Goal: Task Accomplishment & Management: Use online tool/utility

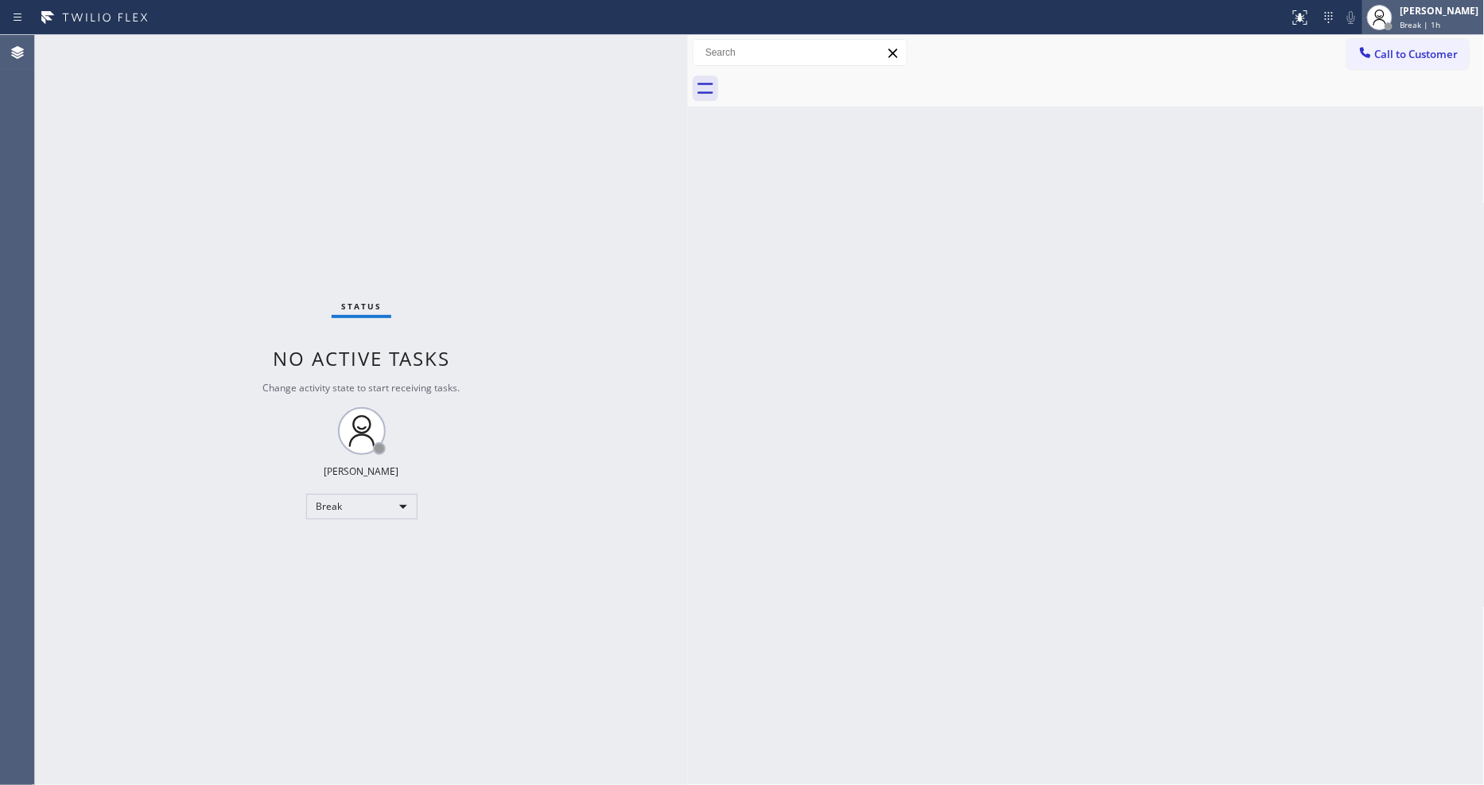
click at [1480, 13] on div "Lyka Montero Break | 1h" at bounding box center [1440, 17] width 87 height 28
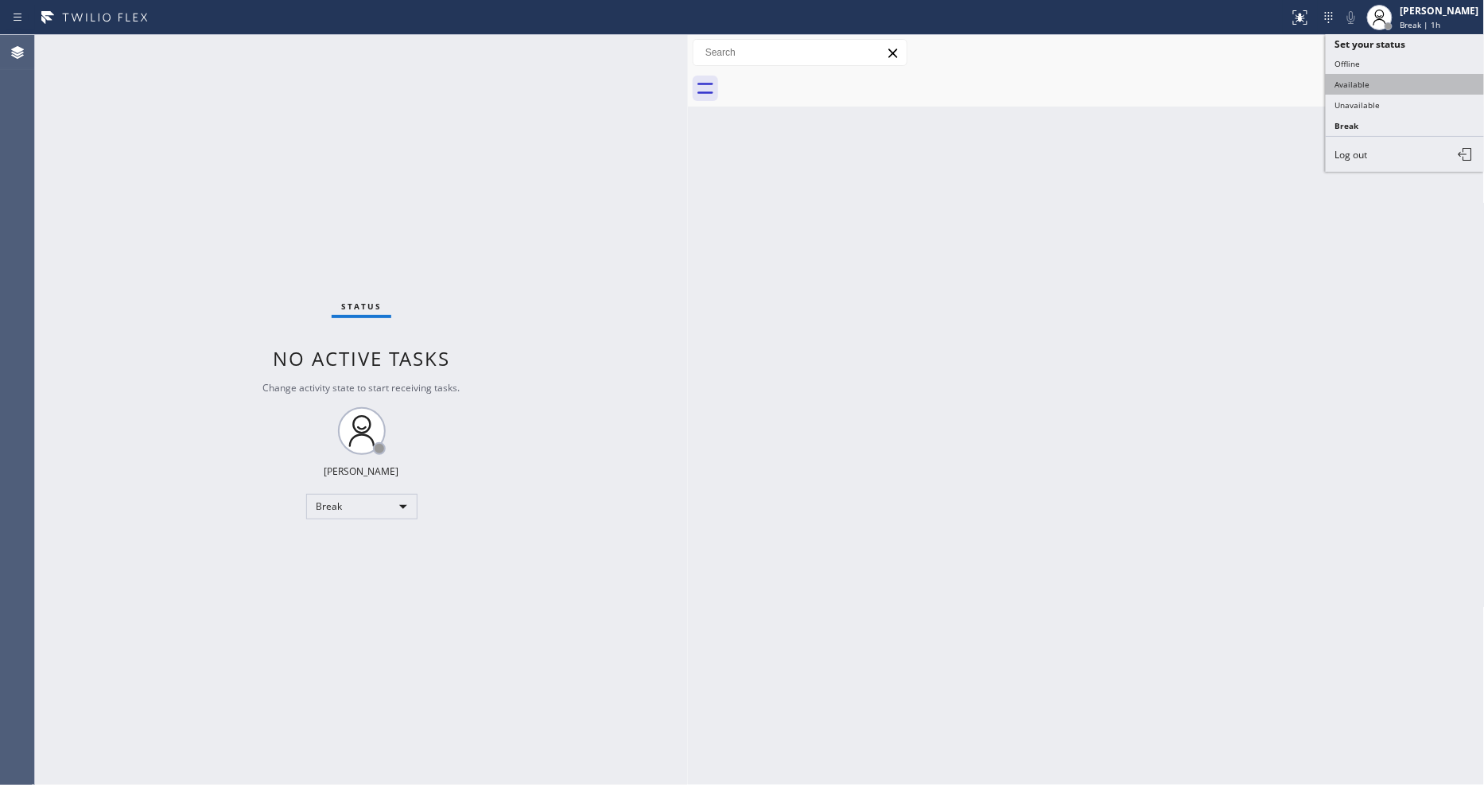
click at [1407, 91] on button "Available" at bounding box center [1405, 84] width 159 height 21
drag, startPoint x: 1090, startPoint y: 336, endPoint x: 1086, endPoint y: 345, distance: 10.3
click at [1088, 334] on div "Back to Dashboard Change Sender ID Customers Technicians Select a contact Outbo…" at bounding box center [1086, 410] width 797 height 750
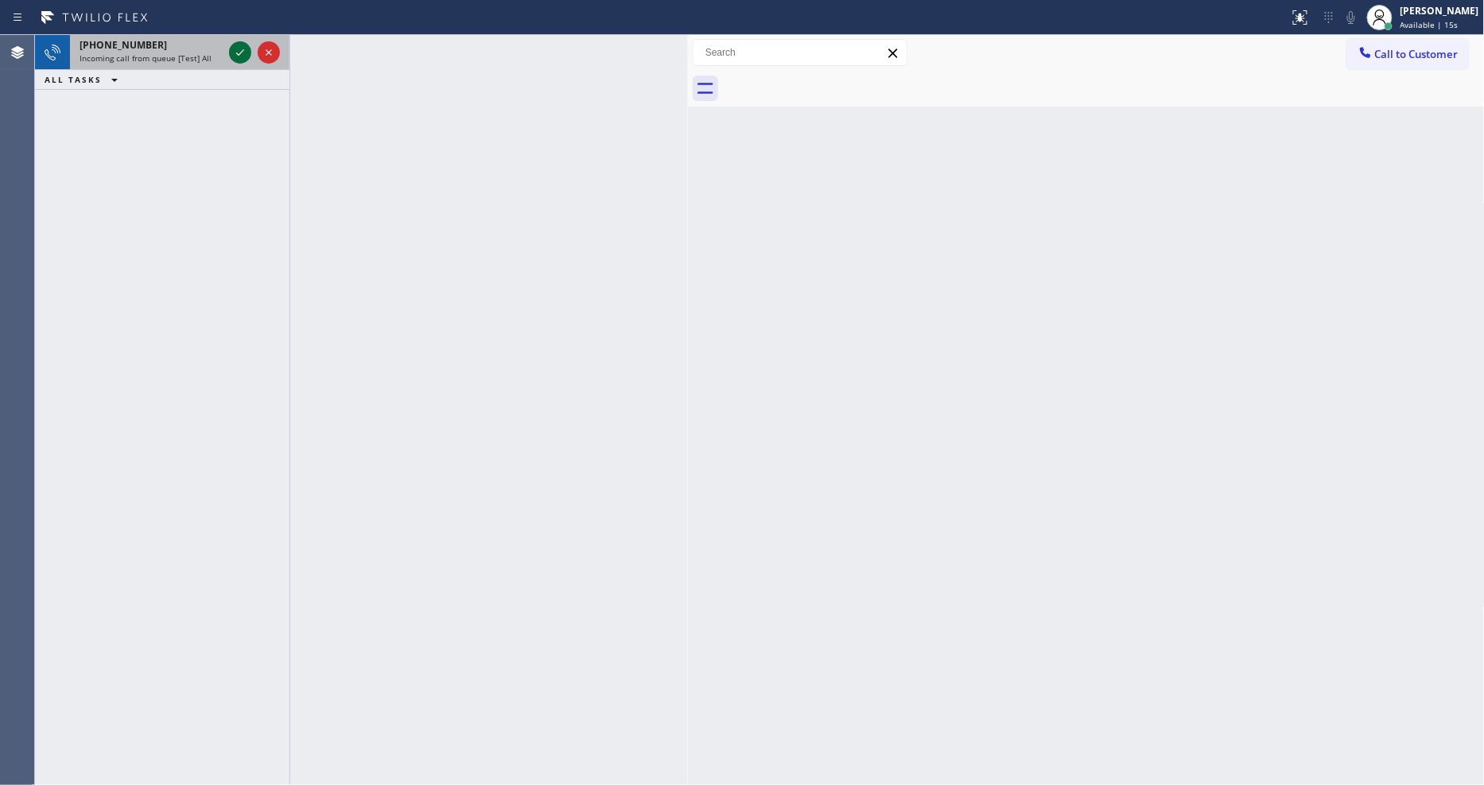
click at [231, 50] on div at bounding box center [240, 52] width 22 height 19
click at [232, 50] on icon at bounding box center [240, 52] width 19 height 19
click at [239, 52] on icon at bounding box center [240, 52] width 19 height 19
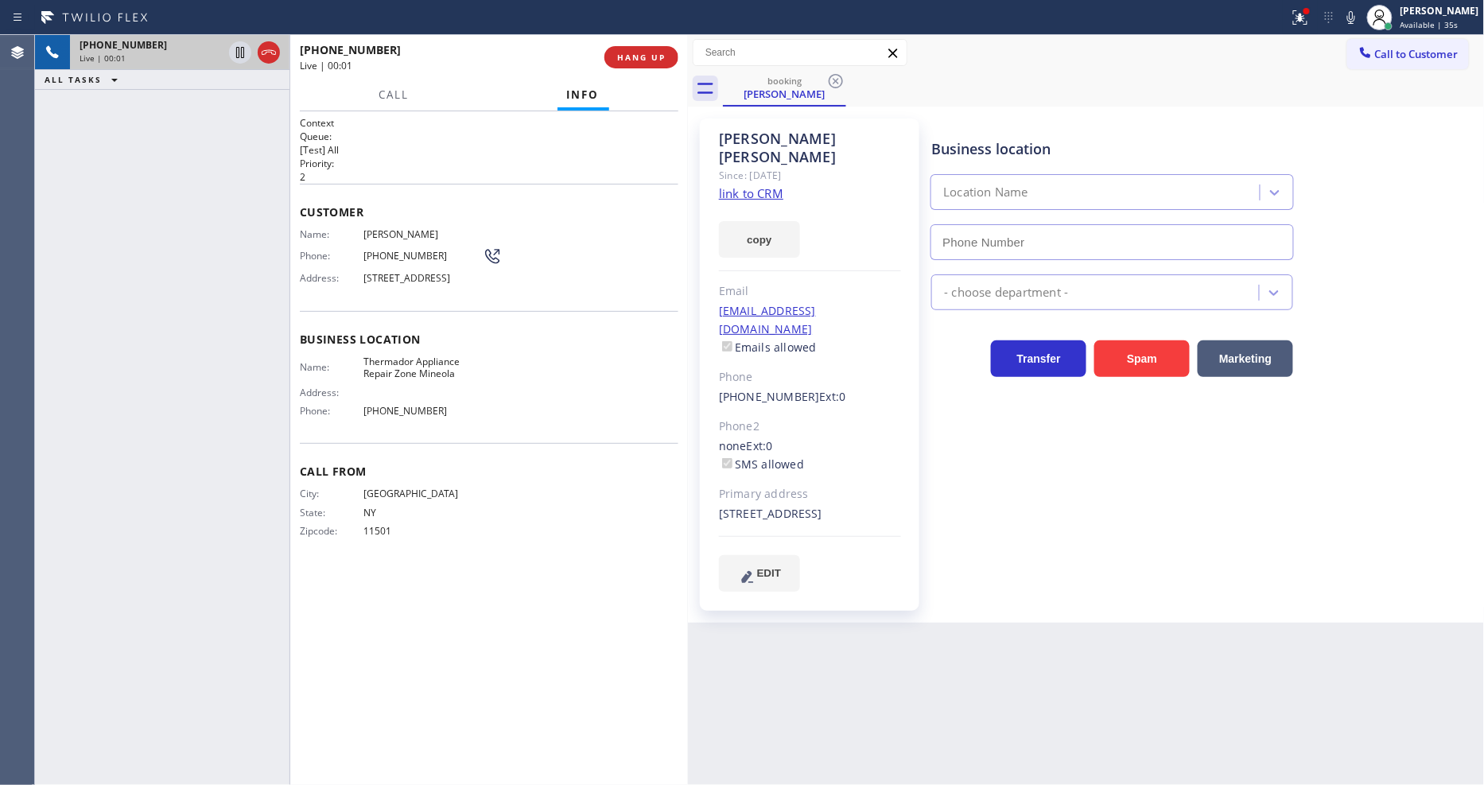
type input "(516) 588-8681"
click at [733, 185] on link "link to CRM" at bounding box center [751, 193] width 64 height 16
click at [1302, 18] on icon at bounding box center [1298, 15] width 10 height 11
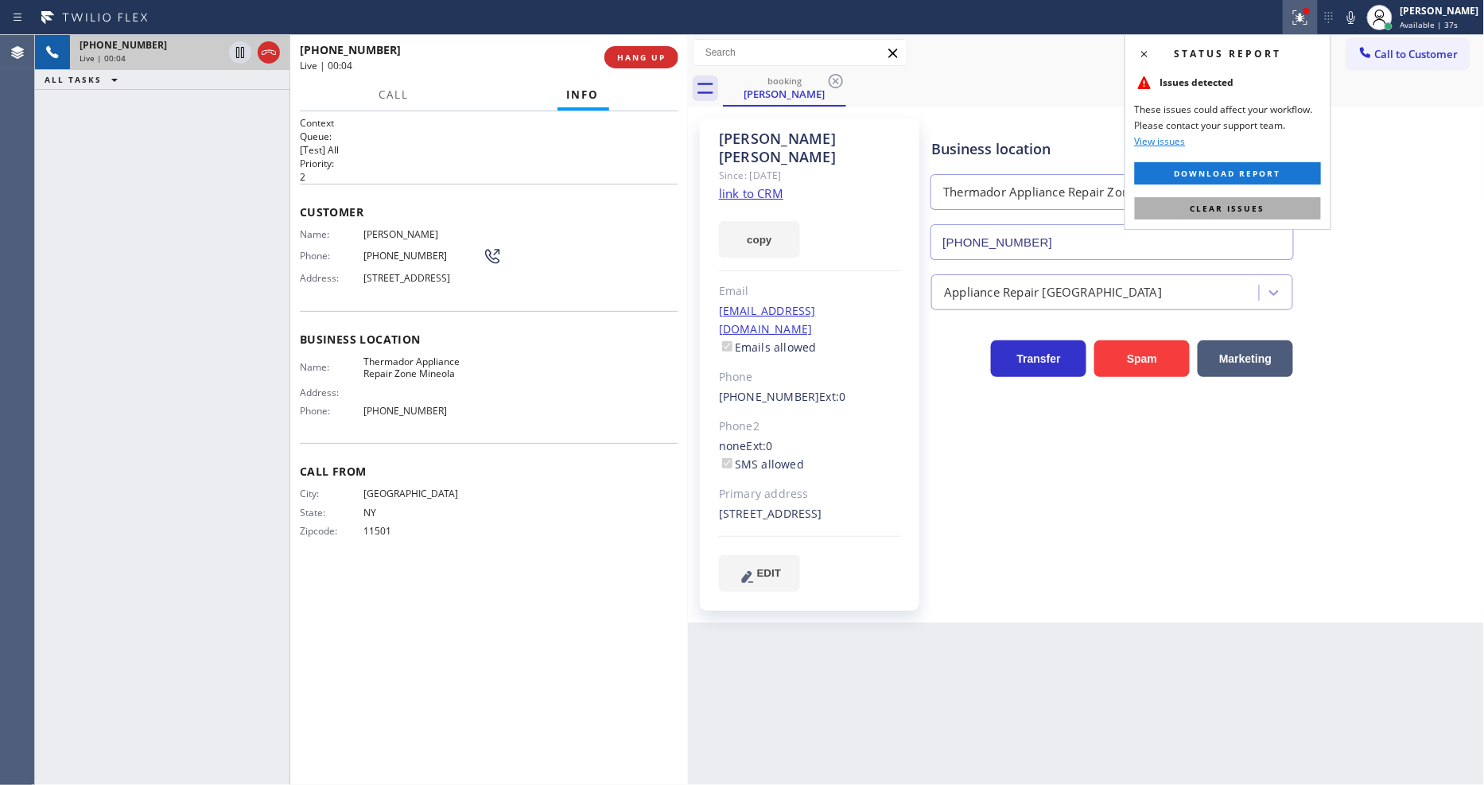
click at [1285, 203] on button "Clear issues" at bounding box center [1228, 208] width 186 height 22
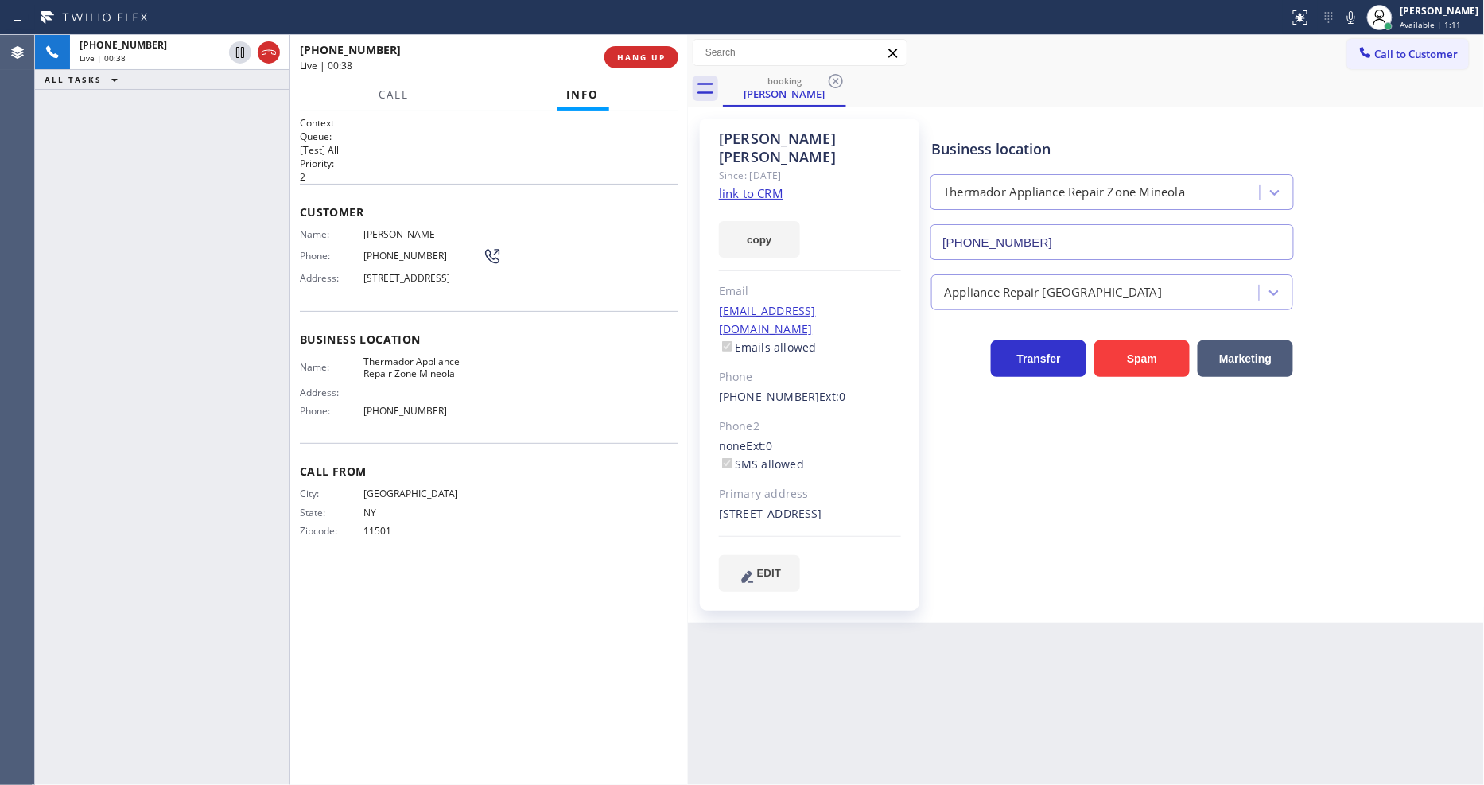
drag, startPoint x: 235, startPoint y: 51, endPoint x: 281, endPoint y: 149, distance: 107.8
click at [235, 51] on icon at bounding box center [240, 52] width 19 height 19
click at [933, 520] on div "Business location Thermador Appliance Repair Zone Mineola (516) 588-8681 Applia…" at bounding box center [1204, 354] width 552 height 464
drag, startPoint x: 385, startPoint y: 96, endPoint x: 419, endPoint y: 139, distance: 54.9
click at [385, 95] on span "Call" at bounding box center [394, 94] width 30 height 14
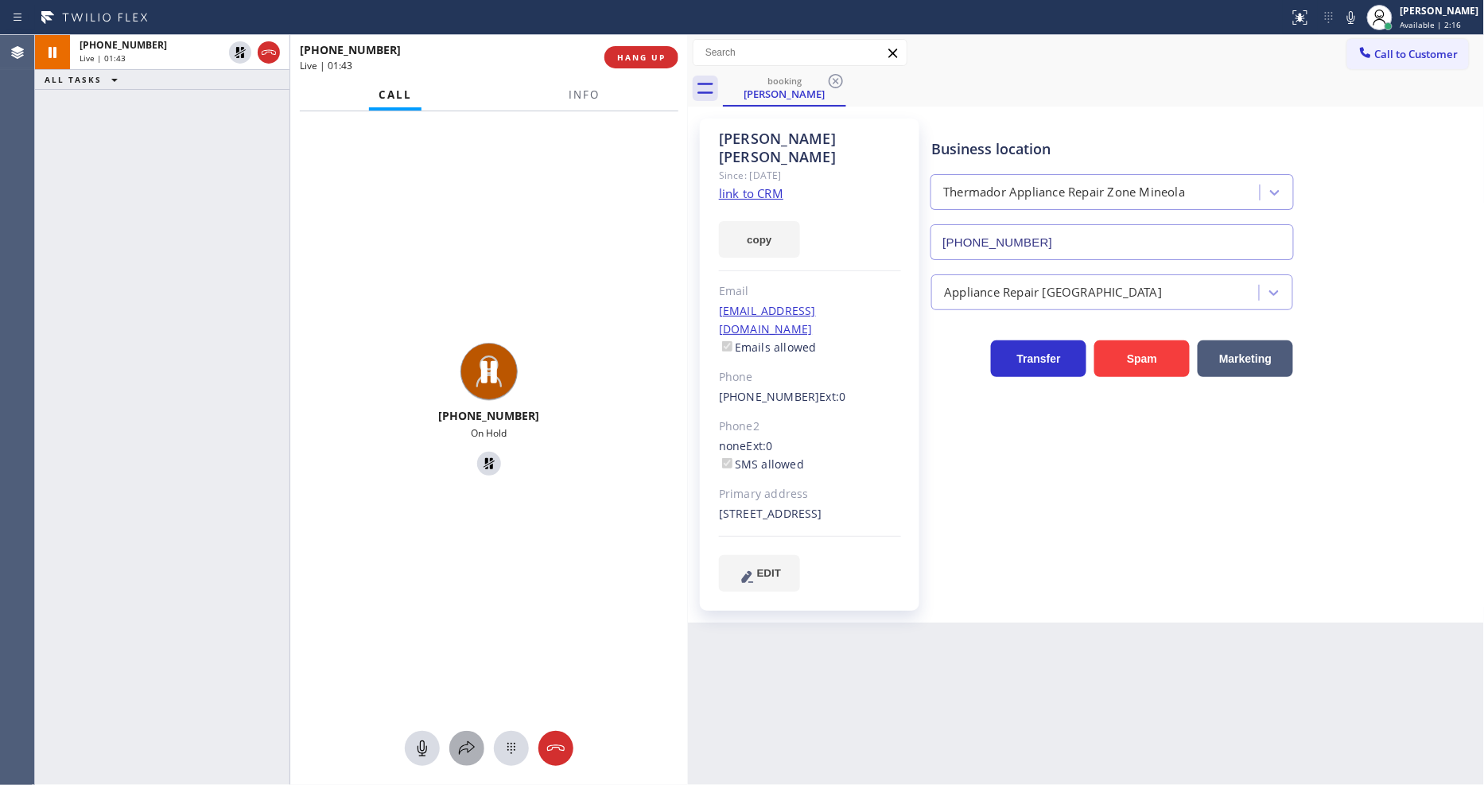
click at [462, 760] on button at bounding box center [466, 748] width 35 height 35
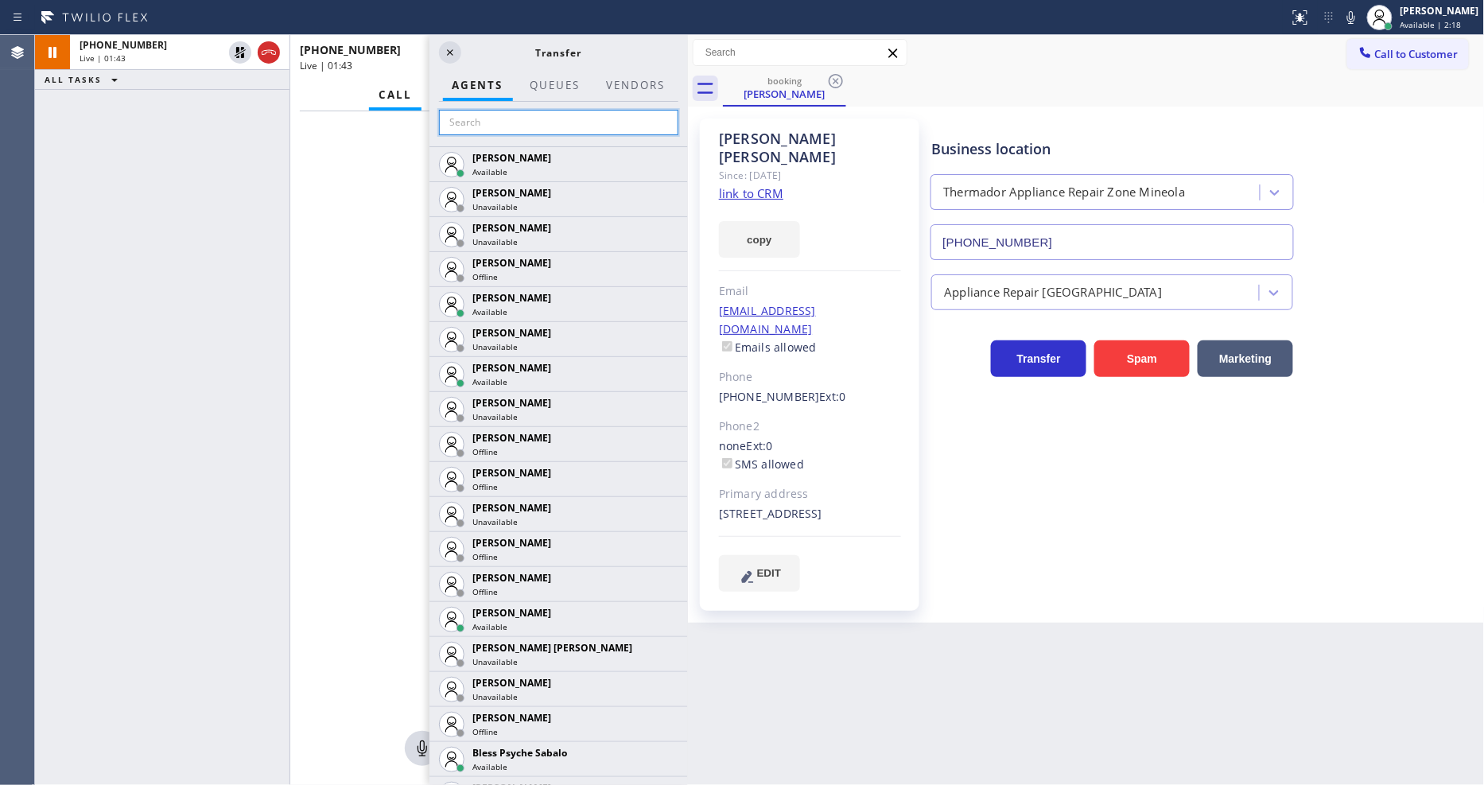
click at [583, 124] on input "text" at bounding box center [558, 122] width 239 height 25
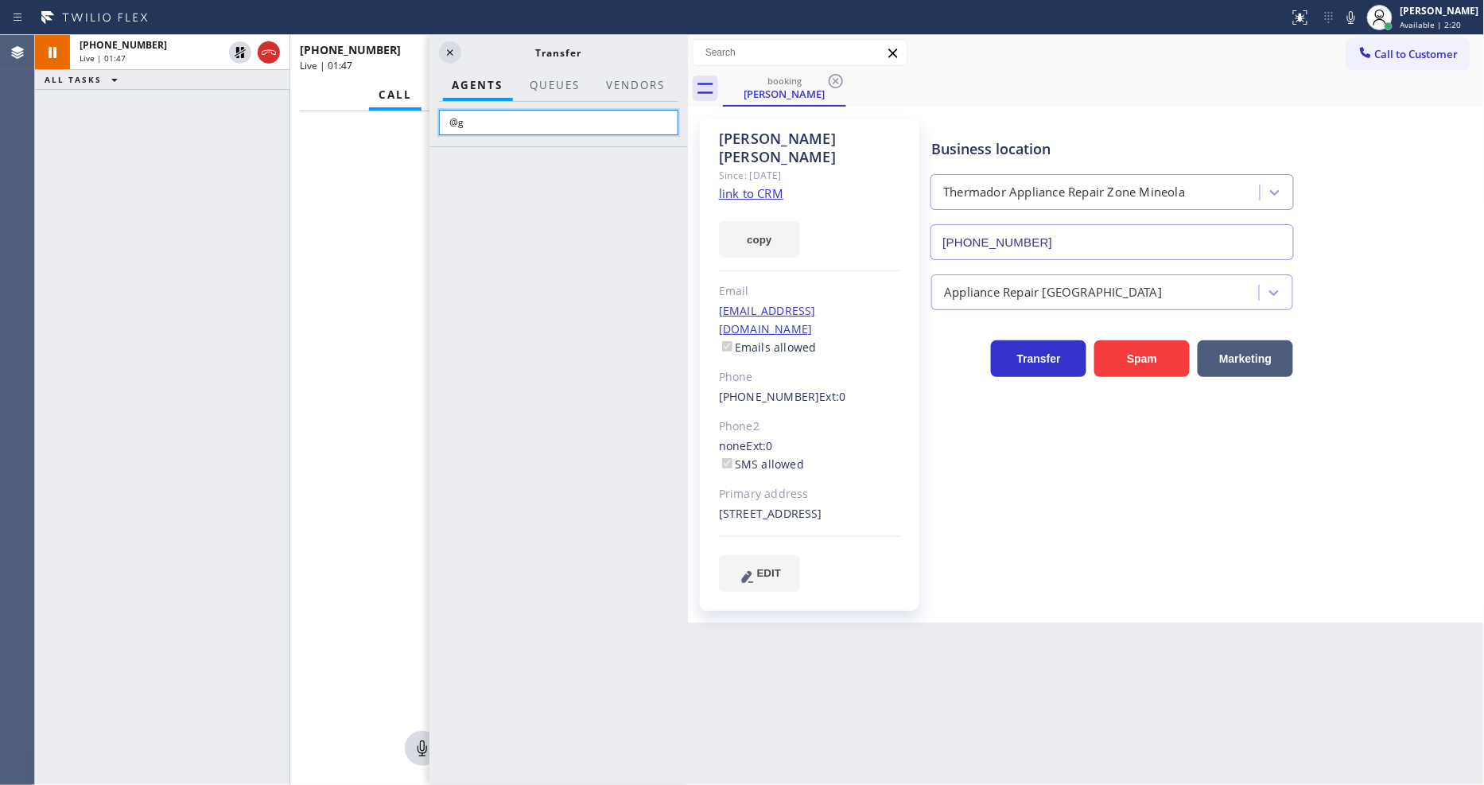
type input "@"
type input "gio"
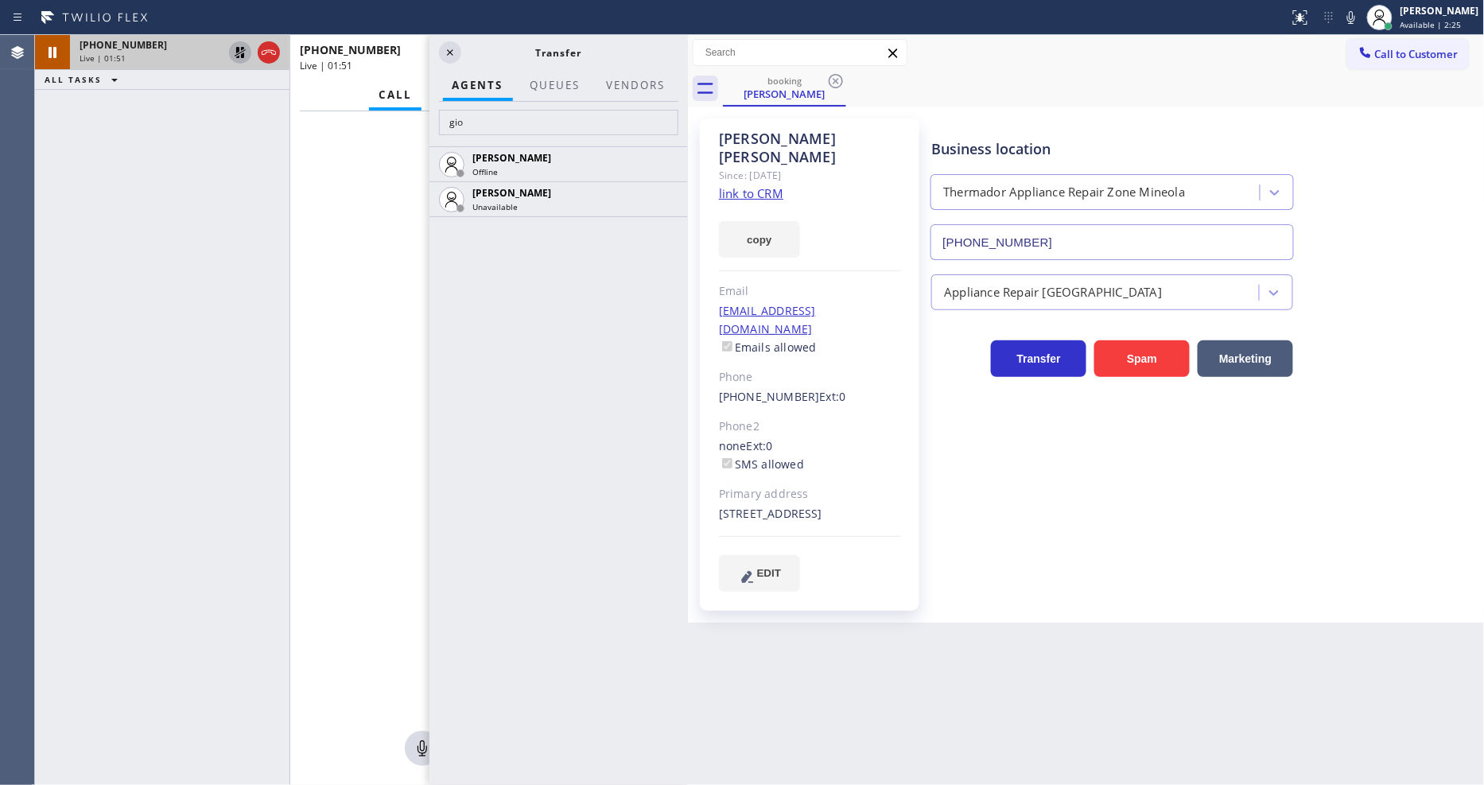
click at [239, 56] on icon at bounding box center [240, 52] width 19 height 19
click at [455, 50] on icon at bounding box center [450, 52] width 19 height 19
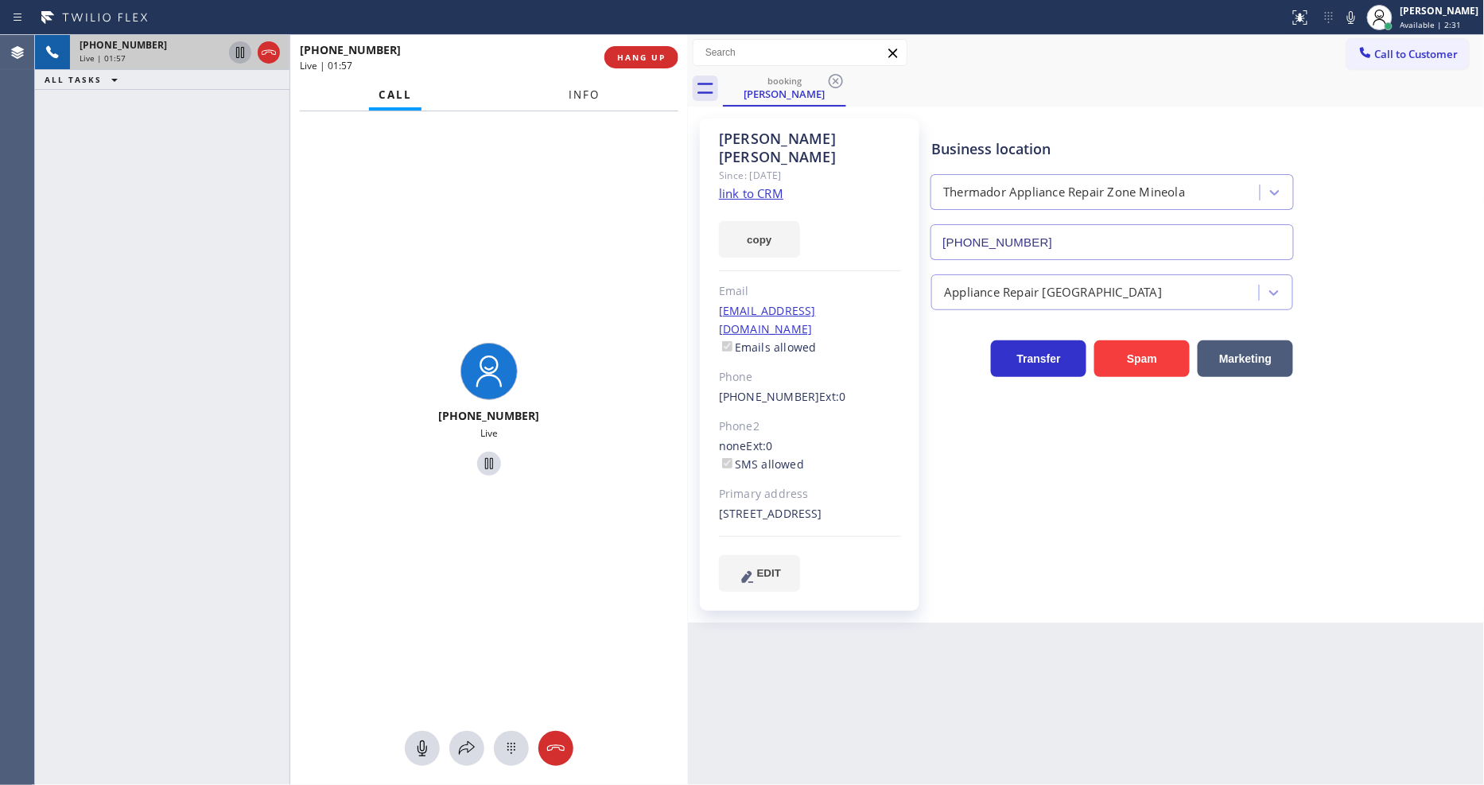
click at [581, 93] on span "Info" at bounding box center [584, 94] width 31 height 14
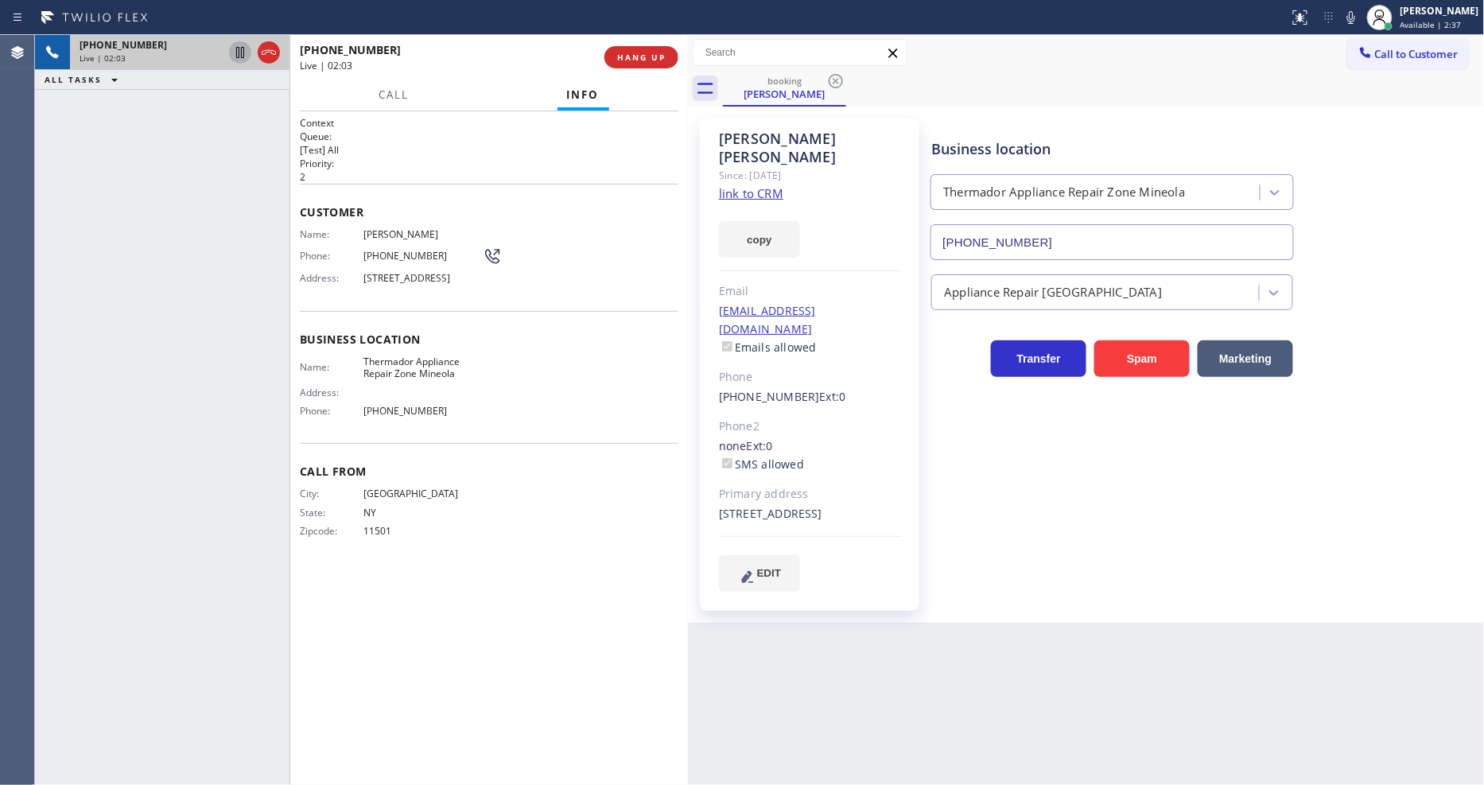
click at [328, 616] on div "Context Queue: [Test] All Priority: 2 Customer Name: Connie De Lorenzo Phone: (…" at bounding box center [489, 448] width 379 height 664
click at [1211, 444] on div "Business location Thermador Appliance Repair Zone Mineola (516) 588-8681 Applia…" at bounding box center [1204, 354] width 552 height 464
click at [487, 83] on div "Call Info" at bounding box center [489, 96] width 379 height 32
click at [386, 81] on button "Call" at bounding box center [393, 95] width 49 height 31
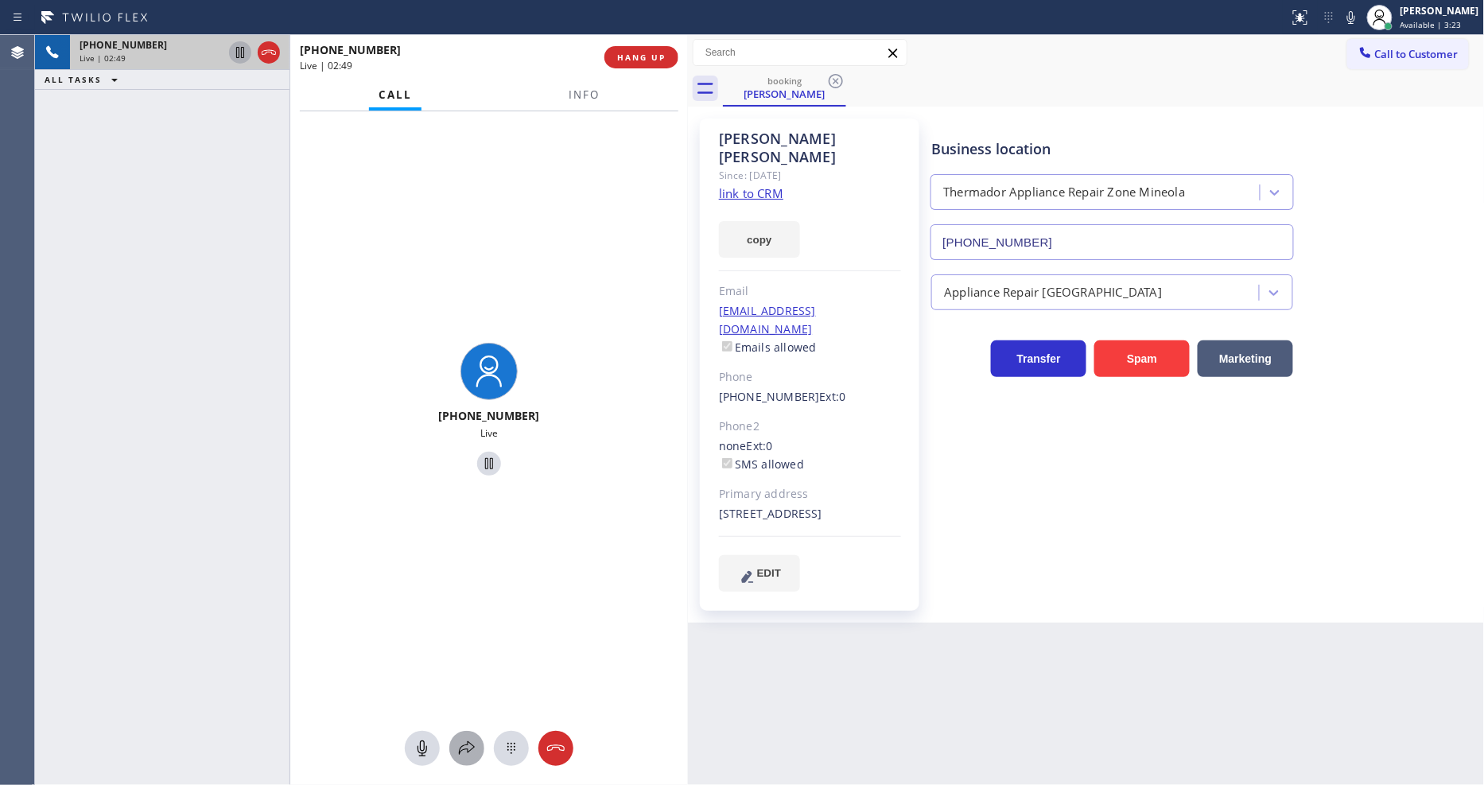
click at [463, 759] on button at bounding box center [466, 748] width 35 height 35
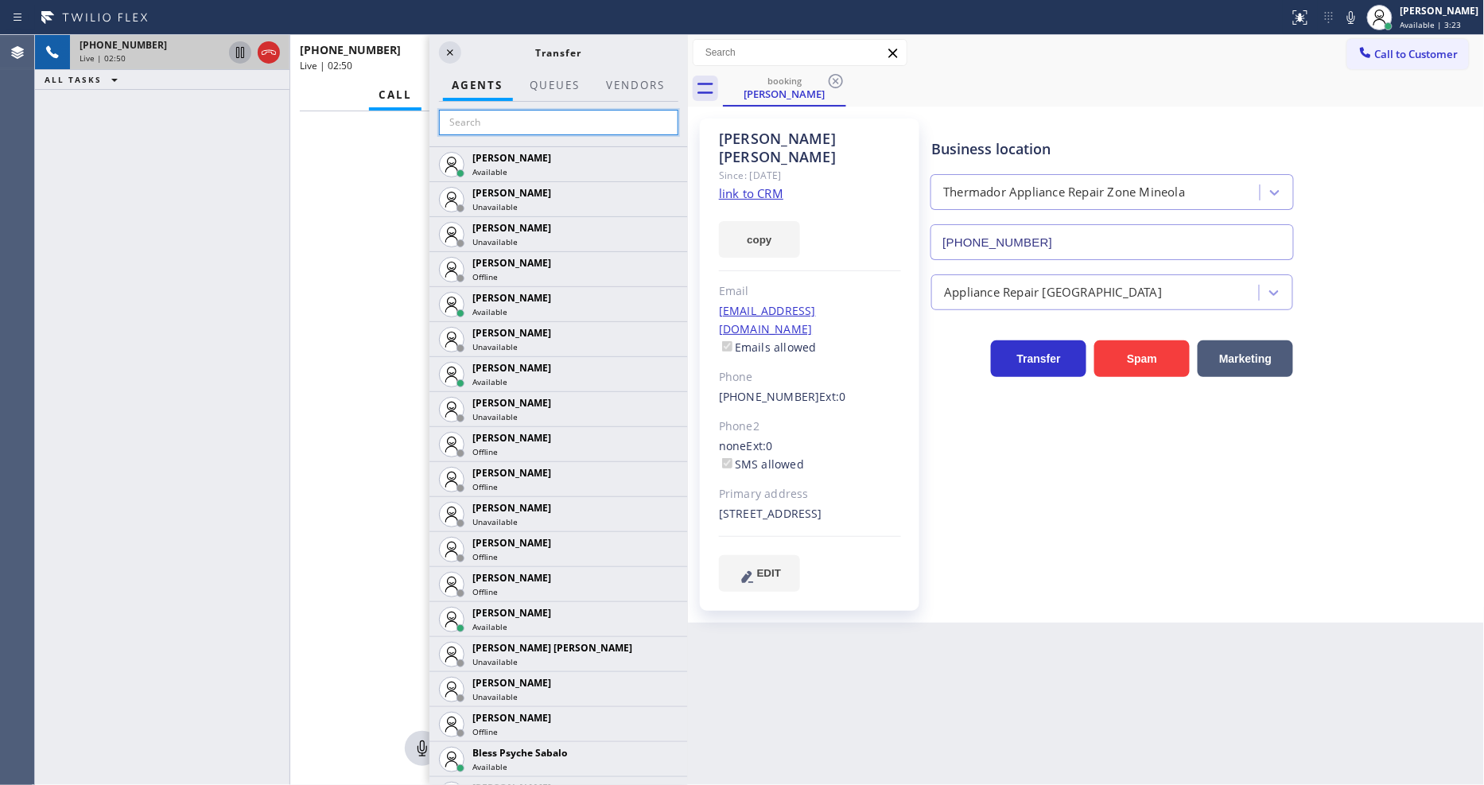
click at [567, 117] on input "text" at bounding box center [558, 122] width 239 height 25
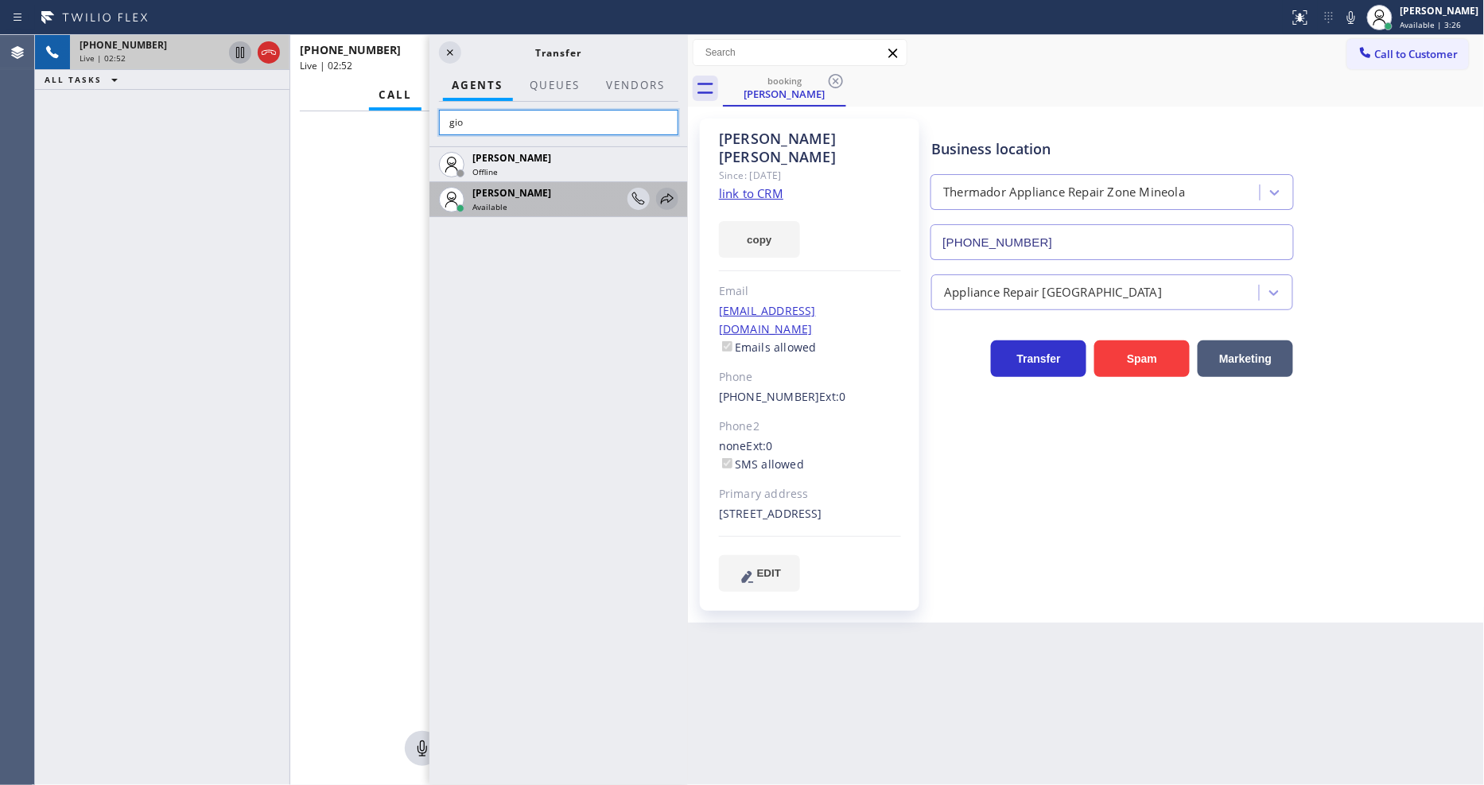
type input "gio"
click at [668, 195] on icon at bounding box center [667, 198] width 19 height 19
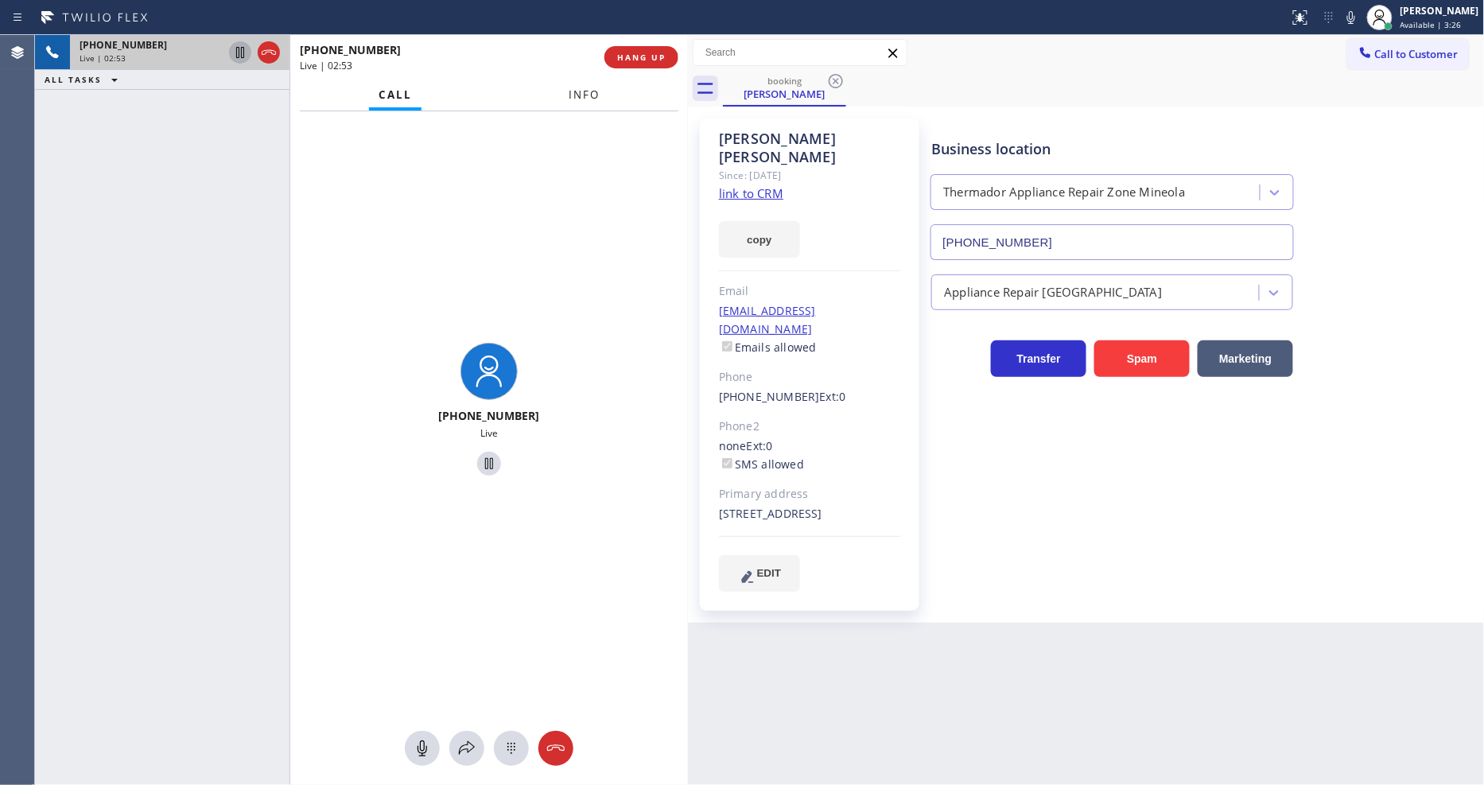
click at [586, 95] on span "Info" at bounding box center [584, 94] width 31 height 14
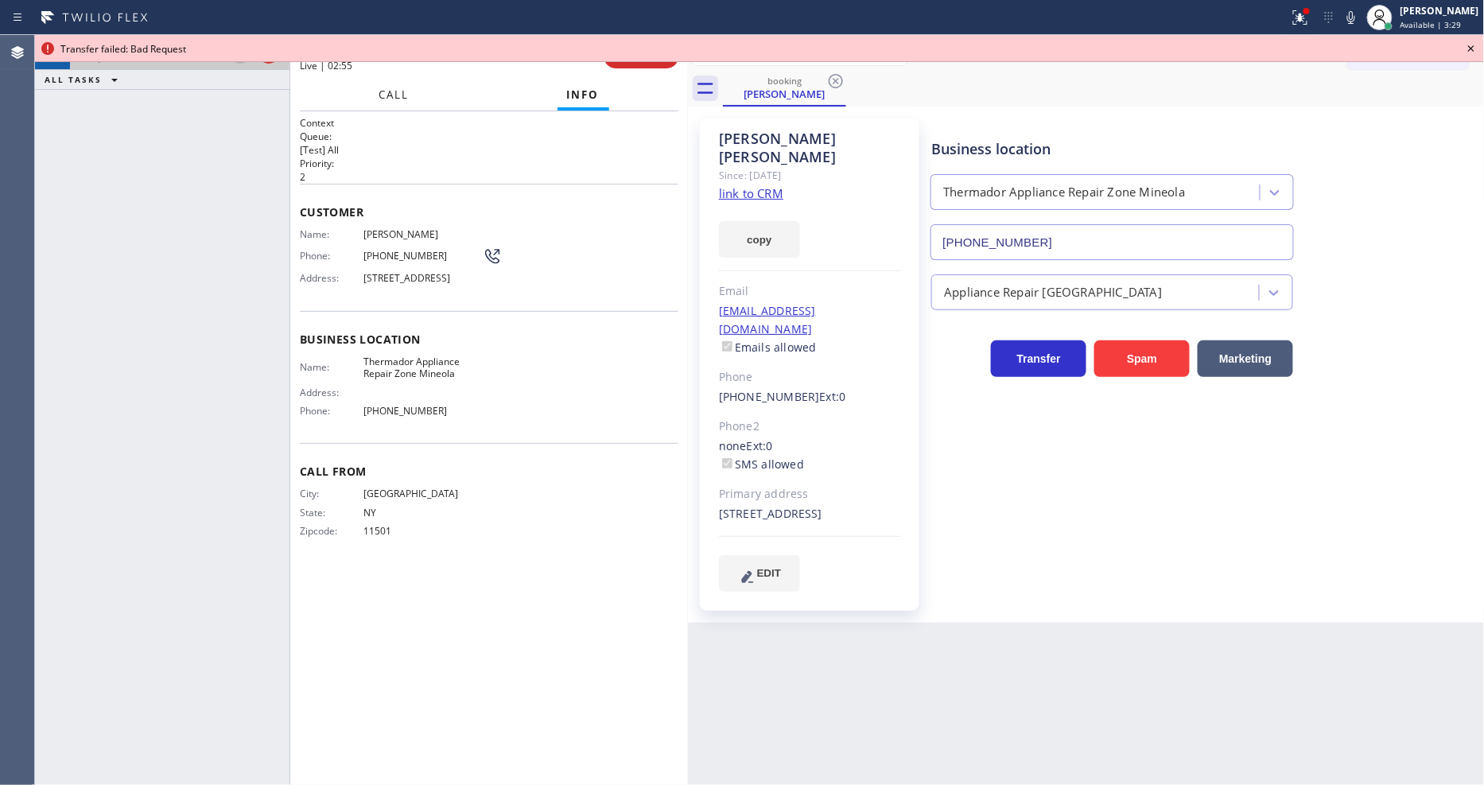
click at [398, 80] on button "Call" at bounding box center [393, 95] width 49 height 31
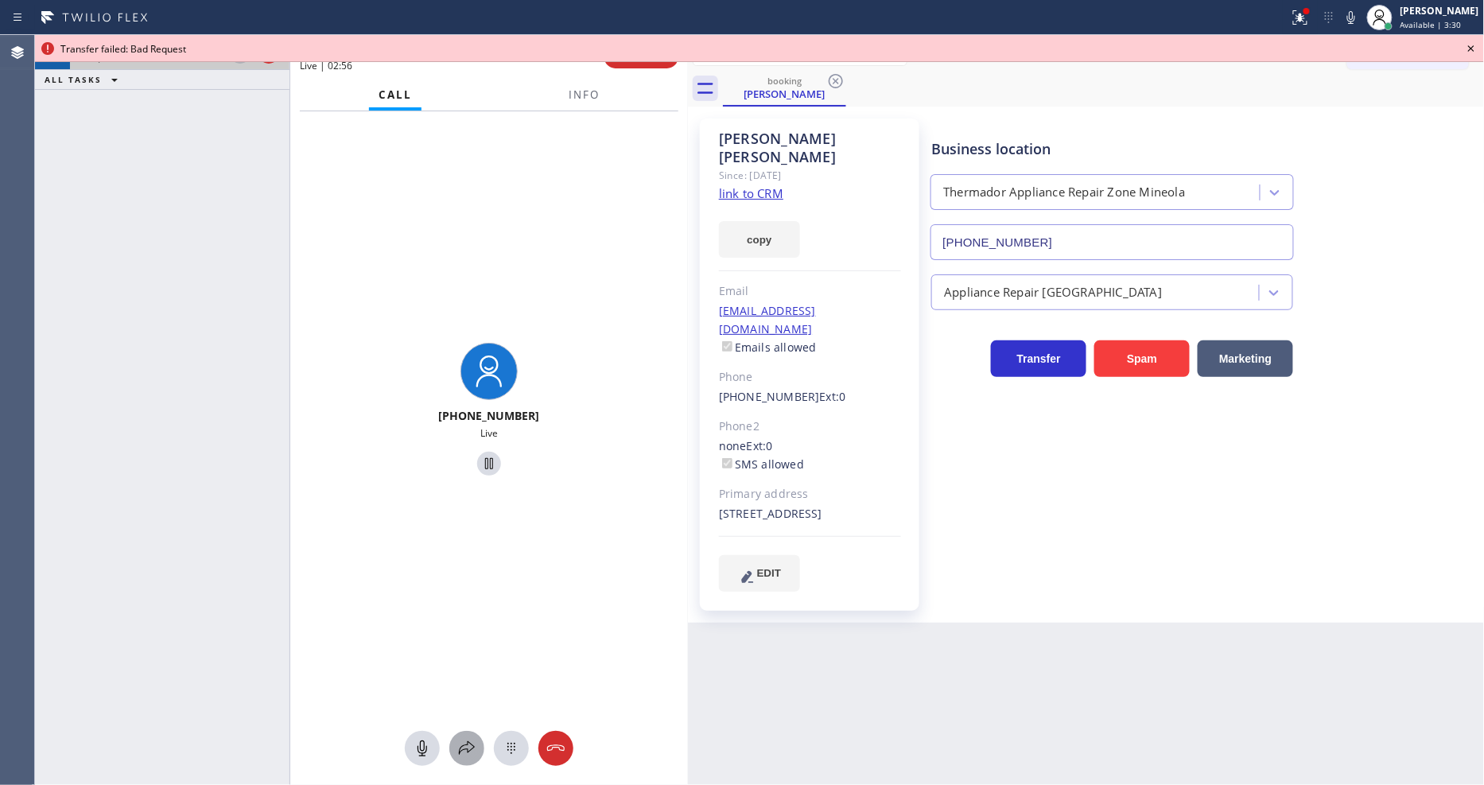
click at [470, 749] on icon at bounding box center [466, 748] width 19 height 19
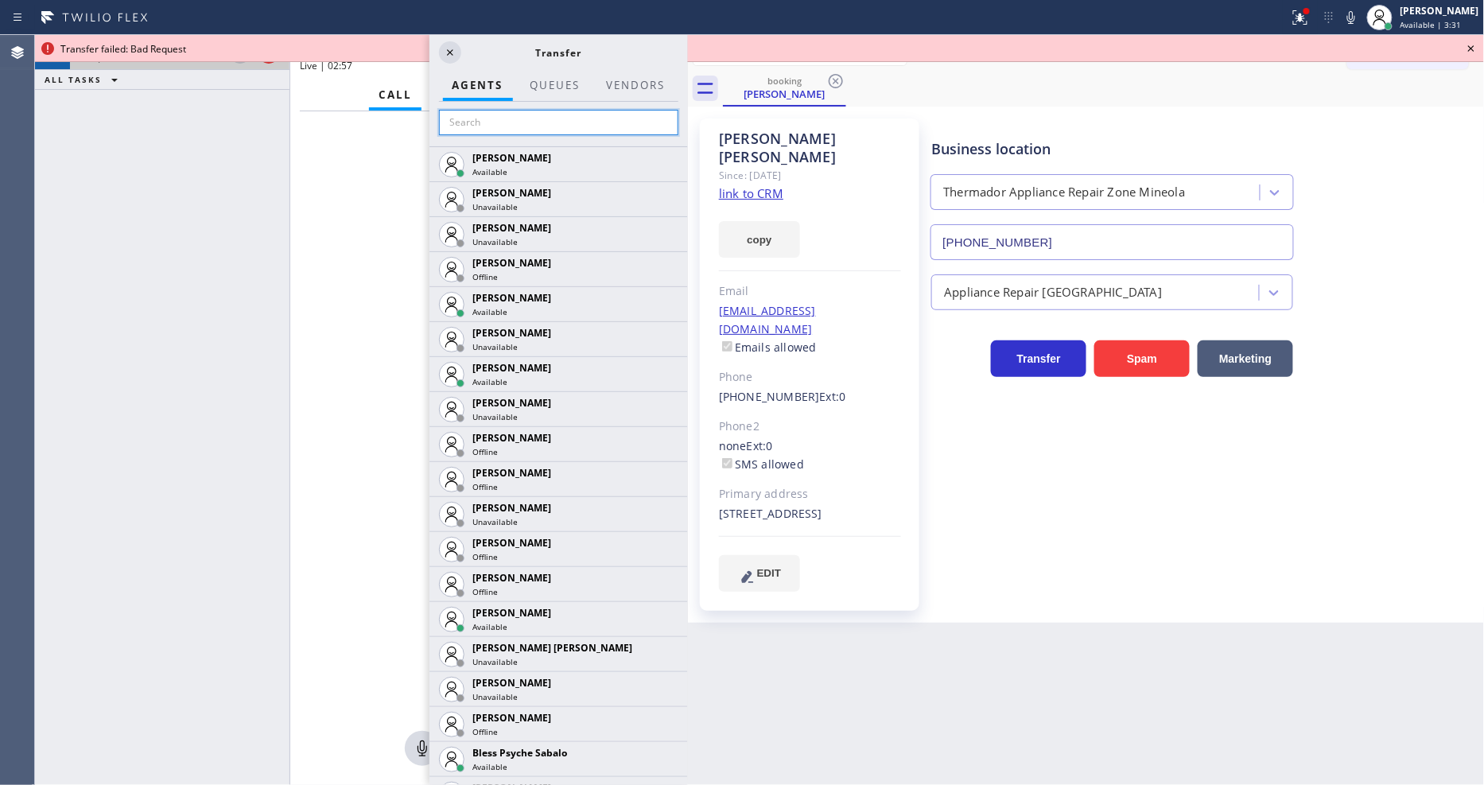
click at [600, 119] on input "text" at bounding box center [558, 122] width 239 height 25
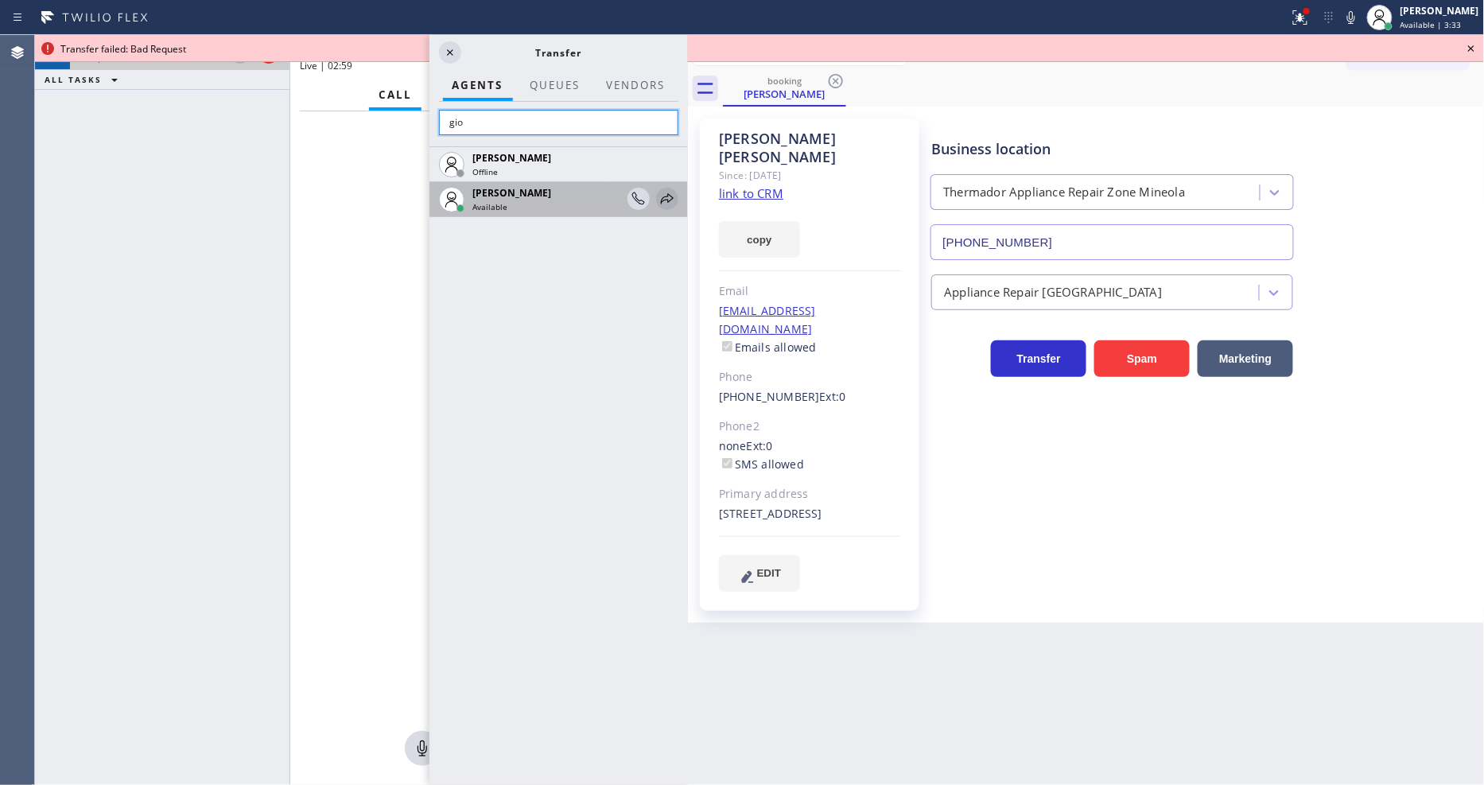
type input "gio"
click at [663, 196] on icon at bounding box center [667, 198] width 19 height 19
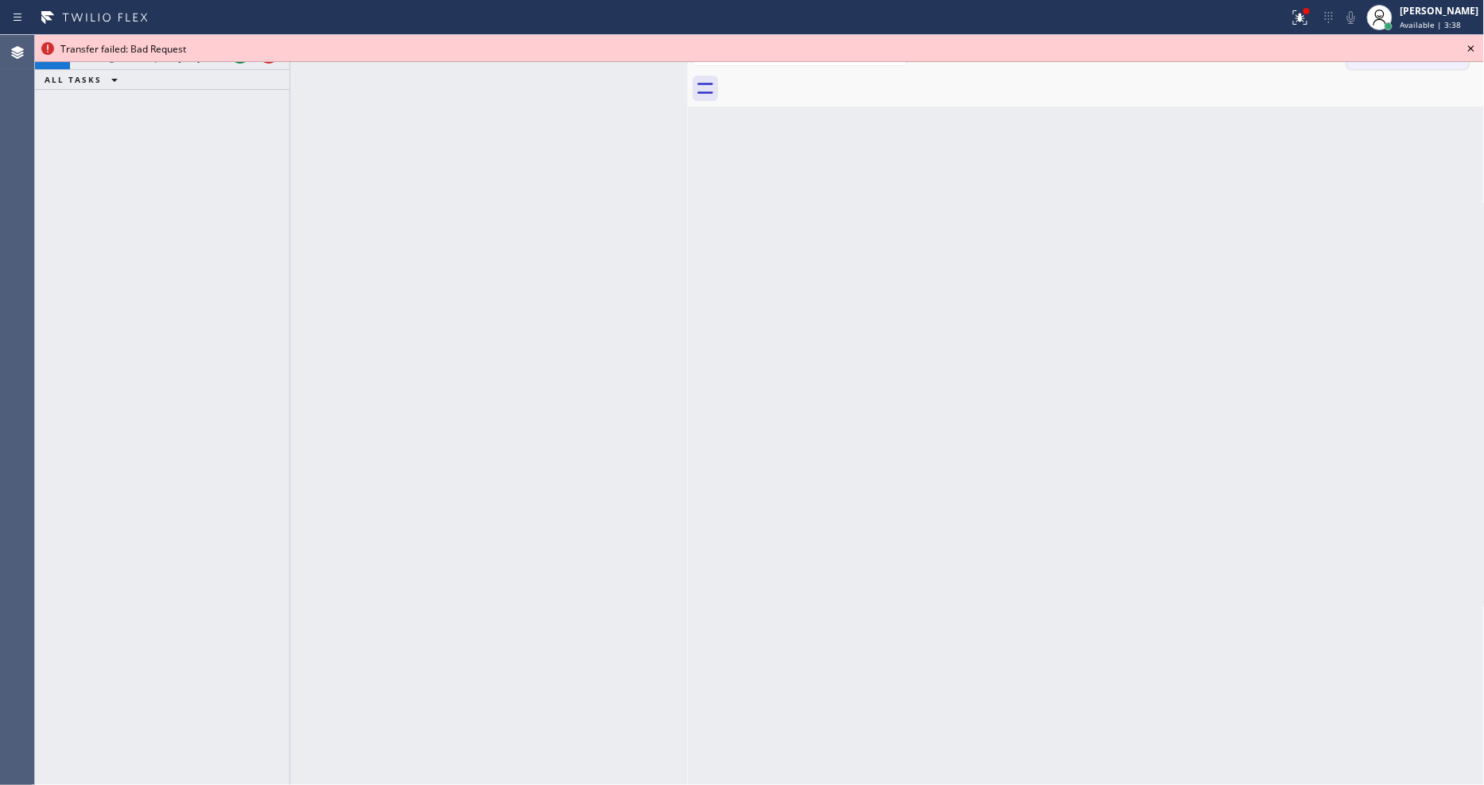
drag, startPoint x: 1475, startPoint y: 51, endPoint x: 1371, endPoint y: 60, distance: 104.6
click at [1475, 51] on icon at bounding box center [1471, 48] width 19 height 19
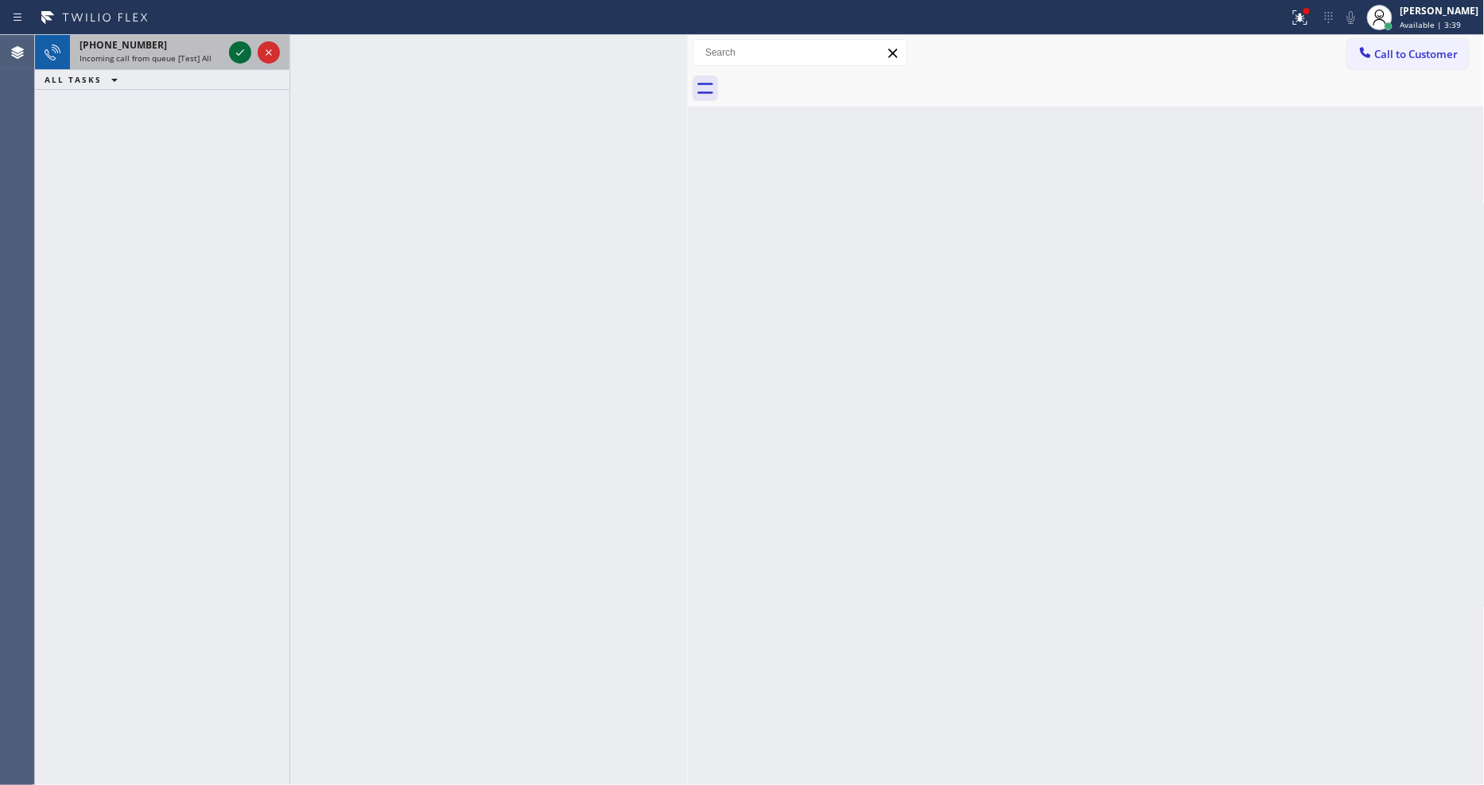
click at [245, 49] on icon at bounding box center [240, 52] width 19 height 19
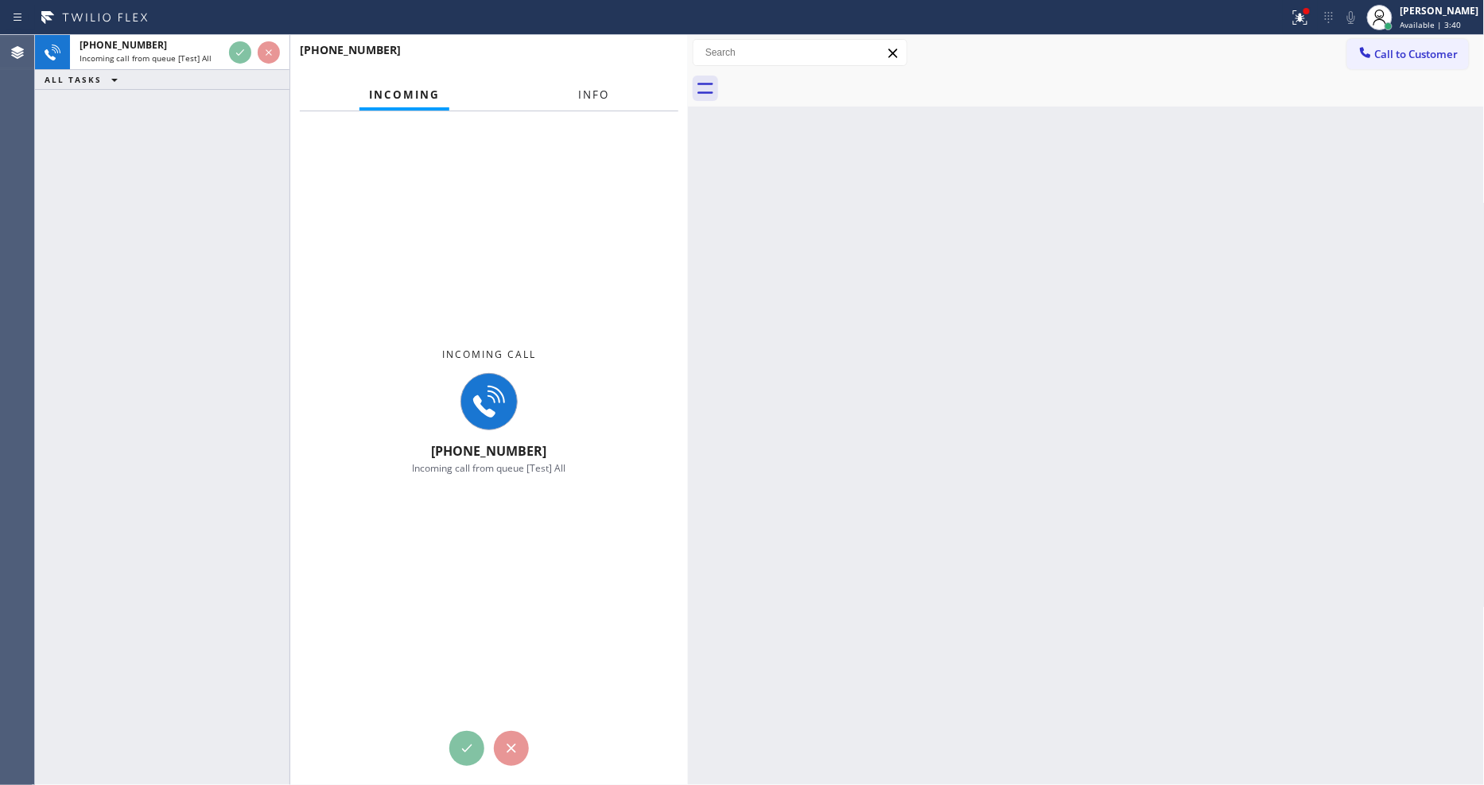
click at [609, 91] on button "Info" at bounding box center [594, 95] width 50 height 31
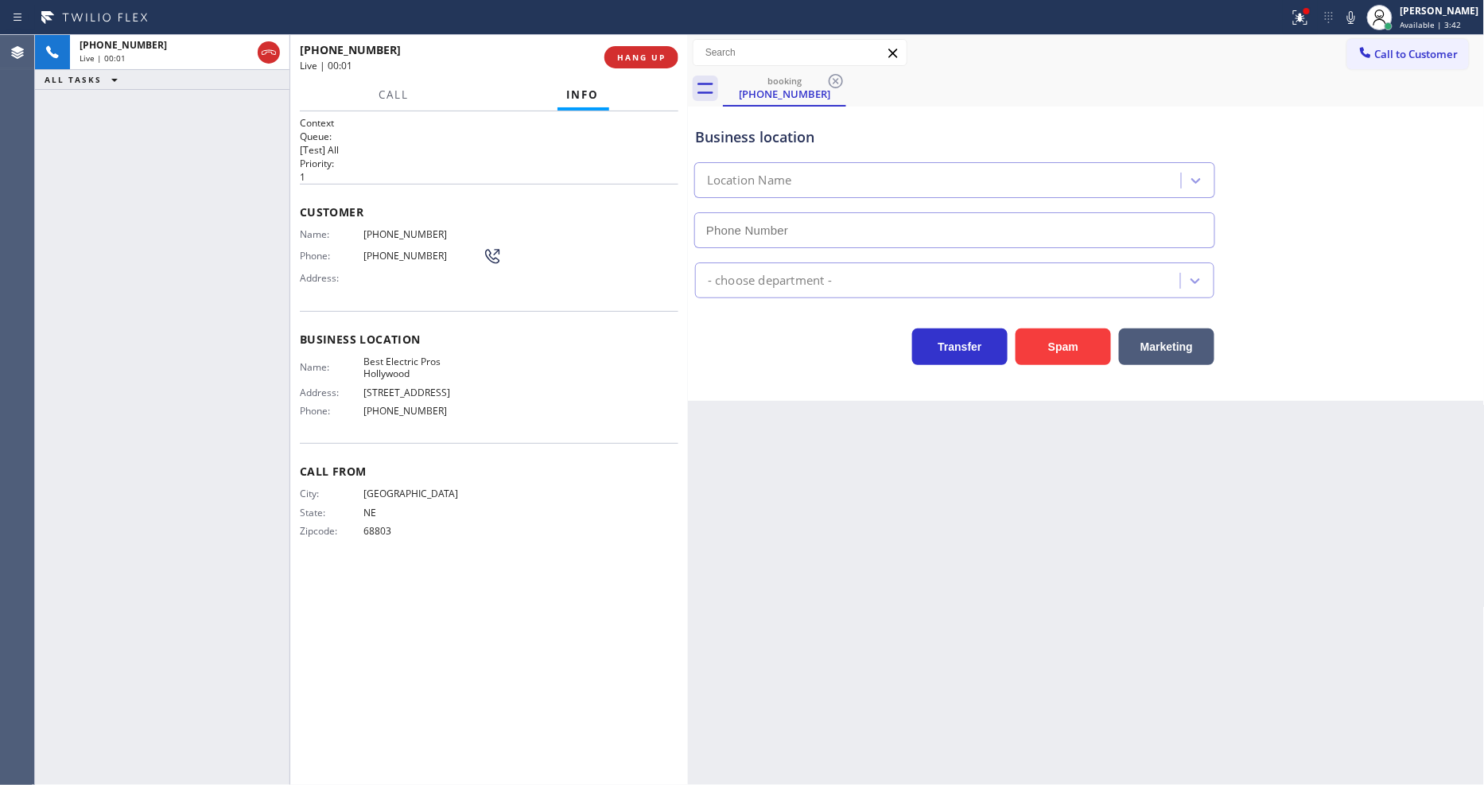
type input "(213) 516-7892"
click at [629, 48] on button "HANG UP" at bounding box center [641, 57] width 74 height 22
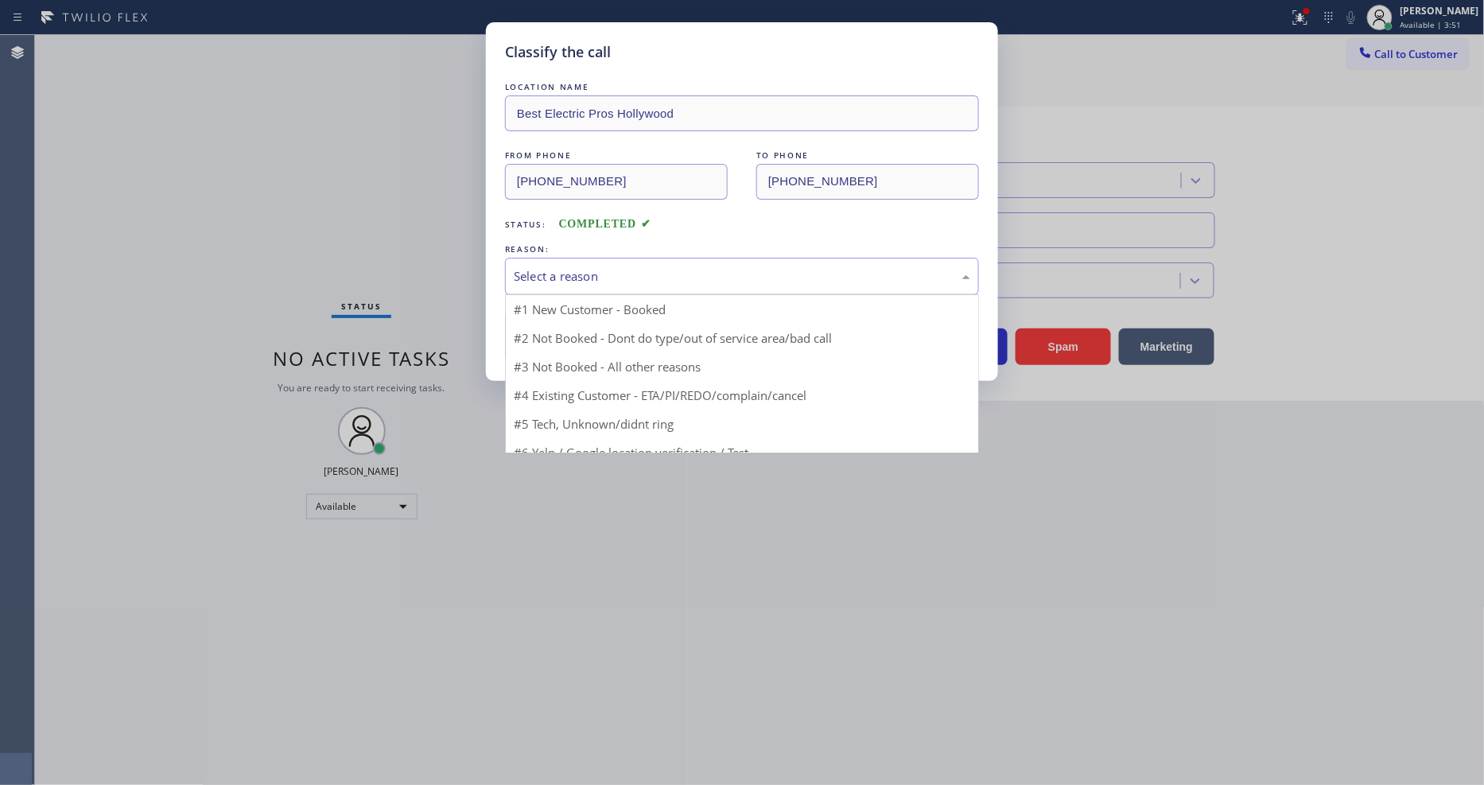
click at [544, 270] on div "Select a reason" at bounding box center [742, 276] width 456 height 18
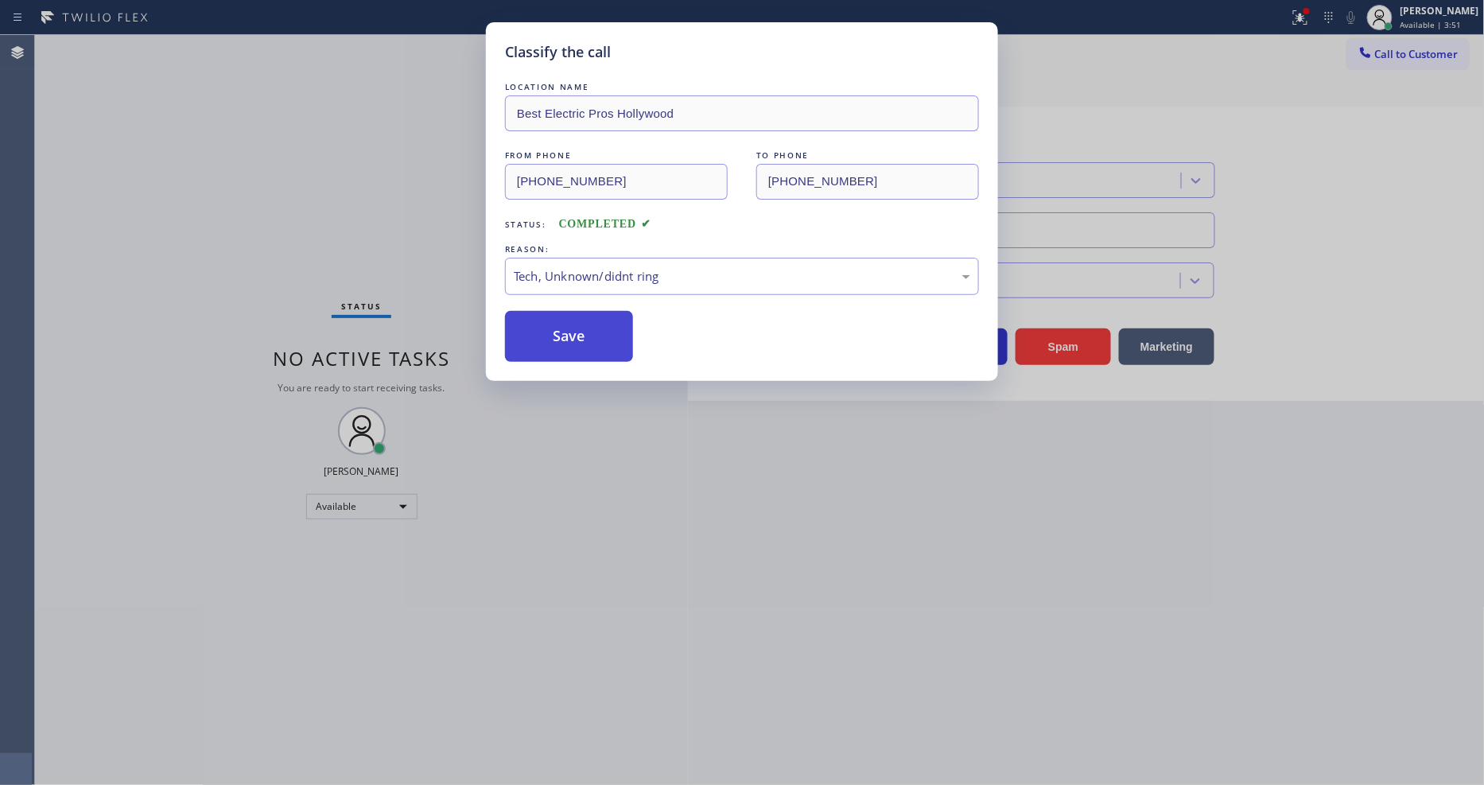
click at [545, 322] on button "Save" at bounding box center [569, 336] width 128 height 51
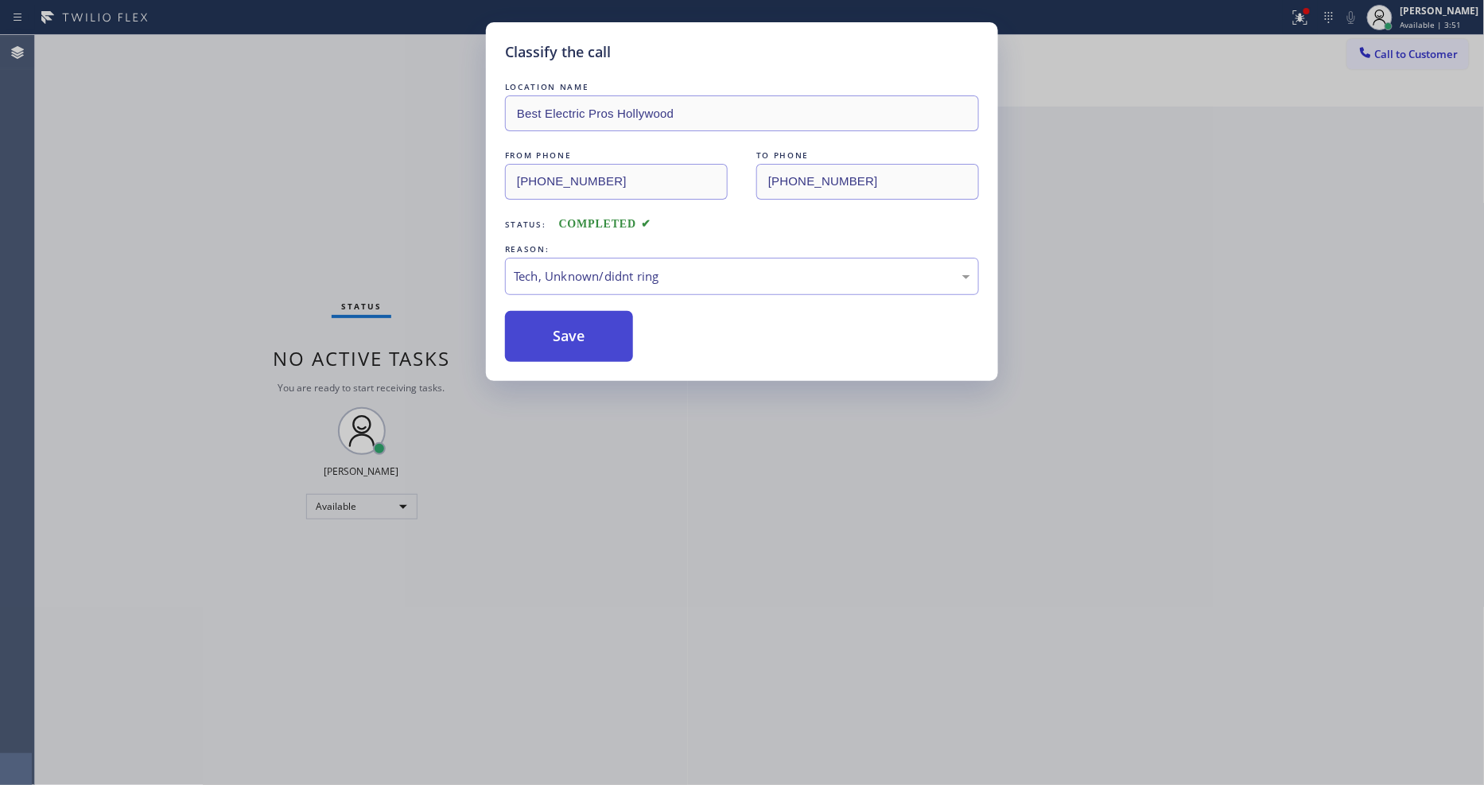
click at [545, 322] on button "Save" at bounding box center [569, 336] width 128 height 51
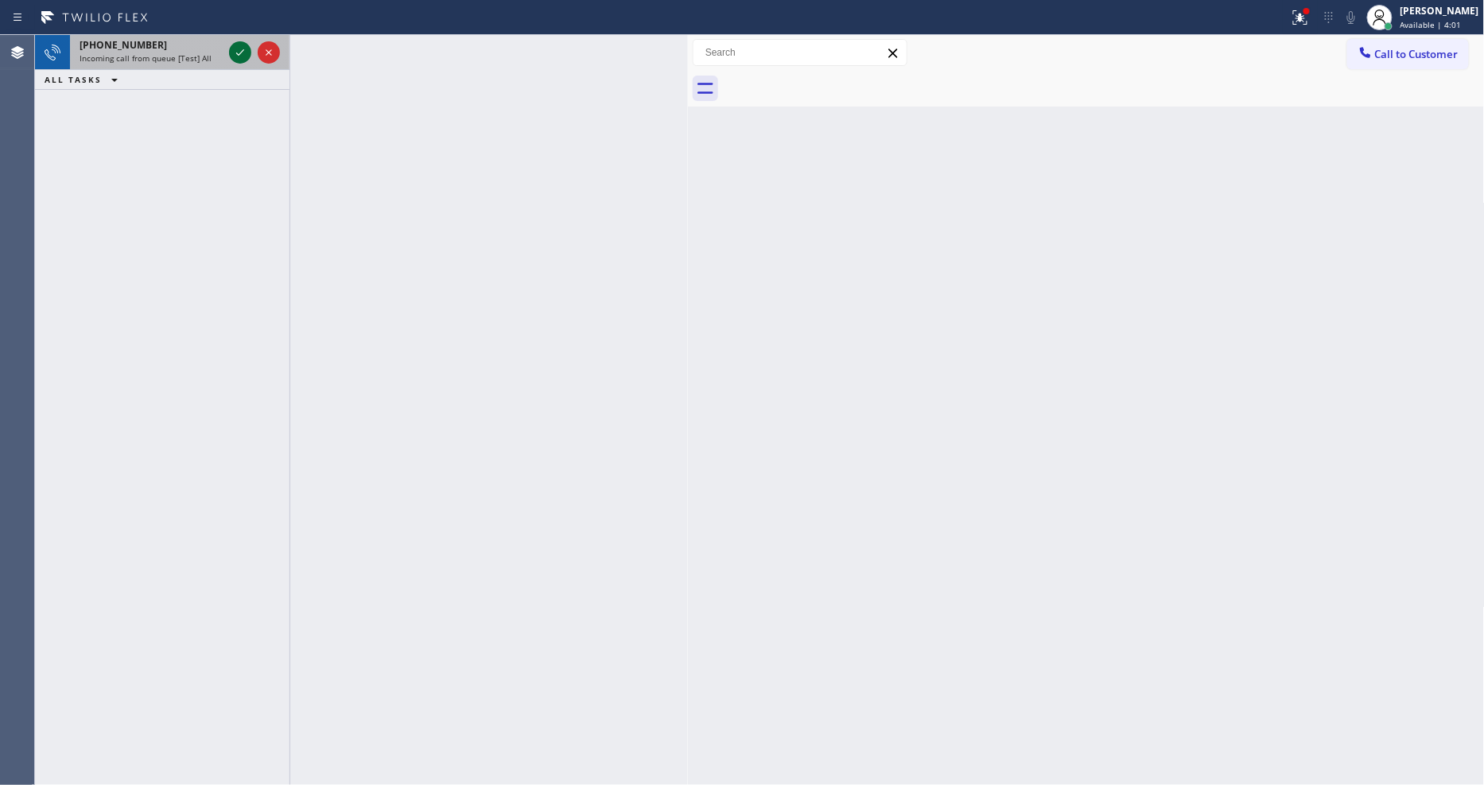
click at [239, 52] on icon at bounding box center [240, 52] width 19 height 19
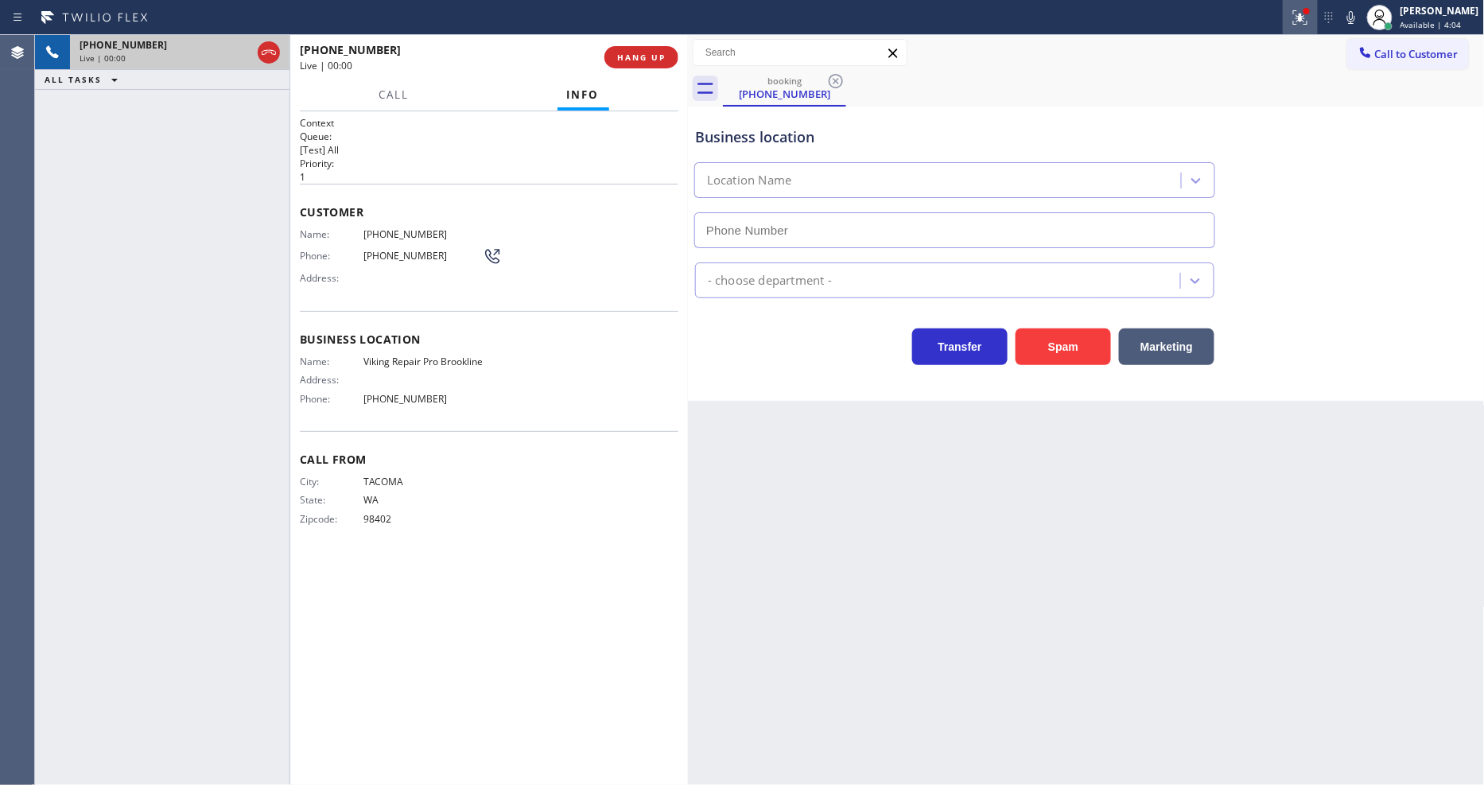
type input "(617) 906-7066"
click at [1310, 18] on icon at bounding box center [1300, 17] width 19 height 19
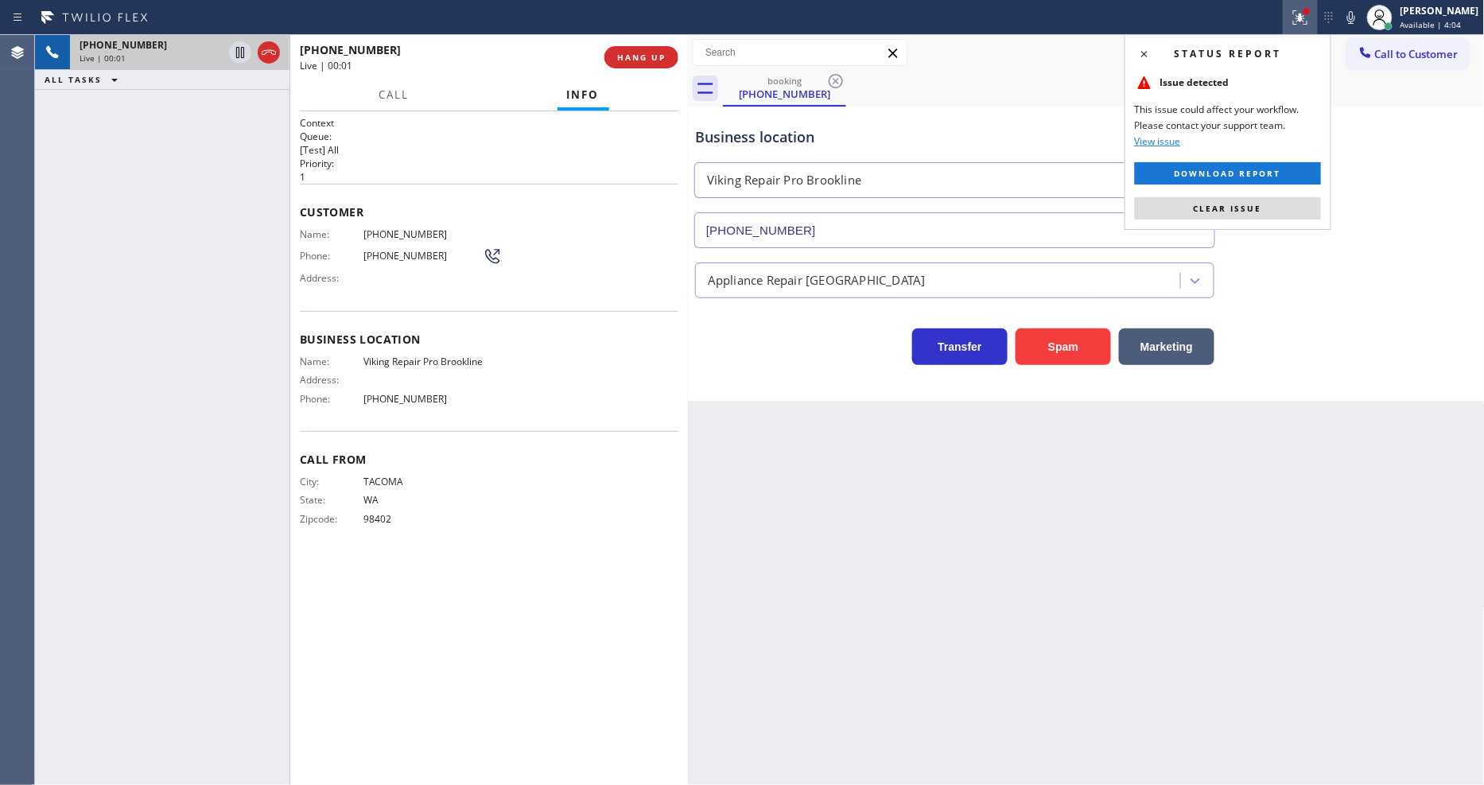
click at [1248, 215] on button "Clear issue" at bounding box center [1228, 208] width 186 height 22
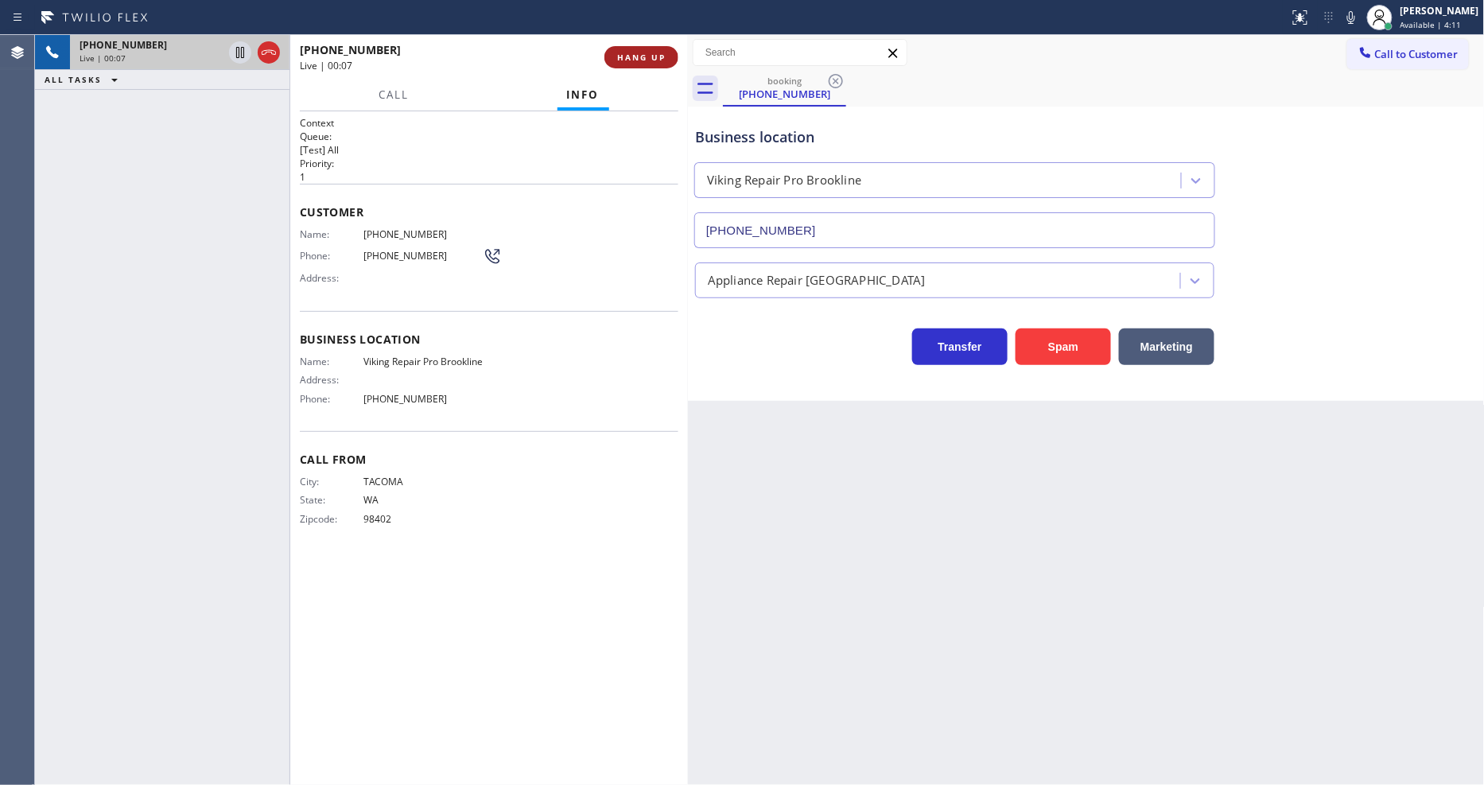
click at [646, 64] on button "HANG UP" at bounding box center [641, 57] width 74 height 22
click at [646, 57] on span "COMPLETE" at bounding box center [638, 57] width 55 height 11
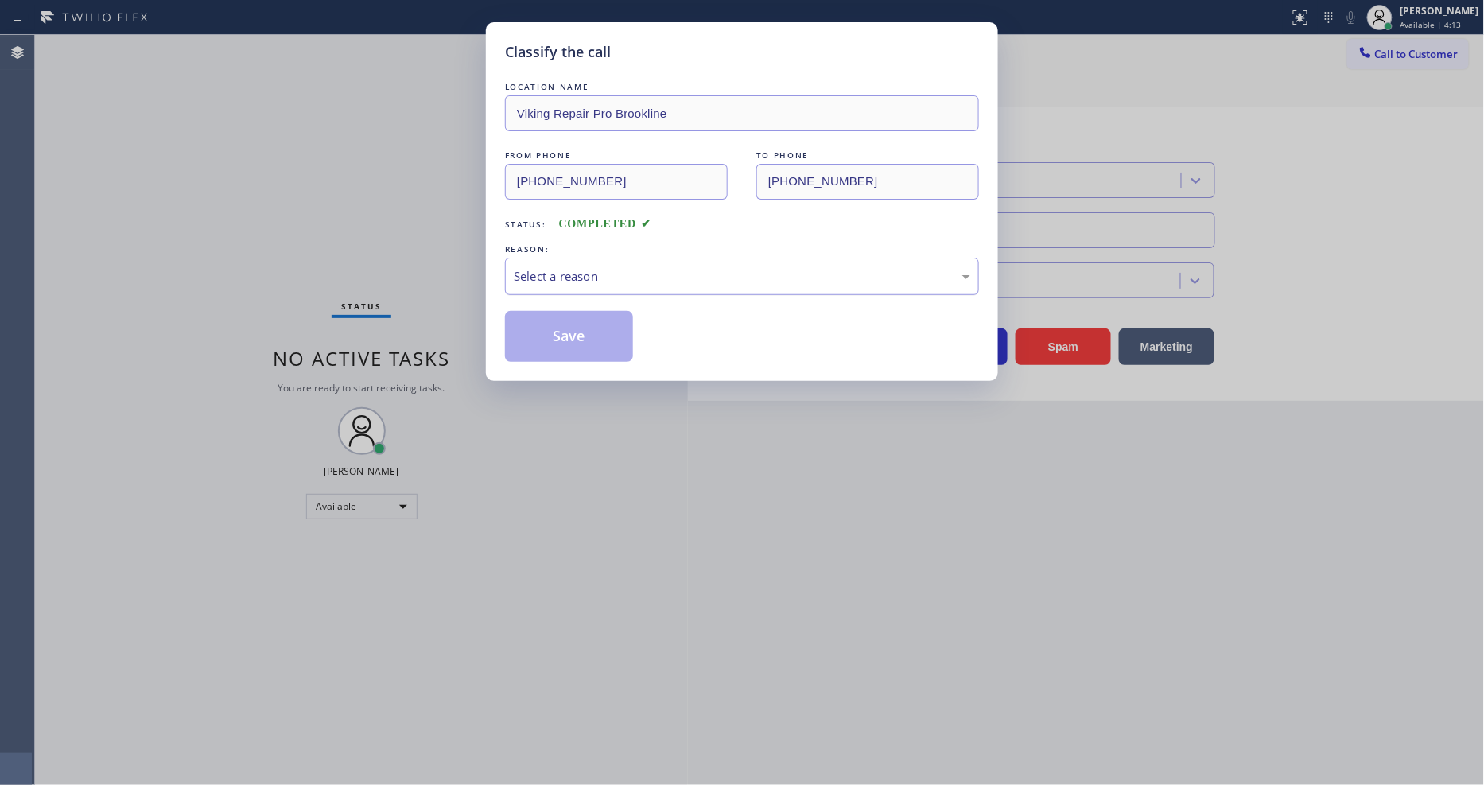
click at [608, 276] on div "Select a reason" at bounding box center [742, 276] width 456 height 18
click at [606, 327] on button "Save" at bounding box center [569, 336] width 128 height 51
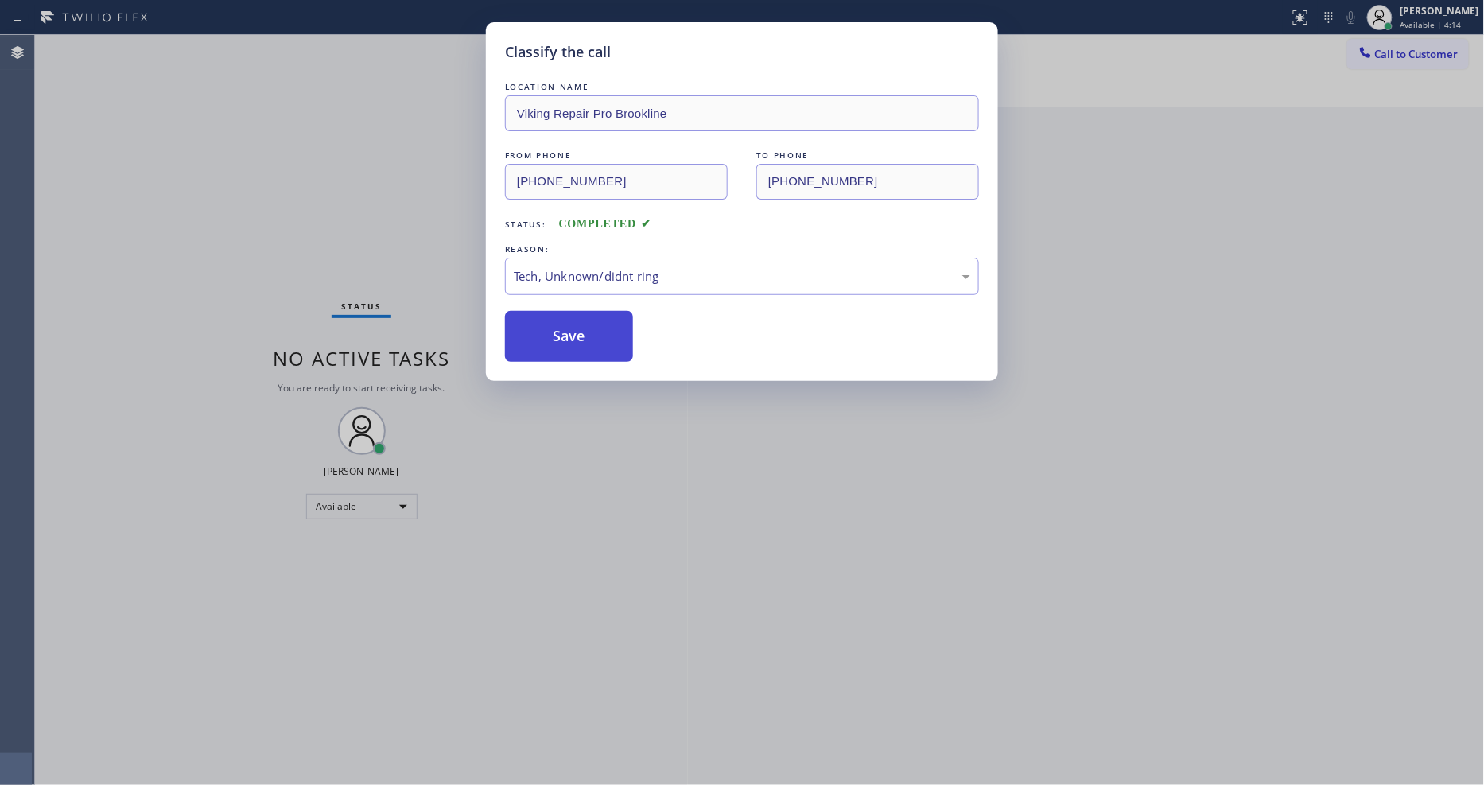
click at [606, 327] on button "Save" at bounding box center [569, 336] width 128 height 51
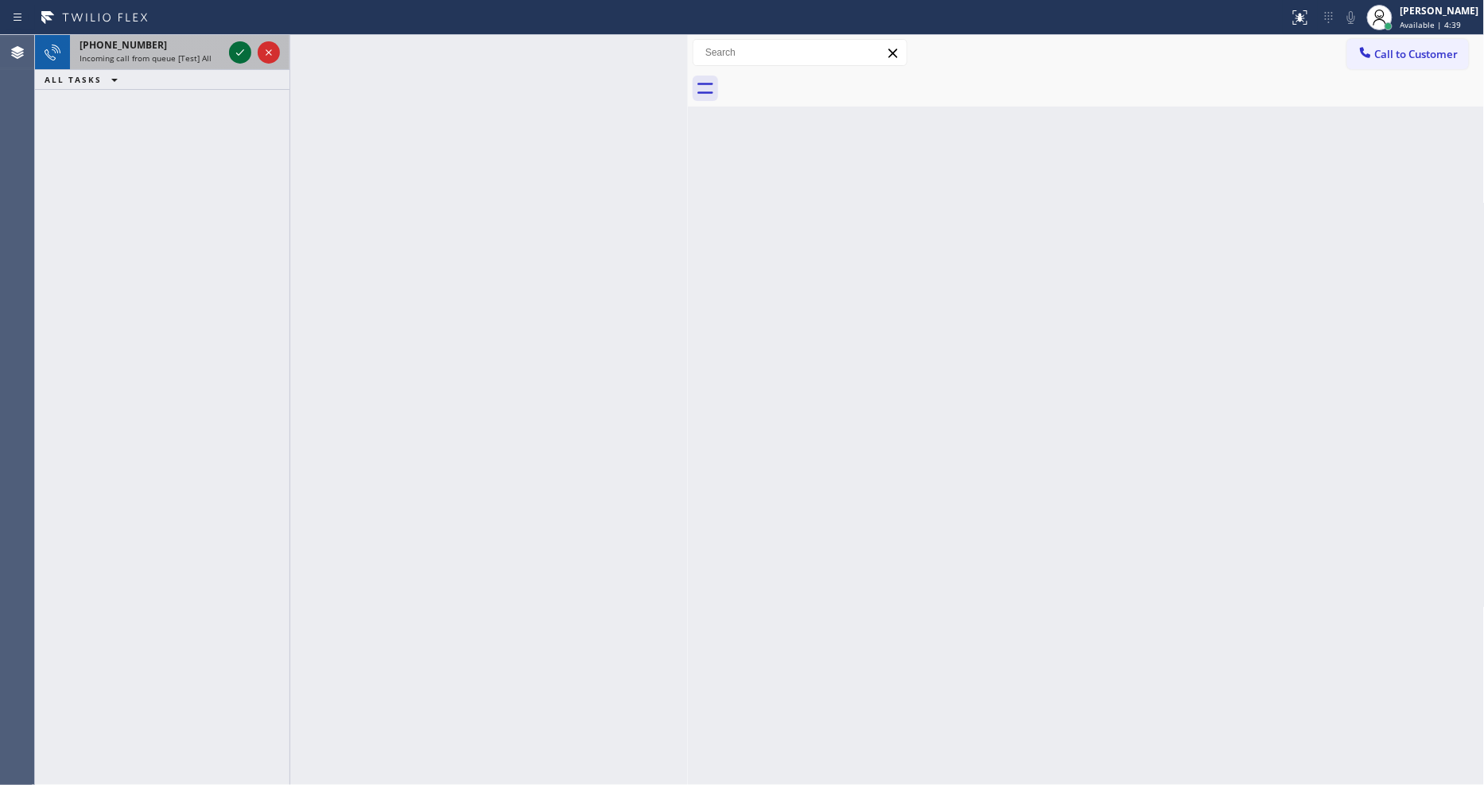
click at [227, 54] on div at bounding box center [254, 52] width 57 height 35
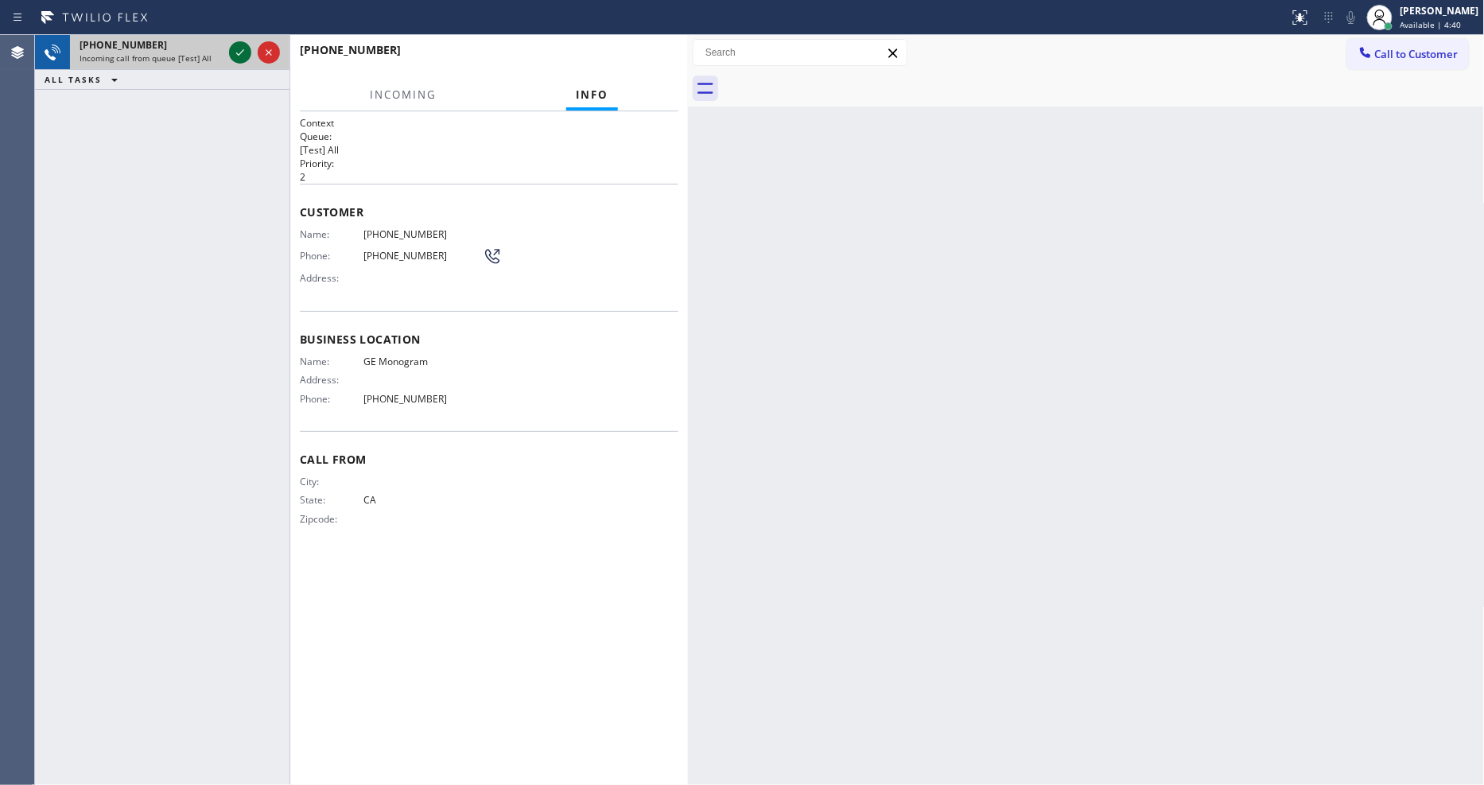
click at [239, 50] on icon at bounding box center [240, 52] width 19 height 19
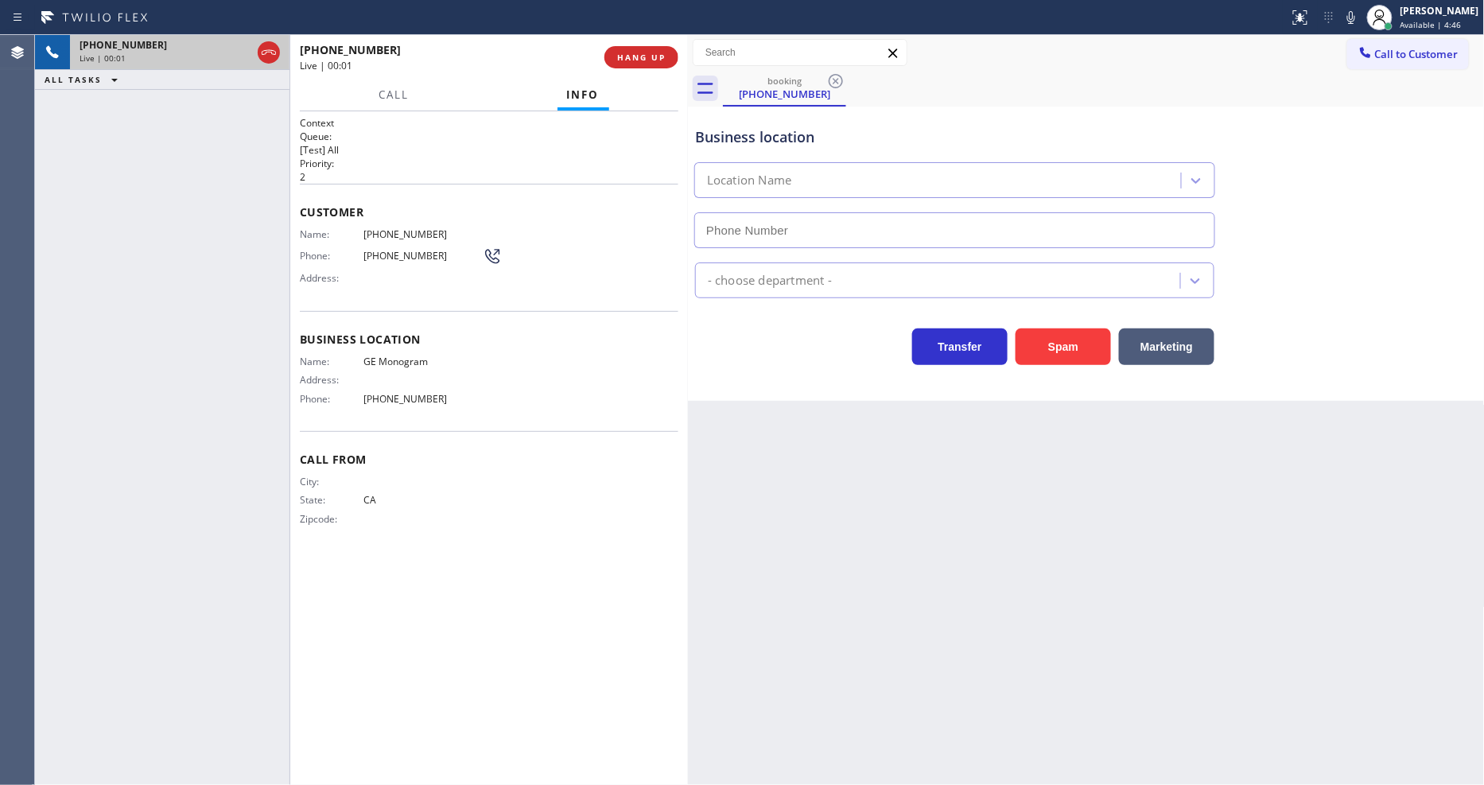
type input "(669) 236-2839"
click at [674, 56] on button "HANG UP" at bounding box center [641, 57] width 74 height 22
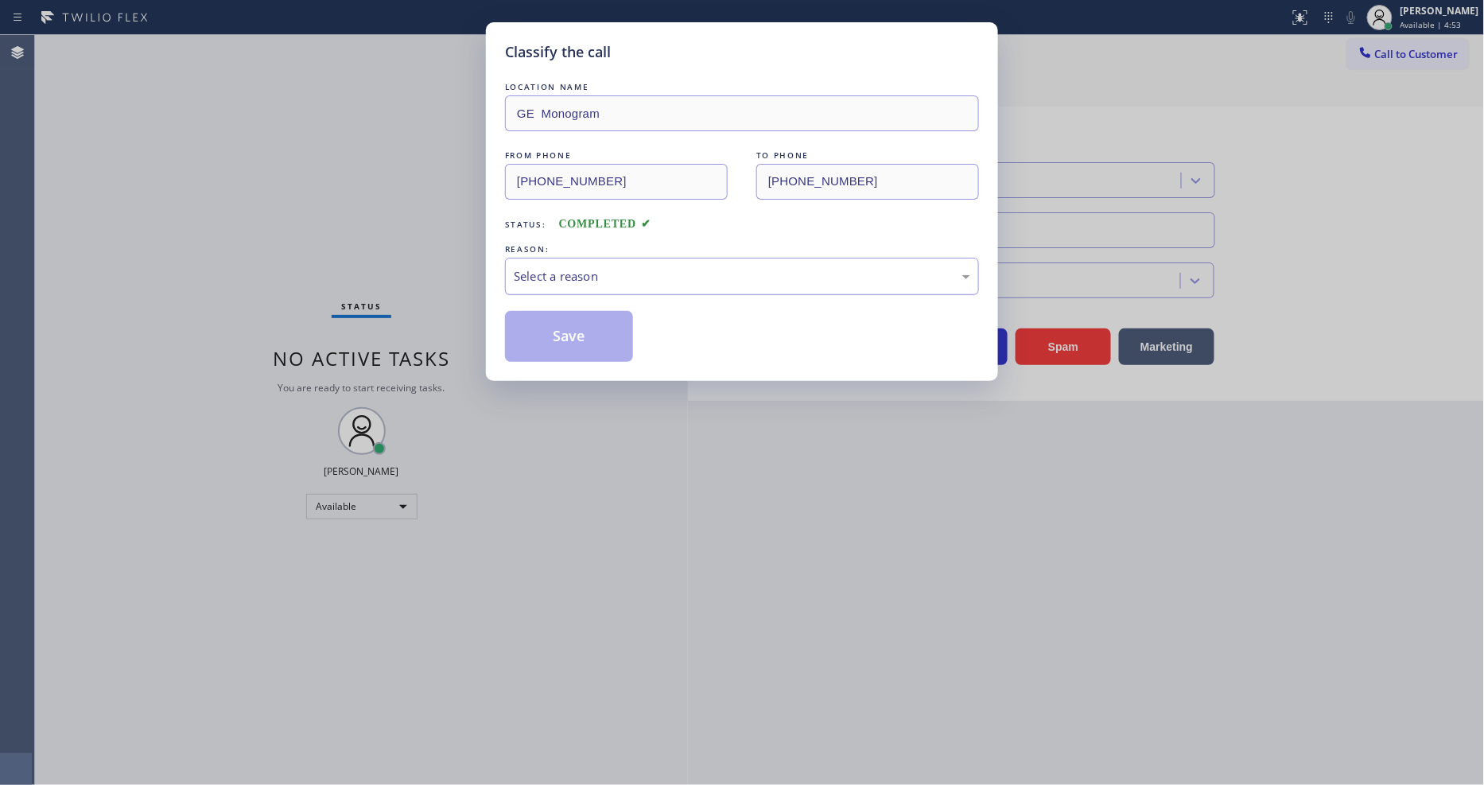
click at [575, 277] on div "Select a reason" at bounding box center [742, 276] width 456 height 18
click at [577, 332] on button "Save" at bounding box center [569, 336] width 128 height 51
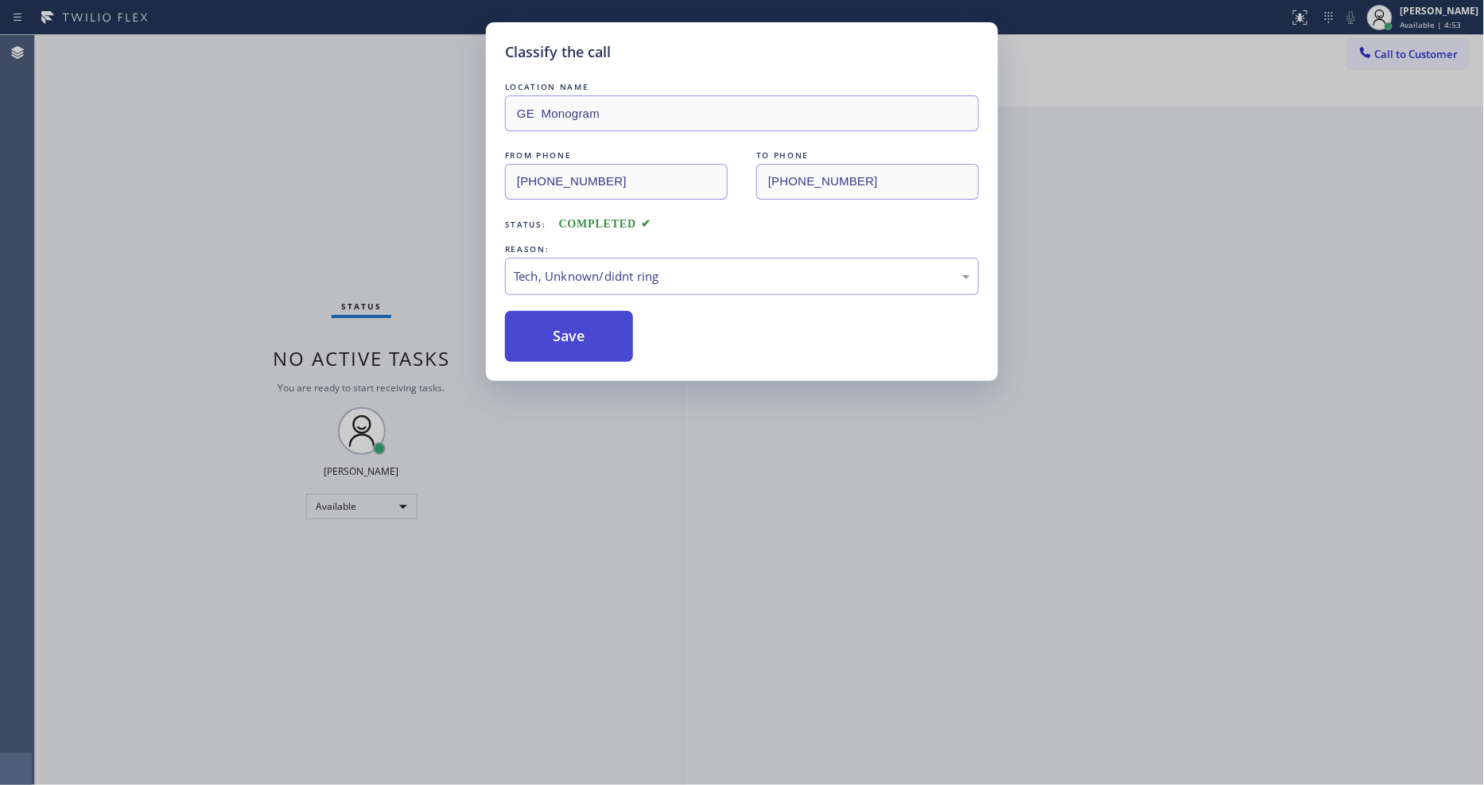
click at [577, 332] on button "Save" at bounding box center [569, 336] width 128 height 51
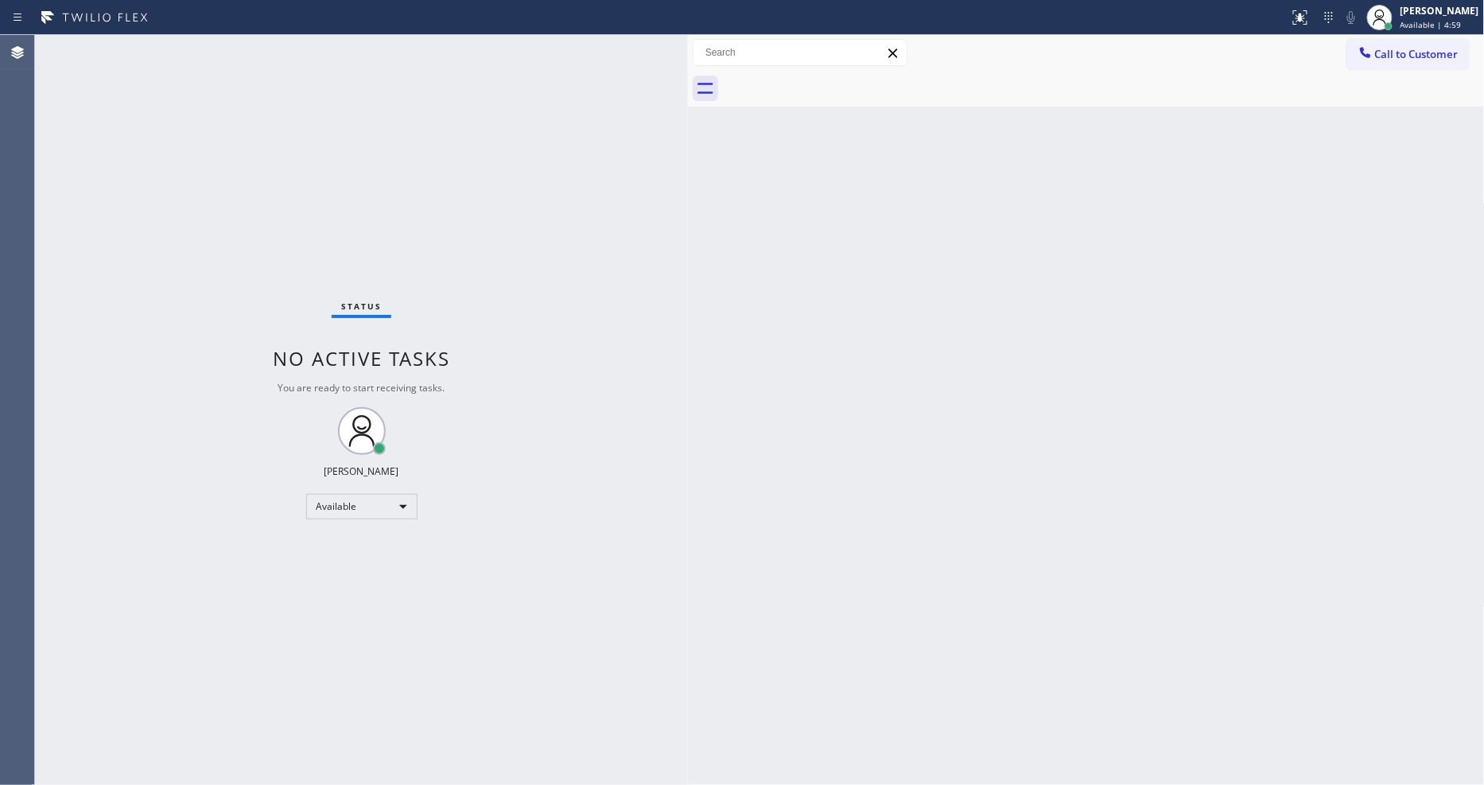
click at [1056, 344] on div "Back to Dashboard Change Sender ID Customers Technicians Select a contact Outbo…" at bounding box center [1086, 410] width 797 height 750
click at [836, 330] on div "Back to Dashboard Change Sender ID Customers Technicians Select a contact Outbo…" at bounding box center [1086, 410] width 797 height 750
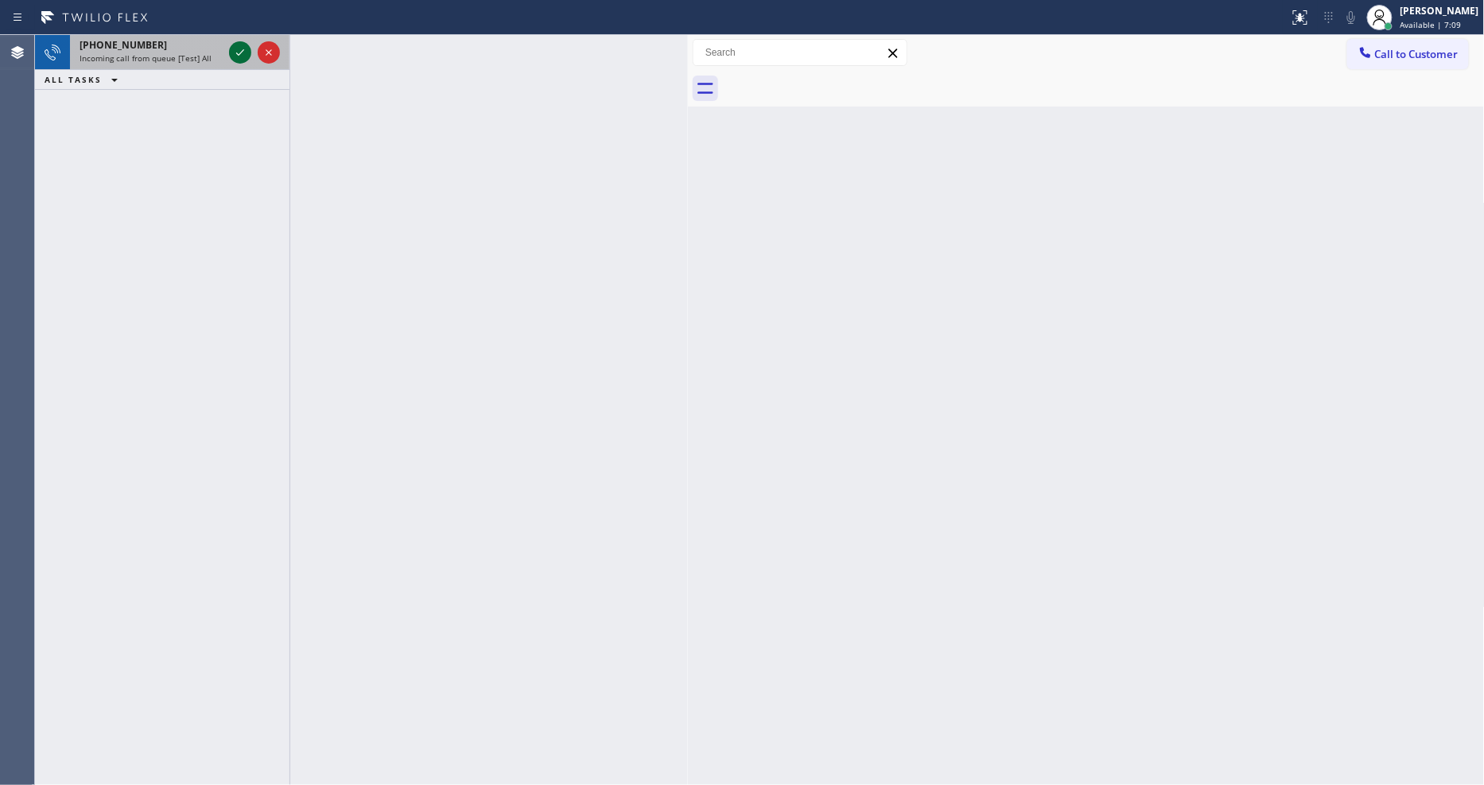
click at [243, 50] on icon at bounding box center [240, 52] width 19 height 19
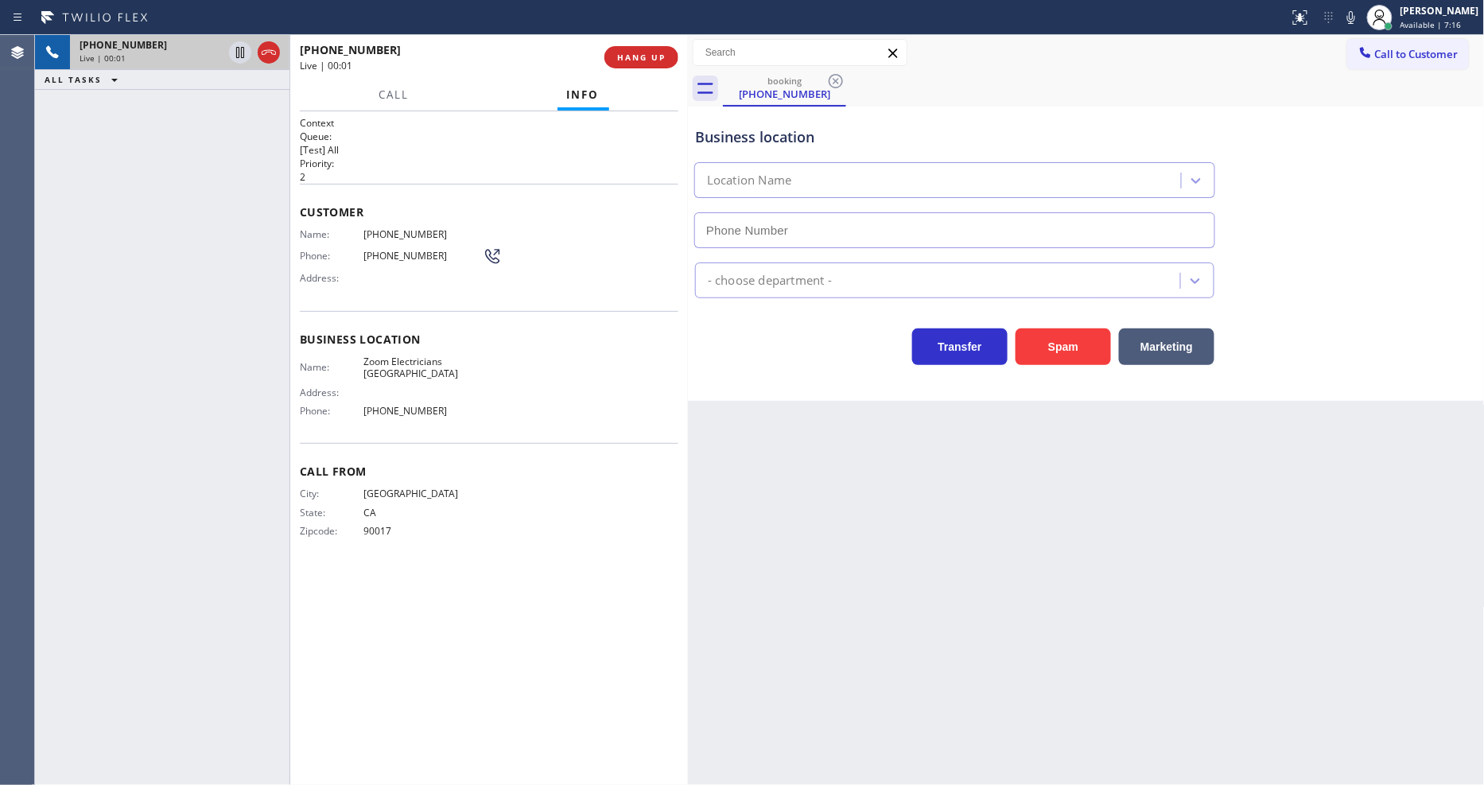
type input "(657) 224-7271"
click at [681, 57] on div "+16572020550 Live | 00:01 HANG UP" at bounding box center [489, 57] width 398 height 45
click at [633, 58] on span "HANG UP" at bounding box center [641, 57] width 49 height 11
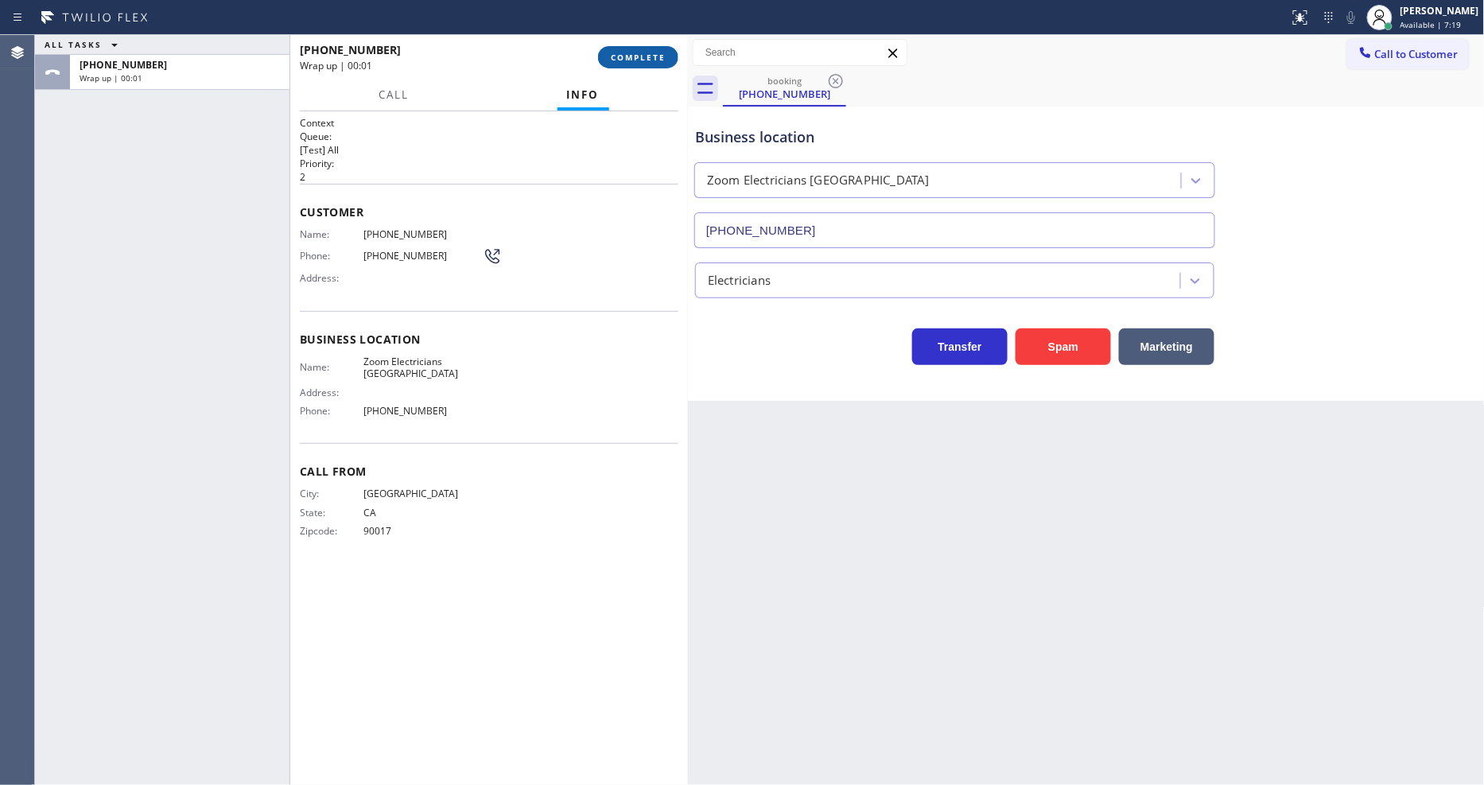
click at [633, 57] on span "COMPLETE" at bounding box center [638, 57] width 55 height 11
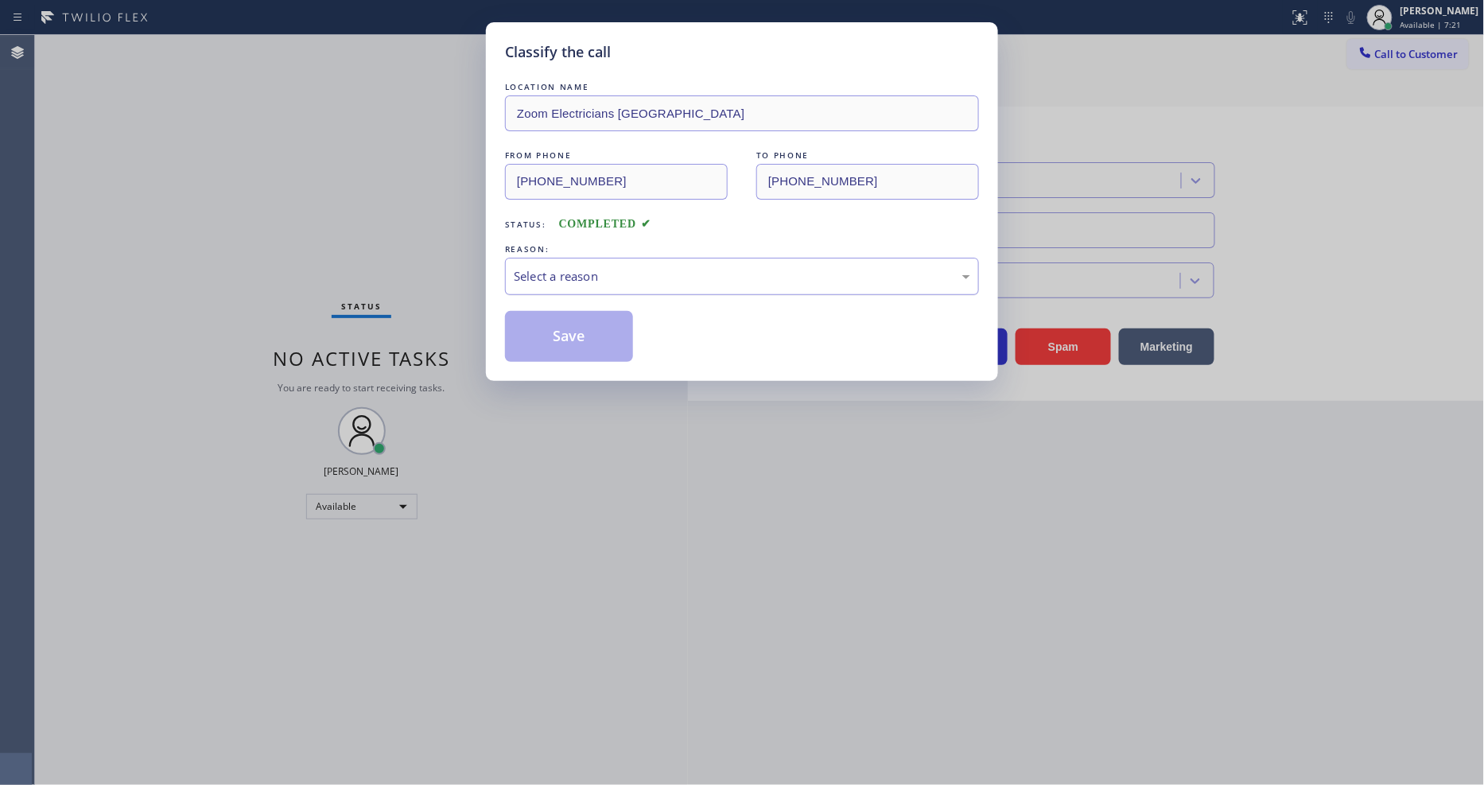
click at [567, 267] on div "Select a reason" at bounding box center [742, 276] width 456 height 18
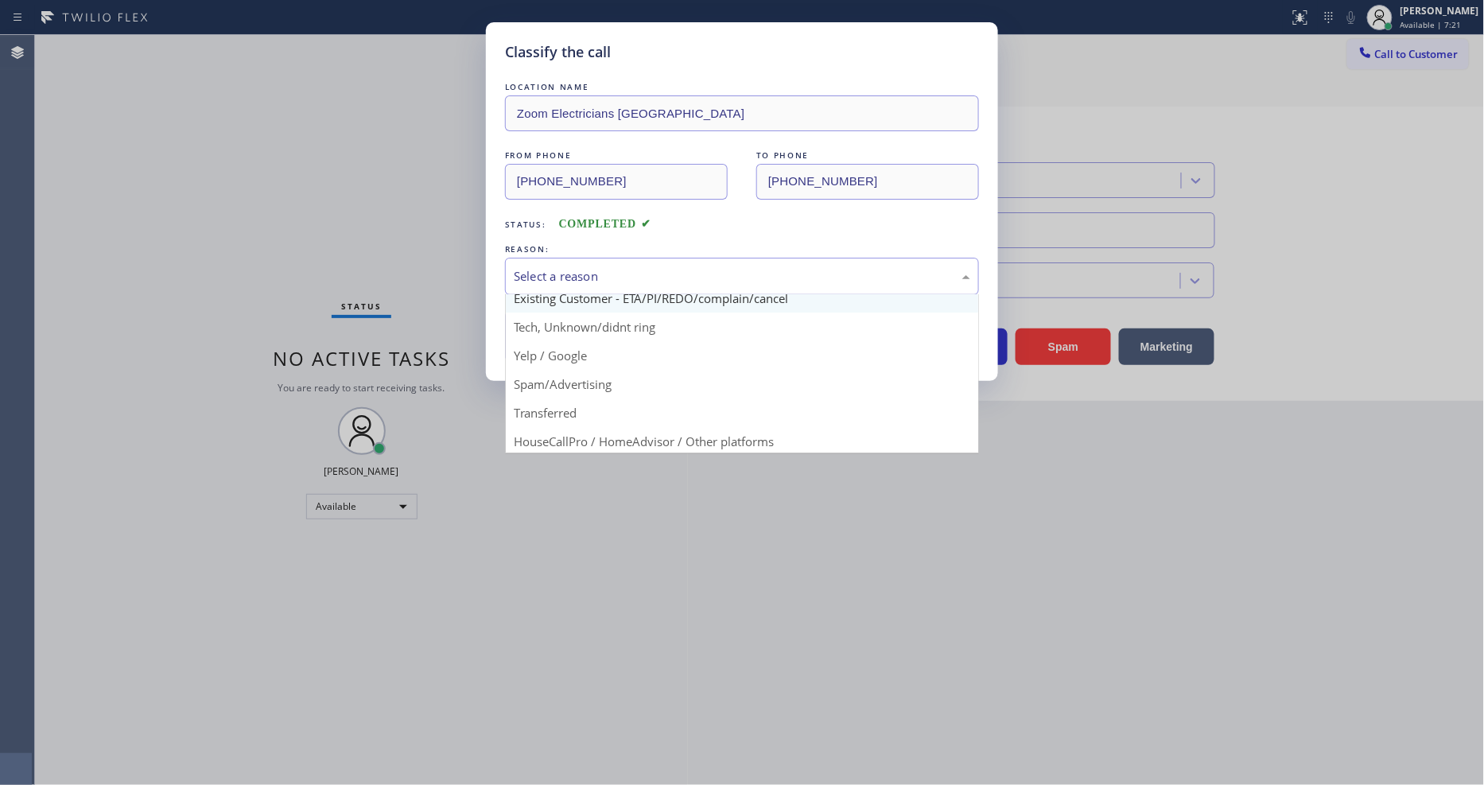
scroll to position [99, 0]
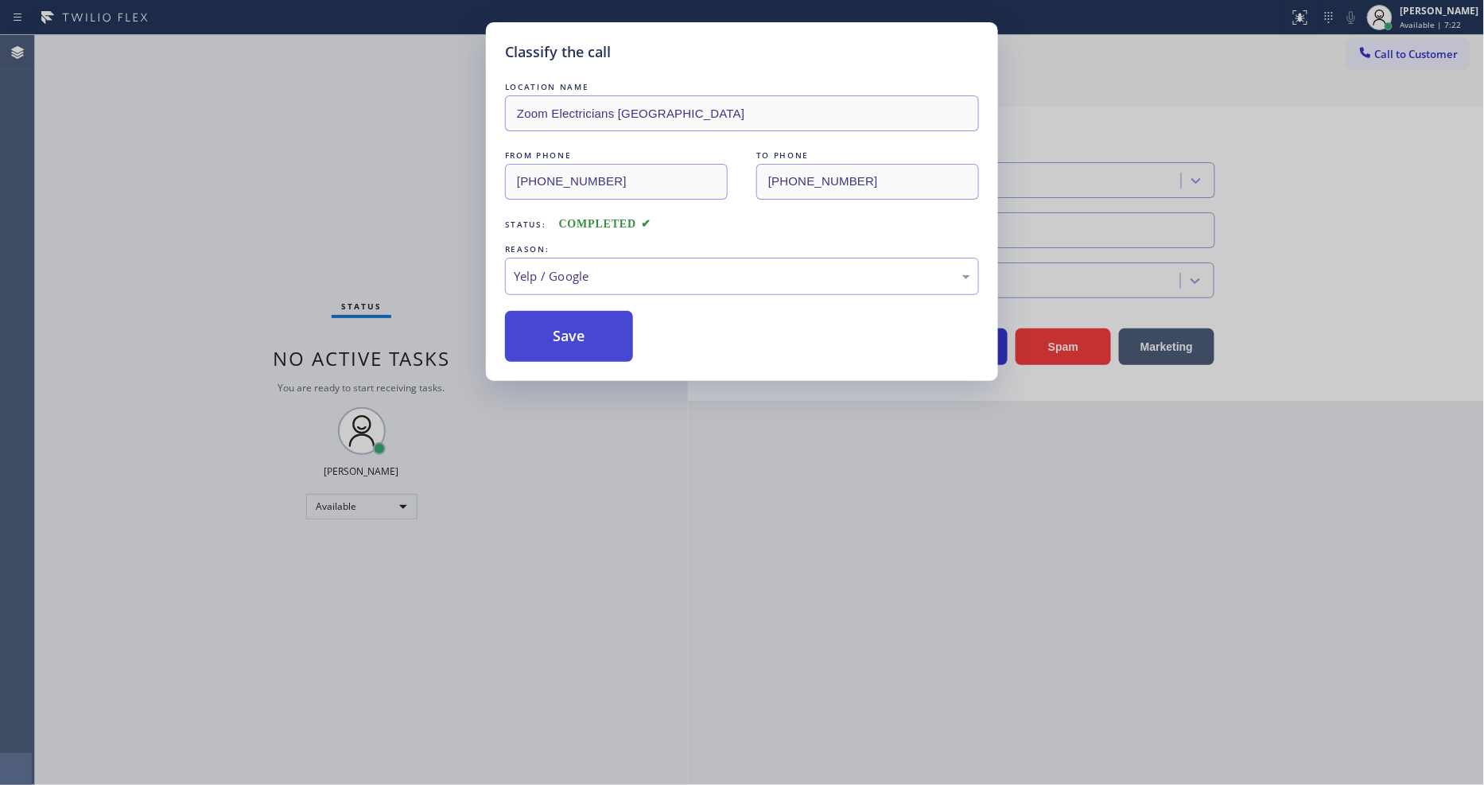
click at [568, 331] on button "Save" at bounding box center [569, 336] width 128 height 51
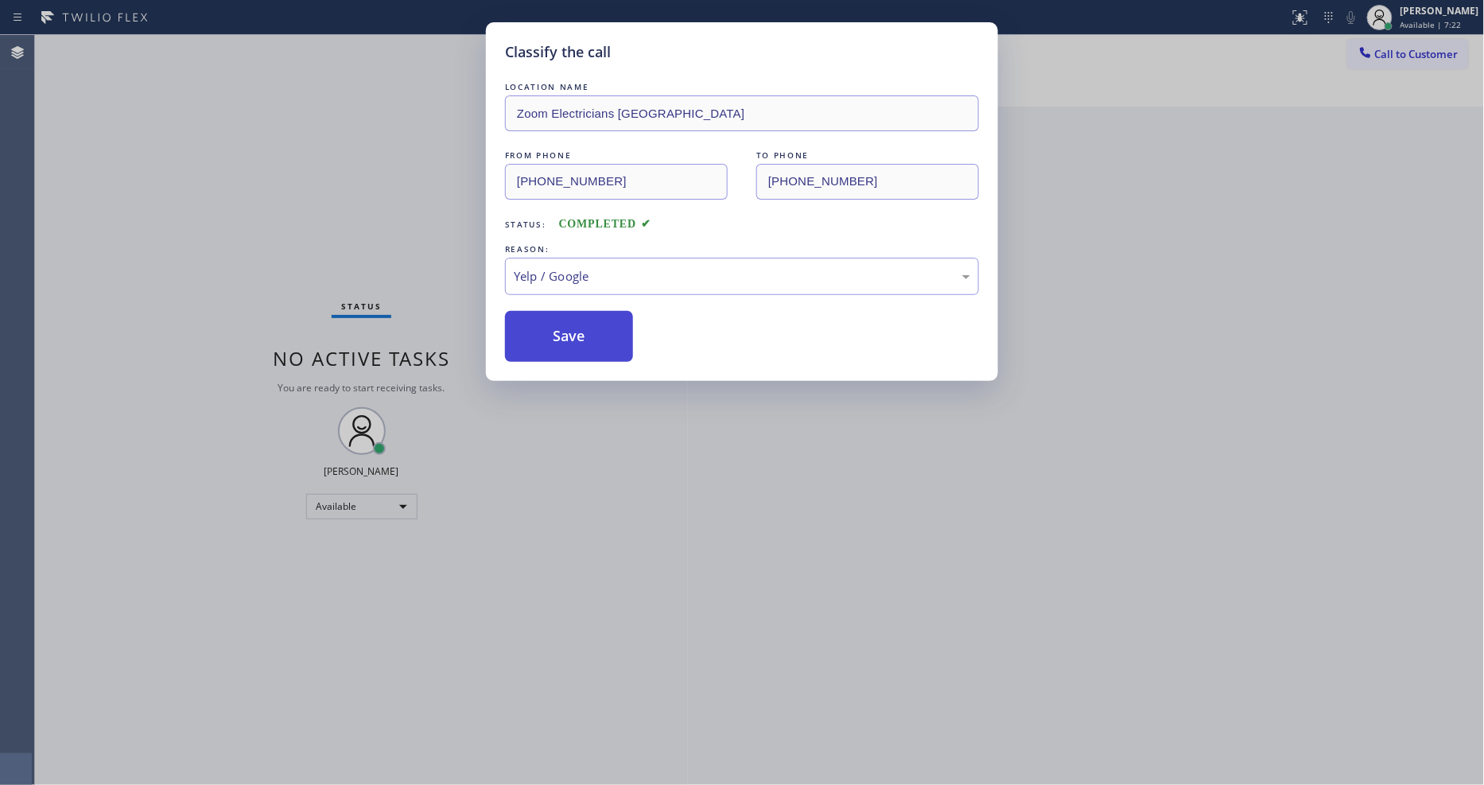
click at [568, 331] on button "Save" at bounding box center [569, 336] width 128 height 51
drag, startPoint x: 568, startPoint y: 331, endPoint x: 701, endPoint y: 241, distance: 160.3
click at [570, 330] on button "Save" at bounding box center [569, 336] width 128 height 51
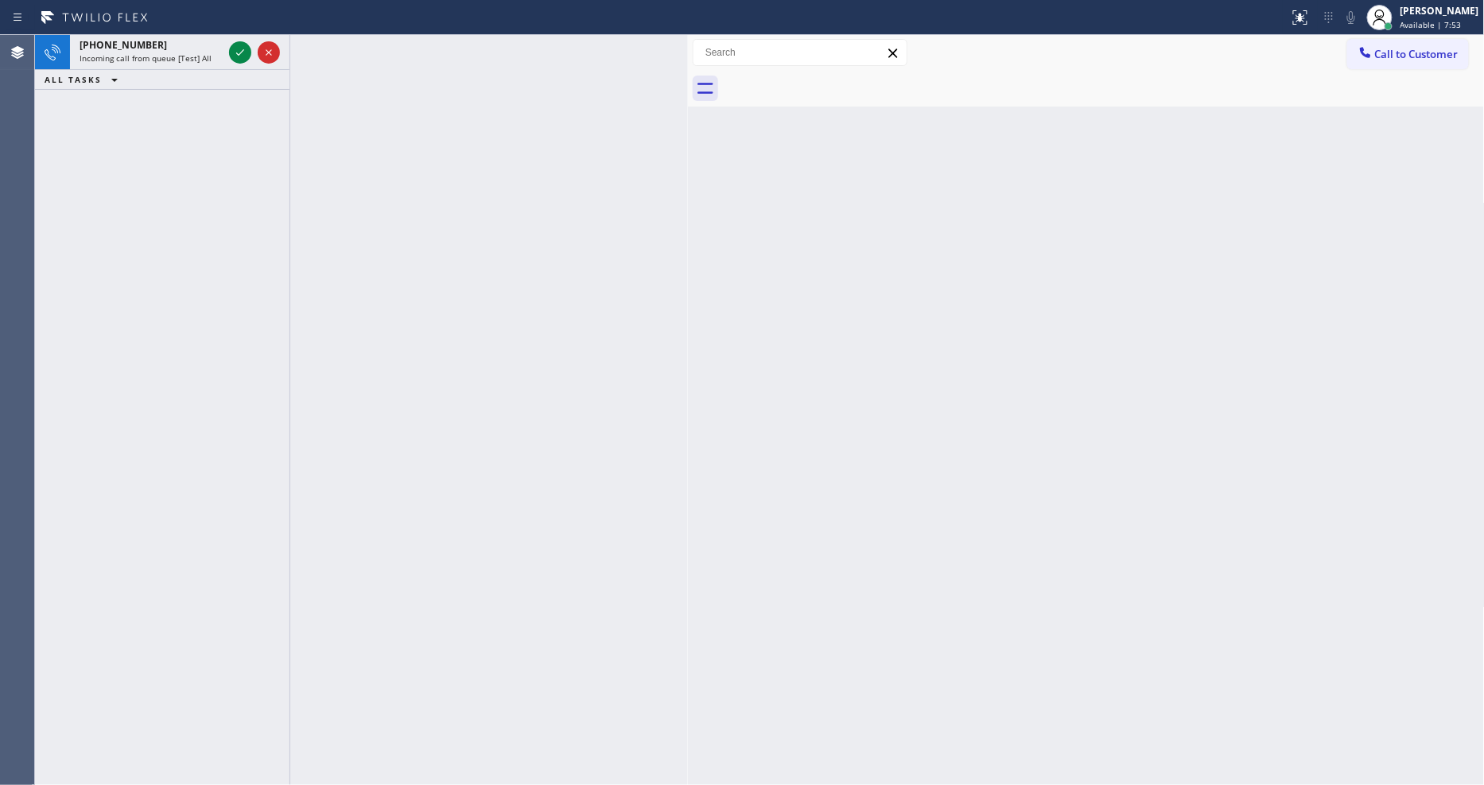
drag, startPoint x: 235, startPoint y: 49, endPoint x: 239, endPoint y: 8, distance: 41.5
click at [235, 49] on icon at bounding box center [240, 52] width 19 height 19
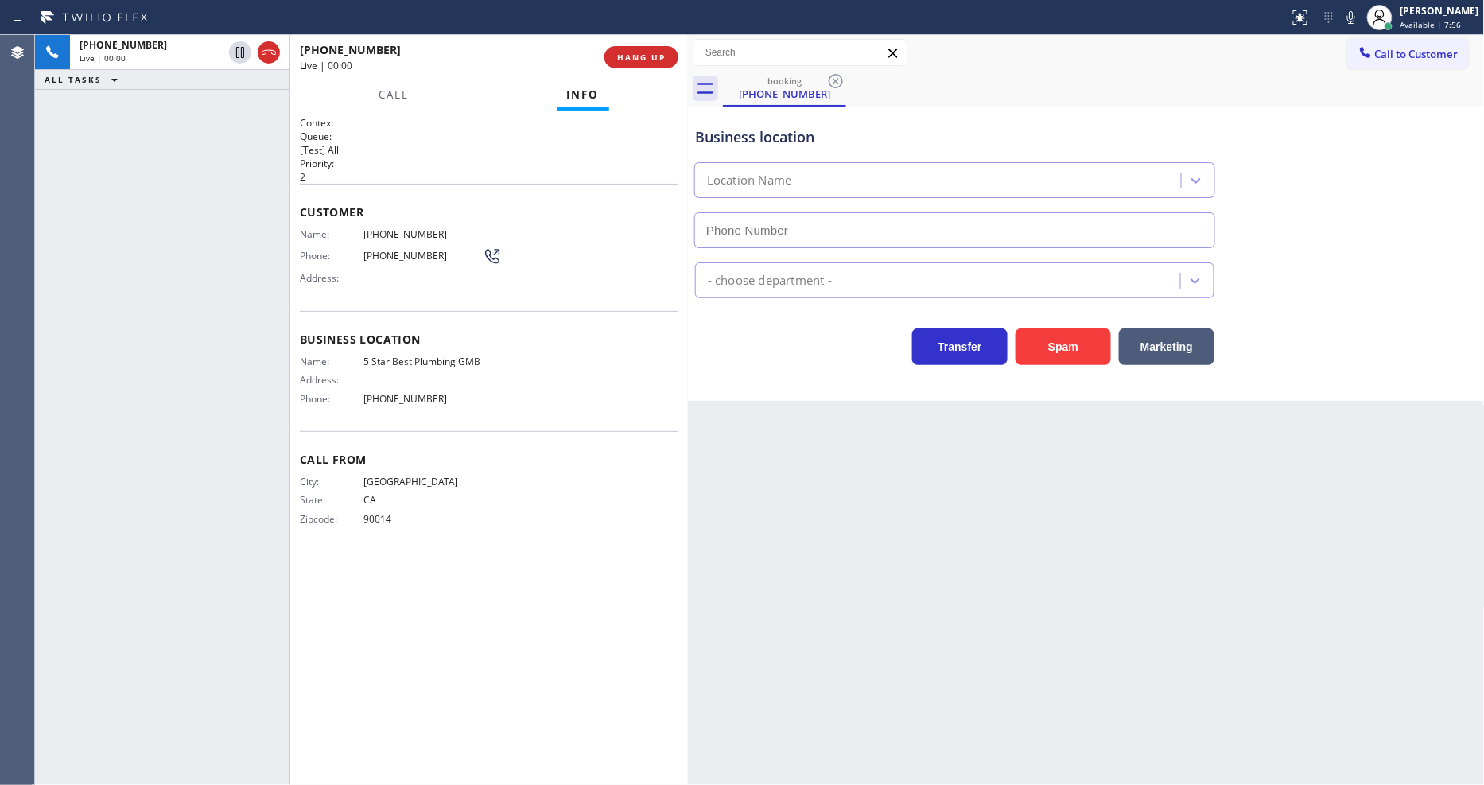
type input "(213) 600-7224"
click at [654, 49] on button "HANG UP" at bounding box center [641, 57] width 74 height 22
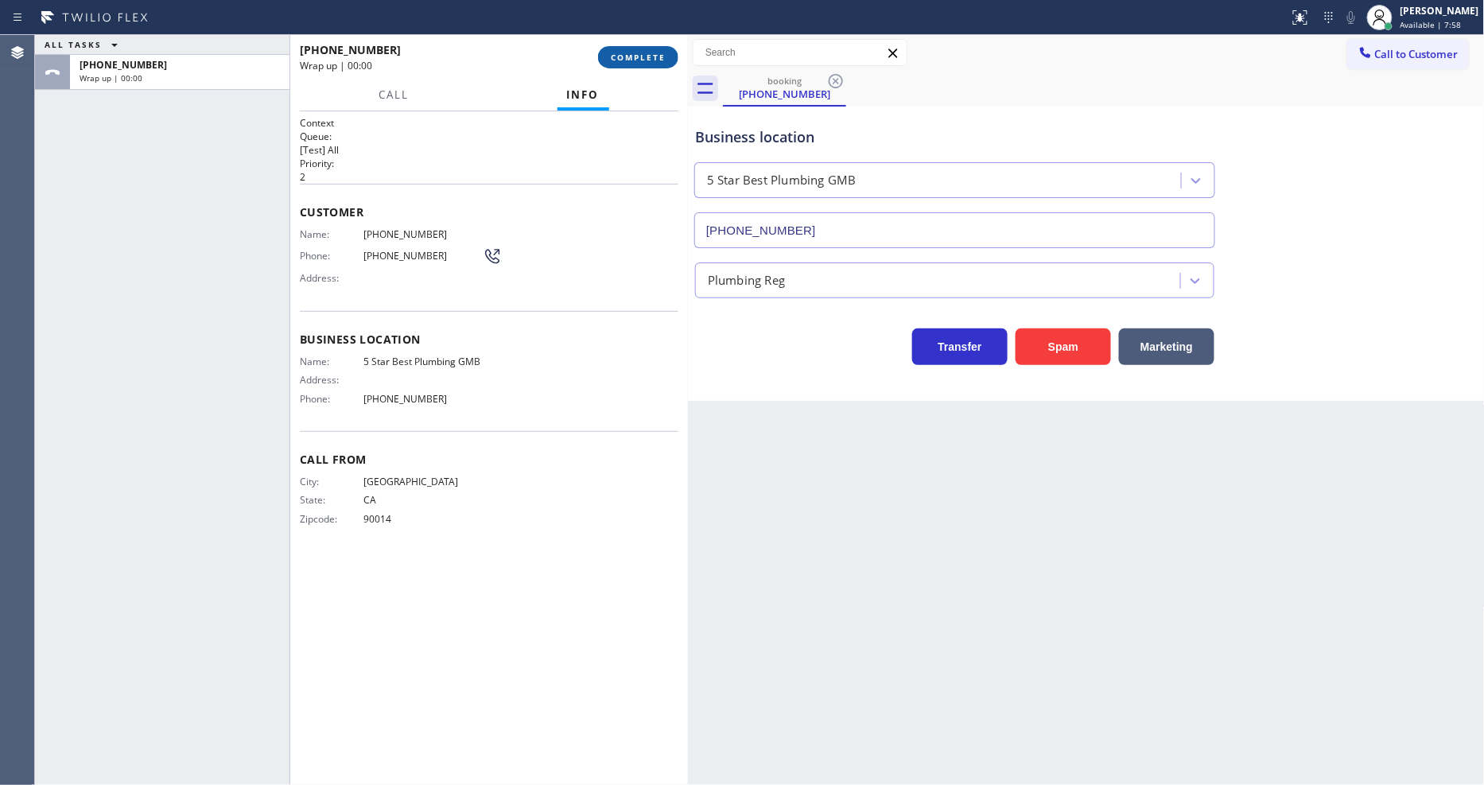
click at [653, 52] on span "COMPLETE" at bounding box center [638, 57] width 55 height 11
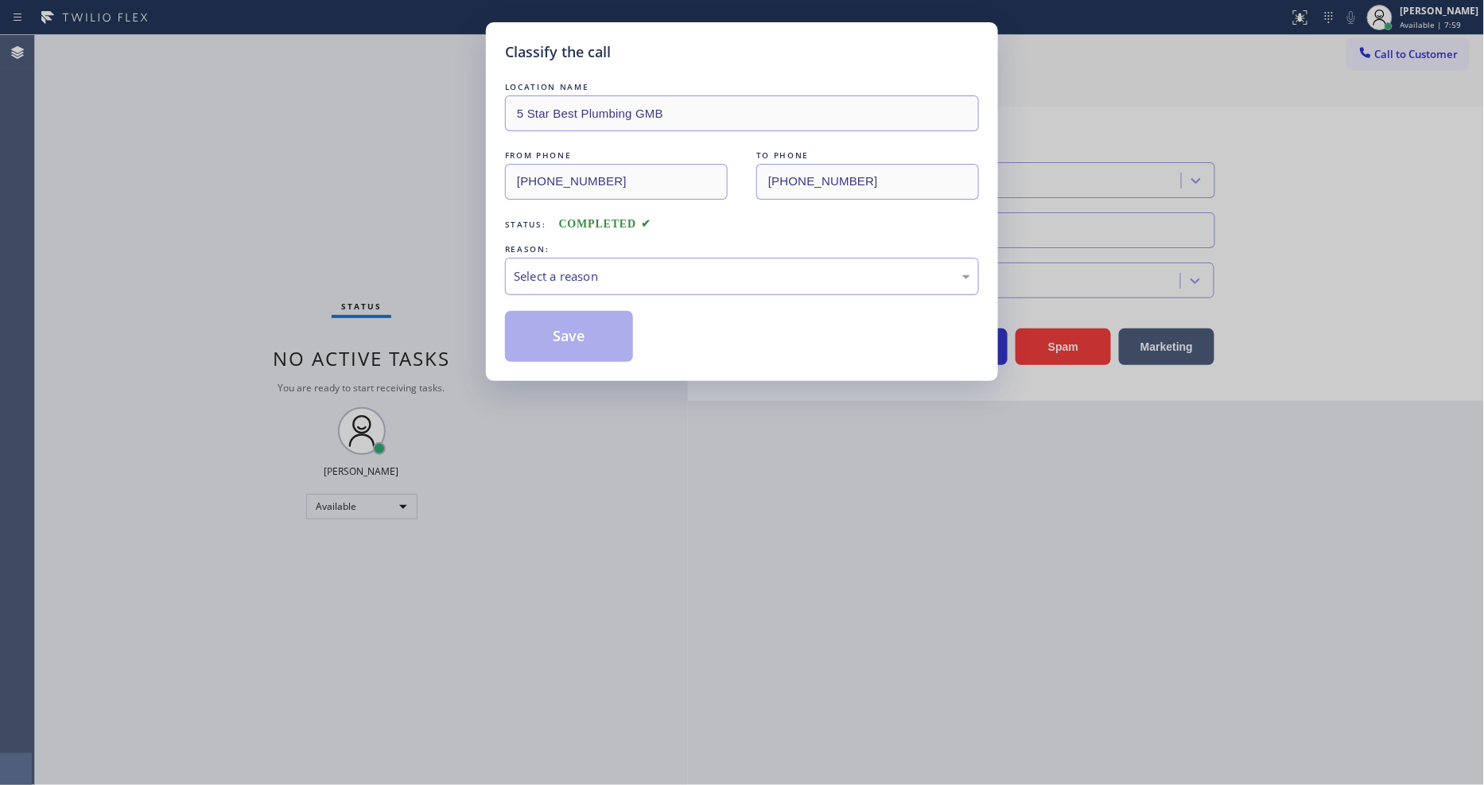
click at [615, 267] on div "Select a reason" at bounding box center [742, 276] width 456 height 18
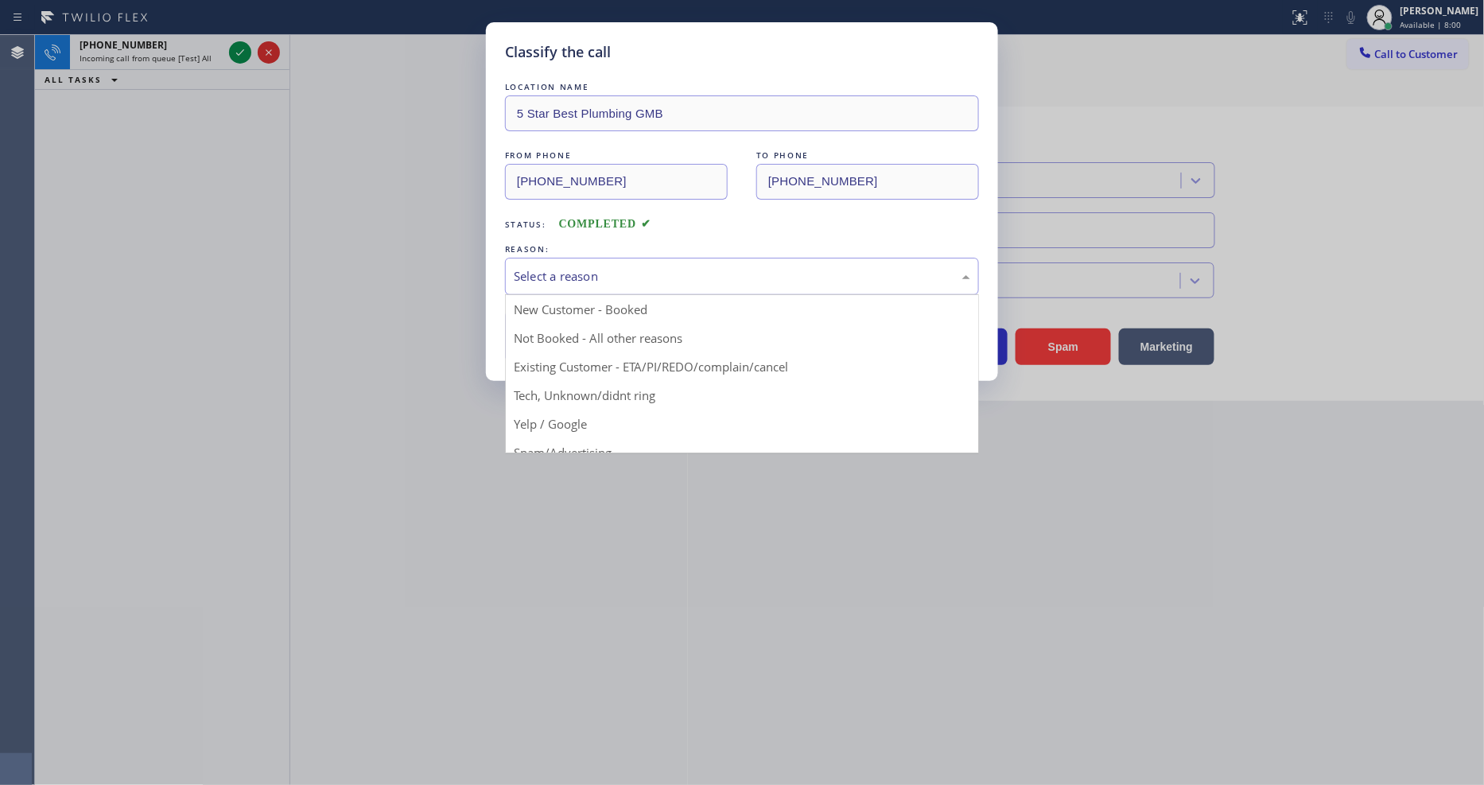
drag, startPoint x: 573, startPoint y: 411, endPoint x: 576, endPoint y: 367, distance: 43.9
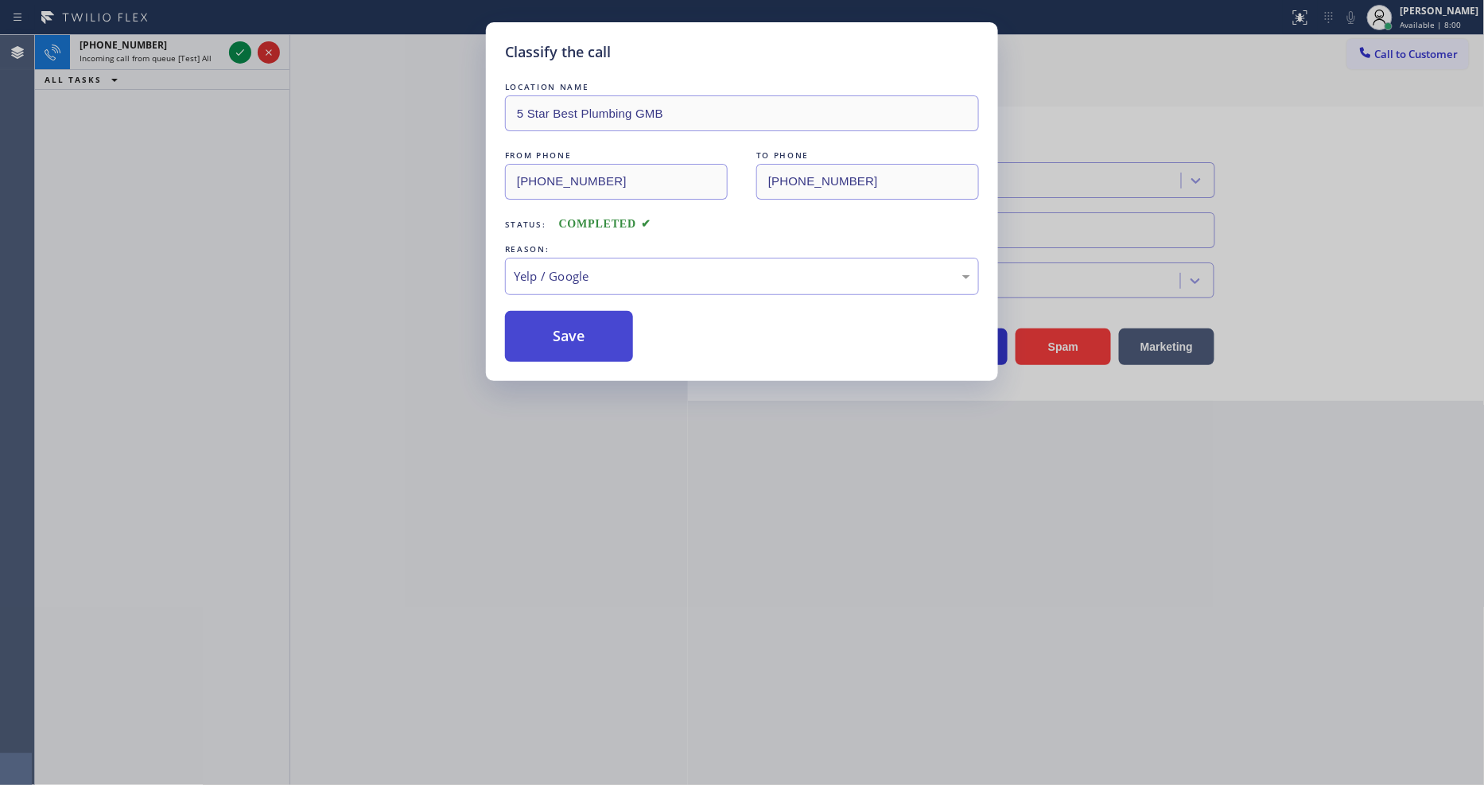
click at [576, 330] on button "Save" at bounding box center [569, 336] width 128 height 51
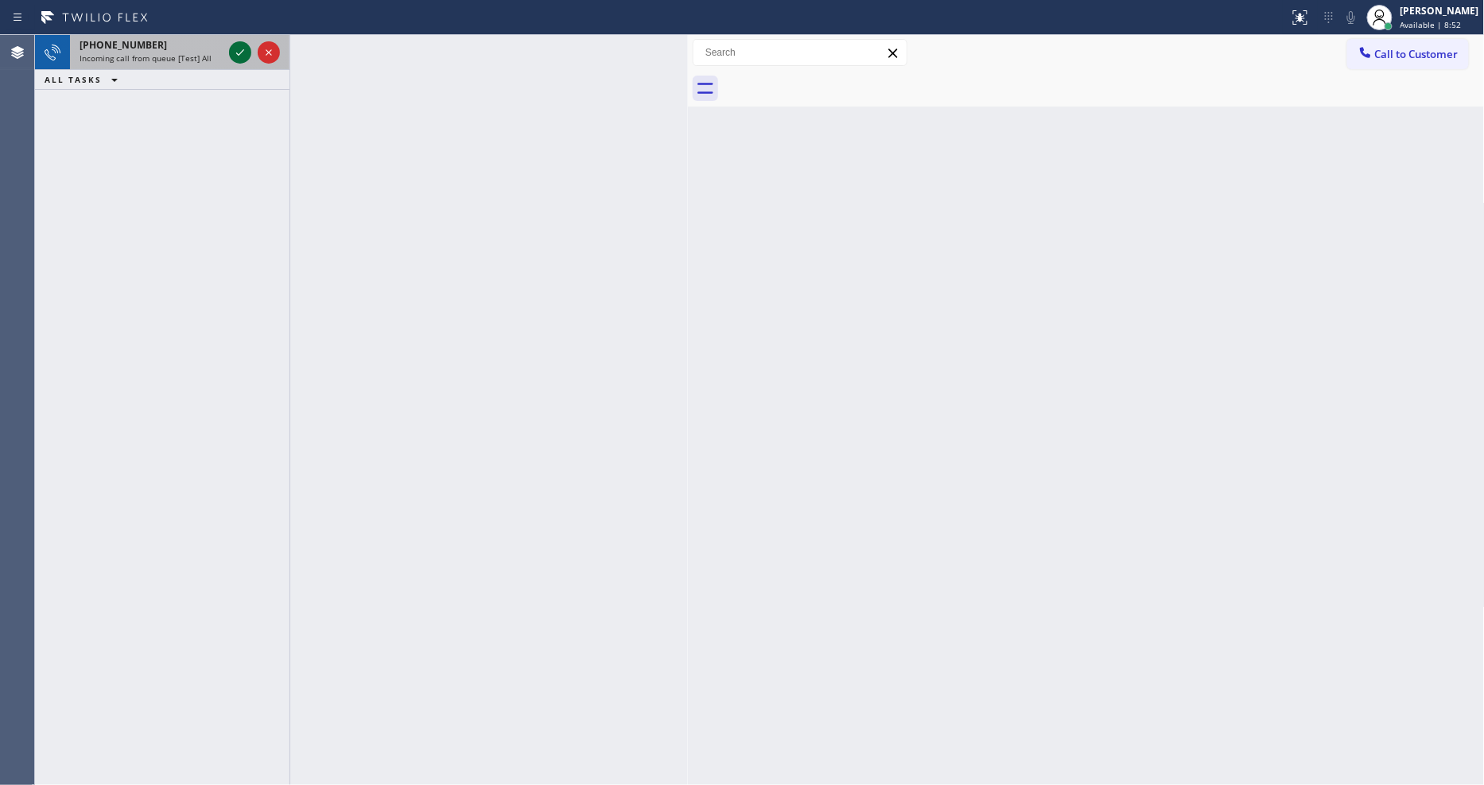
click at [245, 53] on icon at bounding box center [240, 52] width 19 height 19
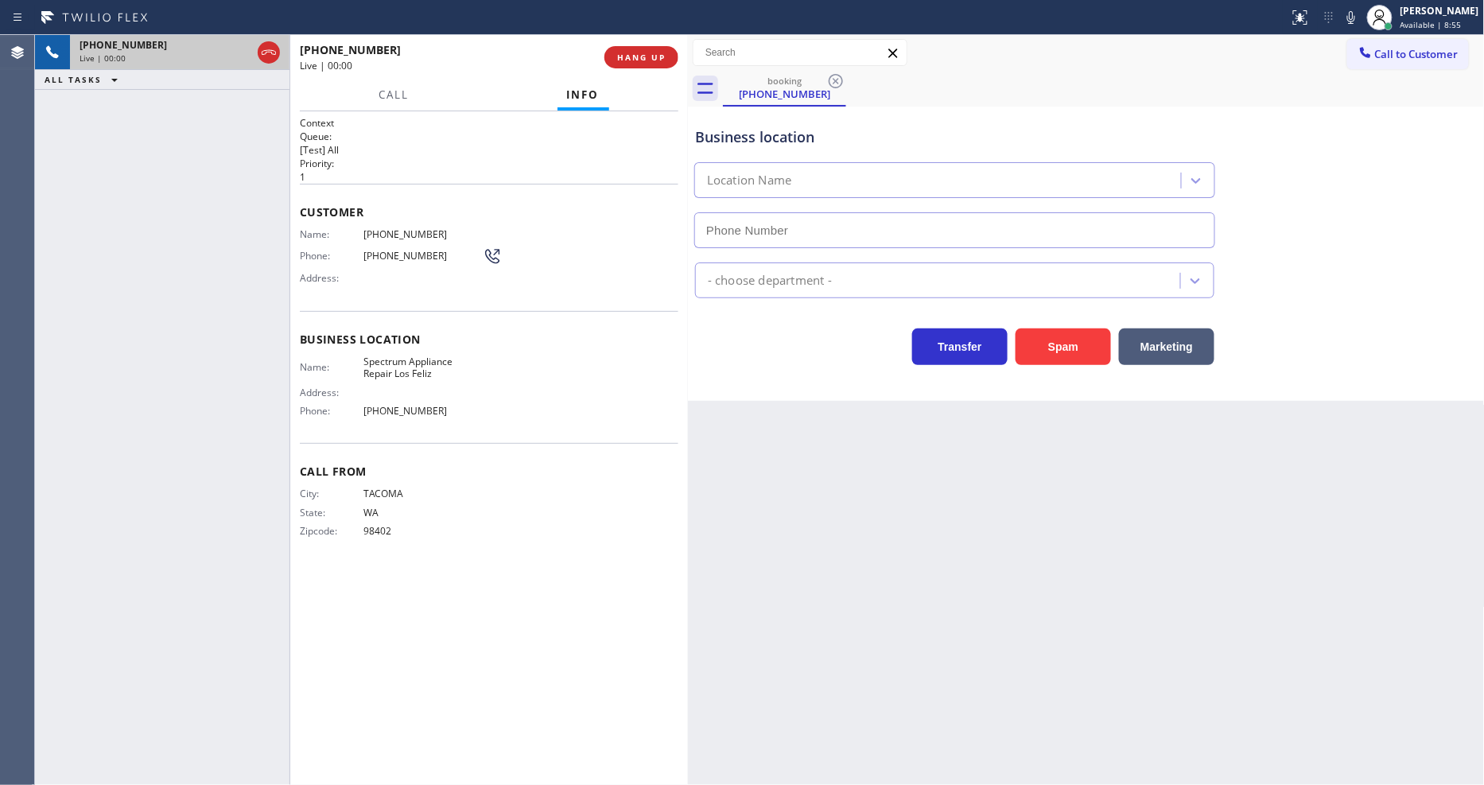
type input "(213) 319-2747"
click at [653, 58] on span "HANG UP" at bounding box center [641, 57] width 49 height 11
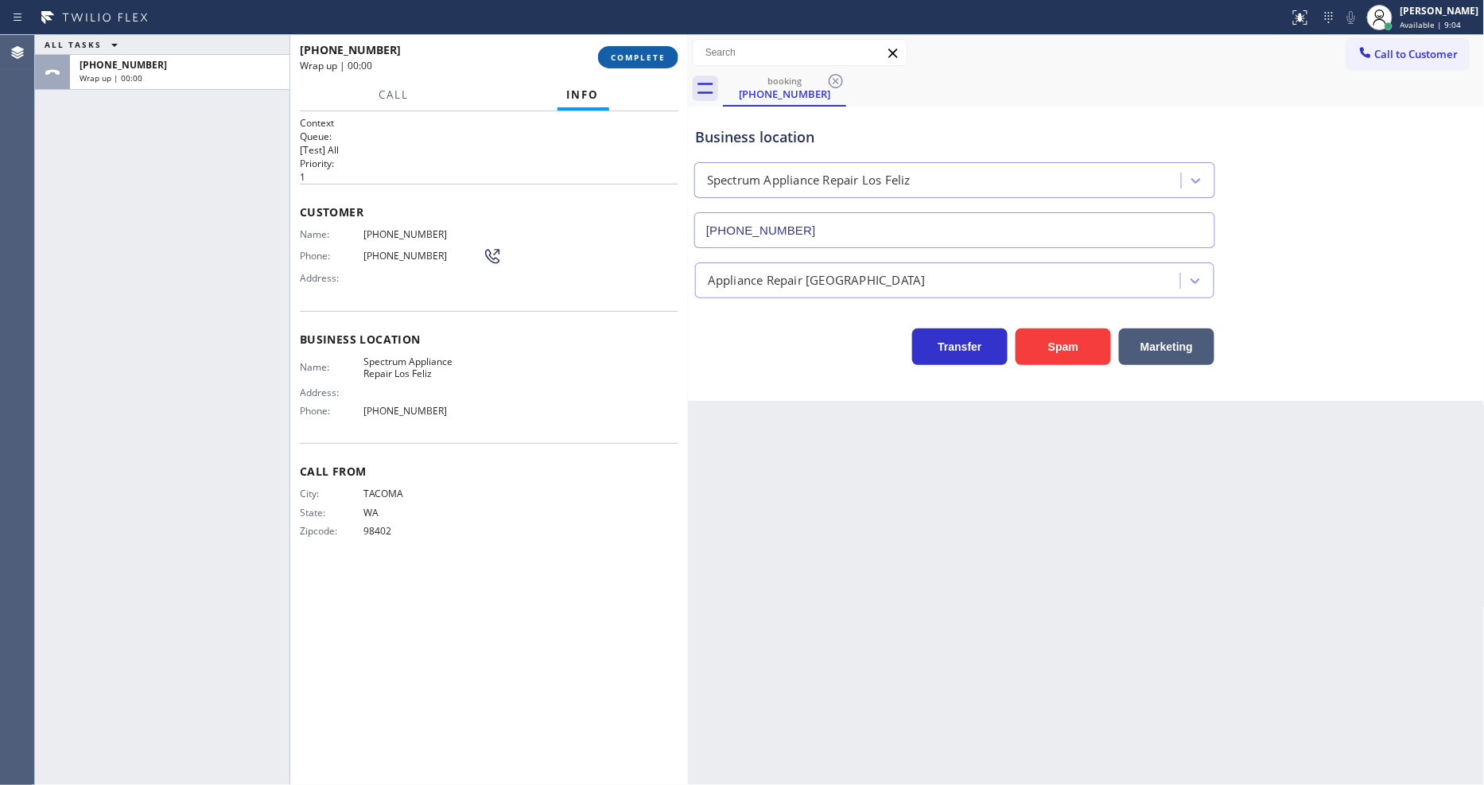
click at [653, 58] on span "COMPLETE" at bounding box center [638, 57] width 55 height 11
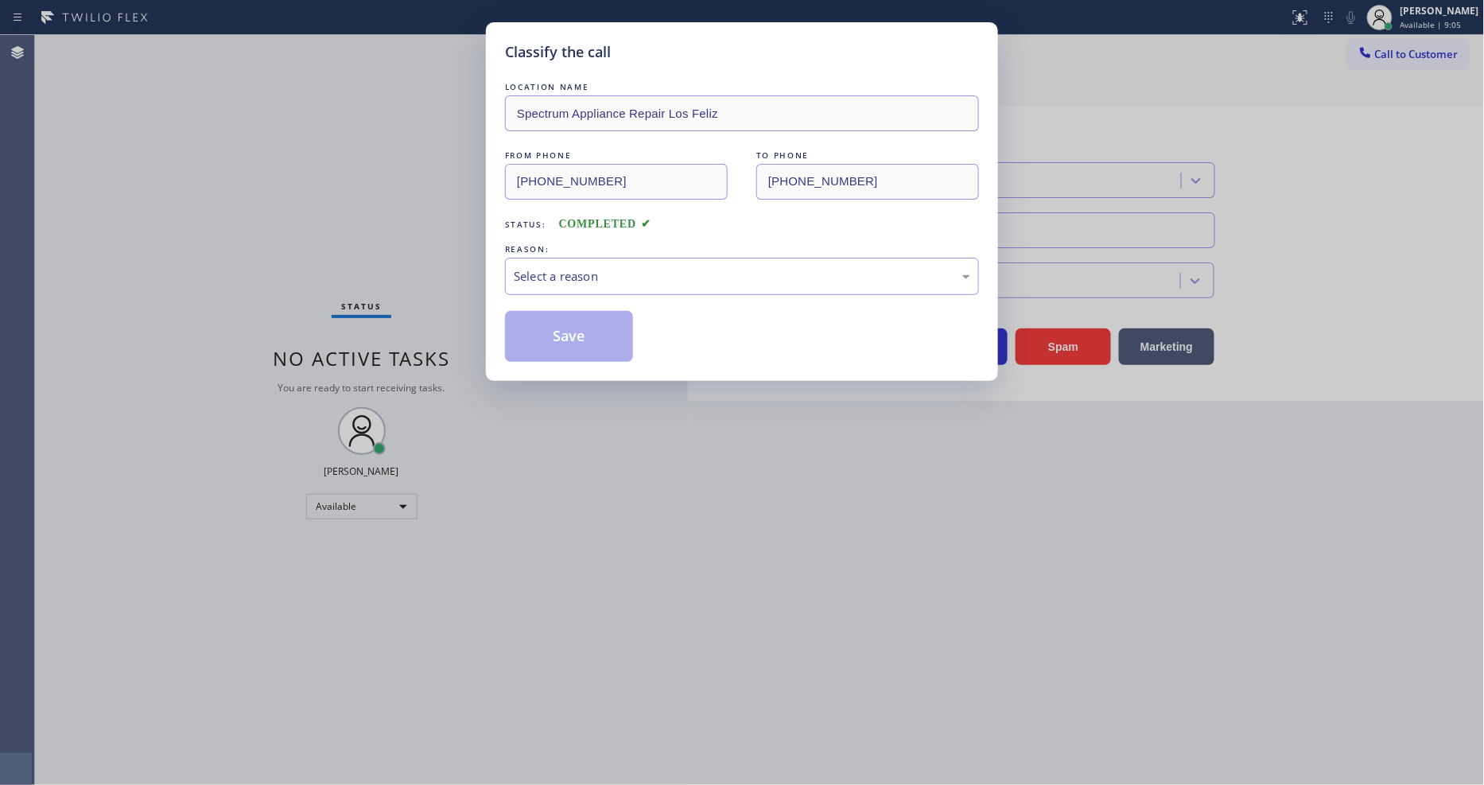
click at [626, 267] on div "Select a reason" at bounding box center [742, 276] width 456 height 18
click at [609, 332] on button "Save" at bounding box center [569, 336] width 128 height 51
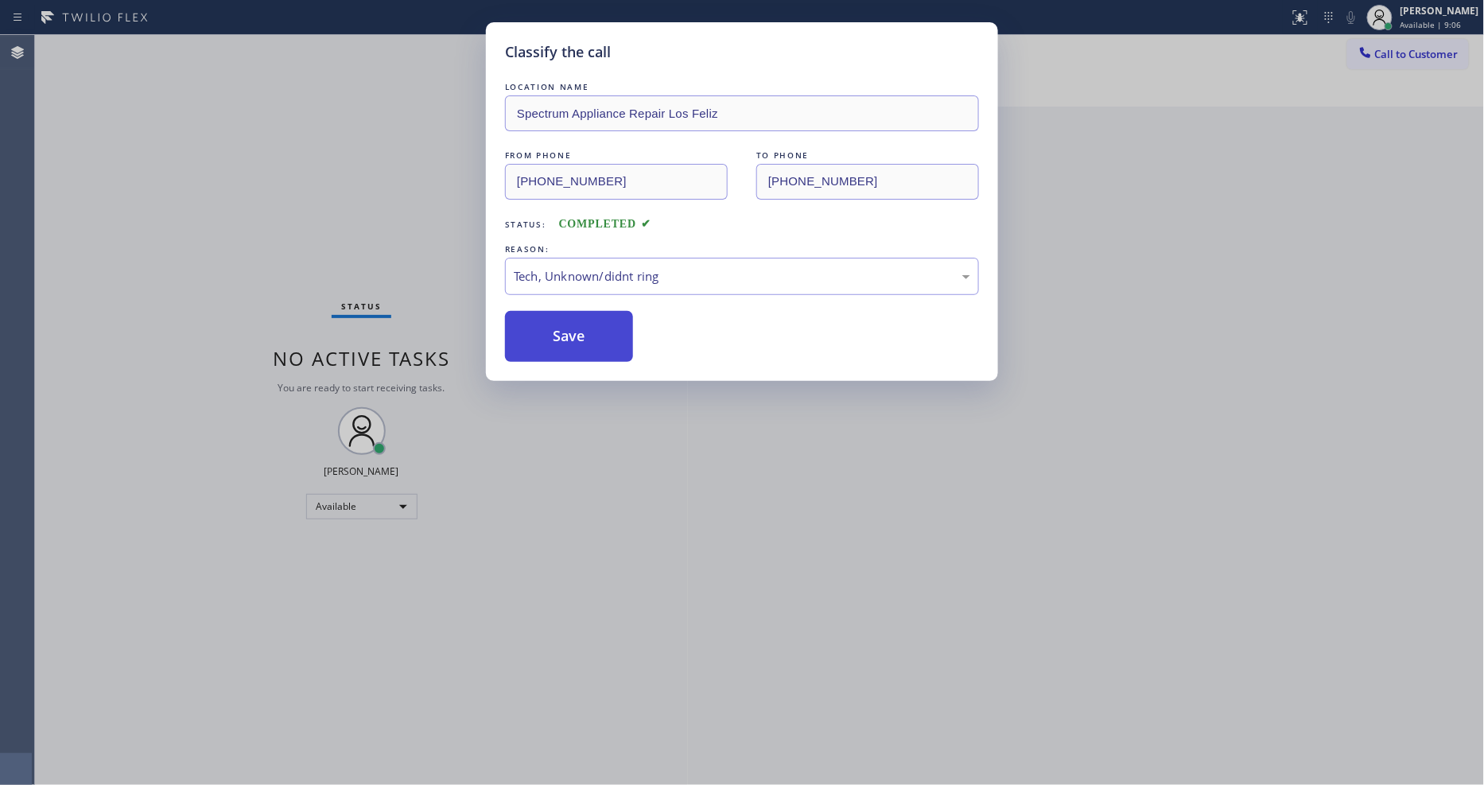
click at [609, 332] on button "Save" at bounding box center [569, 336] width 128 height 51
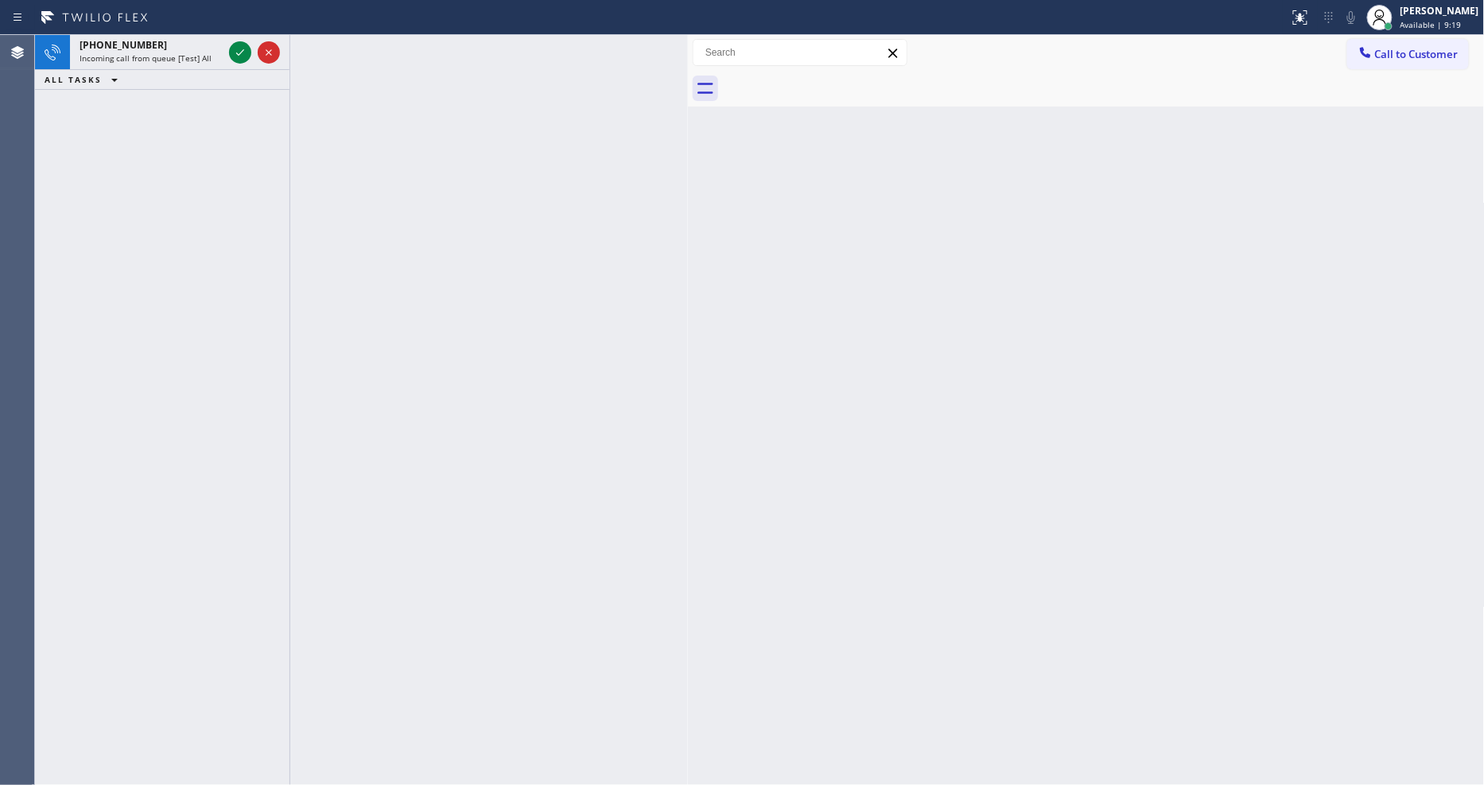
drag, startPoint x: 237, startPoint y: 52, endPoint x: 242, endPoint y: 86, distance: 34.5
click at [237, 52] on icon at bounding box center [240, 52] width 19 height 19
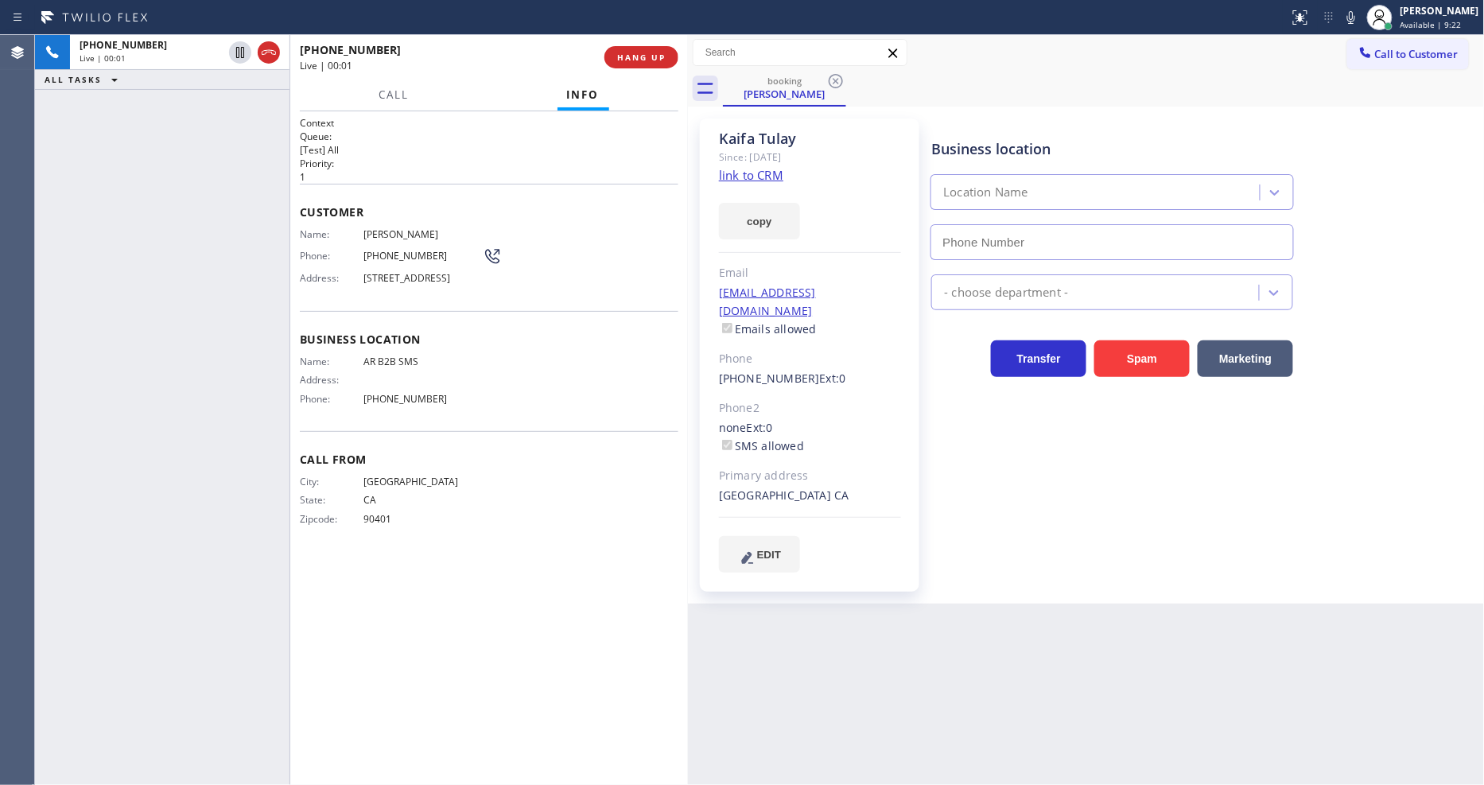
type input "(833) 692-2271"
click at [727, 178] on link "link to CRM" at bounding box center [751, 175] width 64 height 16
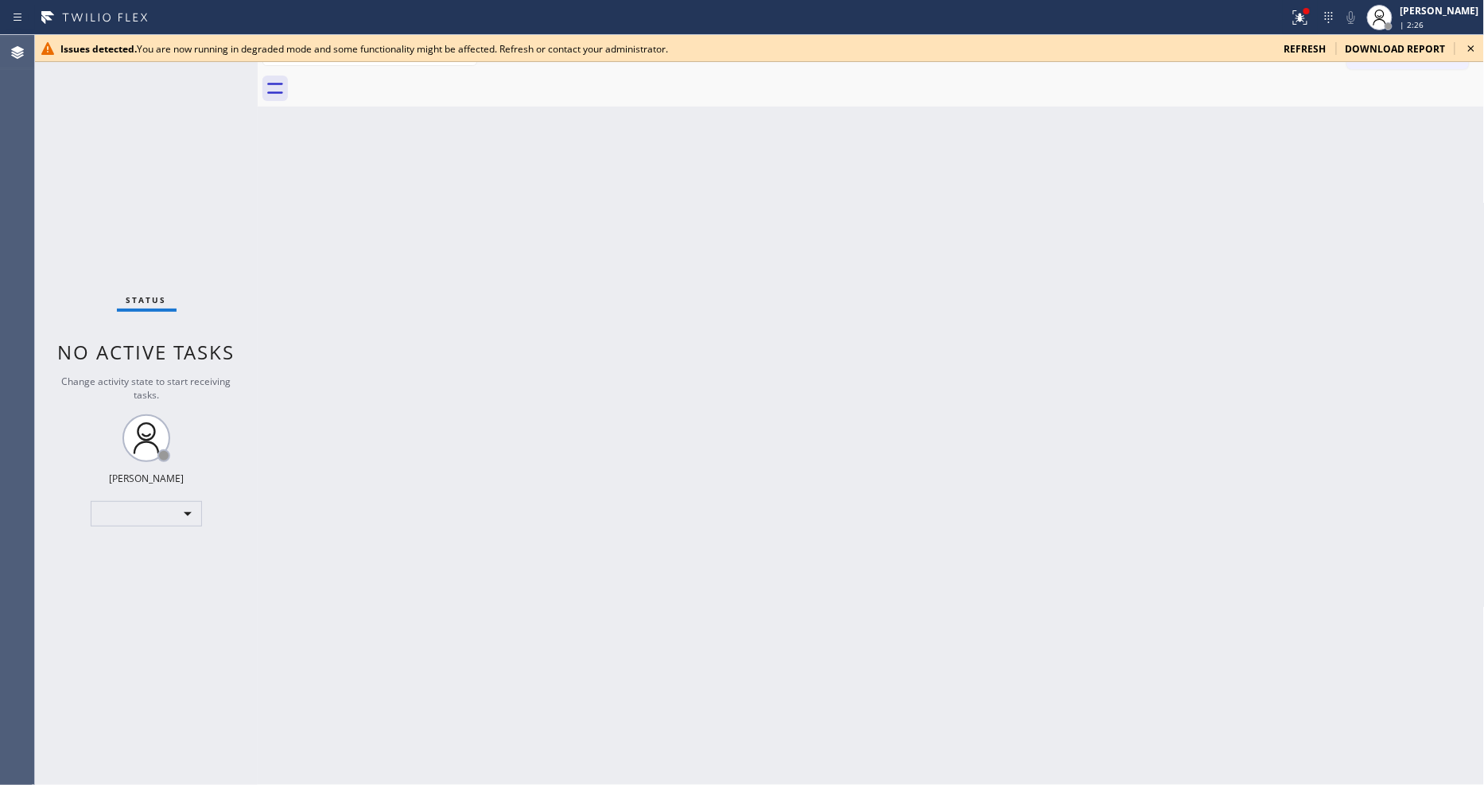
click at [1481, 50] on div "Issues detected. You are now running in degraded mode and some functionality mi…" at bounding box center [759, 48] width 1449 height 27
click at [1468, 48] on icon at bounding box center [1471, 48] width 19 height 19
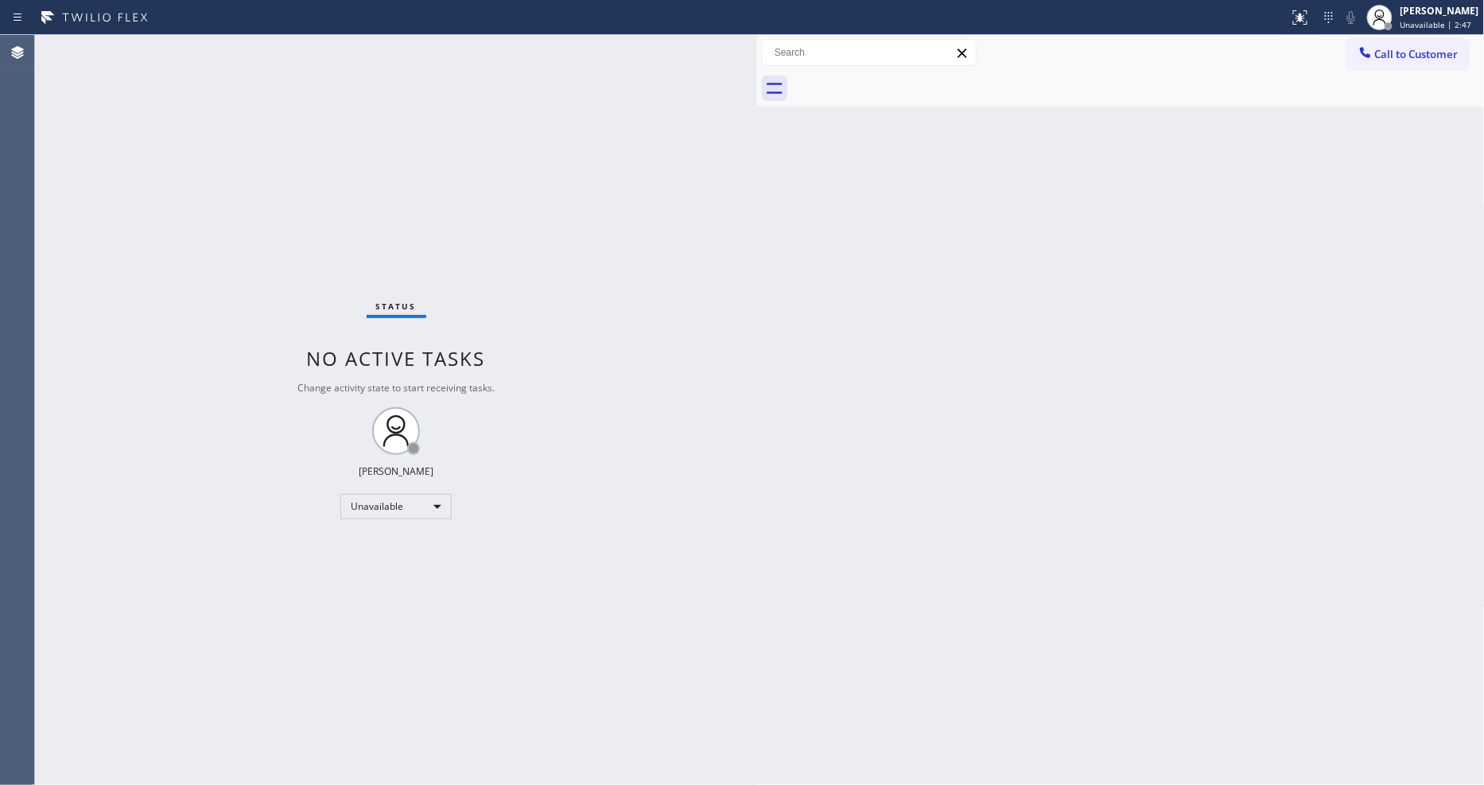
drag, startPoint x: 259, startPoint y: 106, endPoint x: 759, endPoint y: 105, distance: 499.4
click at [757, 105] on div at bounding box center [757, 410] width 0 height 750
click at [413, 499] on div "Unavailable" at bounding box center [395, 506] width 111 height 25
drag, startPoint x: 394, startPoint y: 559, endPoint x: 394, endPoint y: 573, distance: 14.3
click at [394, 559] on li "Unavailable" at bounding box center [395, 568] width 108 height 19
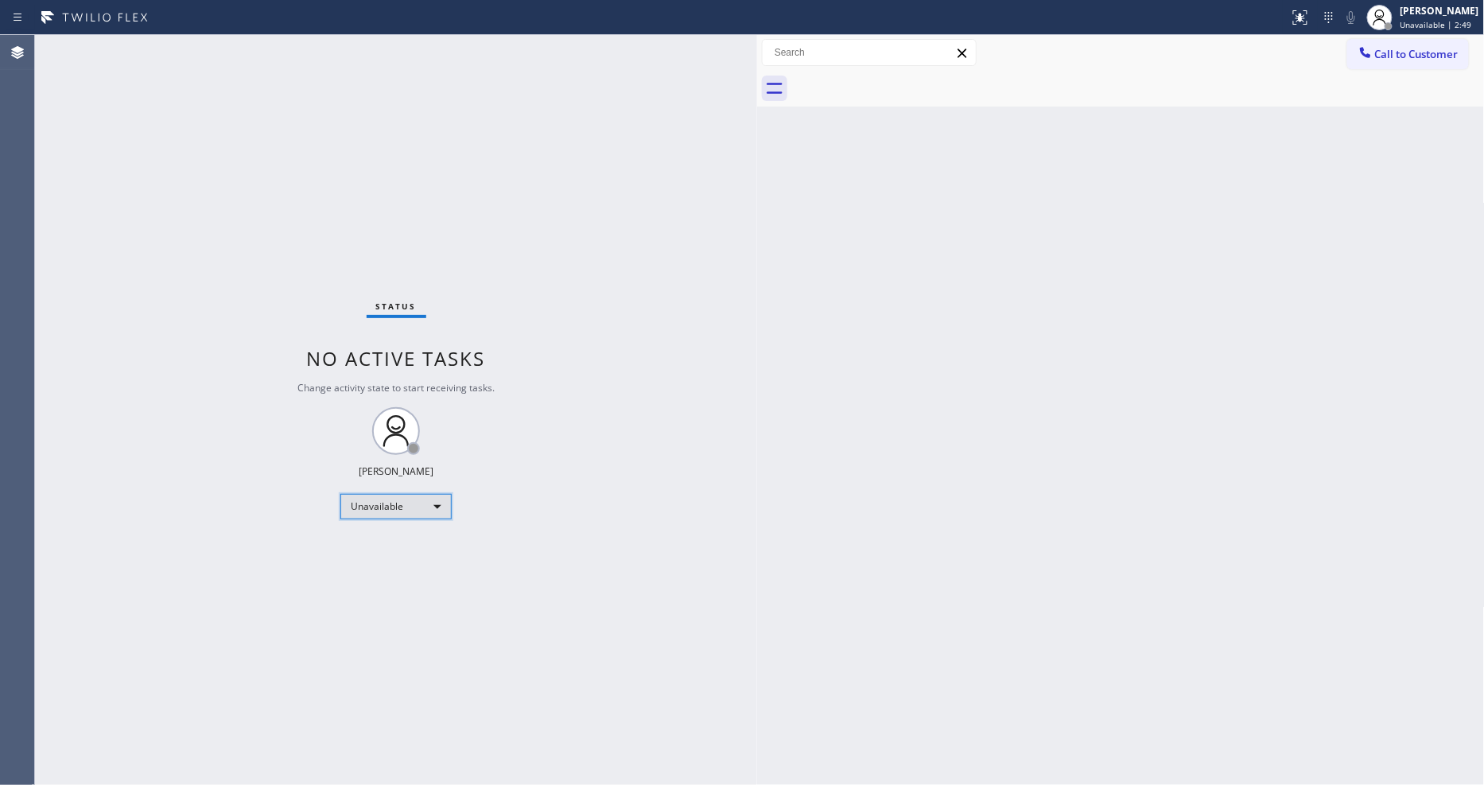
click at [402, 499] on div "Unavailable" at bounding box center [395, 506] width 111 height 25
click at [388, 546] on li "Available" at bounding box center [395, 548] width 108 height 19
click at [200, 51] on div "Status No active tasks You are ready to start receiving tasks. [PERSON_NAME] Av…" at bounding box center [396, 410] width 722 height 750
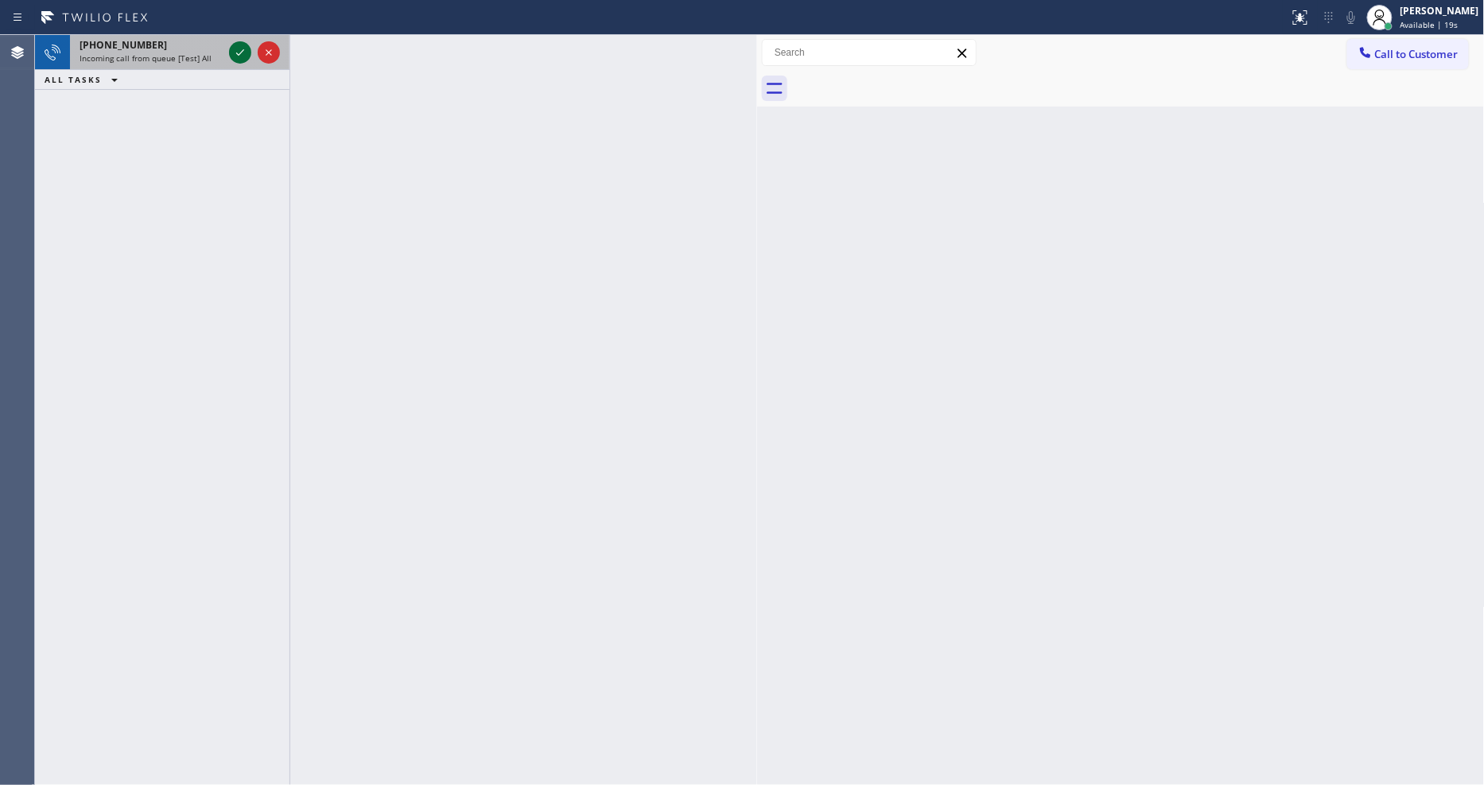
click at [239, 49] on icon at bounding box center [240, 52] width 19 height 19
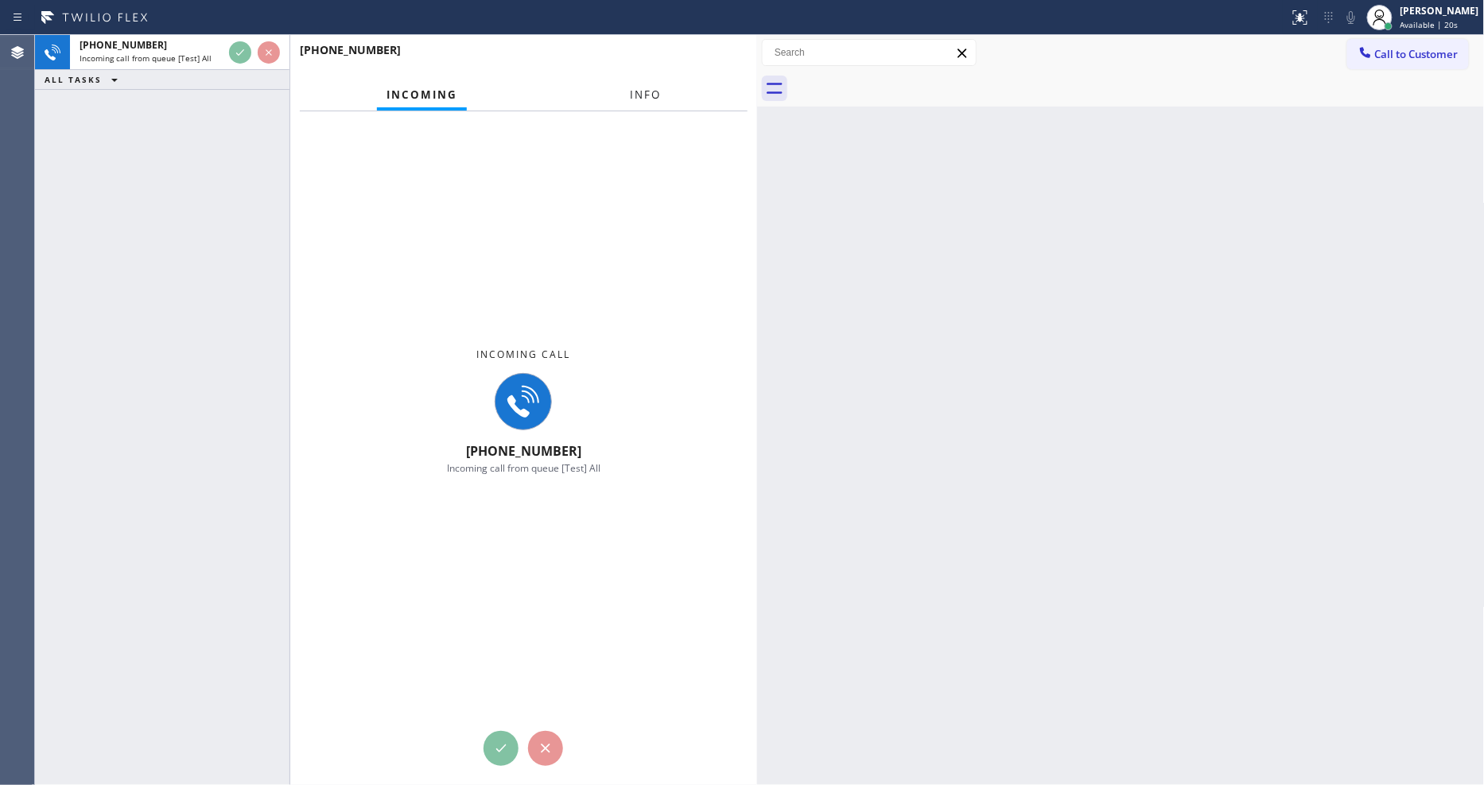
click at [635, 90] on span "Info" at bounding box center [645, 94] width 31 height 14
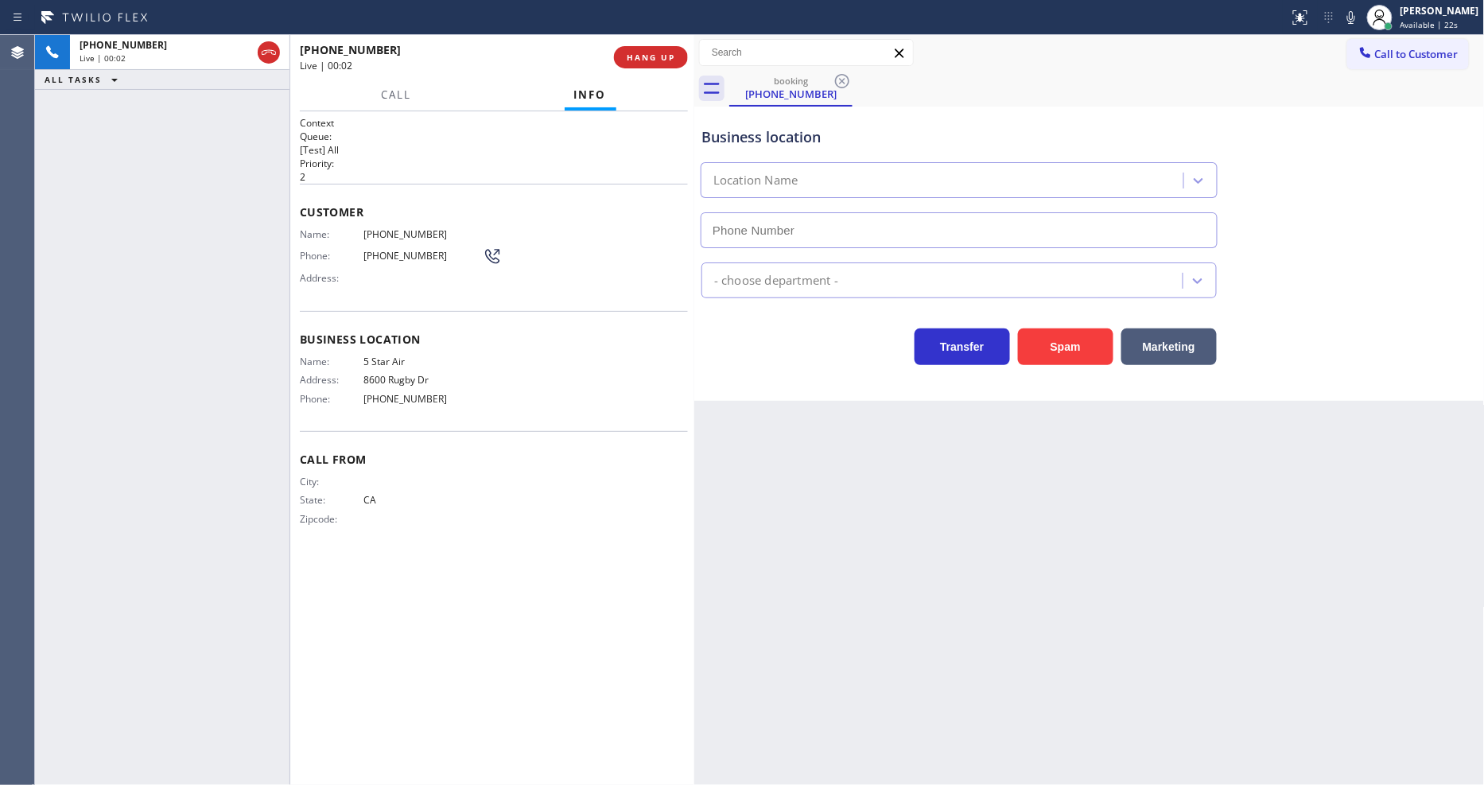
drag, startPoint x: 757, startPoint y: 149, endPoint x: 694, endPoint y: 154, distance: 63.0
click at [694, 154] on div at bounding box center [694, 410] width 0 height 750
type input "[PHONE_NUMBER]"
click at [384, 355] on span "5 Star Air" at bounding box center [422, 361] width 119 height 12
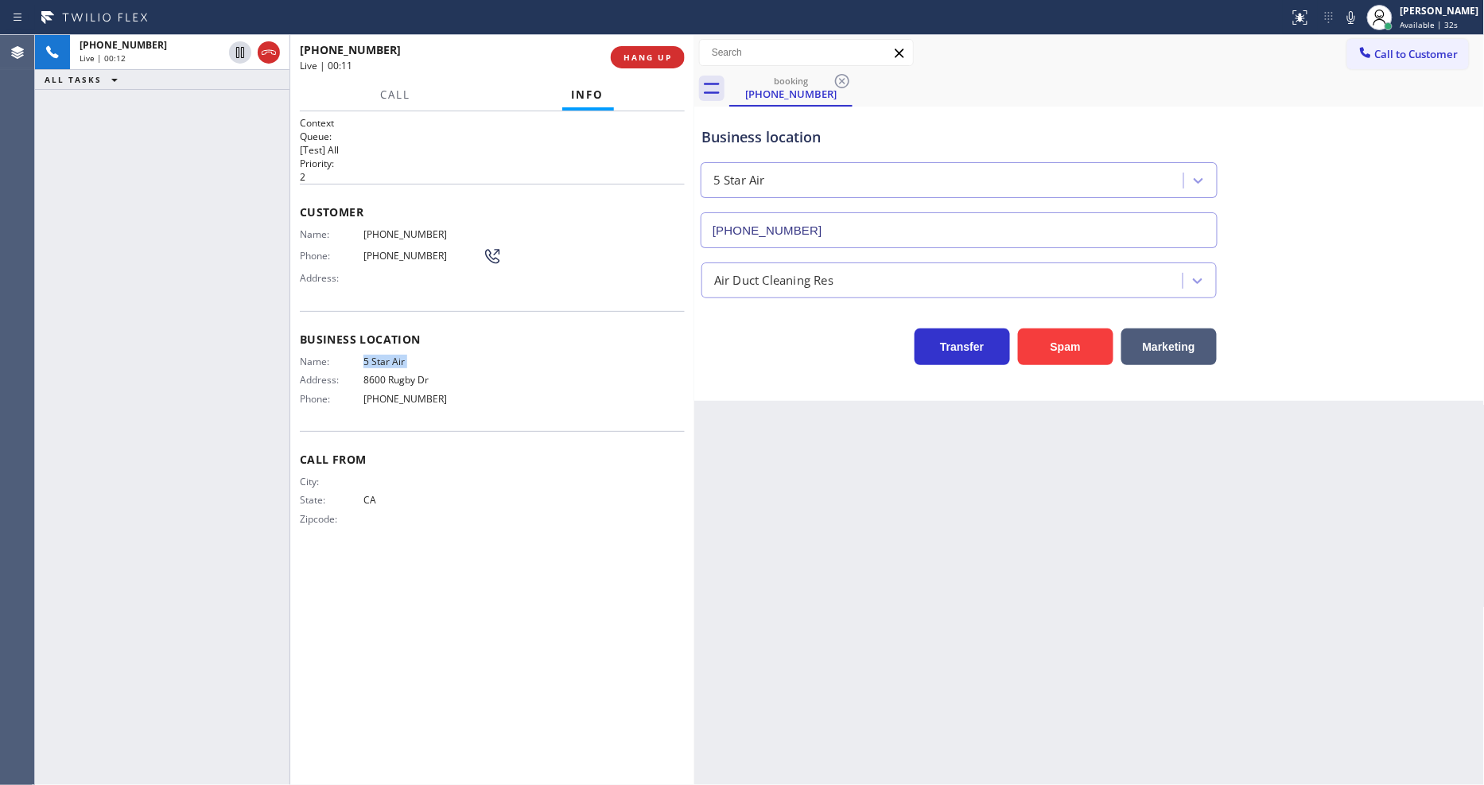
click at [384, 355] on span "5 Star Air" at bounding box center [422, 361] width 119 height 12
copy span "5 Star Air"
click at [382, 234] on span "[PHONE_NUMBER]" at bounding box center [422, 234] width 119 height 12
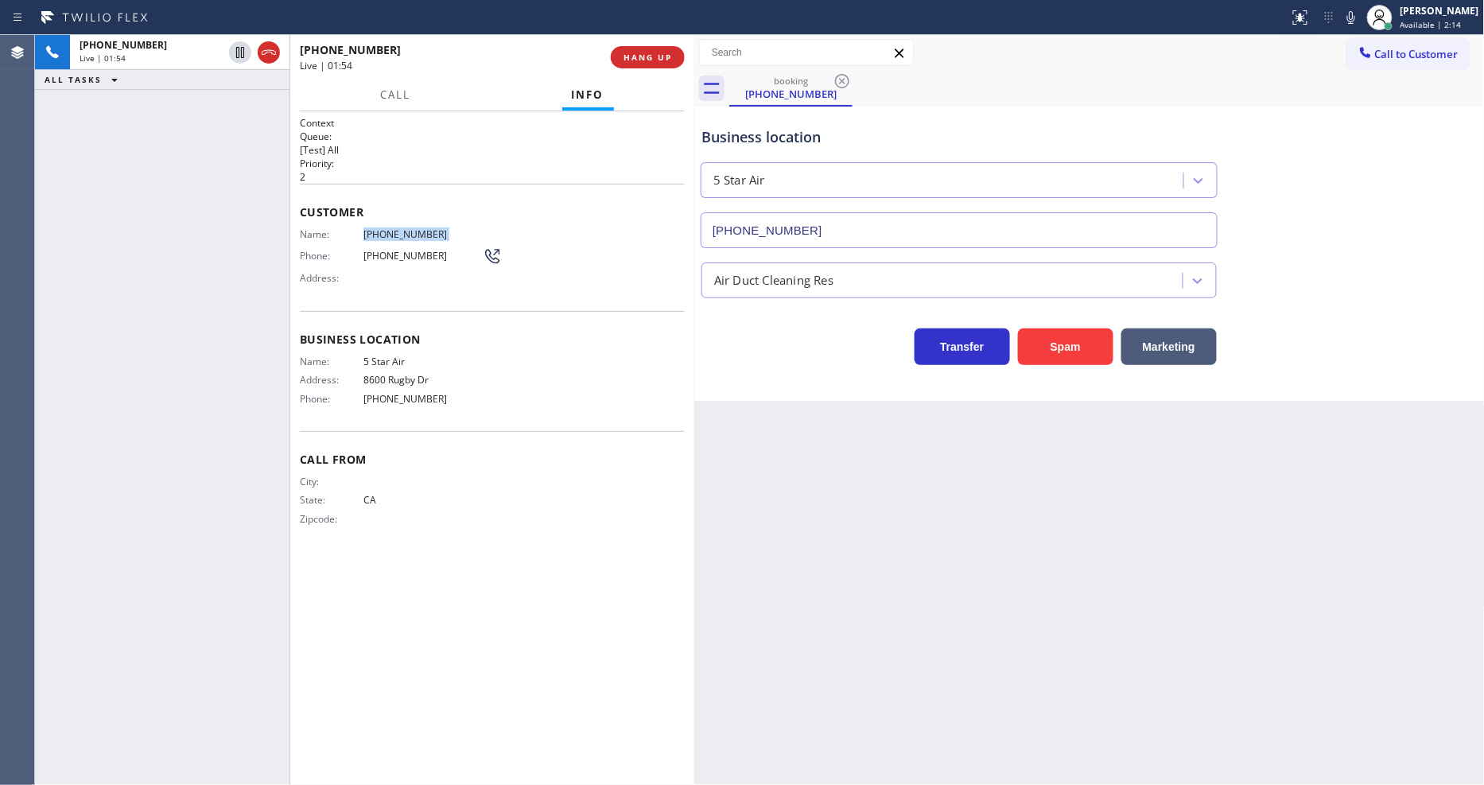
copy span "[PHONE_NUMBER]"
click at [243, 50] on icon at bounding box center [240, 52] width 8 height 11
click at [1361, 10] on icon at bounding box center [1350, 17] width 19 height 19
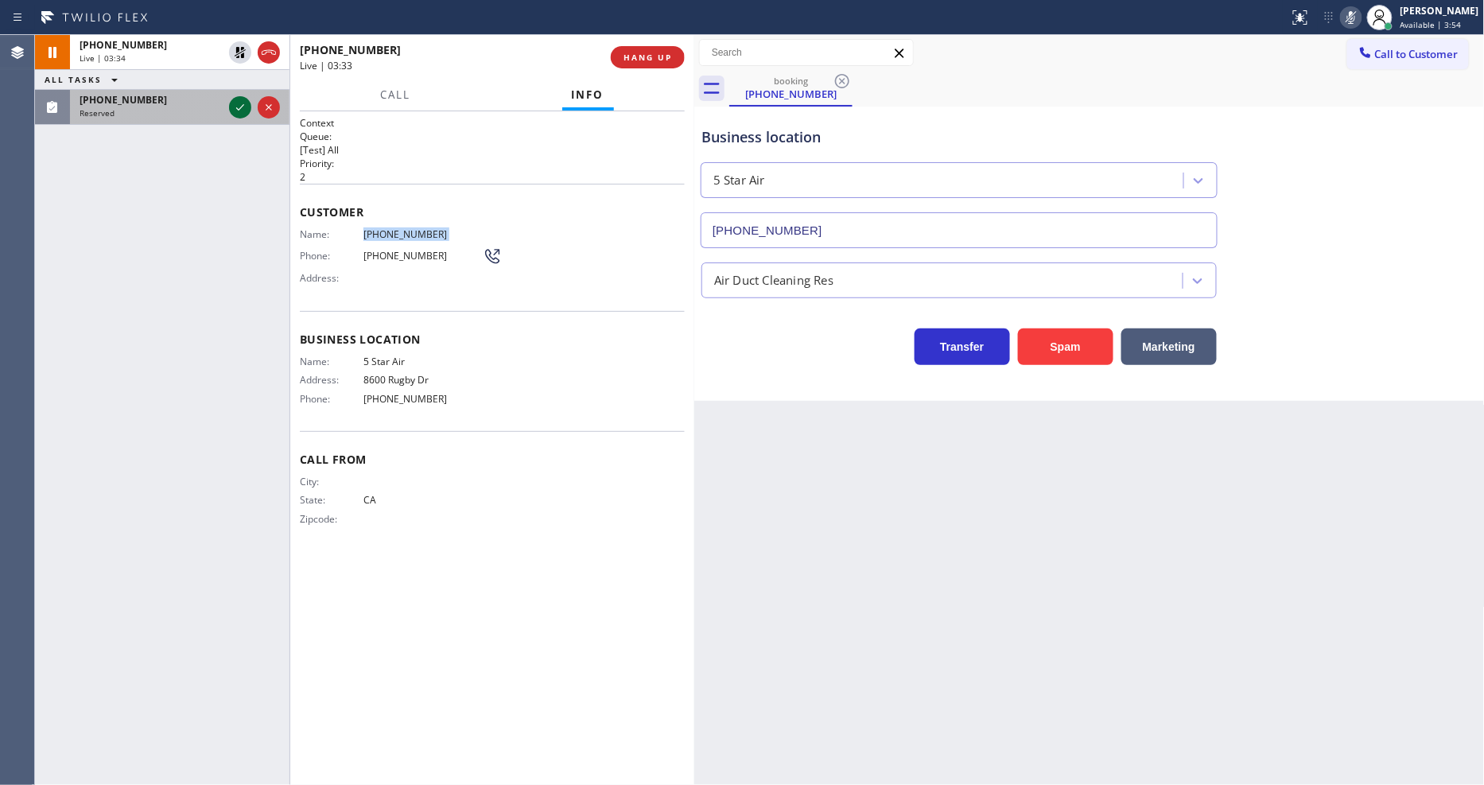
click at [235, 107] on icon at bounding box center [240, 107] width 19 height 19
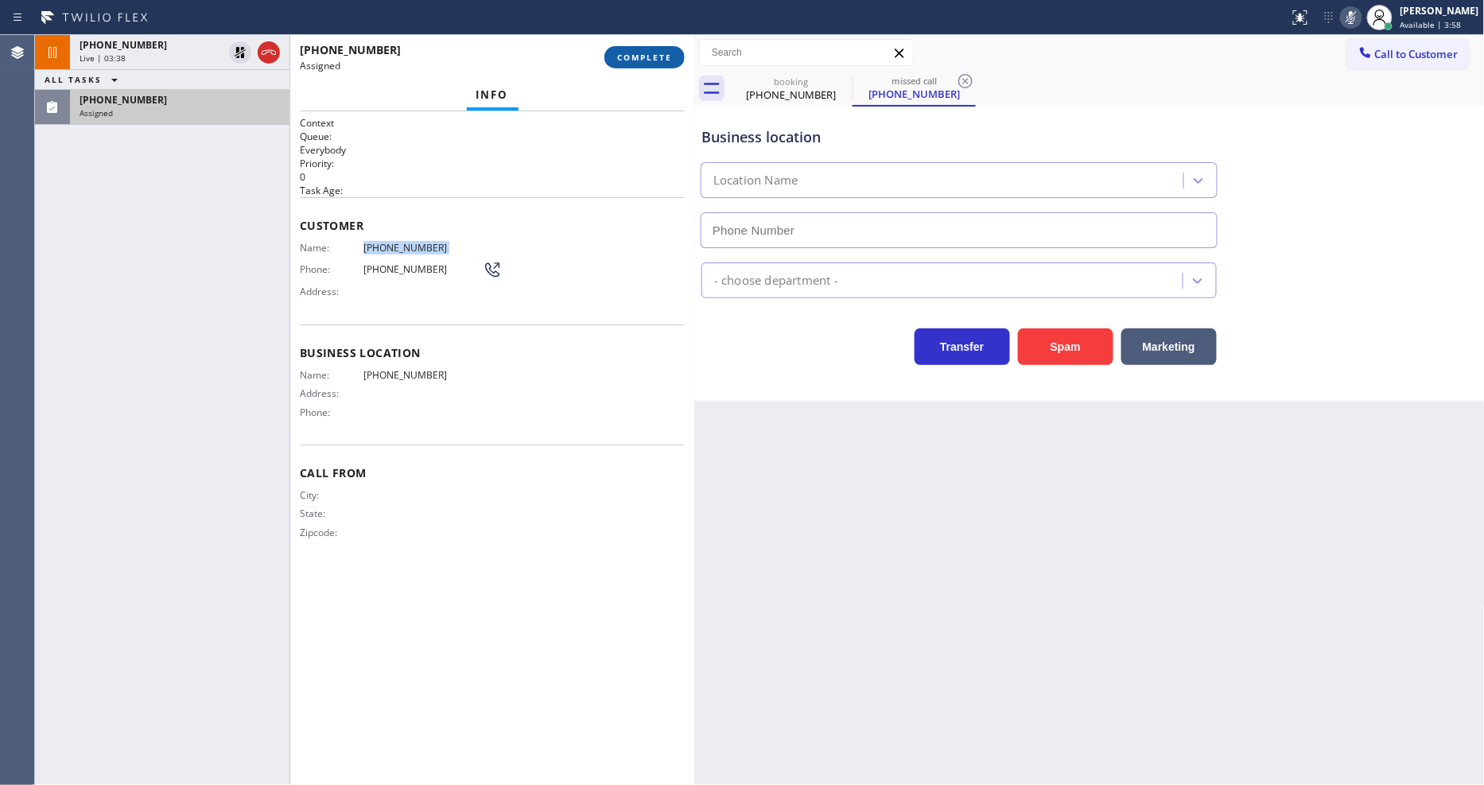
click at [658, 65] on button "COMPLETE" at bounding box center [644, 57] width 80 height 22
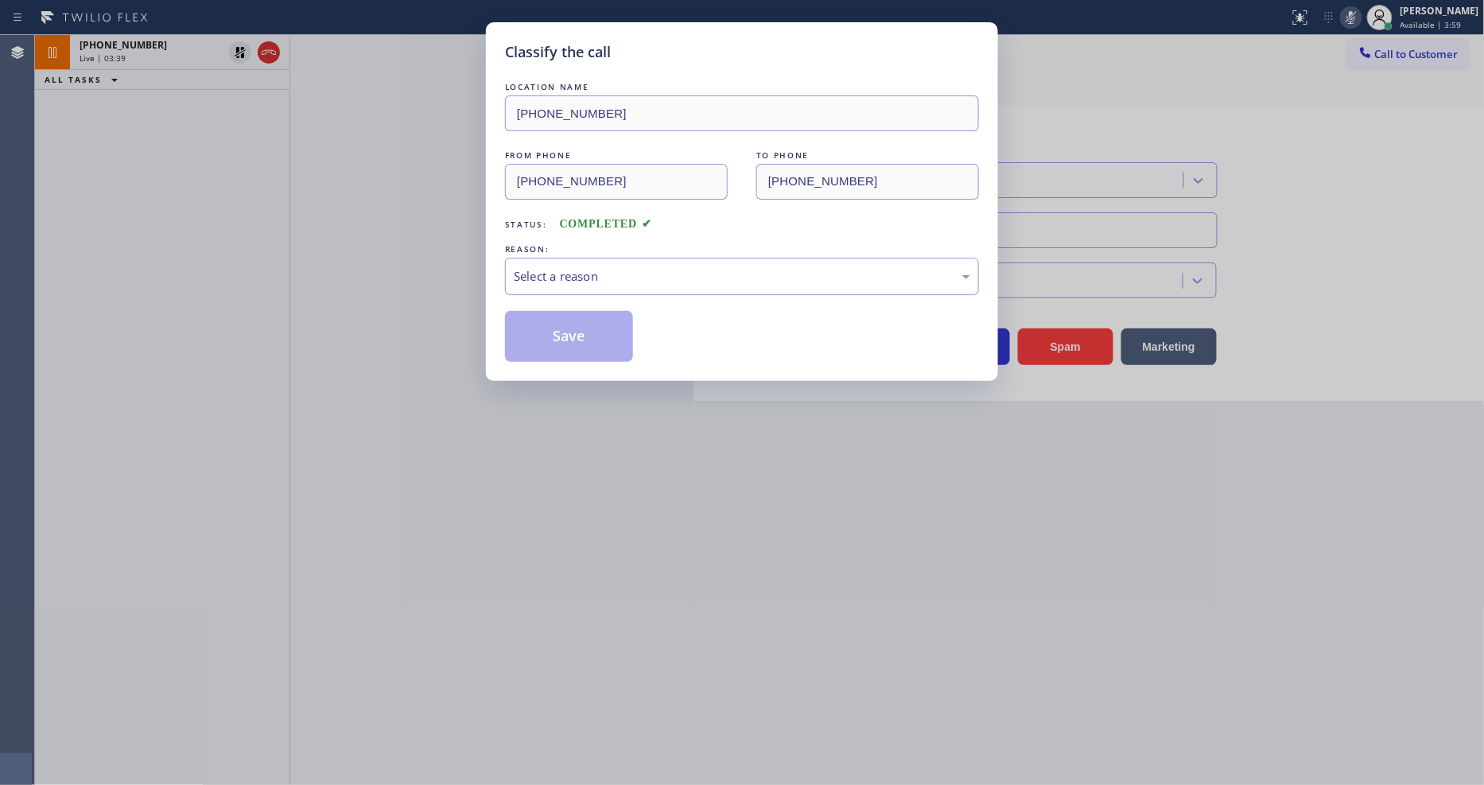
click at [536, 289] on div "Select a reason" at bounding box center [742, 276] width 474 height 37
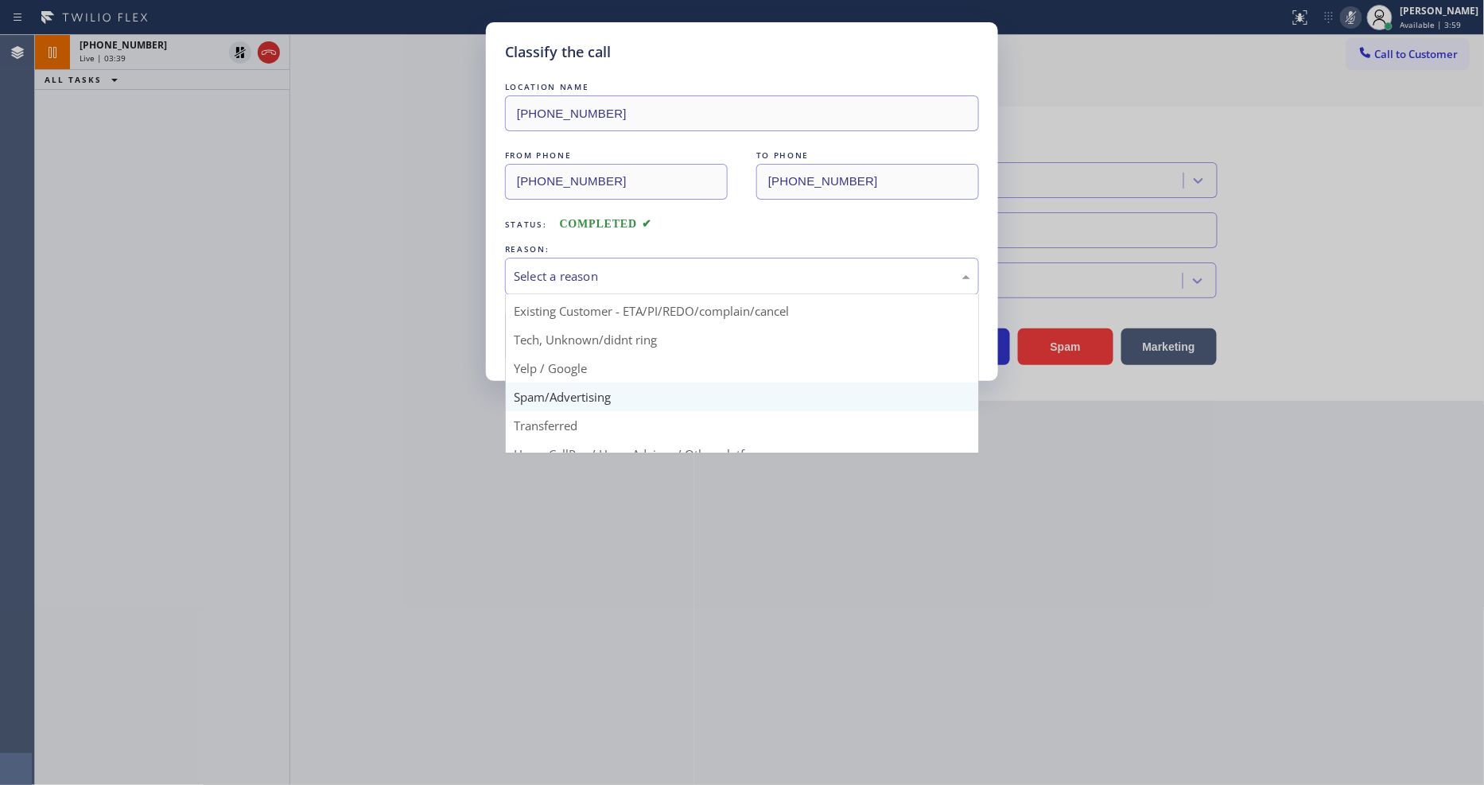
scroll to position [99, 0]
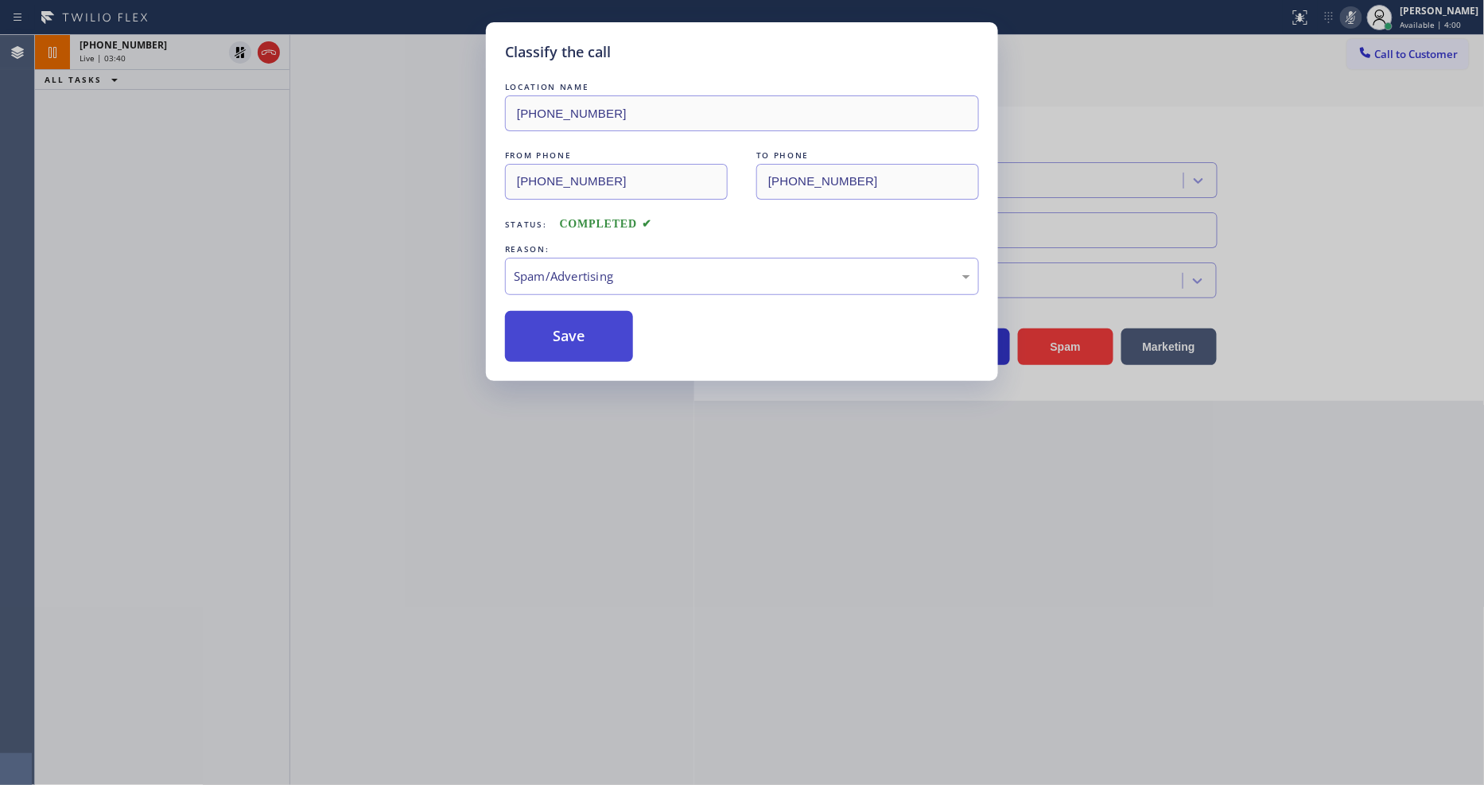
click at [543, 337] on button "Save" at bounding box center [569, 336] width 128 height 51
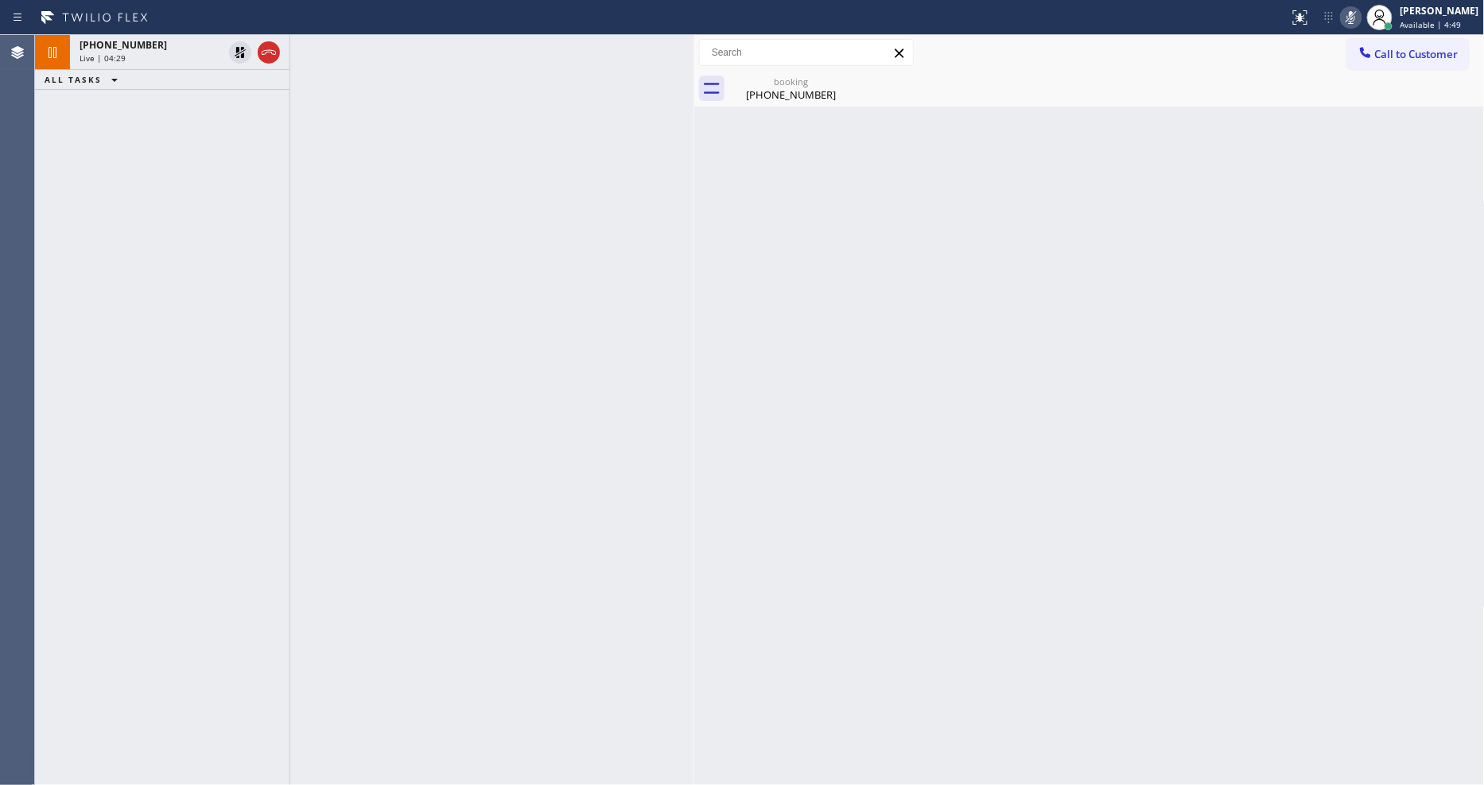
drag, startPoint x: 239, startPoint y: 50, endPoint x: 891, endPoint y: 52, distance: 652.8
click at [239, 50] on icon at bounding box center [240, 52] width 11 height 11
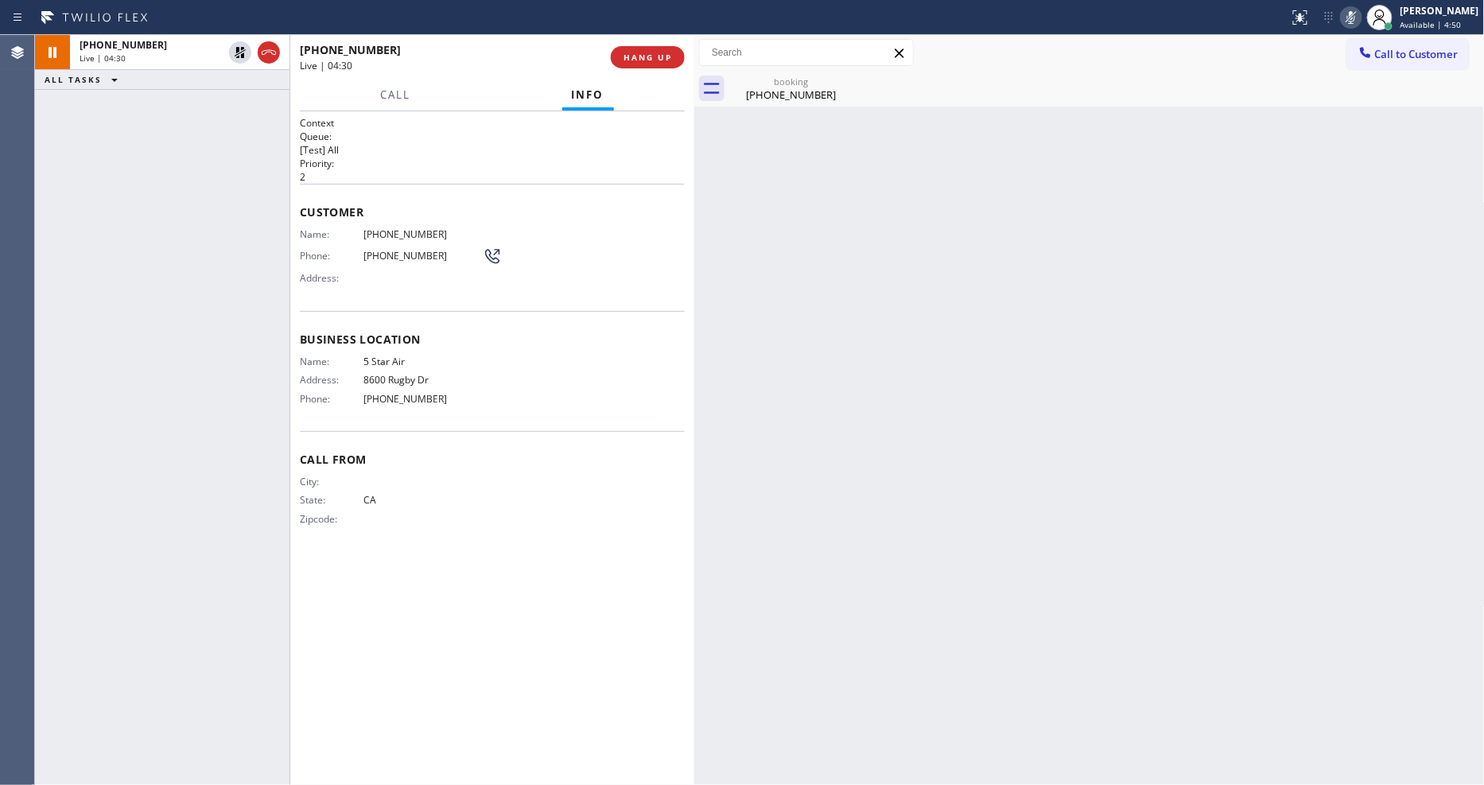
click at [1355, 14] on icon at bounding box center [1351, 17] width 8 height 13
click at [758, 87] on div "[PHONE_NUMBER]" at bounding box center [791, 94] width 120 height 14
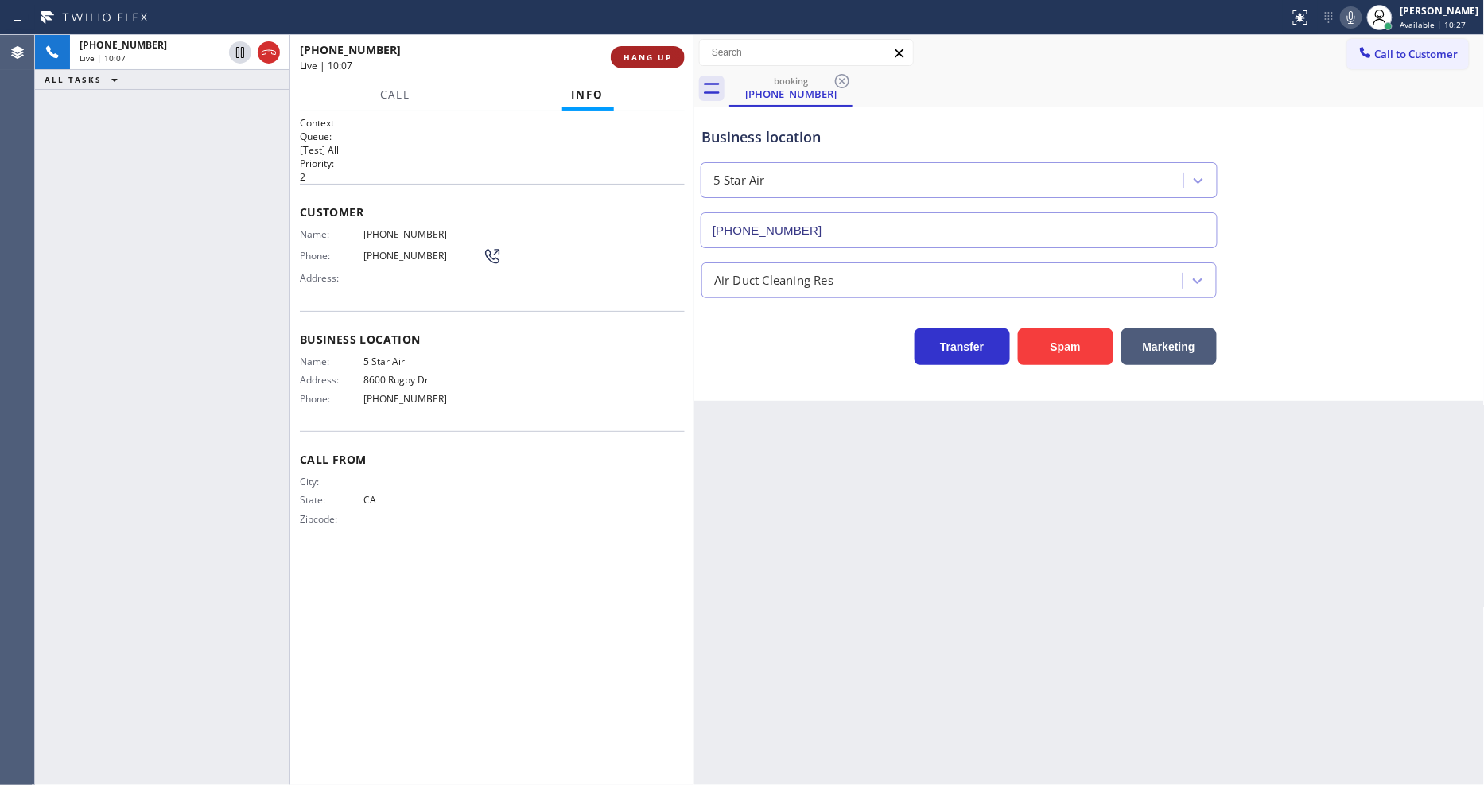
click at [652, 64] on button "HANG UP" at bounding box center [648, 57] width 74 height 22
click at [652, 60] on span "HANG UP" at bounding box center [647, 57] width 49 height 11
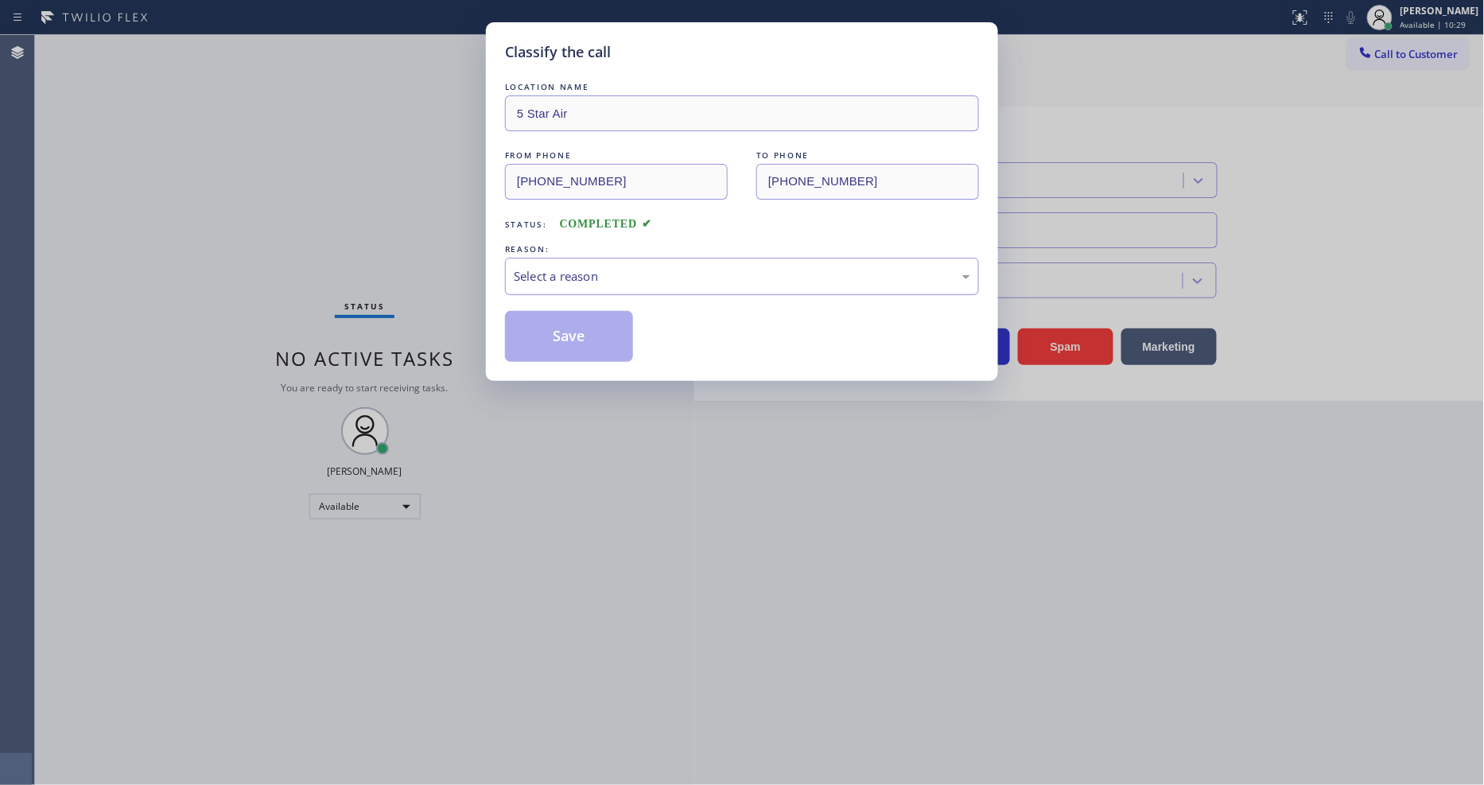
click at [574, 267] on div "Select a reason" at bounding box center [742, 276] width 456 height 18
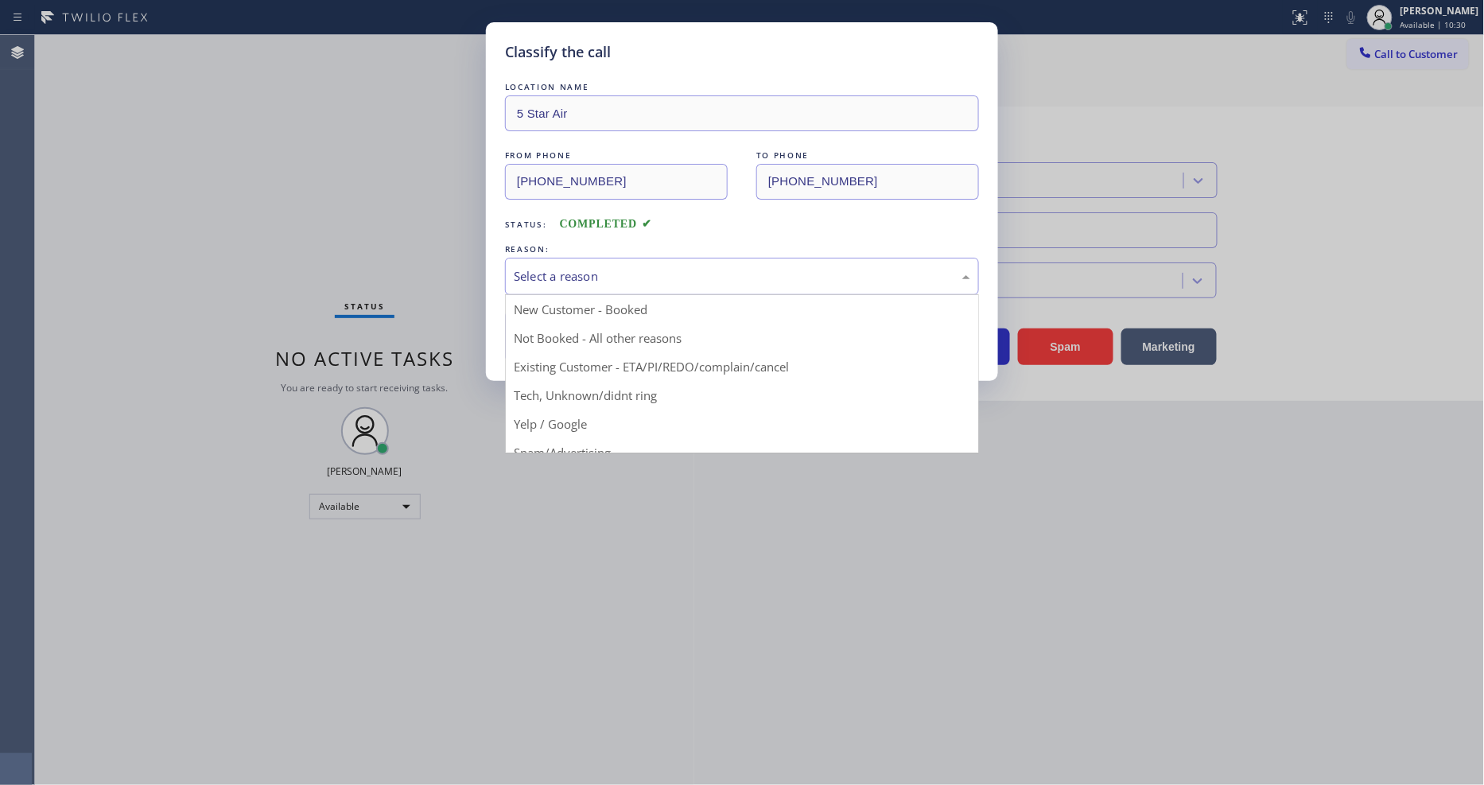
drag, startPoint x: 569, startPoint y: 303, endPoint x: 569, endPoint y: 312, distance: 8.8
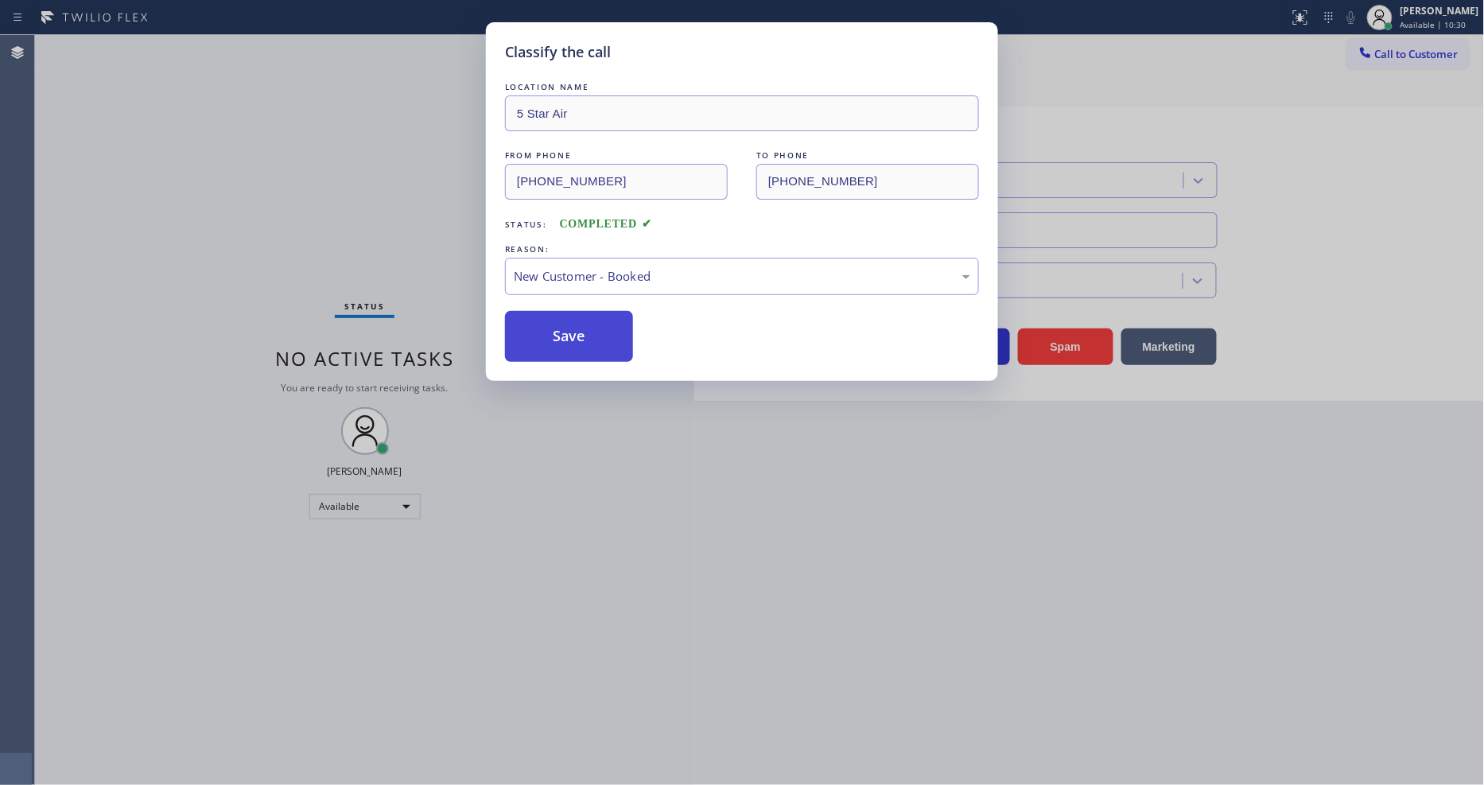
click at [568, 328] on button "Save" at bounding box center [569, 336] width 128 height 51
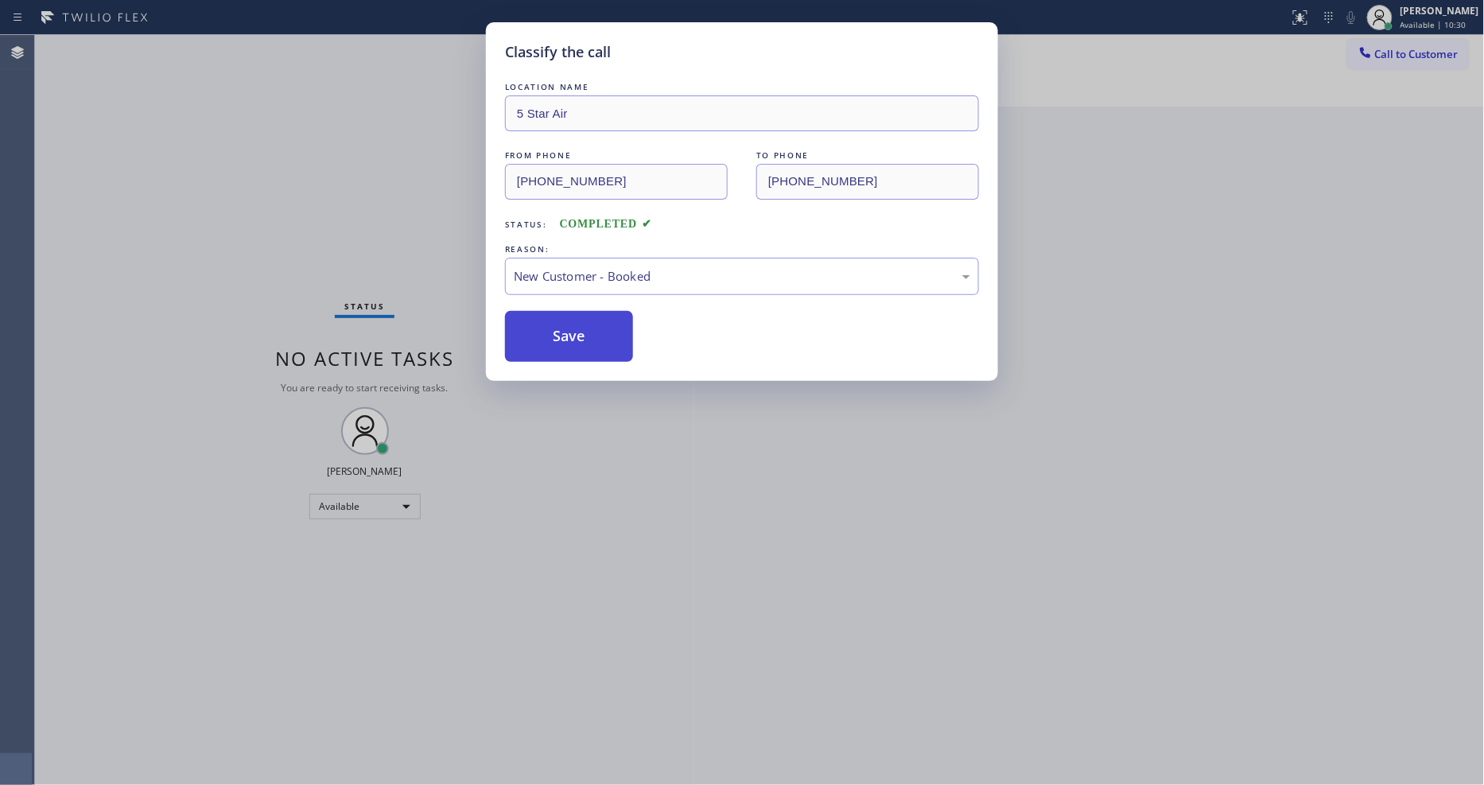
click at [568, 328] on button "Save" at bounding box center [569, 336] width 128 height 51
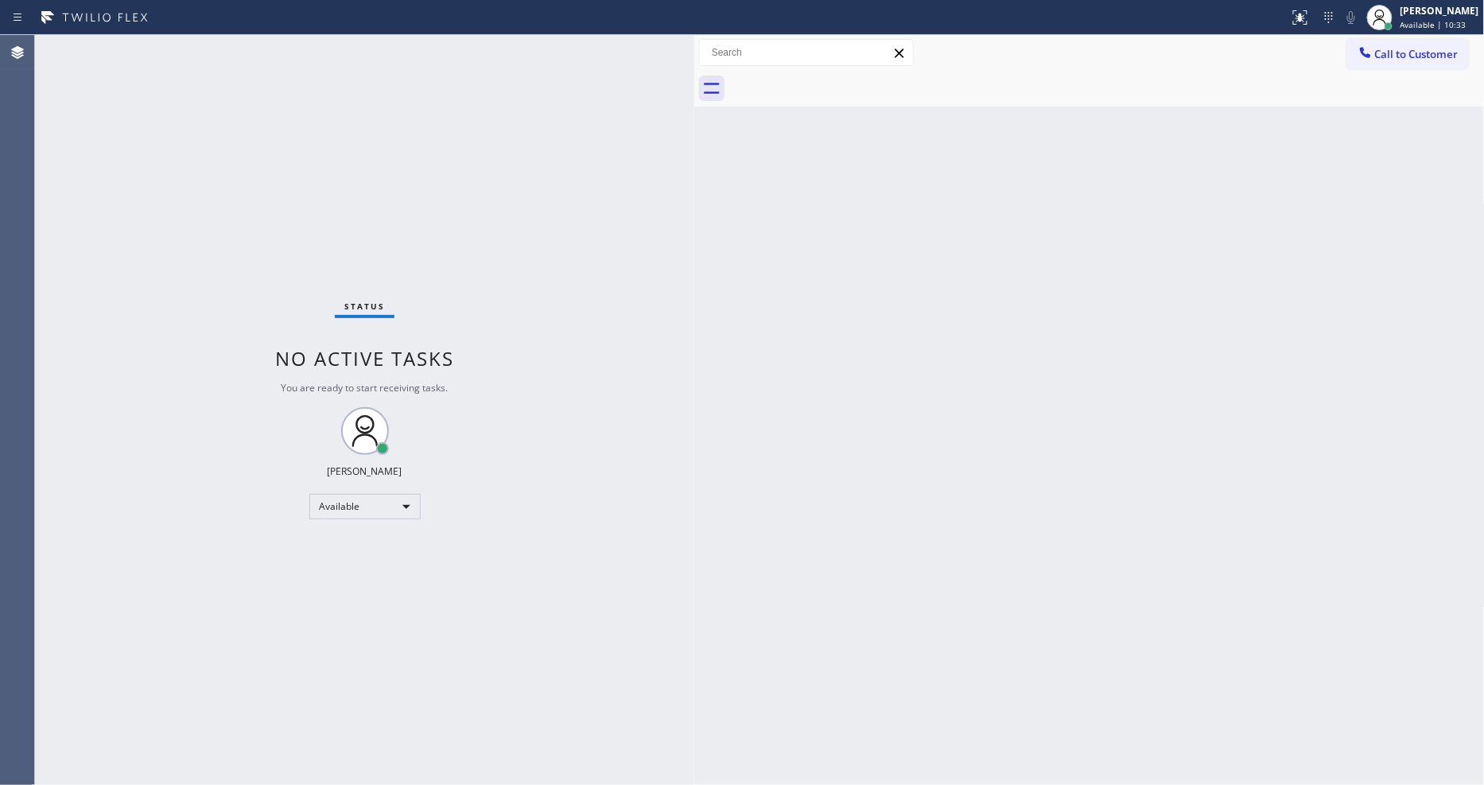
click at [235, 49] on div "Status No active tasks You are ready to start receiving tasks. [PERSON_NAME] Av…" at bounding box center [364, 410] width 659 height 750
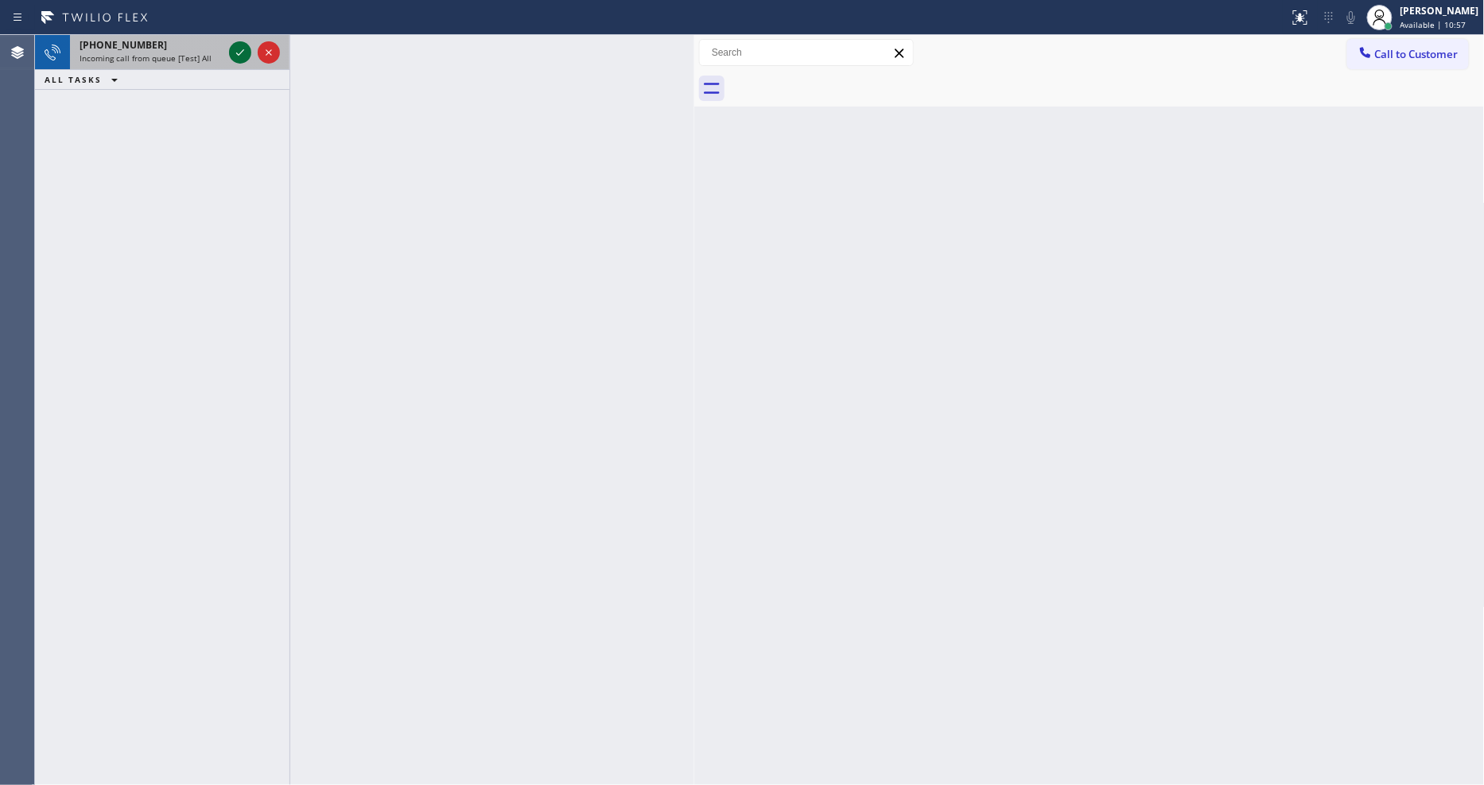
click at [239, 54] on icon at bounding box center [240, 52] width 19 height 19
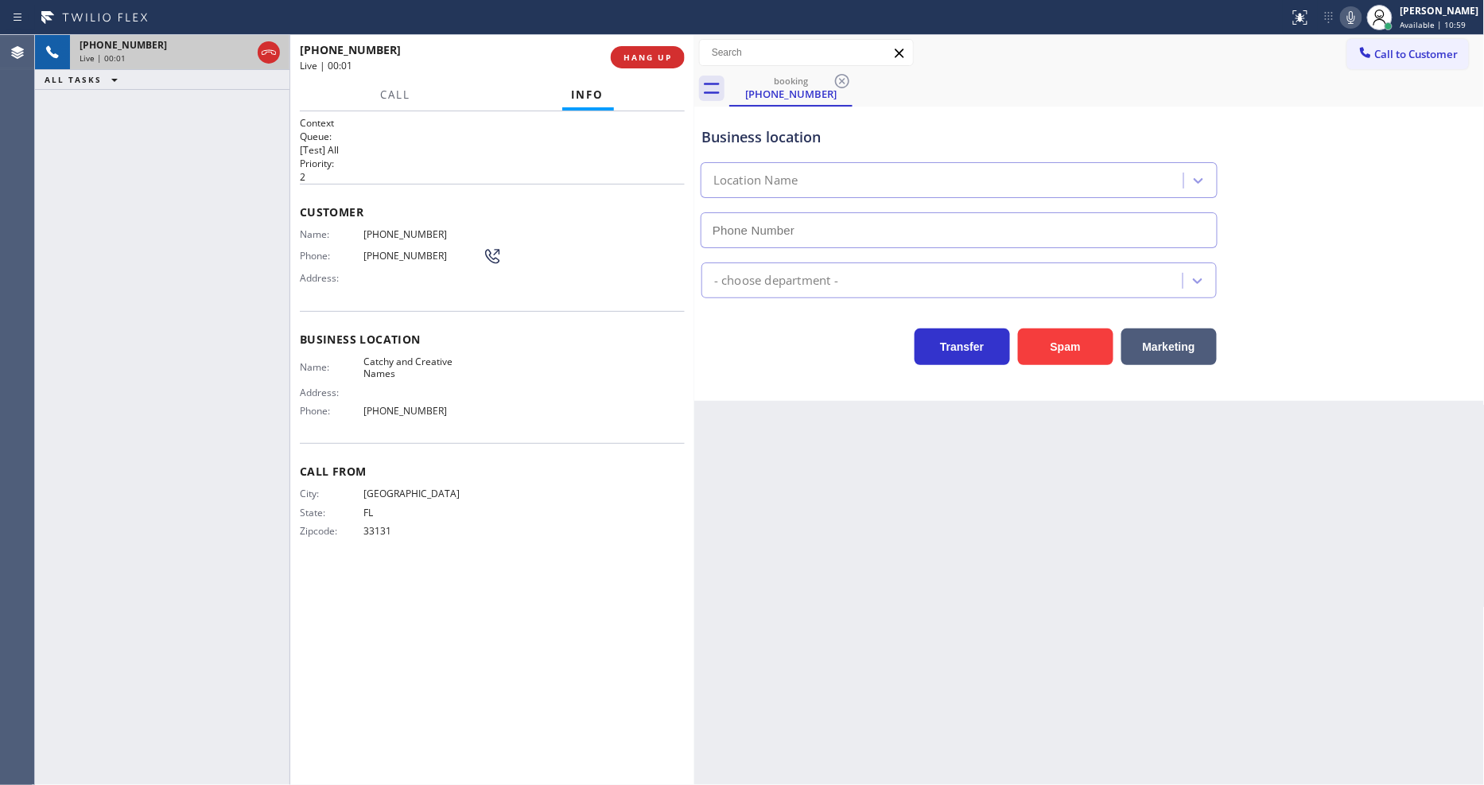
type input "[PHONE_NUMBER]"
click at [628, 60] on span "HANG UP" at bounding box center [647, 57] width 49 height 11
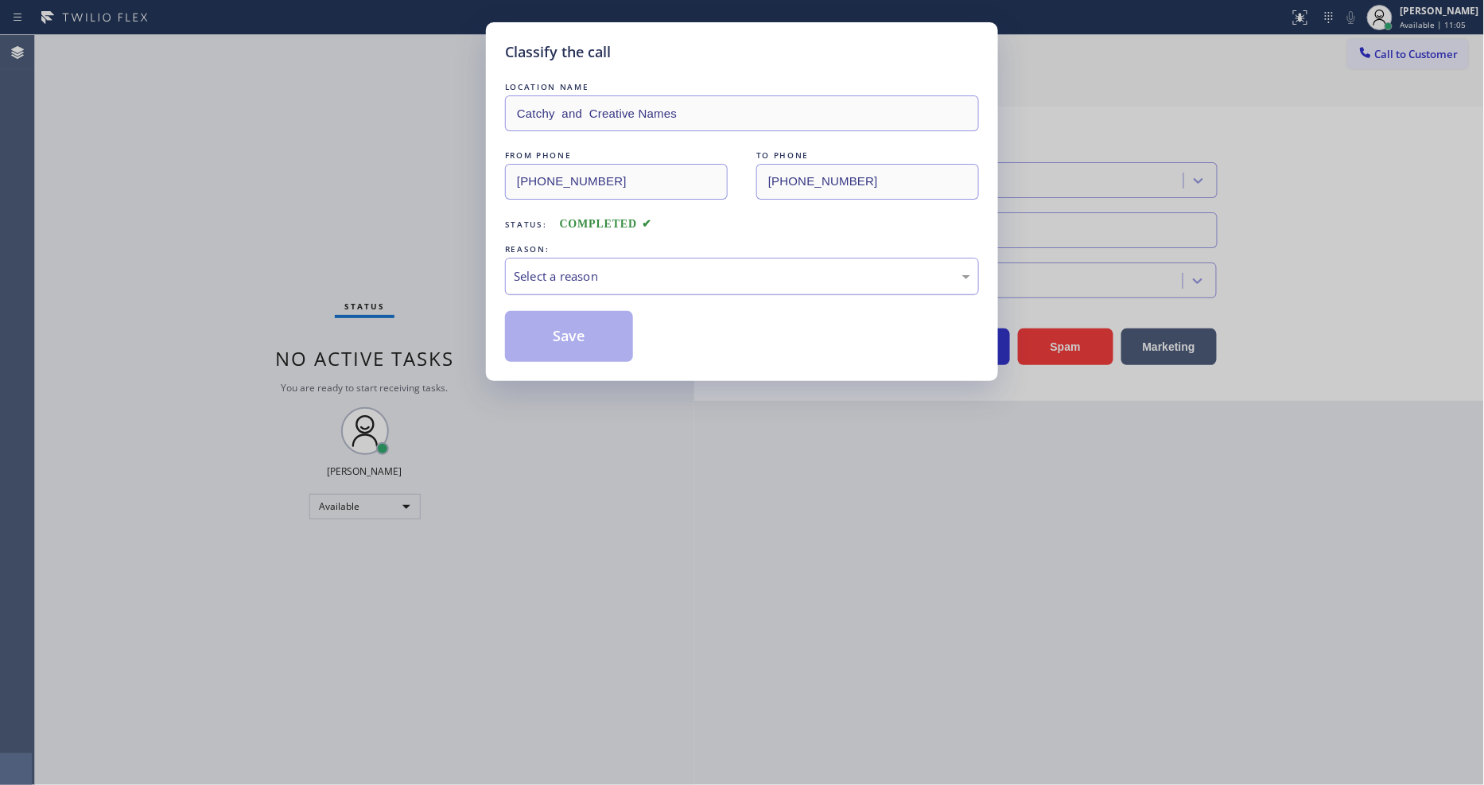
click at [634, 267] on div "Select a reason" at bounding box center [742, 276] width 456 height 18
click at [588, 319] on button "Save" at bounding box center [569, 336] width 128 height 51
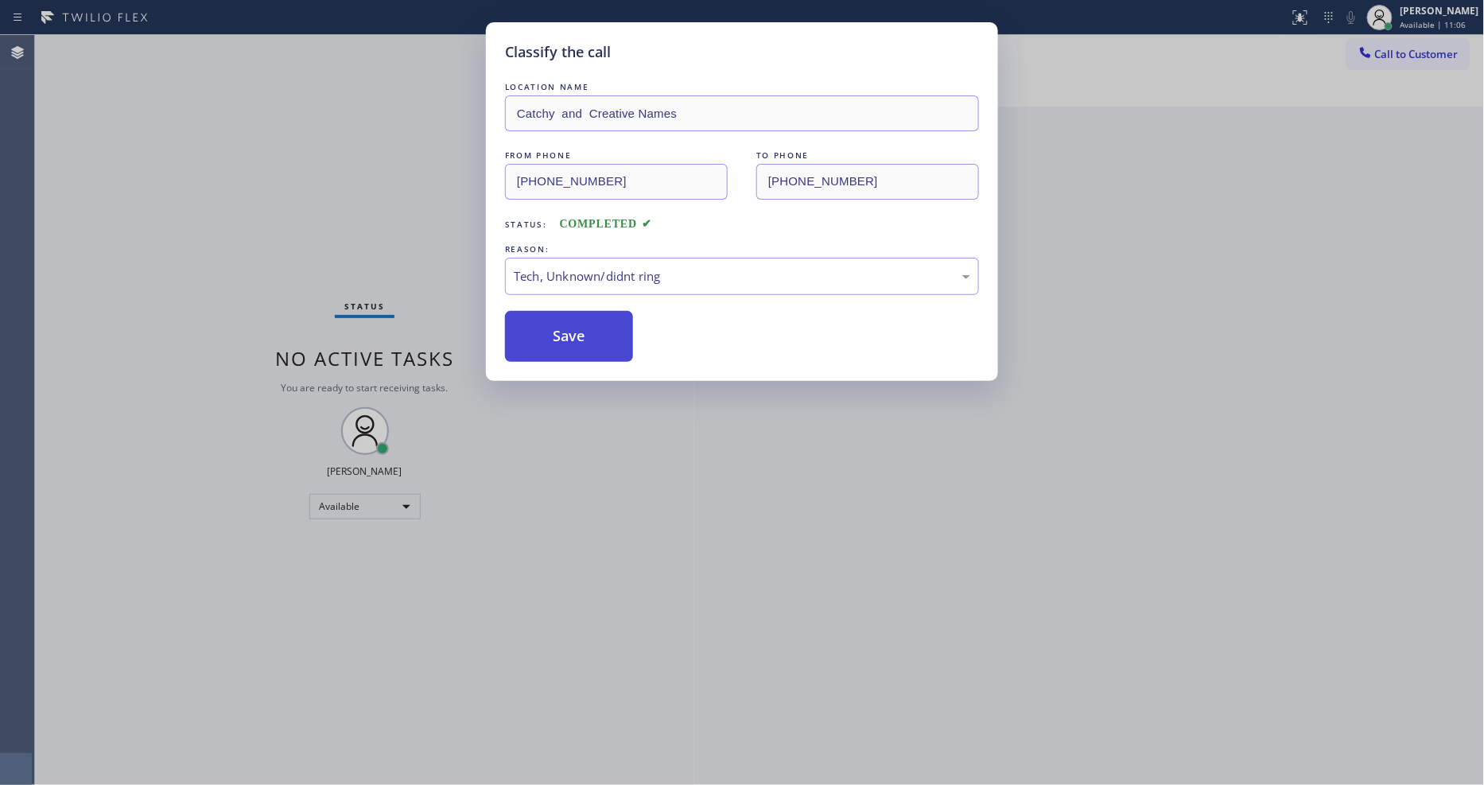
drag, startPoint x: 588, startPoint y: 319, endPoint x: 584, endPoint y: 306, distance: 13.6
click at [588, 314] on button "Save" at bounding box center [569, 336] width 128 height 51
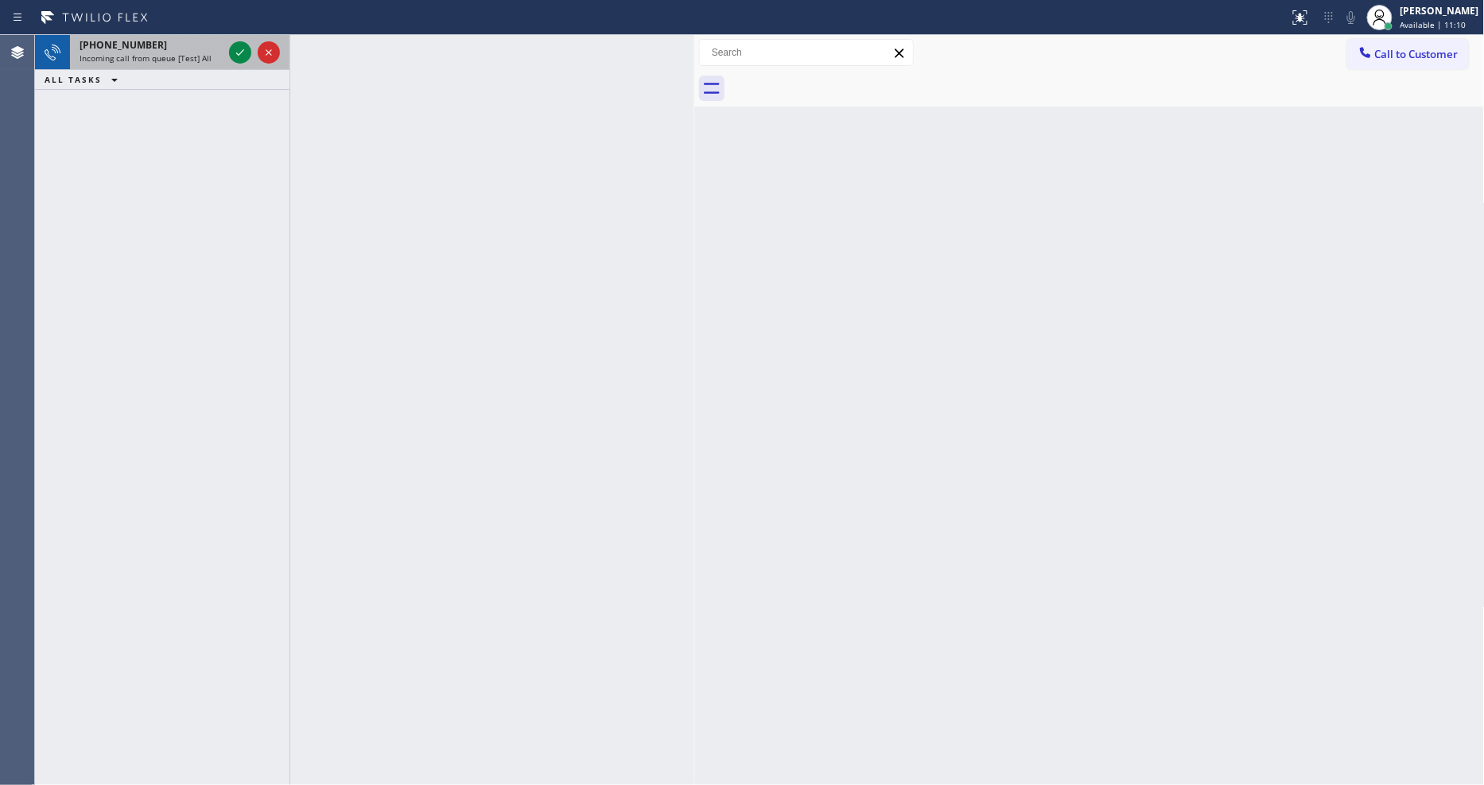
click at [219, 67] on div "[PHONE_NUMBER] Incoming call from queue [Test] All" at bounding box center [148, 52] width 156 height 35
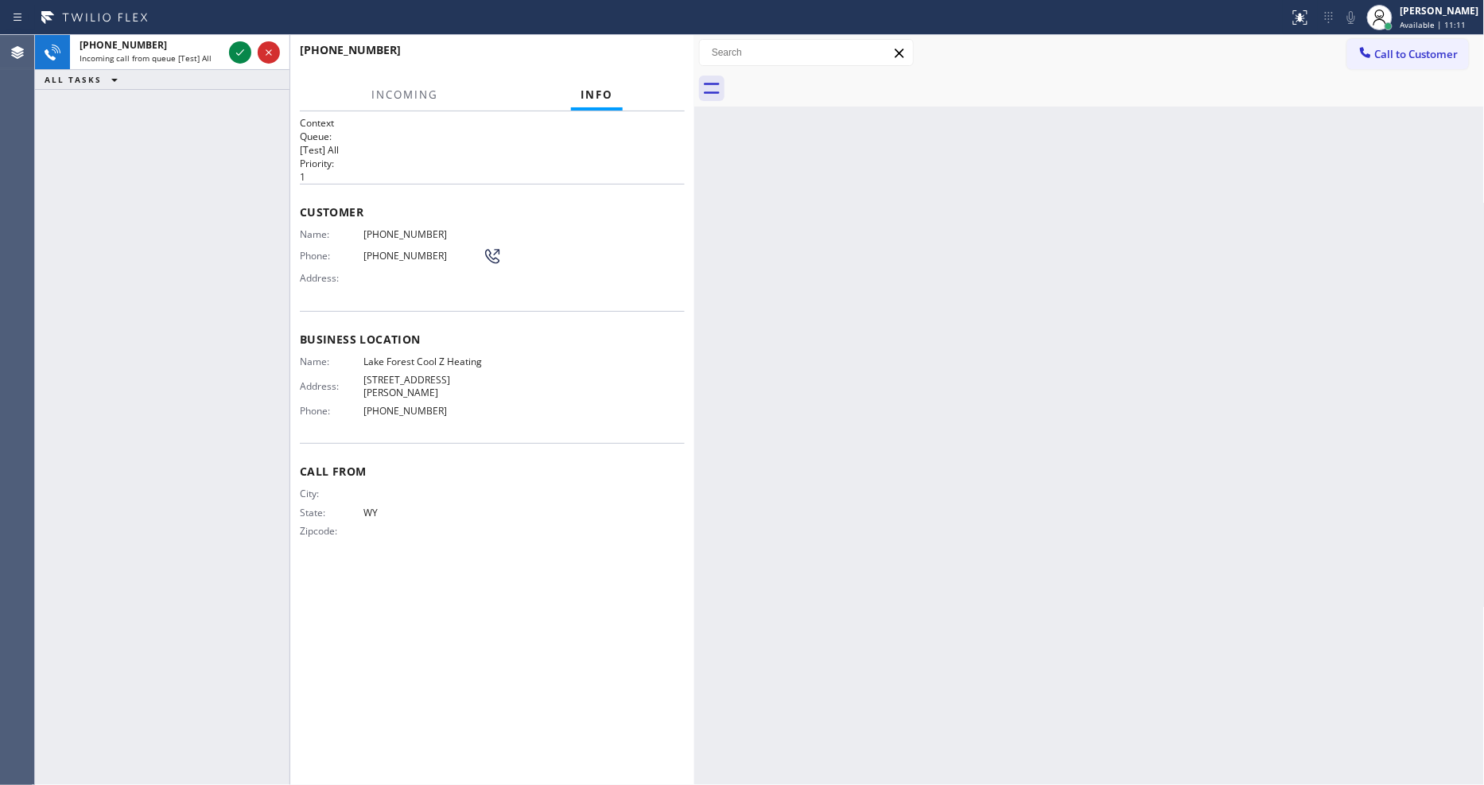
drag, startPoint x: 240, startPoint y: 52, endPoint x: 344, endPoint y: 221, distance: 198.2
click at [240, 52] on icon at bounding box center [240, 52] width 19 height 19
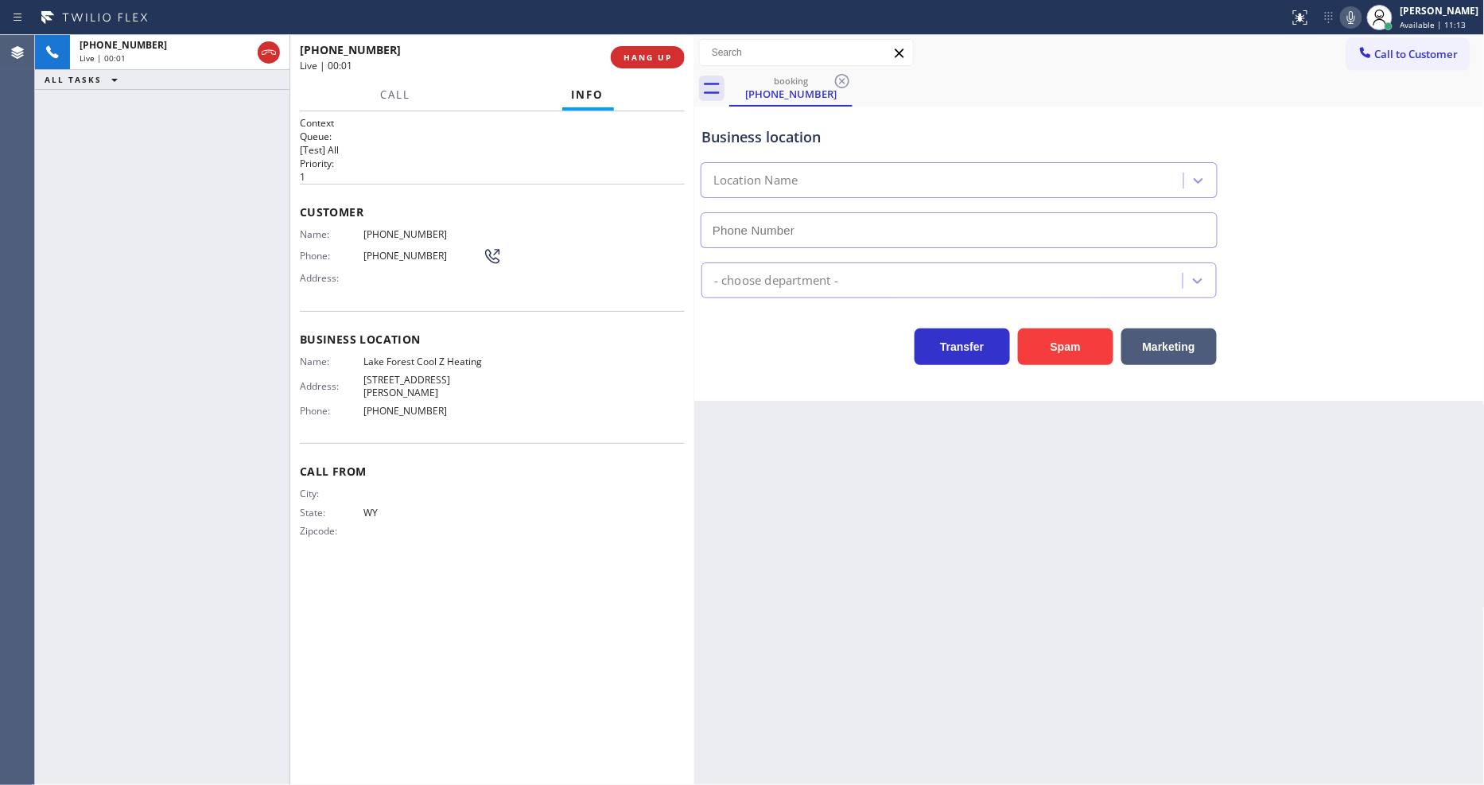
type input "[PHONE_NUMBER]"
click at [992, 538] on div "Back to Dashboard Change Sender ID Customers Technicians Select a contact Outbo…" at bounding box center [1089, 410] width 790 height 750
click at [402, 443] on div "Call From City: State: [US_STATE] Zipcode:" at bounding box center [492, 503] width 385 height 120
click at [647, 56] on span "HANG UP" at bounding box center [647, 57] width 49 height 11
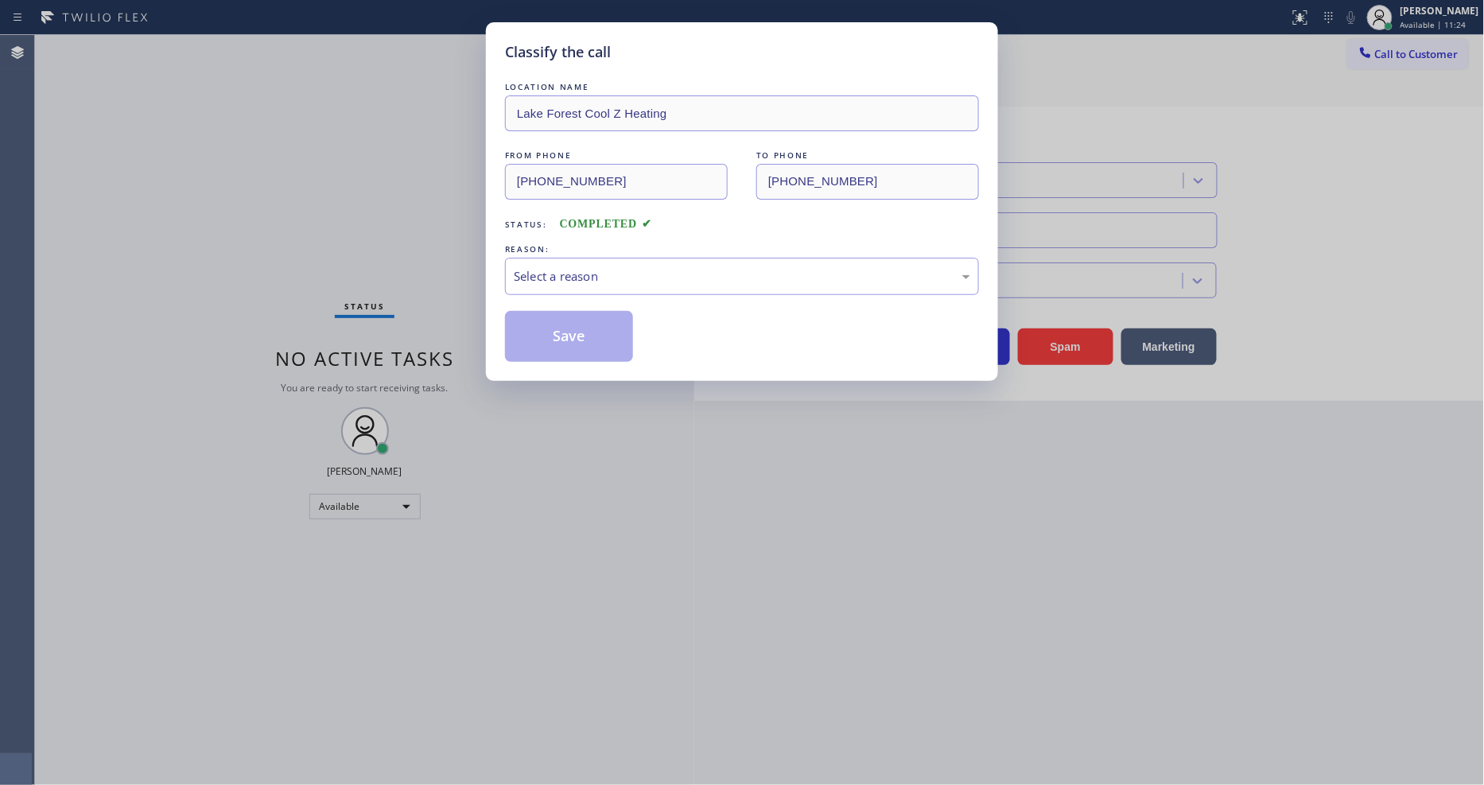
click at [589, 270] on div "Select a reason" at bounding box center [742, 276] width 456 height 18
click at [589, 316] on button "Save" at bounding box center [569, 336] width 128 height 51
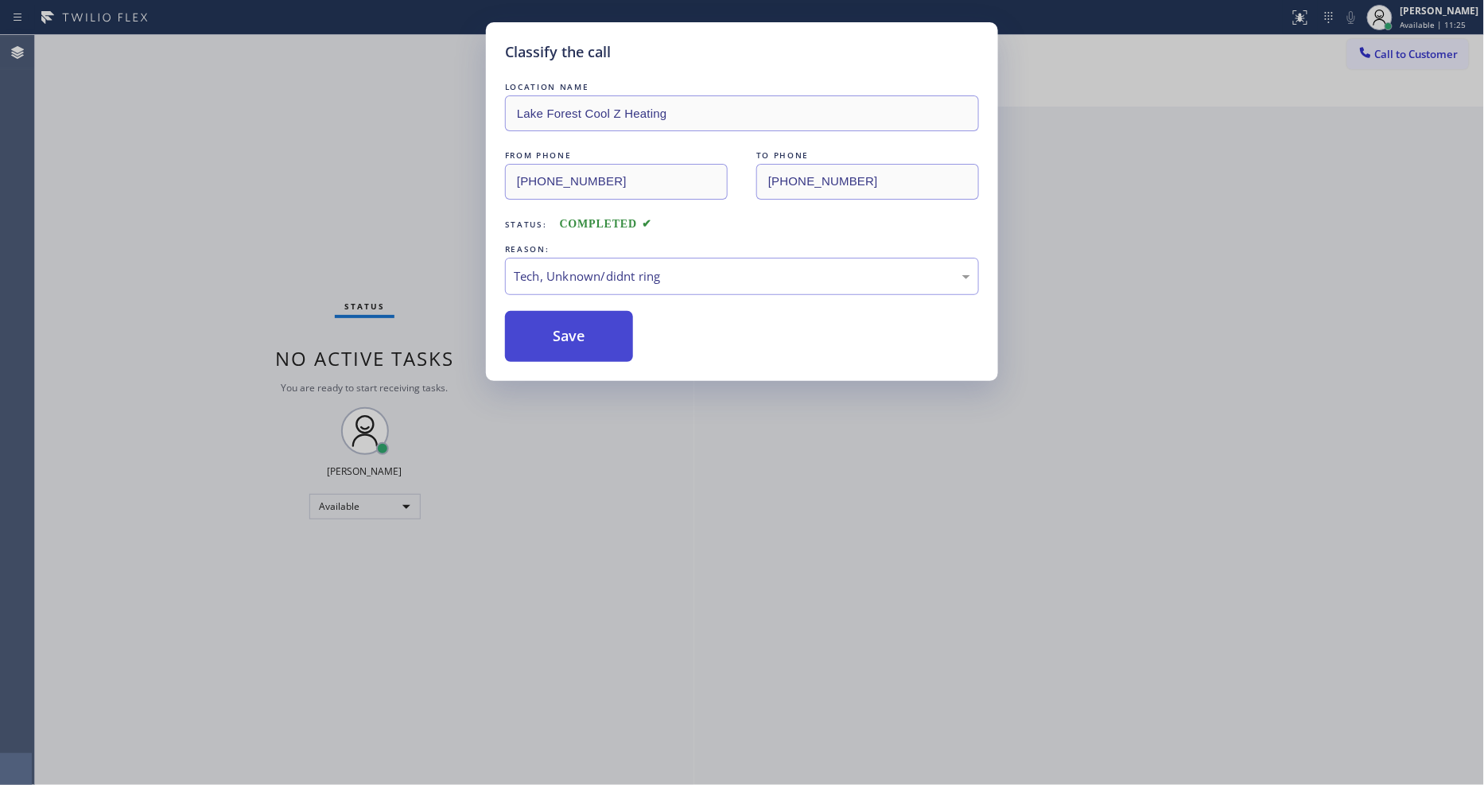
click at [589, 316] on button "Save" at bounding box center [569, 336] width 128 height 51
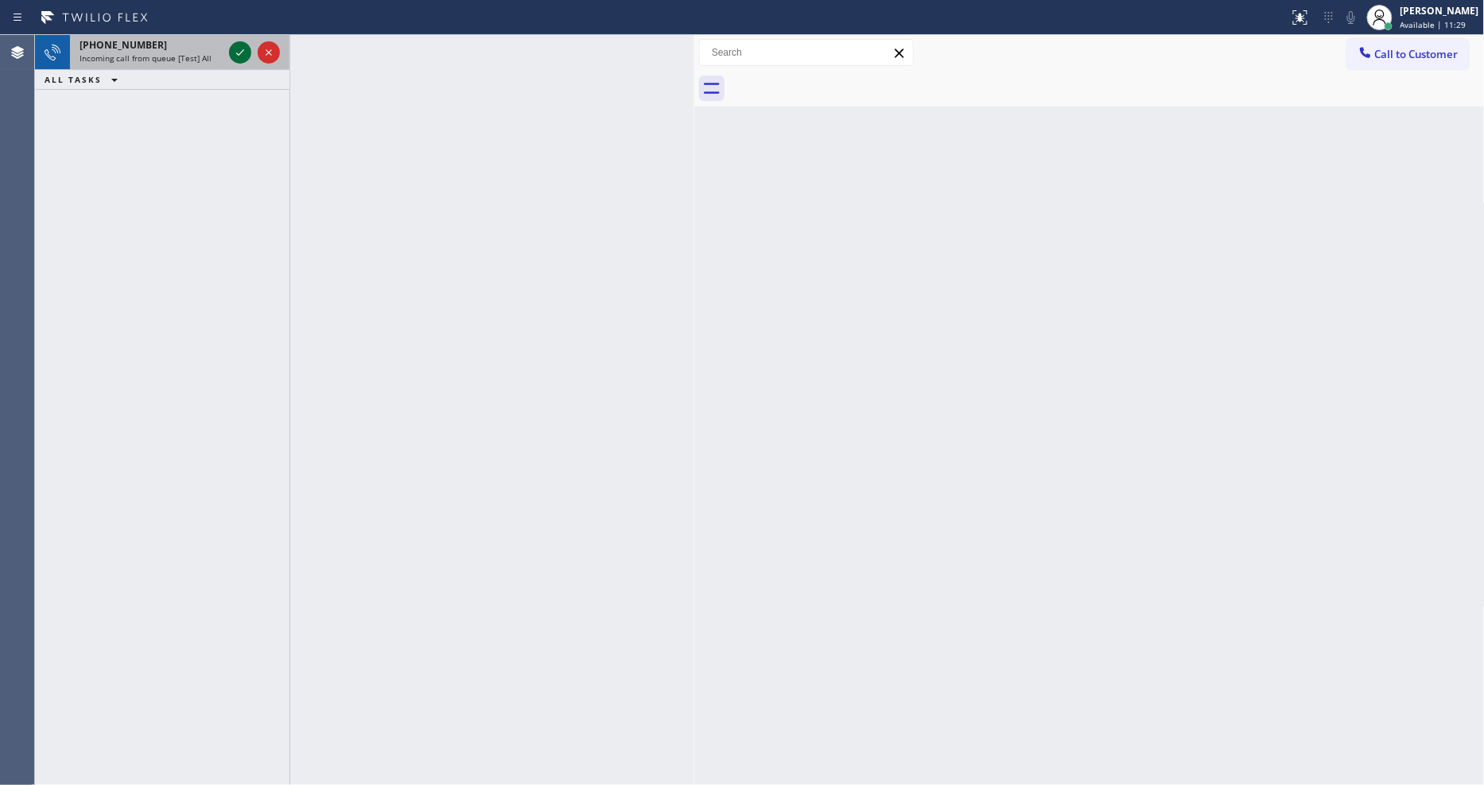
click at [243, 49] on icon at bounding box center [240, 52] width 19 height 19
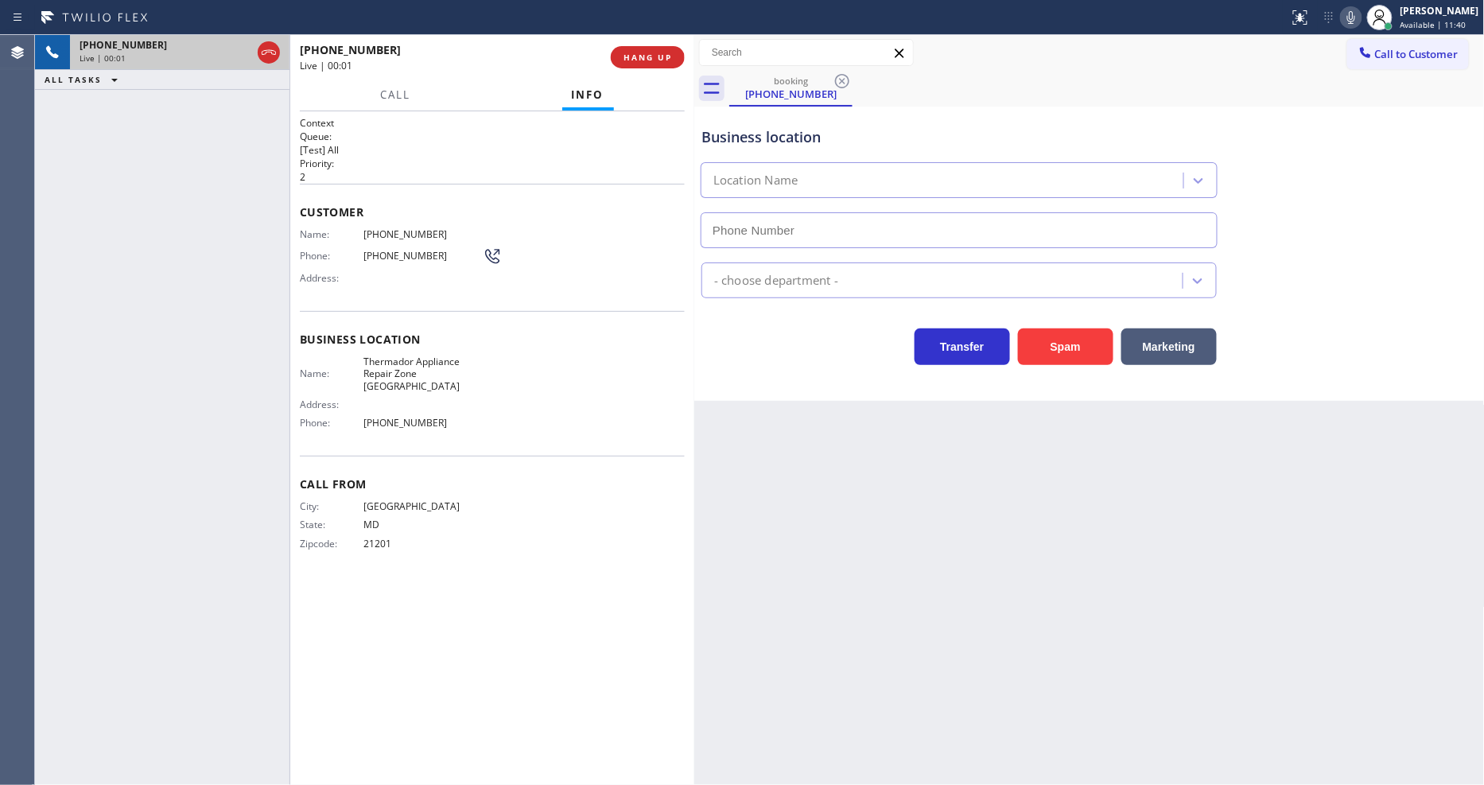
type input "[PHONE_NUMBER]"
click at [669, 53] on span "HANG UP" at bounding box center [647, 57] width 49 height 11
click at [666, 53] on span "HANG UP" at bounding box center [647, 57] width 49 height 11
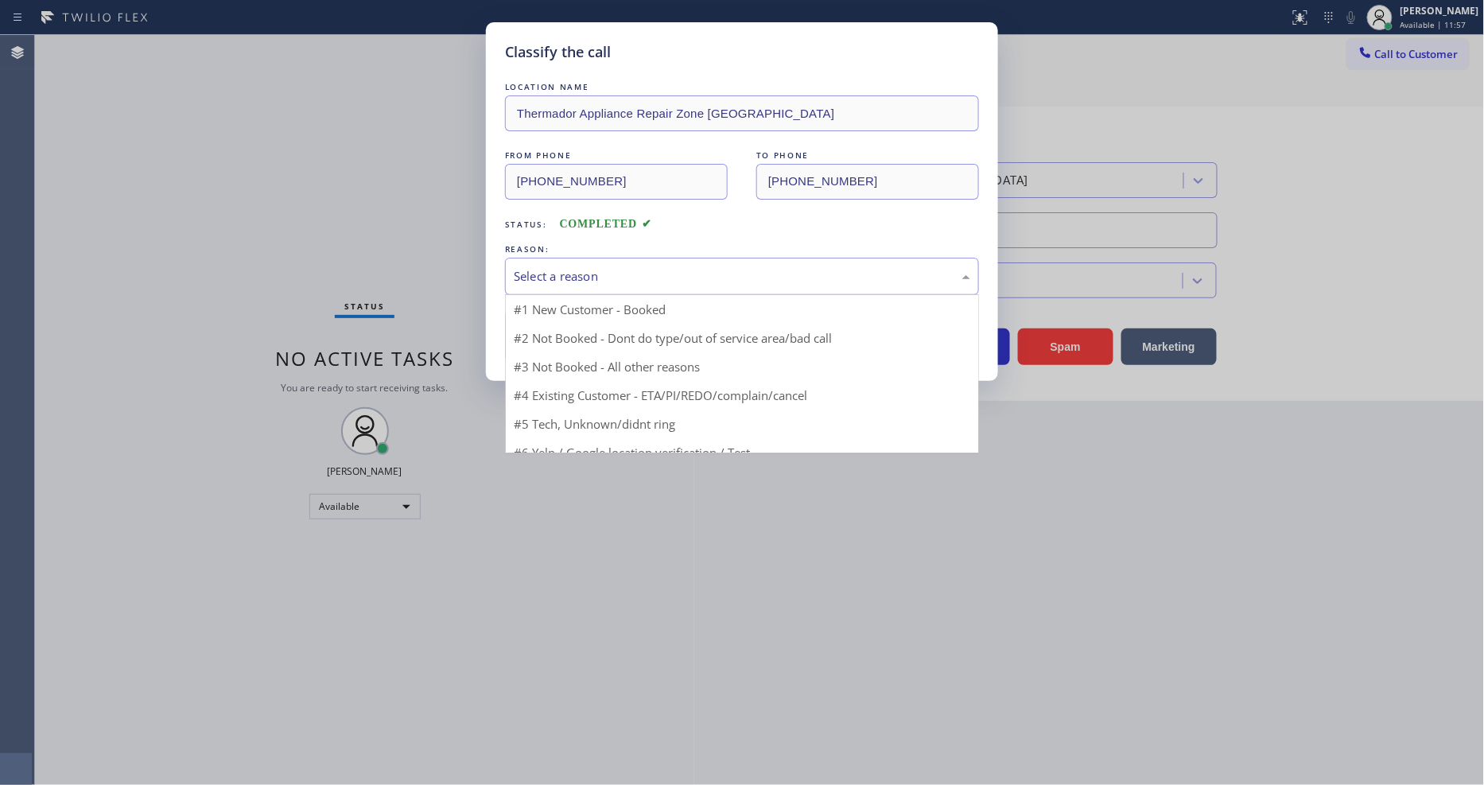
click at [583, 273] on div "Select a reason" at bounding box center [742, 276] width 456 height 18
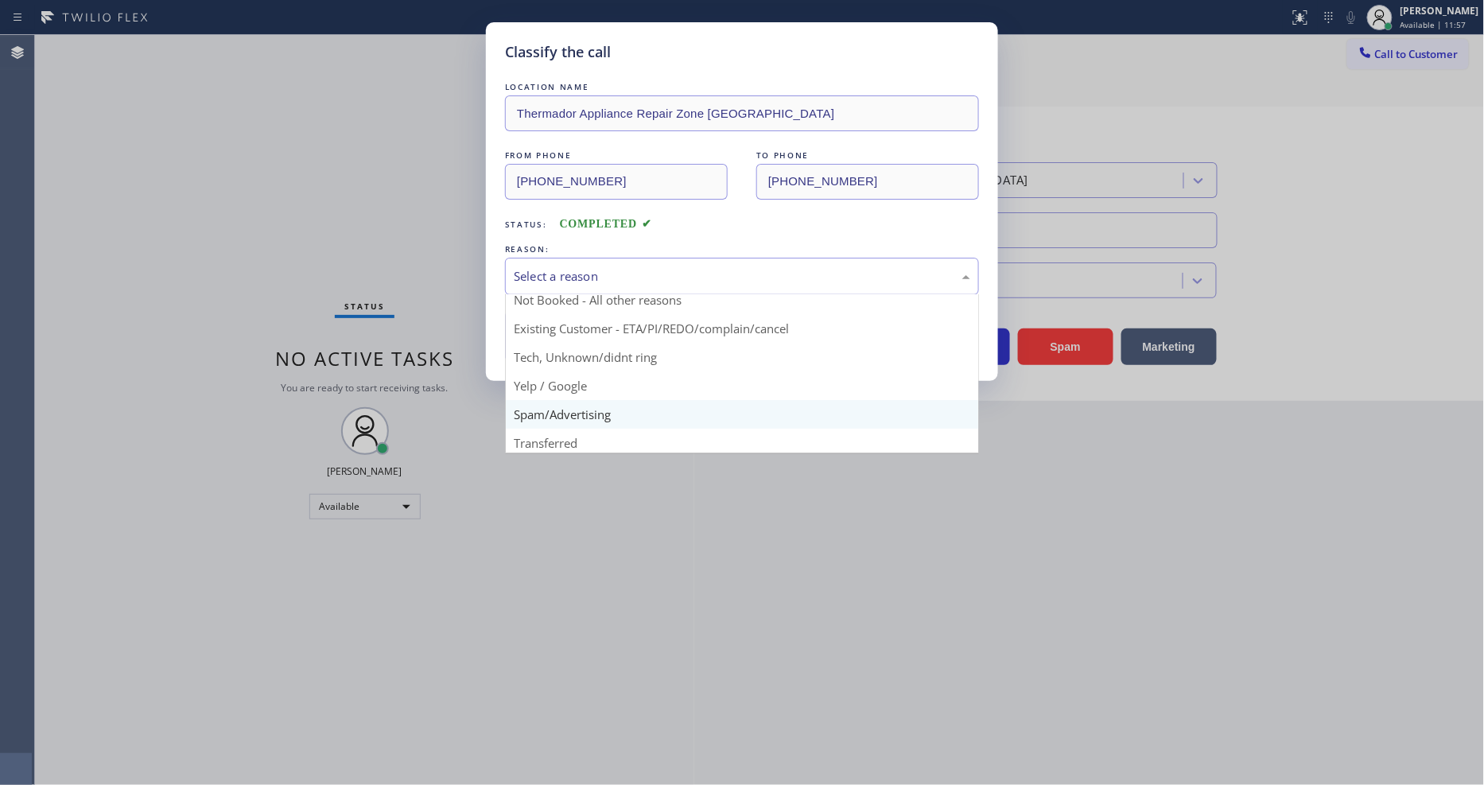
scroll to position [99, 0]
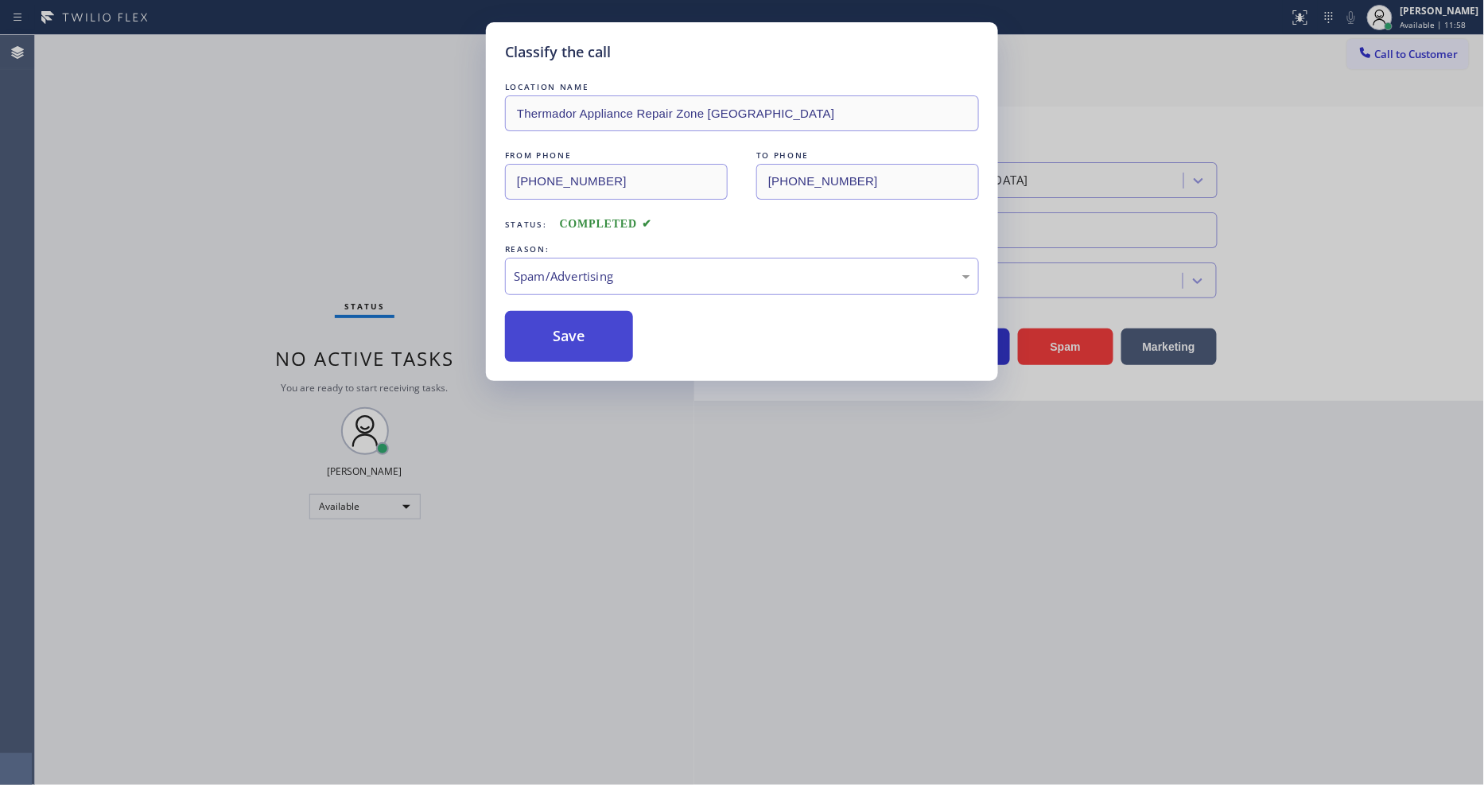
click at [566, 327] on button "Save" at bounding box center [569, 336] width 128 height 51
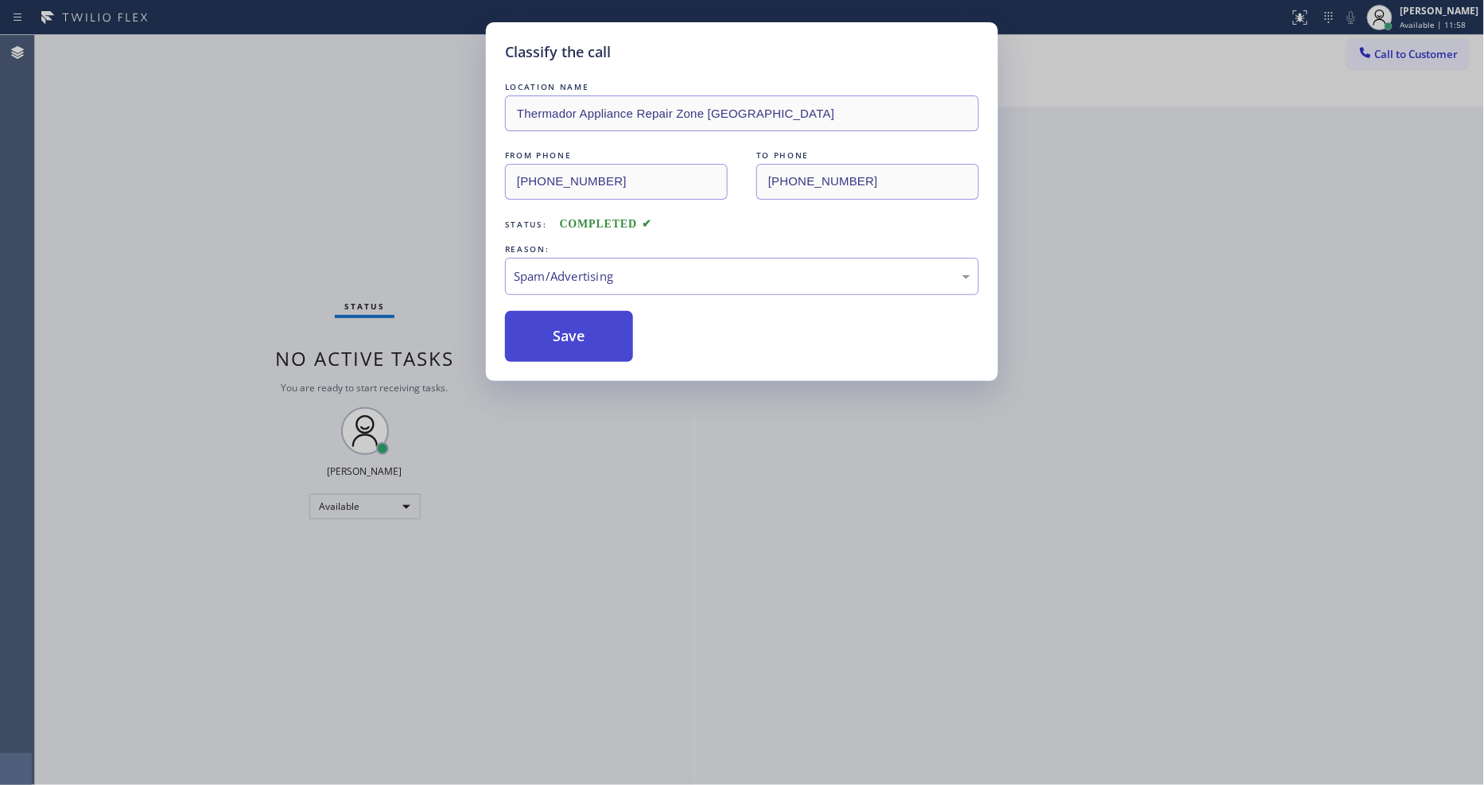
click at [566, 327] on button "Save" at bounding box center [569, 336] width 128 height 51
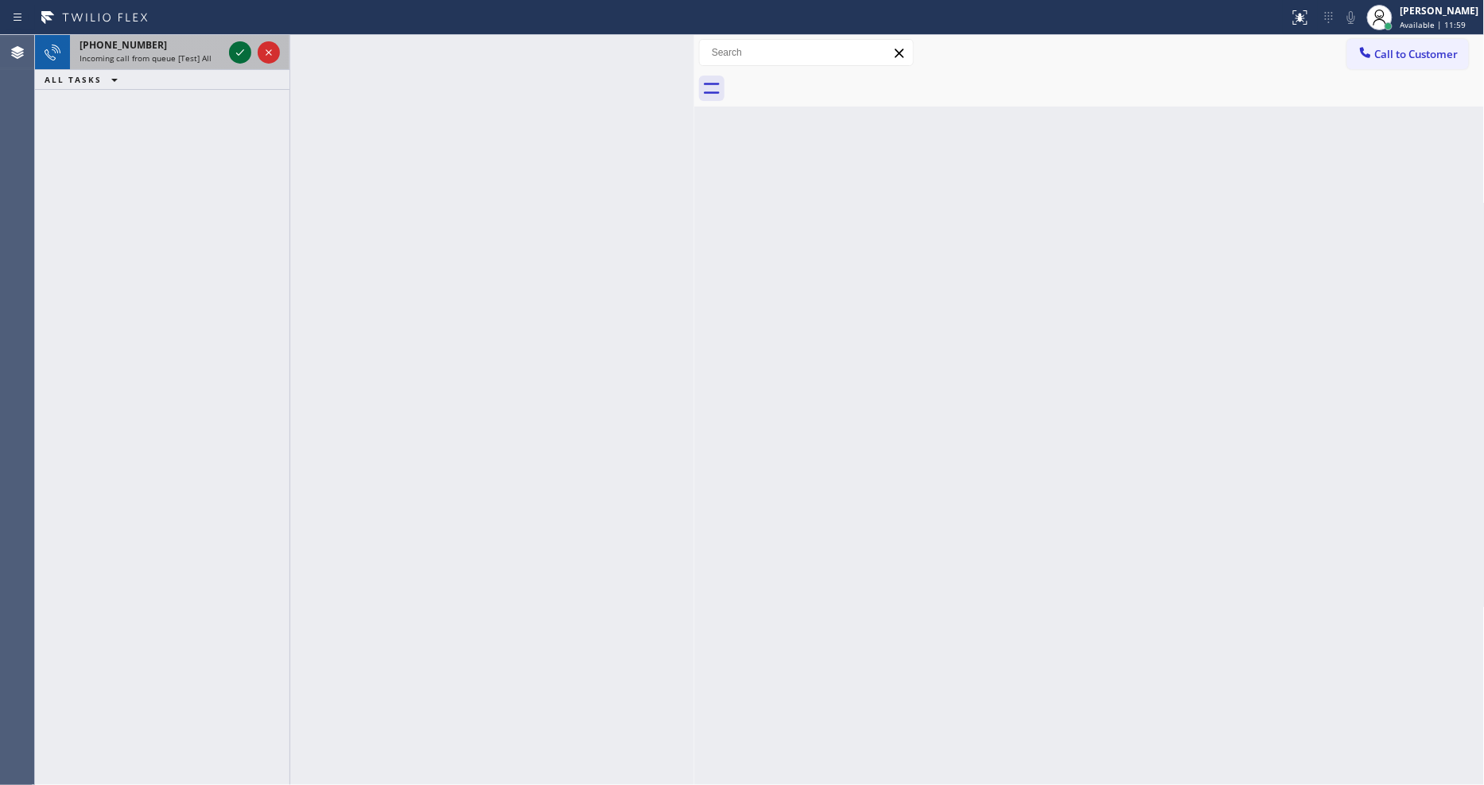
click at [234, 49] on icon at bounding box center [240, 52] width 19 height 19
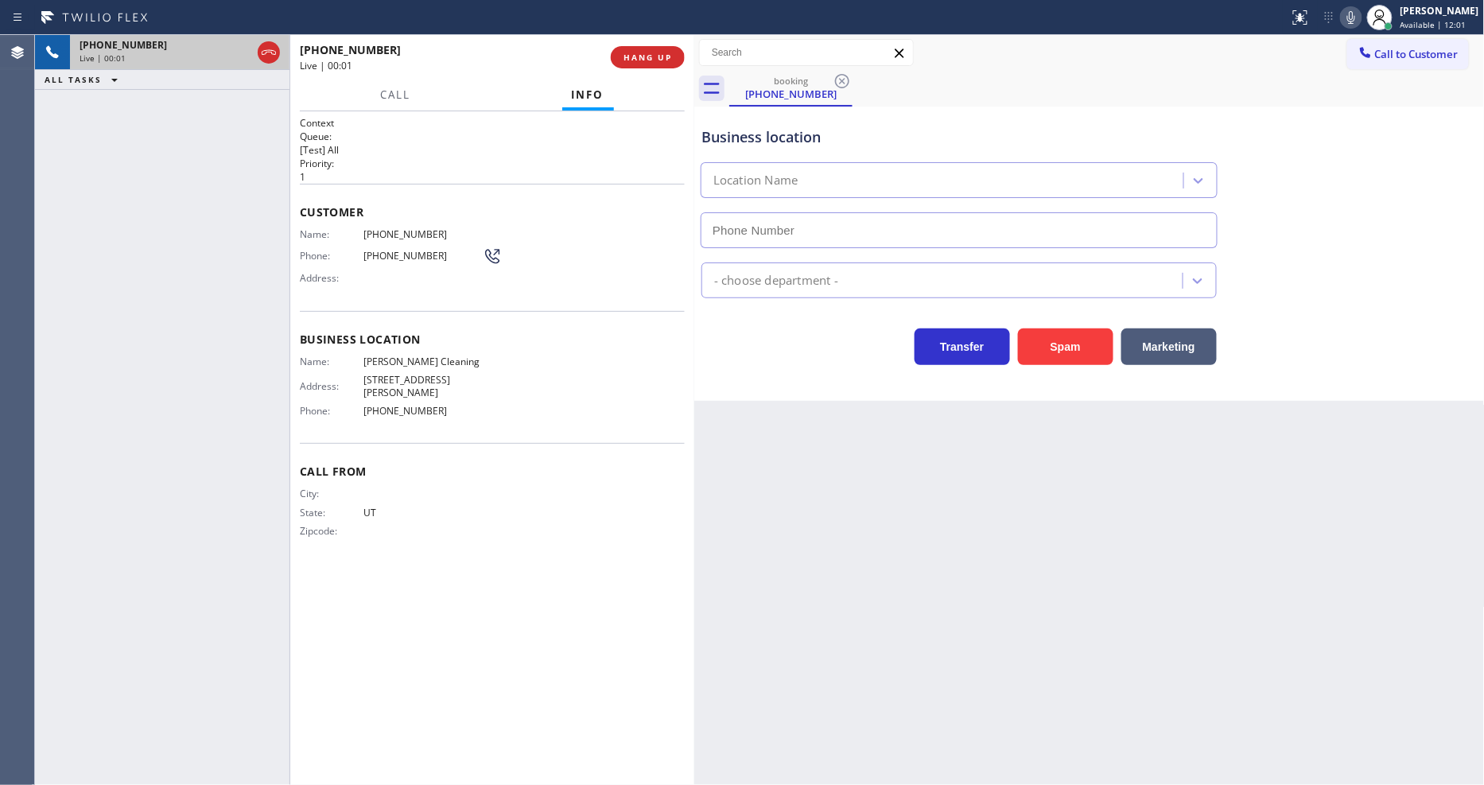
type input "[PHONE_NUMBER]"
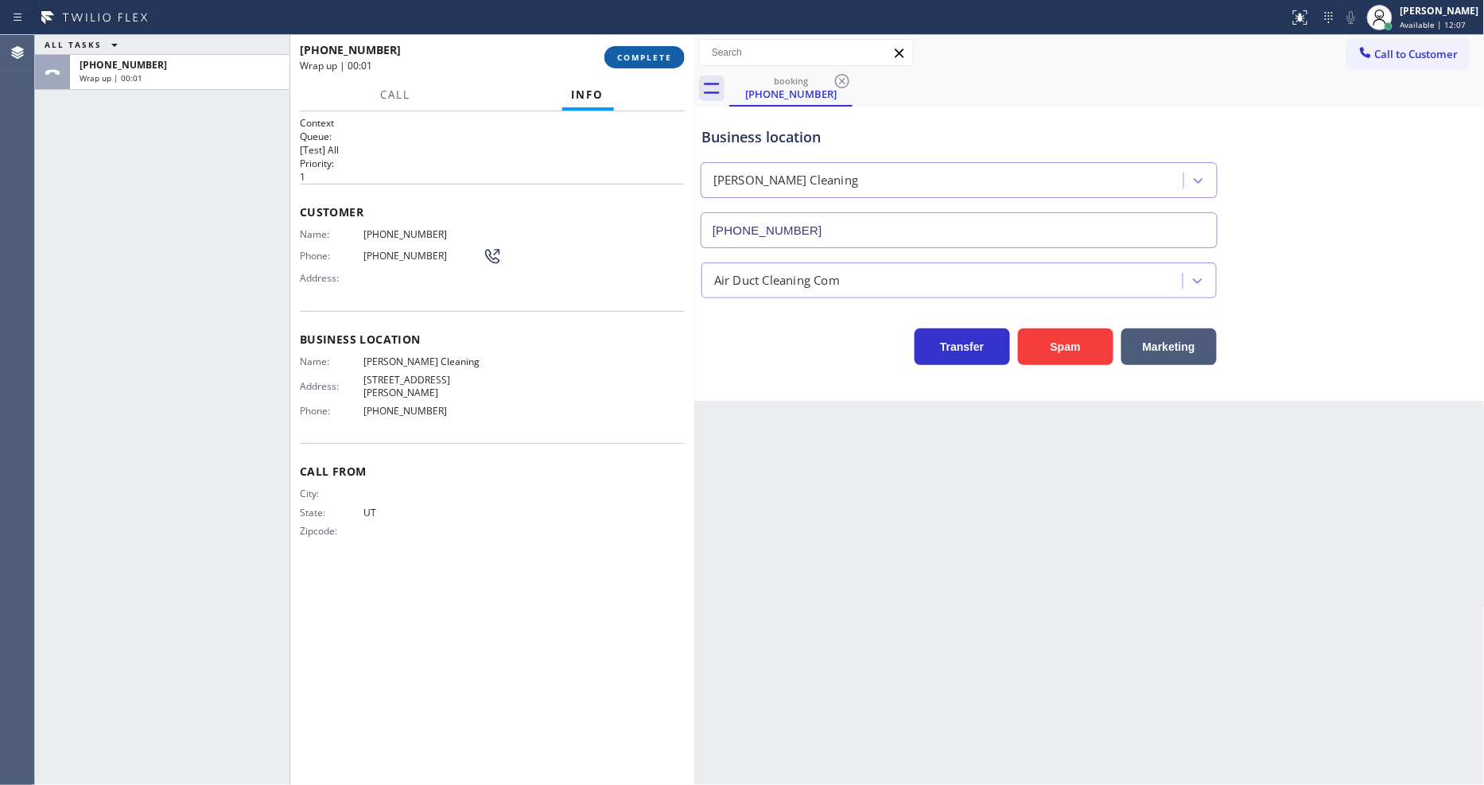
click at [662, 61] on span "COMPLETE" at bounding box center [644, 57] width 55 height 11
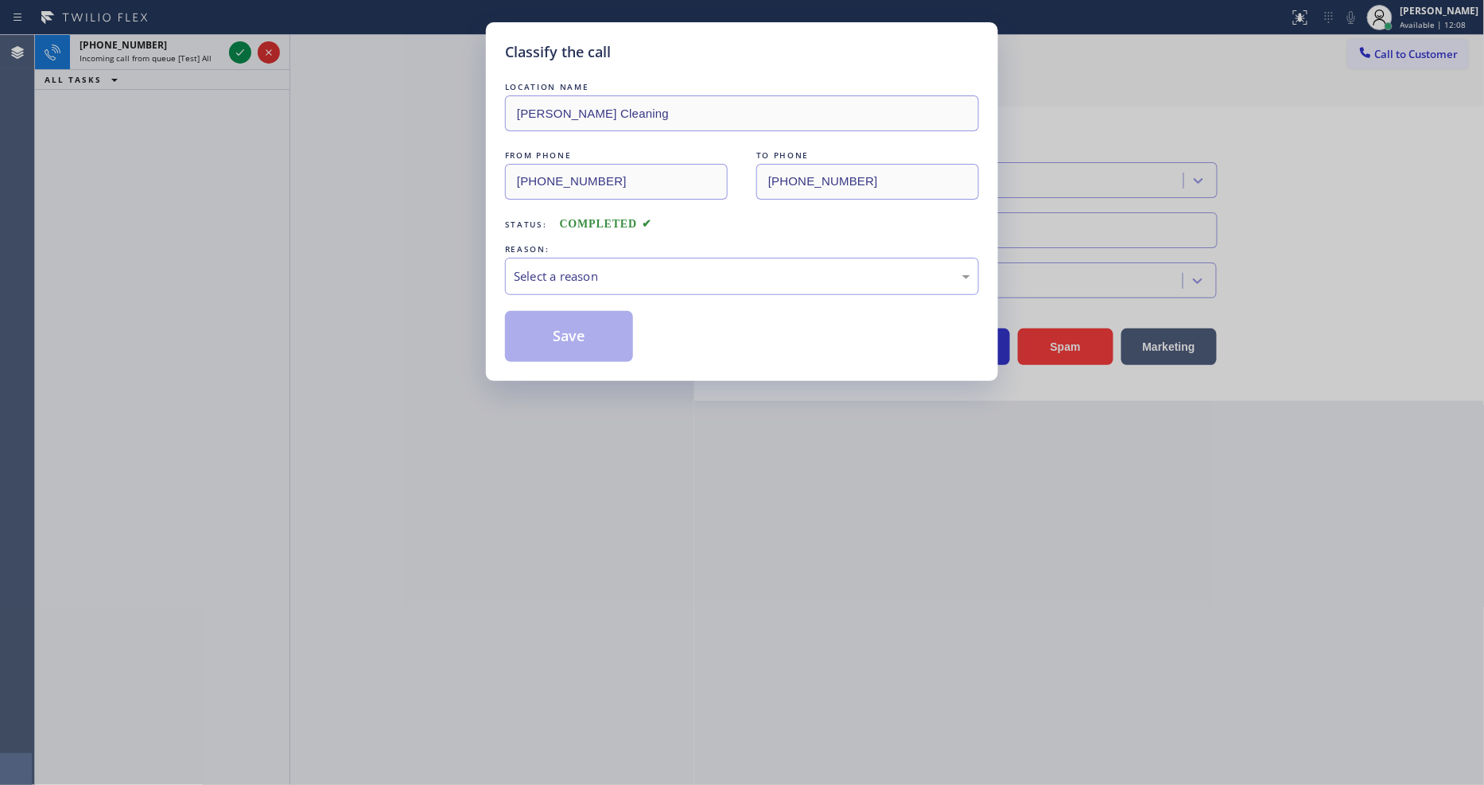
click at [589, 268] on div "Select a reason" at bounding box center [742, 276] width 456 height 18
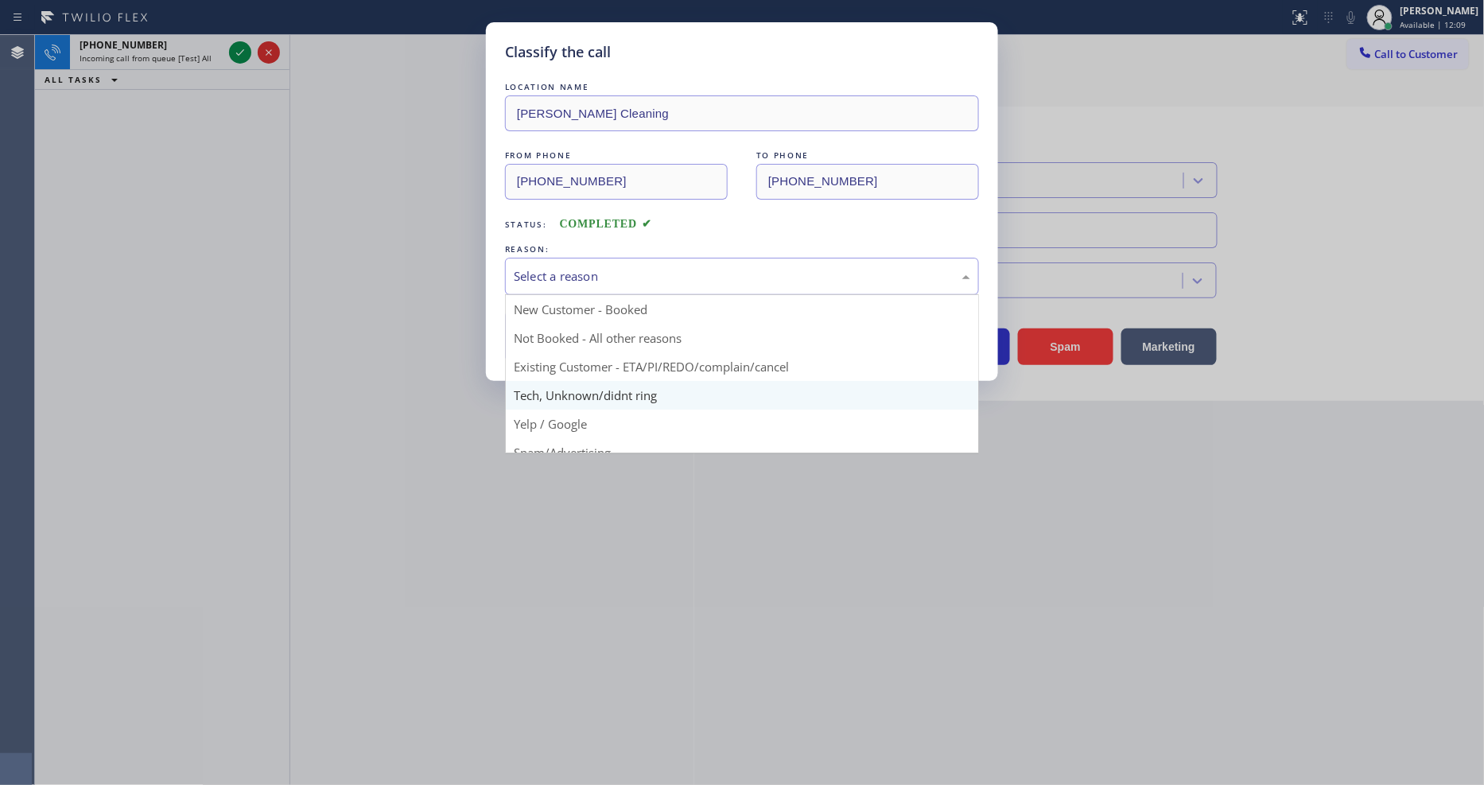
drag, startPoint x: 592, startPoint y: 392, endPoint x: 593, endPoint y: 344, distance: 48.5
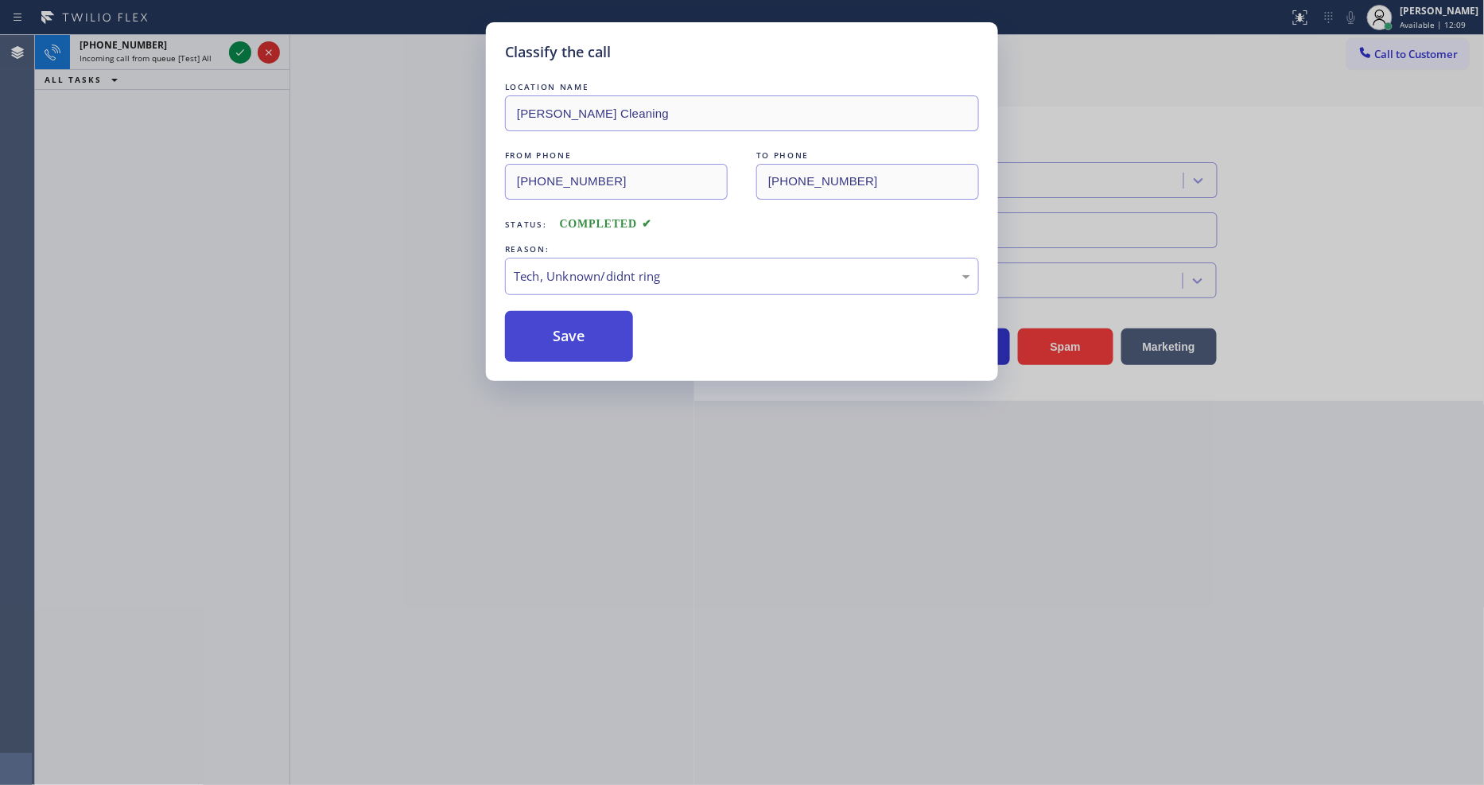
click at [592, 319] on button "Save" at bounding box center [569, 336] width 128 height 51
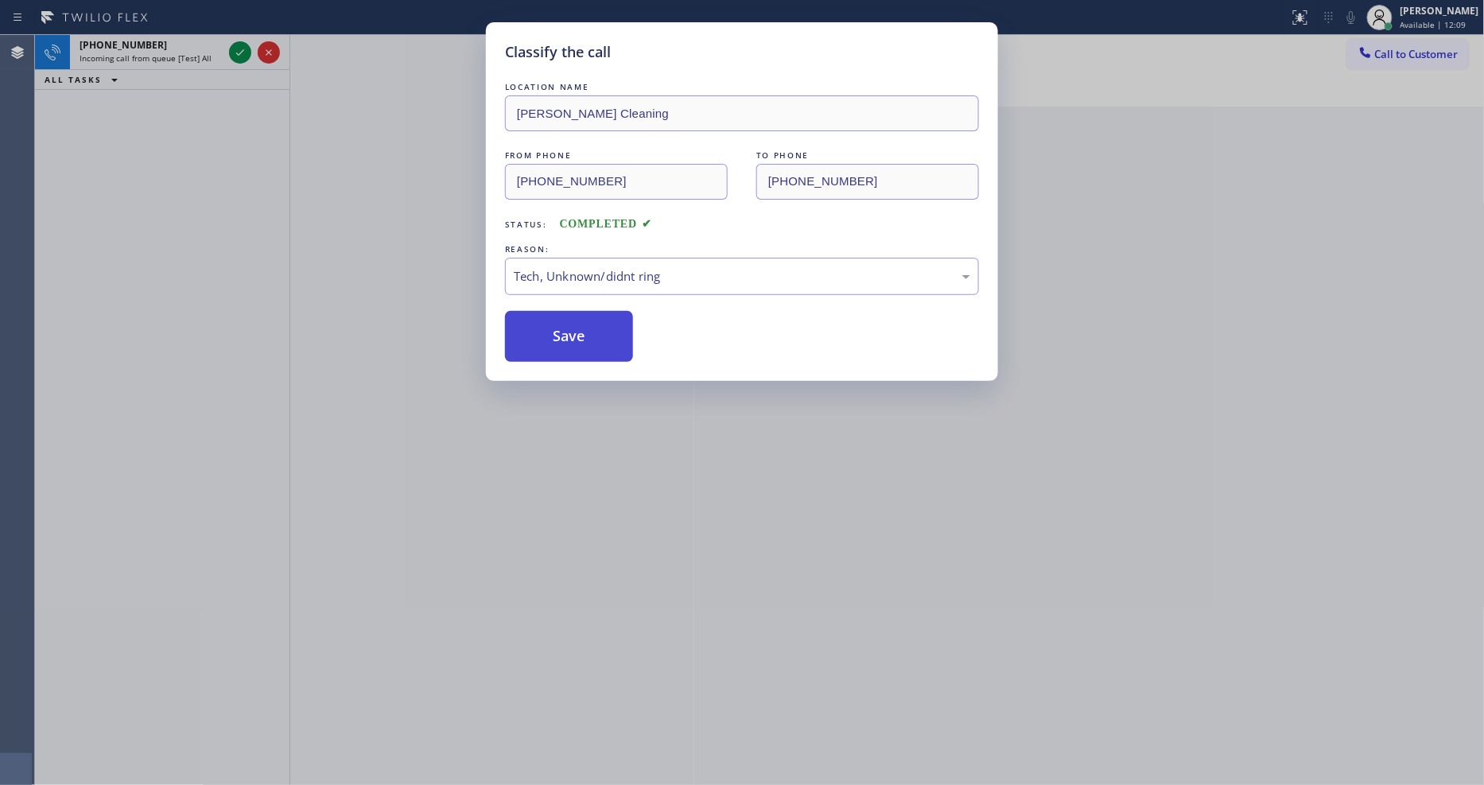
click at [592, 319] on button "Save" at bounding box center [569, 336] width 128 height 51
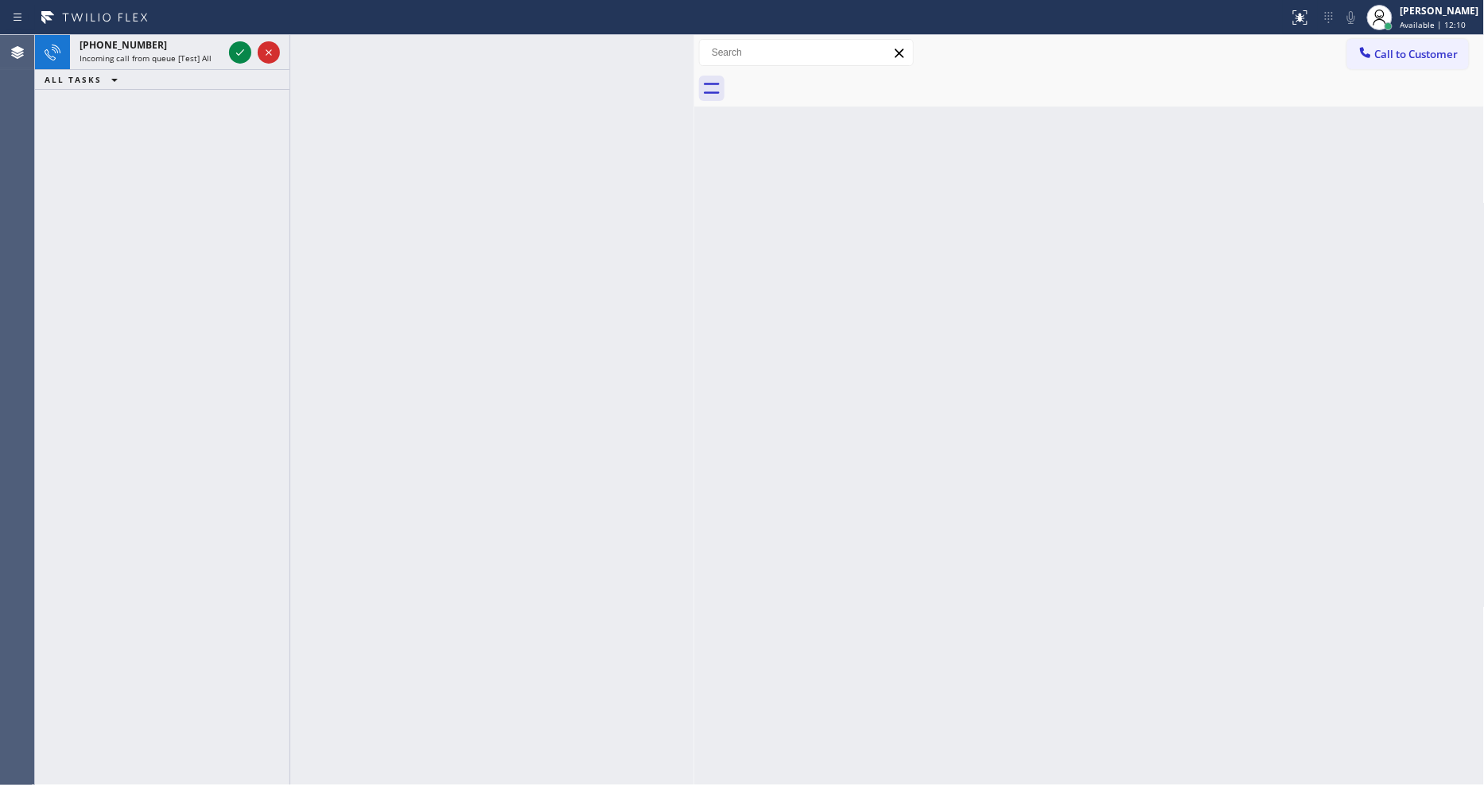
click at [235, 50] on icon at bounding box center [240, 52] width 19 height 19
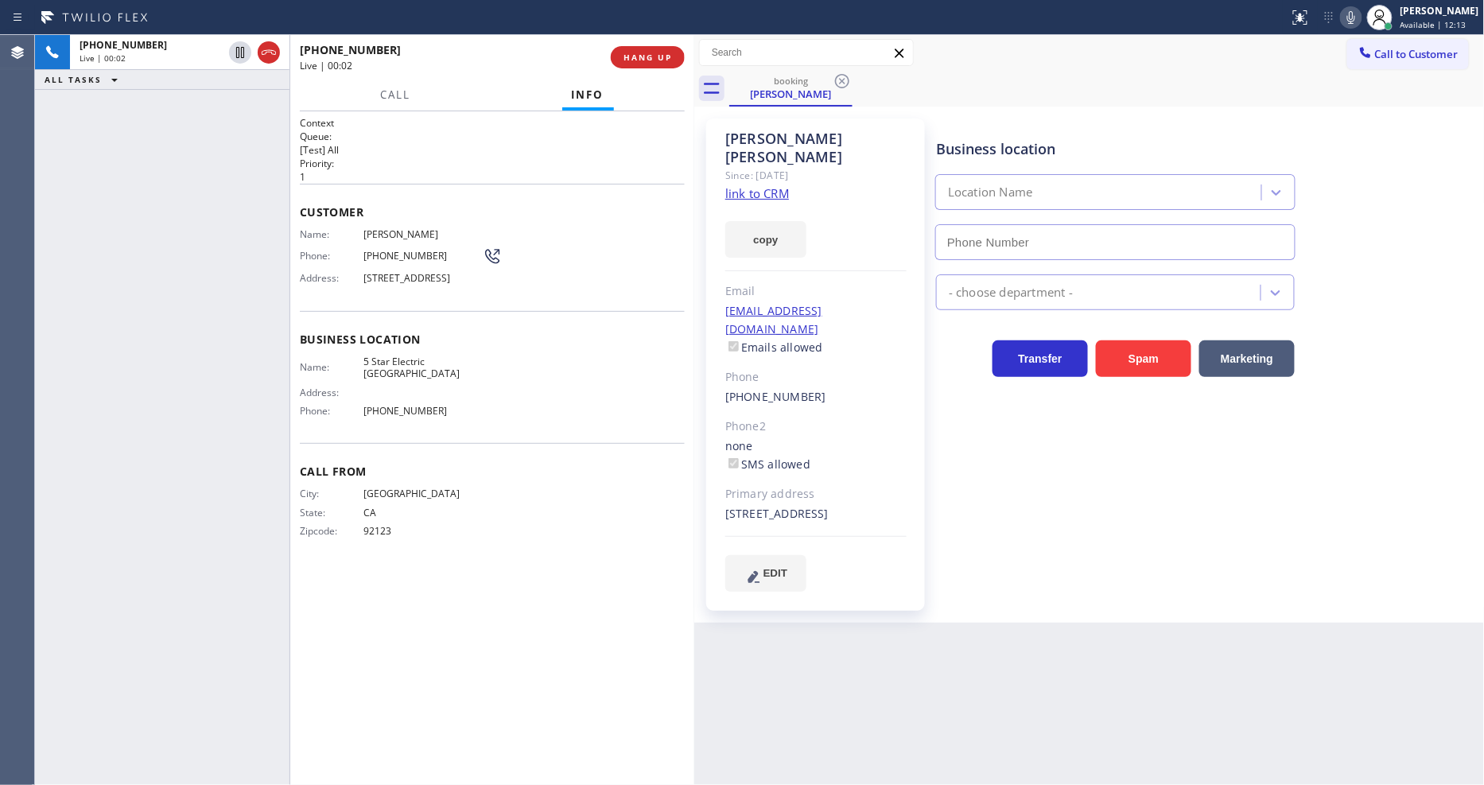
type input "[PHONE_NUMBER]"
click at [770, 185] on link "link to CRM" at bounding box center [757, 193] width 64 height 16
click at [240, 52] on icon at bounding box center [240, 52] width 19 height 19
click at [1361, 25] on icon at bounding box center [1350, 17] width 19 height 19
click at [234, 52] on icon at bounding box center [240, 52] width 19 height 19
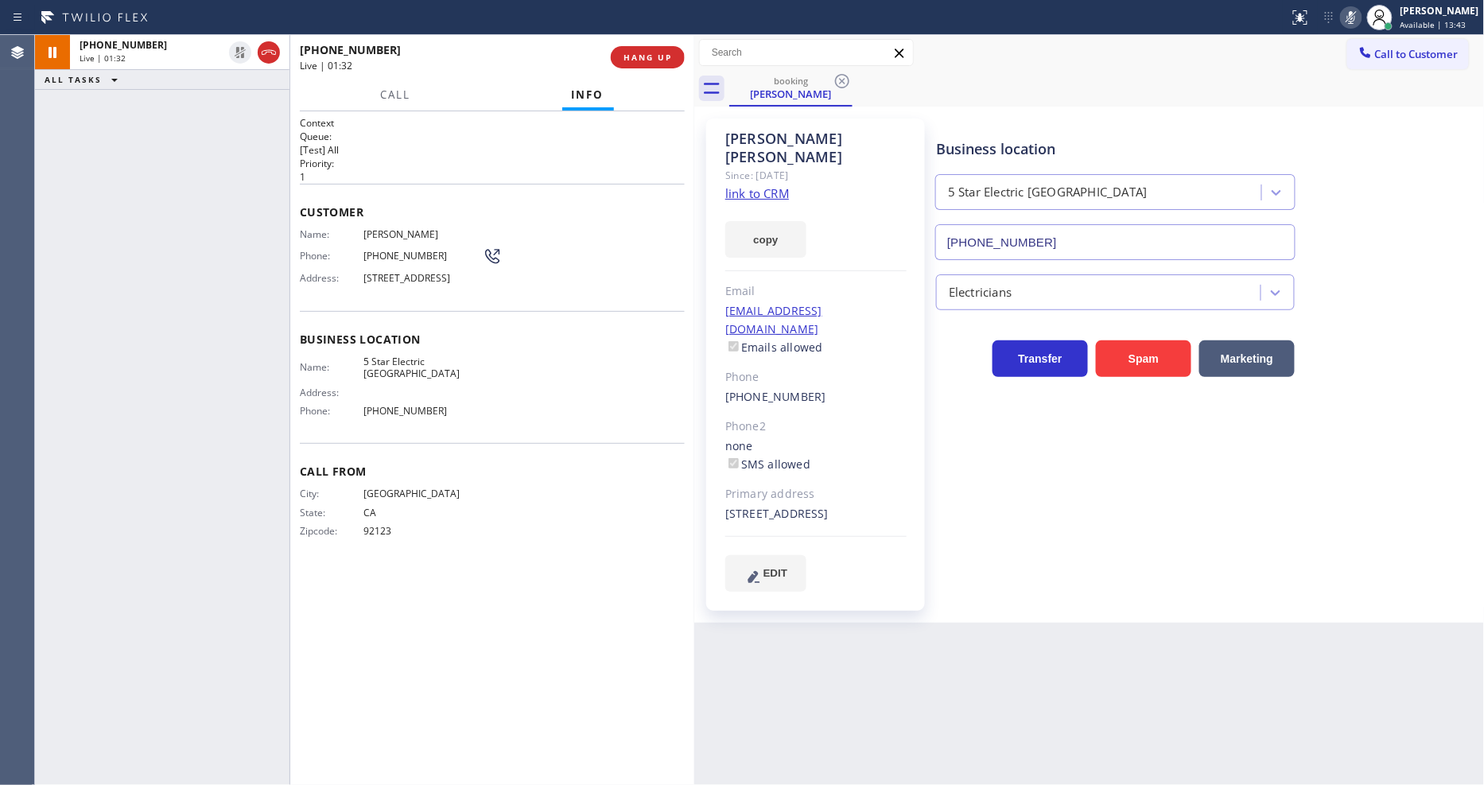
click at [1361, 14] on icon at bounding box center [1350, 17] width 19 height 19
drag, startPoint x: 419, startPoint y: 406, endPoint x: 417, endPoint y: 517, distance: 111.3
click at [419, 405] on span "[PHONE_NUMBER]" at bounding box center [422, 411] width 119 height 12
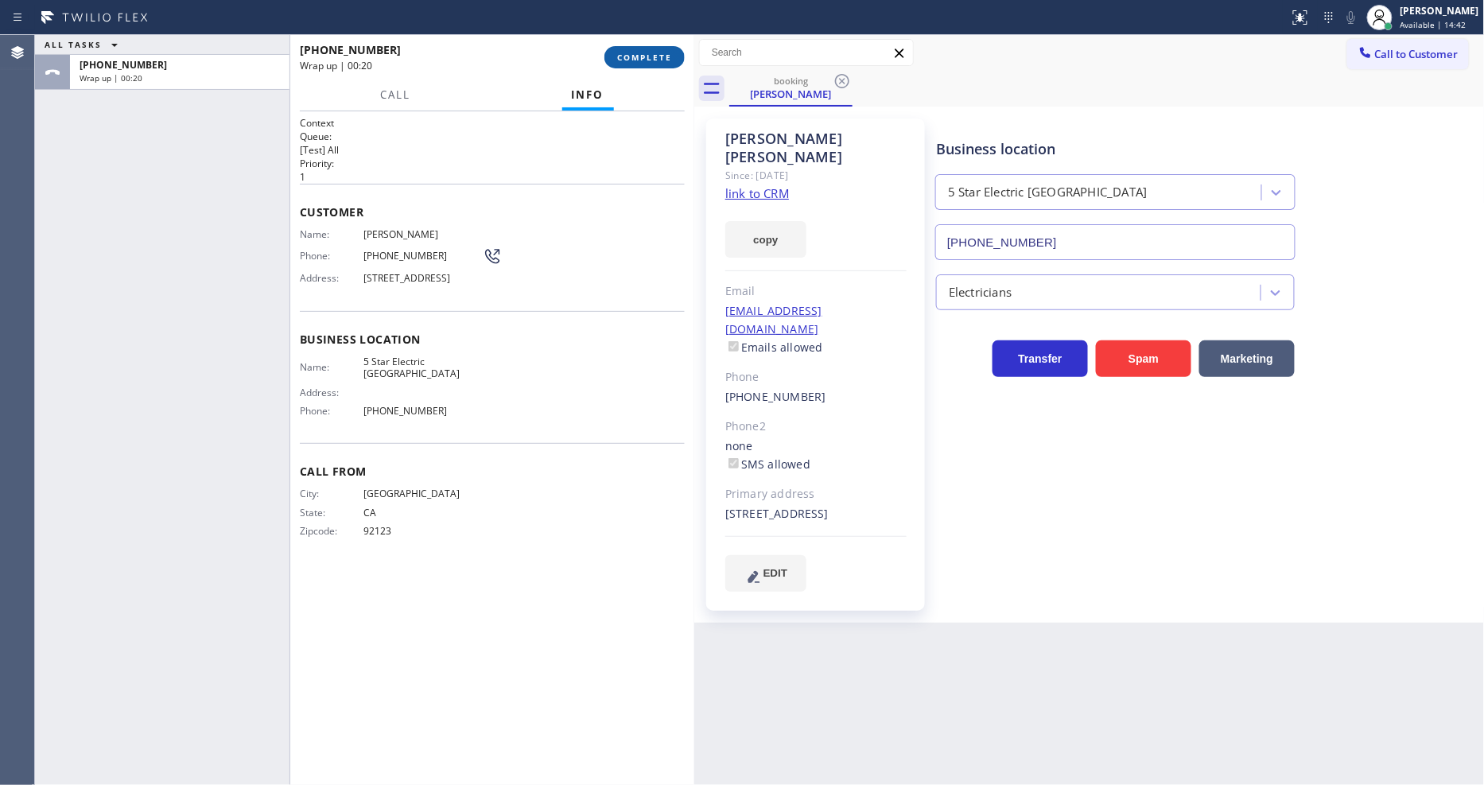
click at [669, 61] on span "COMPLETE" at bounding box center [644, 57] width 55 height 11
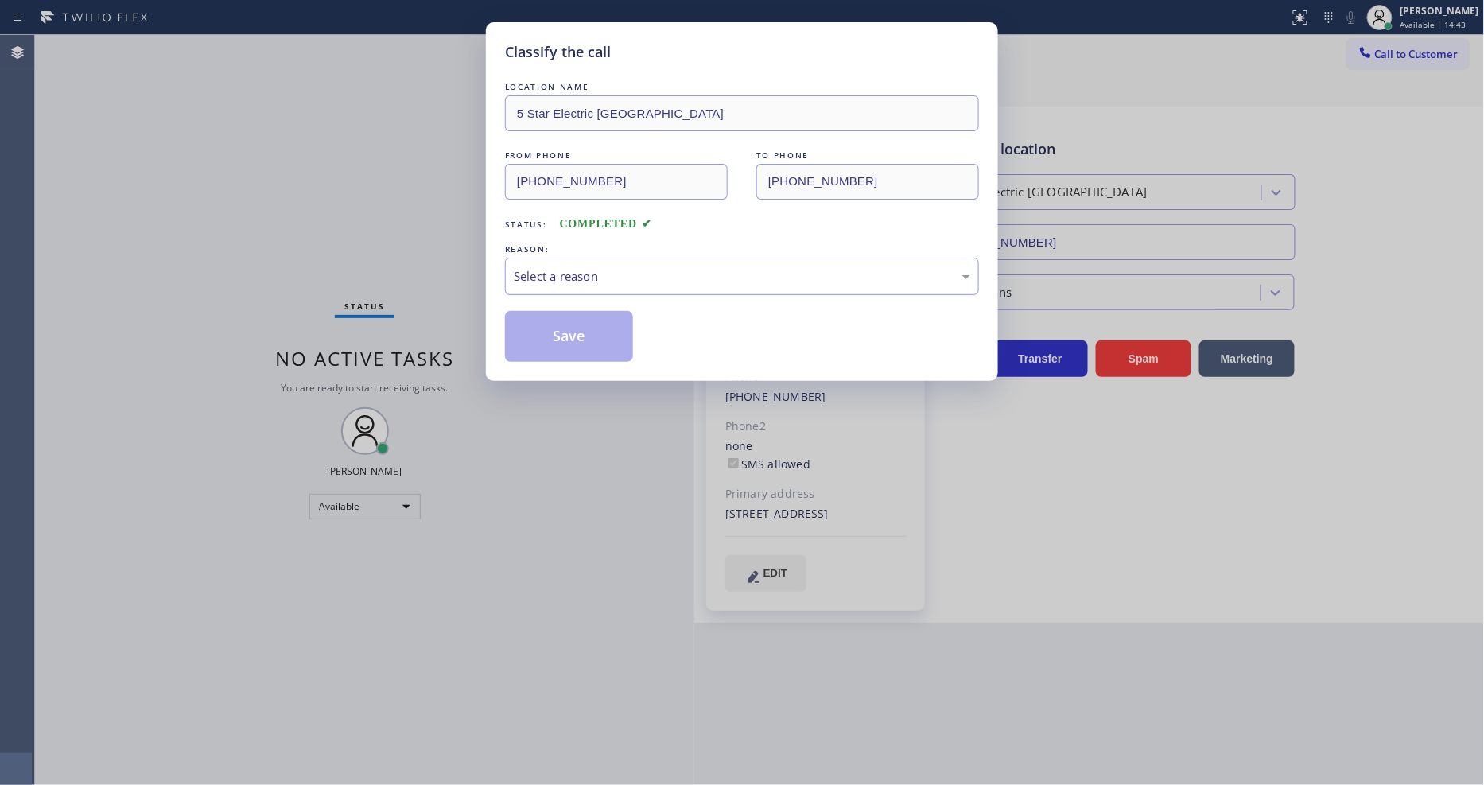
click at [537, 274] on div "Select a reason" at bounding box center [742, 276] width 456 height 18
click at [543, 337] on button "Save" at bounding box center [569, 336] width 128 height 51
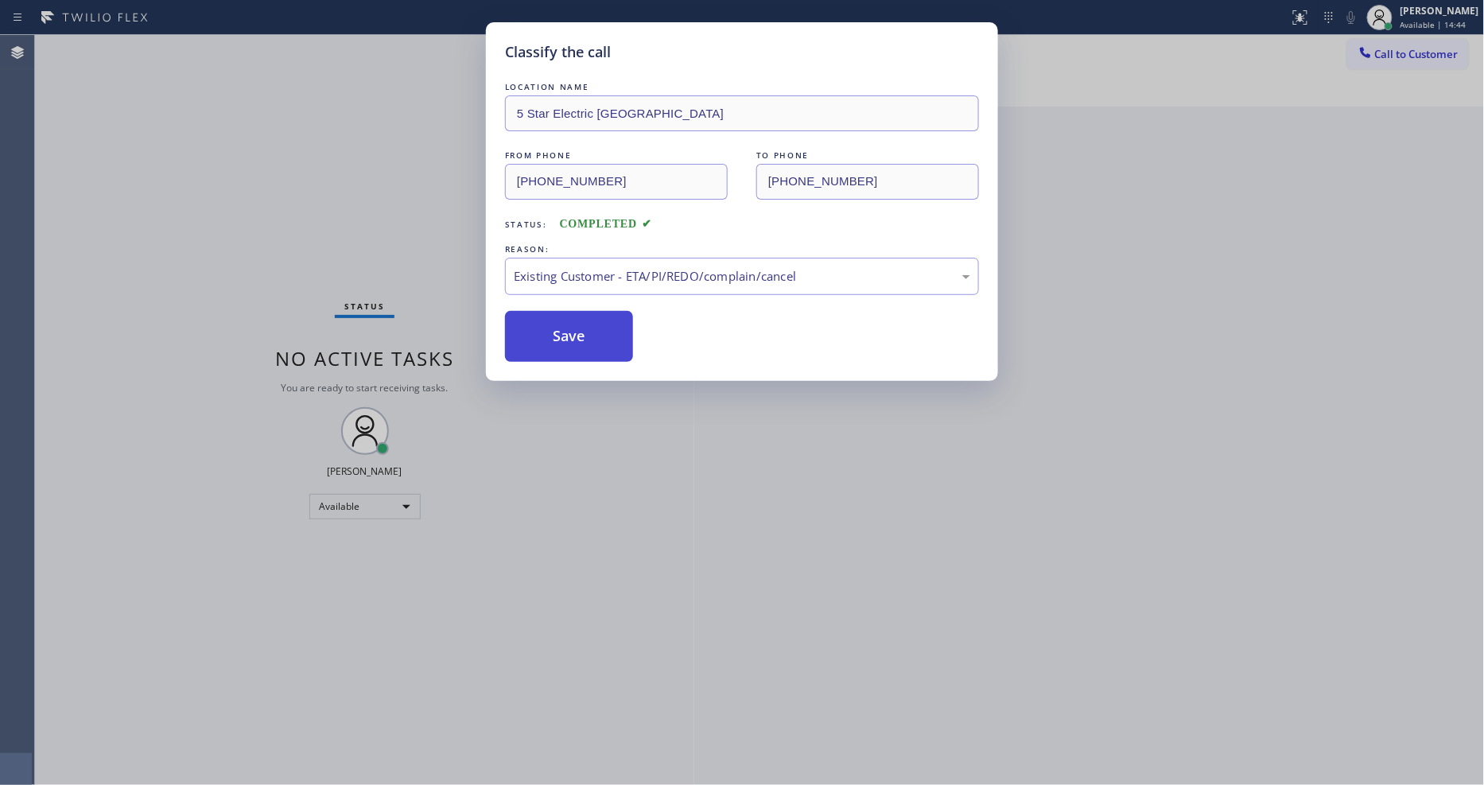
click at [543, 337] on button "Save" at bounding box center [569, 336] width 128 height 51
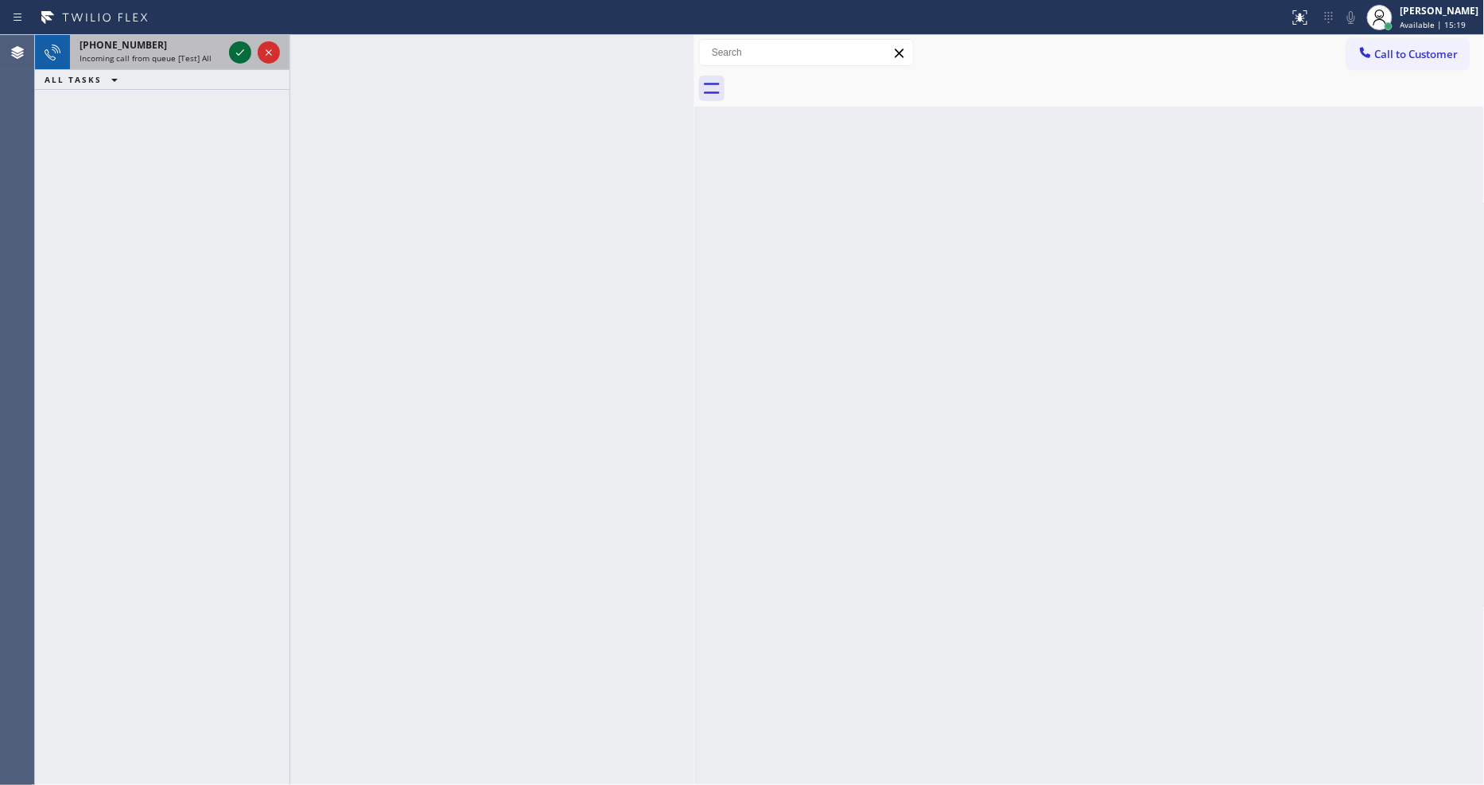
click at [243, 52] on icon at bounding box center [240, 52] width 19 height 19
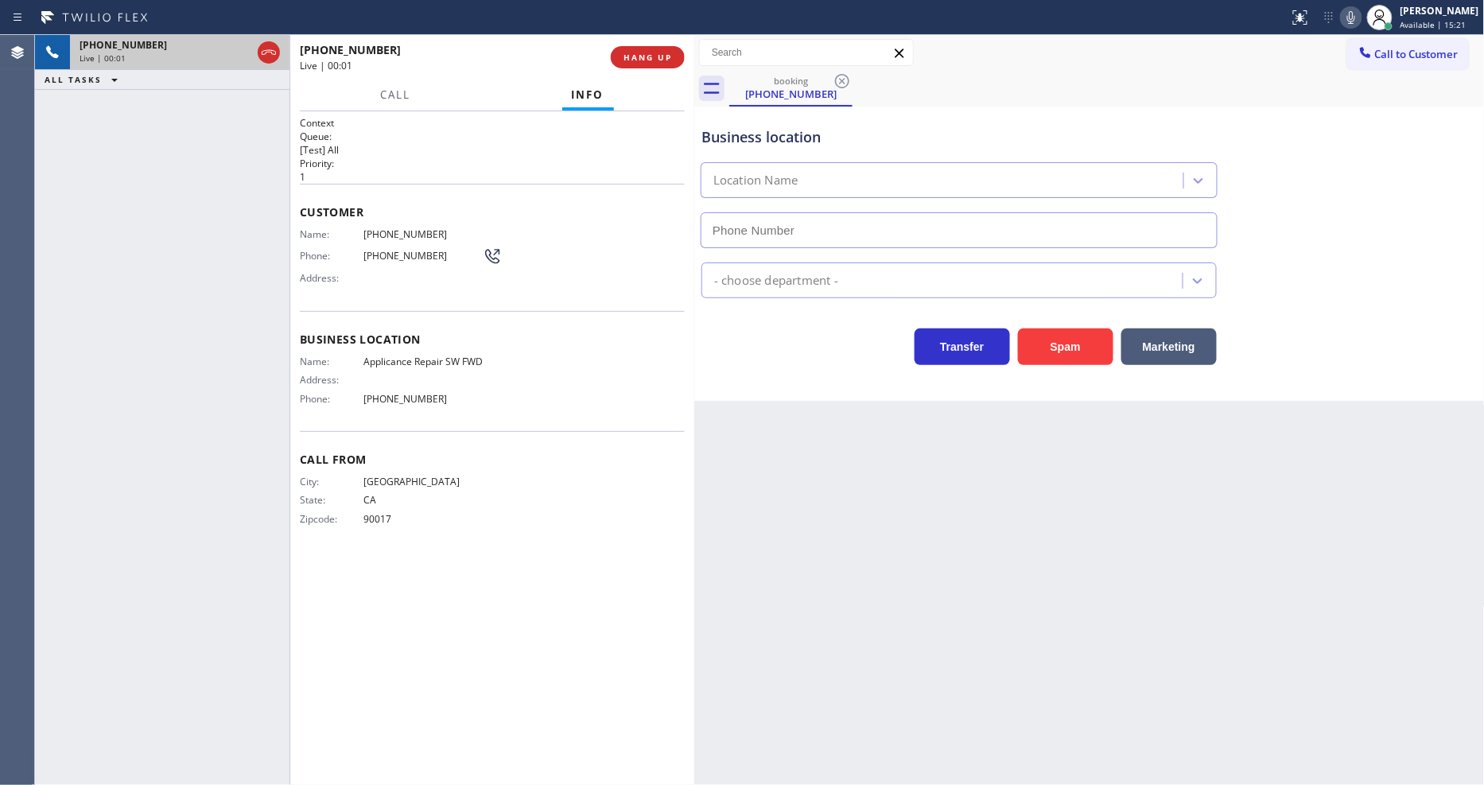
type input "[PHONE_NUMBER]"
click at [655, 48] on button "HANG UP" at bounding box center [648, 57] width 74 height 22
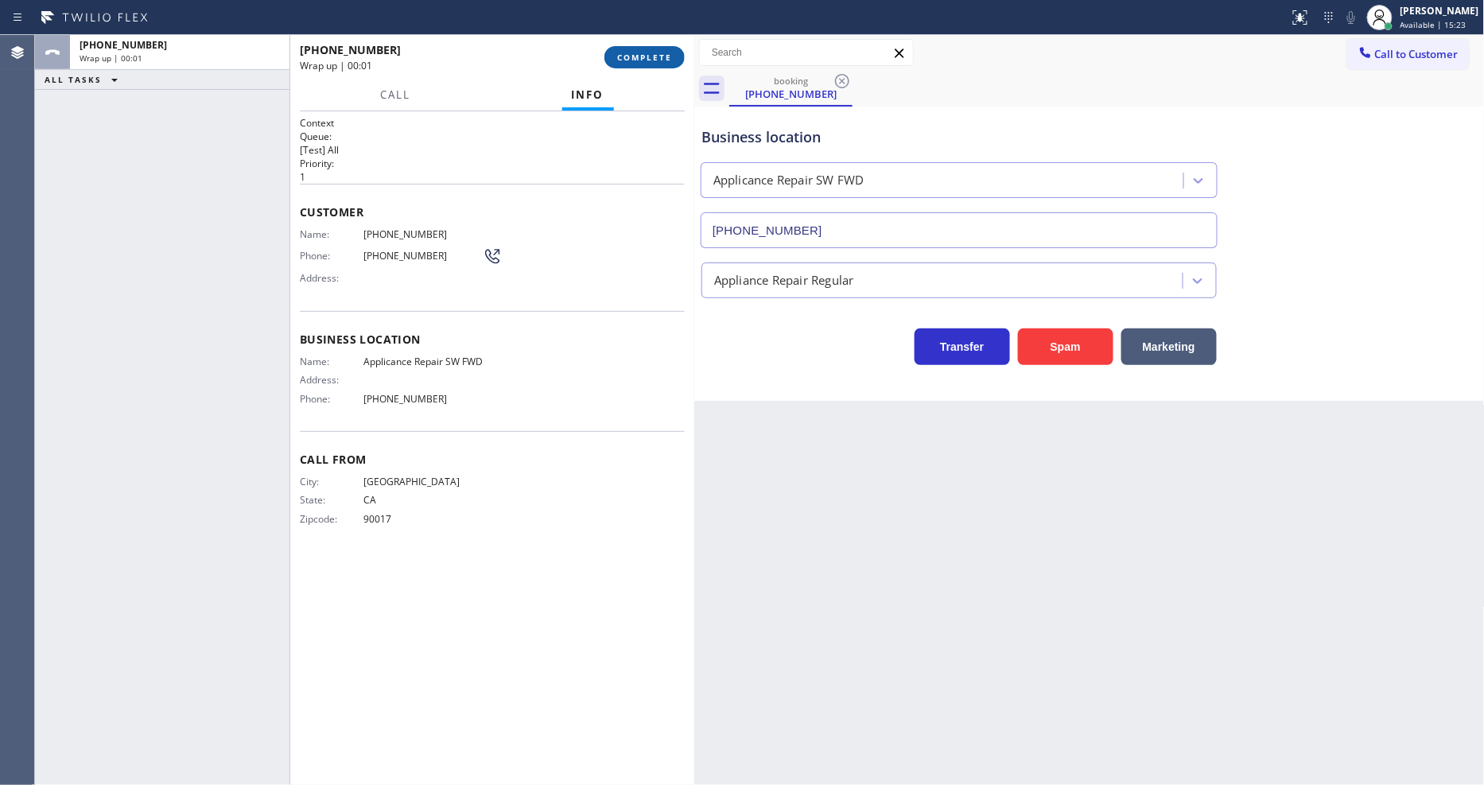
click at [655, 48] on button "COMPLETE" at bounding box center [644, 57] width 80 height 22
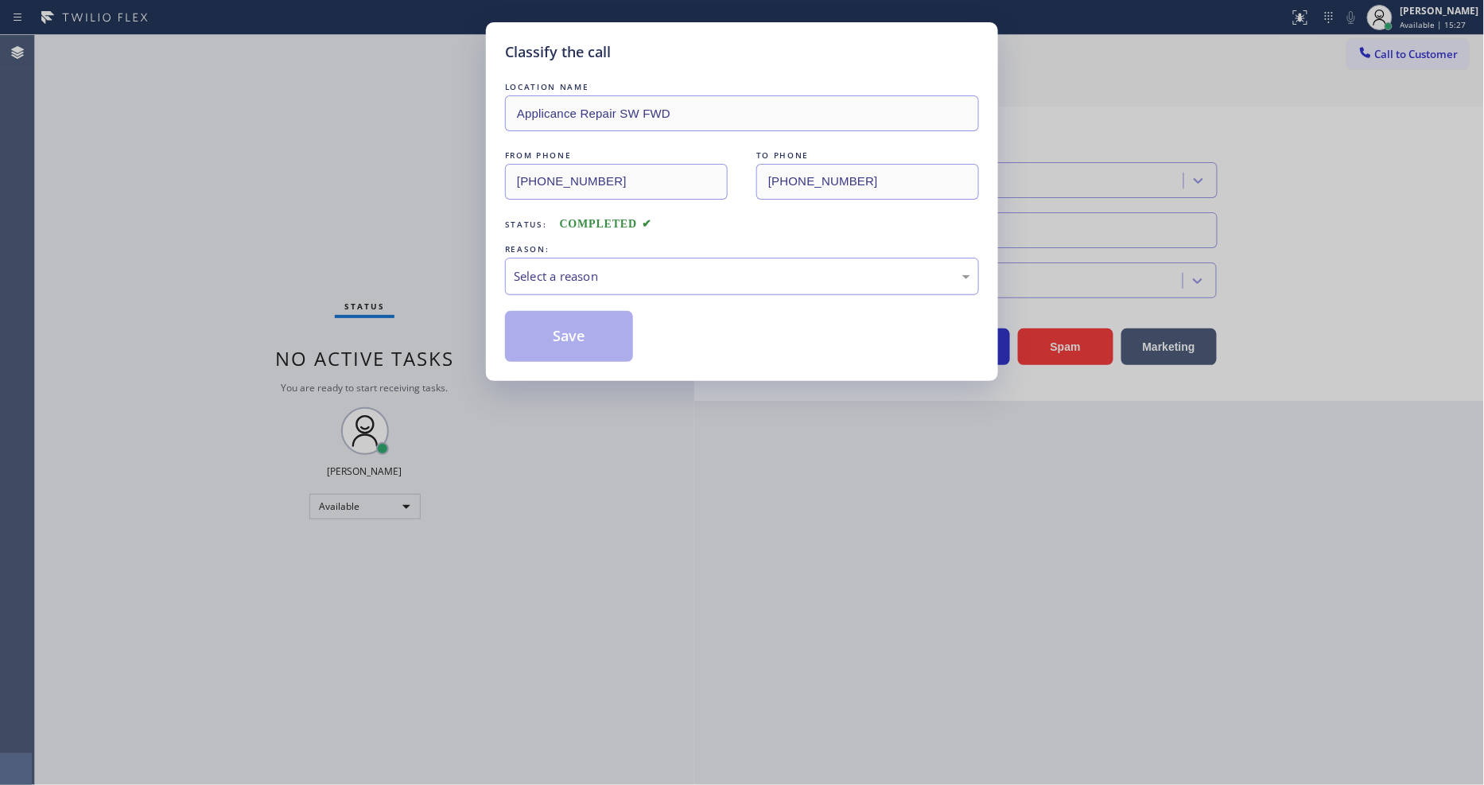
click at [593, 271] on div "Select a reason" at bounding box center [742, 276] width 456 height 18
drag, startPoint x: 582, startPoint y: 410, endPoint x: 587, endPoint y: 330, distance: 80.5
click at [587, 330] on button "Save" at bounding box center [569, 336] width 128 height 51
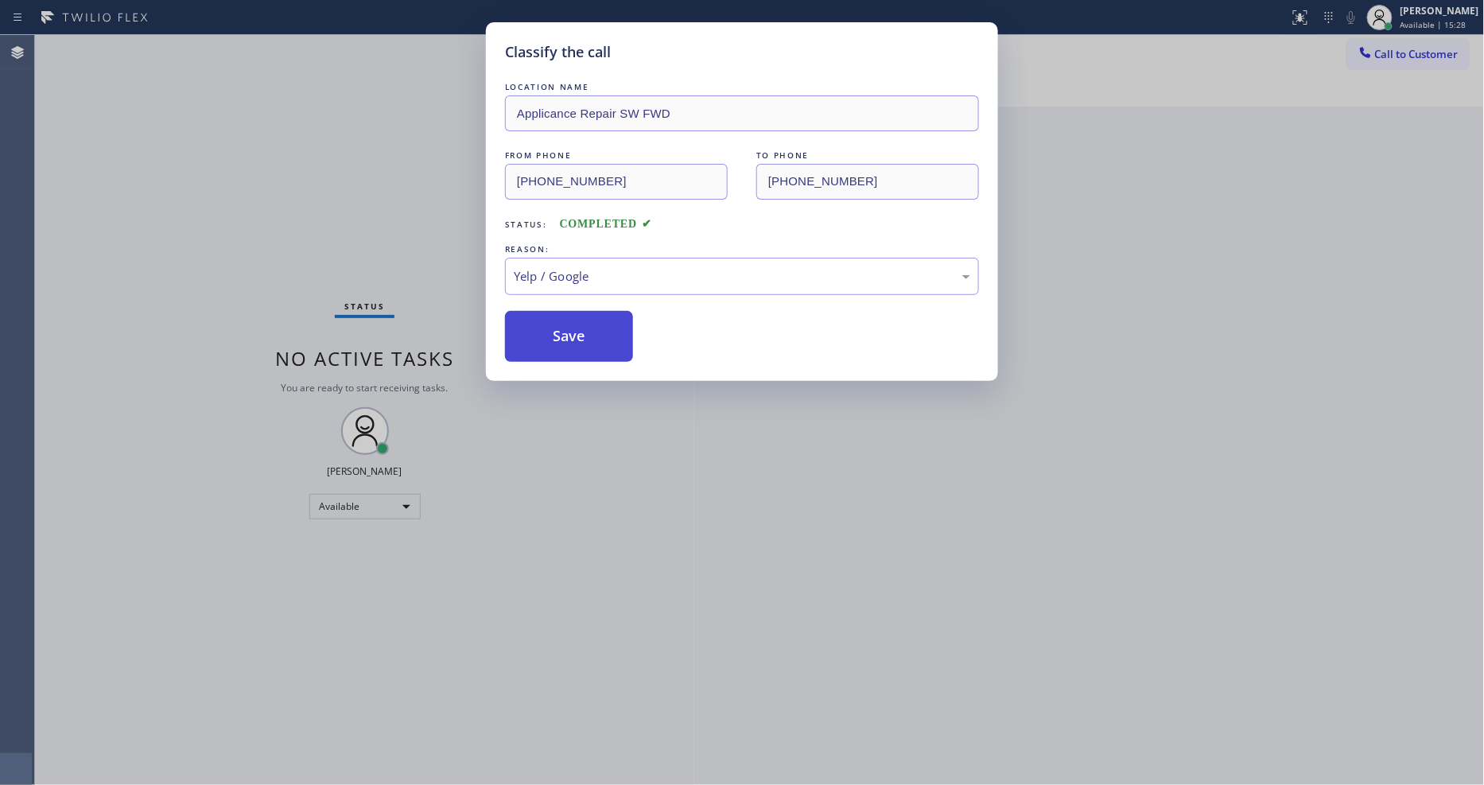
click at [587, 330] on button "Save" at bounding box center [569, 336] width 128 height 51
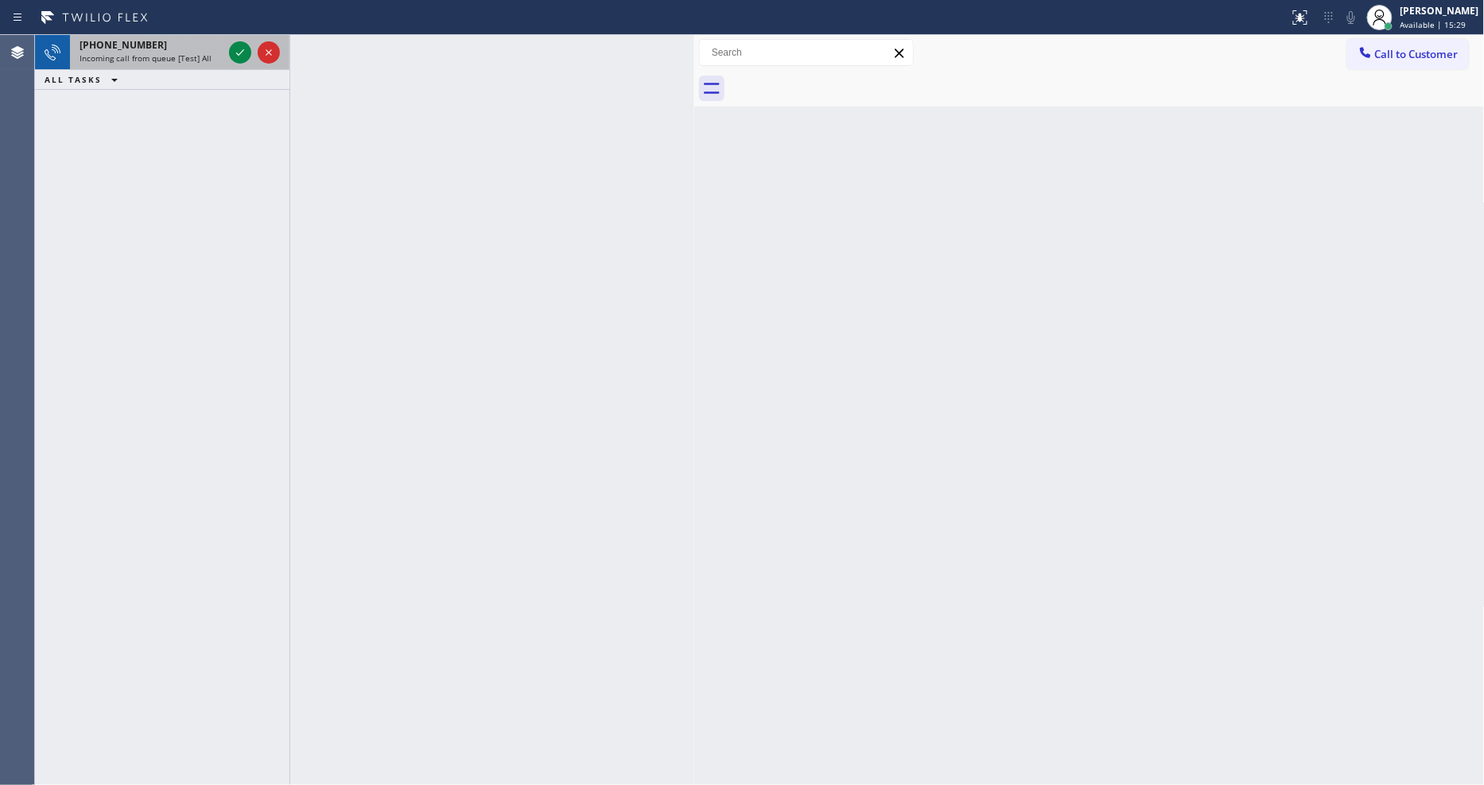
click at [227, 54] on div at bounding box center [254, 52] width 57 height 35
click at [239, 53] on icon at bounding box center [240, 52] width 19 height 19
click at [247, 43] on icon at bounding box center [240, 52] width 19 height 19
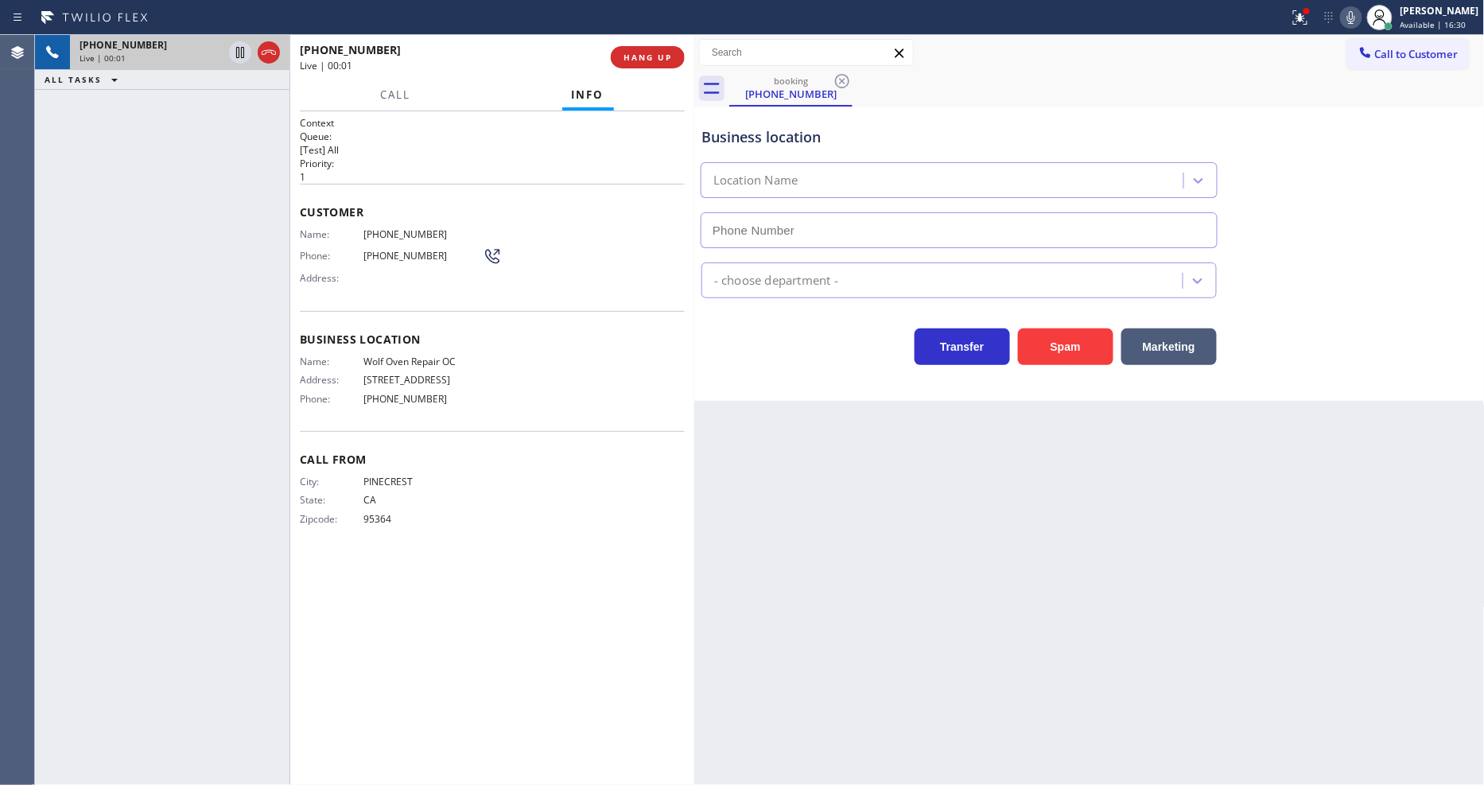
type input "[PHONE_NUMBER]"
click at [639, 50] on button "HANG UP" at bounding box center [648, 57] width 74 height 22
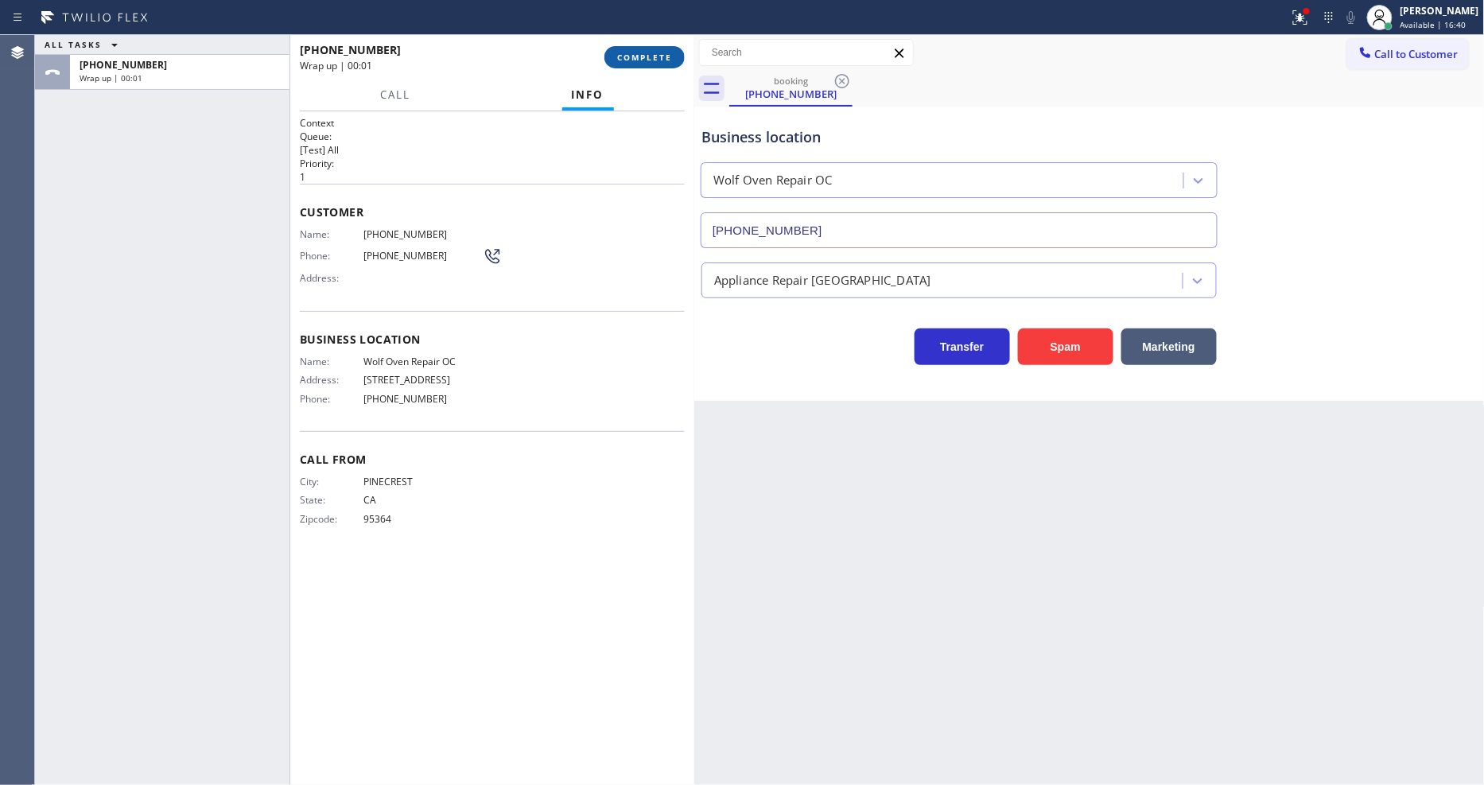
click at [639, 50] on button "COMPLETE" at bounding box center [644, 57] width 80 height 22
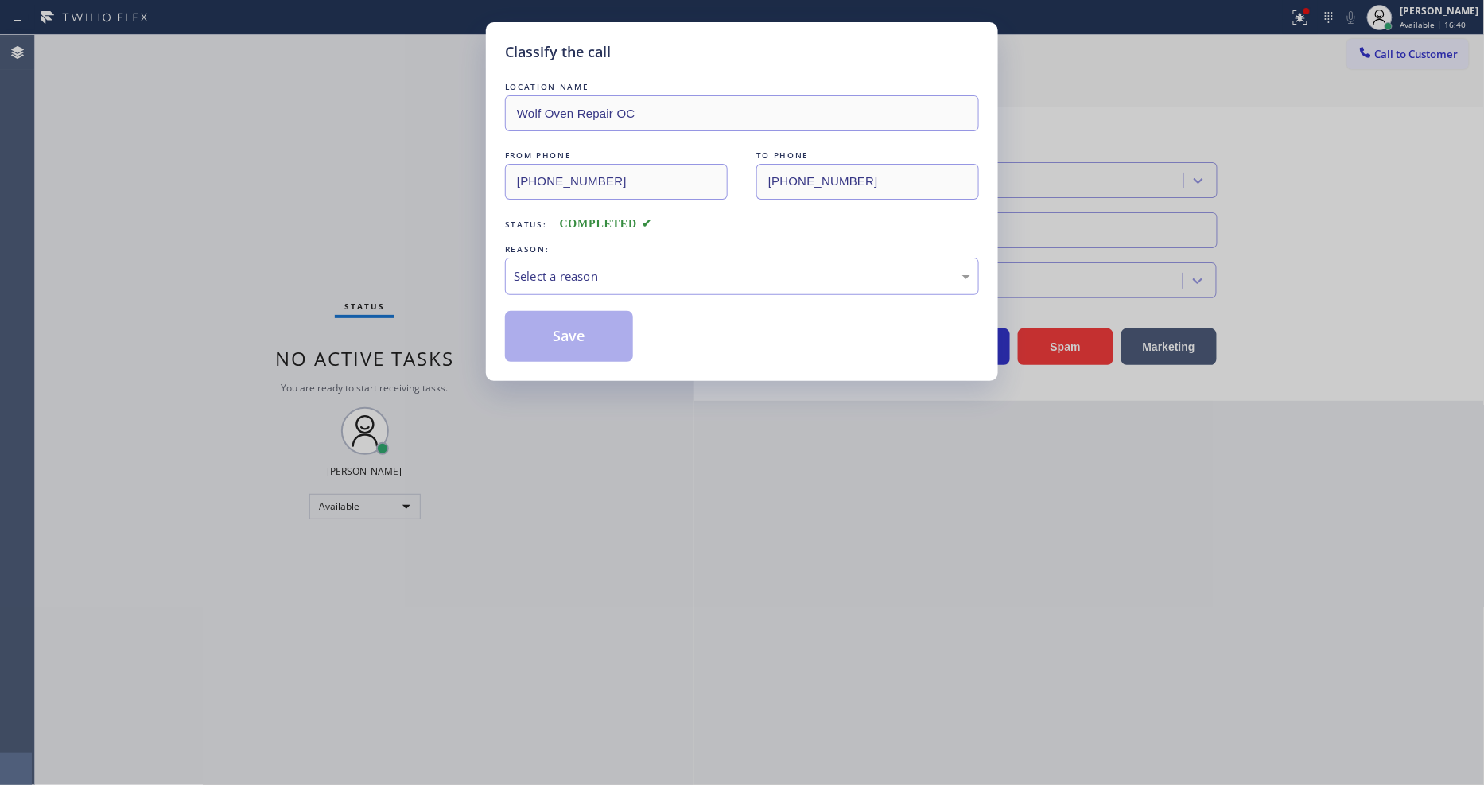
click at [615, 267] on div "Select a reason" at bounding box center [742, 276] width 456 height 18
click at [585, 336] on button "Save" at bounding box center [569, 336] width 128 height 51
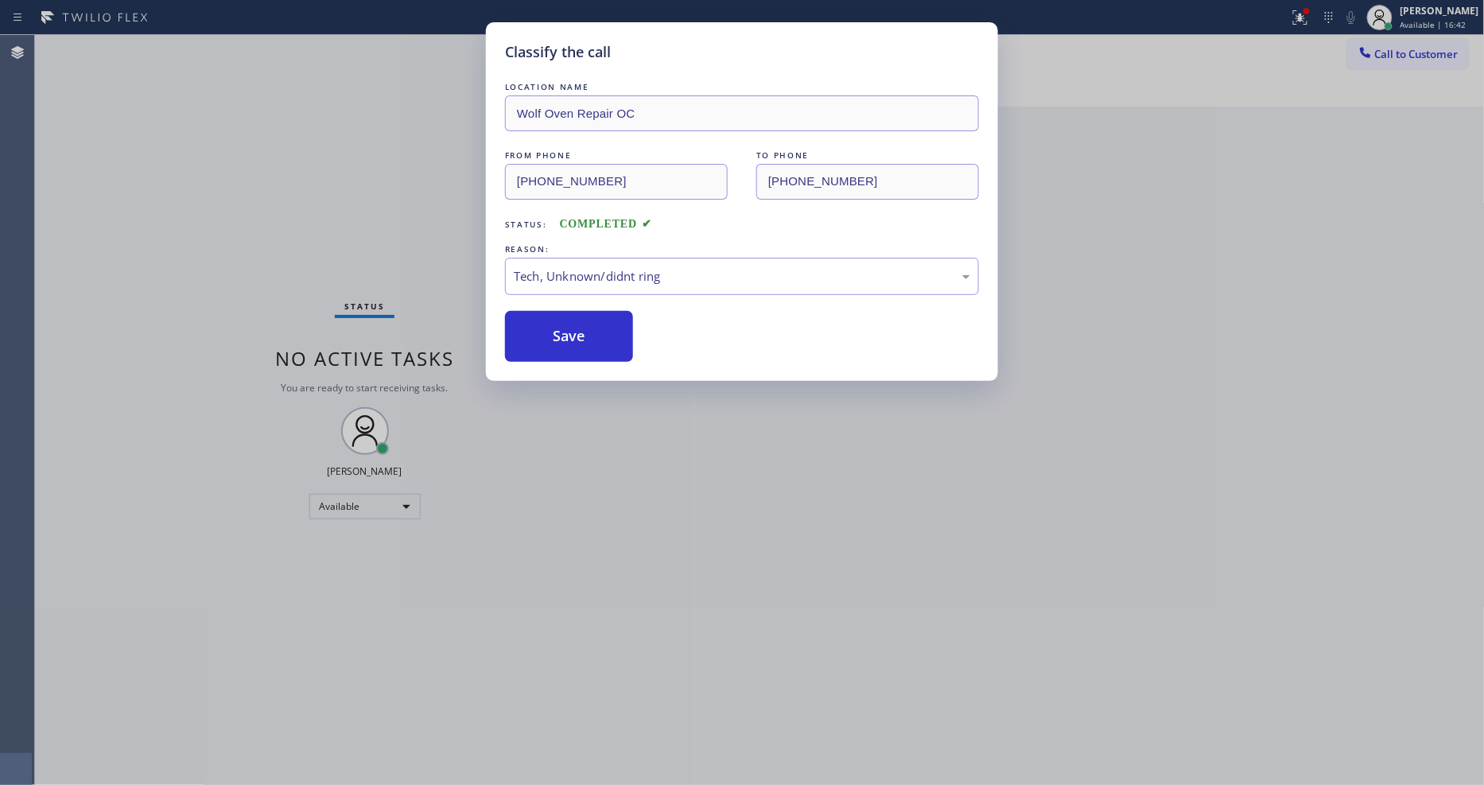
drag, startPoint x: 585, startPoint y: 336, endPoint x: 1046, endPoint y: 22, distance: 558.0
click at [585, 331] on button "Save" at bounding box center [569, 336] width 128 height 51
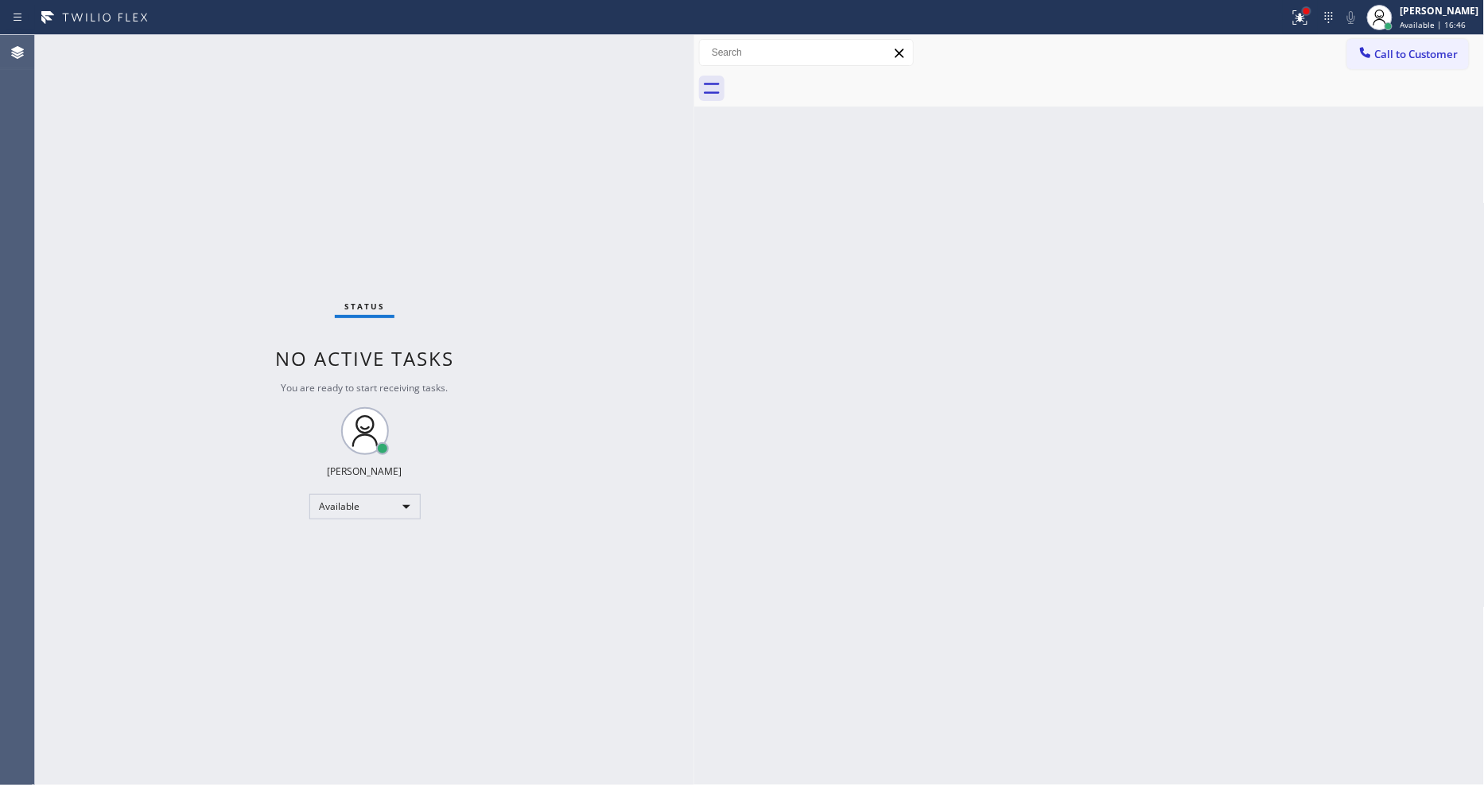
click at [1318, 12] on div at bounding box center [1300, 17] width 35 height 35
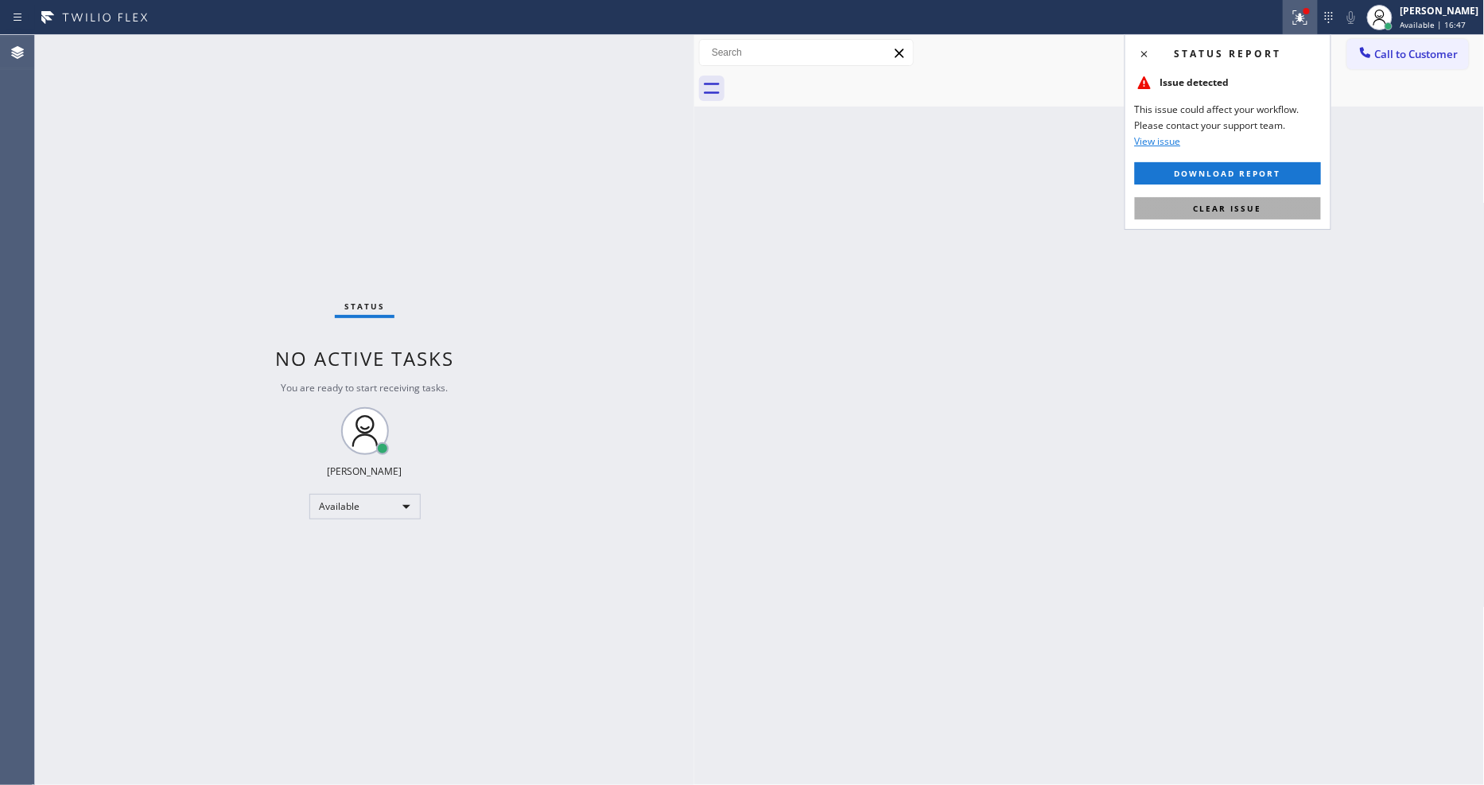
click at [1268, 207] on button "Clear issue" at bounding box center [1228, 208] width 186 height 22
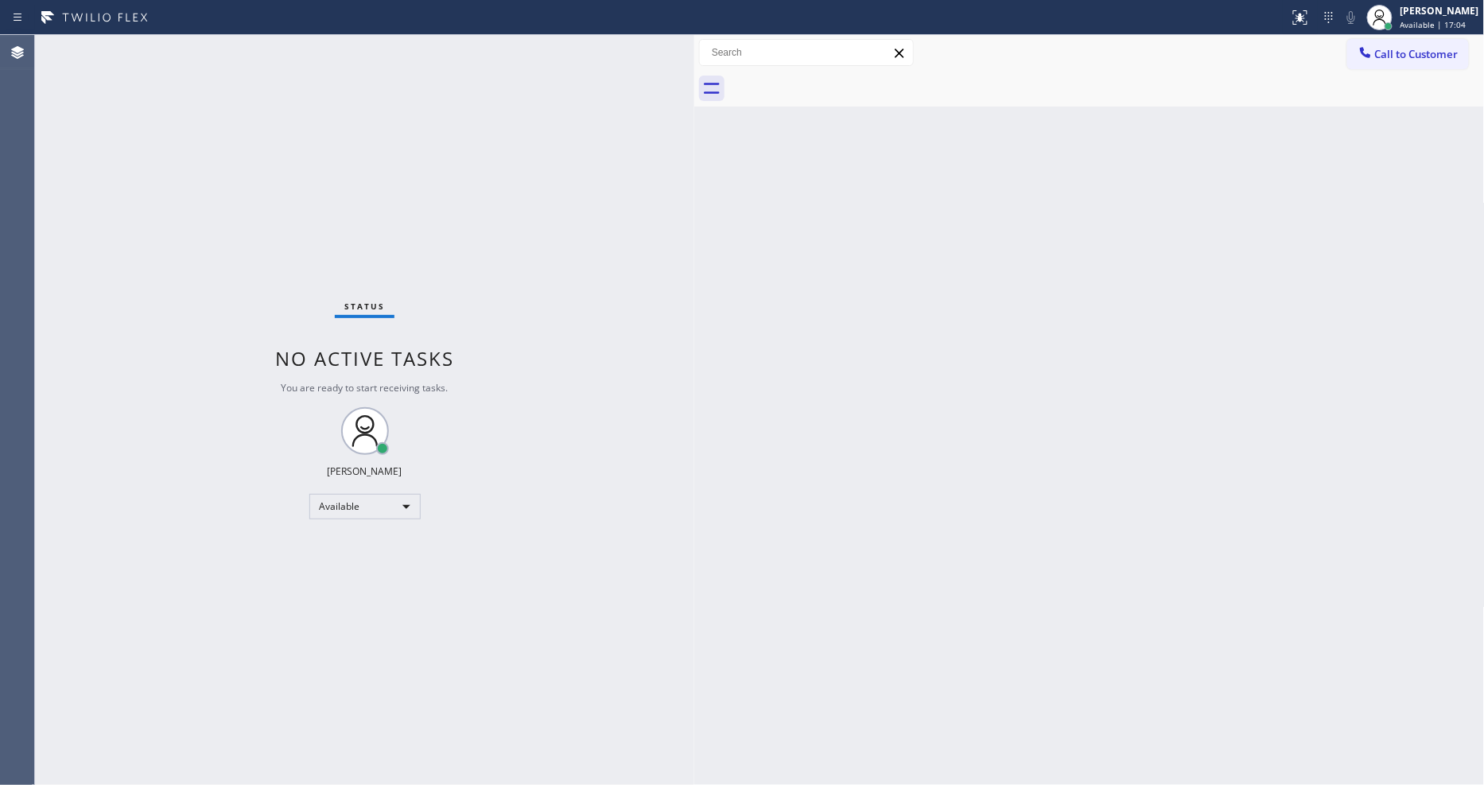
click at [1221, 553] on div "Back to Dashboard Change Sender ID Customers Technicians Select a contact Outbo…" at bounding box center [1089, 410] width 790 height 750
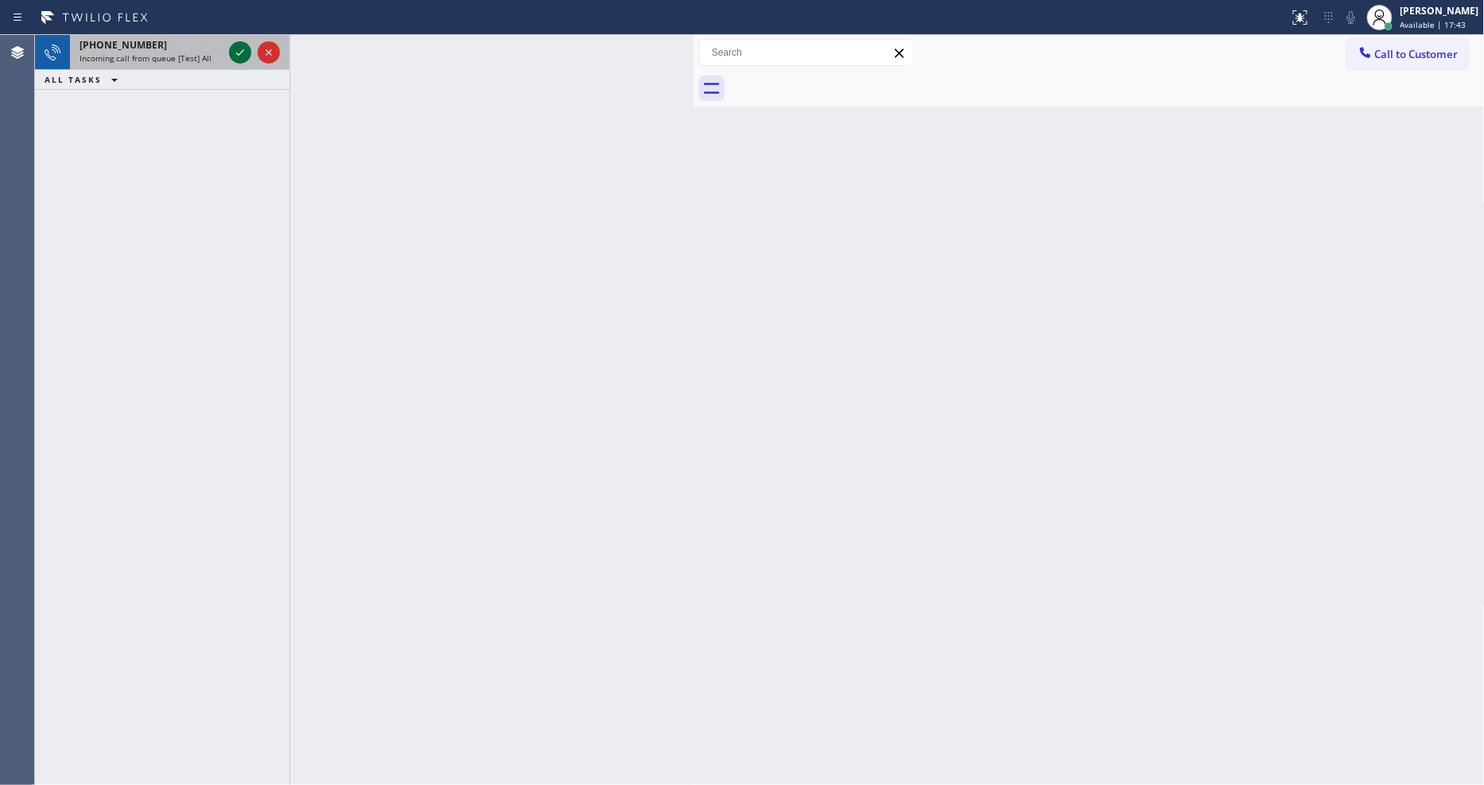
click at [239, 49] on icon at bounding box center [240, 52] width 19 height 19
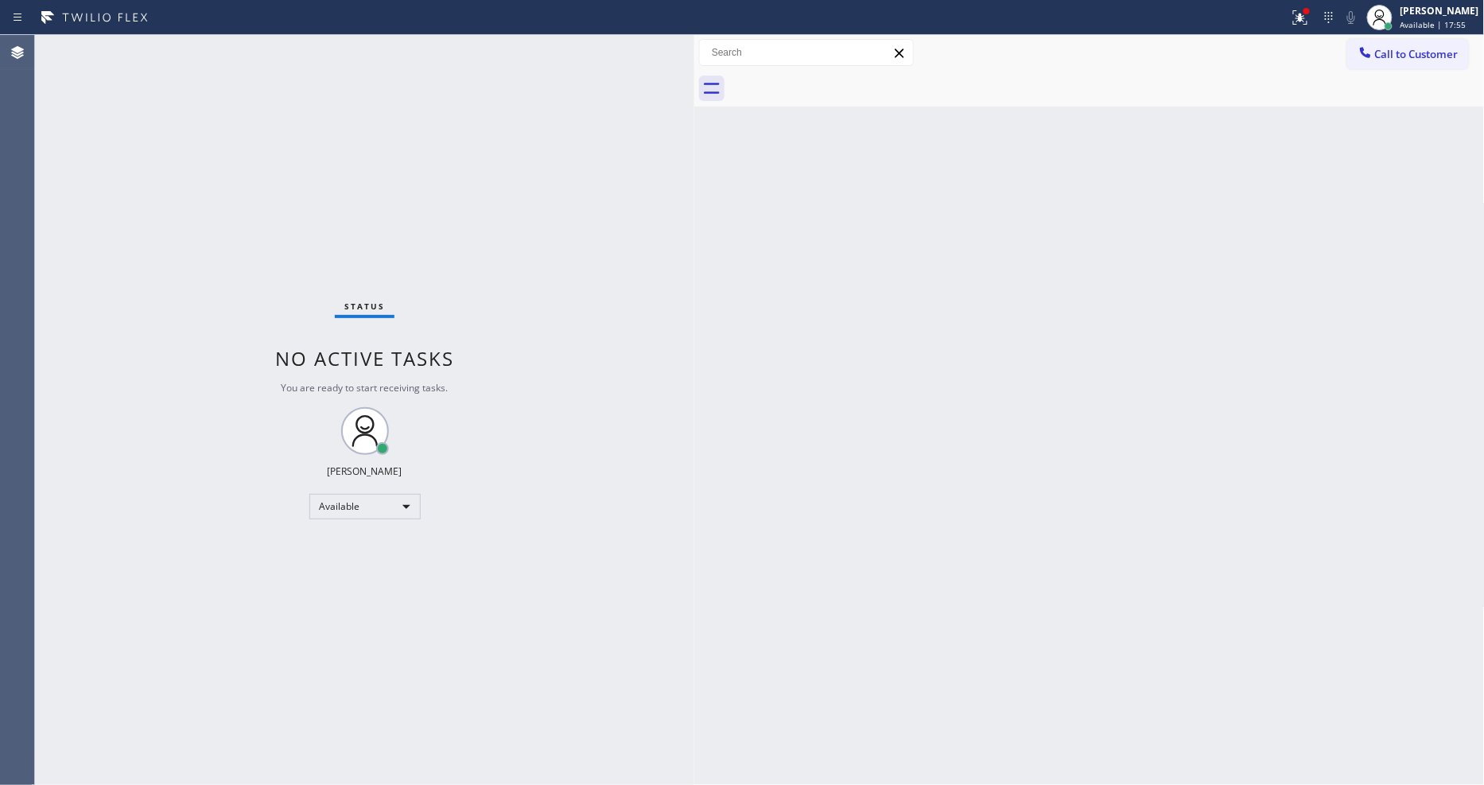
click at [241, 45] on div "Status No active tasks You are ready to start receiving tasks. [PERSON_NAME] Av…" at bounding box center [364, 410] width 659 height 750
click at [211, 98] on div "Status No active tasks You are ready to start receiving tasks. [PERSON_NAME] Av…" at bounding box center [364, 410] width 659 height 750
click at [1311, 6] on div at bounding box center [1307, 11] width 10 height 10
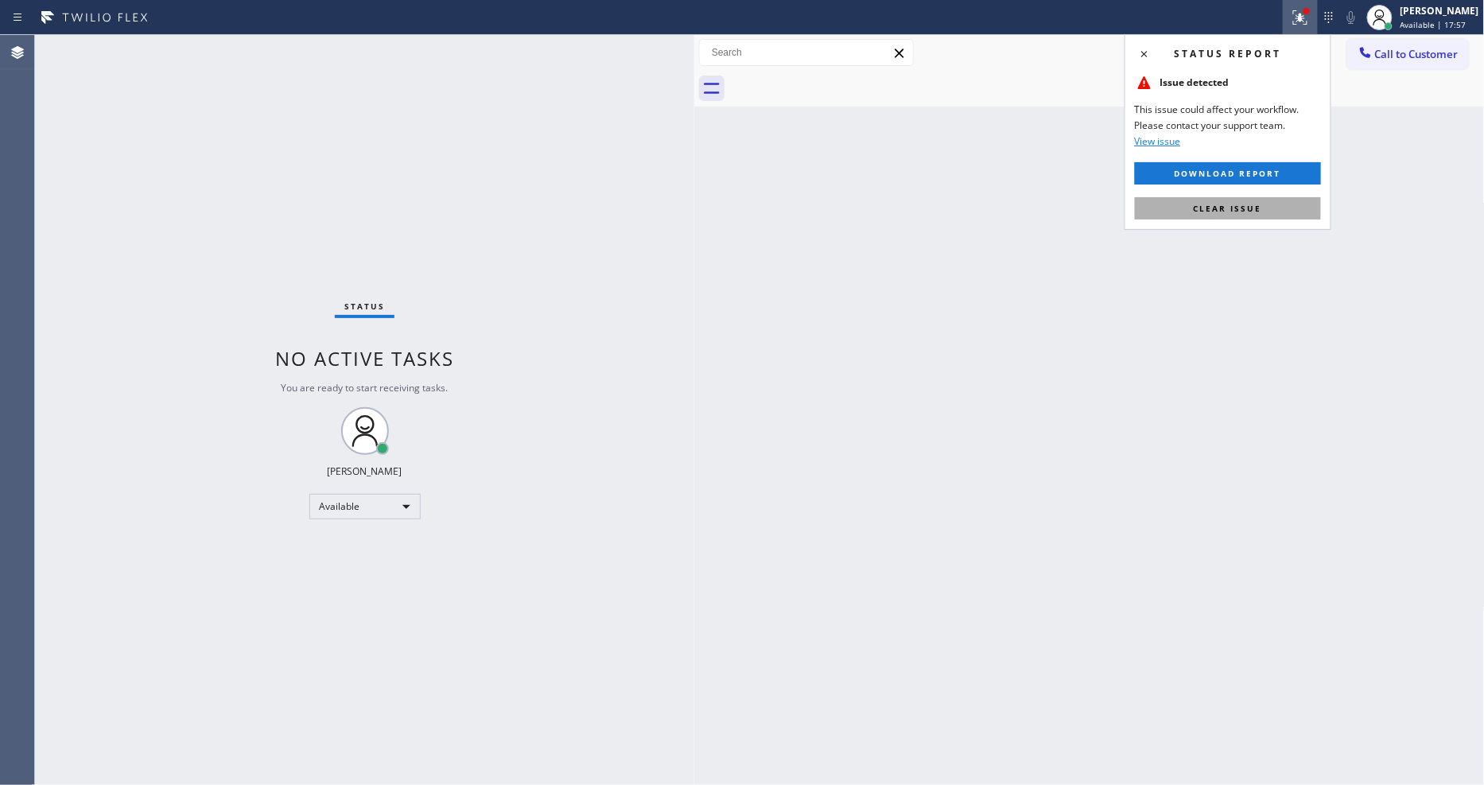
click at [1277, 215] on button "Clear issue" at bounding box center [1228, 208] width 186 height 22
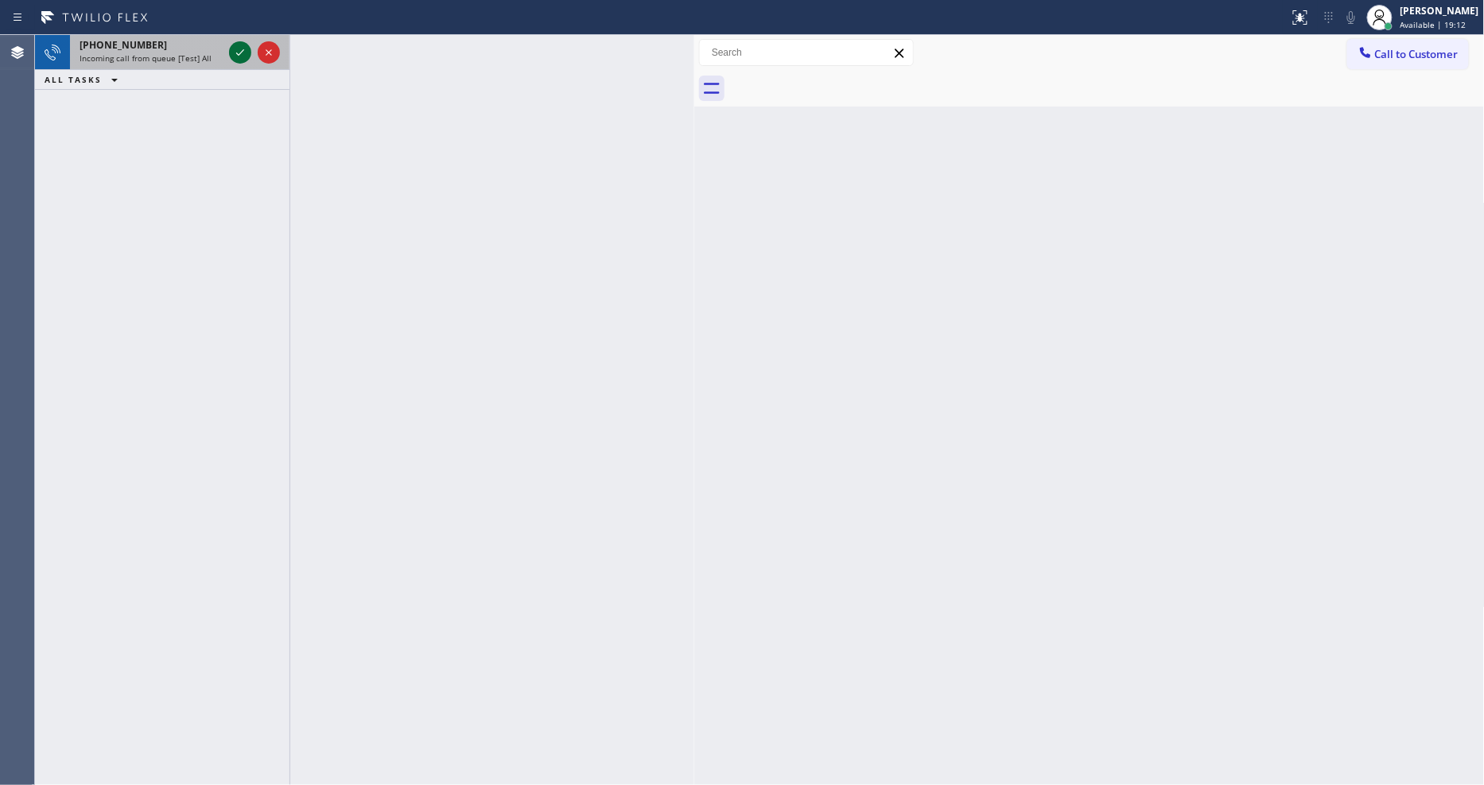
click at [235, 60] on icon at bounding box center [240, 52] width 19 height 19
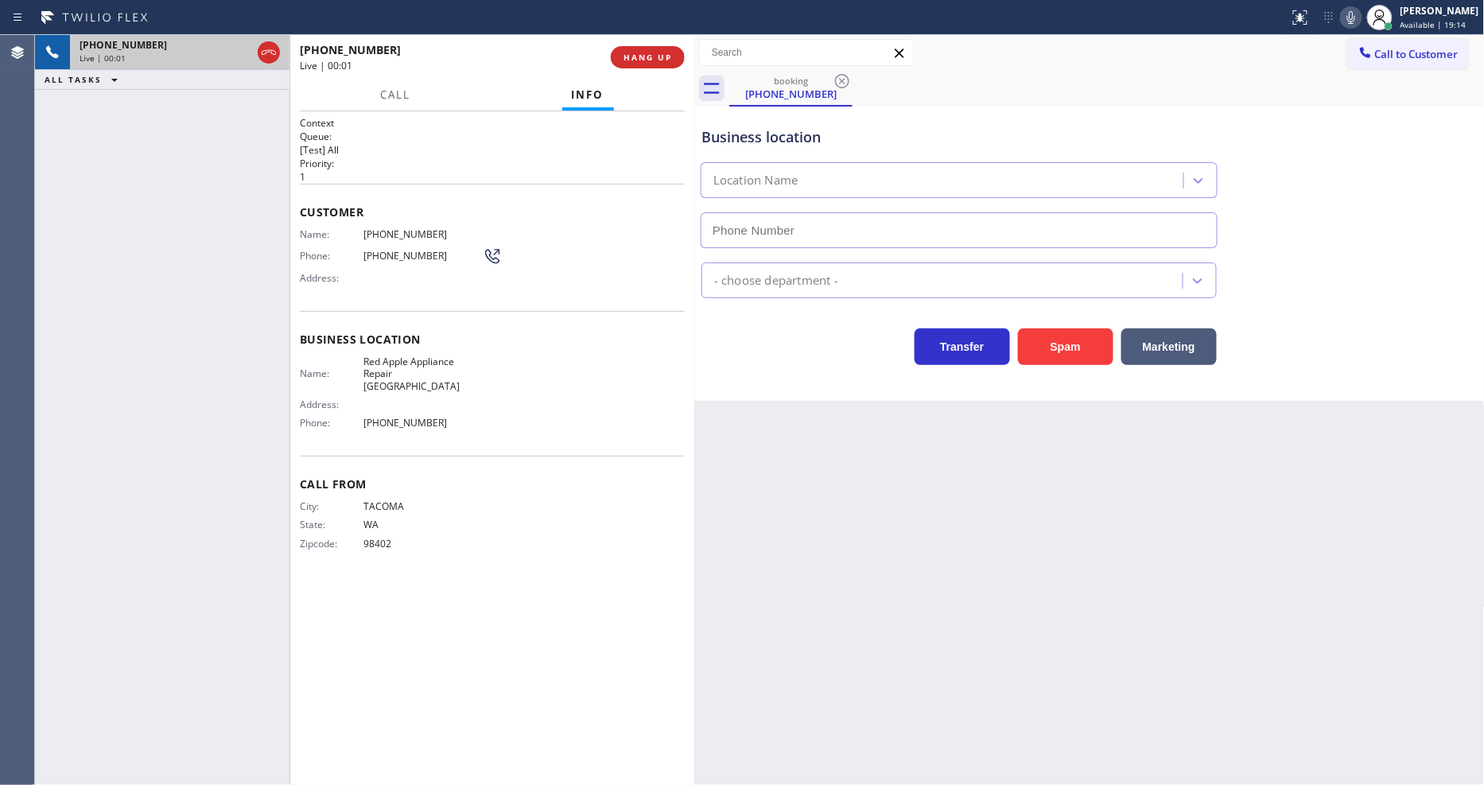
type input "[PHONE_NUMBER]"
click at [635, 41] on div "[PHONE_NUMBER] Live | 00:06 HANG UP" at bounding box center [492, 57] width 385 height 41
click at [639, 49] on button "HANG UP" at bounding box center [648, 57] width 74 height 22
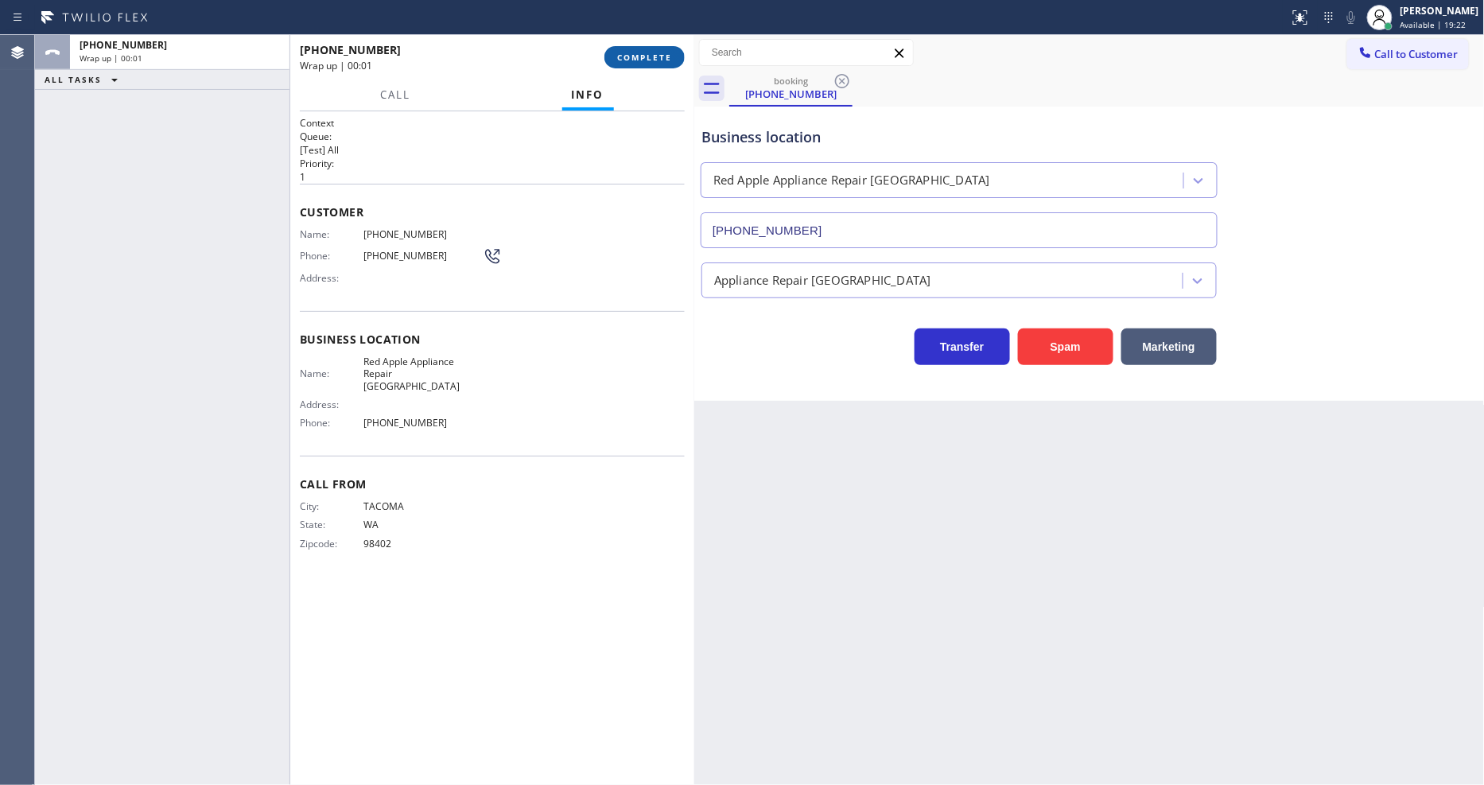
click at [639, 49] on button "COMPLETE" at bounding box center [644, 57] width 80 height 22
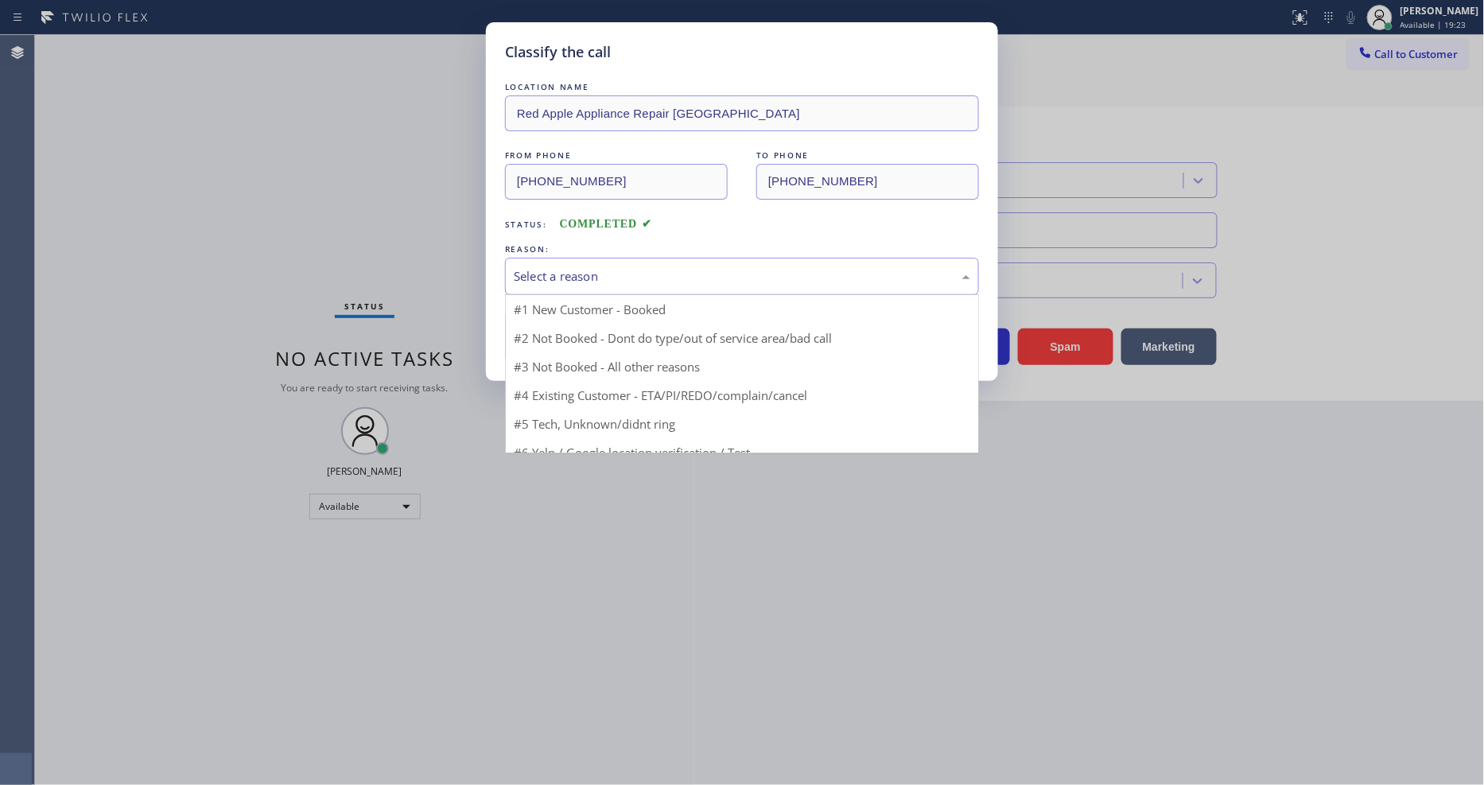
click at [606, 258] on div "Select a reason" at bounding box center [742, 276] width 474 height 37
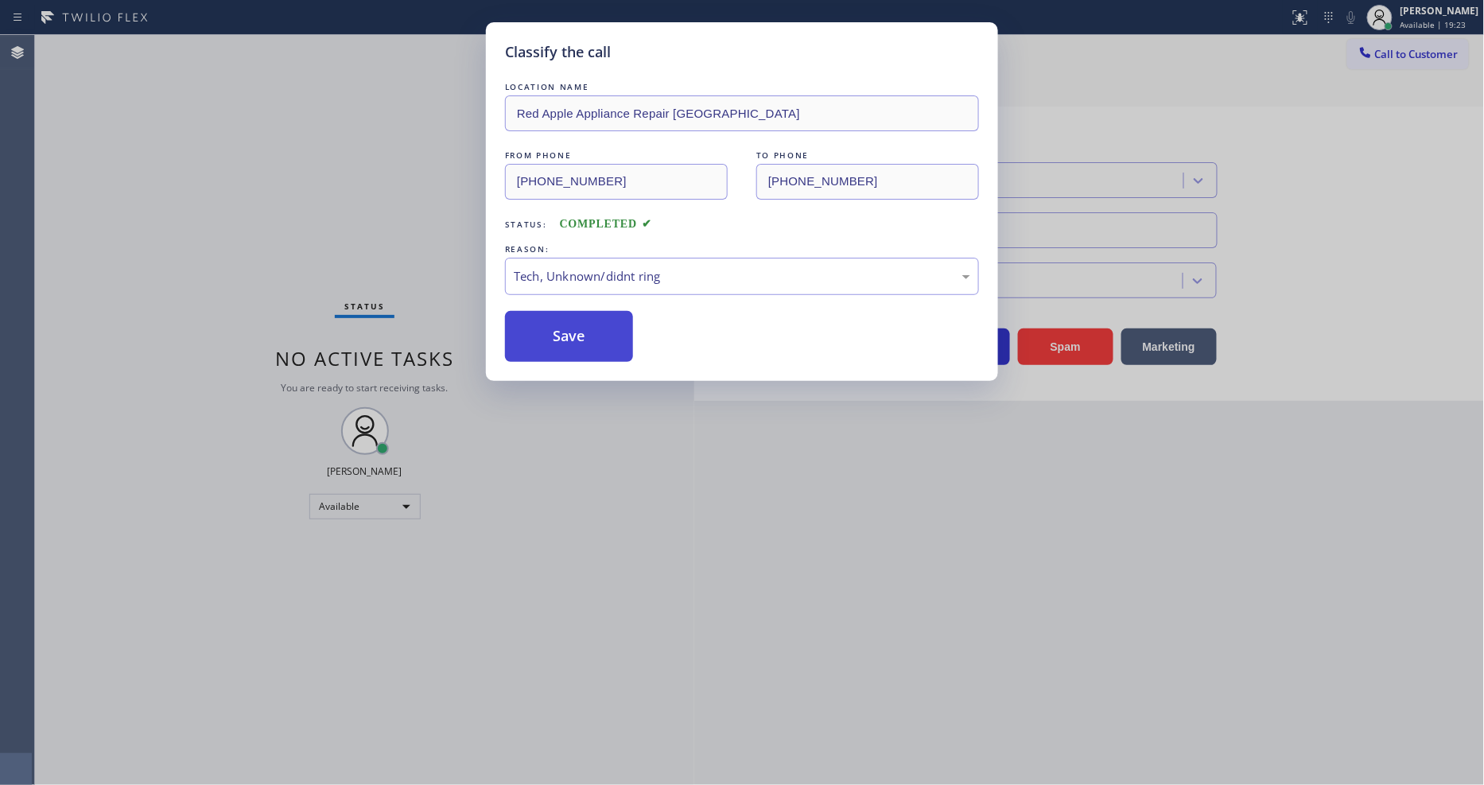
click at [600, 321] on button "Save" at bounding box center [569, 336] width 128 height 51
click at [600, 320] on button "Save" at bounding box center [569, 336] width 128 height 51
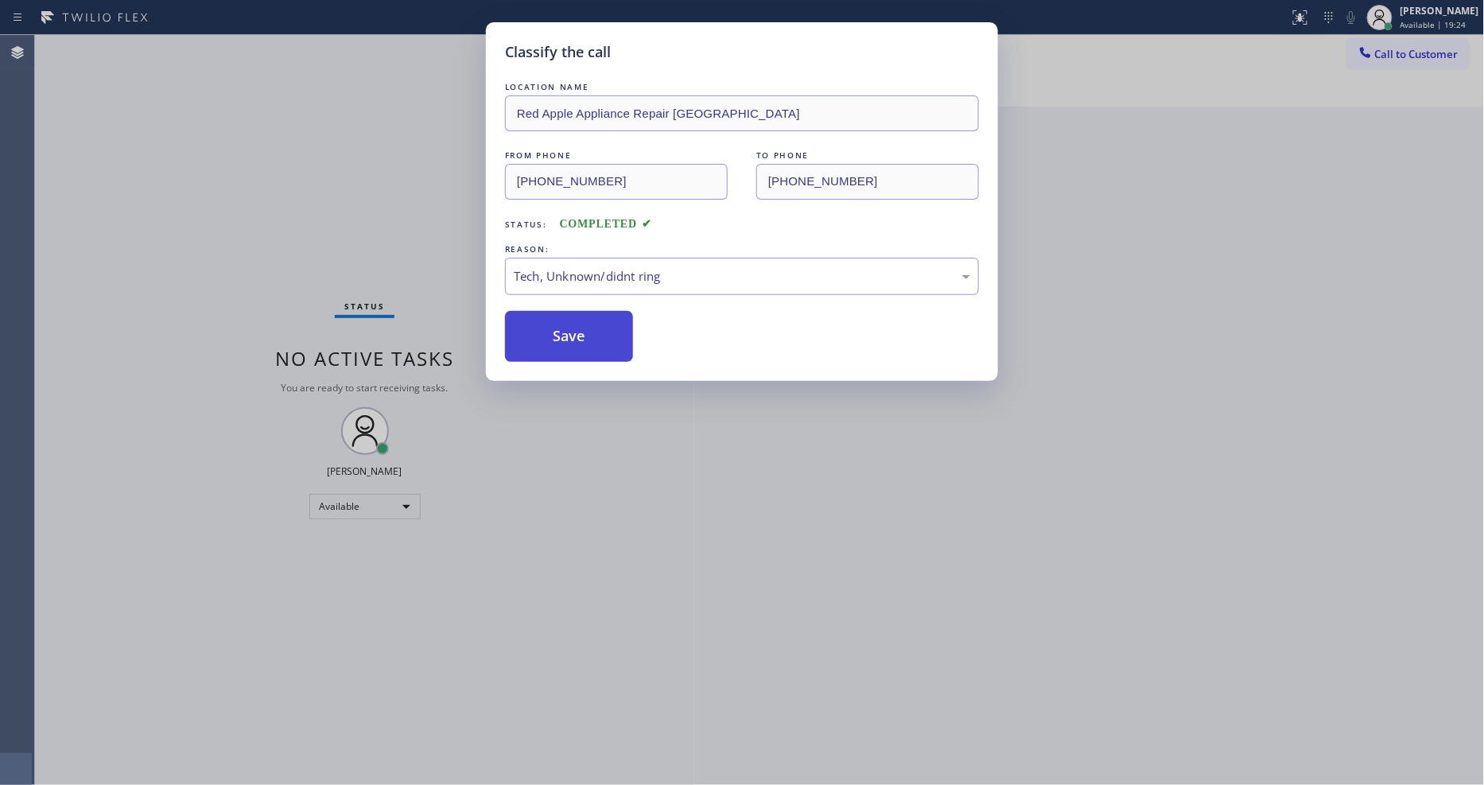
click at [600, 320] on button "Save" at bounding box center [569, 336] width 128 height 51
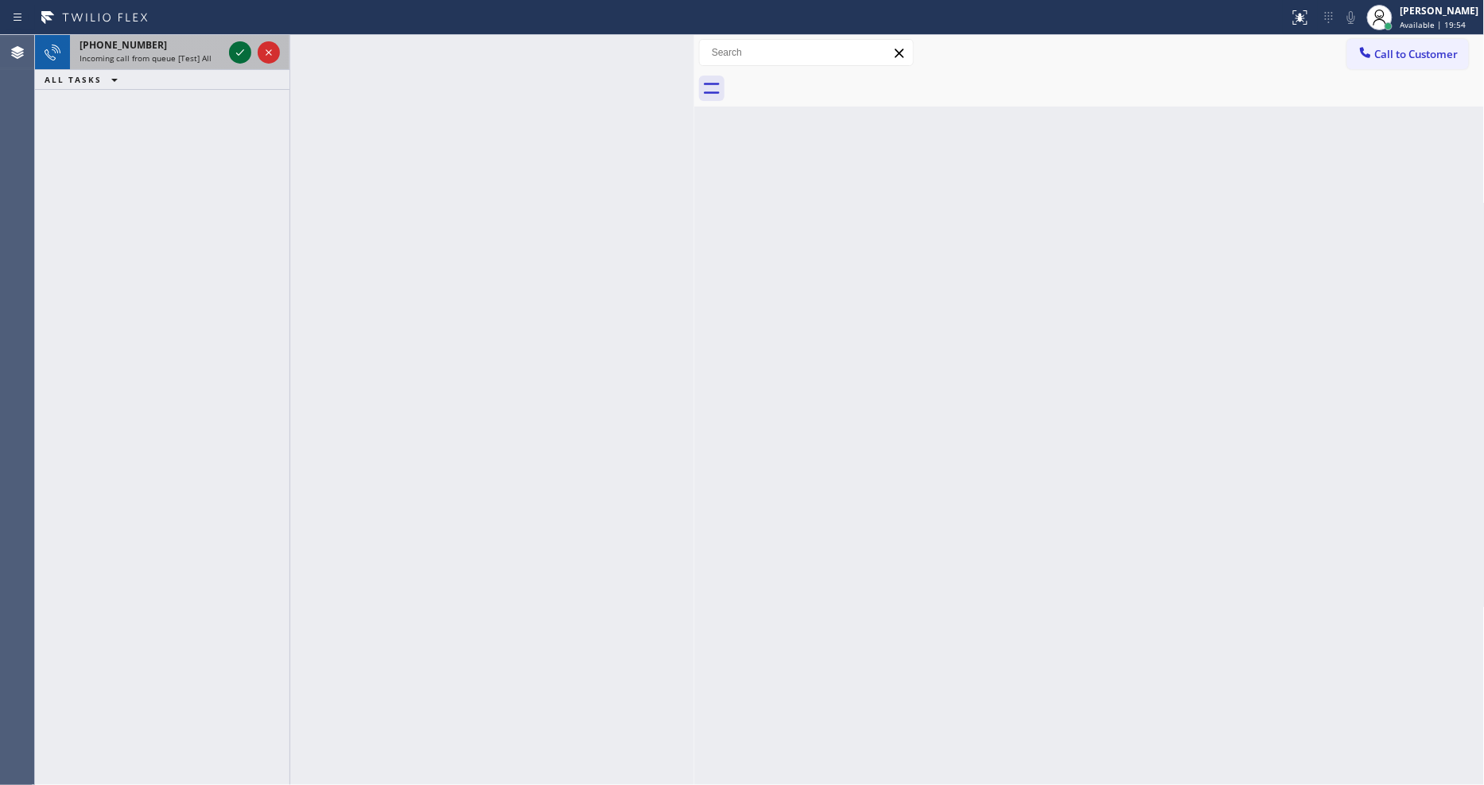
click at [237, 51] on icon at bounding box center [240, 52] width 19 height 19
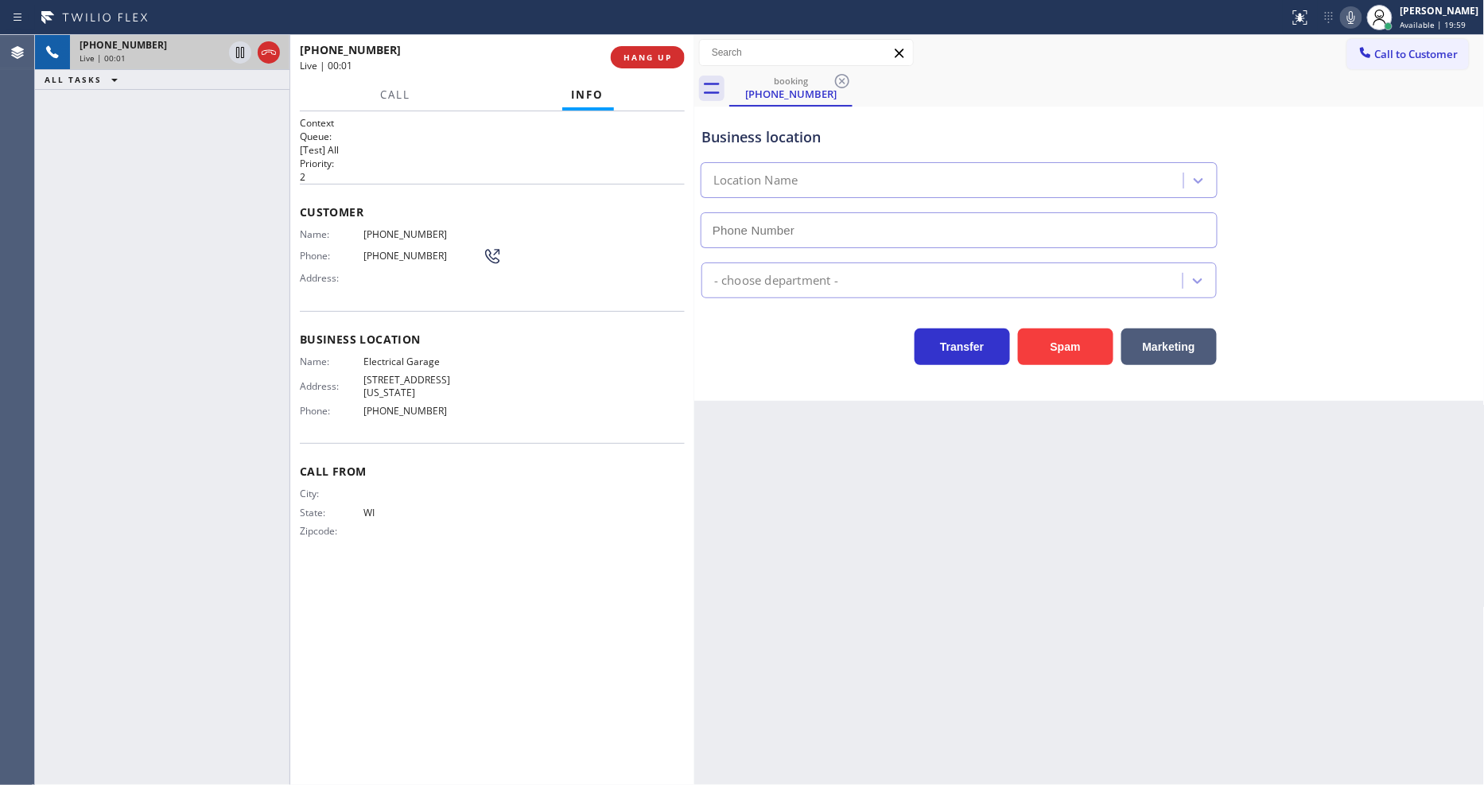
type input "[PHONE_NUMBER]"
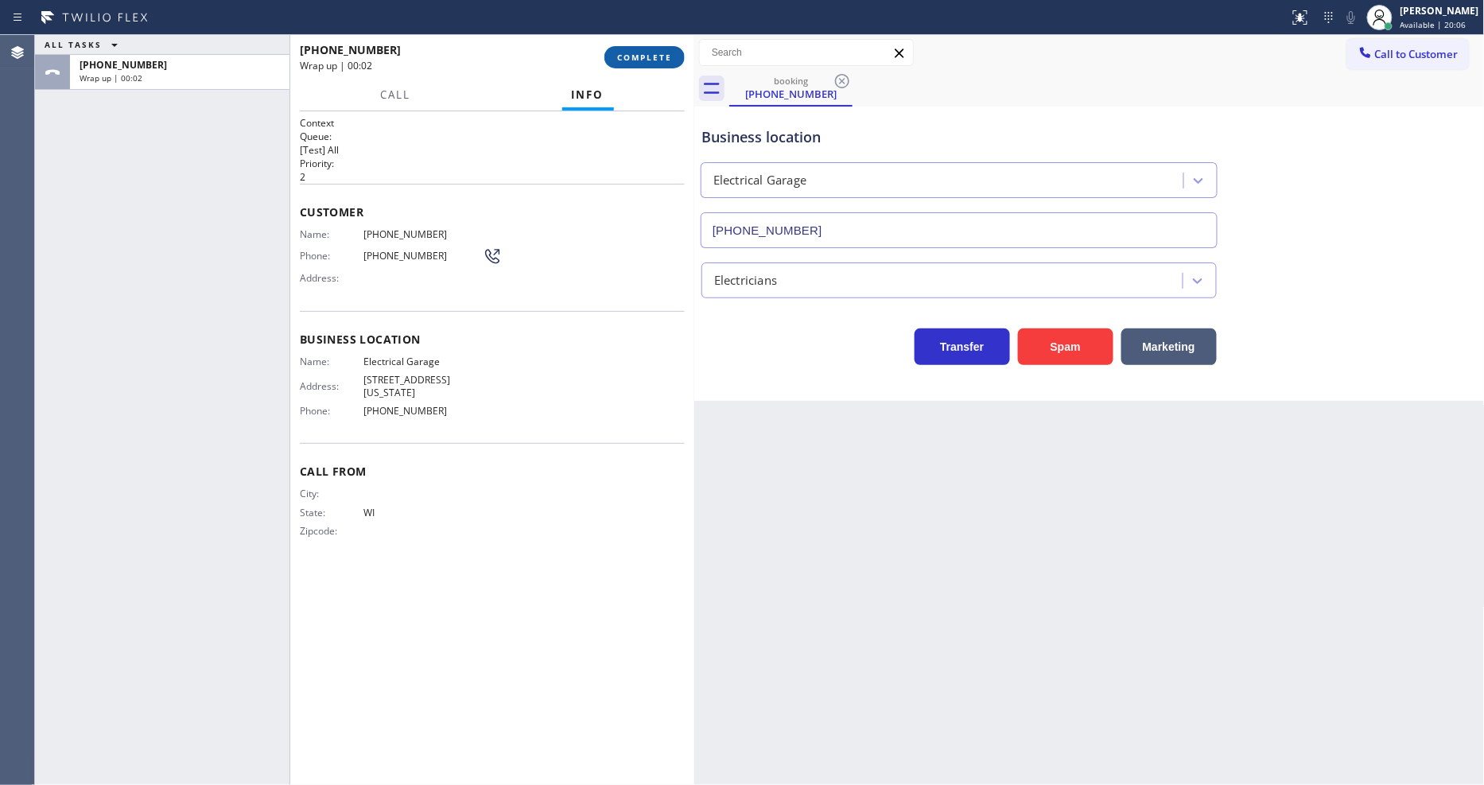
click at [649, 61] on span "COMPLETE" at bounding box center [644, 57] width 55 height 11
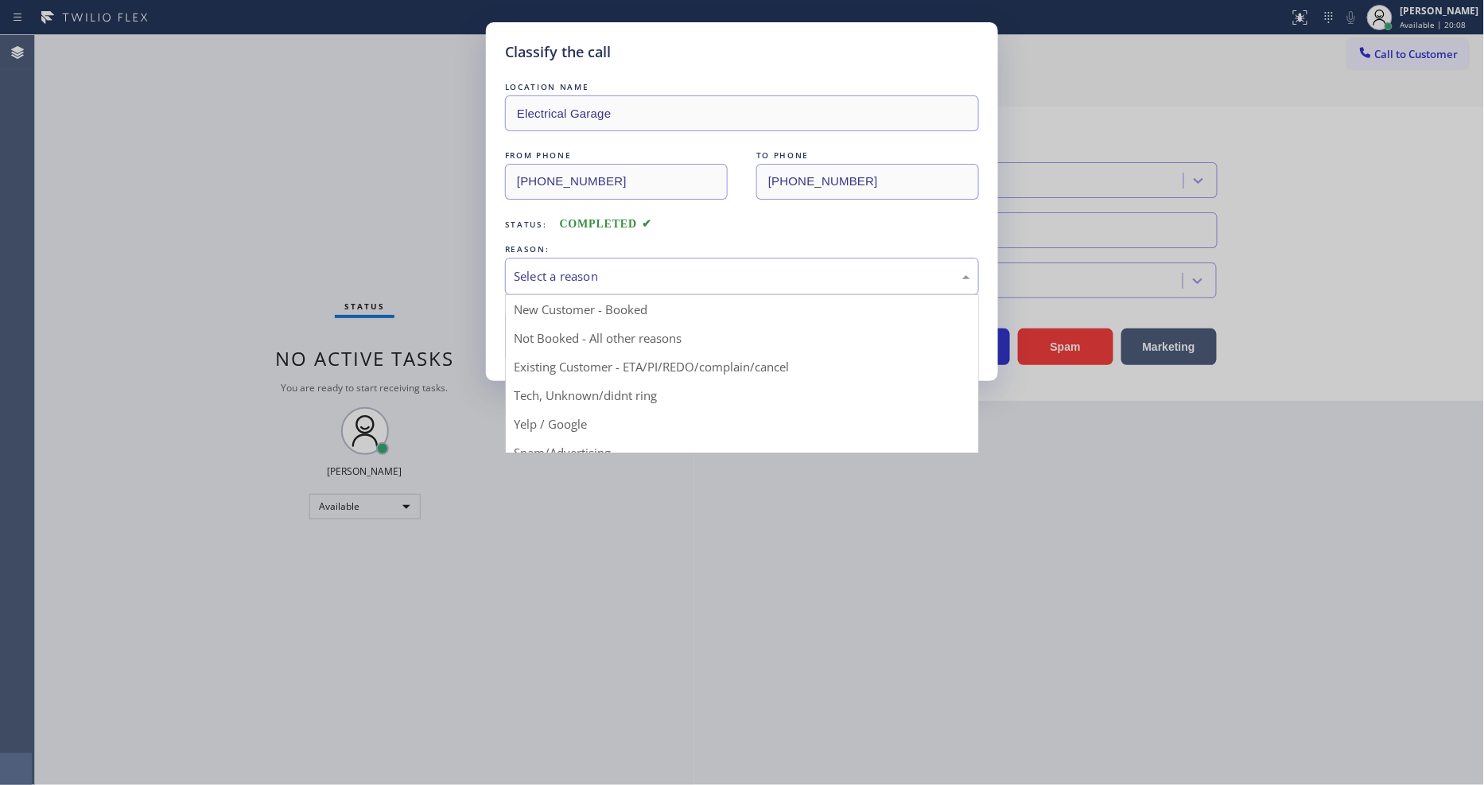
click at [551, 275] on div "Select a reason" at bounding box center [742, 276] width 456 height 18
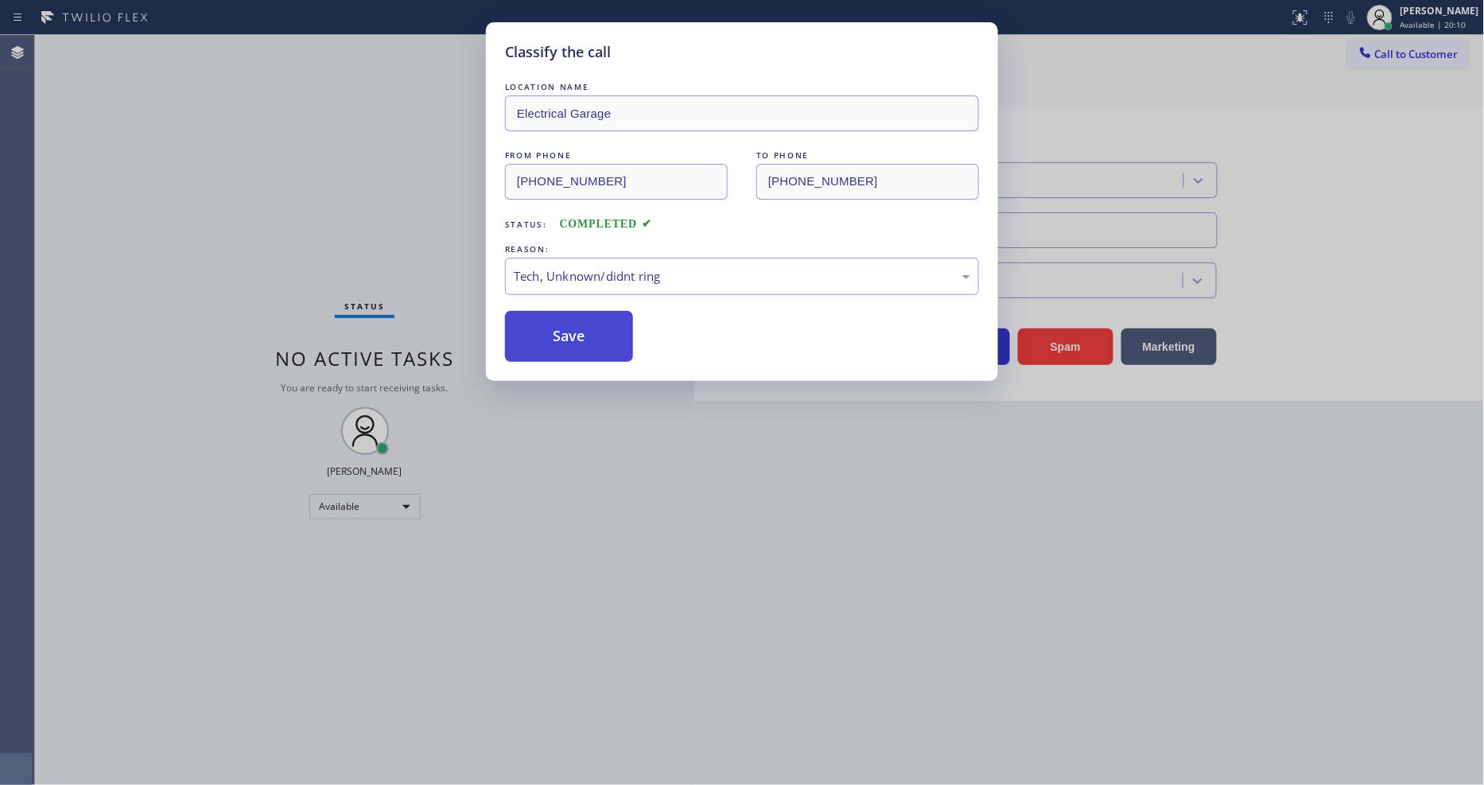
click at [565, 334] on button "Save" at bounding box center [569, 336] width 128 height 51
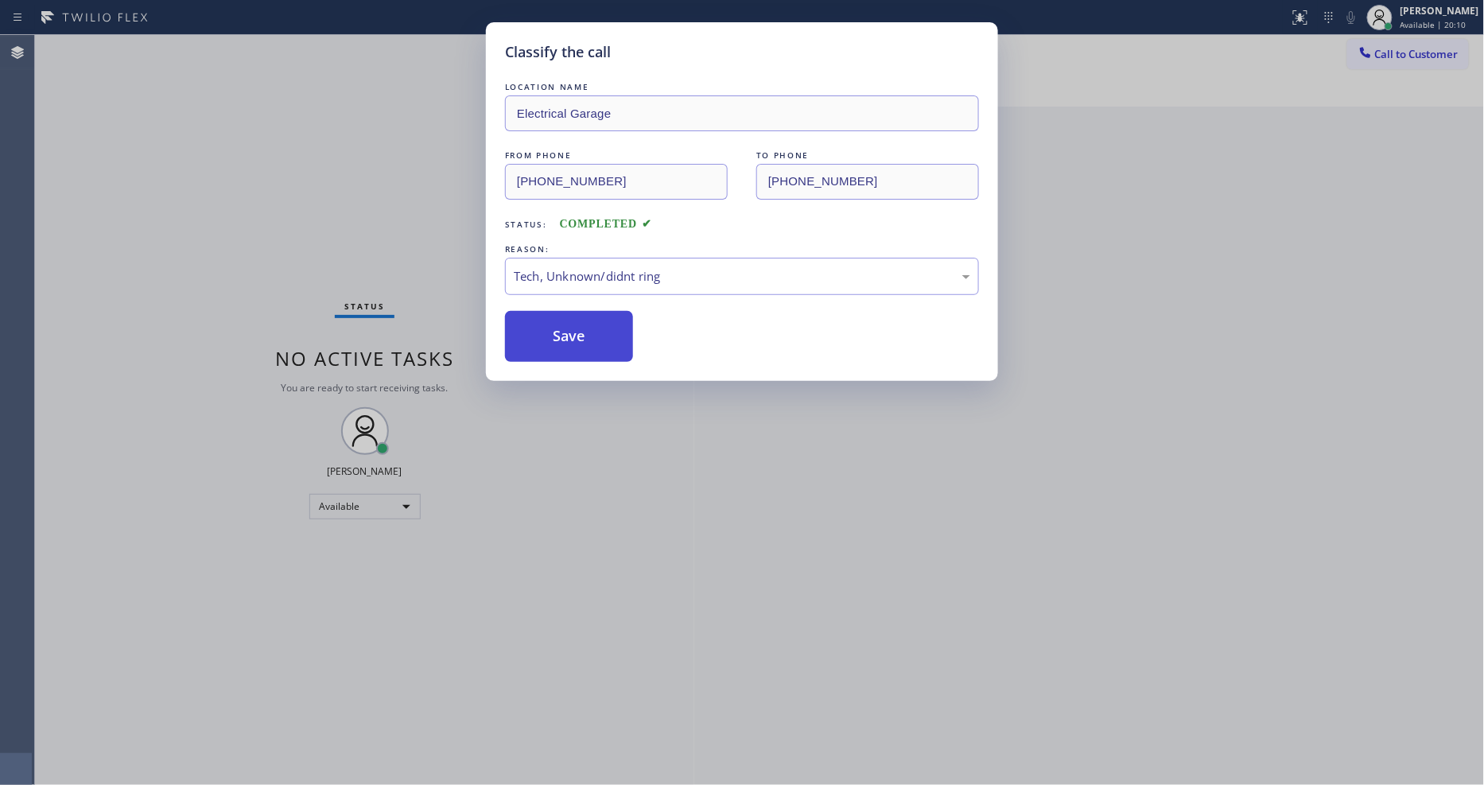
click at [562, 332] on button "Save" at bounding box center [569, 336] width 128 height 51
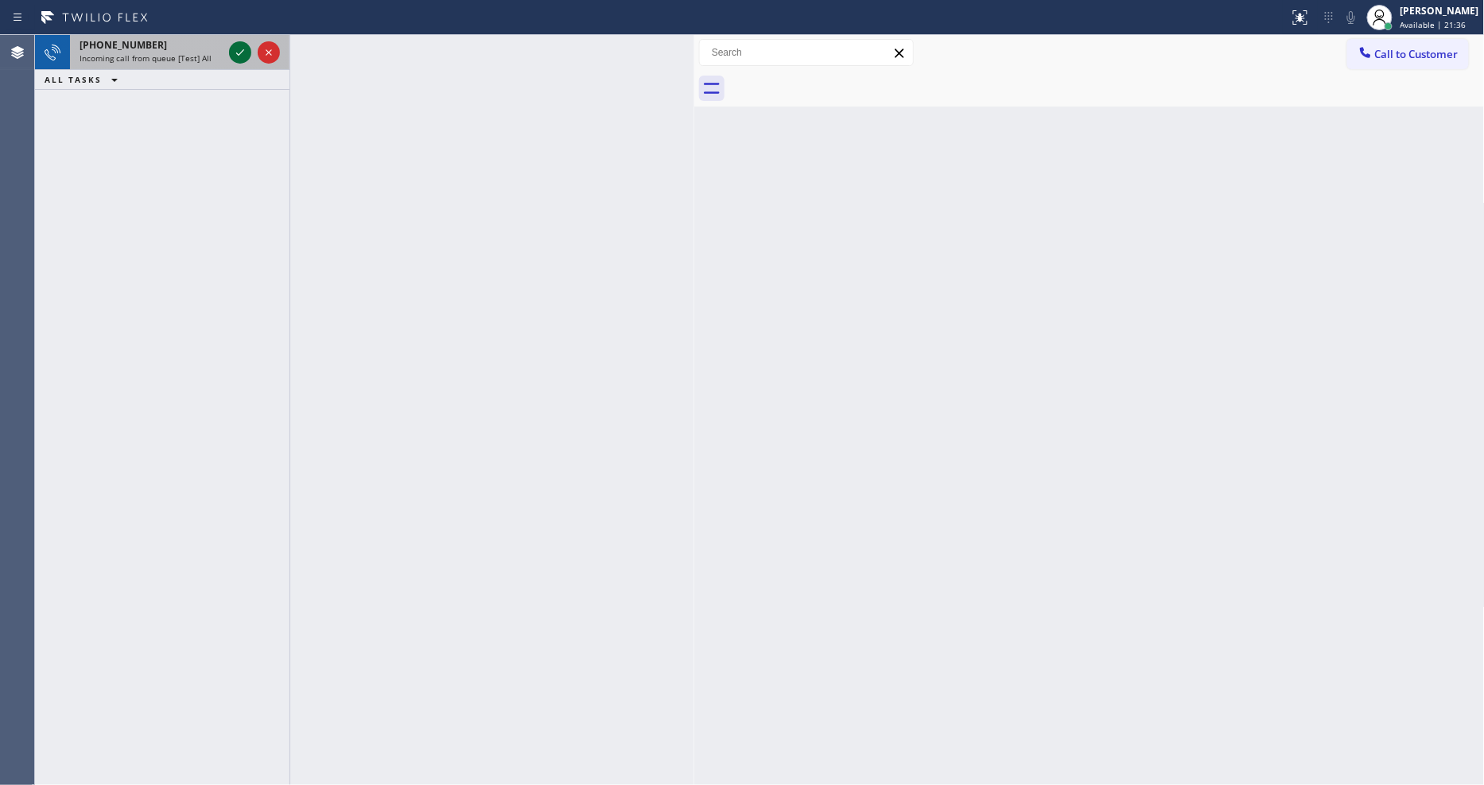
click at [243, 51] on icon at bounding box center [240, 52] width 8 height 6
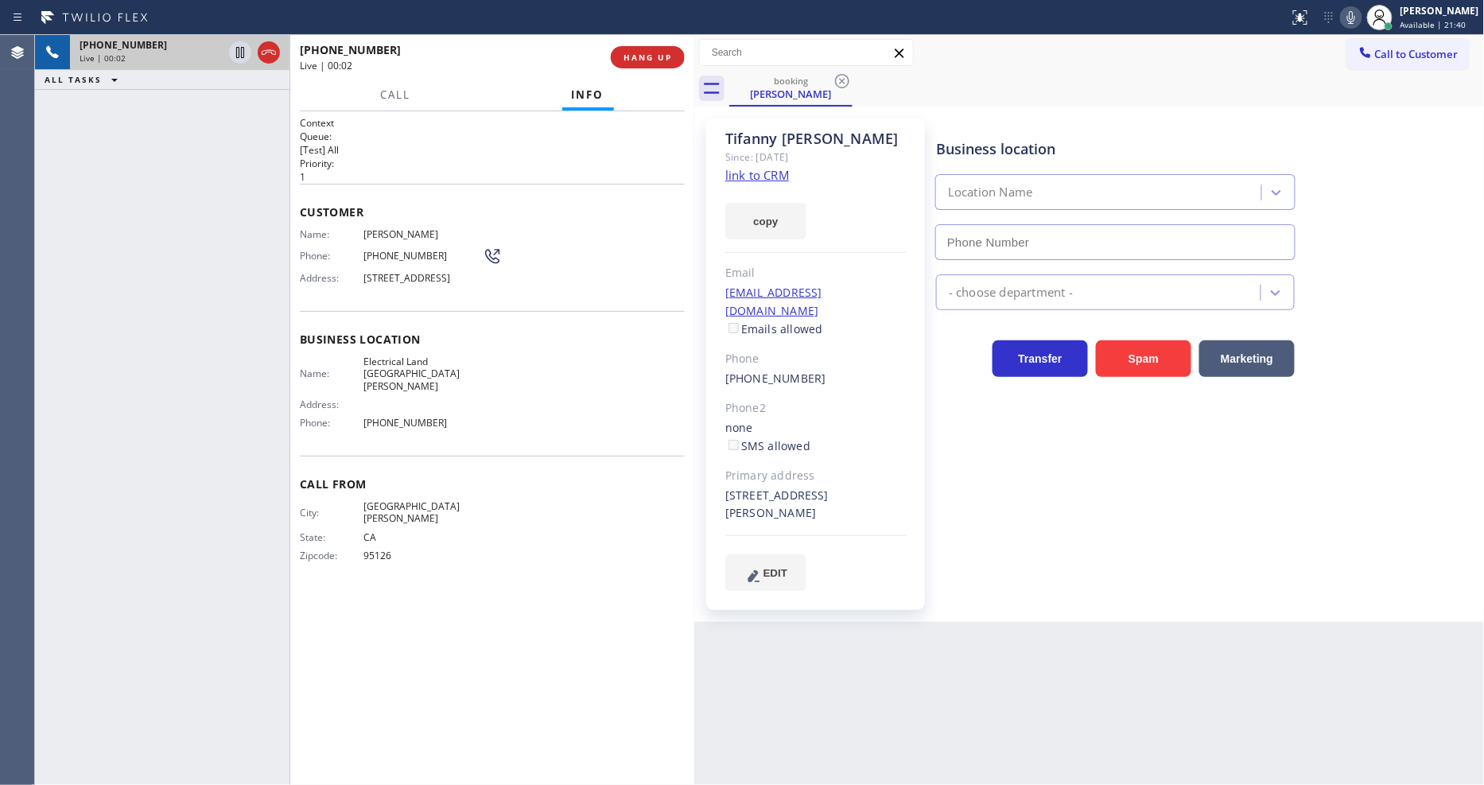
type input "[PHONE_NUMBER]"
click at [764, 177] on link "link to CRM" at bounding box center [757, 175] width 64 height 16
click at [677, 61] on button "HANG UP" at bounding box center [648, 57] width 74 height 22
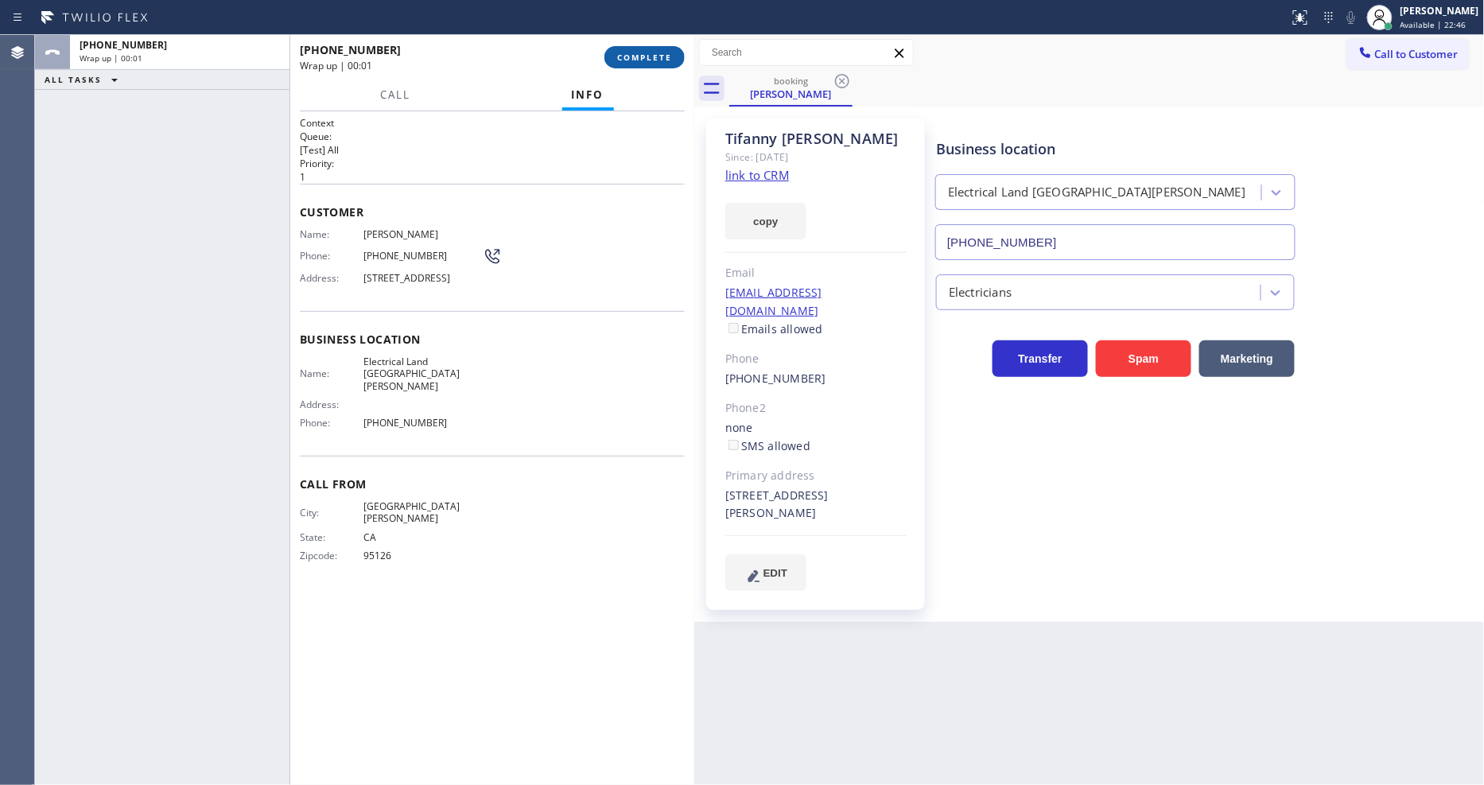
click at [677, 61] on button "COMPLETE" at bounding box center [644, 57] width 80 height 22
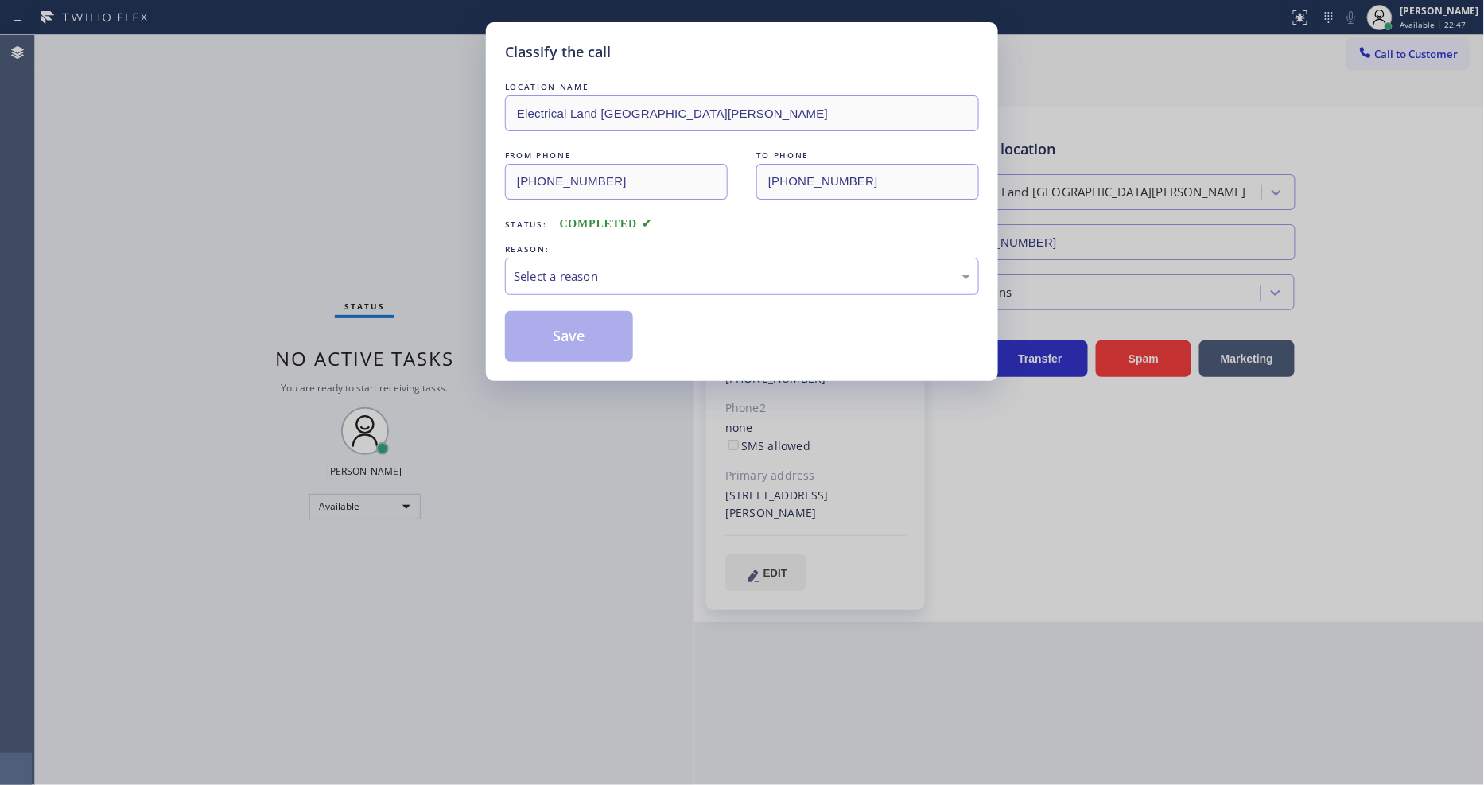
click at [575, 258] on div "Select a reason" at bounding box center [742, 276] width 474 height 37
click at [582, 332] on button "Save" at bounding box center [569, 336] width 128 height 51
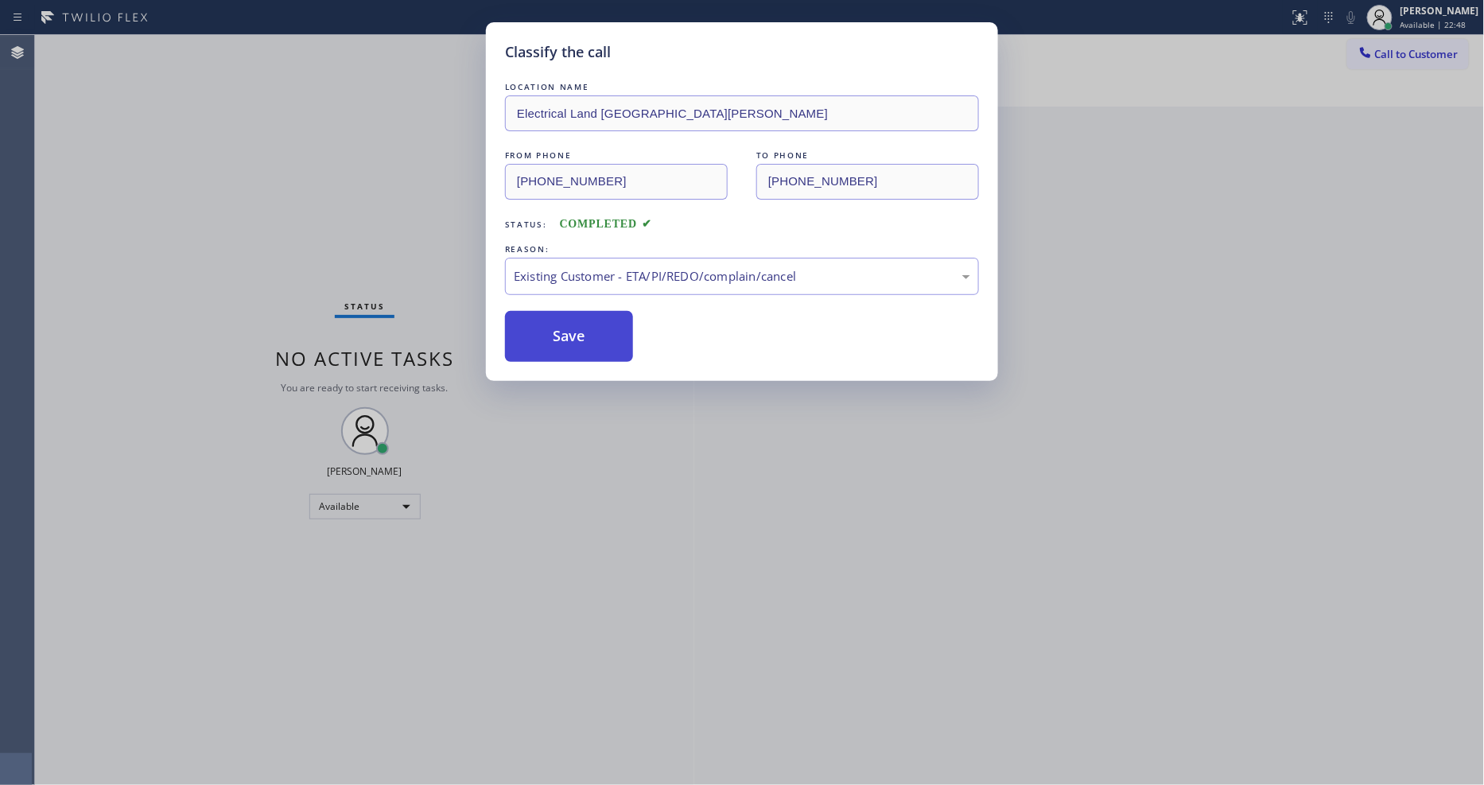
click at [582, 332] on button "Save" at bounding box center [569, 336] width 128 height 51
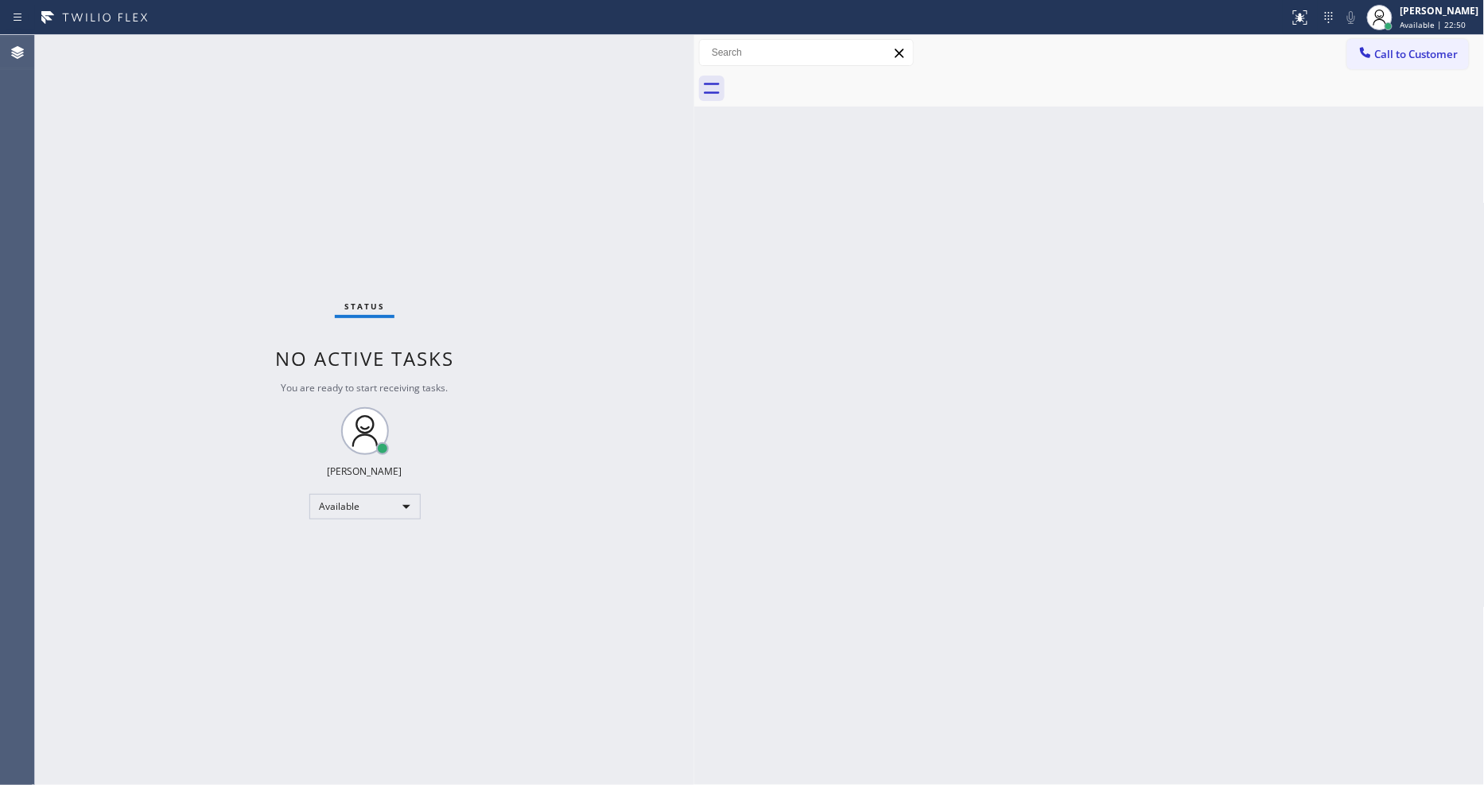
click at [894, 486] on div "Back to Dashboard Change Sender ID Customers Technicians Select a contact Outbo…" at bounding box center [1089, 410] width 790 height 750
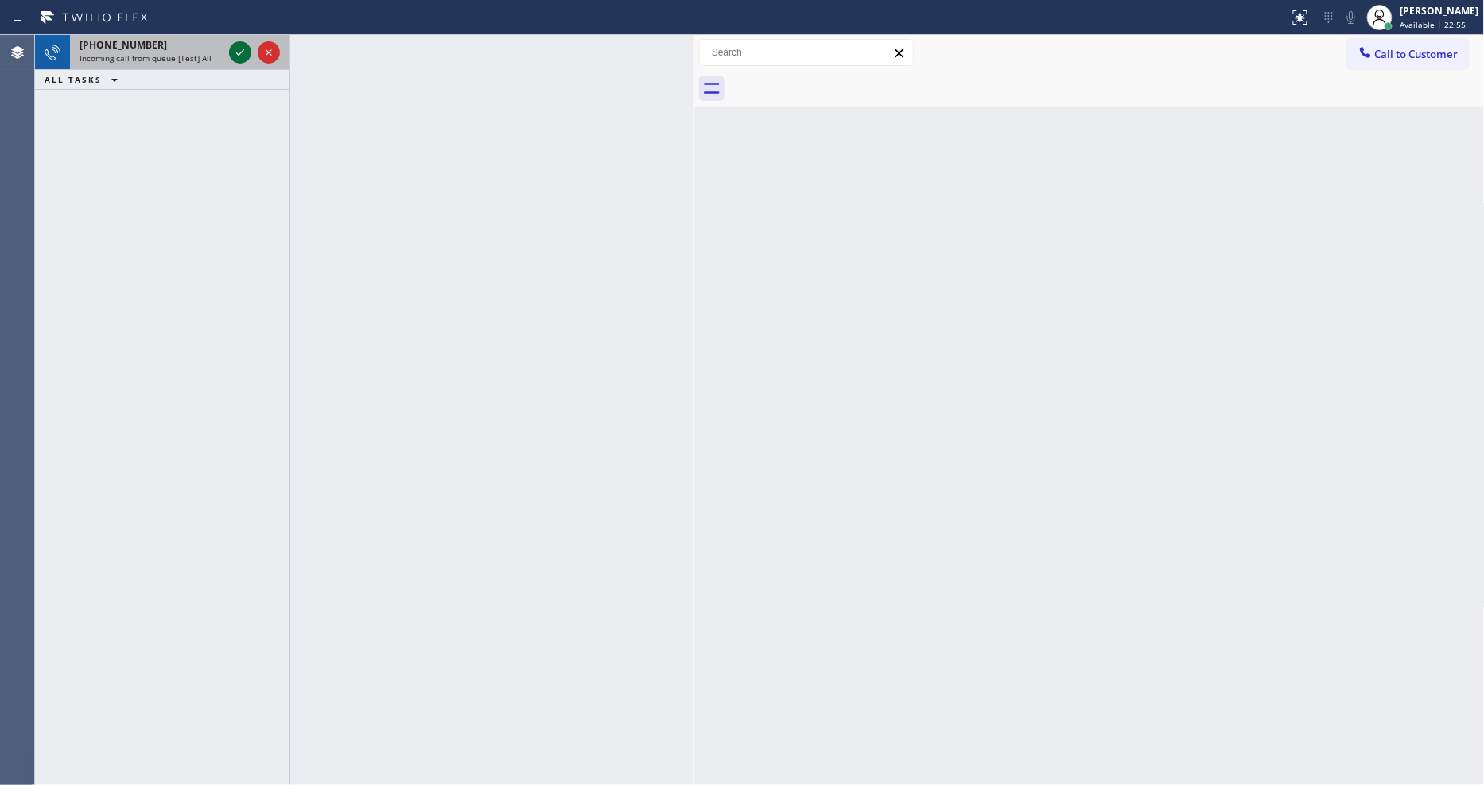
click at [236, 49] on icon at bounding box center [240, 52] width 19 height 19
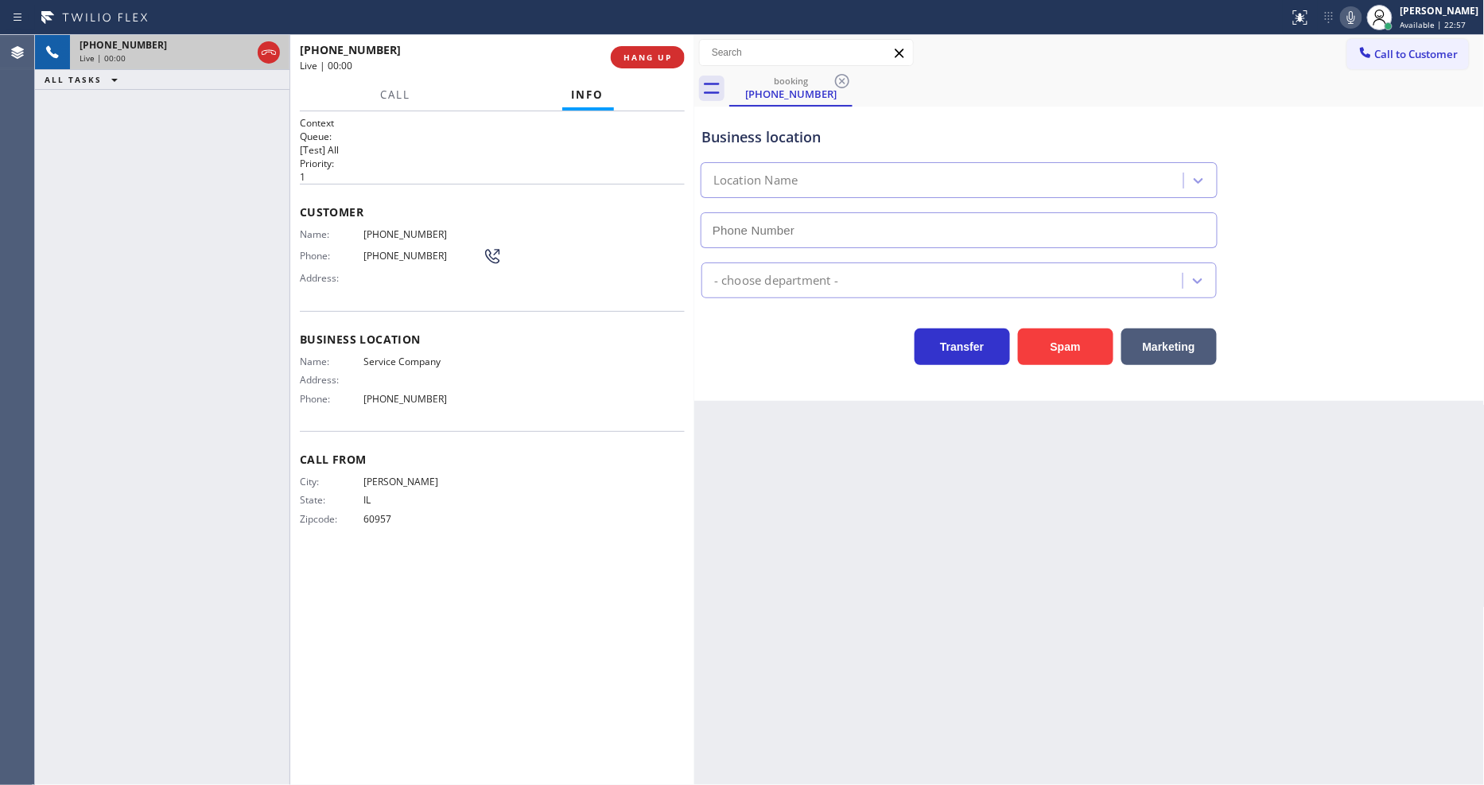
type input "[PHONE_NUMBER]"
click at [656, 54] on span "HANG UP" at bounding box center [647, 57] width 49 height 11
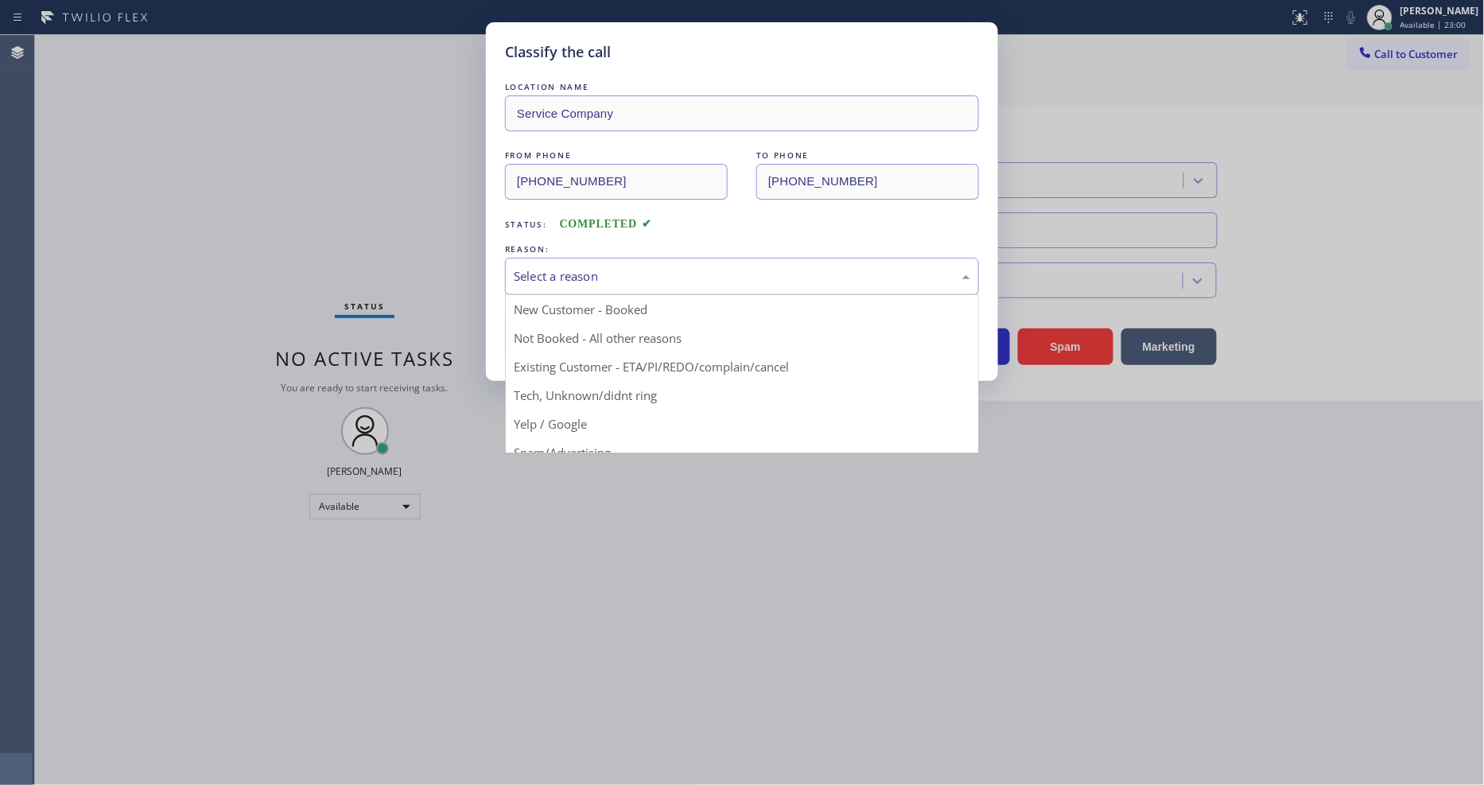
click at [640, 275] on div "Select a reason" at bounding box center [742, 276] width 456 height 18
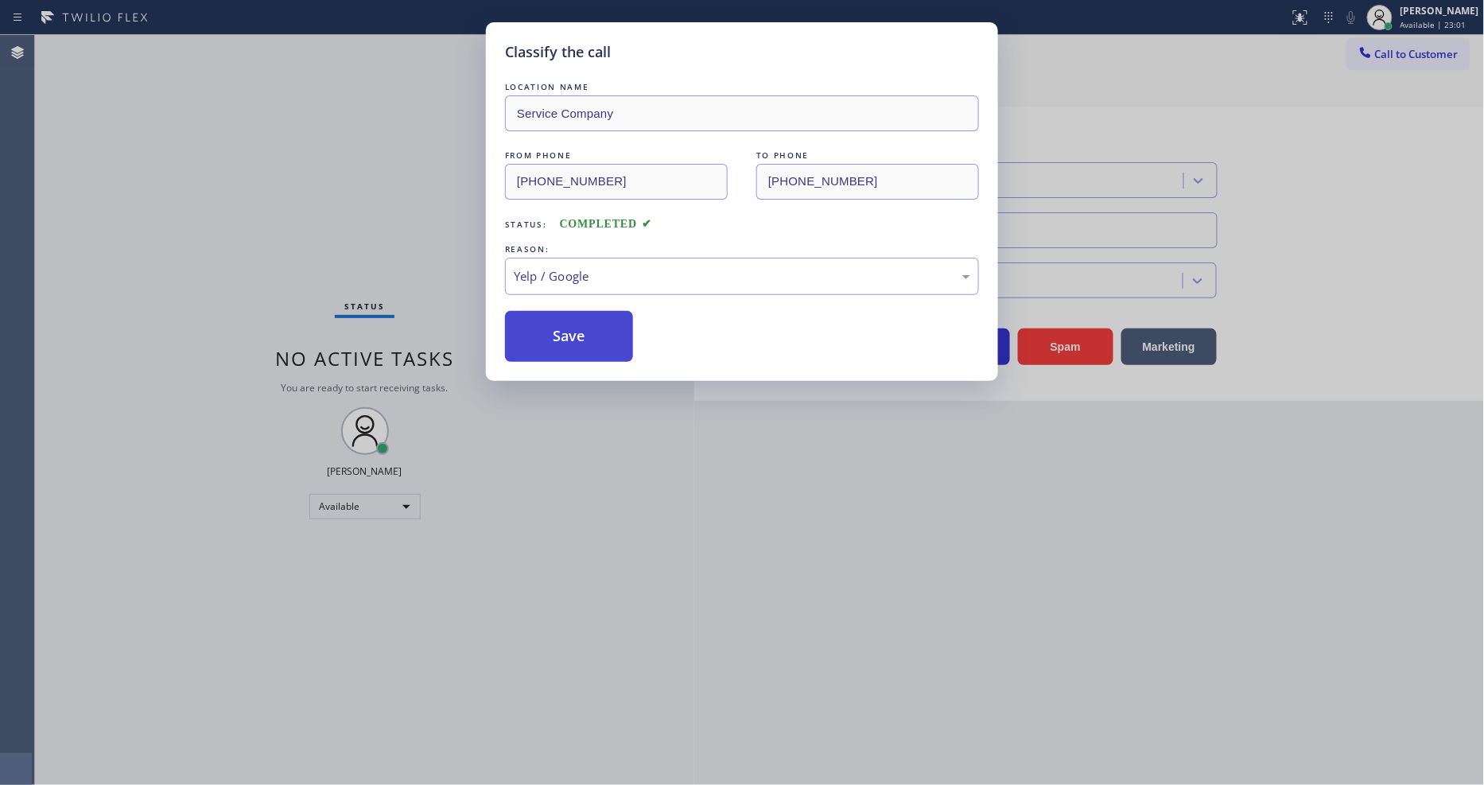
click at [594, 332] on button "Save" at bounding box center [569, 336] width 128 height 51
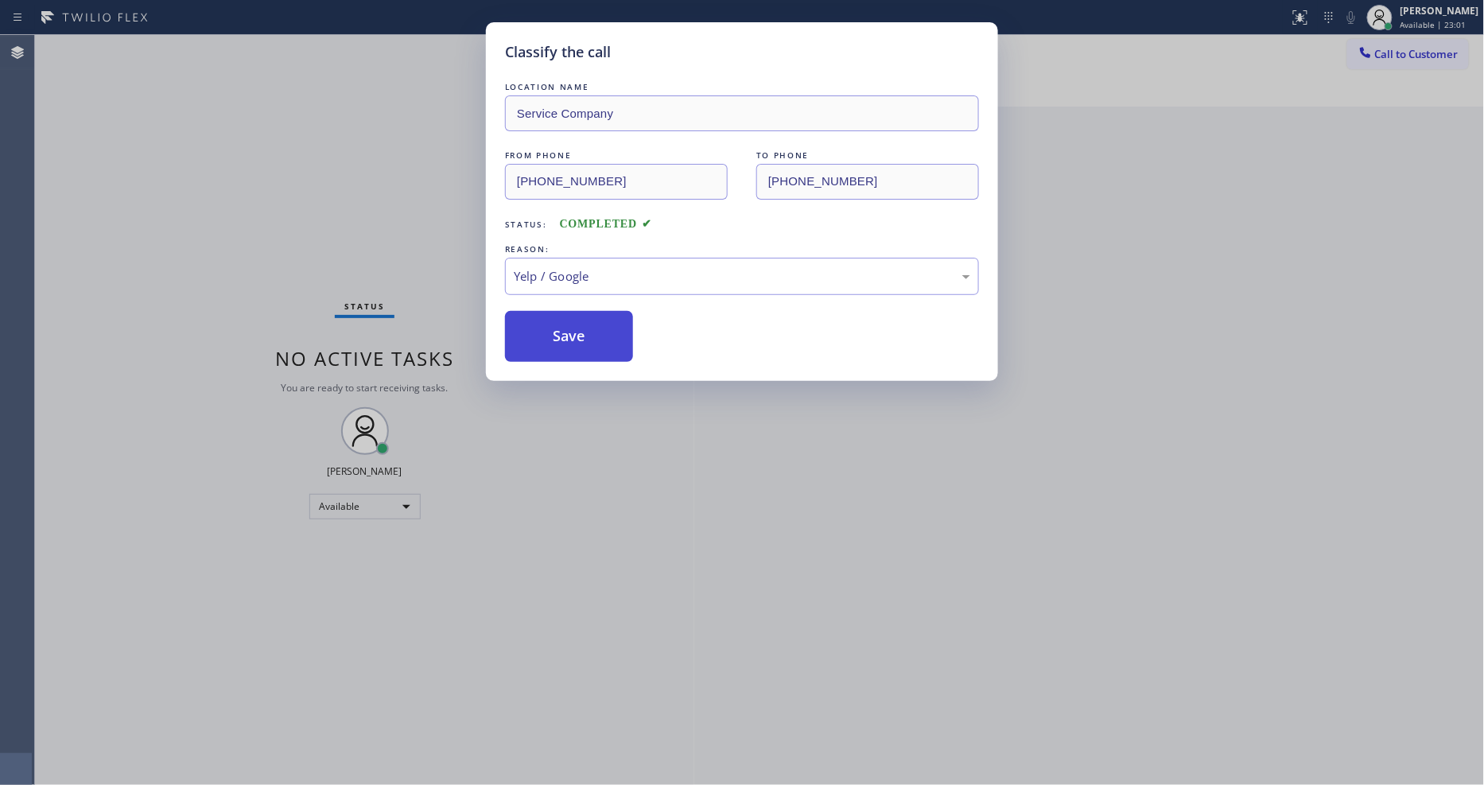
click at [594, 332] on button "Save" at bounding box center [569, 336] width 128 height 51
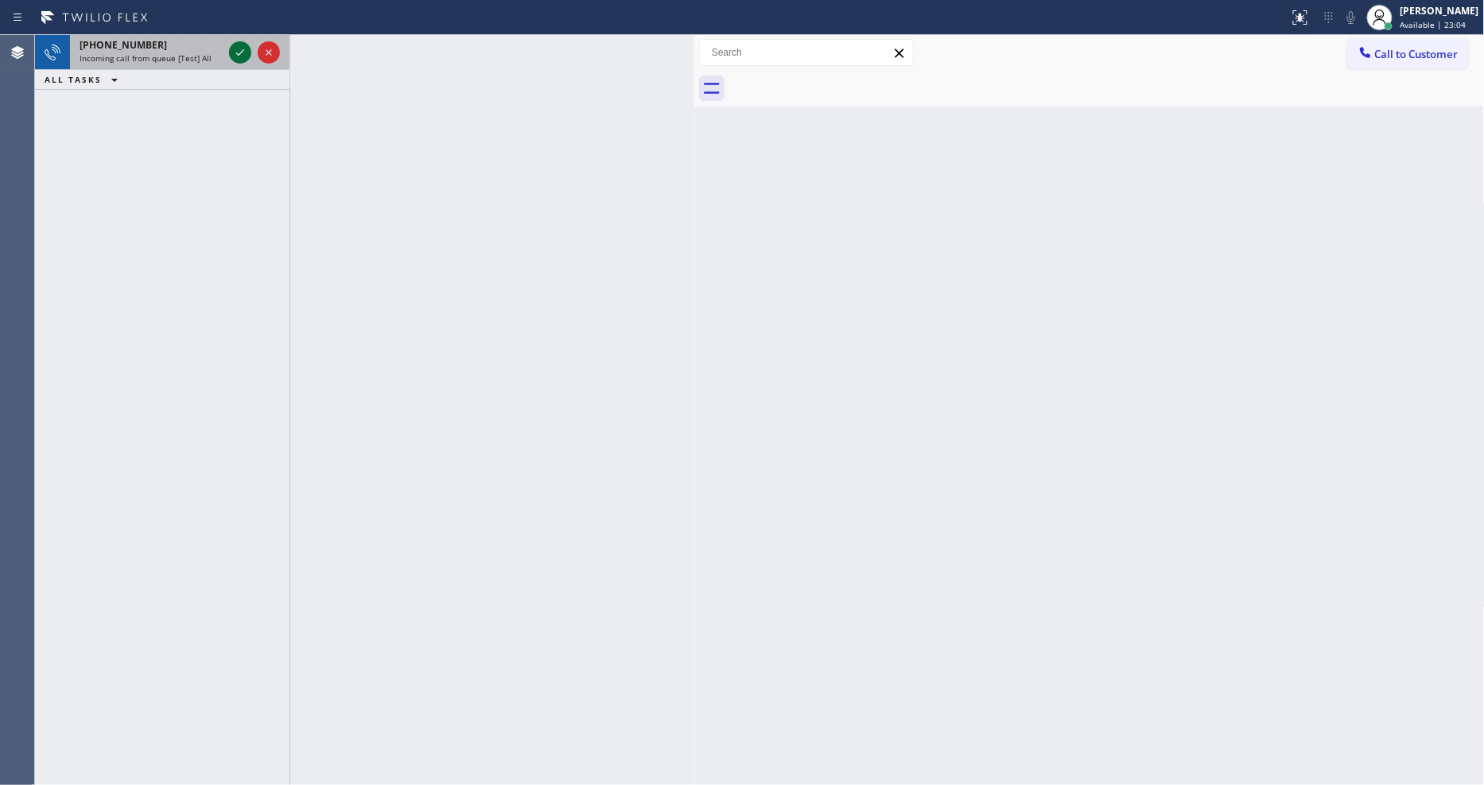
click at [247, 45] on icon at bounding box center [240, 52] width 19 height 19
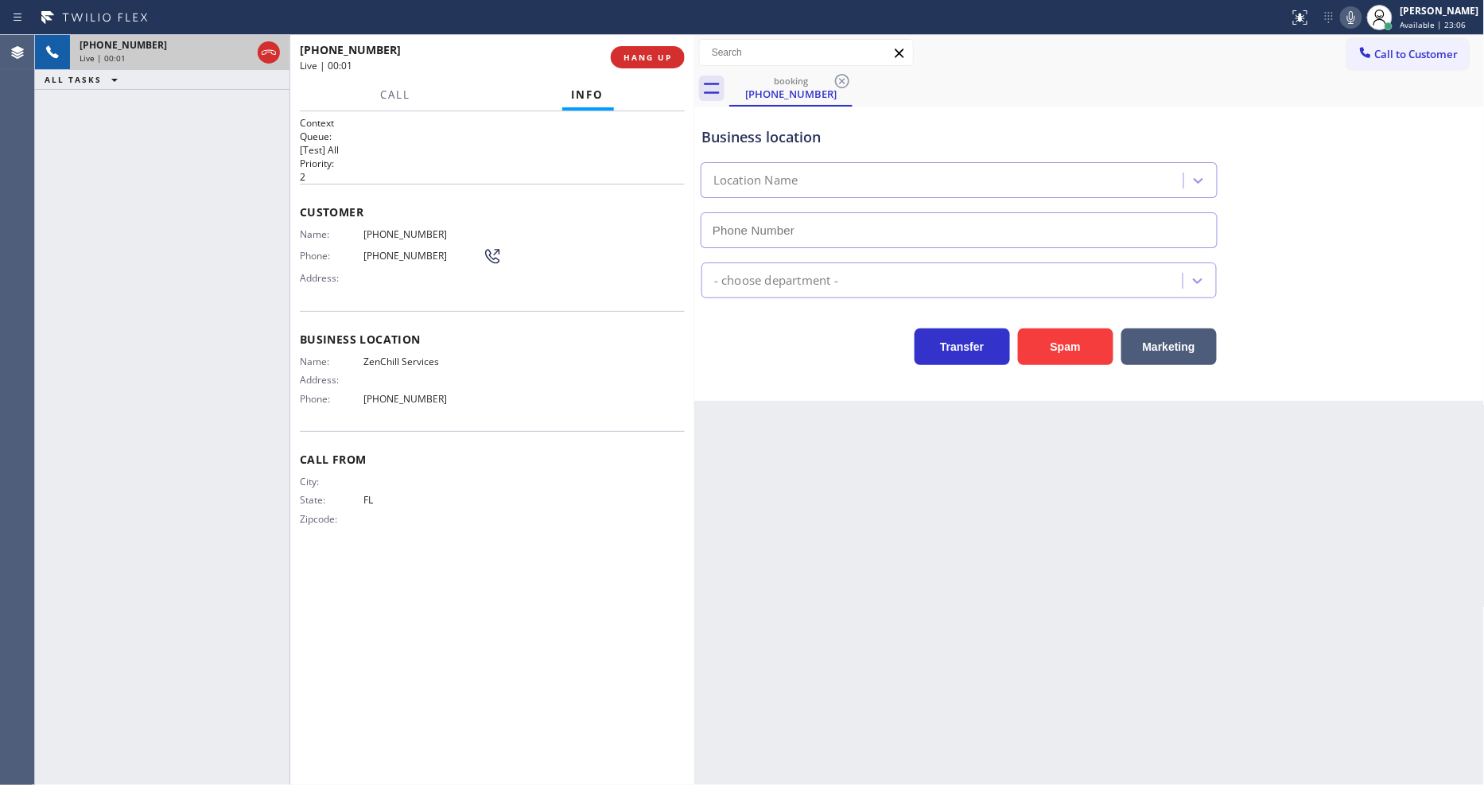
type input "[PHONE_NUMBER]"
click at [650, 48] on button "HANG UP" at bounding box center [648, 57] width 74 height 22
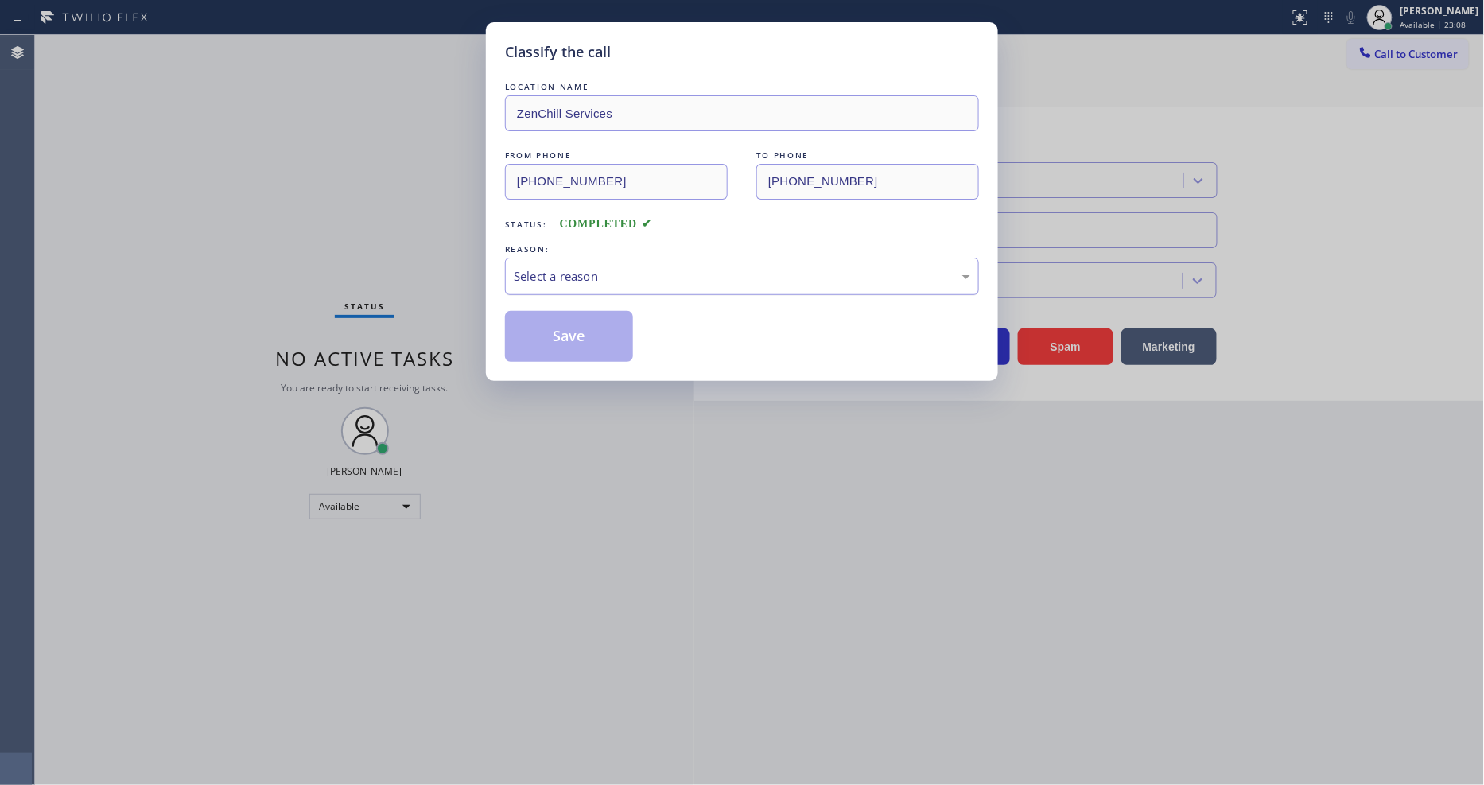
click at [527, 267] on div "Select a reason" at bounding box center [742, 276] width 456 height 18
click at [555, 302] on div "LOCATION NAME ZenChill Services FROM PHONE [PHONE_NUMBER] TO PHONE [PHONE_NUMBE…" at bounding box center [742, 220] width 474 height 283
click at [553, 328] on button "Save" at bounding box center [569, 336] width 128 height 51
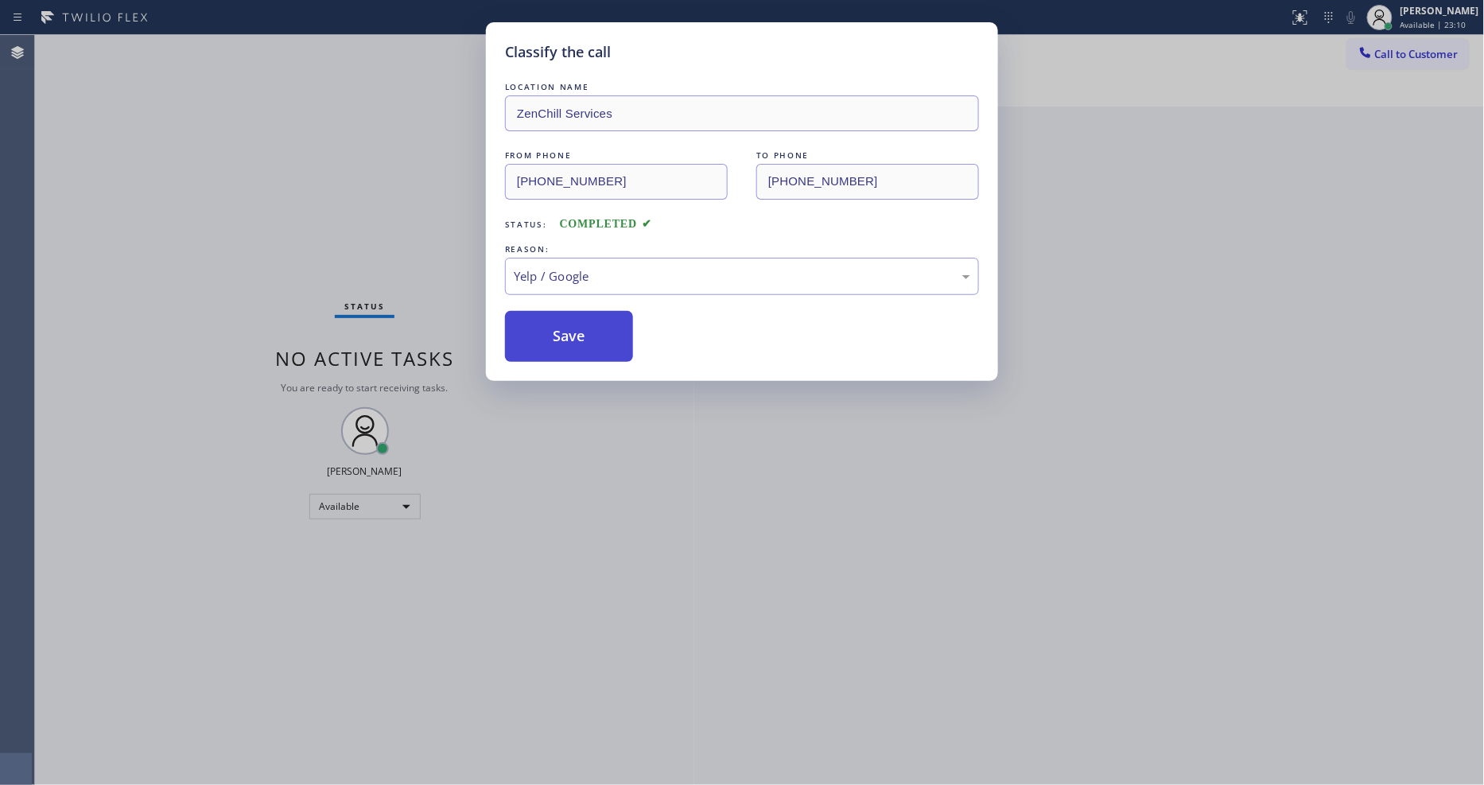
click at [553, 328] on button "Save" at bounding box center [569, 336] width 128 height 51
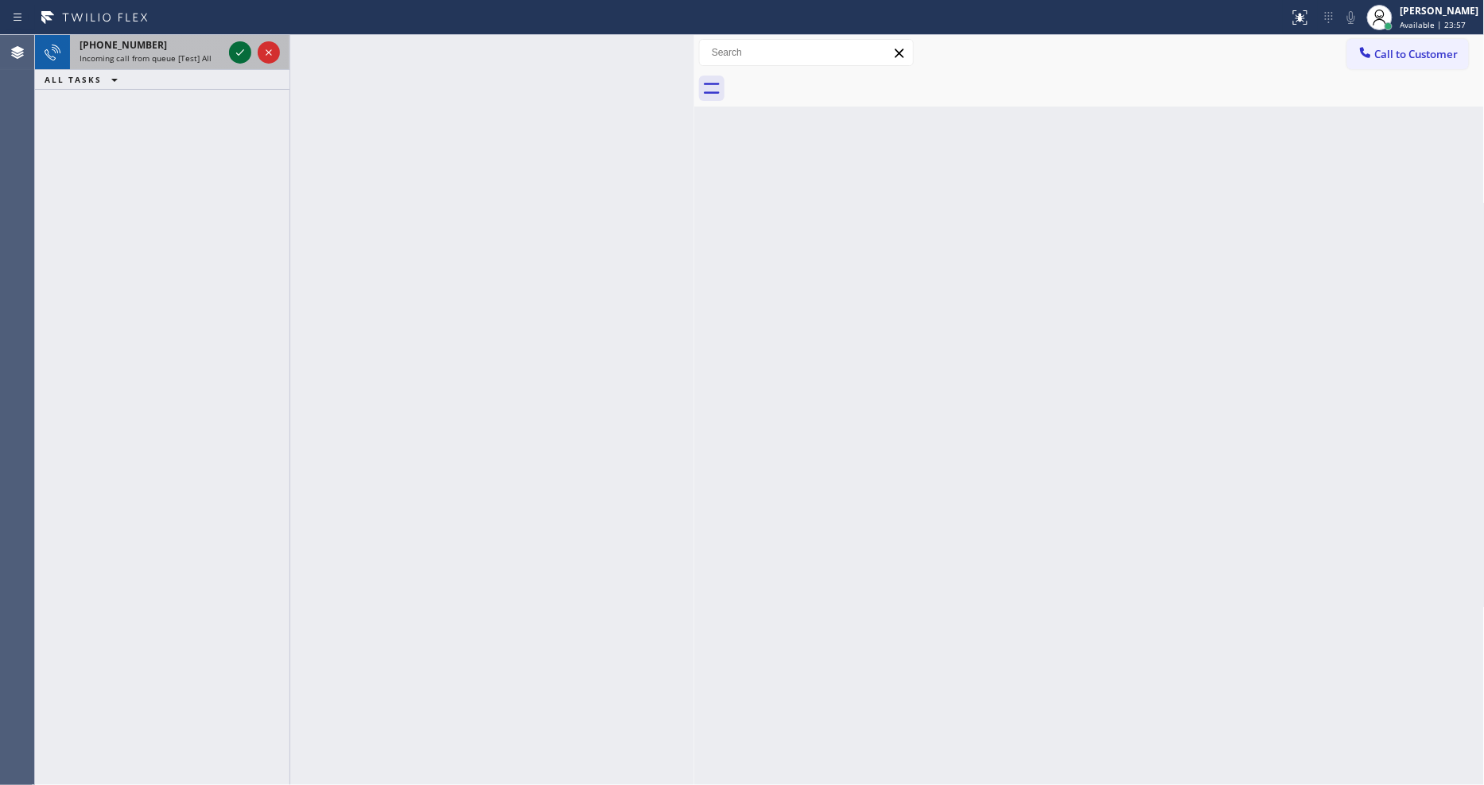
click at [241, 50] on icon at bounding box center [240, 52] width 19 height 19
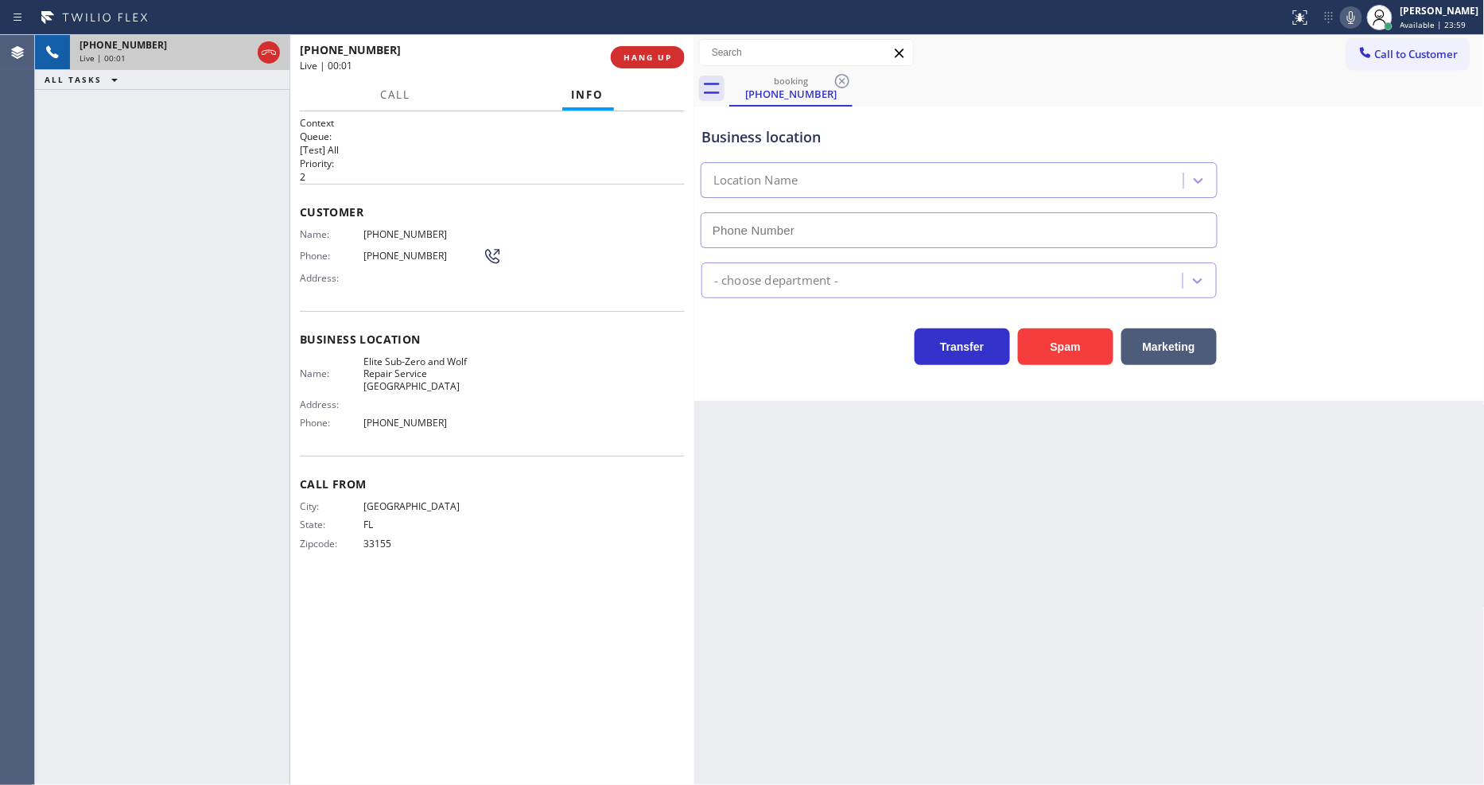
type input "[PHONE_NUMBER]"
click at [624, 53] on span "HANG UP" at bounding box center [647, 57] width 49 height 11
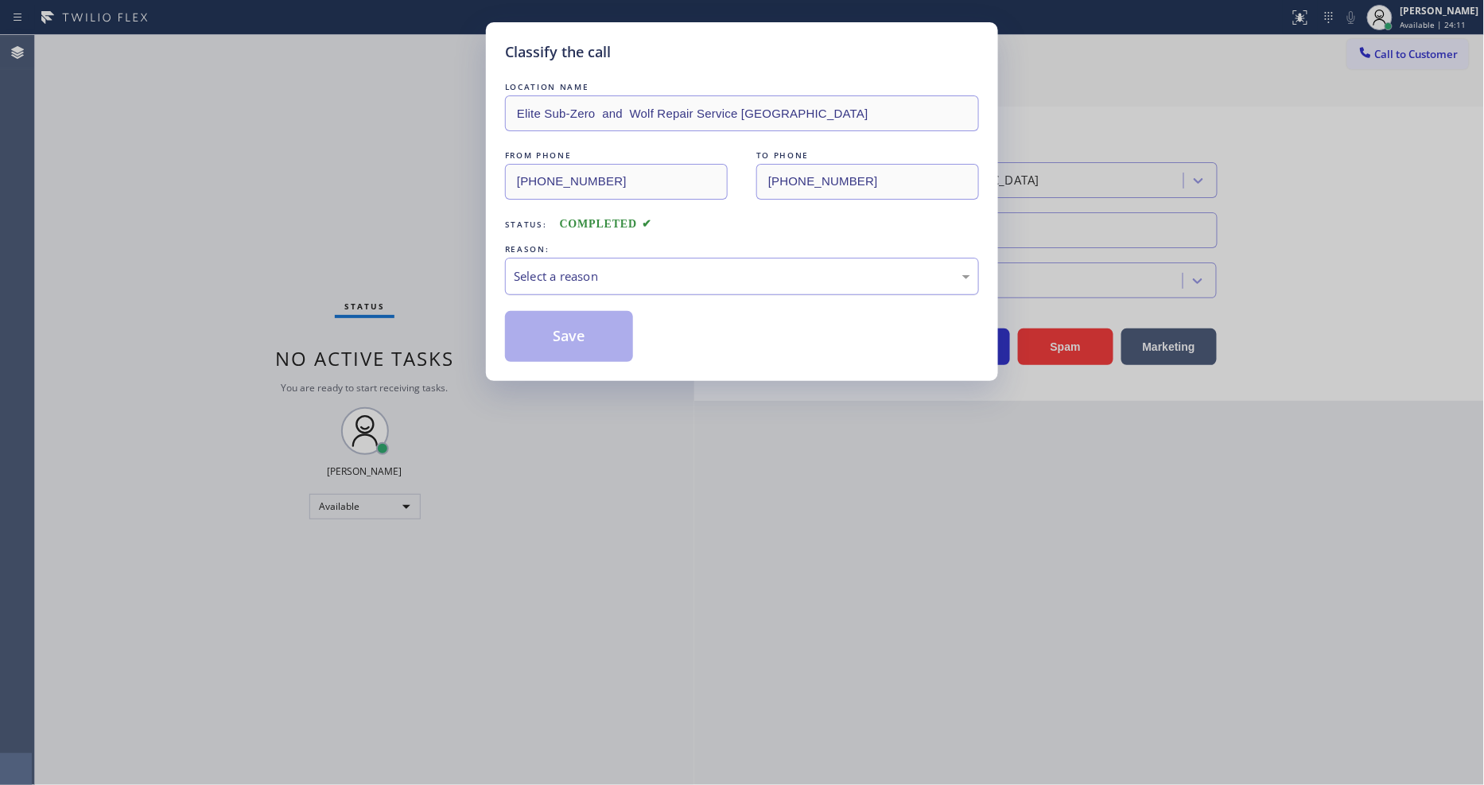
click at [639, 277] on div "Select a reason" at bounding box center [742, 276] width 456 height 18
click at [616, 326] on button "Save" at bounding box center [569, 336] width 128 height 51
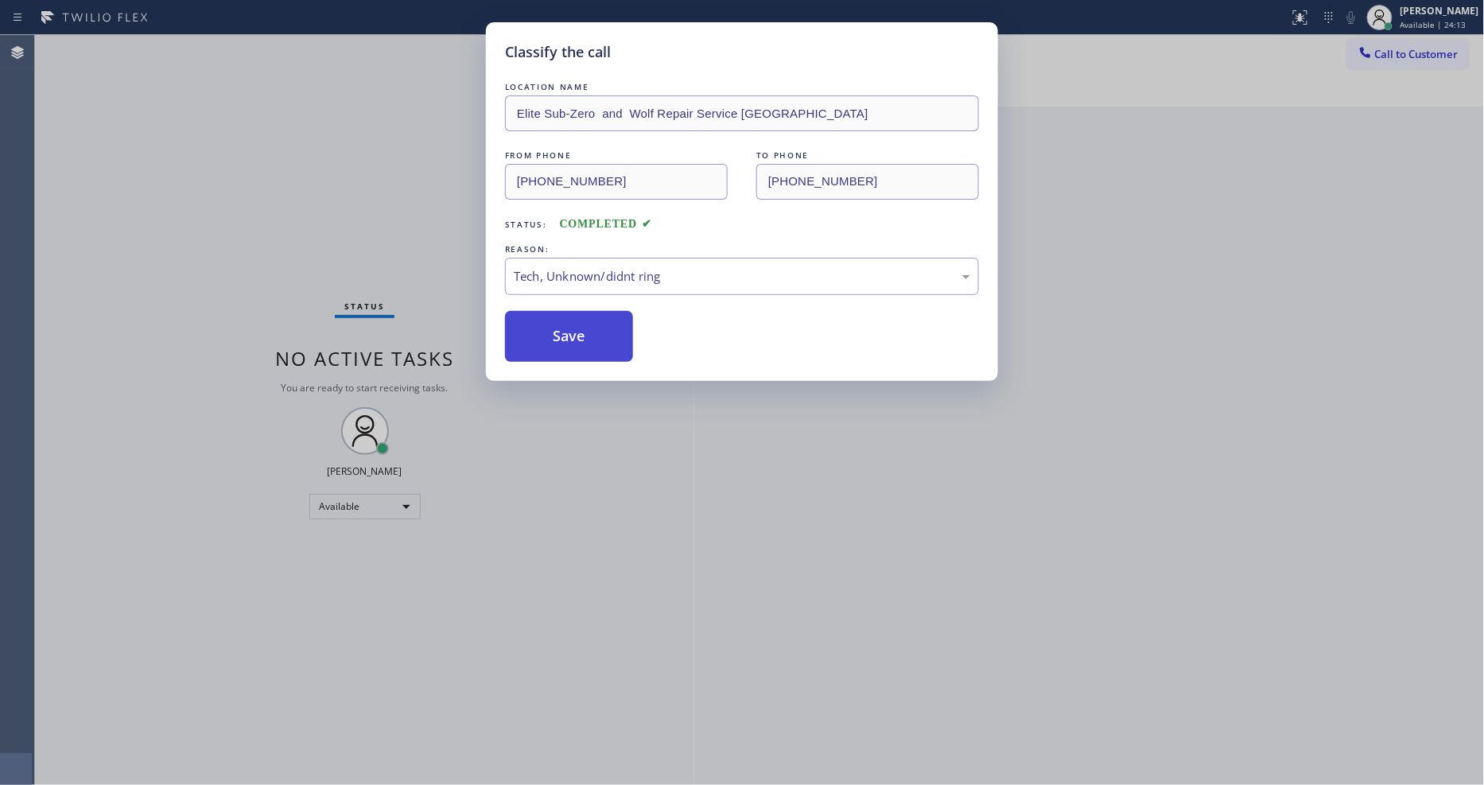
click at [616, 326] on button "Save" at bounding box center [569, 336] width 128 height 51
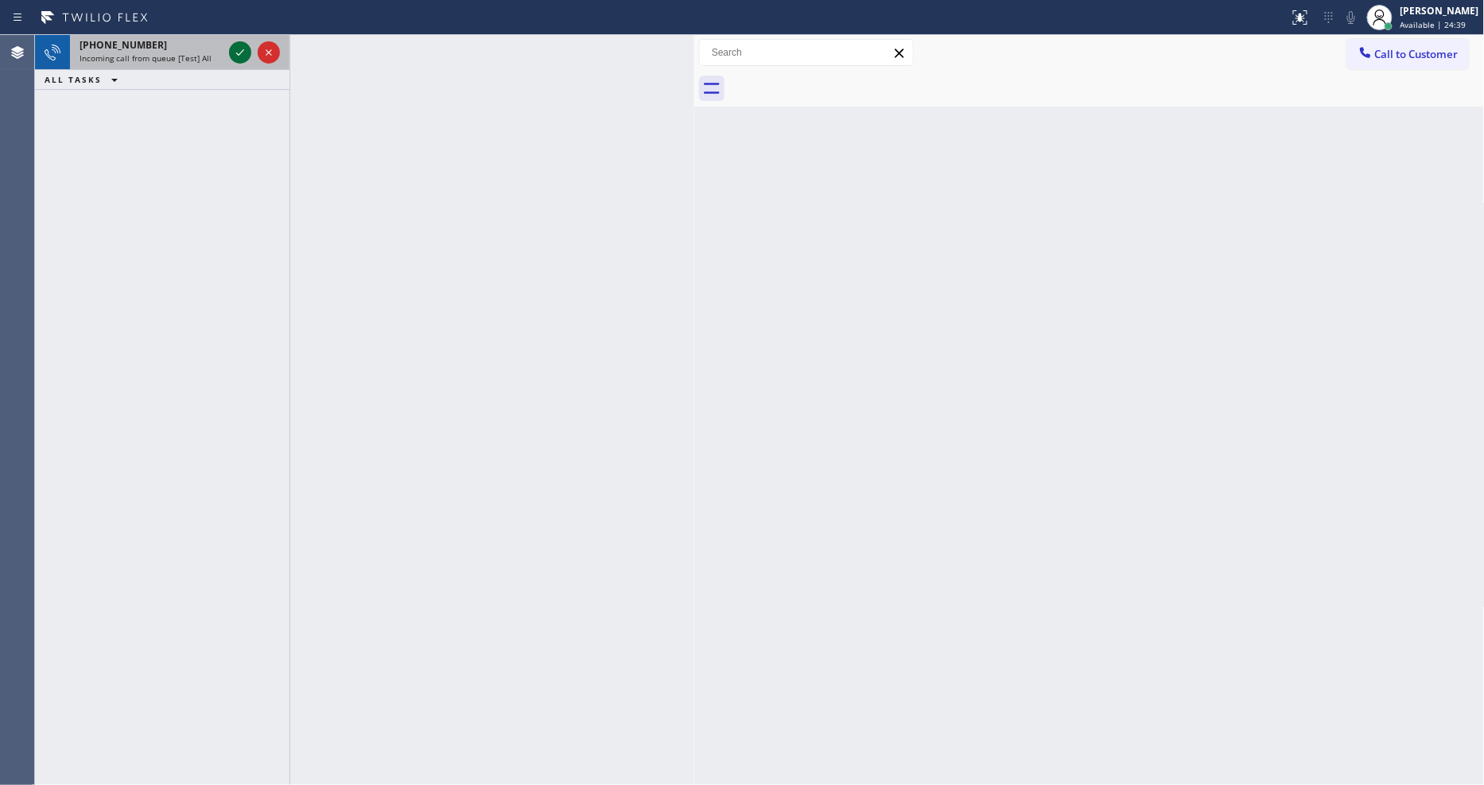
click at [235, 51] on icon at bounding box center [240, 52] width 19 height 19
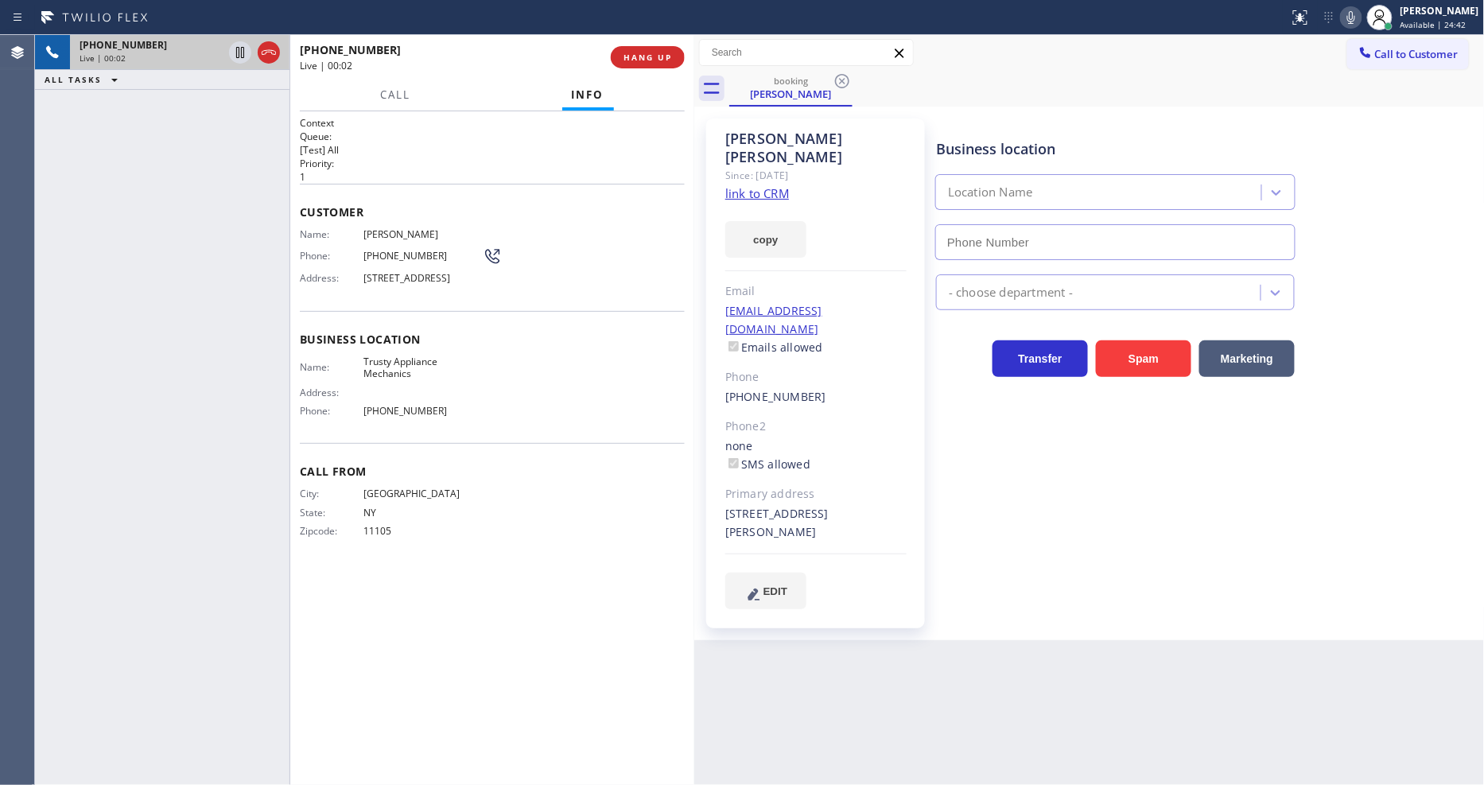
type input "[PHONE_NUMBER]"
click at [765, 185] on link "link to CRM" at bounding box center [757, 193] width 64 height 16
click at [239, 48] on icon at bounding box center [240, 52] width 19 height 19
click at [1361, 11] on icon at bounding box center [1350, 17] width 19 height 19
click at [241, 45] on icon at bounding box center [240, 52] width 19 height 19
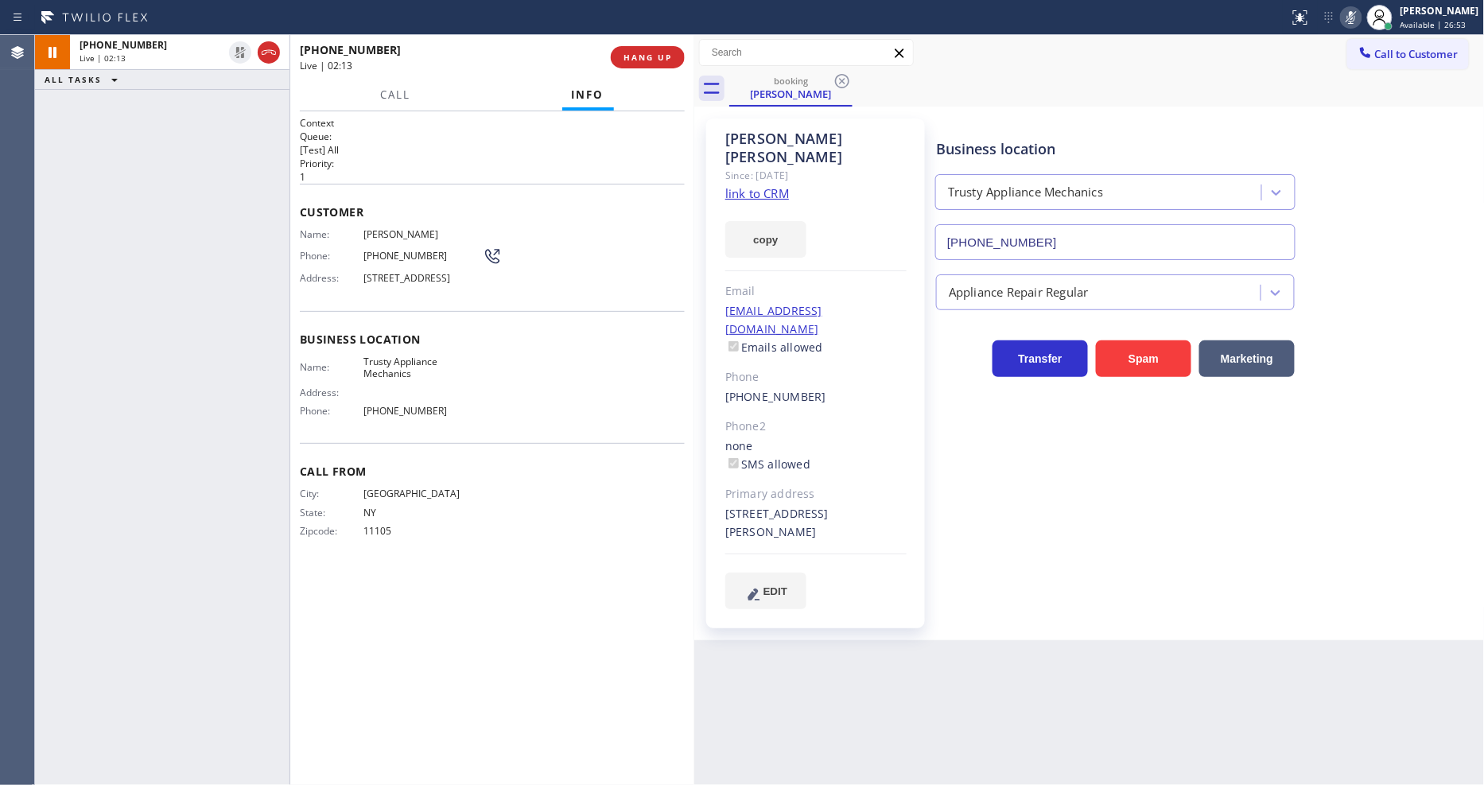
click at [1361, 16] on icon at bounding box center [1350, 17] width 19 height 19
click at [646, 52] on span "HANG UP" at bounding box center [647, 57] width 49 height 11
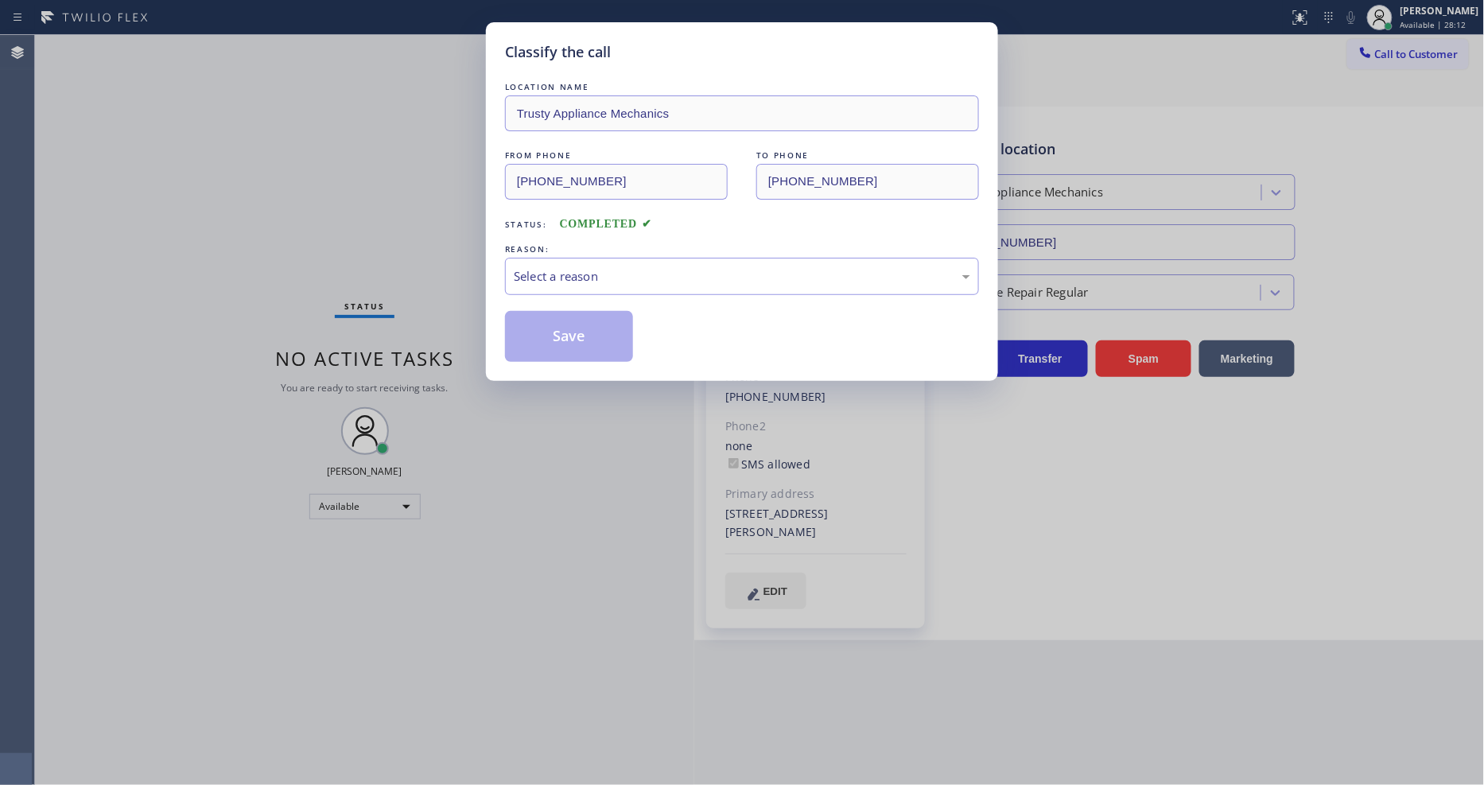
click at [646, 63] on div "LOCATION NAME Trusty Appliance Mechanics FROM PHONE [PHONE_NUMBER] TO PHONE [PH…" at bounding box center [742, 212] width 474 height 299
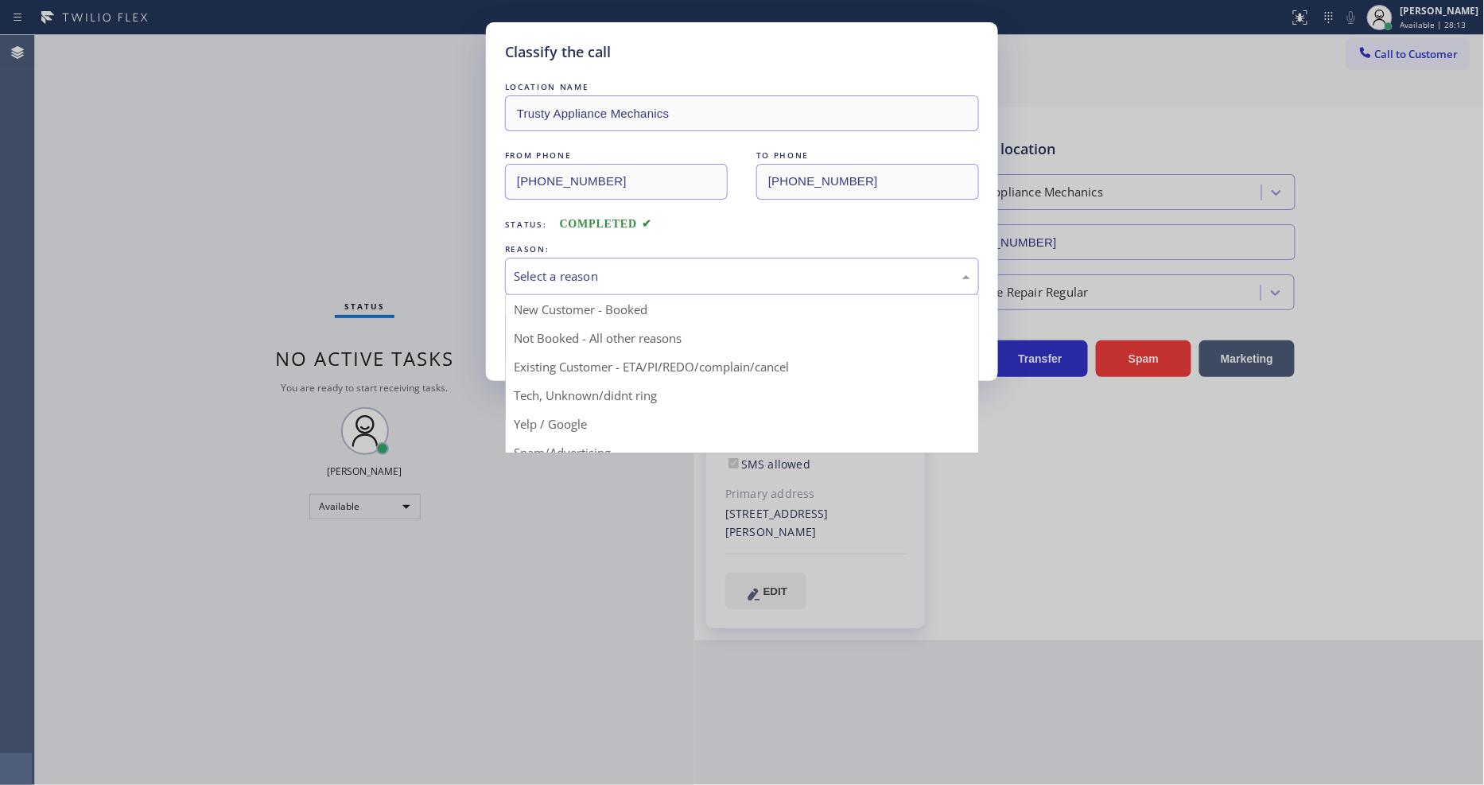
click at [601, 278] on div "Select a reason" at bounding box center [742, 276] width 456 height 18
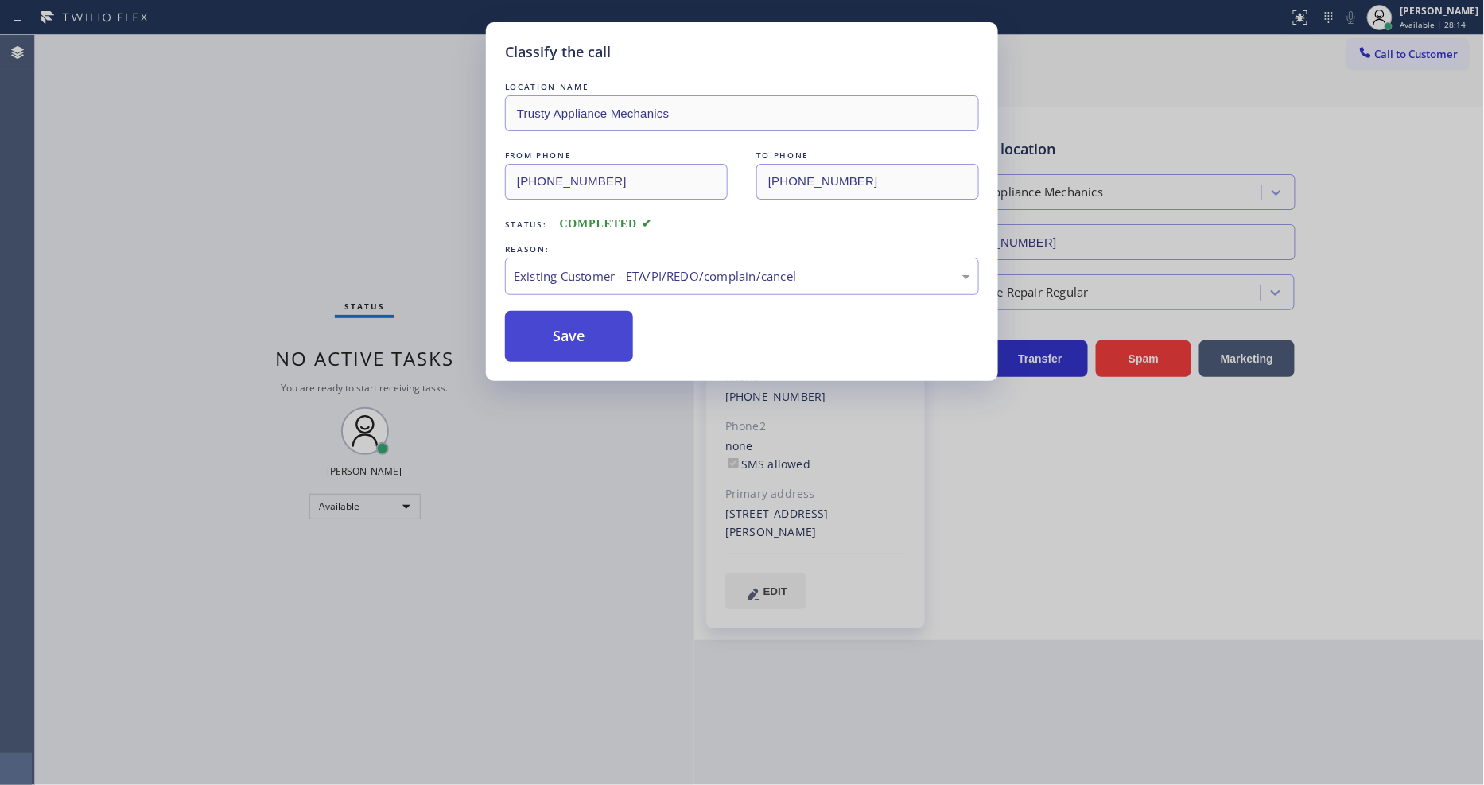
click at [585, 330] on button "Save" at bounding box center [569, 336] width 128 height 51
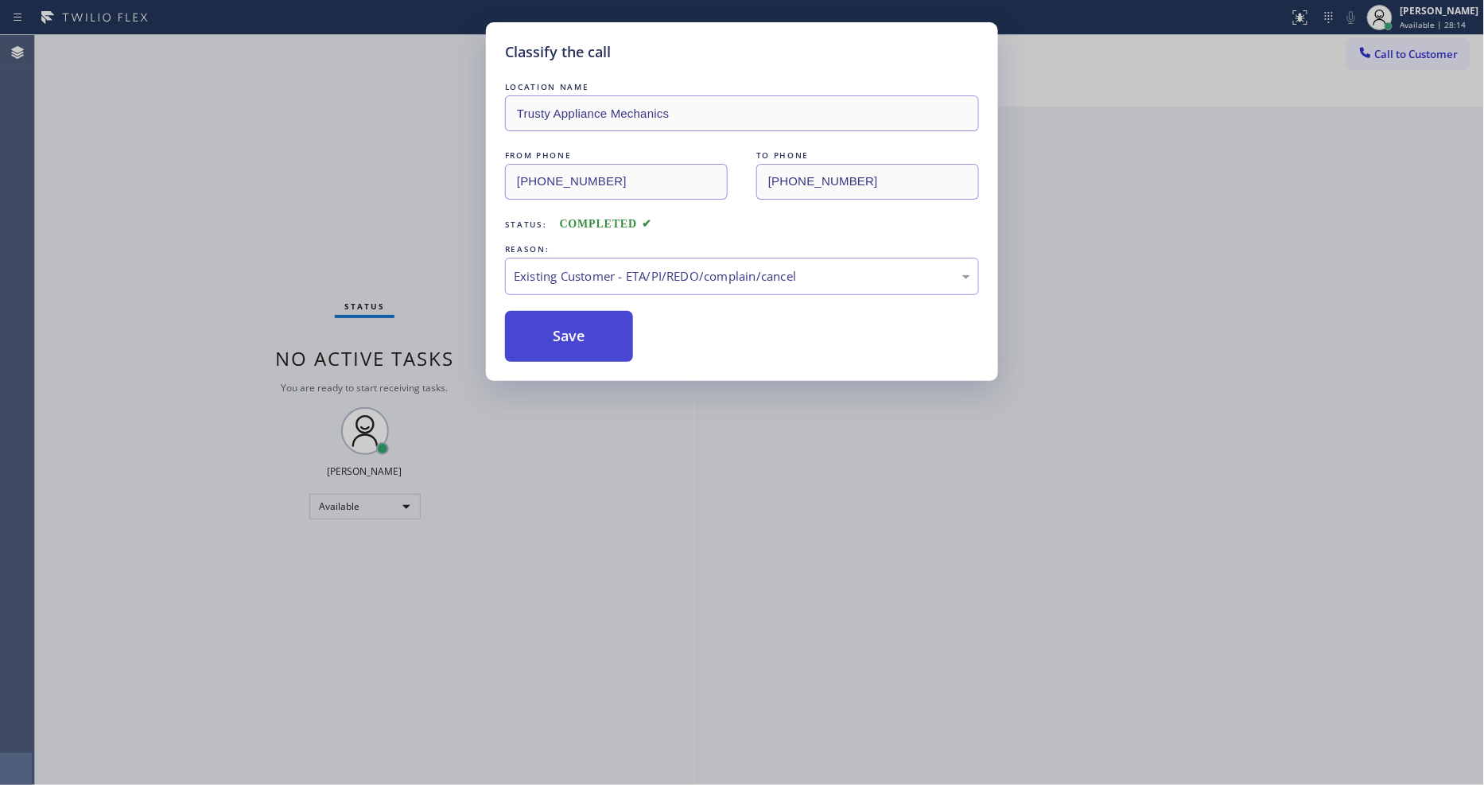
click at [585, 330] on button "Save" at bounding box center [569, 336] width 128 height 51
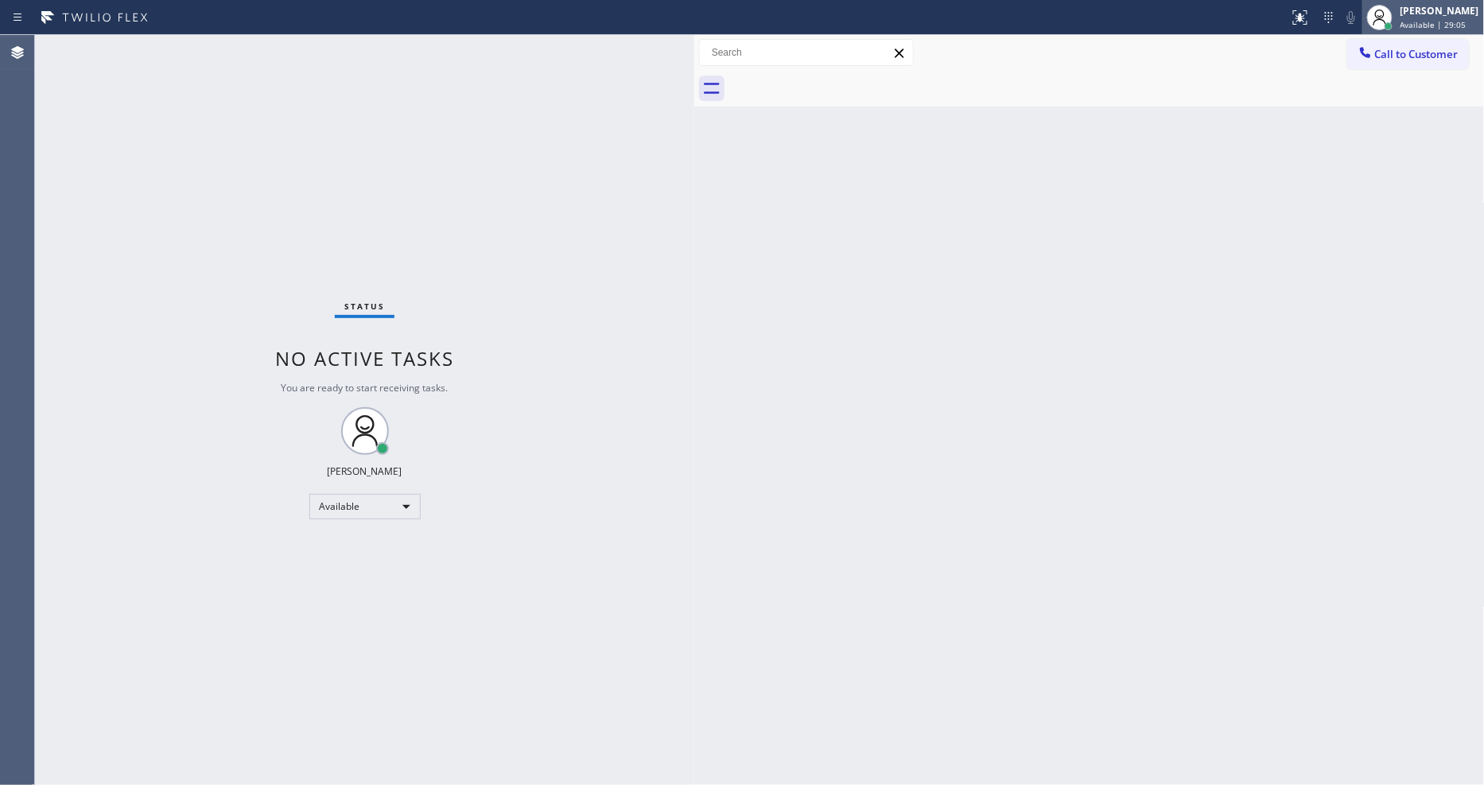
click at [1449, 19] on span "Available | 29:05" at bounding box center [1433, 24] width 66 height 11
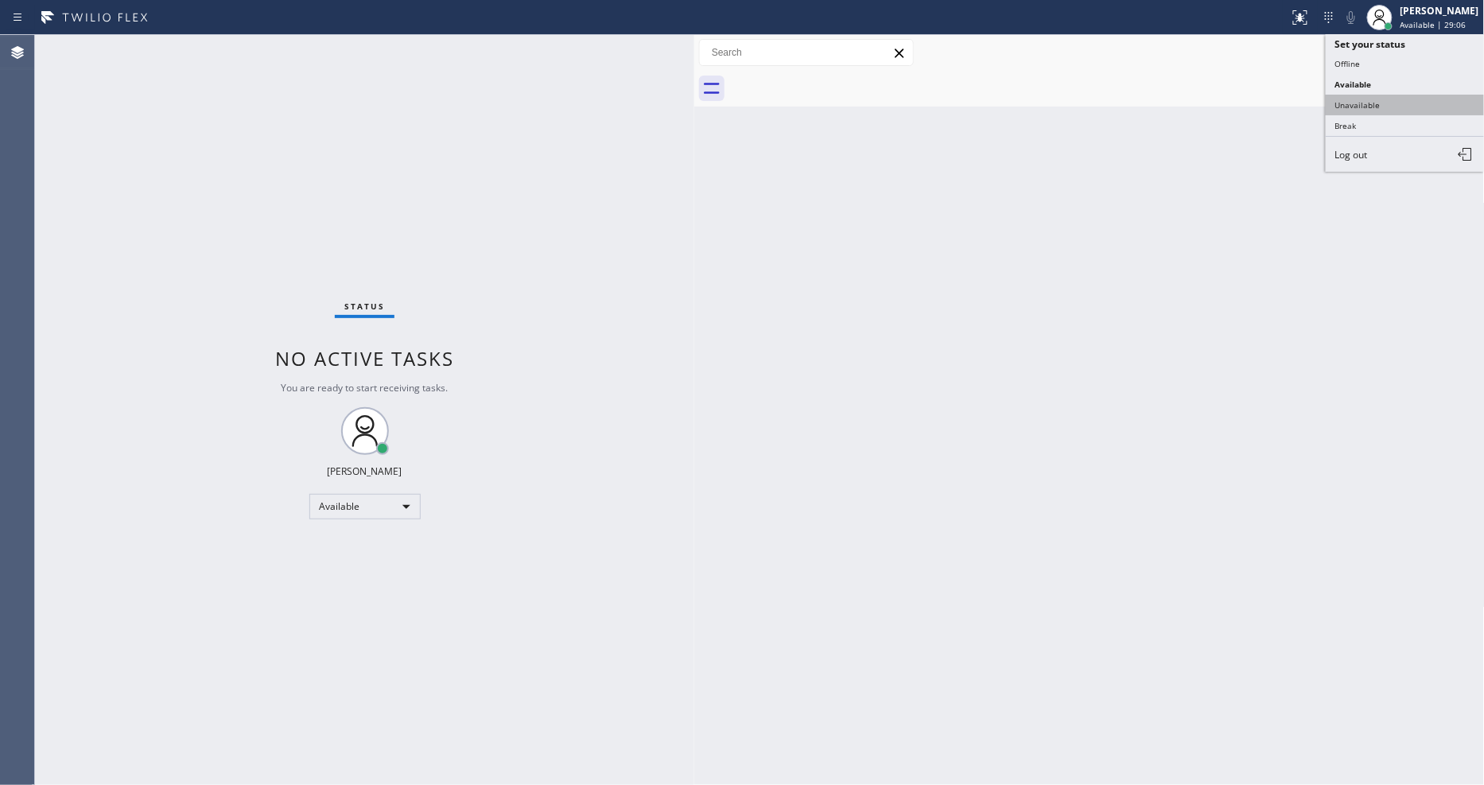
click at [1381, 113] on button "Unavailable" at bounding box center [1405, 105] width 159 height 21
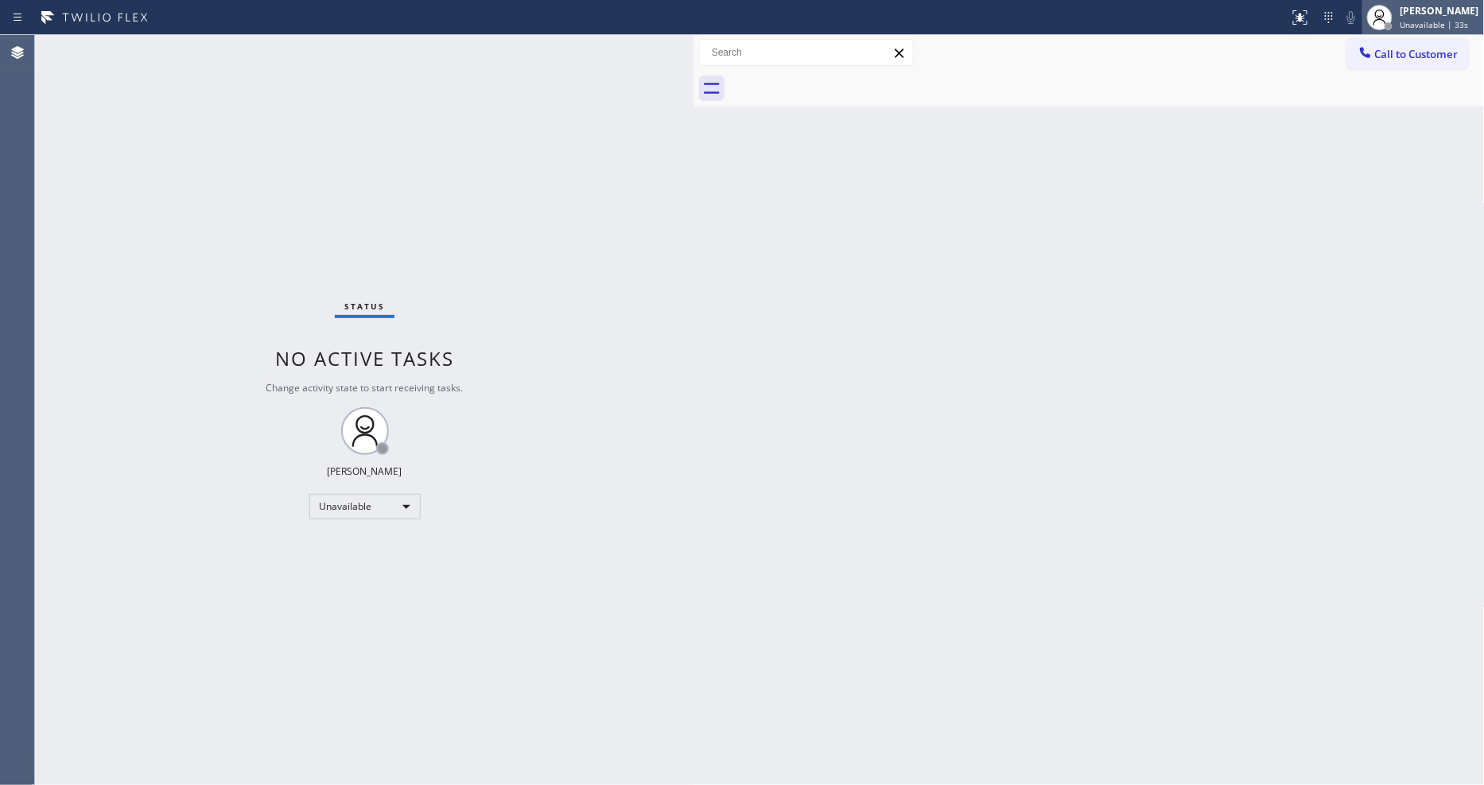
click at [1394, 25] on div at bounding box center [1388, 26] width 11 height 11
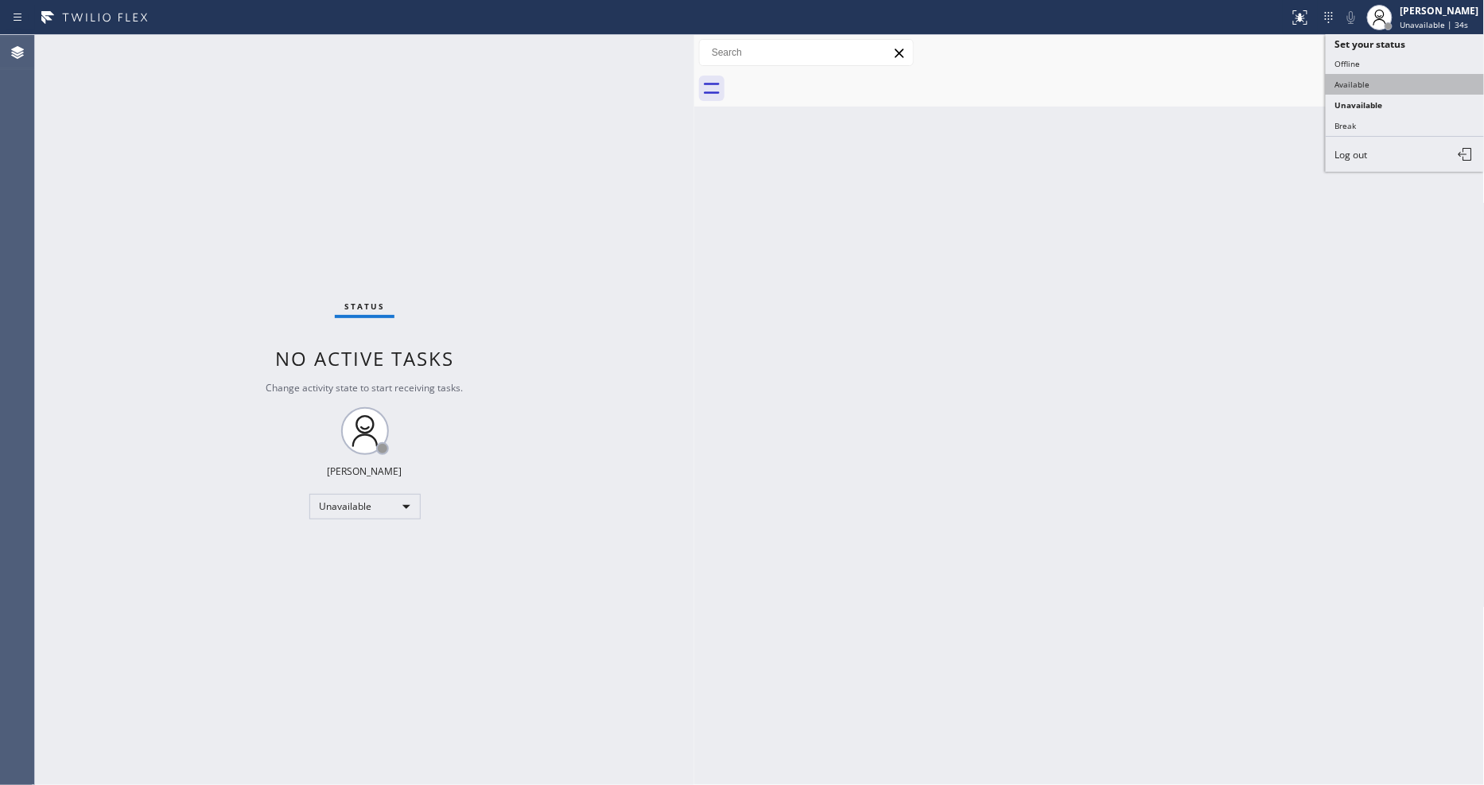
click at [1369, 83] on button "Available" at bounding box center [1405, 84] width 159 height 21
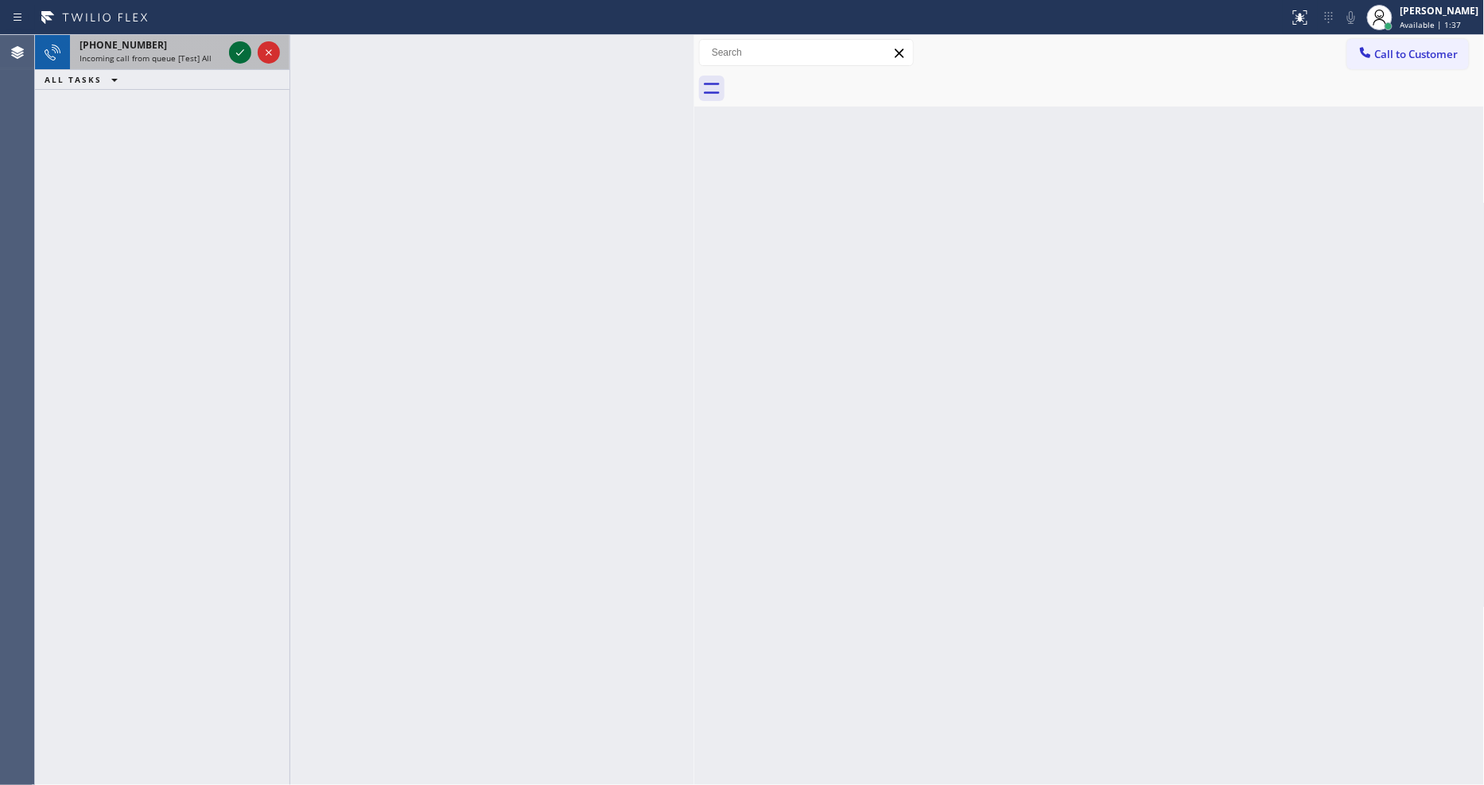
click at [237, 56] on icon at bounding box center [240, 52] width 19 height 19
click at [237, 54] on icon at bounding box center [240, 52] width 19 height 19
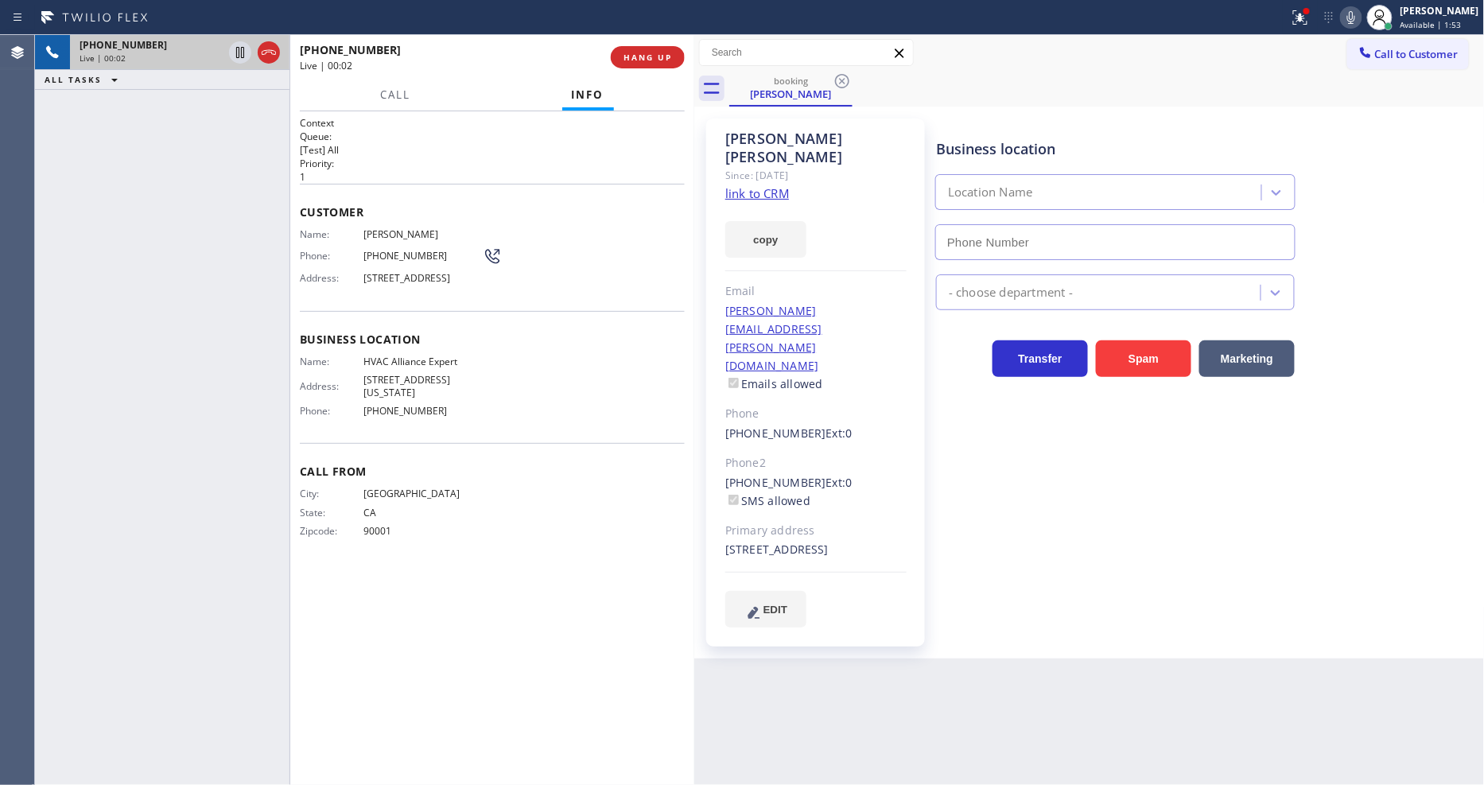
type input "[PHONE_NUMBER]"
click at [773, 185] on link "link to CRM" at bounding box center [757, 193] width 64 height 16
click at [640, 56] on span "HANG UP" at bounding box center [647, 57] width 49 height 11
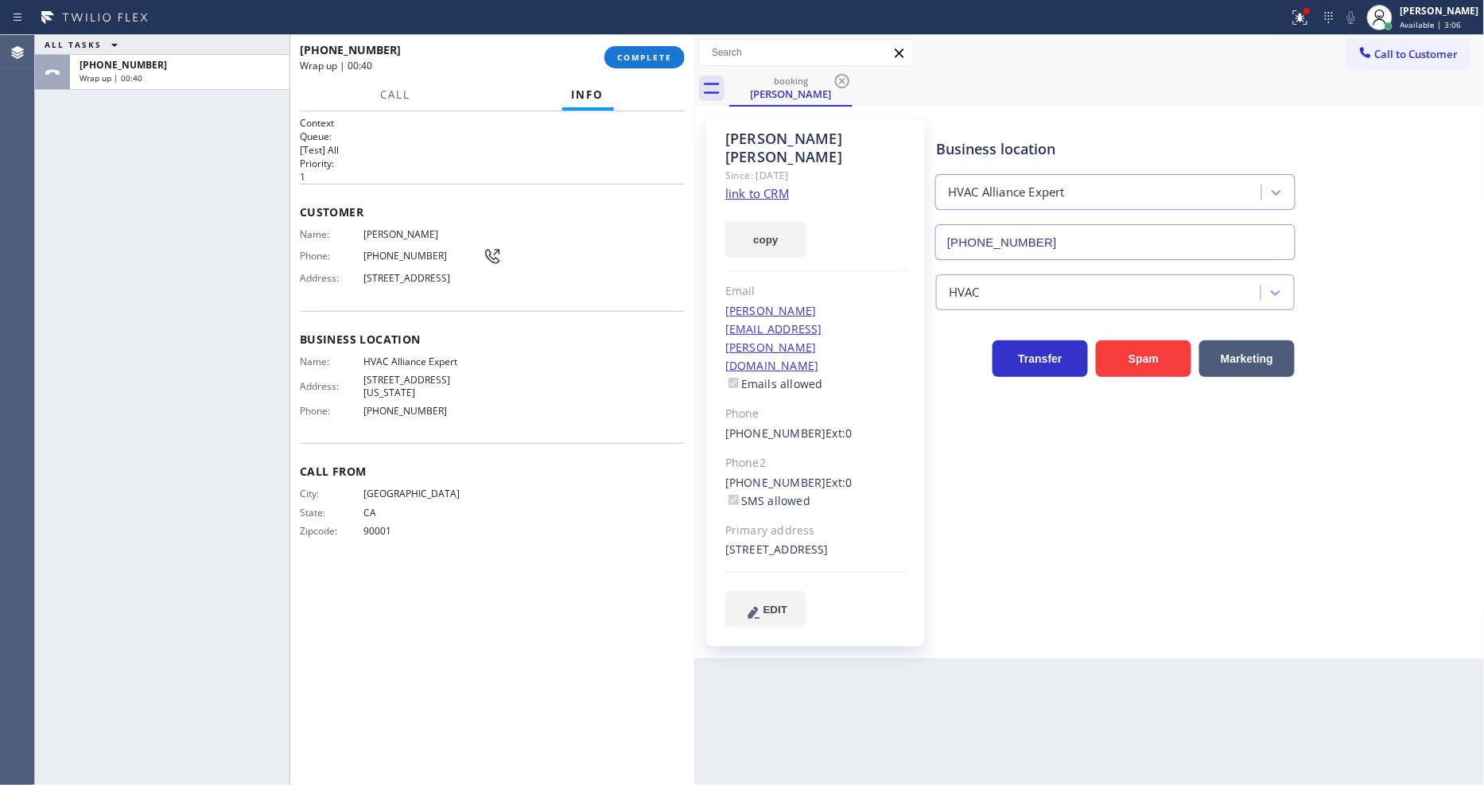
drag, startPoint x: 635, startPoint y: 57, endPoint x: 631, endPoint y: 123, distance: 66.1
click at [635, 57] on span "COMPLETE" at bounding box center [644, 57] width 55 height 11
click at [543, 265] on div "Name: [PERSON_NAME] Phone: [PHONE_NUMBER] Address: [STREET_ADDRESS]" at bounding box center [492, 259] width 385 height 63
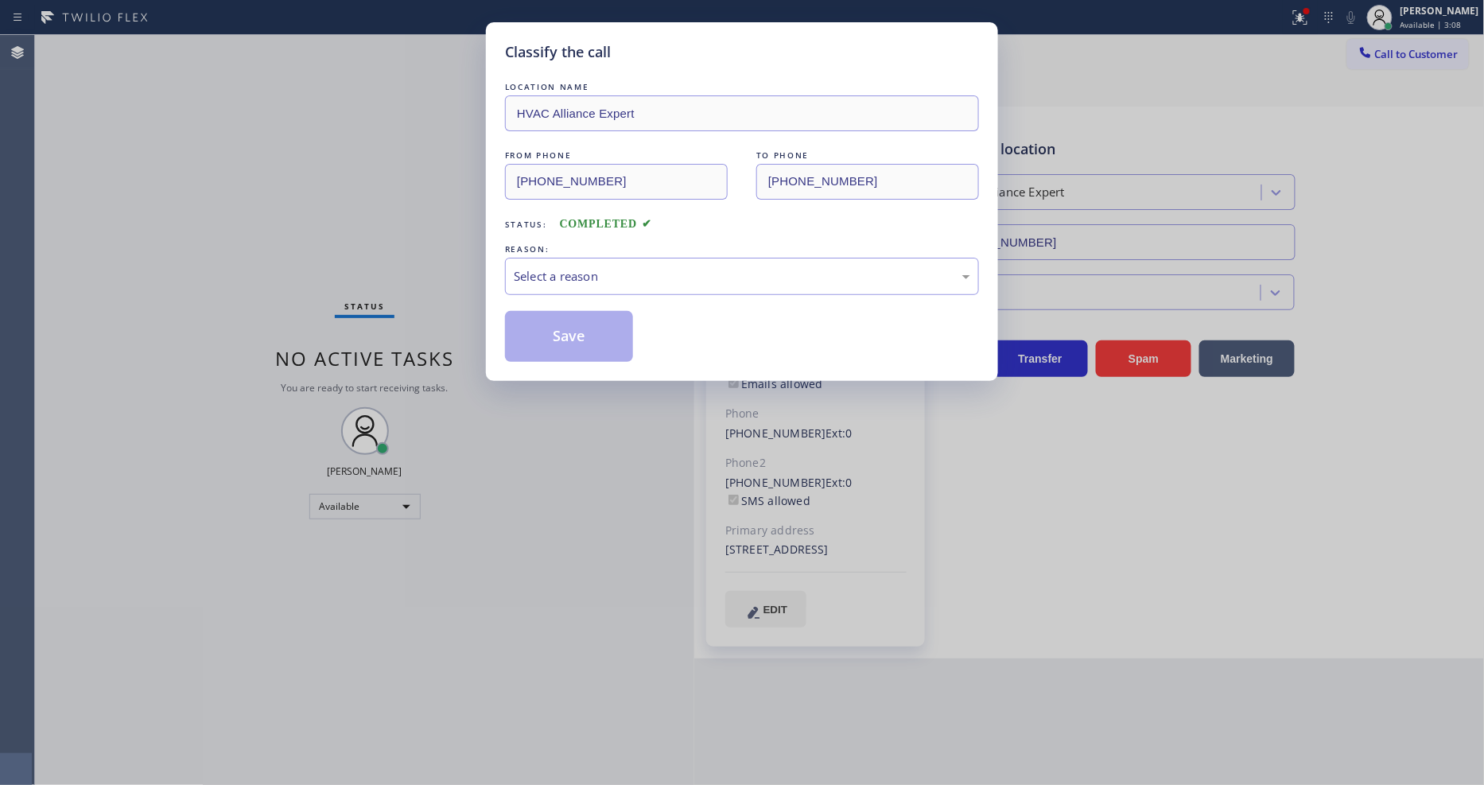
click at [543, 267] on div "Select a reason" at bounding box center [742, 276] width 456 height 18
click at [544, 331] on button "Save" at bounding box center [569, 336] width 128 height 51
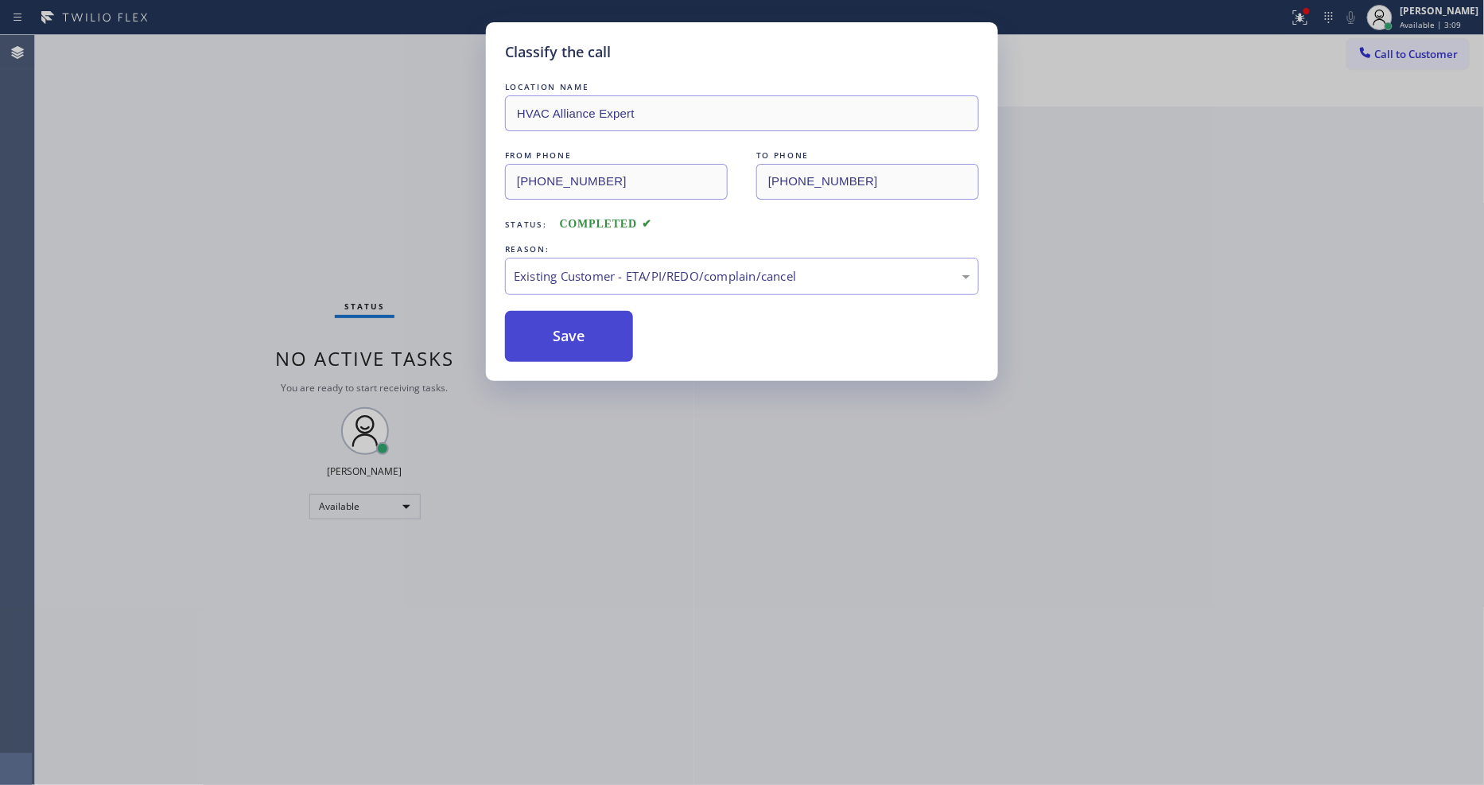
click at [544, 331] on button "Save" at bounding box center [569, 336] width 128 height 51
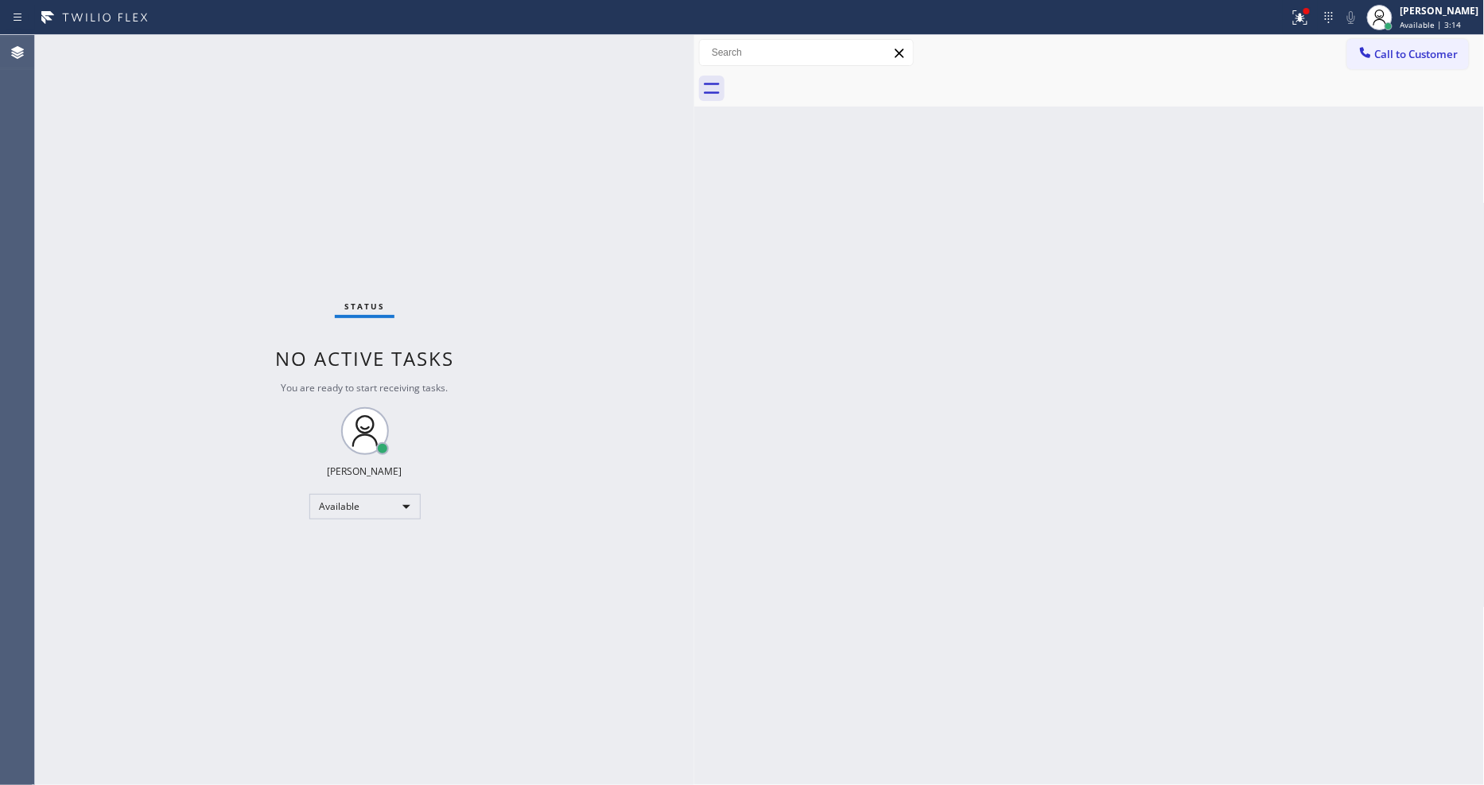
click at [197, 43] on div "Status No active tasks You are ready to start receiving tasks. [PERSON_NAME] Av…" at bounding box center [364, 410] width 659 height 750
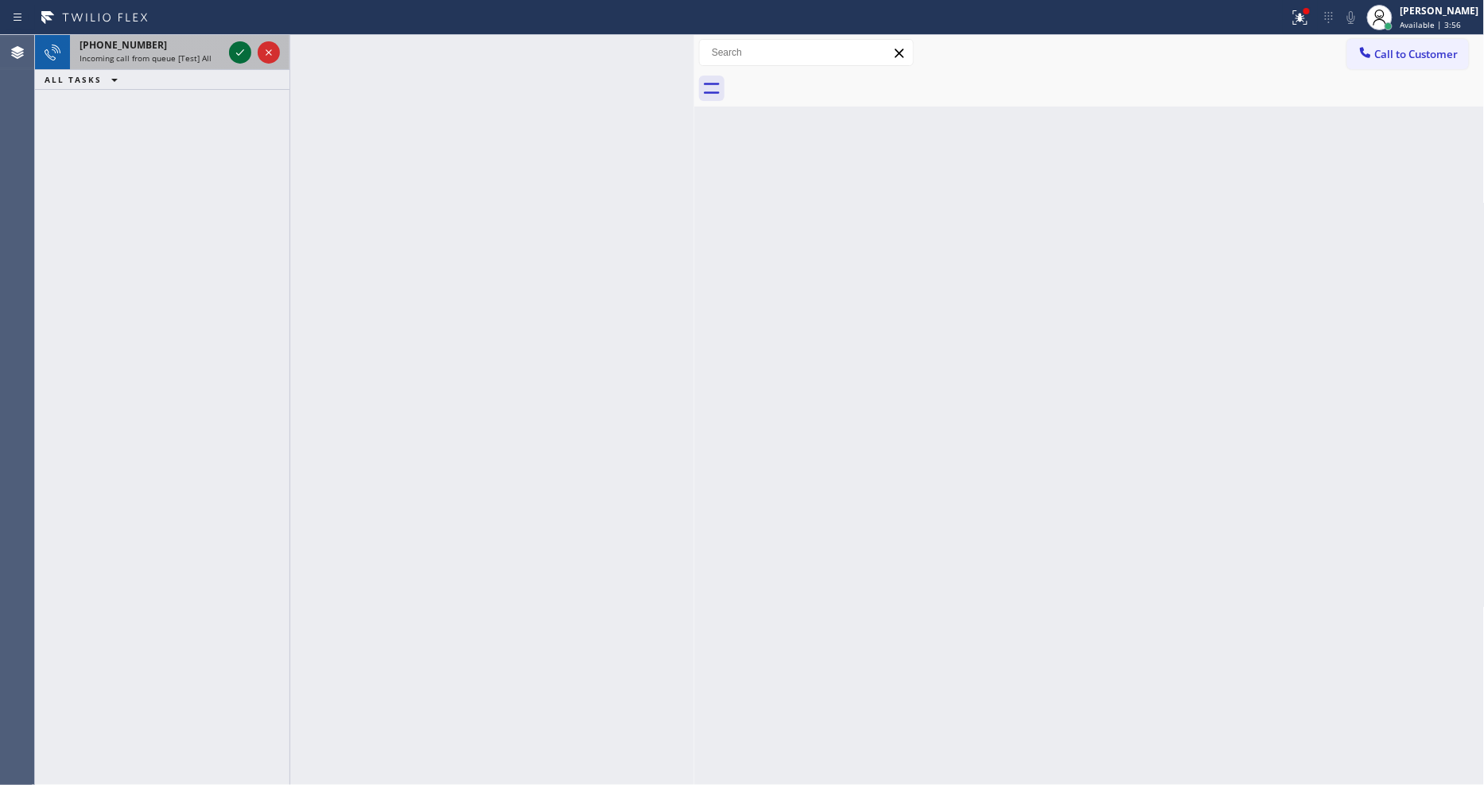
click at [239, 49] on icon at bounding box center [240, 52] width 19 height 19
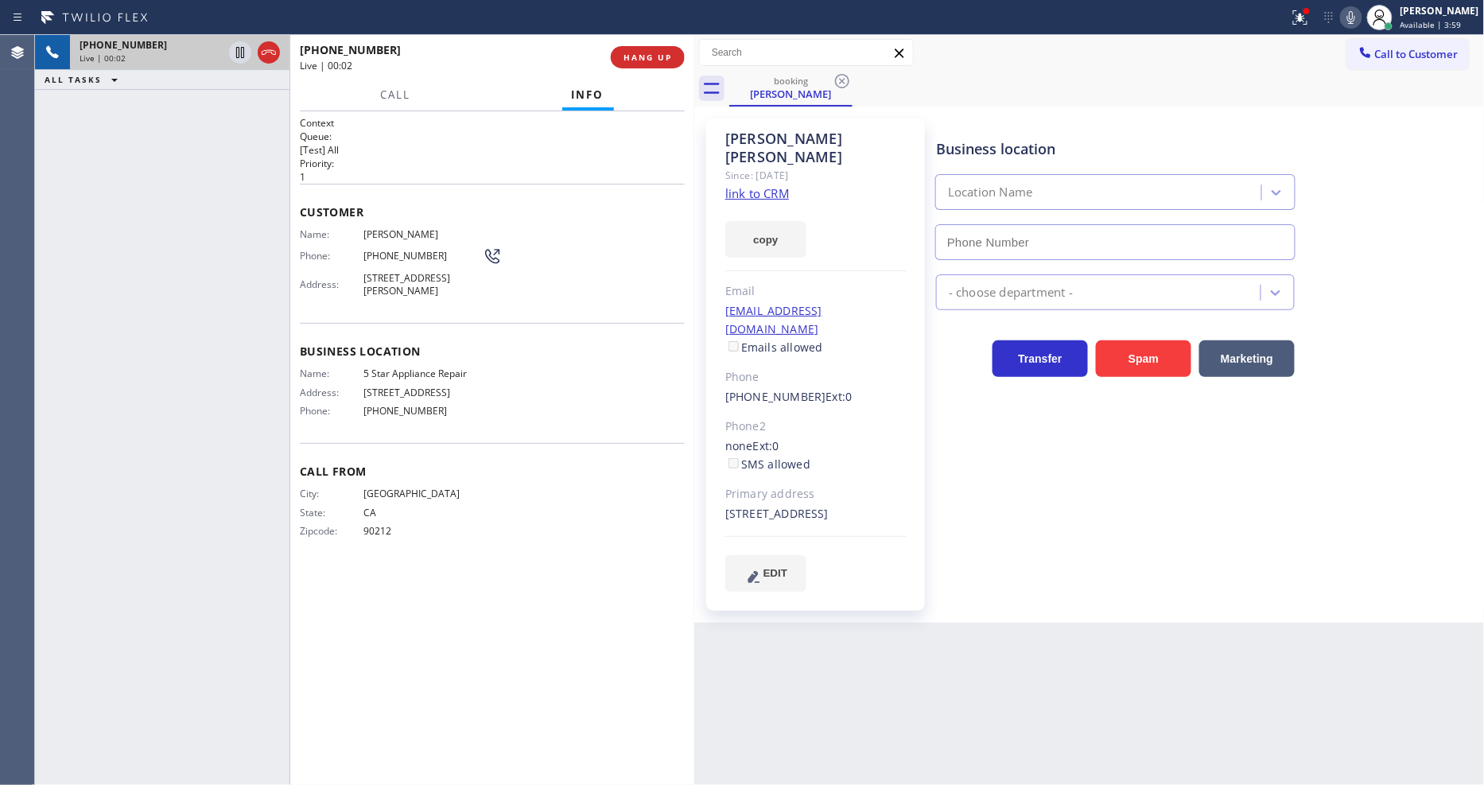
type input "[PHONE_NUMBER]"
click at [765, 185] on link "link to CRM" at bounding box center [757, 193] width 64 height 16
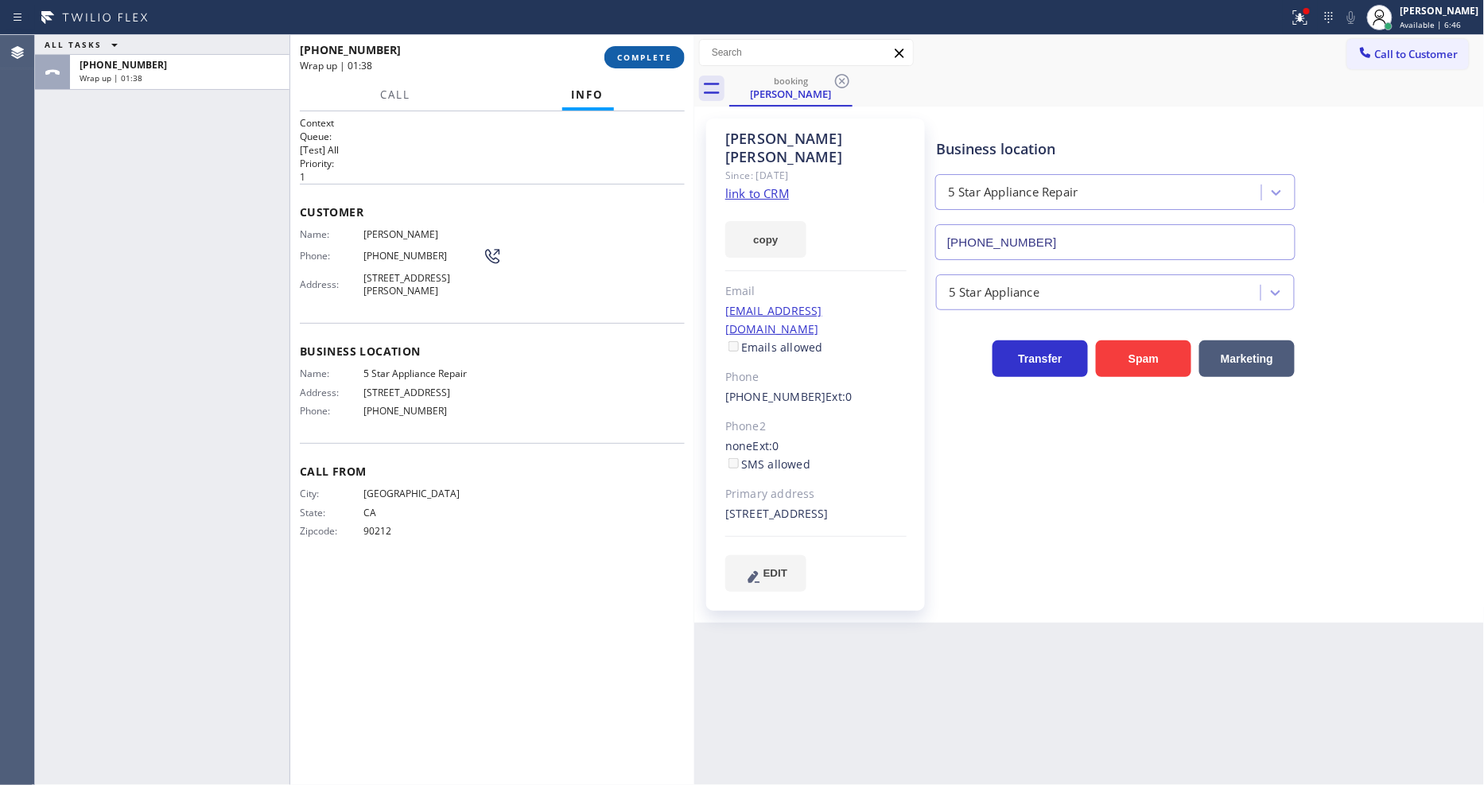
click at [623, 49] on button "COMPLETE" at bounding box center [644, 57] width 80 height 22
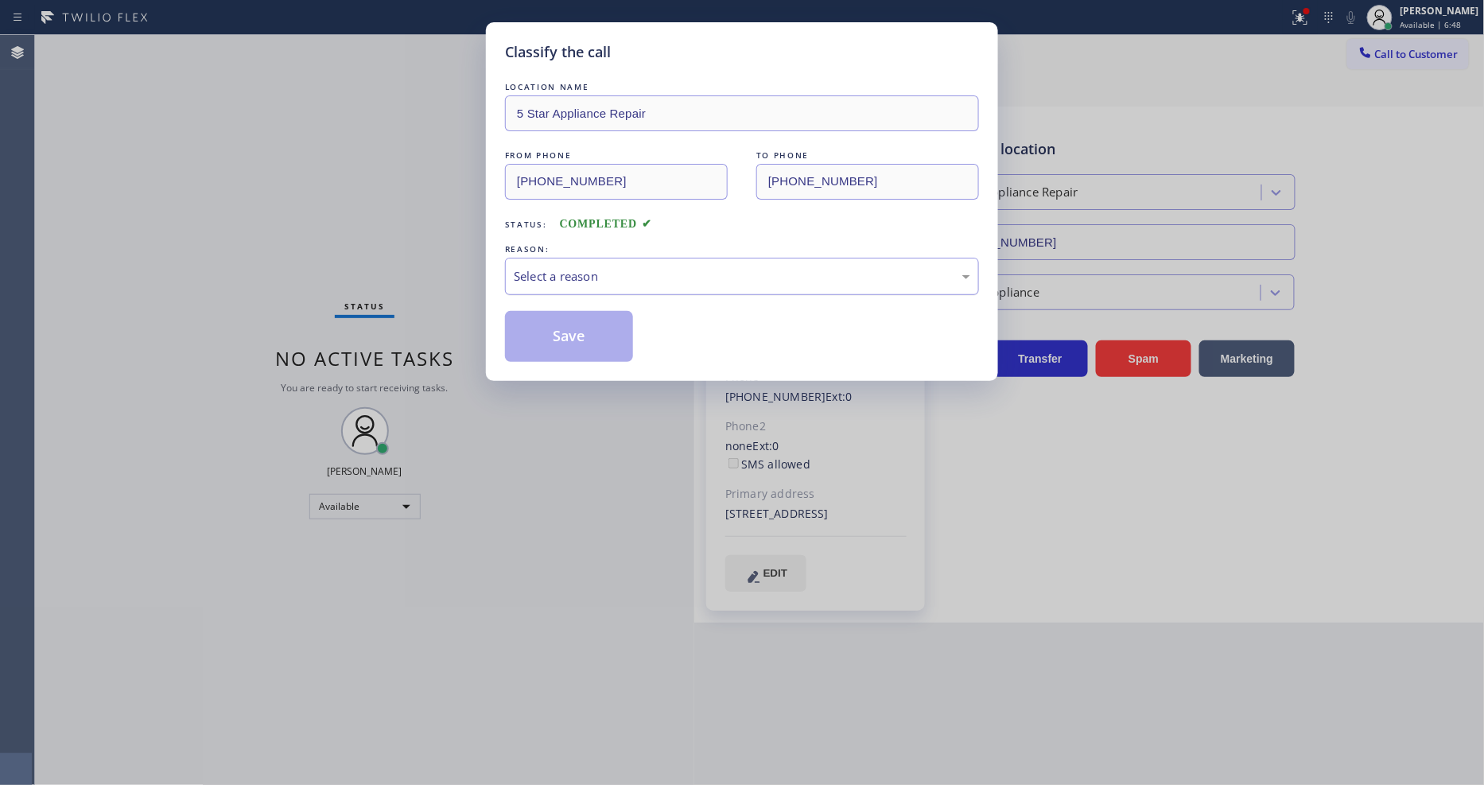
click at [545, 270] on div "Select a reason" at bounding box center [742, 276] width 456 height 18
click at [551, 335] on button "Save" at bounding box center [569, 336] width 128 height 51
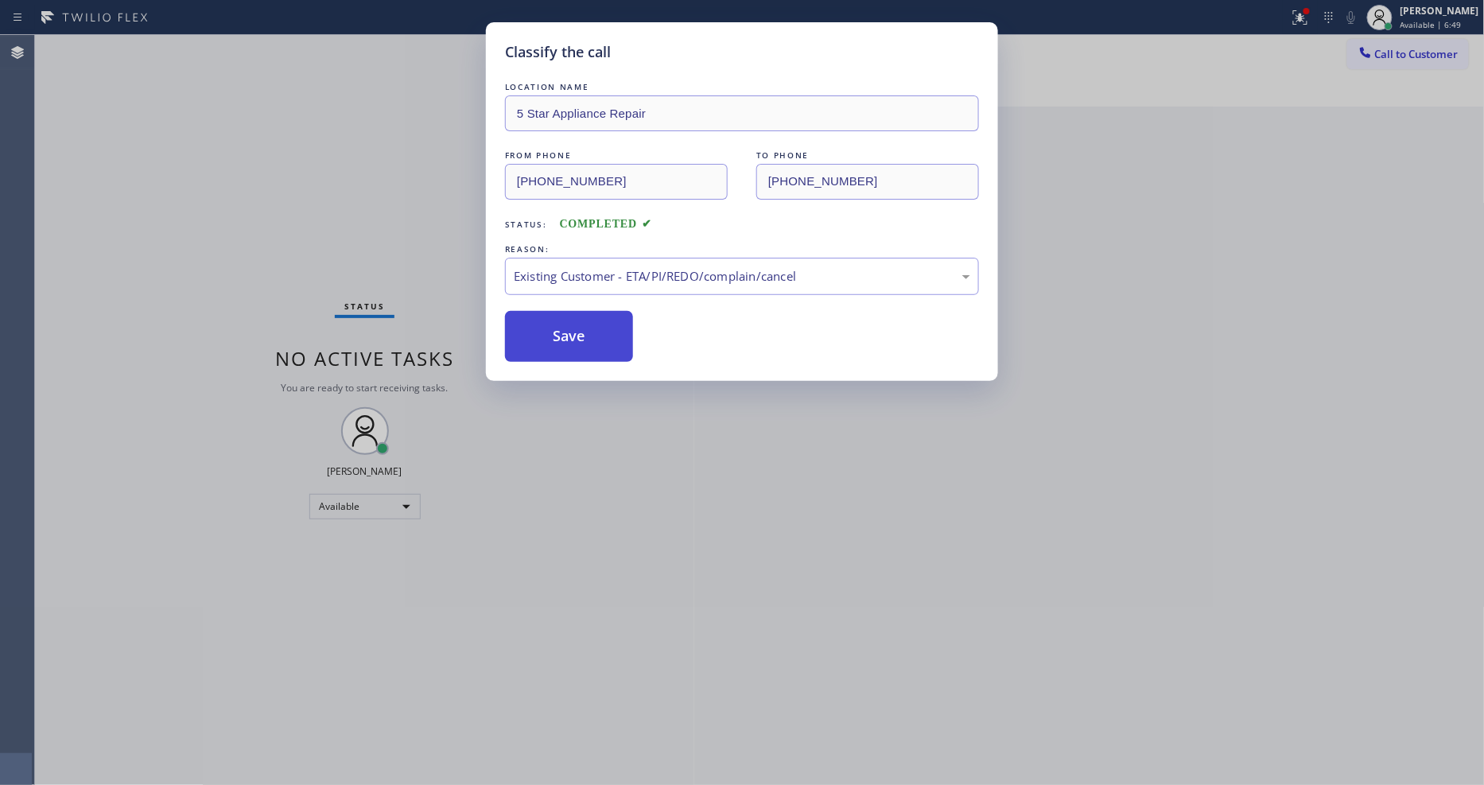
click at [551, 335] on button "Save" at bounding box center [569, 336] width 128 height 51
click at [552, 335] on button "Save" at bounding box center [569, 336] width 128 height 51
click at [553, 332] on button "Save" at bounding box center [569, 336] width 128 height 51
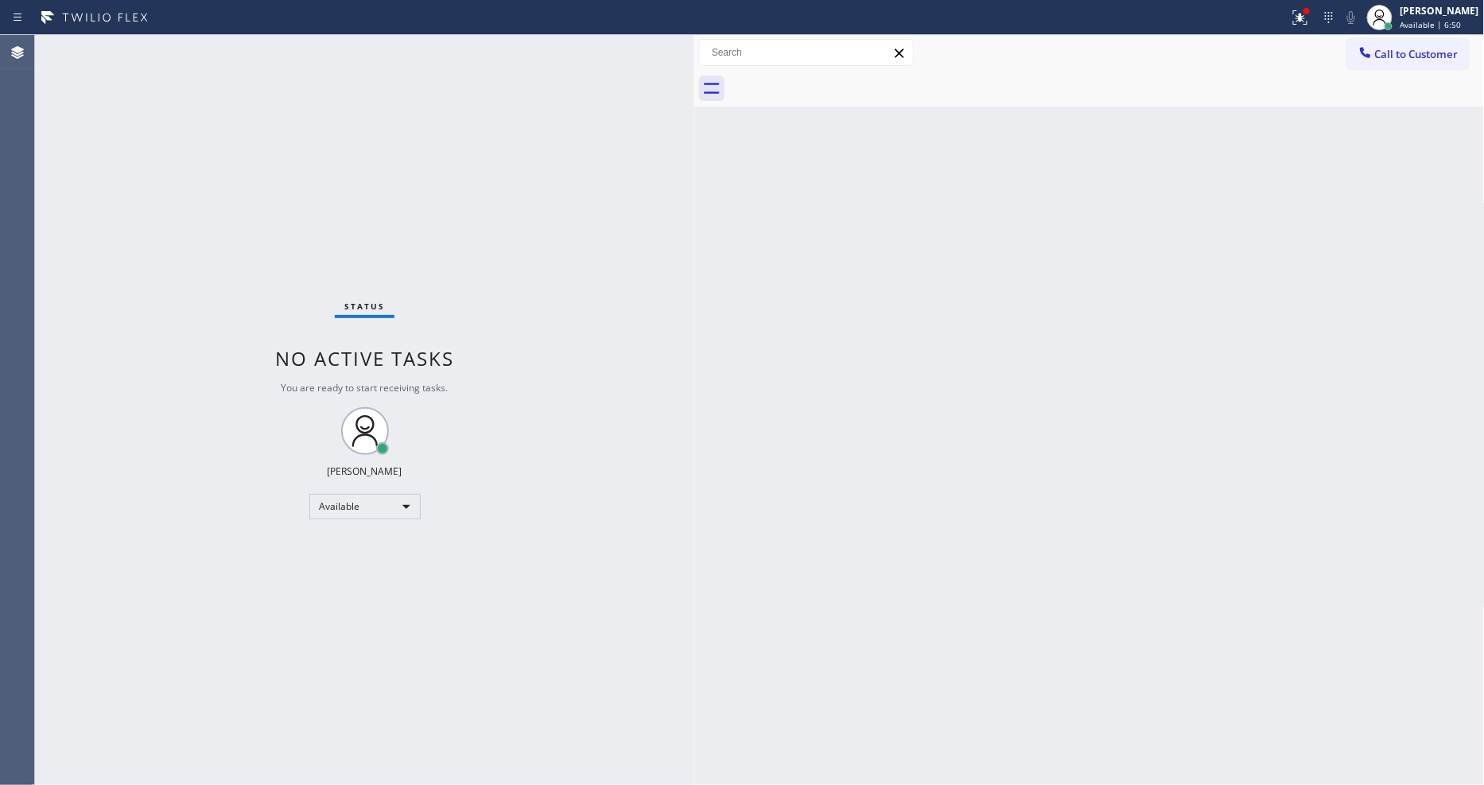
click at [195, 53] on div "Status No active tasks You are ready to start receiving tasks. [PERSON_NAME] Av…" at bounding box center [364, 410] width 659 height 750
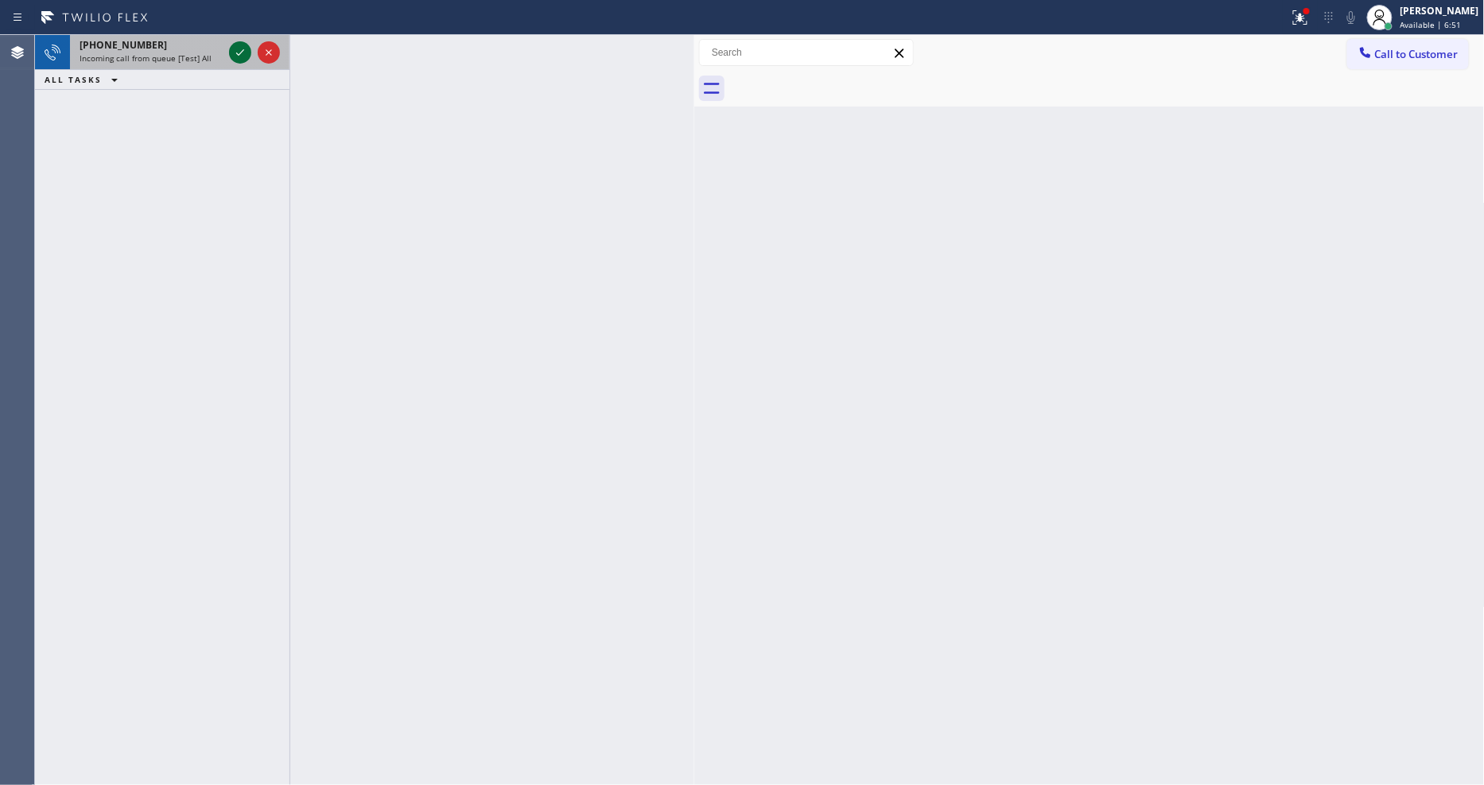
click at [244, 50] on icon at bounding box center [240, 52] width 19 height 19
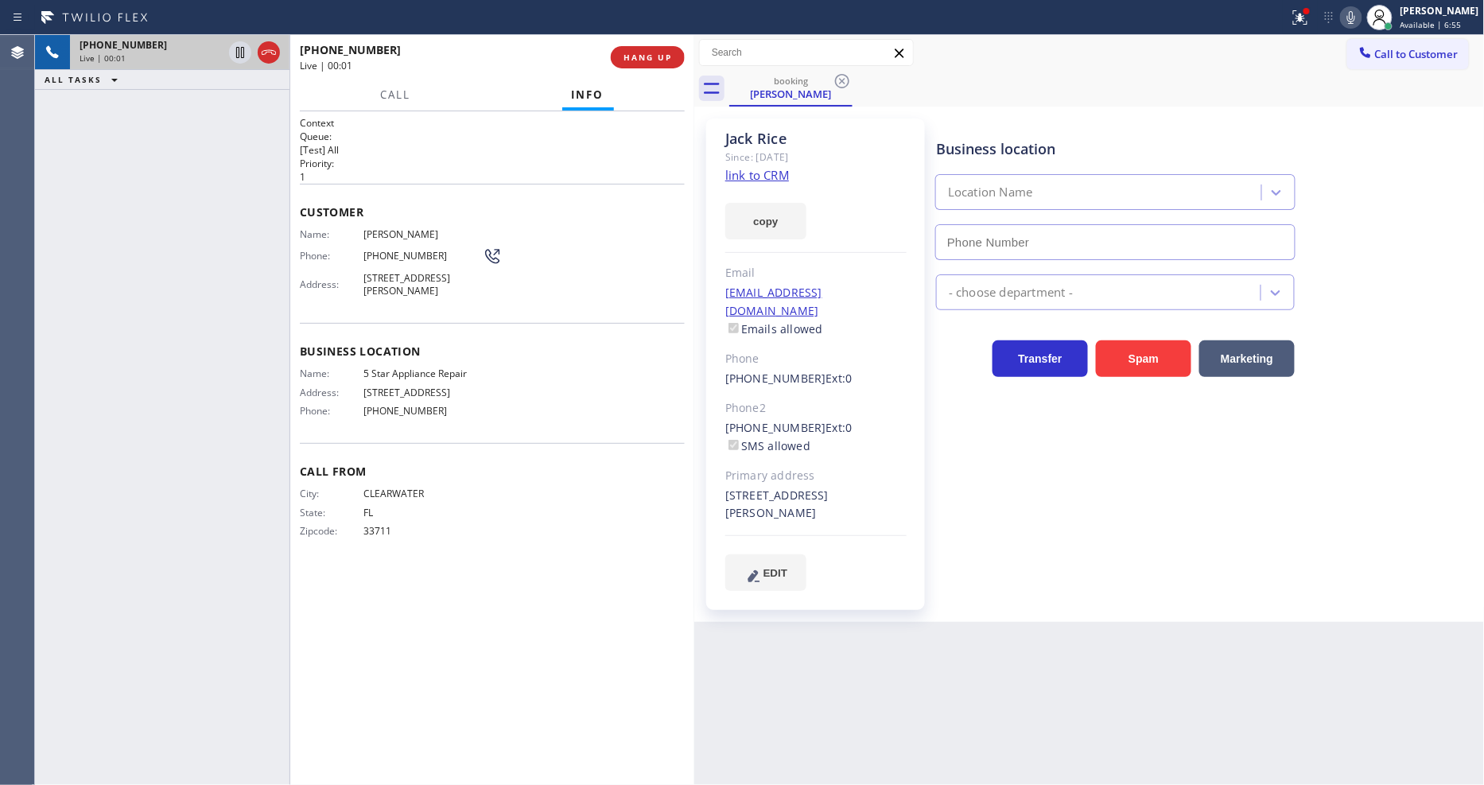
type input "[PHONE_NUMBER]"
click at [736, 175] on link "link to CRM" at bounding box center [757, 175] width 64 height 16
click at [236, 52] on icon at bounding box center [240, 52] width 8 height 11
click at [1361, 17] on icon at bounding box center [1350, 17] width 19 height 19
drag, startPoint x: 235, startPoint y: 49, endPoint x: 744, endPoint y: 57, distance: 509.0
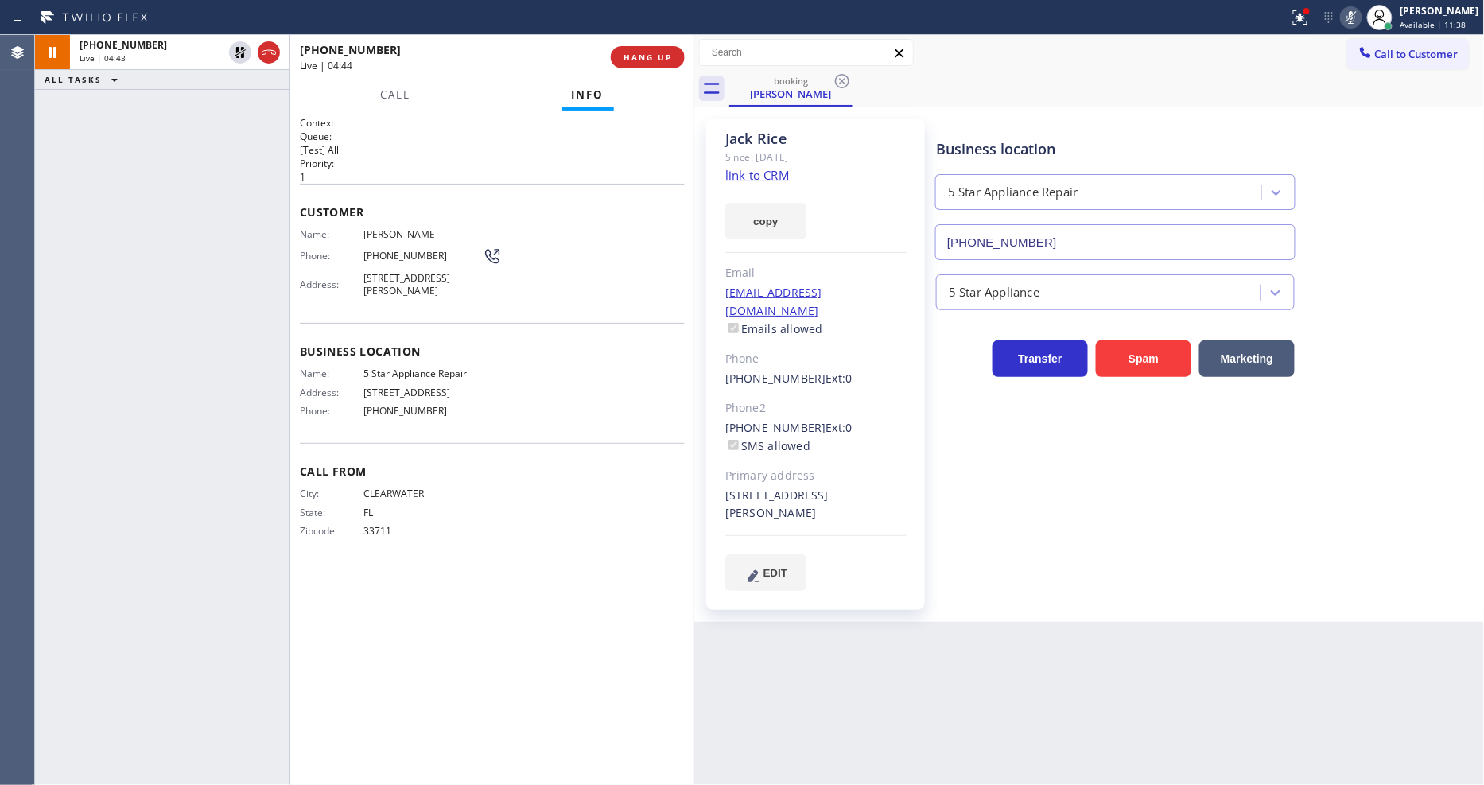
click at [235, 49] on icon at bounding box center [240, 52] width 19 height 19
click at [1361, 17] on icon at bounding box center [1350, 17] width 19 height 19
click at [1318, 18] on div at bounding box center [1300, 17] width 35 height 19
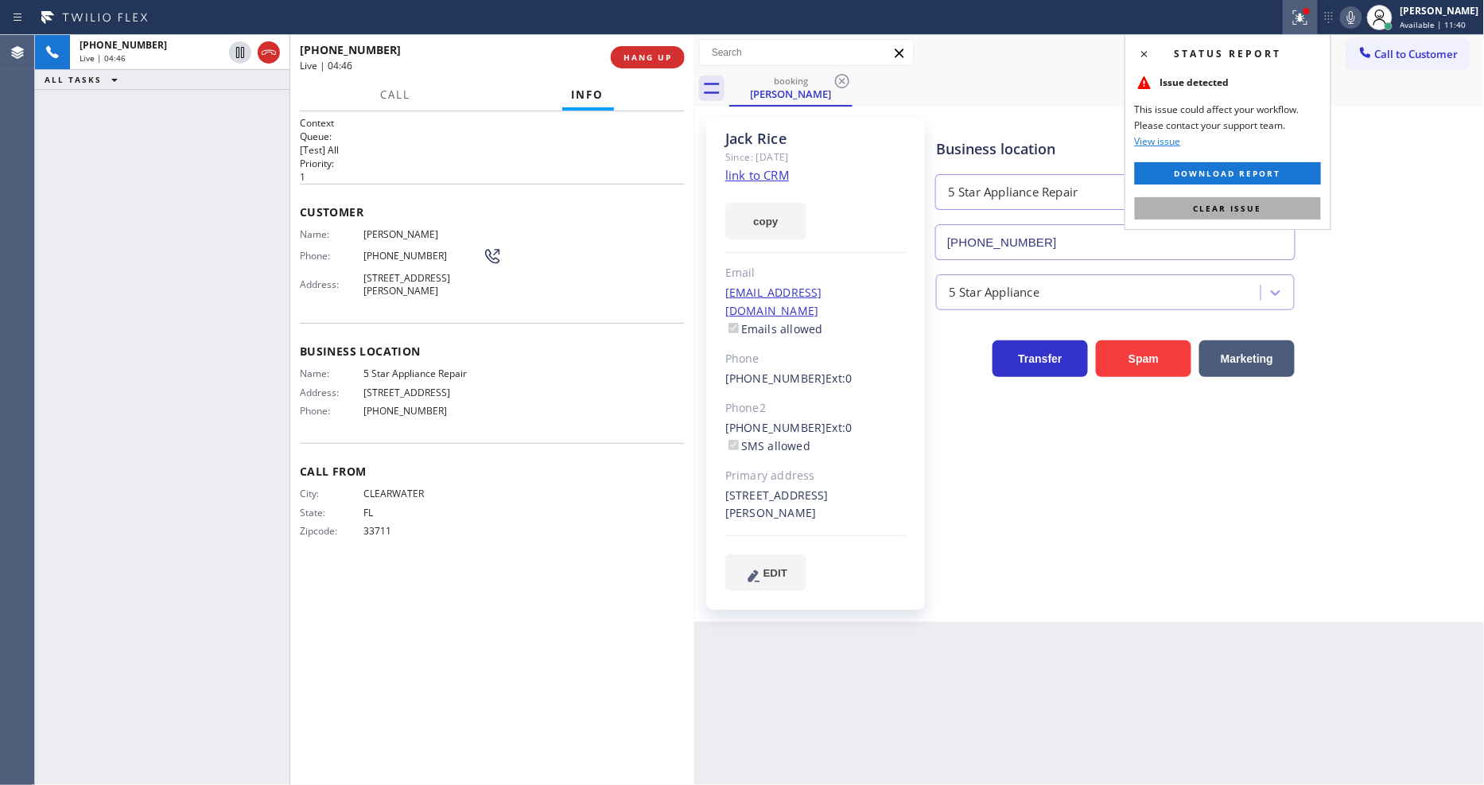
click at [1291, 207] on button "Clear issue" at bounding box center [1228, 208] width 186 height 22
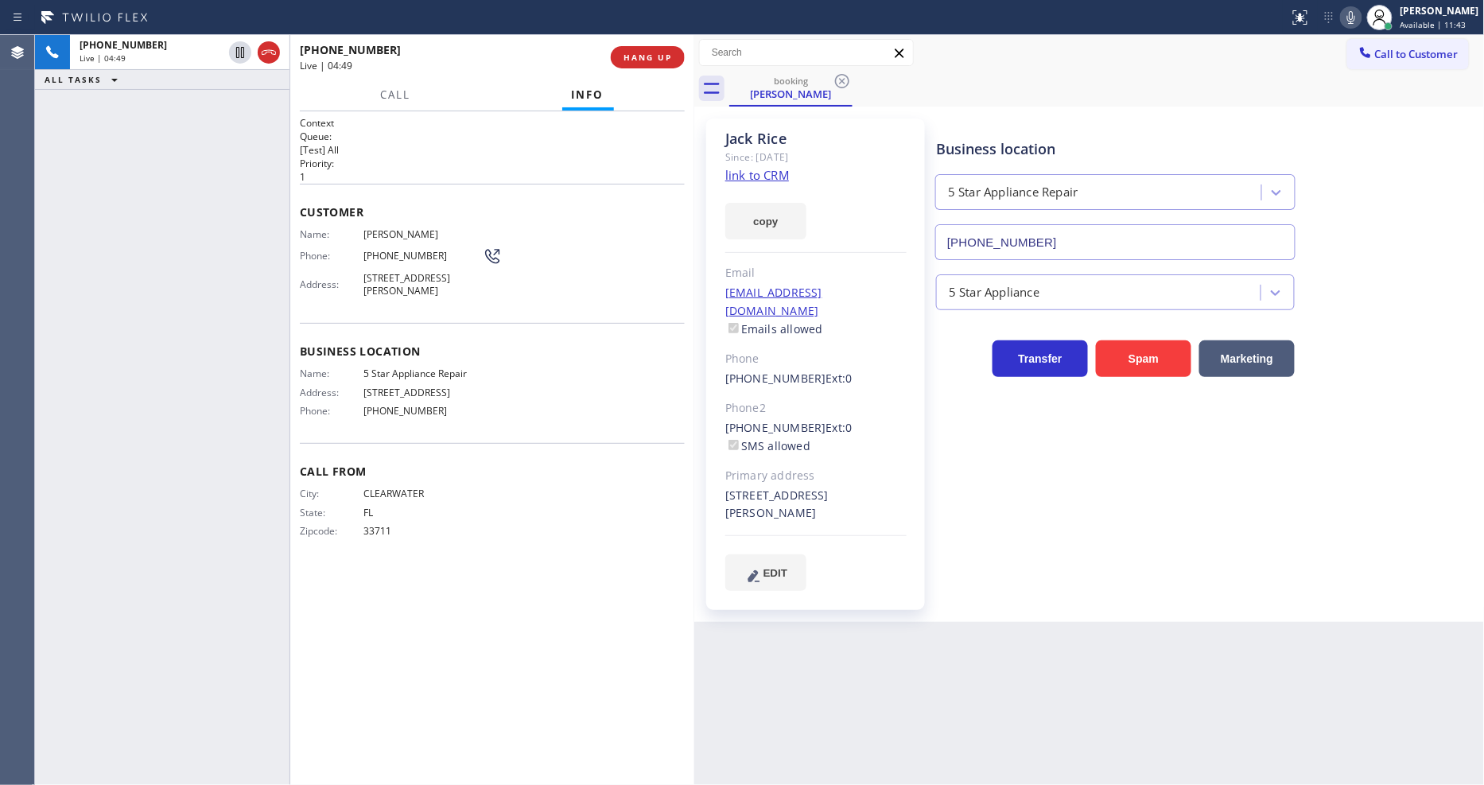
drag, startPoint x: 673, startPoint y: 654, endPoint x: 544, endPoint y: 733, distance: 151.4
click at [672, 652] on div "Context Queue: [Test] All Priority: 1 Customer Name: [PERSON_NAME] Phone: [PHON…" at bounding box center [492, 448] width 385 height 664
click at [956, 445] on div "Business location 5 Star Appliance Repair [PHONE_NUMBER] 5 Star Appliance Trans…" at bounding box center [1207, 354] width 548 height 464
click at [402, 252] on span "[PHONE_NUMBER]" at bounding box center [422, 256] width 119 height 12
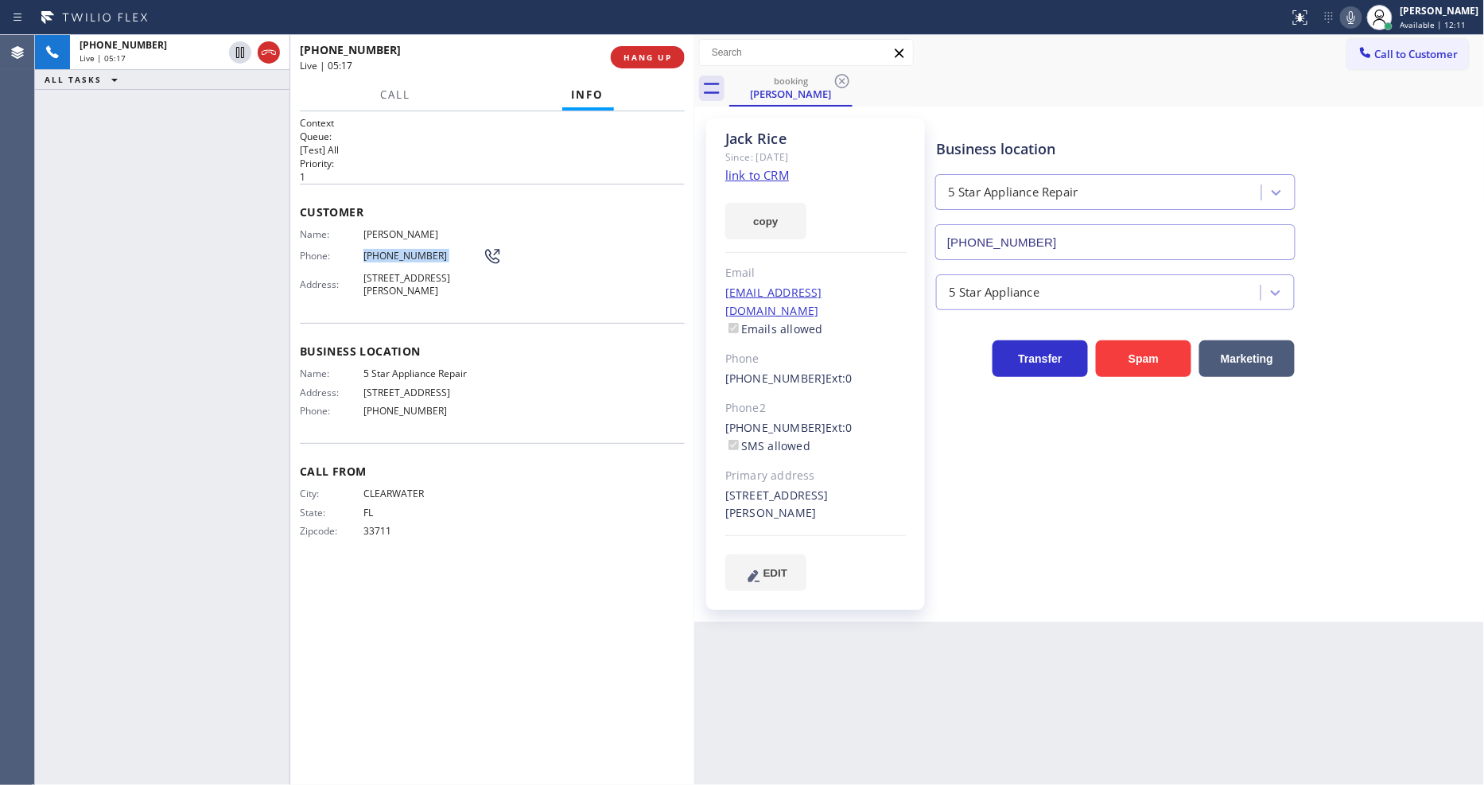
click at [401, 251] on span "[PHONE_NUMBER]" at bounding box center [422, 256] width 119 height 12
copy div "[PHONE_NUMBER]"
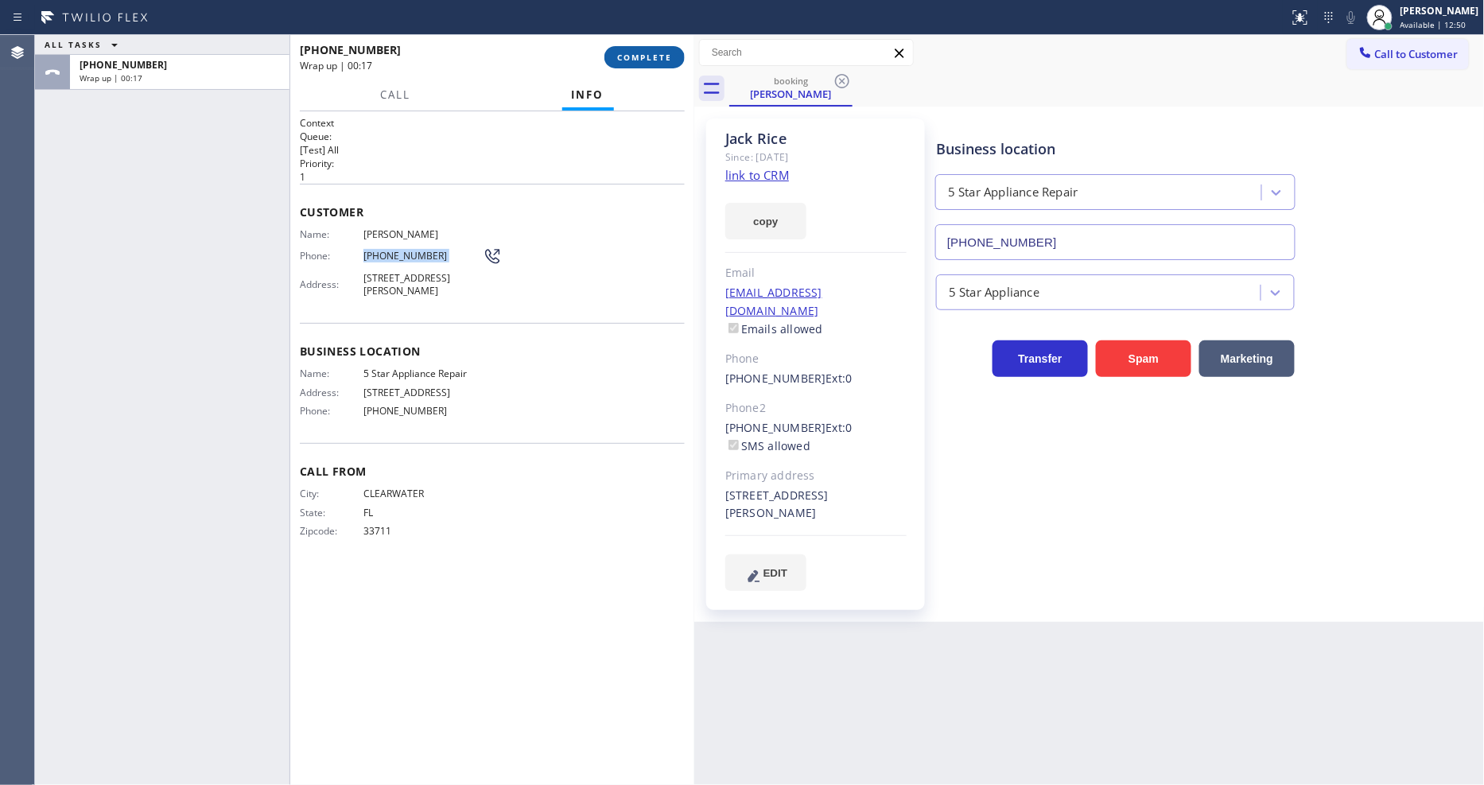
click at [650, 59] on span "COMPLETE" at bounding box center [644, 57] width 55 height 11
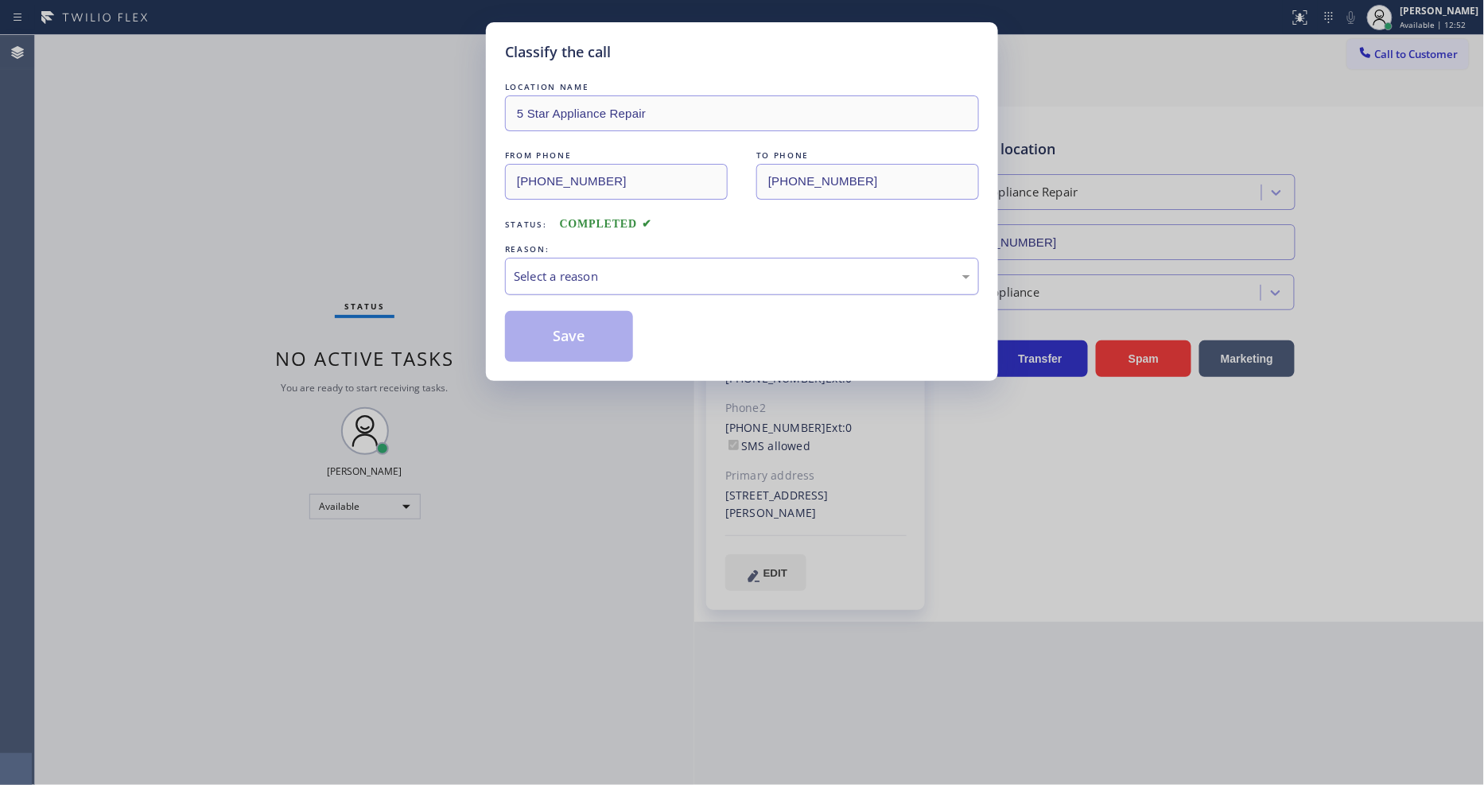
click at [576, 267] on div "Select a reason" at bounding box center [742, 276] width 456 height 18
click at [565, 329] on button "Save" at bounding box center [569, 336] width 128 height 51
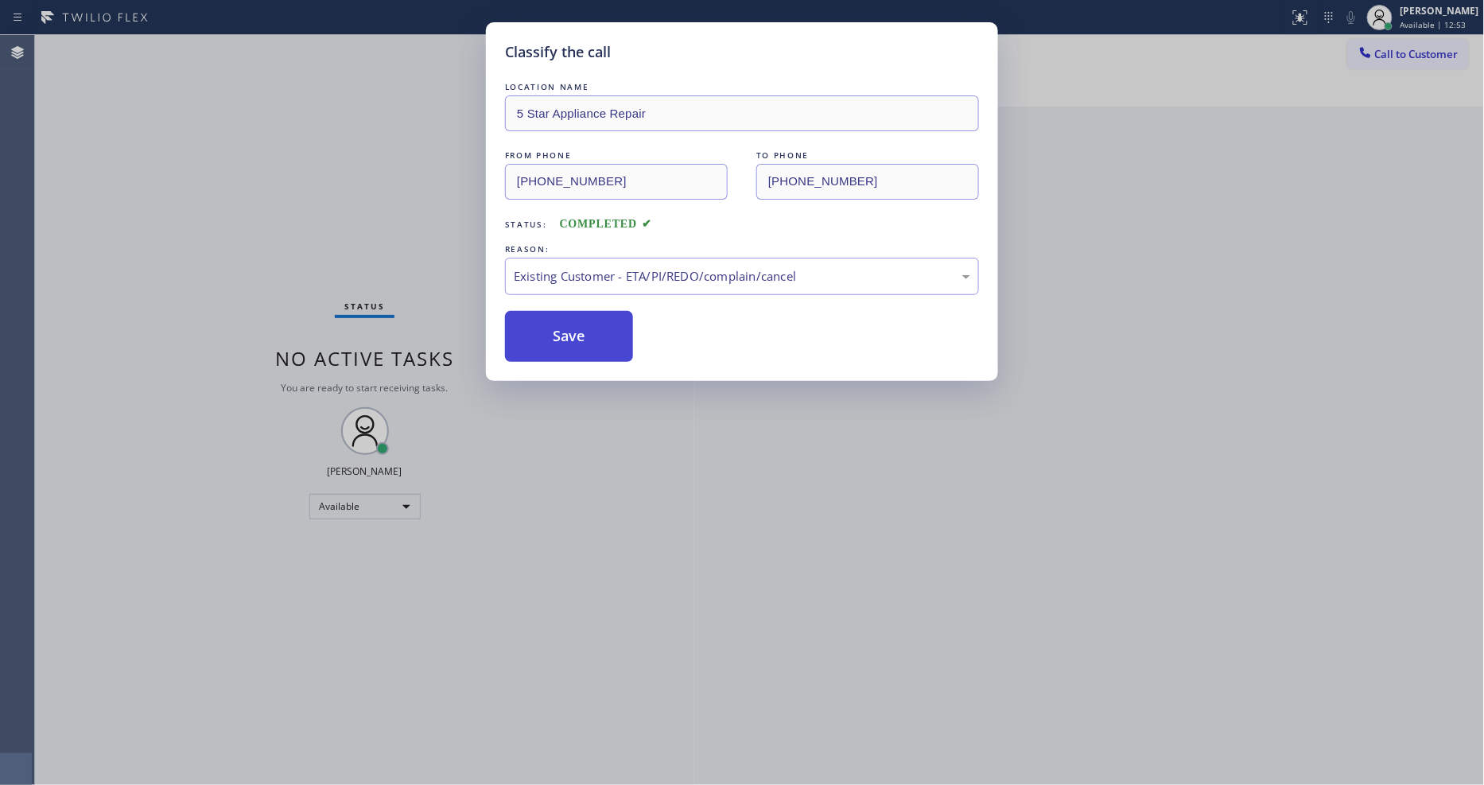
click at [565, 329] on button "Save" at bounding box center [569, 336] width 128 height 51
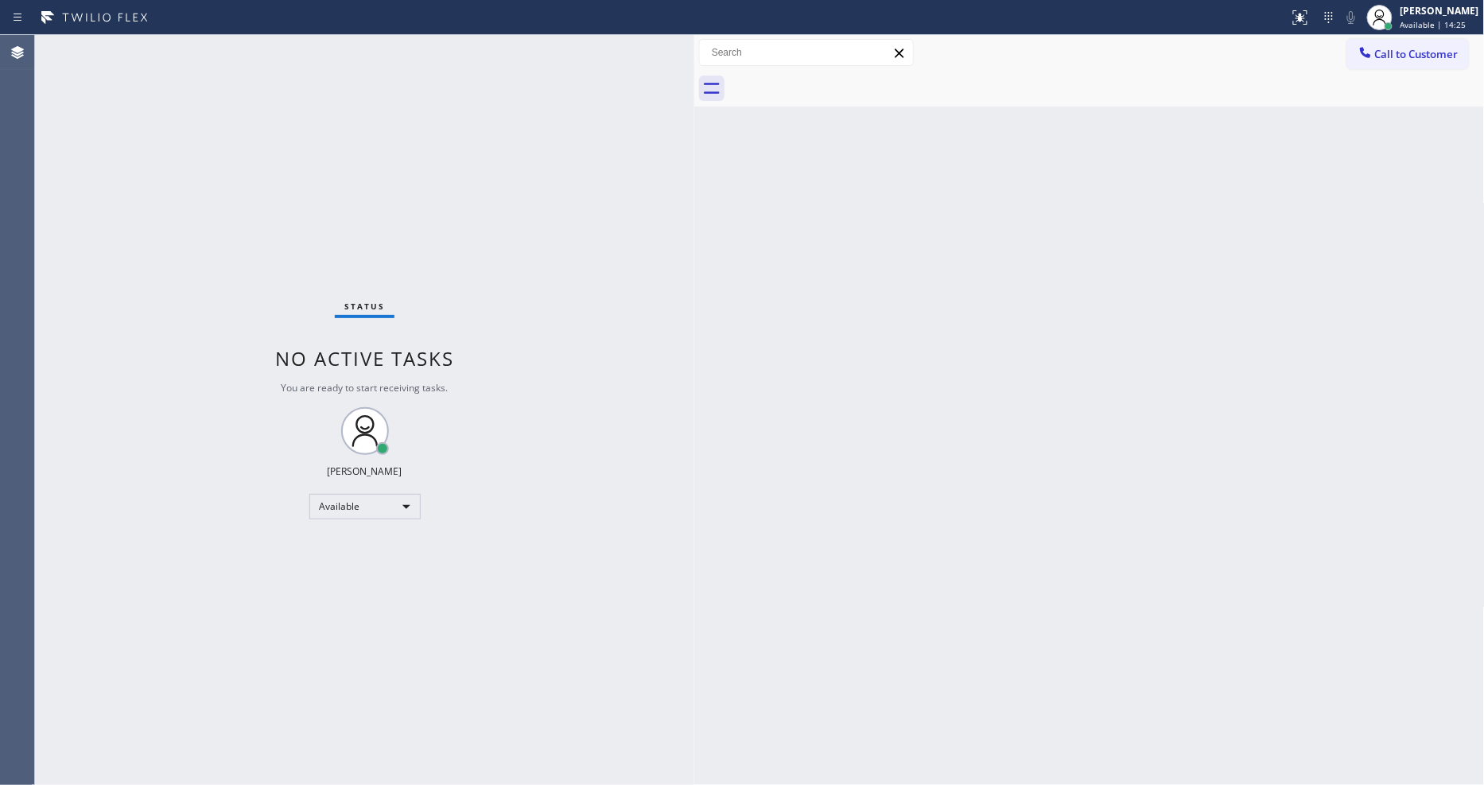
drag, startPoint x: 181, startPoint y: 191, endPoint x: 271, endPoint y: 242, distance: 103.3
click at [181, 192] on div "Status No active tasks You are ready to start receiving tasks. [PERSON_NAME] Av…" at bounding box center [364, 410] width 659 height 750
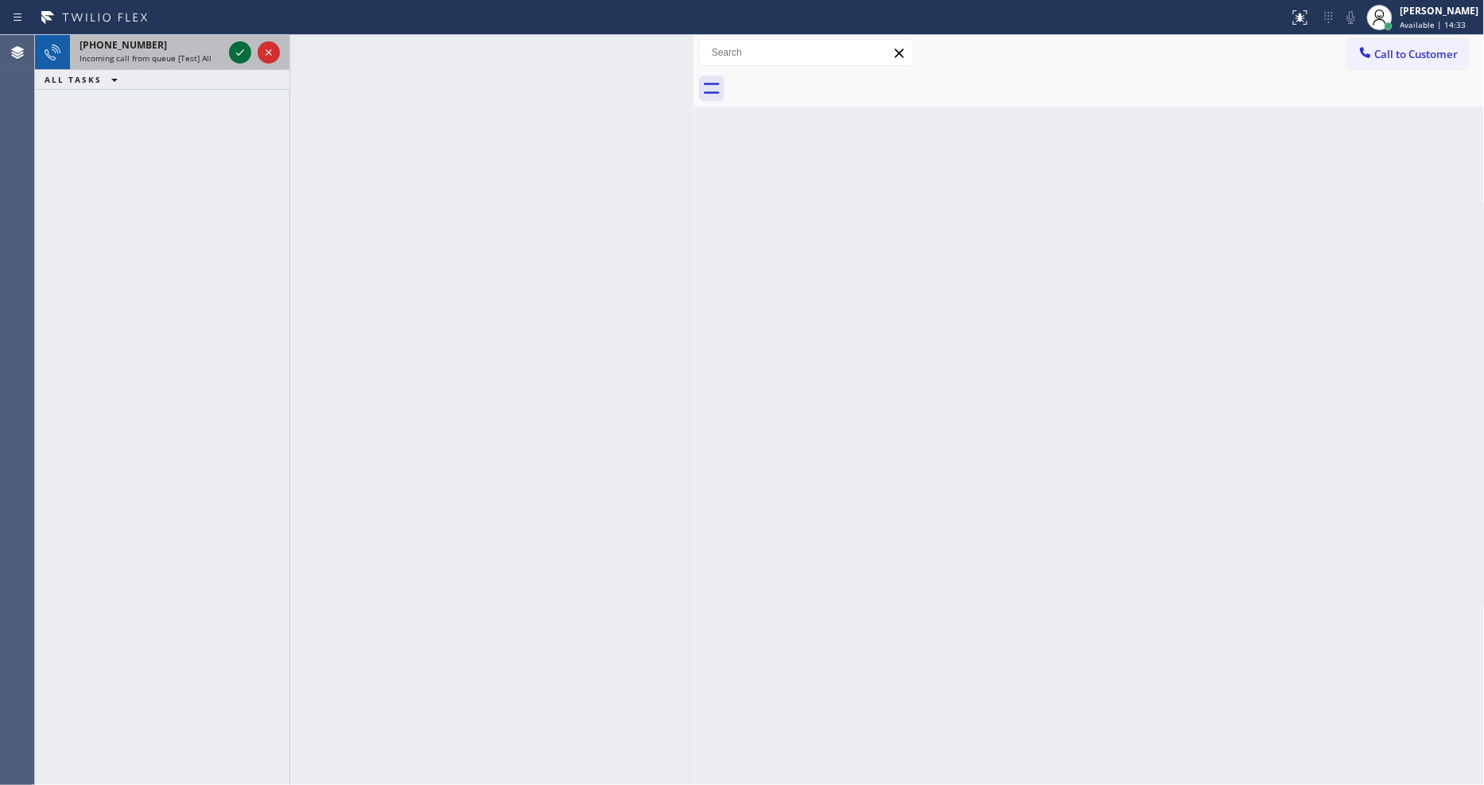
click at [240, 51] on icon at bounding box center [240, 52] width 19 height 19
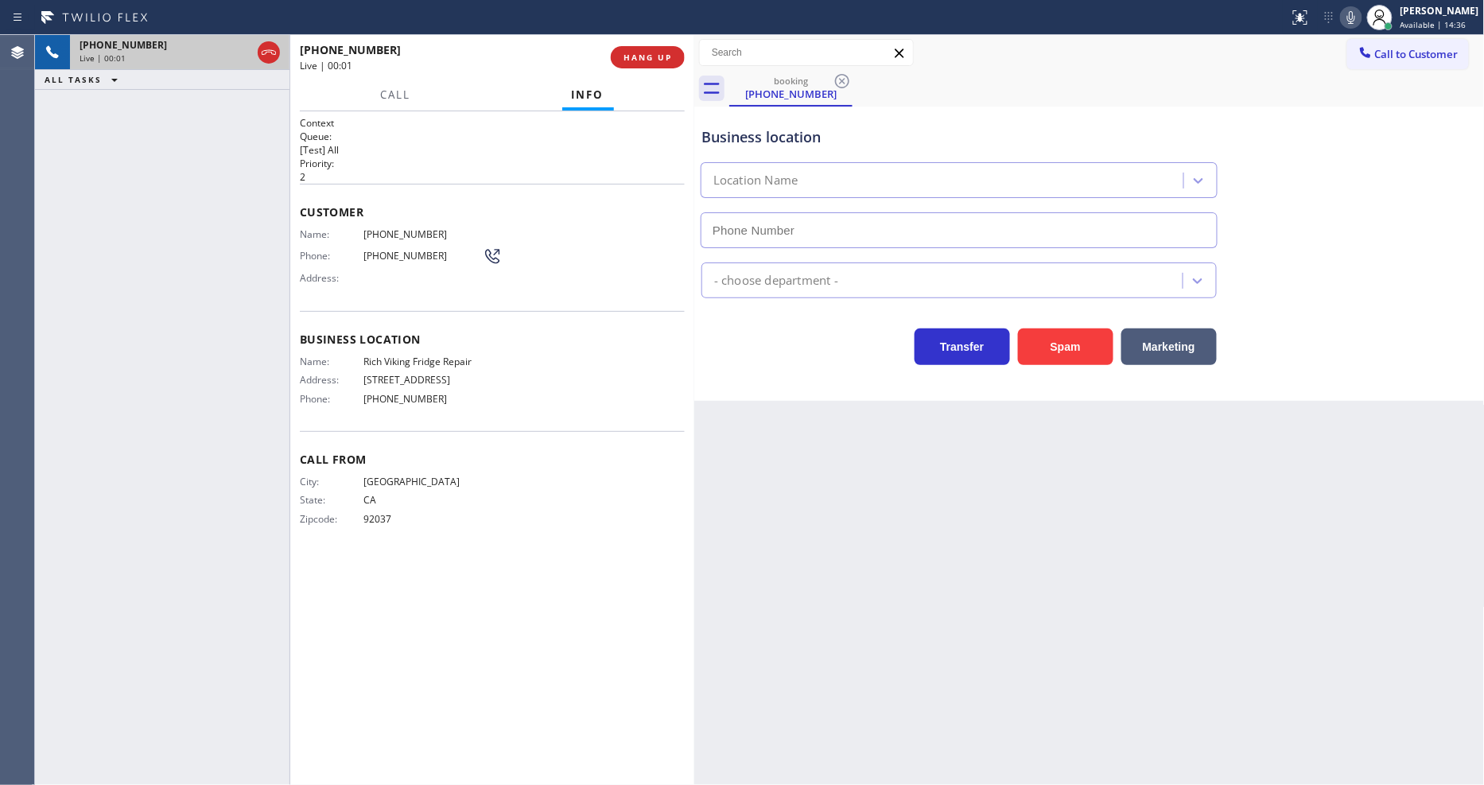
type input "[PHONE_NUMBER]"
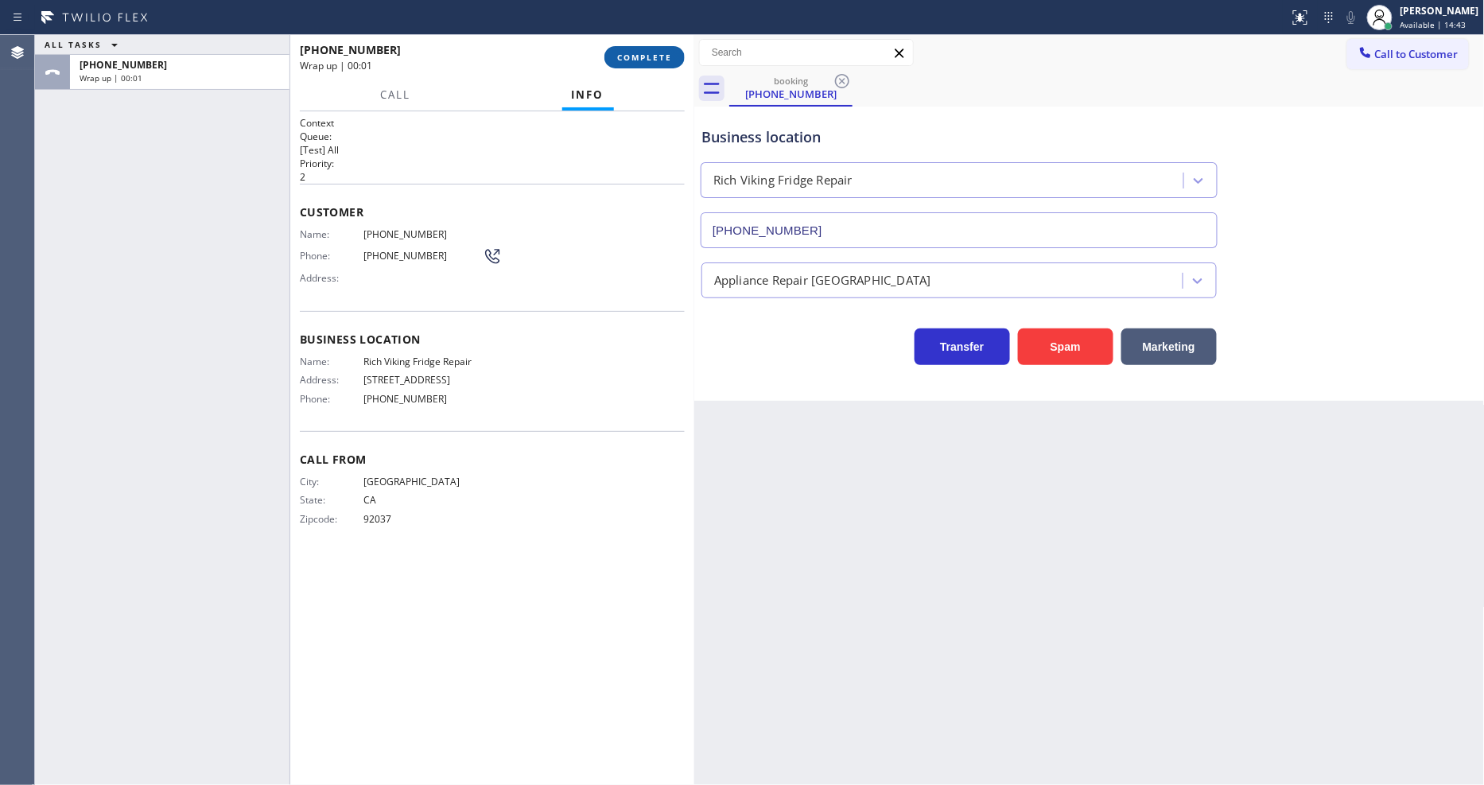
click at [636, 53] on span "COMPLETE" at bounding box center [644, 57] width 55 height 11
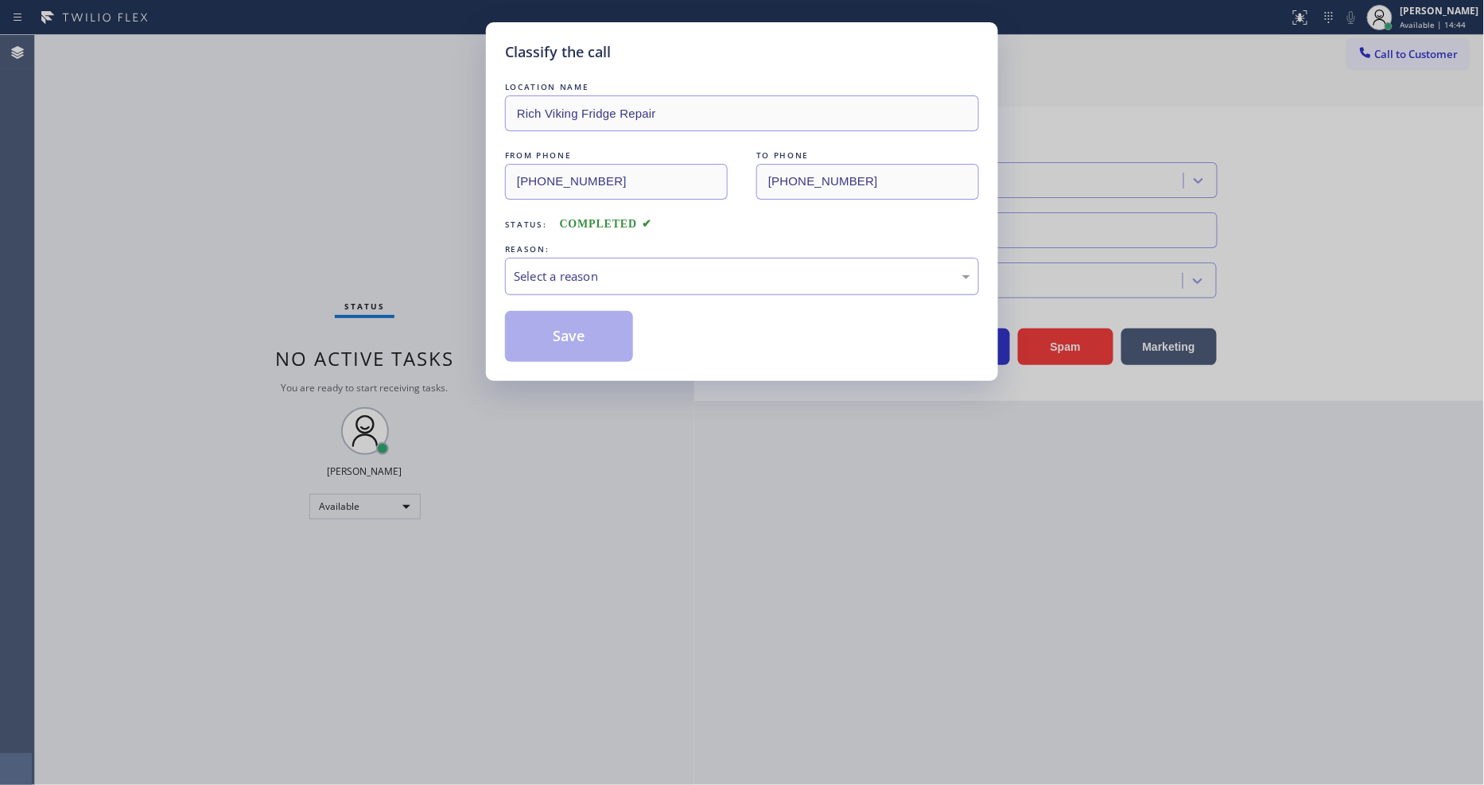
click at [655, 267] on div "Select a reason" at bounding box center [742, 276] width 456 height 18
click at [592, 336] on button "Save" at bounding box center [569, 336] width 128 height 51
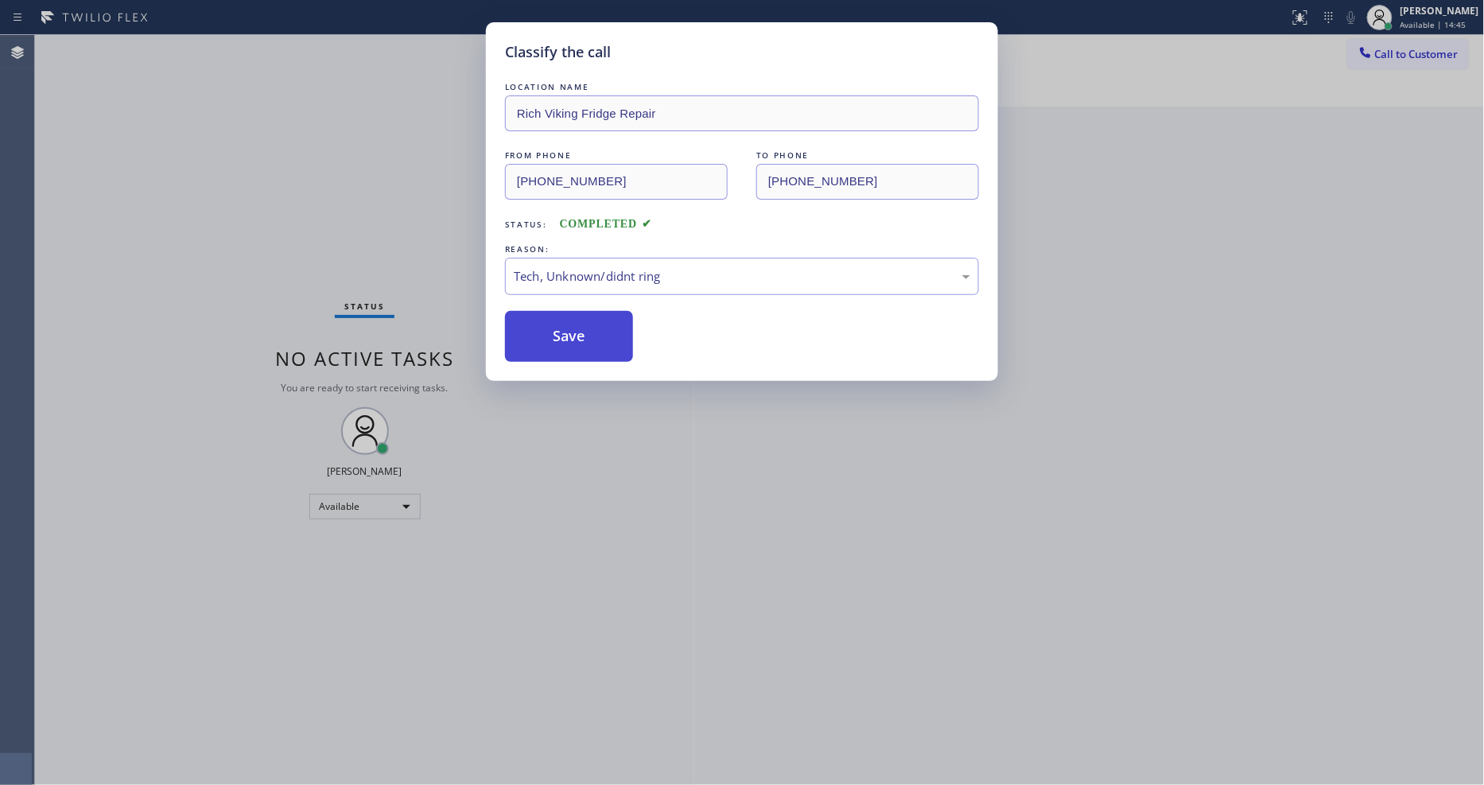
click at [592, 336] on button "Save" at bounding box center [569, 336] width 128 height 51
click at [592, 335] on button "Save" at bounding box center [569, 336] width 128 height 51
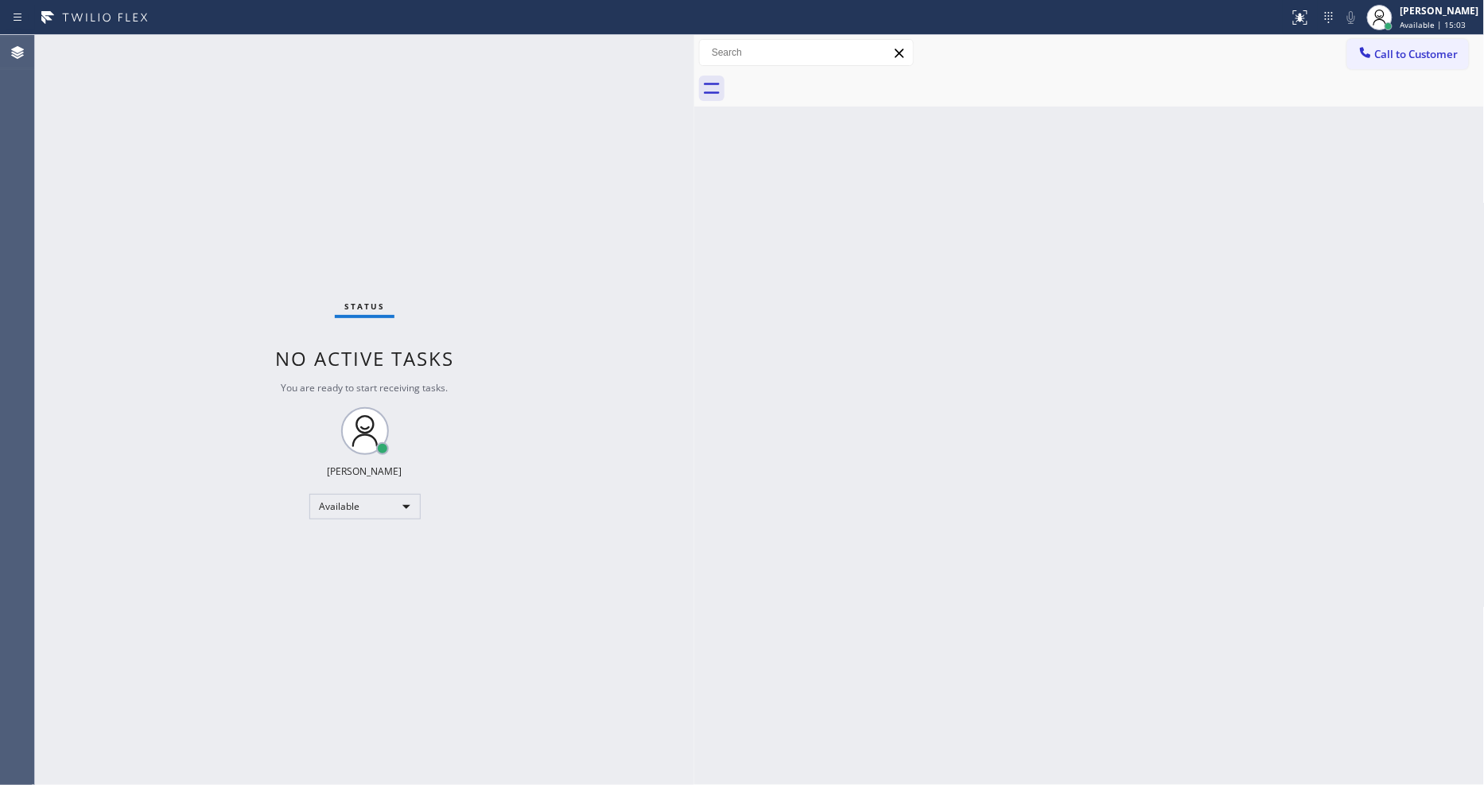
click at [216, 40] on div "Status No active tasks You are ready to start receiving tasks. [PERSON_NAME] Av…" at bounding box center [364, 410] width 659 height 750
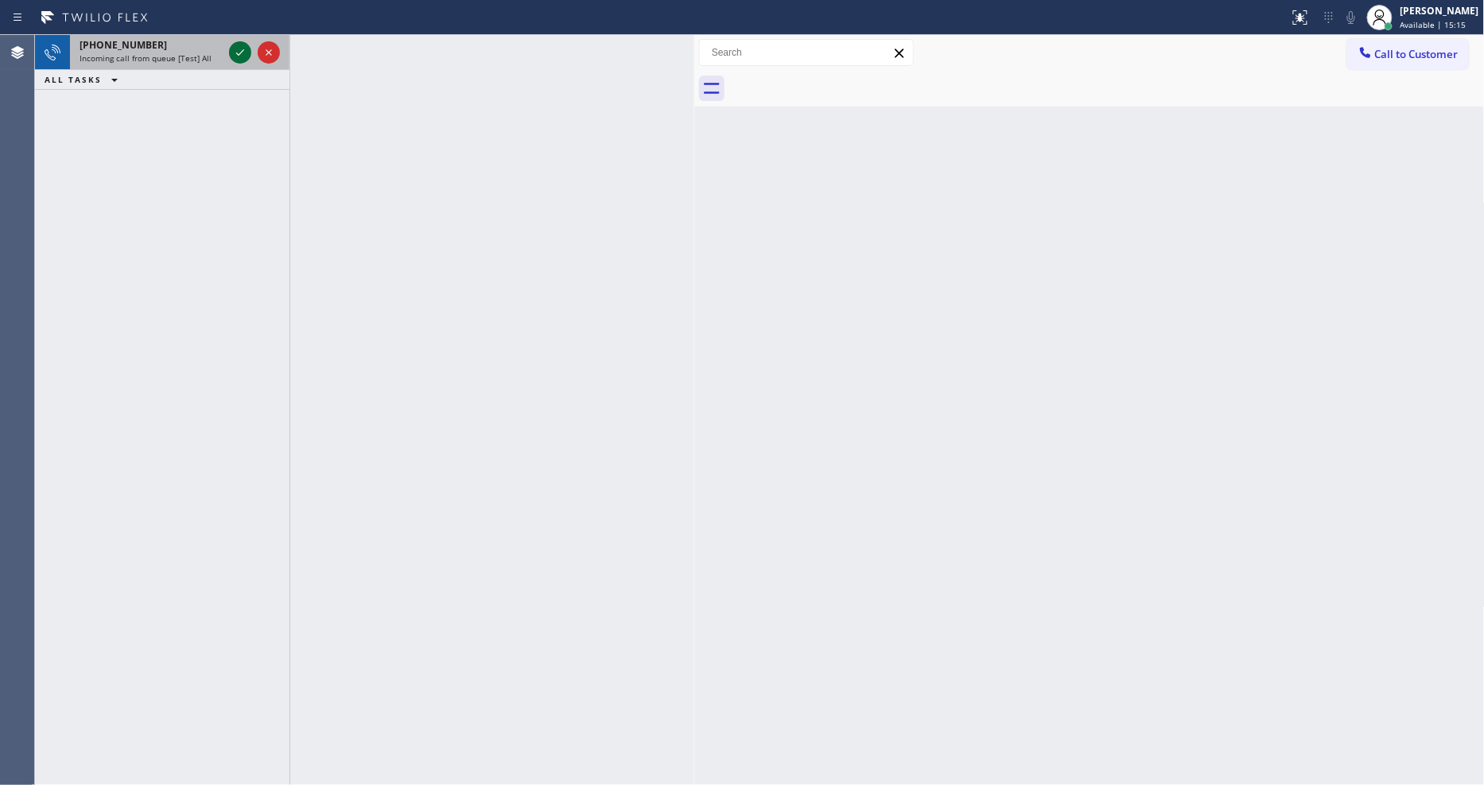
click at [250, 43] on div at bounding box center [240, 52] width 22 height 19
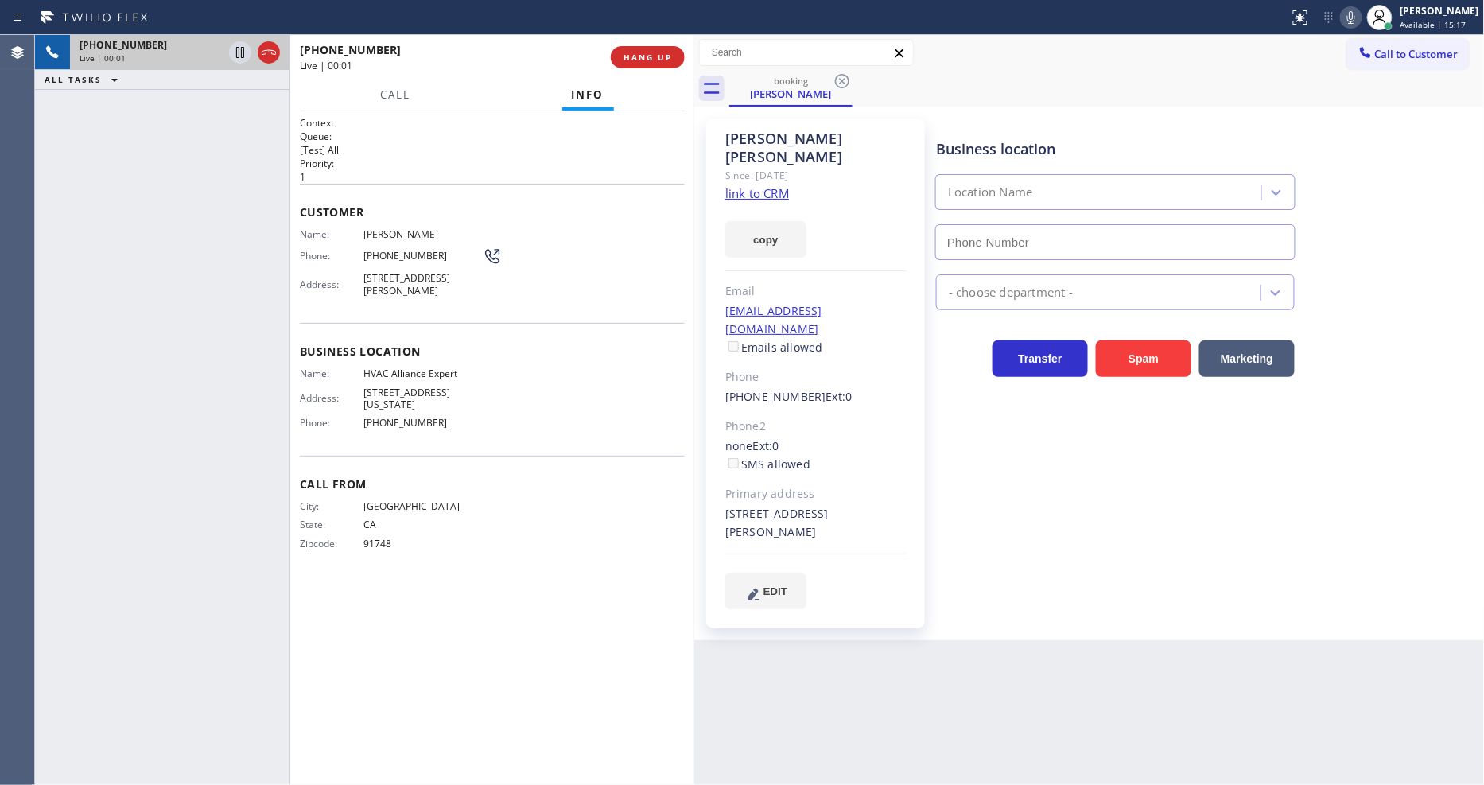
type input "[PHONE_NUMBER]"
click at [737, 185] on link "link to CRM" at bounding box center [757, 193] width 64 height 16
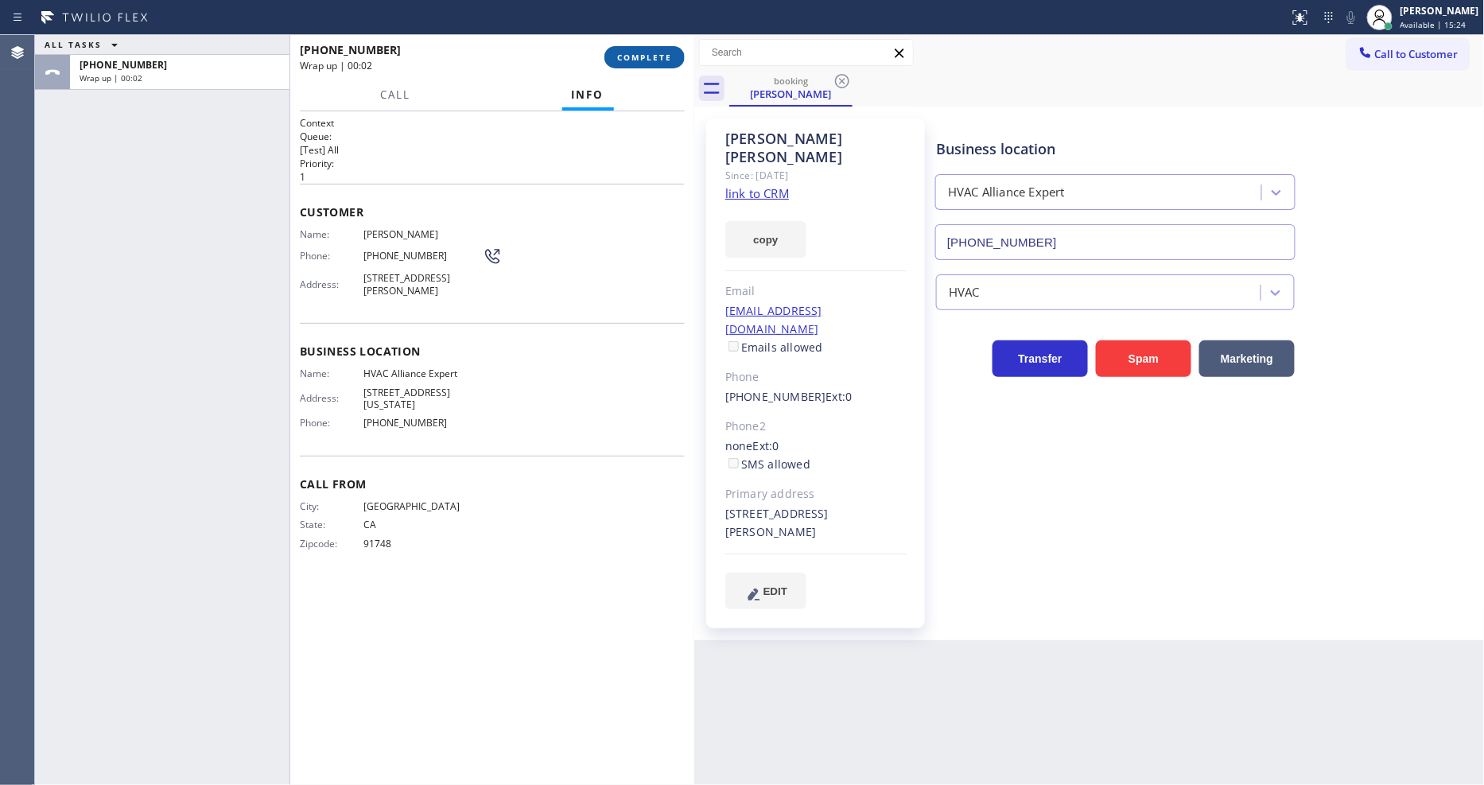
click at [637, 62] on span "COMPLETE" at bounding box center [644, 57] width 55 height 11
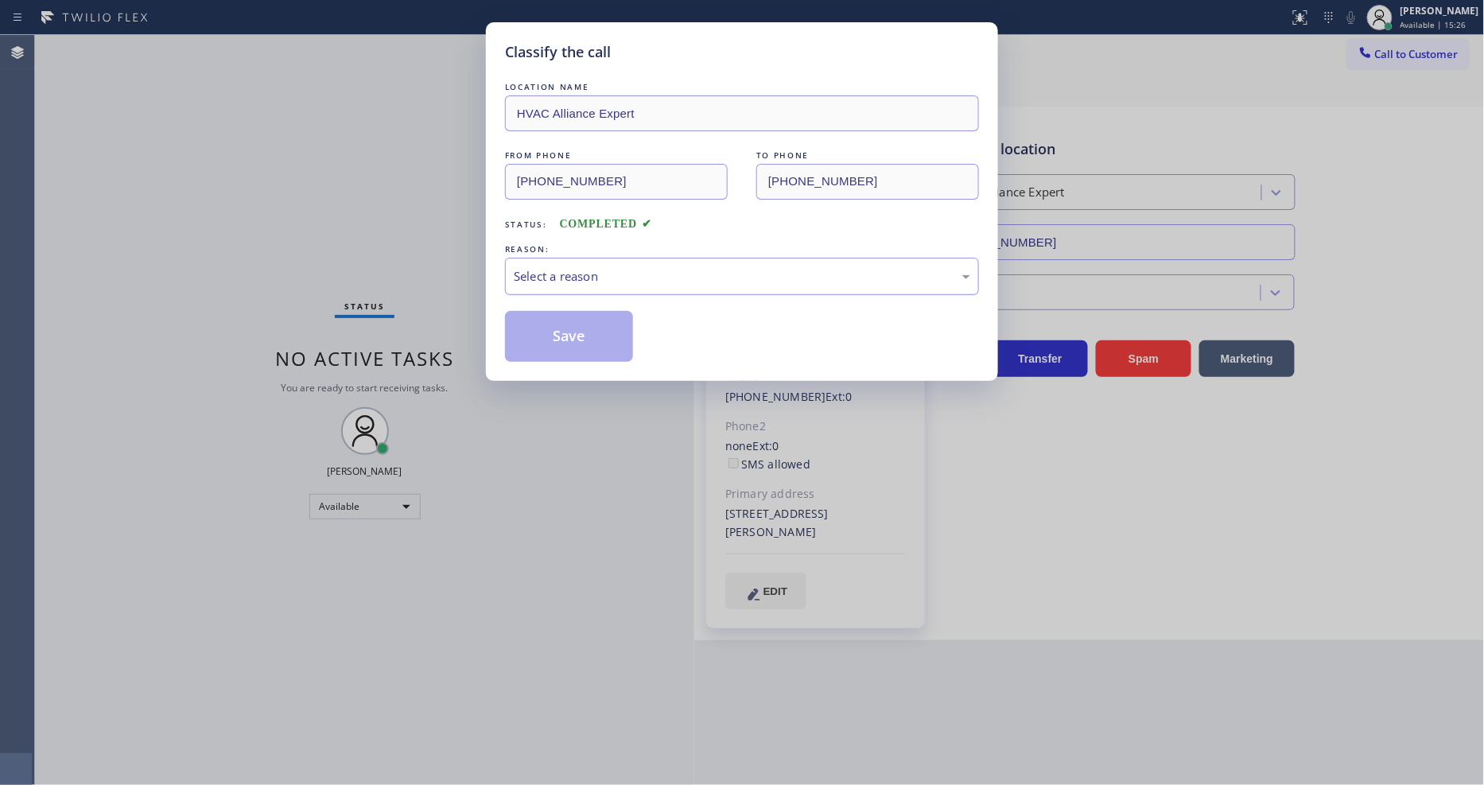
click at [539, 269] on div "Select a reason" at bounding box center [742, 276] width 456 height 18
click at [533, 328] on button "Save" at bounding box center [569, 336] width 128 height 51
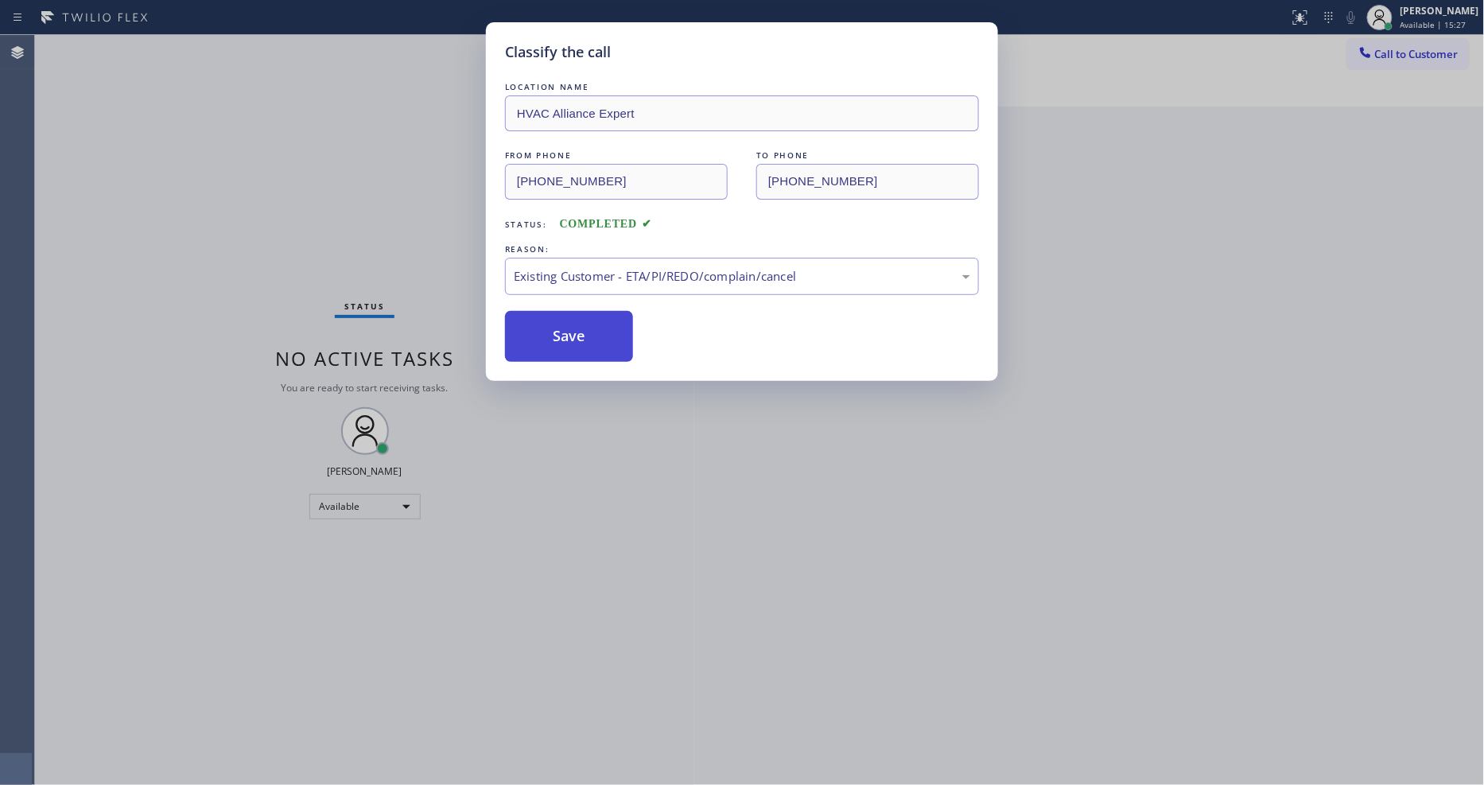
click at [533, 328] on button "Save" at bounding box center [569, 336] width 128 height 51
drag, startPoint x: 533, startPoint y: 328, endPoint x: 438, endPoint y: 235, distance: 132.1
click at [533, 327] on button "Save" at bounding box center [569, 336] width 128 height 51
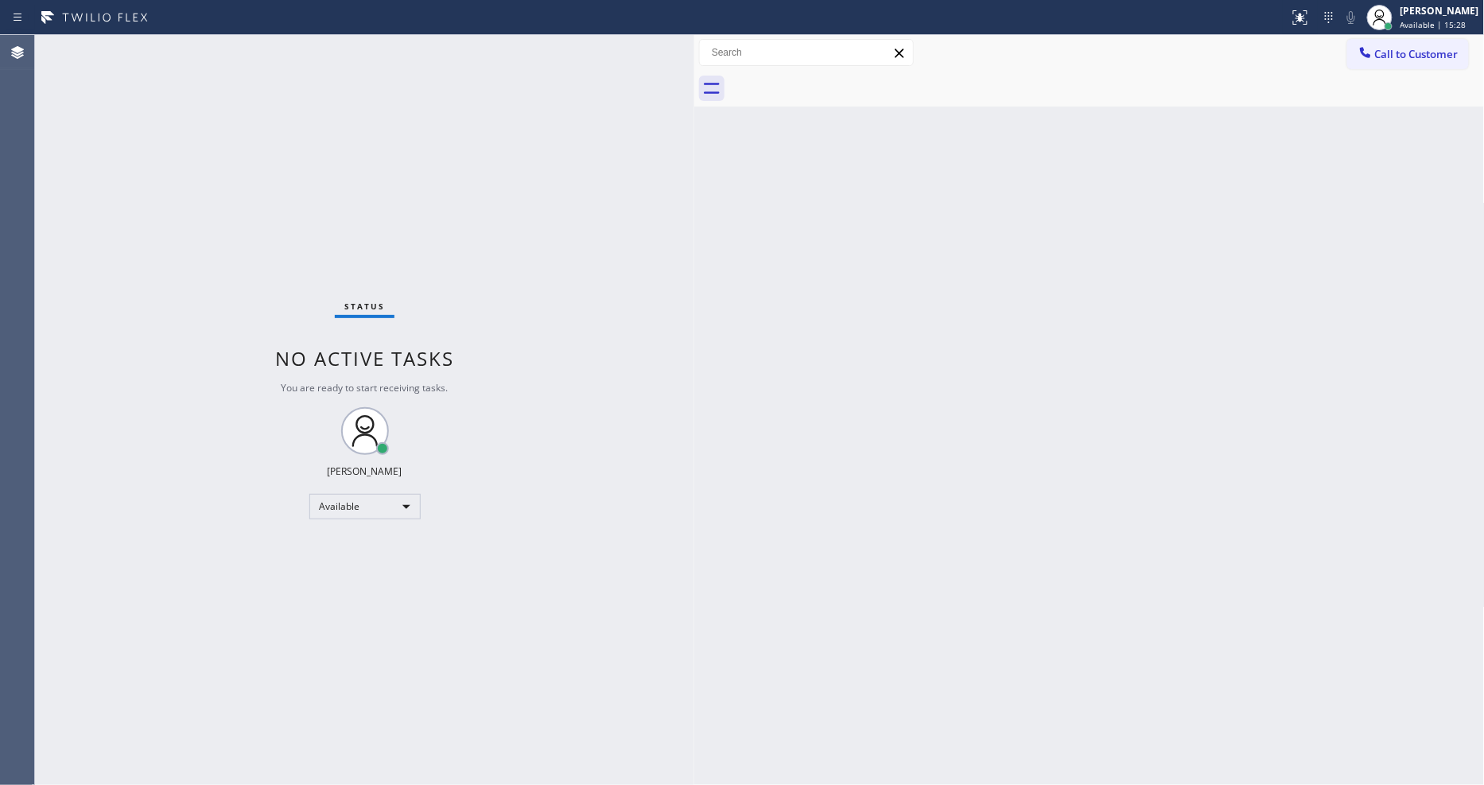
click at [200, 45] on div "Status No active tasks You are ready to start receiving tasks. [PERSON_NAME] Av…" at bounding box center [364, 410] width 659 height 750
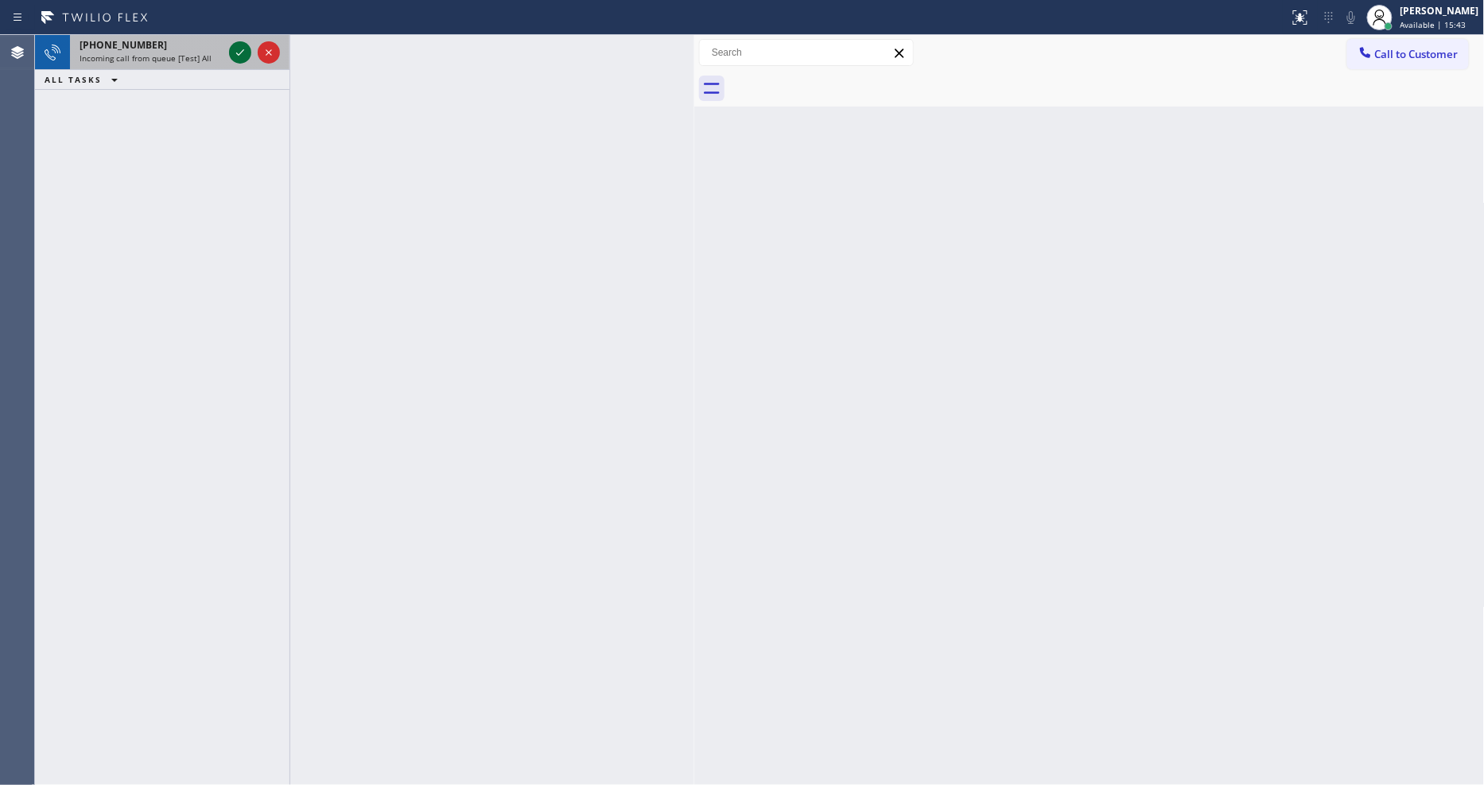
click at [235, 56] on icon at bounding box center [240, 52] width 19 height 19
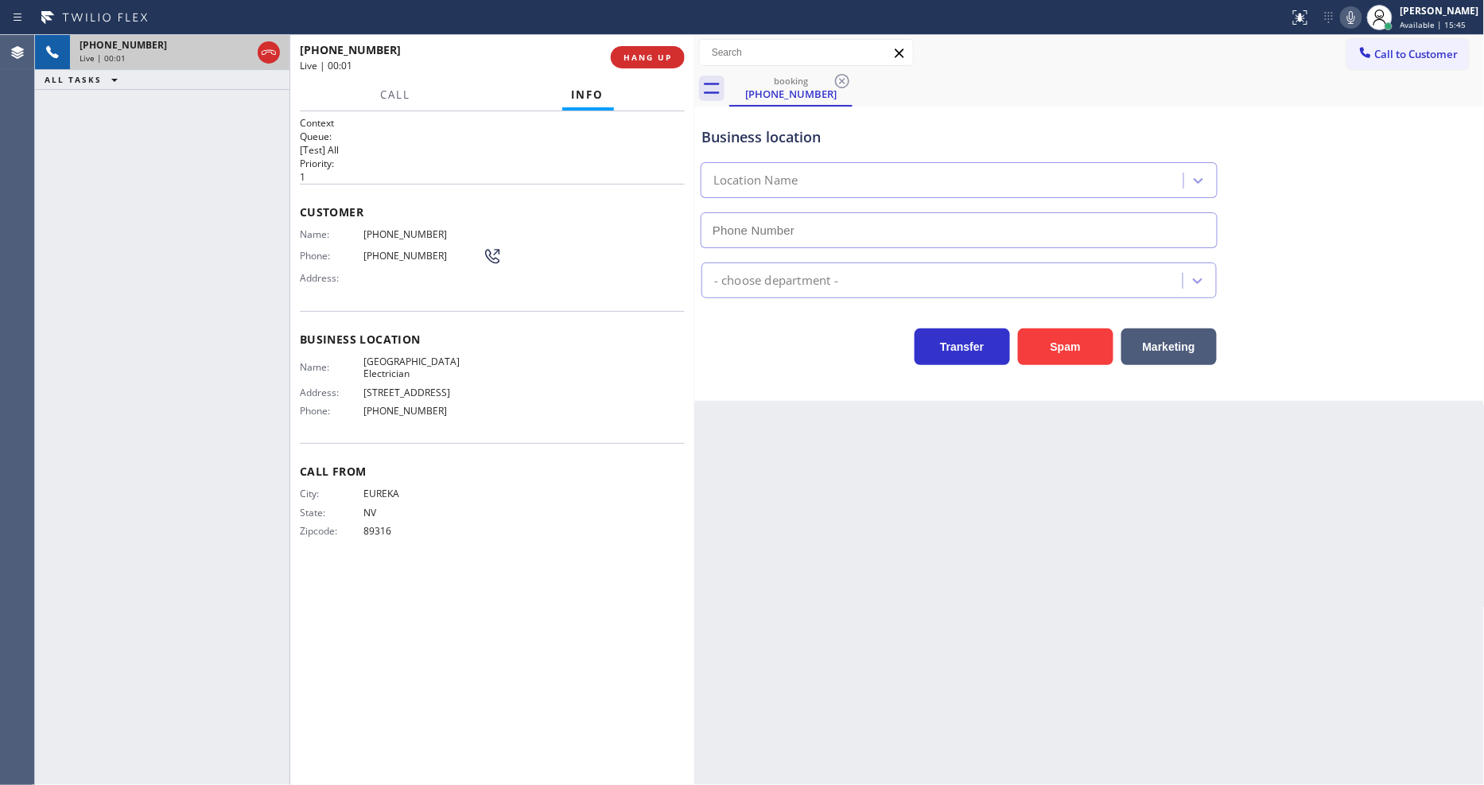
type input "[PHONE_NUMBER]"
click at [652, 56] on span "HANG UP" at bounding box center [647, 57] width 49 height 11
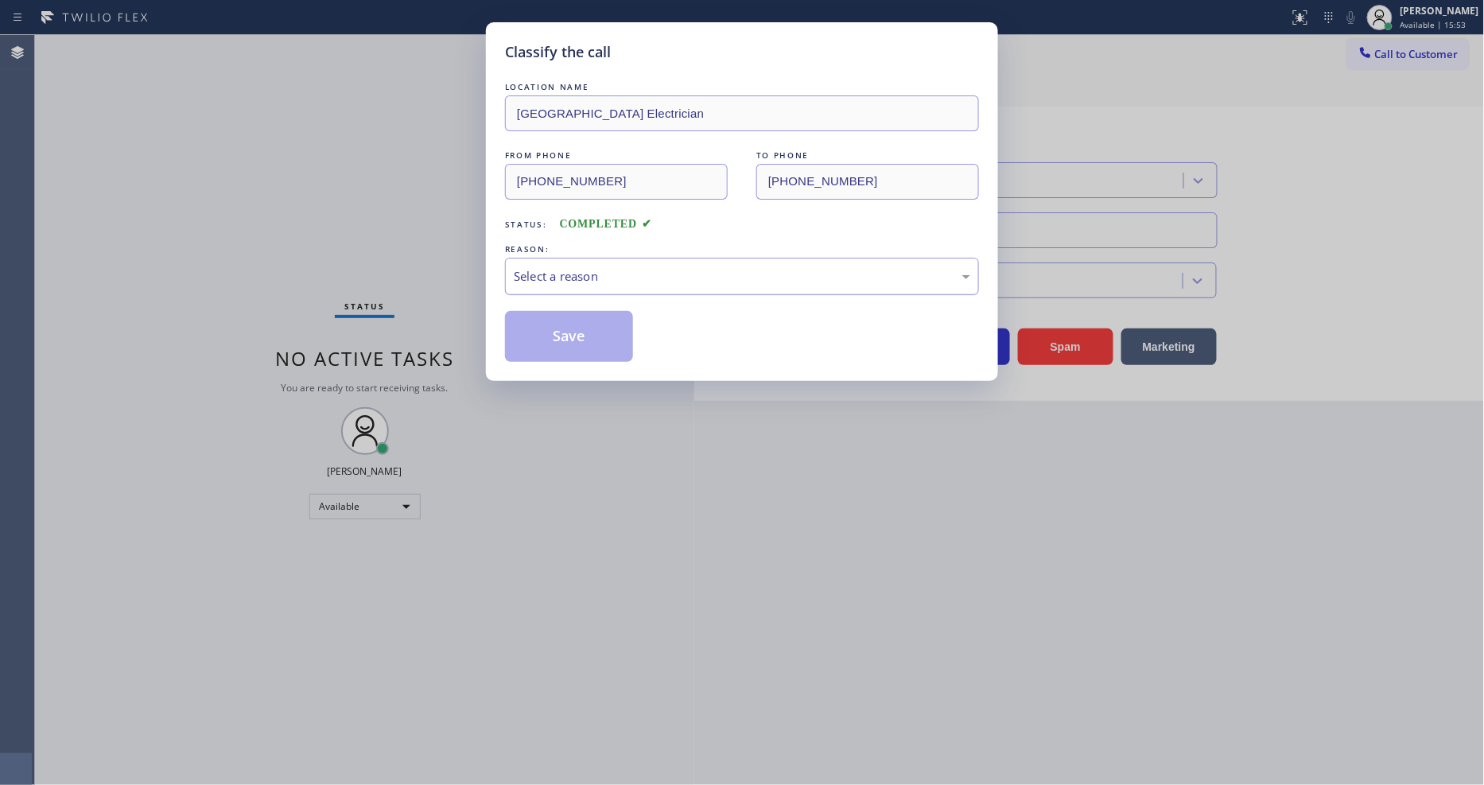
click at [642, 279] on div "Select a reason" at bounding box center [742, 276] width 456 height 18
click at [593, 324] on button "Save" at bounding box center [569, 336] width 128 height 51
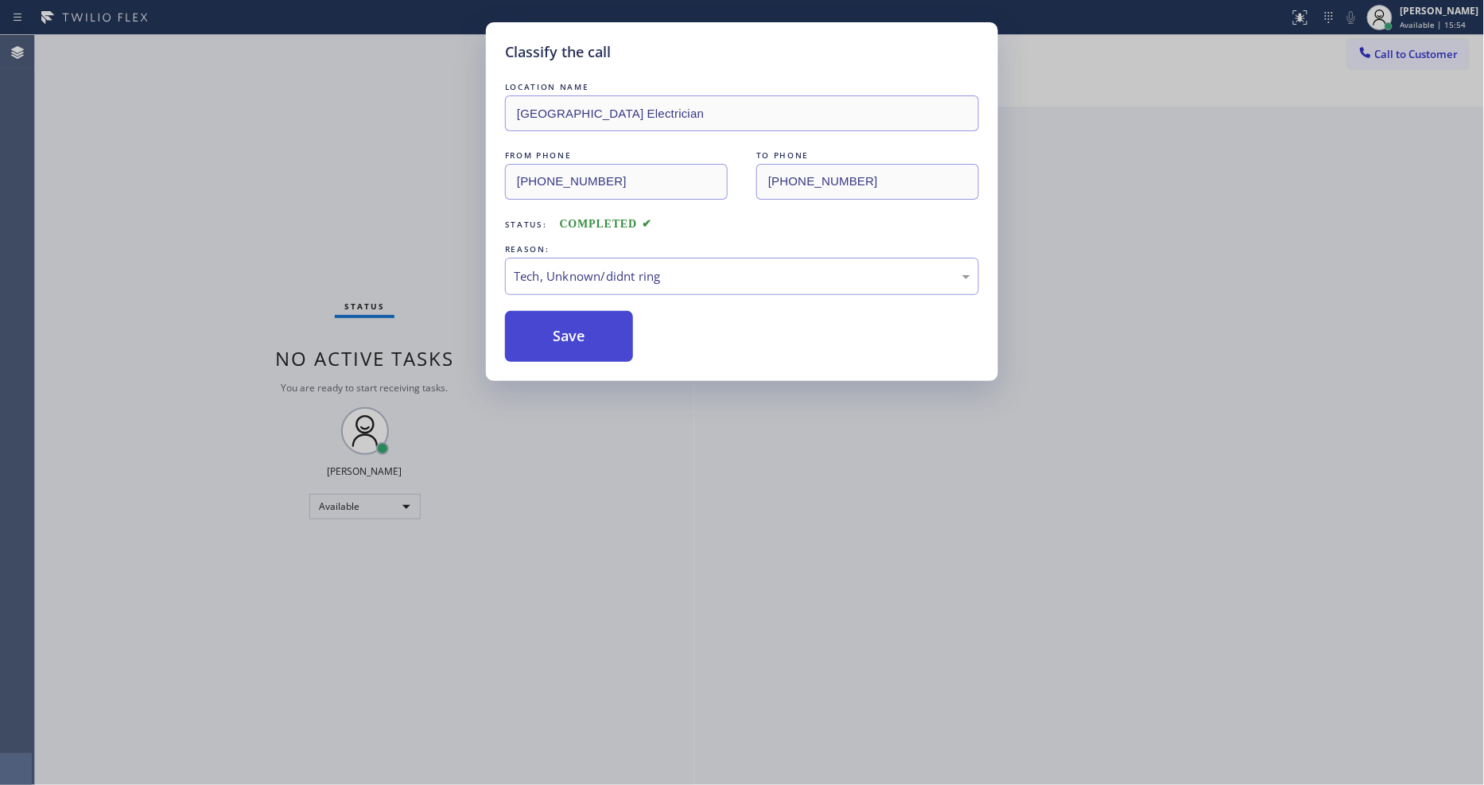
click at [593, 324] on button "Save" at bounding box center [569, 336] width 128 height 51
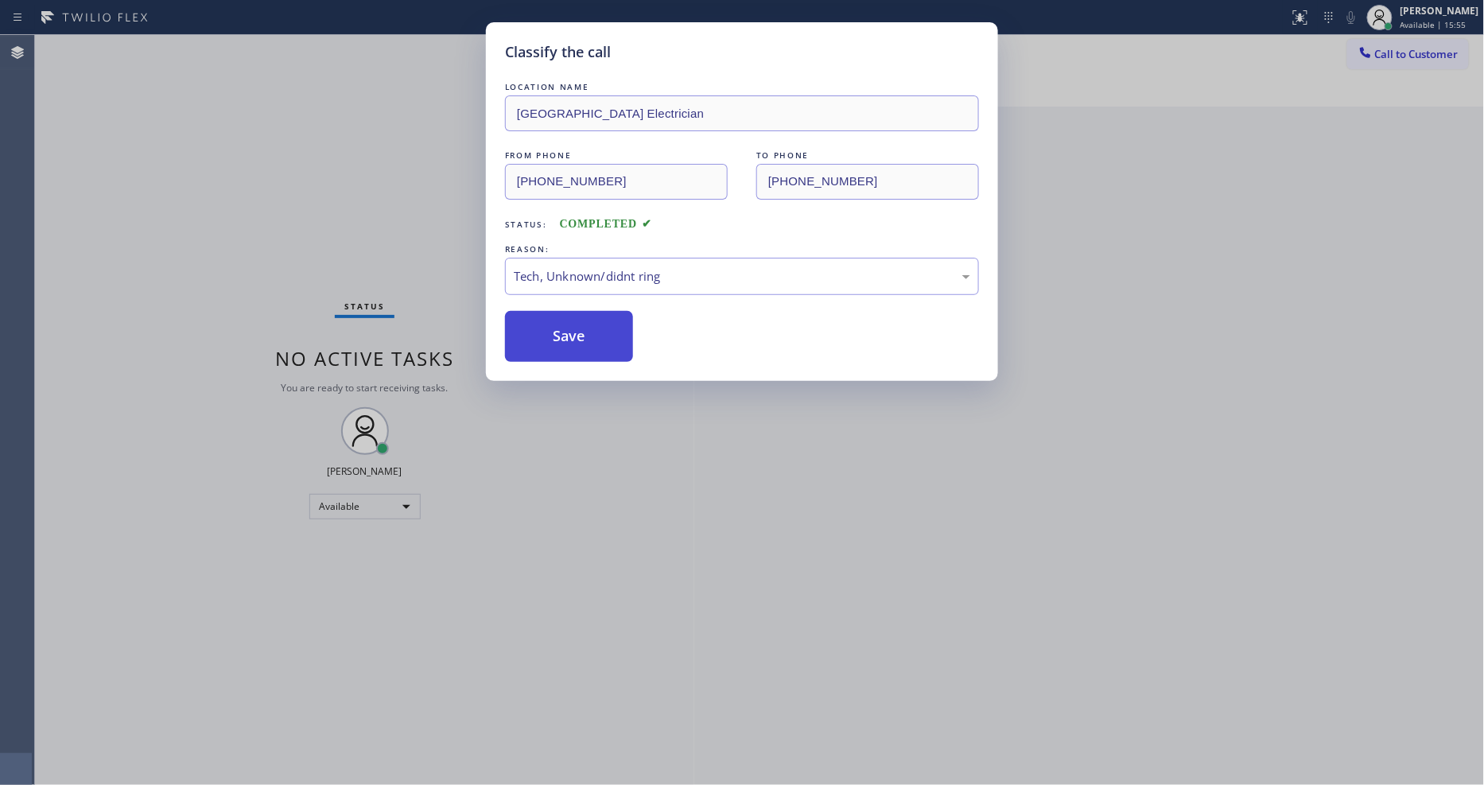
click at [593, 324] on div "Classify the call LOCATION NAME [PHONE_NUMBER] FROM PHONE [PHONE_NUMBER] TO PHO…" at bounding box center [759, 410] width 1449 height 750
click at [593, 324] on div "Status No active tasks You are ready to start receiving tasks. [PERSON_NAME] Av…" at bounding box center [364, 410] width 659 height 750
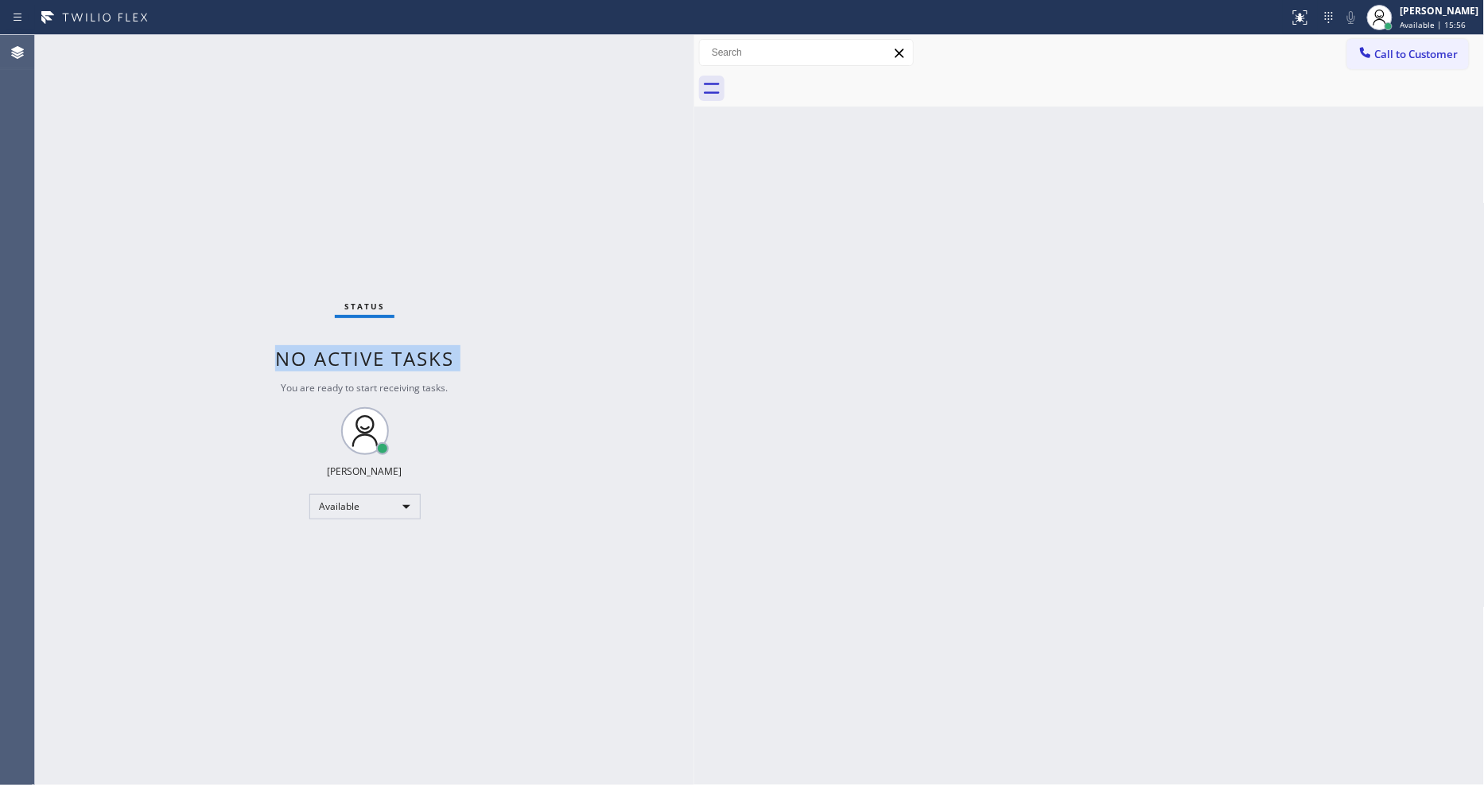
click at [592, 340] on div "Status No active tasks You are ready to start receiving tasks. [PERSON_NAME] Av…" at bounding box center [364, 410] width 659 height 750
click at [197, 45] on div "Status No active tasks You are ready to start receiving tasks. [PERSON_NAME] Av…" at bounding box center [364, 410] width 659 height 750
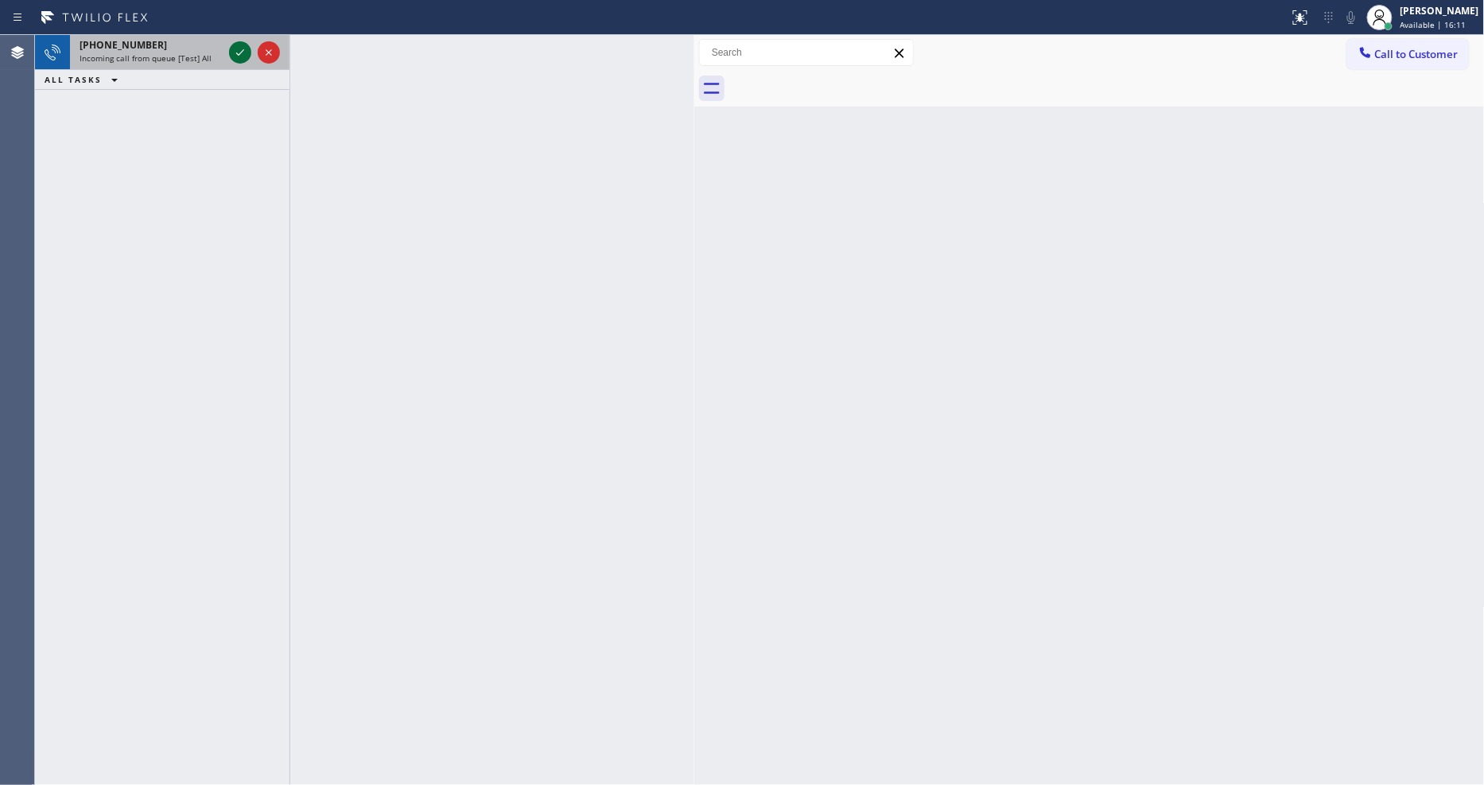
click at [244, 57] on icon at bounding box center [240, 52] width 19 height 19
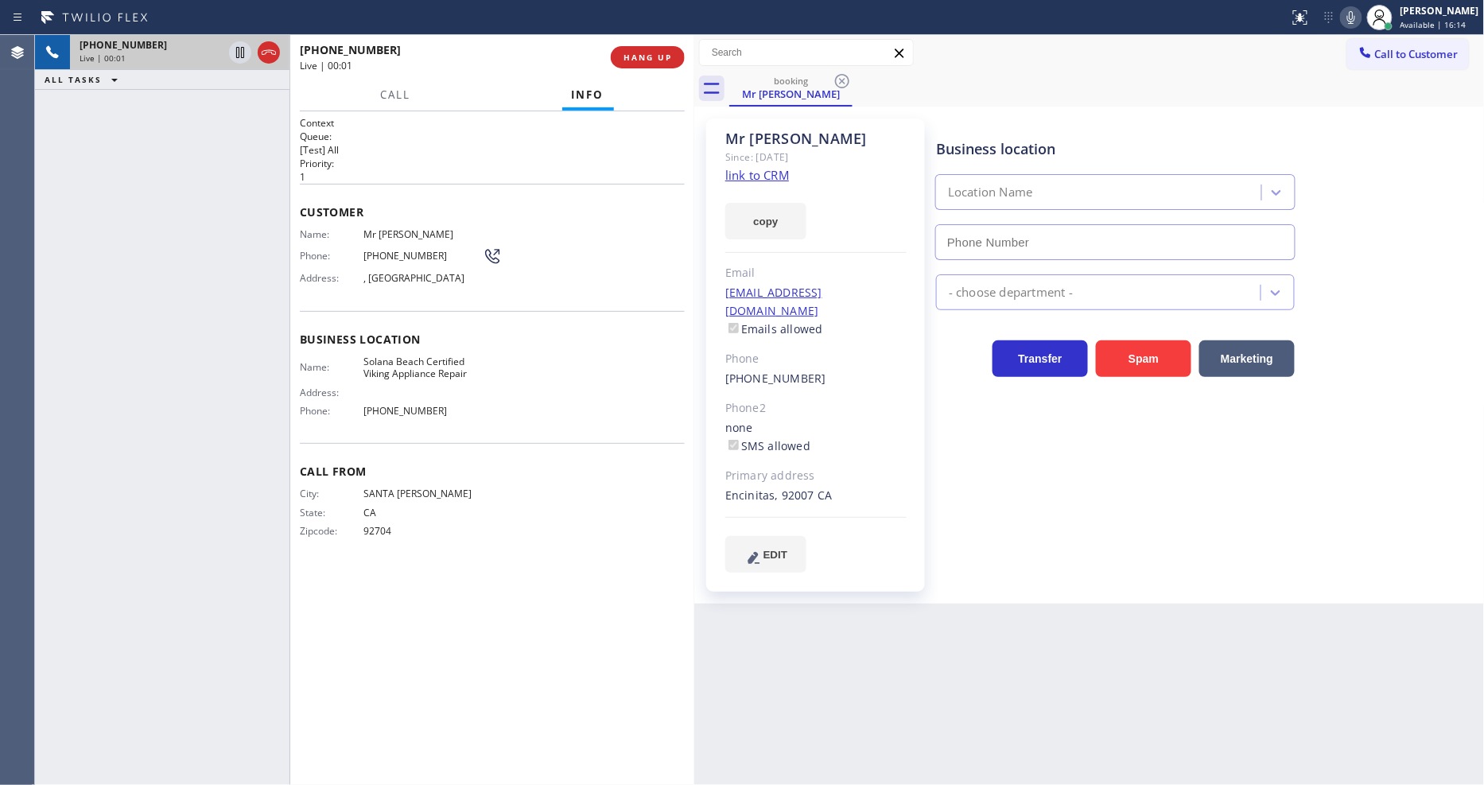
type input "[PHONE_NUMBER]"
click at [734, 170] on link "link to CRM" at bounding box center [757, 175] width 64 height 16
drag, startPoint x: 401, startPoint y: 88, endPoint x: 379, endPoint y: 268, distance: 181.1
click at [401, 88] on span "Call" at bounding box center [395, 94] width 30 height 14
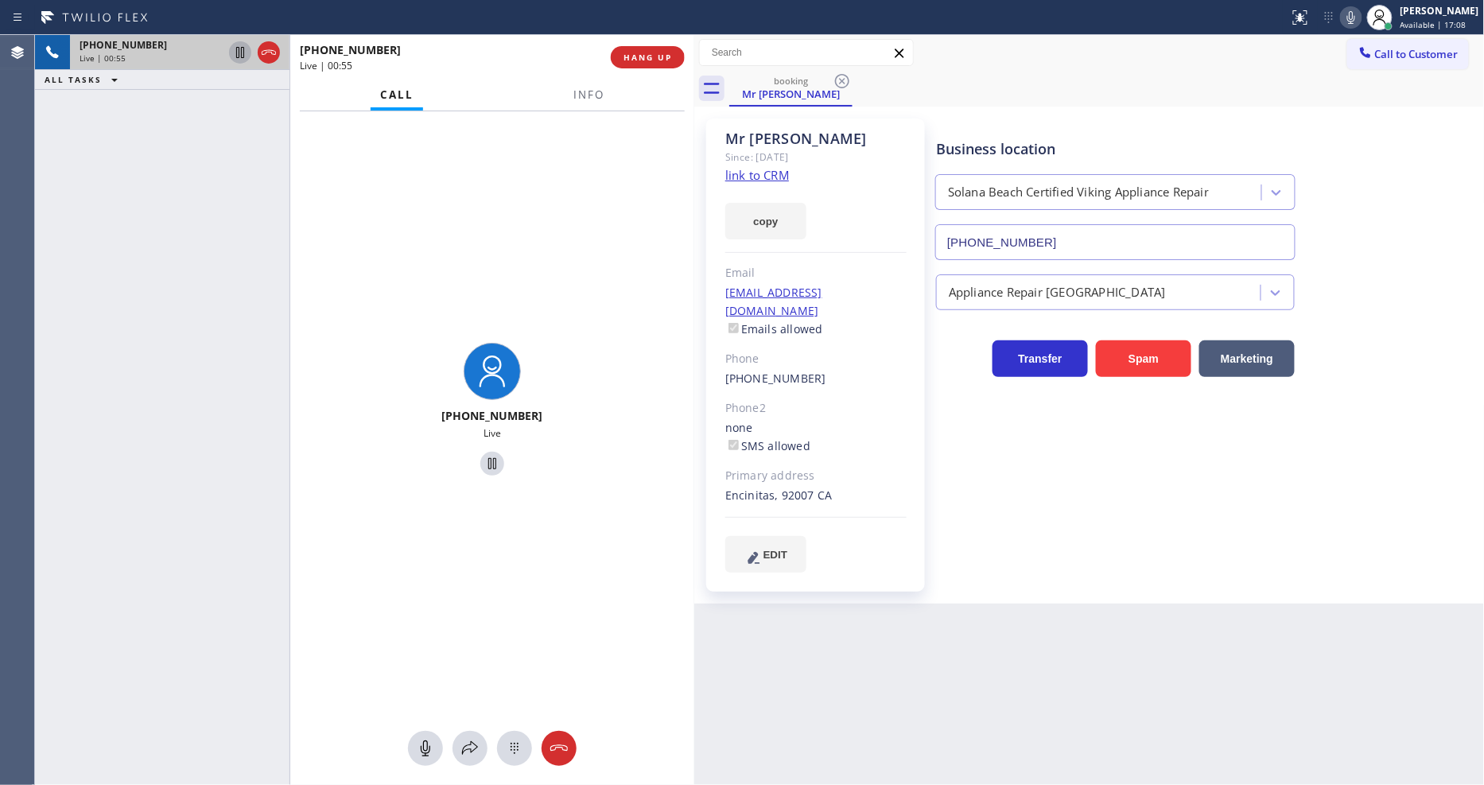
click at [245, 52] on icon at bounding box center [240, 52] width 19 height 19
click at [472, 66] on div "Live | 01:35" at bounding box center [450, 66] width 300 height 14
click at [470, 743] on icon at bounding box center [469, 748] width 19 height 19
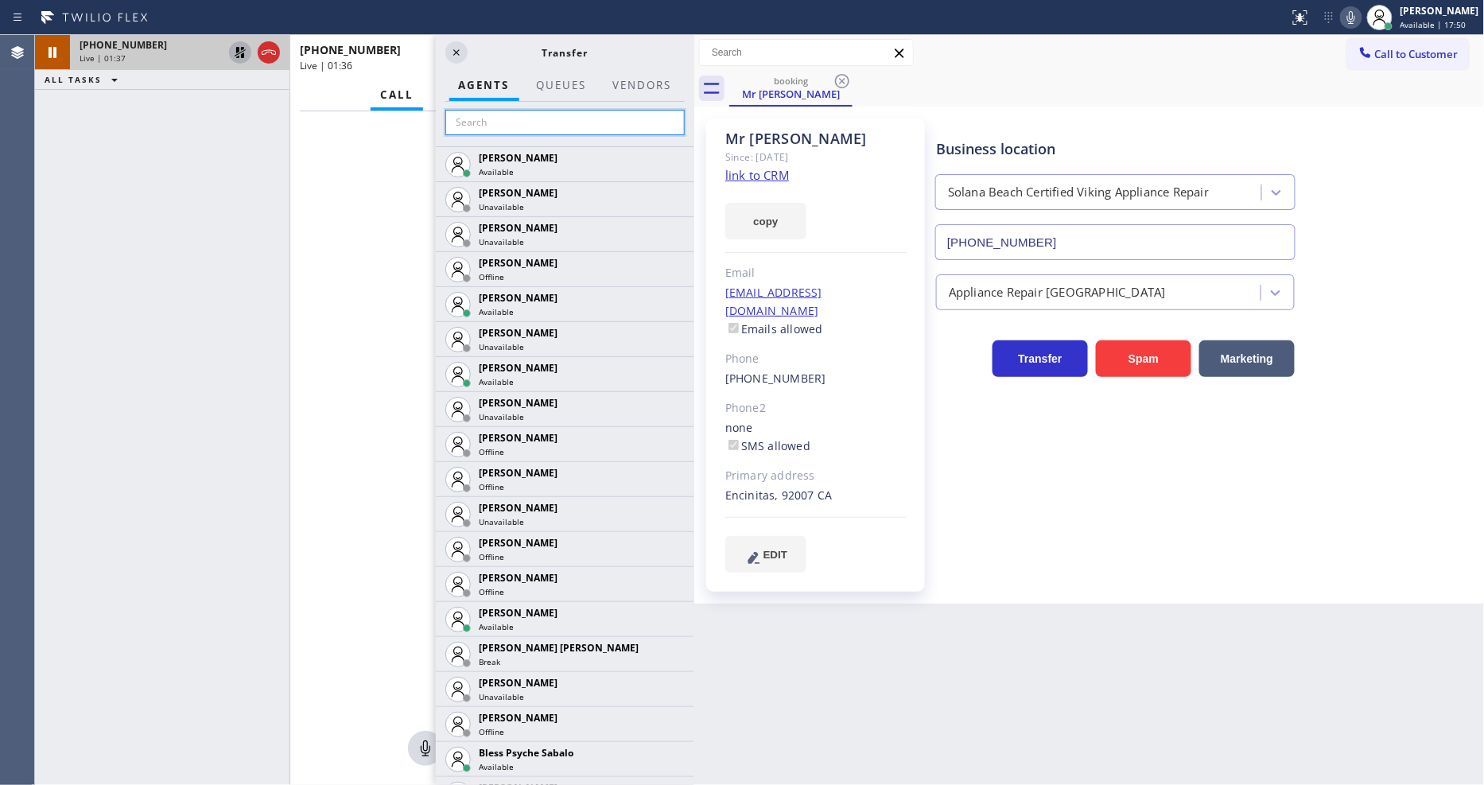
click at [606, 120] on input "text" at bounding box center [564, 122] width 239 height 25
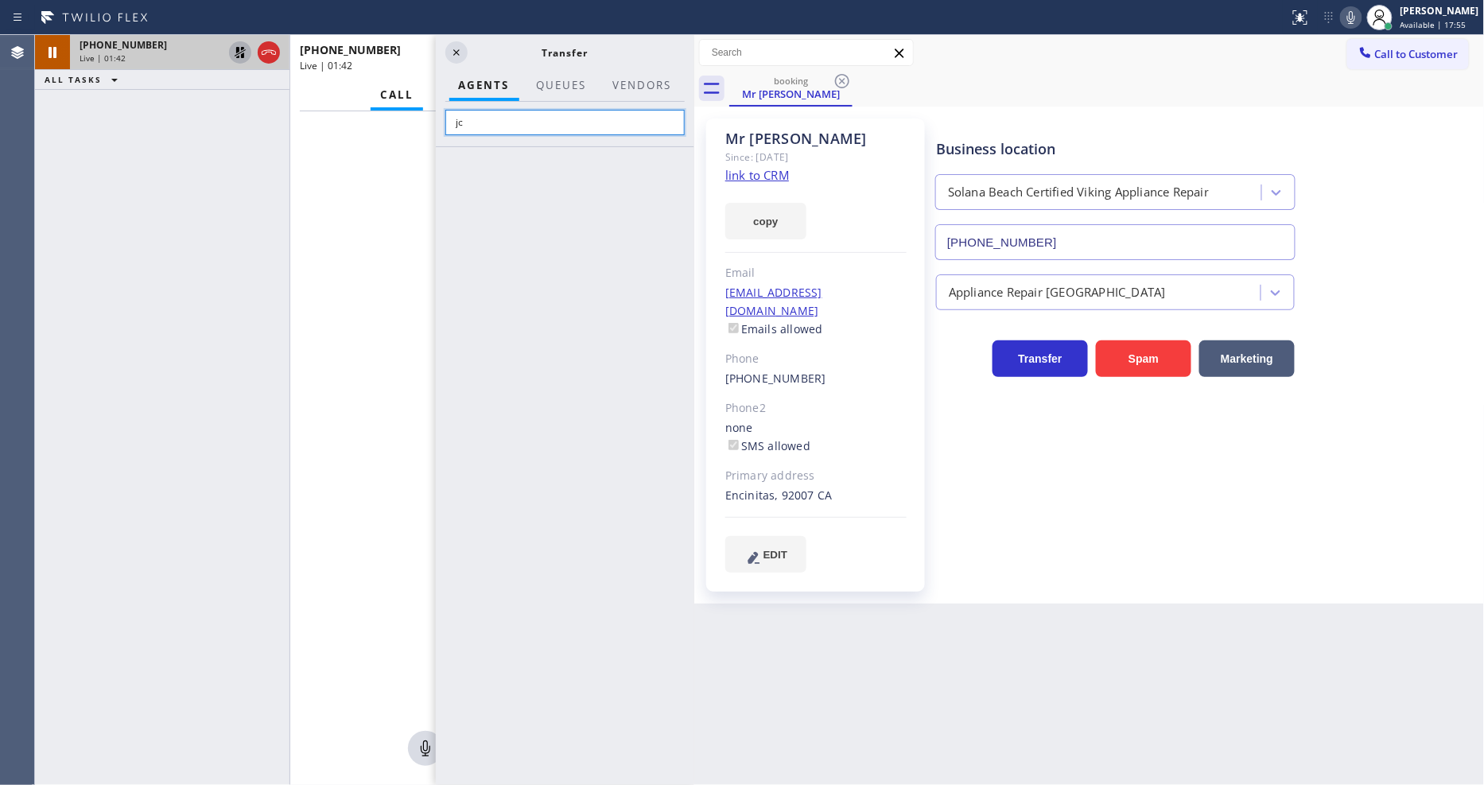
type input "j"
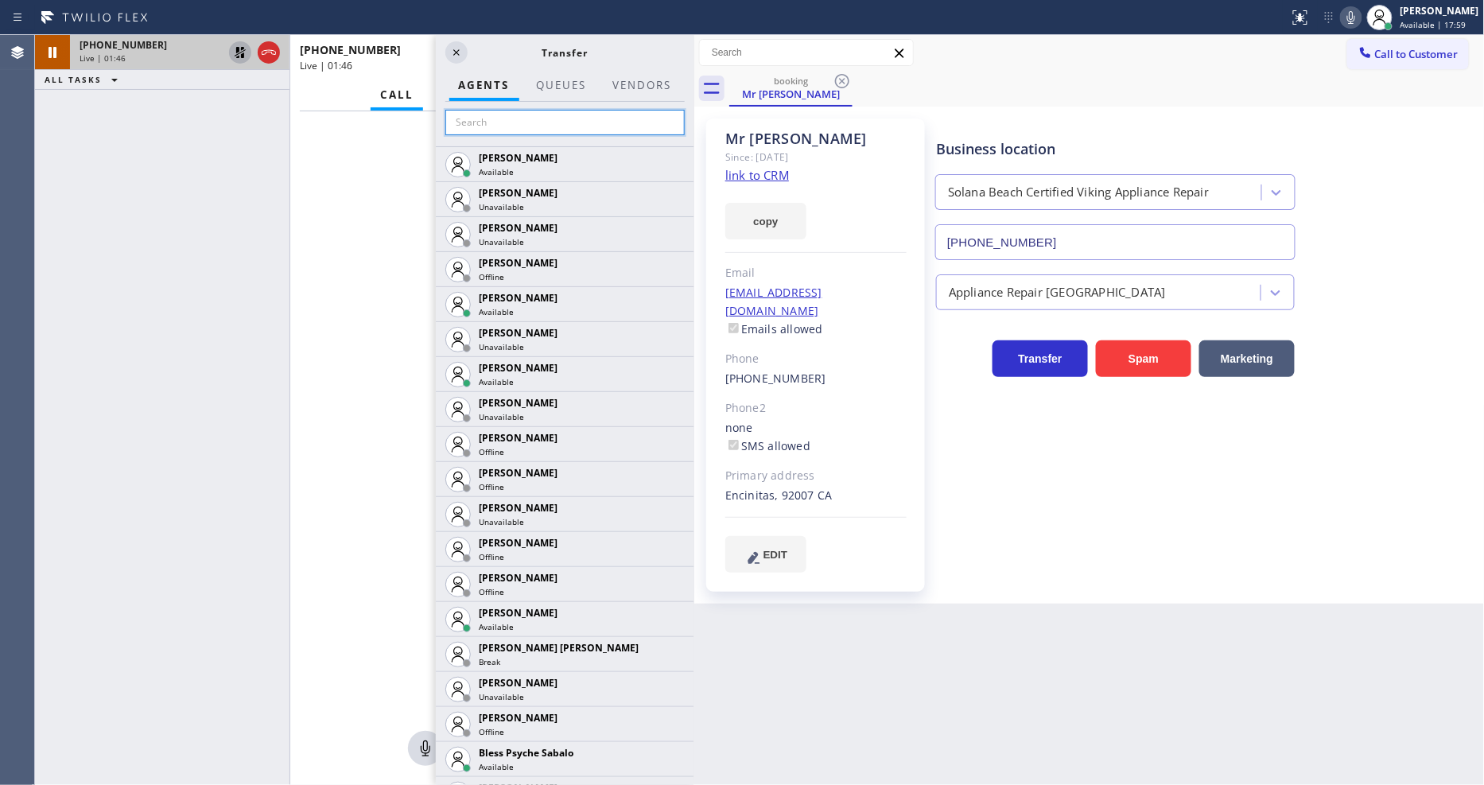
click at [534, 116] on input "text" at bounding box center [564, 122] width 239 height 25
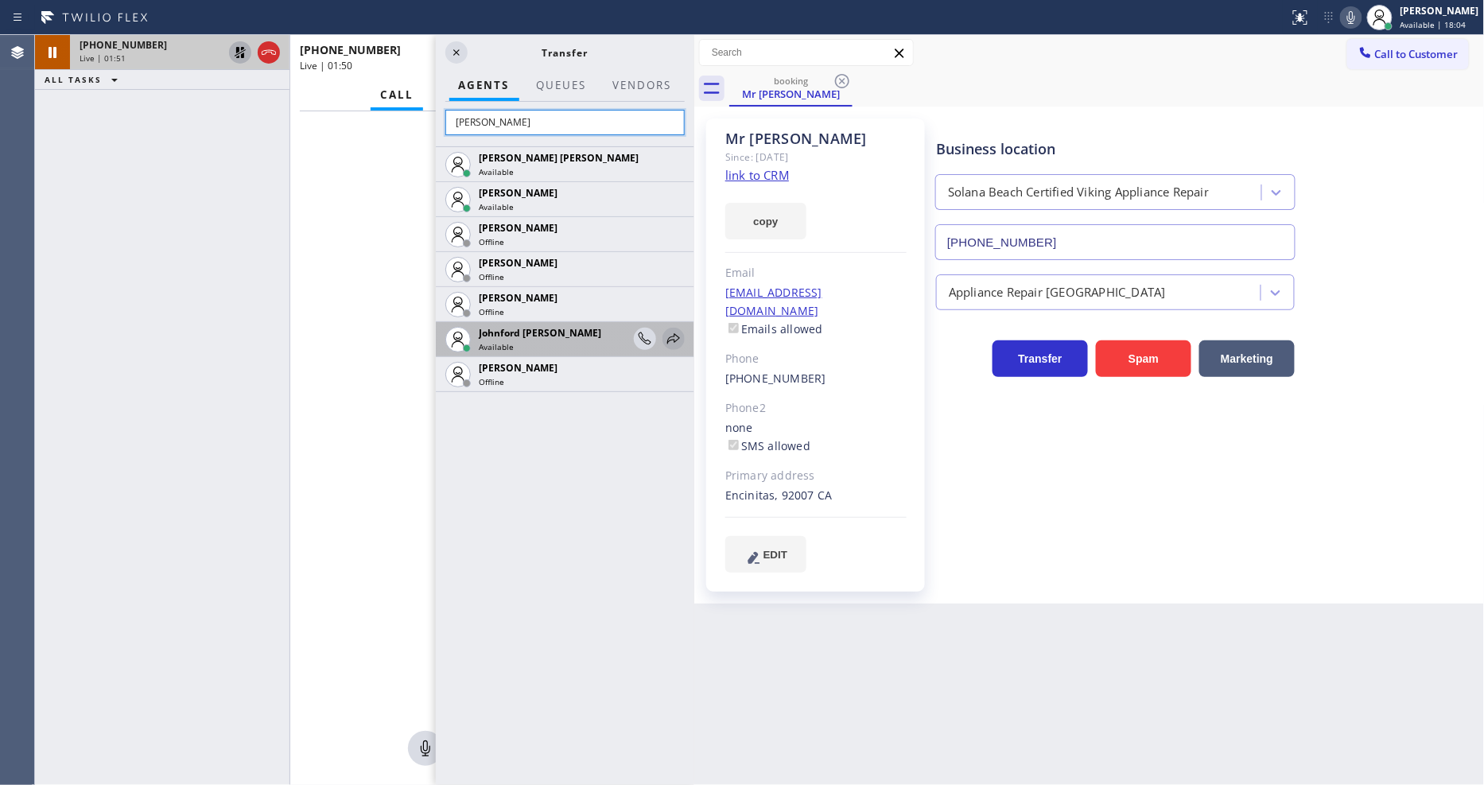
type input "[PERSON_NAME]"
click at [670, 330] on icon at bounding box center [673, 338] width 19 height 19
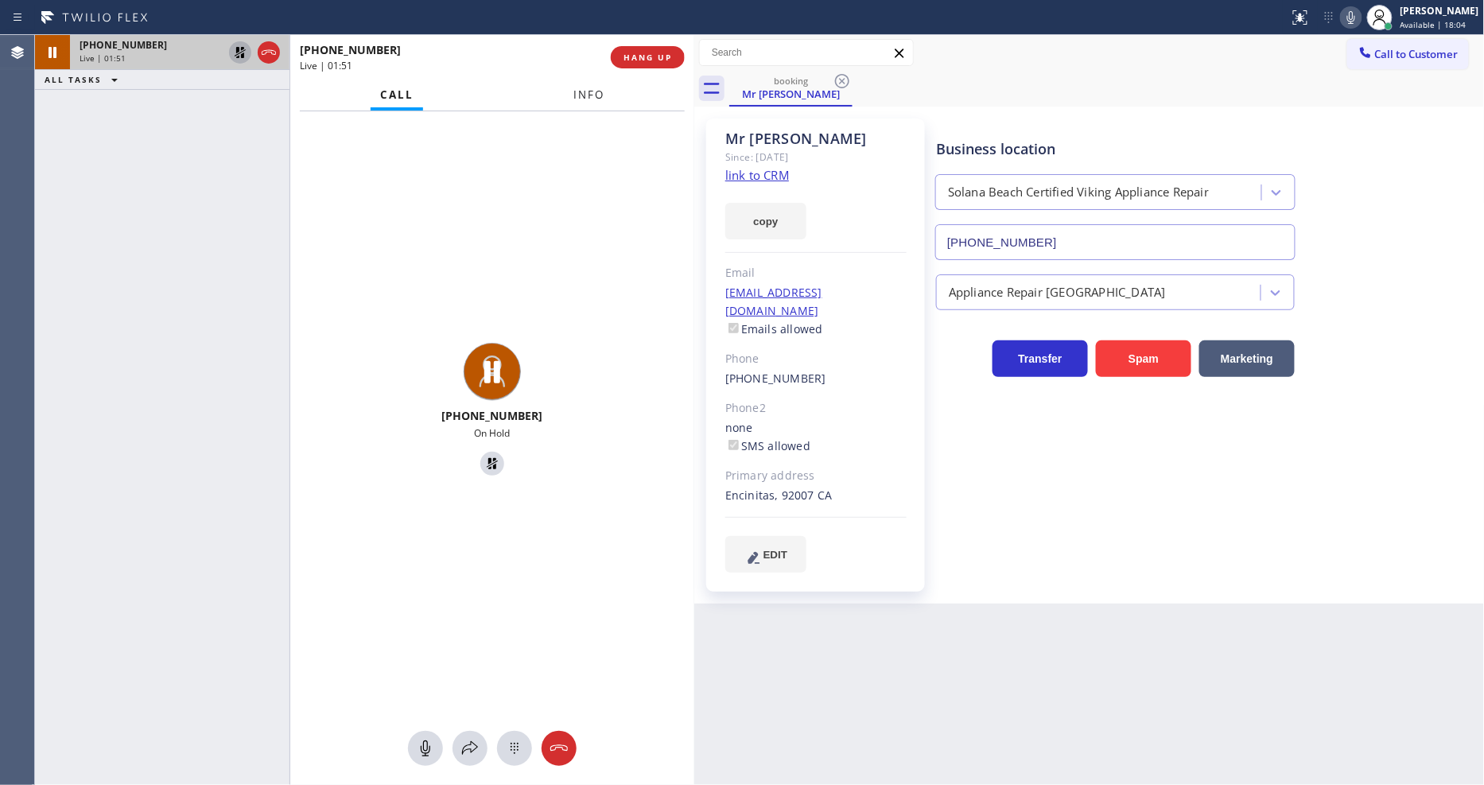
click at [587, 84] on button "Info" at bounding box center [589, 95] width 50 height 31
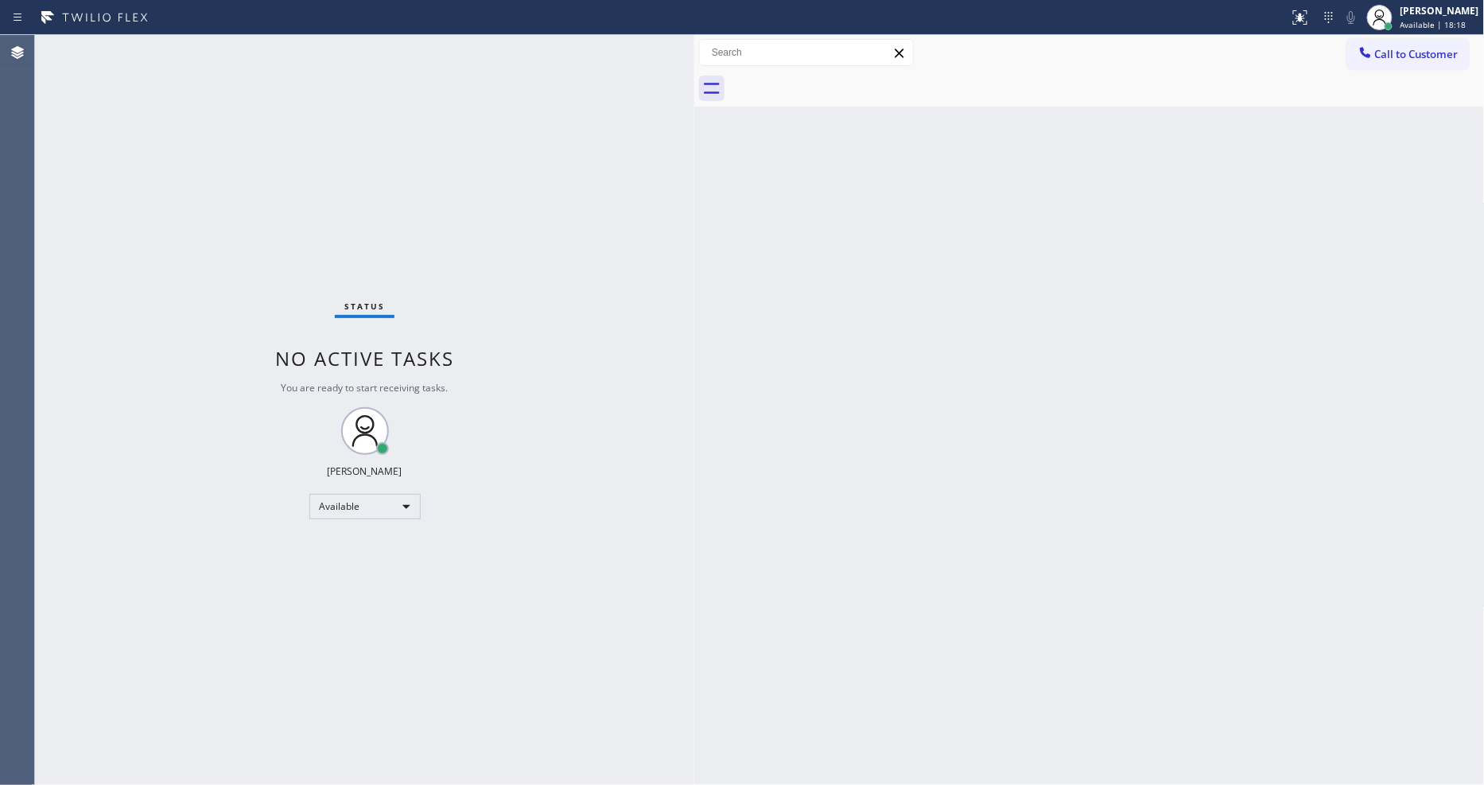
click at [233, 57] on div "Status No active tasks You are ready to start receiving tasks. [PERSON_NAME] Av…" at bounding box center [364, 410] width 659 height 750
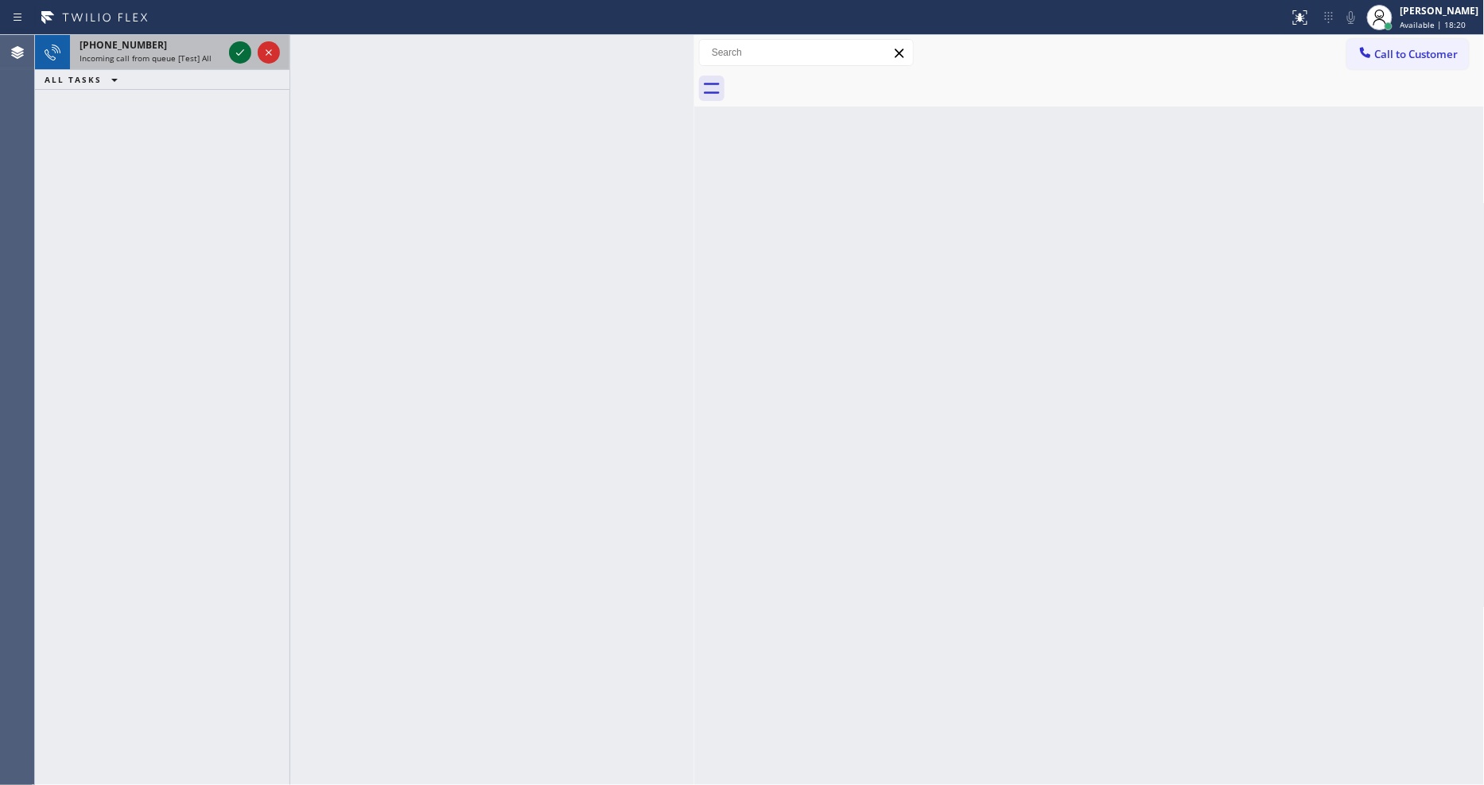
click at [237, 52] on icon at bounding box center [240, 52] width 19 height 19
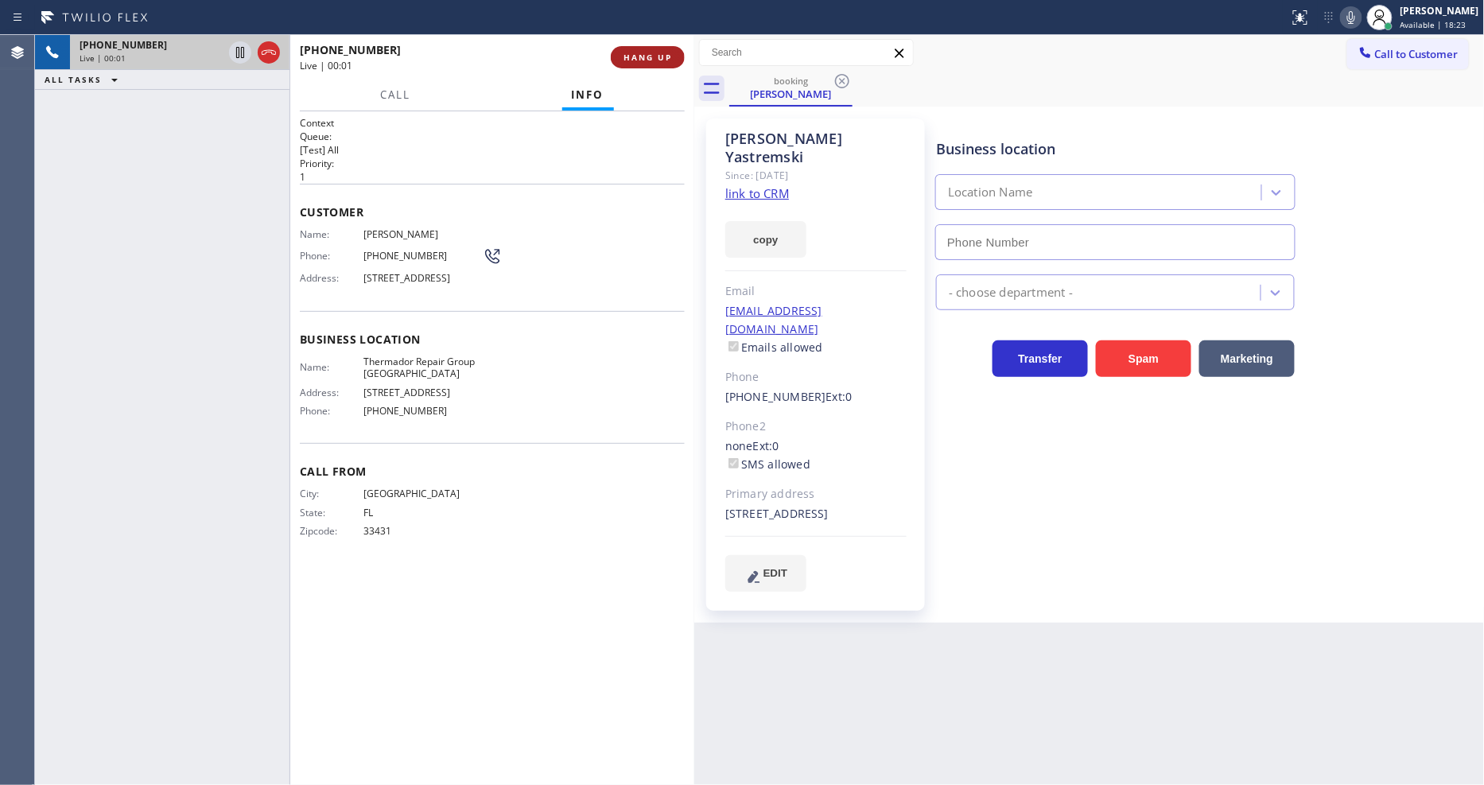
type input "[PHONE_NUMBER]"
click at [735, 185] on link "link to CRM" at bounding box center [757, 193] width 64 height 16
click at [646, 61] on span "HANG UP" at bounding box center [647, 57] width 49 height 11
click at [644, 61] on span "HANG UP" at bounding box center [647, 57] width 49 height 11
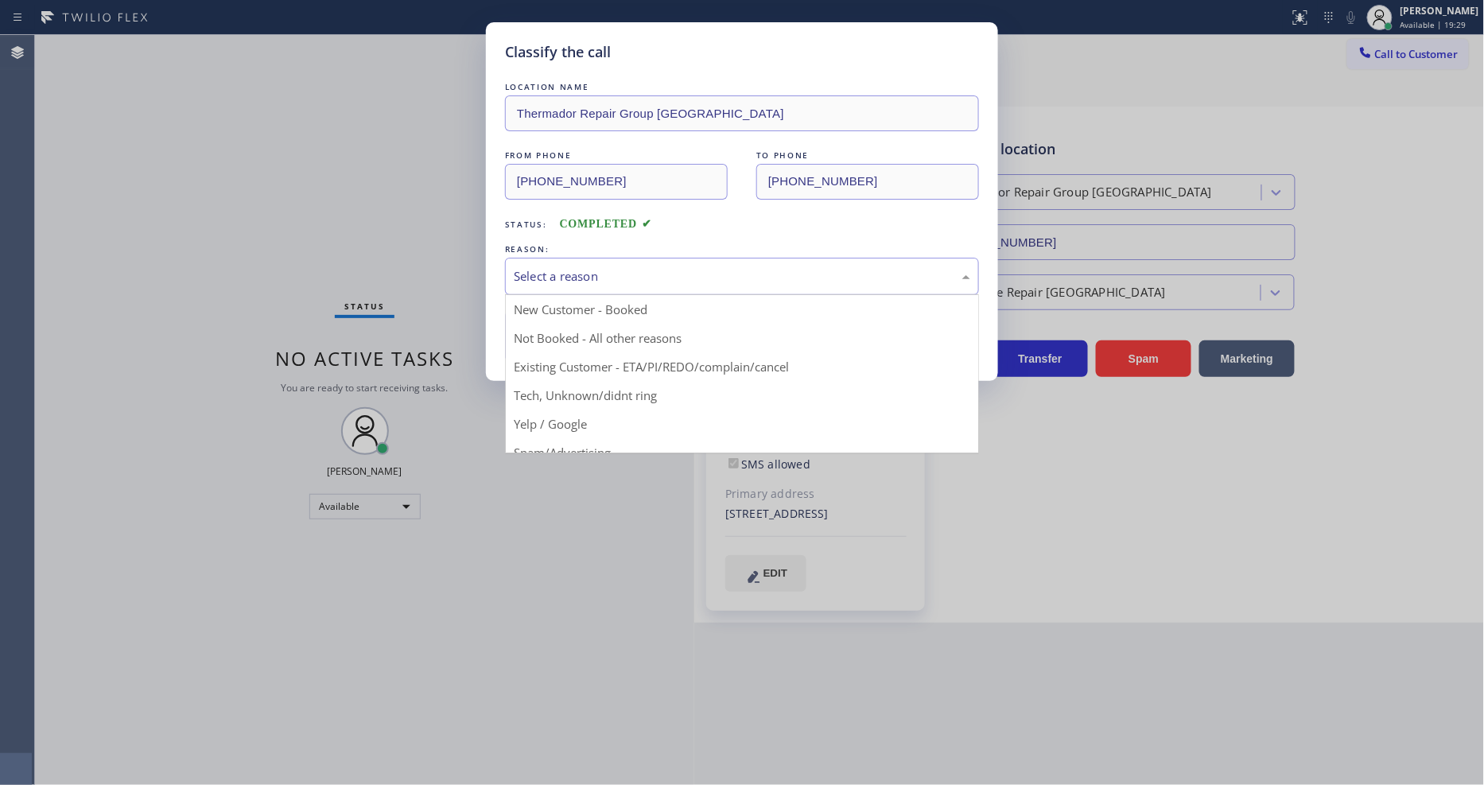
click at [569, 267] on div "Select a reason" at bounding box center [742, 276] width 456 height 18
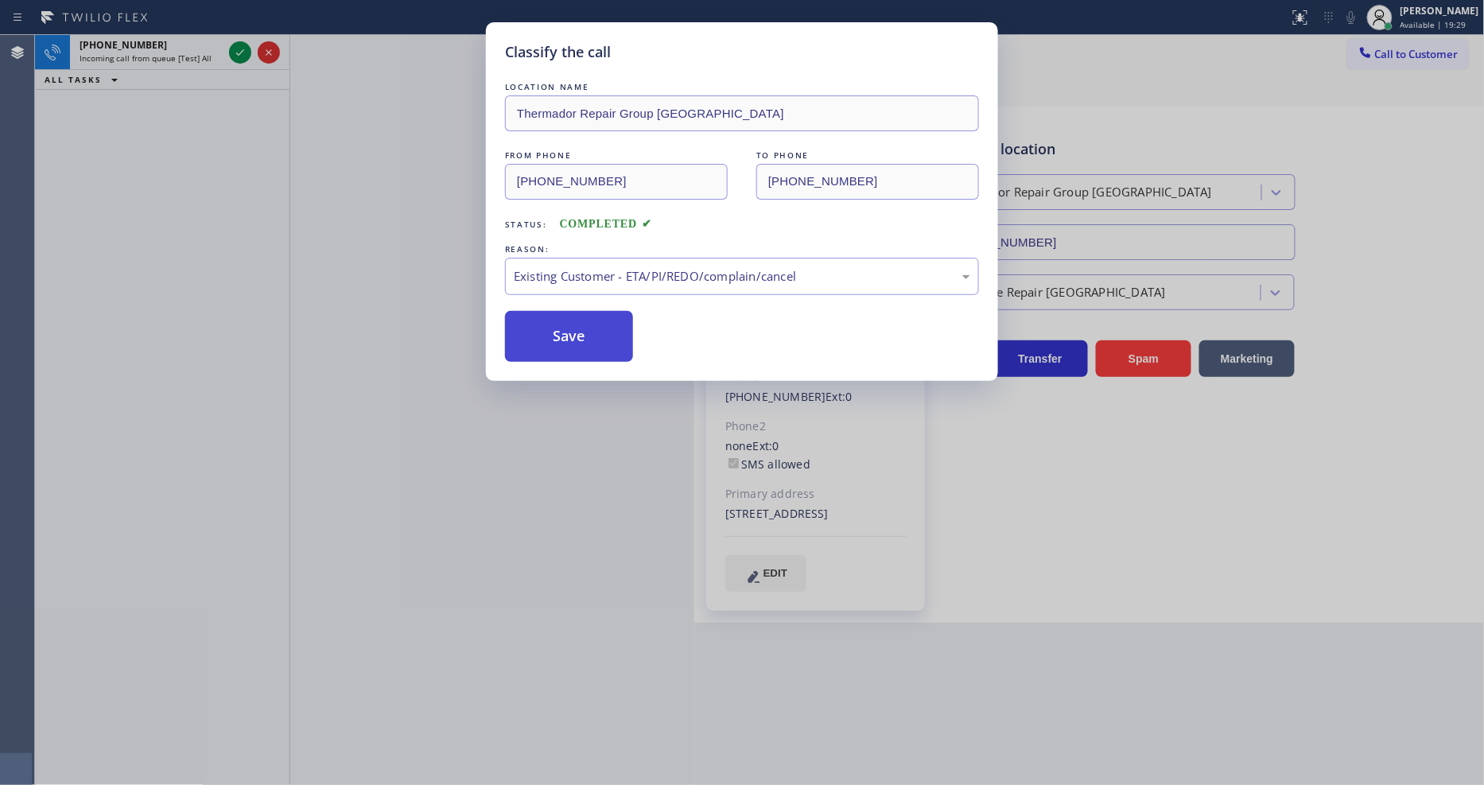
click at [570, 326] on button "Save" at bounding box center [569, 336] width 128 height 51
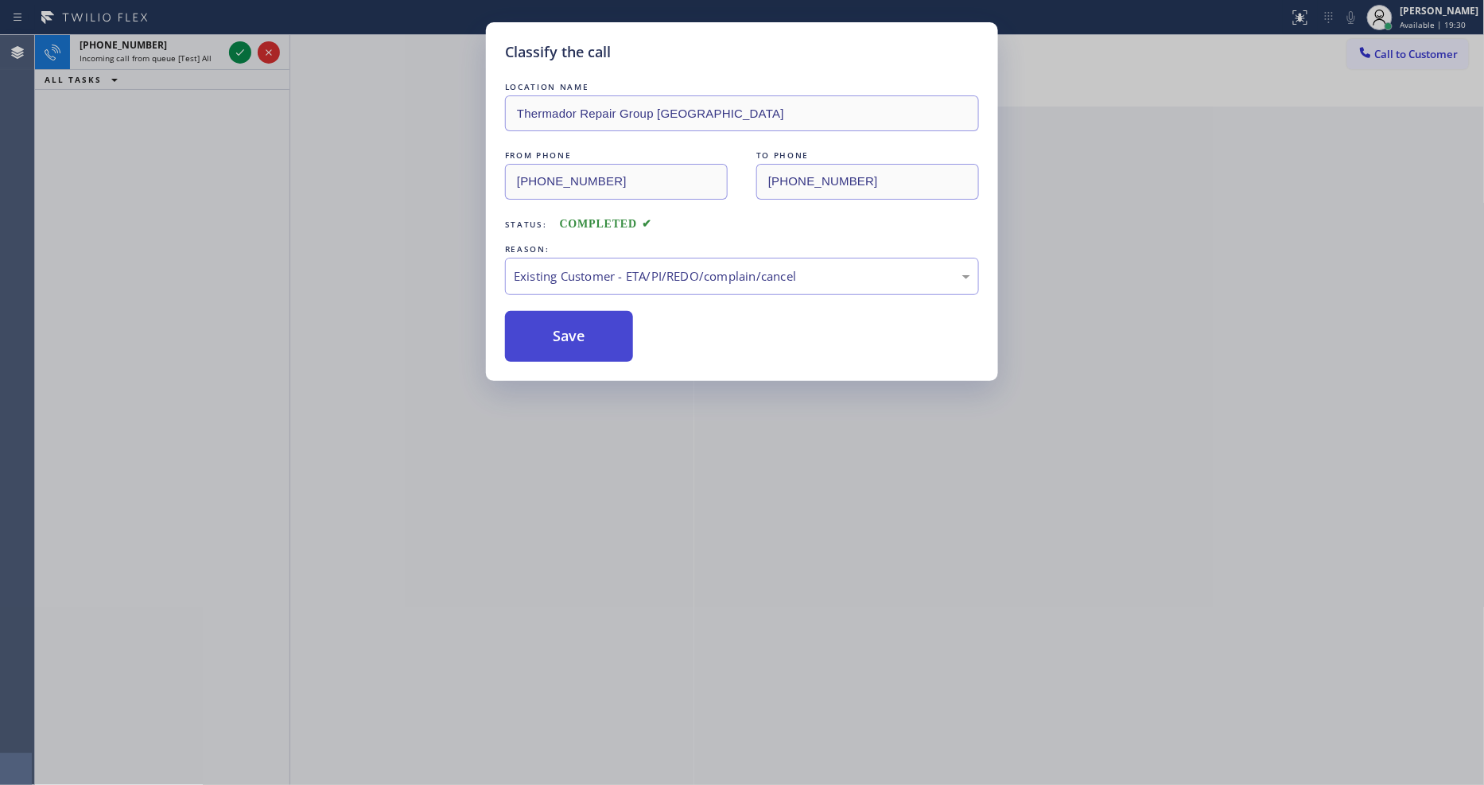
click at [570, 326] on button "Save" at bounding box center [569, 336] width 128 height 51
drag, startPoint x: 570, startPoint y: 326, endPoint x: 551, endPoint y: 261, distance: 67.9
click at [570, 324] on button "Save" at bounding box center [569, 336] width 128 height 51
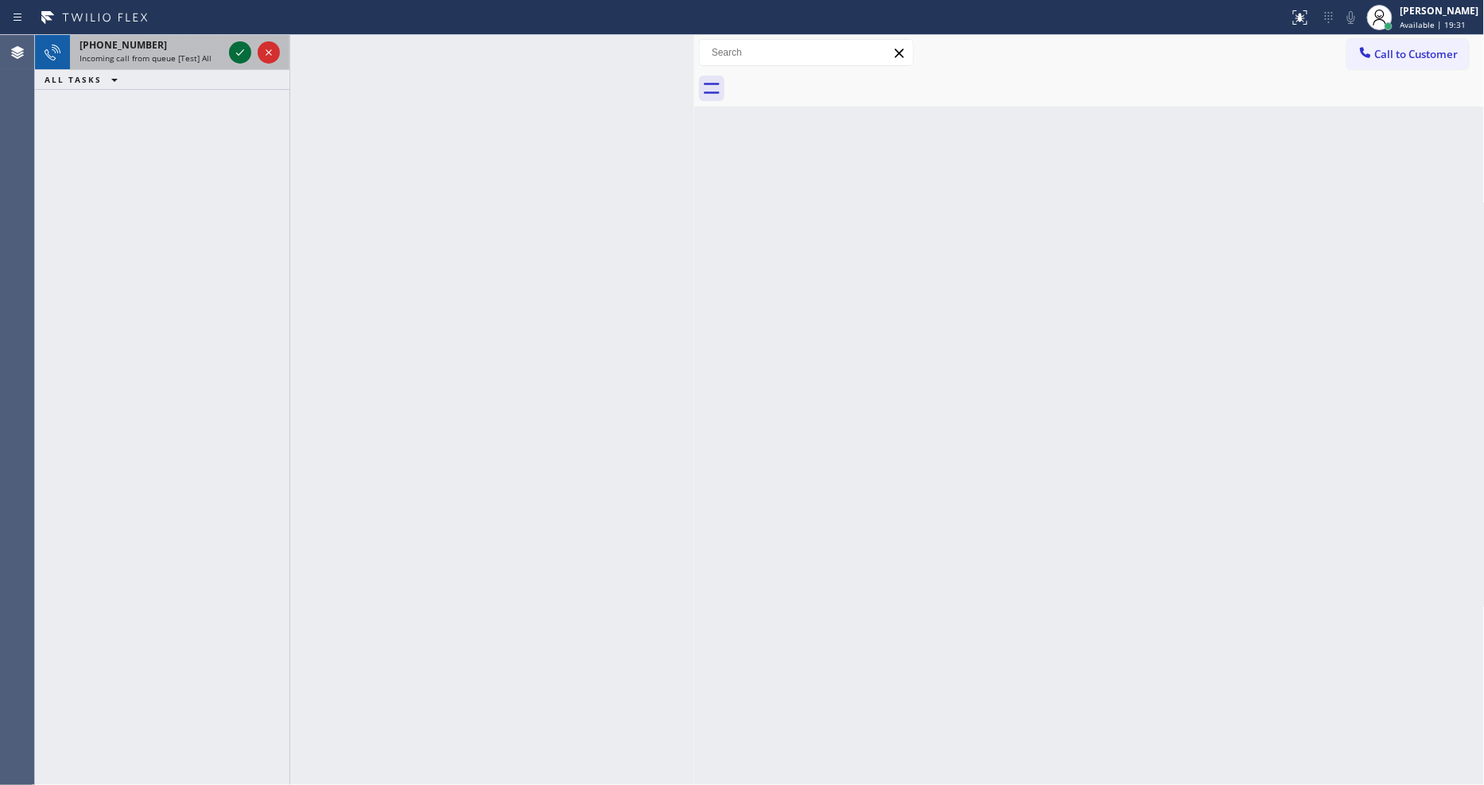
click at [249, 45] on icon at bounding box center [240, 52] width 19 height 19
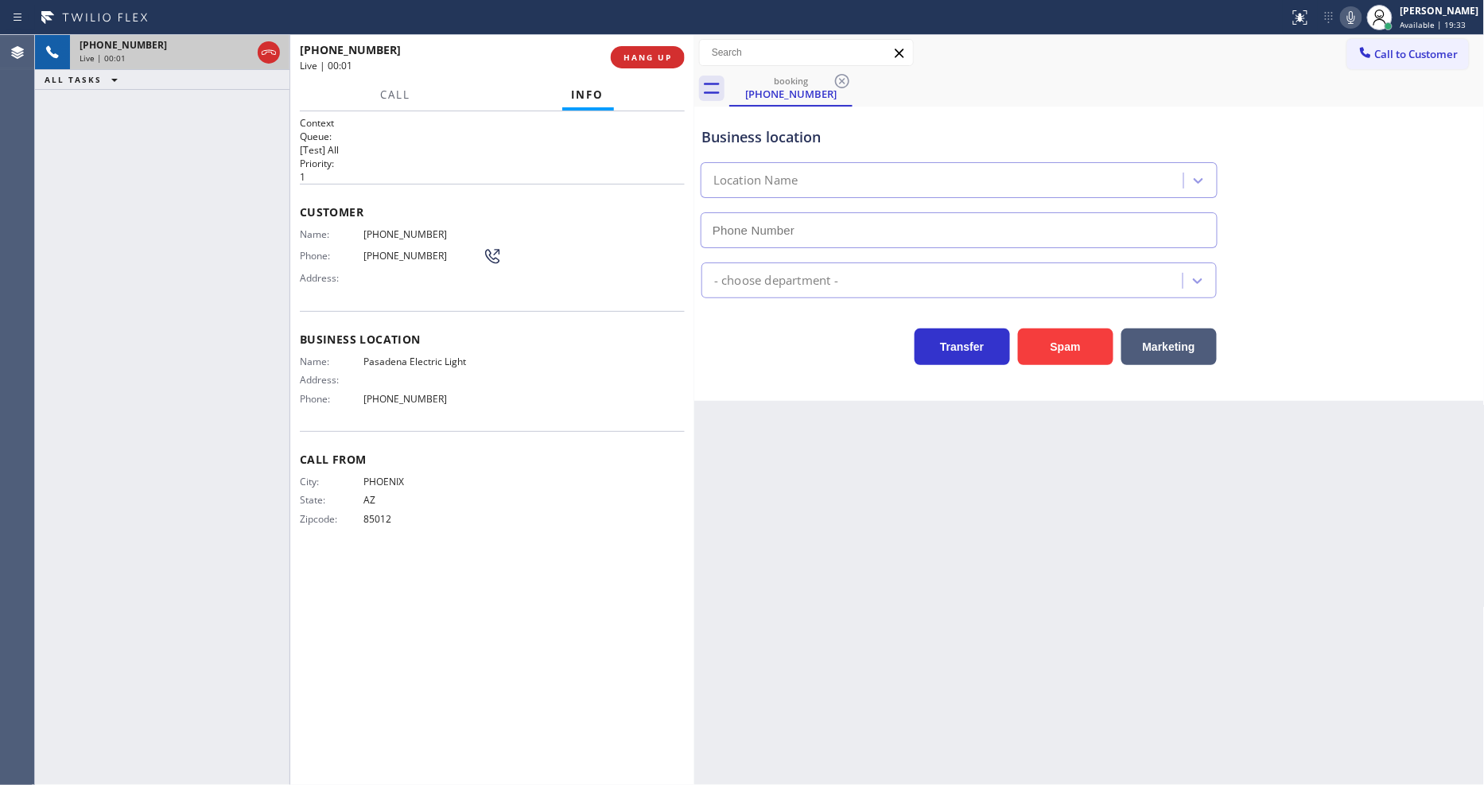
type input "[PHONE_NUMBER]"
click at [641, 58] on span "HANG UP" at bounding box center [647, 57] width 49 height 11
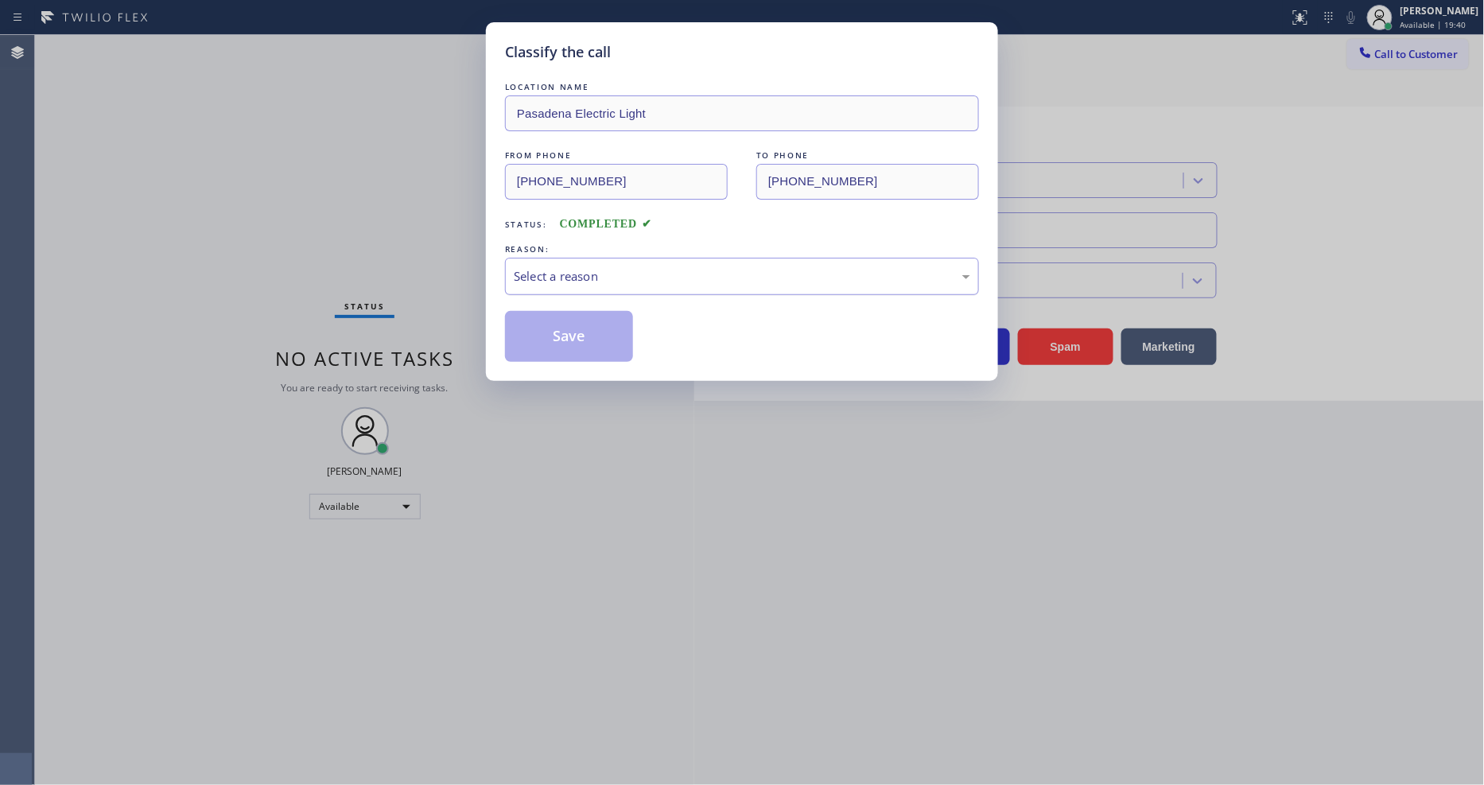
click at [662, 267] on div "Select a reason" at bounding box center [742, 276] width 456 height 18
click at [609, 338] on button "Save" at bounding box center [569, 336] width 128 height 51
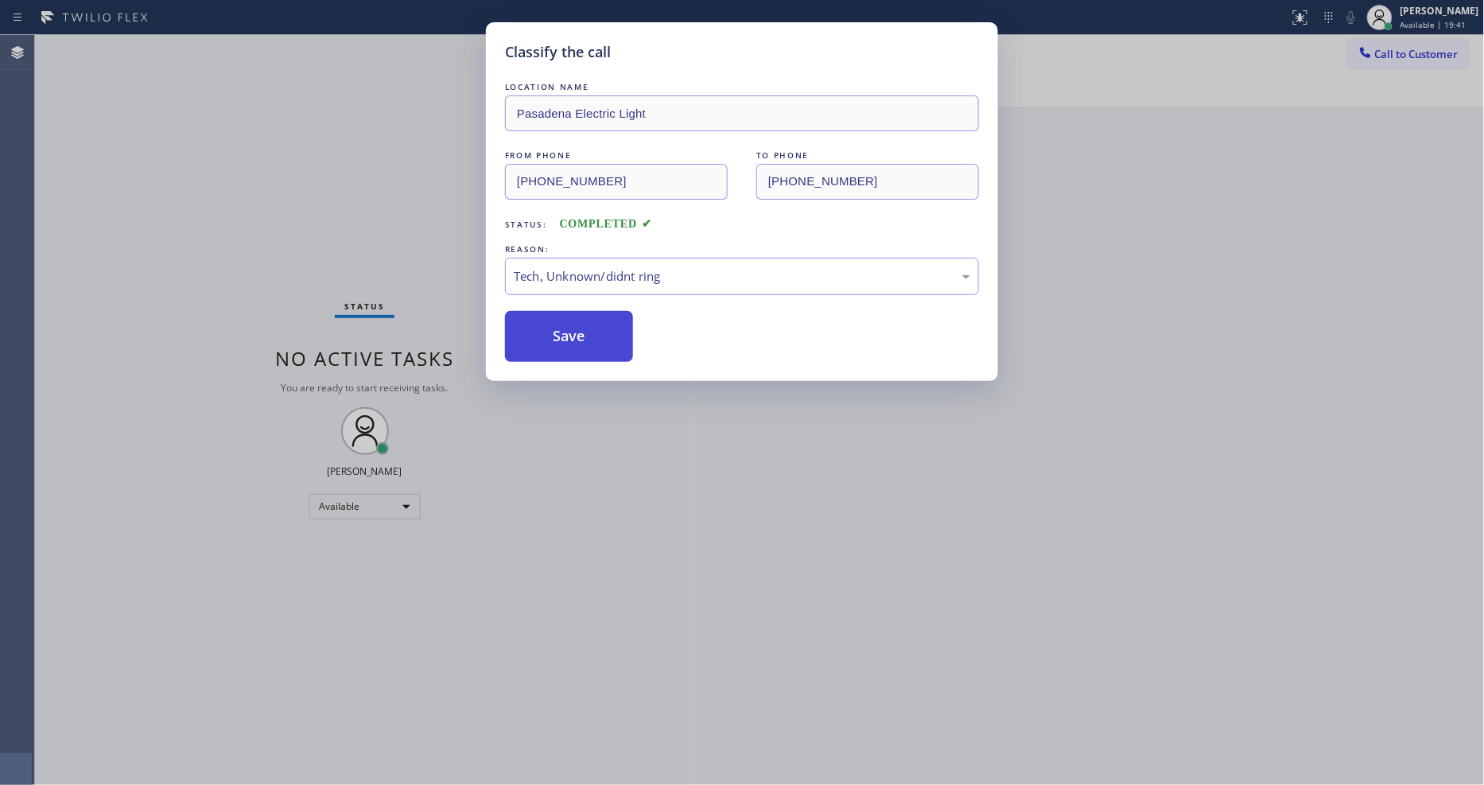
click at [609, 338] on button "Save" at bounding box center [569, 336] width 128 height 51
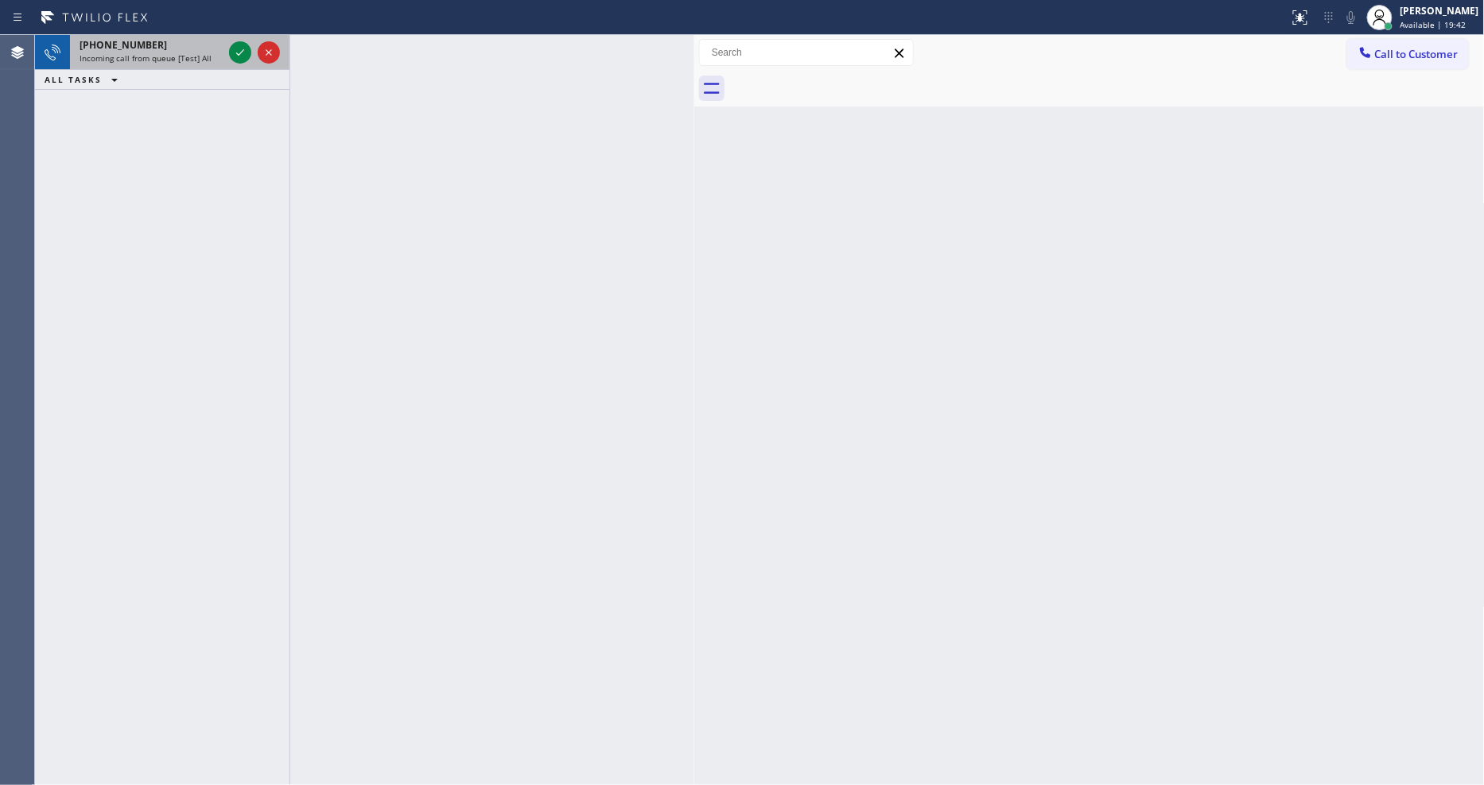
click at [237, 41] on div at bounding box center [254, 52] width 57 height 35
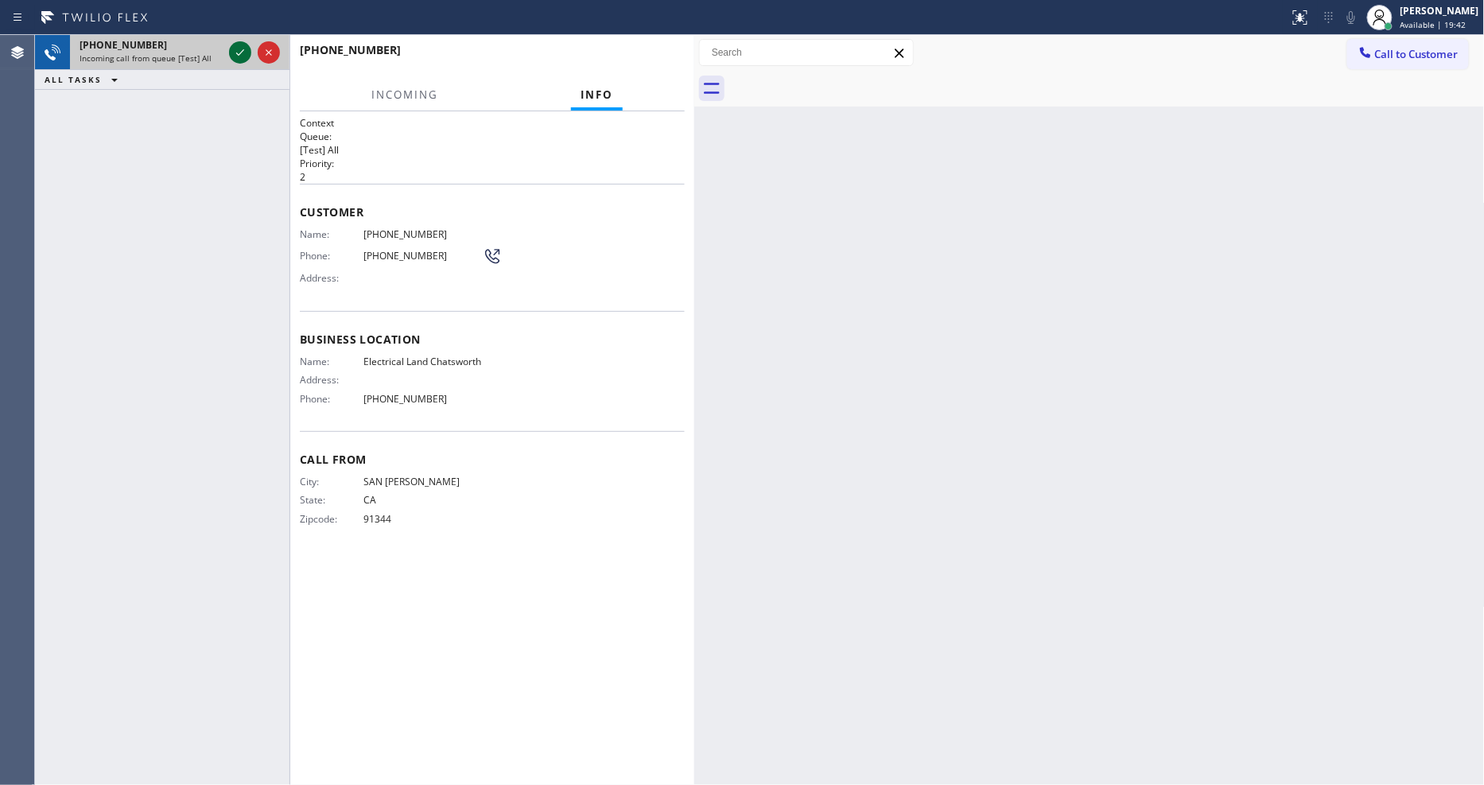
click at [239, 42] on div at bounding box center [254, 52] width 57 height 35
click at [239, 45] on icon at bounding box center [240, 52] width 19 height 19
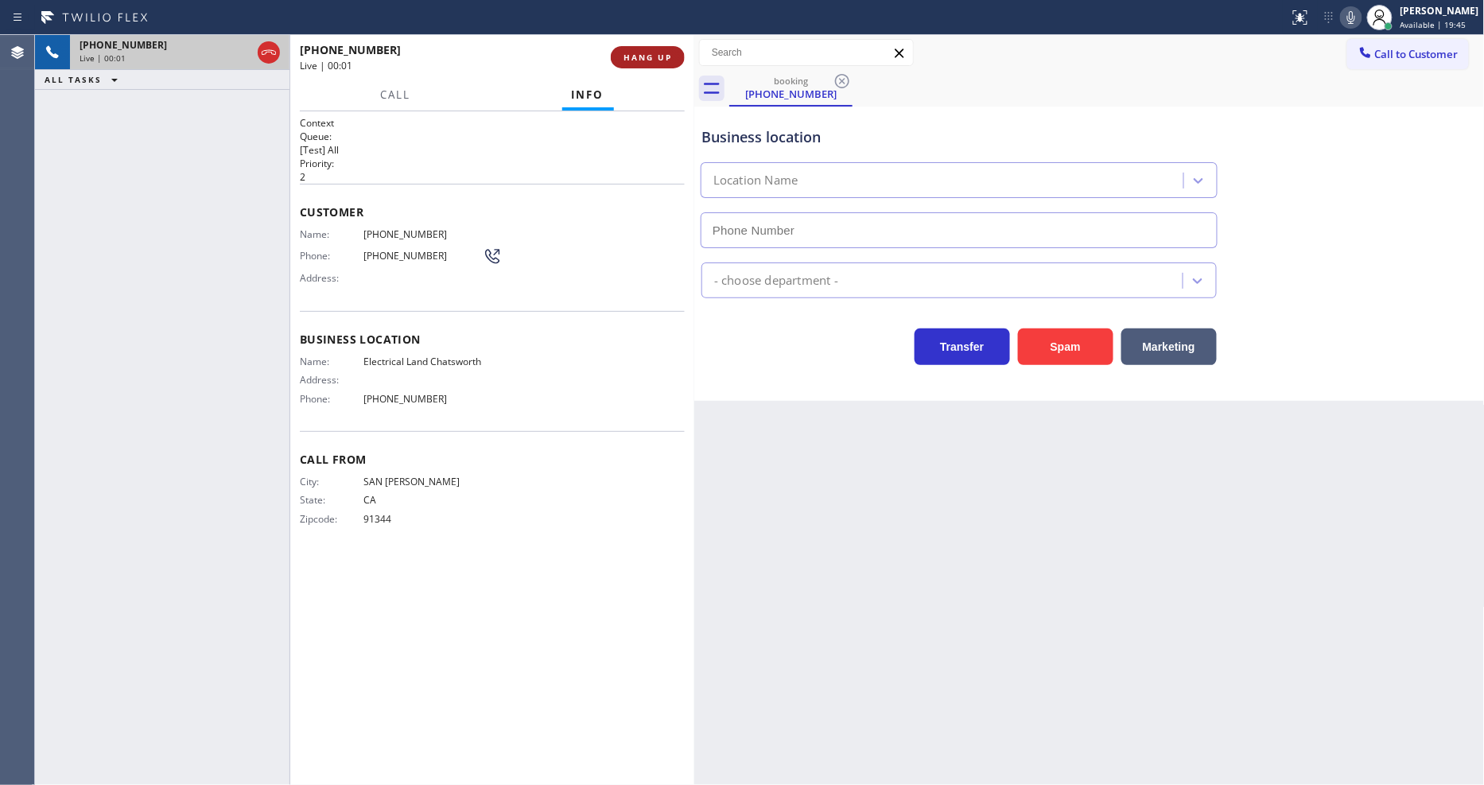
type input "[PHONE_NUMBER]"
click at [649, 48] on button "HANG UP" at bounding box center [648, 57] width 74 height 22
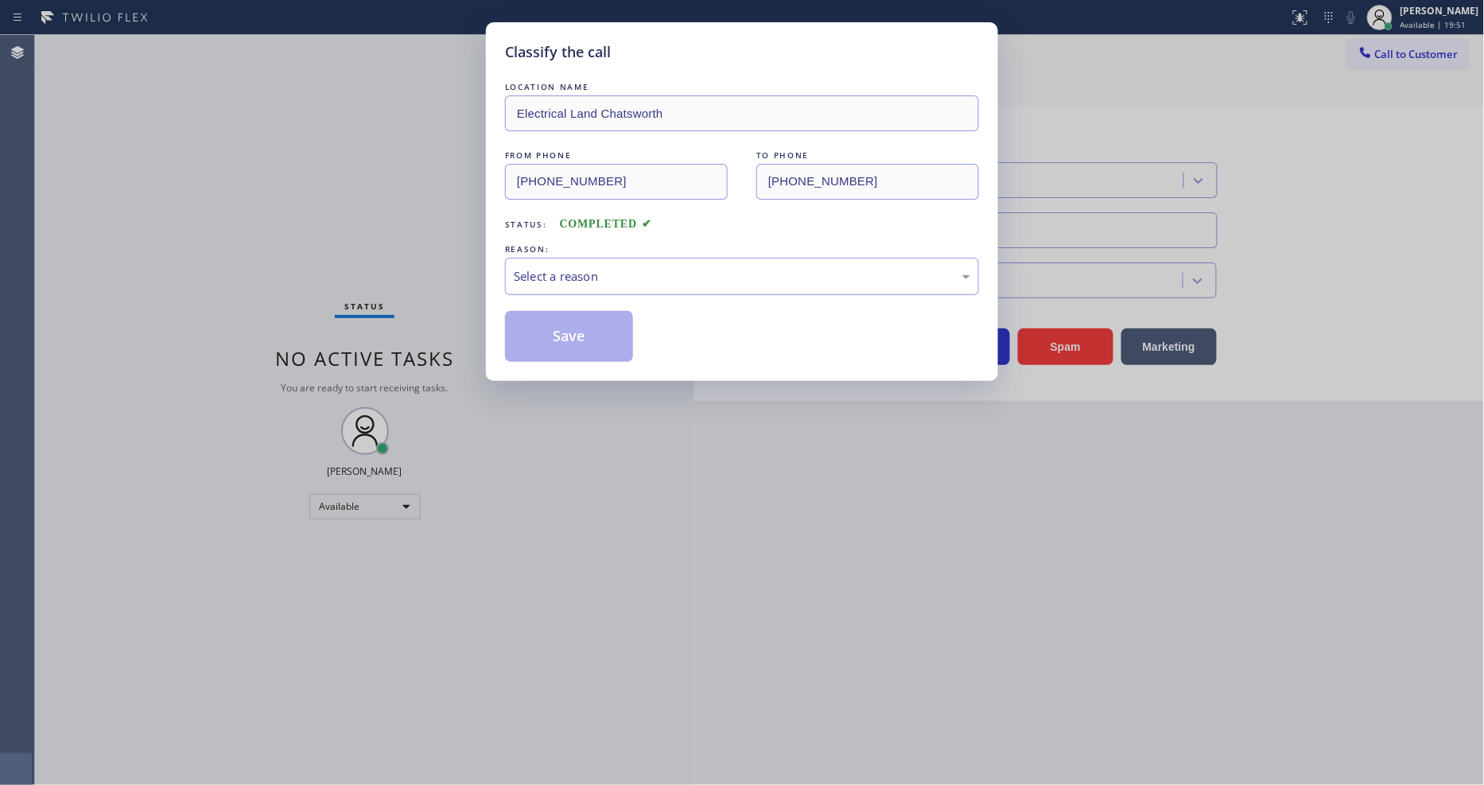
click at [598, 258] on div "Select a reason" at bounding box center [742, 276] width 474 height 37
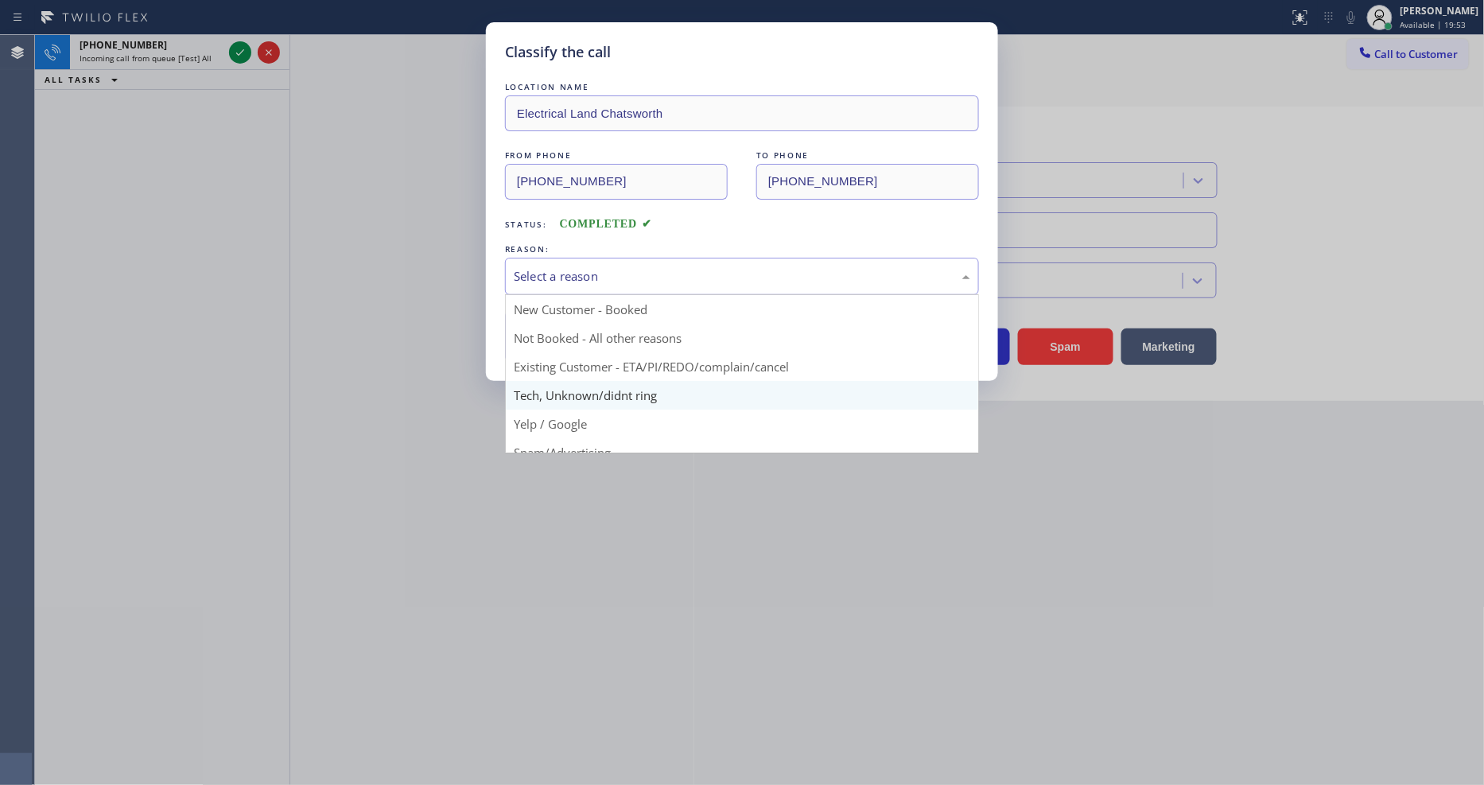
drag, startPoint x: 574, startPoint y: 391, endPoint x: 579, endPoint y: 336, distance: 55.1
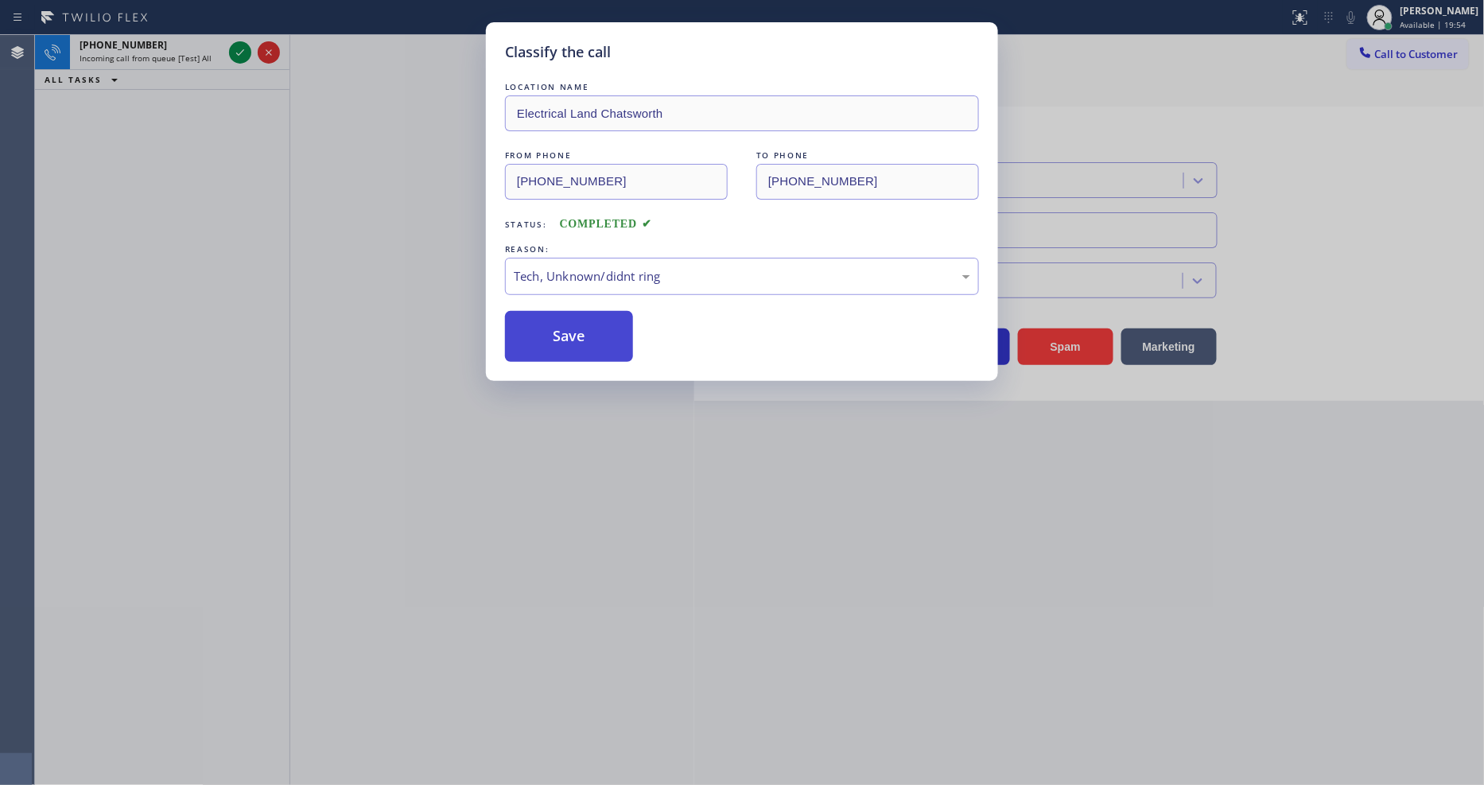
click at [579, 336] on button "Save" at bounding box center [569, 336] width 128 height 51
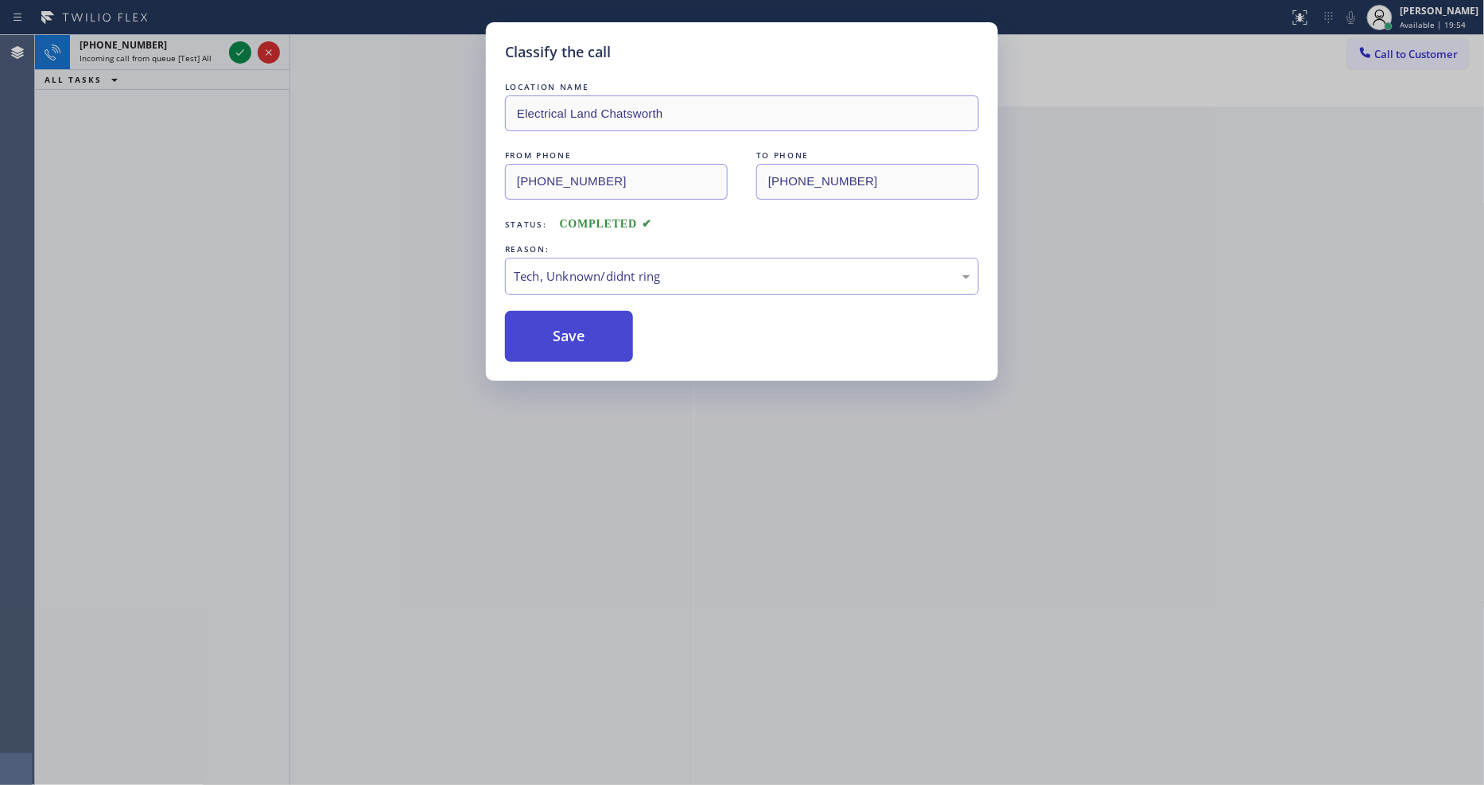
click at [579, 336] on button "Save" at bounding box center [569, 336] width 128 height 51
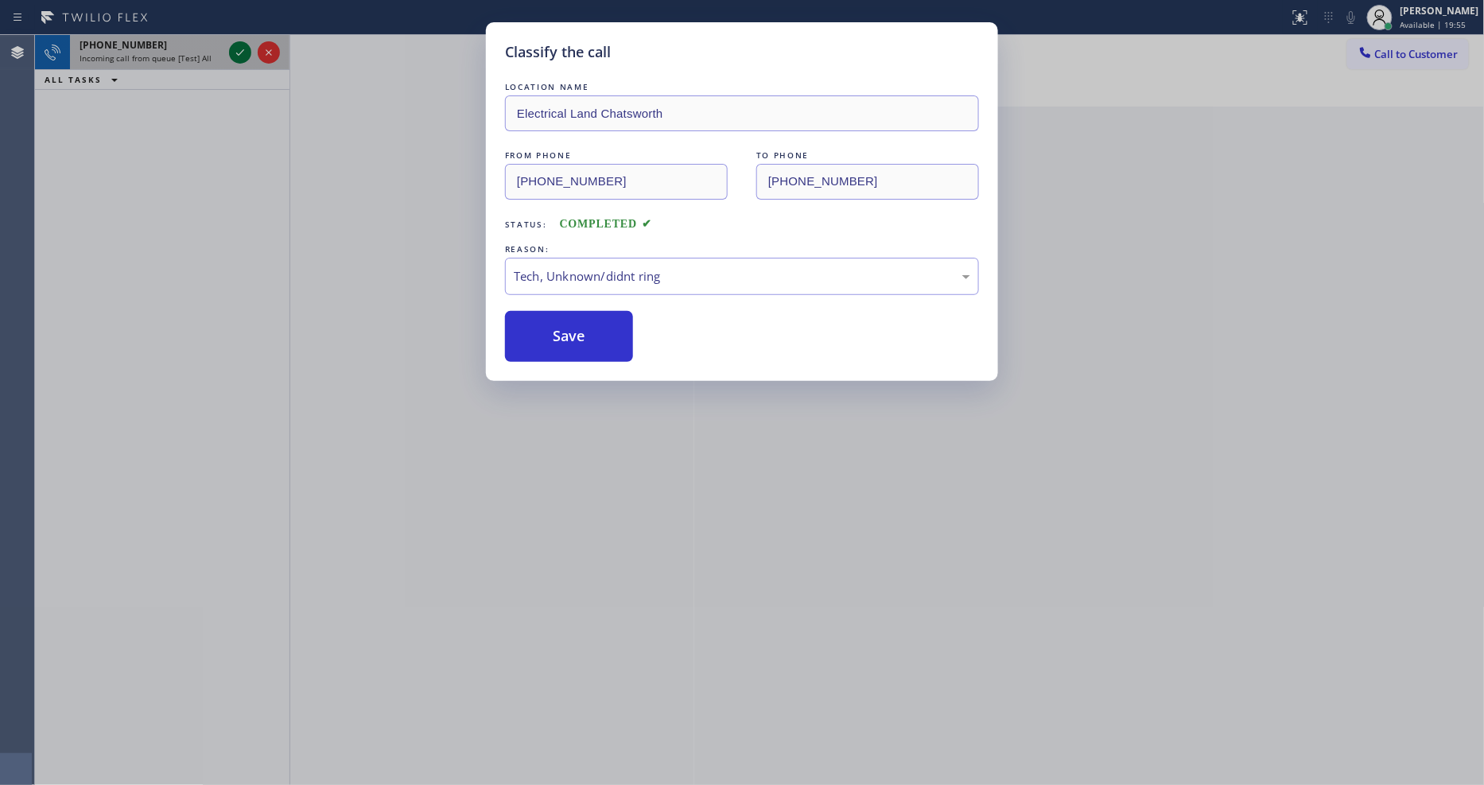
click at [242, 50] on icon at bounding box center [240, 52] width 19 height 19
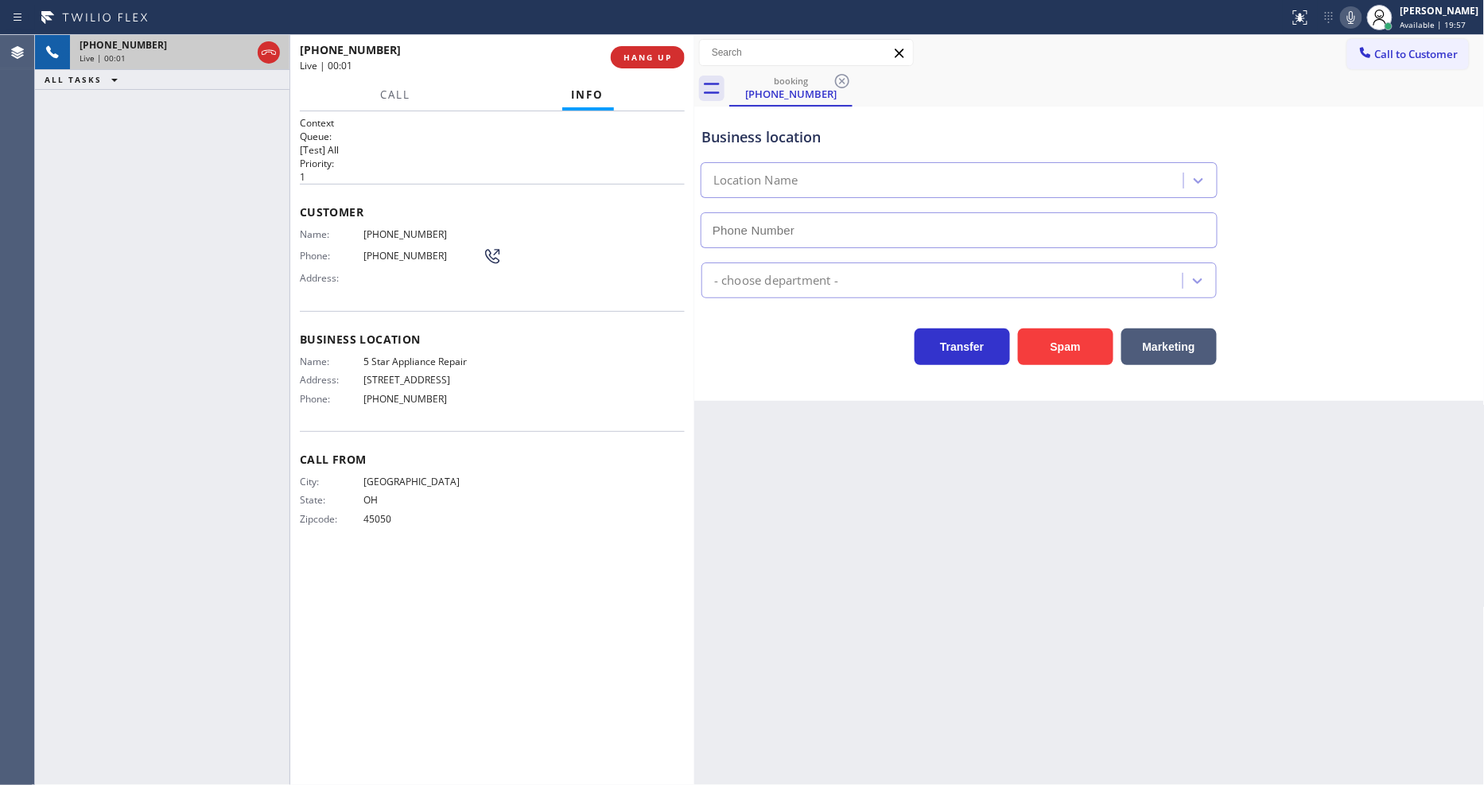
type input "[PHONE_NUMBER]"
click at [677, 57] on button "HANG UP" at bounding box center [648, 57] width 74 height 22
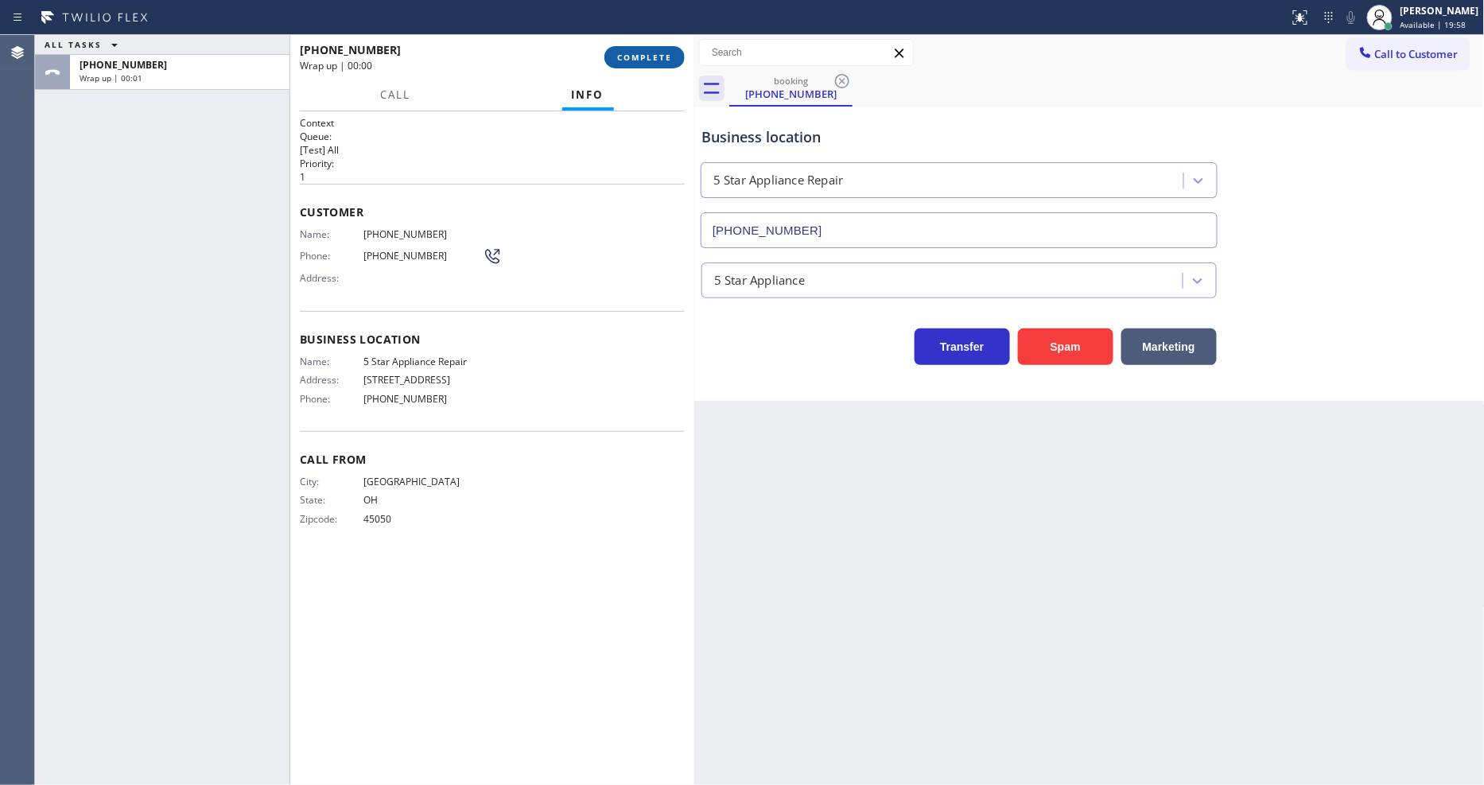
click at [673, 56] on button "COMPLETE" at bounding box center [644, 57] width 80 height 22
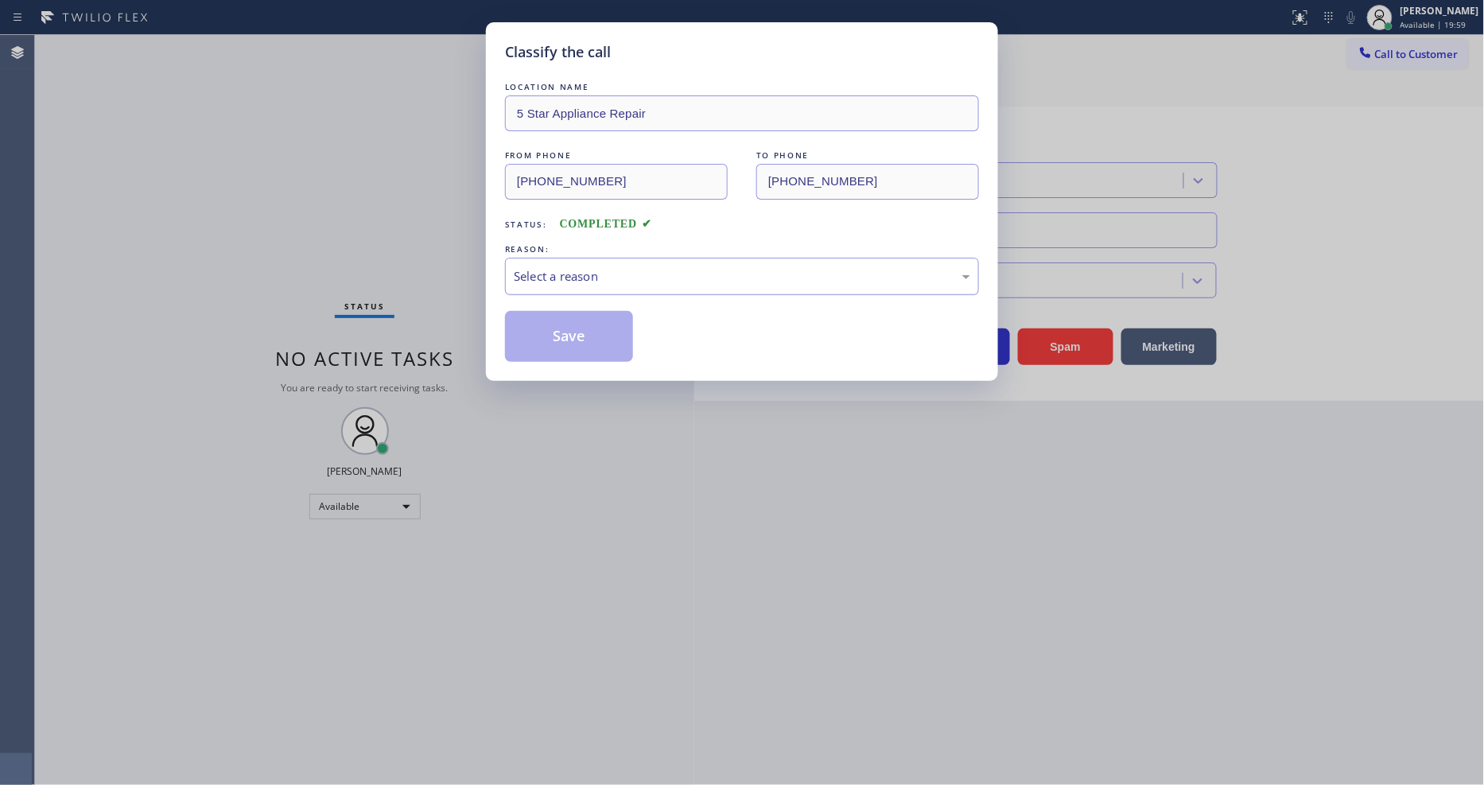
click at [598, 271] on div "Select a reason" at bounding box center [742, 276] width 456 height 18
click at [576, 328] on button "Save" at bounding box center [569, 336] width 128 height 51
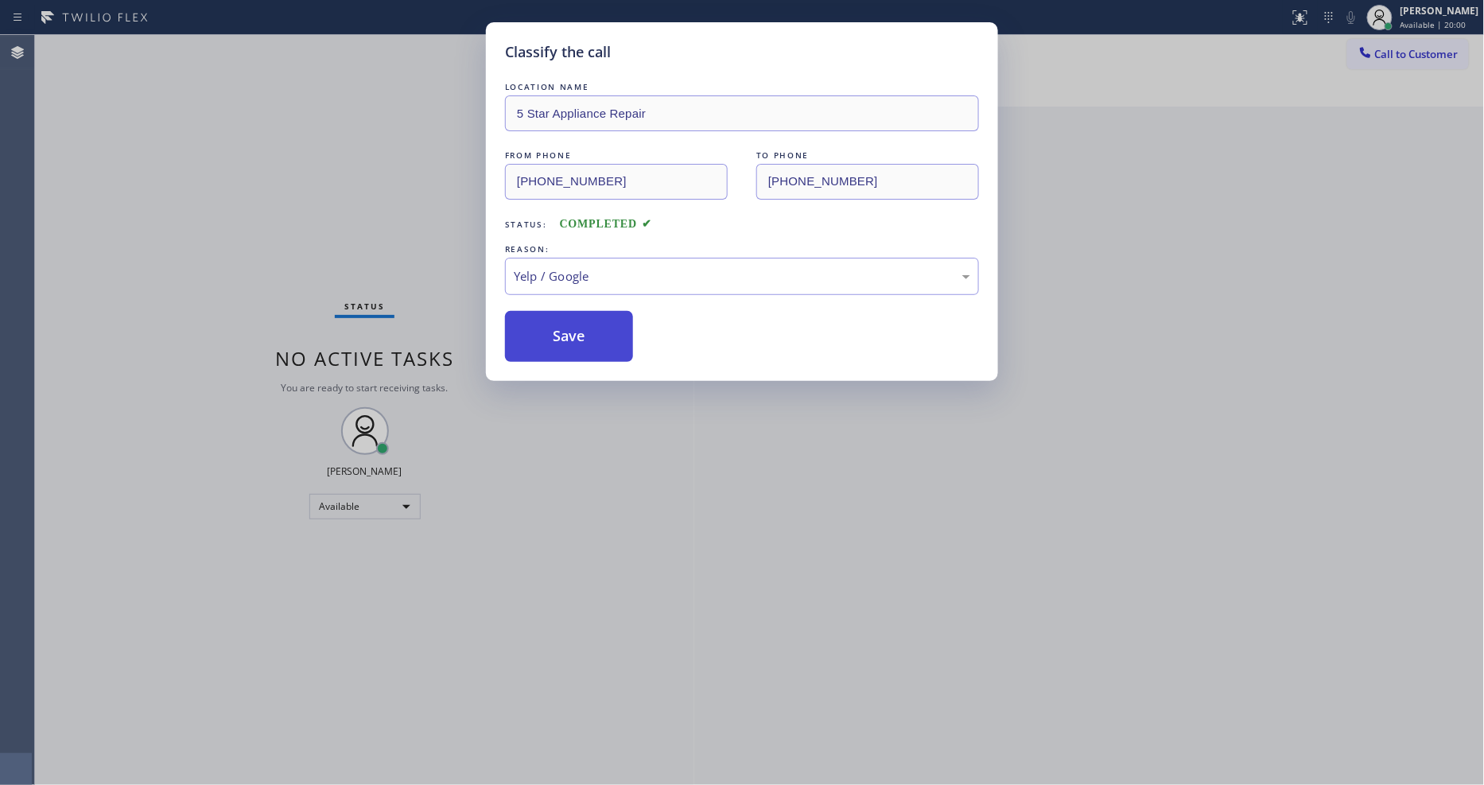
click at [576, 328] on button "Save" at bounding box center [569, 336] width 128 height 51
drag, startPoint x: 576, startPoint y: 328, endPoint x: 473, endPoint y: 760, distance: 443.8
click at [576, 328] on button "Save" at bounding box center [569, 336] width 128 height 51
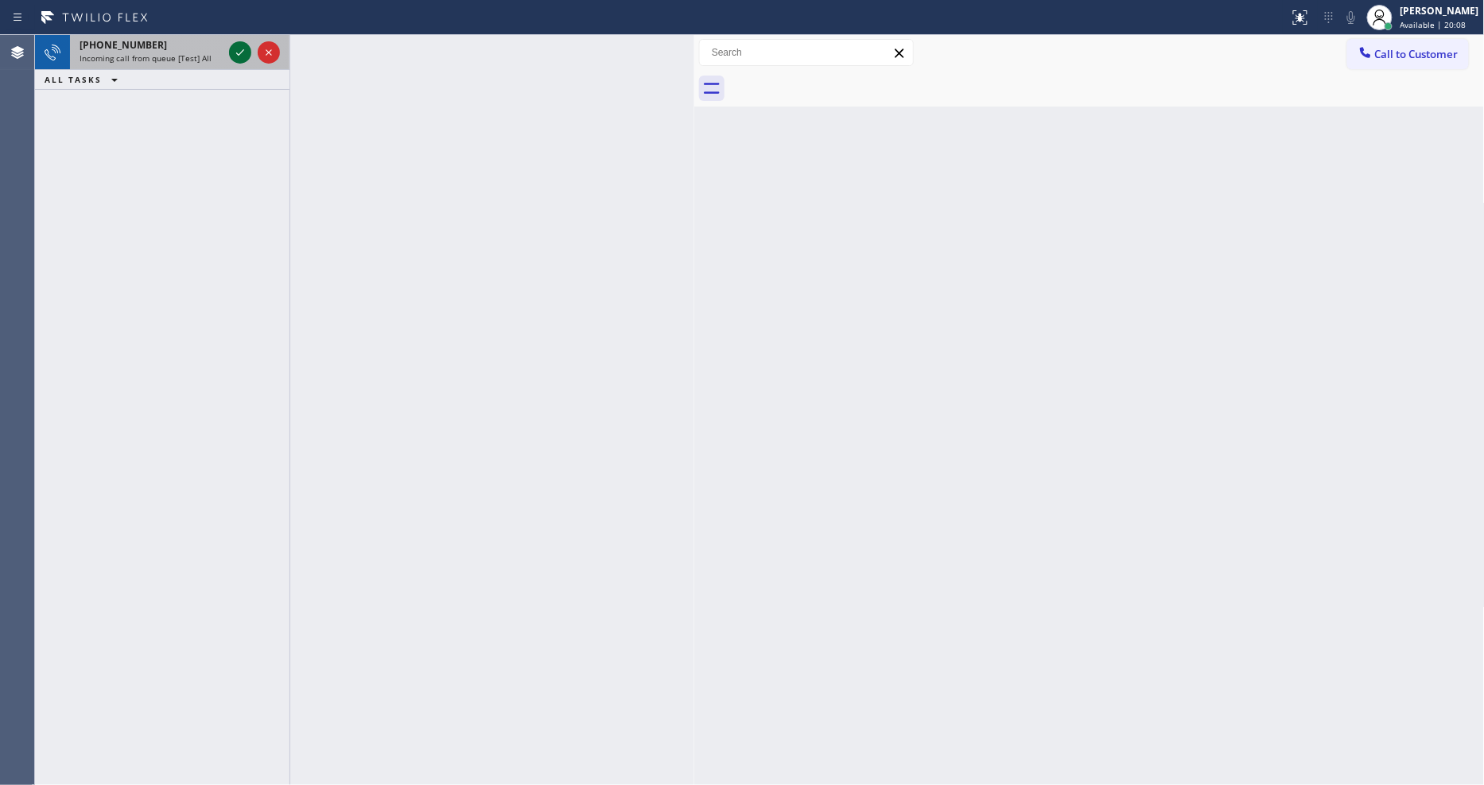
click at [243, 50] on icon at bounding box center [240, 52] width 19 height 19
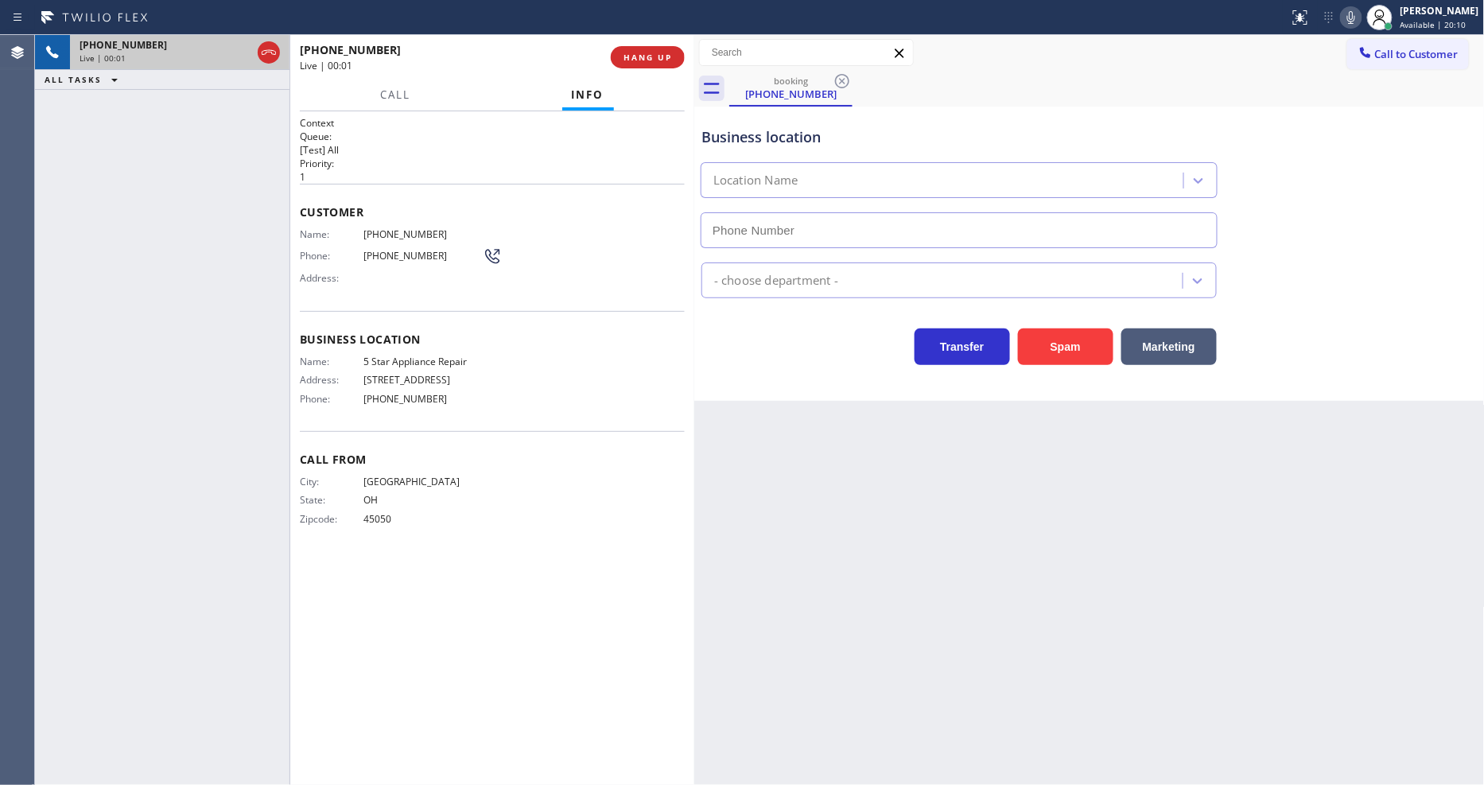
type input "[PHONE_NUMBER]"
click at [661, 54] on span "HANG UP" at bounding box center [647, 57] width 49 height 11
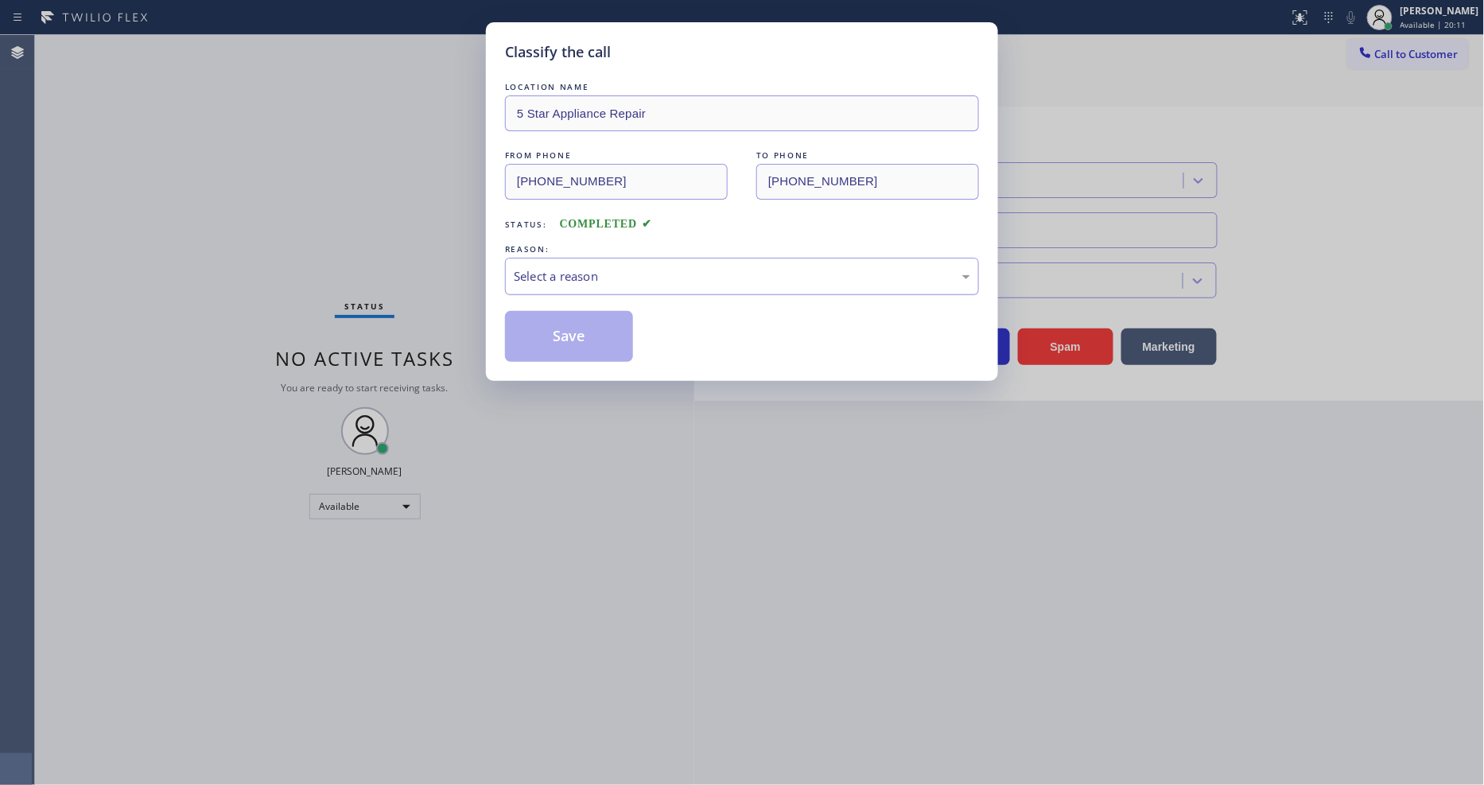
click at [555, 267] on div "Select a reason" at bounding box center [742, 276] width 456 height 18
drag, startPoint x: 554, startPoint y: 417, endPoint x: 561, endPoint y: 337, distance: 80.6
click at [562, 335] on button "Save" at bounding box center [569, 336] width 128 height 51
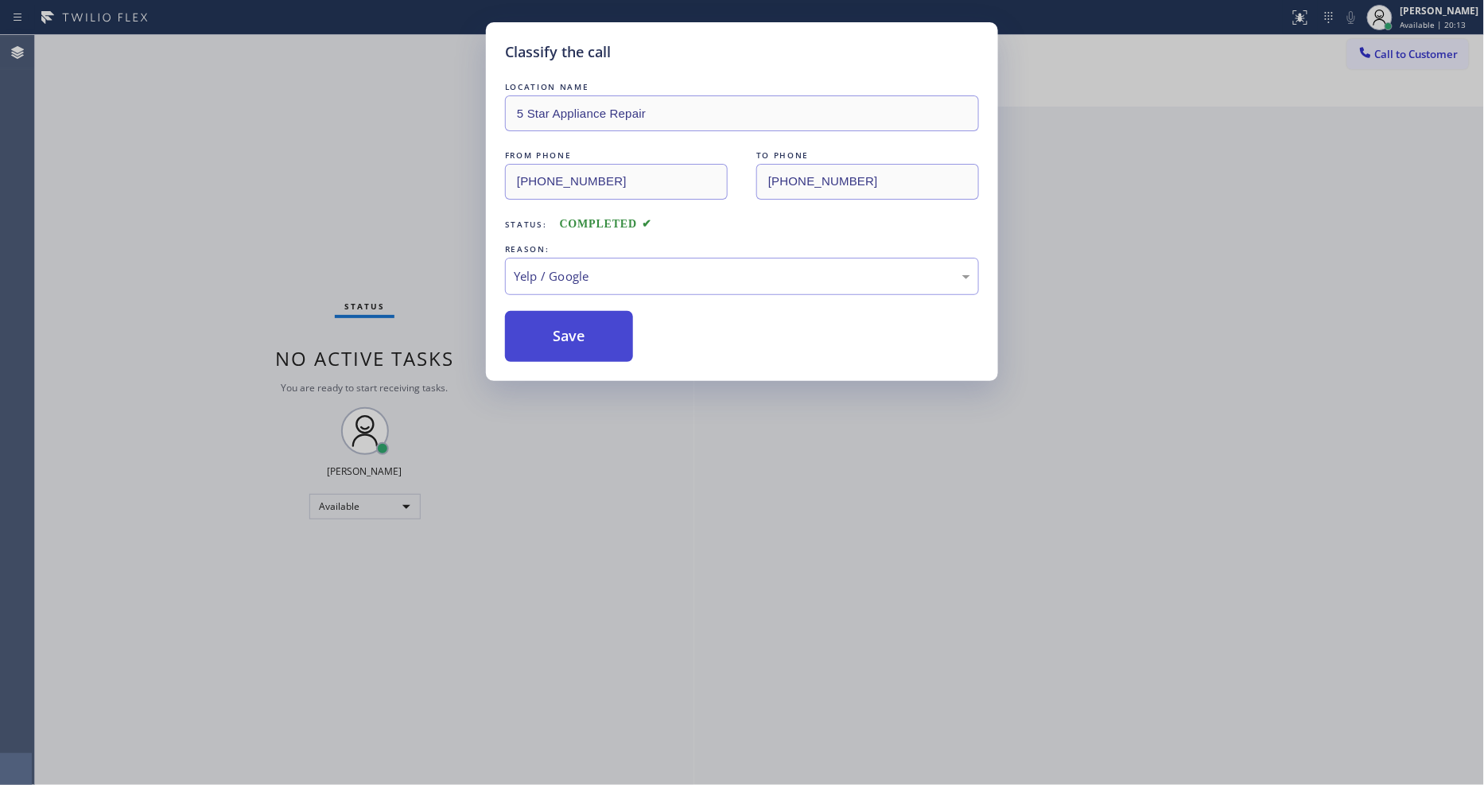
click at [562, 335] on button "Save" at bounding box center [569, 336] width 128 height 51
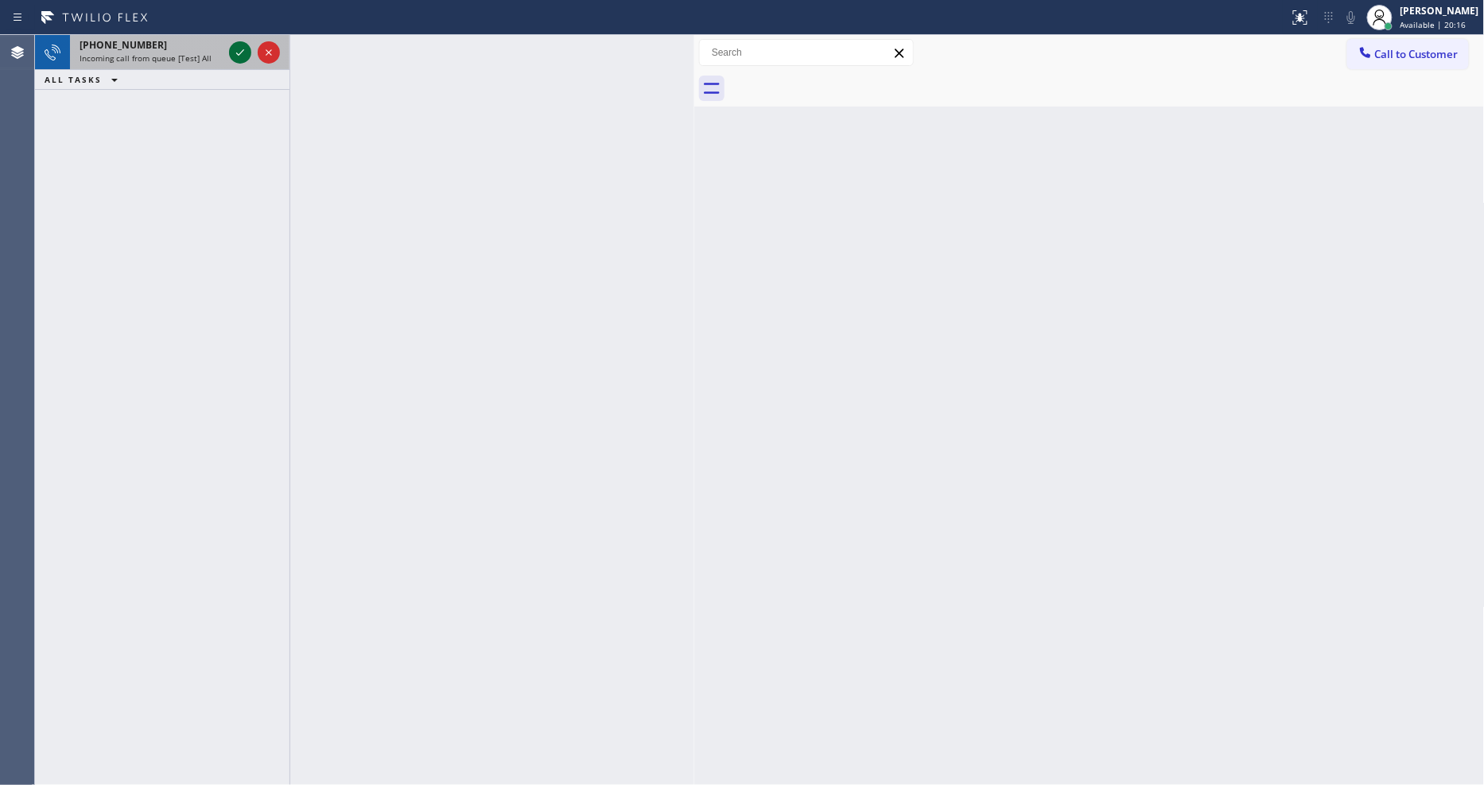
click at [241, 49] on icon at bounding box center [240, 52] width 19 height 19
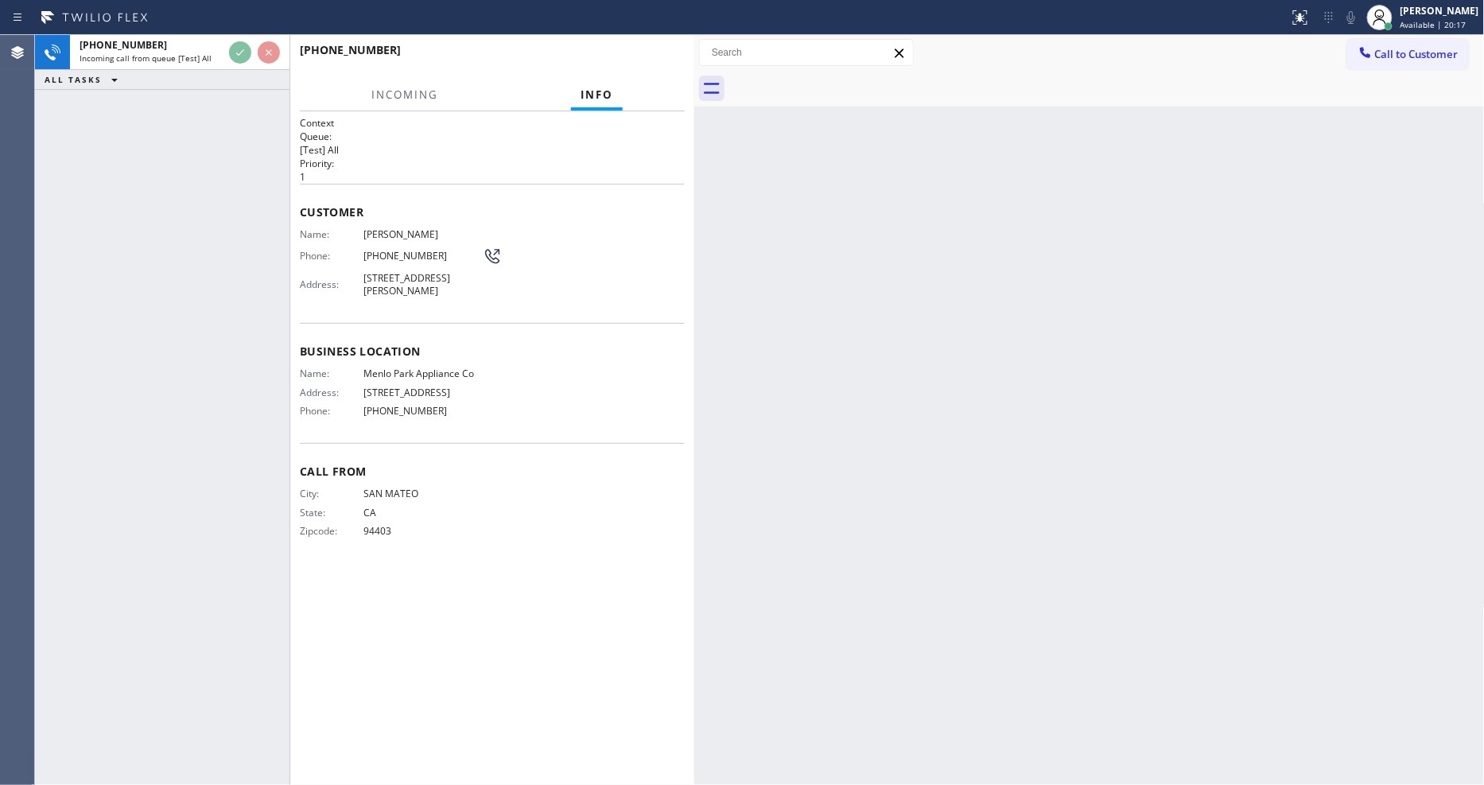
click at [155, 252] on div "[PHONE_NUMBER] Incoming call from queue [Test] All ALL TASKS ALL TASKS ACTIVE T…" at bounding box center [162, 410] width 254 height 750
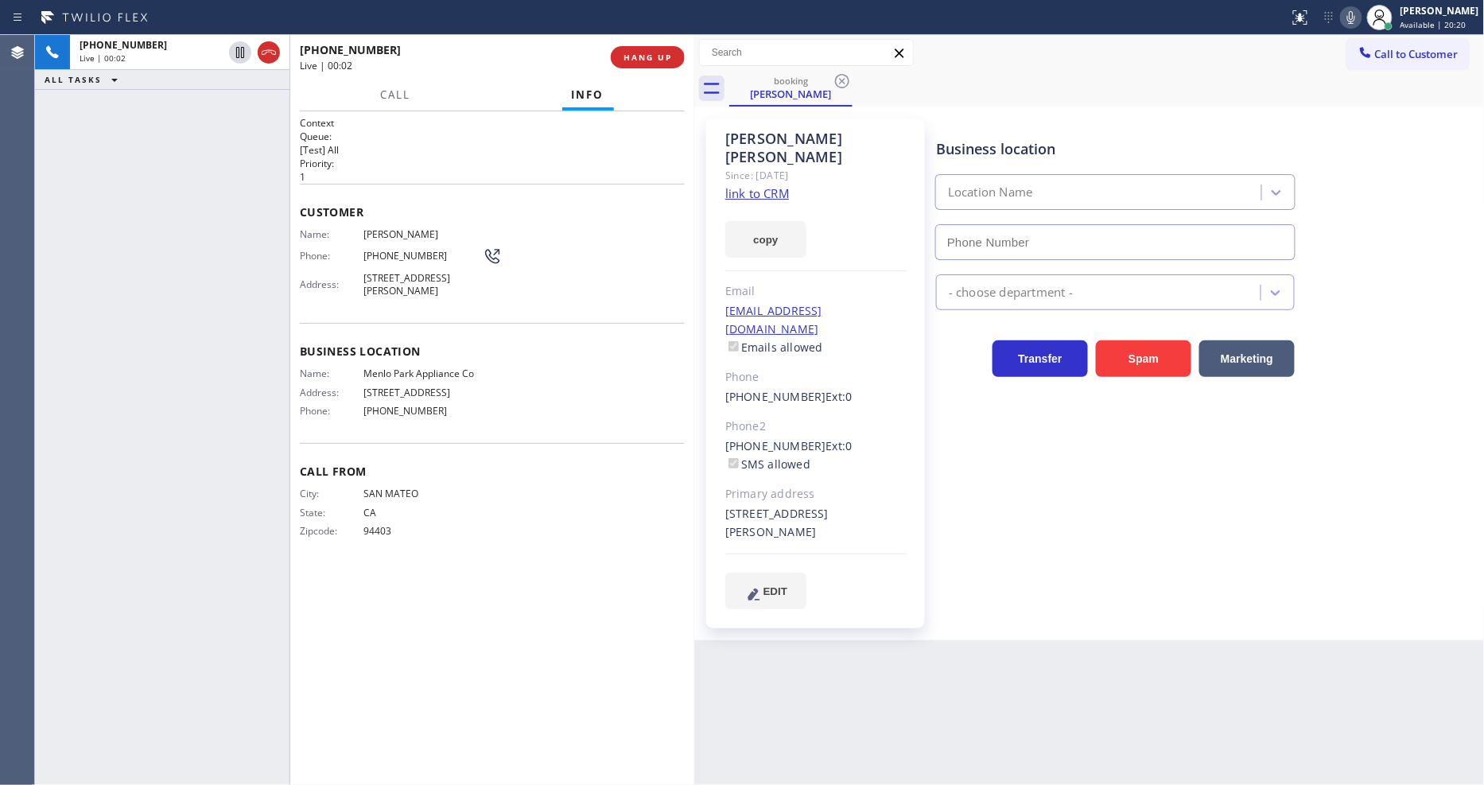
type input "[PHONE_NUMBER]"
click at [753, 185] on link "link to CRM" at bounding box center [757, 193] width 64 height 16
click at [646, 56] on span "HANG UP" at bounding box center [647, 57] width 49 height 11
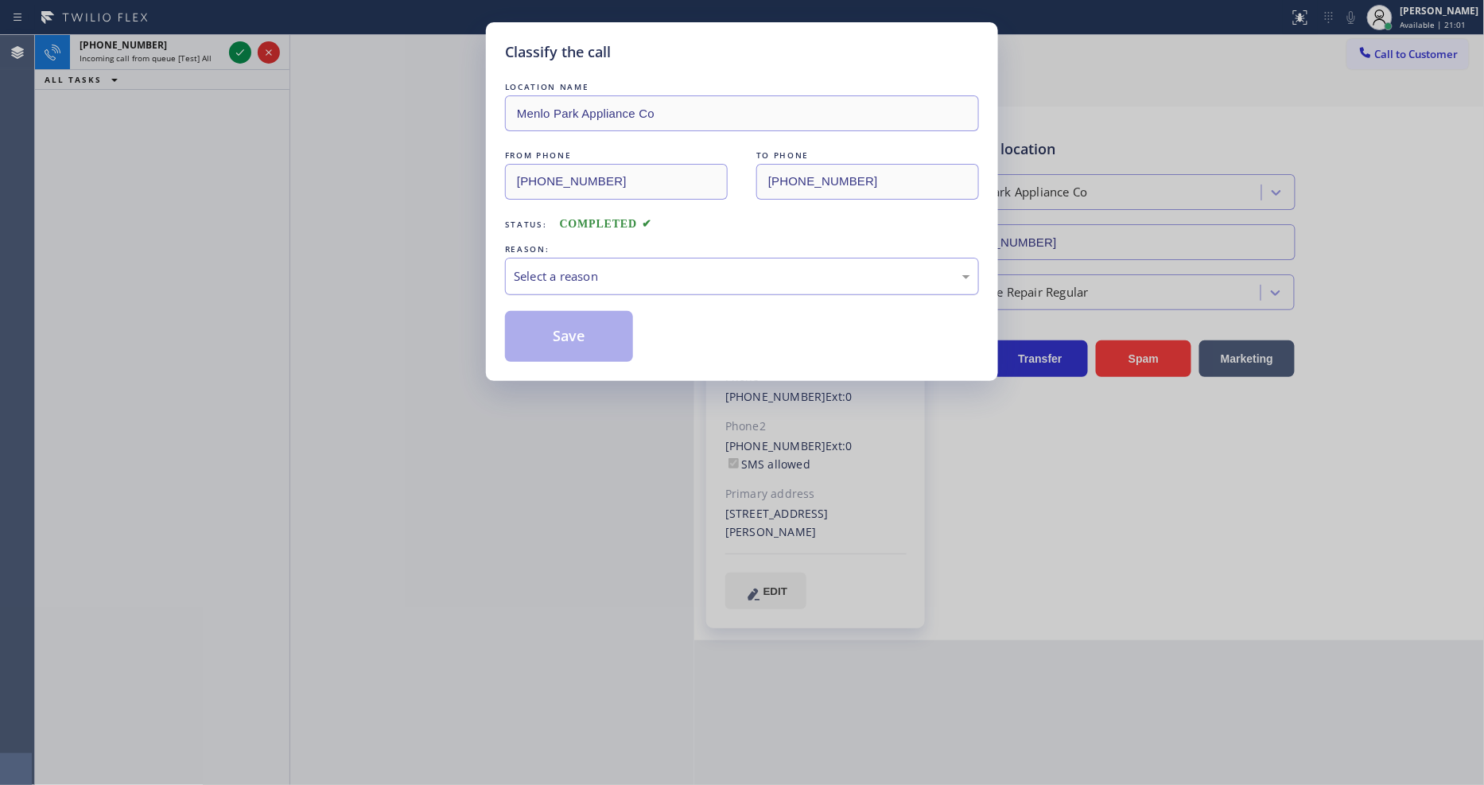
click at [573, 258] on div "Select a reason" at bounding box center [742, 276] width 474 height 37
click at [577, 337] on button "Save" at bounding box center [569, 336] width 128 height 51
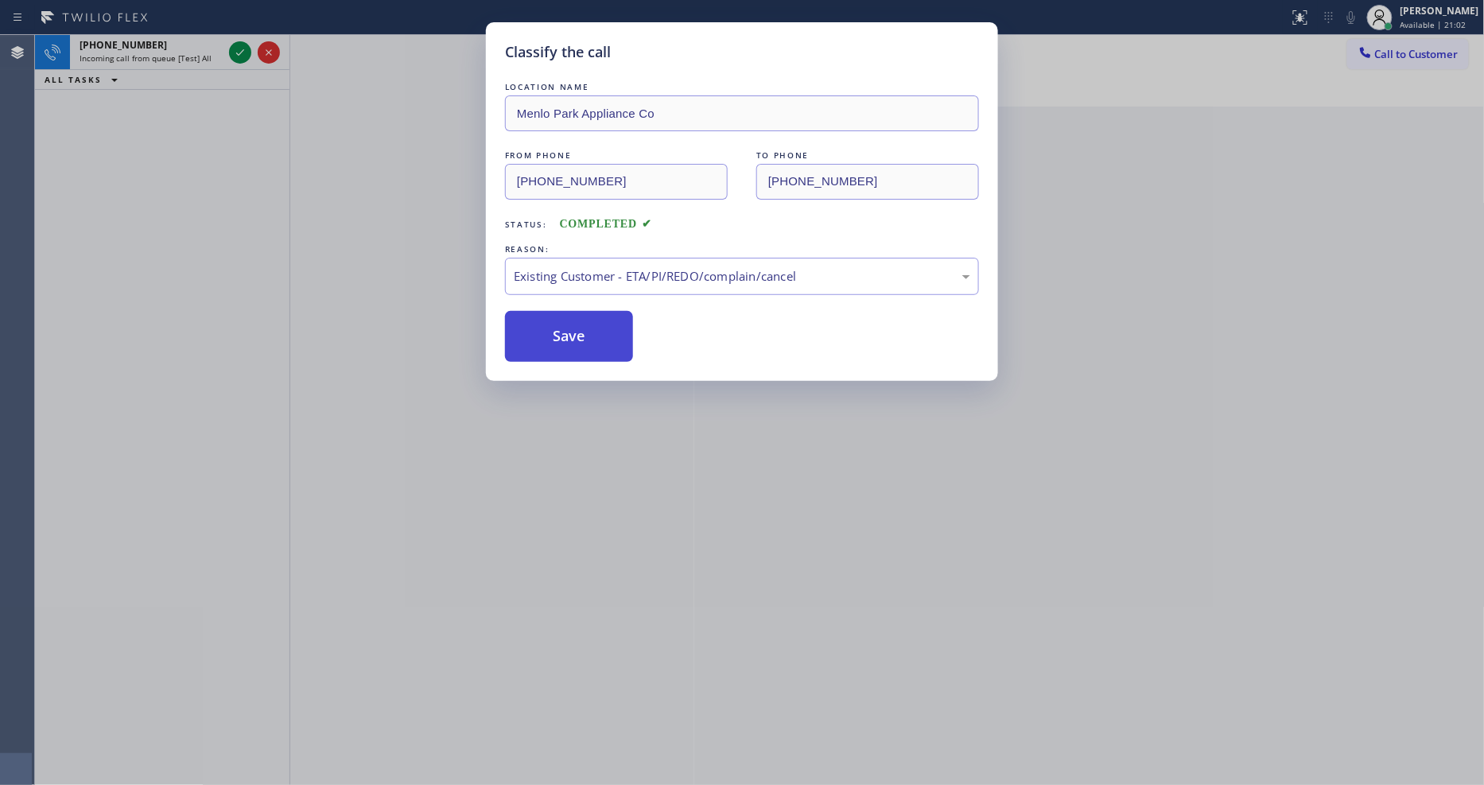
click at [577, 337] on button "Save" at bounding box center [569, 336] width 128 height 51
drag, startPoint x: 577, startPoint y: 337, endPoint x: 587, endPoint y: 329, distance: 12.4
click at [579, 336] on button "Save" at bounding box center [569, 336] width 128 height 51
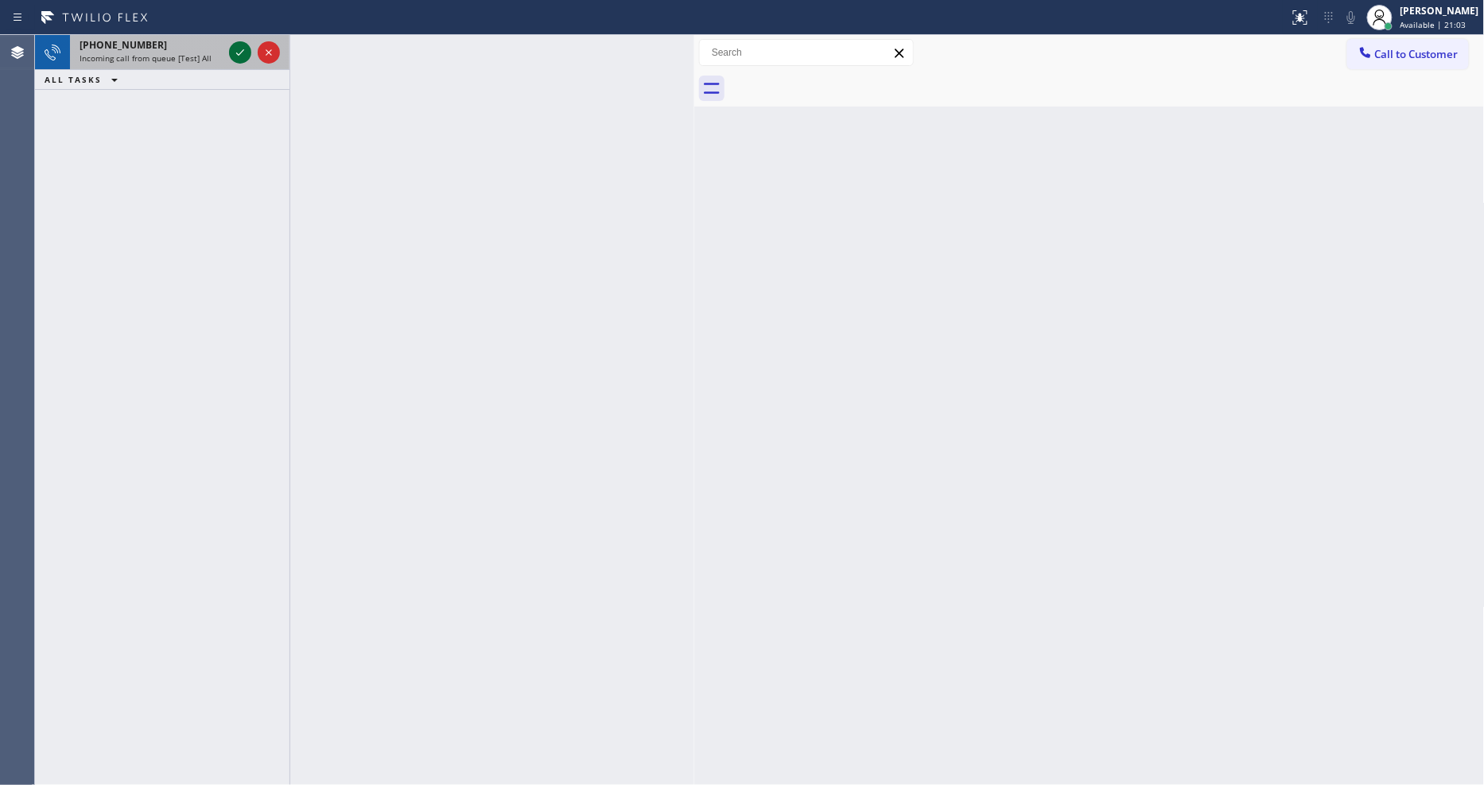
click at [239, 51] on icon at bounding box center [240, 52] width 19 height 19
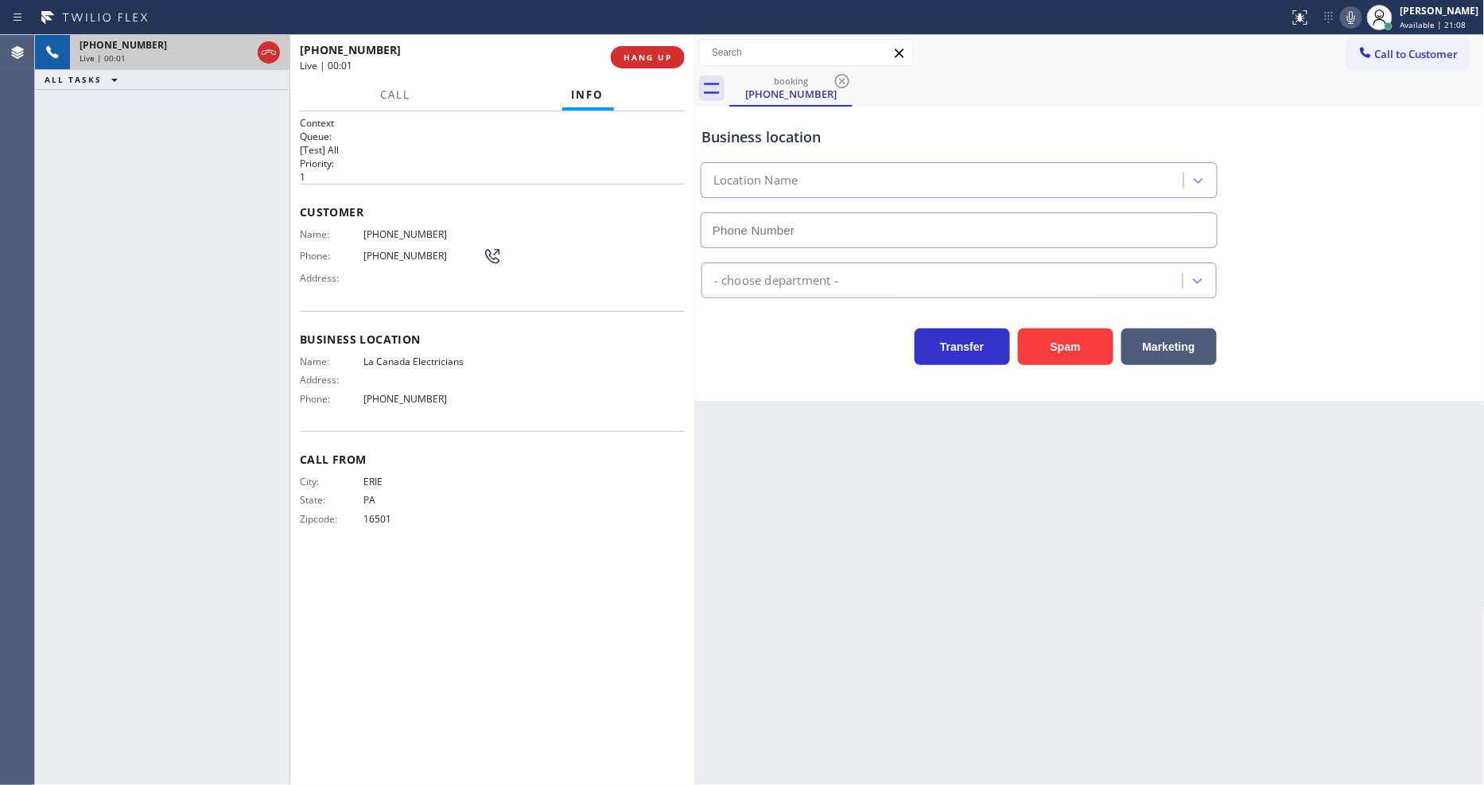
type input "[PHONE_NUMBER]"
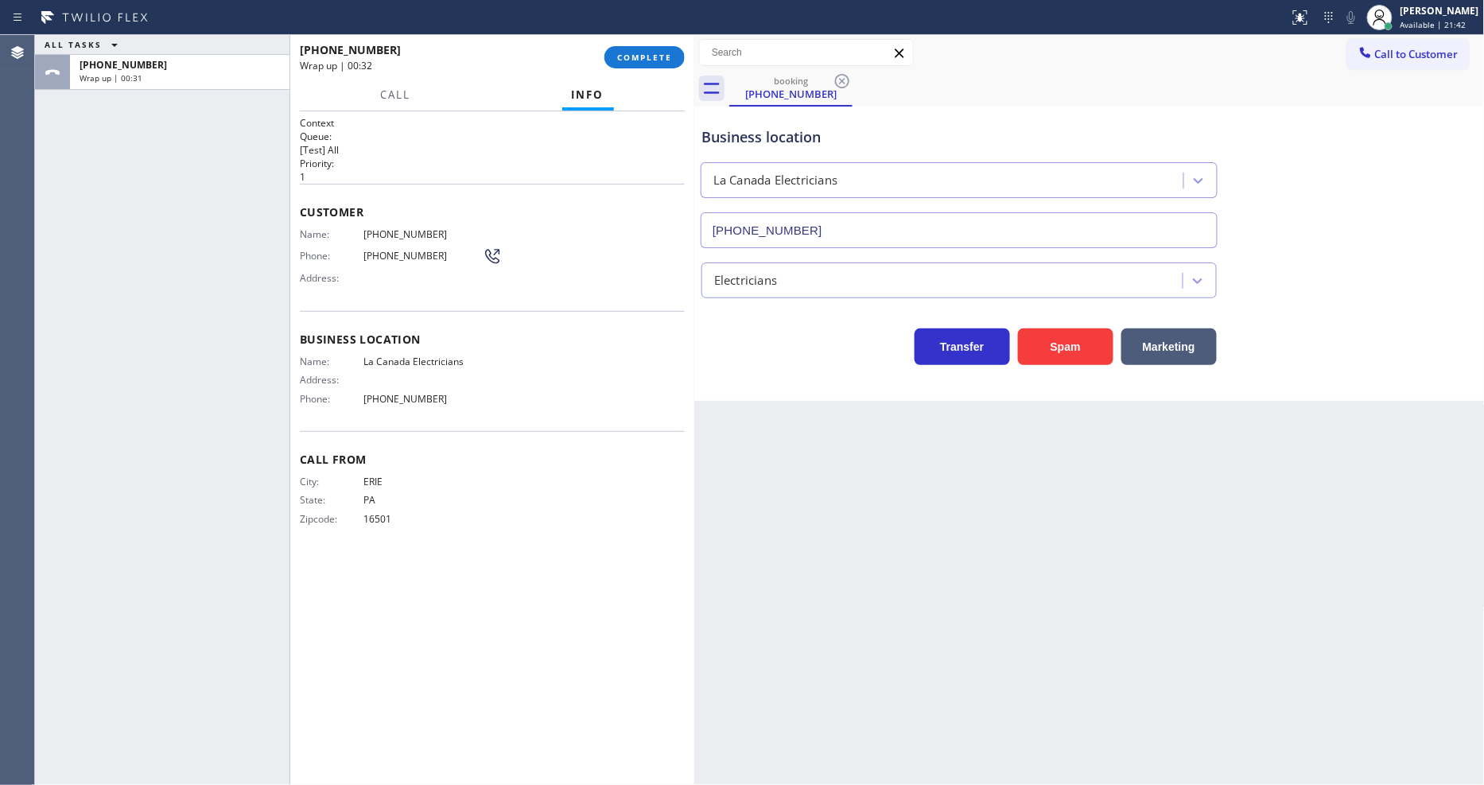
drag, startPoint x: 642, startPoint y: 60, endPoint x: 626, endPoint y: 171, distance: 111.7
click at [642, 60] on span "COMPLETE" at bounding box center [644, 57] width 55 height 11
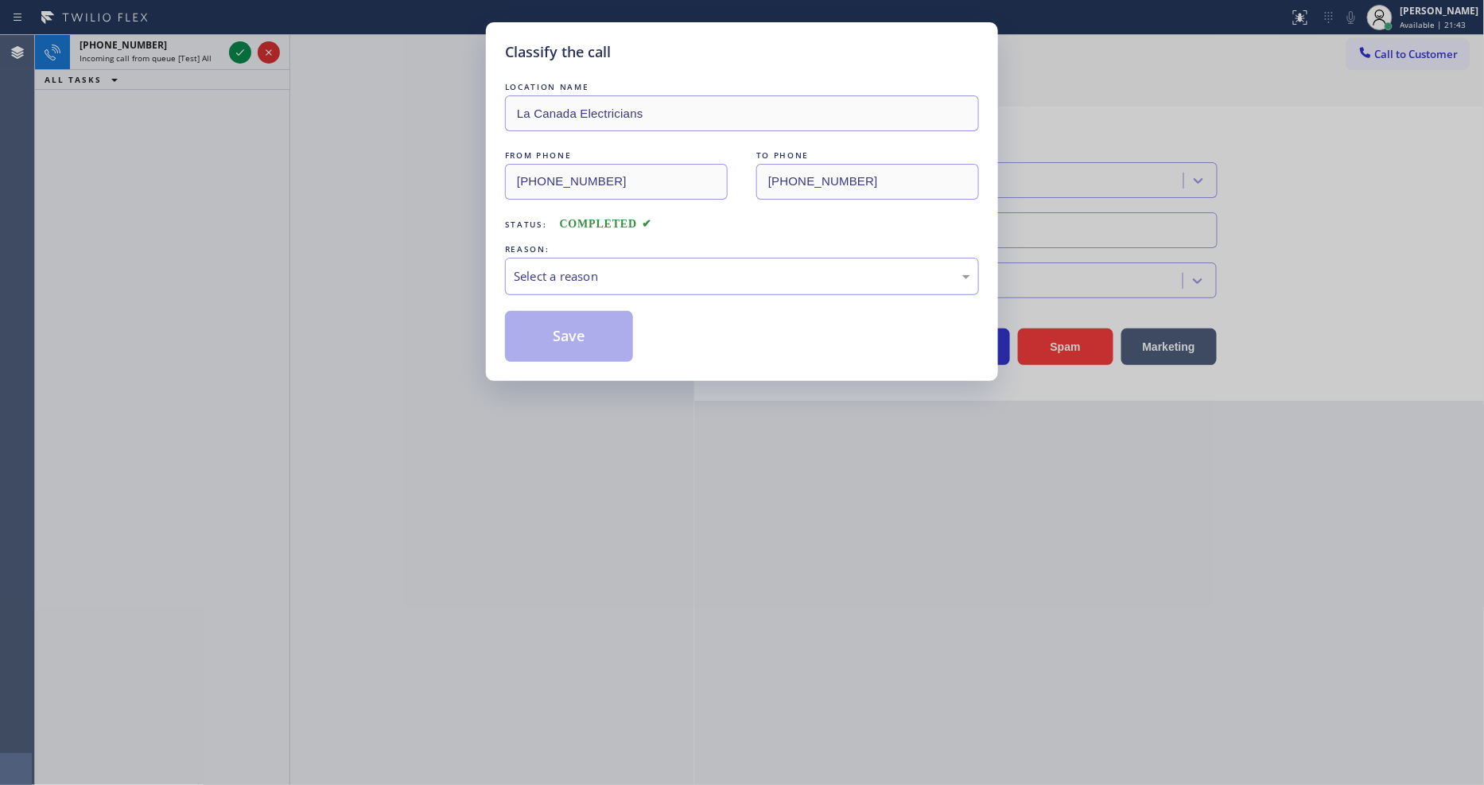
click at [541, 267] on div "Select a reason" at bounding box center [742, 276] width 456 height 18
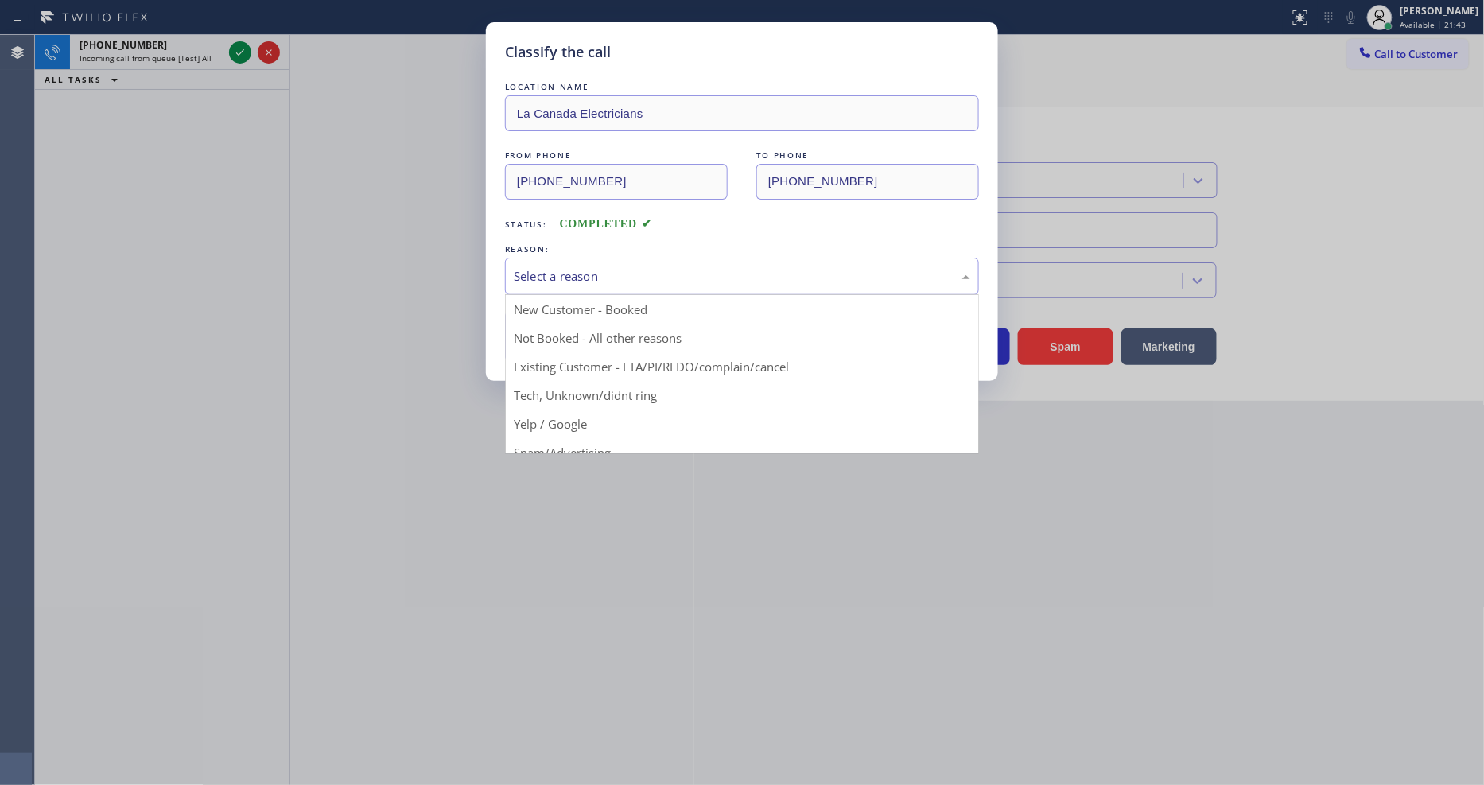
drag, startPoint x: 553, startPoint y: 360, endPoint x: 557, endPoint y: 327, distance: 33.5
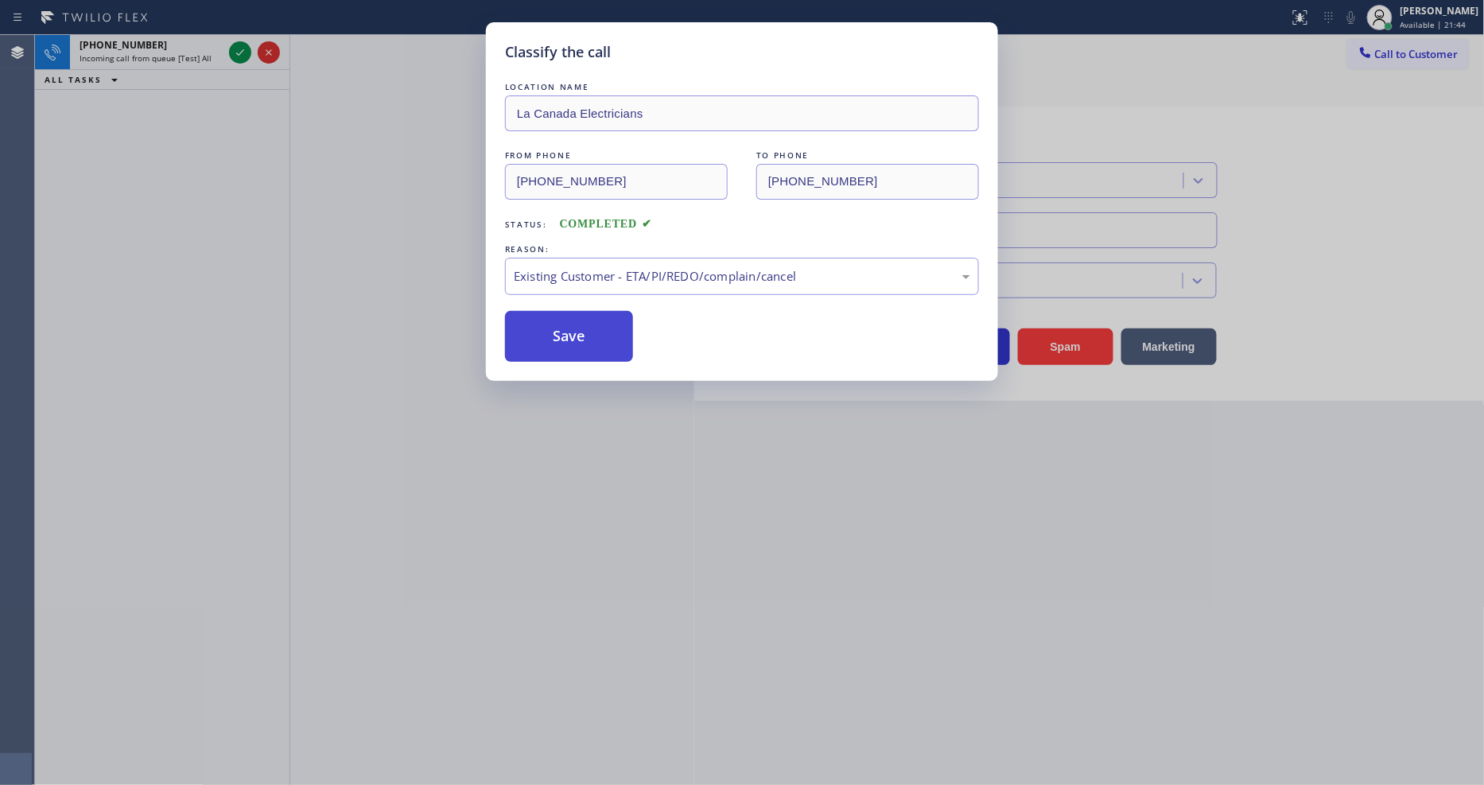
click at [557, 327] on button "Save" at bounding box center [569, 336] width 128 height 51
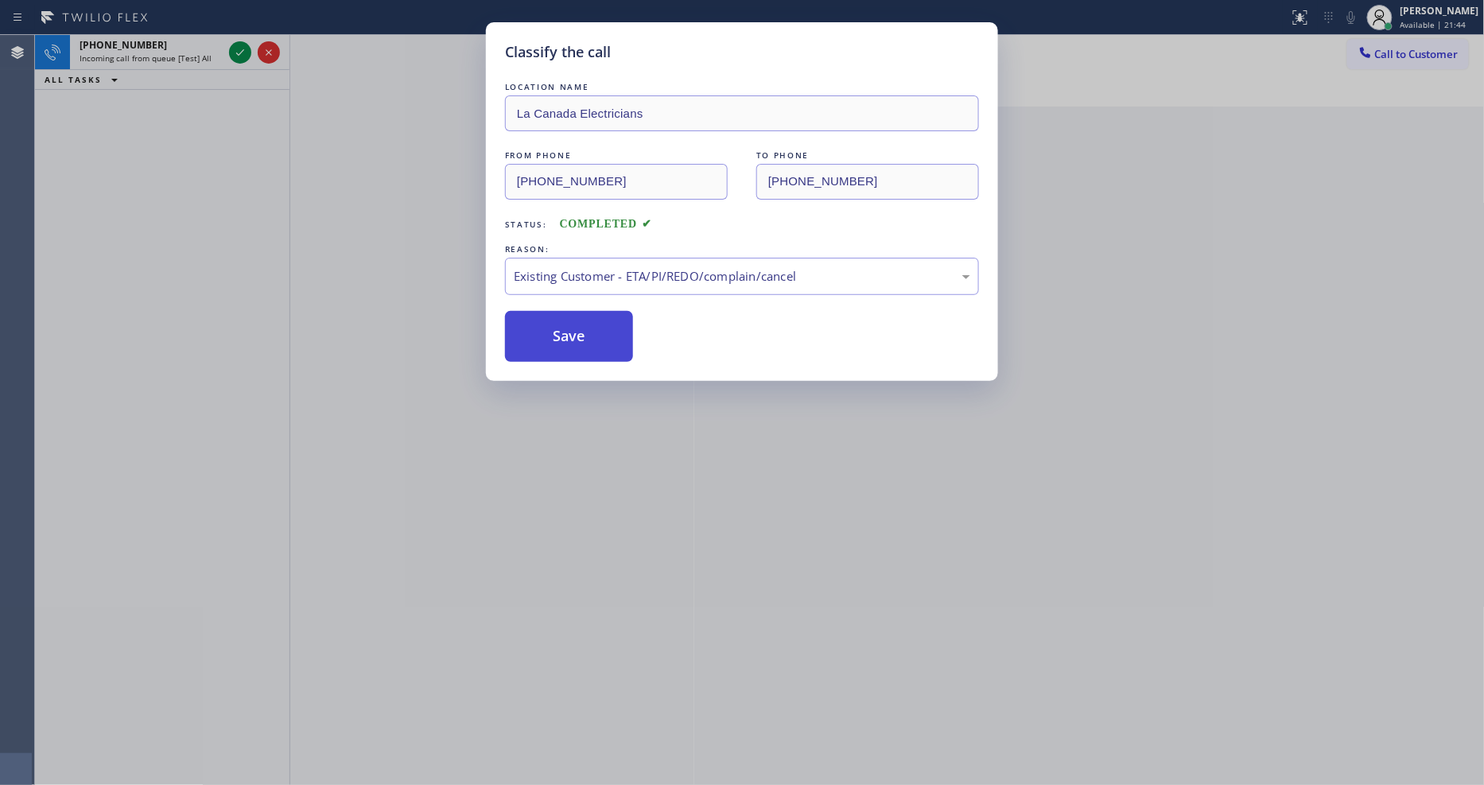
click at [557, 327] on button "Save" at bounding box center [569, 336] width 128 height 51
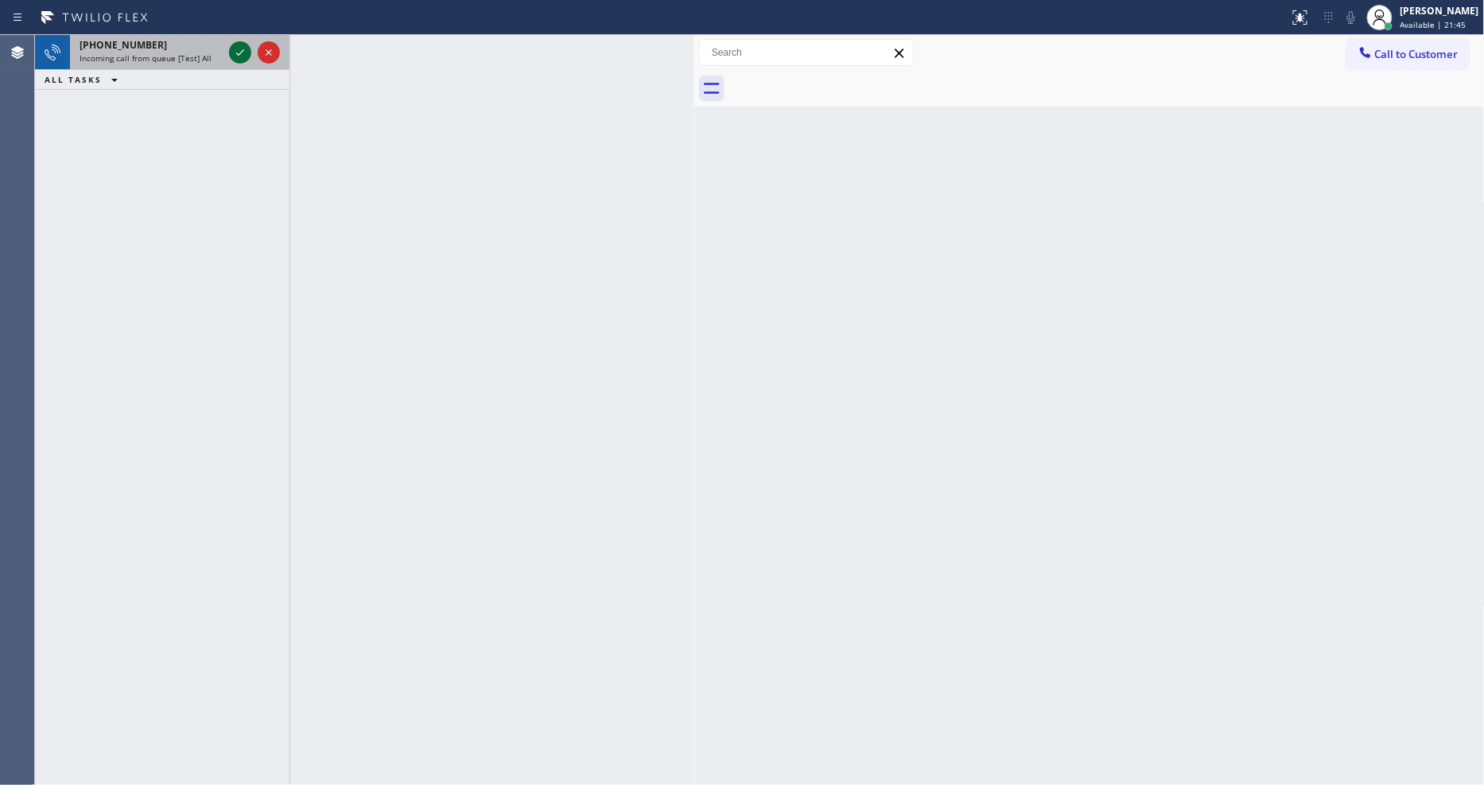
click at [236, 41] on button at bounding box center [240, 52] width 22 height 22
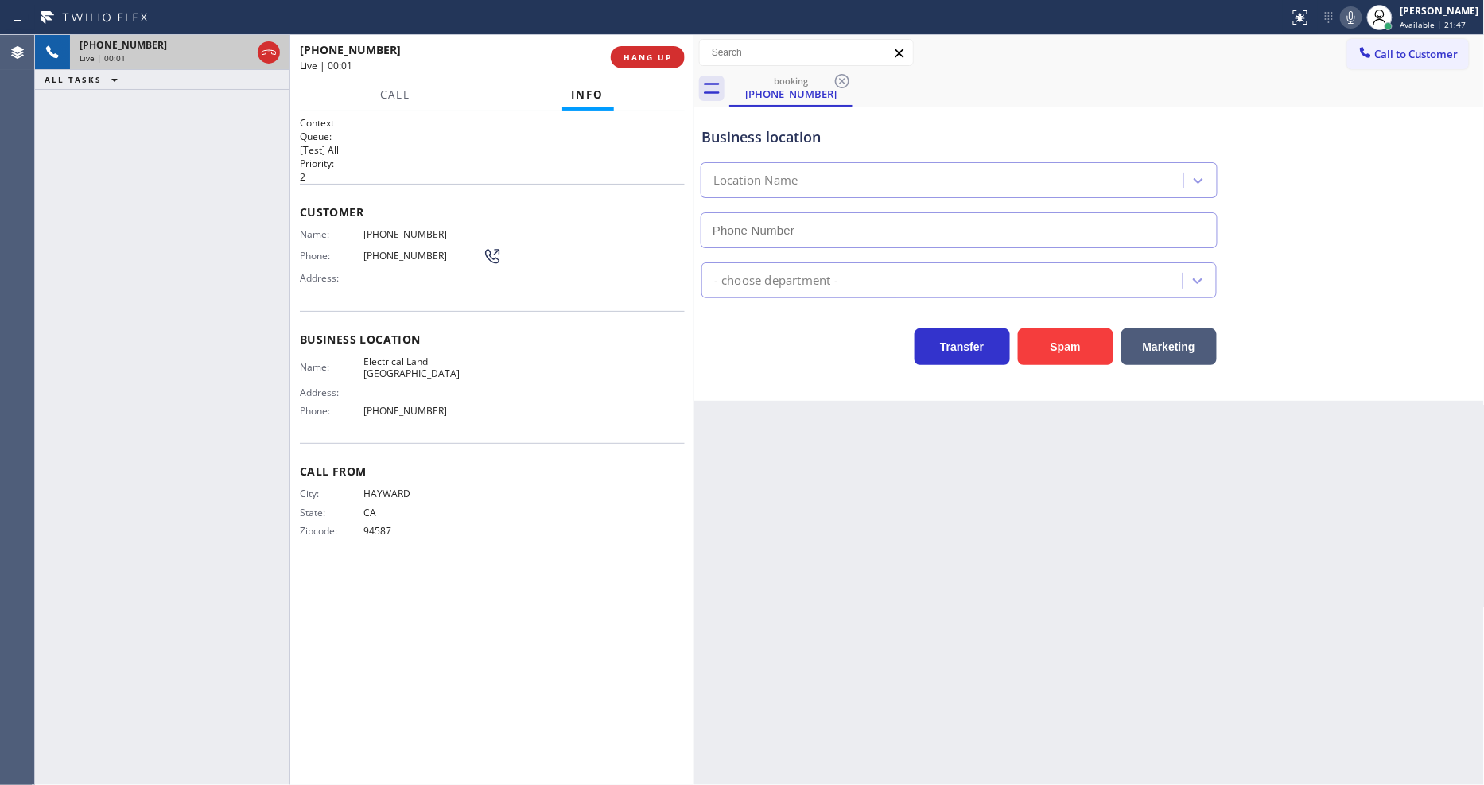
type input "[PHONE_NUMBER]"
click at [645, 58] on span "HANG UP" at bounding box center [647, 57] width 49 height 11
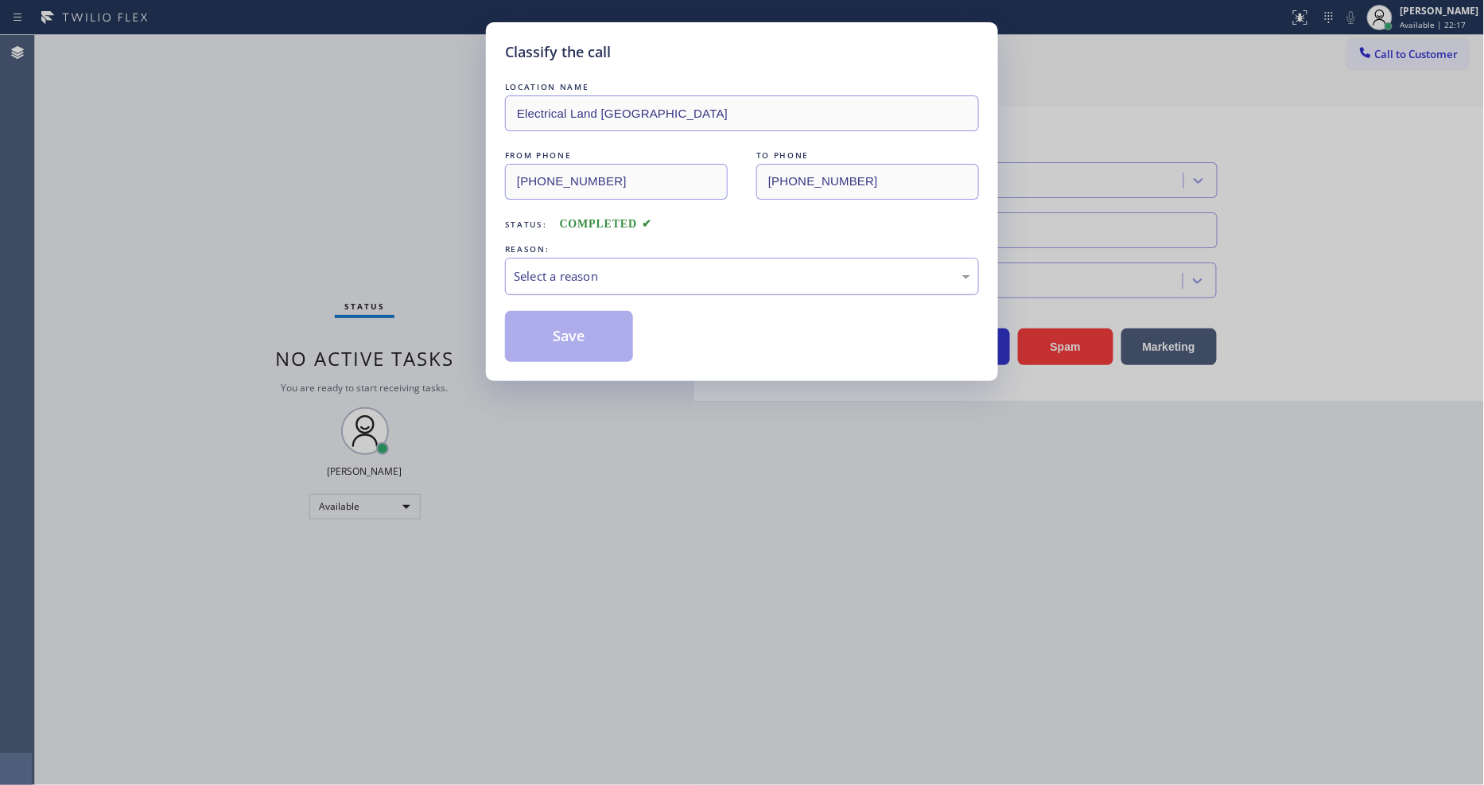
click at [559, 276] on div "Select a reason" at bounding box center [742, 276] width 456 height 18
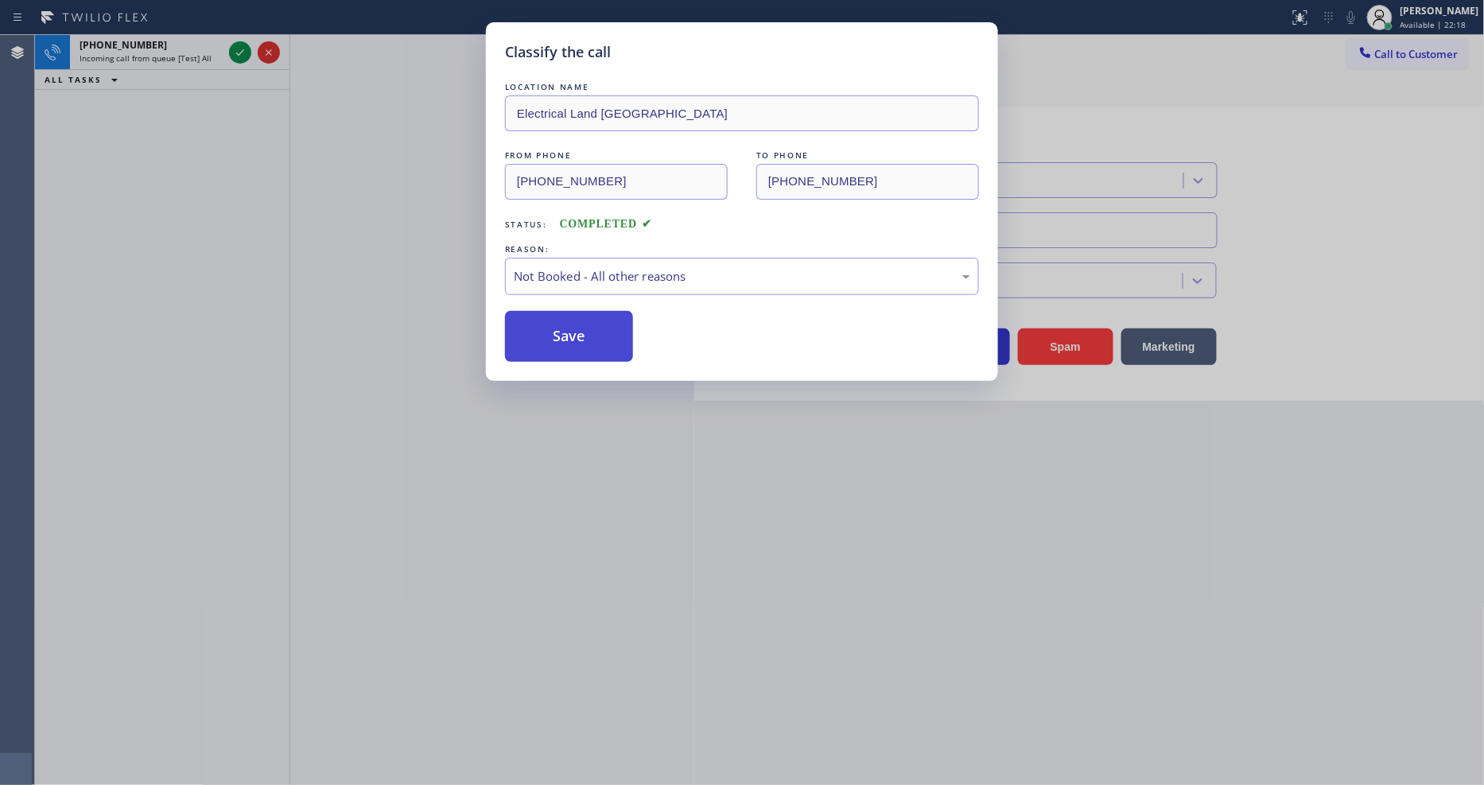
click at [549, 339] on button "Save" at bounding box center [569, 336] width 128 height 51
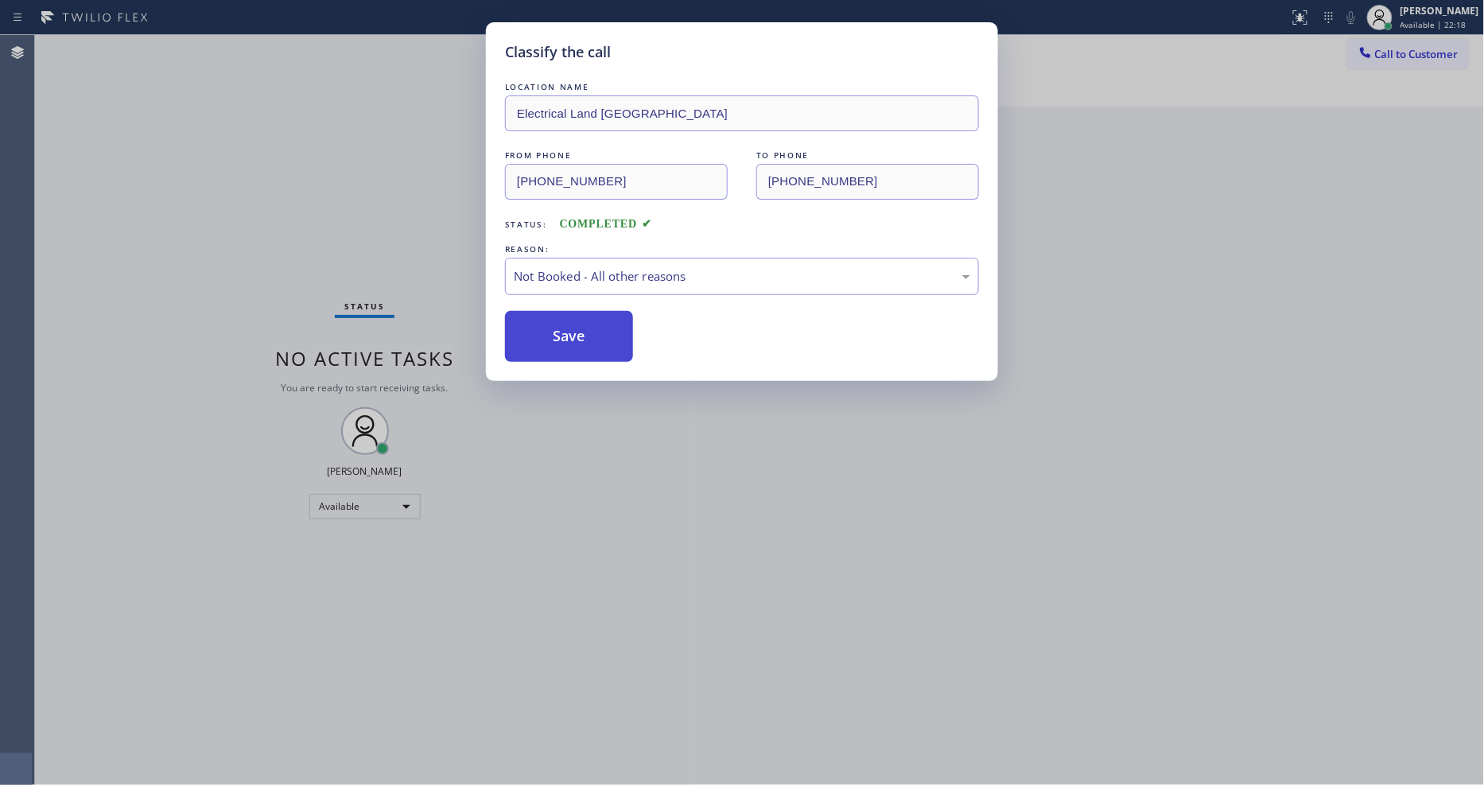
click at [549, 339] on button "Save" at bounding box center [569, 336] width 128 height 51
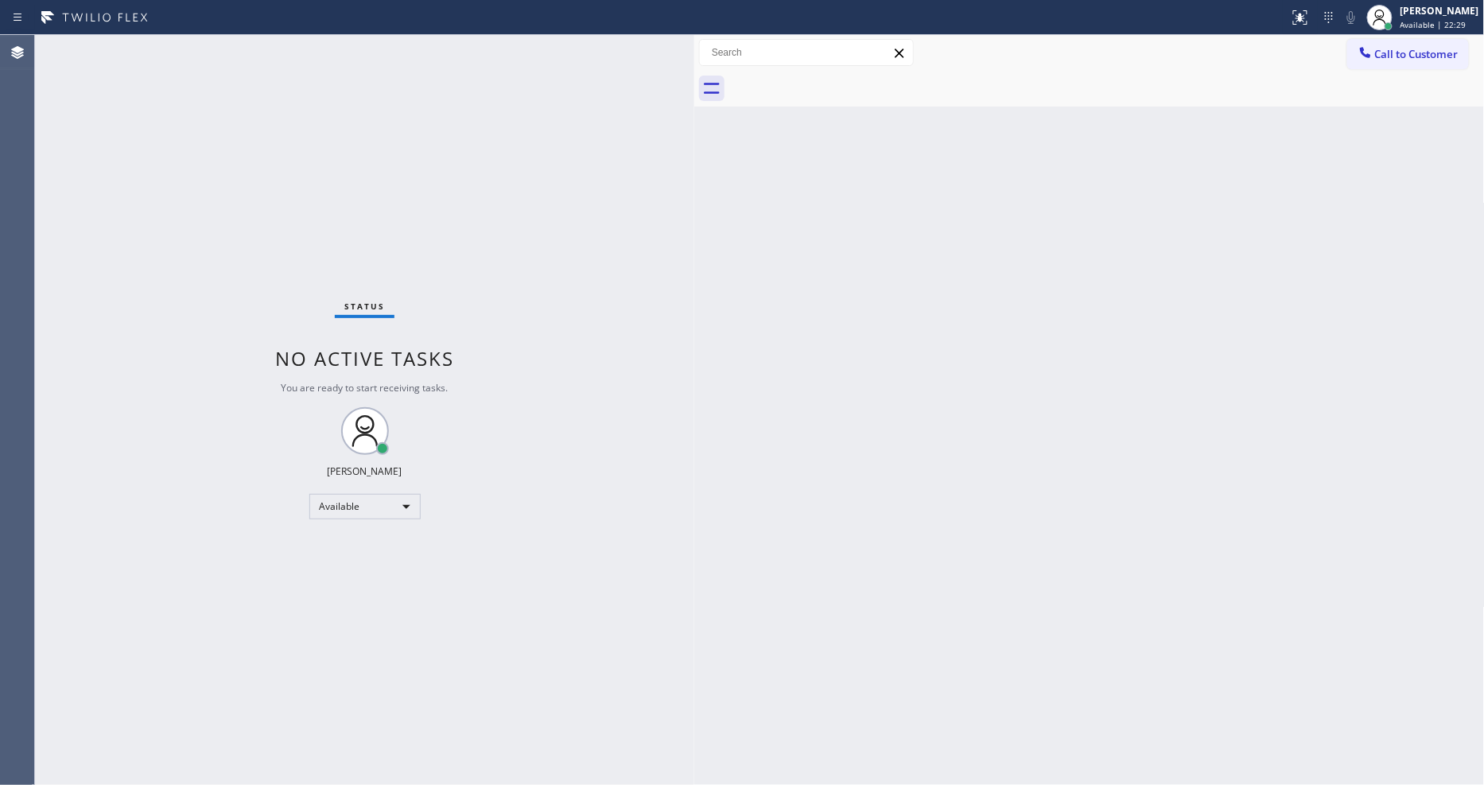
click at [1142, 585] on div "Back to Dashboard Change Sender ID Customers Technicians Select a contact Outbo…" at bounding box center [1089, 410] width 790 height 750
drag, startPoint x: 200, startPoint y: 46, endPoint x: 208, endPoint y: 53, distance: 10.7
click at [200, 46] on div "Status No active tasks You are ready to start receiving tasks. [PERSON_NAME] Av…" at bounding box center [364, 410] width 659 height 750
click at [196, 38] on div "Status No active tasks You are ready to start receiving tasks. [PERSON_NAME] Av…" at bounding box center [364, 410] width 659 height 750
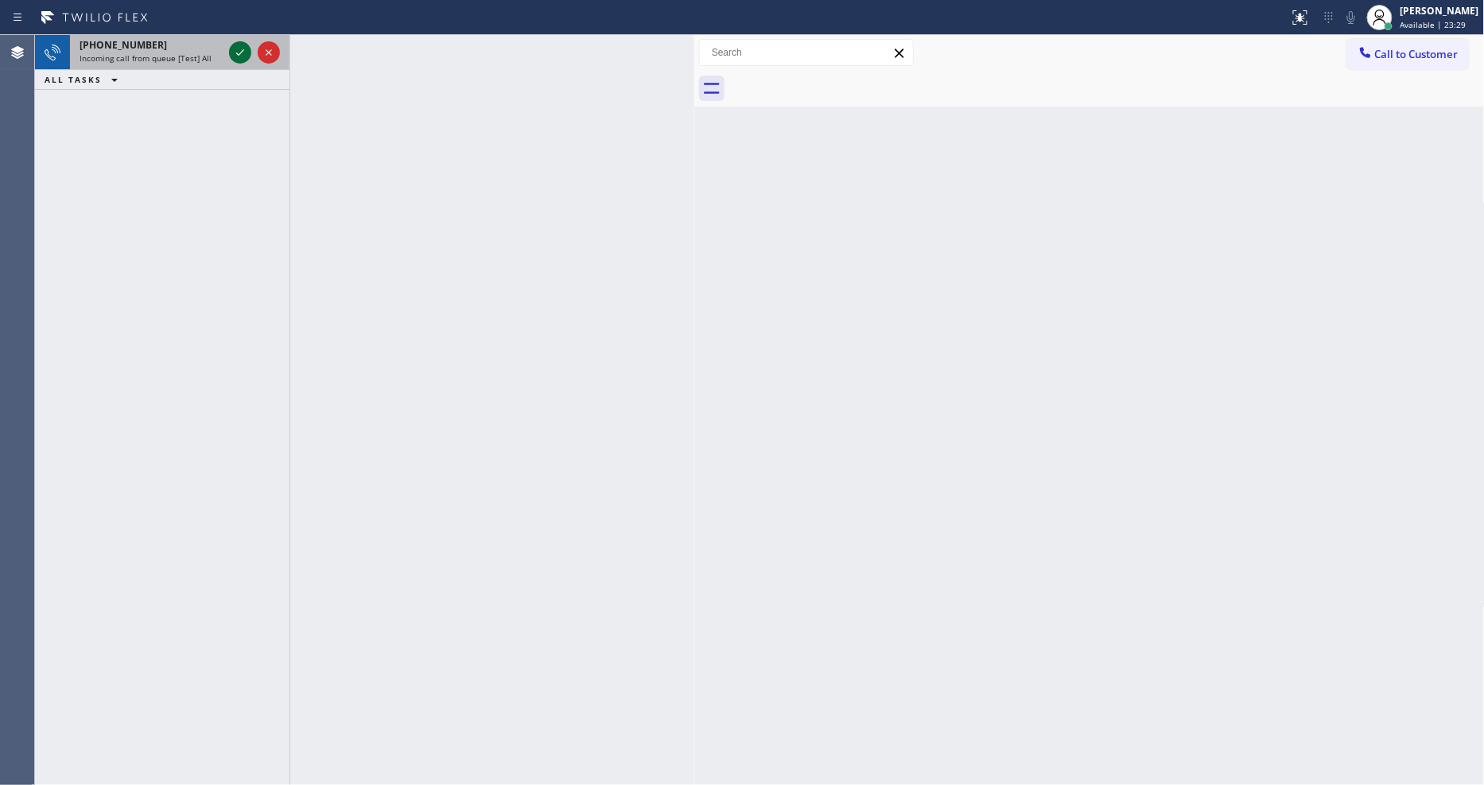
click at [231, 51] on icon at bounding box center [240, 52] width 19 height 19
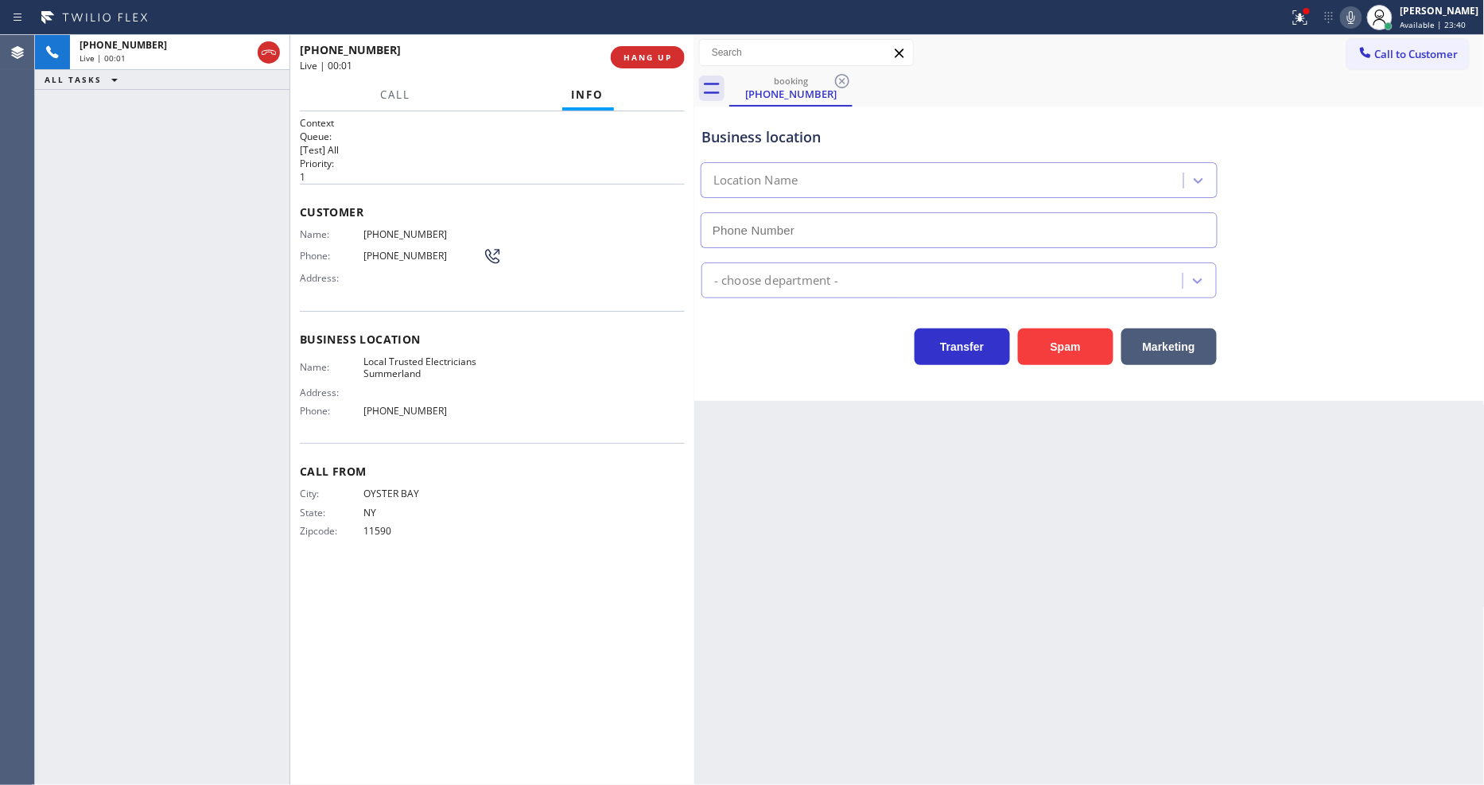
type input "[PHONE_NUMBER]"
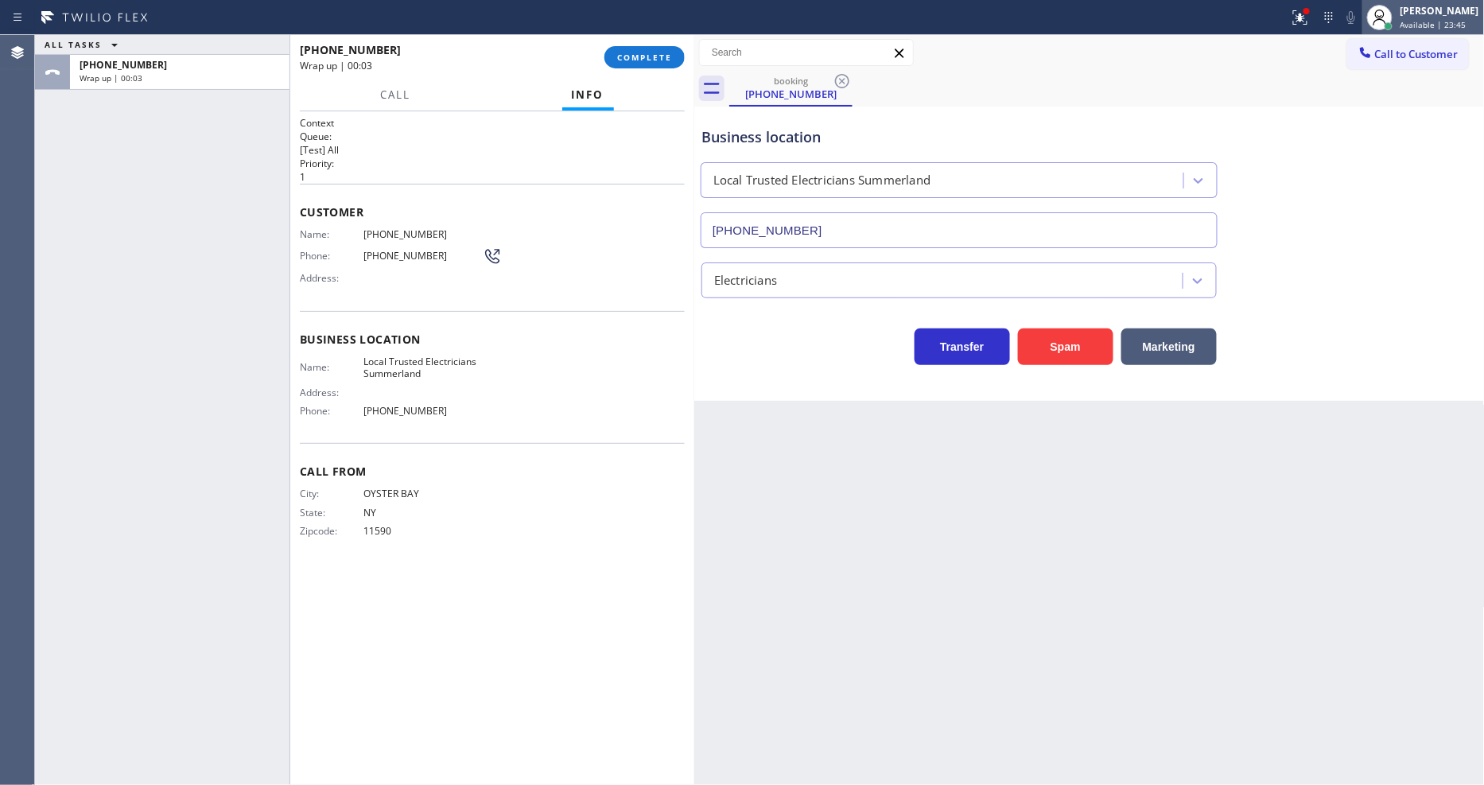
click at [1419, 16] on div "[PERSON_NAME]" at bounding box center [1439, 11] width 79 height 14
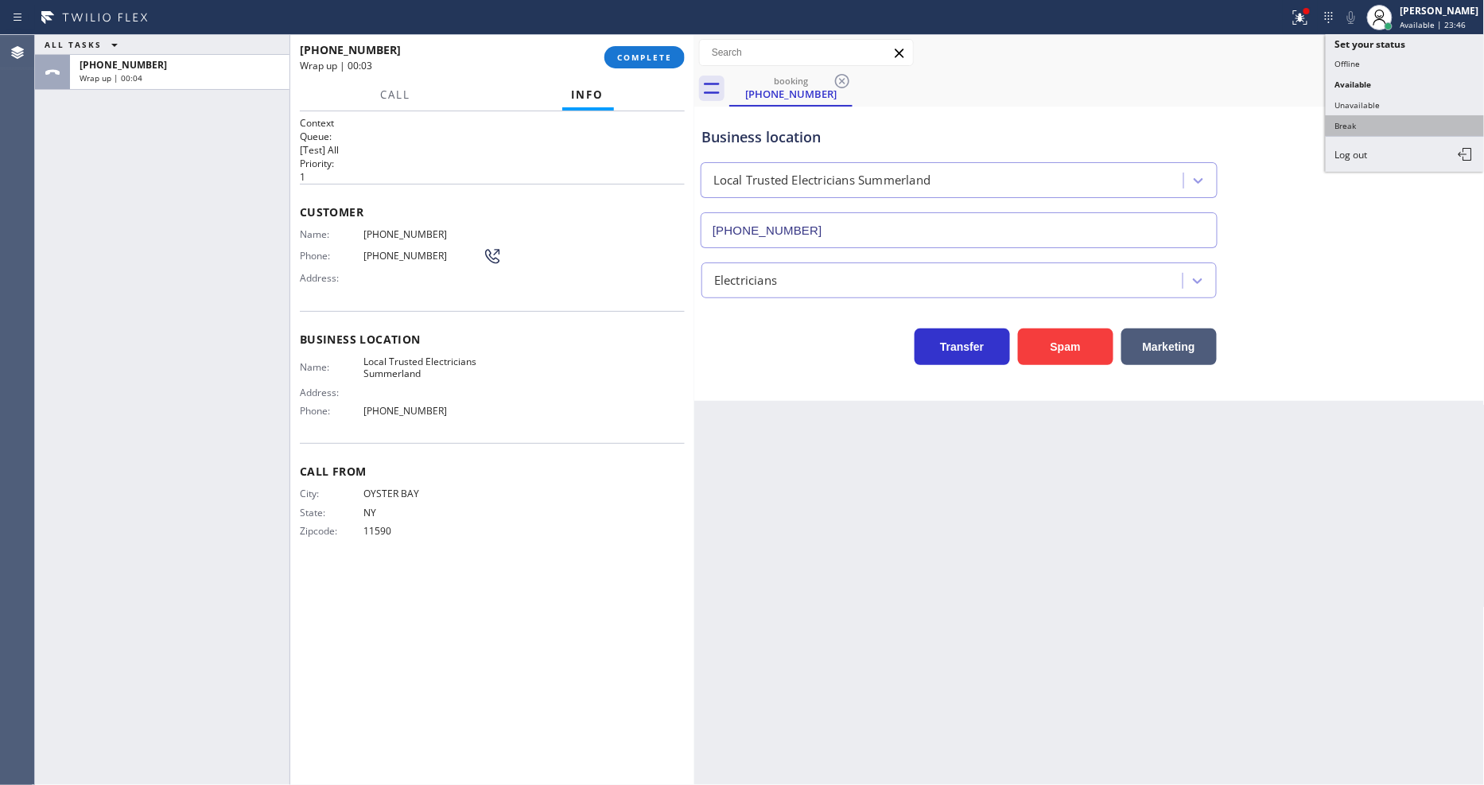
click at [1396, 122] on button "Break" at bounding box center [1405, 125] width 159 height 21
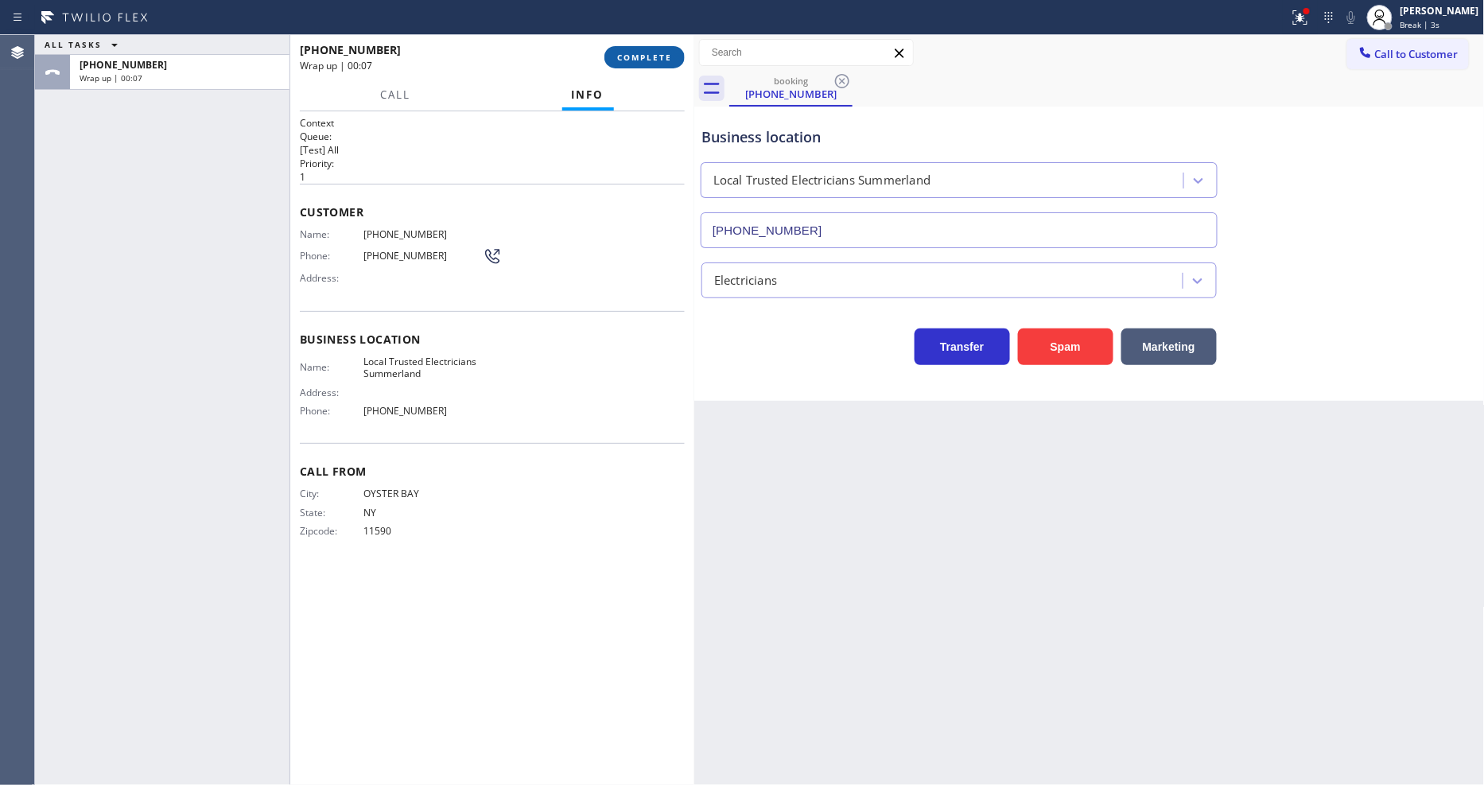
click at [646, 60] on span "COMPLETE" at bounding box center [644, 57] width 55 height 11
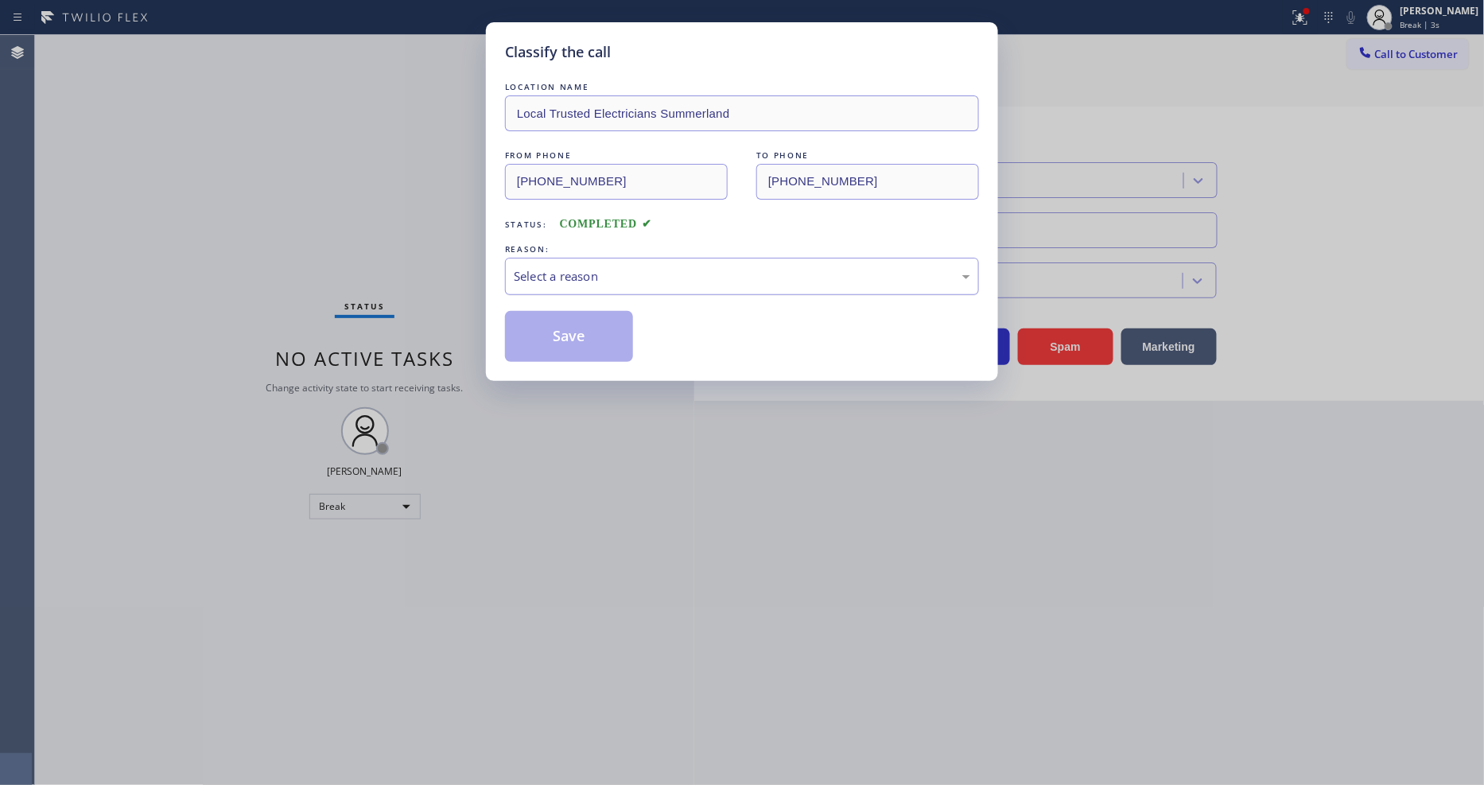
click at [585, 287] on div "LOCATION NAME Local Trusted Electricians Summerland FROM PHONE [PHONE_NUMBER] T…" at bounding box center [742, 220] width 474 height 283
click at [586, 282] on div "Select a reason" at bounding box center [742, 276] width 474 height 37
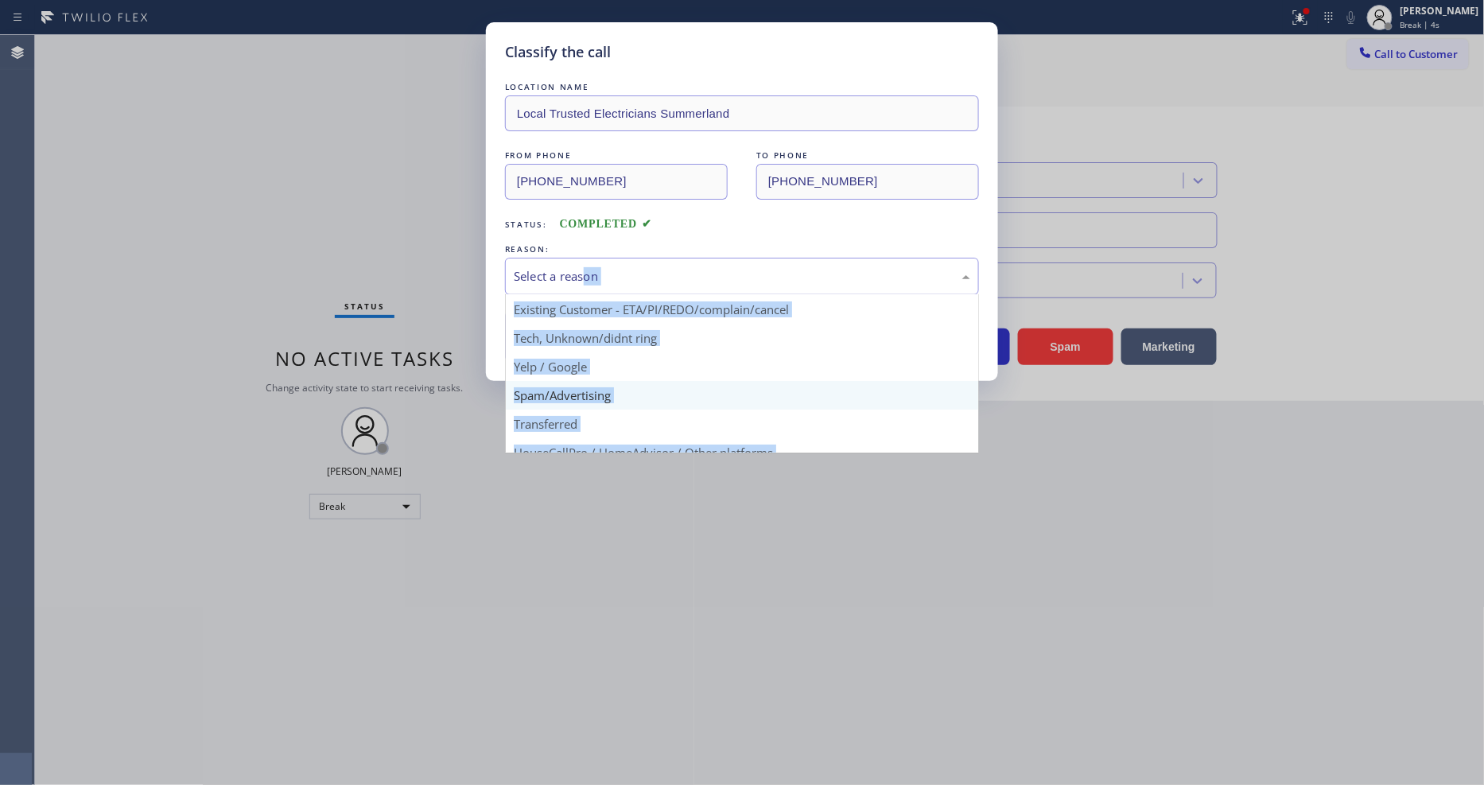
scroll to position [88, 0]
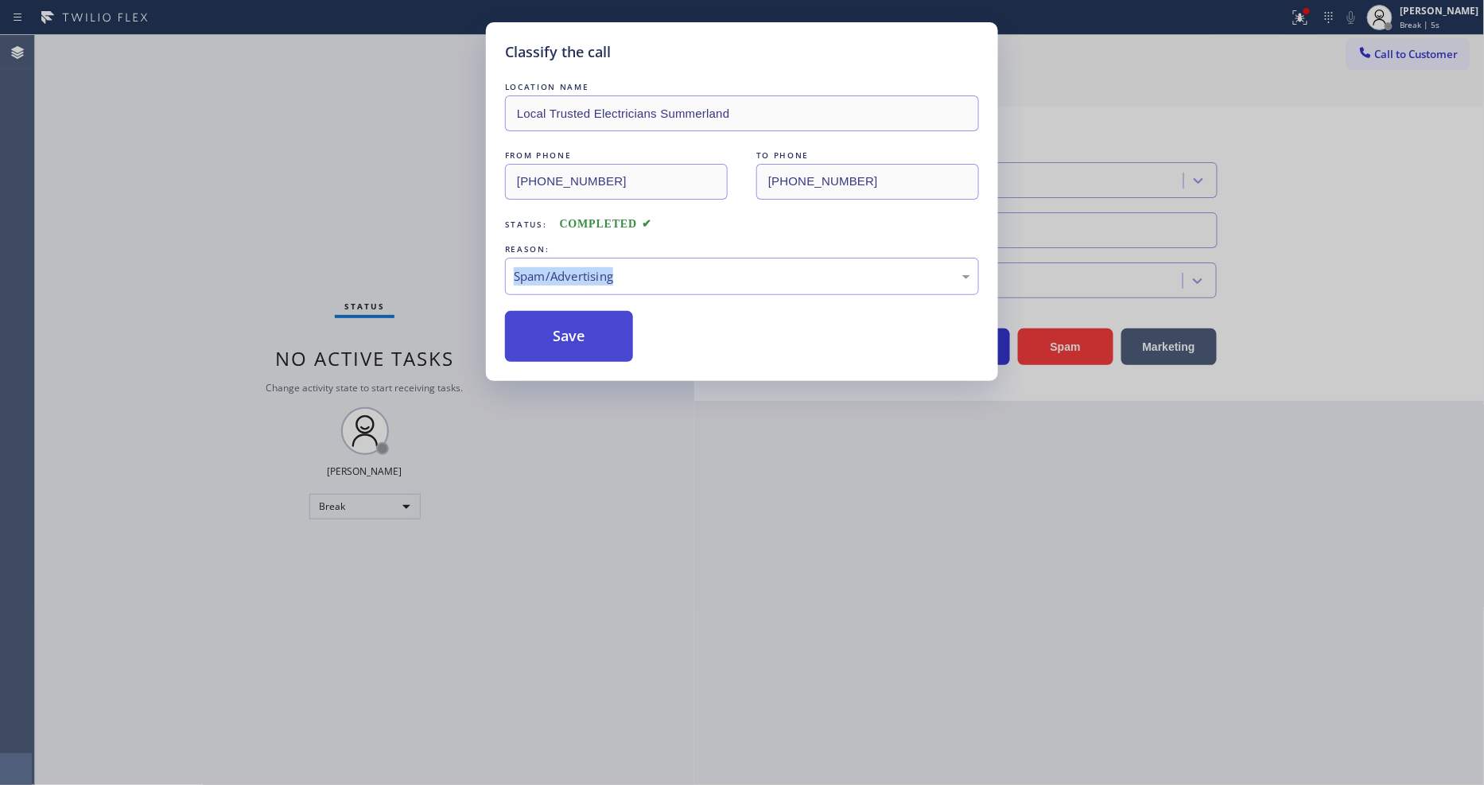
click at [569, 338] on button "Save" at bounding box center [569, 336] width 128 height 51
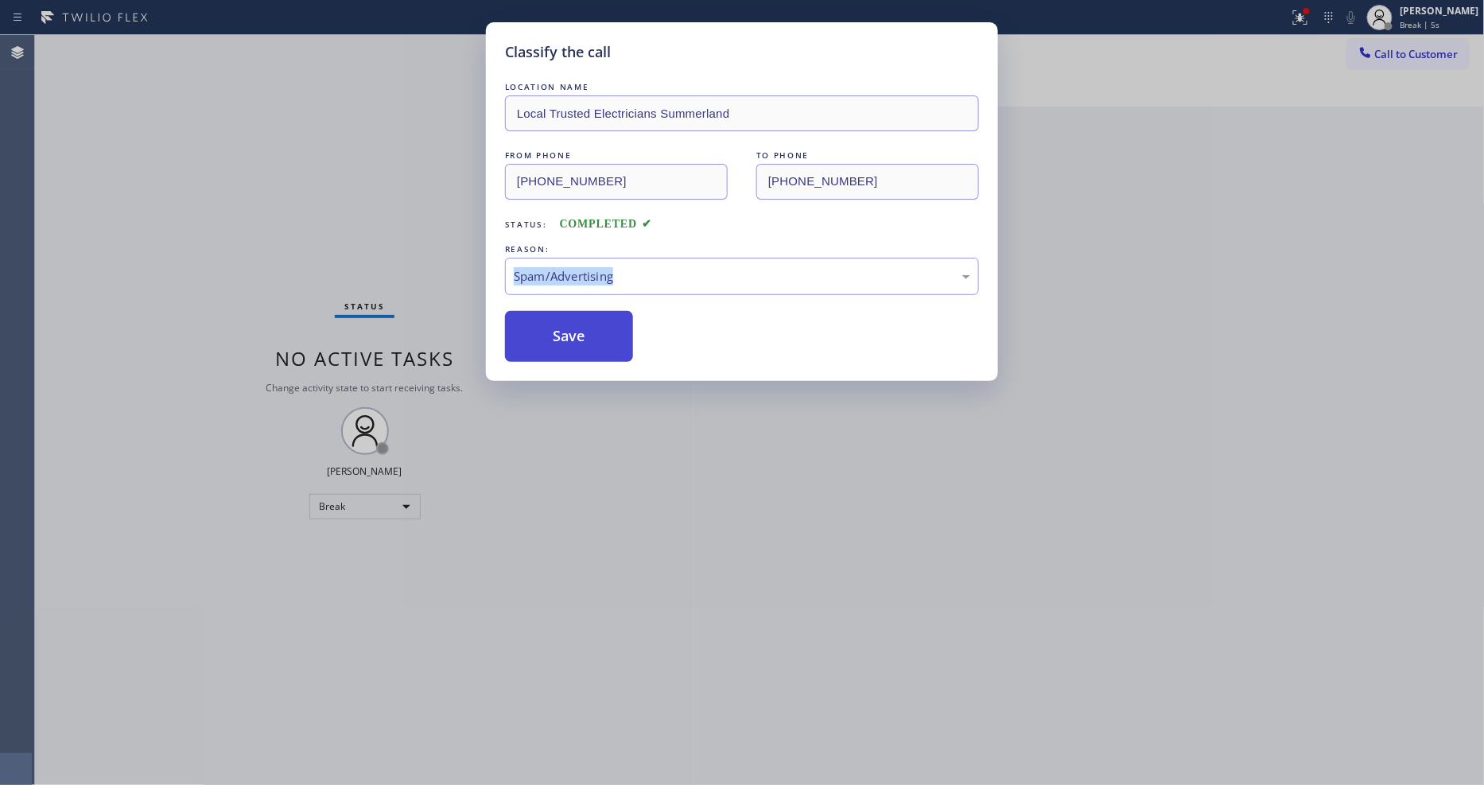
click at [569, 338] on button "Save" at bounding box center [569, 336] width 128 height 51
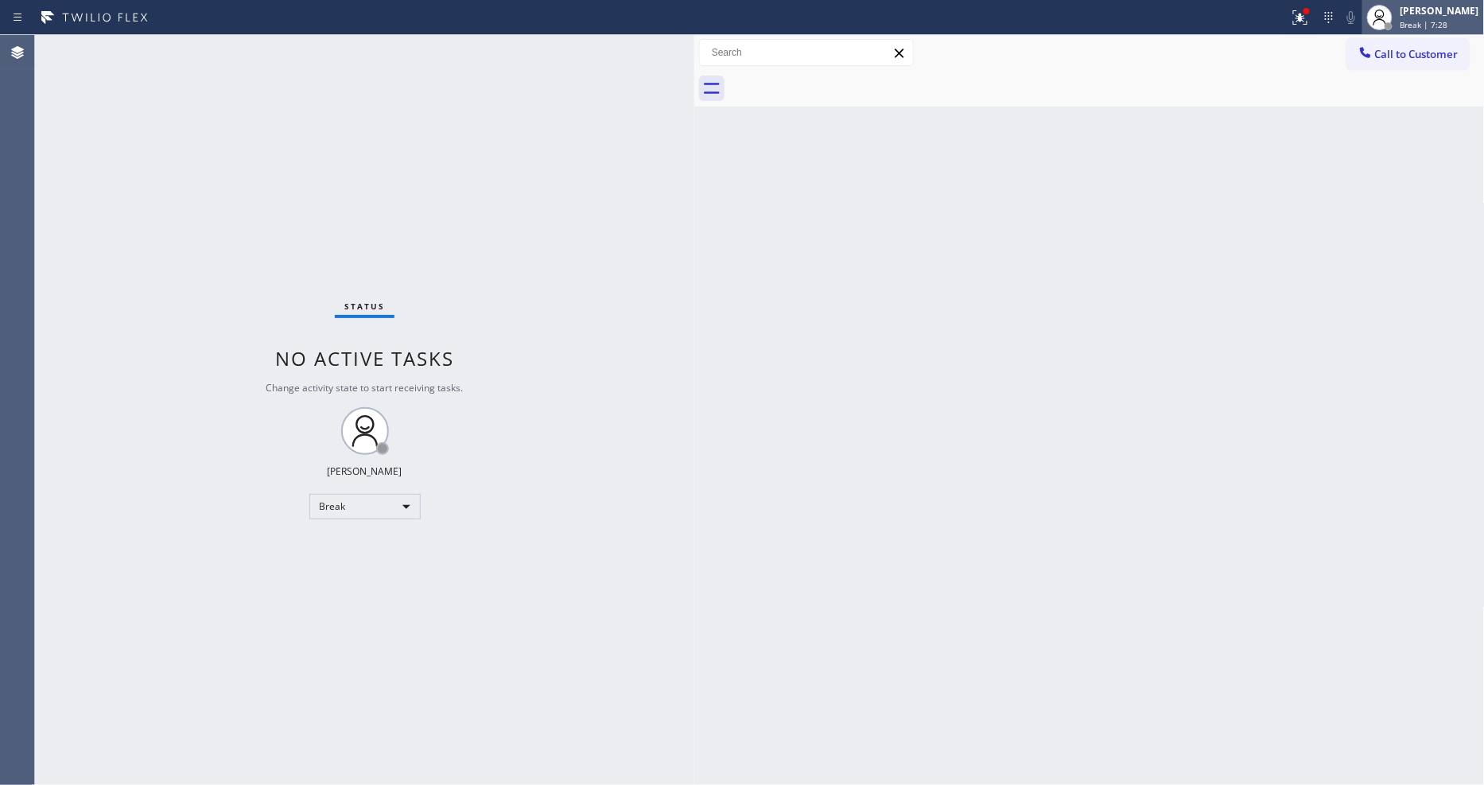
click at [1419, 14] on div "[PERSON_NAME]" at bounding box center [1439, 11] width 79 height 14
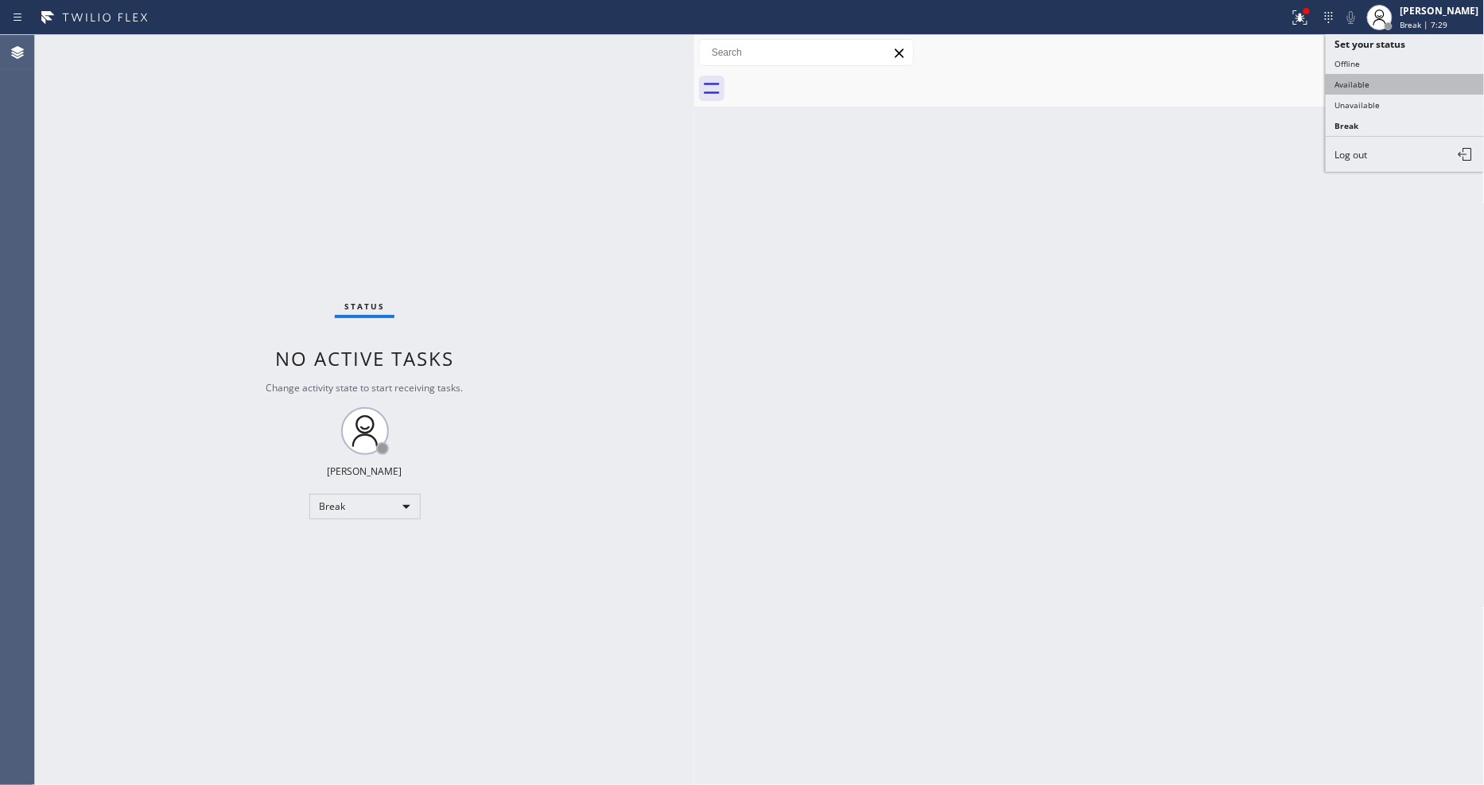
click at [1392, 80] on button "Available" at bounding box center [1405, 84] width 159 height 21
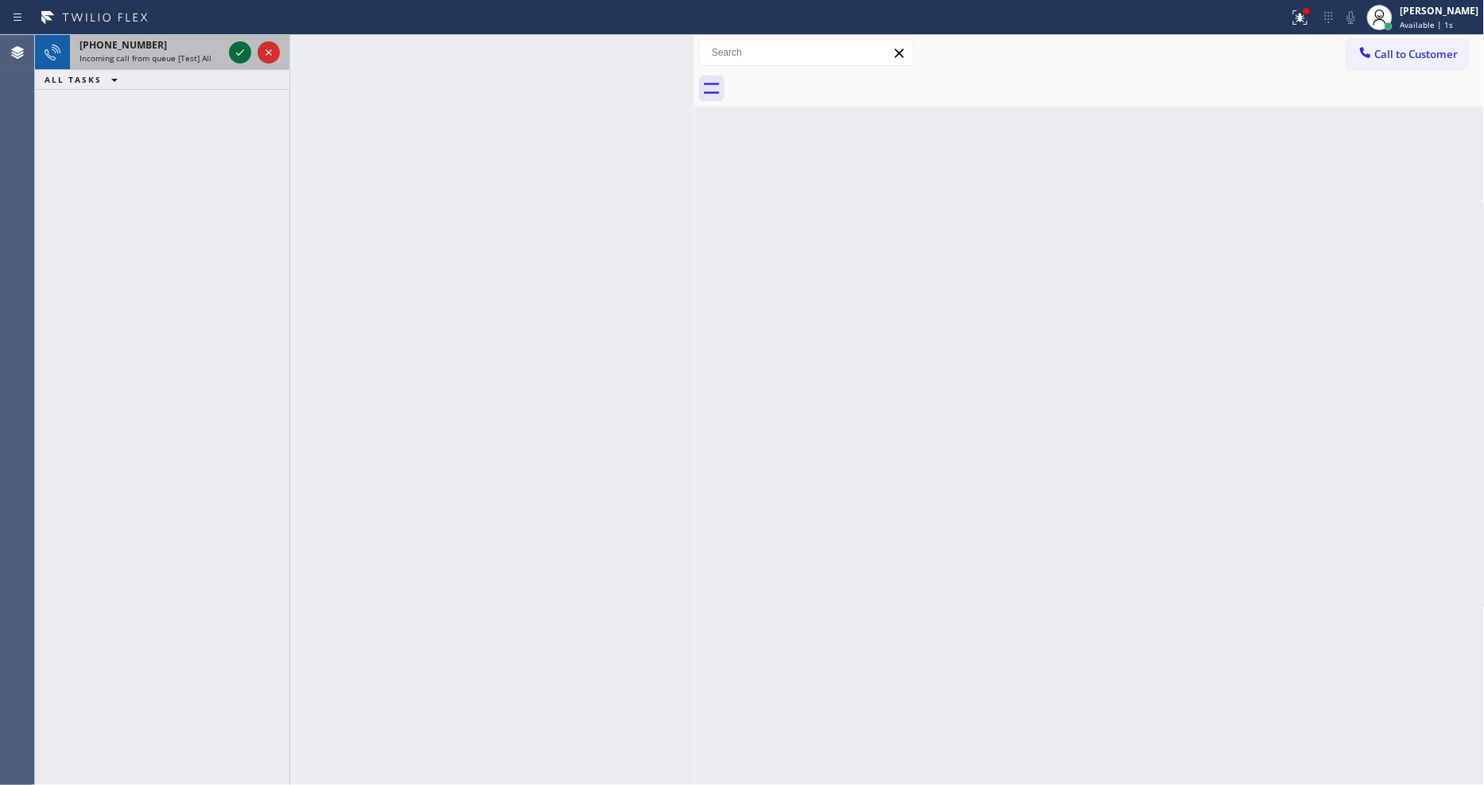
click at [239, 52] on icon at bounding box center [240, 52] width 19 height 19
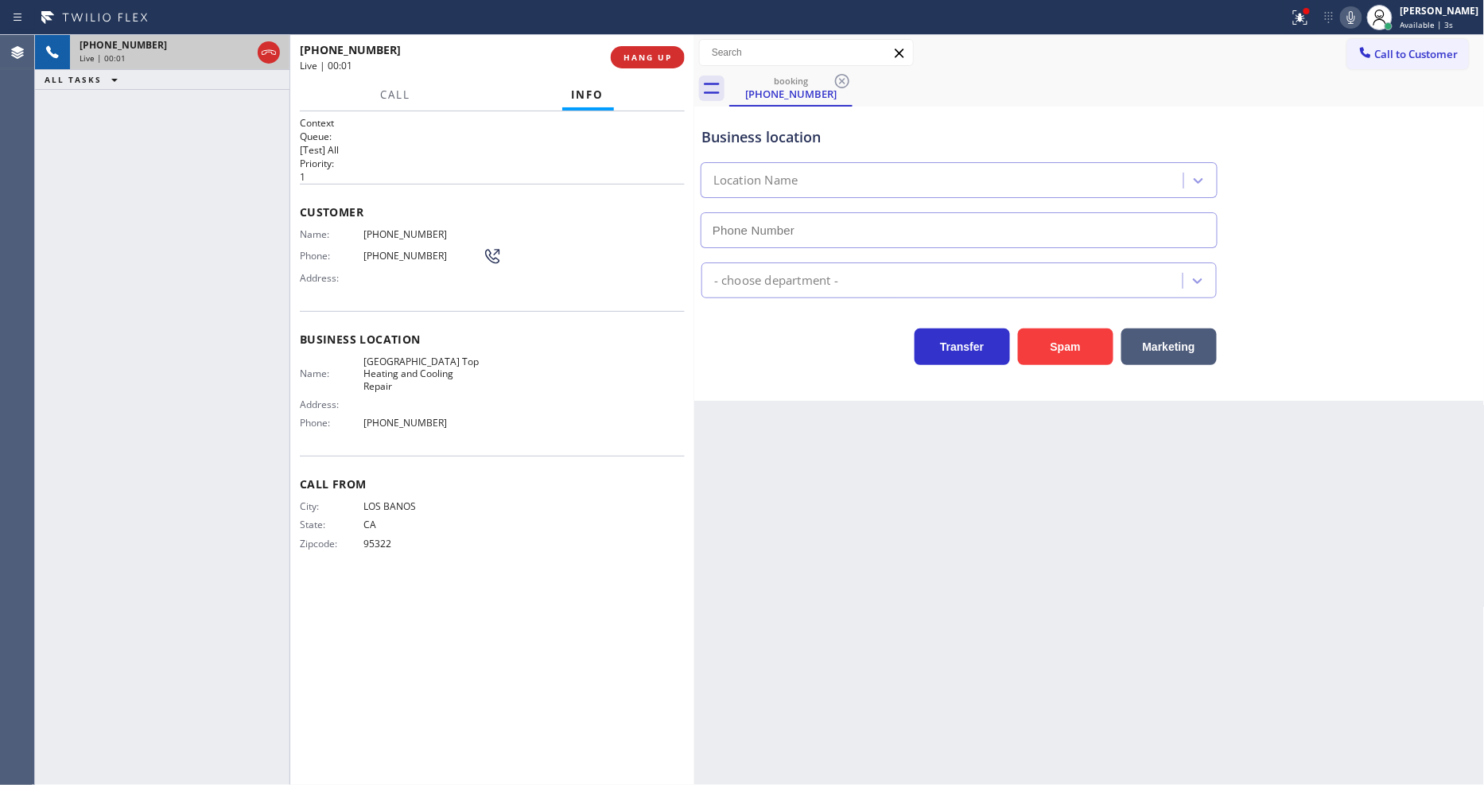
type input "[PHONE_NUMBER]"
click at [641, 52] on span "HANG UP" at bounding box center [647, 57] width 49 height 11
click at [642, 52] on span "HANG UP" at bounding box center [647, 57] width 49 height 11
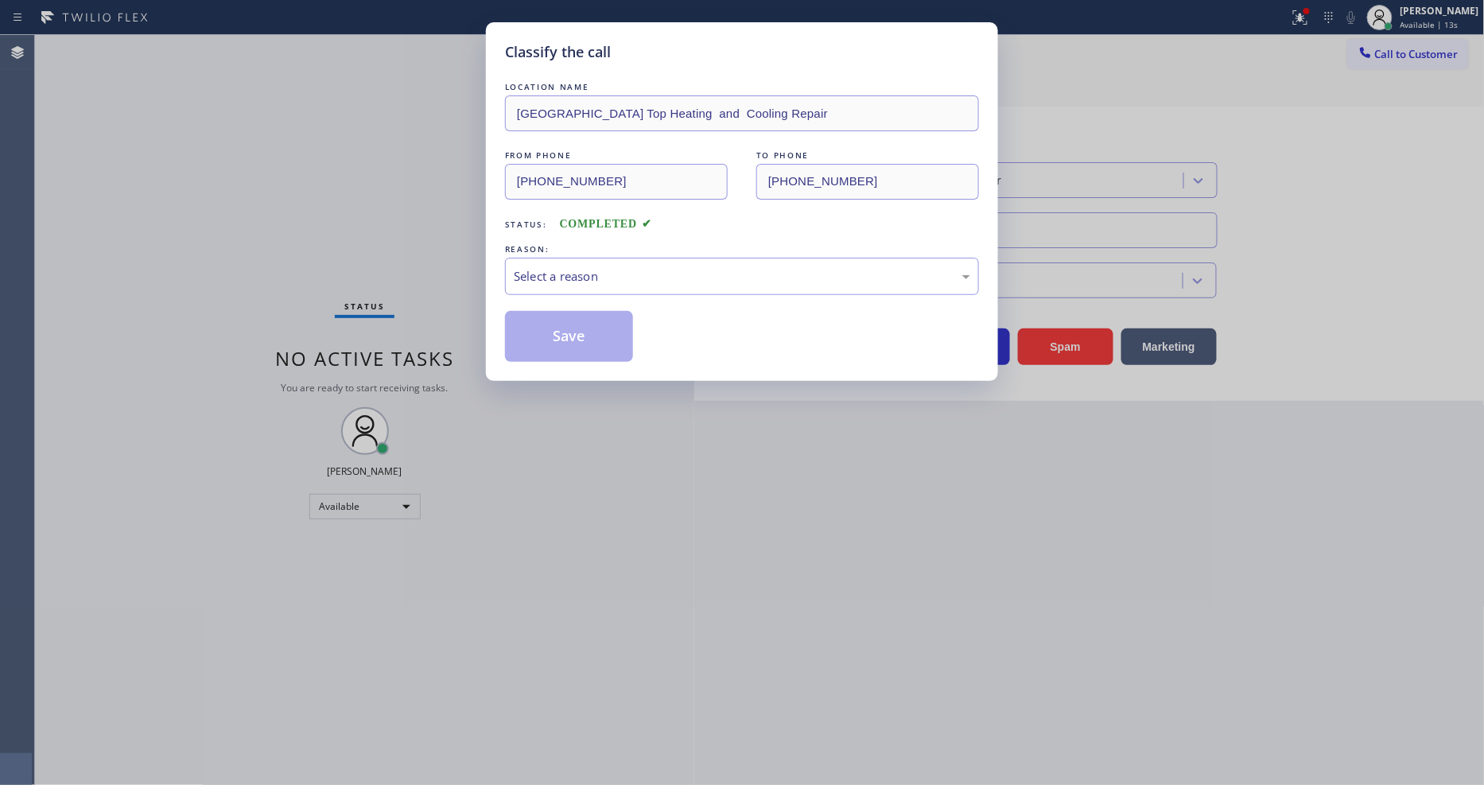
click at [600, 270] on div "Select a reason" at bounding box center [742, 276] width 456 height 18
click at [595, 351] on button "Save" at bounding box center [569, 336] width 128 height 51
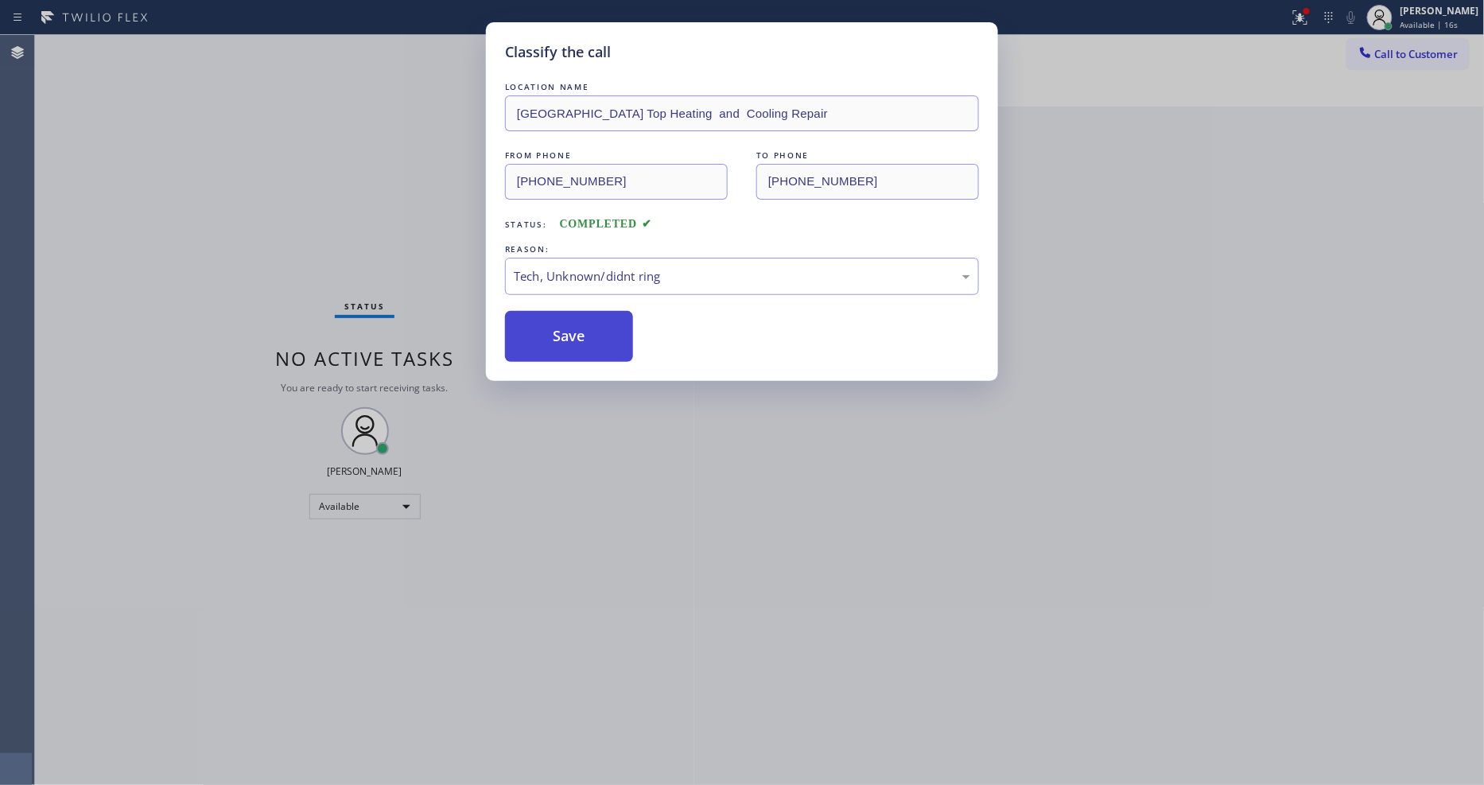
click at [595, 351] on button "Save" at bounding box center [569, 336] width 128 height 51
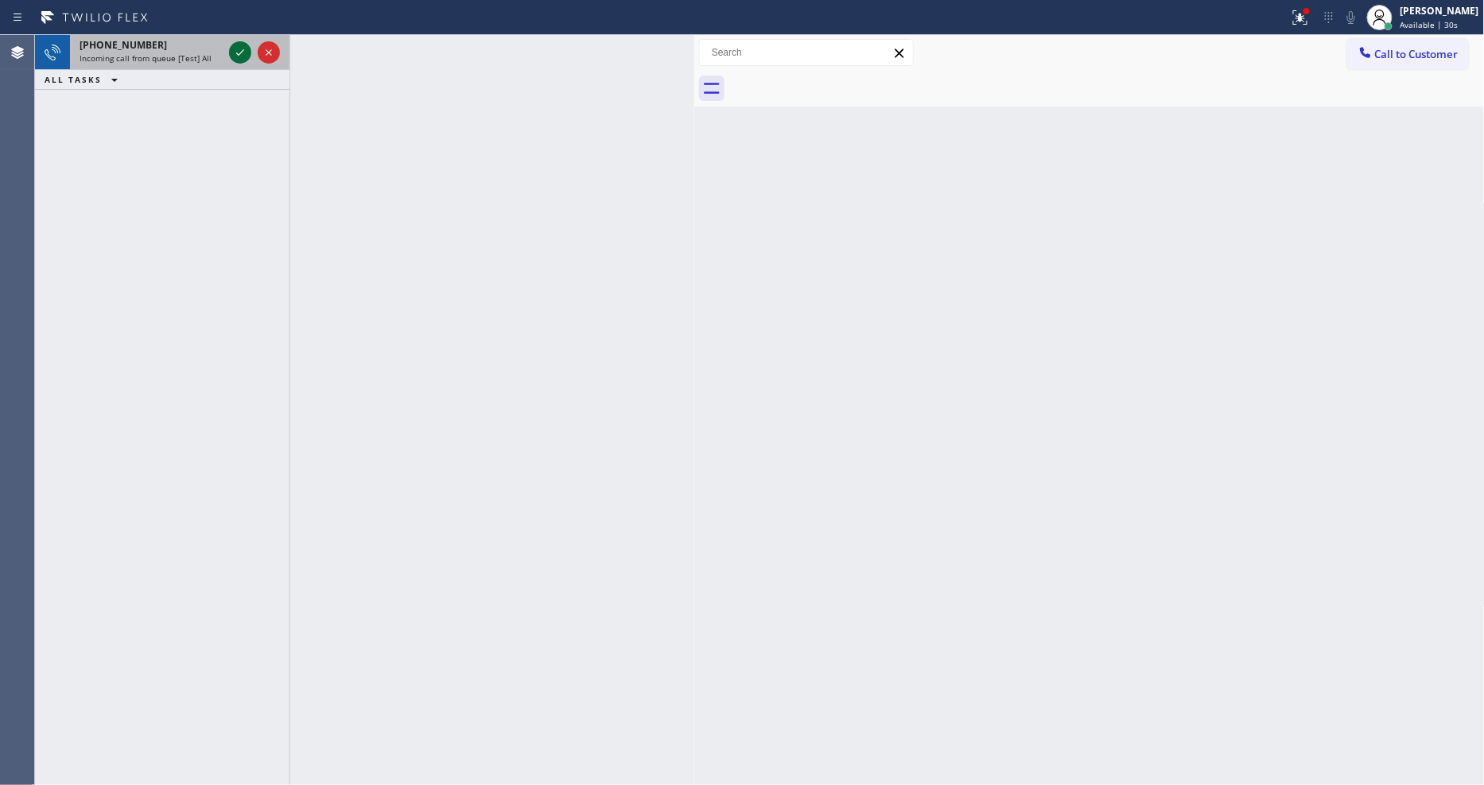
click at [232, 48] on icon at bounding box center [240, 52] width 19 height 19
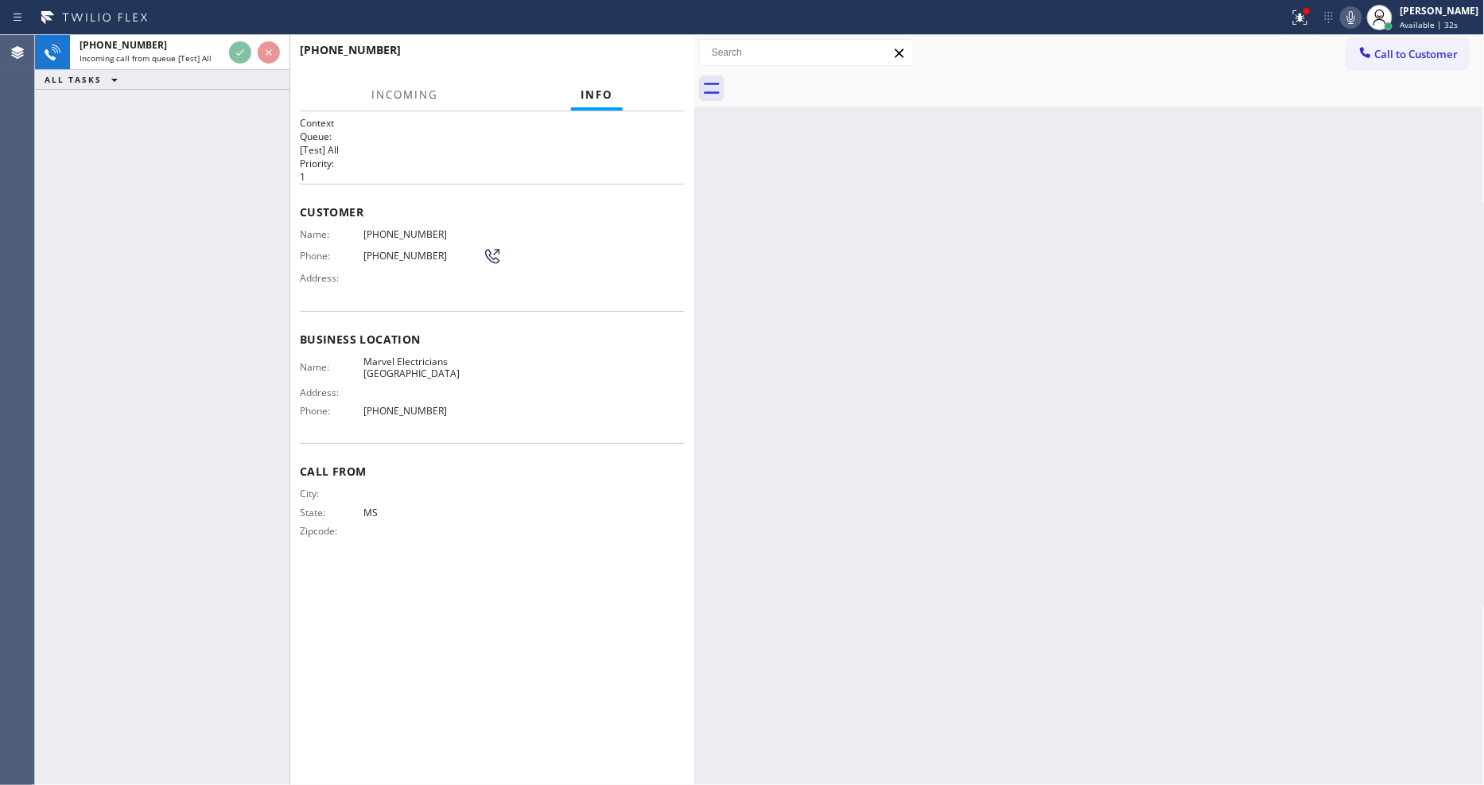
click at [1042, 472] on div "Back to Dashboard Change Sender ID Customers Technicians Select a contact Outbo…" at bounding box center [1089, 410] width 790 height 750
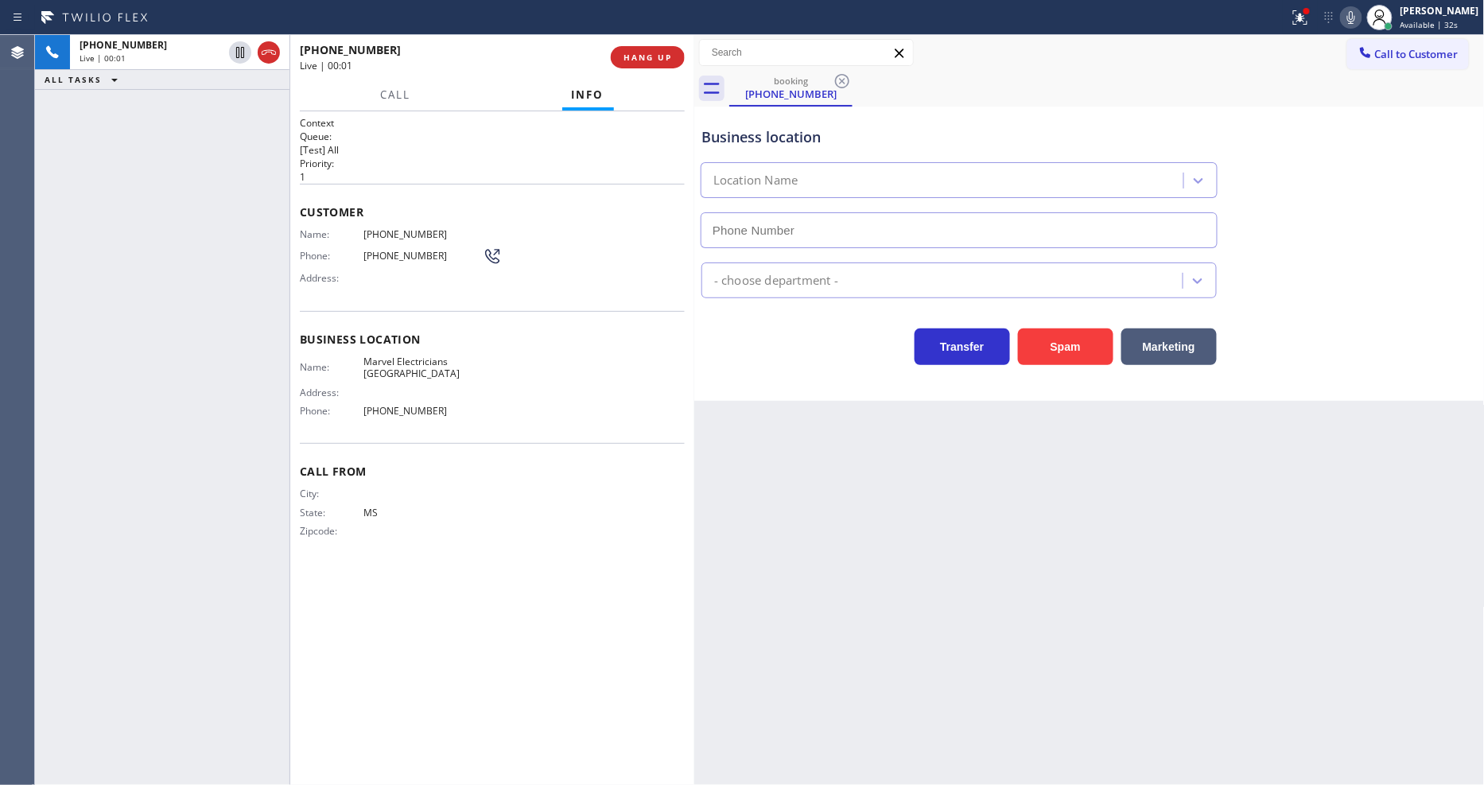
type input "[PHONE_NUMBER]"
click at [653, 46] on button "HANG UP" at bounding box center [648, 57] width 74 height 22
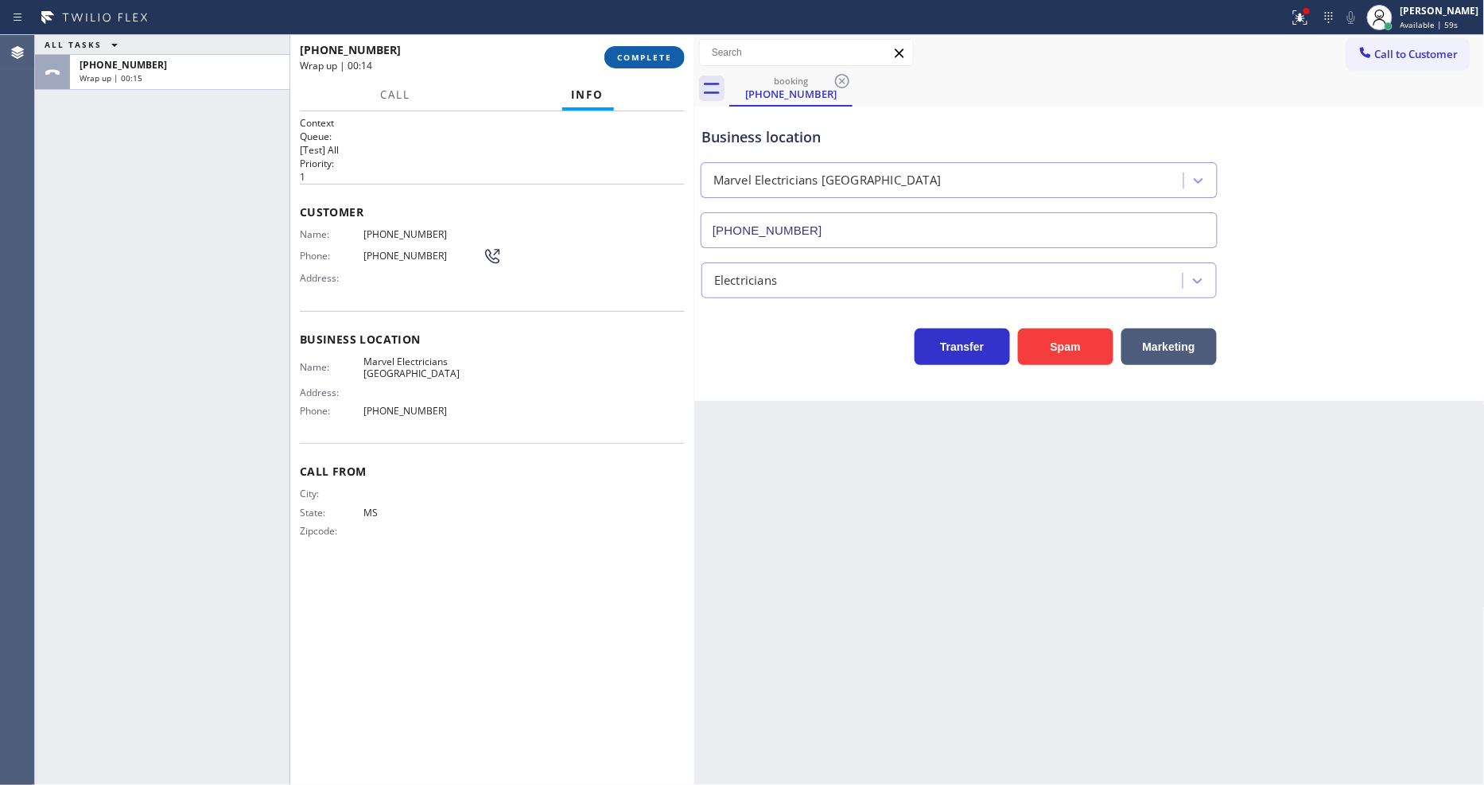
click at [646, 49] on button "COMPLETE" at bounding box center [644, 57] width 80 height 22
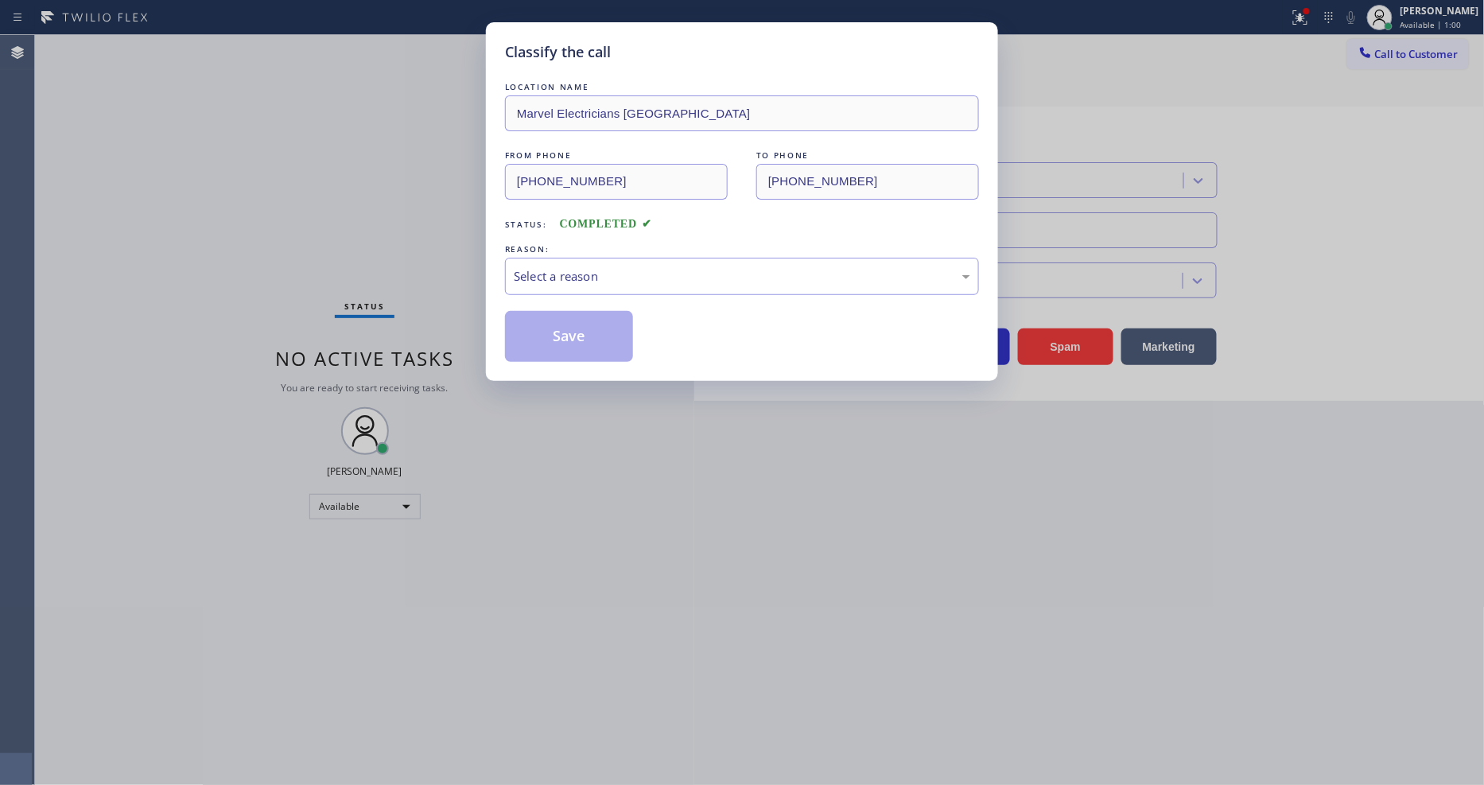
click at [582, 267] on div "Select a reason" at bounding box center [742, 276] width 456 height 18
click at [579, 338] on button "Save" at bounding box center [569, 336] width 128 height 51
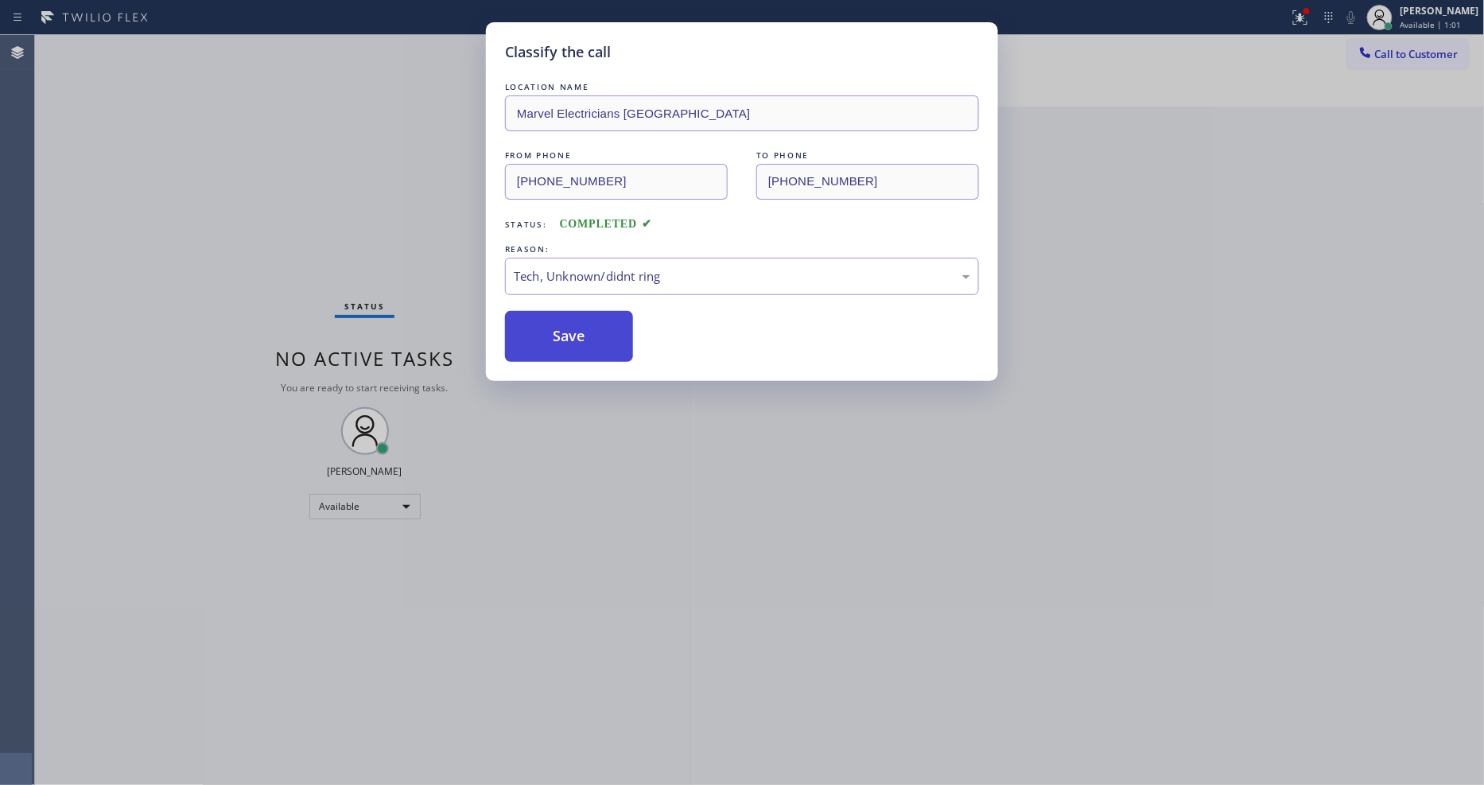
click at [579, 338] on button "Save" at bounding box center [569, 336] width 128 height 51
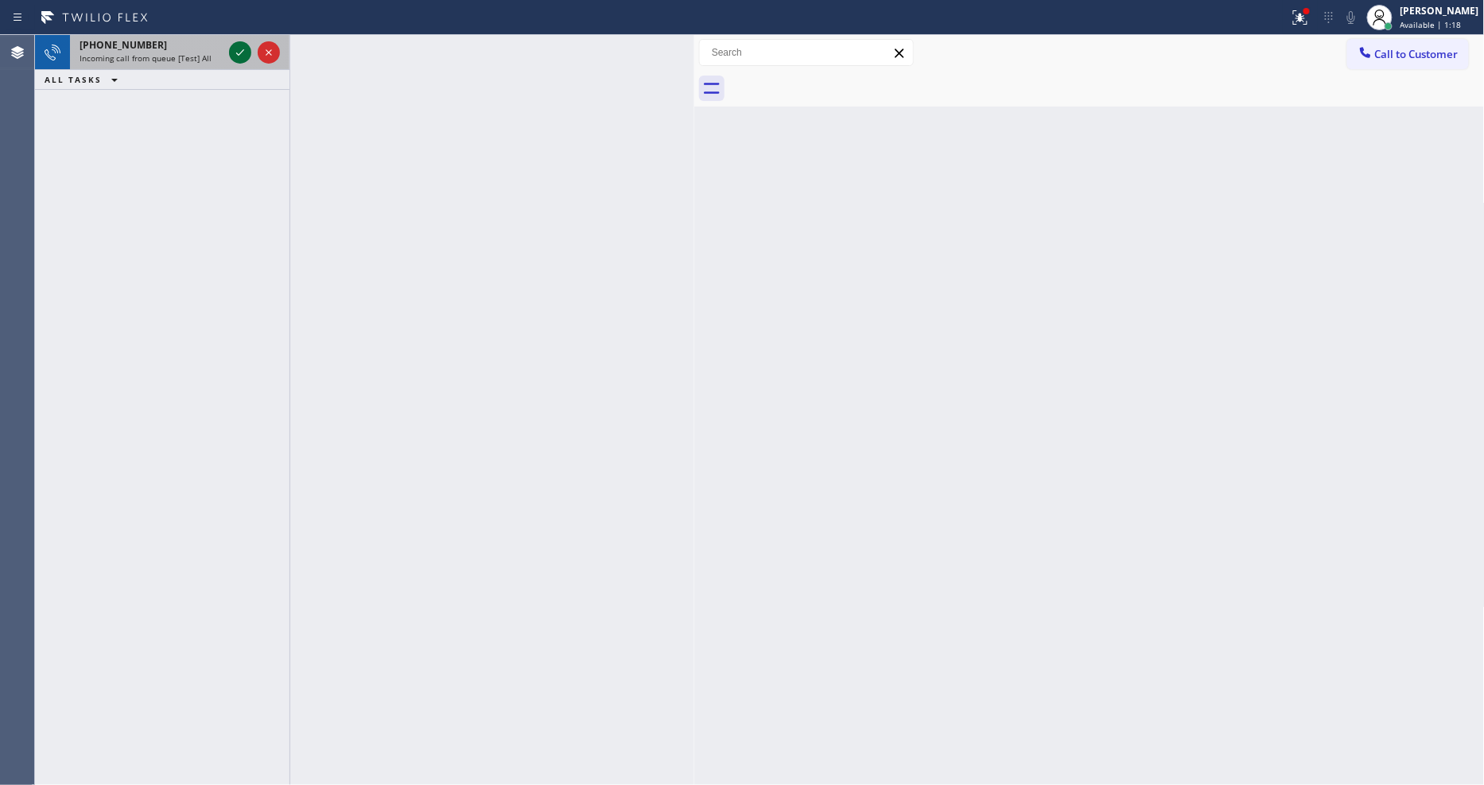
click at [237, 53] on icon at bounding box center [240, 52] width 8 height 6
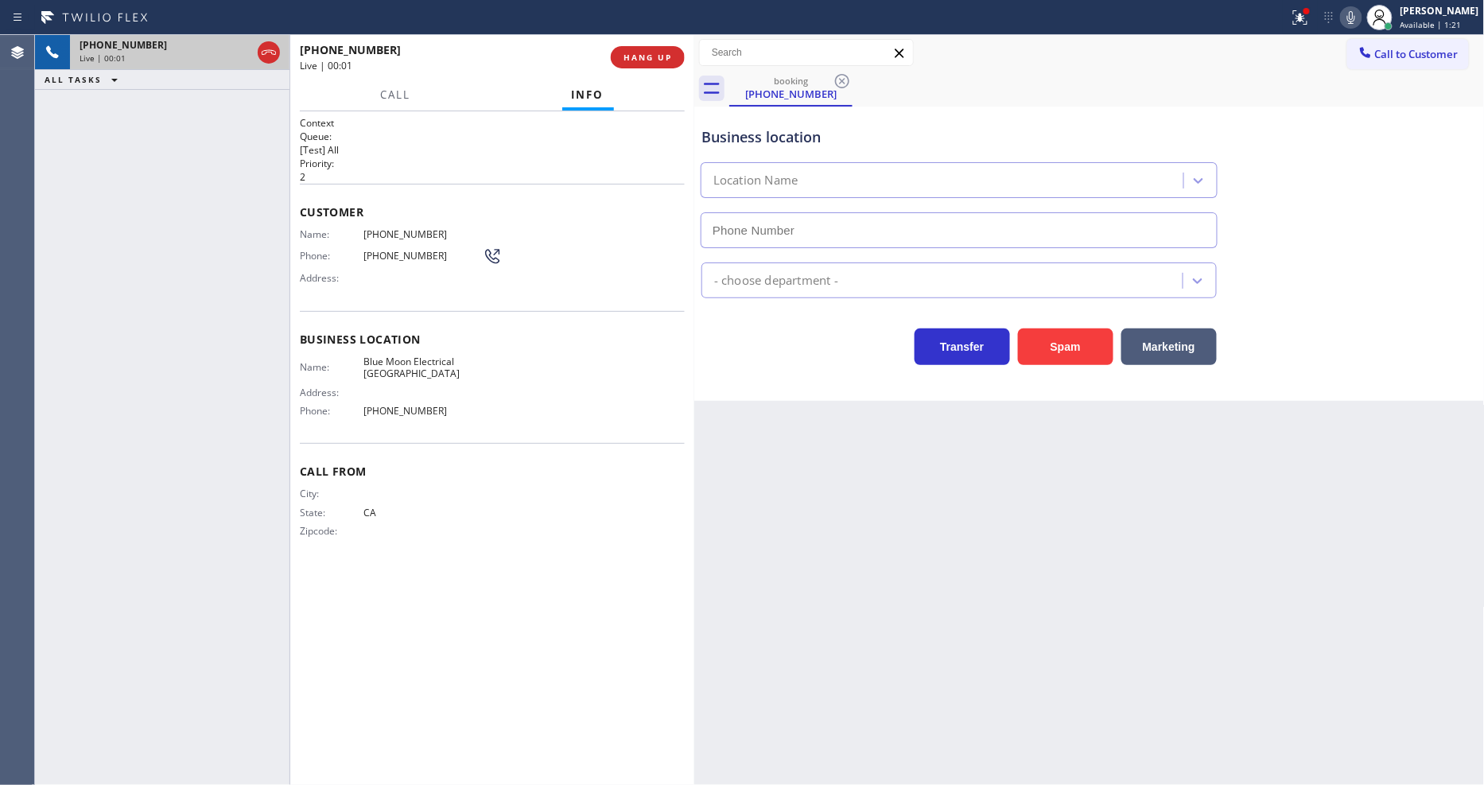
type input "[PHONE_NUMBER]"
drag, startPoint x: 1066, startPoint y: 495, endPoint x: 1056, endPoint y: 496, distance: 10.4
click at [1064, 495] on div "Back to Dashboard Change Sender ID Customers Technicians Select a contact Outbo…" at bounding box center [1089, 410] width 790 height 750
click at [653, 53] on span "HANG UP" at bounding box center [647, 57] width 49 height 11
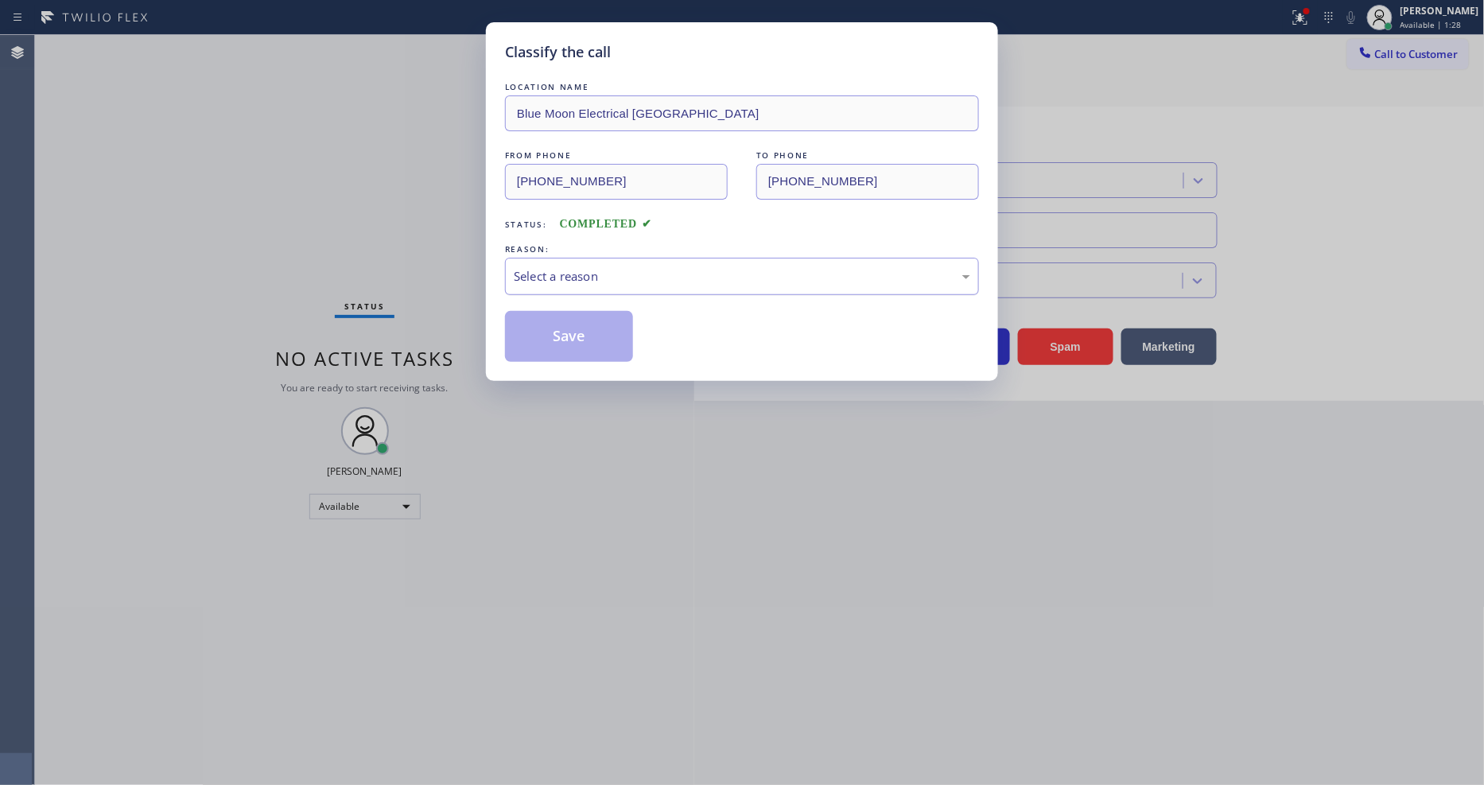
click at [593, 267] on div "Select a reason" at bounding box center [742, 276] width 456 height 18
click at [598, 328] on button "Save" at bounding box center [569, 336] width 128 height 51
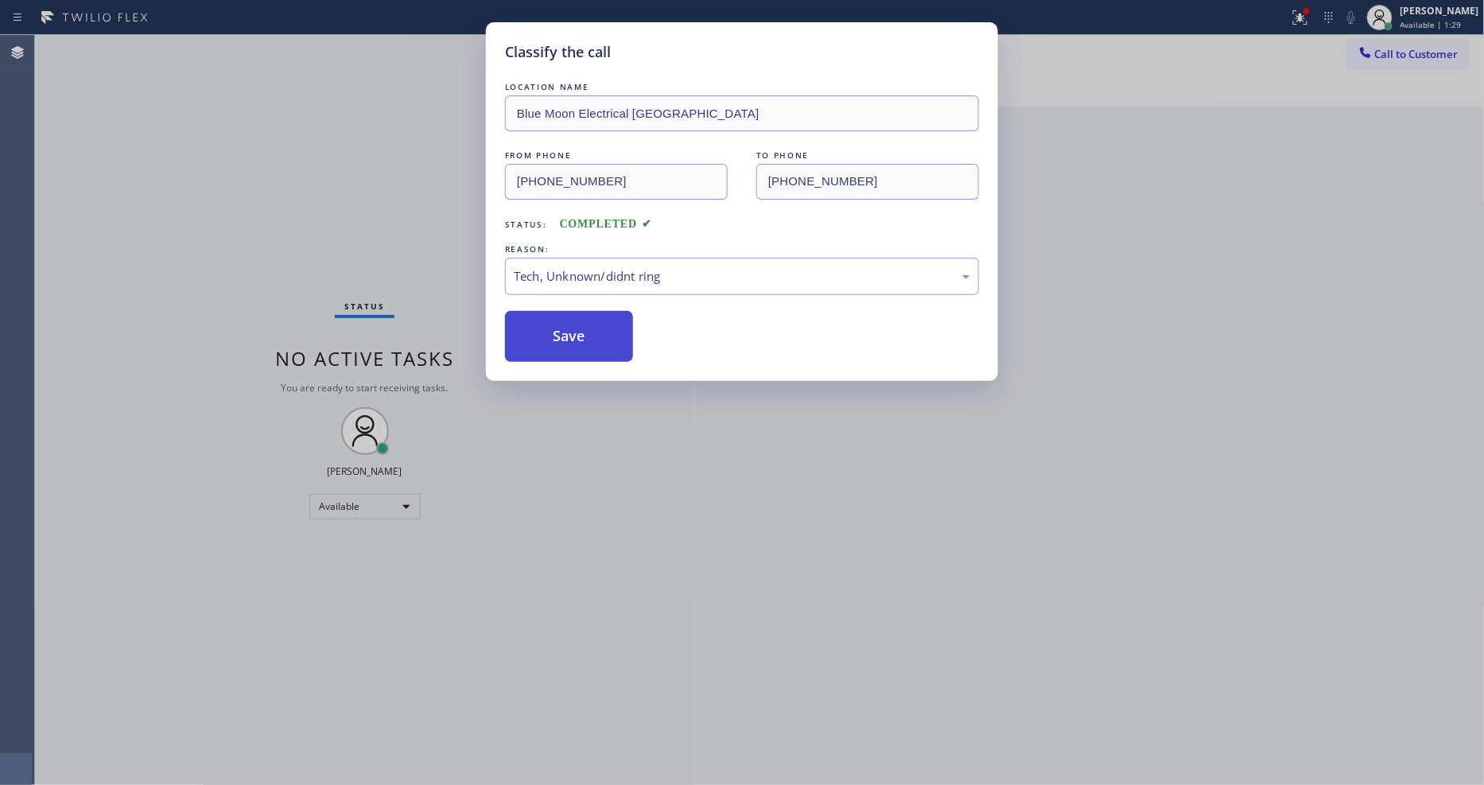
click at [598, 328] on button "Save" at bounding box center [569, 336] width 128 height 51
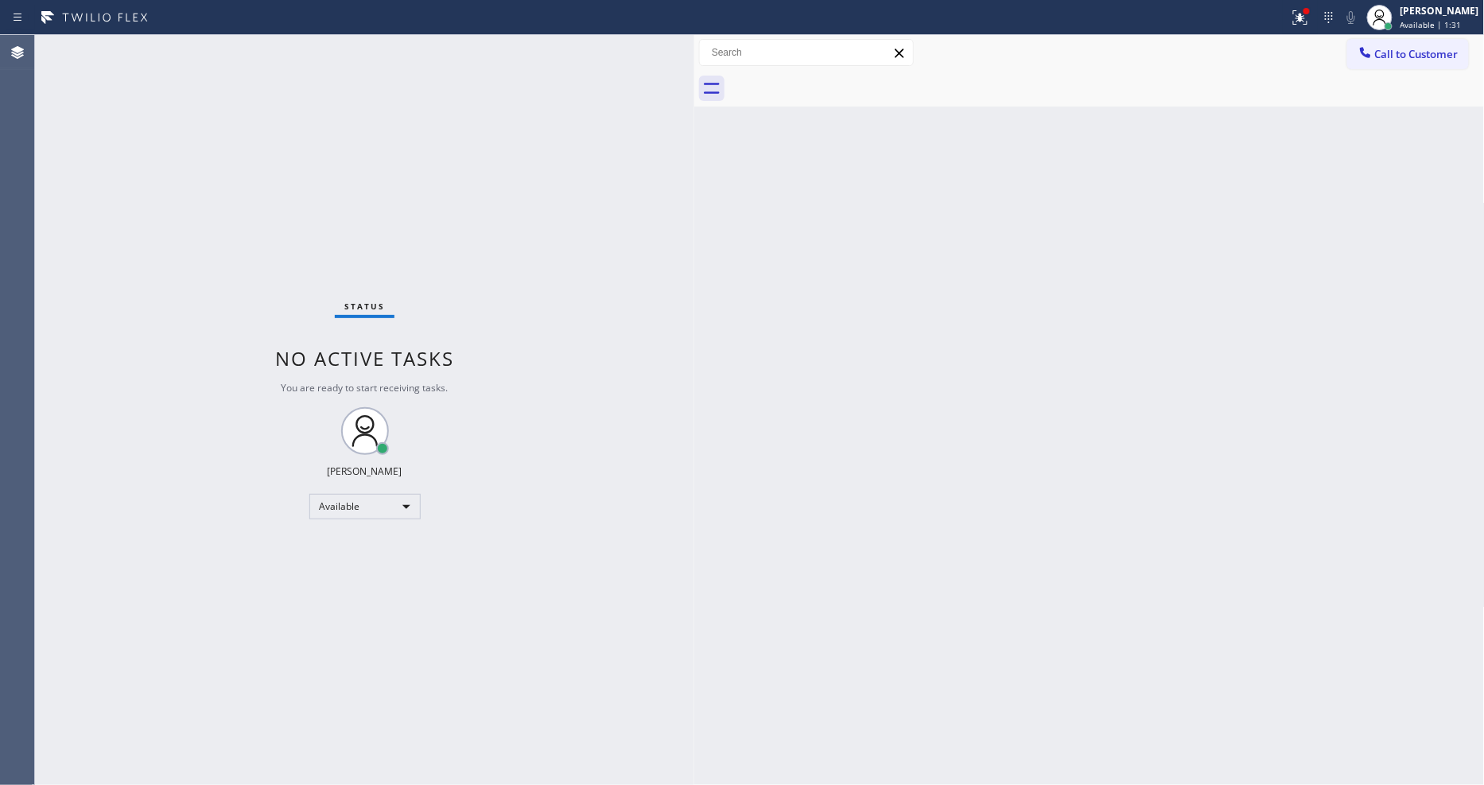
click at [213, 52] on div "Status No active tasks You are ready to start receiving tasks. [PERSON_NAME] Av…" at bounding box center [364, 410] width 659 height 750
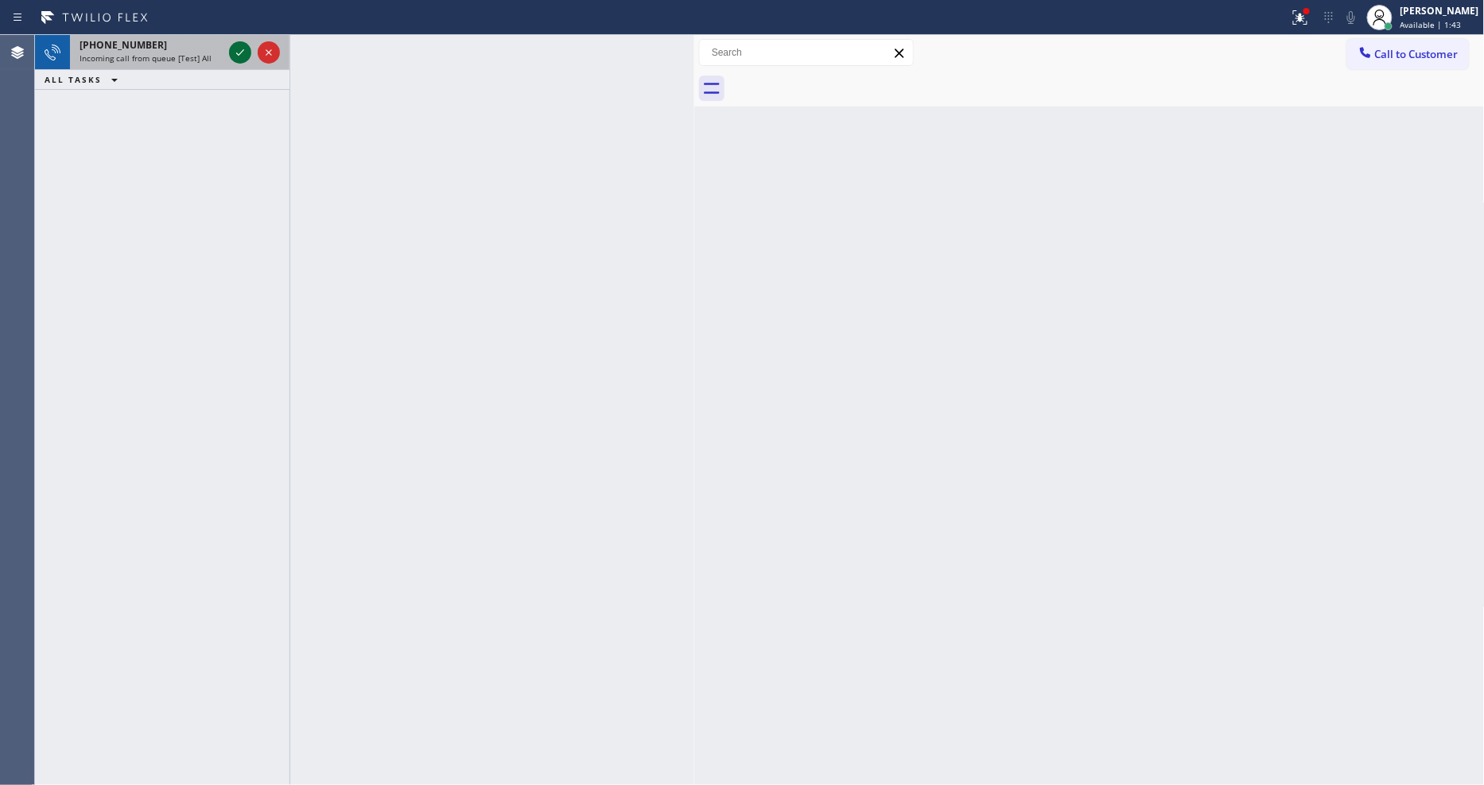
click at [237, 43] on icon at bounding box center [240, 52] width 19 height 19
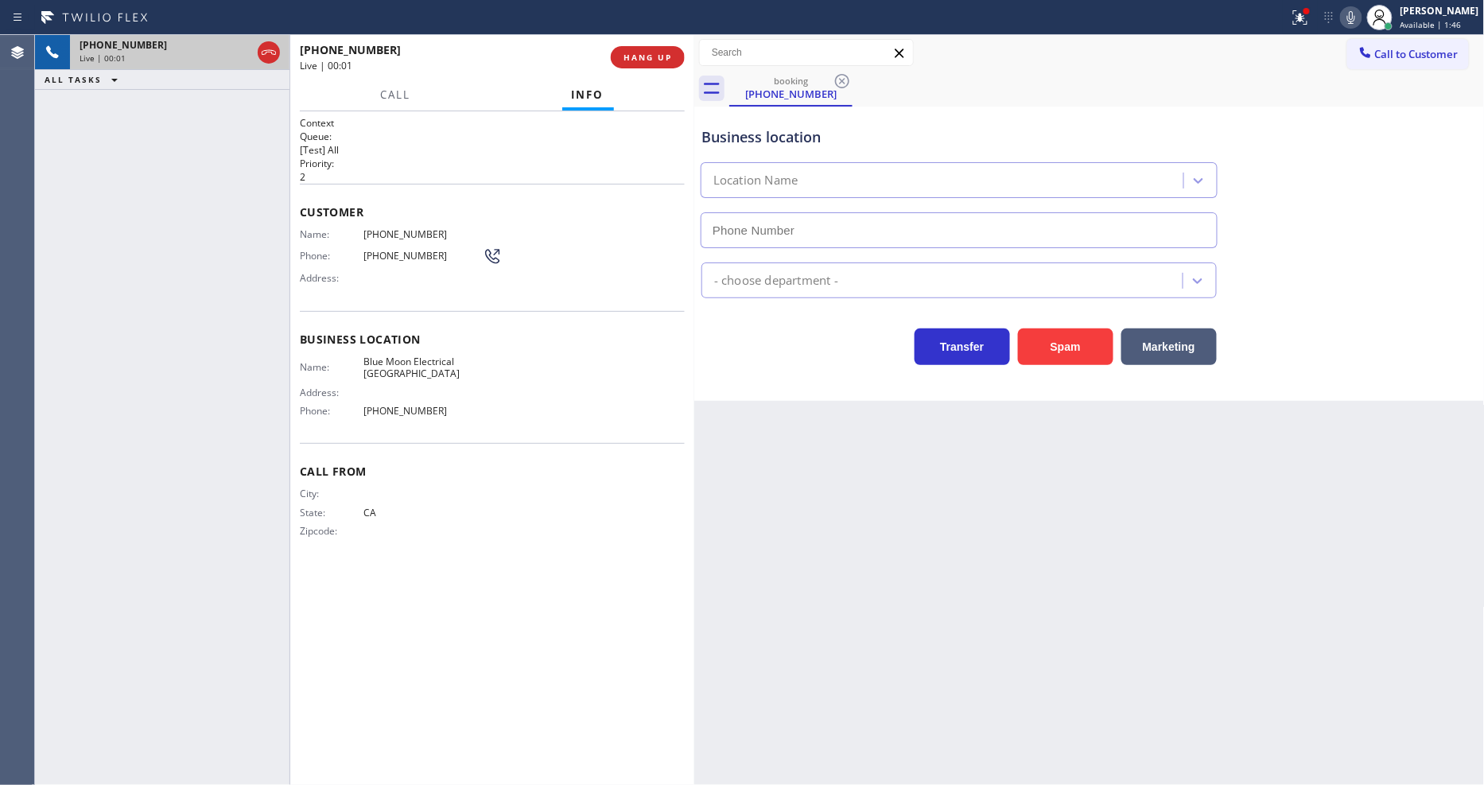
type input "[PHONE_NUMBER]"
click at [390, 368] on span "Blue Moon Electrical [GEOGRAPHIC_DATA]" at bounding box center [422, 367] width 119 height 25
copy span "Blue Moon Electrical [GEOGRAPHIC_DATA]"
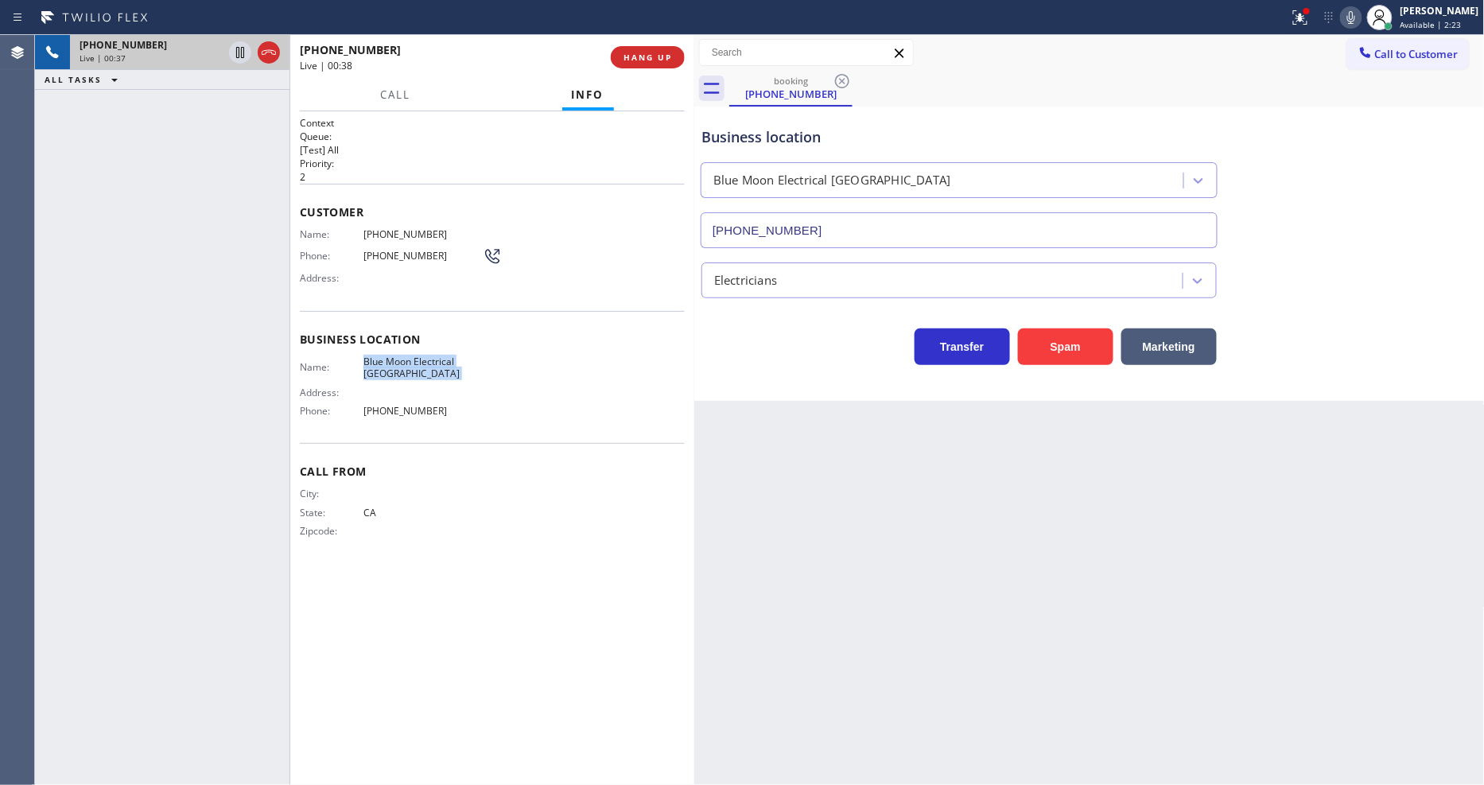
drag, startPoint x: 1306, startPoint y: 24, endPoint x: 1314, endPoint y: 153, distance: 129.0
click at [1306, 24] on icon at bounding box center [1300, 17] width 14 height 14
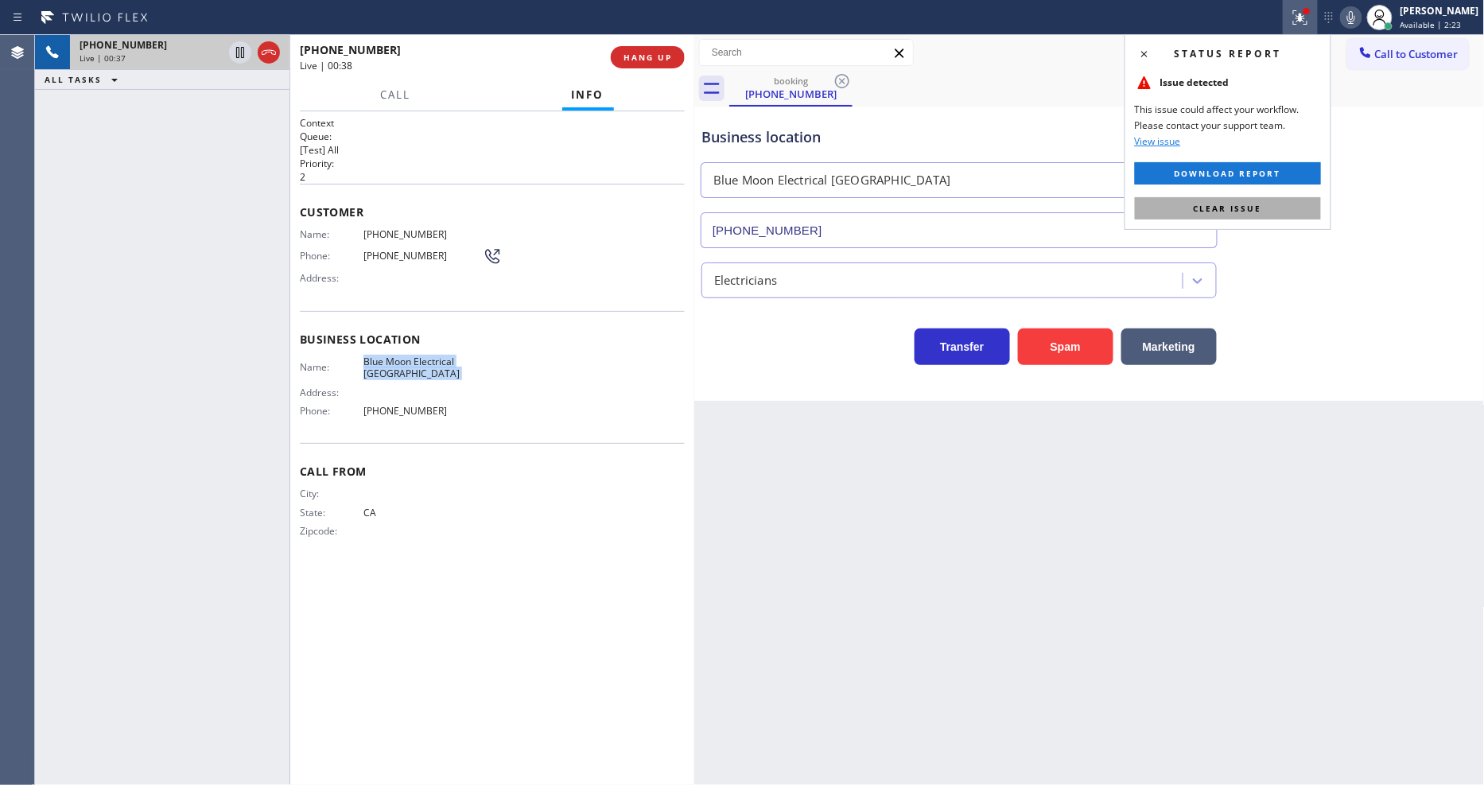
click at [1279, 204] on button "Clear issue" at bounding box center [1228, 208] width 186 height 22
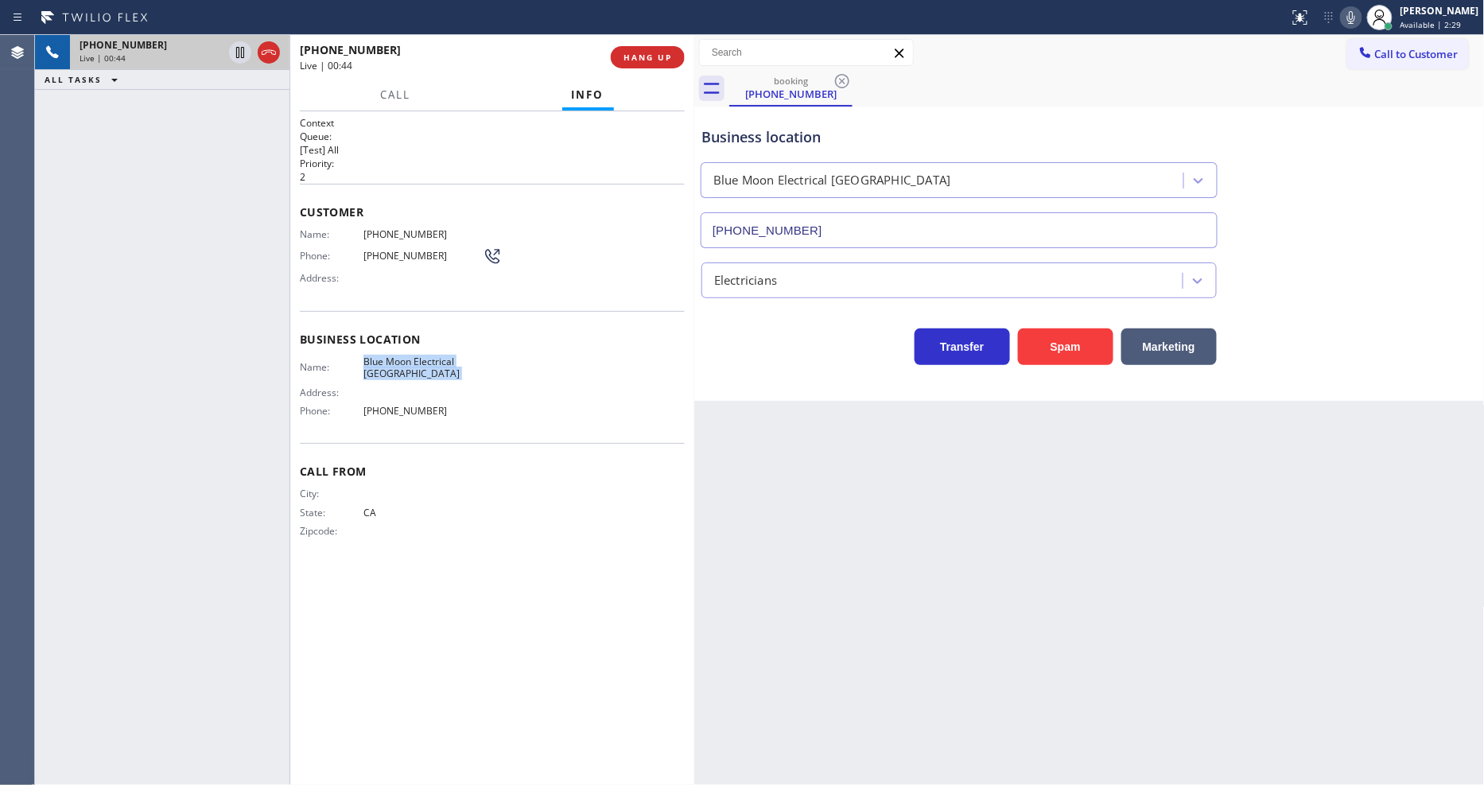
click at [533, 588] on div "Context Queue: [Test] All Priority: 2 Customer Name: [PHONE_NUMBER] Phone: [PHO…" at bounding box center [492, 448] width 385 height 664
click at [402, 233] on span "[PHONE_NUMBER]" at bounding box center [422, 234] width 119 height 12
copy span "[PHONE_NUMBER]"
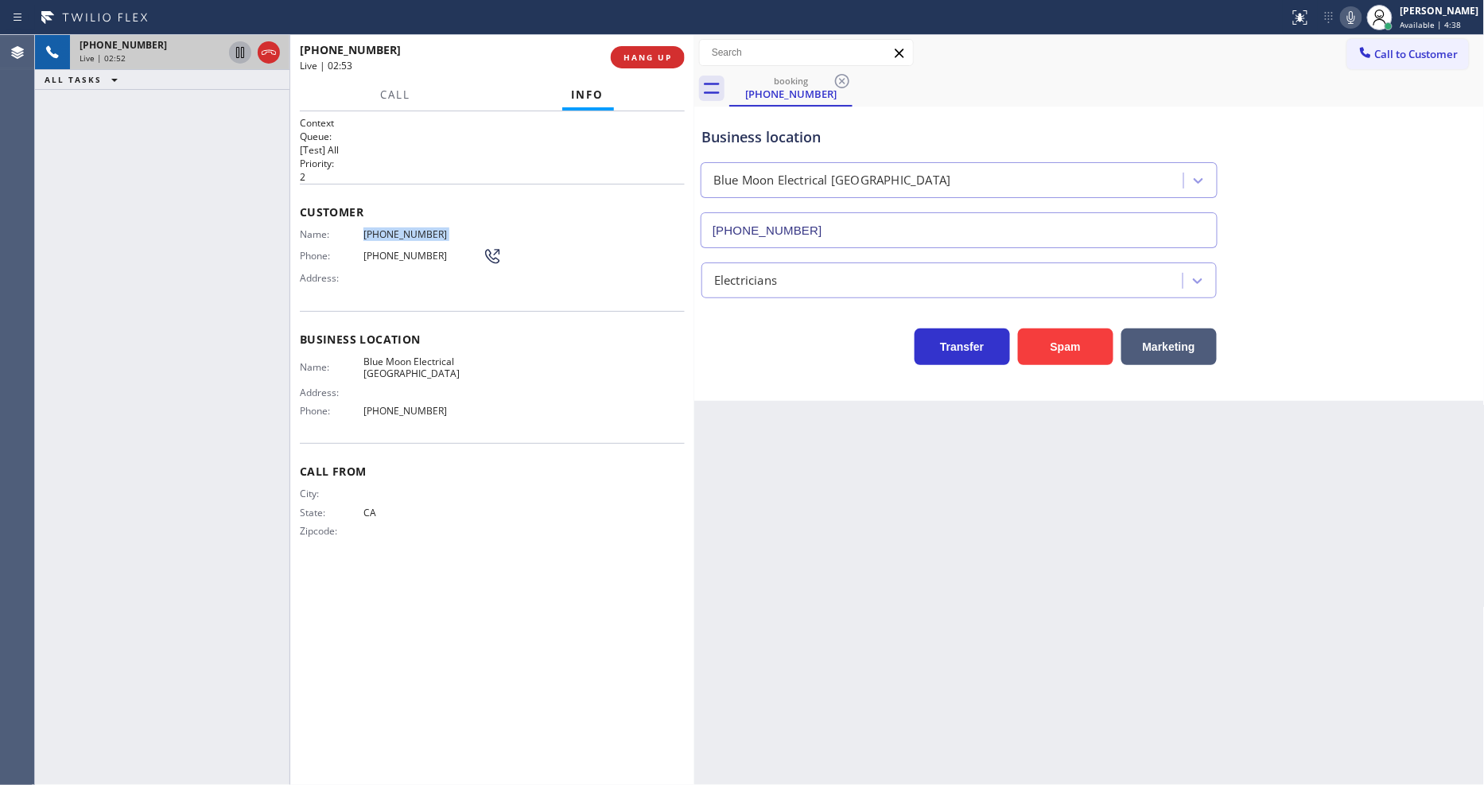
click at [239, 51] on icon at bounding box center [240, 52] width 19 height 19
click at [1361, 21] on icon at bounding box center [1350, 17] width 19 height 19
click at [240, 46] on icon at bounding box center [240, 52] width 19 height 19
click at [1361, 12] on icon at bounding box center [1350, 17] width 19 height 19
drag, startPoint x: 971, startPoint y: 453, endPoint x: 584, endPoint y: 654, distance: 436.4
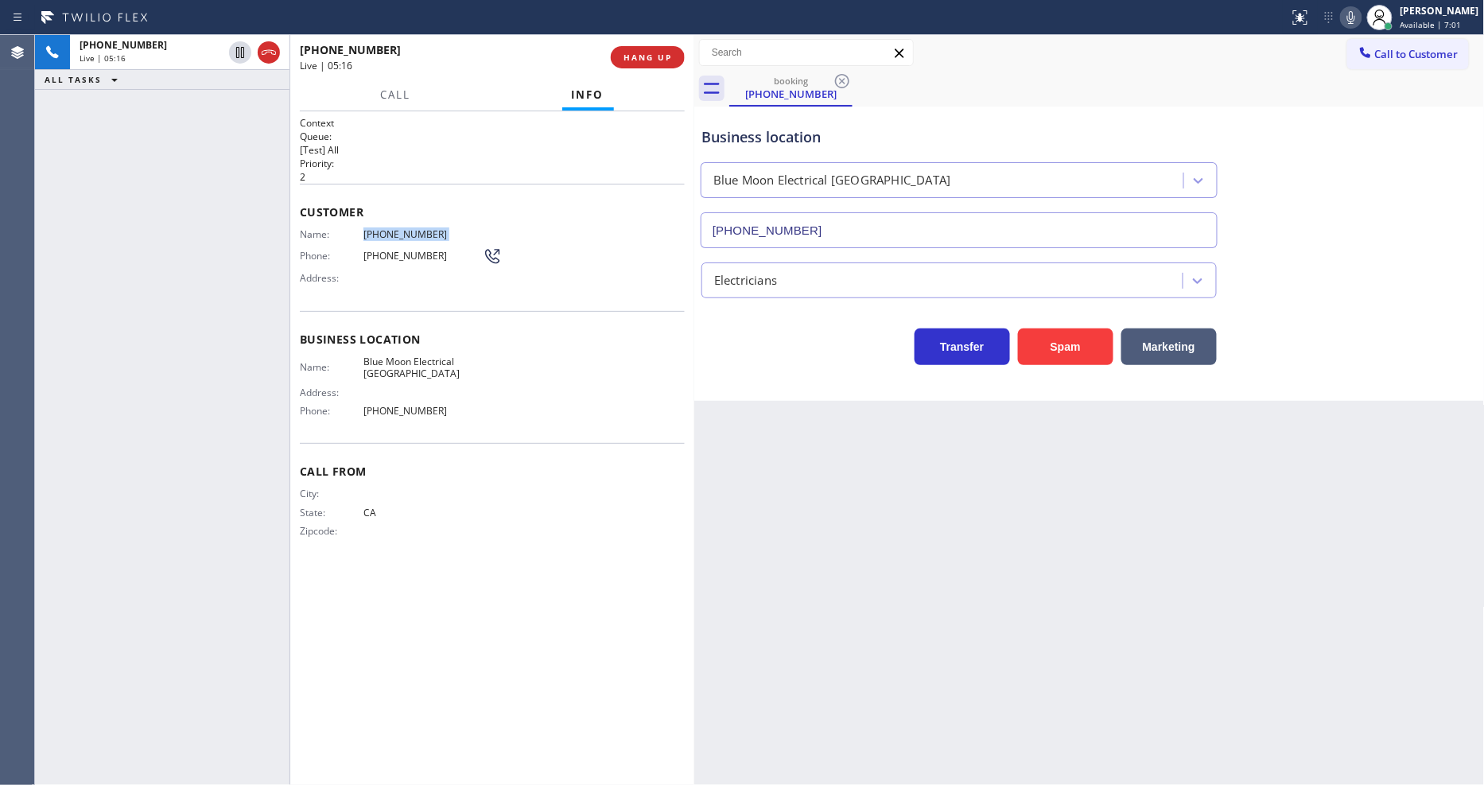
click at [971, 453] on div "Back to Dashboard Change Sender ID Customers Technicians Select a contact Outbo…" at bounding box center [1089, 410] width 790 height 750
click at [654, 61] on span "HANG UP" at bounding box center [647, 57] width 49 height 11
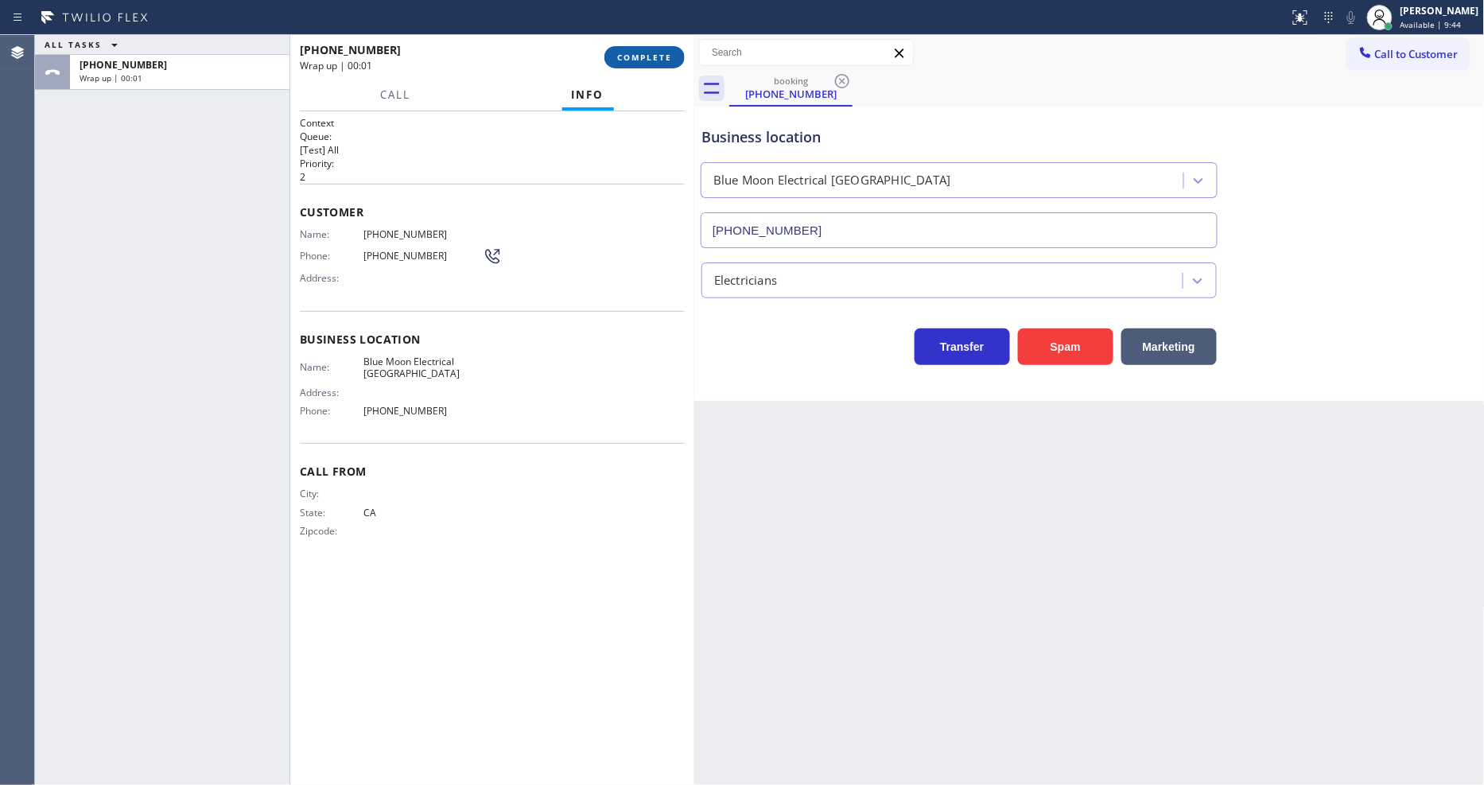
click at [654, 61] on span "COMPLETE" at bounding box center [644, 57] width 55 height 11
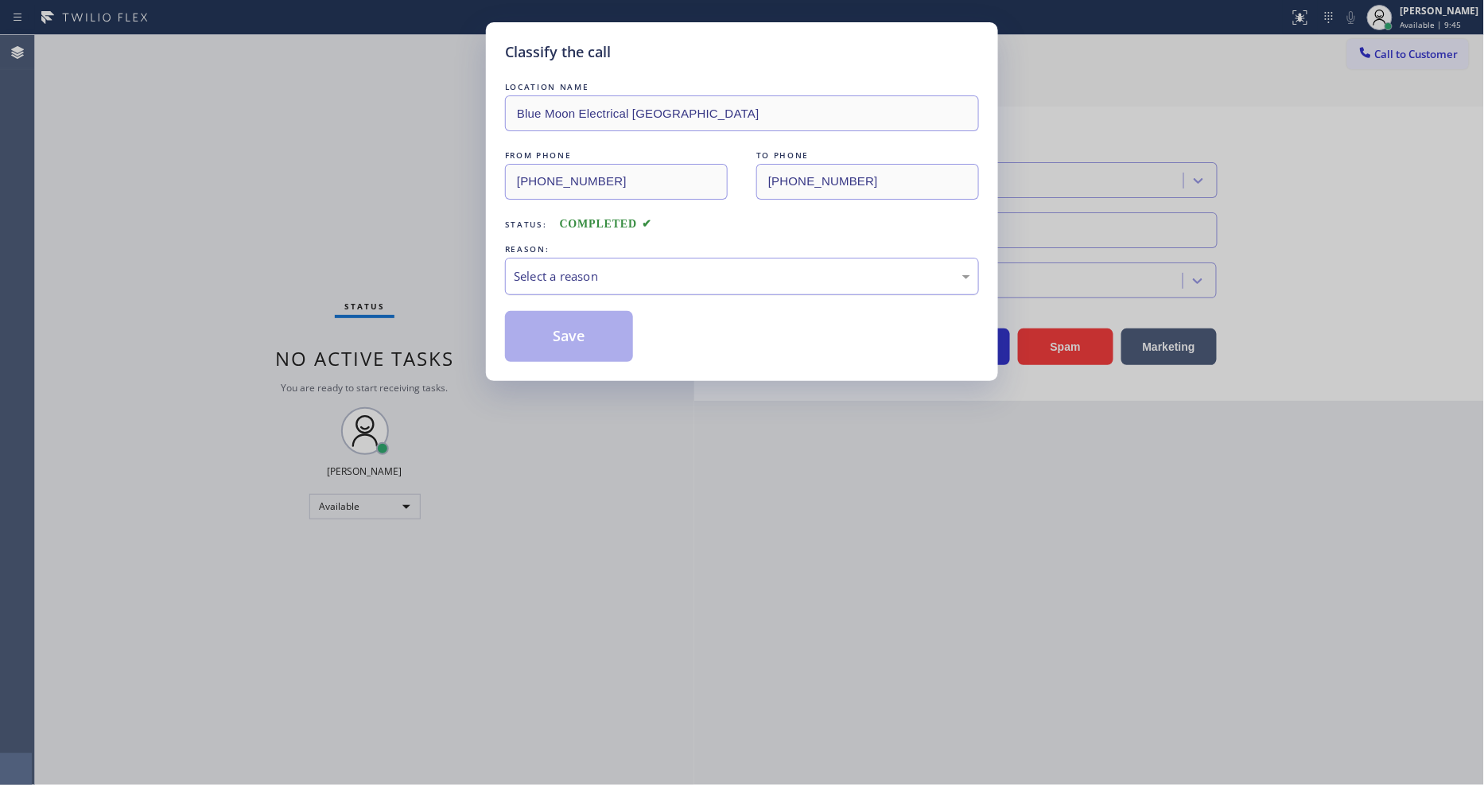
click at [559, 267] on div "Select a reason" at bounding box center [742, 276] width 456 height 18
click at [550, 324] on button "Save" at bounding box center [569, 336] width 128 height 51
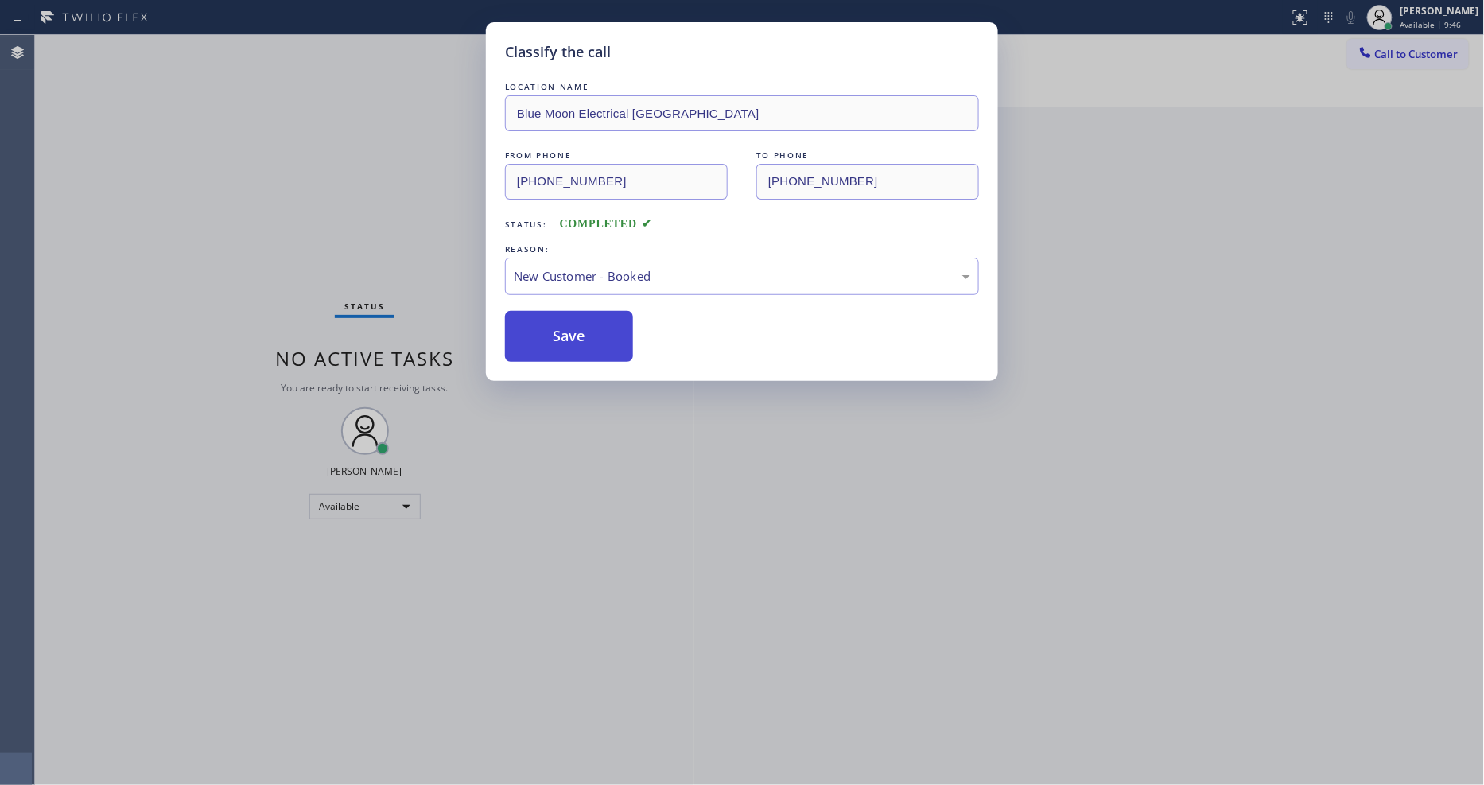
click at [550, 324] on button "Save" at bounding box center [569, 336] width 128 height 51
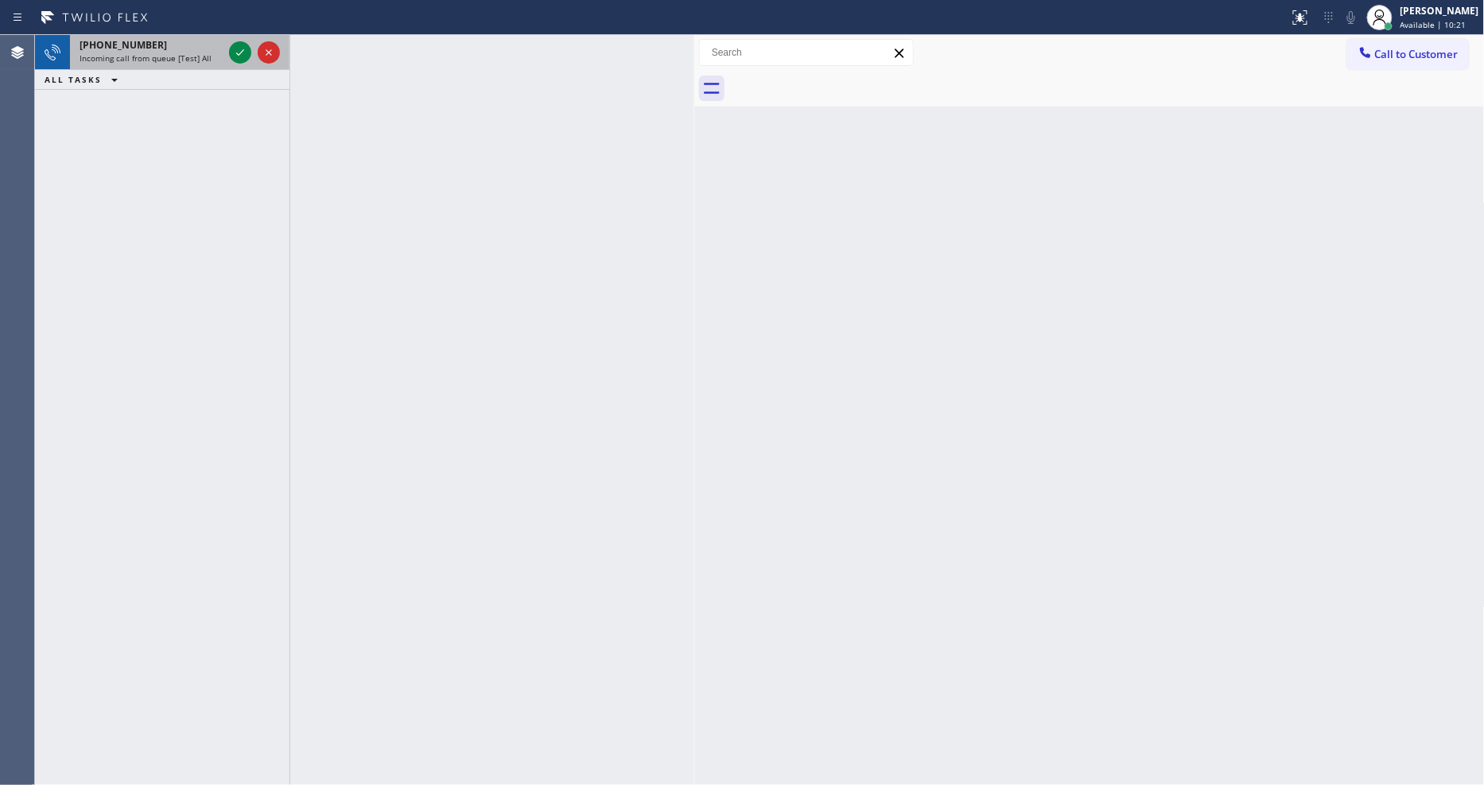
click at [207, 52] on span "Incoming call from queue [Test] All" at bounding box center [146, 57] width 132 height 11
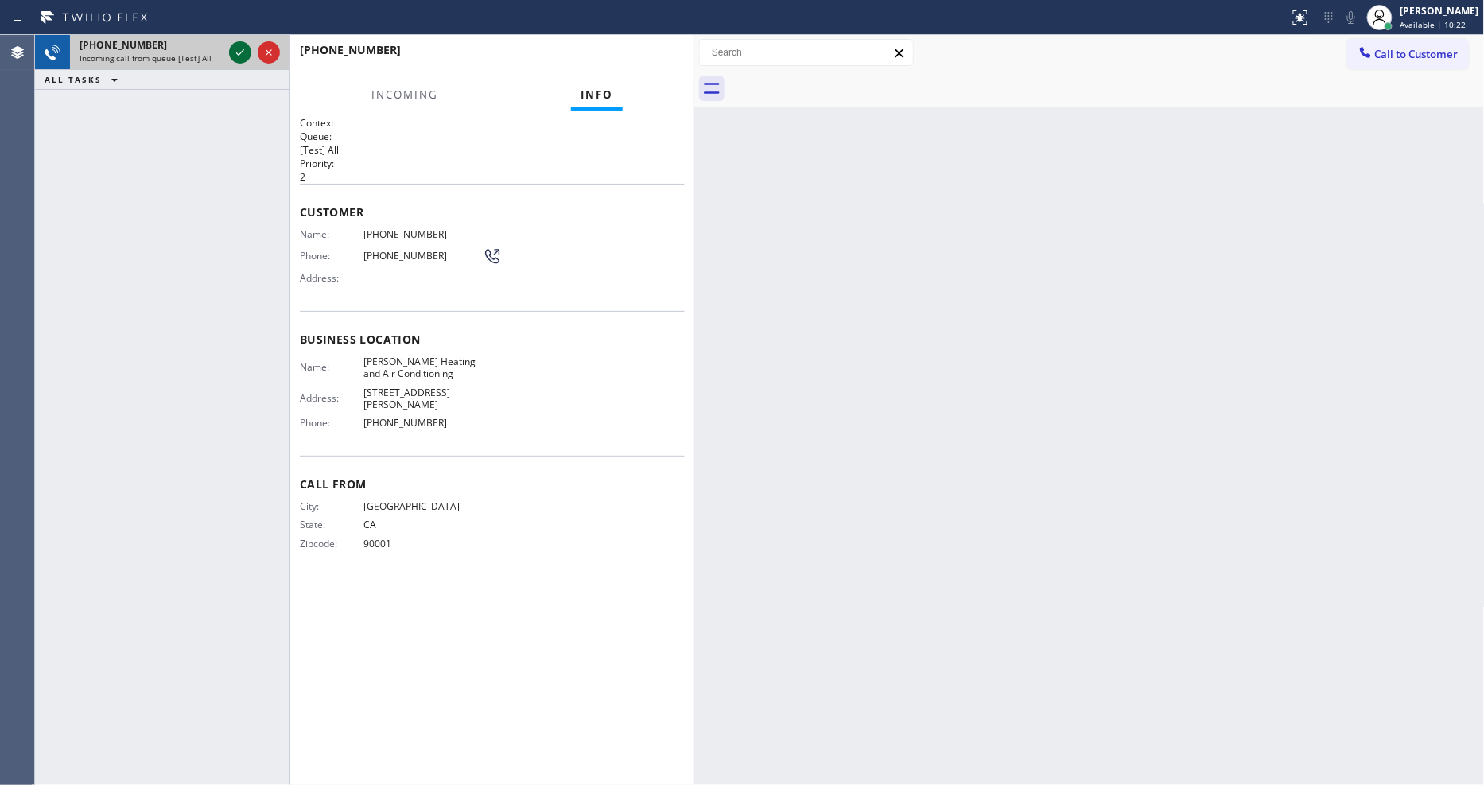
click at [232, 56] on icon at bounding box center [240, 52] width 19 height 19
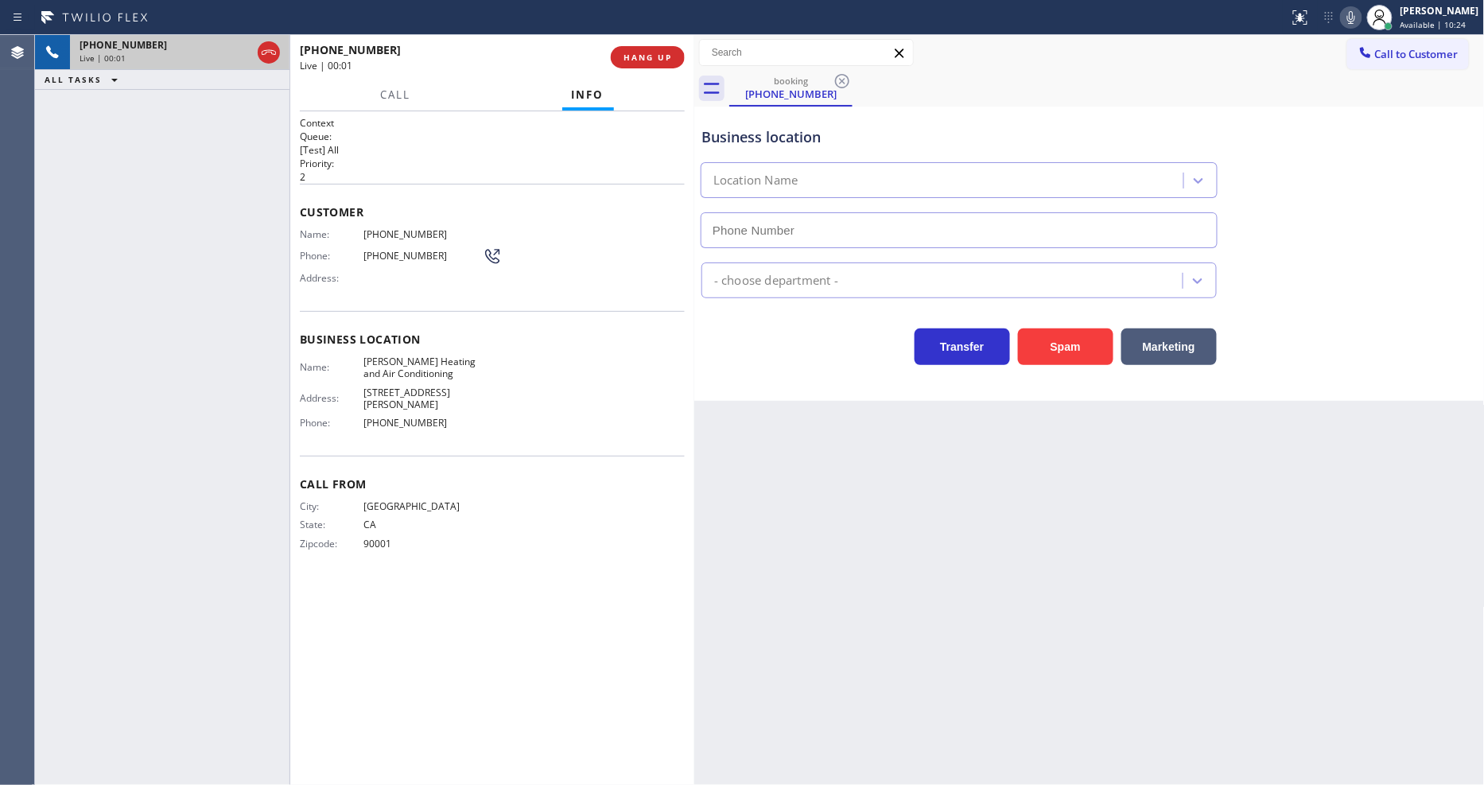
type input "[PHONE_NUMBER]"
click at [1355, 18] on icon at bounding box center [1351, 17] width 8 height 13
click at [1357, 17] on rect at bounding box center [1350, 15] width 11 height 11
click at [1361, 17] on icon at bounding box center [1350, 17] width 19 height 19
click at [395, 91] on span "Call" at bounding box center [395, 94] width 30 height 14
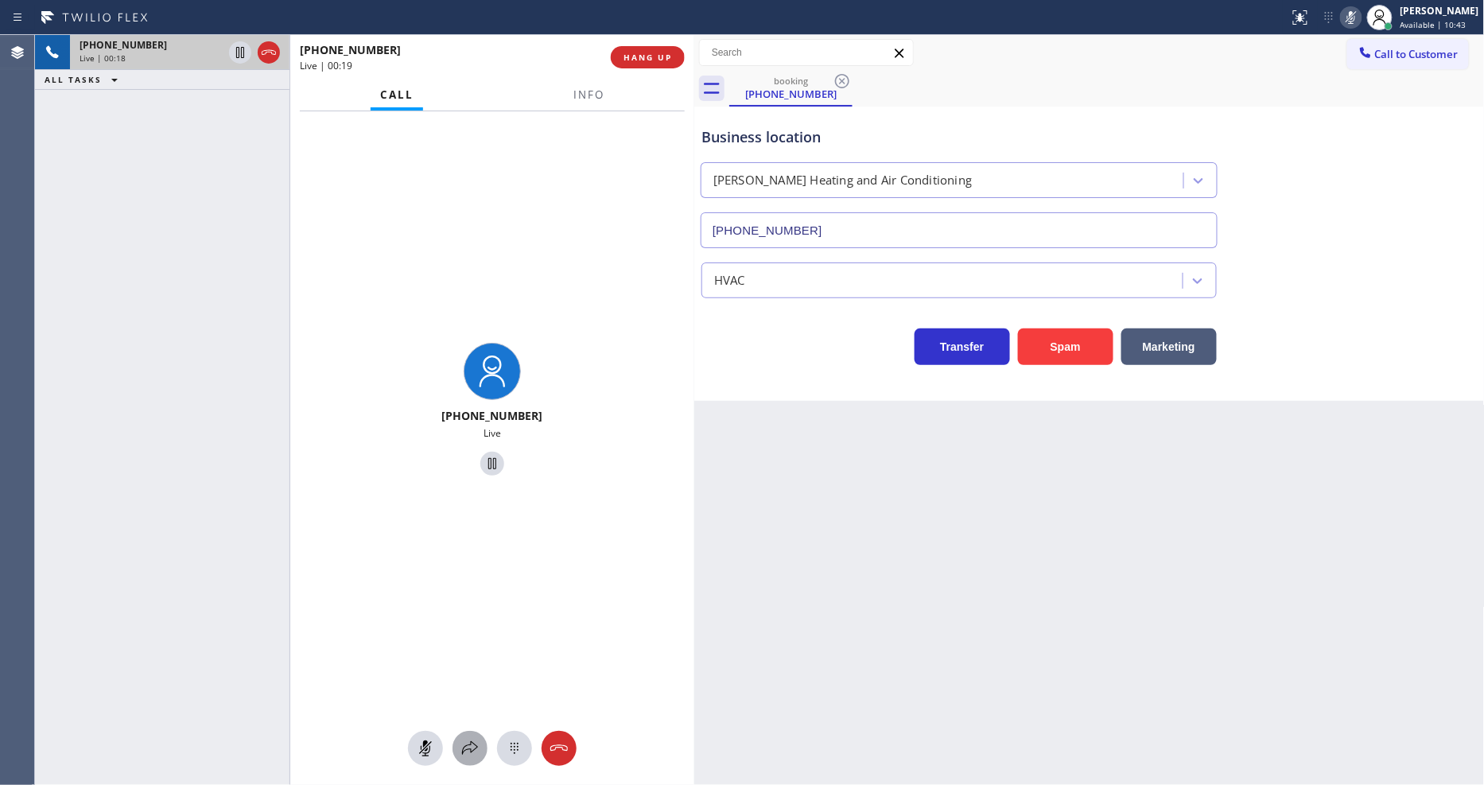
click at [457, 748] on div at bounding box center [469, 748] width 35 height 19
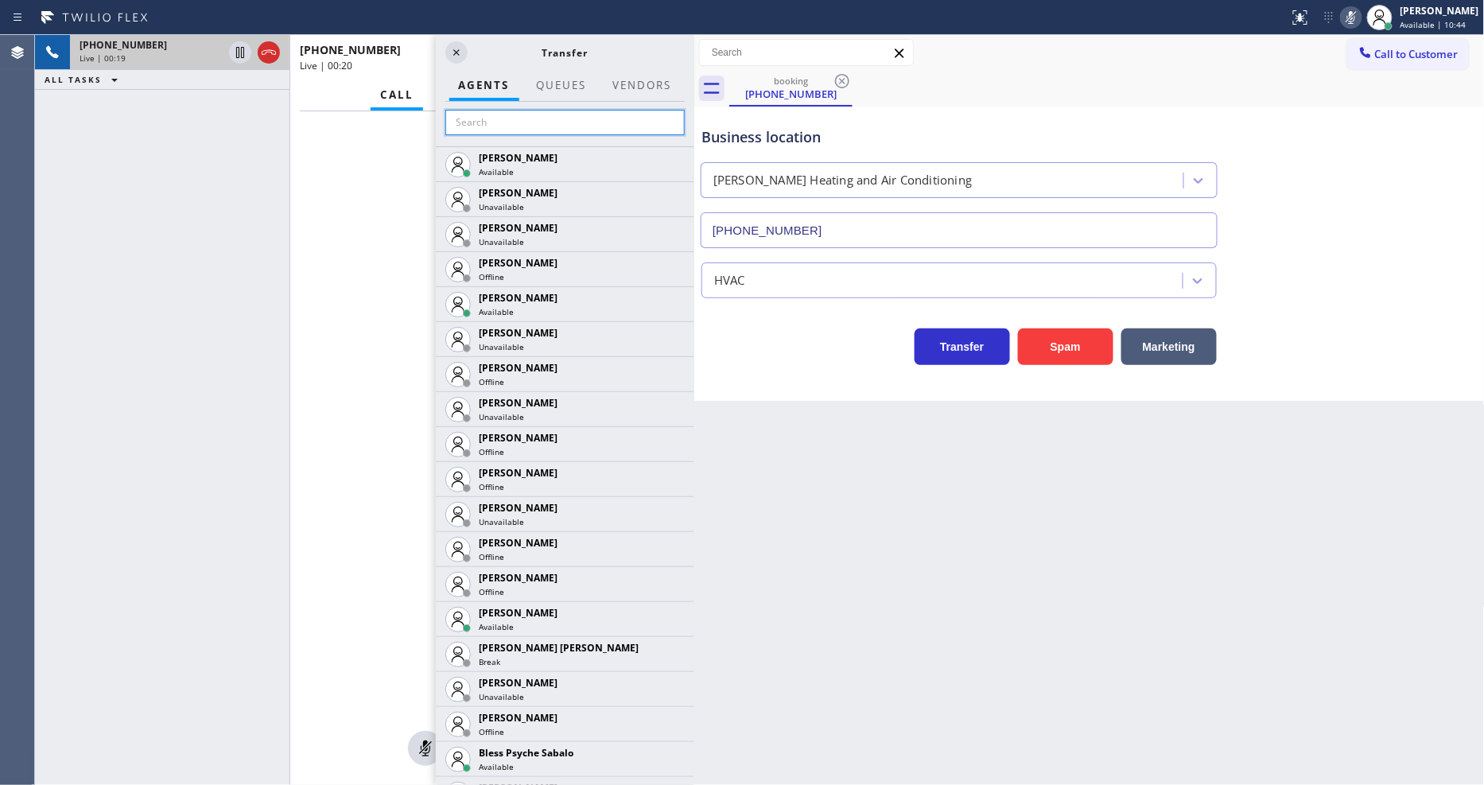
click at [535, 120] on input "text" at bounding box center [564, 122] width 239 height 25
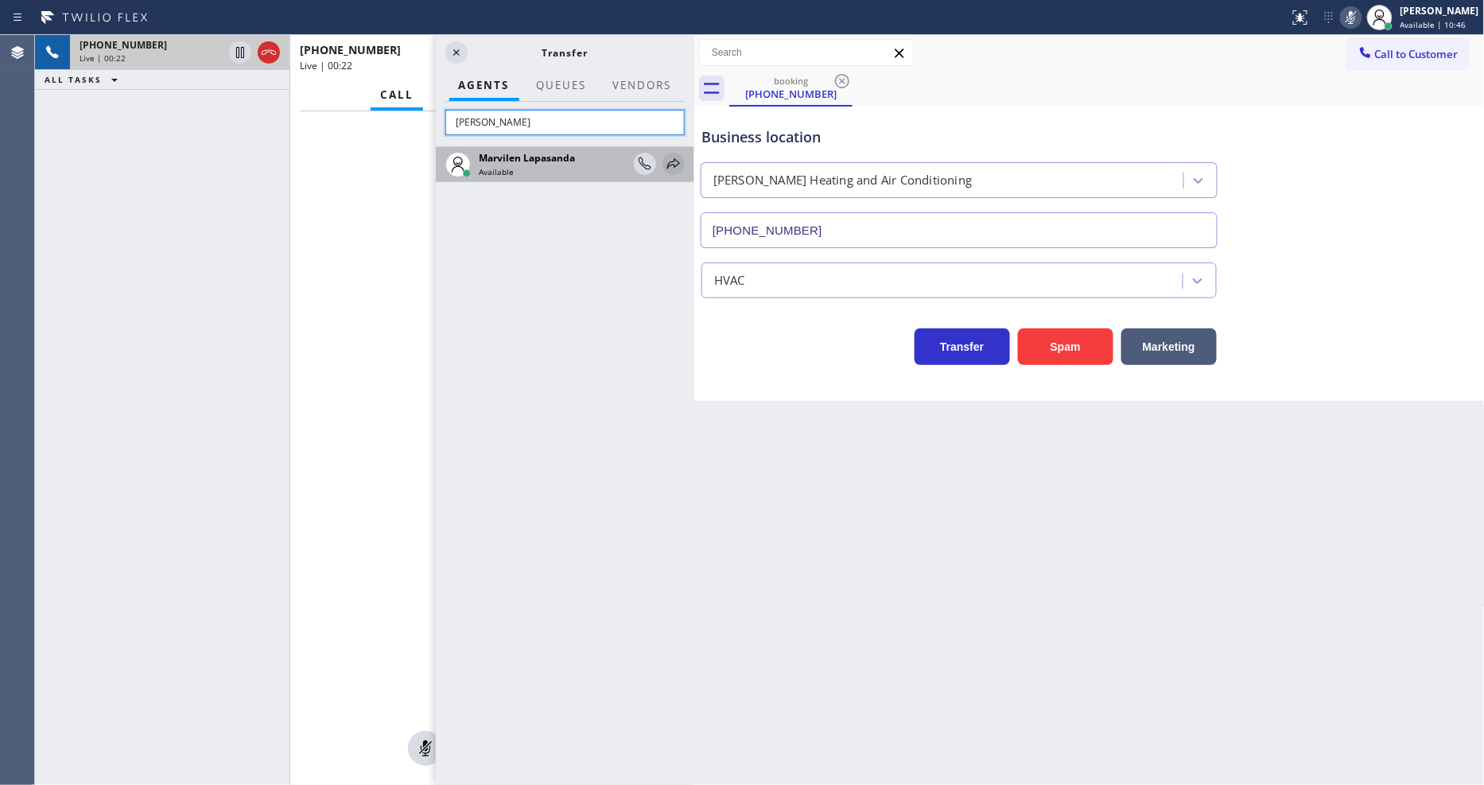
type input "[PERSON_NAME]"
click at [669, 157] on icon at bounding box center [673, 163] width 19 height 19
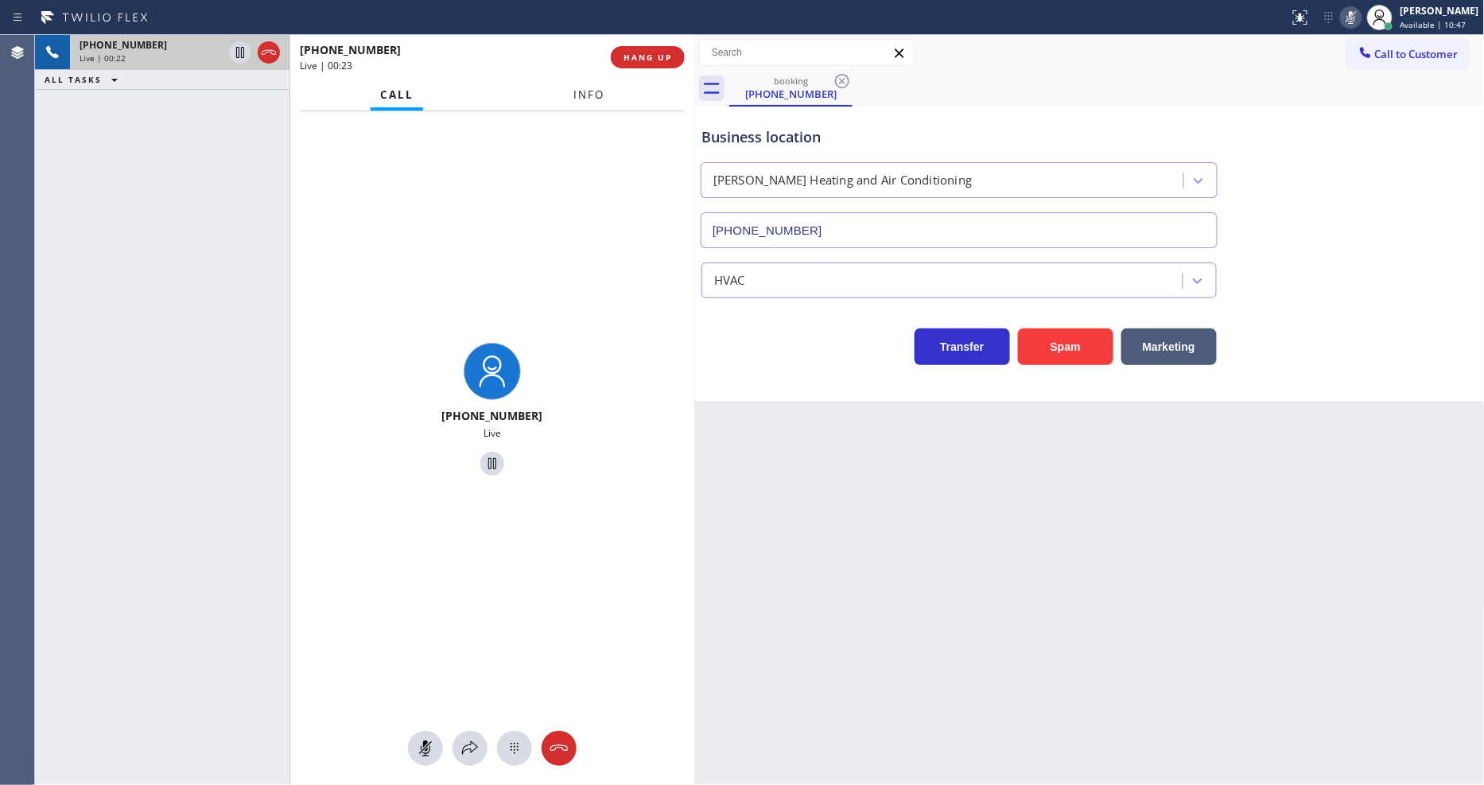
click at [595, 92] on span "Info" at bounding box center [588, 94] width 31 height 14
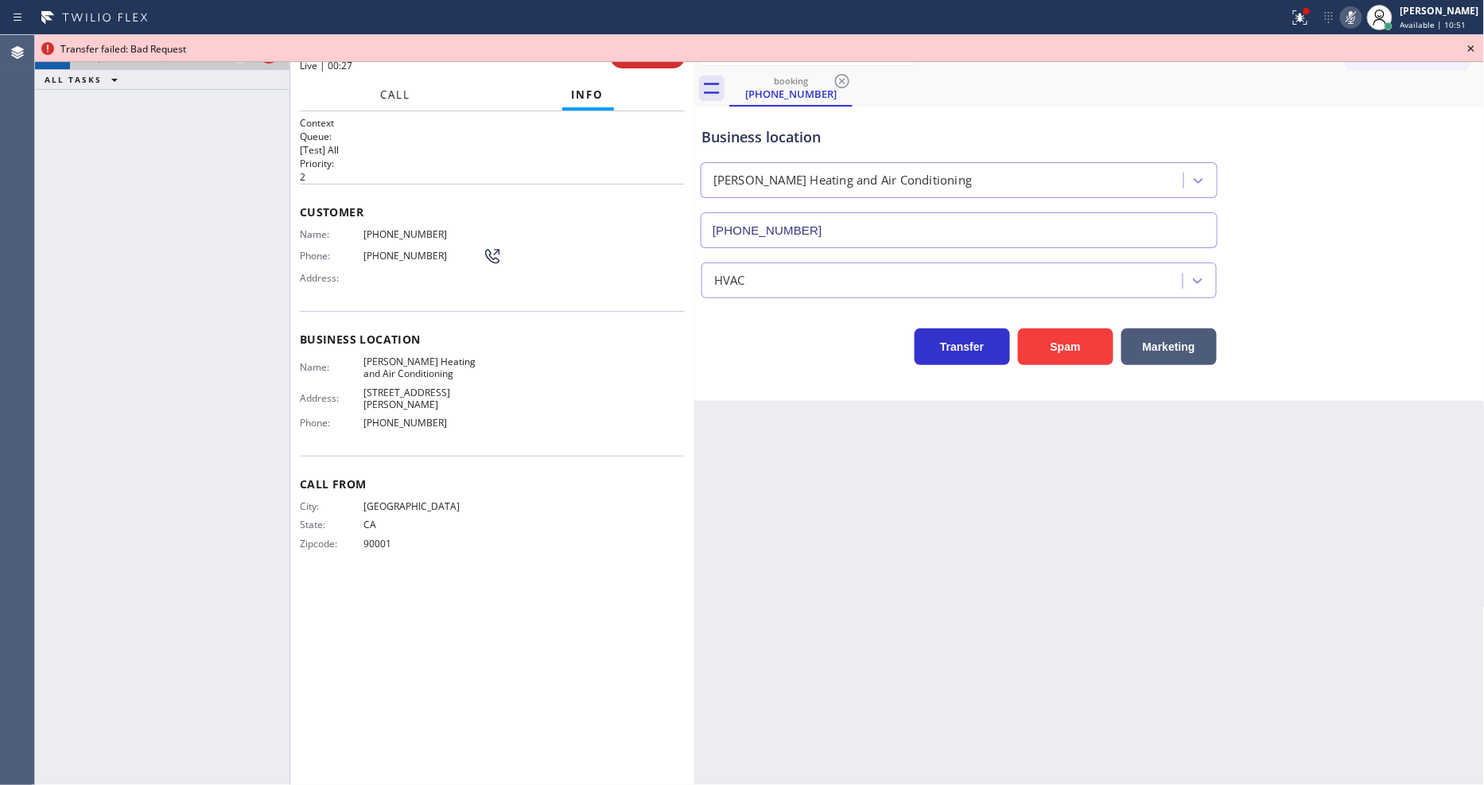
click at [380, 94] on button "Call" at bounding box center [395, 95] width 49 height 31
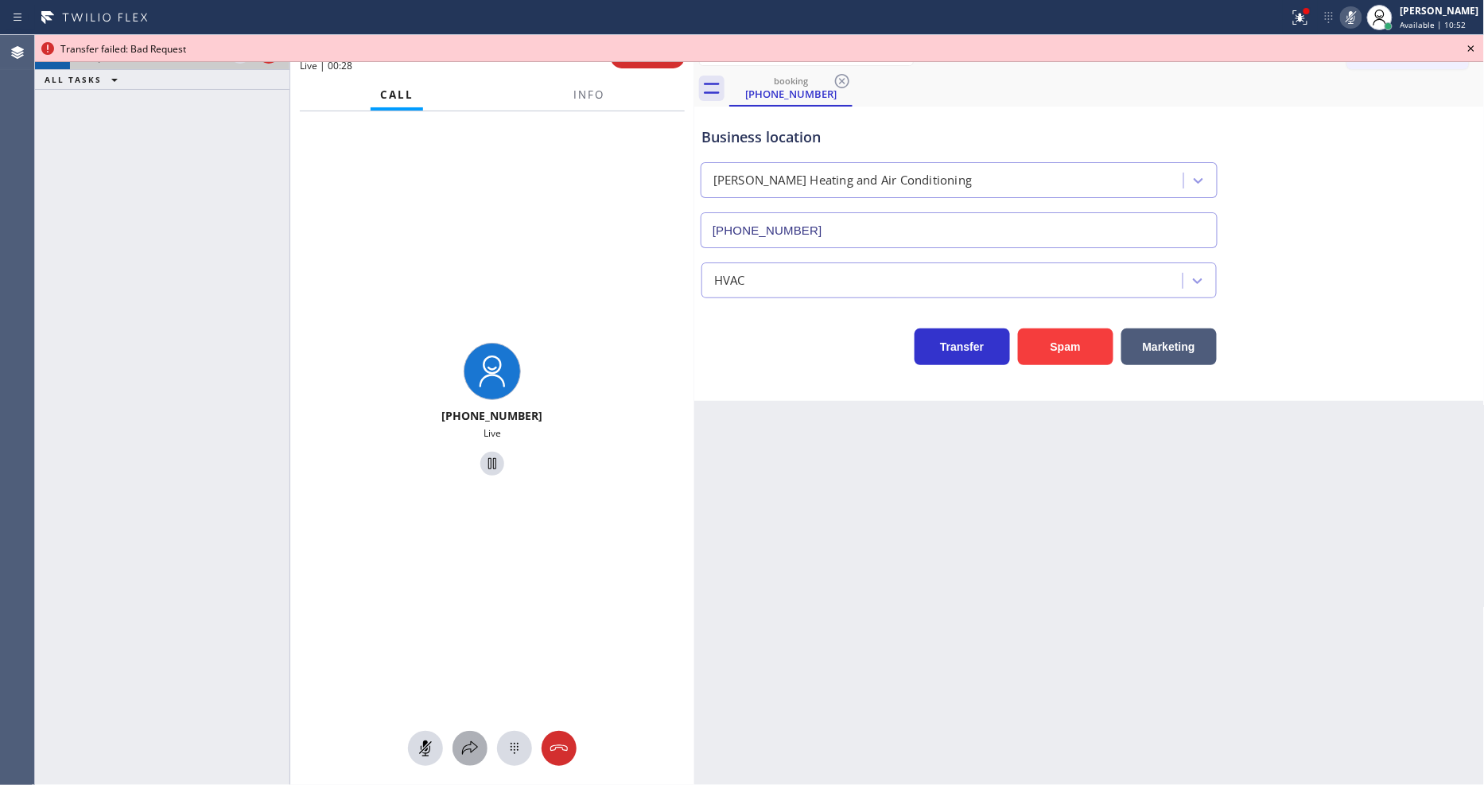
click at [469, 739] on icon at bounding box center [469, 748] width 19 height 19
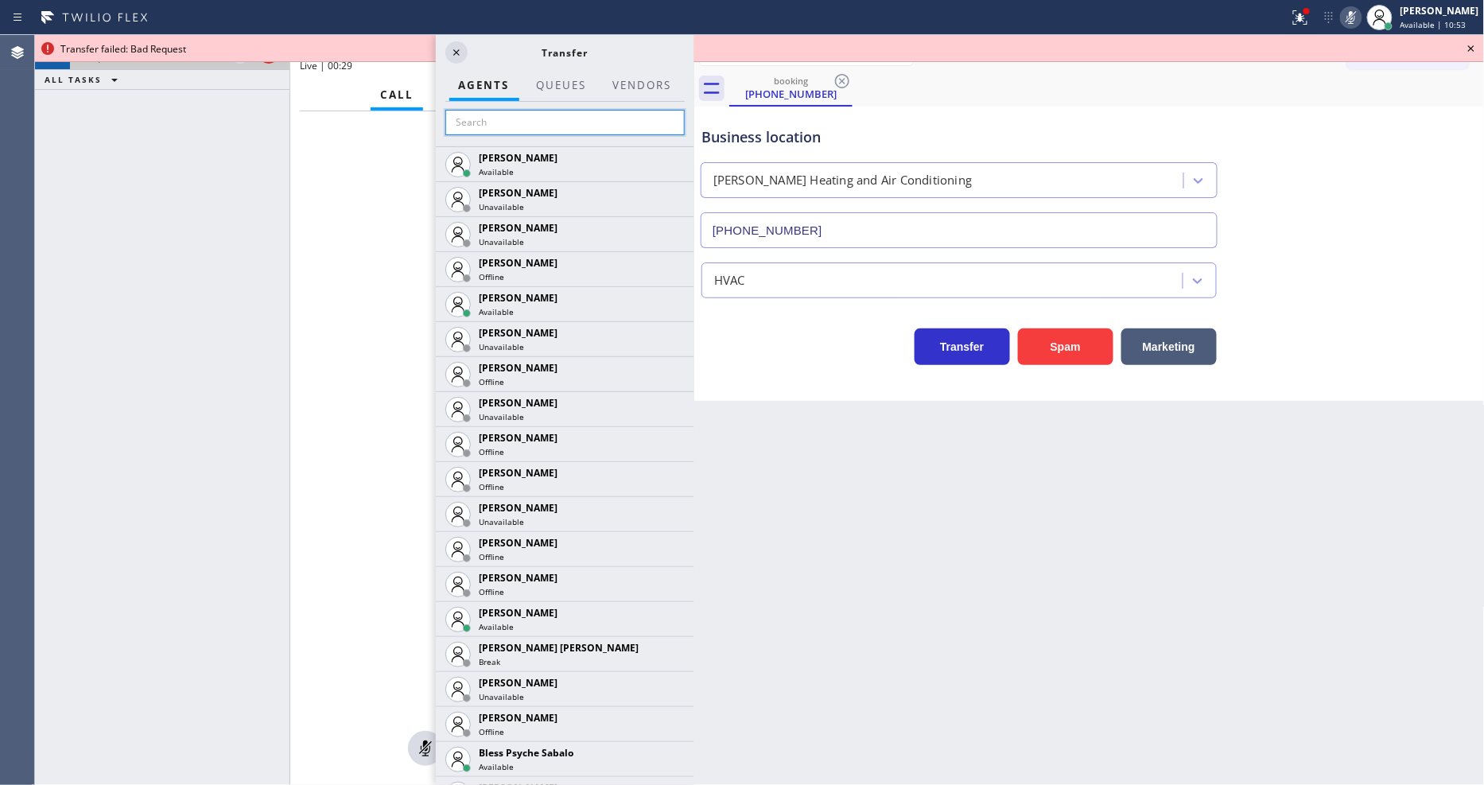
click at [609, 115] on input "text" at bounding box center [564, 122] width 239 height 25
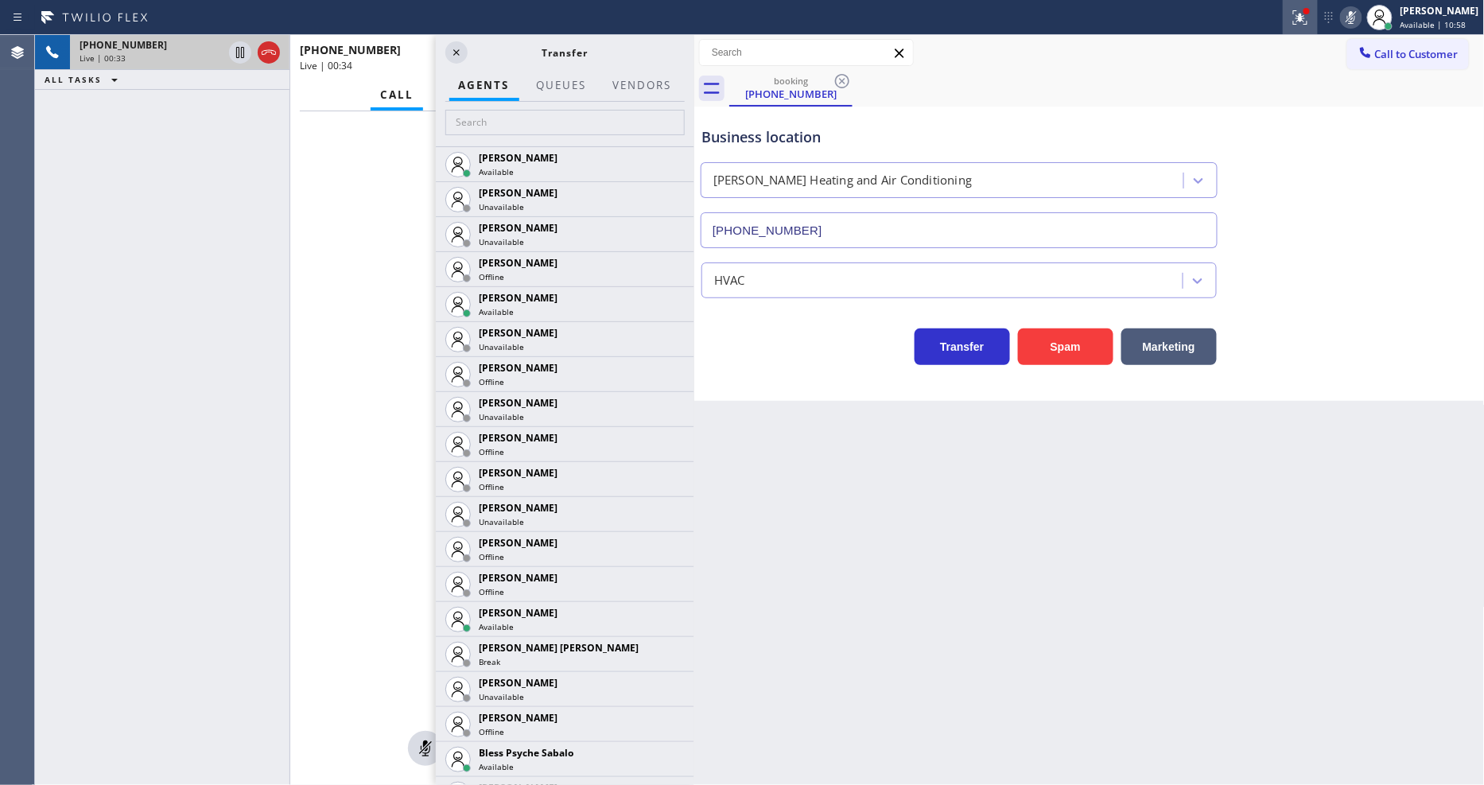
click at [1308, 18] on icon at bounding box center [1300, 17] width 19 height 19
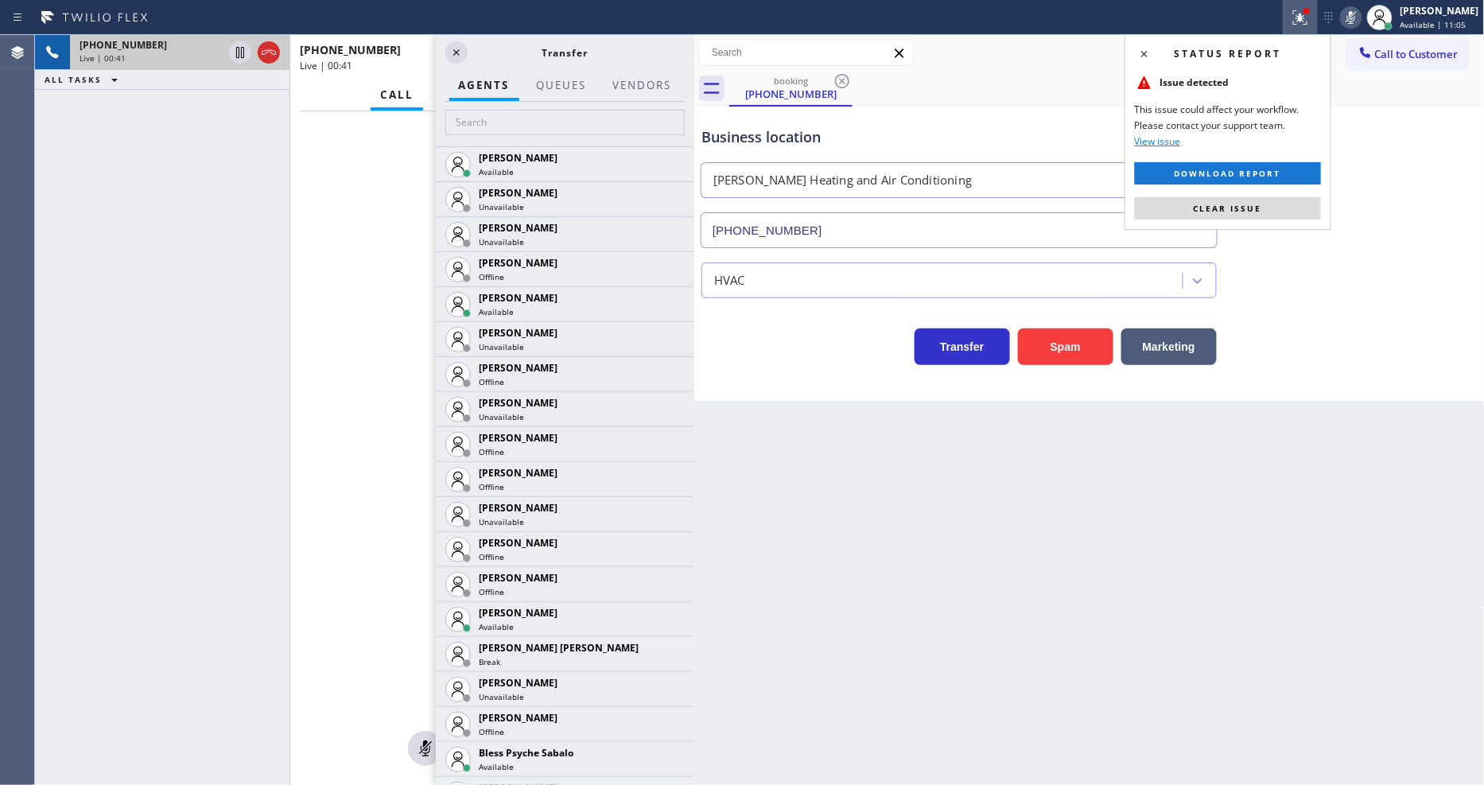
click at [1310, 21] on icon at bounding box center [1300, 17] width 19 height 19
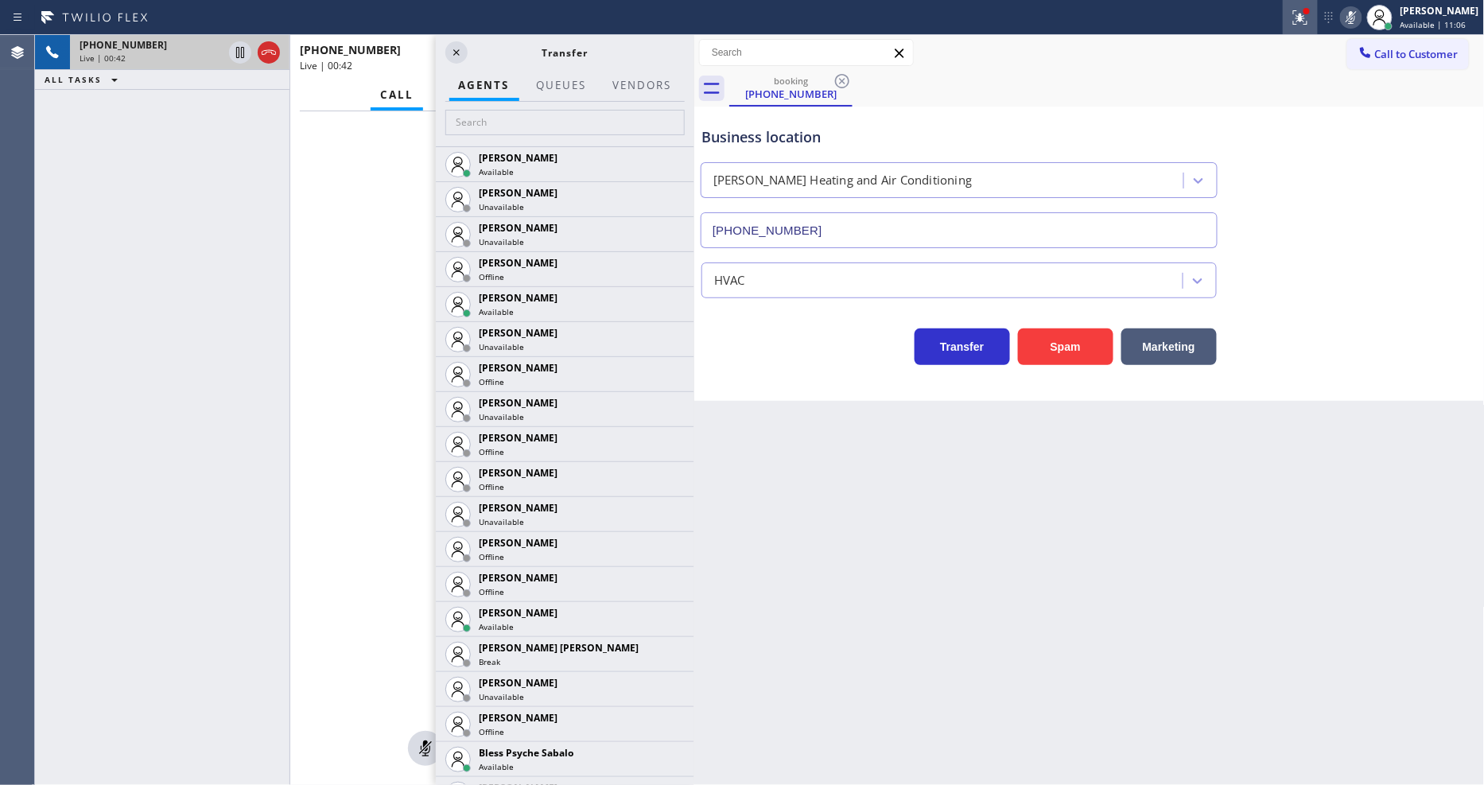
click at [1357, 17] on rect at bounding box center [1350, 15] width 11 height 11
click at [458, 56] on icon at bounding box center [456, 52] width 19 height 19
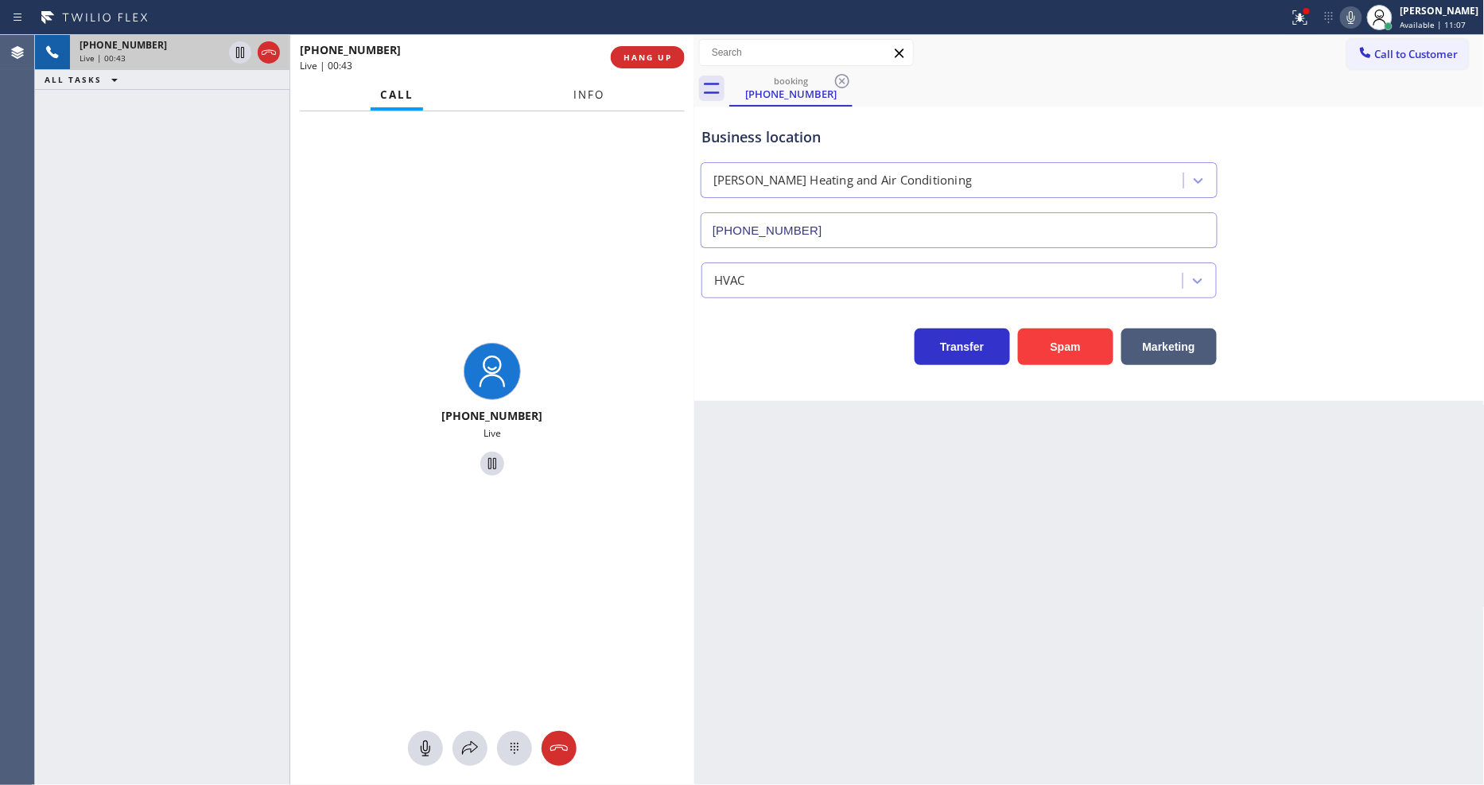
click at [573, 90] on button "Info" at bounding box center [589, 95] width 50 height 31
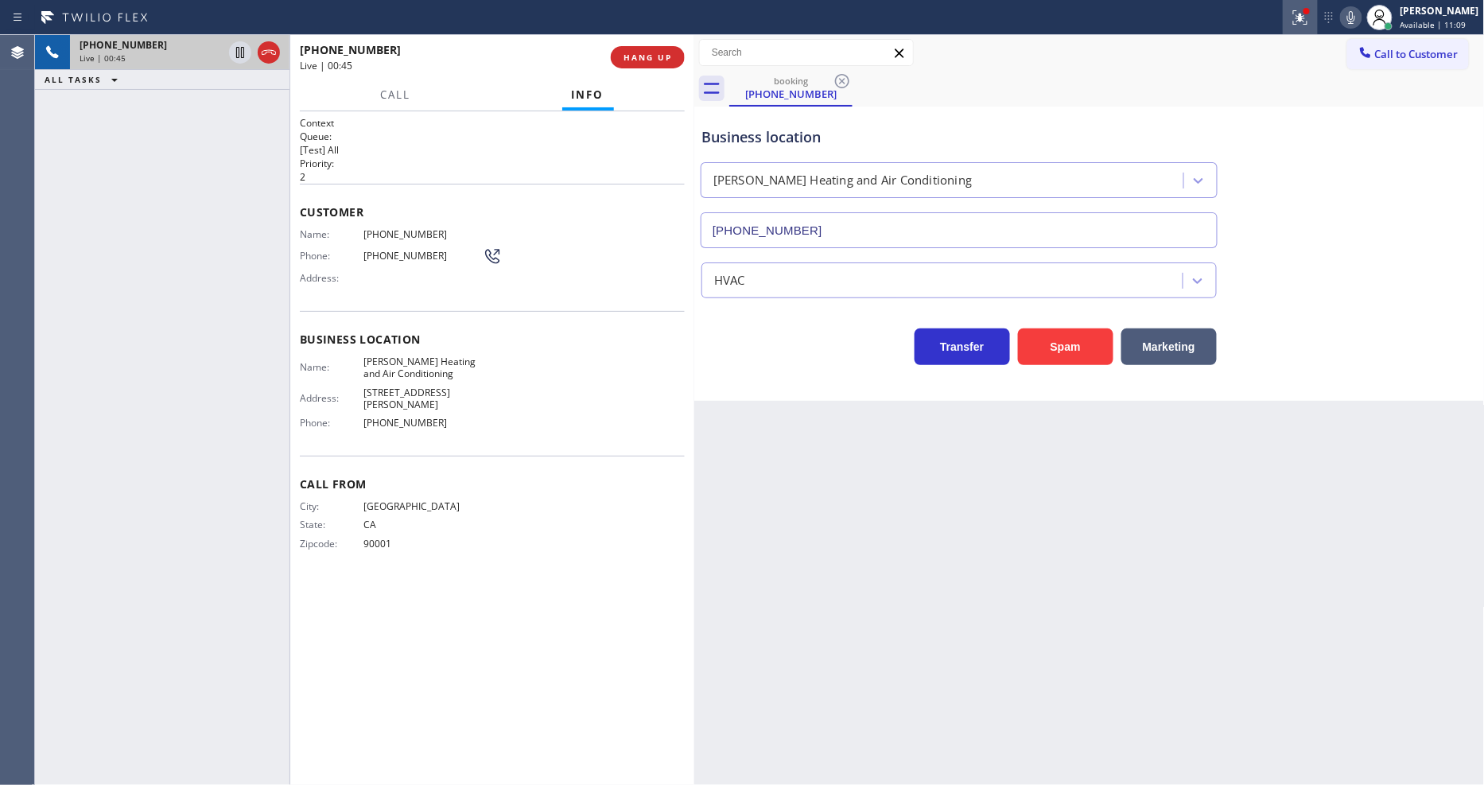
click at [1308, 17] on icon at bounding box center [1300, 17] width 19 height 19
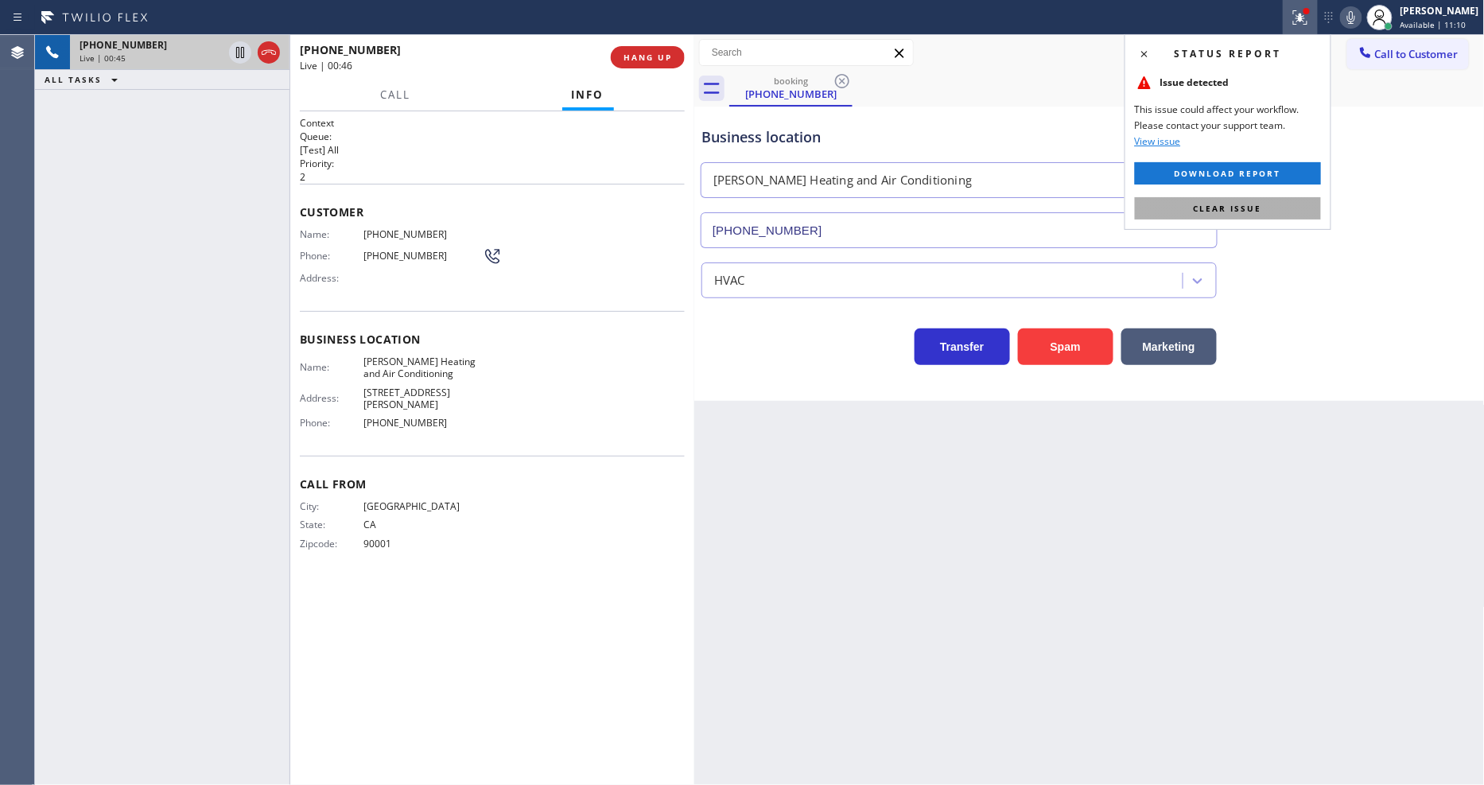
click at [1238, 204] on span "Clear issue" at bounding box center [1228, 208] width 68 height 11
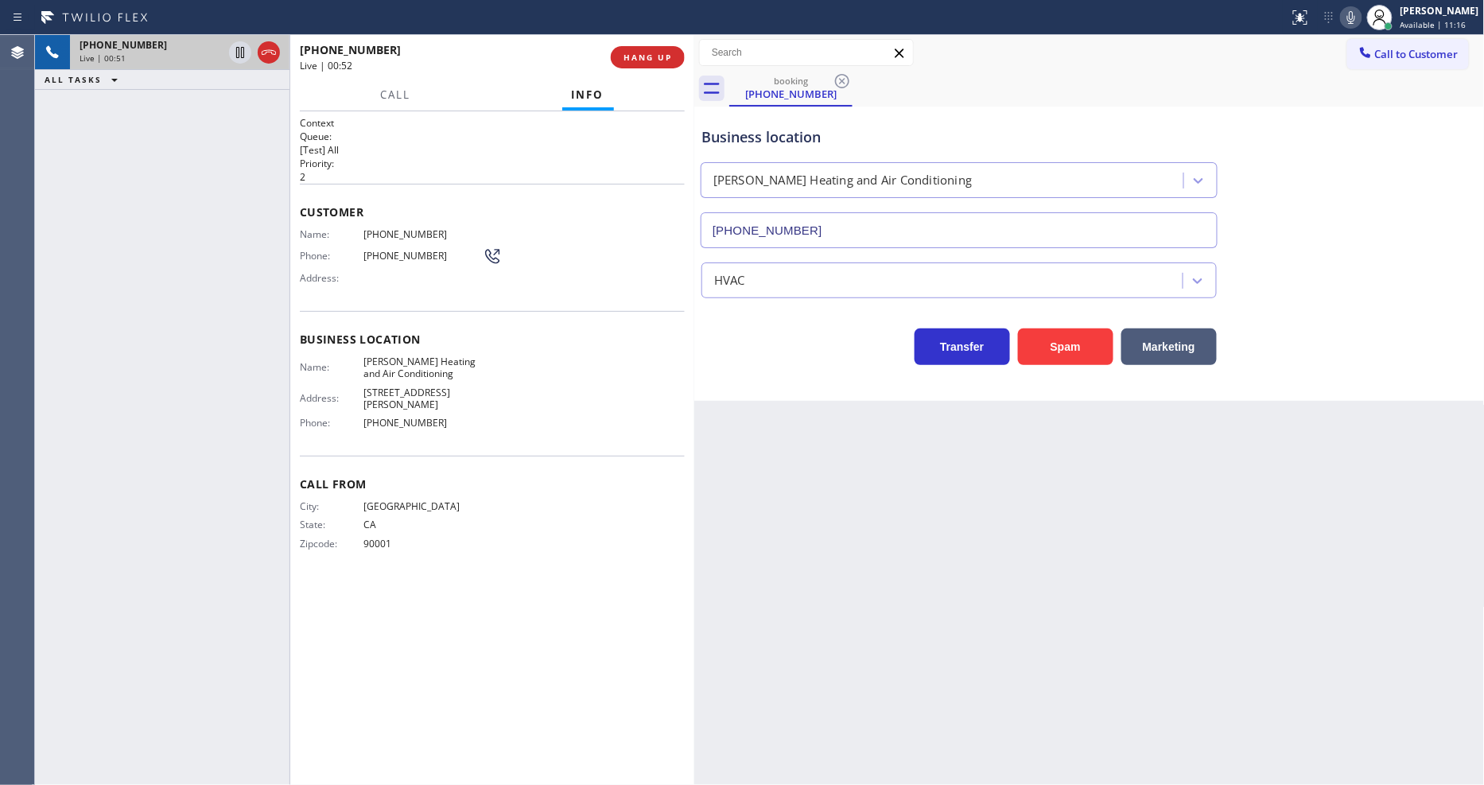
drag, startPoint x: 1053, startPoint y: 642, endPoint x: 976, endPoint y: 601, distance: 86.8
click at [1052, 642] on div "Back to Dashboard Change Sender ID Customers Technicians Select a contact Outbo…" at bounding box center [1089, 410] width 790 height 750
click at [408, 233] on span "[PHONE_NUMBER]" at bounding box center [422, 234] width 119 height 12
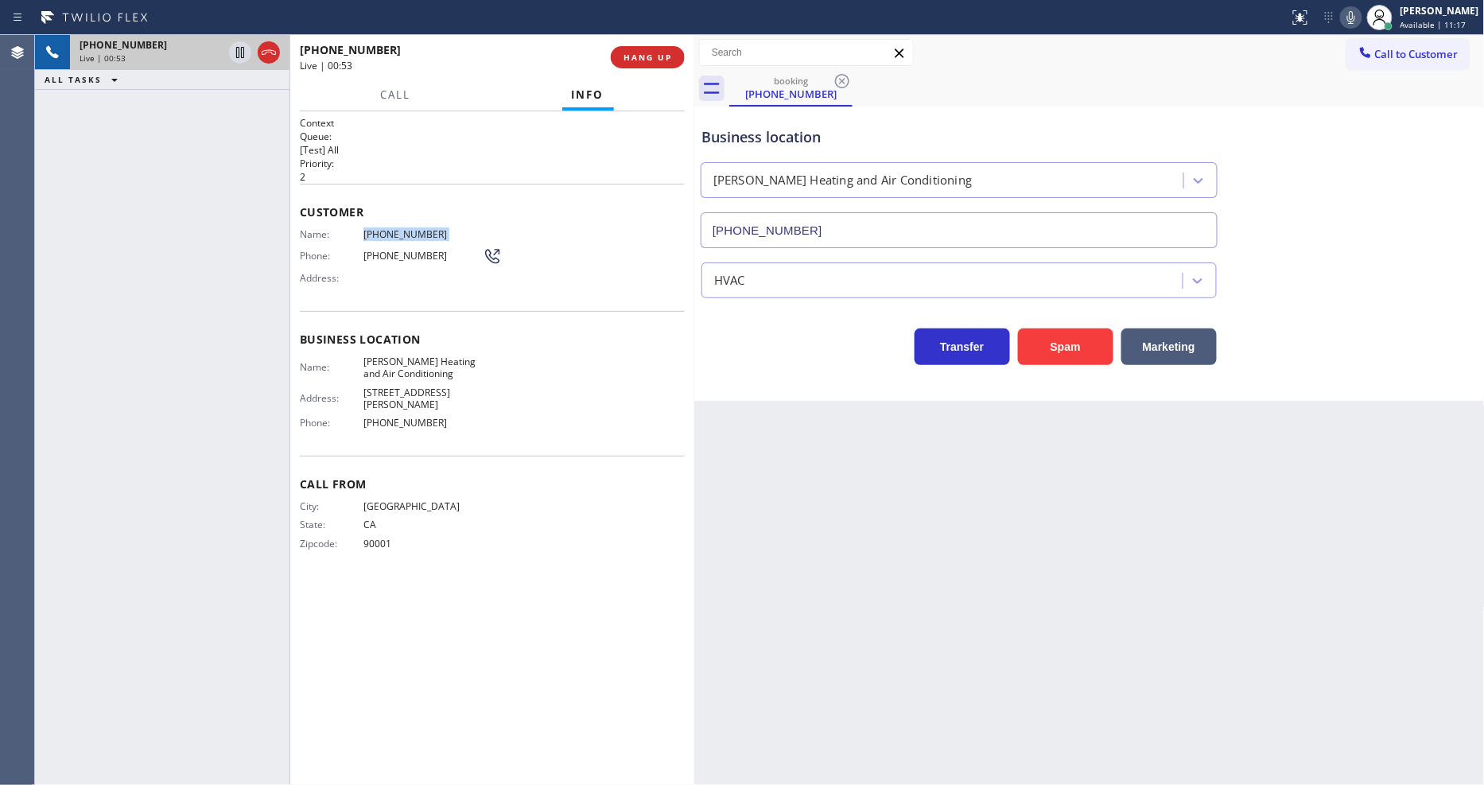
copy span "[PHONE_NUMBER]"
drag, startPoint x: 984, startPoint y: 654, endPoint x: 951, endPoint y: 624, distance: 44.5
click at [984, 654] on div "Back to Dashboard Change Sender ID Customers Technicians Select a contact Outbo…" at bounding box center [1089, 410] width 790 height 750
click at [992, 506] on div "Back to Dashboard Change Sender ID Customers Technicians Select a contact Outbo…" at bounding box center [1089, 410] width 790 height 750
click at [649, 56] on span "HANG UP" at bounding box center [647, 57] width 49 height 11
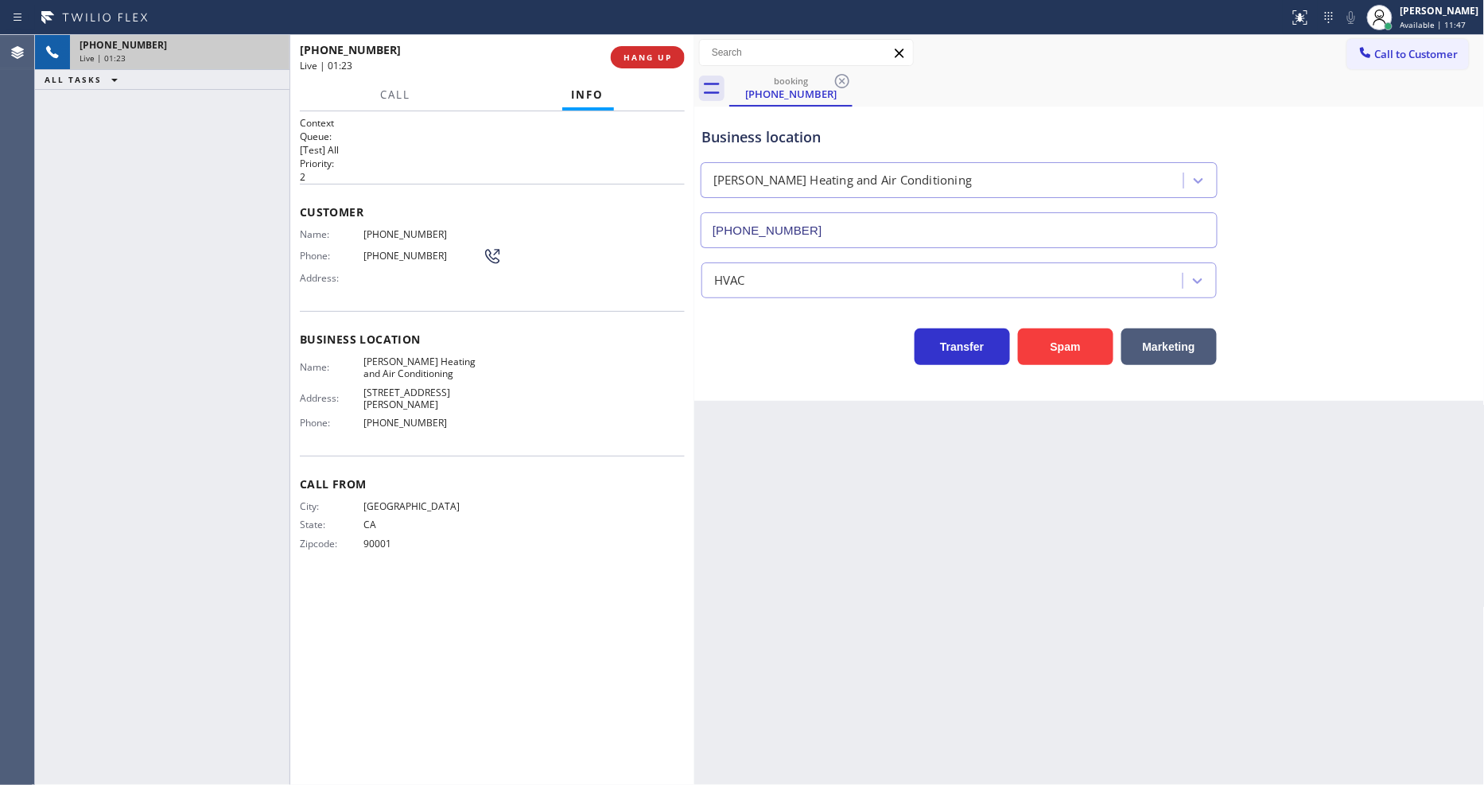
drag, startPoint x: 650, startPoint y: 54, endPoint x: 1060, endPoint y: 216, distance: 441.2
click at [650, 49] on button "HANG UP" at bounding box center [648, 57] width 74 height 22
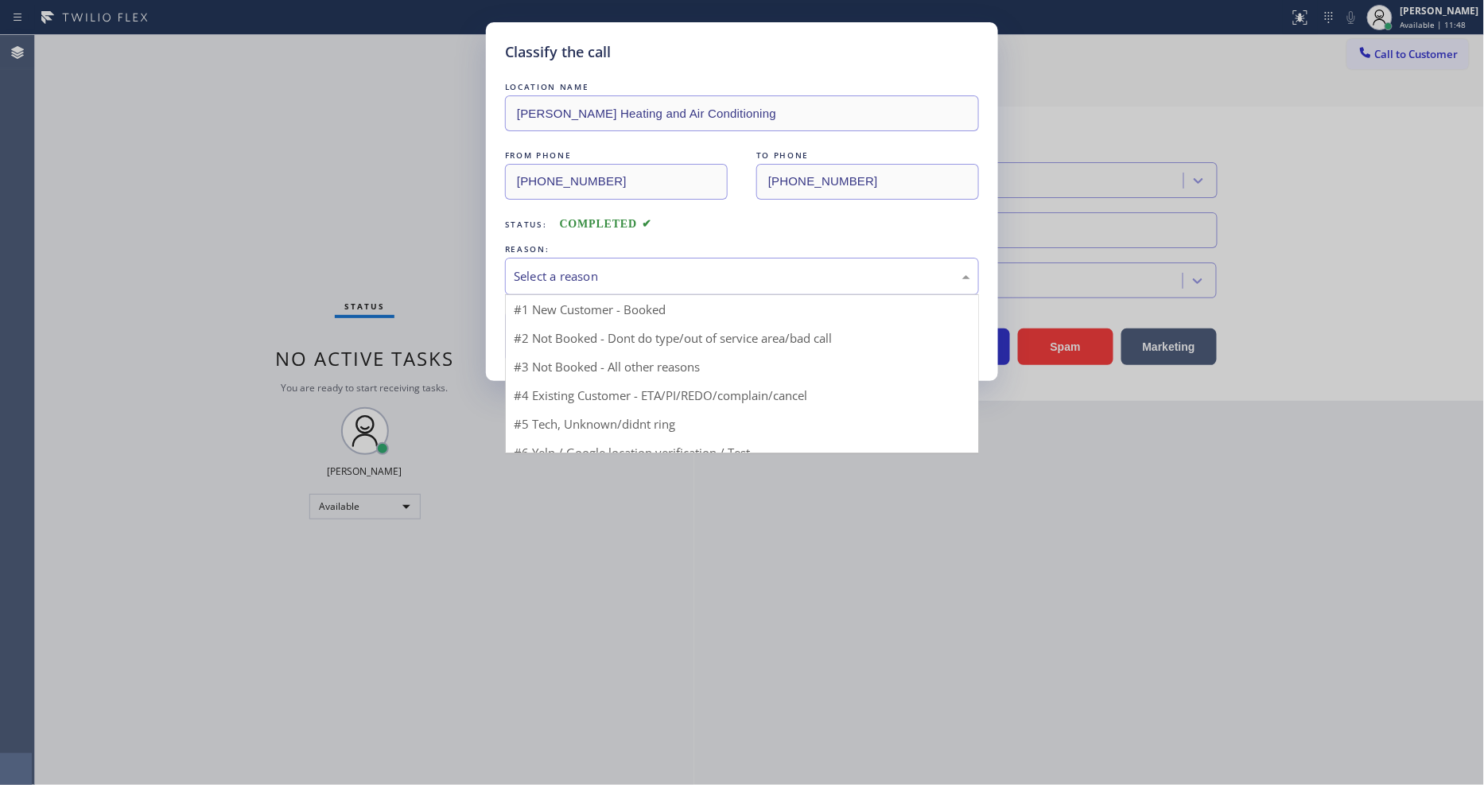
click at [571, 267] on div "Select a reason" at bounding box center [742, 276] width 456 height 18
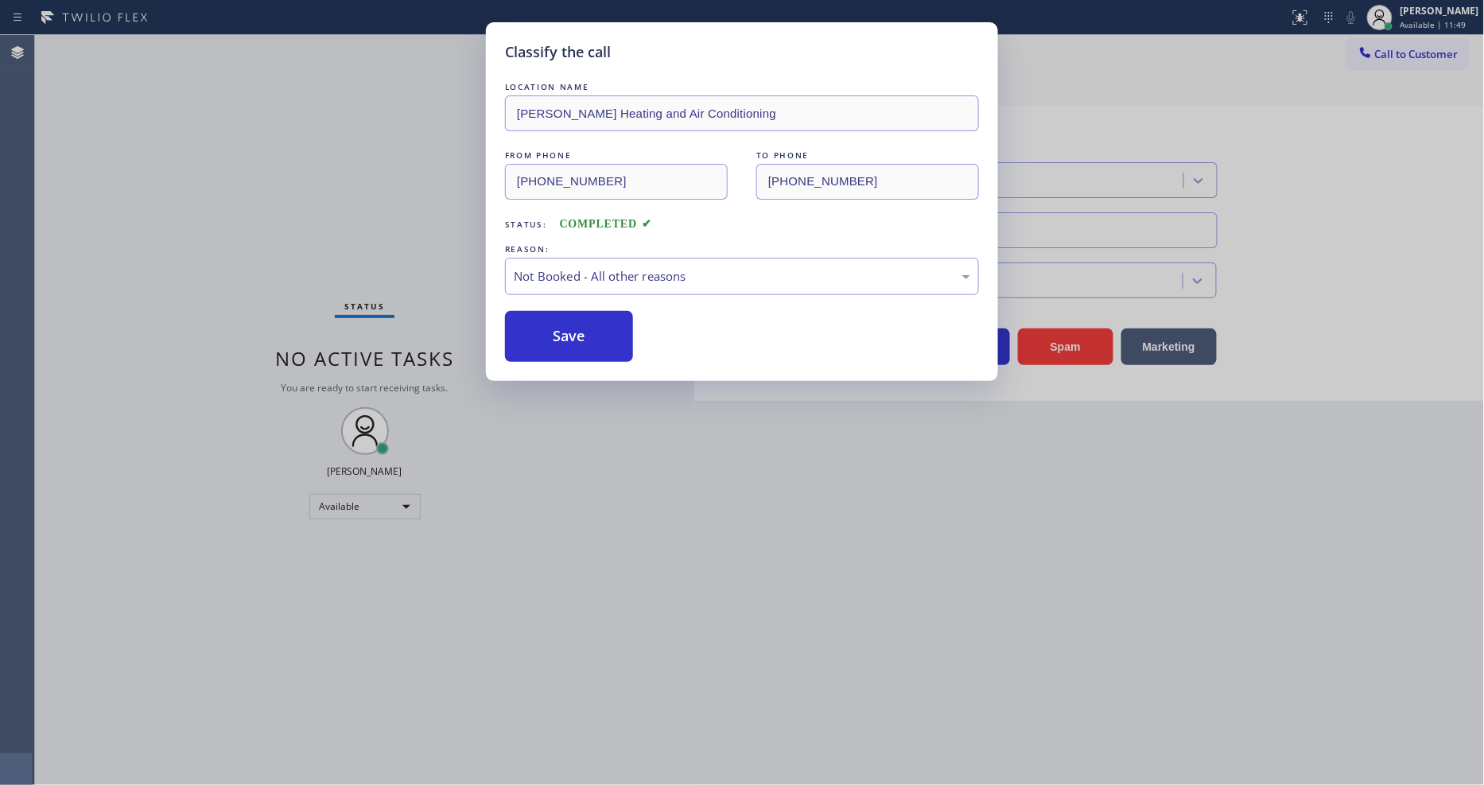
click at [566, 329] on button "Save" at bounding box center [569, 336] width 128 height 51
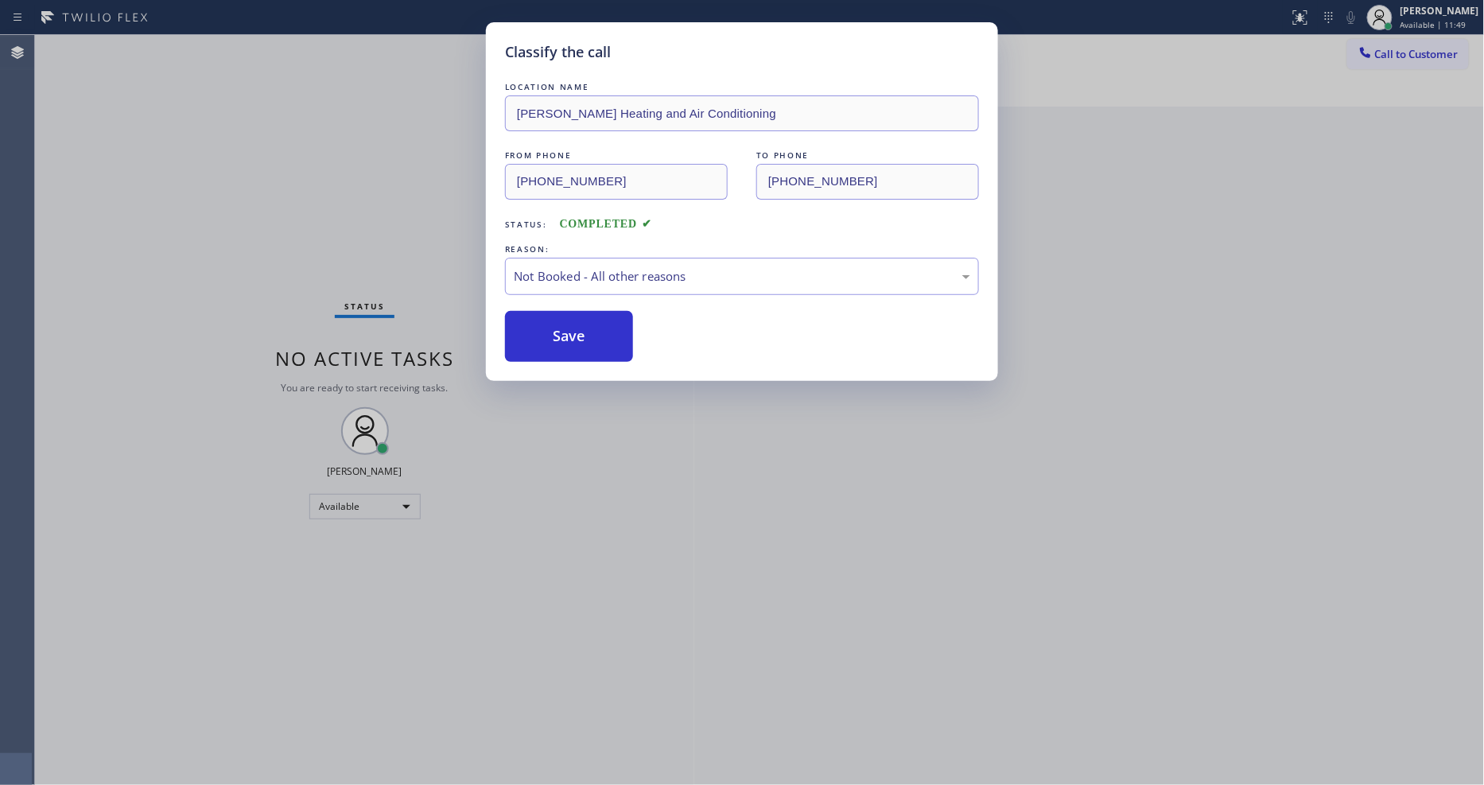
click at [566, 329] on button "Save" at bounding box center [569, 336] width 128 height 51
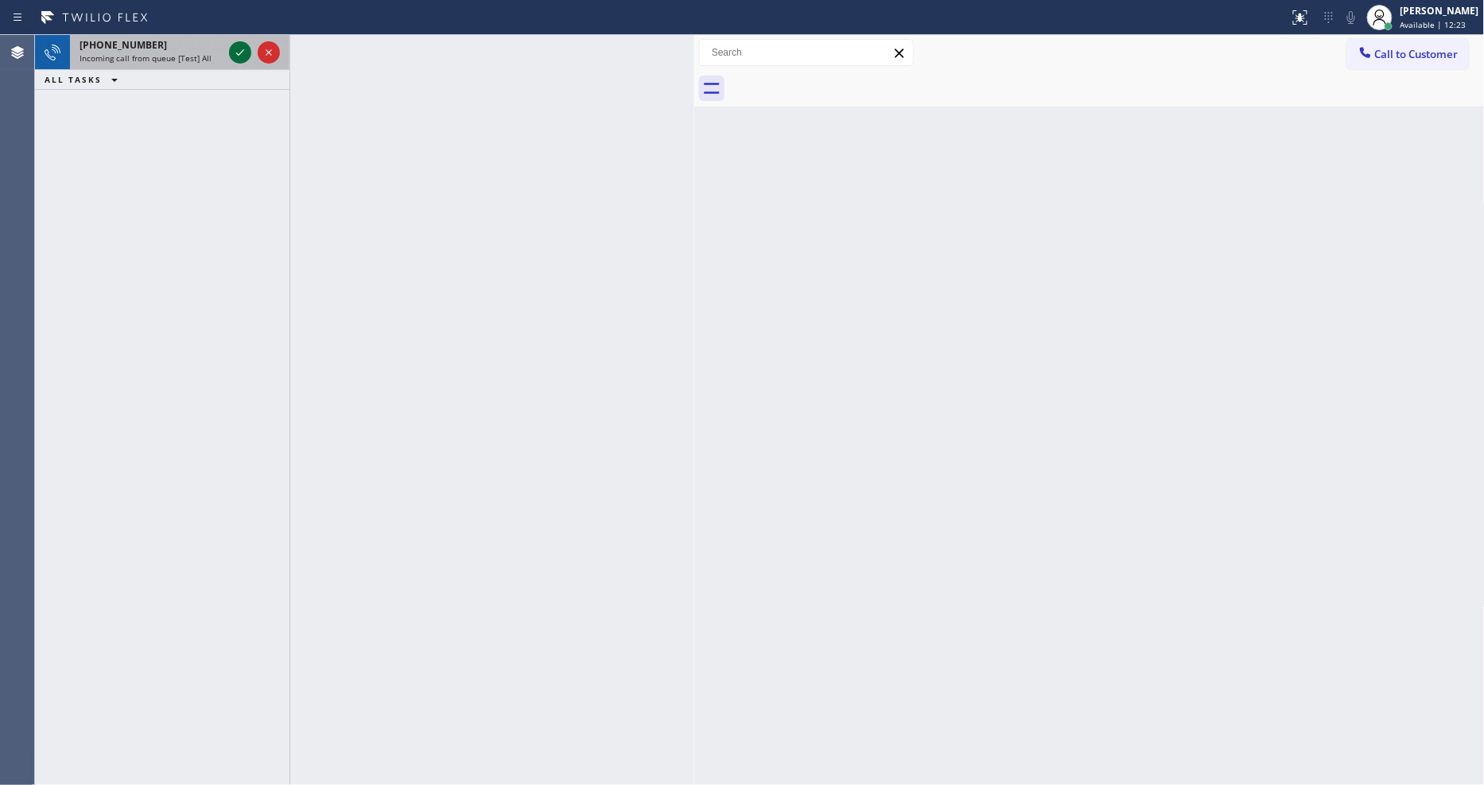
click at [247, 50] on icon at bounding box center [240, 52] width 19 height 19
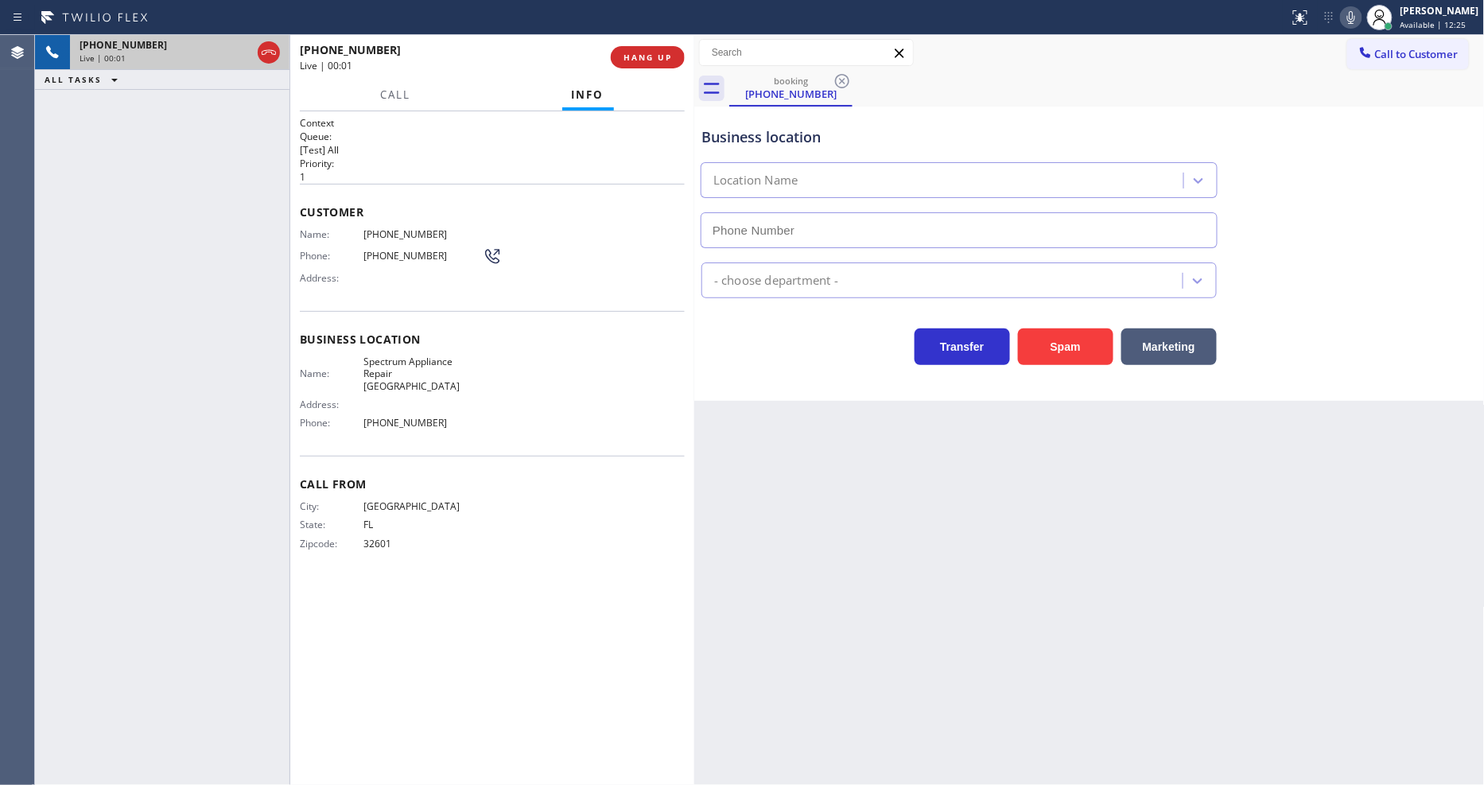
type input "[PHONE_NUMBER]"
click at [706, 557] on div "Back to Dashboard Change Sender ID Customers Technicians Select a contact Outbo…" at bounding box center [1089, 410] width 790 height 750
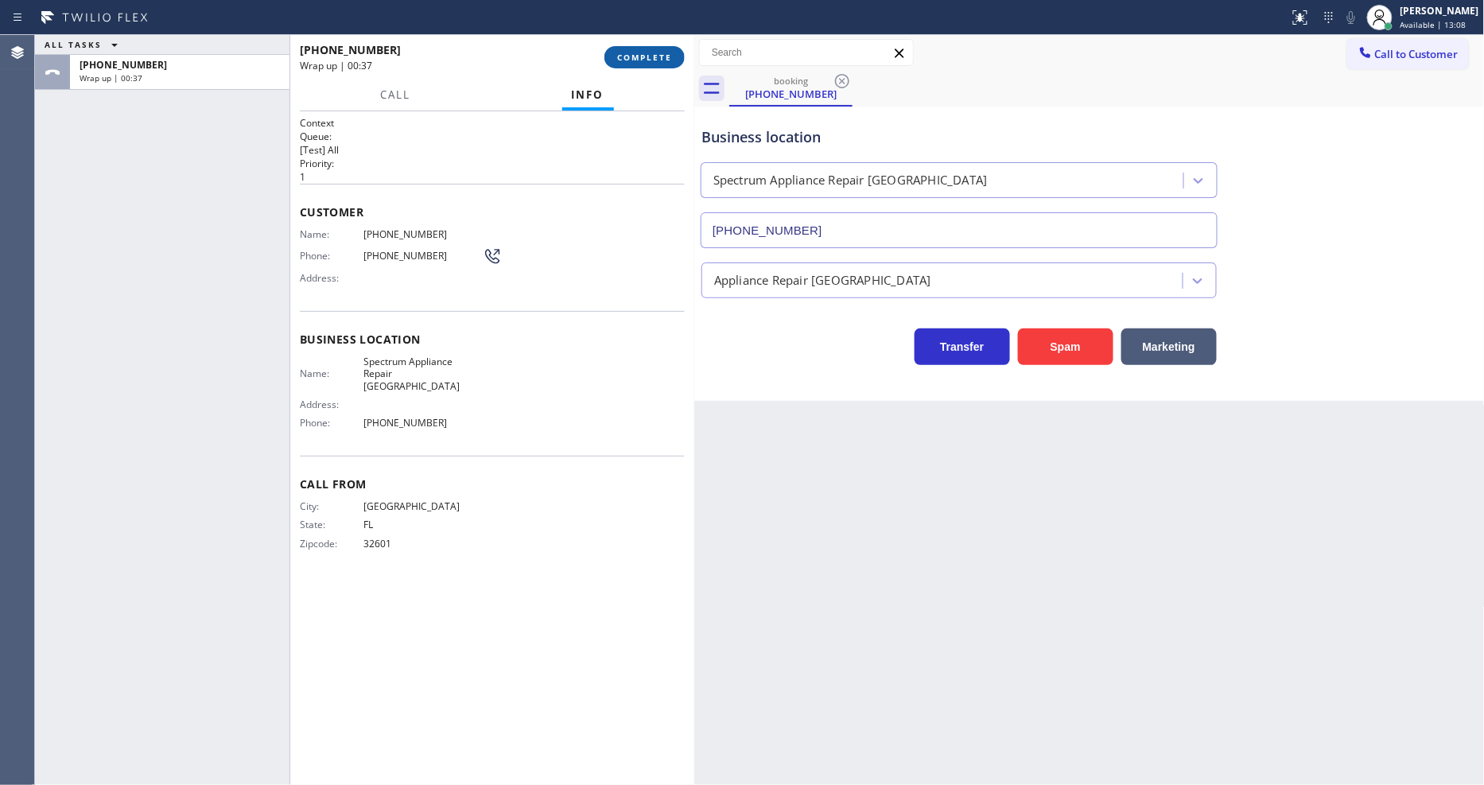
click at [650, 61] on span "COMPLETE" at bounding box center [644, 57] width 55 height 11
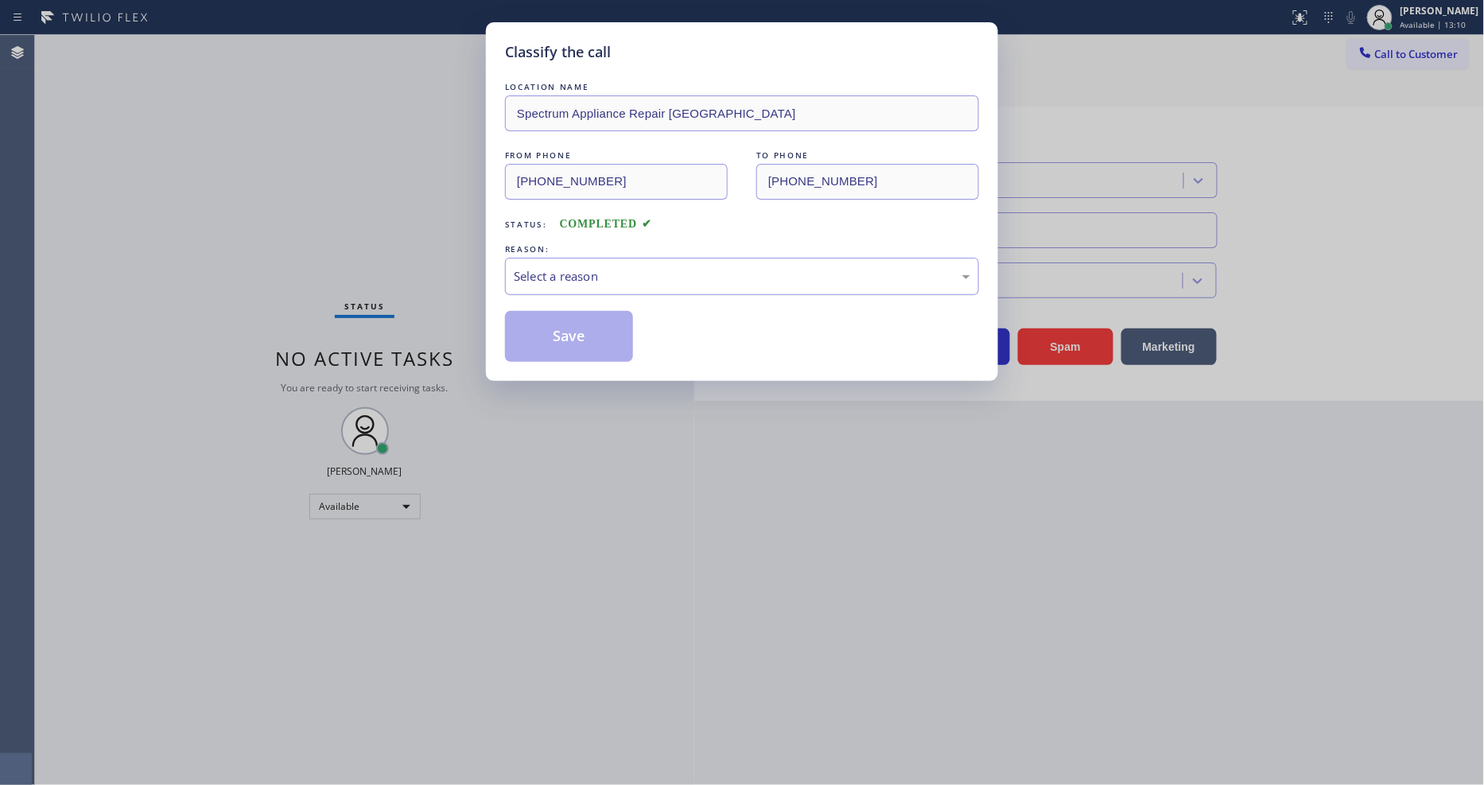
click at [550, 267] on div "Select a reason" at bounding box center [742, 276] width 456 height 18
click at [549, 334] on button "Save" at bounding box center [569, 336] width 128 height 51
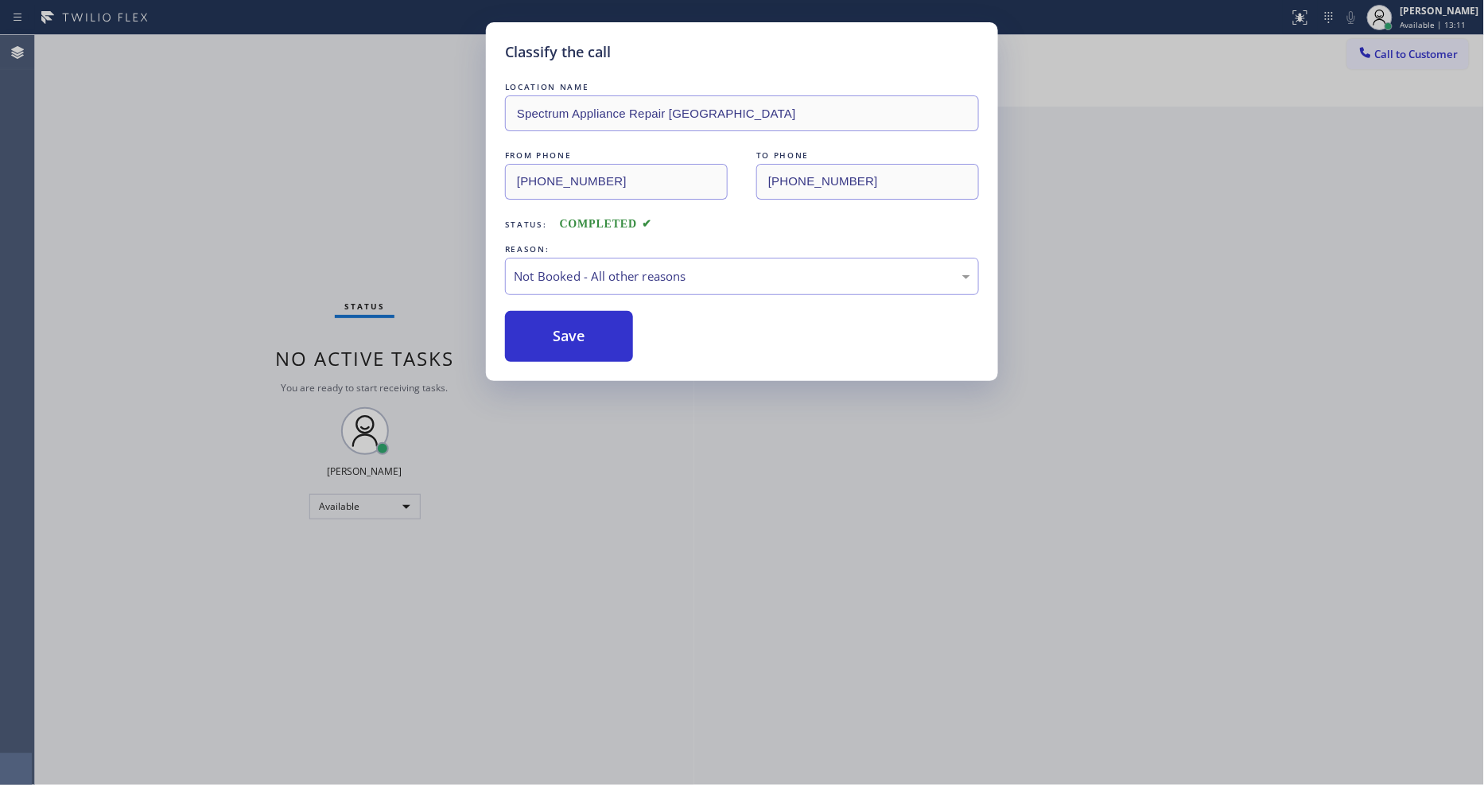
click at [549, 334] on button "Save" at bounding box center [569, 336] width 128 height 51
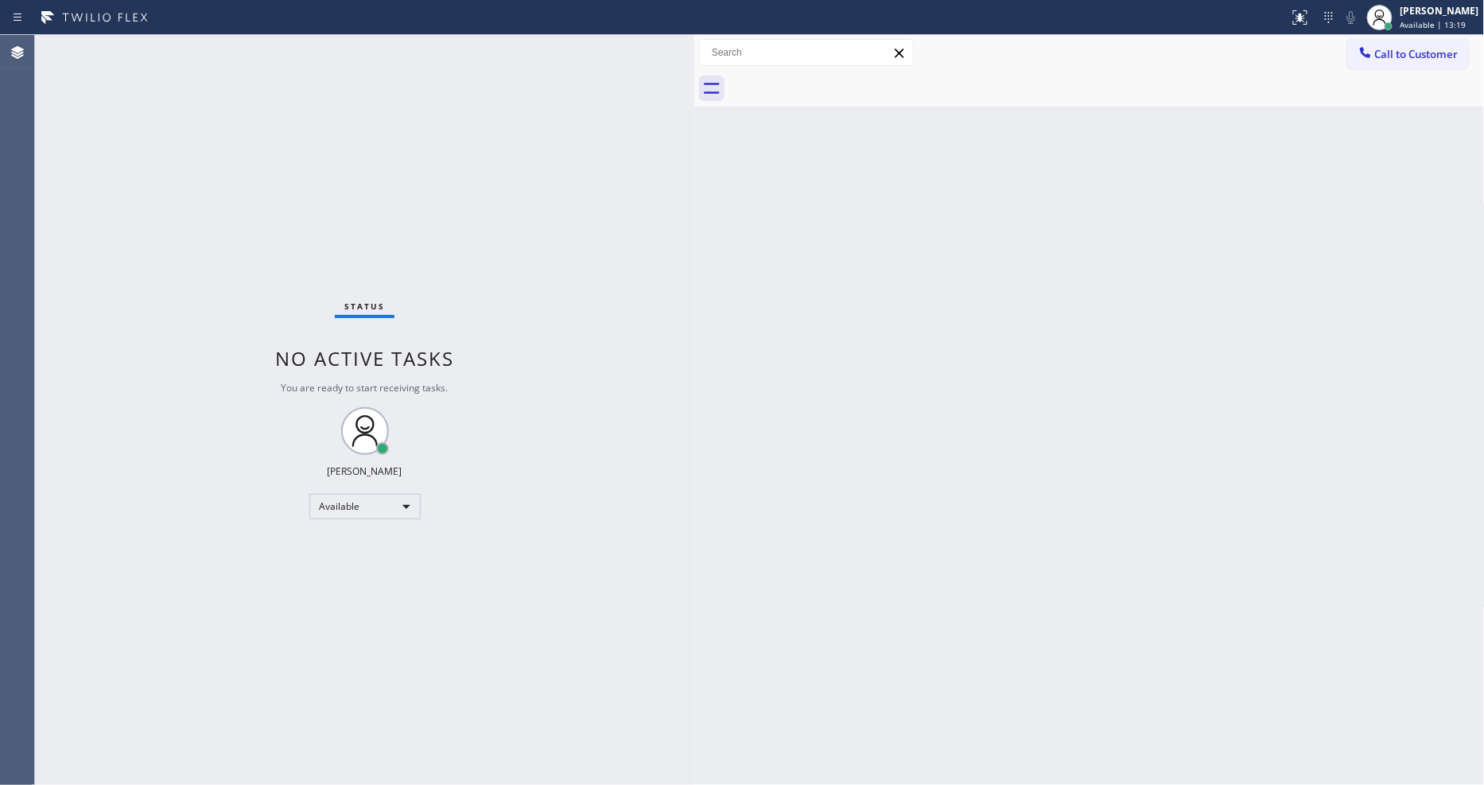
click at [1357, 616] on div "Back to Dashboard Change Sender ID Customers Technicians Select a contact Outbo…" at bounding box center [1089, 410] width 790 height 750
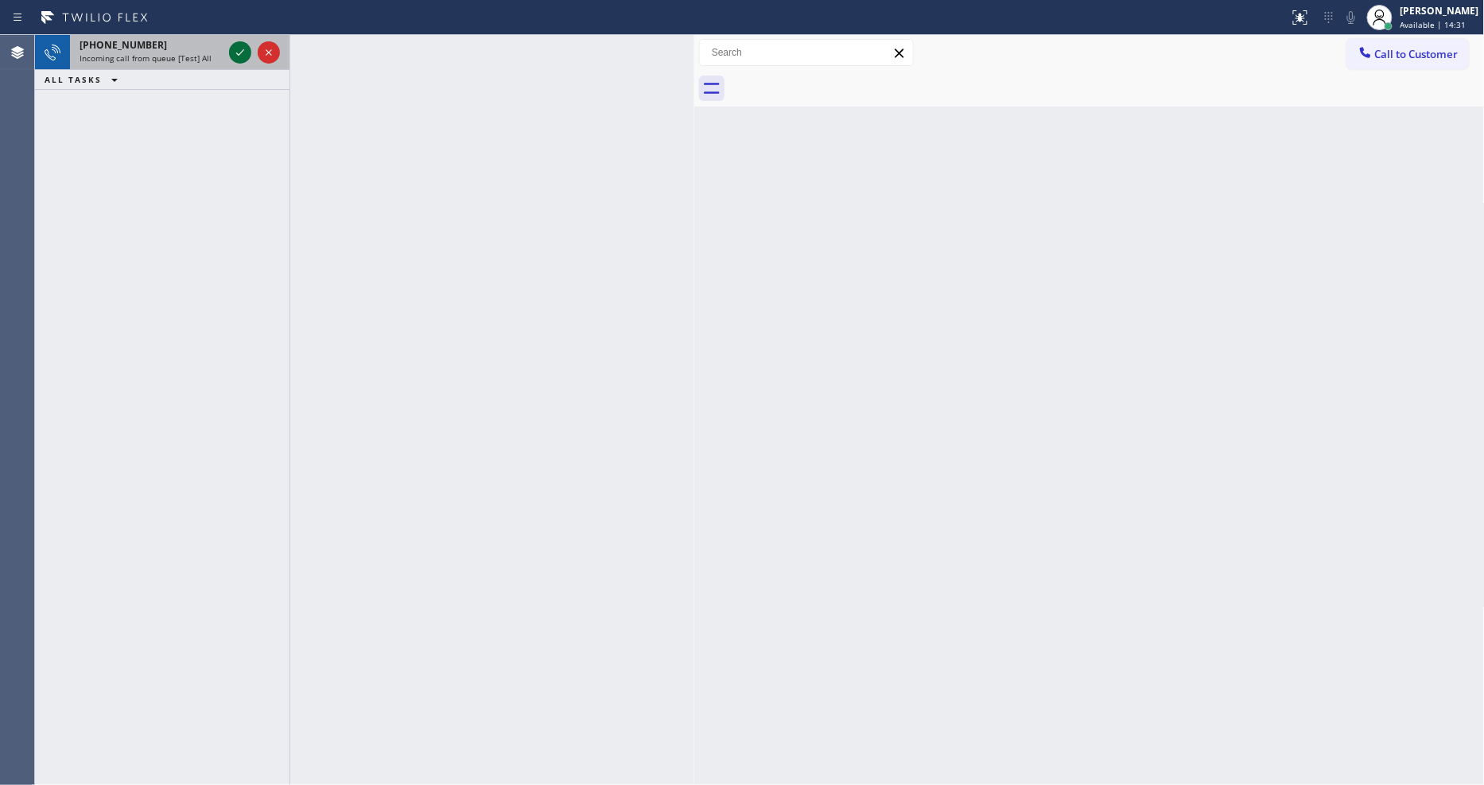
click at [233, 49] on icon at bounding box center [240, 52] width 19 height 19
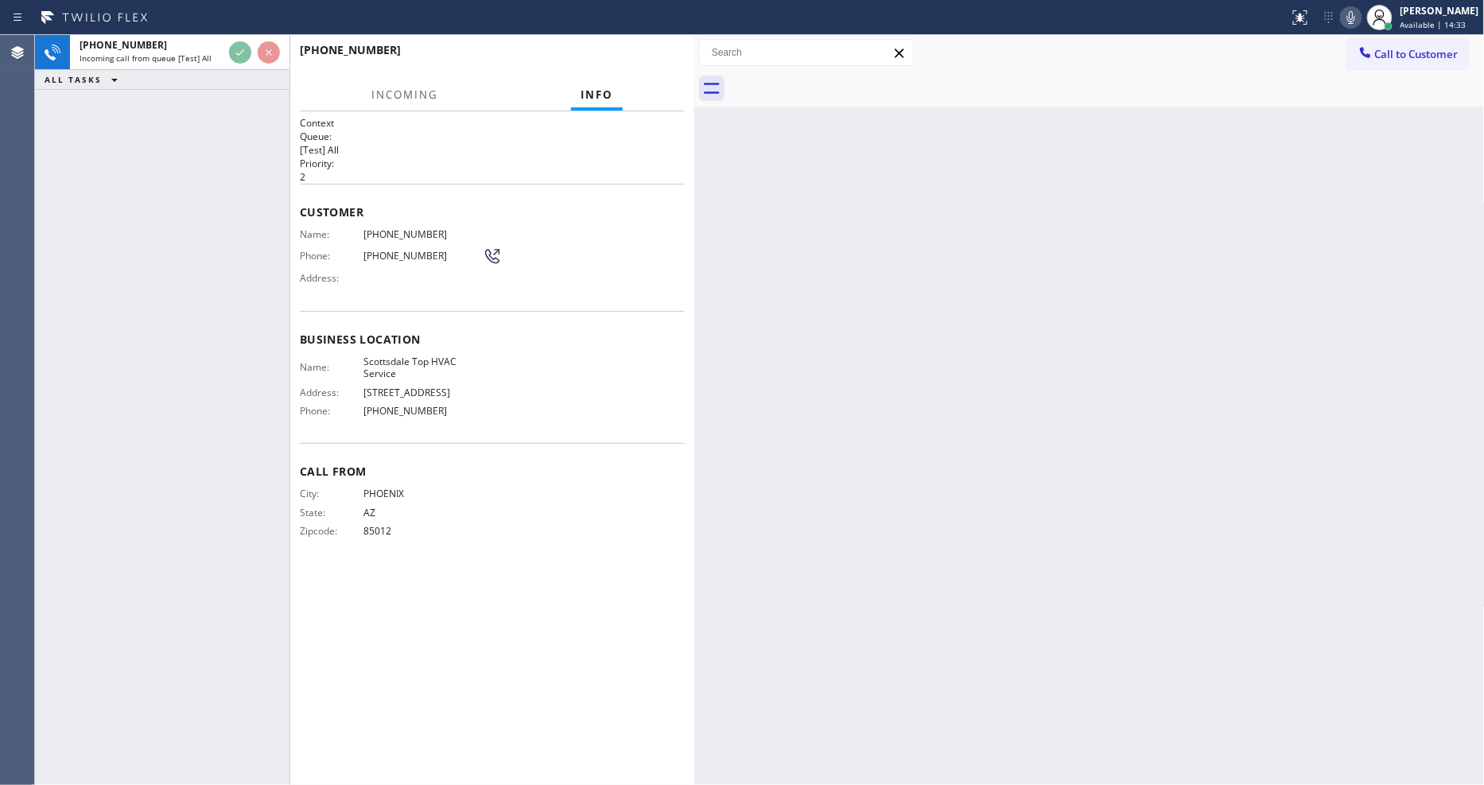
click at [547, 604] on div "Context Queue: [Test] All Priority: 2 Customer Name: [PHONE_NUMBER] Phone: [PHO…" at bounding box center [492, 448] width 385 height 664
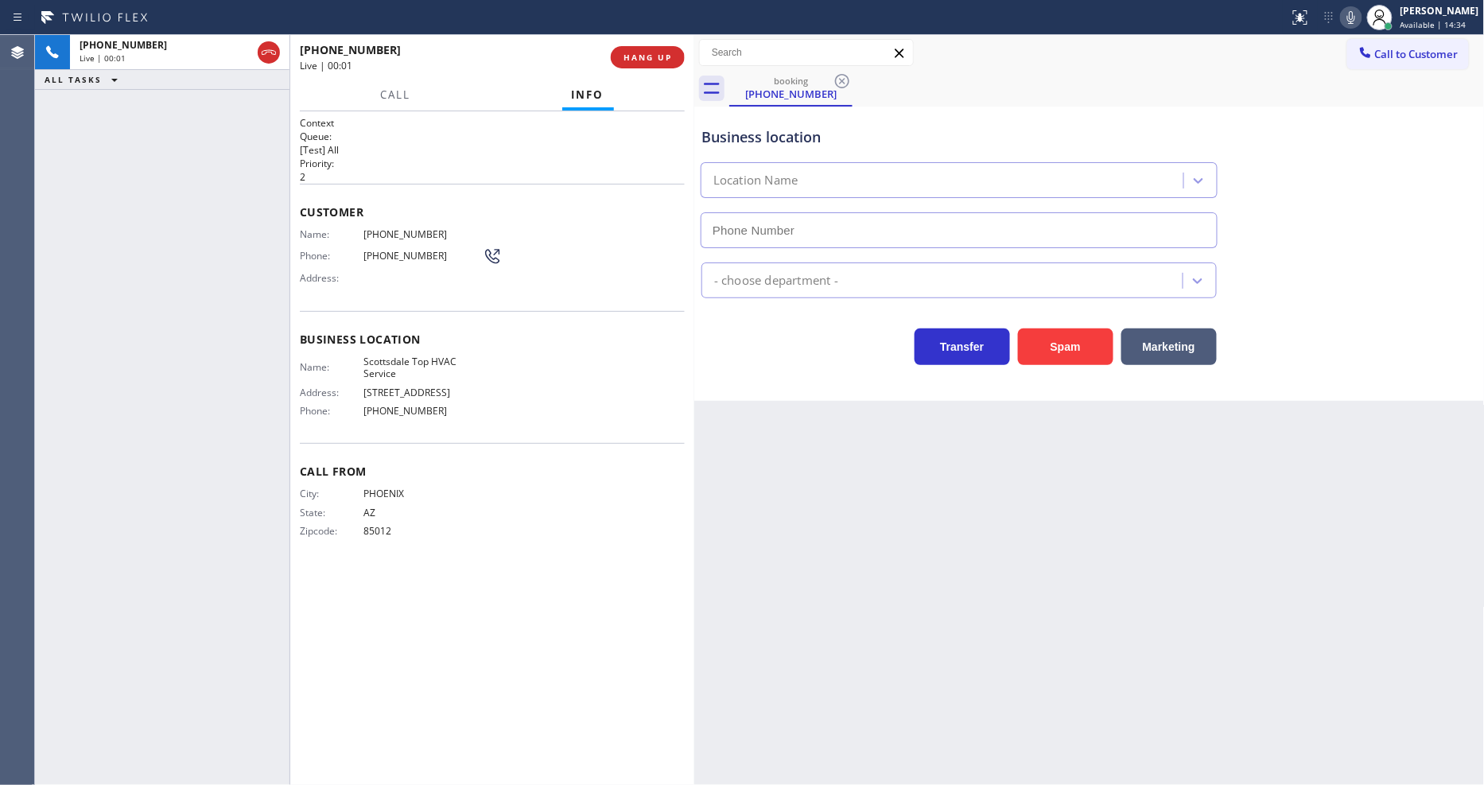
type input "[PHONE_NUMBER]"
drag, startPoint x: 632, startPoint y: 480, endPoint x: 635, endPoint y: 679, distance: 198.8
click at [631, 479] on div "Call From City: [GEOGRAPHIC_DATA]: [US_STATE] Zipcode: 85012" at bounding box center [492, 503] width 385 height 120
click at [661, 50] on button "HANG UP" at bounding box center [648, 57] width 74 height 22
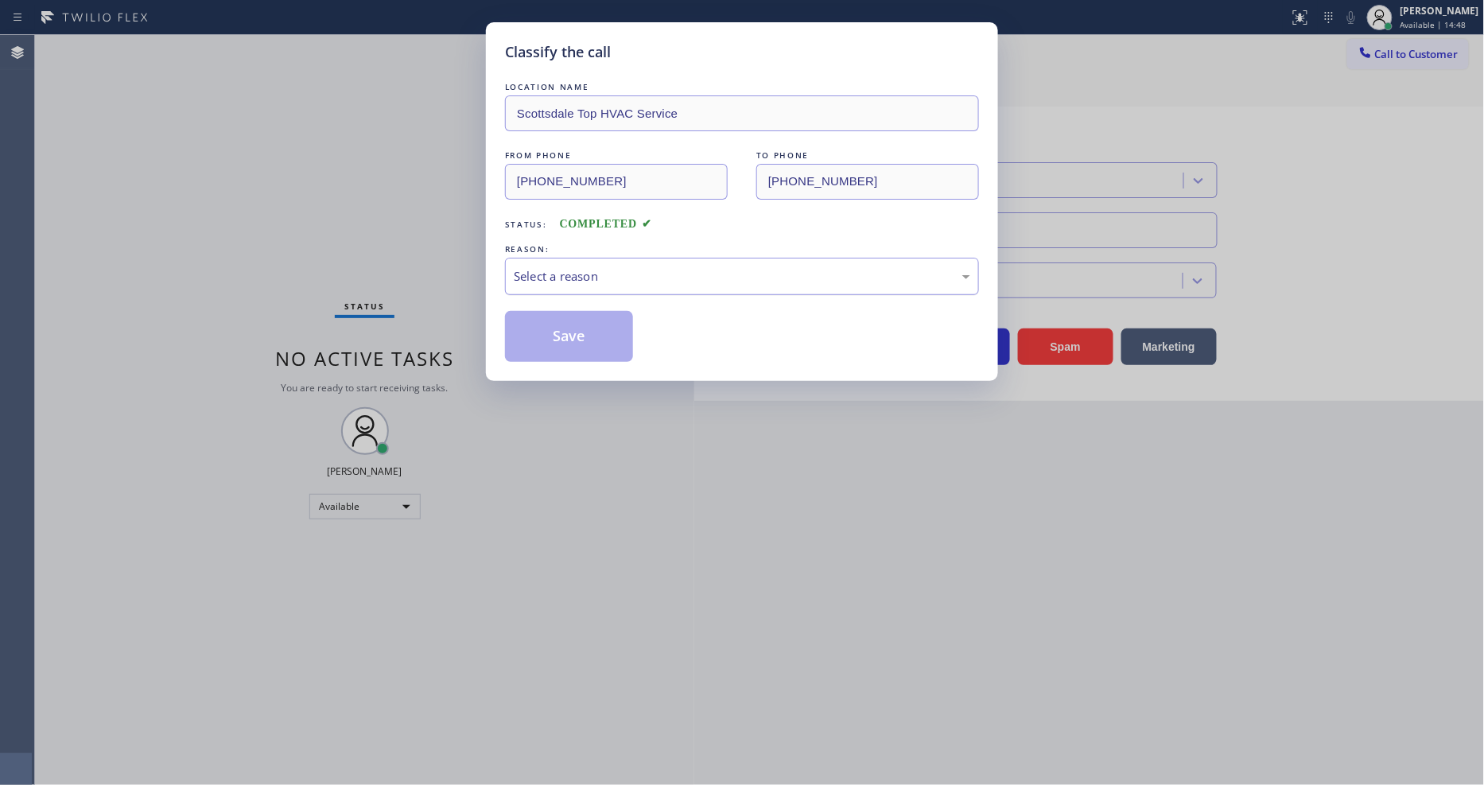
click at [589, 267] on div "Select a reason" at bounding box center [742, 276] width 456 height 18
click at [573, 331] on button "Save" at bounding box center [569, 336] width 128 height 51
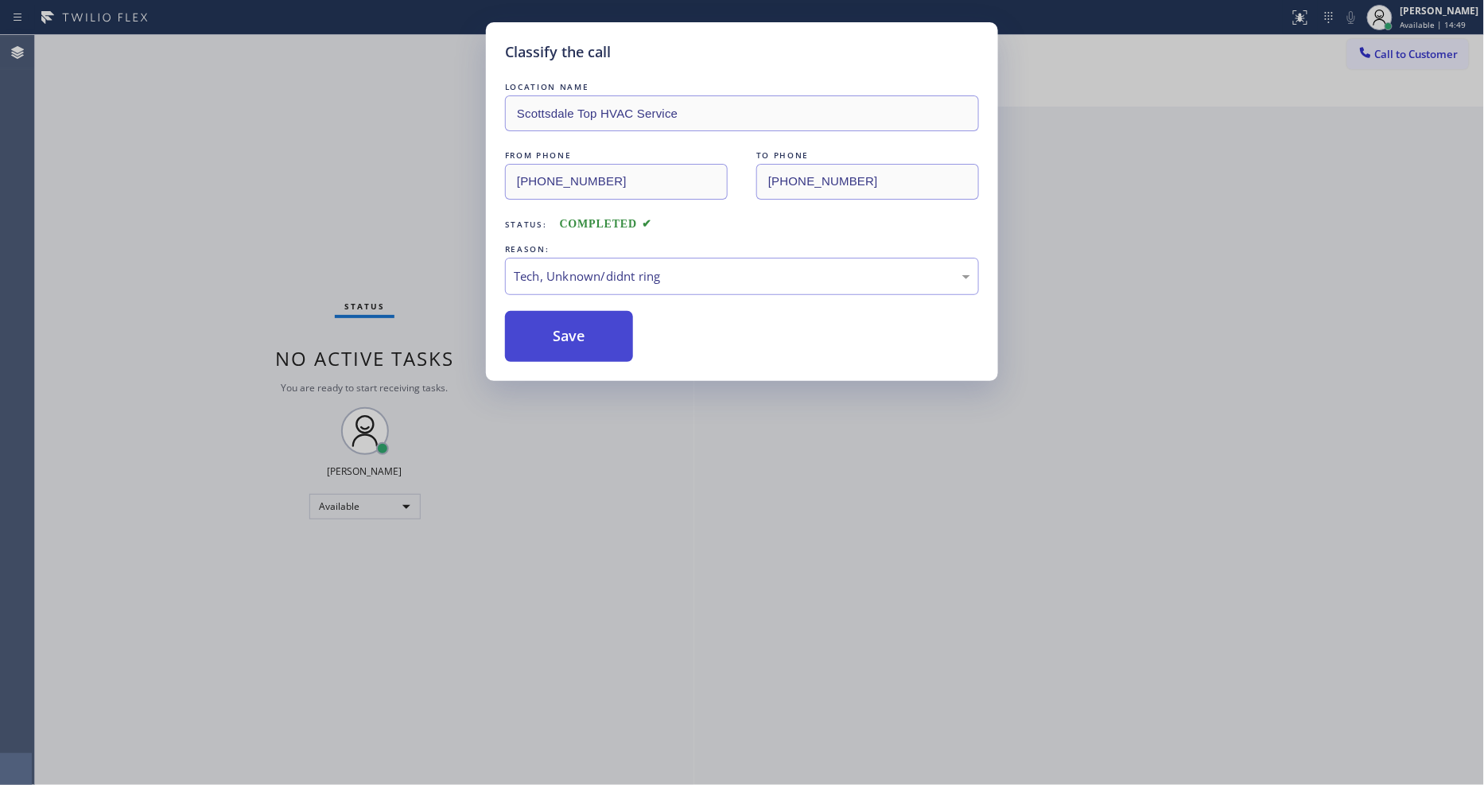
click at [573, 331] on button "Save" at bounding box center [569, 336] width 128 height 51
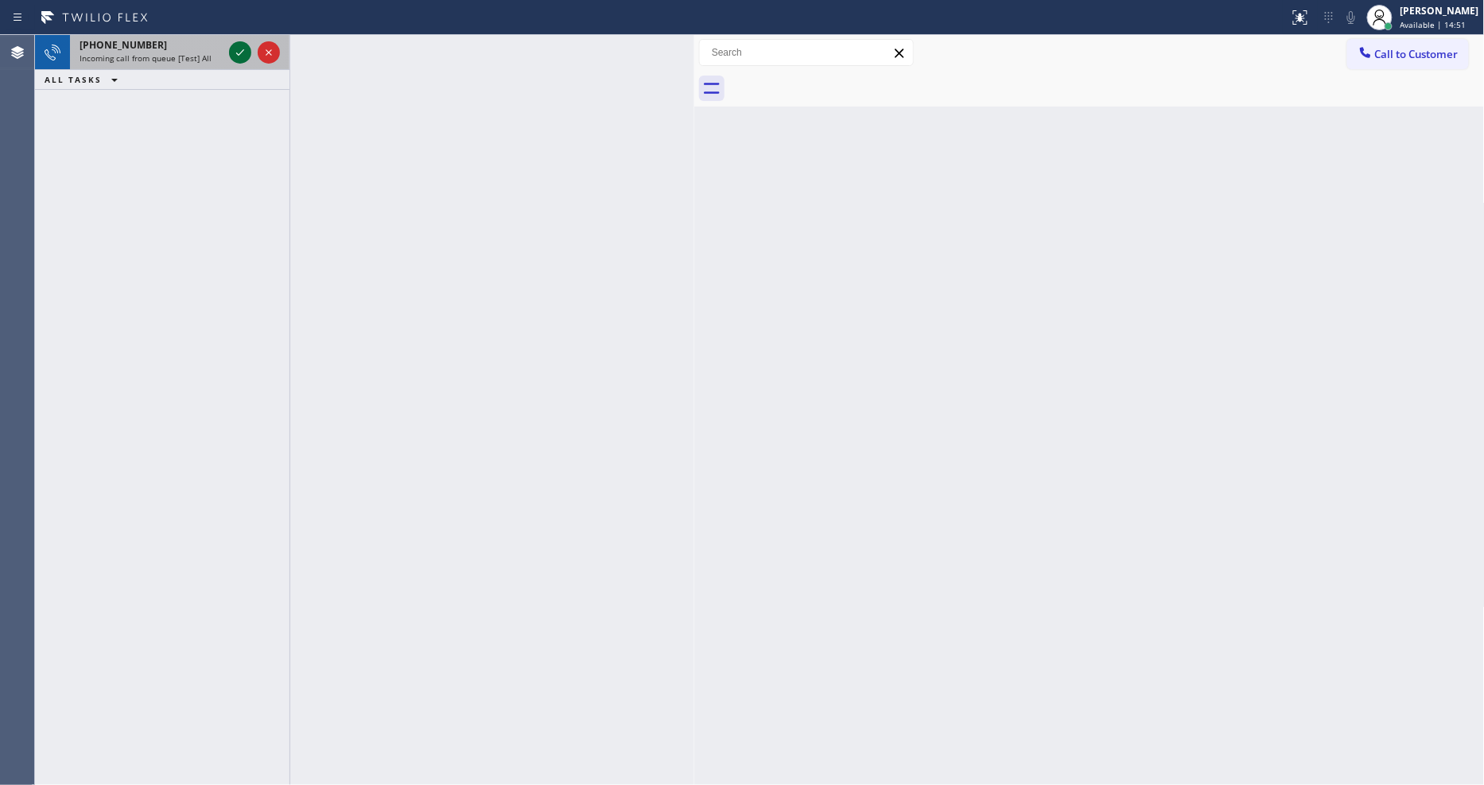
click at [241, 54] on icon at bounding box center [240, 52] width 19 height 19
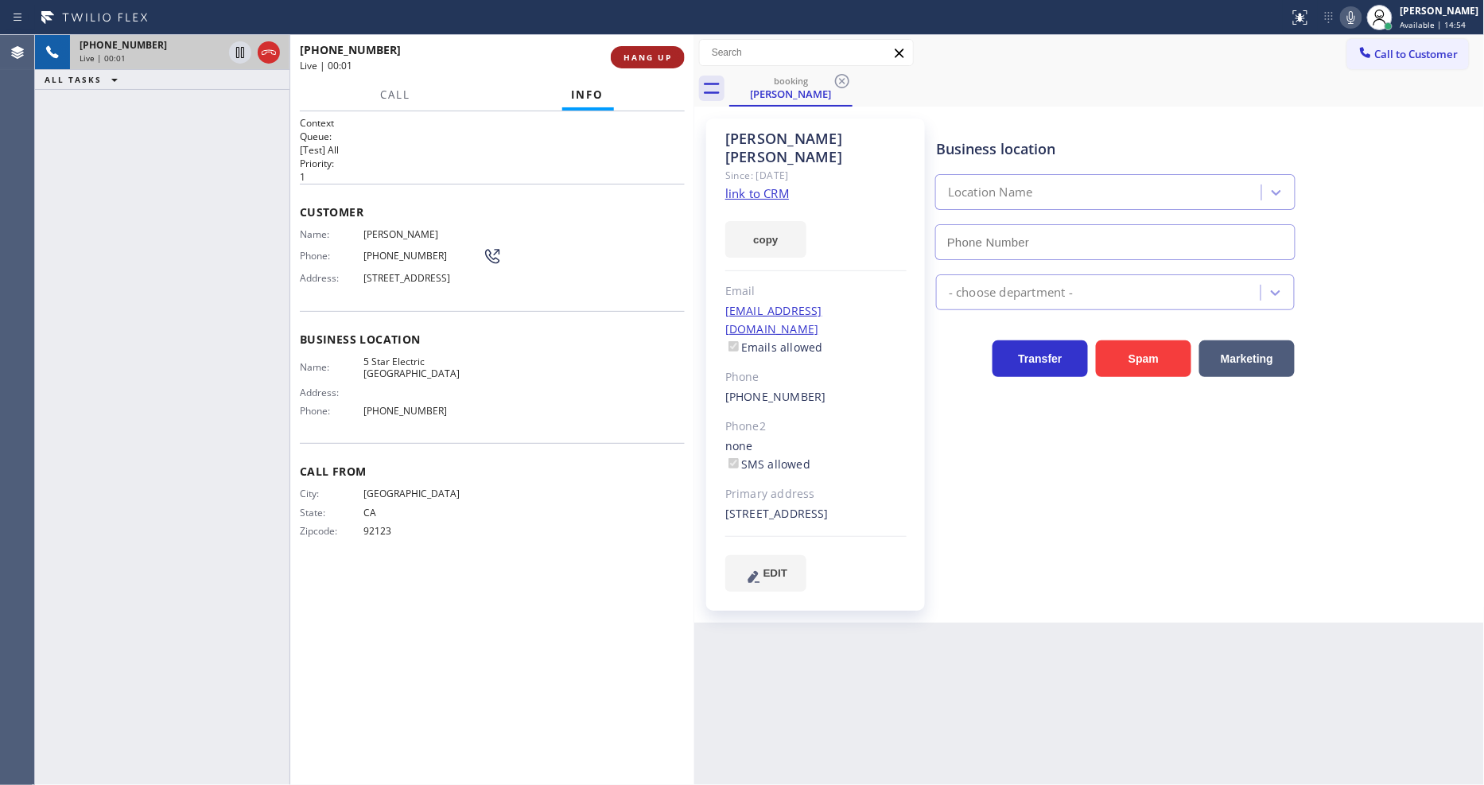
click at [623, 57] on button "HANG UP" at bounding box center [648, 57] width 74 height 22
type input "[PHONE_NUMBER]"
click at [741, 185] on link "link to CRM" at bounding box center [757, 193] width 64 height 16
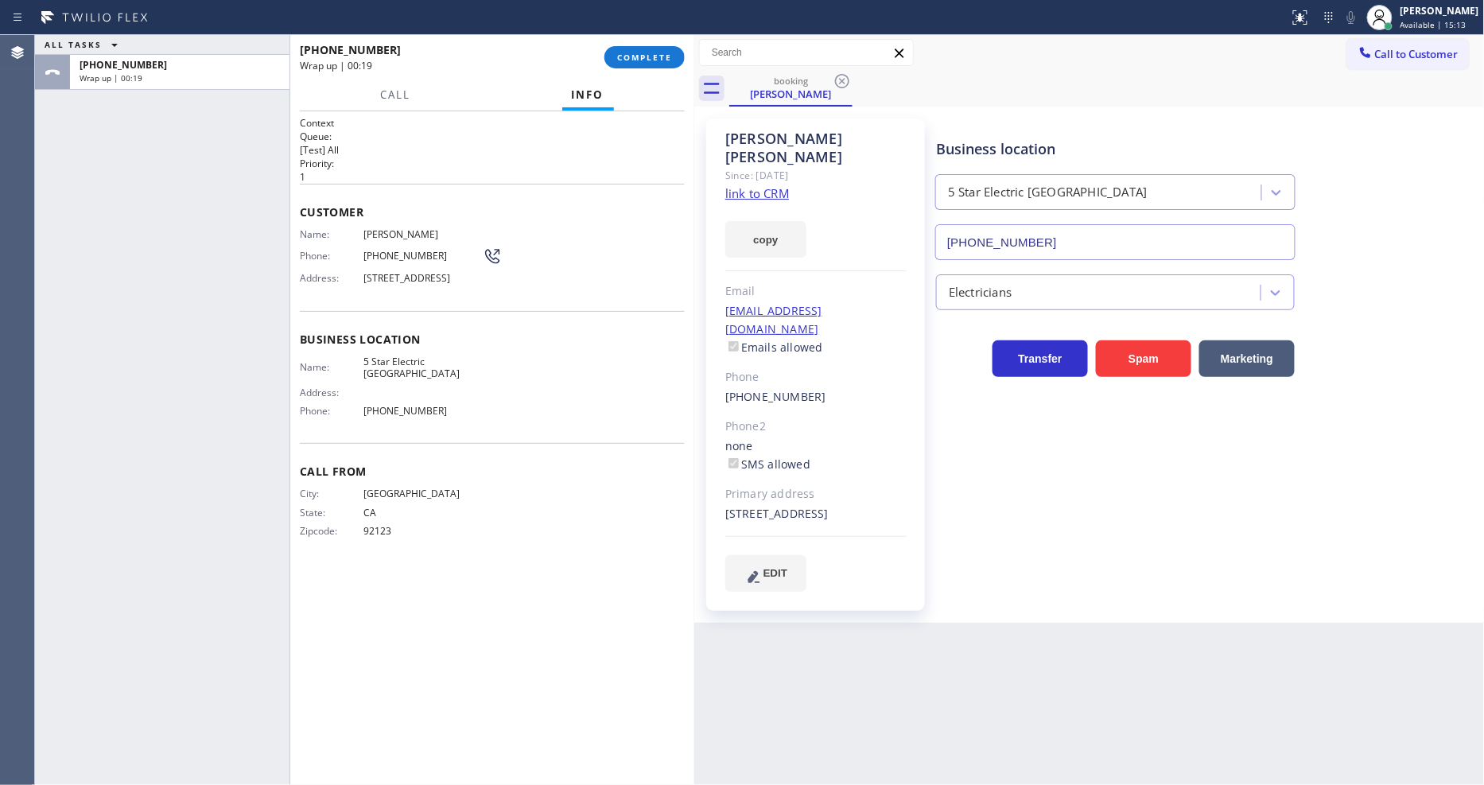
drag, startPoint x: 1148, startPoint y: 573, endPoint x: 1263, endPoint y: 693, distance: 165.3
click at [1147, 574] on div "Business location 5 Star Electric [GEOGRAPHIC_DATA] [PHONE_NUMBER] Electricians…" at bounding box center [1207, 370] width 548 height 496
click at [624, 49] on button "COMPLETE" at bounding box center [644, 57] width 80 height 22
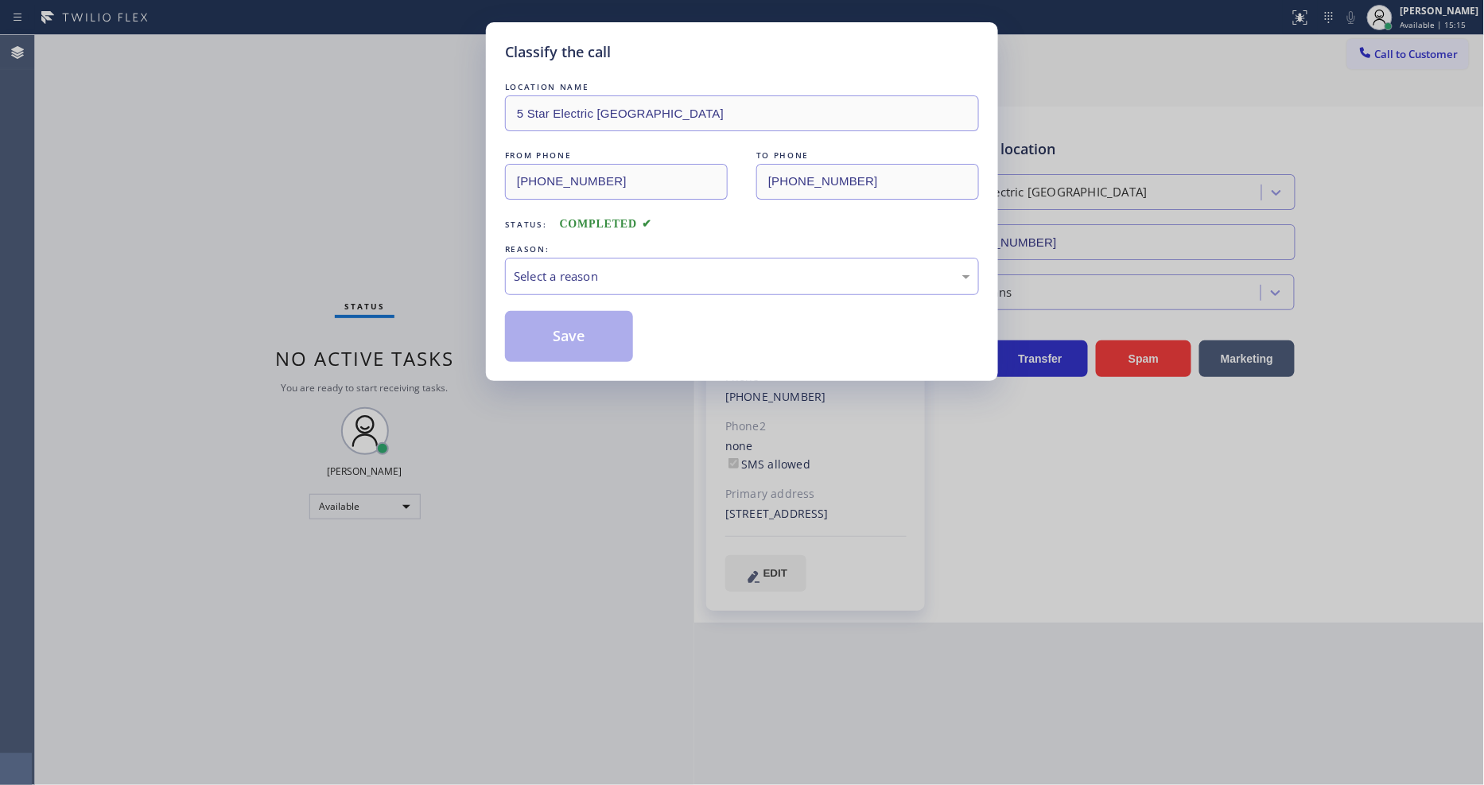
click at [581, 272] on div "Select a reason" at bounding box center [742, 276] width 456 height 18
click at [588, 320] on button "Save" at bounding box center [569, 336] width 128 height 51
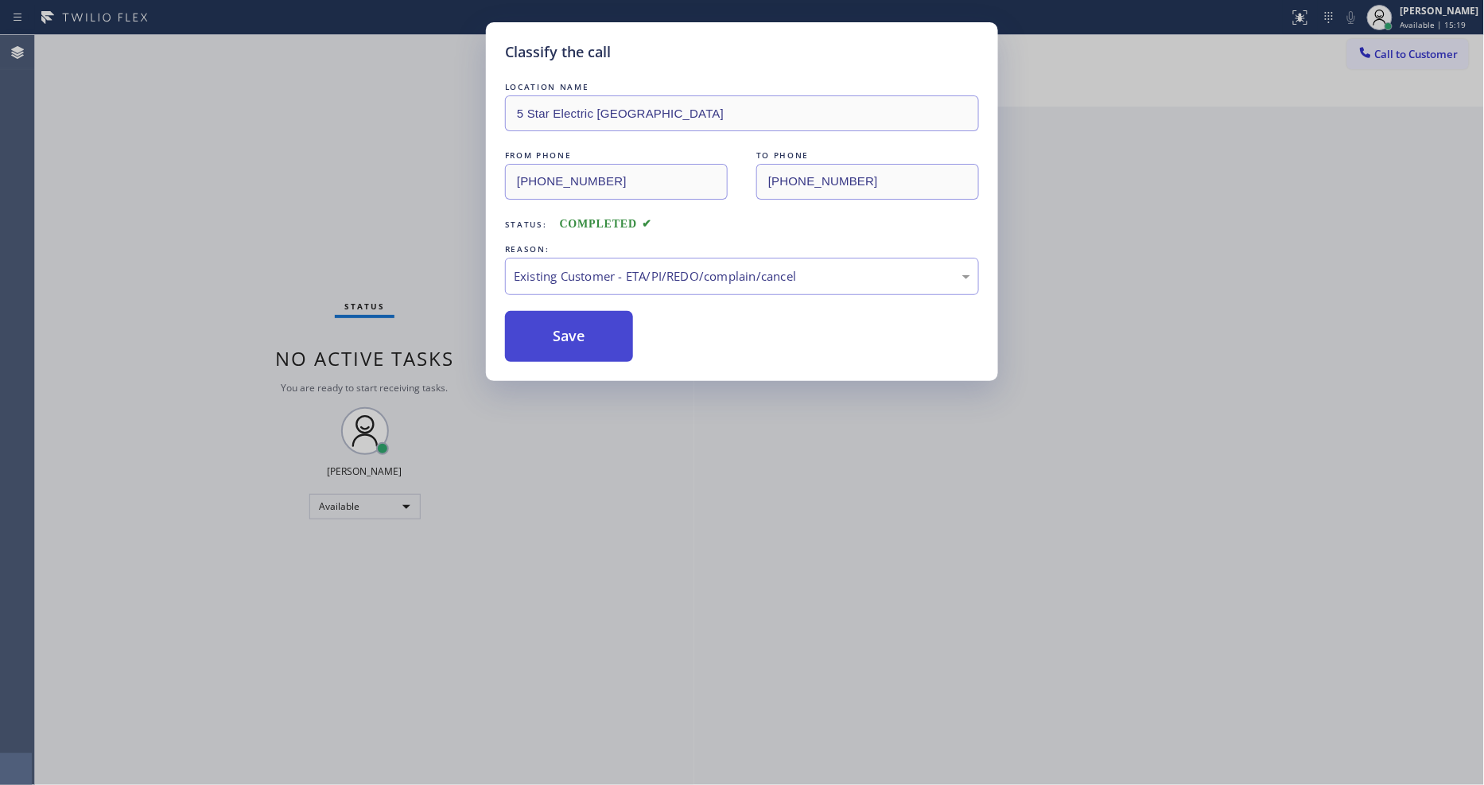
drag, startPoint x: 588, startPoint y: 320, endPoint x: 466, endPoint y: 778, distance: 473.3
click at [588, 320] on button "Save" at bounding box center [569, 336] width 128 height 51
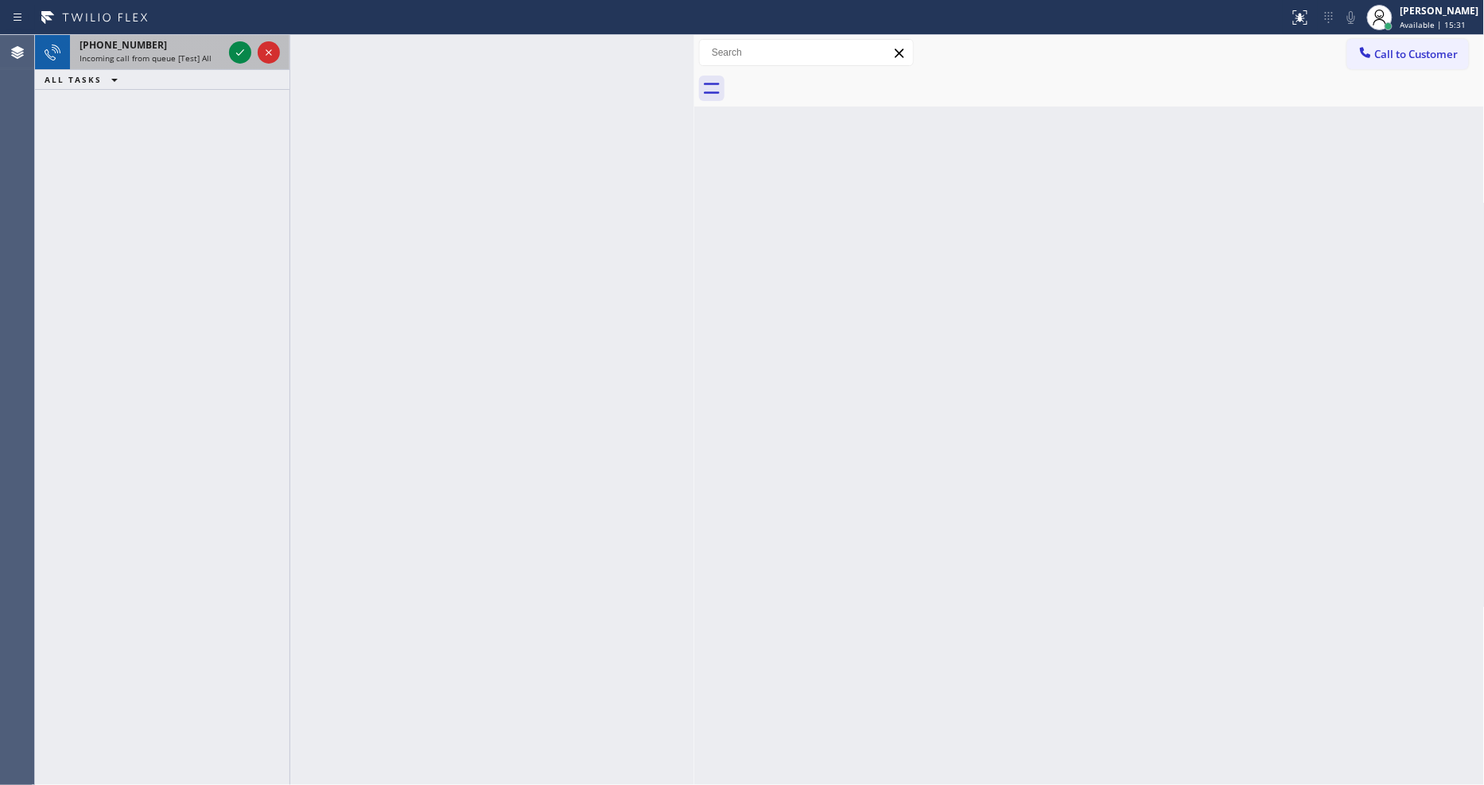
drag, startPoint x: 227, startPoint y: 52, endPoint x: 216, endPoint y: 52, distance: 11.2
click at [223, 52] on div "[PHONE_NUMBER] Incoming call from queue [Test] All" at bounding box center [162, 52] width 254 height 35
click at [180, 44] on div "[PHONE_NUMBER]" at bounding box center [151, 45] width 143 height 14
click at [240, 52] on icon at bounding box center [240, 52] width 8 height 6
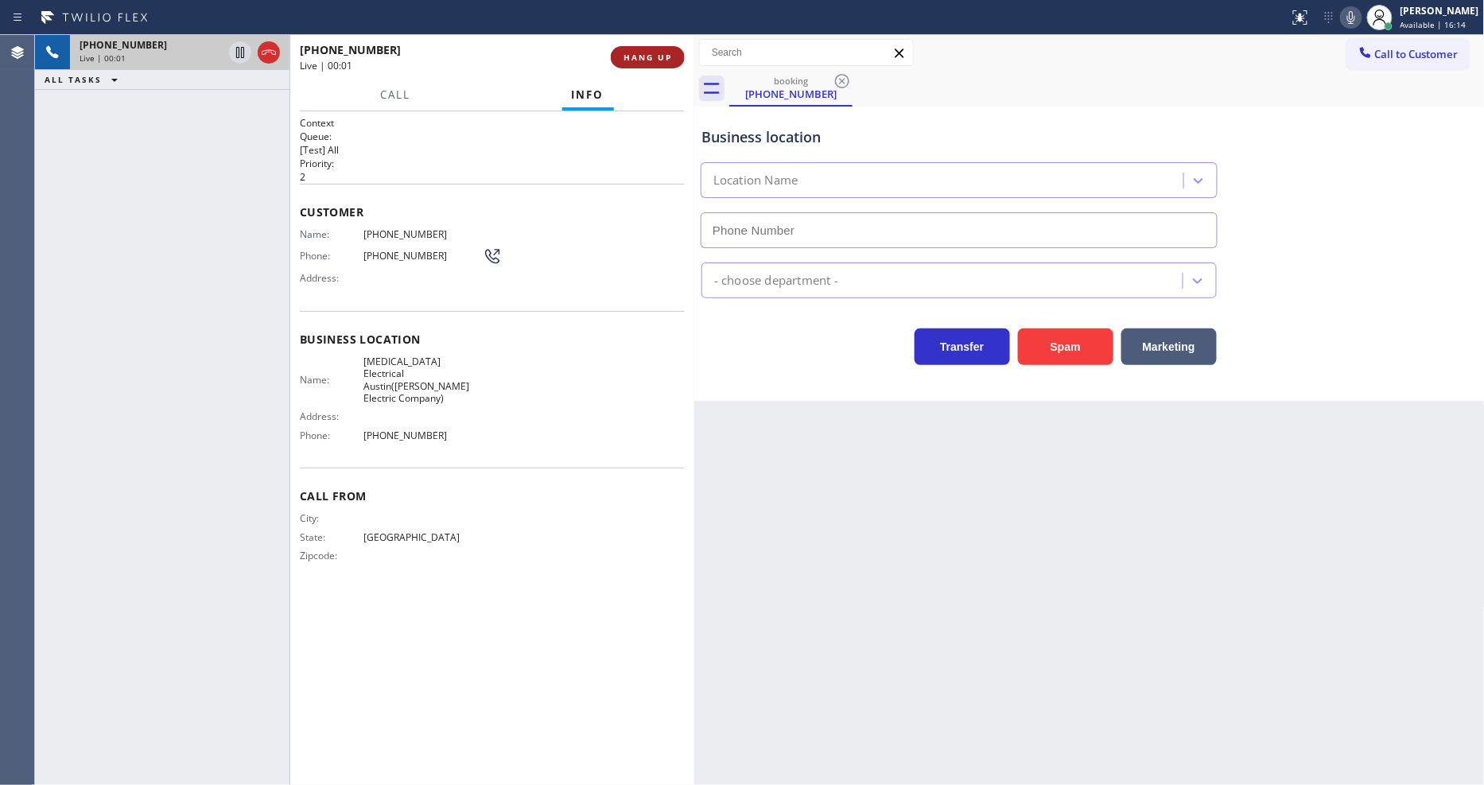
click at [656, 52] on span "HANG UP" at bounding box center [647, 57] width 49 height 11
type input "[PHONE_NUMBER]"
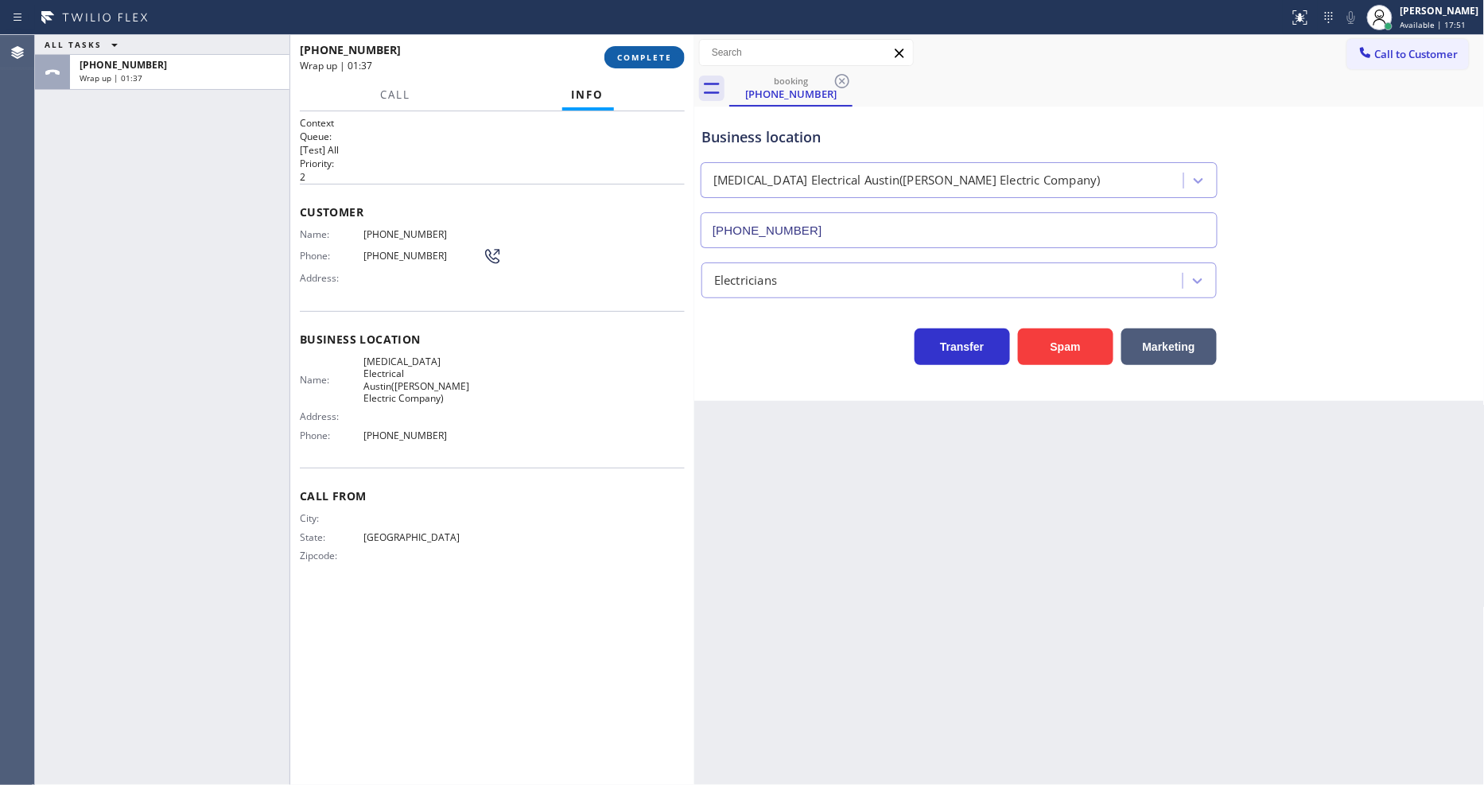
click at [653, 52] on span "COMPLETE" at bounding box center [644, 57] width 55 height 11
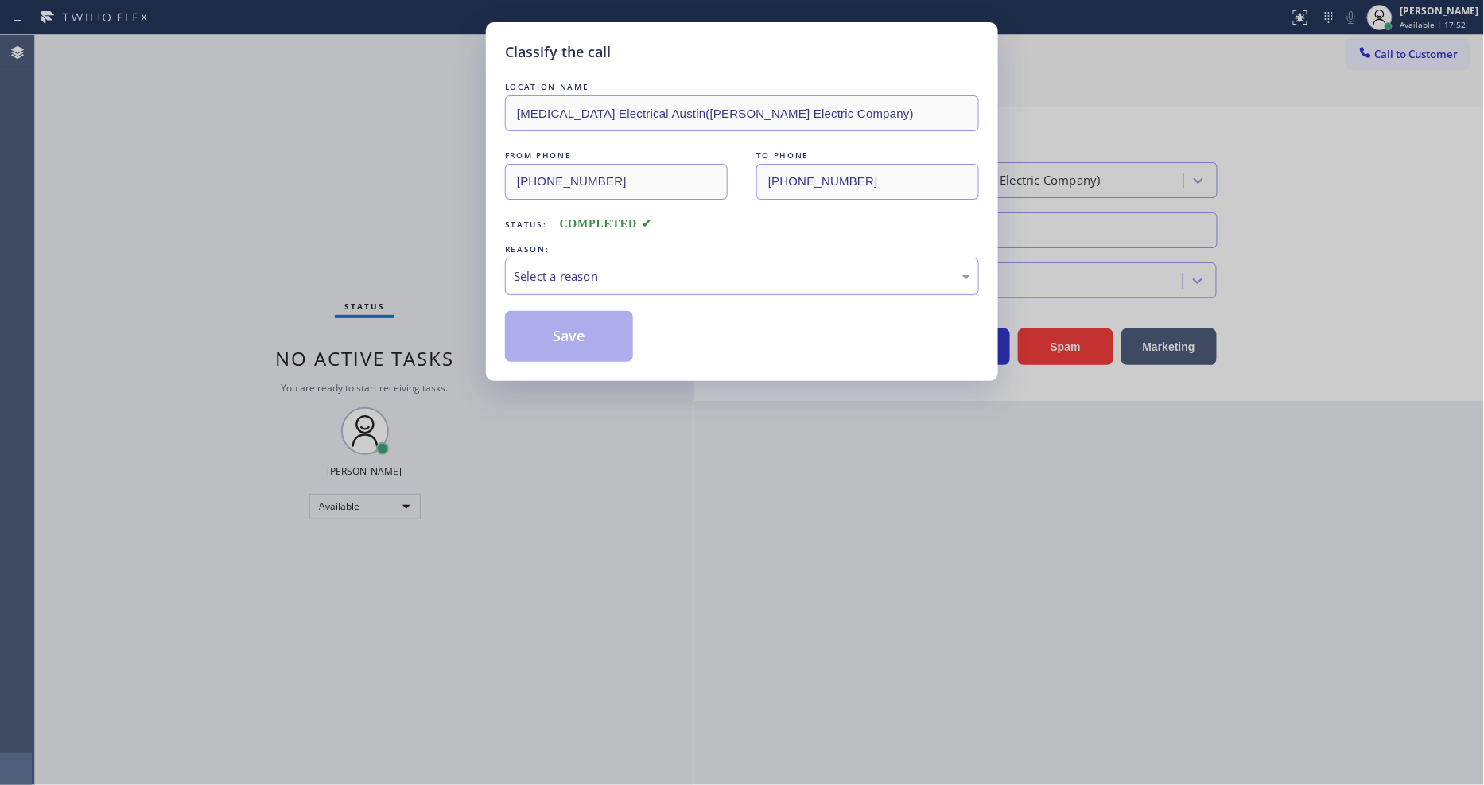
click at [591, 267] on div "Select a reason" at bounding box center [742, 276] width 456 height 18
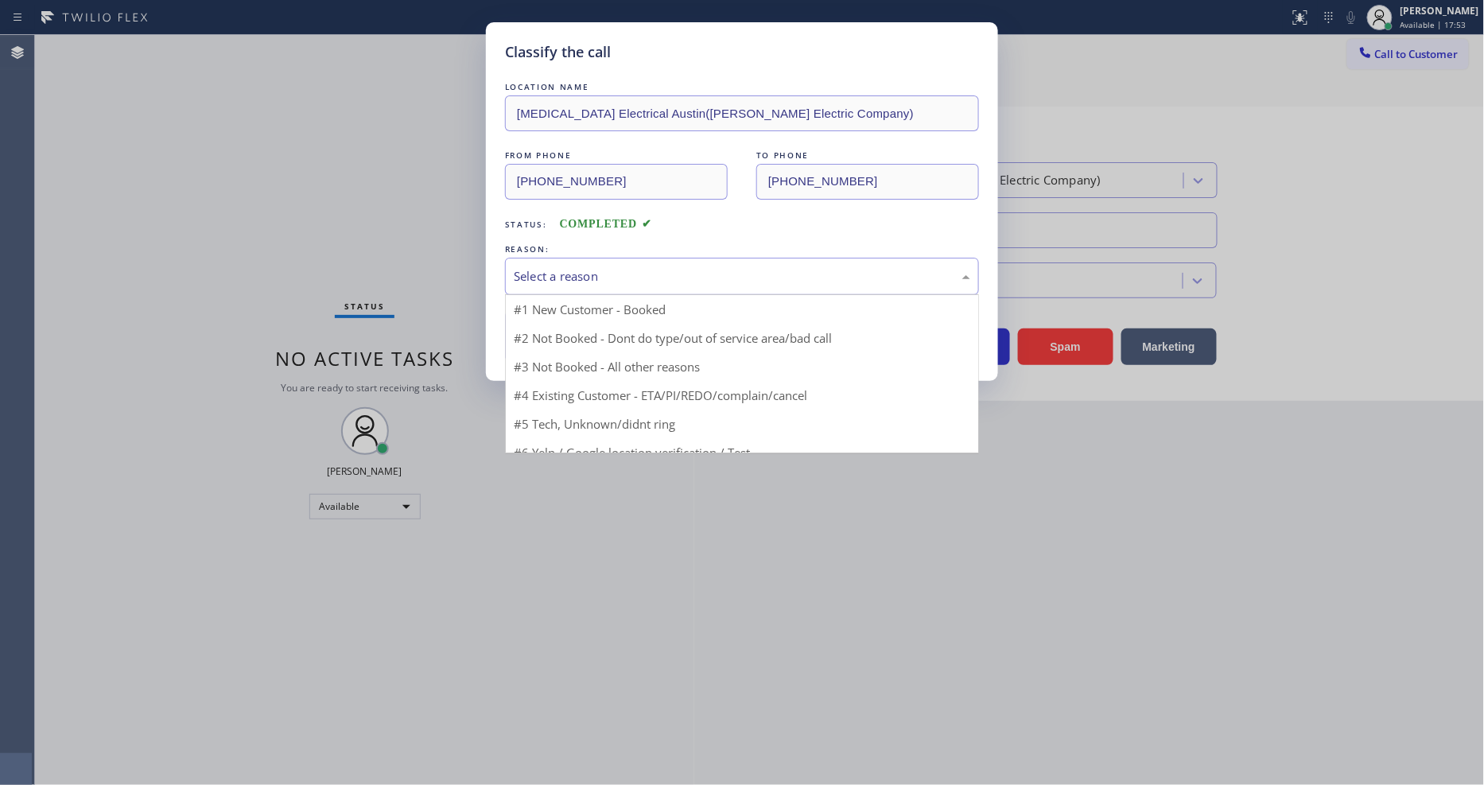
click at [591, 267] on div "Select a reason" at bounding box center [742, 276] width 456 height 18
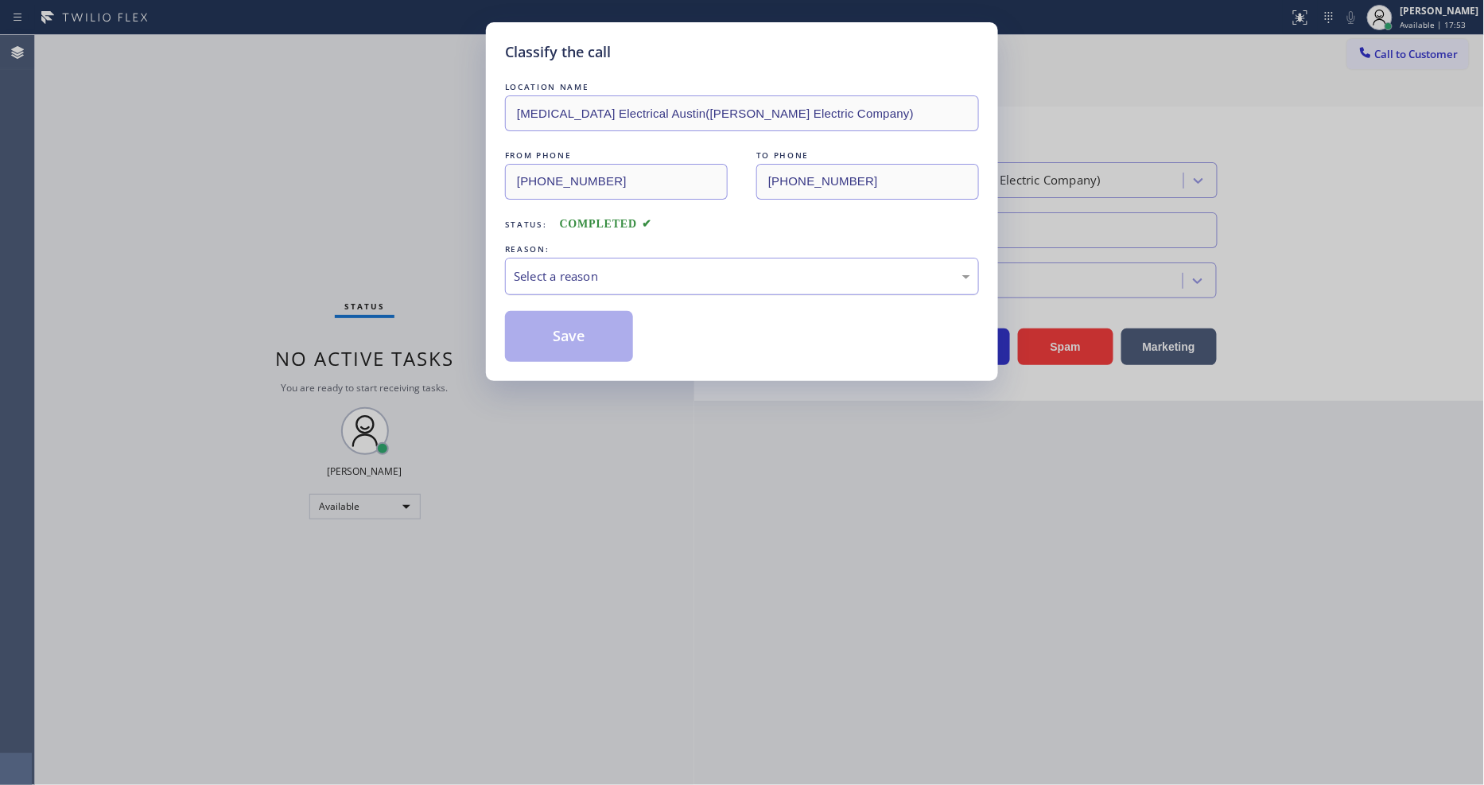
click at [588, 270] on div "Select a reason" at bounding box center [742, 276] width 456 height 18
click at [587, 311] on button "Save" at bounding box center [569, 336] width 128 height 51
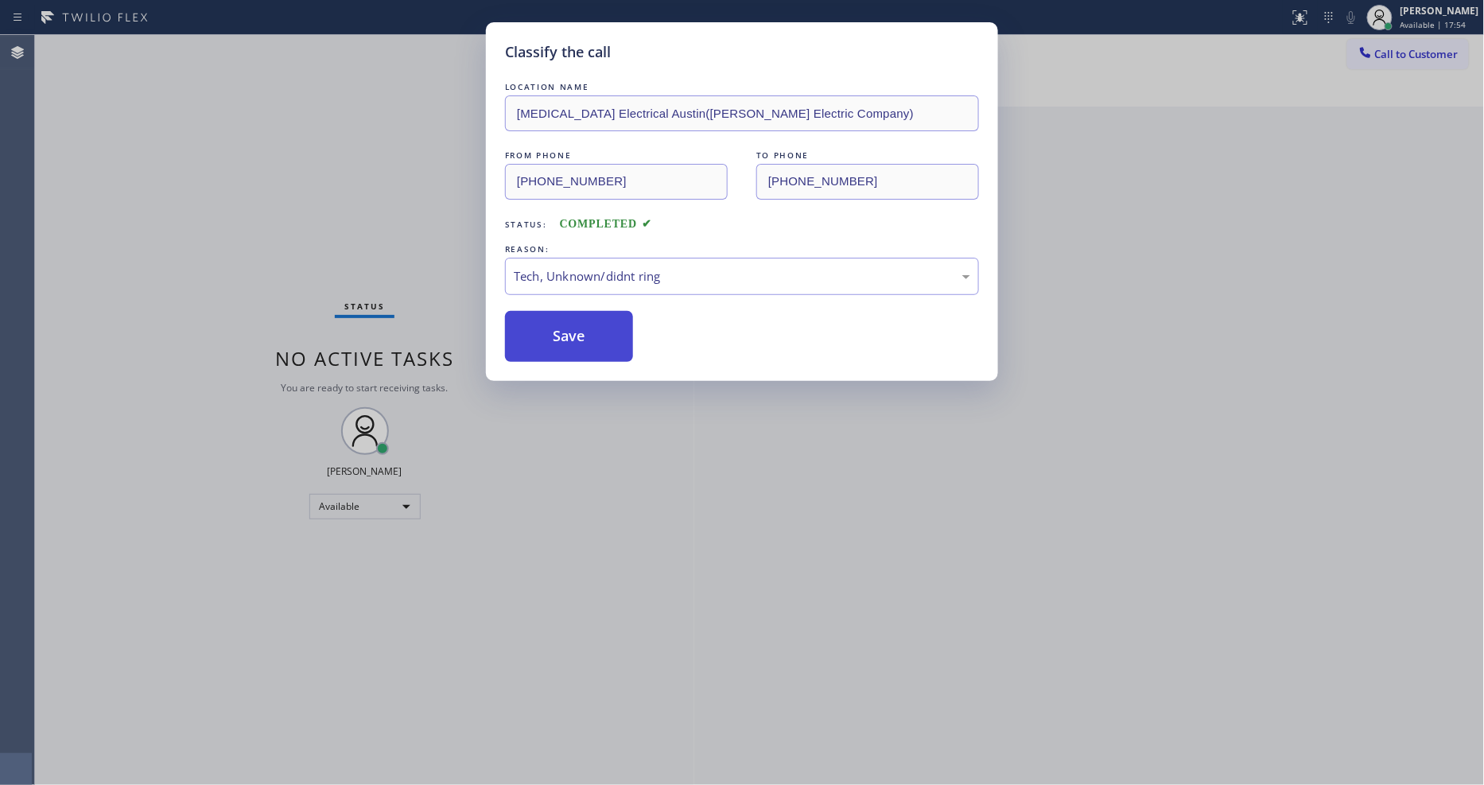
click at [587, 311] on button "Save" at bounding box center [569, 336] width 128 height 51
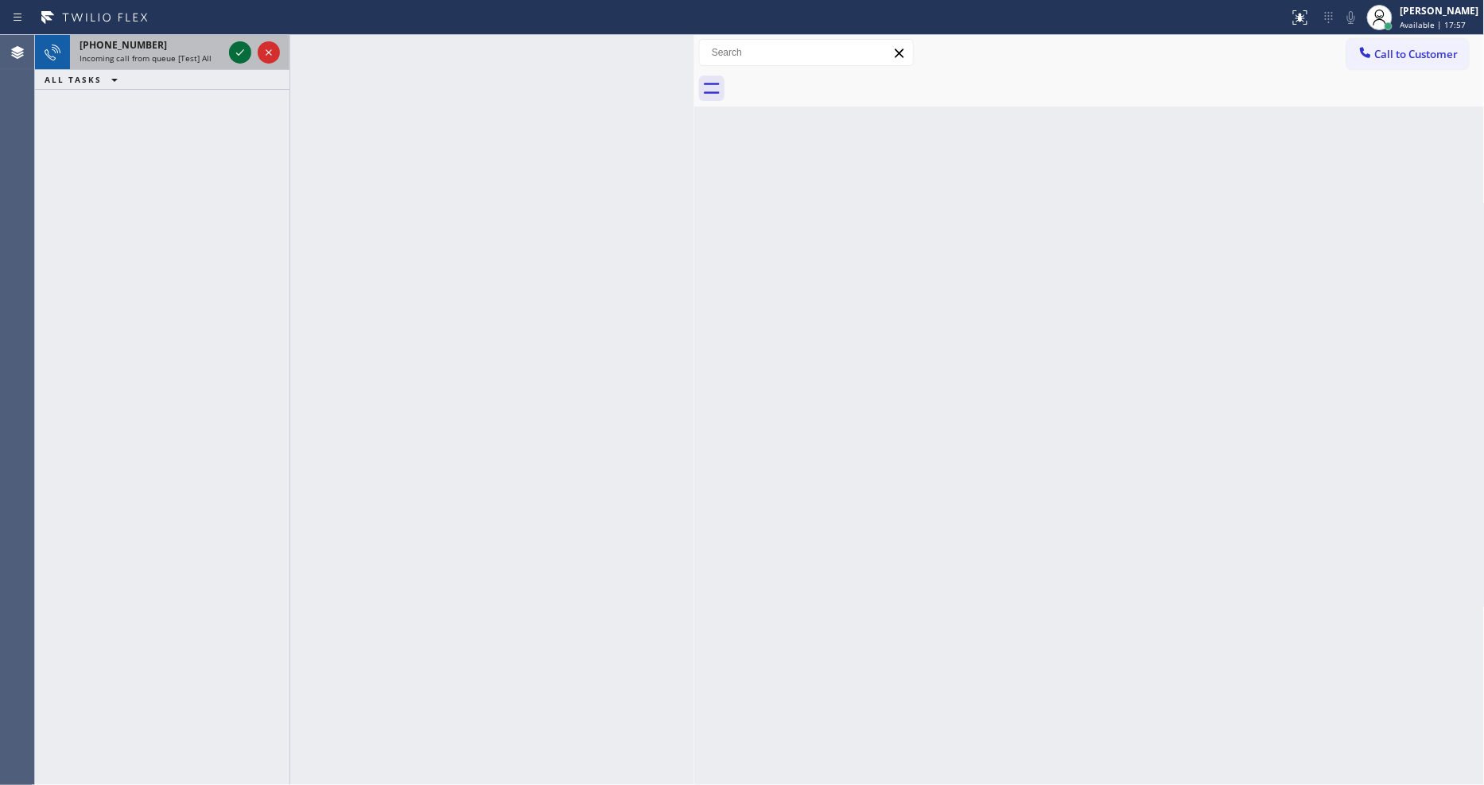
click at [235, 49] on icon at bounding box center [240, 52] width 19 height 19
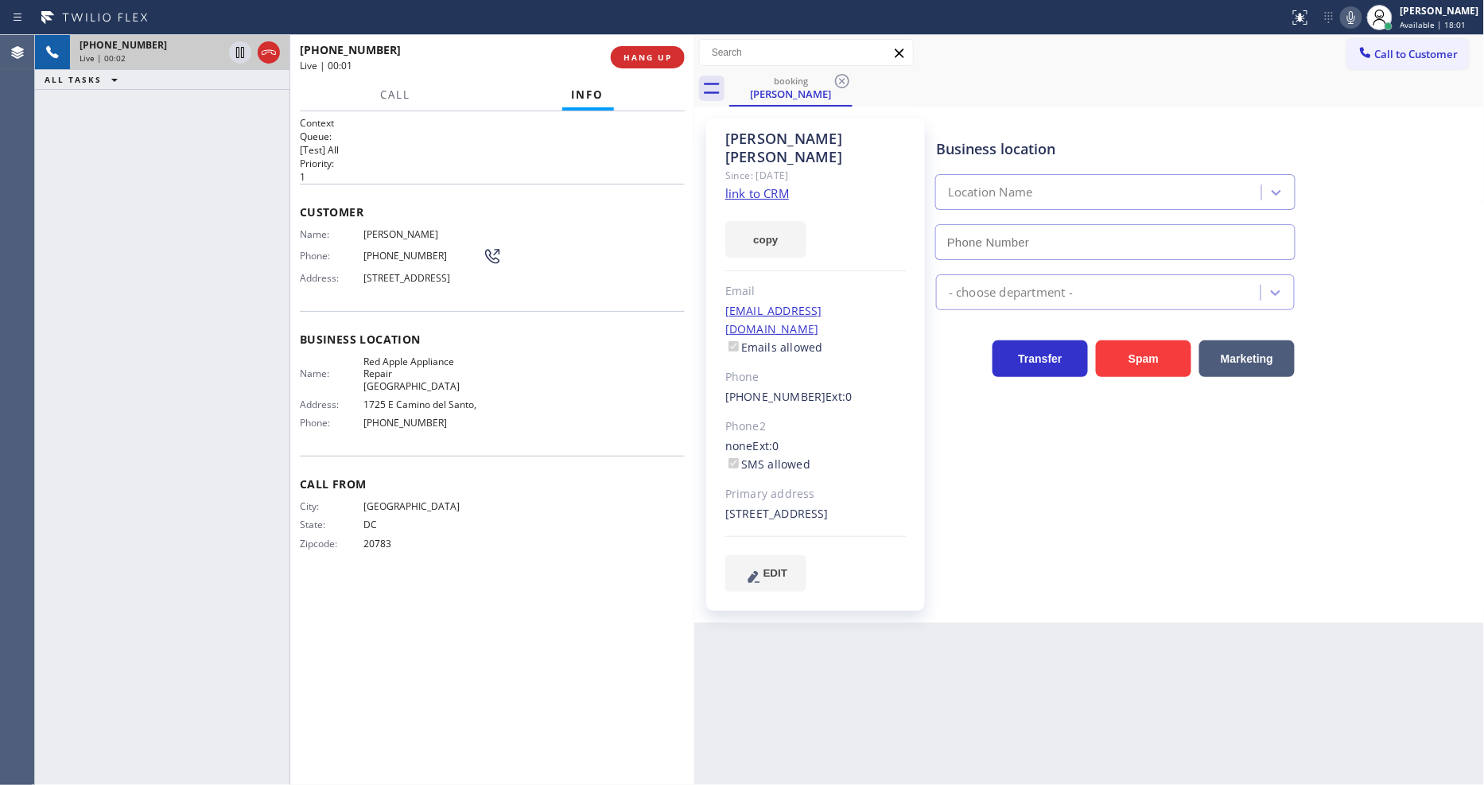
type input "[PHONE_NUMBER]"
click at [737, 185] on link "link to CRM" at bounding box center [757, 193] width 64 height 16
click at [241, 44] on icon at bounding box center [240, 52] width 19 height 19
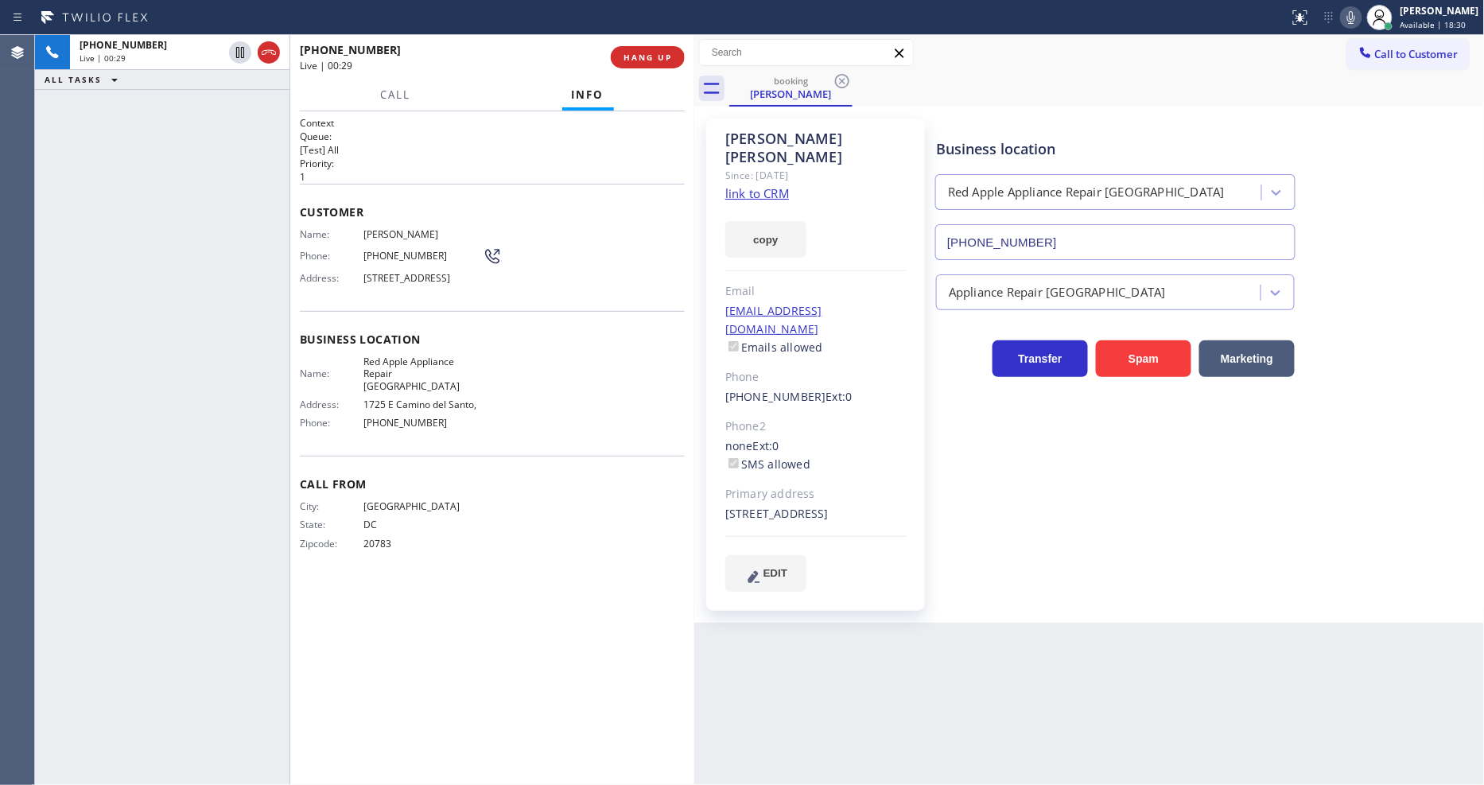
click at [1361, 11] on icon at bounding box center [1350, 17] width 19 height 19
click at [235, 45] on icon at bounding box center [240, 52] width 19 height 19
click at [1361, 14] on icon at bounding box center [1350, 17] width 19 height 19
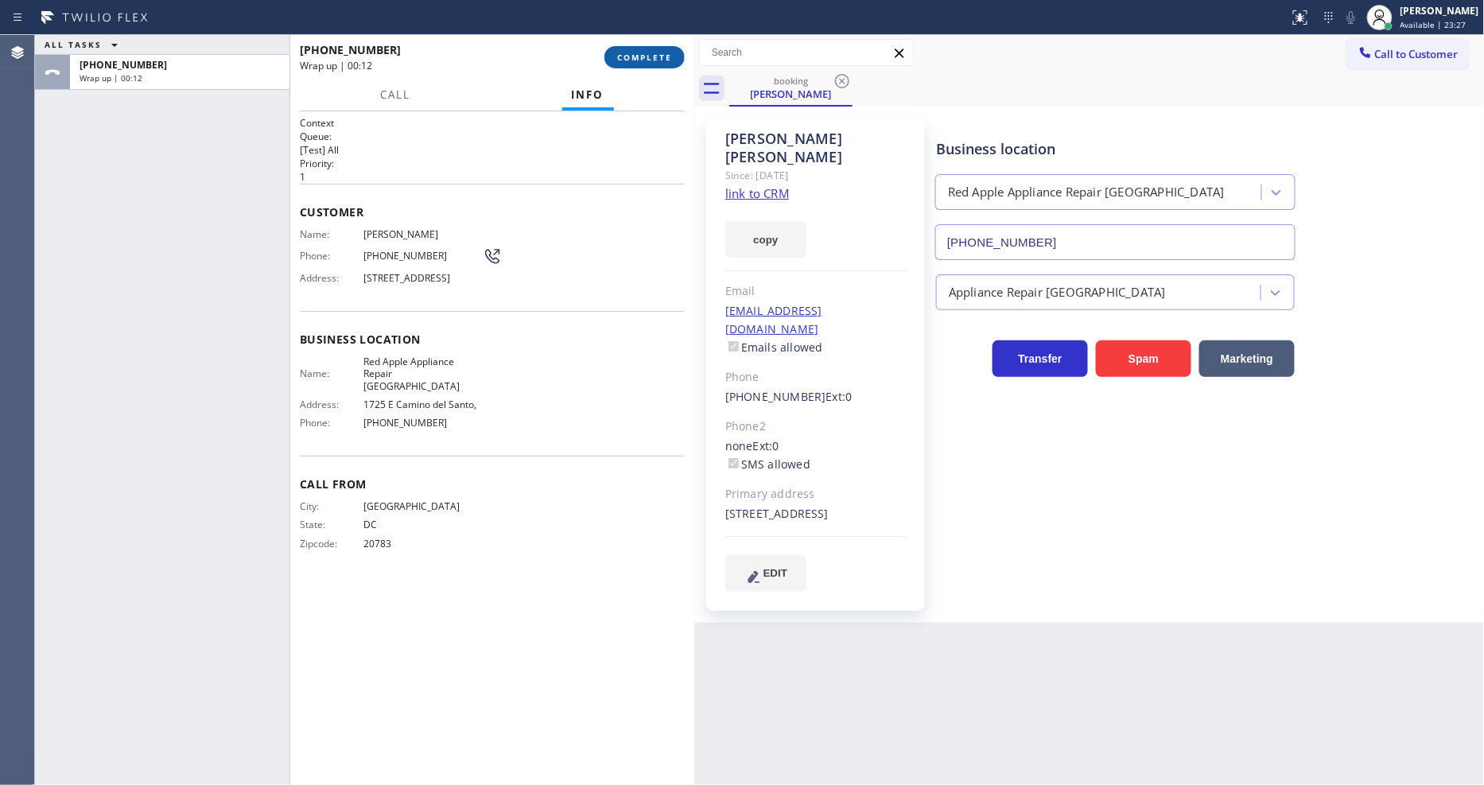
click at [661, 60] on span "COMPLETE" at bounding box center [644, 57] width 55 height 11
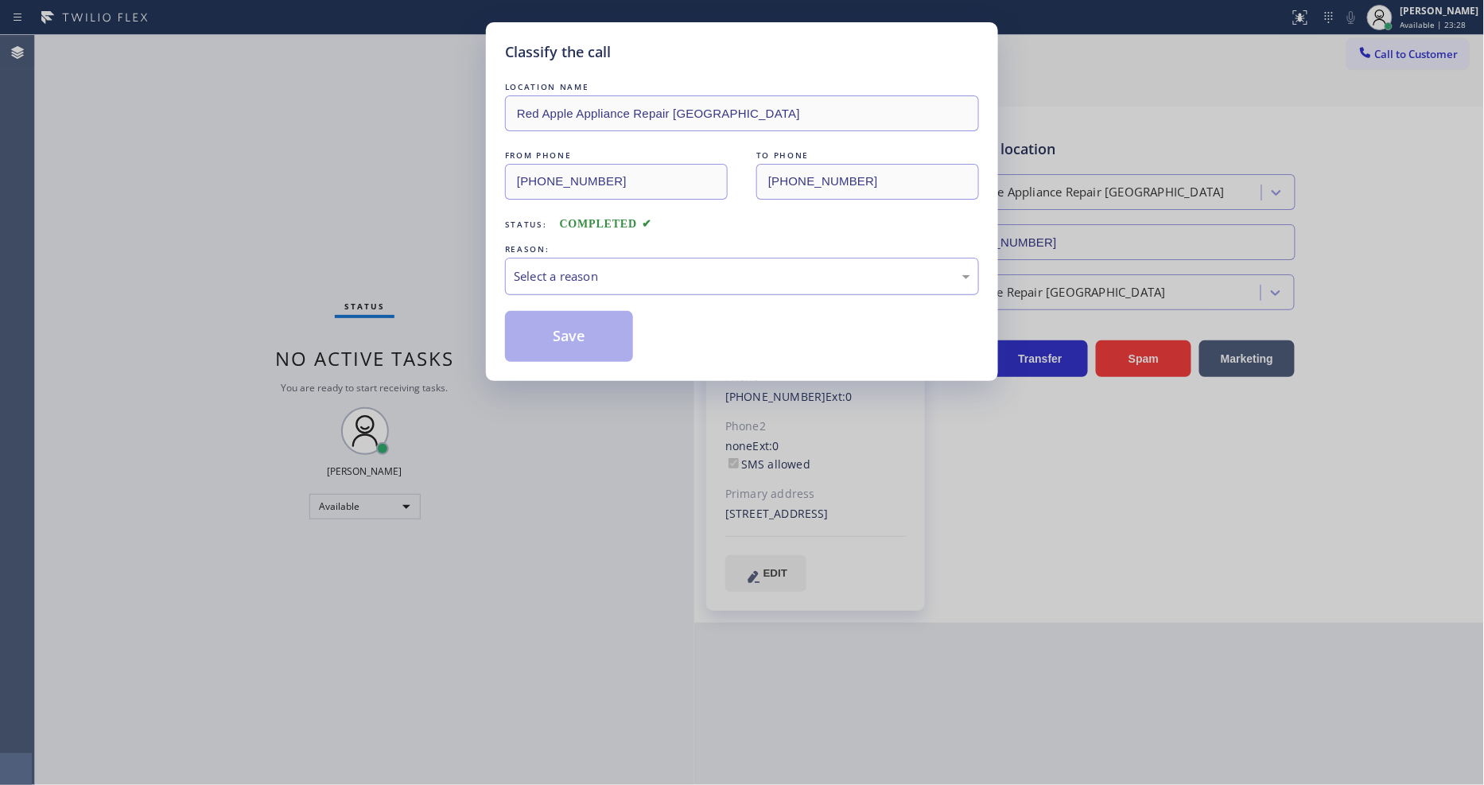
drag, startPoint x: 545, startPoint y: 302, endPoint x: 570, endPoint y: 280, distance: 33.2
click at [569, 272] on div "Select a reason" at bounding box center [742, 276] width 456 height 18
click at [547, 324] on button "Save" at bounding box center [569, 336] width 128 height 51
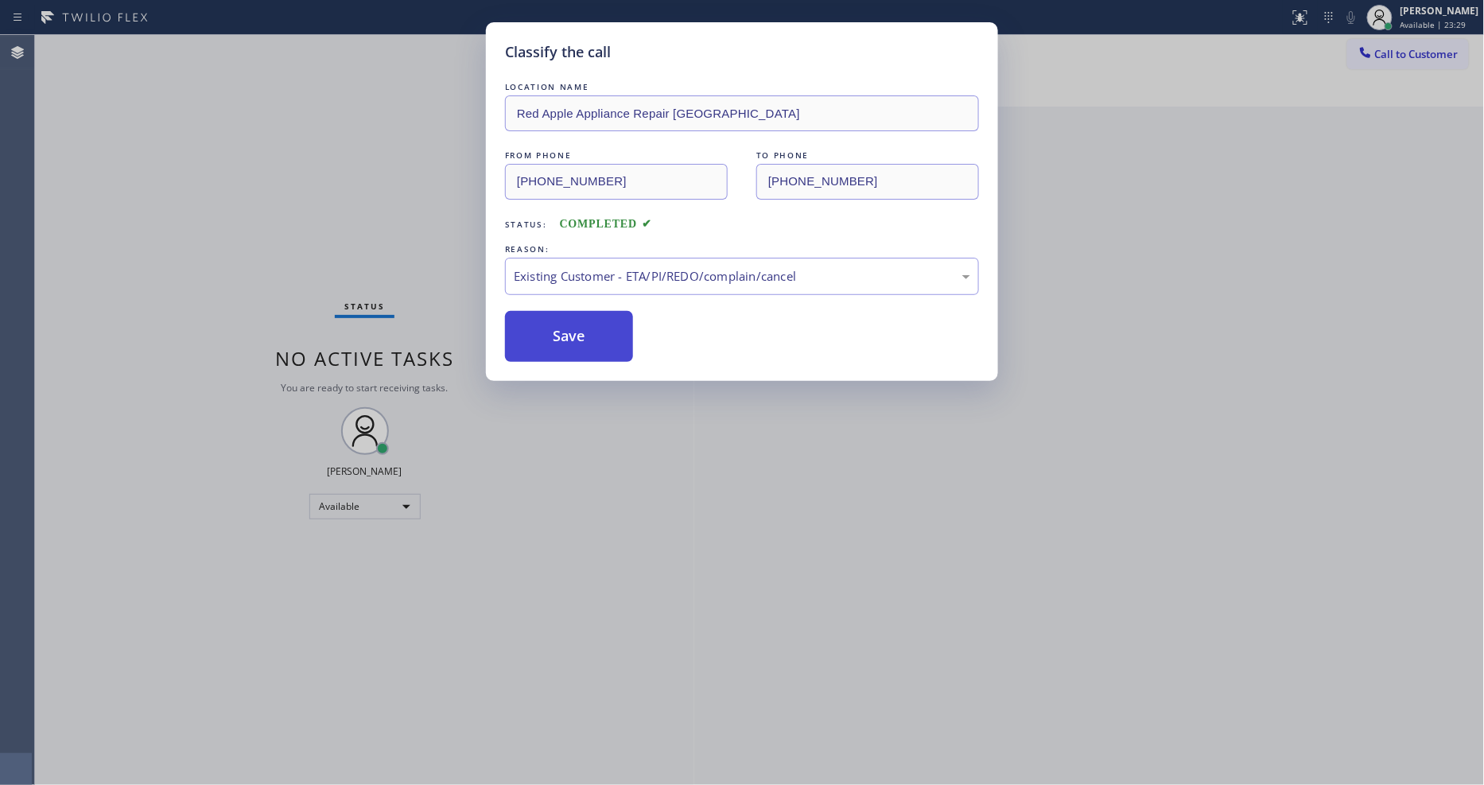
click at [547, 324] on button "Save" at bounding box center [569, 336] width 128 height 51
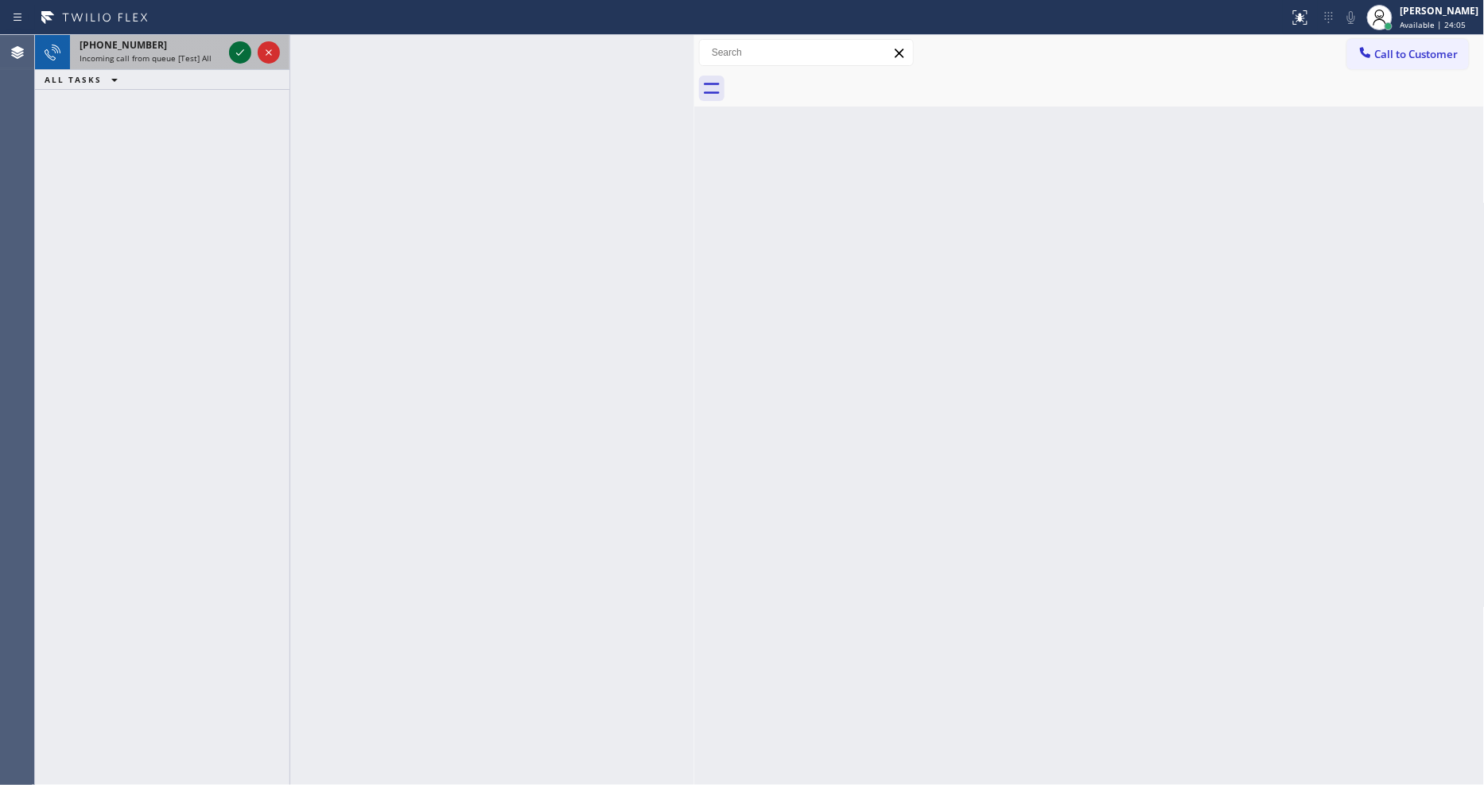
click at [233, 45] on icon at bounding box center [240, 52] width 19 height 19
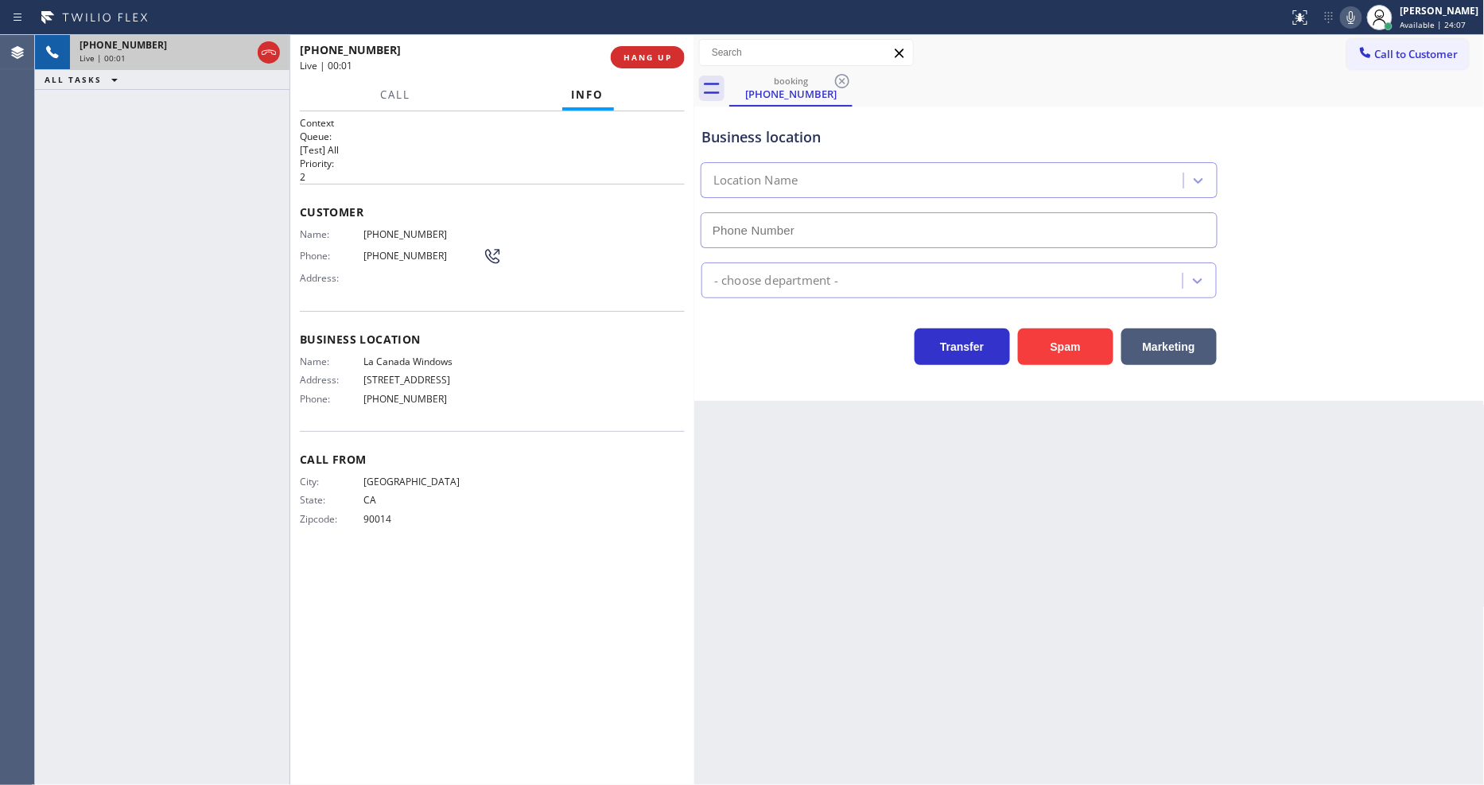
type input "[PHONE_NUMBER]"
click at [642, 53] on span "HANG UP" at bounding box center [647, 57] width 49 height 11
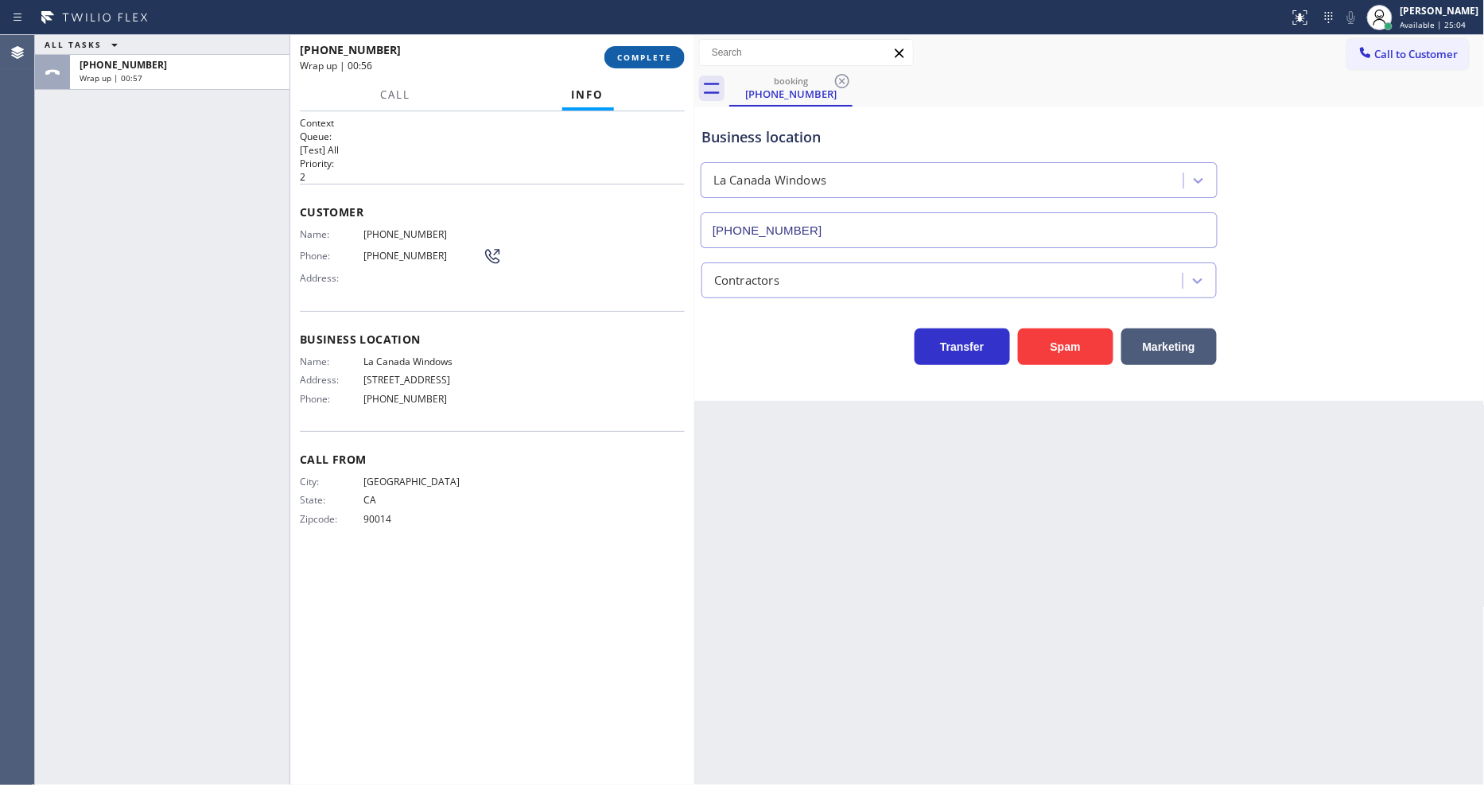
click at [644, 56] on span "COMPLETE" at bounding box center [644, 57] width 55 height 11
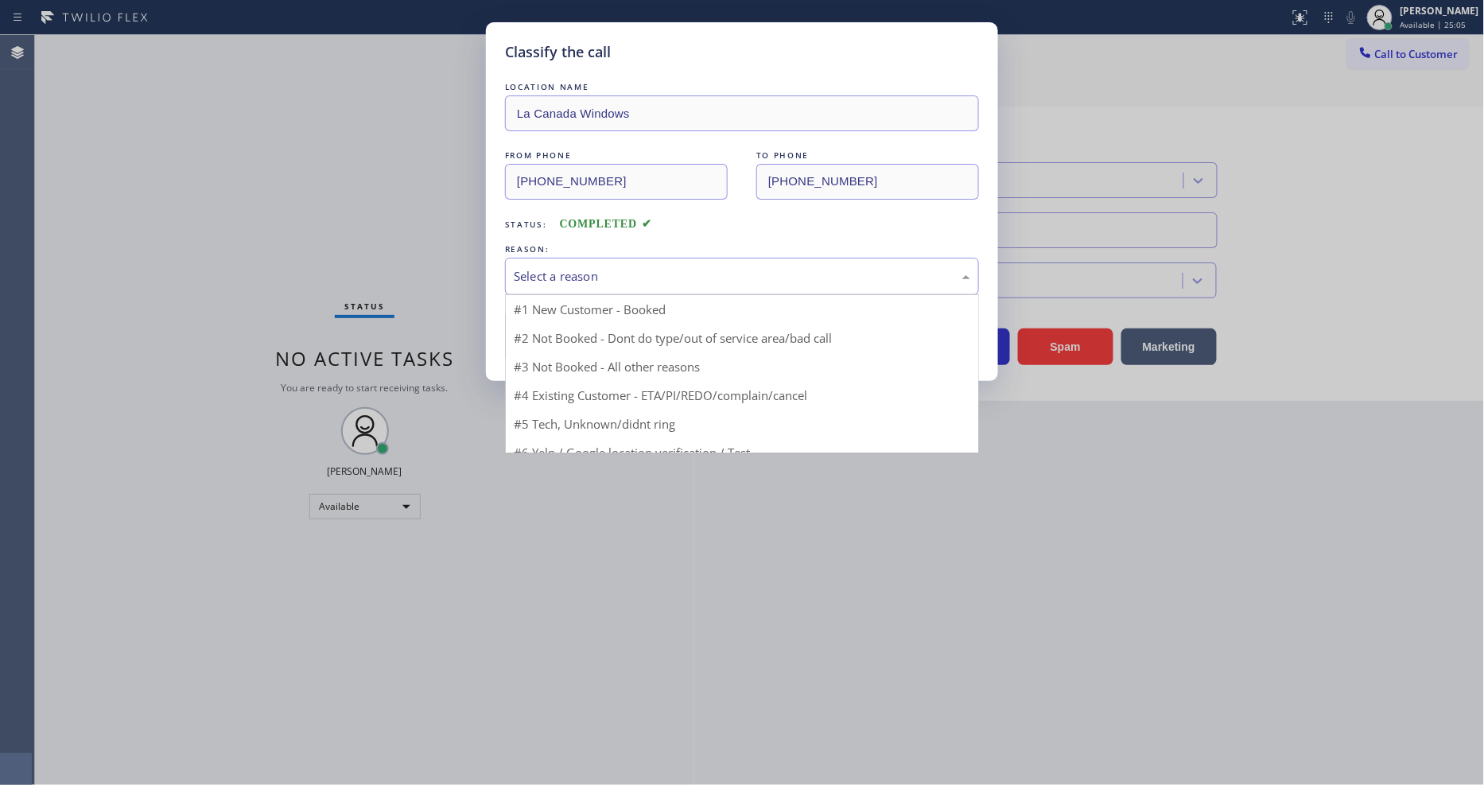
click at [589, 271] on div "Select a reason" at bounding box center [742, 276] width 456 height 18
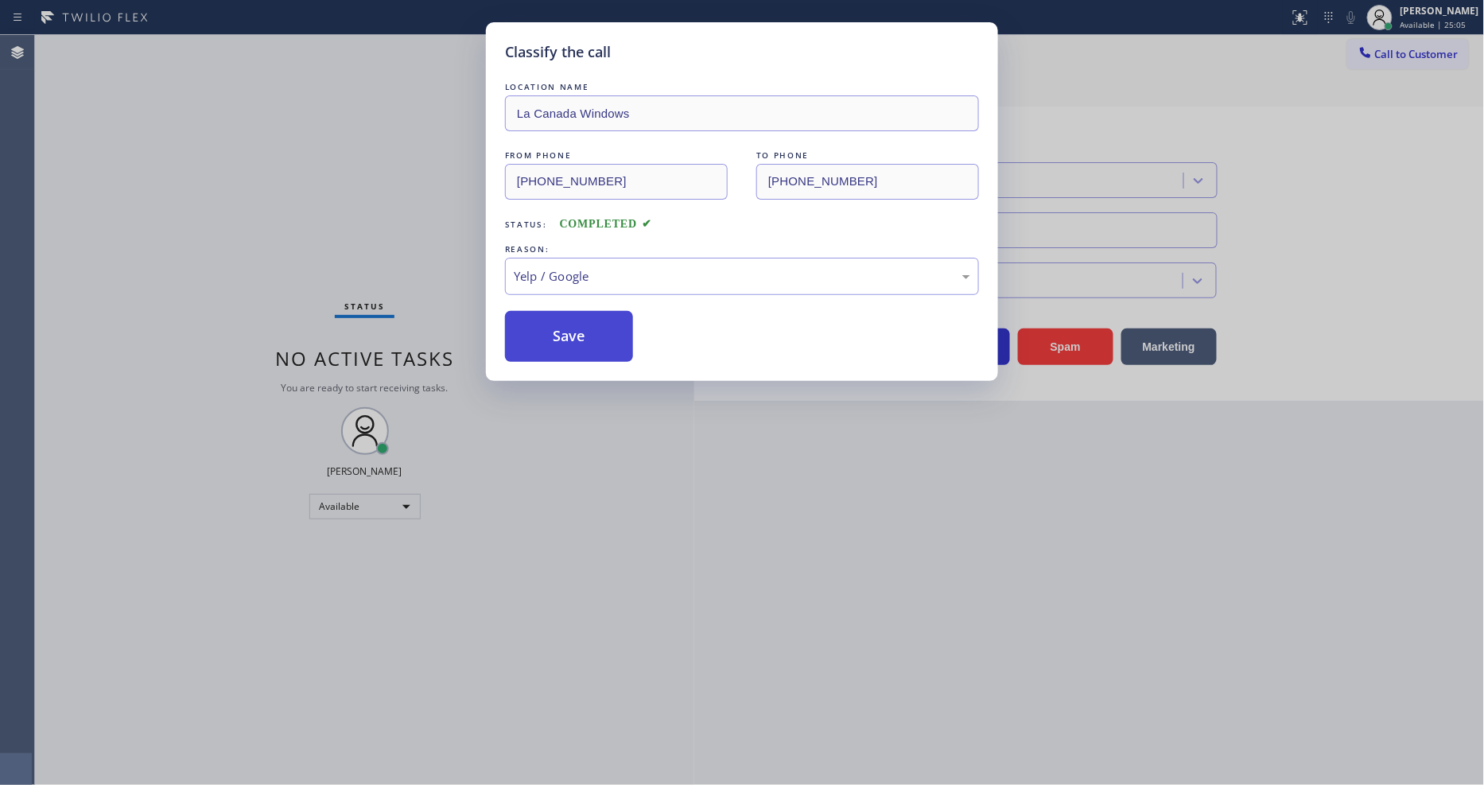
drag, startPoint x: 581, startPoint y: 416, endPoint x: 581, endPoint y: 330, distance: 85.9
click at [582, 326] on button "Save" at bounding box center [569, 336] width 128 height 51
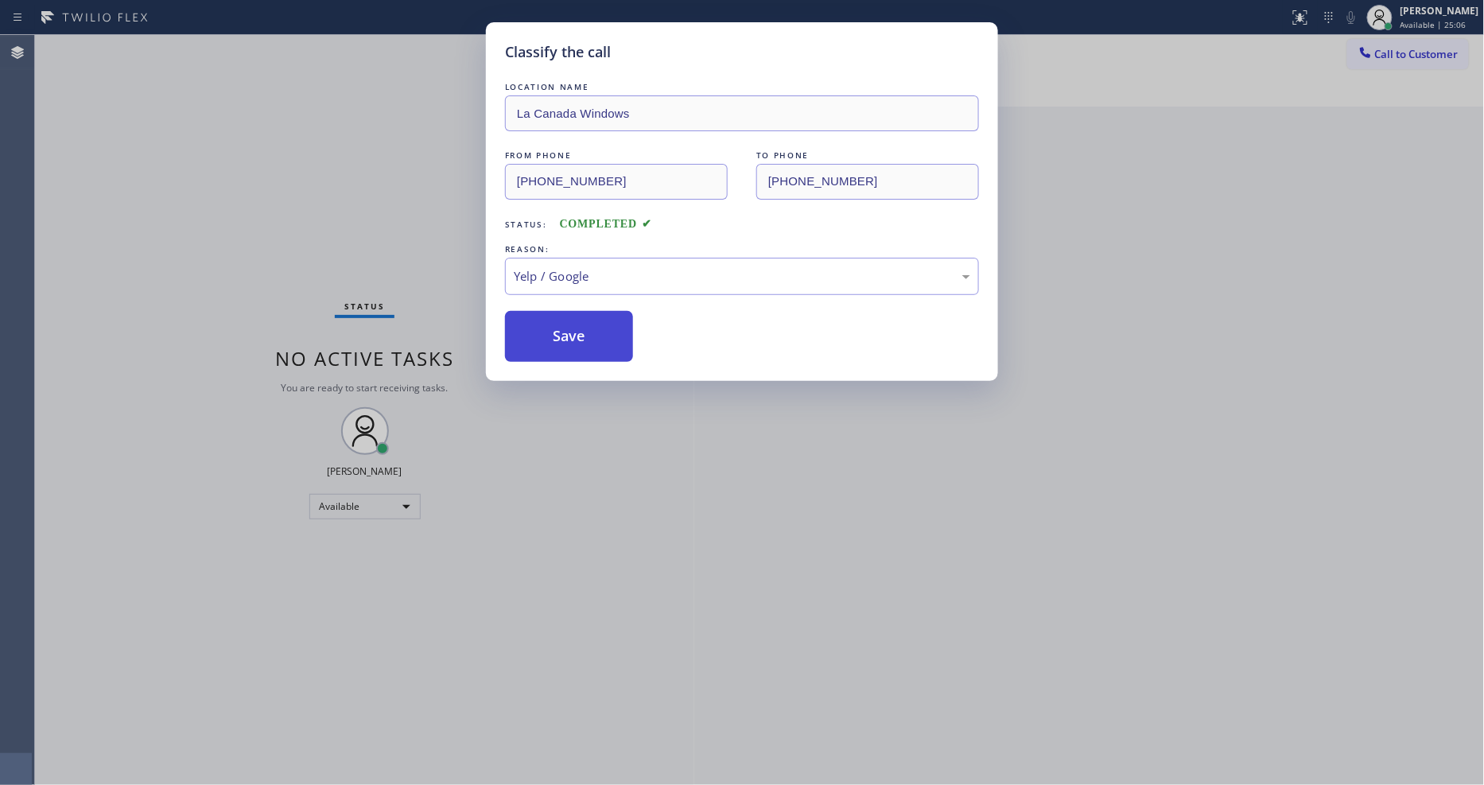
click at [582, 326] on button "Save" at bounding box center [569, 336] width 128 height 51
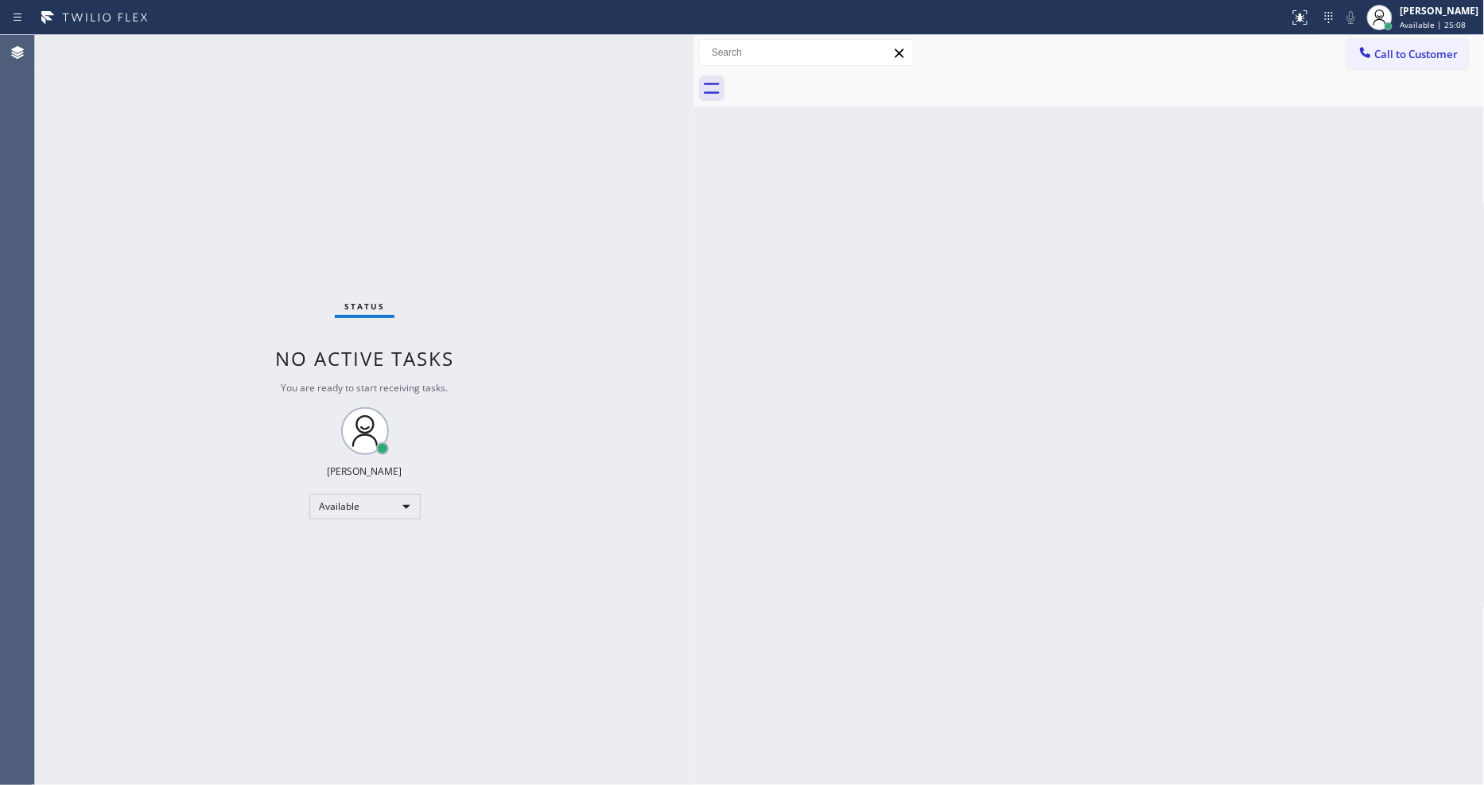
click at [1006, 574] on div "Back to Dashboard Change Sender ID Customers Technicians Select a contact Outbo…" at bounding box center [1089, 410] width 790 height 750
click at [812, 483] on div "Back to Dashboard Change Sender ID Customers Technicians Select a contact Outbo…" at bounding box center [1089, 410] width 790 height 750
click at [231, 50] on div "Status No active tasks You are ready to start receiving tasks. [PERSON_NAME] Av…" at bounding box center [364, 410] width 659 height 750
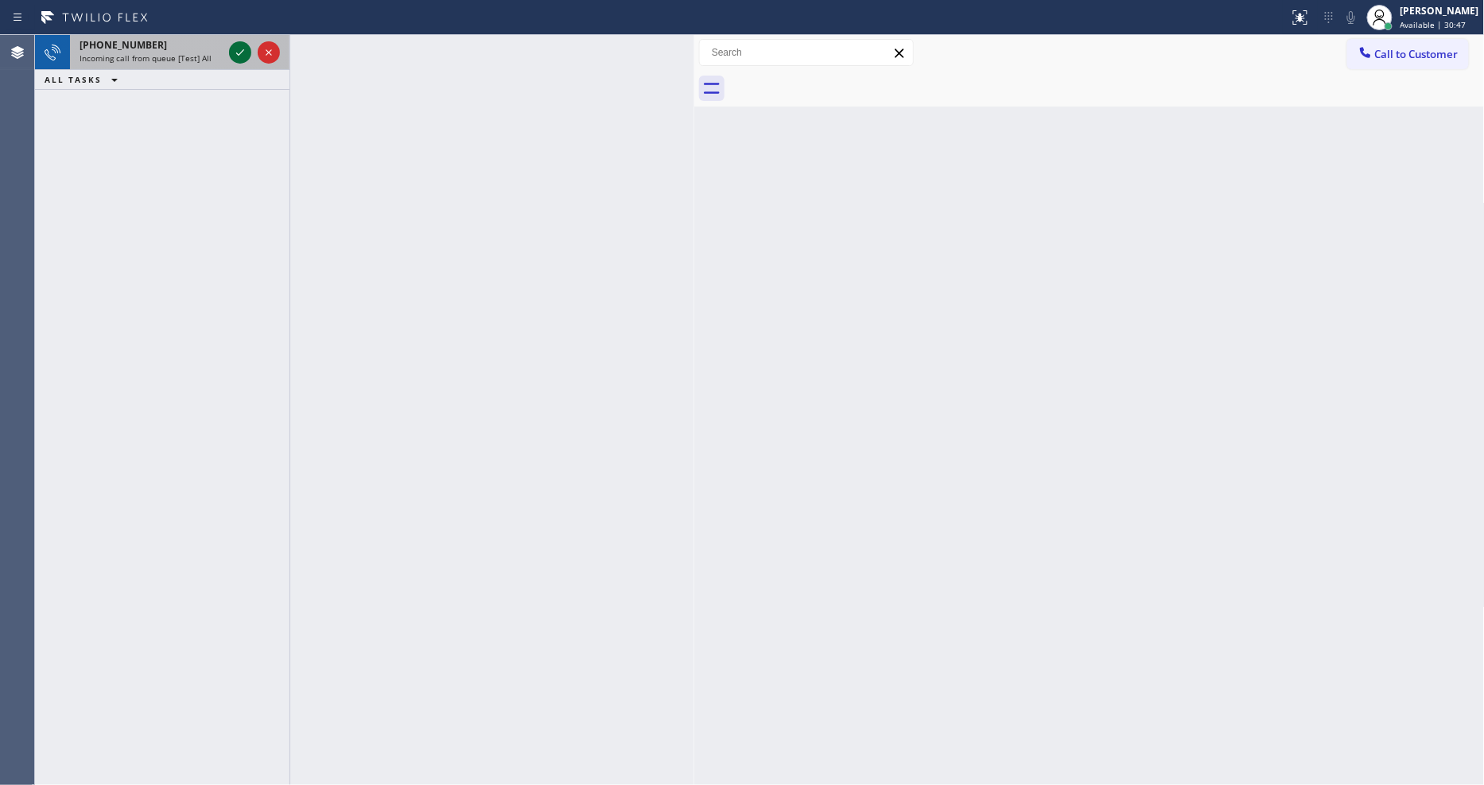
click at [241, 51] on icon at bounding box center [240, 52] width 19 height 19
click at [239, 52] on icon at bounding box center [240, 52] width 19 height 19
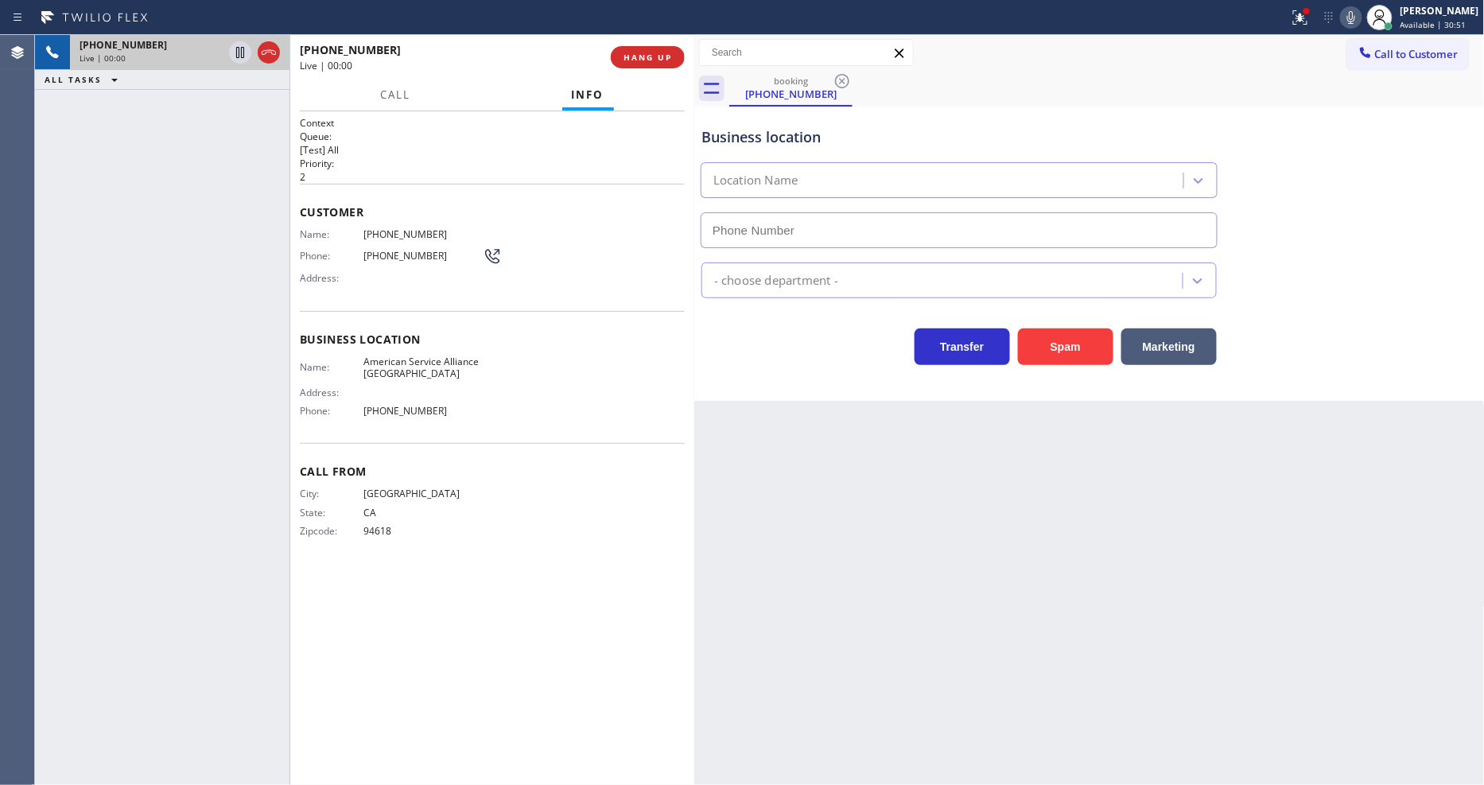
type input "[PHONE_NUMBER]"
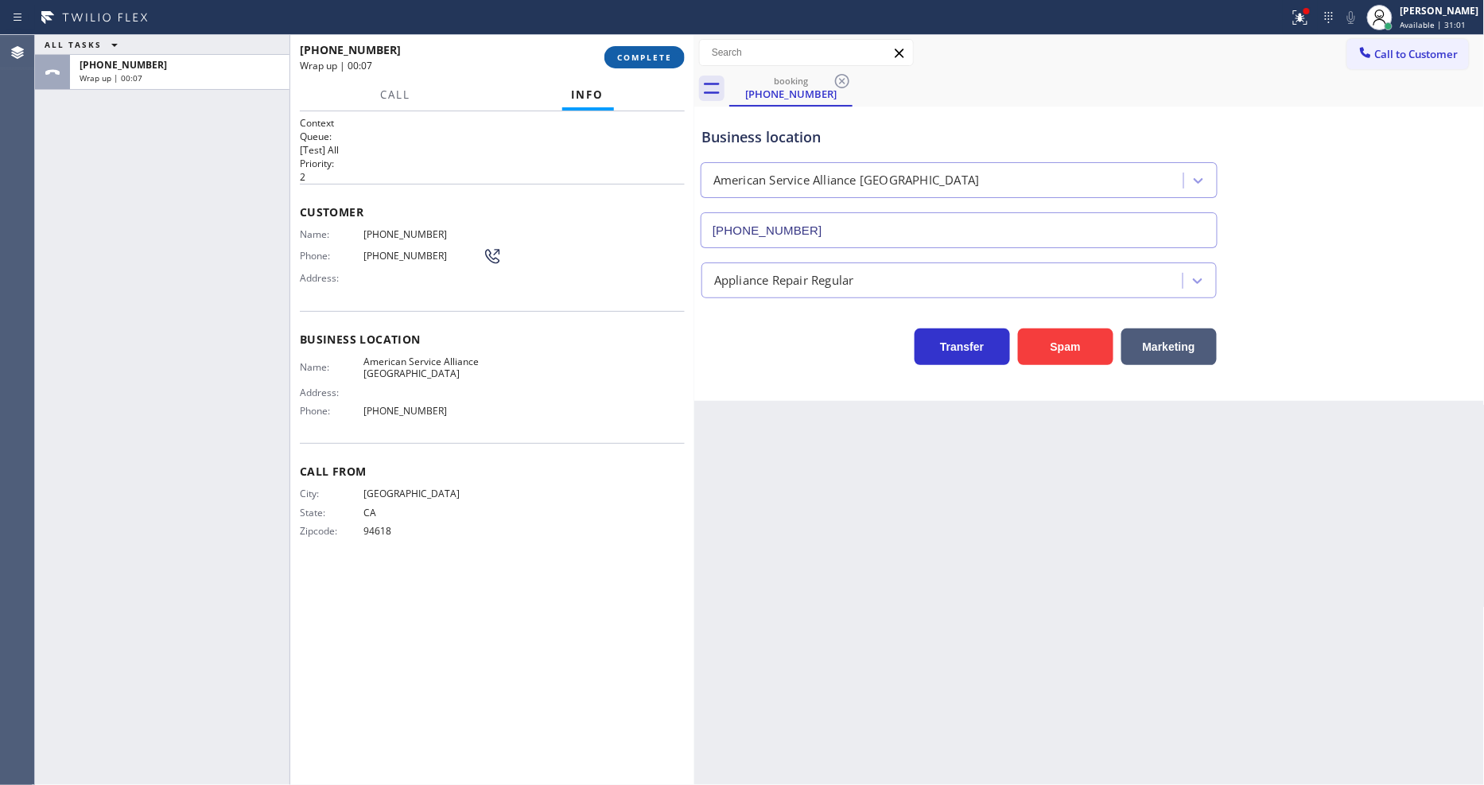
click at [662, 48] on button "COMPLETE" at bounding box center [644, 57] width 80 height 22
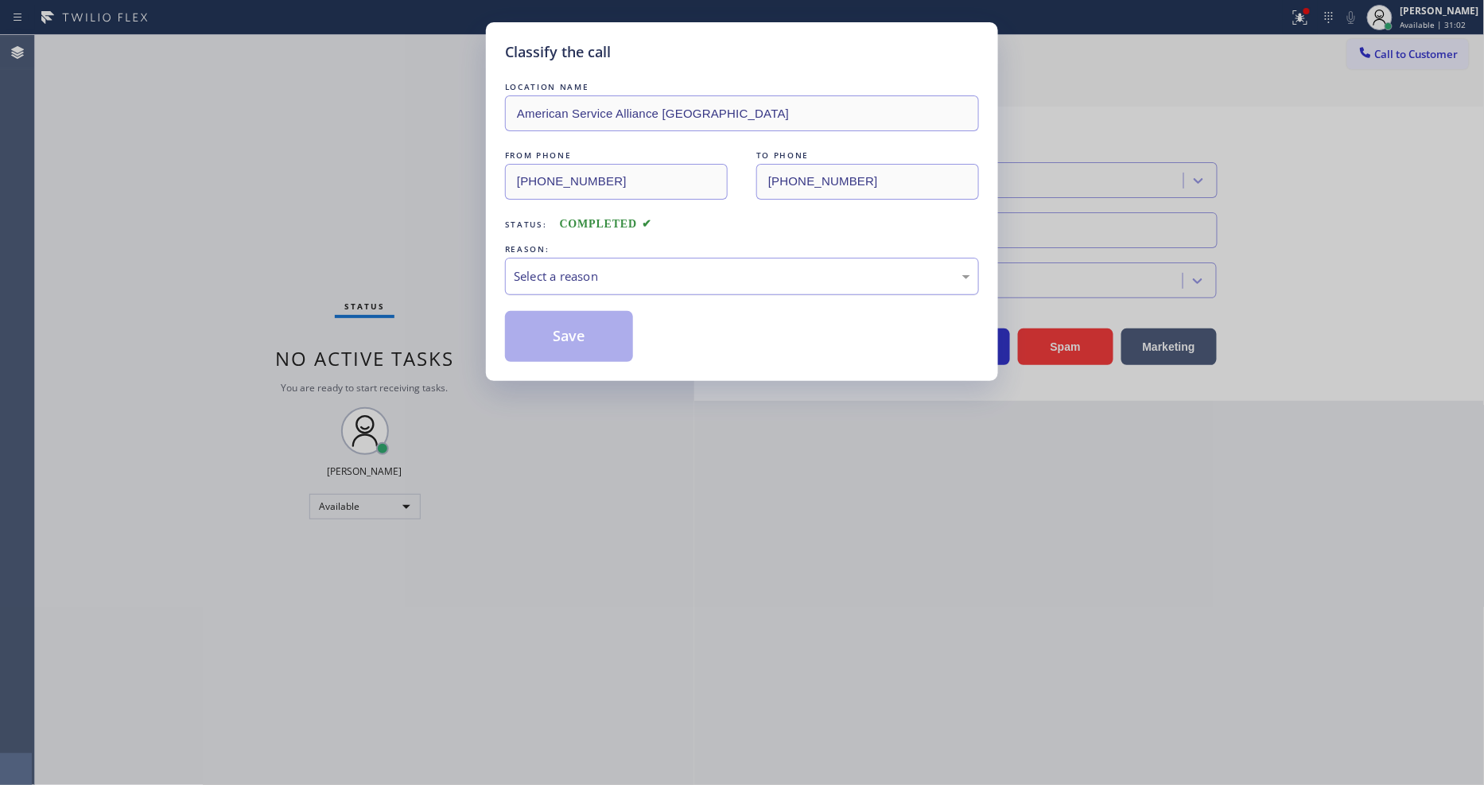
click at [599, 275] on div "Select a reason" at bounding box center [742, 276] width 456 height 18
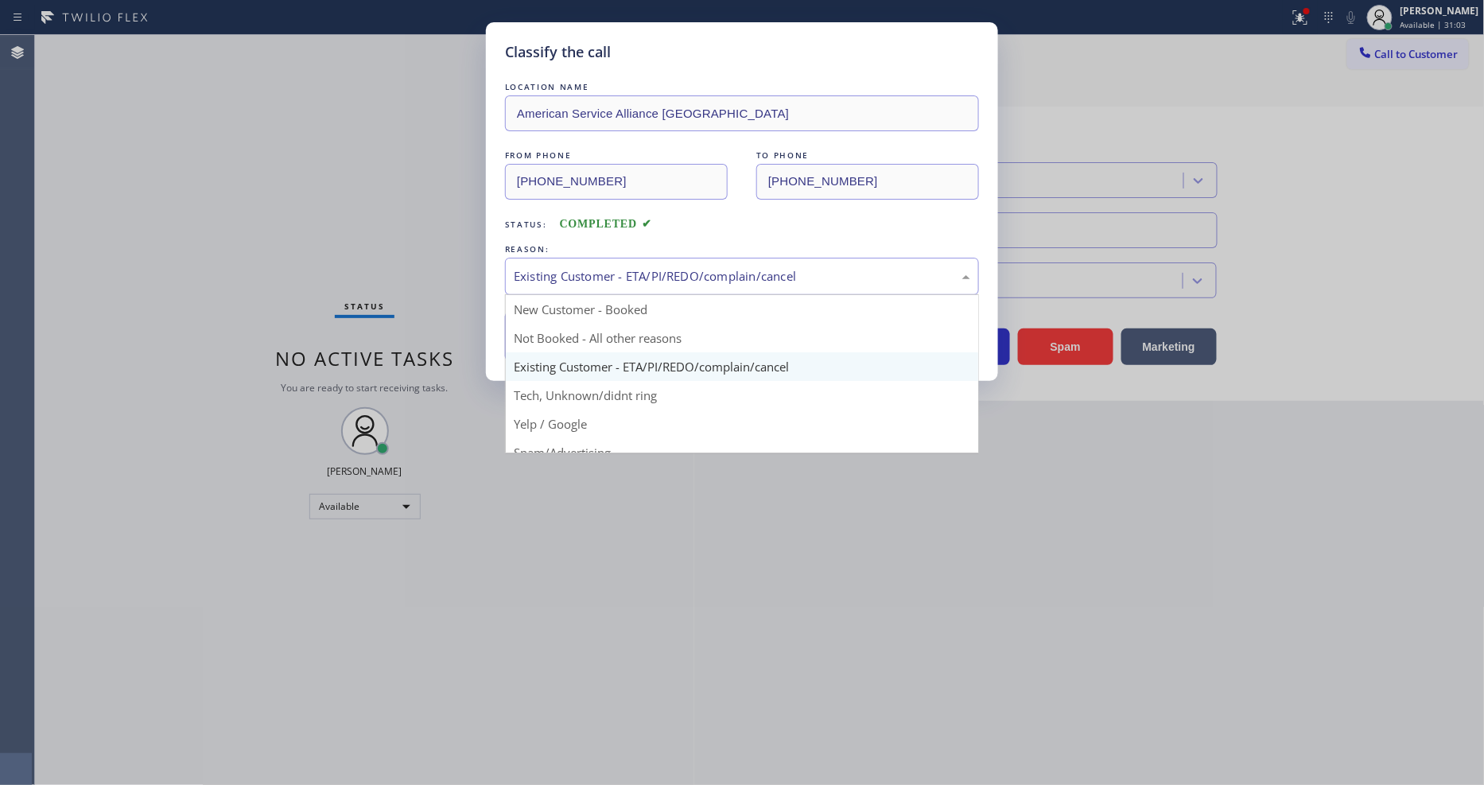
drag, startPoint x: 593, startPoint y: 264, endPoint x: 593, endPoint y: 291, distance: 27.0
click at [593, 267] on div "Existing Customer - ETA/PI/REDO/complain/cancel" at bounding box center [742, 276] width 456 height 18
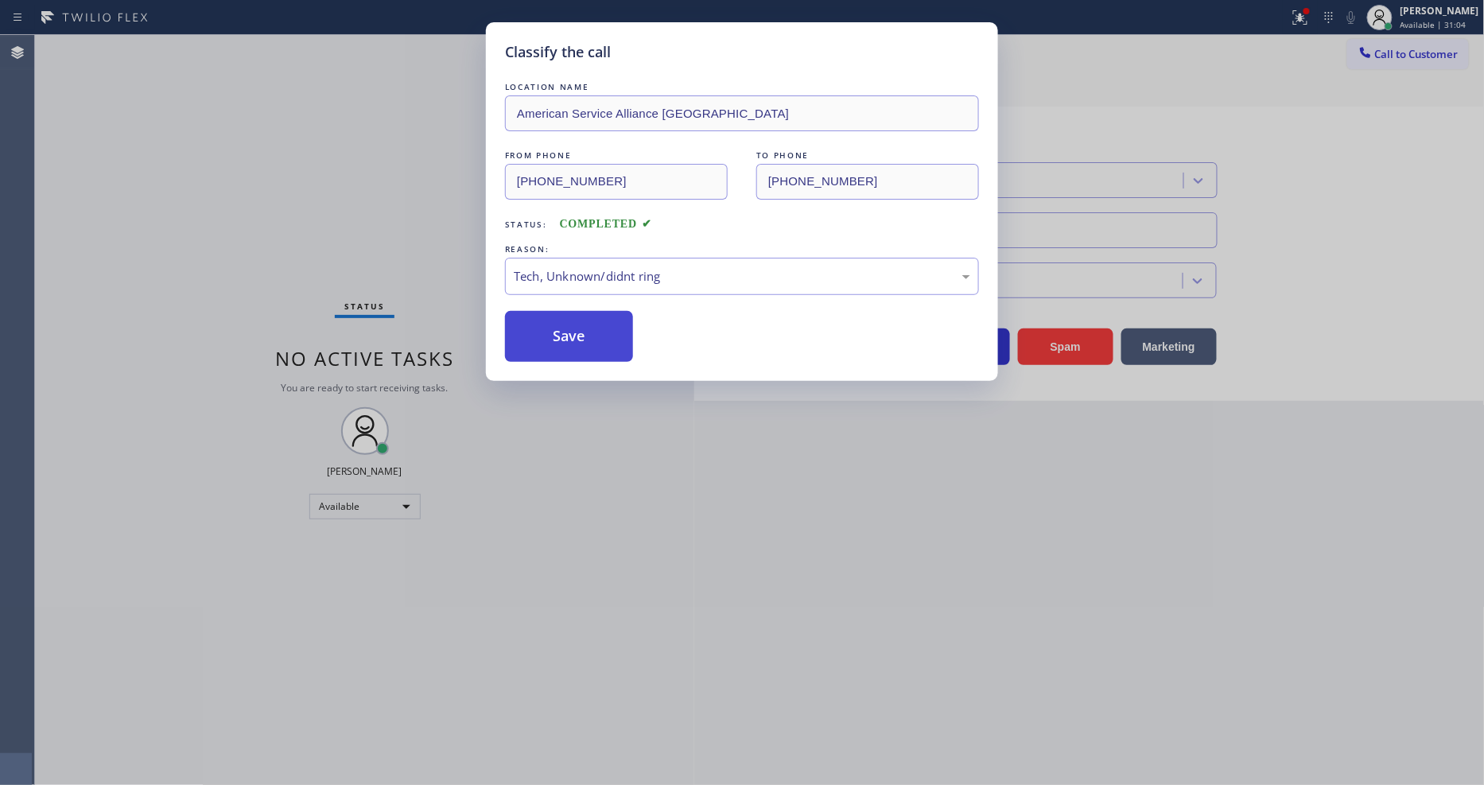
click at [593, 314] on button "Save" at bounding box center [569, 336] width 128 height 51
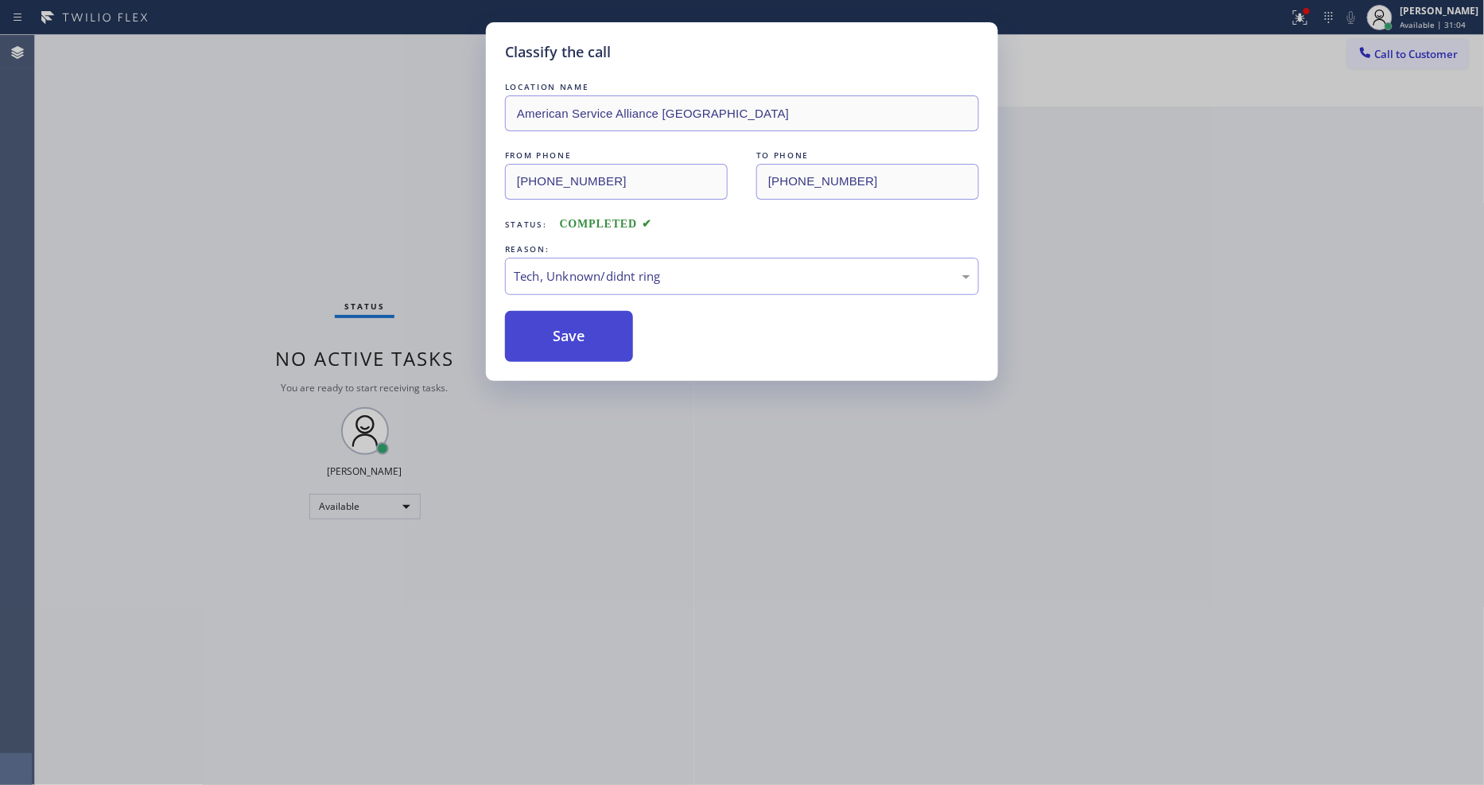
click at [593, 314] on button "Save" at bounding box center [569, 336] width 128 height 51
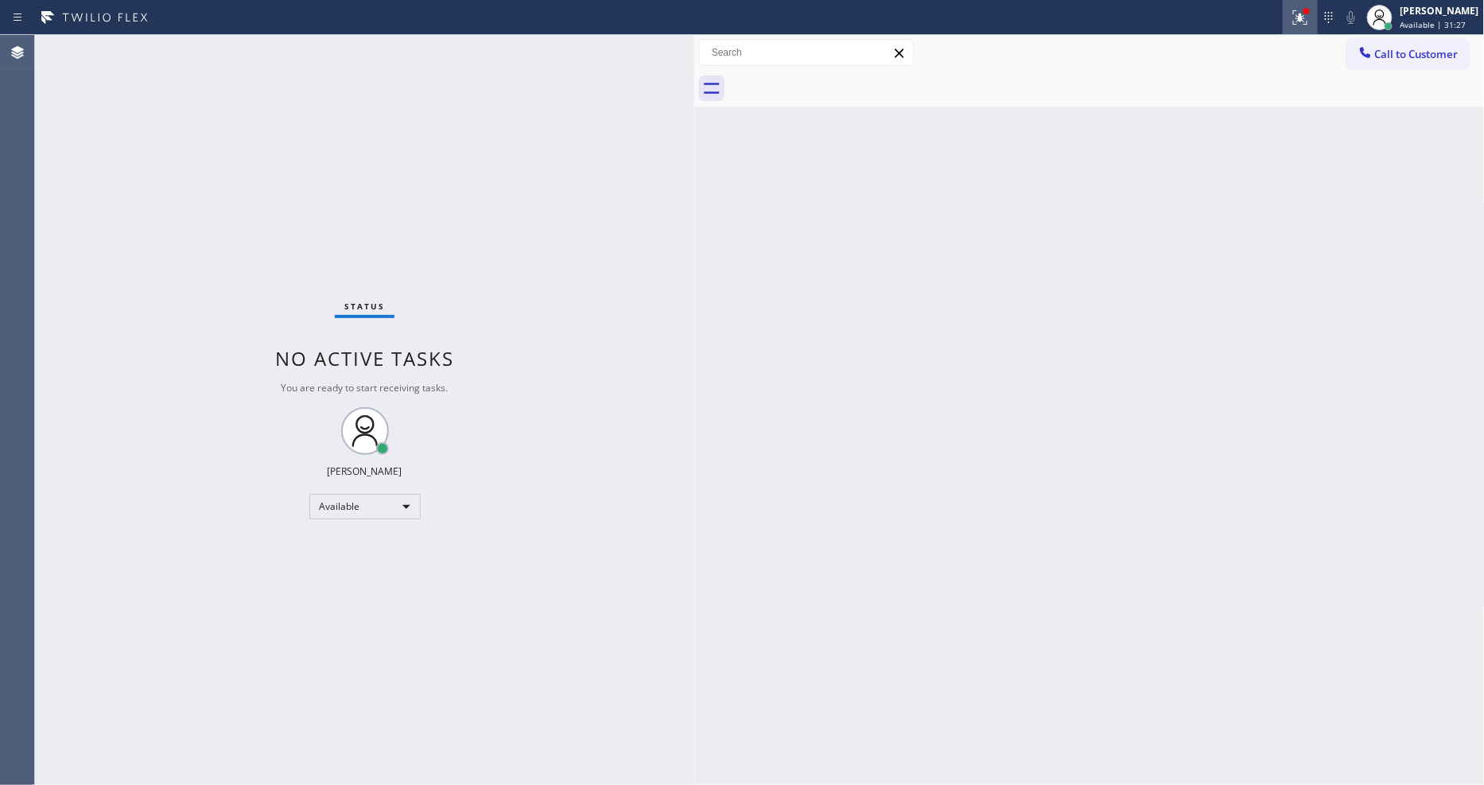
click at [1310, 22] on icon at bounding box center [1300, 17] width 19 height 19
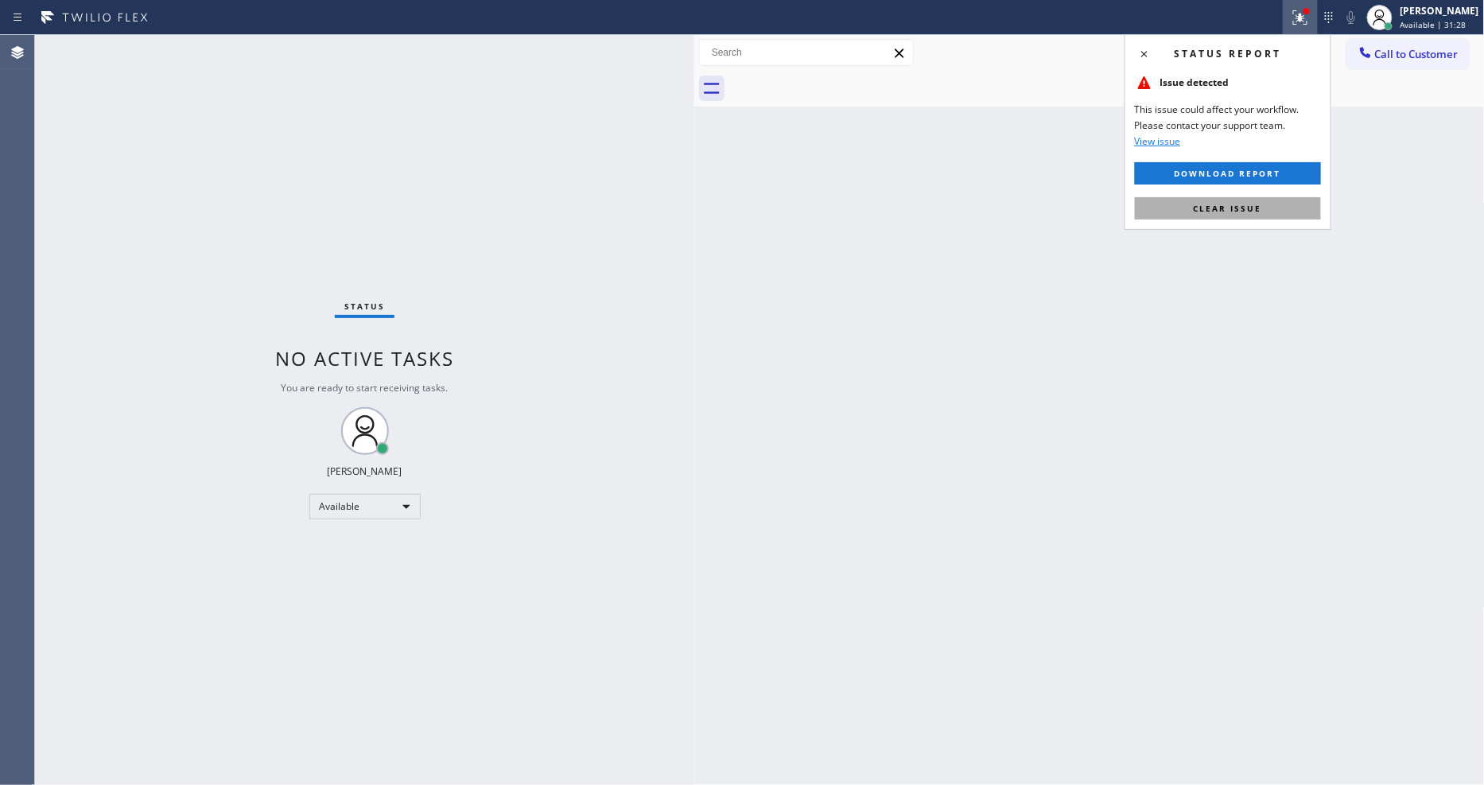
click at [1244, 210] on span "Clear issue" at bounding box center [1228, 208] width 68 height 11
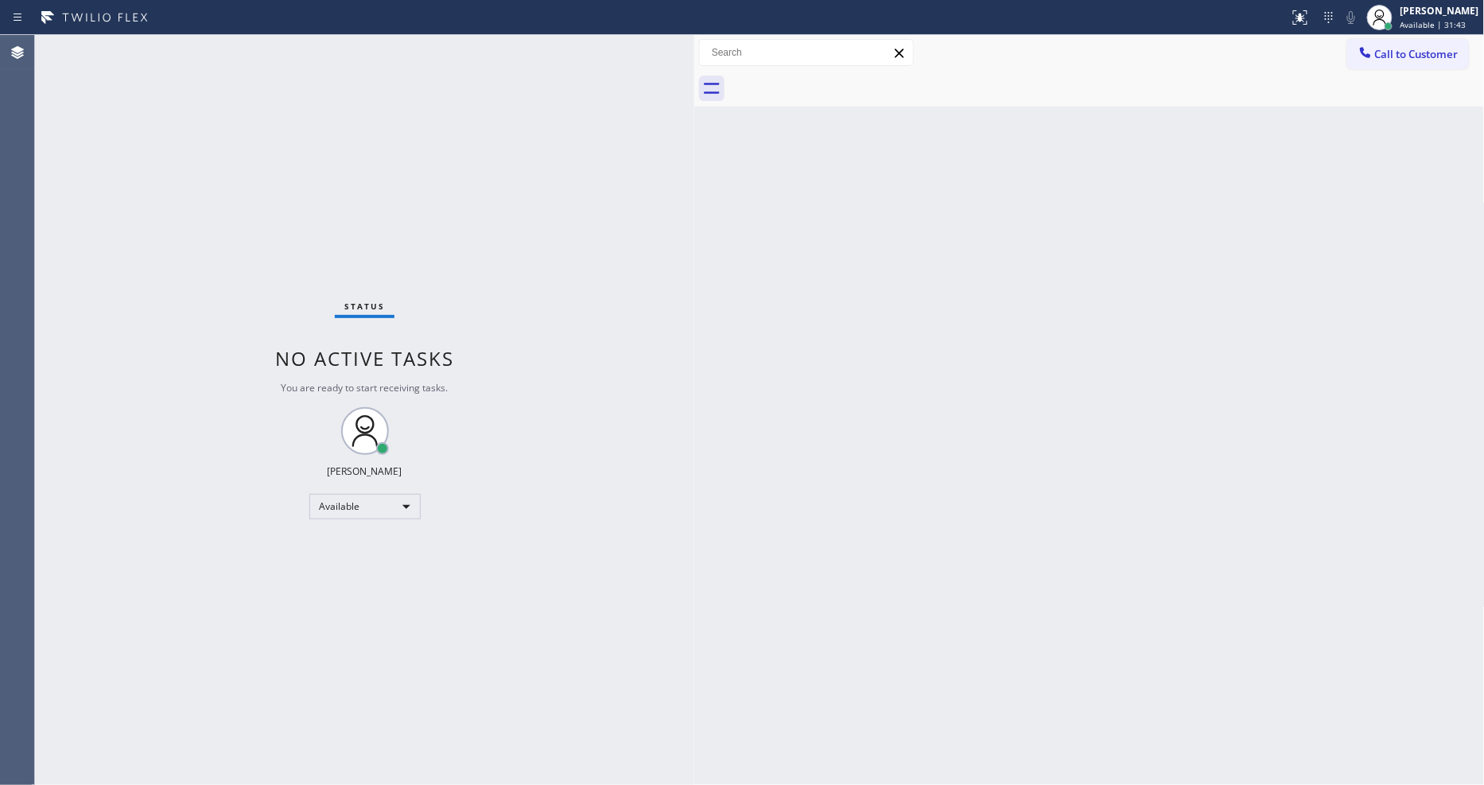
click at [207, 38] on div "Status No active tasks You are ready to start receiving tasks. [PERSON_NAME] Av…" at bounding box center [364, 410] width 659 height 750
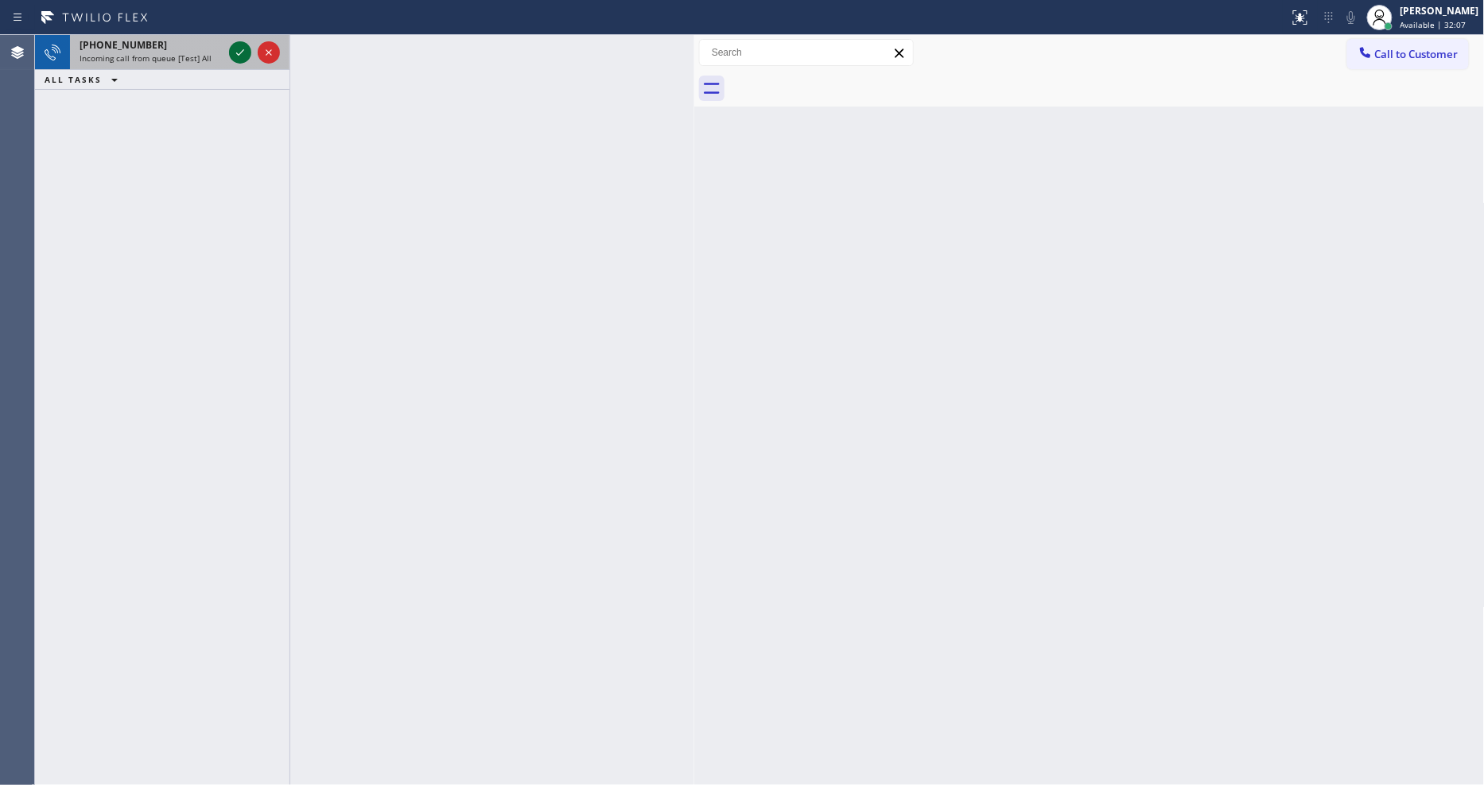
click at [241, 53] on icon at bounding box center [240, 52] width 19 height 19
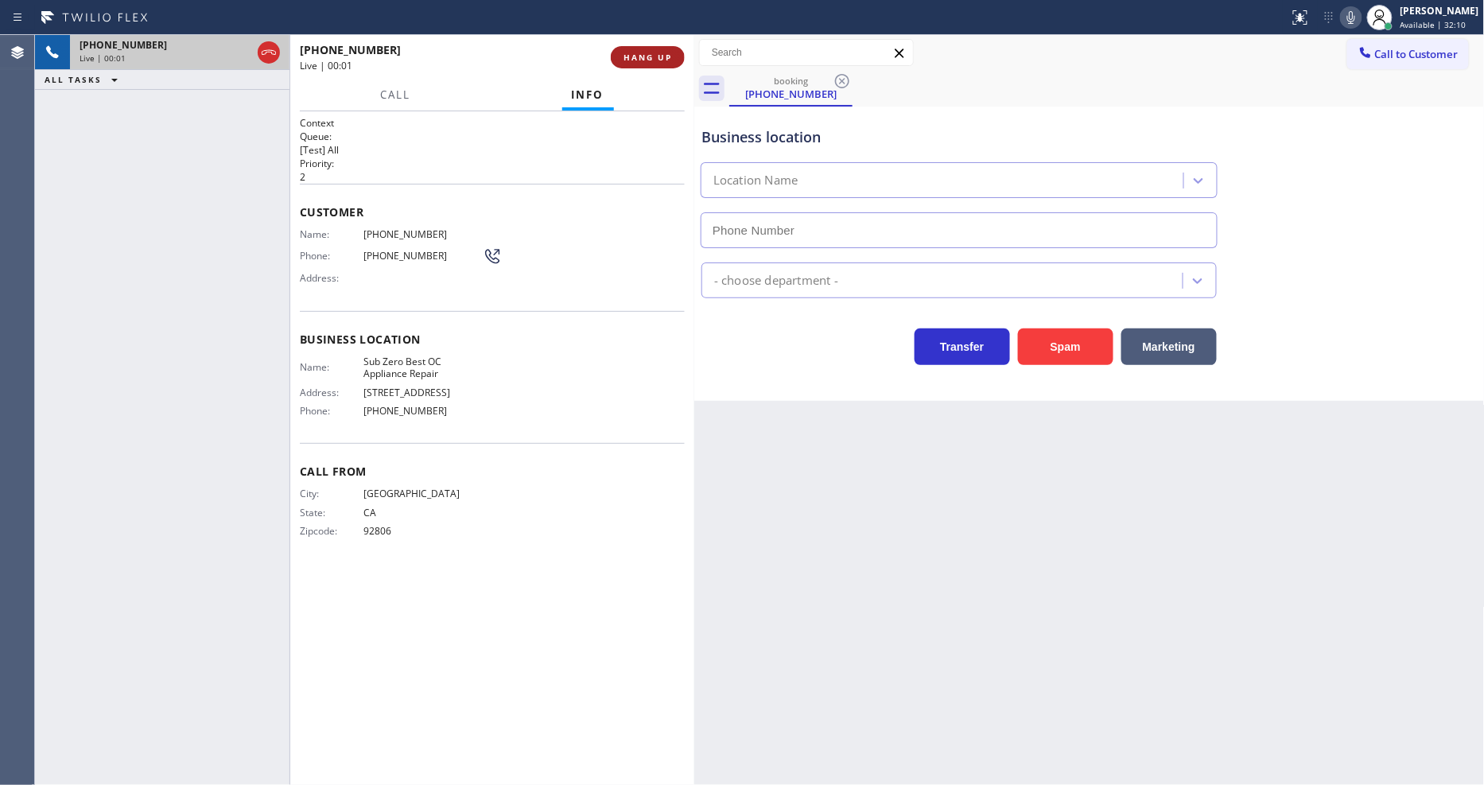
type input "[PHONE_NUMBER]"
click at [647, 67] on button "HANG UP" at bounding box center [648, 57] width 74 height 22
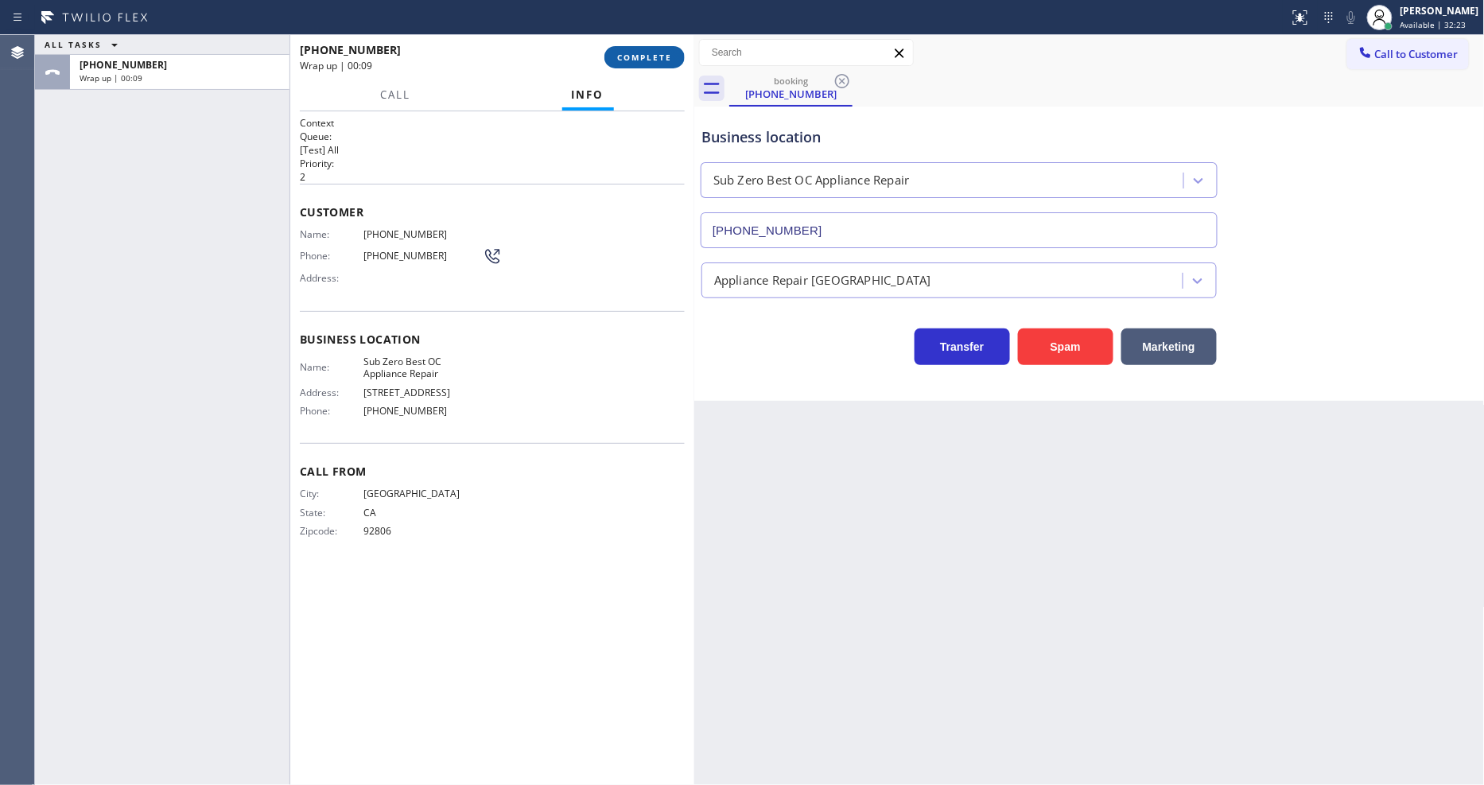
click at [647, 67] on button "COMPLETE" at bounding box center [644, 57] width 80 height 22
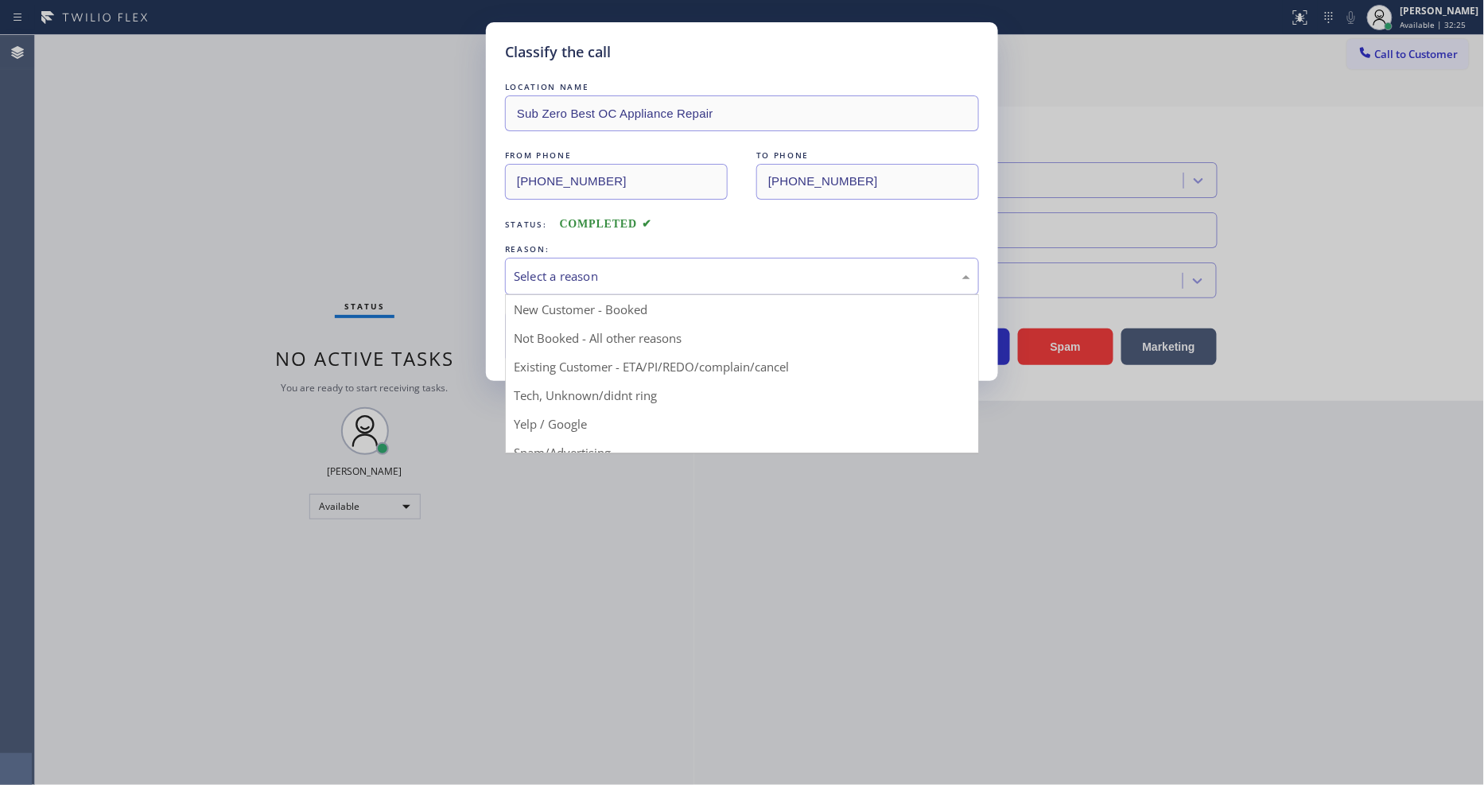
click at [590, 274] on div "Select a reason" at bounding box center [742, 276] width 456 height 18
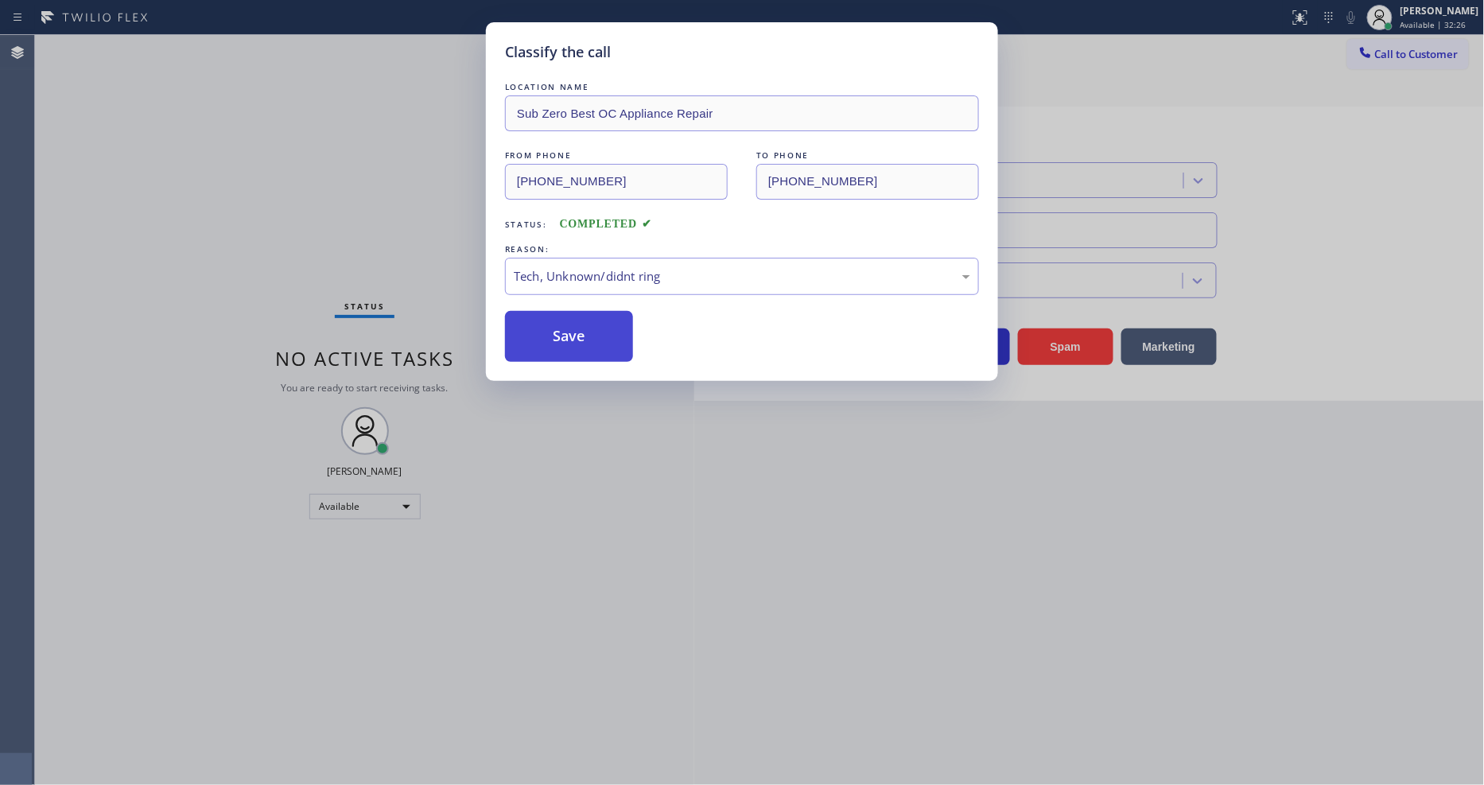
click at [587, 314] on button "Save" at bounding box center [569, 336] width 128 height 51
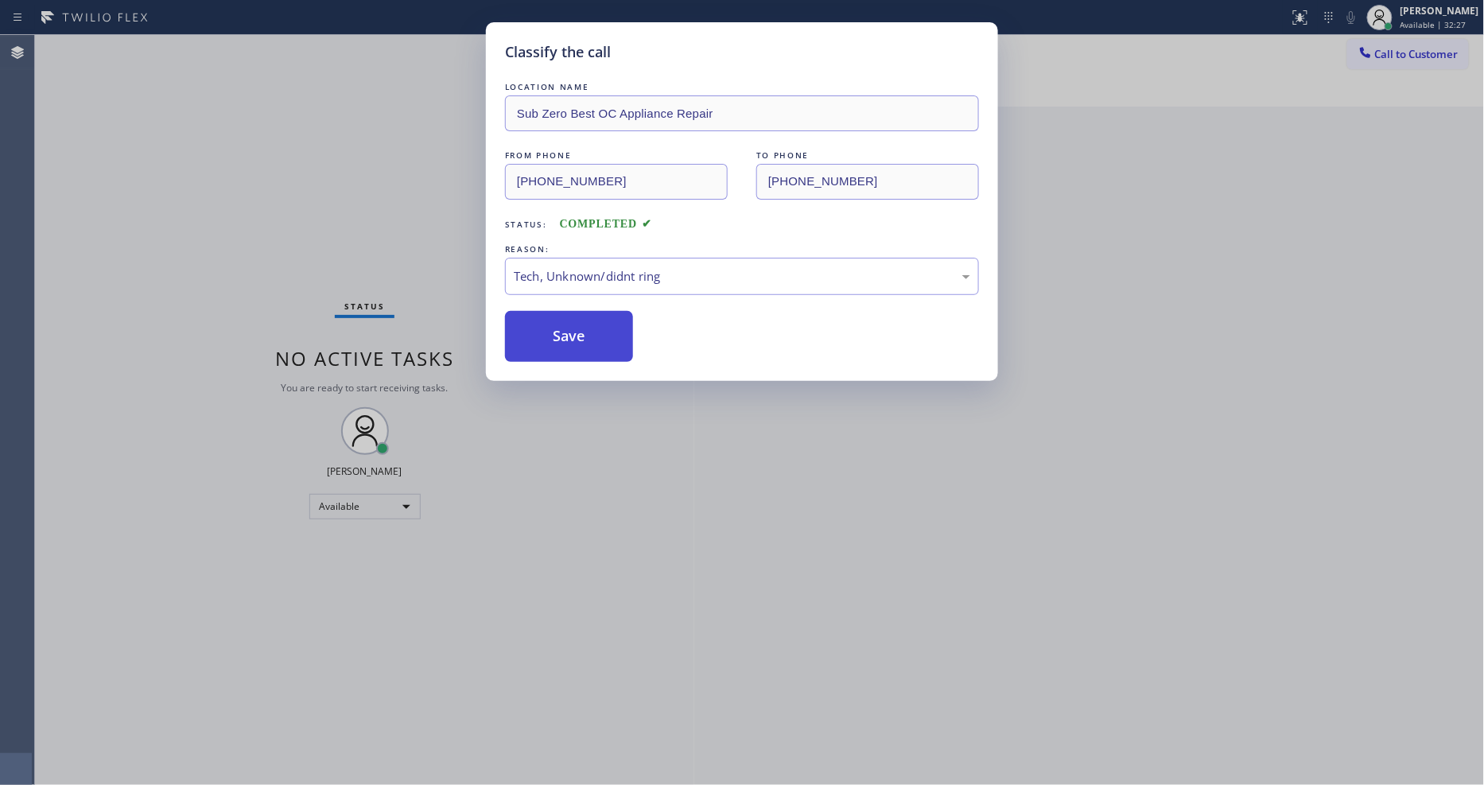
click at [587, 314] on button "Save" at bounding box center [569, 336] width 128 height 51
click at [587, 314] on div "Classify the call LOCATION NAME [PHONE_NUMBER] FROM PHONE [PHONE_NUMBER] TO PHO…" at bounding box center [759, 410] width 1449 height 750
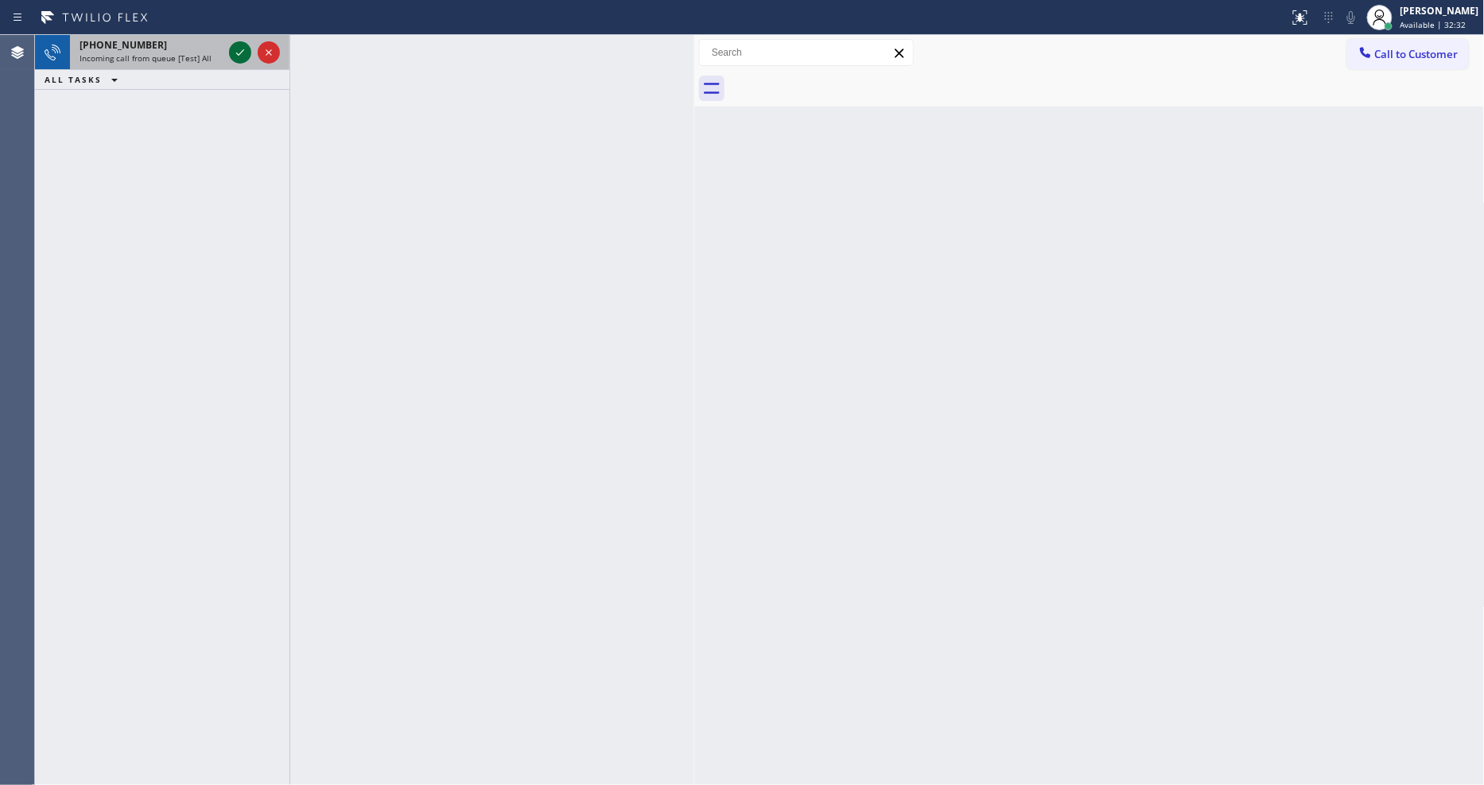
click at [242, 53] on icon at bounding box center [240, 52] width 19 height 19
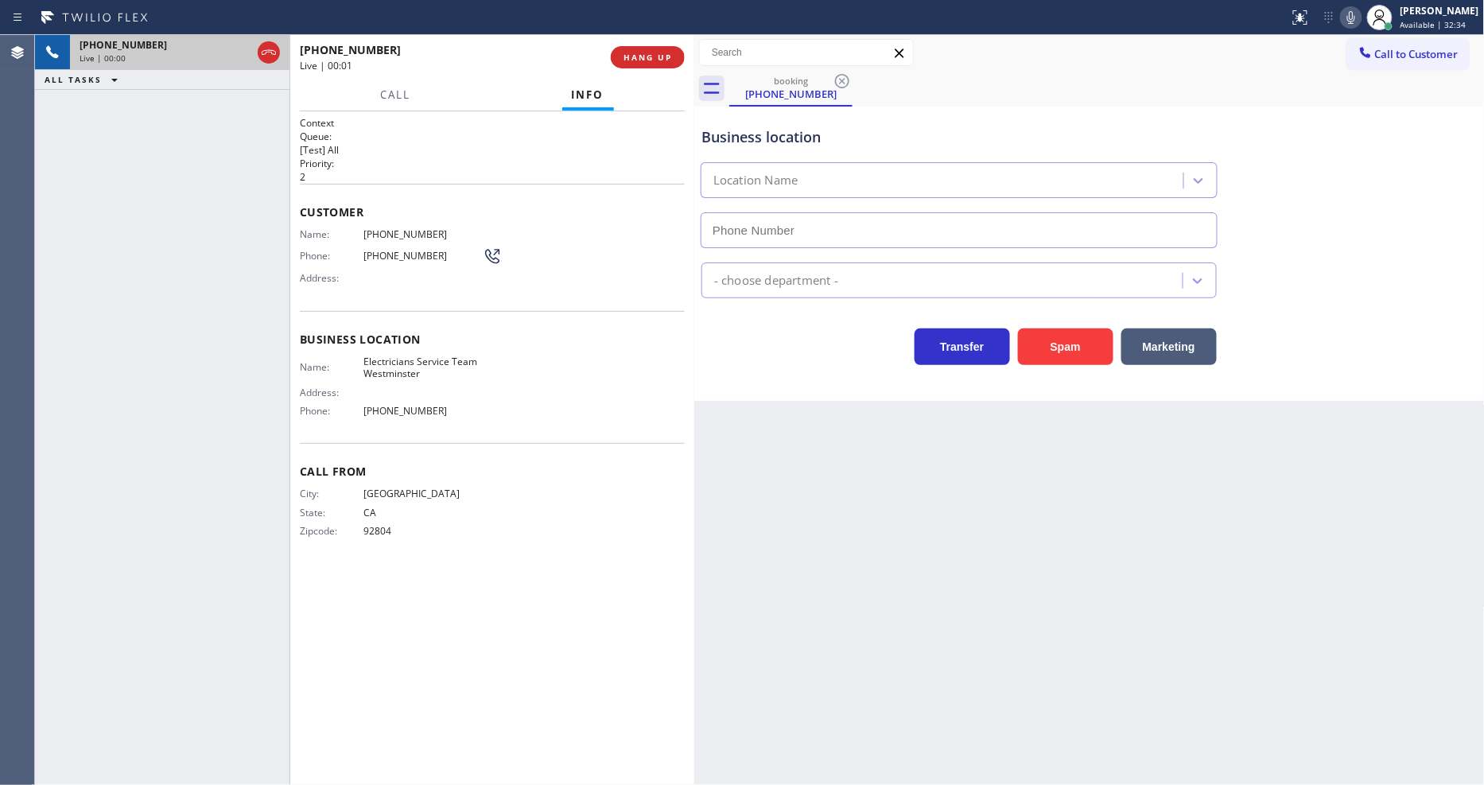
type input "[PHONE_NUMBER]"
click at [650, 61] on span "HANG UP" at bounding box center [647, 57] width 49 height 11
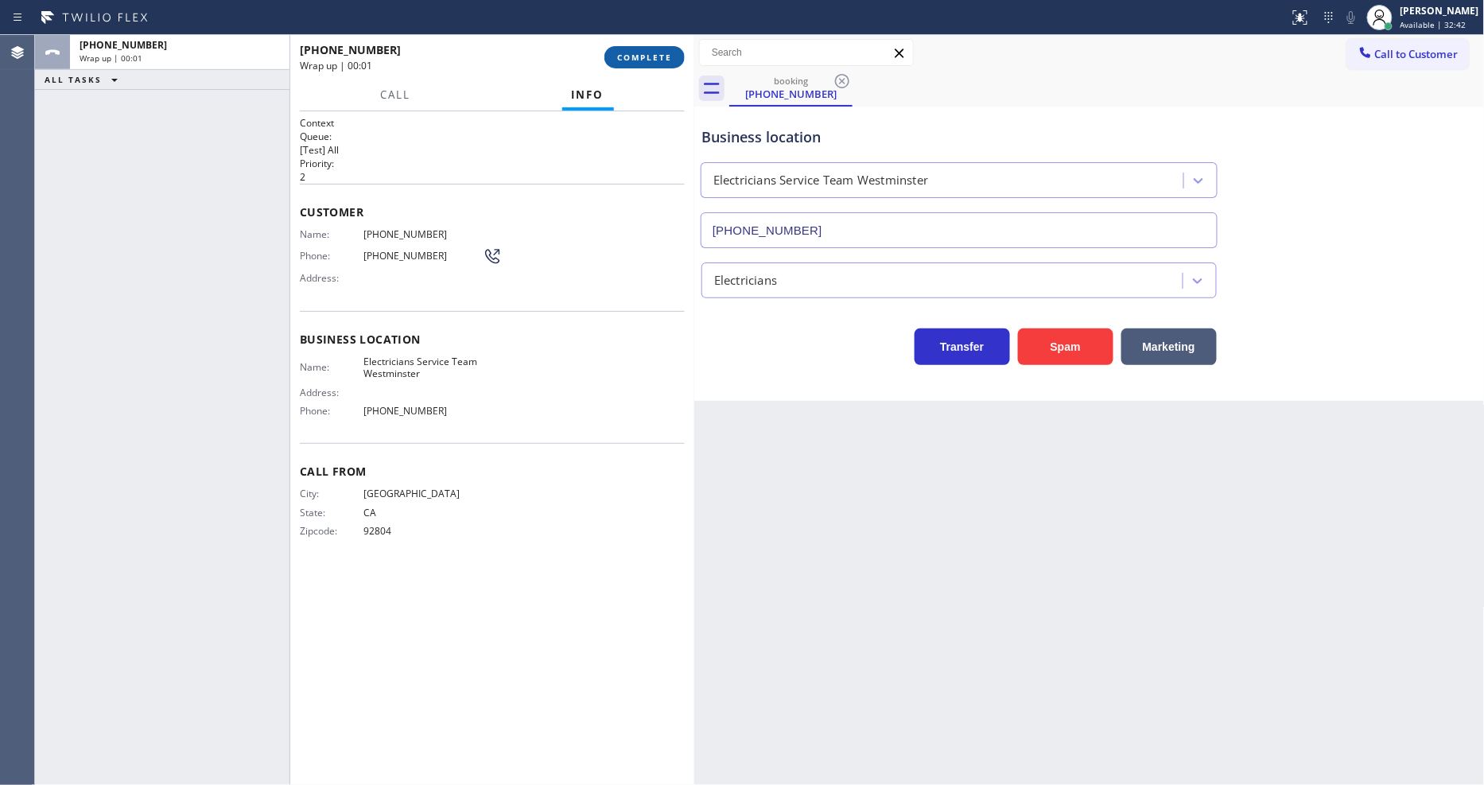
click at [650, 61] on span "COMPLETE" at bounding box center [644, 57] width 55 height 11
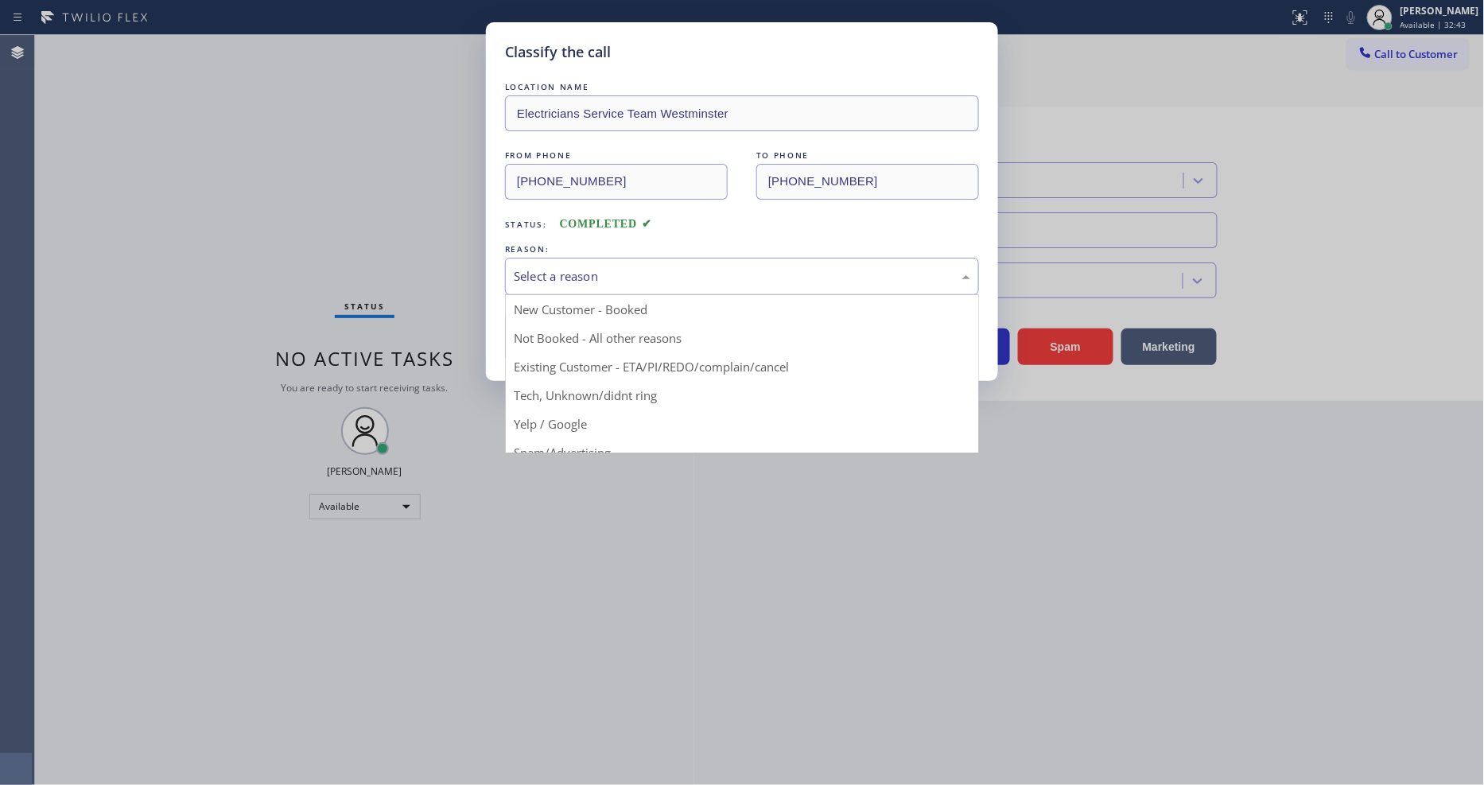
click at [604, 273] on div "Select a reason" at bounding box center [742, 276] width 456 height 18
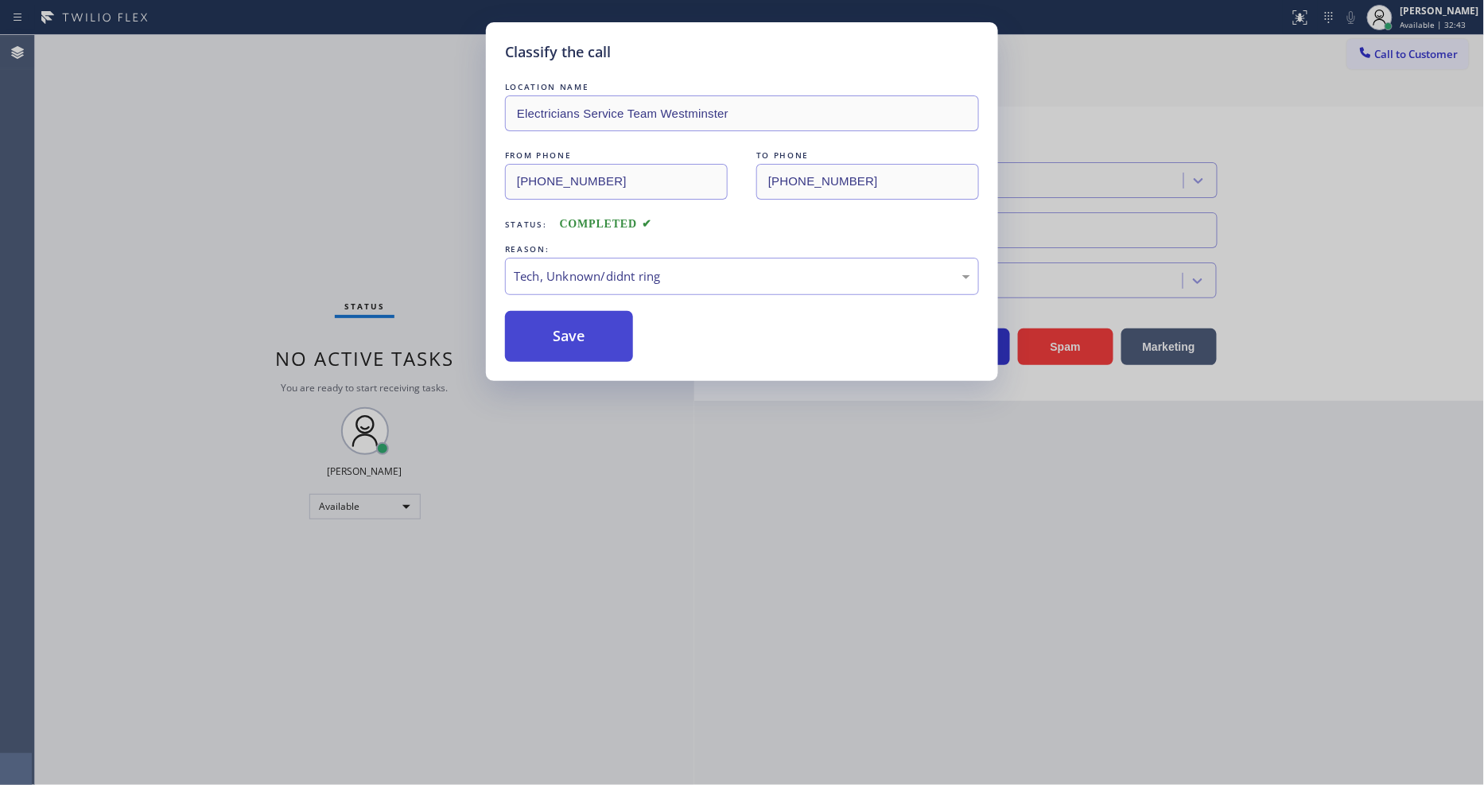
drag, startPoint x: 586, startPoint y: 396, endPoint x: 586, endPoint y: 322, distance: 74.0
click at [586, 322] on button "Save" at bounding box center [569, 336] width 128 height 51
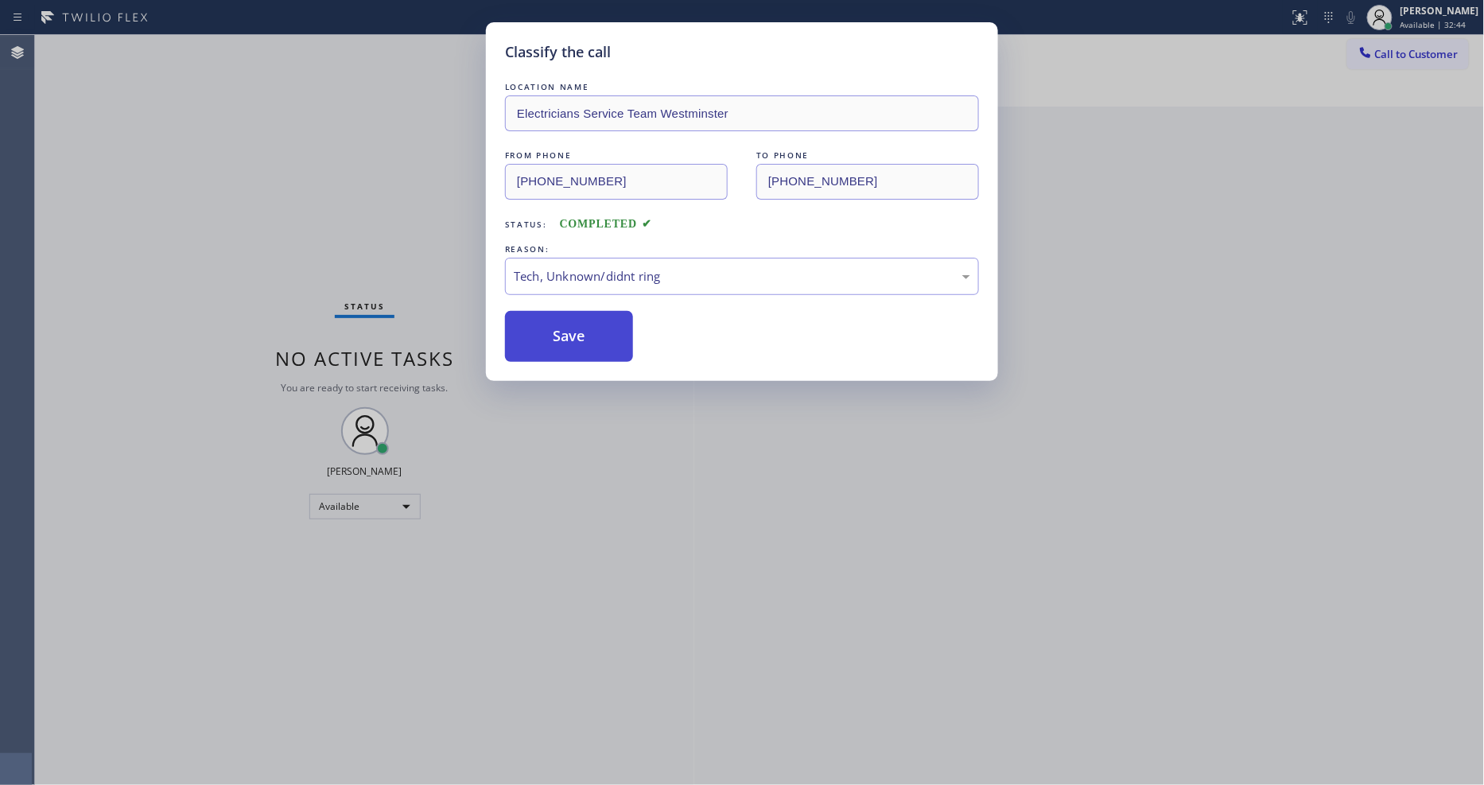
click at [586, 322] on button "Save" at bounding box center [569, 336] width 128 height 51
click at [586, 321] on button "Save" at bounding box center [569, 336] width 128 height 51
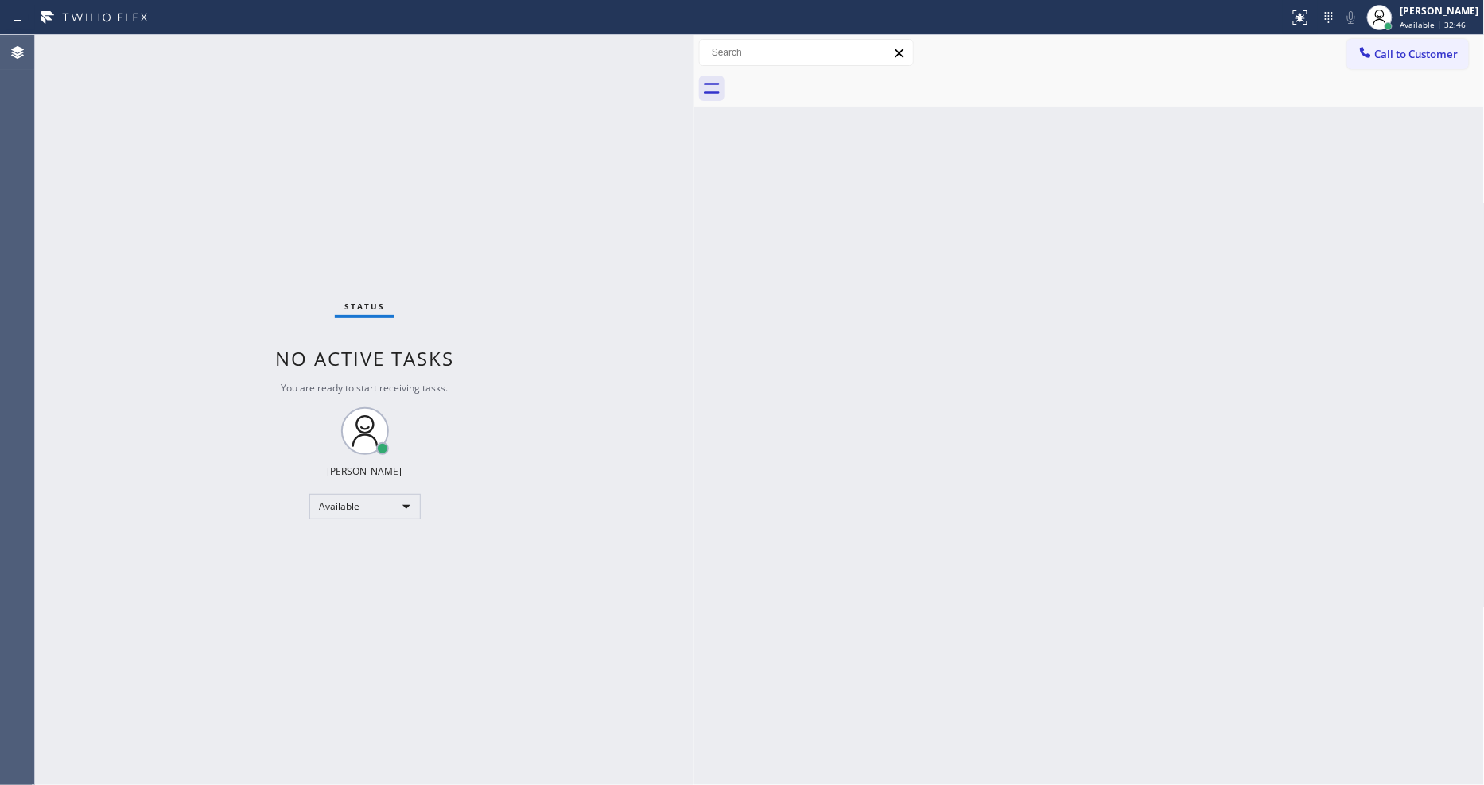
drag, startPoint x: 523, startPoint y: 769, endPoint x: 515, endPoint y: 784, distance: 17.1
click at [523, 769] on div "Status No active tasks You are ready to start receiving tasks. [PERSON_NAME] Av…" at bounding box center [364, 410] width 659 height 750
click at [239, 46] on div "Status No active tasks You are ready to start receiving tasks. [PERSON_NAME] Av…" at bounding box center [364, 410] width 659 height 750
click at [811, 521] on div "Back to Dashboard Change Sender ID Customers Technicians Select a contact Outbo…" at bounding box center [1089, 410] width 790 height 750
click at [462, 784] on html "Status report No issues detected If you experience an issue, please download th…" at bounding box center [742, 392] width 1484 height 785
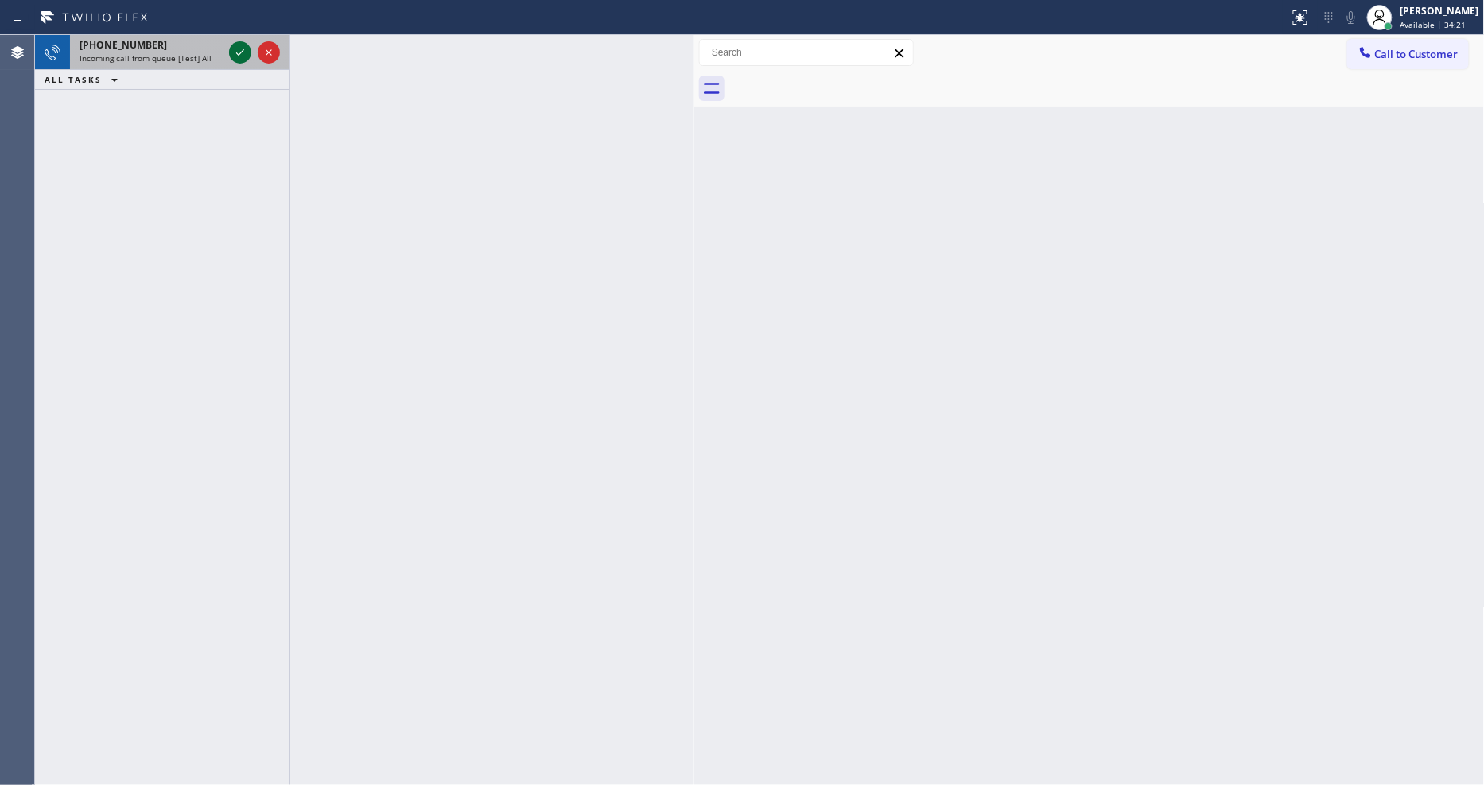
click at [234, 49] on icon at bounding box center [240, 52] width 19 height 19
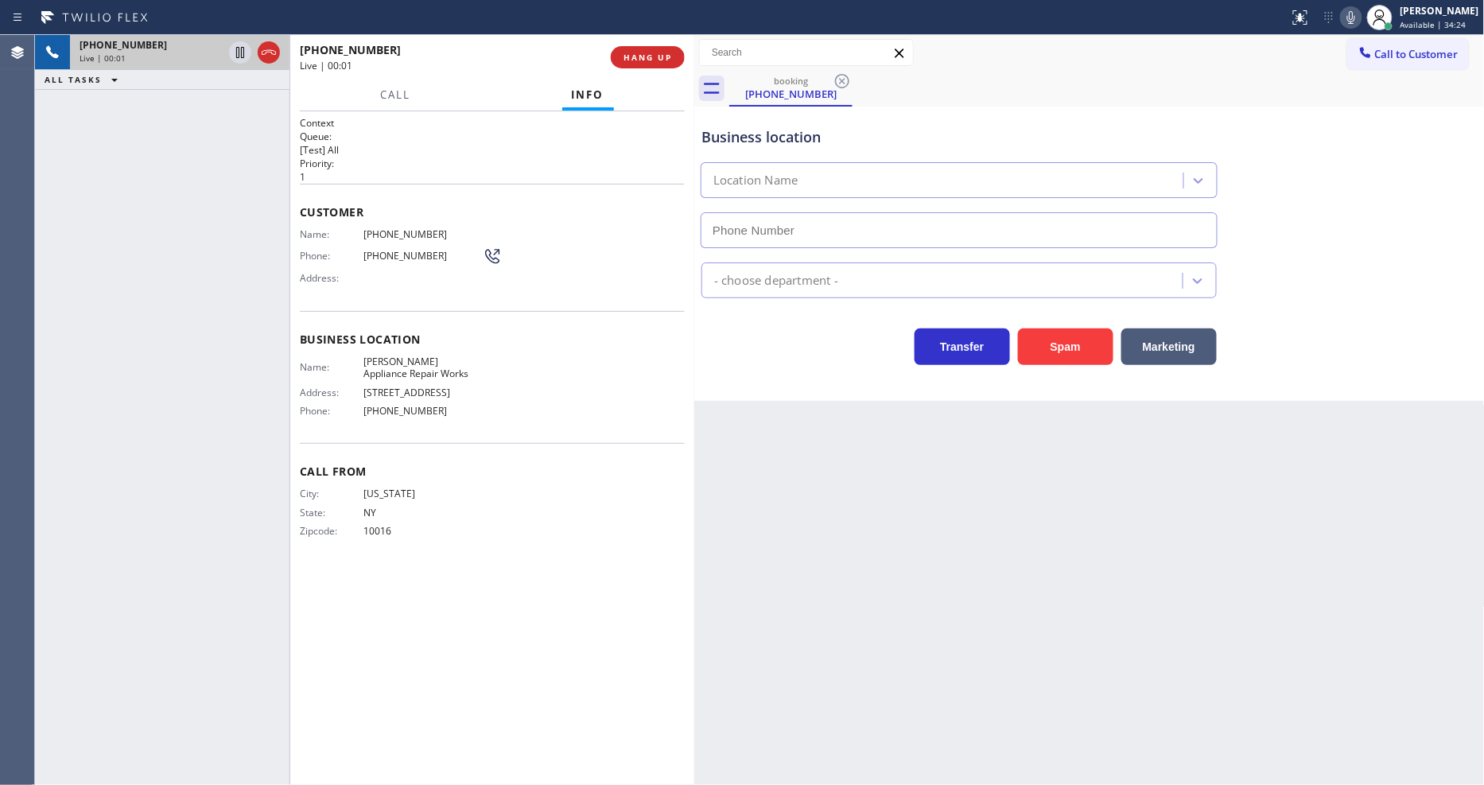
type input "[PHONE_NUMBER]"
click at [1070, 470] on div "Back to Dashboard Change Sender ID Customers Technicians Select a contact Outbo…" at bounding box center [1089, 410] width 790 height 750
click at [422, 361] on span "[PERSON_NAME] Appliance Repair Works" at bounding box center [422, 367] width 119 height 25
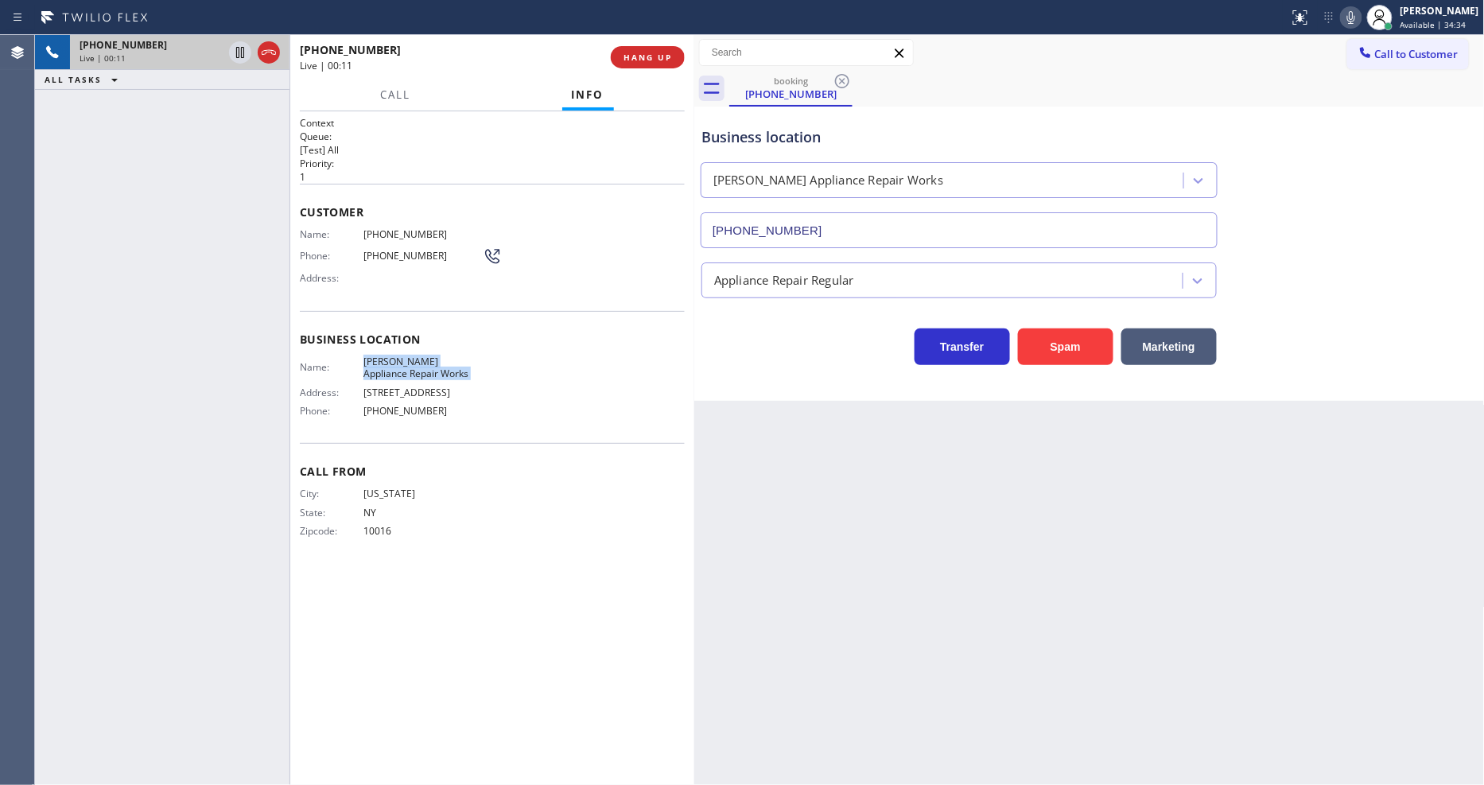
copy span "[PERSON_NAME] Appliance Repair Works"
click at [417, 247] on div "Phone: [PHONE_NUMBER]" at bounding box center [401, 256] width 202 height 19
click at [417, 239] on div "Name: [PHONE_NUMBER] Phone: [PHONE_NUMBER] Address:" at bounding box center [401, 259] width 202 height 63
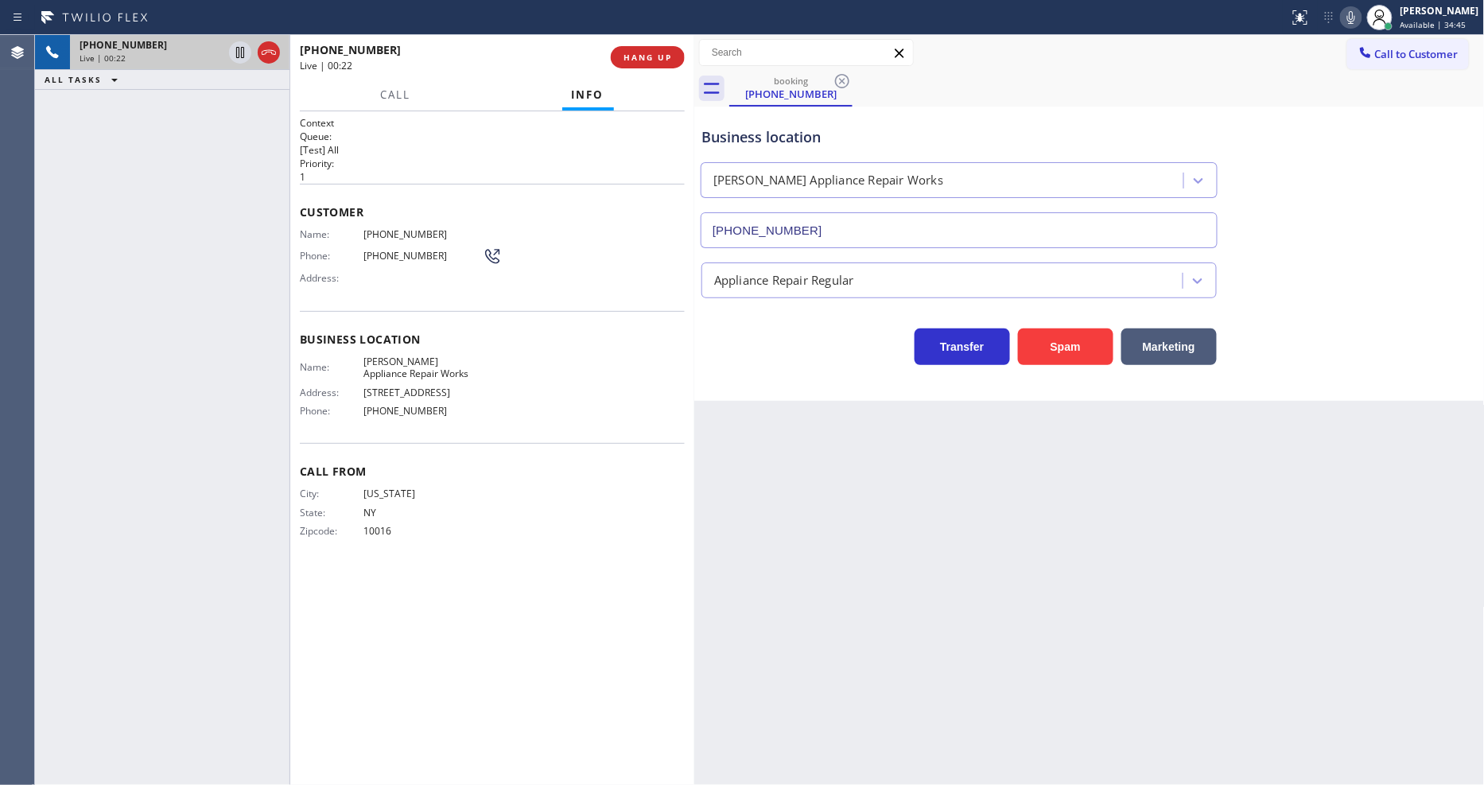
click at [416, 233] on span "[PHONE_NUMBER]" at bounding box center [422, 234] width 119 height 12
copy span "[PHONE_NUMBER]"
click at [243, 53] on icon at bounding box center [240, 52] width 19 height 19
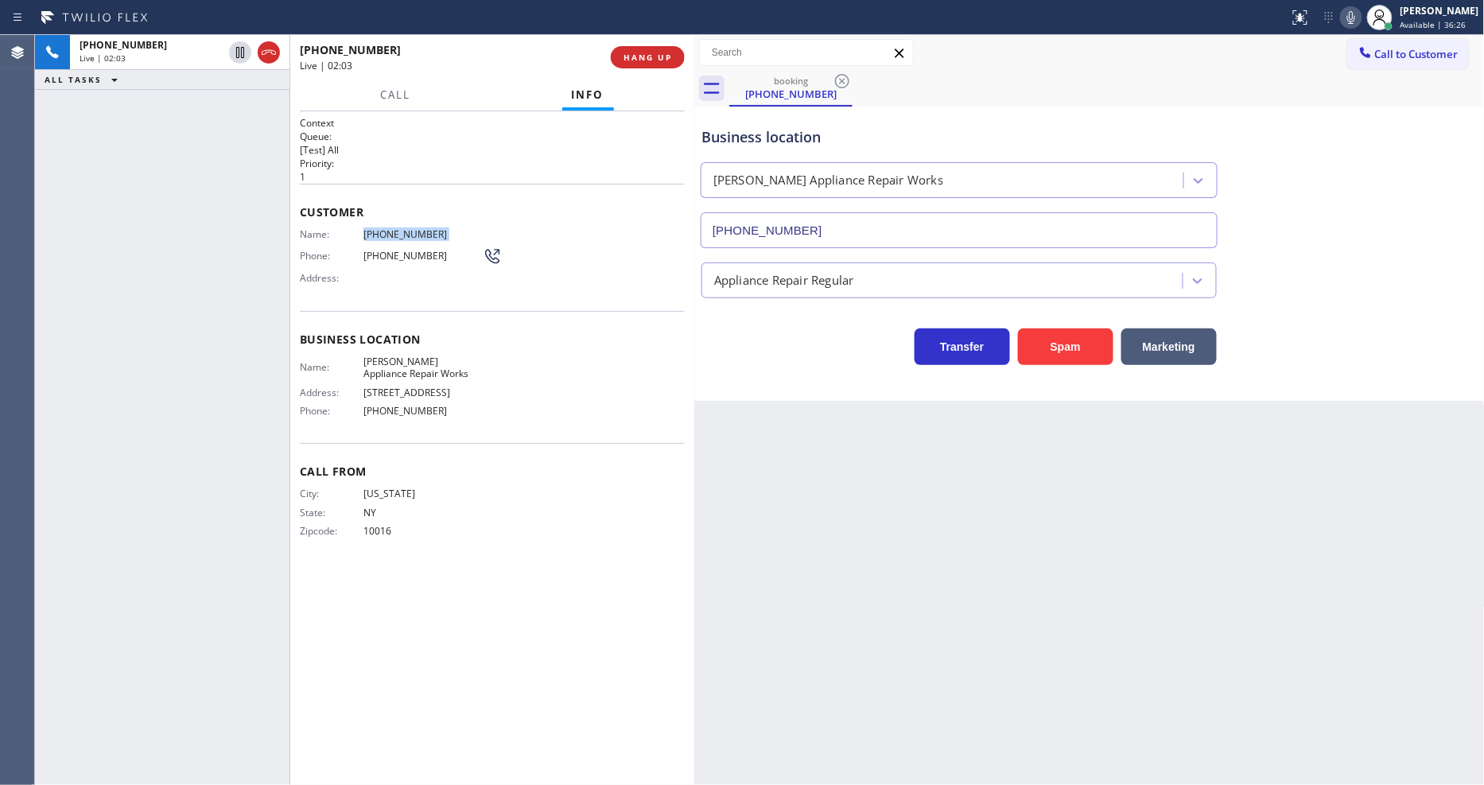
click at [1361, 14] on icon at bounding box center [1350, 17] width 19 height 19
click at [371, 231] on span "[PHONE_NUMBER]" at bounding box center [422, 234] width 119 height 12
click at [237, 49] on icon at bounding box center [240, 52] width 11 height 11
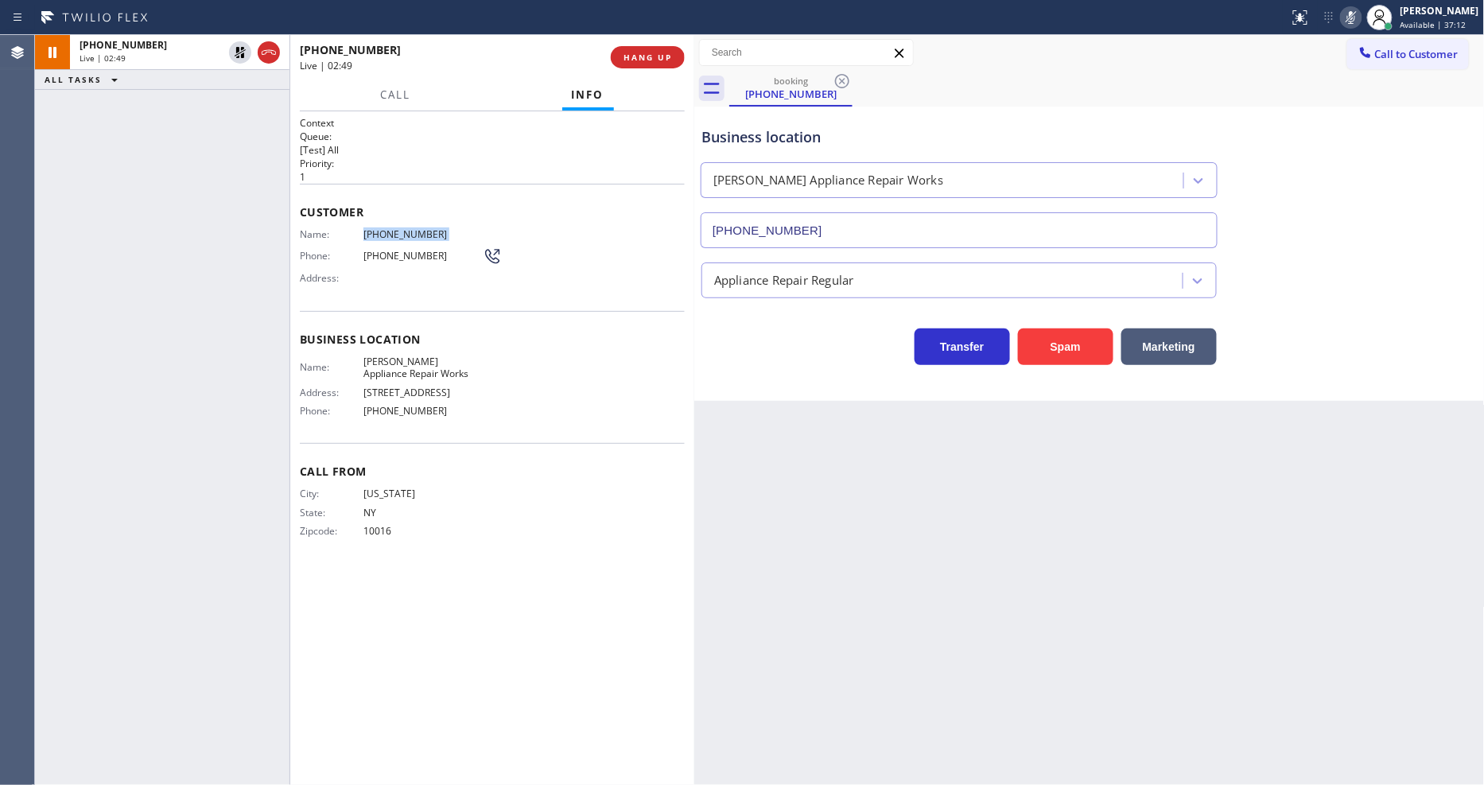
click at [1361, 25] on icon at bounding box center [1350, 17] width 19 height 19
click at [615, 423] on div "Name: [PERSON_NAME] Repair Works Address: [STREET_ADDRESS] Phone: [PHONE_NUMBER]" at bounding box center [492, 389] width 385 height 68
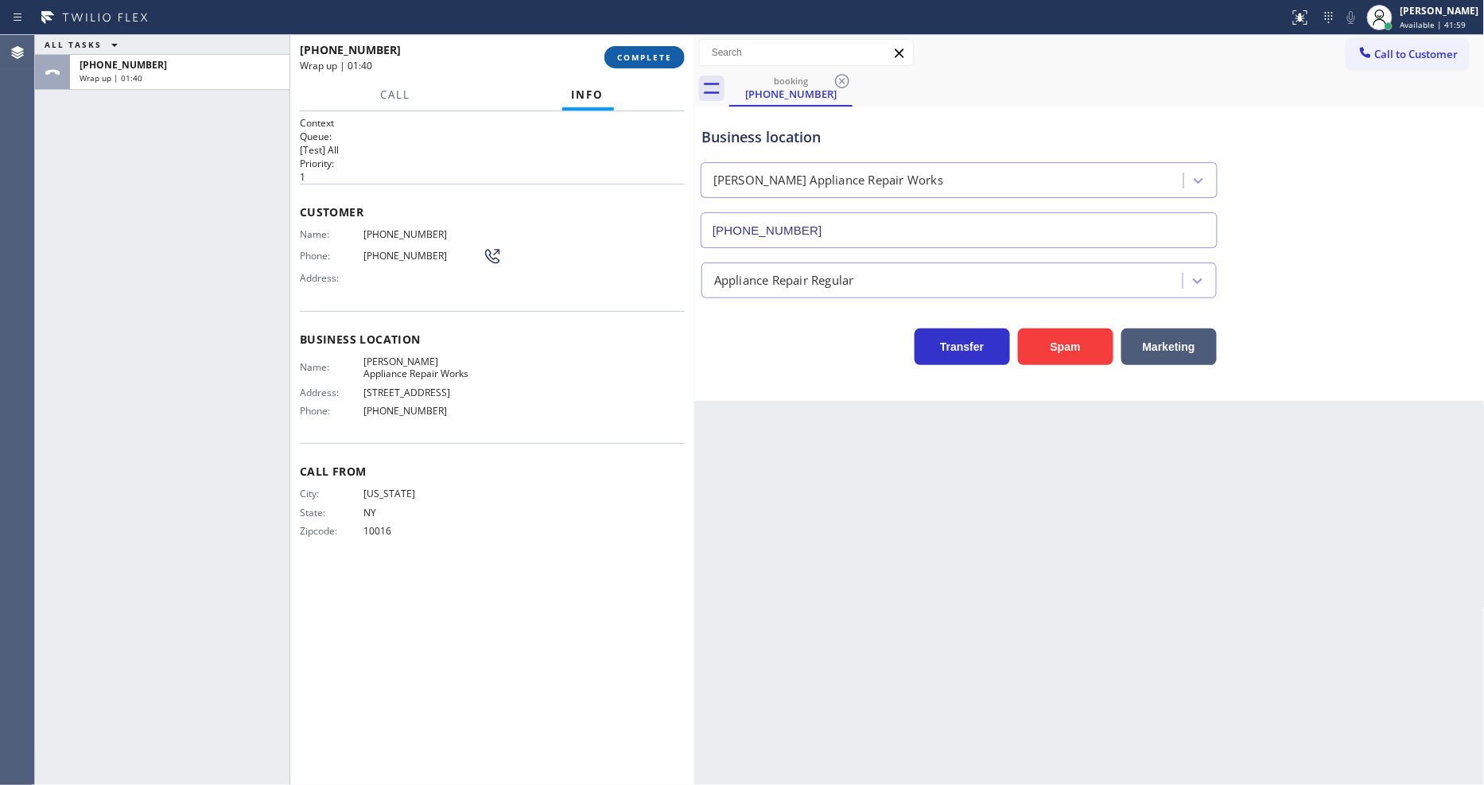
click at [677, 56] on button "COMPLETE" at bounding box center [644, 57] width 80 height 22
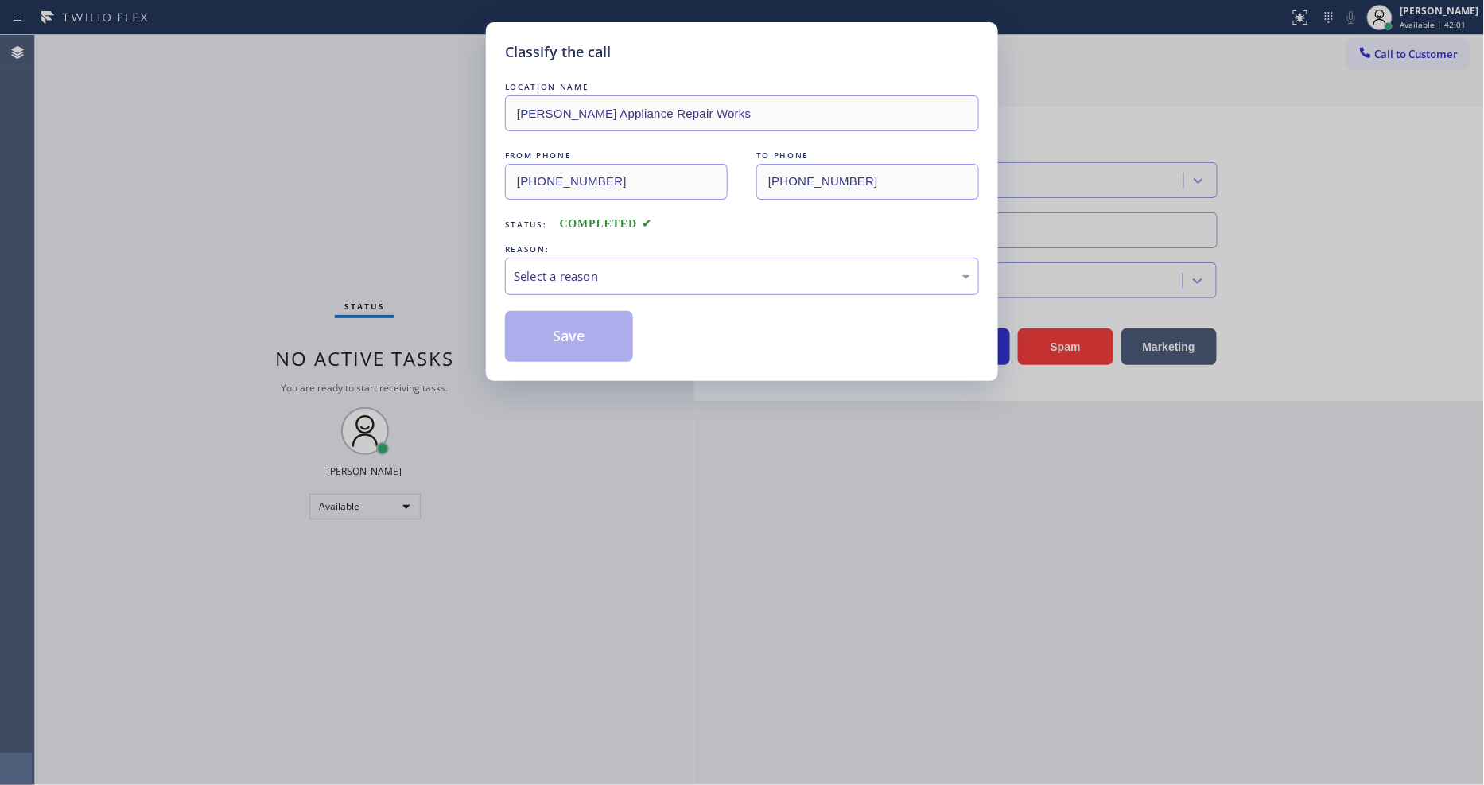
click at [639, 274] on div "Select a reason" at bounding box center [742, 276] width 456 height 18
click at [573, 337] on button "Save" at bounding box center [569, 336] width 128 height 51
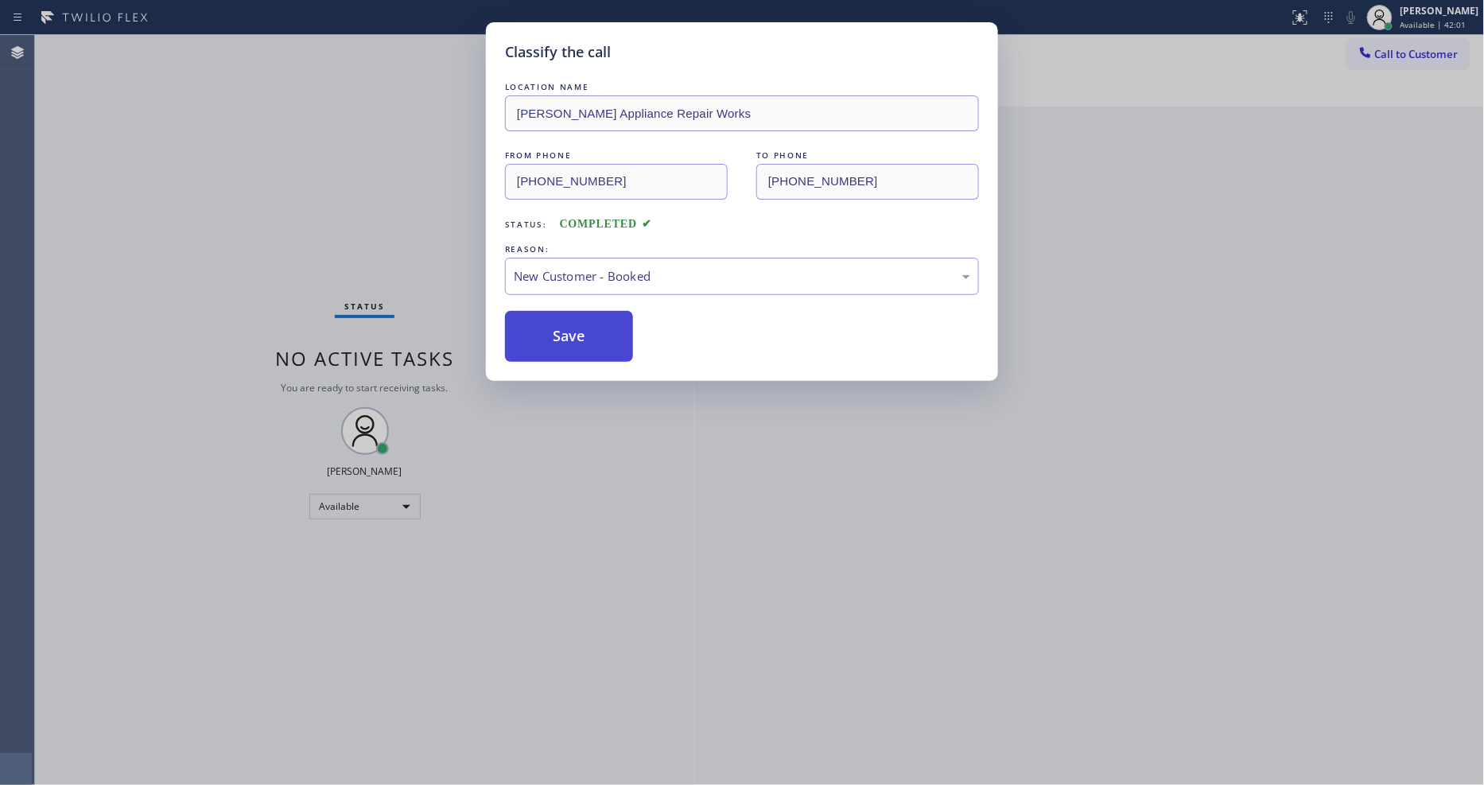
click at [573, 337] on button "Save" at bounding box center [569, 336] width 128 height 51
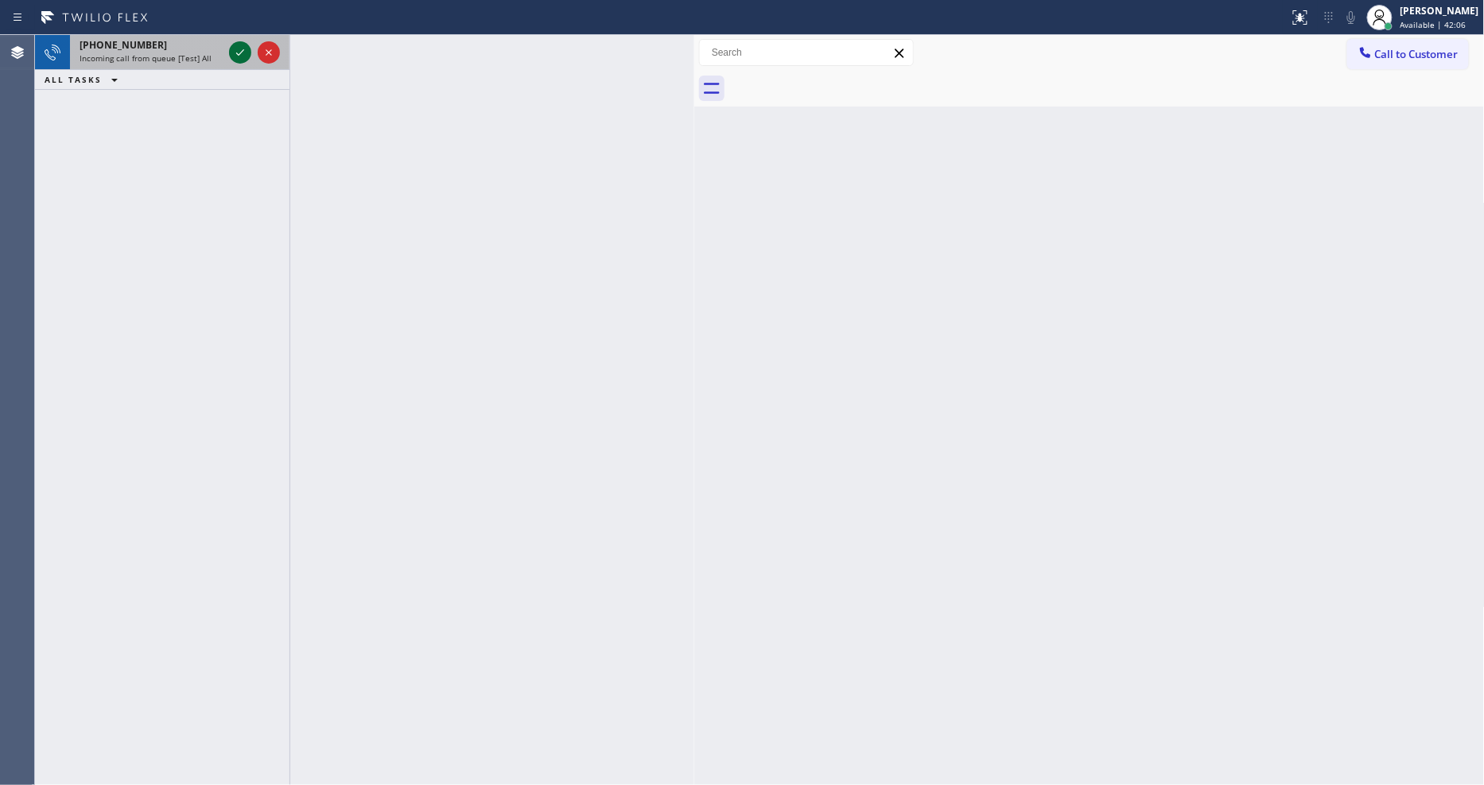
click at [239, 49] on icon at bounding box center [240, 52] width 19 height 19
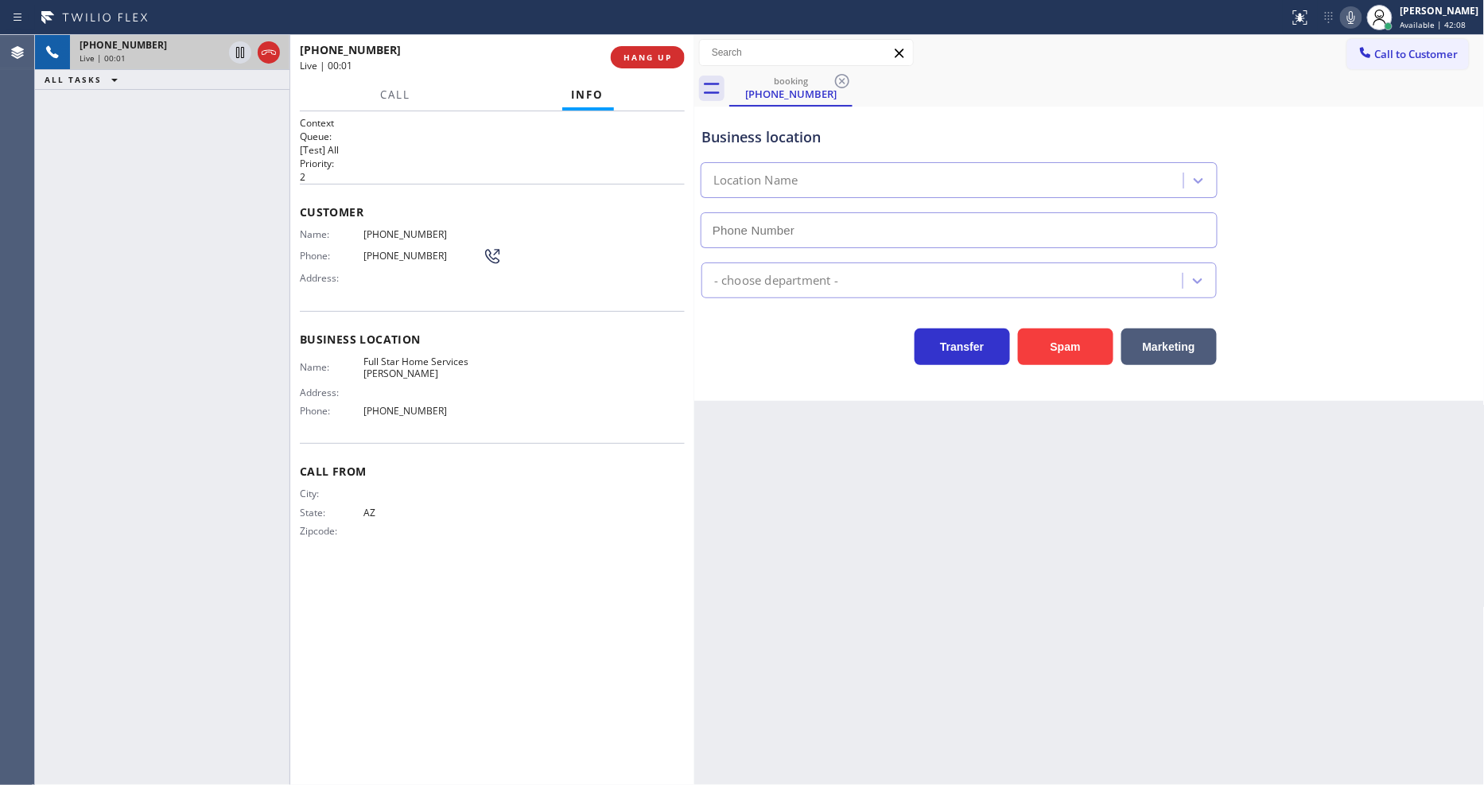
type input "[PHONE_NUMBER]"
click at [216, 395] on div "[PHONE_NUMBER] Live | 00:02 ALL TASKS ALL TASKS ACTIVE TASKS TASKS IN WRAP UP" at bounding box center [162, 410] width 254 height 750
click at [668, 56] on span "HANG UP" at bounding box center [647, 57] width 49 height 11
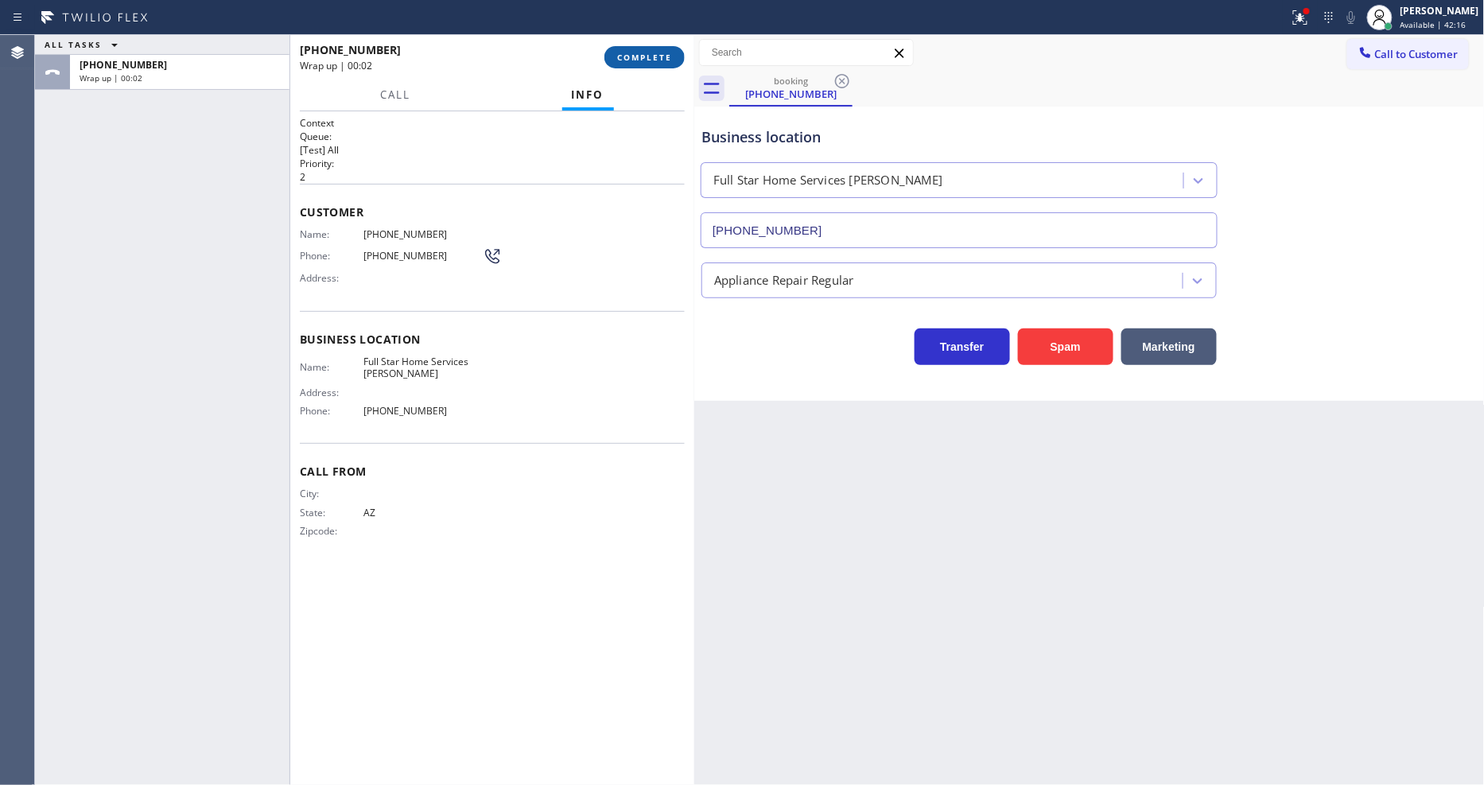
click at [669, 61] on span "COMPLETE" at bounding box center [644, 57] width 55 height 11
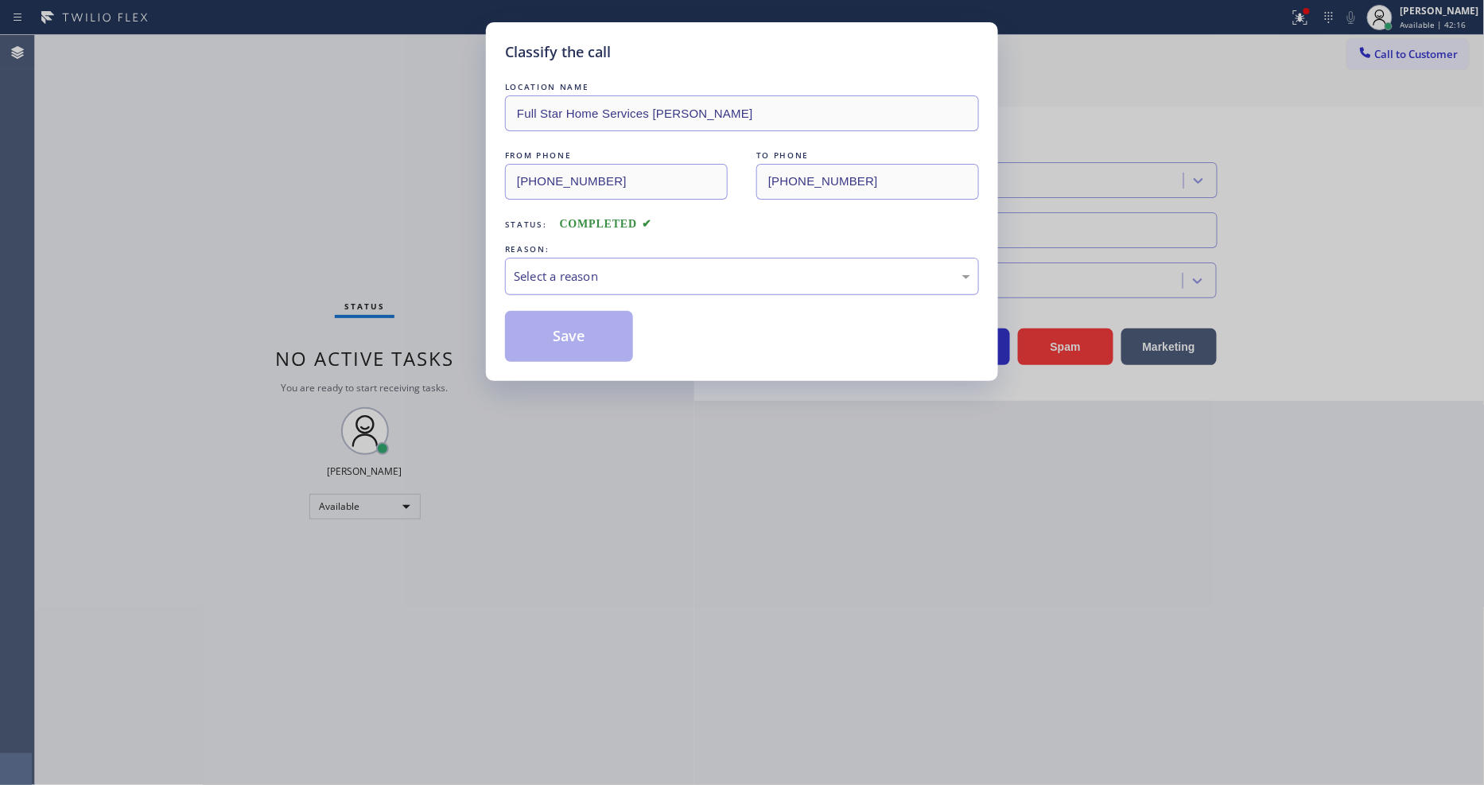
drag, startPoint x: 642, startPoint y: 285, endPoint x: 608, endPoint y: 281, distance: 34.3
click at [608, 281] on div "Select a reason" at bounding box center [742, 276] width 474 height 37
click at [587, 344] on button "Save" at bounding box center [569, 336] width 128 height 51
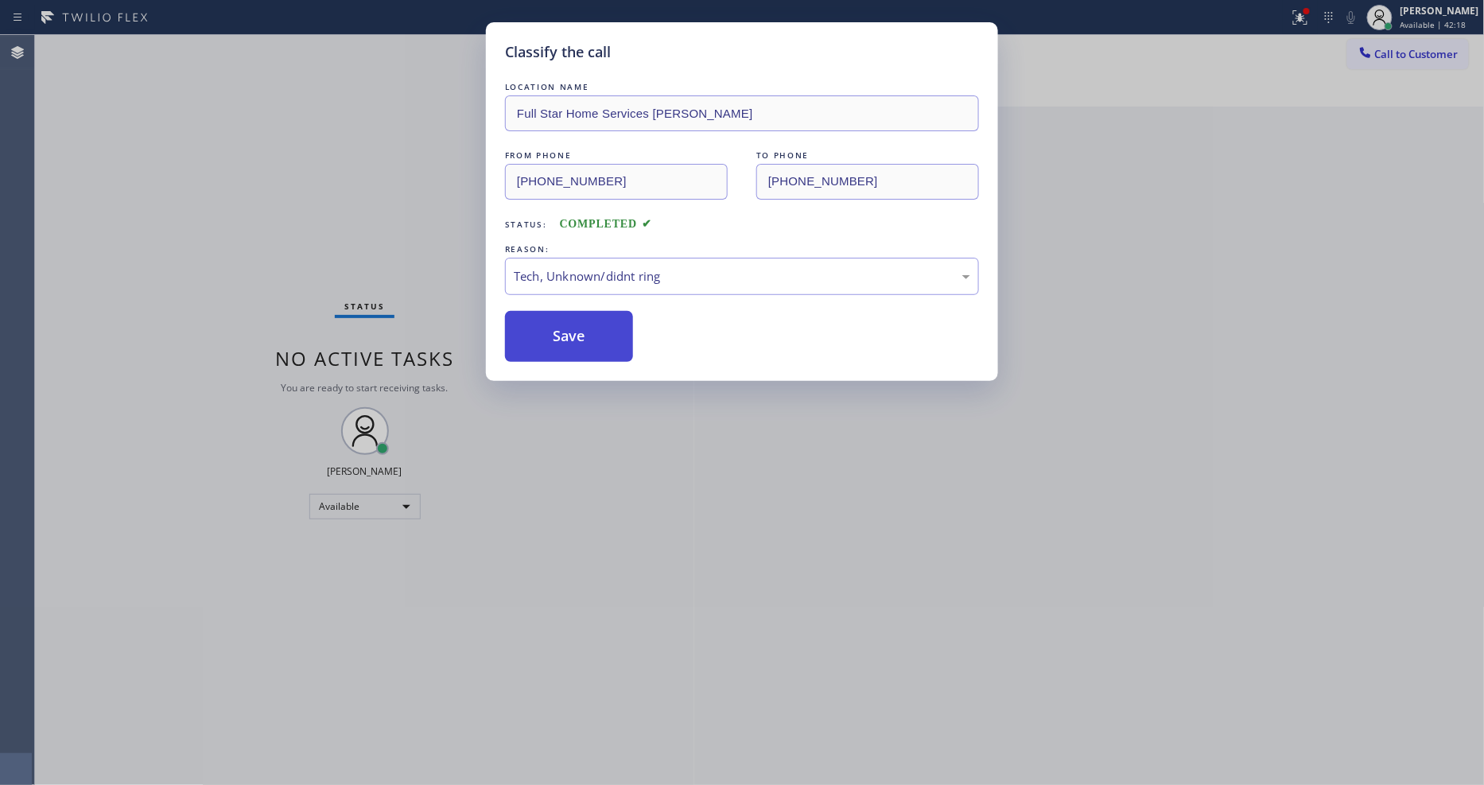
click at [587, 344] on button "Save" at bounding box center [569, 336] width 128 height 51
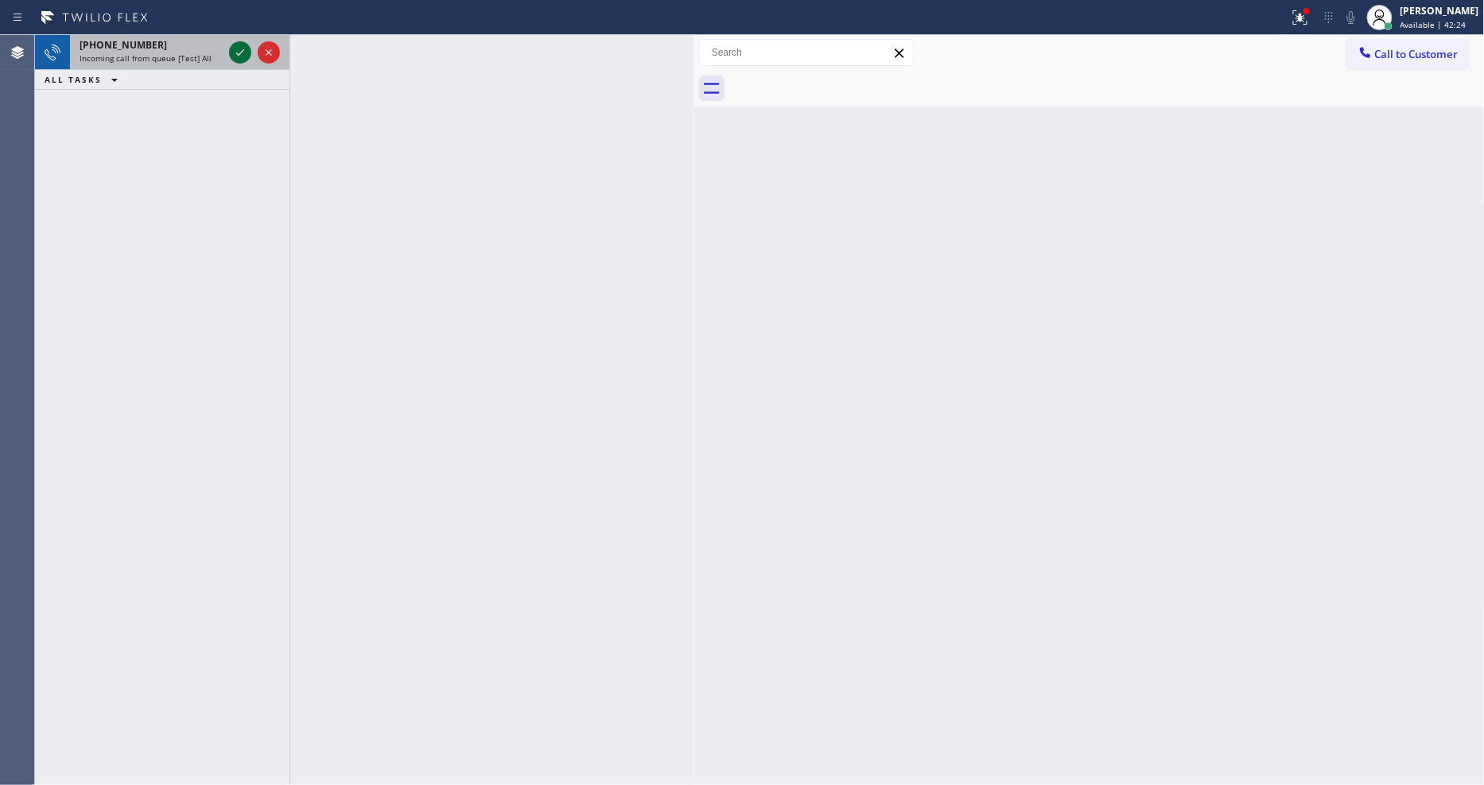
click at [235, 46] on icon at bounding box center [240, 52] width 19 height 19
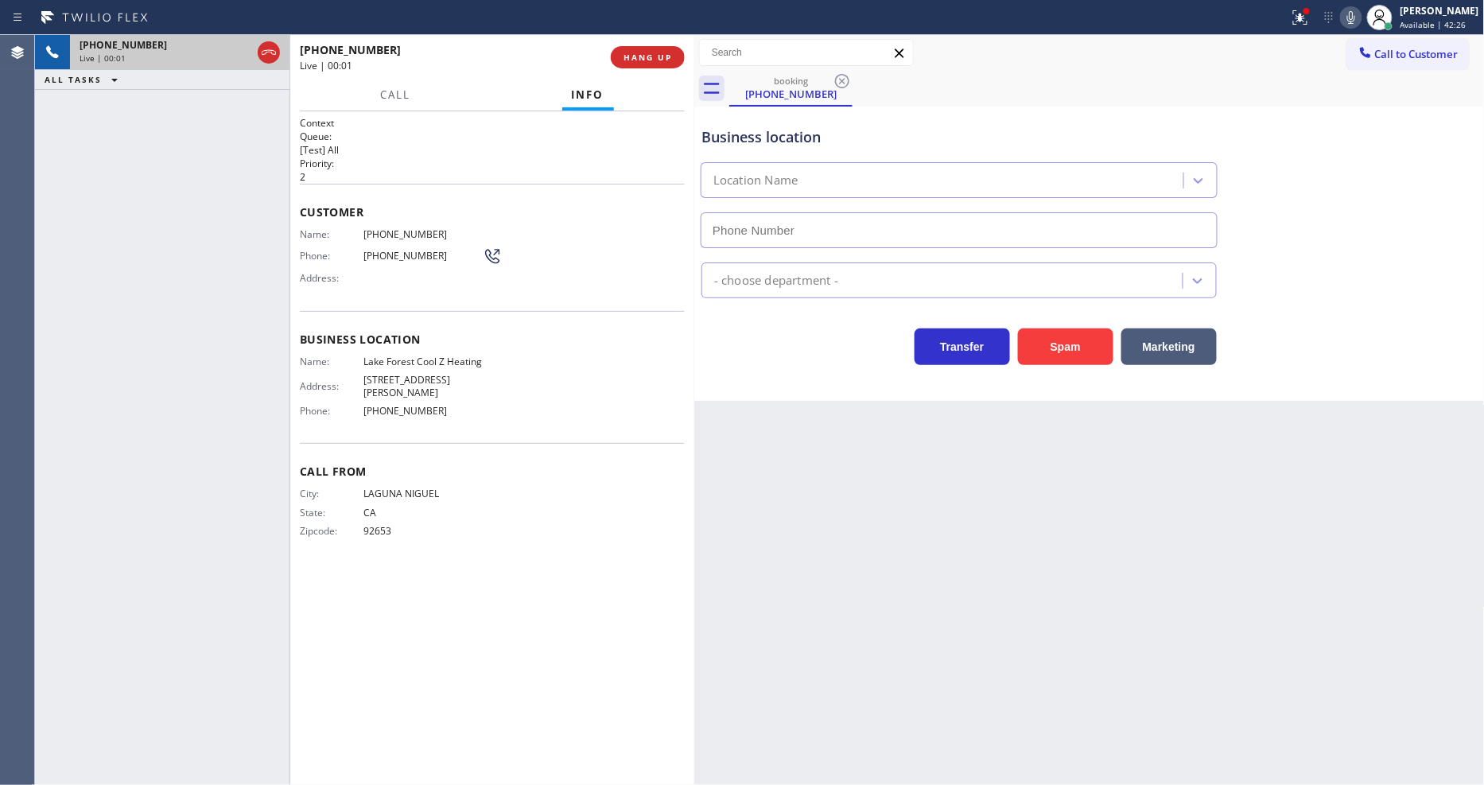
type input "[PHONE_NUMBER]"
click at [635, 58] on span "HANG UP" at bounding box center [647, 57] width 49 height 11
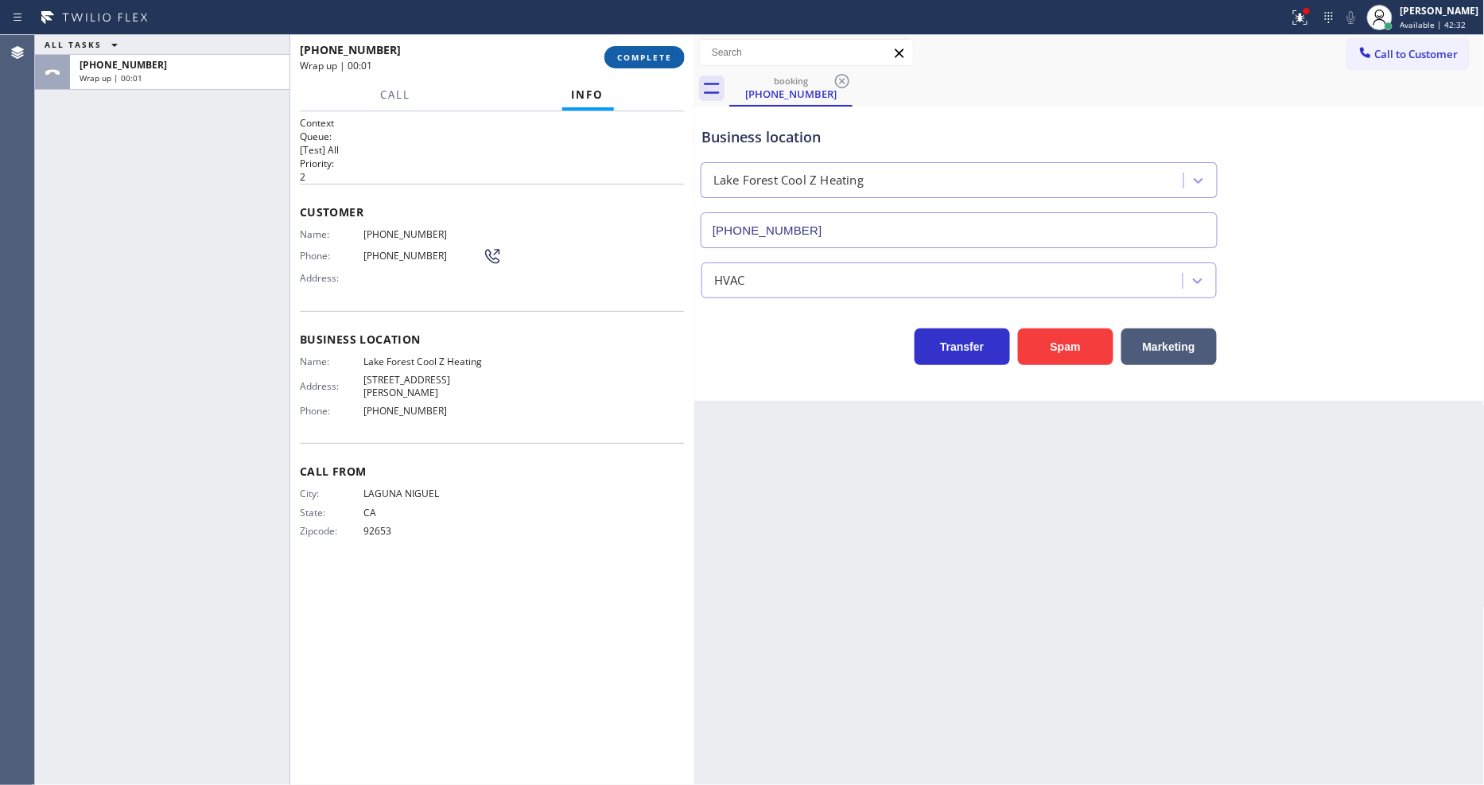
drag, startPoint x: 646, startPoint y: 64, endPoint x: 743, endPoint y: 131, distance: 118.2
click at [647, 62] on button "COMPLETE" at bounding box center [644, 57] width 80 height 22
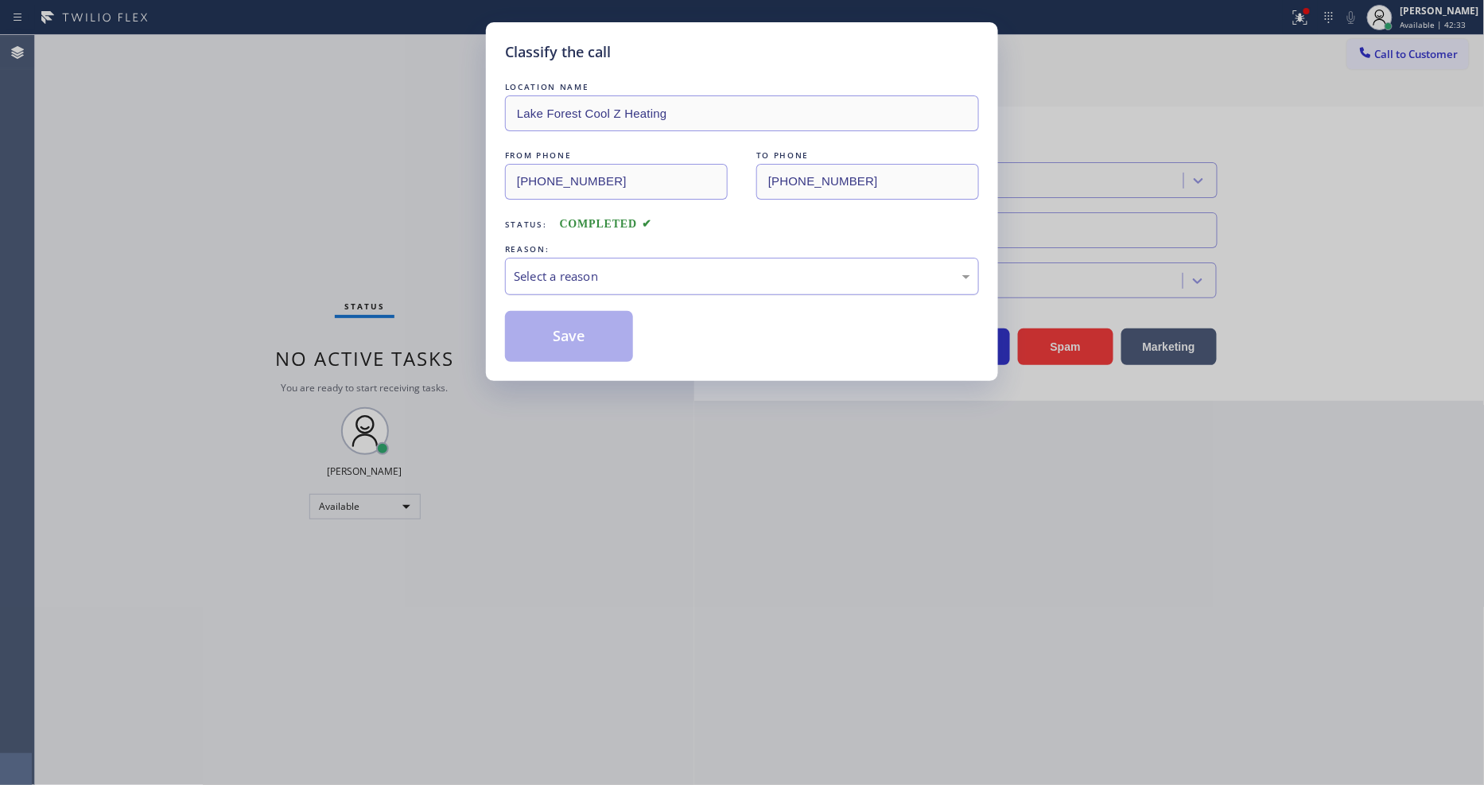
click at [670, 267] on div "Select a reason" at bounding box center [742, 276] width 456 height 18
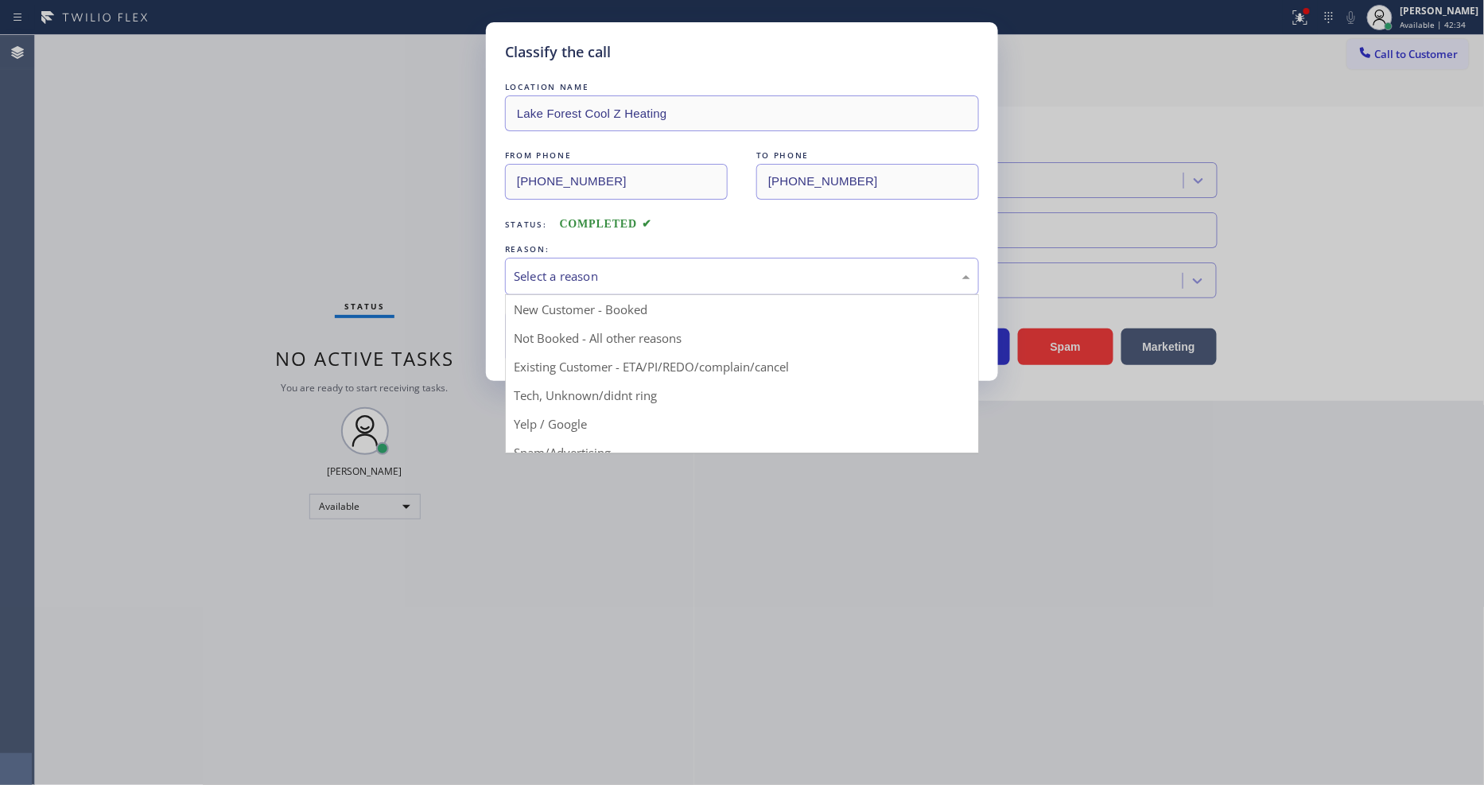
drag, startPoint x: 620, startPoint y: 384, endPoint x: 615, endPoint y: 355, distance: 29.8
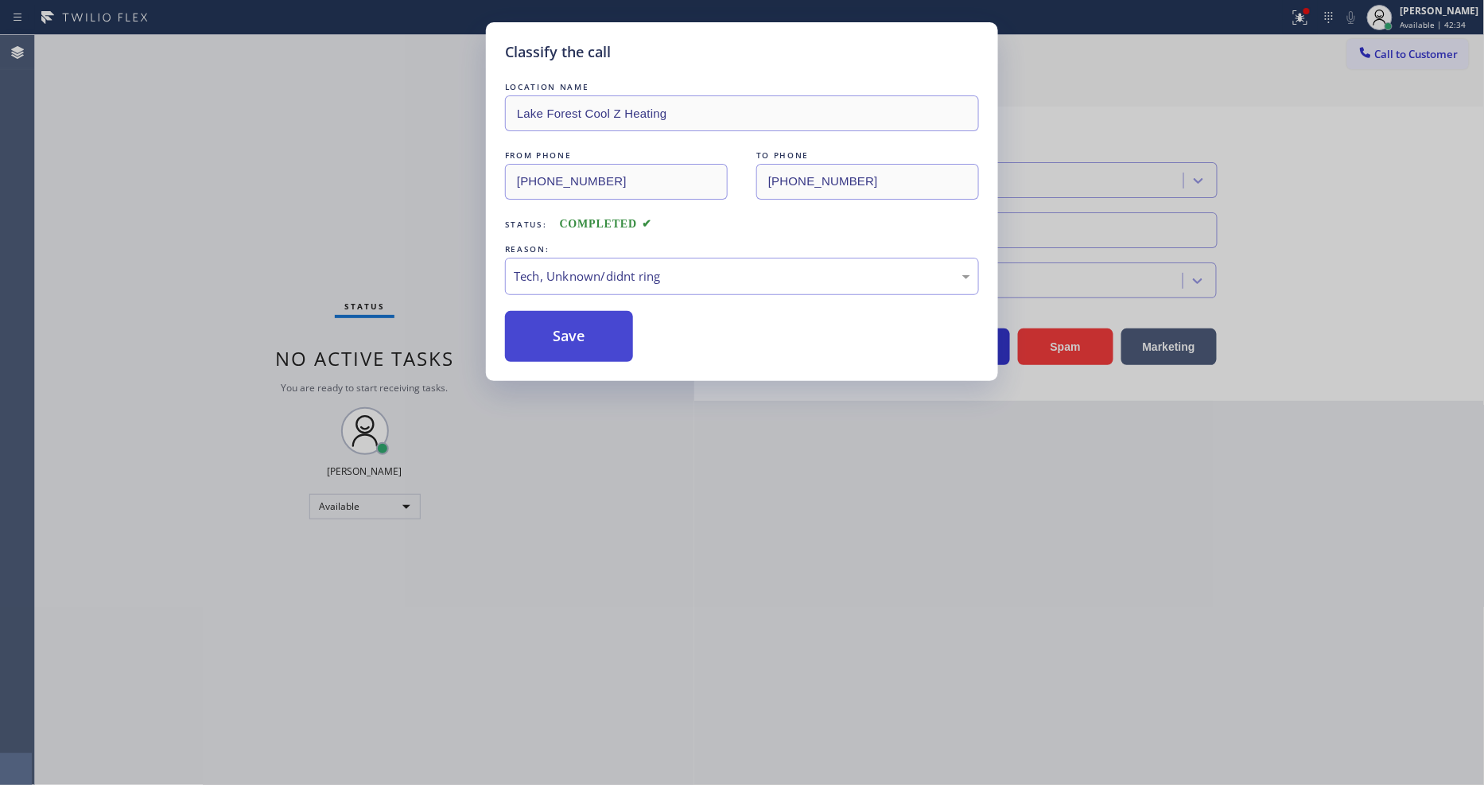
click at [613, 326] on button "Save" at bounding box center [569, 336] width 128 height 51
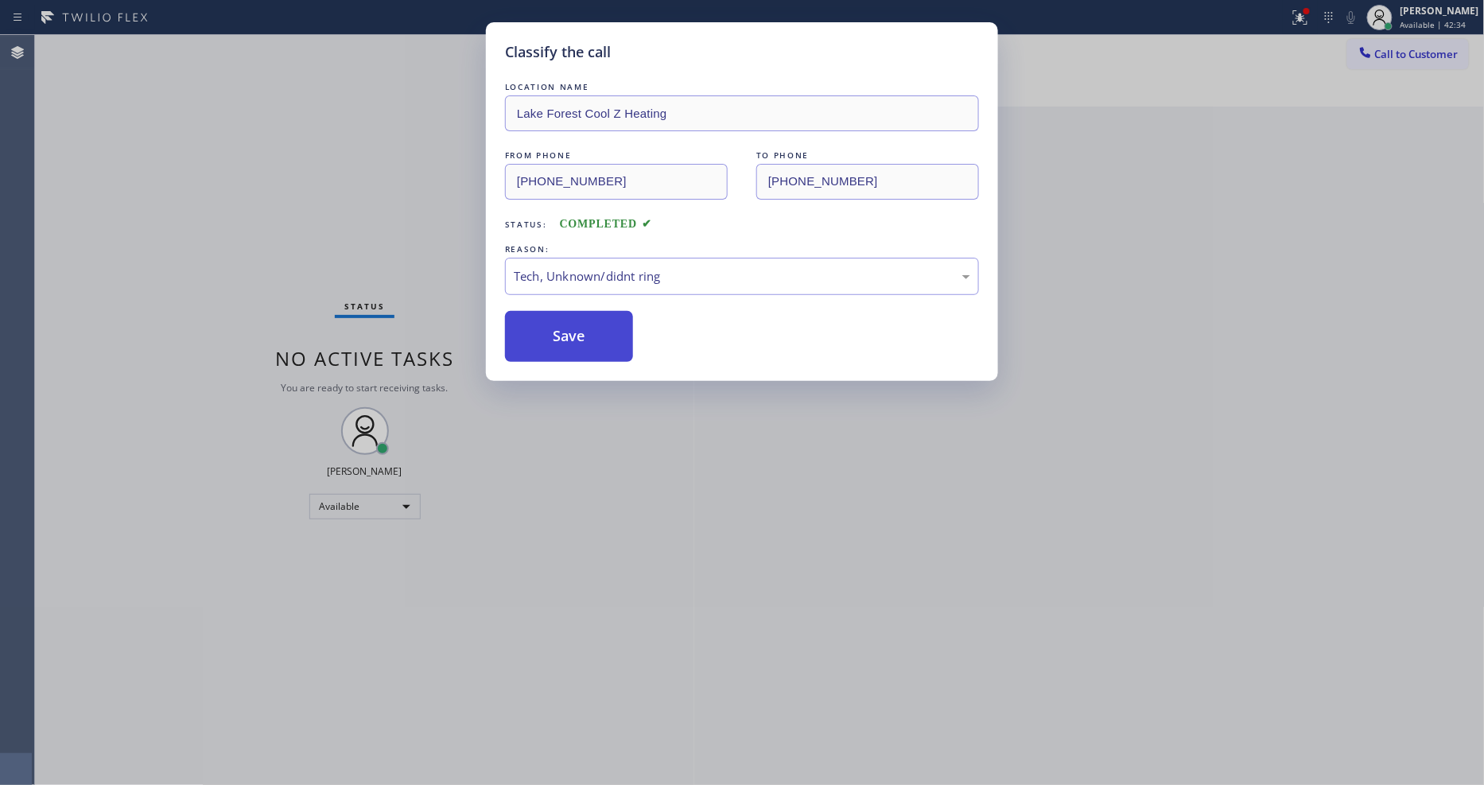
click at [613, 324] on button "Save" at bounding box center [569, 336] width 128 height 51
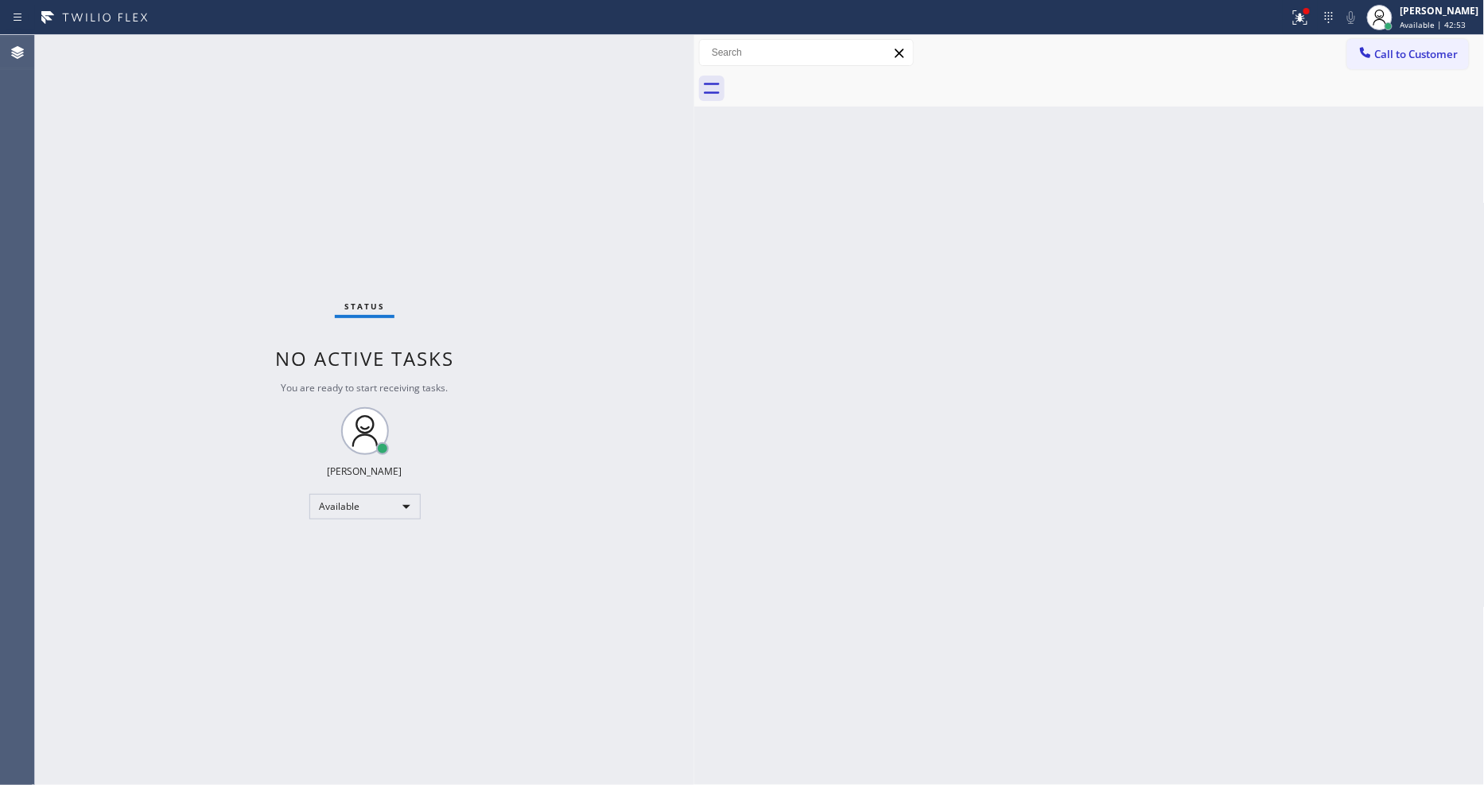
click at [1183, 483] on div "Back to Dashboard Change Sender ID Customers Technicians Select a contact Outbo…" at bounding box center [1089, 410] width 790 height 750
drag, startPoint x: 766, startPoint y: 479, endPoint x: 761, endPoint y: 491, distance: 12.8
click at [764, 479] on div "Back to Dashboard Change Sender ID Customers Technicians Select a contact Outbo…" at bounding box center [1089, 410] width 790 height 750
click at [1126, 344] on div "Back to Dashboard Change Sender ID Customers Technicians Select a contact Outbo…" at bounding box center [1089, 410] width 790 height 750
click at [517, 498] on div "Status No active tasks You are ready to start receiving tasks. [PERSON_NAME] Av…" at bounding box center [364, 410] width 659 height 750
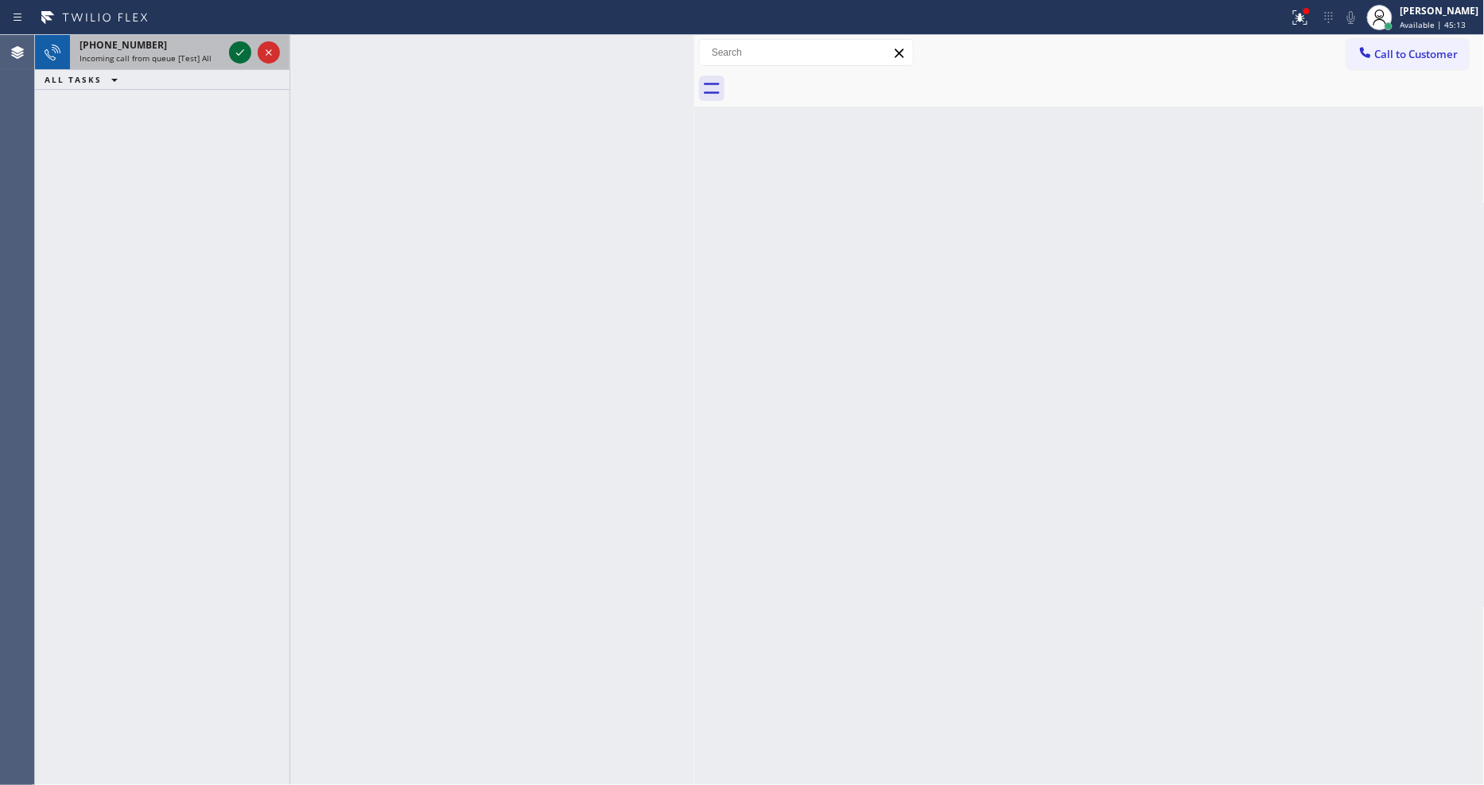
click at [235, 48] on icon at bounding box center [240, 52] width 19 height 19
click at [242, 54] on icon at bounding box center [240, 52] width 19 height 19
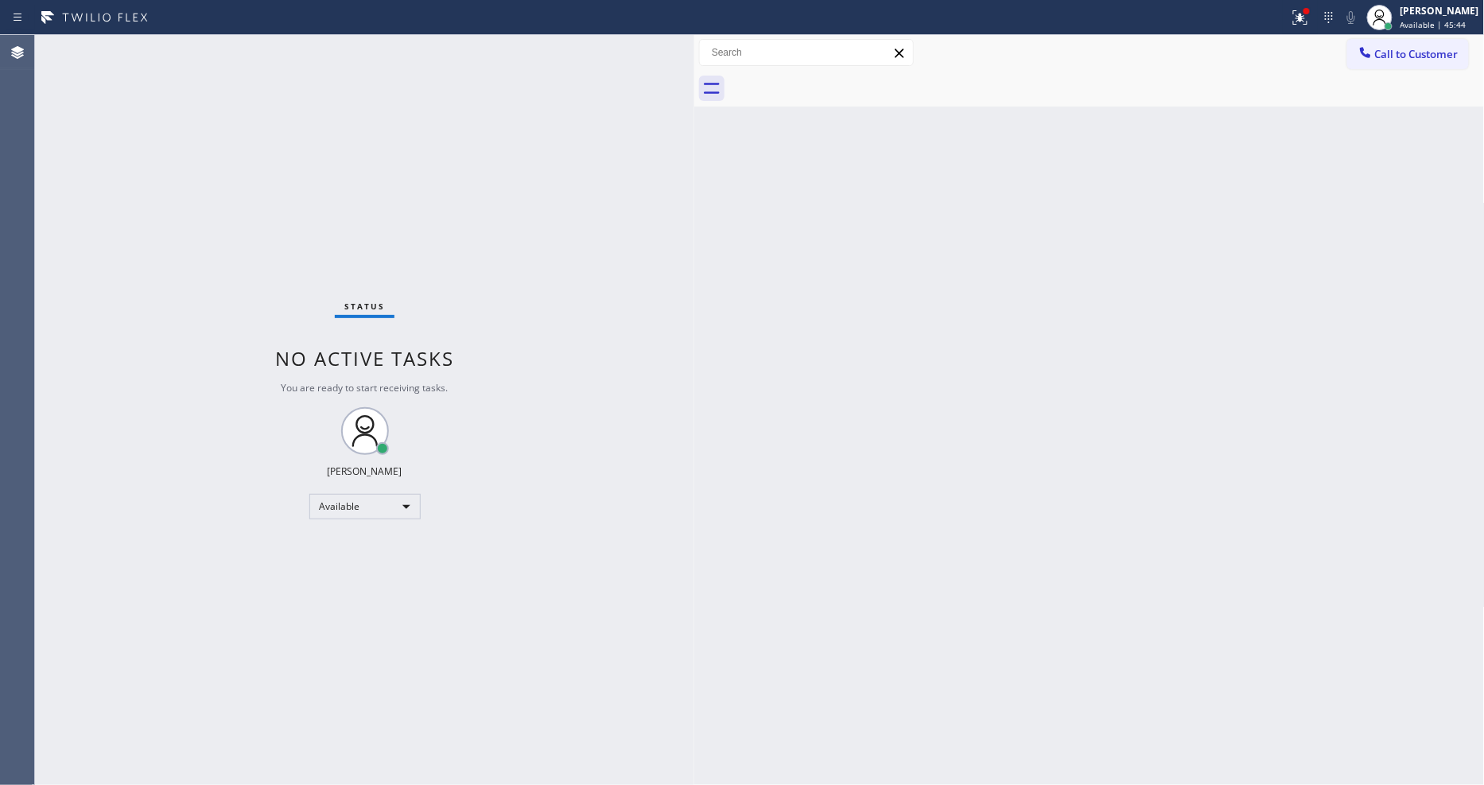
click at [567, 507] on div "Status No active tasks You are ready to start receiving tasks. [PERSON_NAME] Av…" at bounding box center [364, 410] width 659 height 750
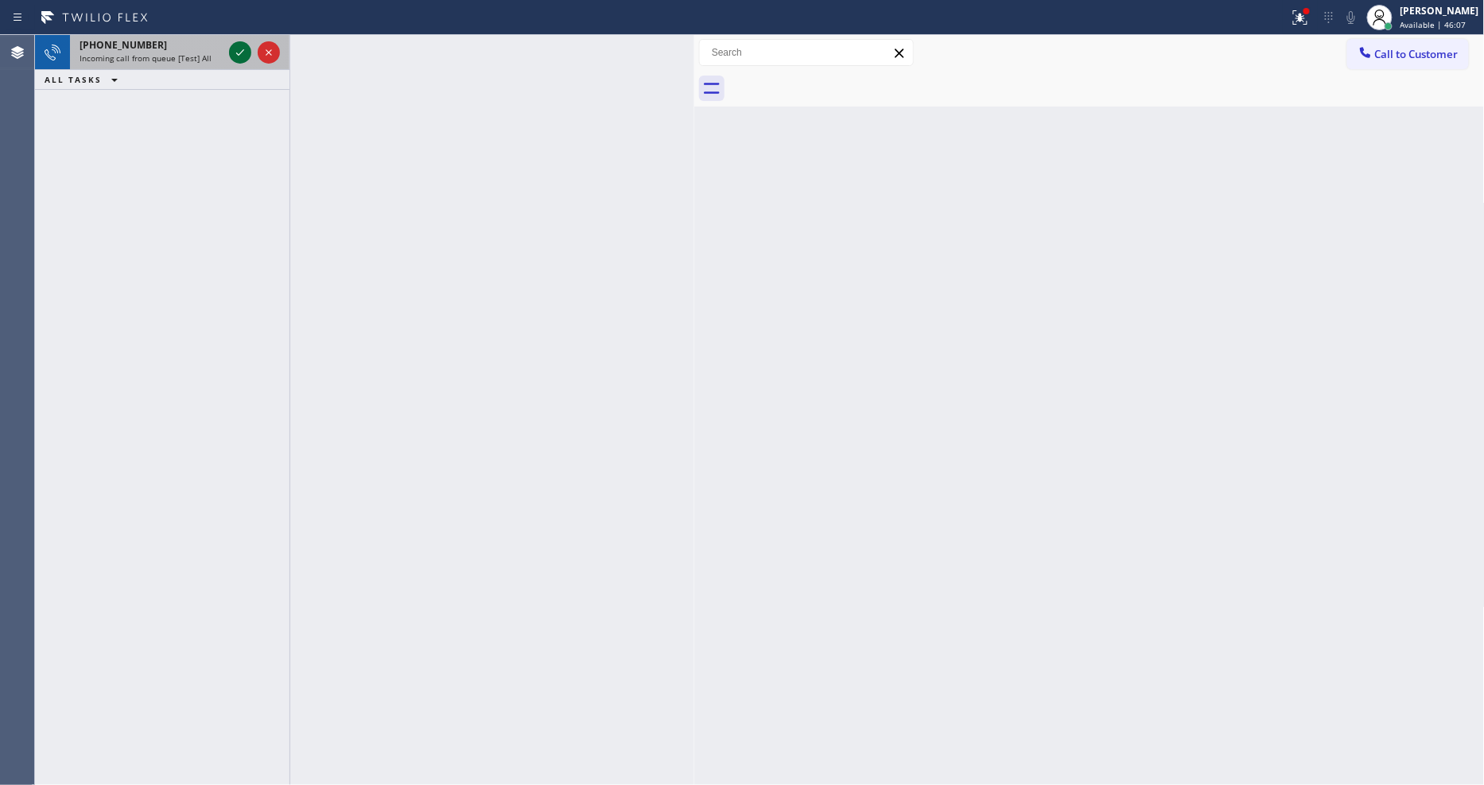
click at [239, 57] on icon at bounding box center [240, 52] width 19 height 19
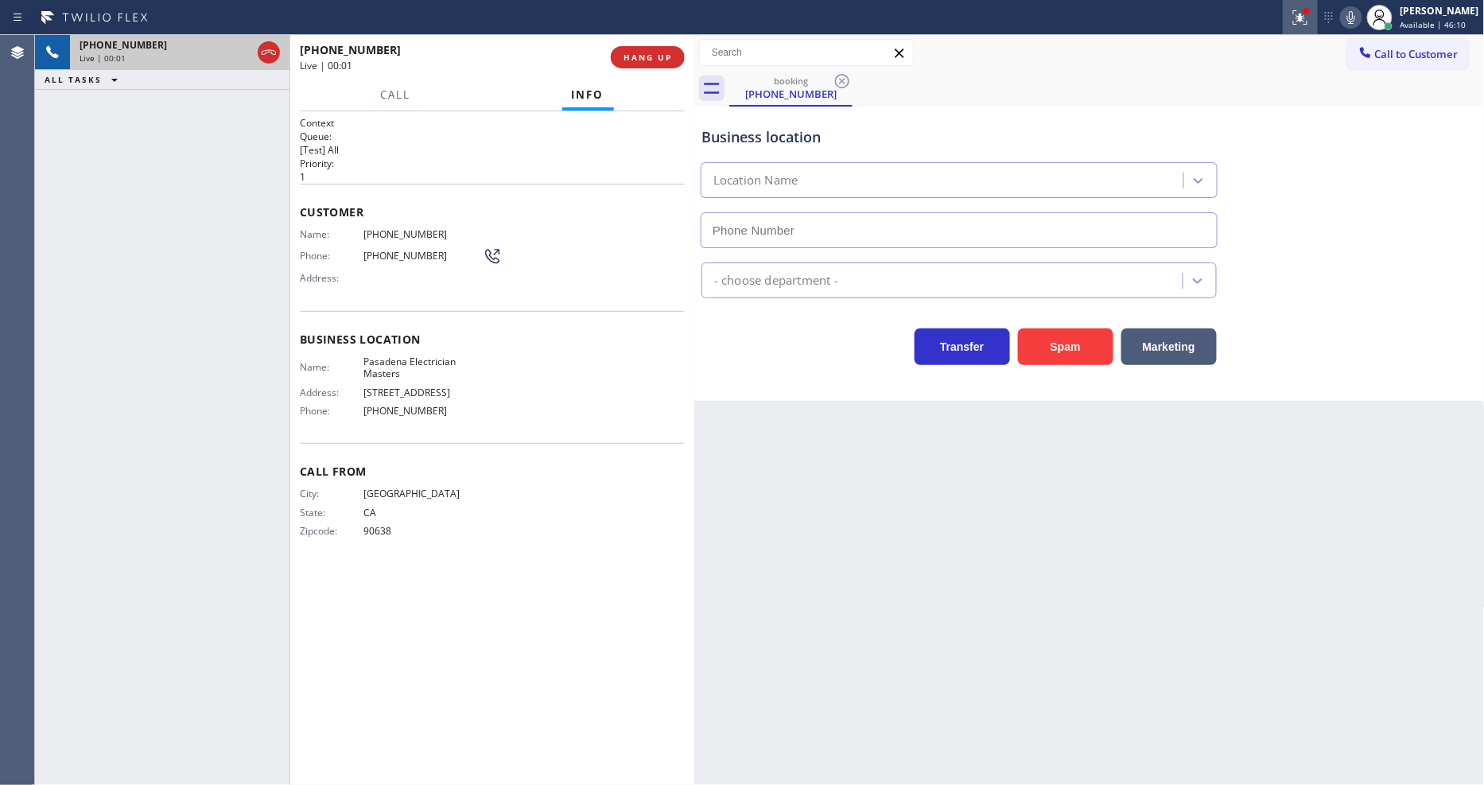
click at [1307, 24] on icon at bounding box center [1300, 17] width 14 height 14
type input "[PHONE_NUMBER]"
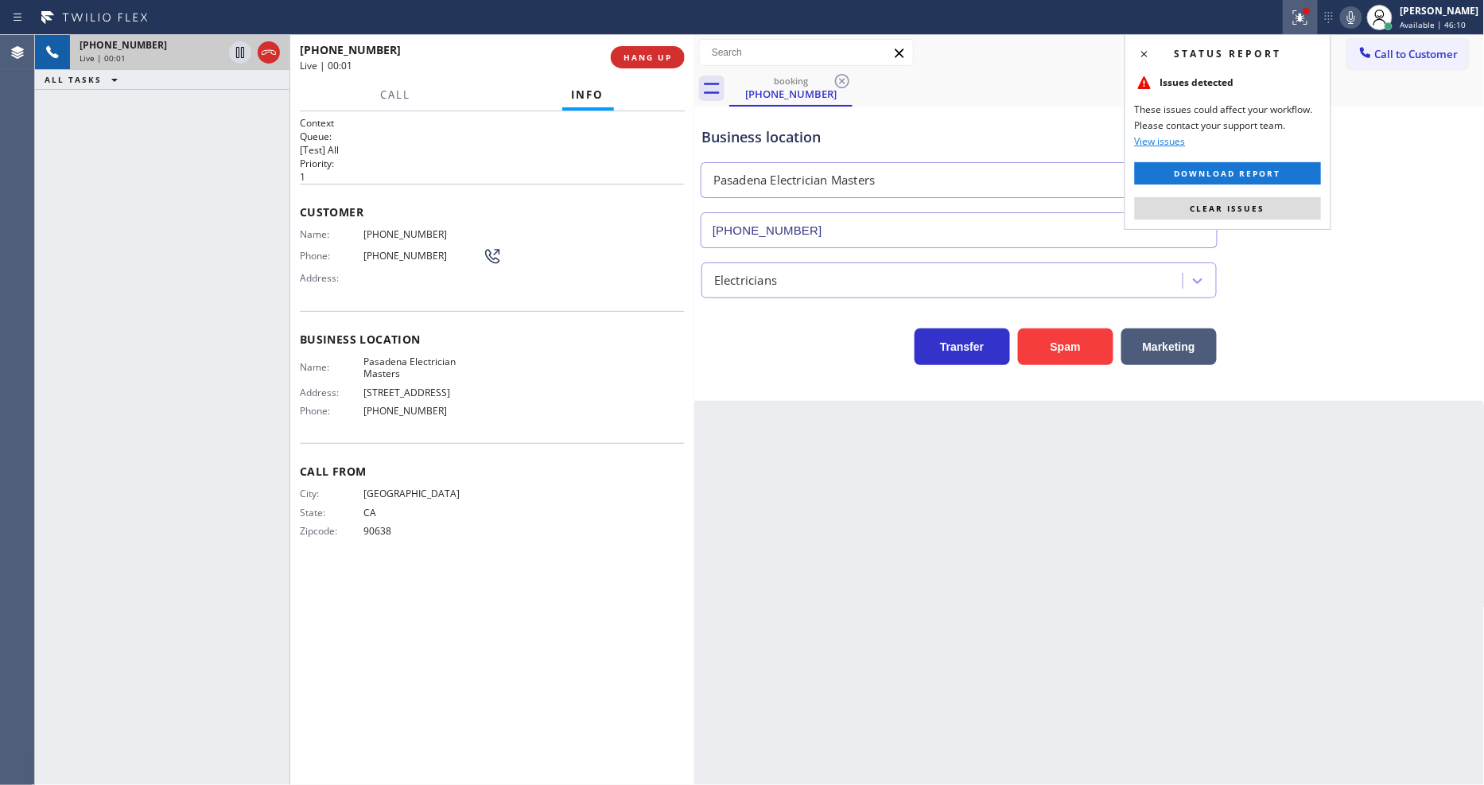
drag, startPoint x: 1290, startPoint y: 209, endPoint x: 1014, endPoint y: 13, distance: 338.7
click at [1289, 210] on button "Clear issues" at bounding box center [1228, 208] width 186 height 22
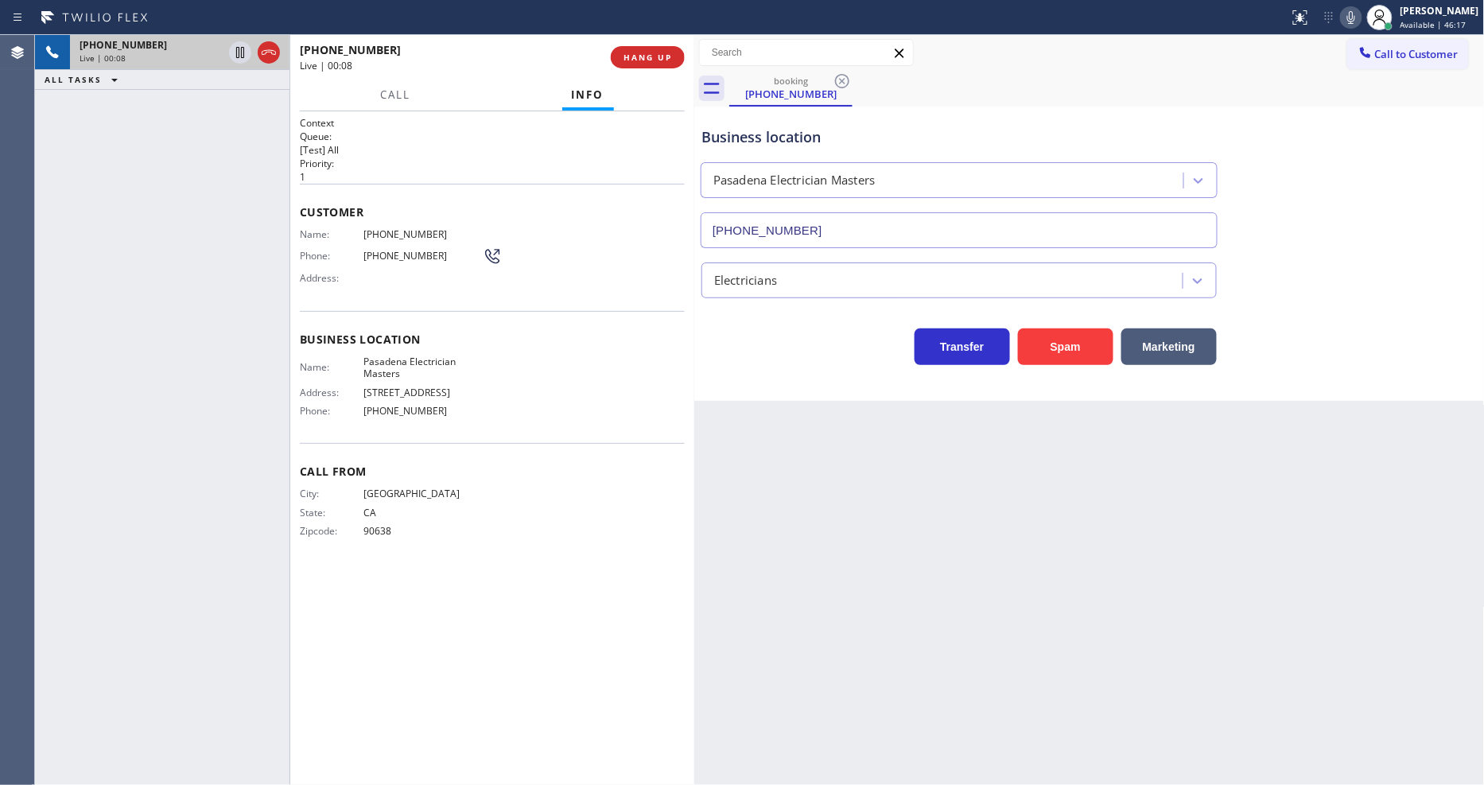
click at [378, 363] on span "Pasadena Electrician Masters" at bounding box center [422, 367] width 119 height 25
copy span "Pasadena Electrician Masters"
drag, startPoint x: 167, startPoint y: 219, endPoint x: 355, endPoint y: 550, distance: 380.3
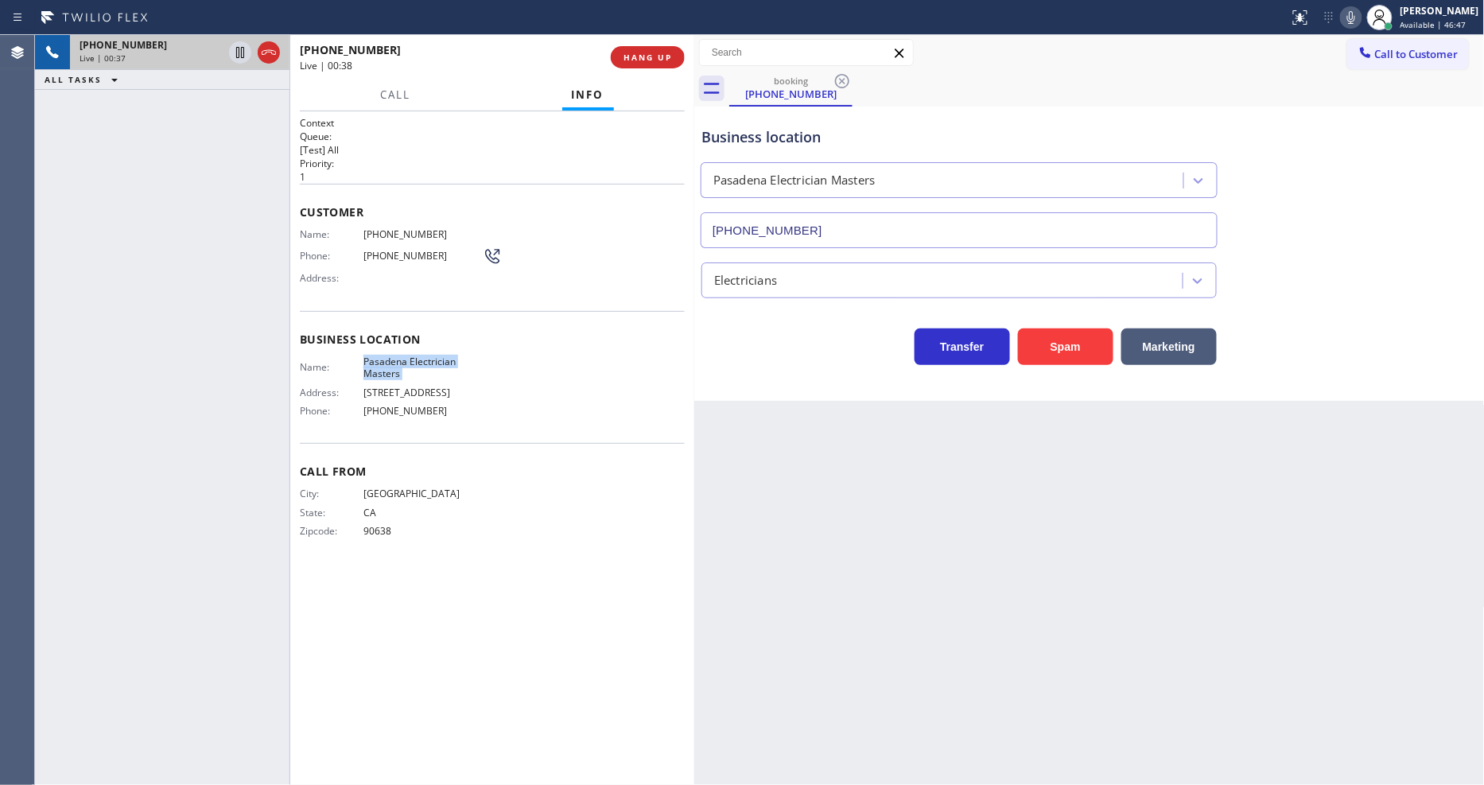
click at [167, 219] on div "[PHONE_NUMBER] Live | 00:37 ALL TASKS ALL TASKS ACTIVE TASKS TASKS IN WRAP UP" at bounding box center [162, 410] width 254 height 750
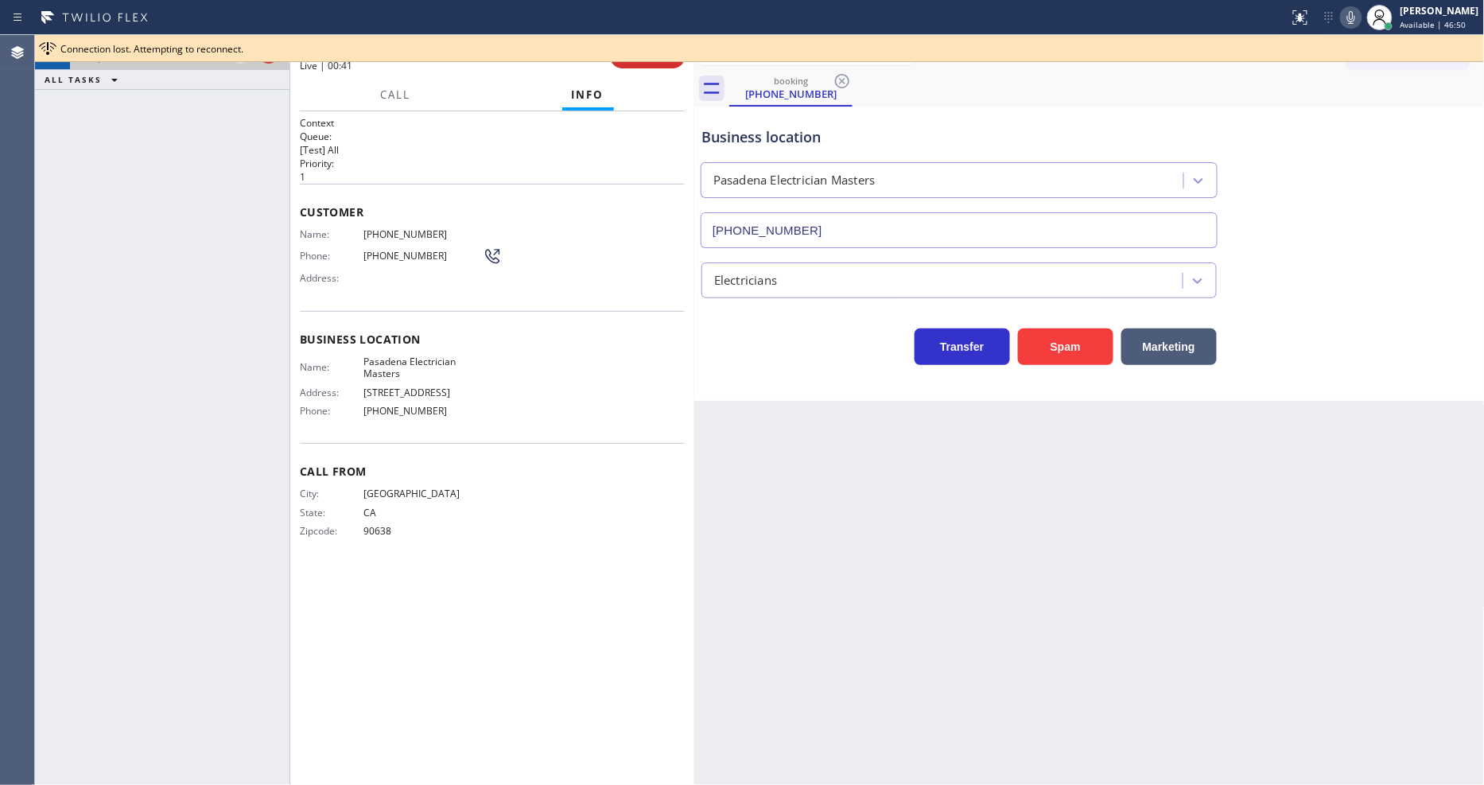
click at [936, 575] on div "Back to Dashboard Change Sender ID Customers Technicians Select a contact Outbo…" at bounding box center [1089, 410] width 790 height 750
click at [650, 135] on h2 "Queue:" at bounding box center [492, 137] width 385 height 14
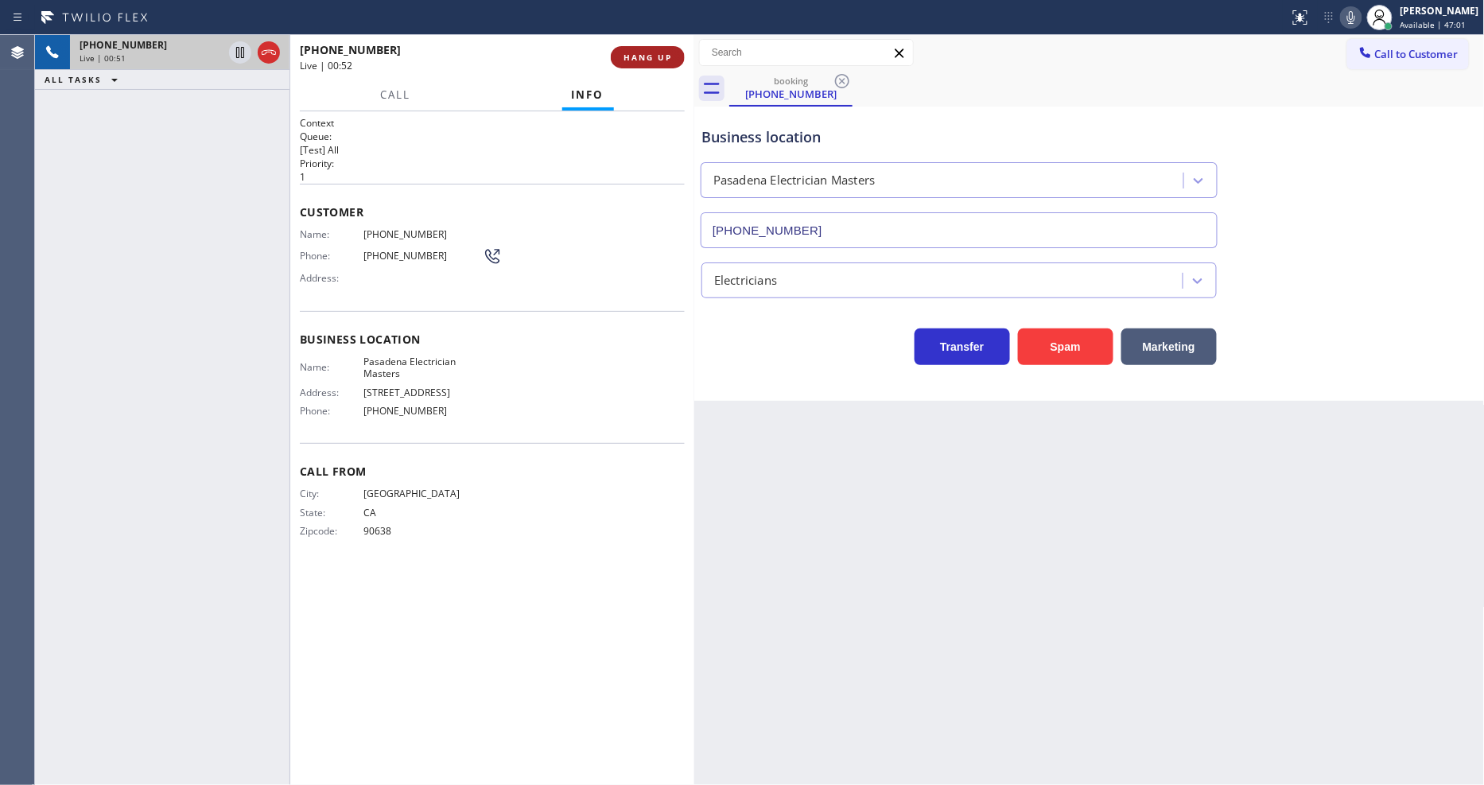
click at [658, 62] on span "HANG UP" at bounding box center [647, 57] width 49 height 11
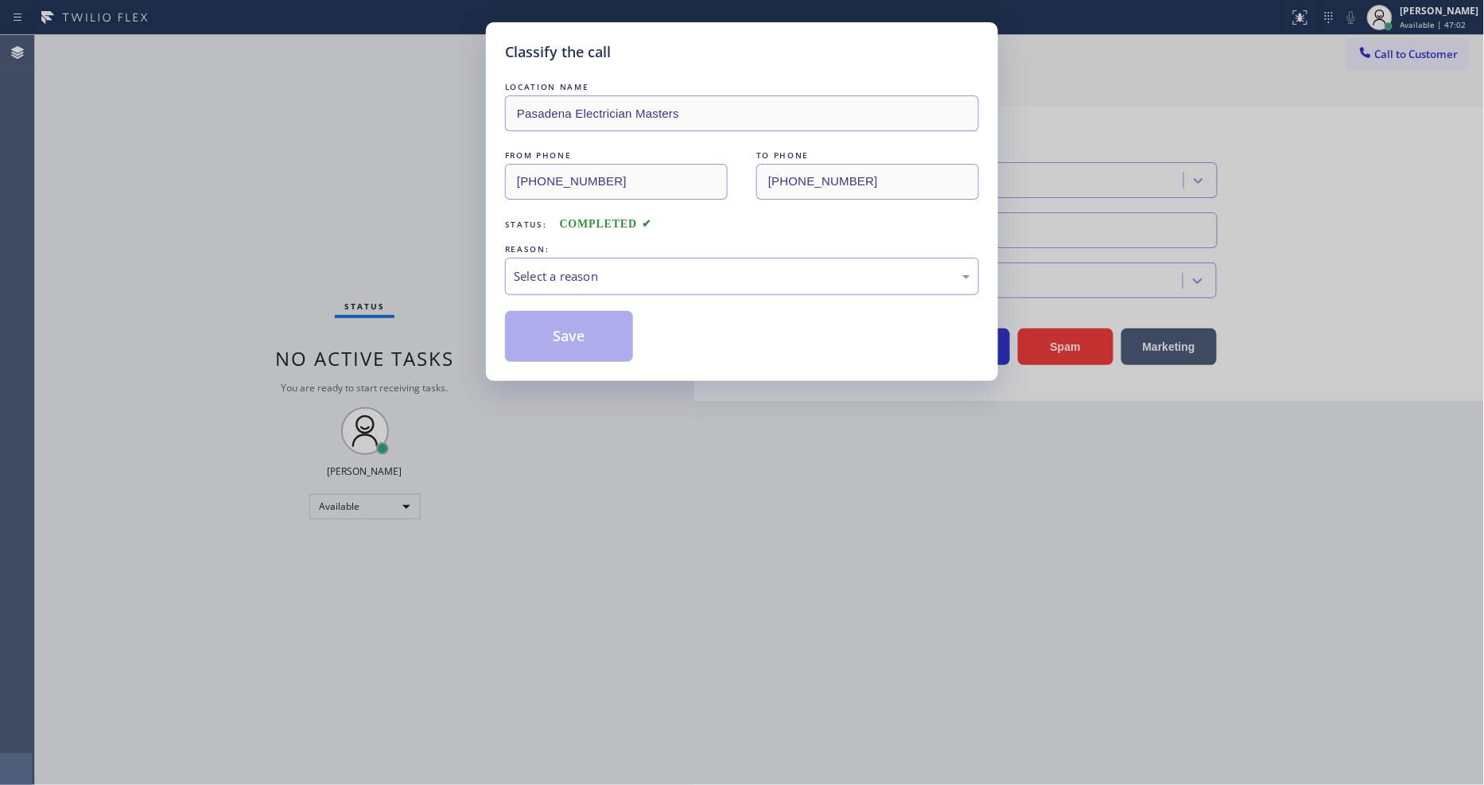
click at [555, 277] on div "Select a reason" at bounding box center [742, 276] width 456 height 18
click at [553, 324] on button "Save" at bounding box center [569, 336] width 128 height 51
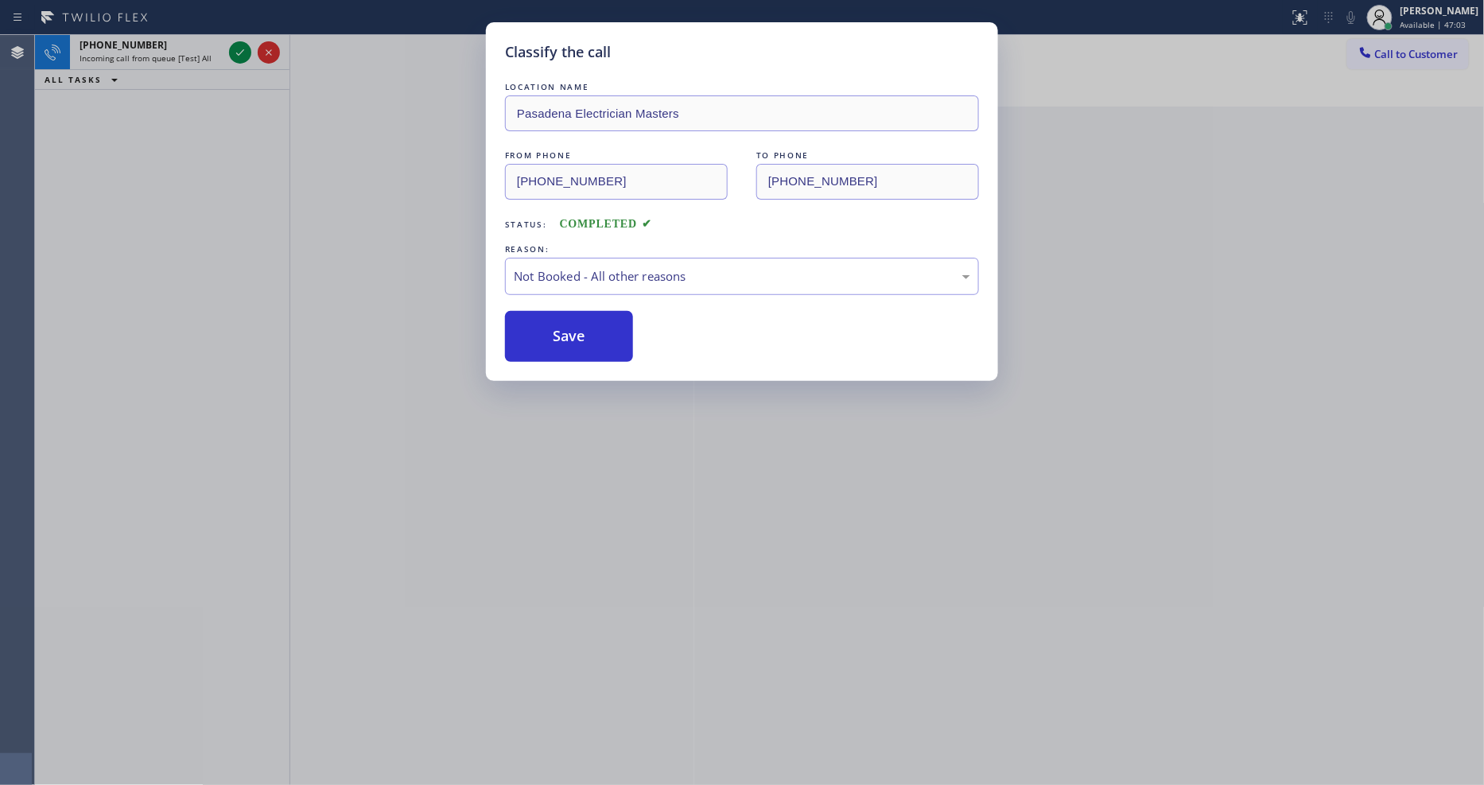
click at [553, 326] on button "Save" at bounding box center [569, 336] width 128 height 51
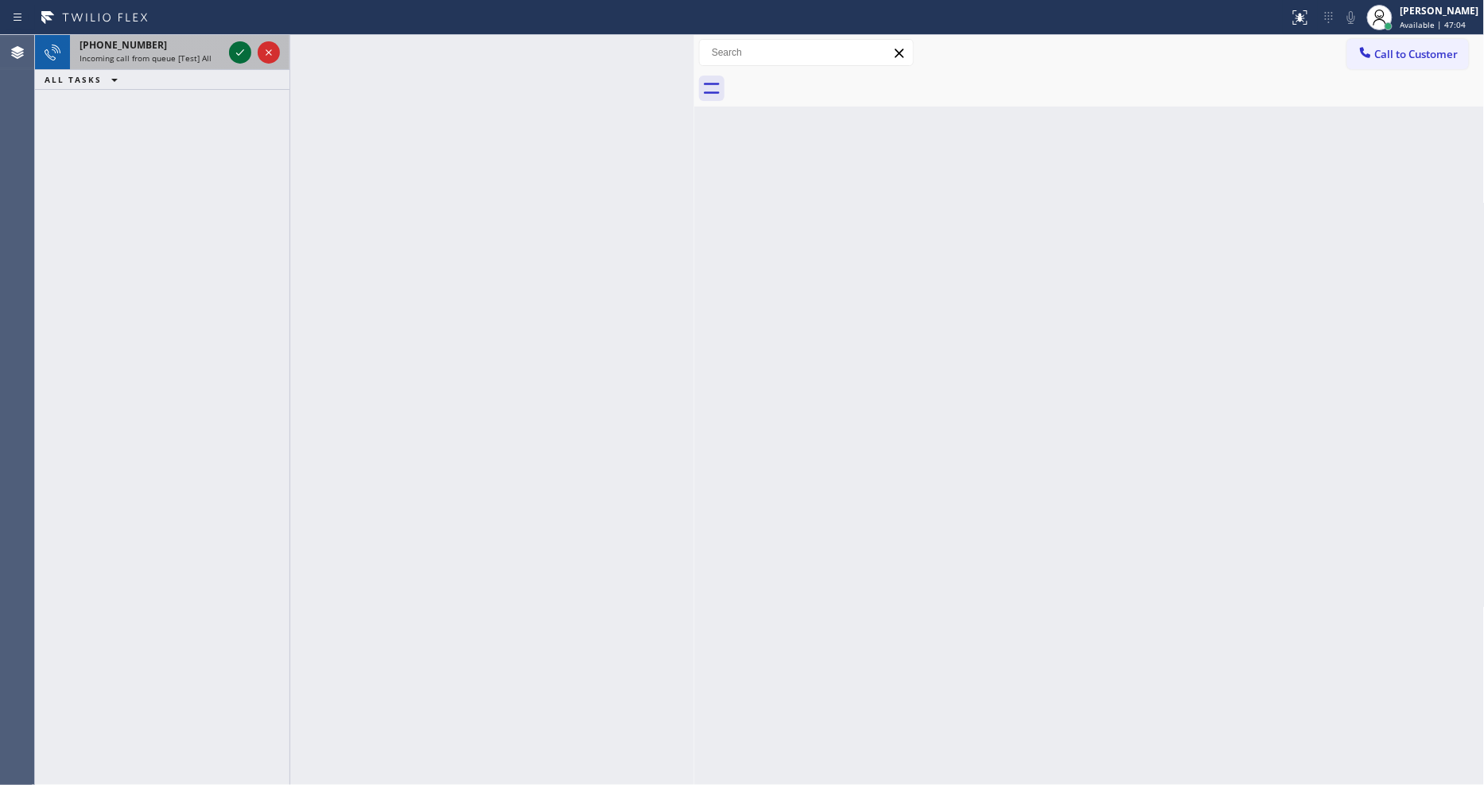
click at [243, 54] on icon at bounding box center [240, 52] width 19 height 19
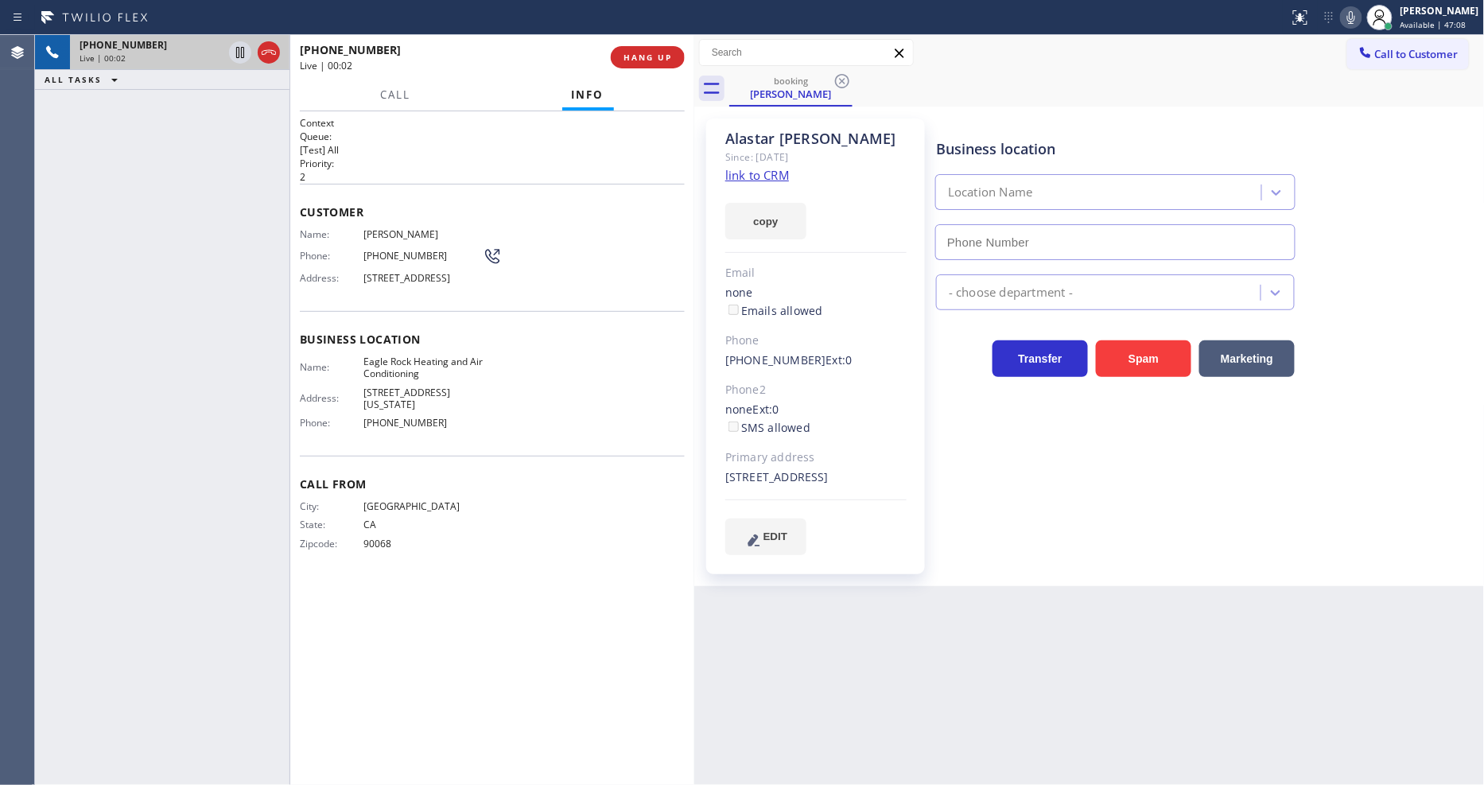
type input "[PHONE_NUMBER]"
click at [740, 173] on link "link to CRM" at bounding box center [757, 175] width 64 height 16
click at [407, 372] on span "Eagle Rock Heating and Air Conditioning" at bounding box center [422, 367] width 119 height 25
click at [407, 375] on span "Eagle Rock Heating and Air Conditioning" at bounding box center [422, 367] width 119 height 25
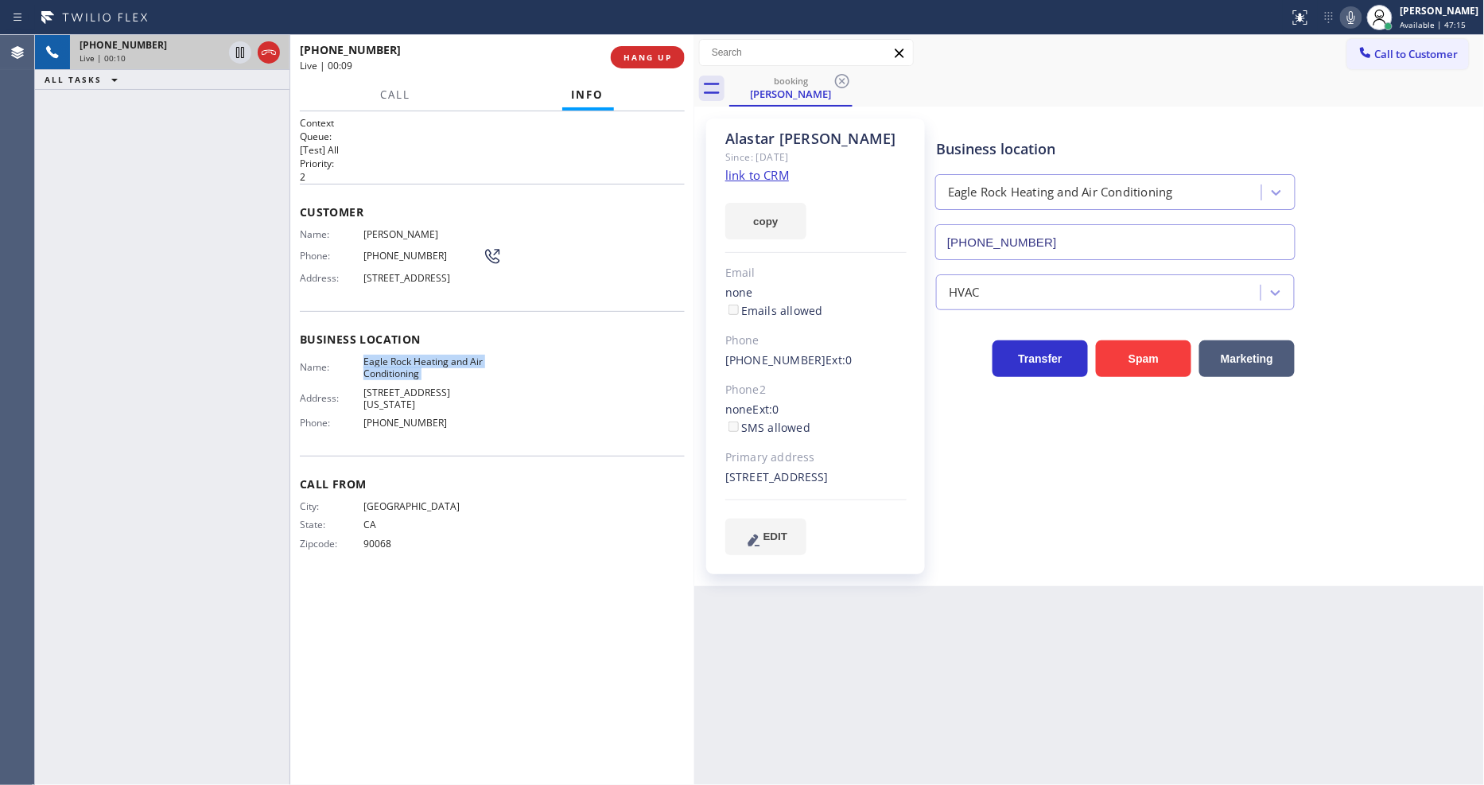
click at [407, 375] on span "Eagle Rock Heating and Air Conditioning" at bounding box center [422, 367] width 119 height 25
copy span "Eagle Rock Heating and Air Conditioning"
click at [401, 259] on div "Phone: [PHONE_NUMBER]" at bounding box center [401, 256] width 202 height 19
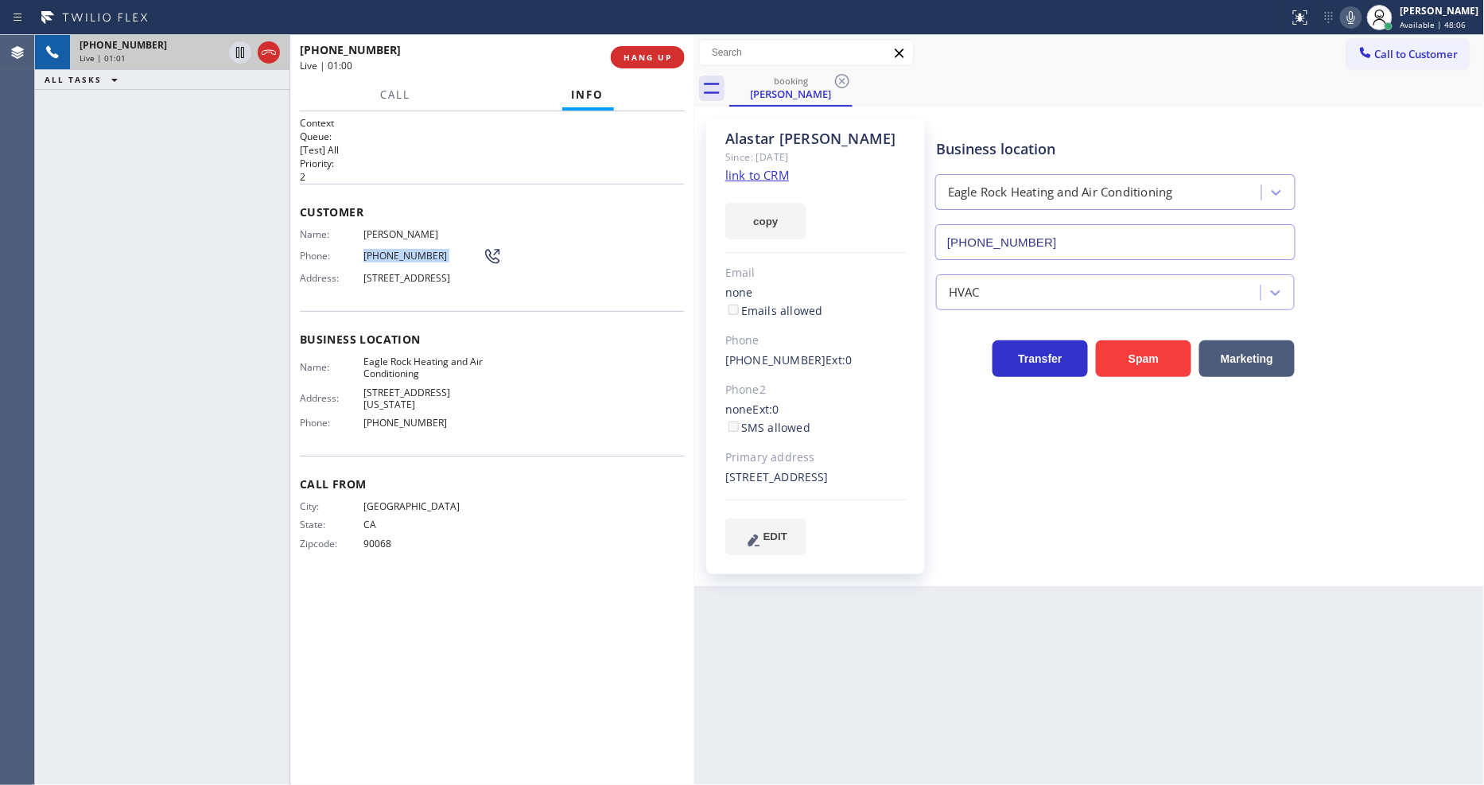
drag, startPoint x: 232, startPoint y: 352, endPoint x: 338, endPoint y: 318, distance: 111.1
click at [232, 351] on div "[PHONE_NUMBER] Live | 01:01 ALL TASKS ALL TASKS ACTIVE TASKS TASKS IN WRAP UP" at bounding box center [162, 410] width 254 height 750
click at [380, 274] on span "[STREET_ADDRESS]" at bounding box center [422, 278] width 119 height 12
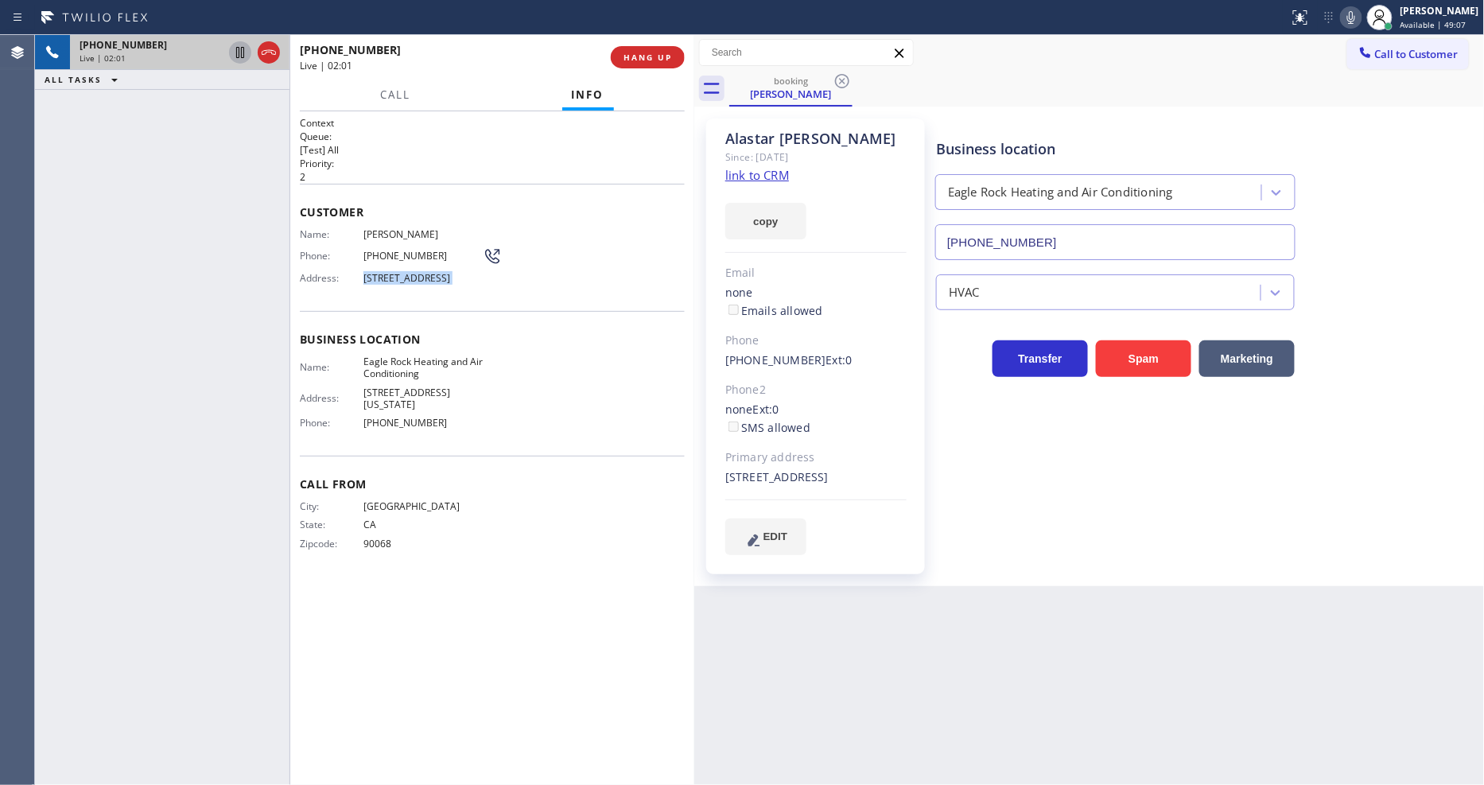
click at [237, 53] on icon at bounding box center [240, 52] width 19 height 19
click at [1361, 14] on icon at bounding box center [1350, 17] width 19 height 19
click at [242, 44] on icon at bounding box center [240, 52] width 19 height 19
click at [1361, 16] on icon at bounding box center [1350, 17] width 19 height 19
click at [1066, 586] on div "[PERSON_NAME] Since: [DATE] link to CRM copy Email none Emails allowed Phone [P…" at bounding box center [1089, 346] width 790 height 479
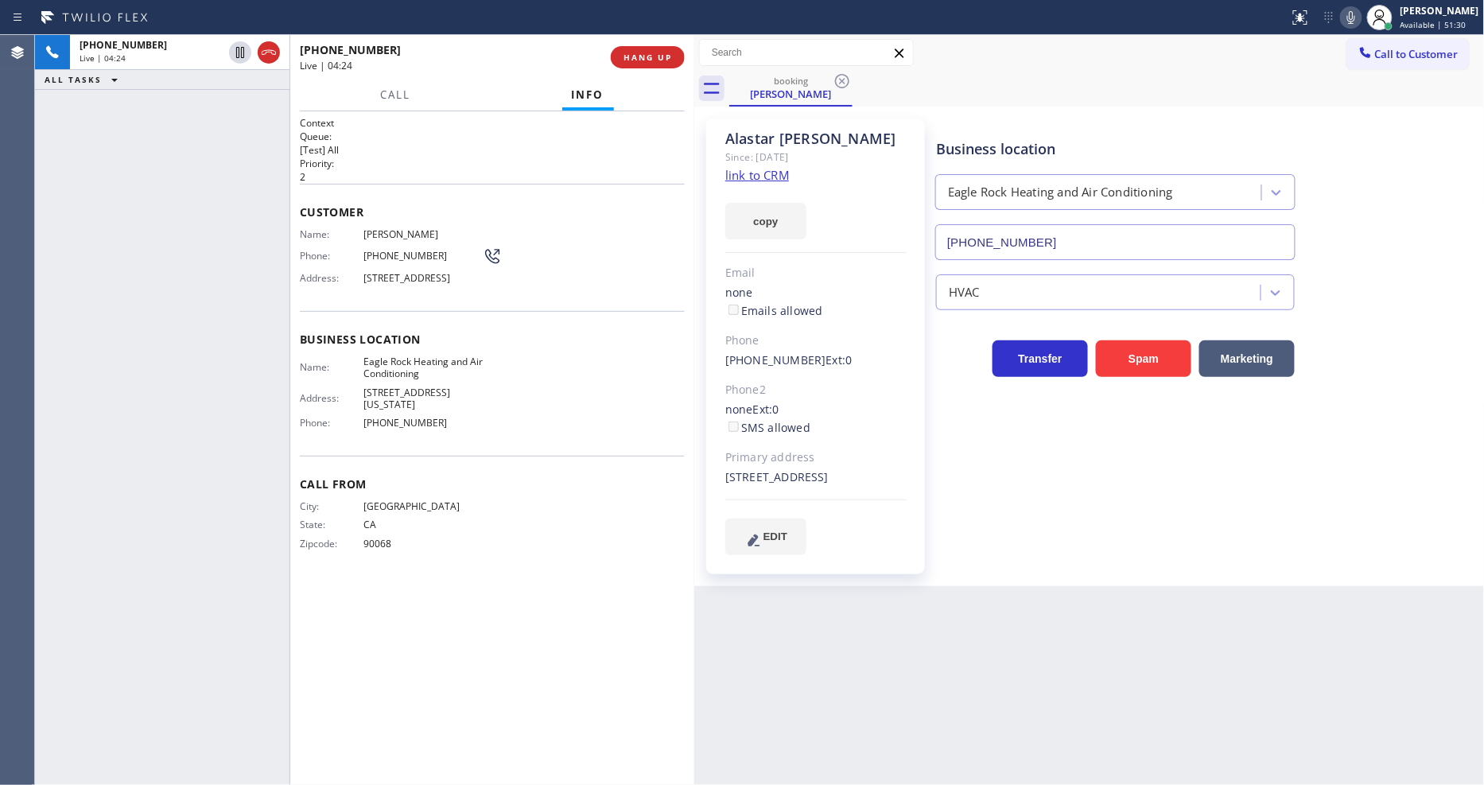
click at [1055, 586] on div "[PERSON_NAME] Since: [DATE] link to CRM copy Email none Emails allowed Phone [P…" at bounding box center [1089, 346] width 790 height 479
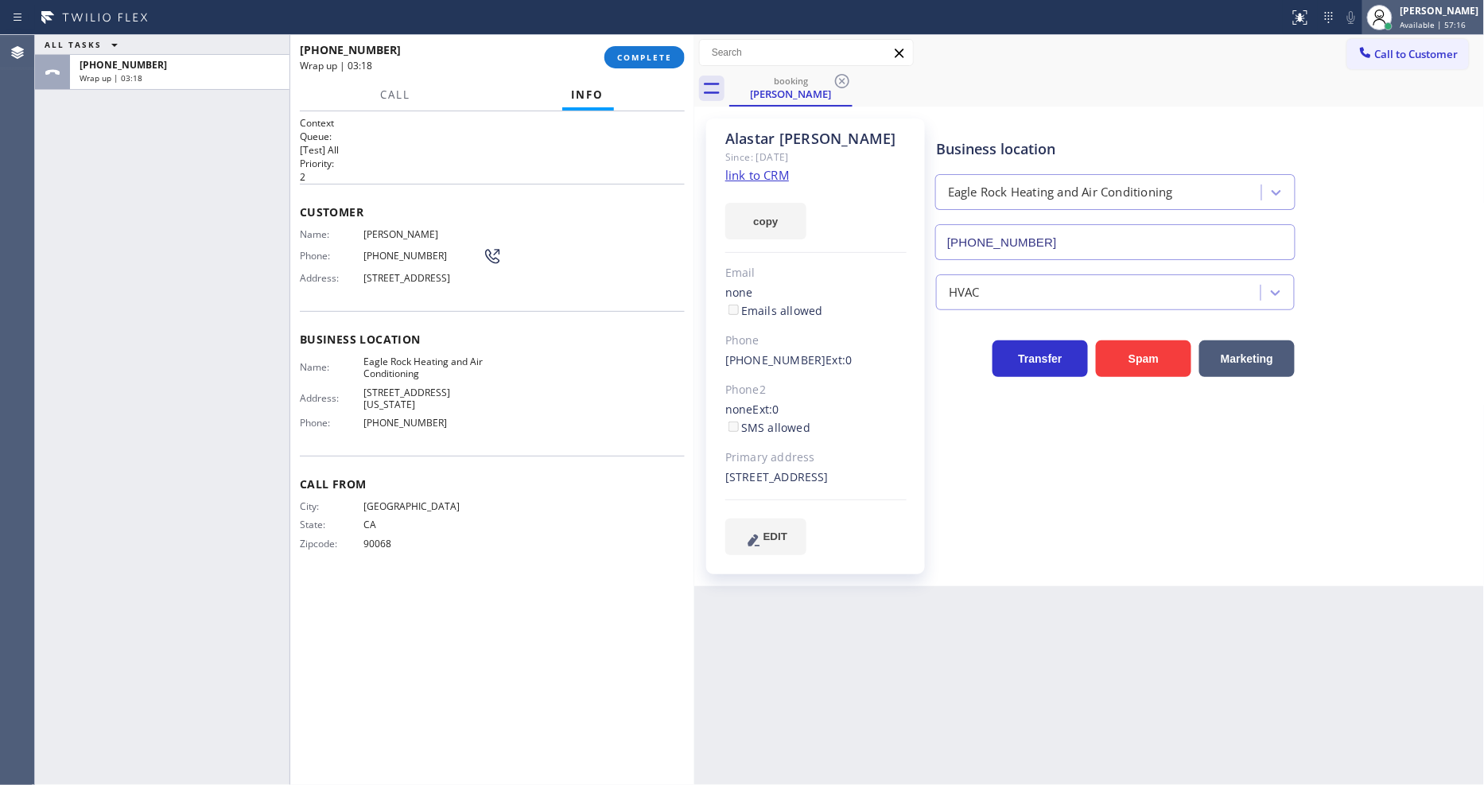
click at [1389, 19] on icon at bounding box center [1379, 17] width 19 height 19
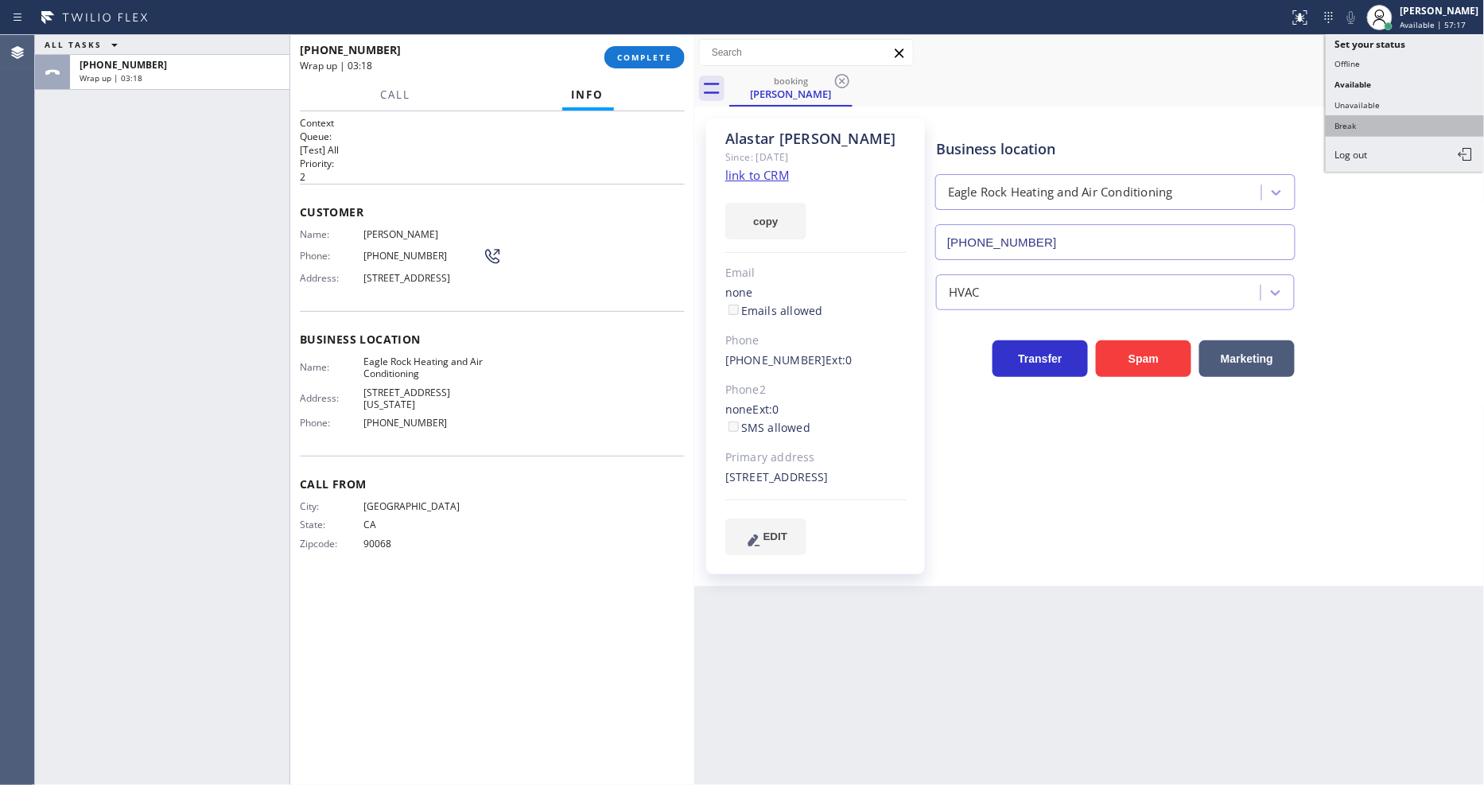
click at [1372, 136] on button "Break" at bounding box center [1405, 125] width 159 height 21
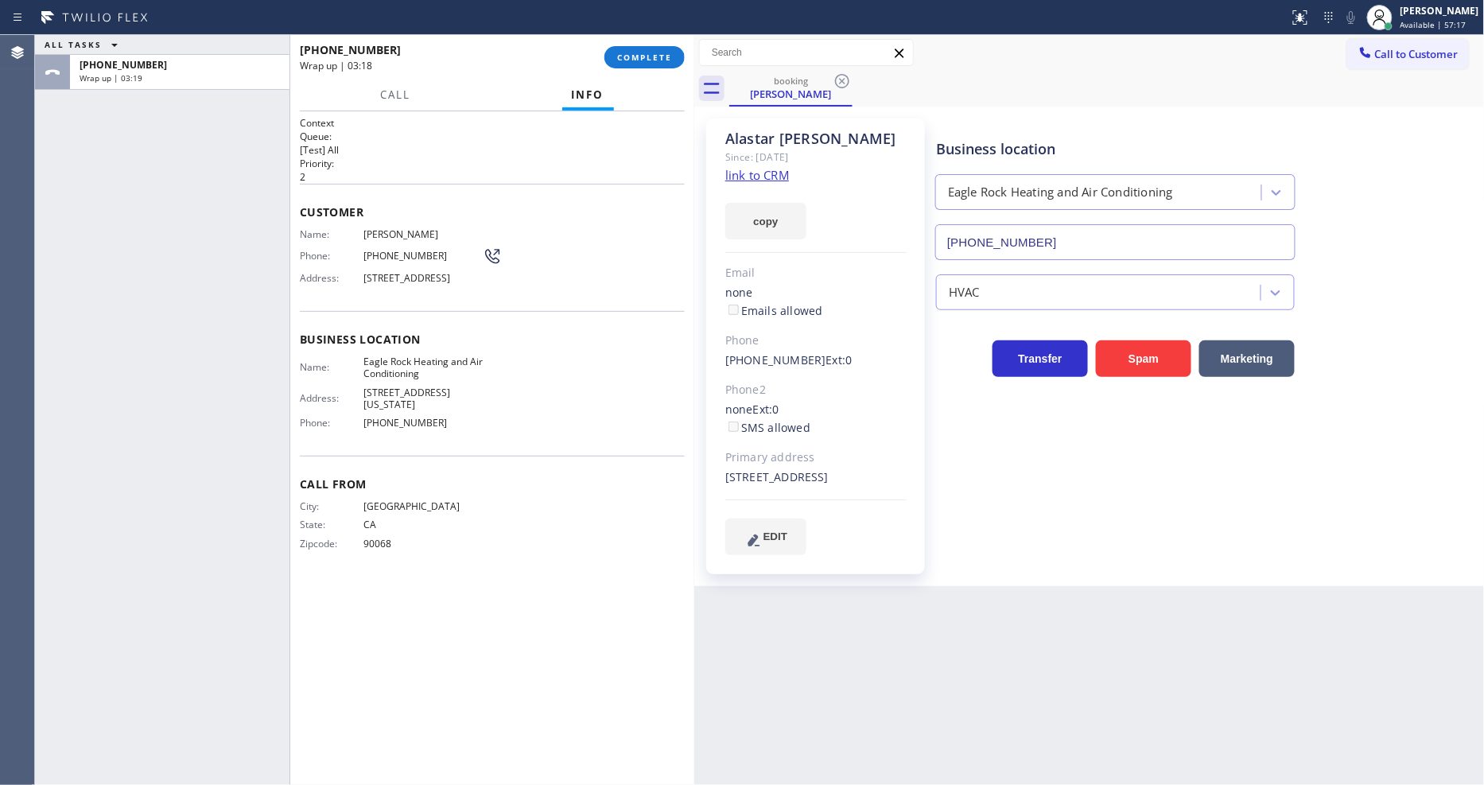
drag, startPoint x: 658, startPoint y: 50, endPoint x: 773, endPoint y: 196, distance: 185.7
click at [658, 49] on button "COMPLETE" at bounding box center [644, 57] width 80 height 22
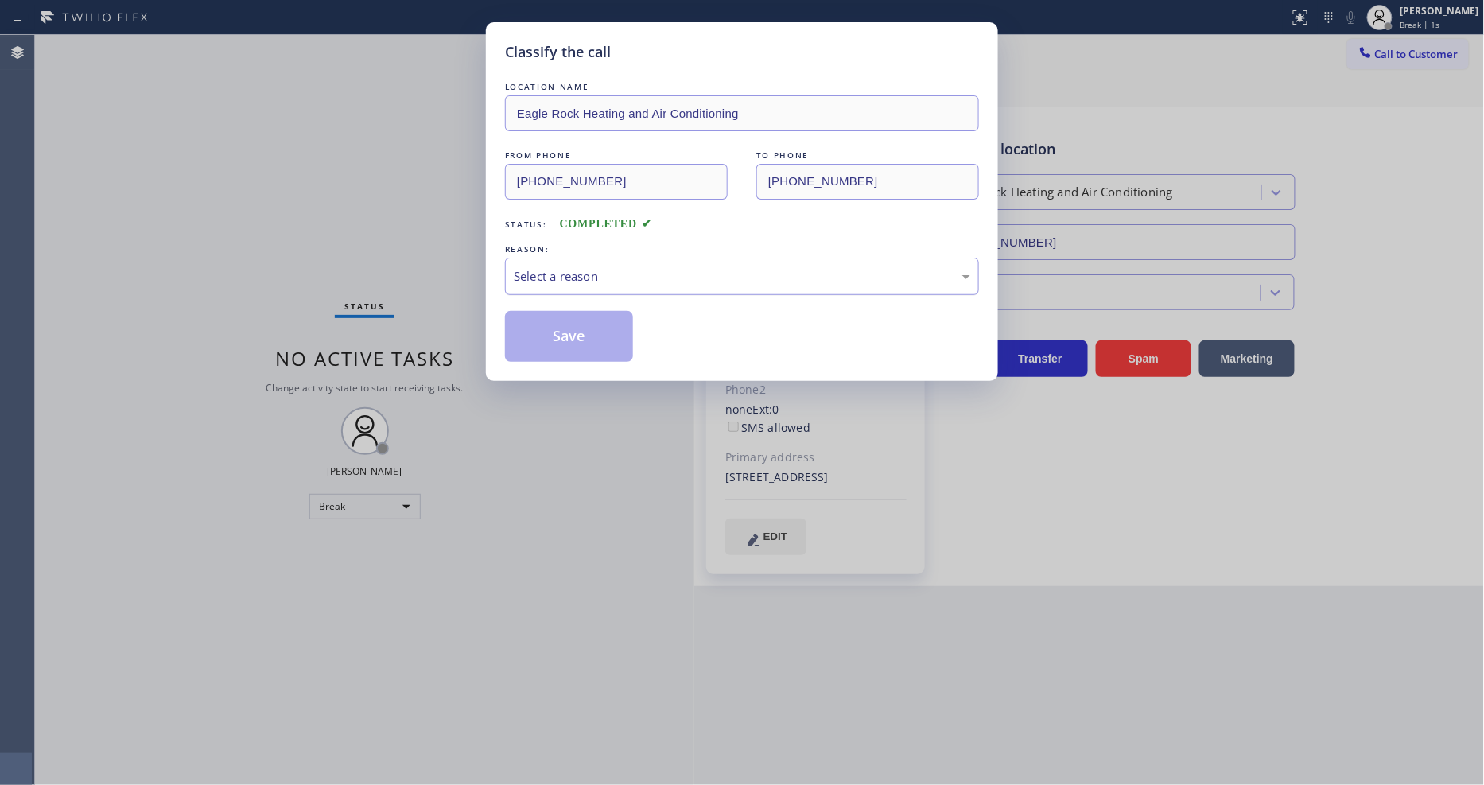
click at [547, 281] on div "Select a reason" at bounding box center [742, 276] width 474 height 37
click at [553, 340] on button "Save" at bounding box center [569, 336] width 128 height 51
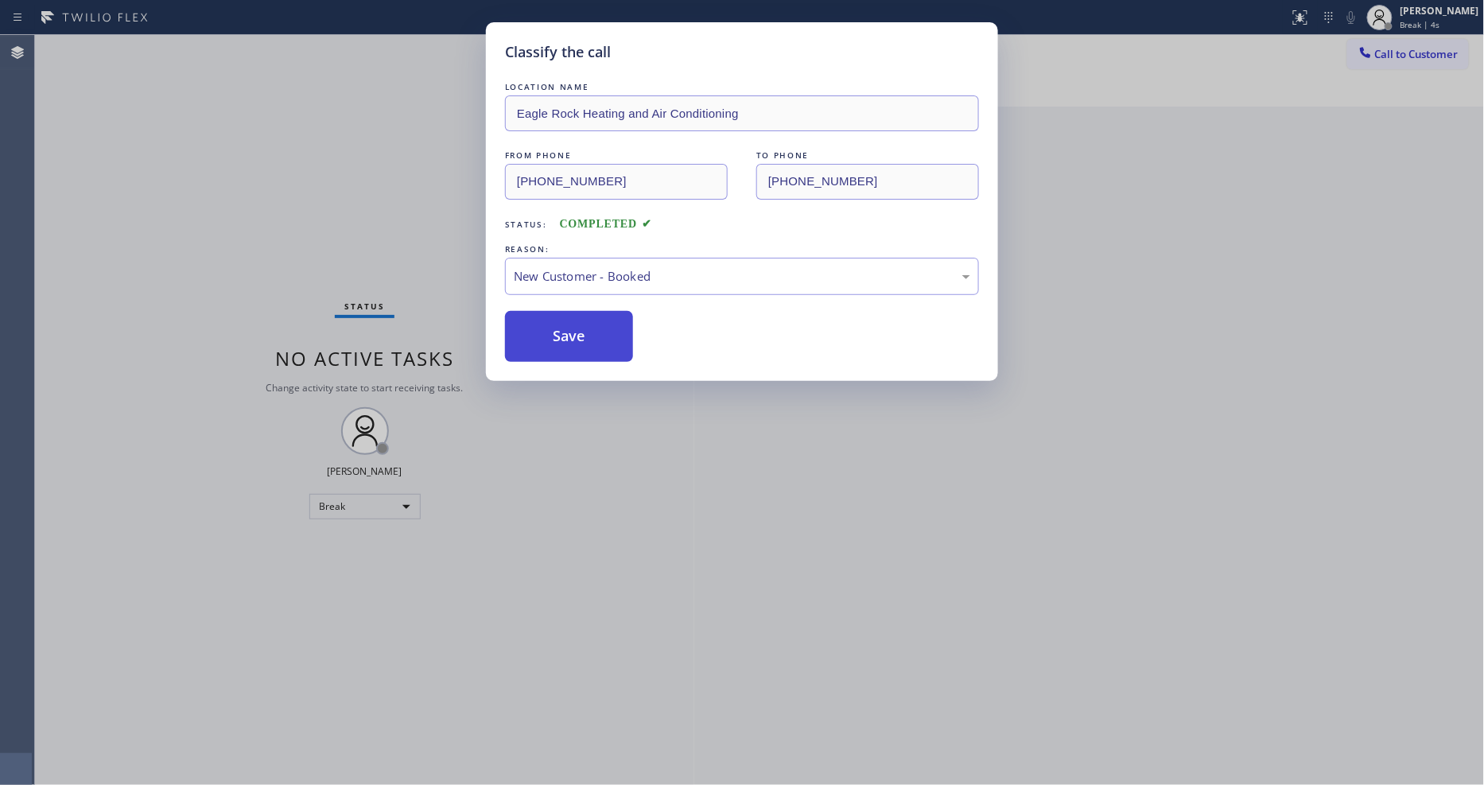
click at [553, 340] on button "Save" at bounding box center [569, 336] width 128 height 51
click at [553, 344] on button "Save" at bounding box center [569, 336] width 128 height 51
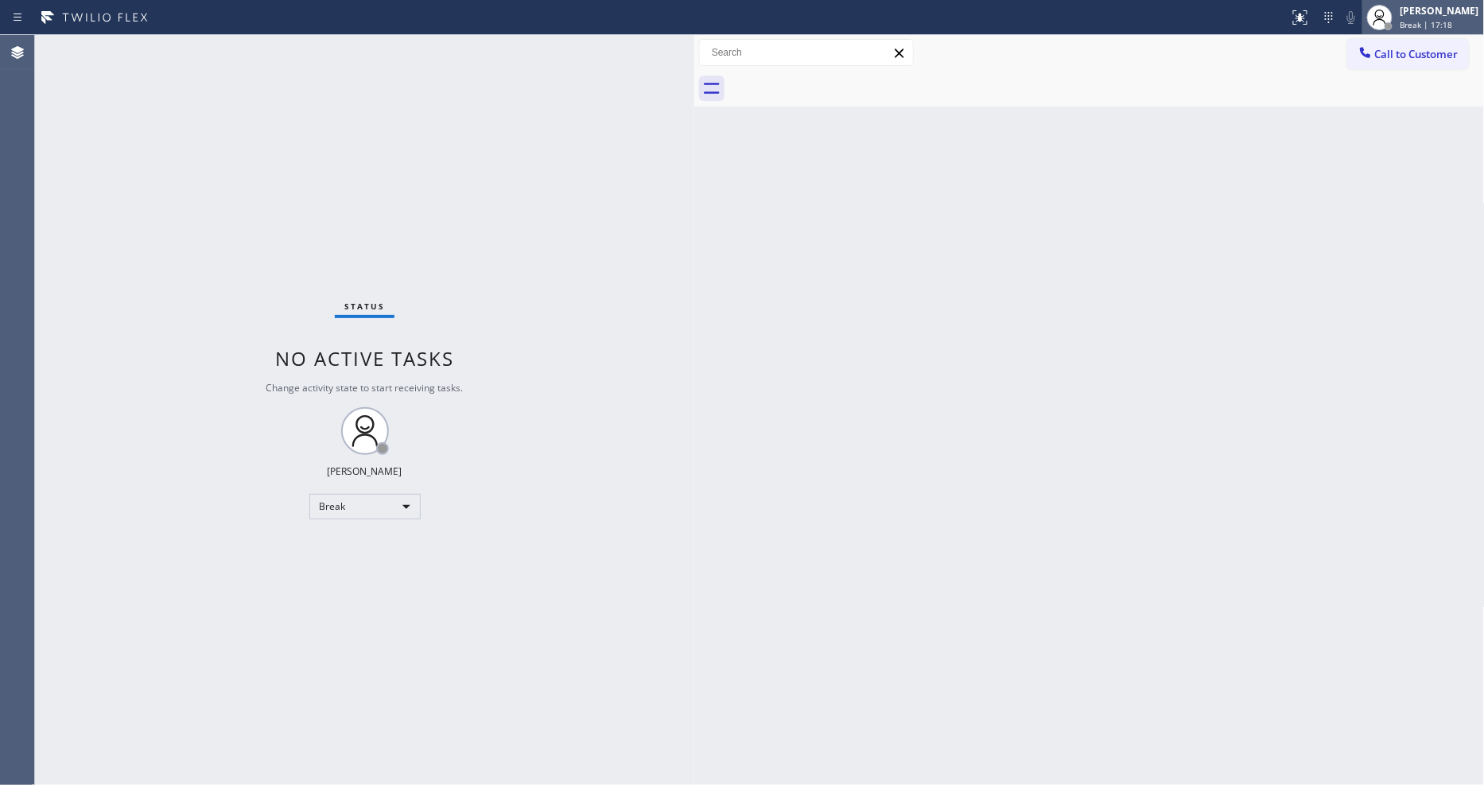
click at [1453, 24] on span "Break | 17:18" at bounding box center [1426, 24] width 52 height 11
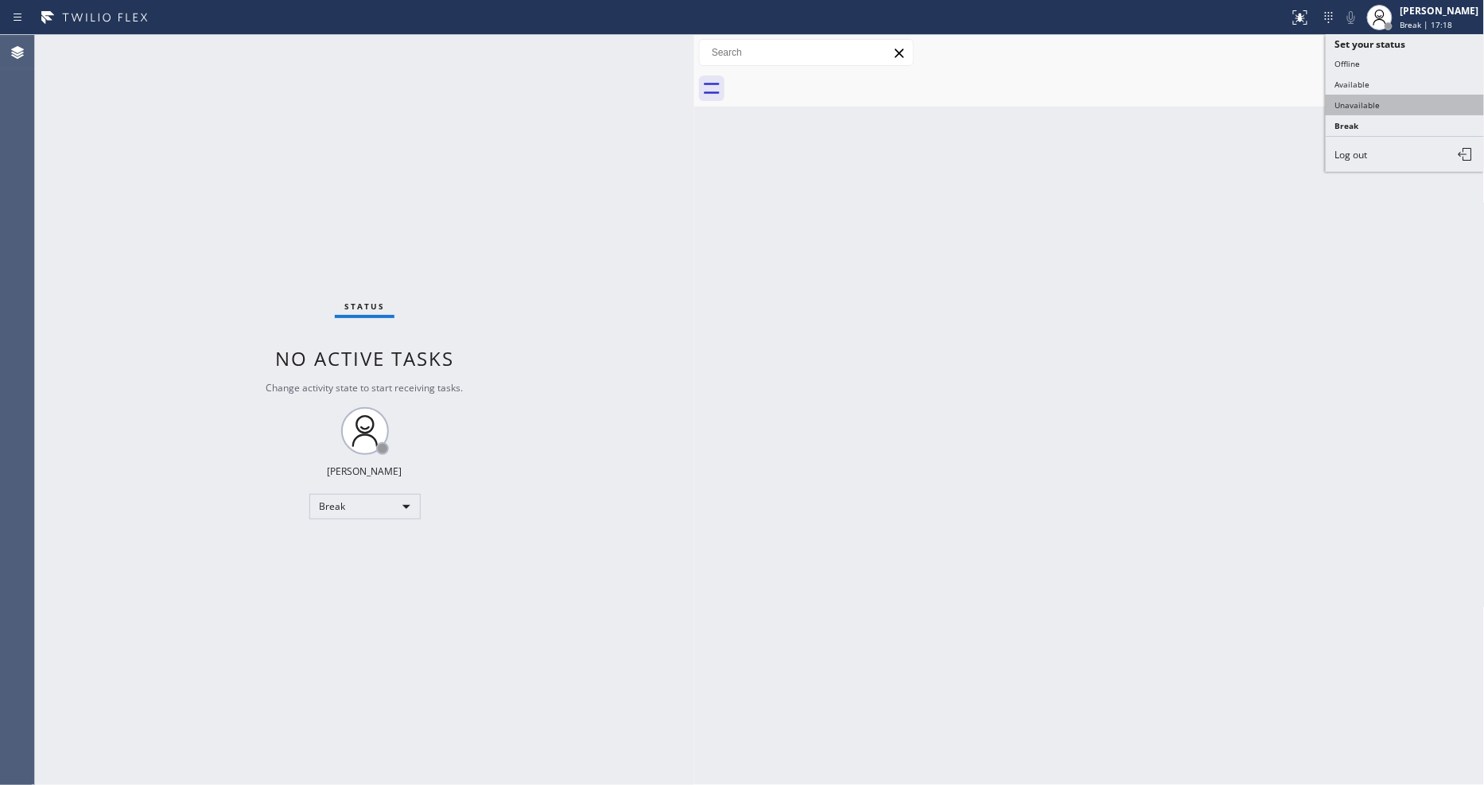
click at [1394, 99] on button "Unavailable" at bounding box center [1405, 105] width 159 height 21
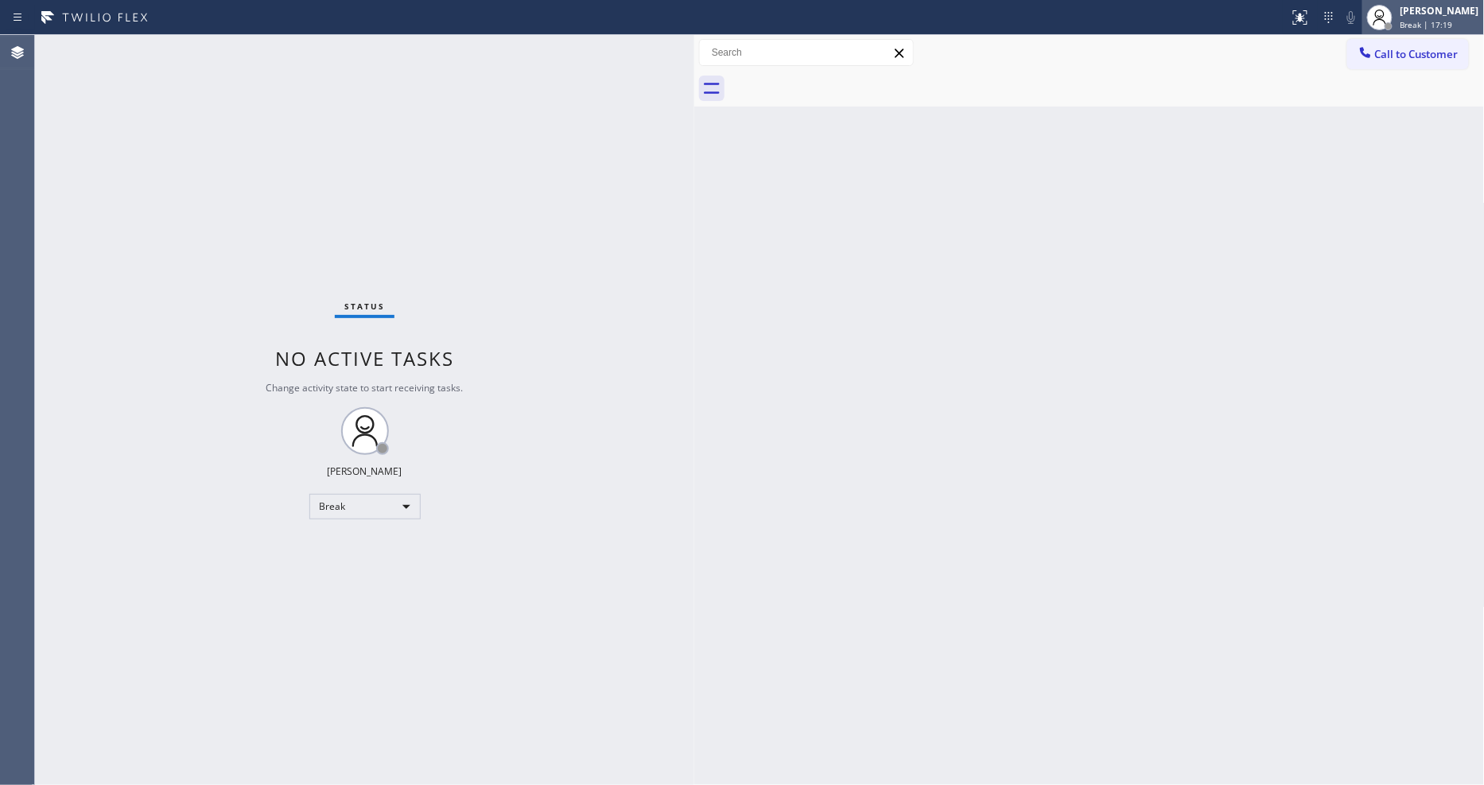
drag, startPoint x: 1420, startPoint y: 19, endPoint x: 1418, endPoint y: 41, distance: 21.6
click at [1420, 19] on span "Break | 17:19" at bounding box center [1426, 24] width 52 height 11
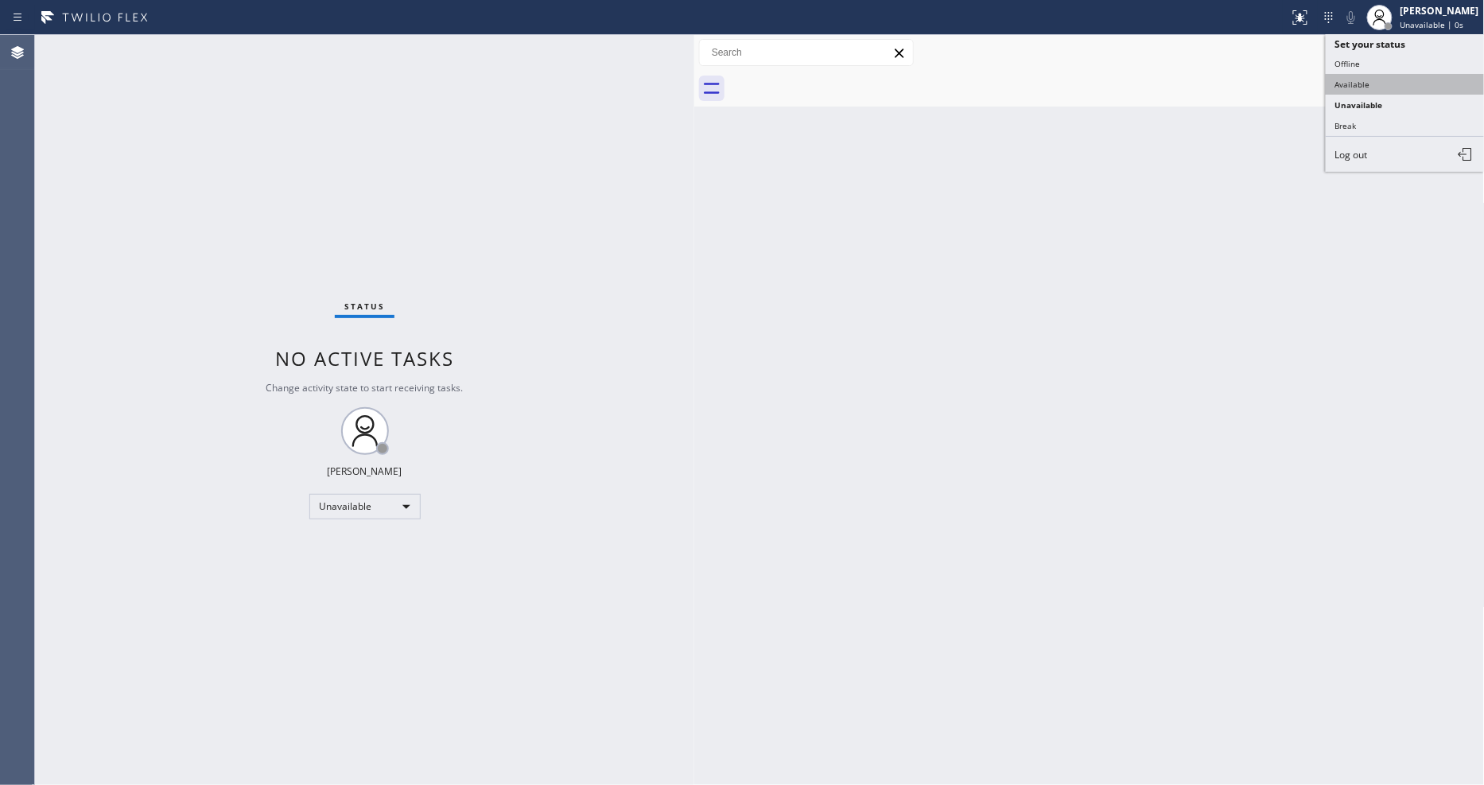
click at [1386, 89] on button "Available" at bounding box center [1405, 84] width 159 height 21
click at [600, 612] on div "Status No active tasks You are ready to start receiving tasks. [PERSON_NAME] Av…" at bounding box center [364, 410] width 659 height 750
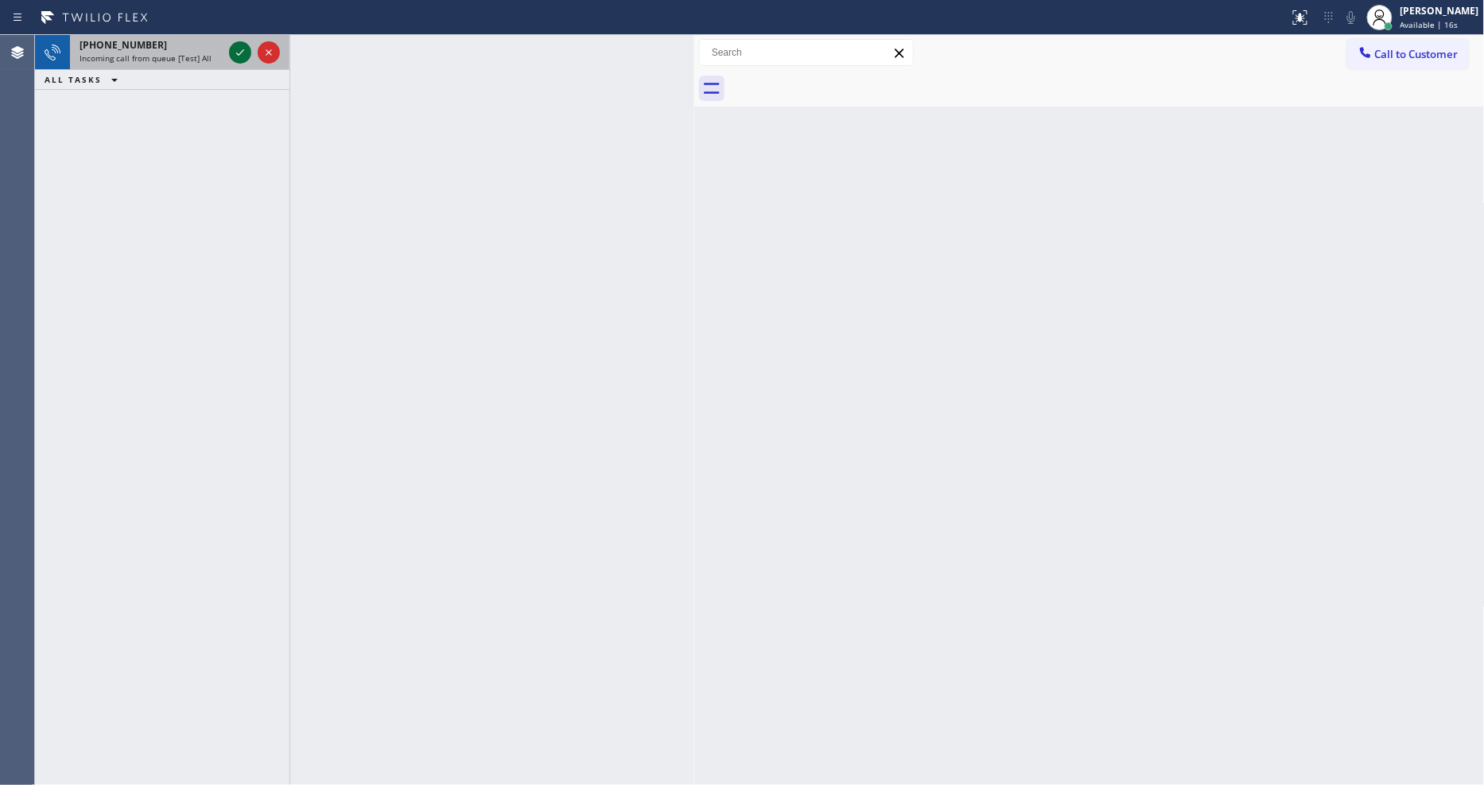
click at [243, 50] on icon at bounding box center [240, 52] width 8 height 6
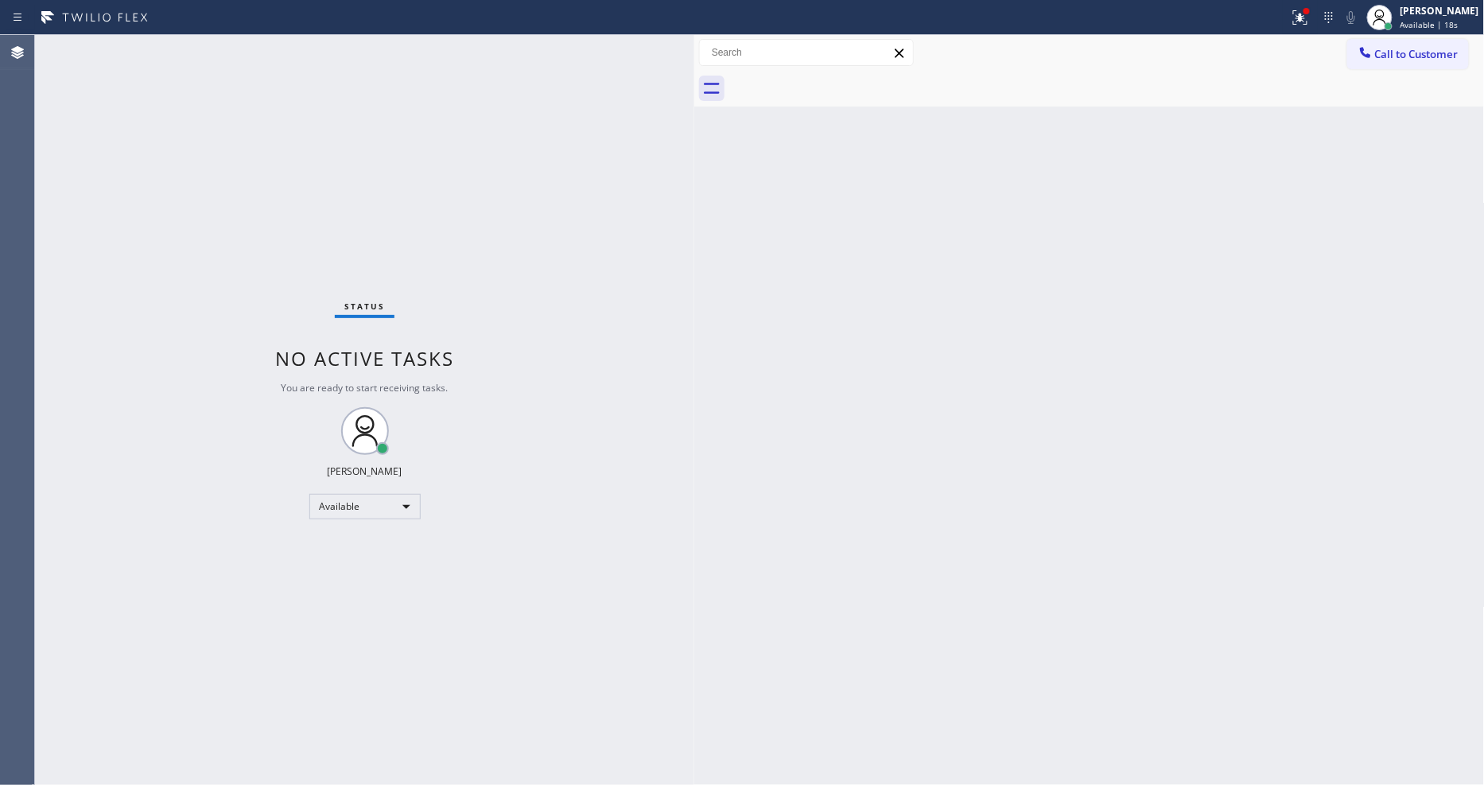
click at [227, 45] on div "Status No active tasks You are ready to start receiving tasks. [PERSON_NAME] Av…" at bounding box center [364, 410] width 659 height 750
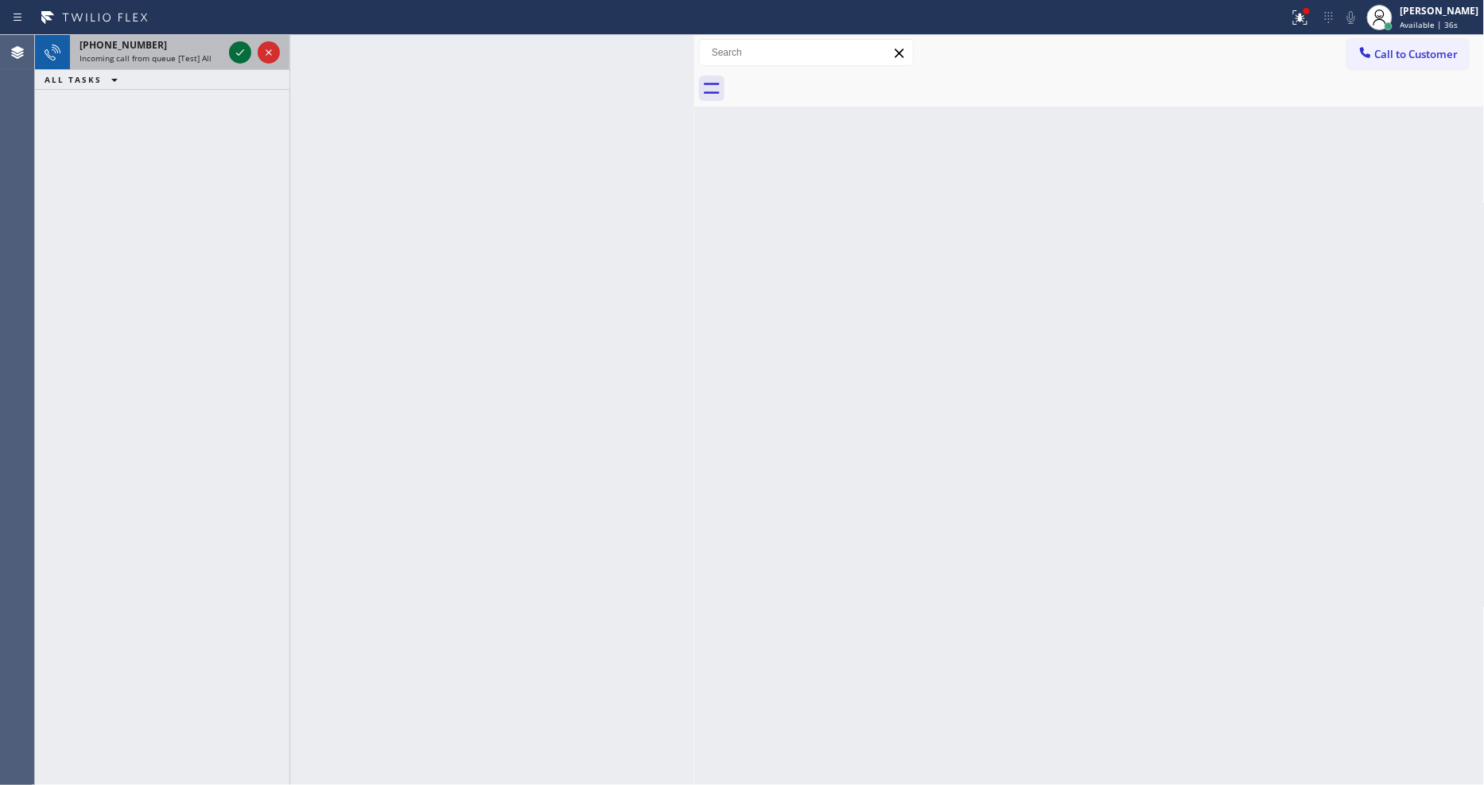
click at [240, 54] on icon at bounding box center [240, 52] width 19 height 19
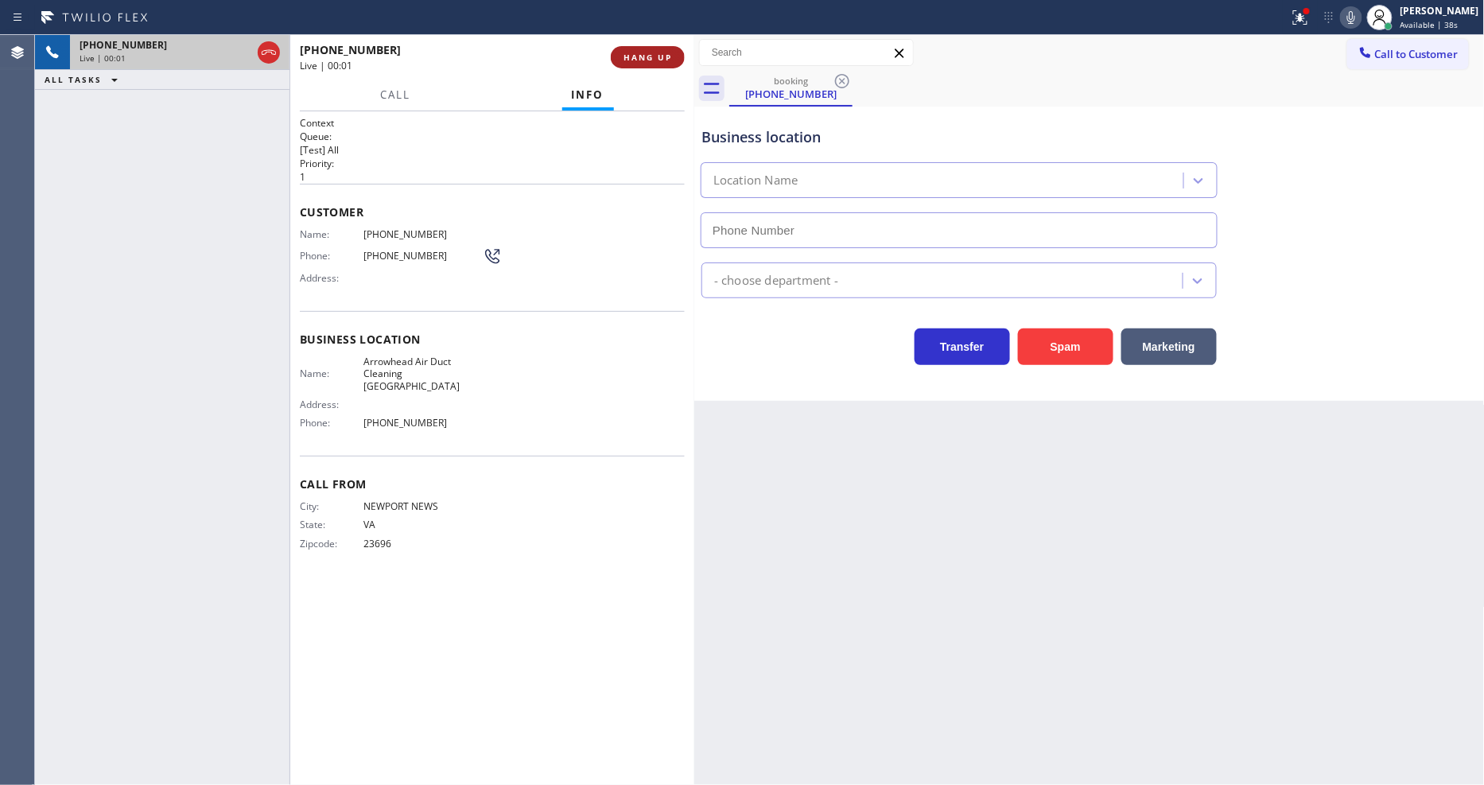
type input "[PHONE_NUMBER]"
click at [654, 65] on button "HANG UP" at bounding box center [648, 57] width 74 height 22
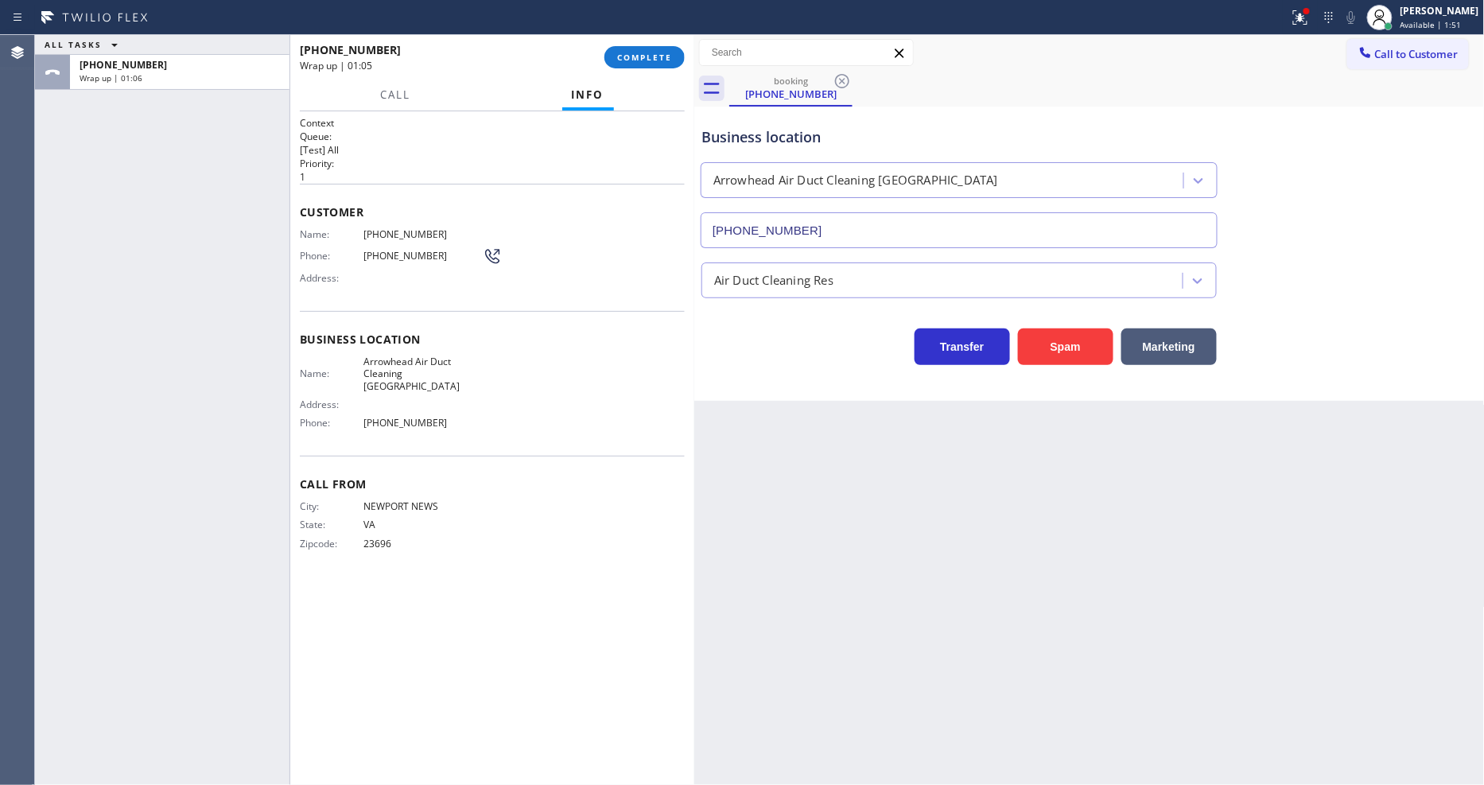
click at [1015, 430] on div "Back to Dashboard Change Sender ID Customers Technicians Select a contact Outbo…" at bounding box center [1089, 410] width 790 height 750
click at [580, 578] on div "Context Queue: [Test] All Priority: 1 Customer Name: [PHONE_NUMBER] Phone: [PHO…" at bounding box center [492, 448] width 385 height 664
click at [1318, 19] on div at bounding box center [1300, 17] width 35 height 19
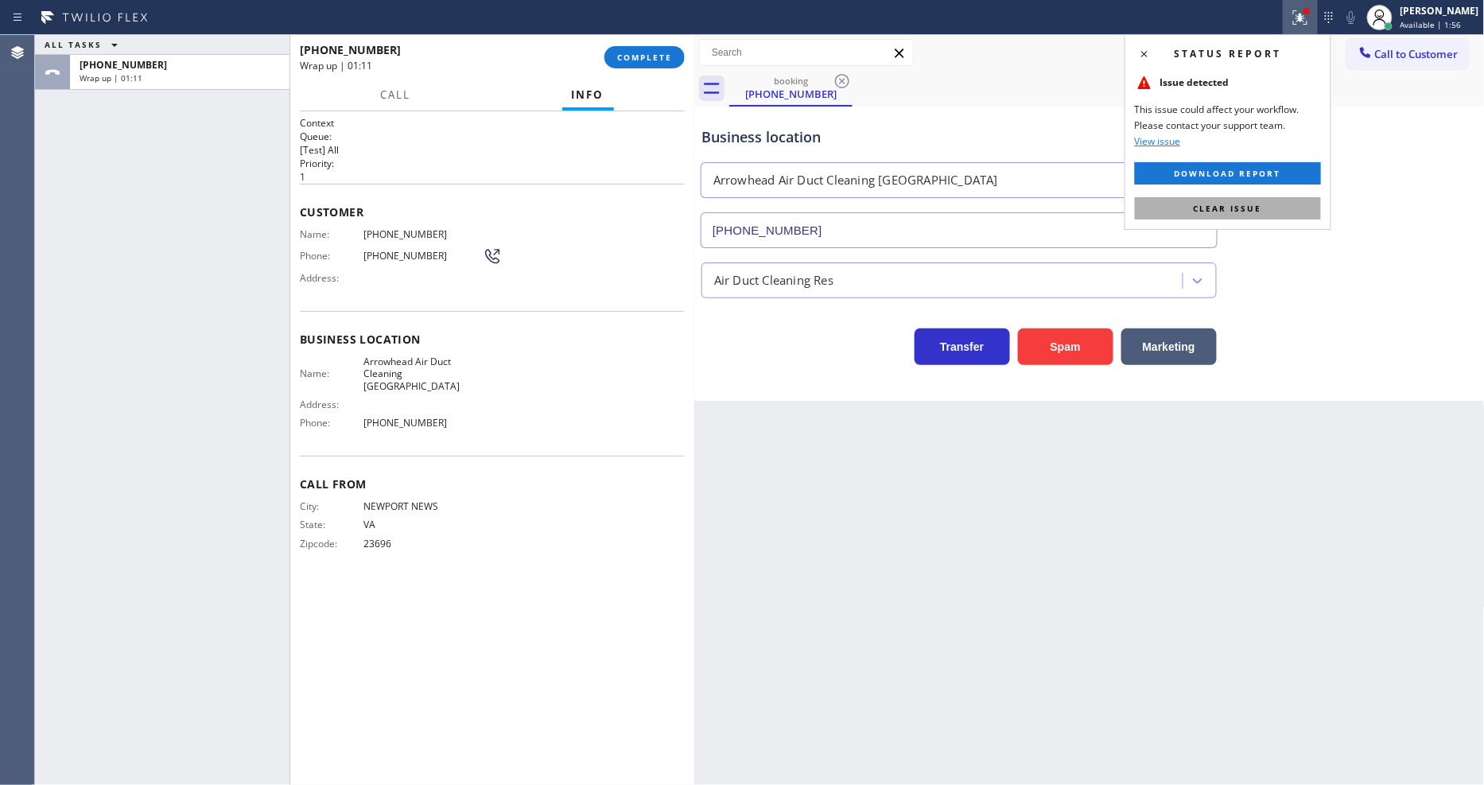
click at [1318, 210] on button "Clear issue" at bounding box center [1228, 208] width 186 height 22
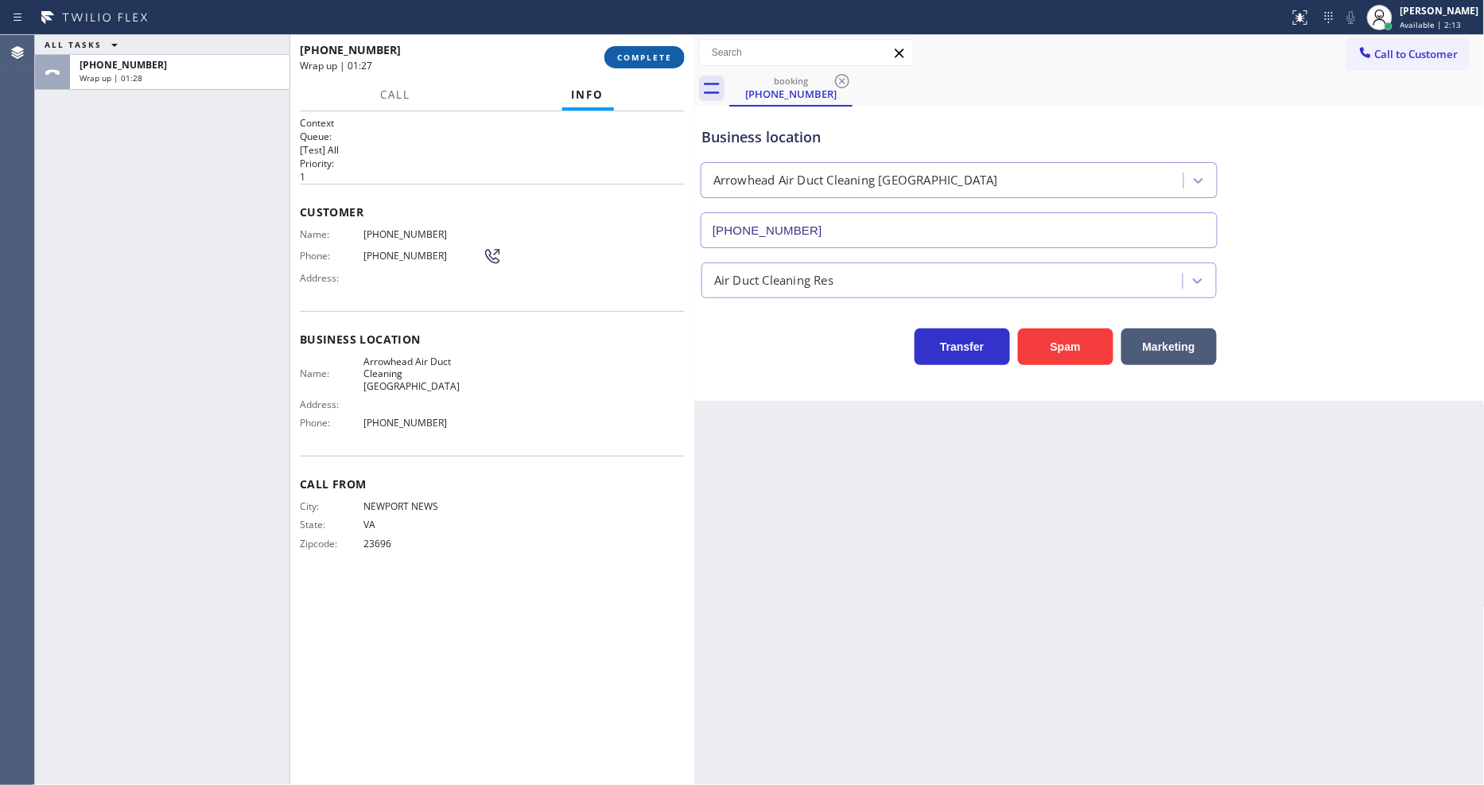
click at [656, 52] on span "COMPLETE" at bounding box center [644, 57] width 55 height 11
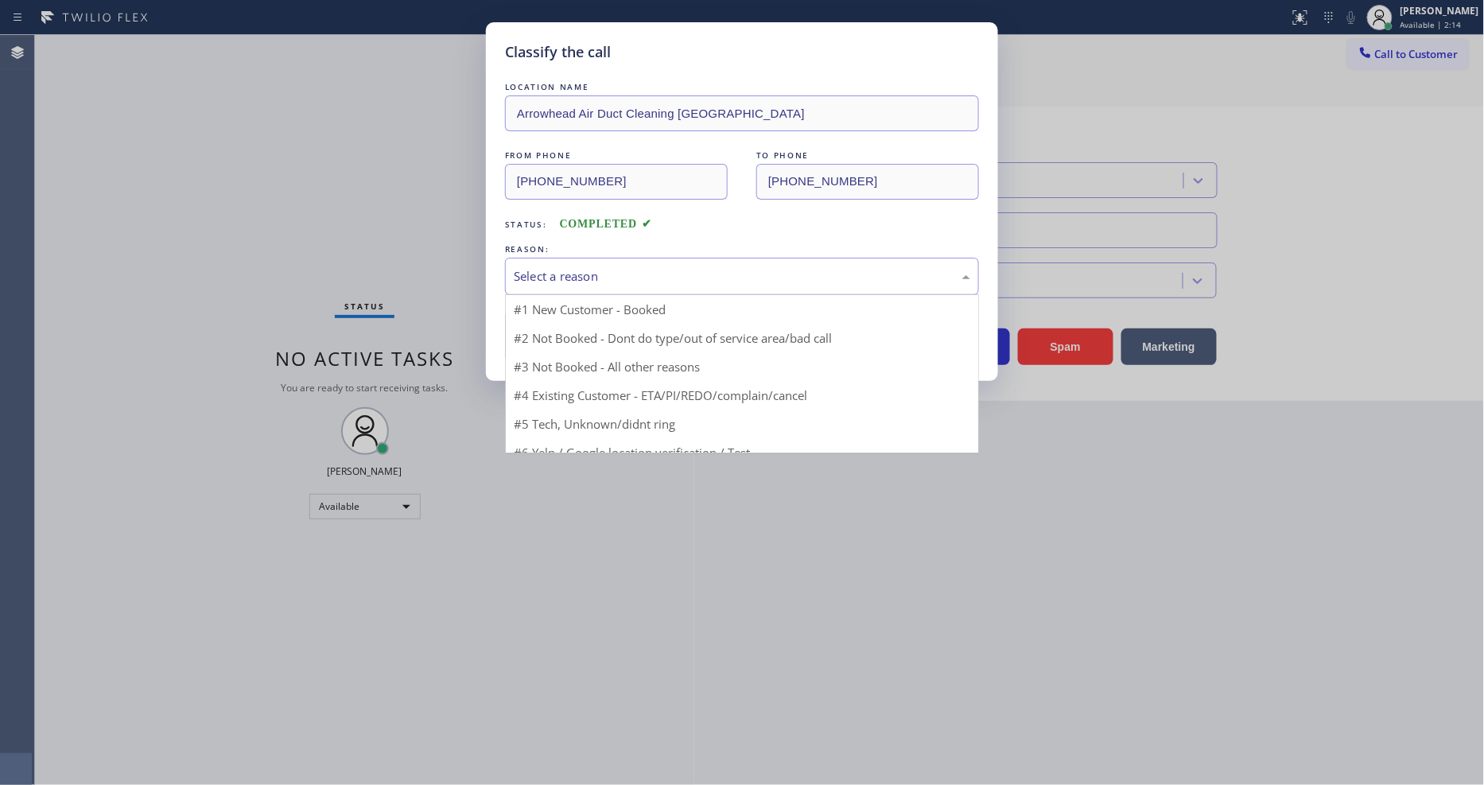
click at [628, 267] on div "Select a reason" at bounding box center [742, 276] width 456 height 18
click at [629, 267] on div "Select a reason" at bounding box center [742, 276] width 456 height 18
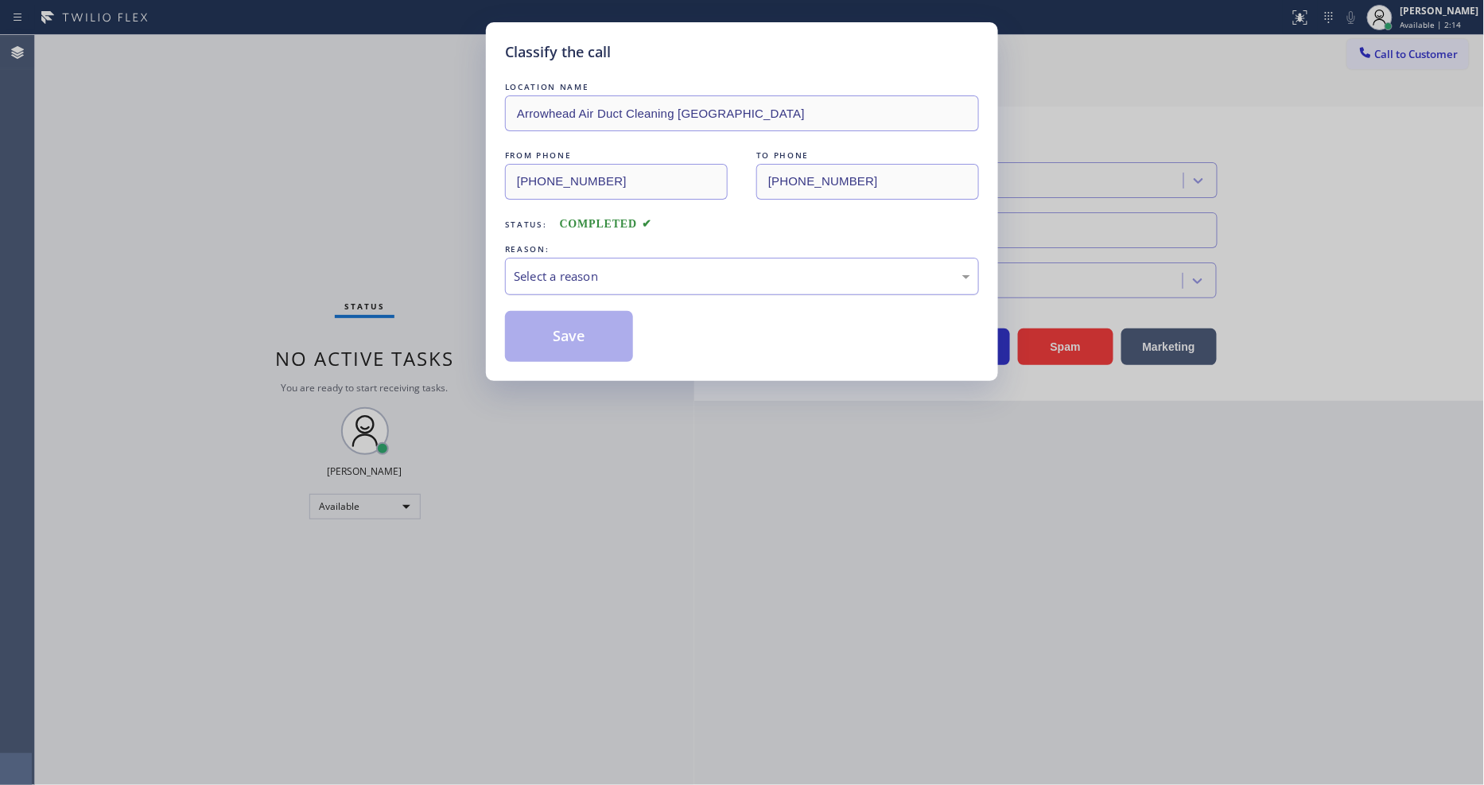
click at [629, 267] on div "Select a reason" at bounding box center [742, 276] width 456 height 18
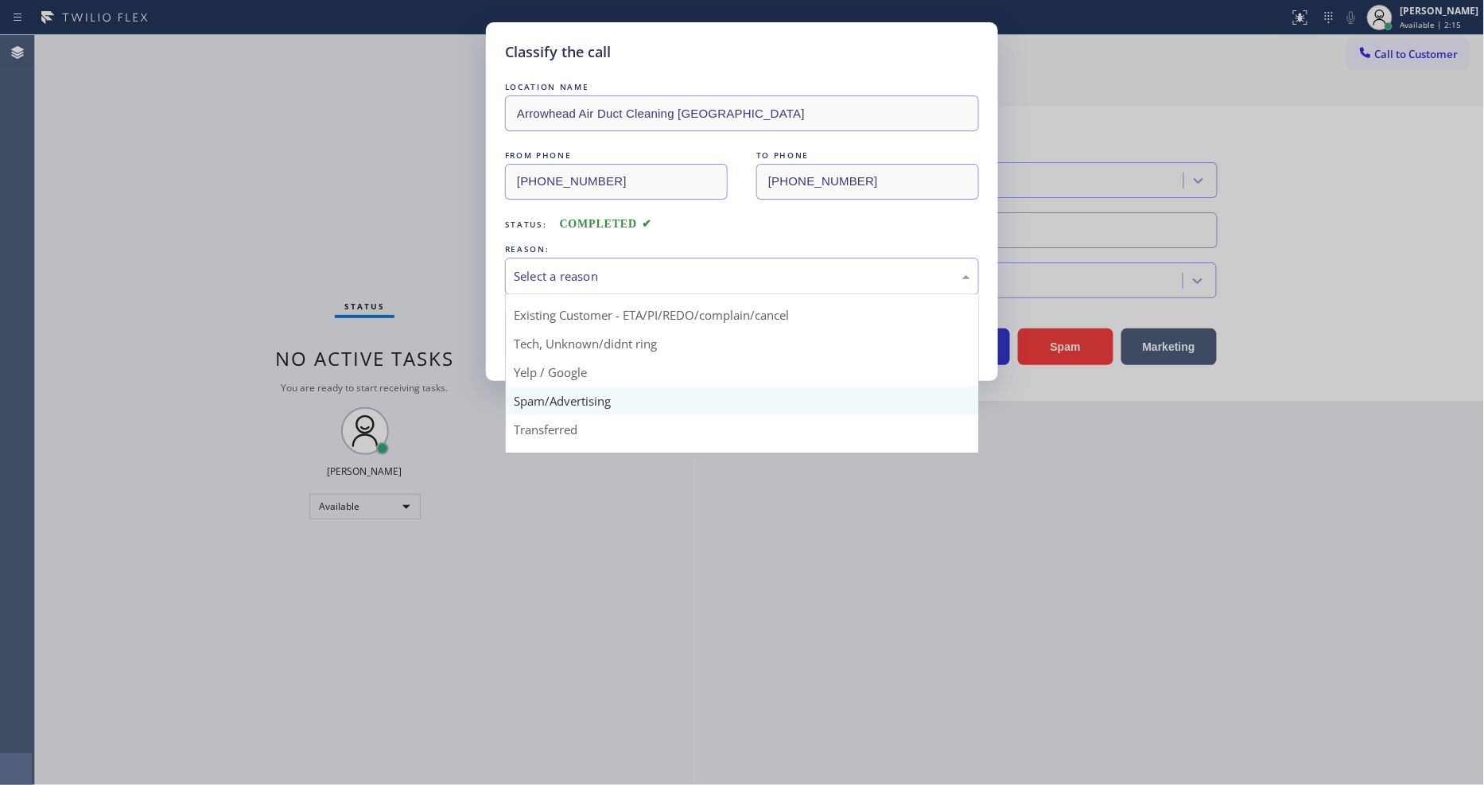
scroll to position [99, 0]
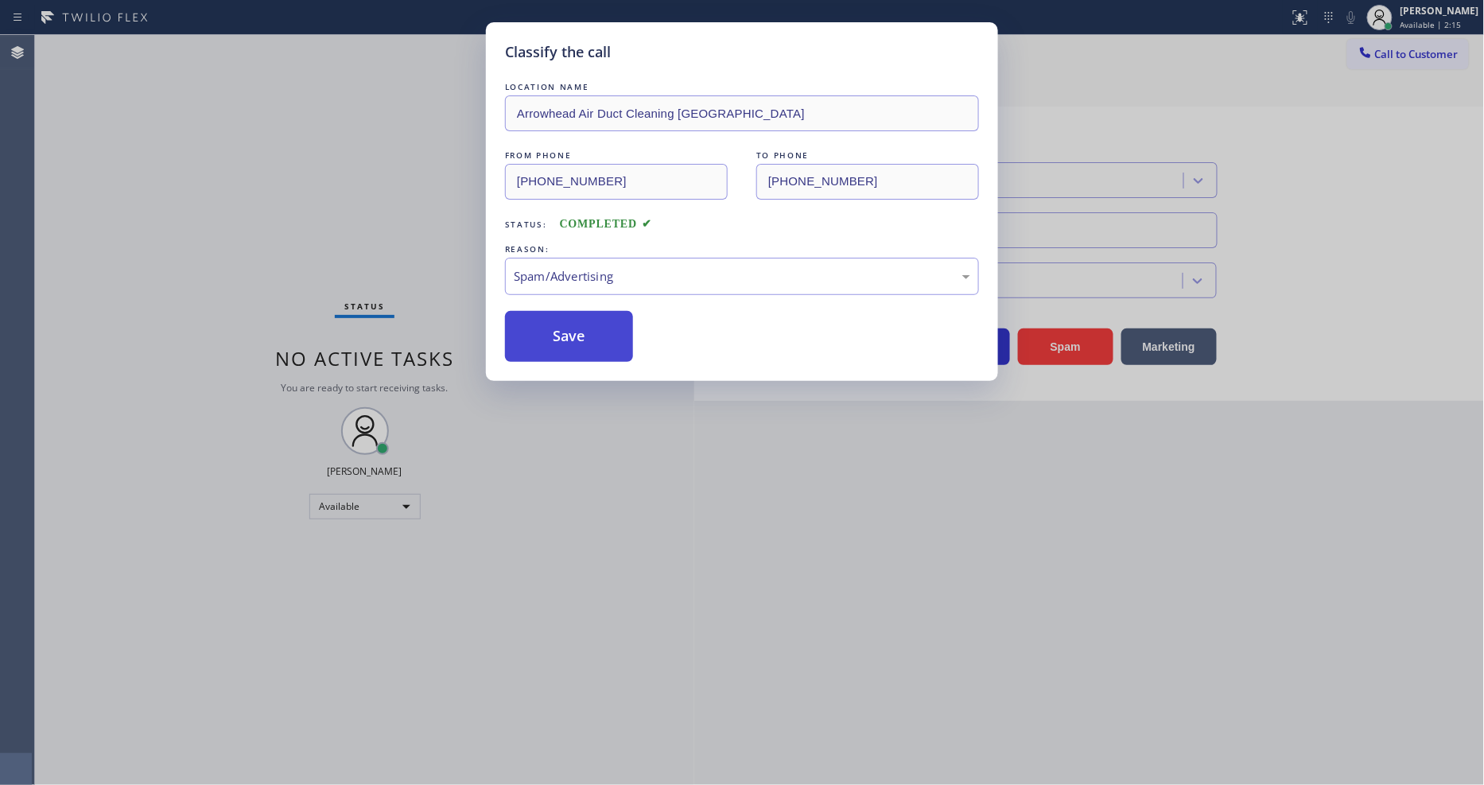
click at [600, 342] on button "Save" at bounding box center [569, 336] width 128 height 51
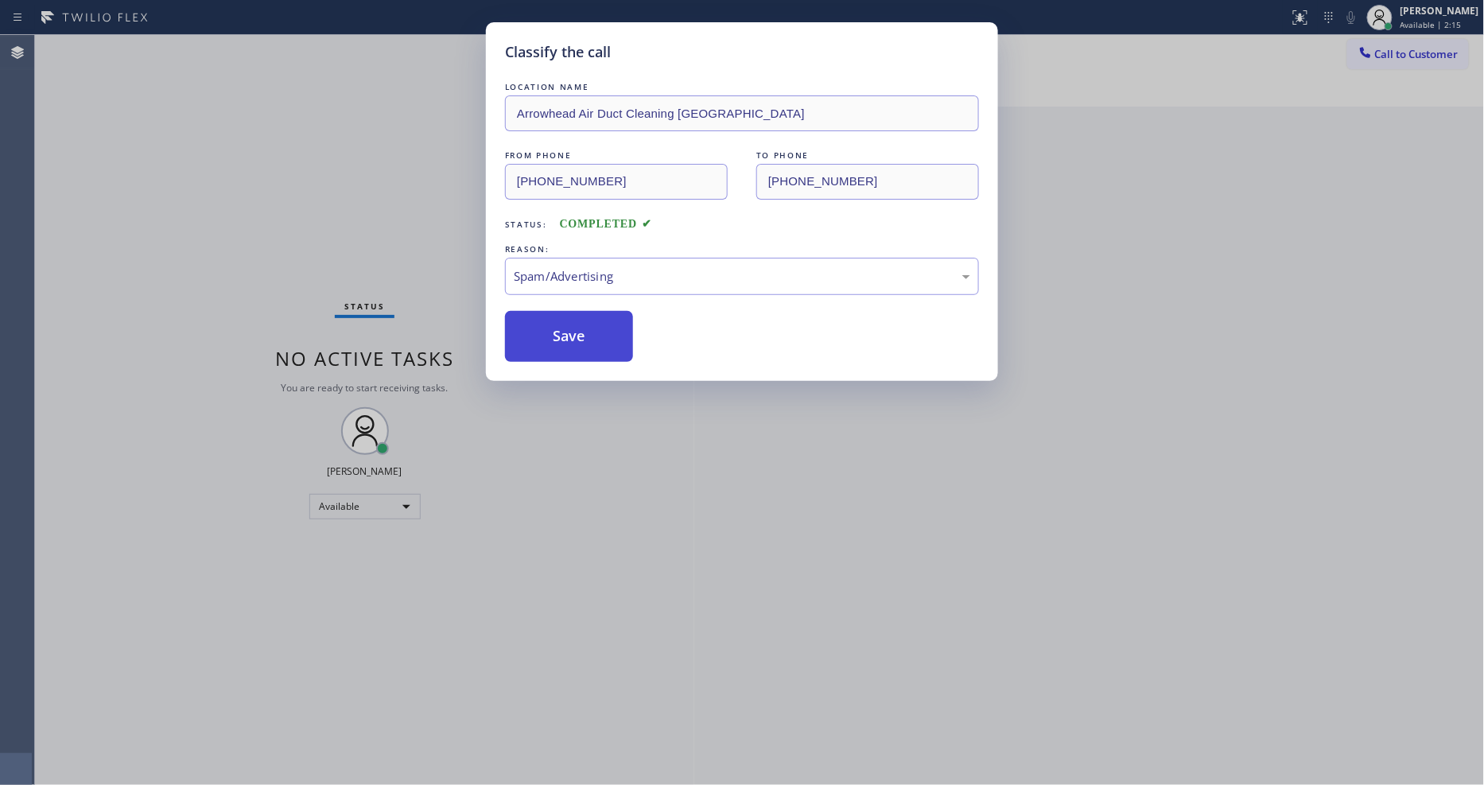
click at [600, 342] on button "Save" at bounding box center [569, 336] width 128 height 51
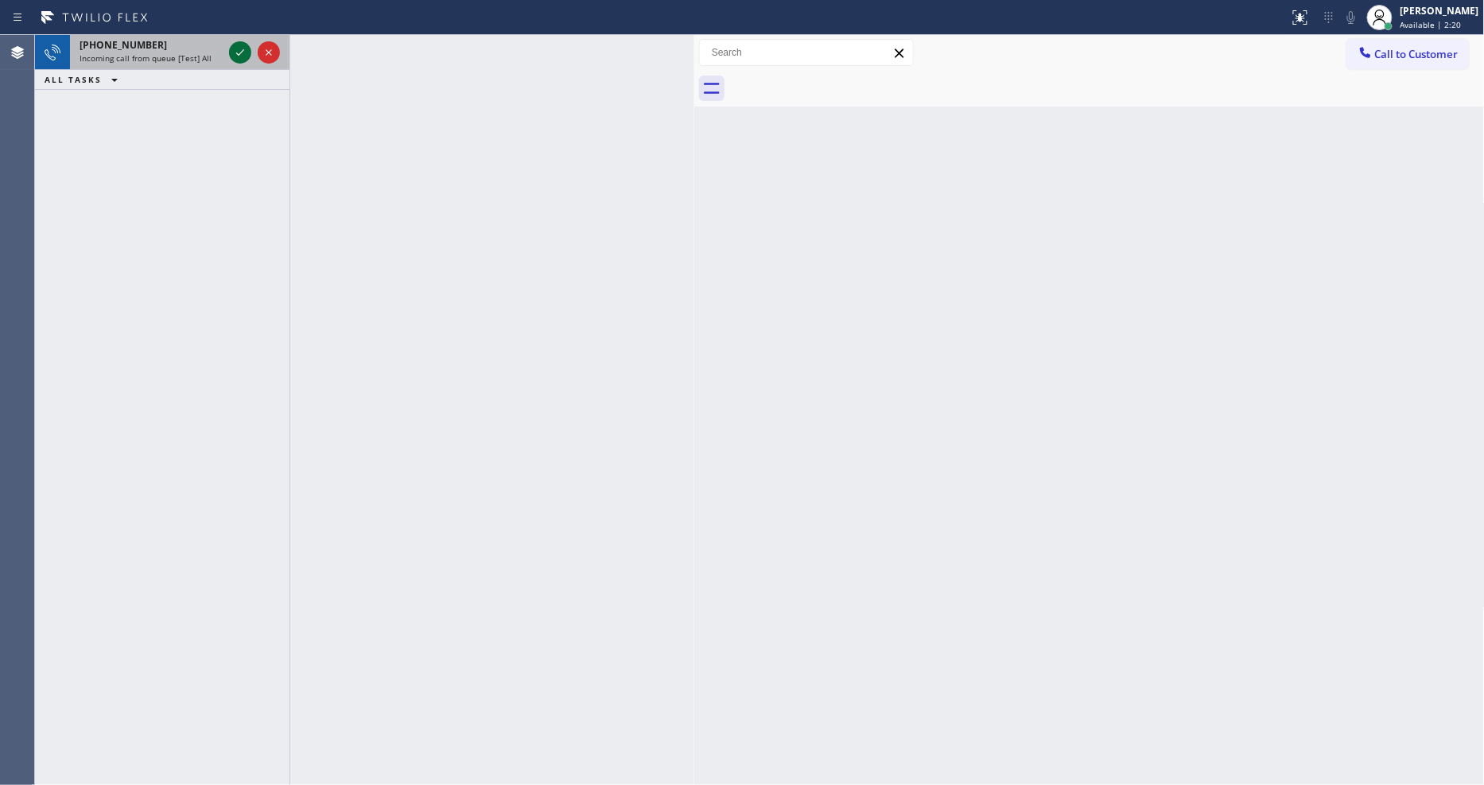
click at [231, 49] on icon at bounding box center [240, 52] width 19 height 19
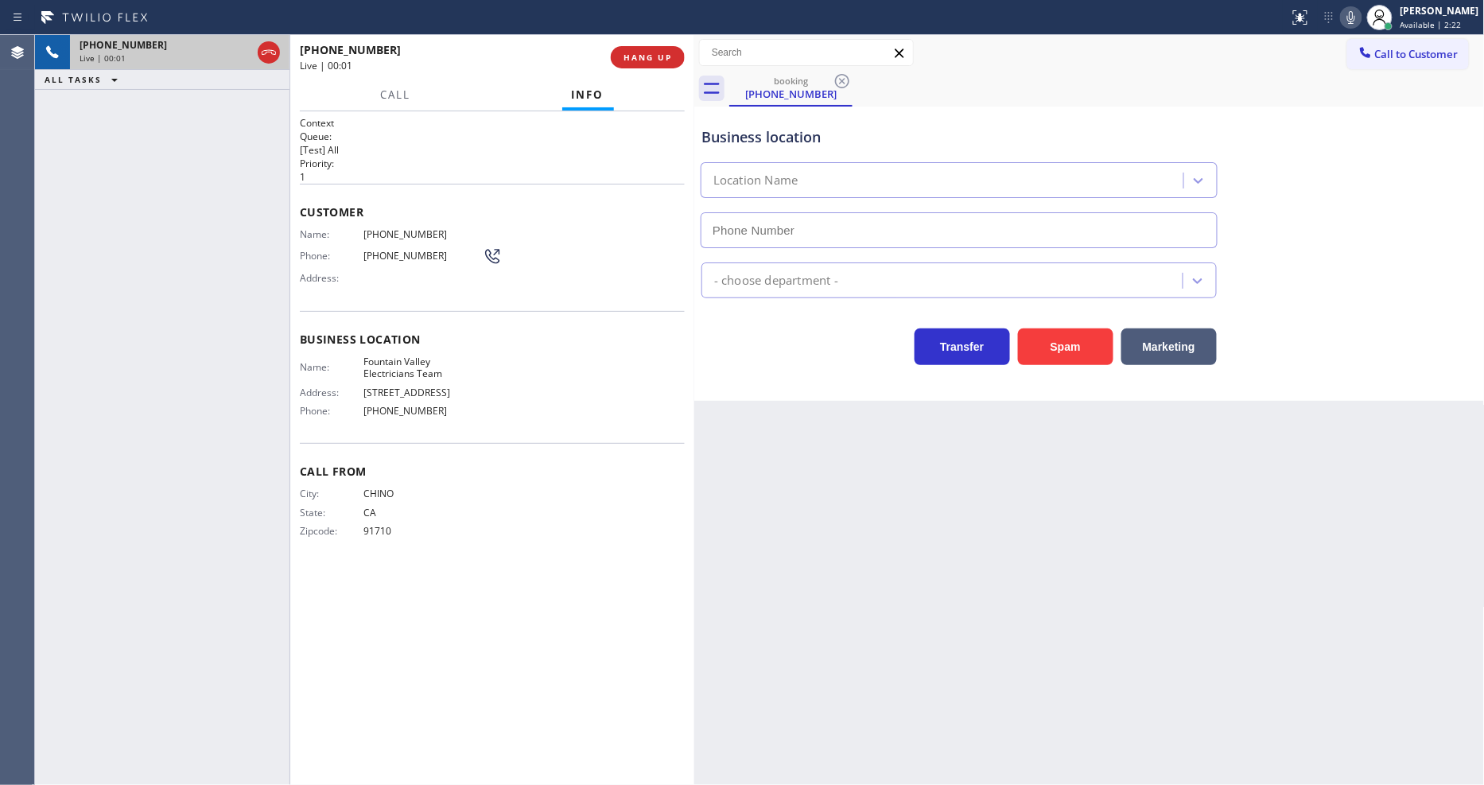
type input "[PHONE_NUMBER]"
click at [653, 41] on div "[PHONE_NUMBER] Live | 00:07 HANG UP" at bounding box center [492, 57] width 385 height 41
click at [653, 56] on span "HANG UP" at bounding box center [647, 57] width 49 height 11
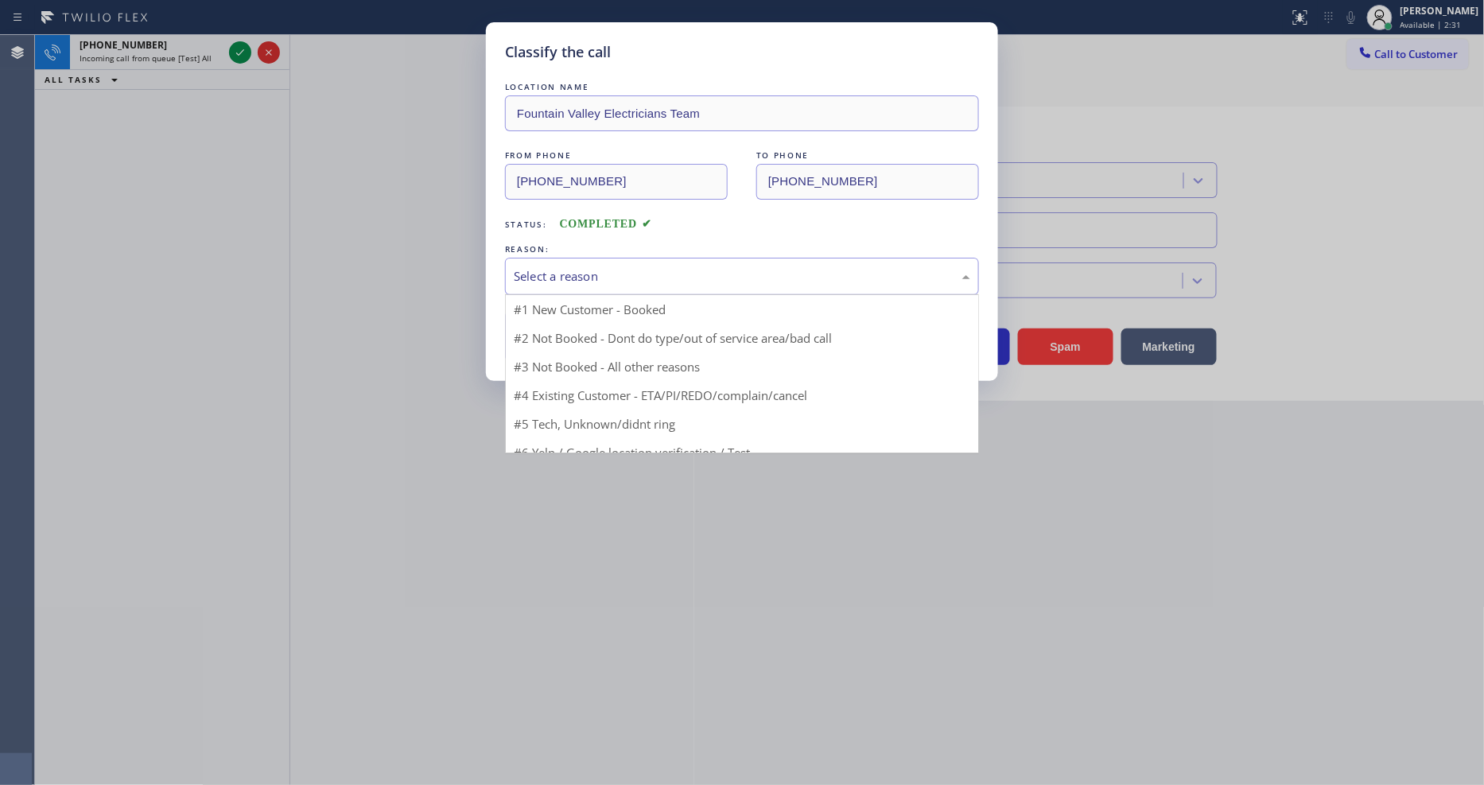
click at [577, 258] on div "Select a reason" at bounding box center [742, 276] width 474 height 37
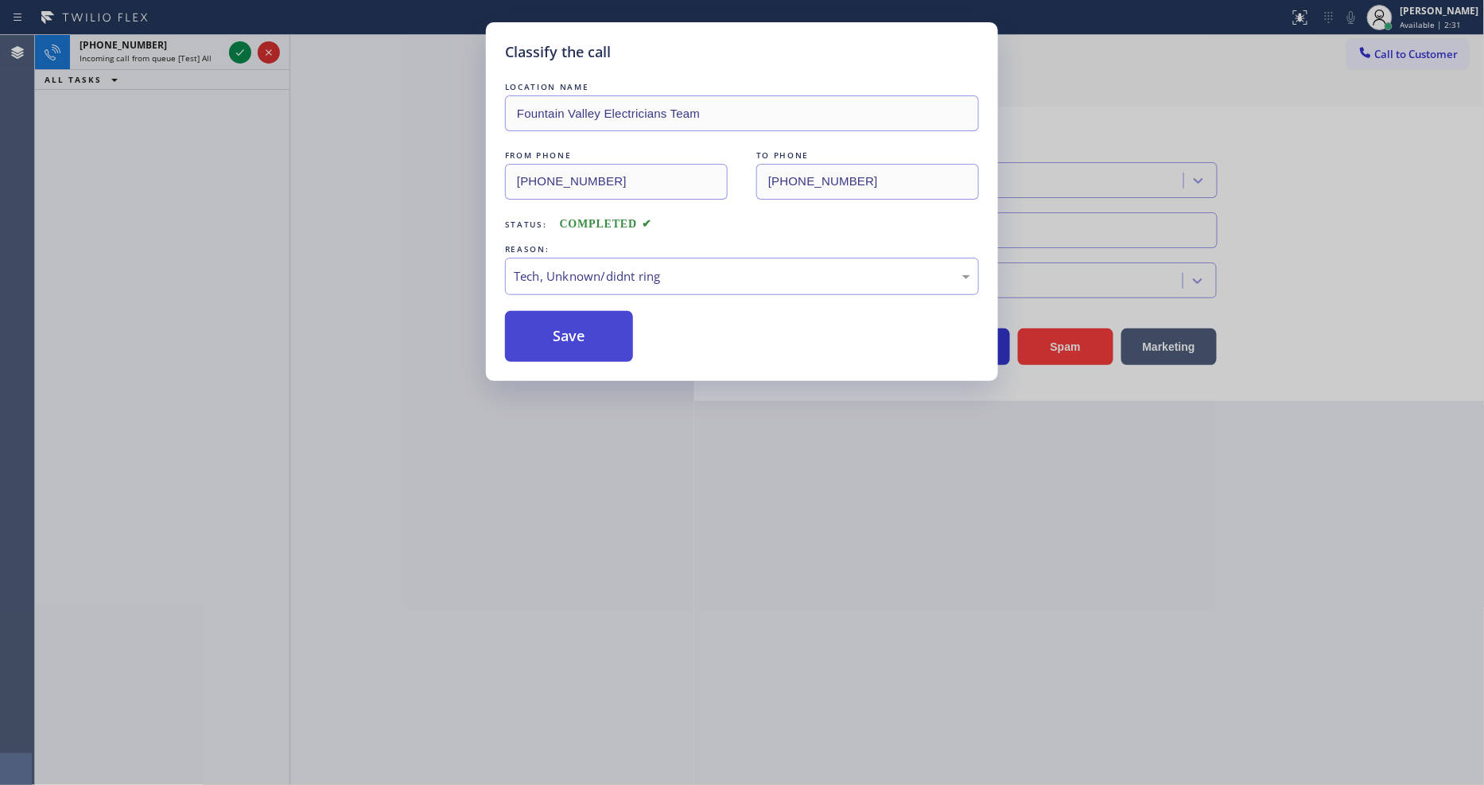
click at [574, 321] on button "Save" at bounding box center [569, 336] width 128 height 51
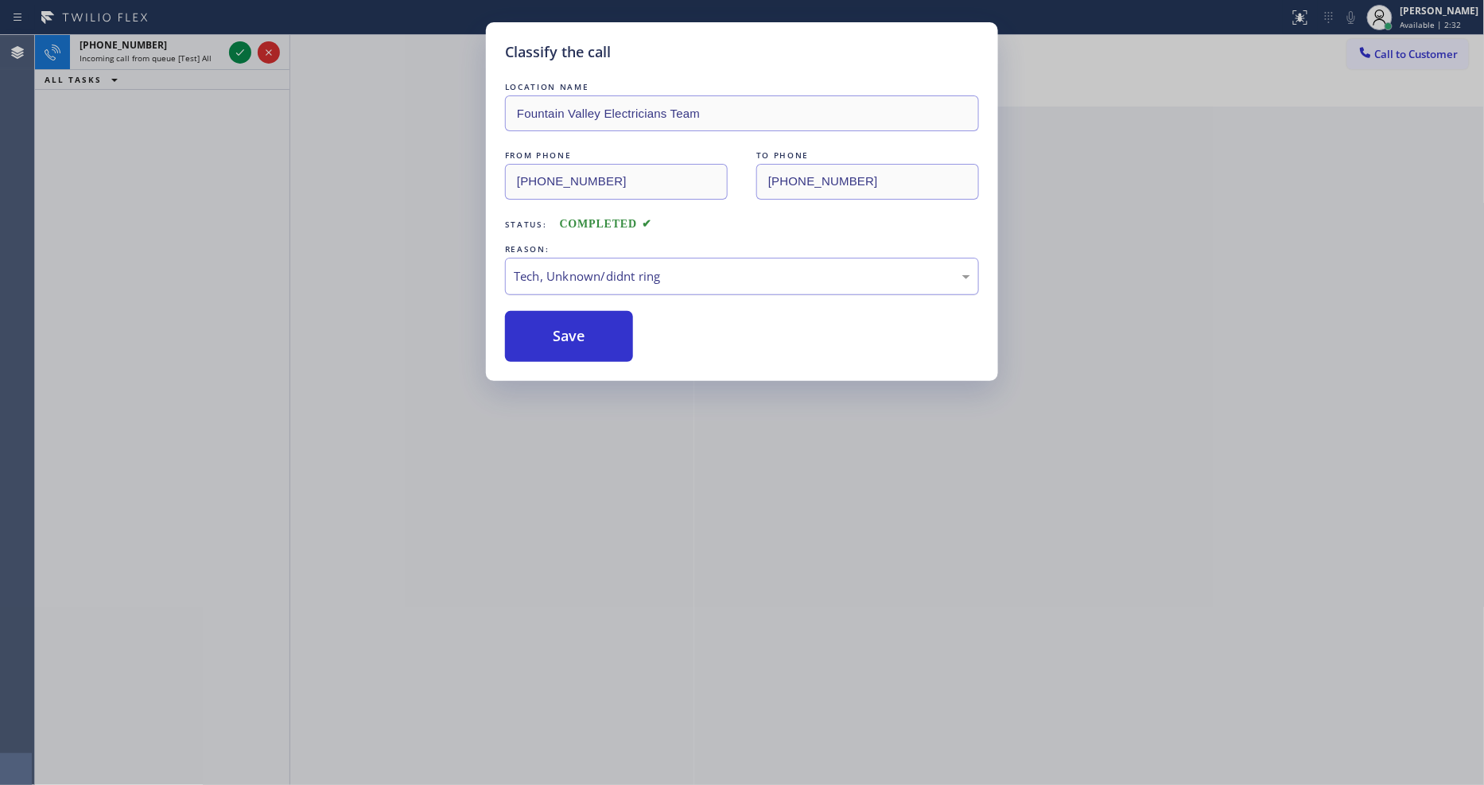
drag, startPoint x: 574, startPoint y: 321, endPoint x: 595, endPoint y: 283, distance: 43.4
click at [574, 320] on button "Save" at bounding box center [569, 336] width 128 height 51
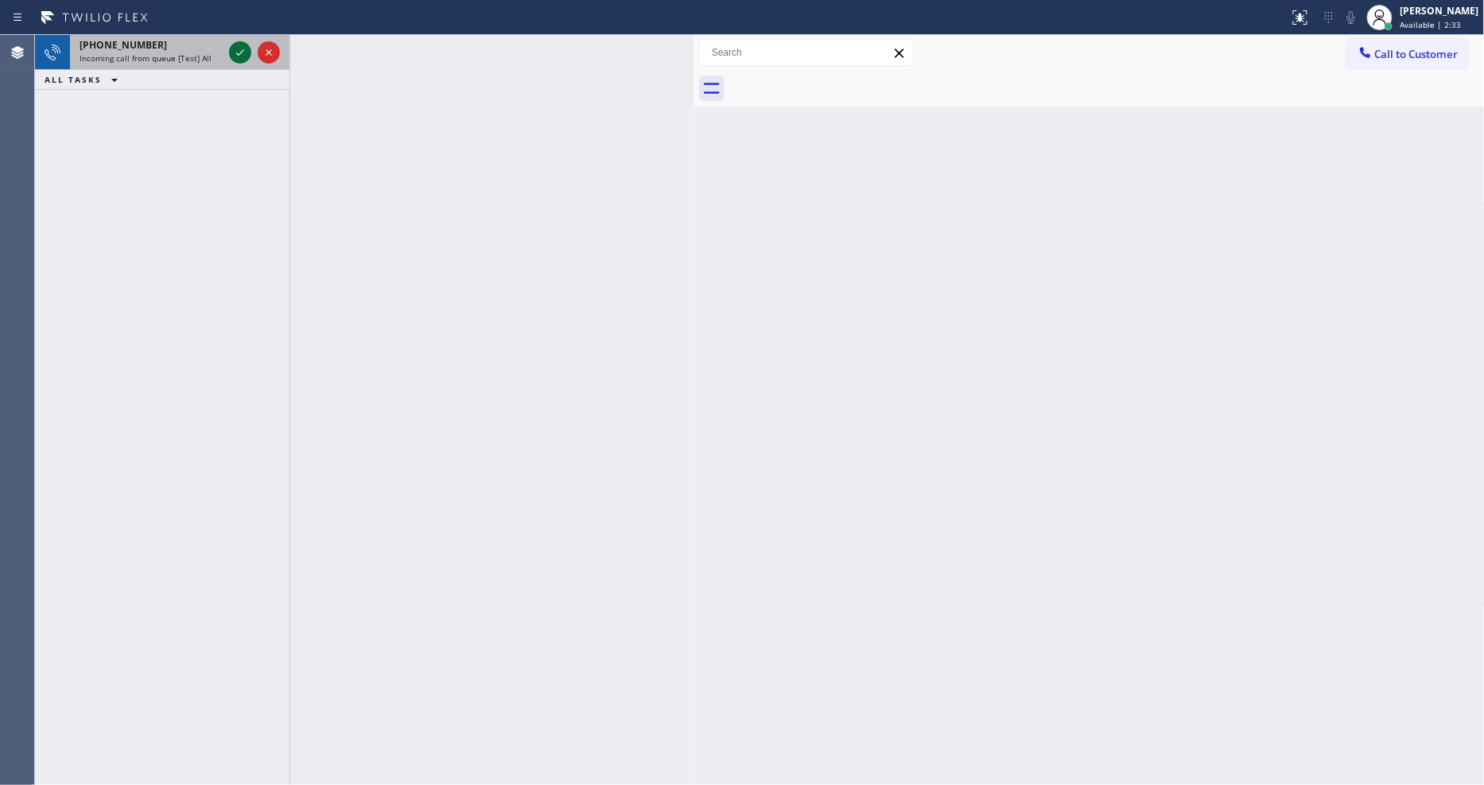
click at [239, 49] on icon at bounding box center [240, 52] width 19 height 19
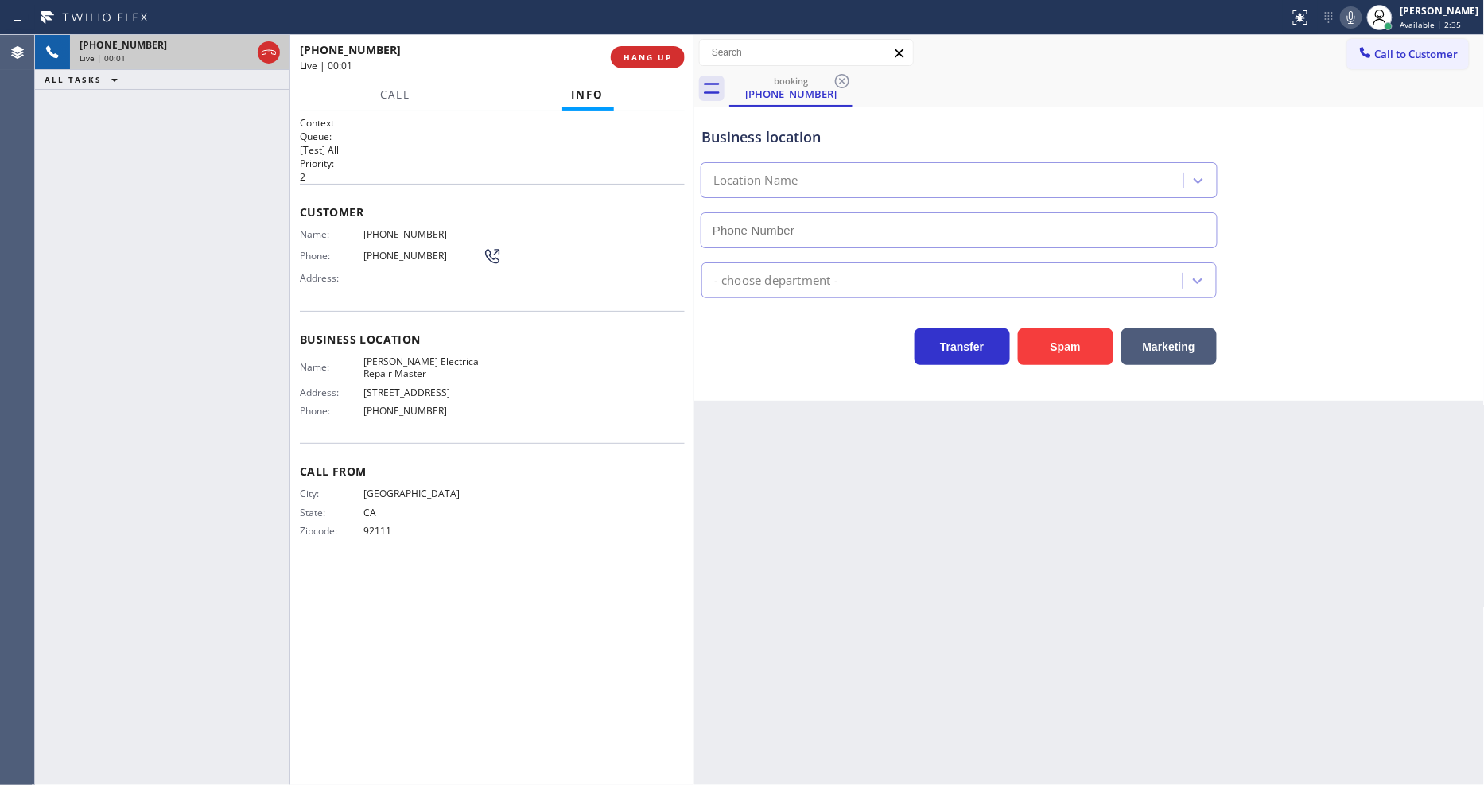
type input "[PHONE_NUMBER]"
click at [1096, 479] on div "Back to Dashboard Change Sender ID Customers Technicians Select a contact Outbo…" at bounding box center [1089, 410] width 790 height 750
click at [392, 363] on span "[PERSON_NAME] Electrical Repair Master" at bounding box center [422, 367] width 119 height 25
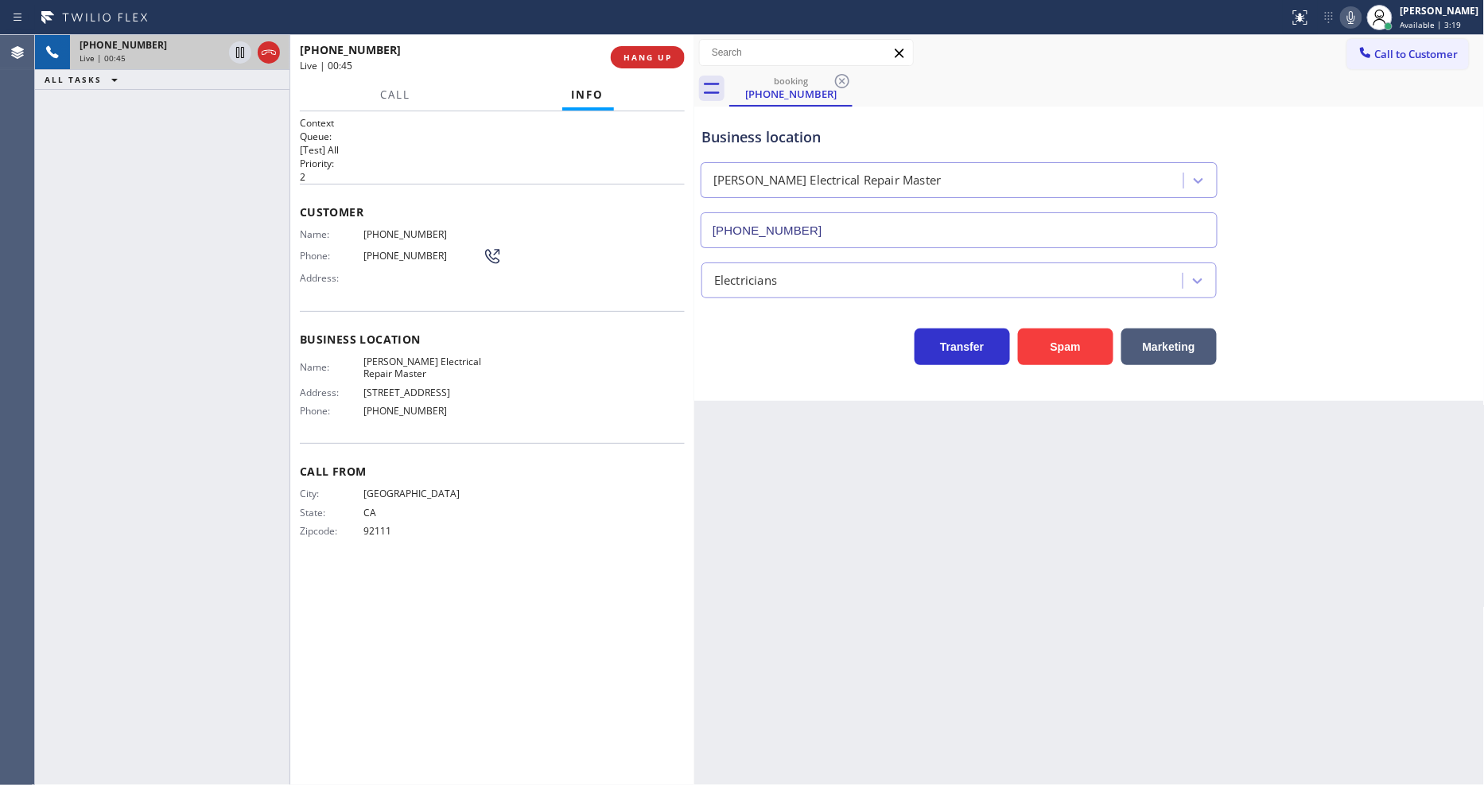
click at [394, 228] on span "[PHONE_NUMBER]" at bounding box center [422, 234] width 119 height 12
click at [237, 53] on icon at bounding box center [240, 52] width 19 height 19
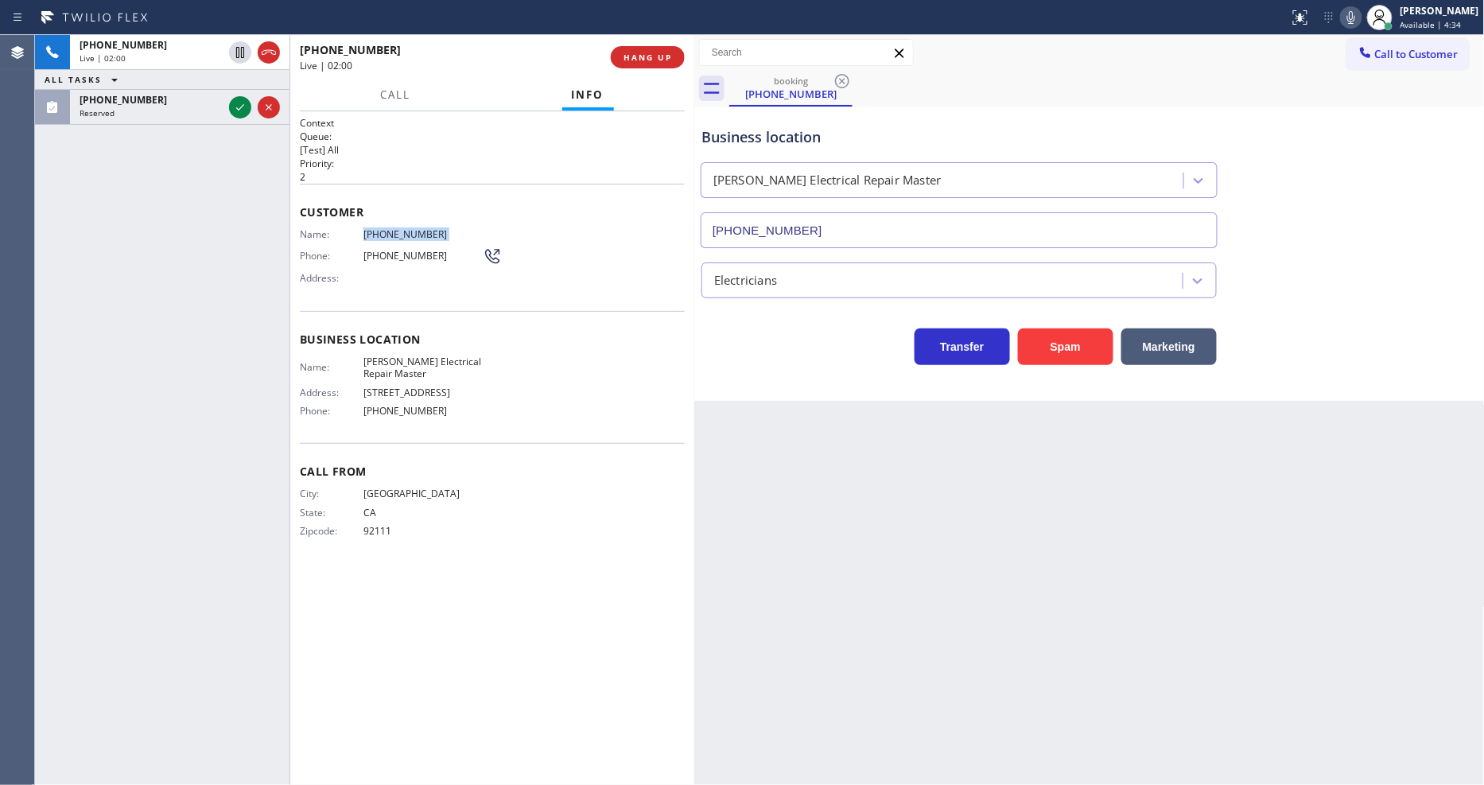
click at [1357, 13] on icon at bounding box center [1350, 17] width 19 height 19
drag, startPoint x: 236, startPoint y: 52, endPoint x: 440, endPoint y: 59, distance: 203.7
click at [236, 52] on icon at bounding box center [240, 52] width 11 height 11
click at [1357, 20] on icon at bounding box center [1350, 17] width 19 height 19
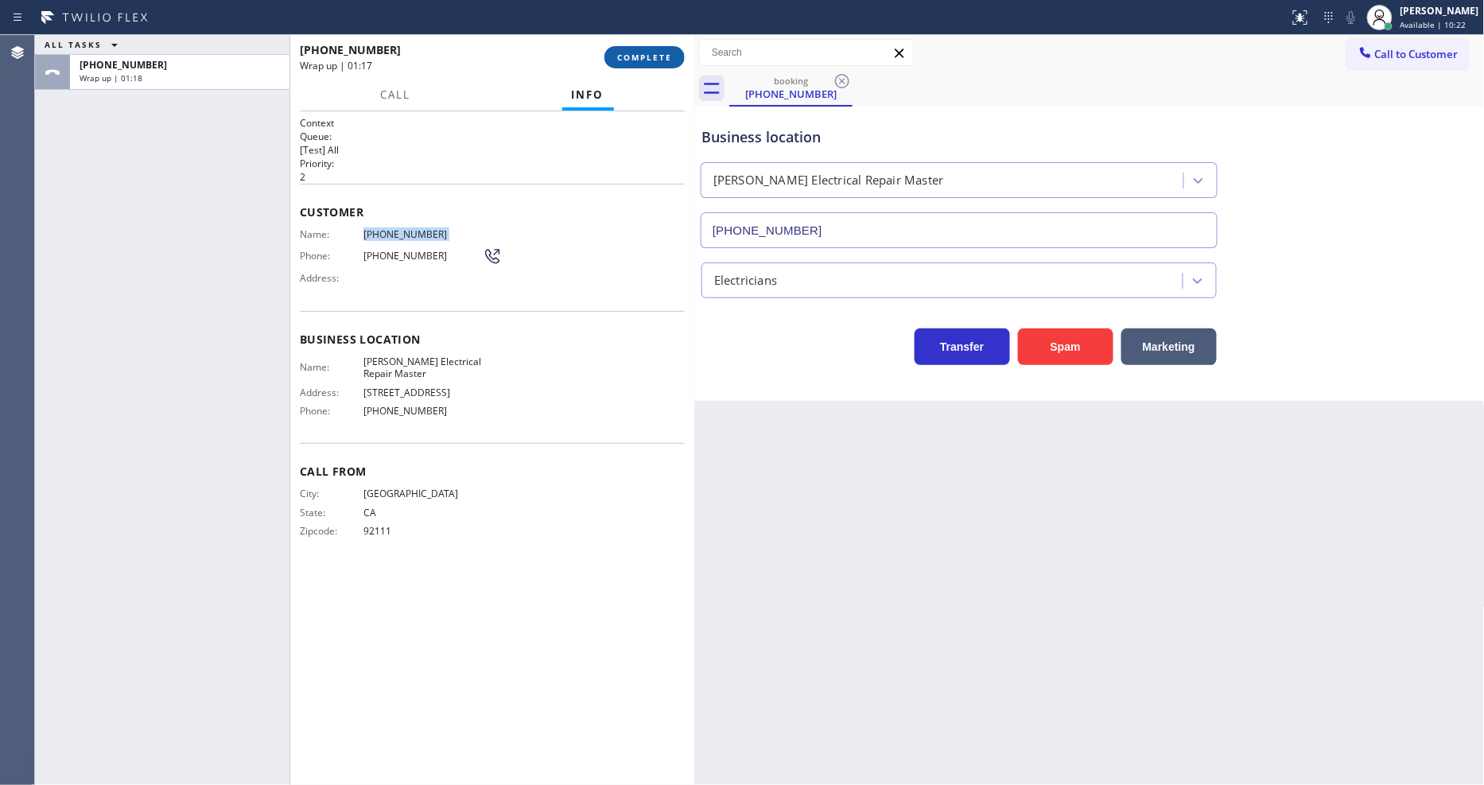
click at [636, 60] on span "COMPLETE" at bounding box center [644, 57] width 55 height 11
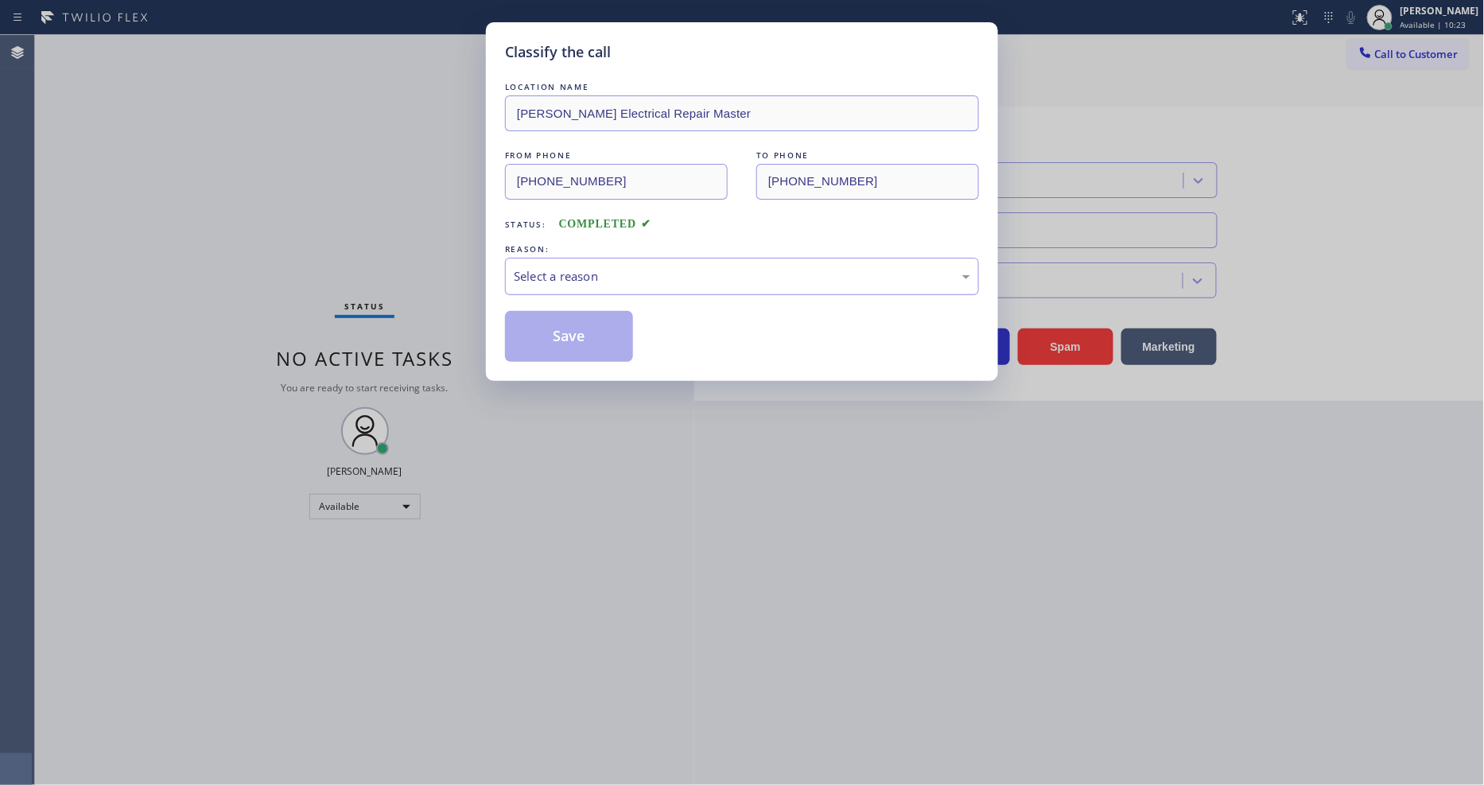
click at [538, 267] on div "Select a reason" at bounding box center [742, 276] width 456 height 18
click at [528, 332] on button "Save" at bounding box center [569, 336] width 128 height 51
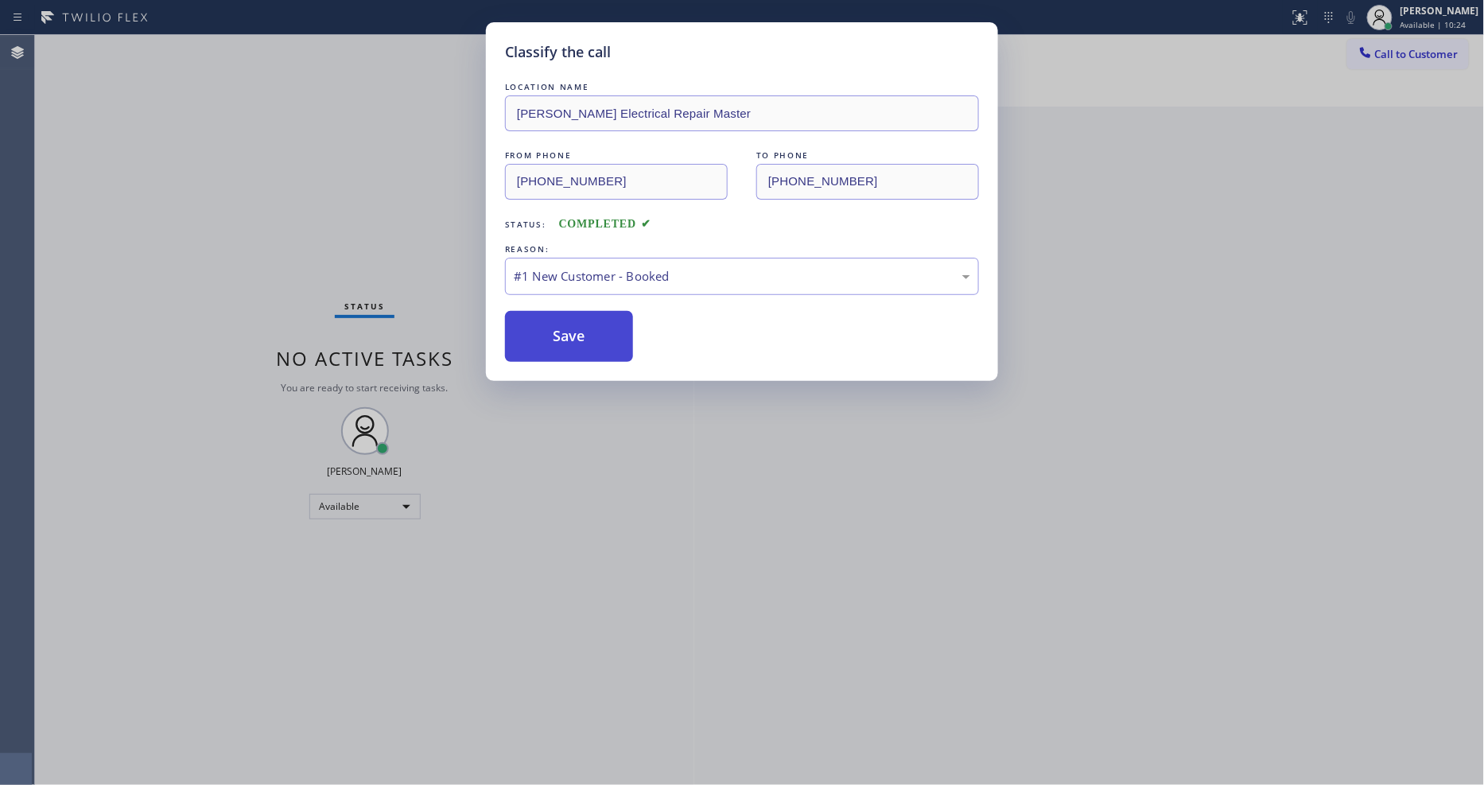
click at [528, 332] on button "Save" at bounding box center [569, 336] width 128 height 51
drag, startPoint x: 528, startPoint y: 332, endPoint x: 1136, endPoint y: 467, distance: 622.2
click at [533, 332] on button "Save" at bounding box center [569, 336] width 128 height 51
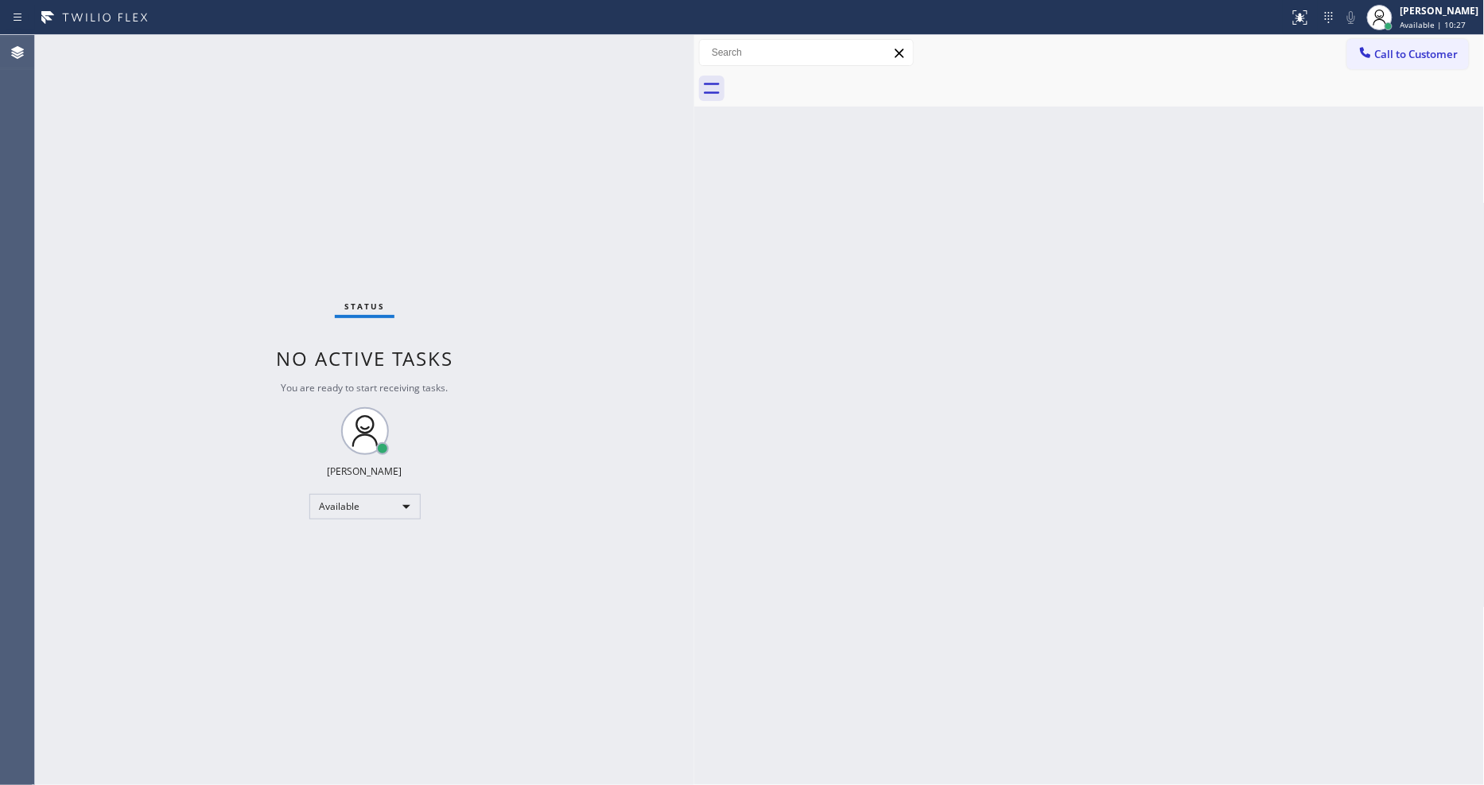
click at [595, 672] on div "Status No active tasks You are ready to start receiving tasks. [PERSON_NAME] Av…" at bounding box center [364, 410] width 659 height 750
drag, startPoint x: 1157, startPoint y: 522, endPoint x: 522, endPoint y: 654, distance: 648.9
click at [1147, 522] on div "Back to Dashboard Change Sender ID Customers Technicians Select a contact Outbo…" at bounding box center [1089, 410] width 790 height 750
click at [720, 569] on div "Back to Dashboard Change Sender ID Customers Technicians Select a contact Outbo…" at bounding box center [1089, 410] width 790 height 750
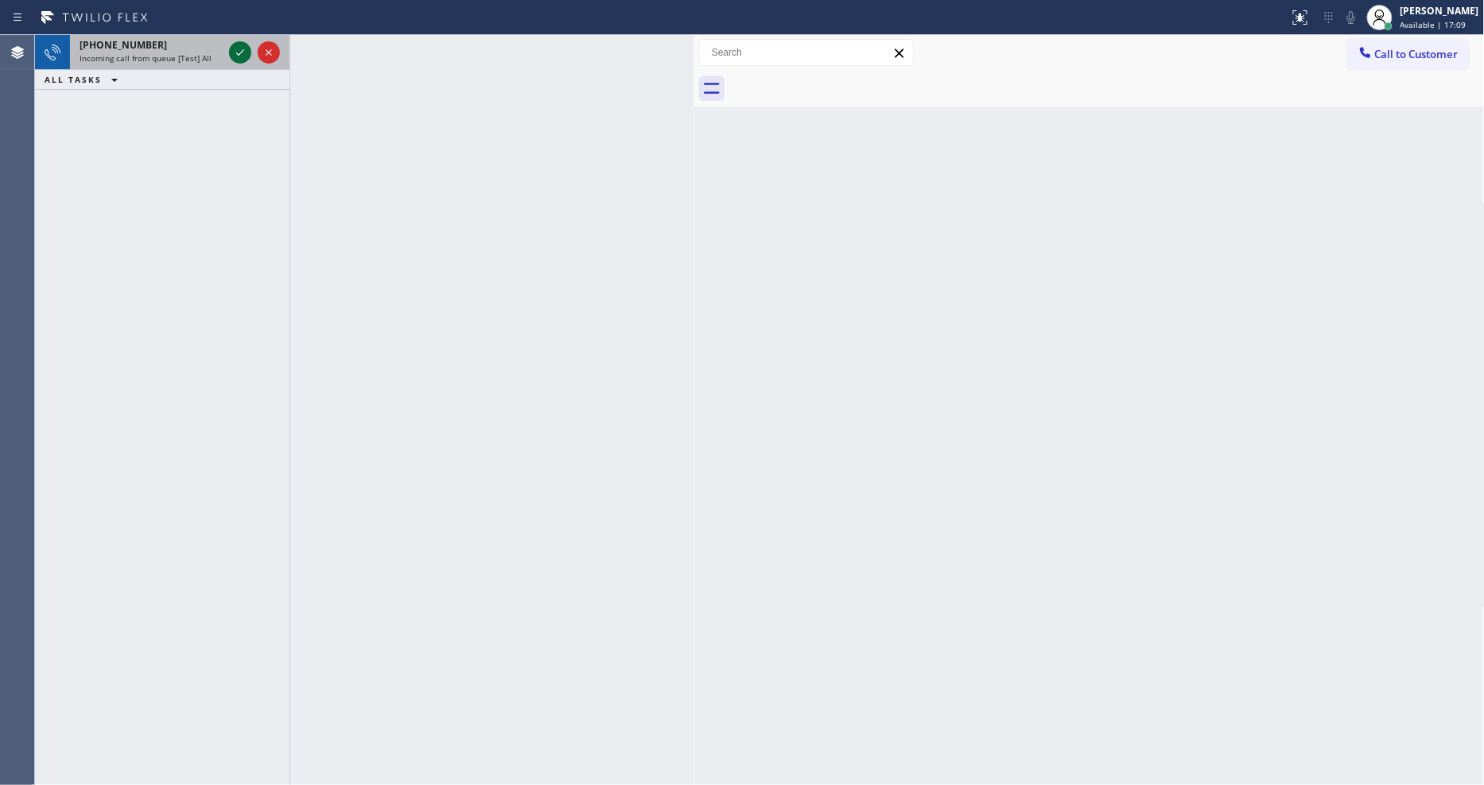
click at [234, 52] on icon at bounding box center [240, 52] width 19 height 19
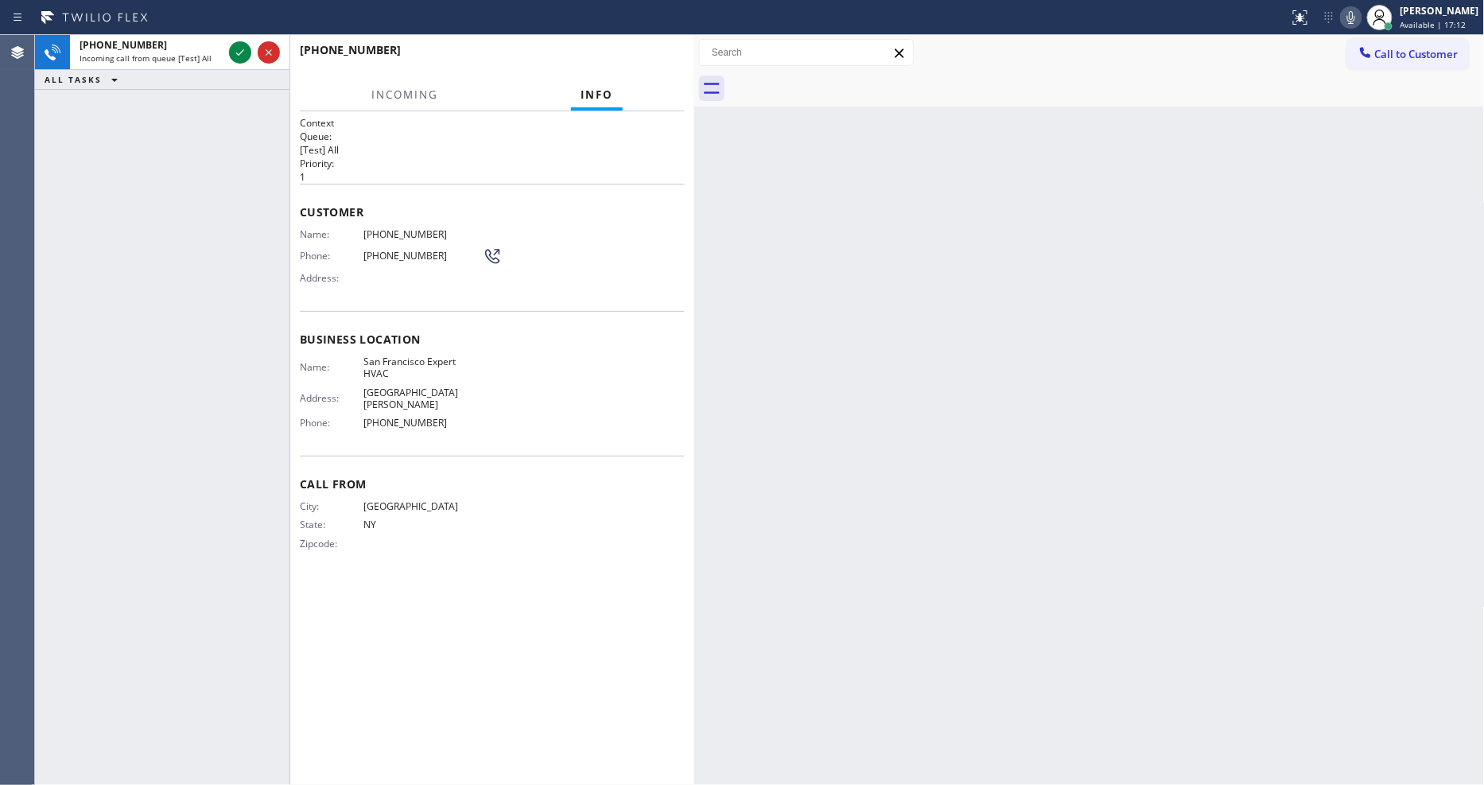
click at [984, 468] on div "Back to Dashboard Change Sender ID Customers Technicians Select a contact Outbo…" at bounding box center [1089, 410] width 790 height 750
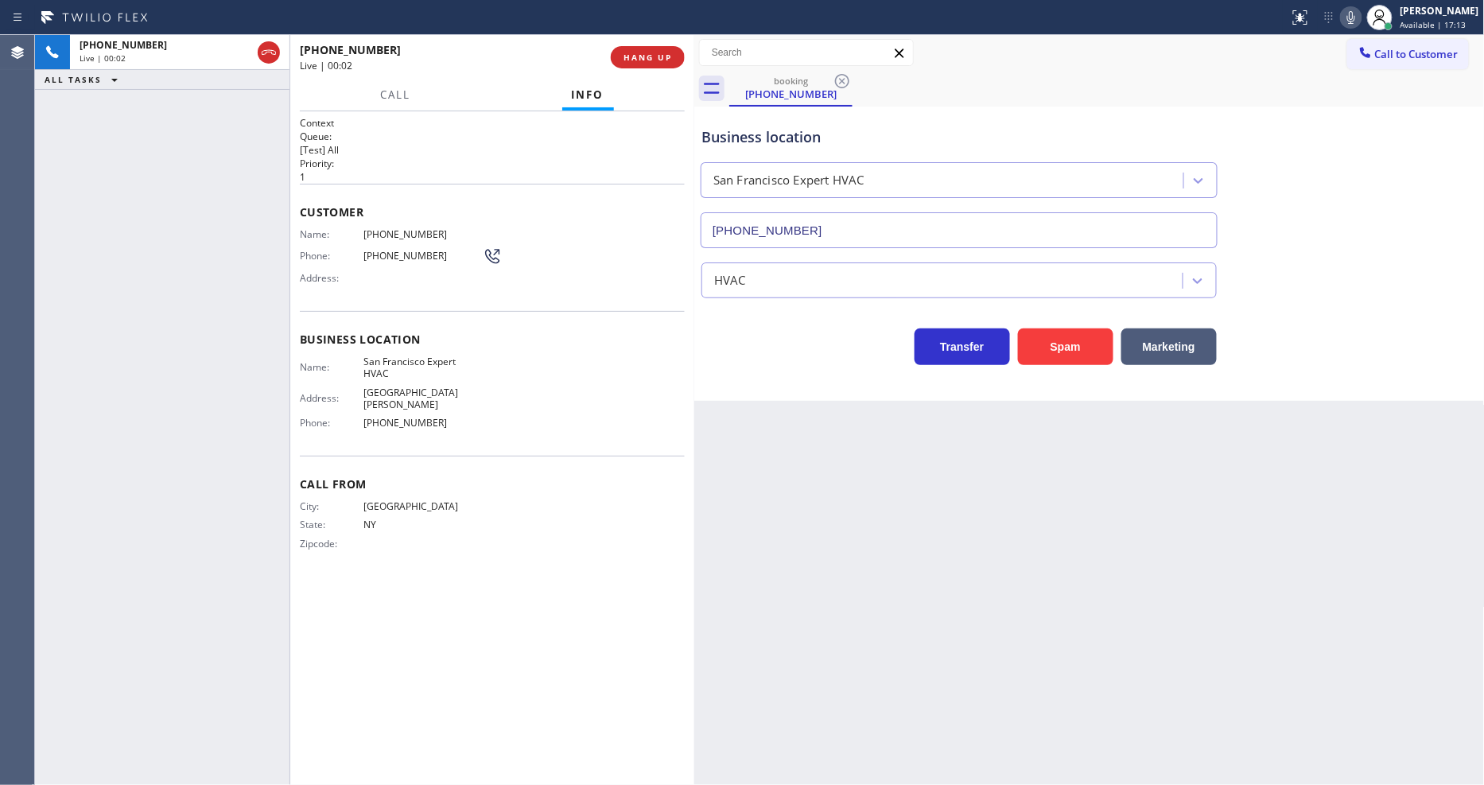
type input "(415) 371-9413"
click at [647, 56] on span "HANG UP" at bounding box center [647, 57] width 49 height 11
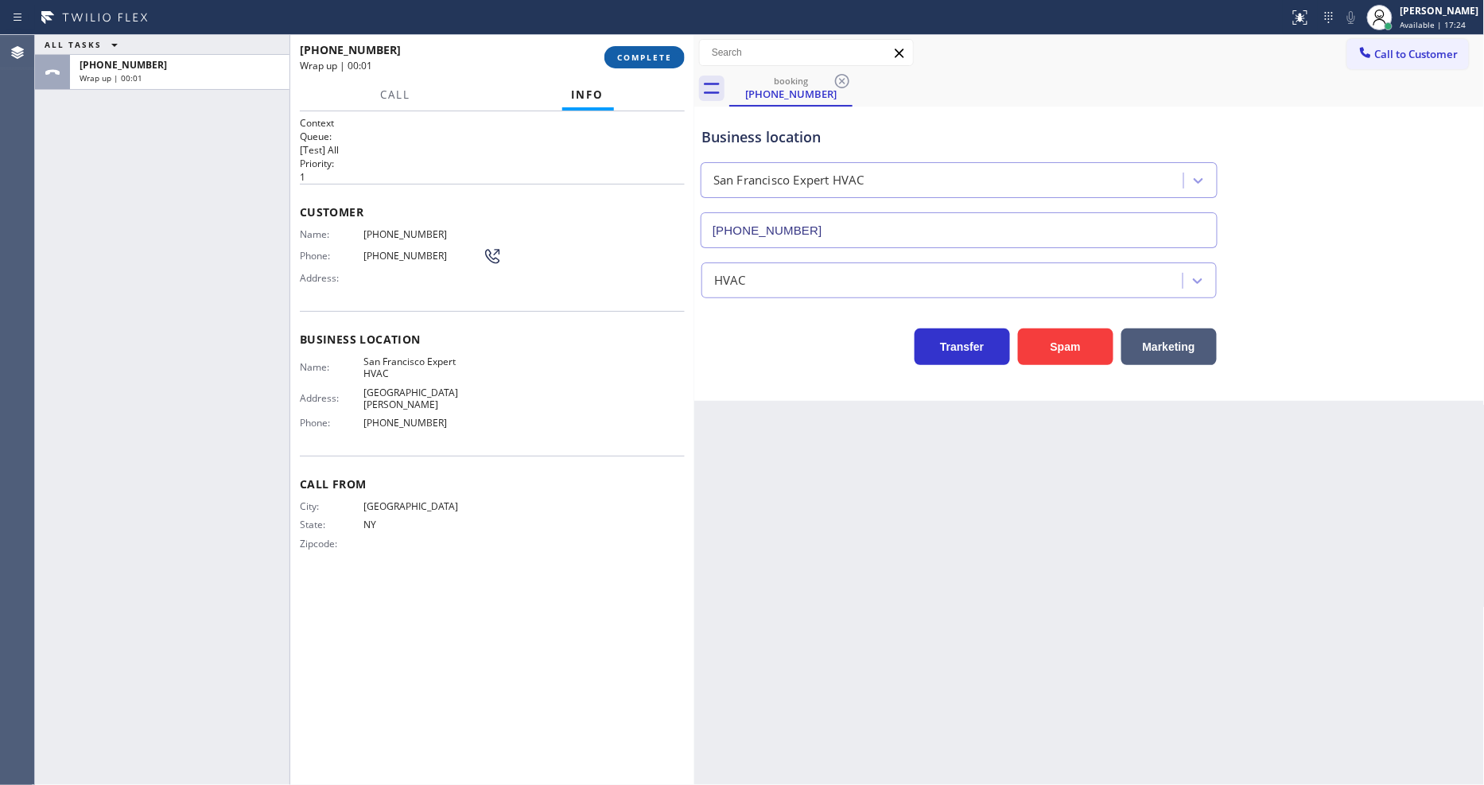
click at [647, 56] on span "COMPLETE" at bounding box center [644, 57] width 55 height 11
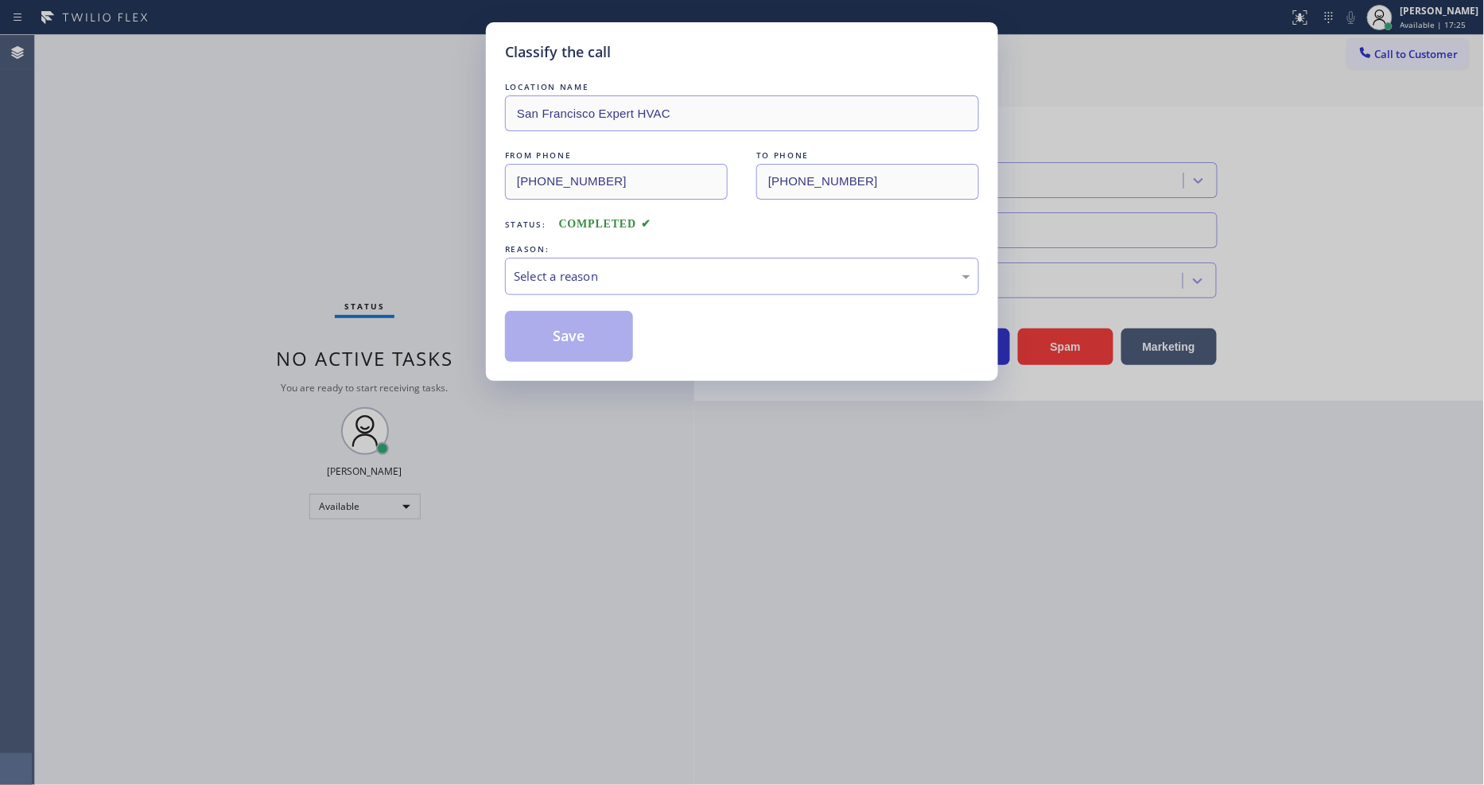
click at [586, 219] on span "COMPLETED" at bounding box center [605, 224] width 92 height 12
click at [592, 281] on div "Select a reason" at bounding box center [742, 276] width 474 height 37
click at [595, 343] on button "Save" at bounding box center [569, 336] width 128 height 51
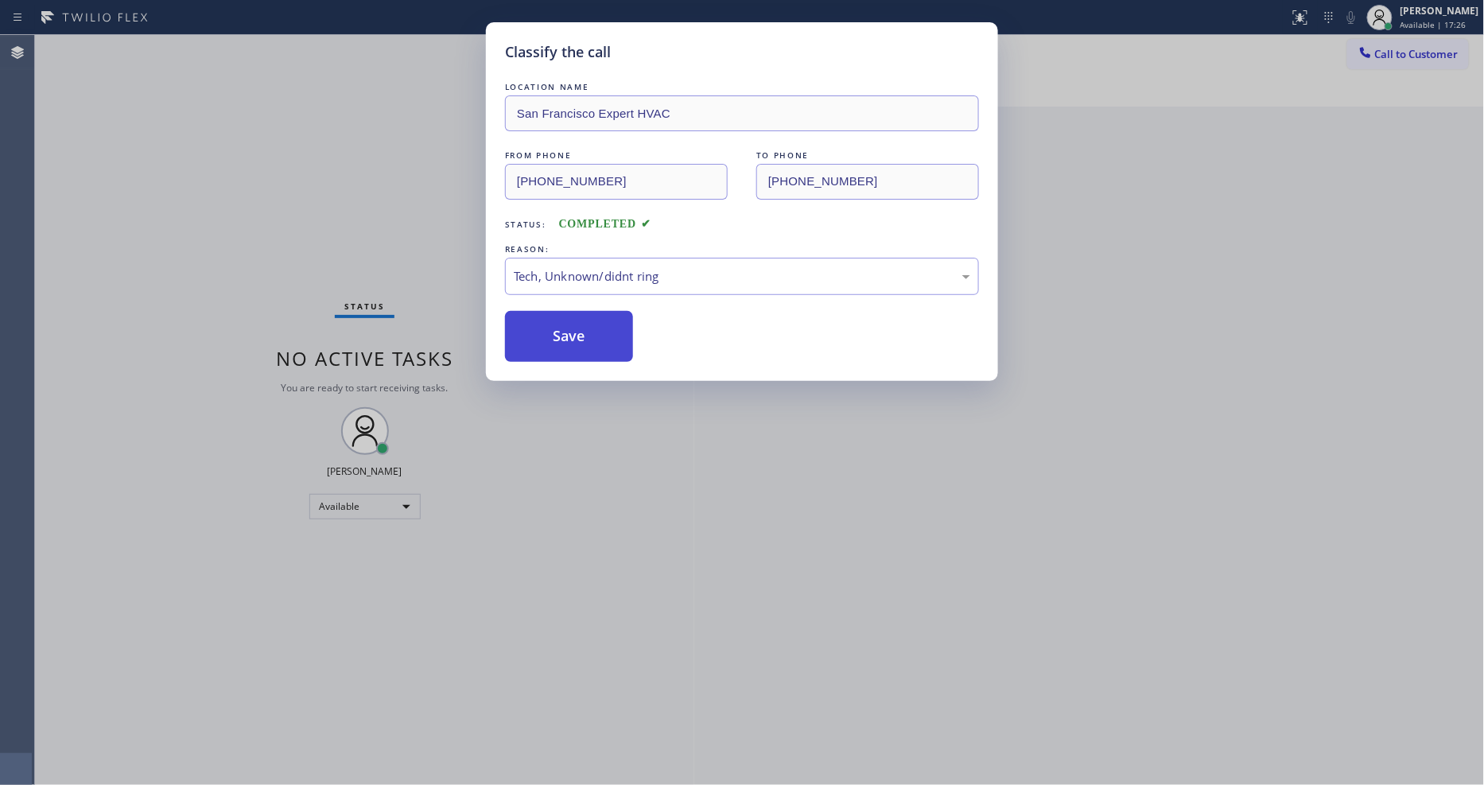
click at [595, 343] on button "Save" at bounding box center [569, 336] width 128 height 51
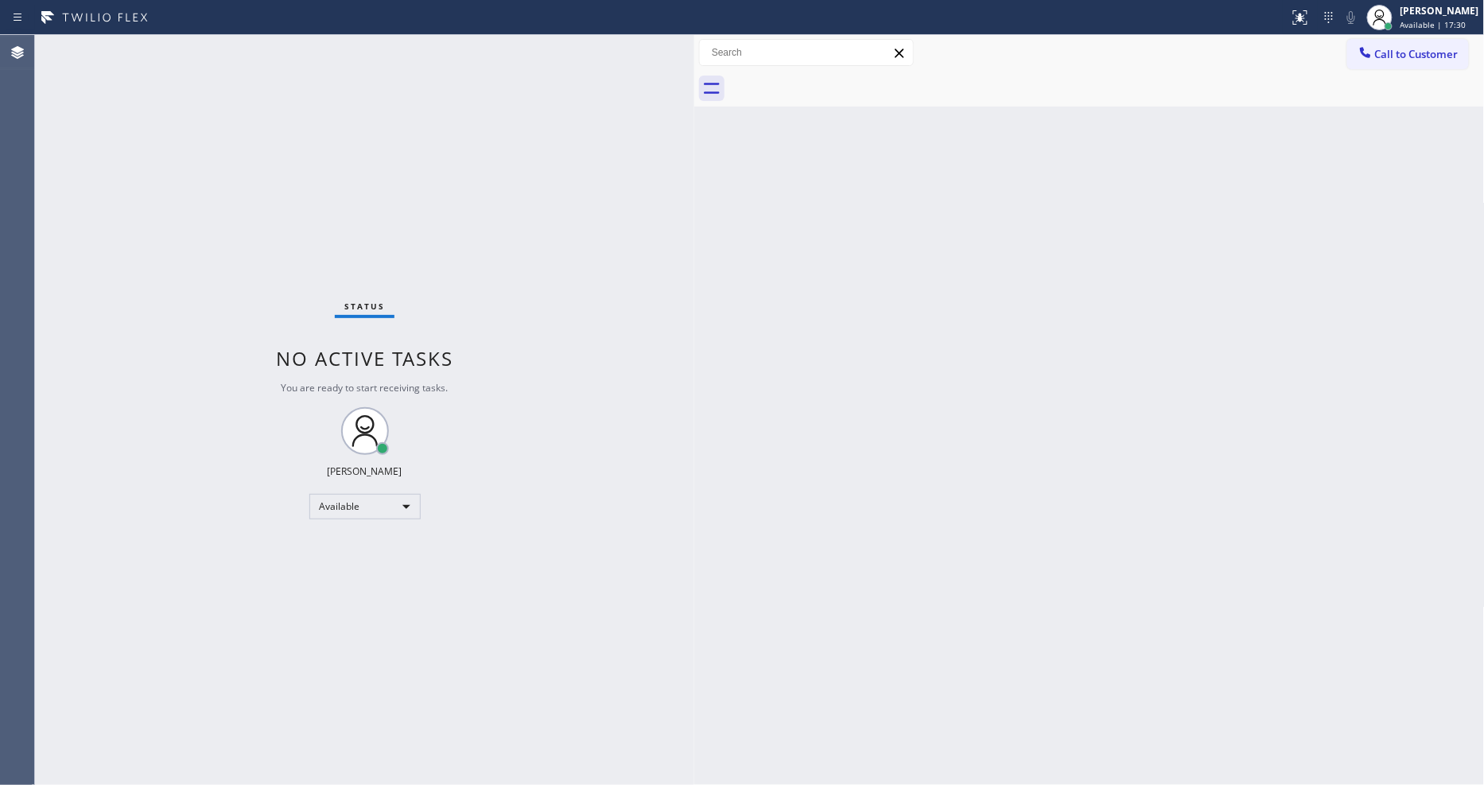
click at [1019, 559] on div "Back to Dashboard Change Sender ID Customers Technicians Select a contact Outbo…" at bounding box center [1089, 410] width 790 height 750
click at [856, 470] on div "Back to Dashboard Change Sender ID Customers Technicians Select a contact Outbo…" at bounding box center [1089, 410] width 790 height 750
click at [861, 486] on div "Back to Dashboard Change Sender ID Customers Technicians Select a contact Outbo…" at bounding box center [1089, 410] width 790 height 750
drag, startPoint x: 797, startPoint y: 459, endPoint x: 578, endPoint y: 647, distance: 288.7
click at [794, 456] on div "Back to Dashboard Change Sender ID Customers Technicians Select a contact Outbo…" at bounding box center [1089, 410] width 790 height 750
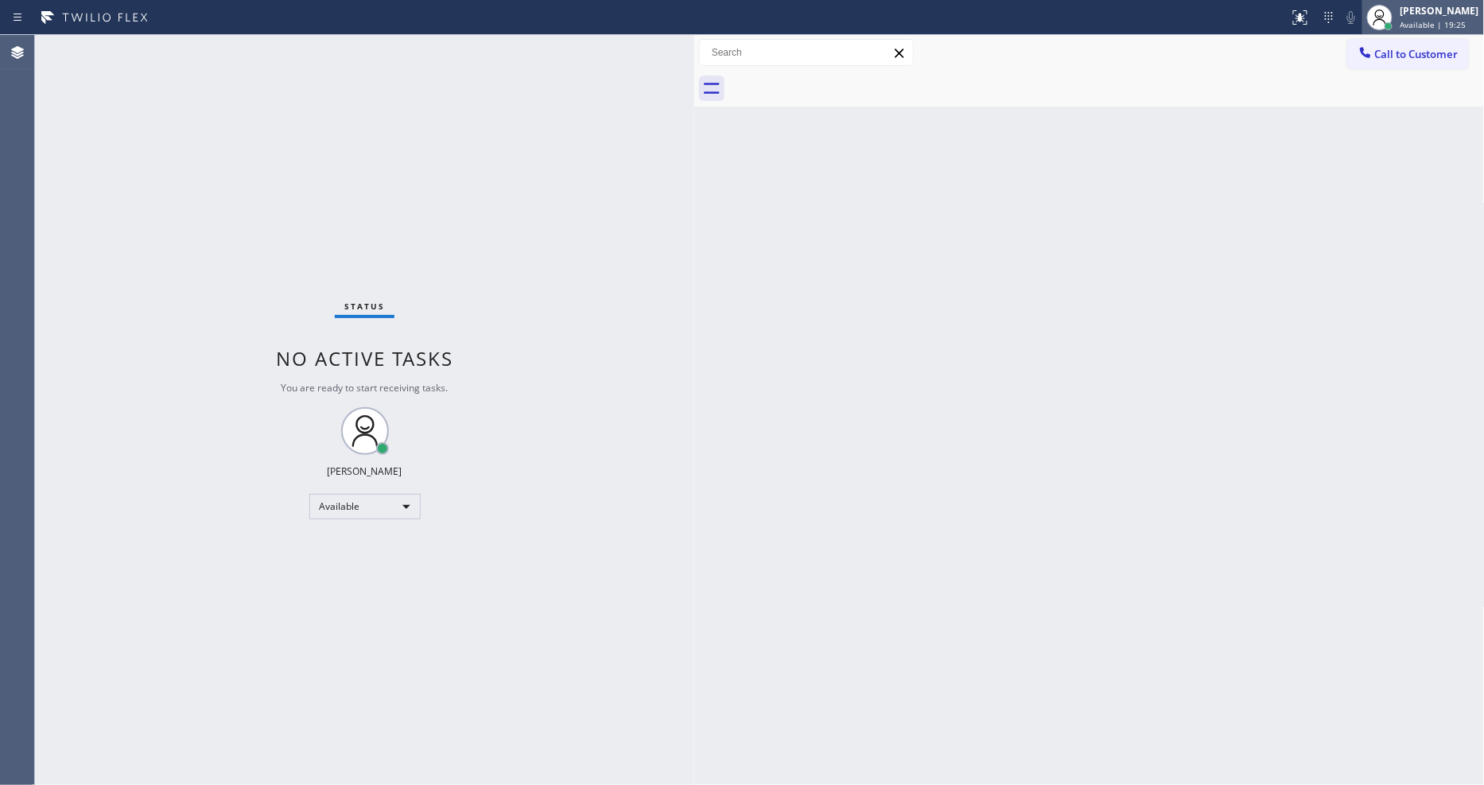
click at [1452, 8] on div "[PERSON_NAME]" at bounding box center [1439, 11] width 79 height 14
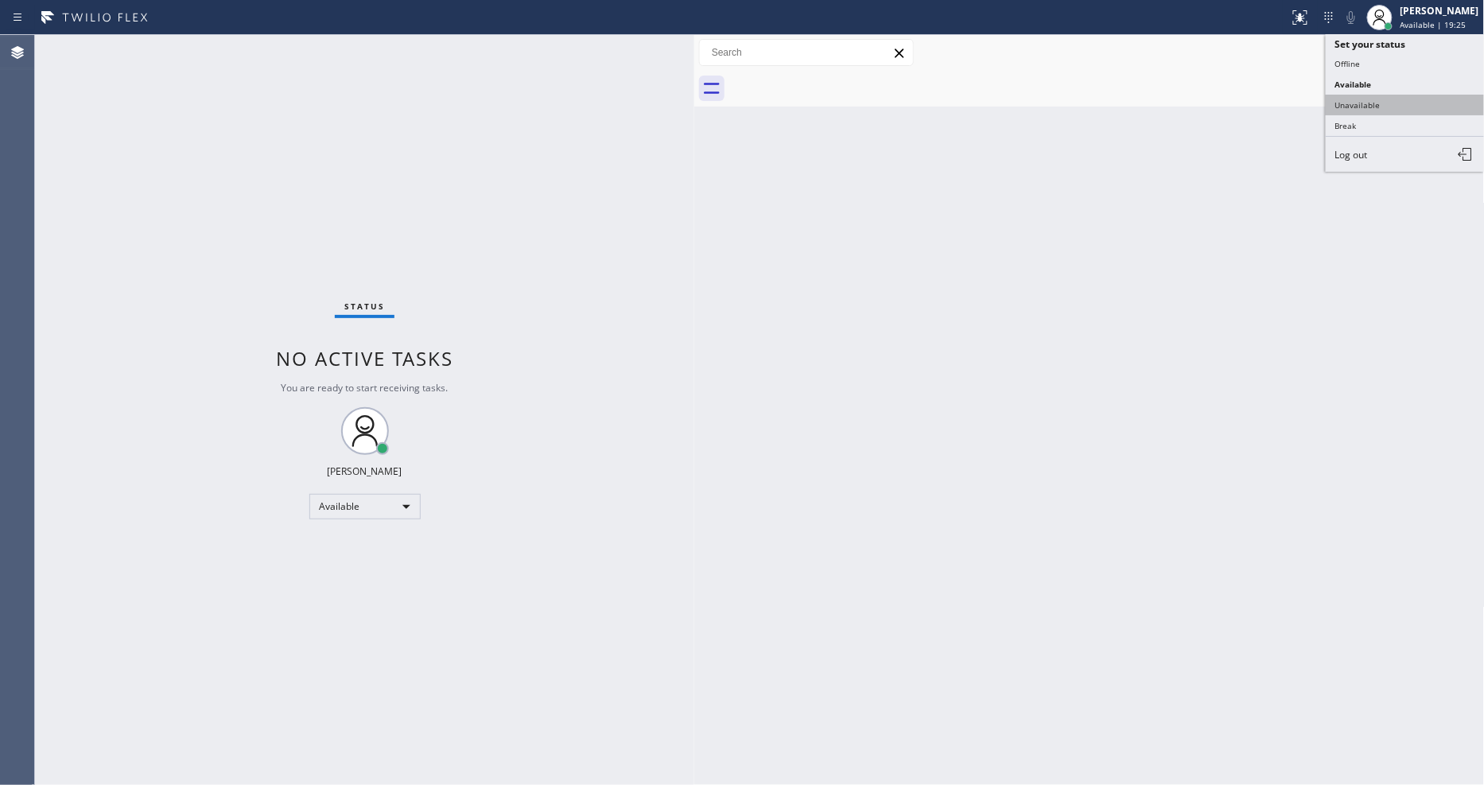
drag, startPoint x: 1405, startPoint y: 88, endPoint x: 1402, endPoint y: 99, distance: 11.6
click at [1403, 94] on ul "Set your status Offline Available Unavailable Break Log out" at bounding box center [1405, 103] width 159 height 138
click at [1398, 99] on button "Unavailable" at bounding box center [1405, 105] width 159 height 21
click at [1321, 509] on div "Back to Dashboard Change Sender ID Customers Technicians Select a contact Outbo…" at bounding box center [1089, 410] width 790 height 750
click at [545, 706] on div "Status No active tasks Change activity state to start receiving tasks. Lyka Mon…" at bounding box center [364, 410] width 659 height 750
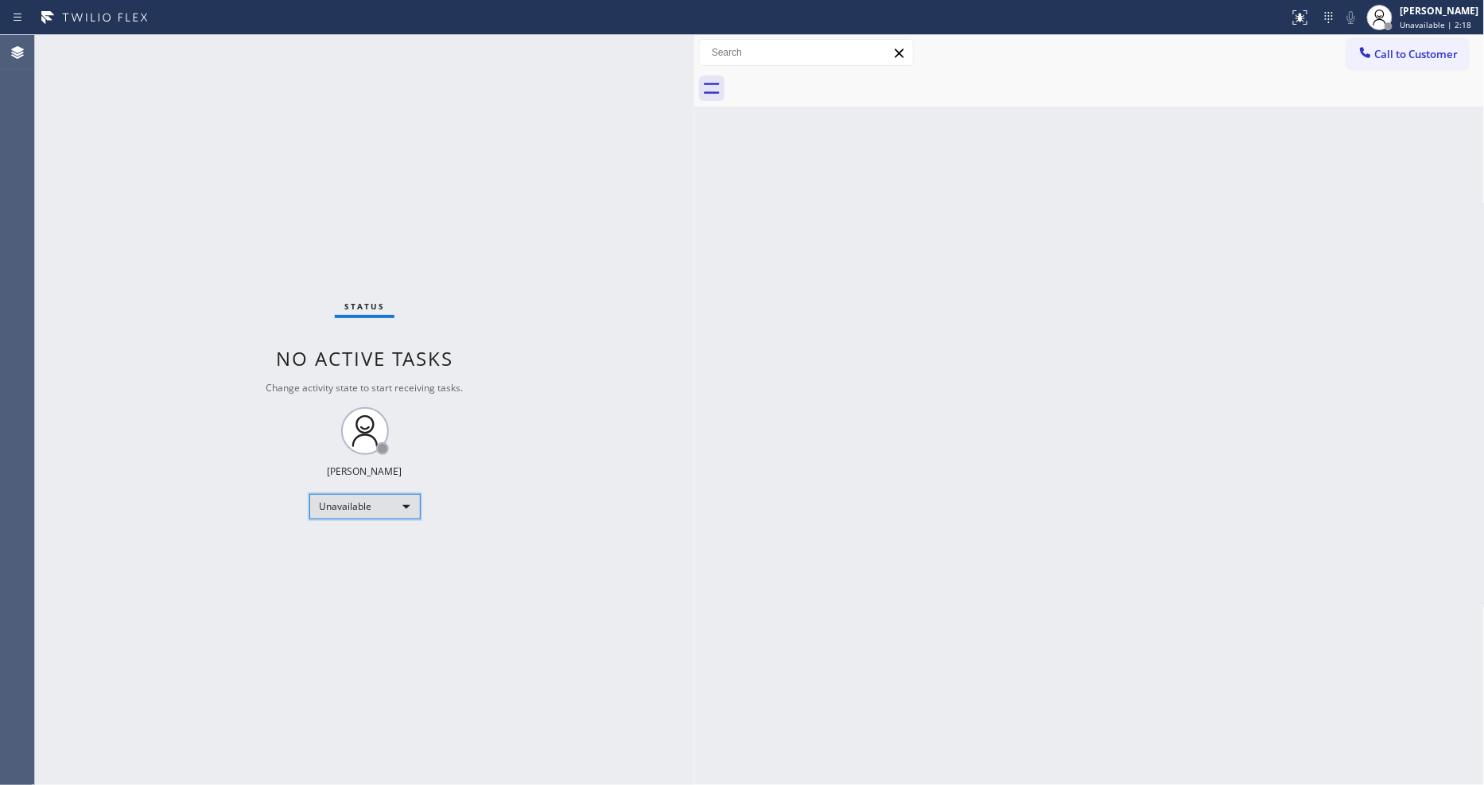
click at [386, 517] on div "Unavailable" at bounding box center [364, 506] width 111 height 25
click at [382, 549] on li "Available" at bounding box center [363, 548] width 108 height 19
click at [708, 575] on div "Back to Dashboard Change Sender ID Customers Technicians Select a contact Outbo…" at bounding box center [1089, 410] width 790 height 750
click at [997, 425] on div "Back to Dashboard Change Sender ID Customers Technicians Select a contact Outbo…" at bounding box center [1089, 410] width 790 height 750
click at [185, 49] on div "Status No active tasks You are ready to start receiving tasks. [PERSON_NAME] Av…" at bounding box center [364, 410] width 659 height 750
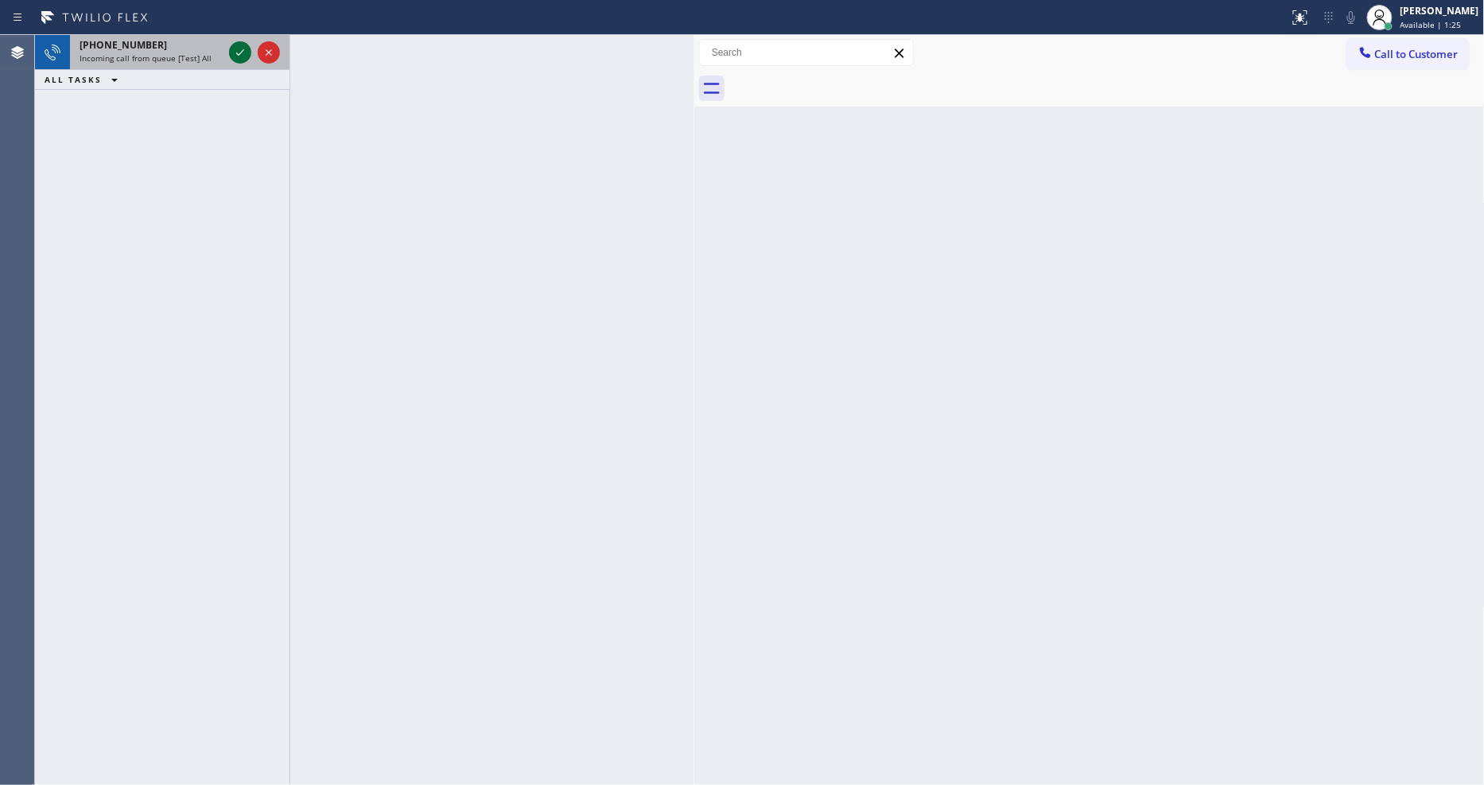
click at [243, 48] on icon at bounding box center [240, 52] width 19 height 19
click at [235, 48] on icon at bounding box center [240, 52] width 19 height 19
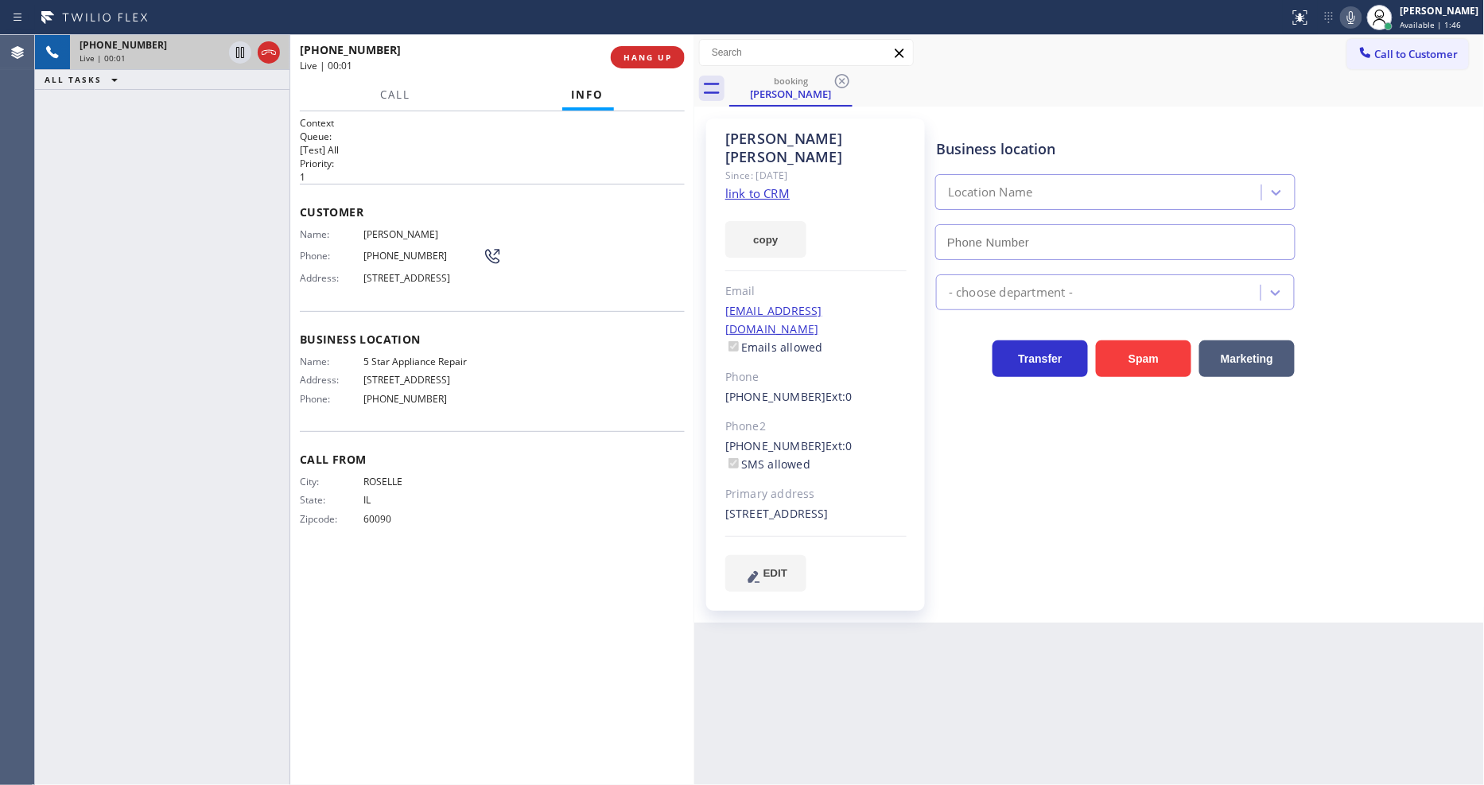
type input "[PHONE_NUMBER]"
click at [746, 185] on link "link to CRM" at bounding box center [757, 193] width 64 height 16
click at [236, 54] on icon at bounding box center [240, 52] width 8 height 11
click at [1360, 11] on icon at bounding box center [1350, 17] width 19 height 19
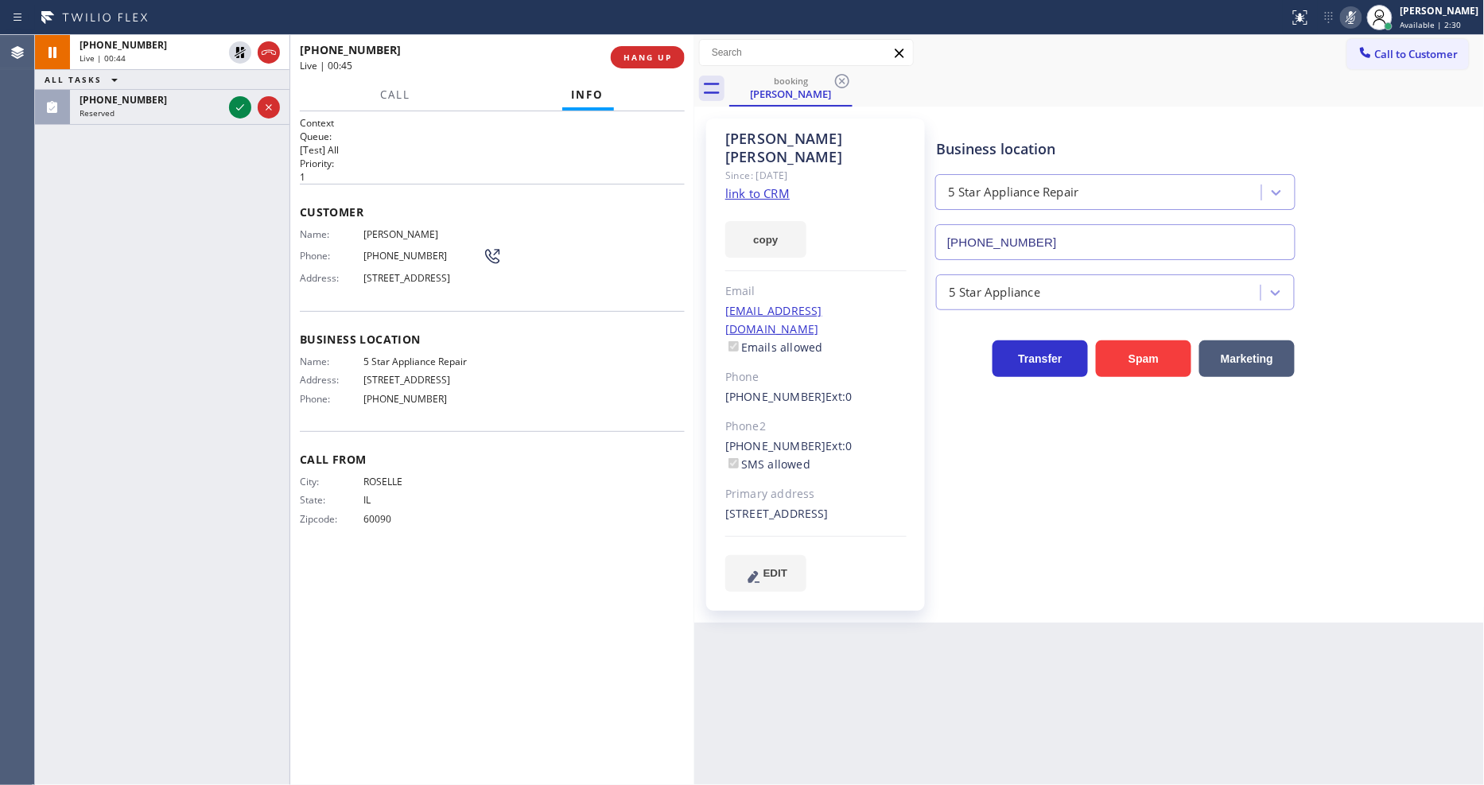
click at [243, 102] on icon at bounding box center [240, 107] width 19 height 19
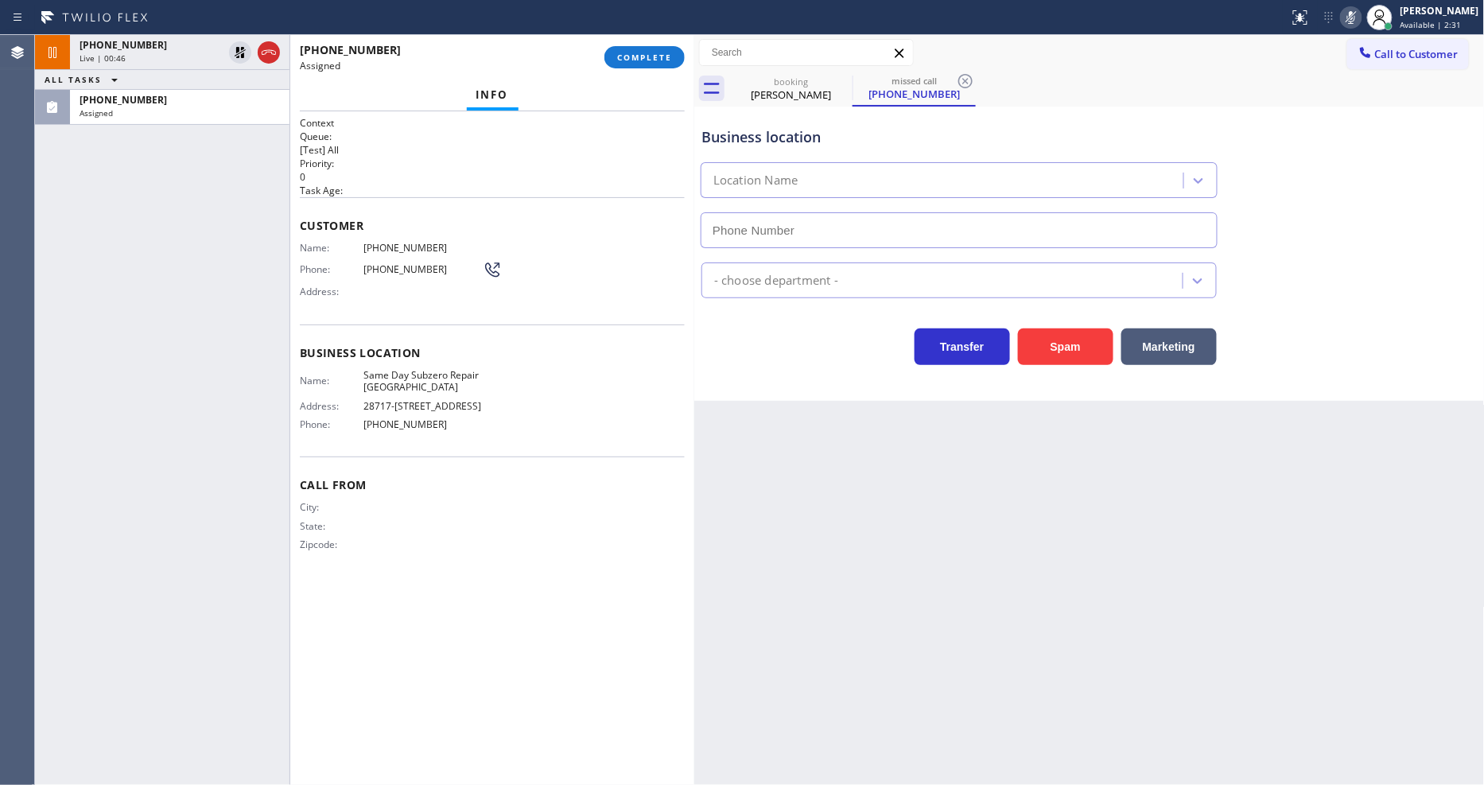
type input "(424) 398-7884"
click at [347, 285] on span "Address:" at bounding box center [332, 291] width 64 height 12
click at [637, 62] on span "COMPLETE" at bounding box center [644, 57] width 55 height 11
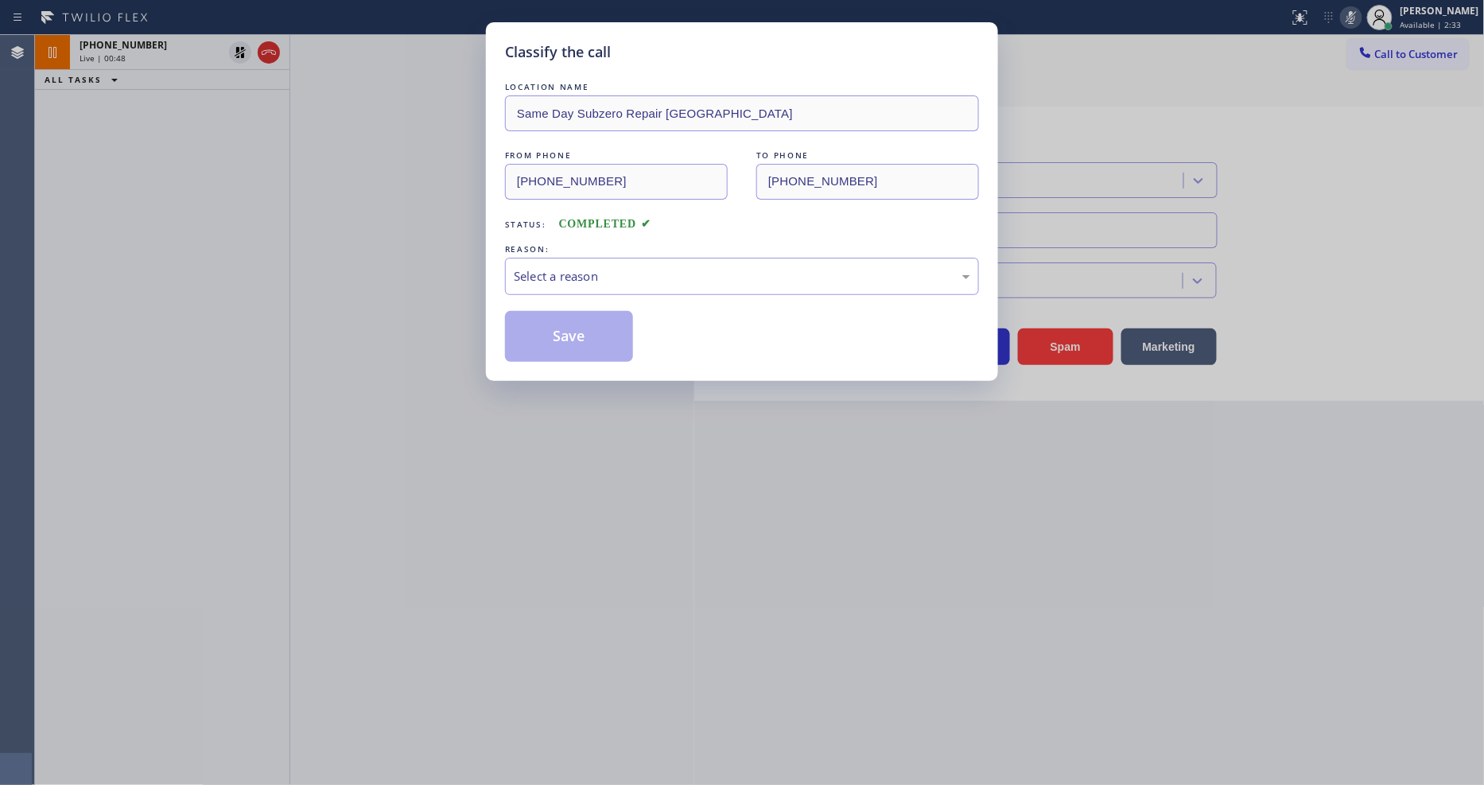
click at [615, 258] on div "Select a reason" at bounding box center [742, 276] width 474 height 37
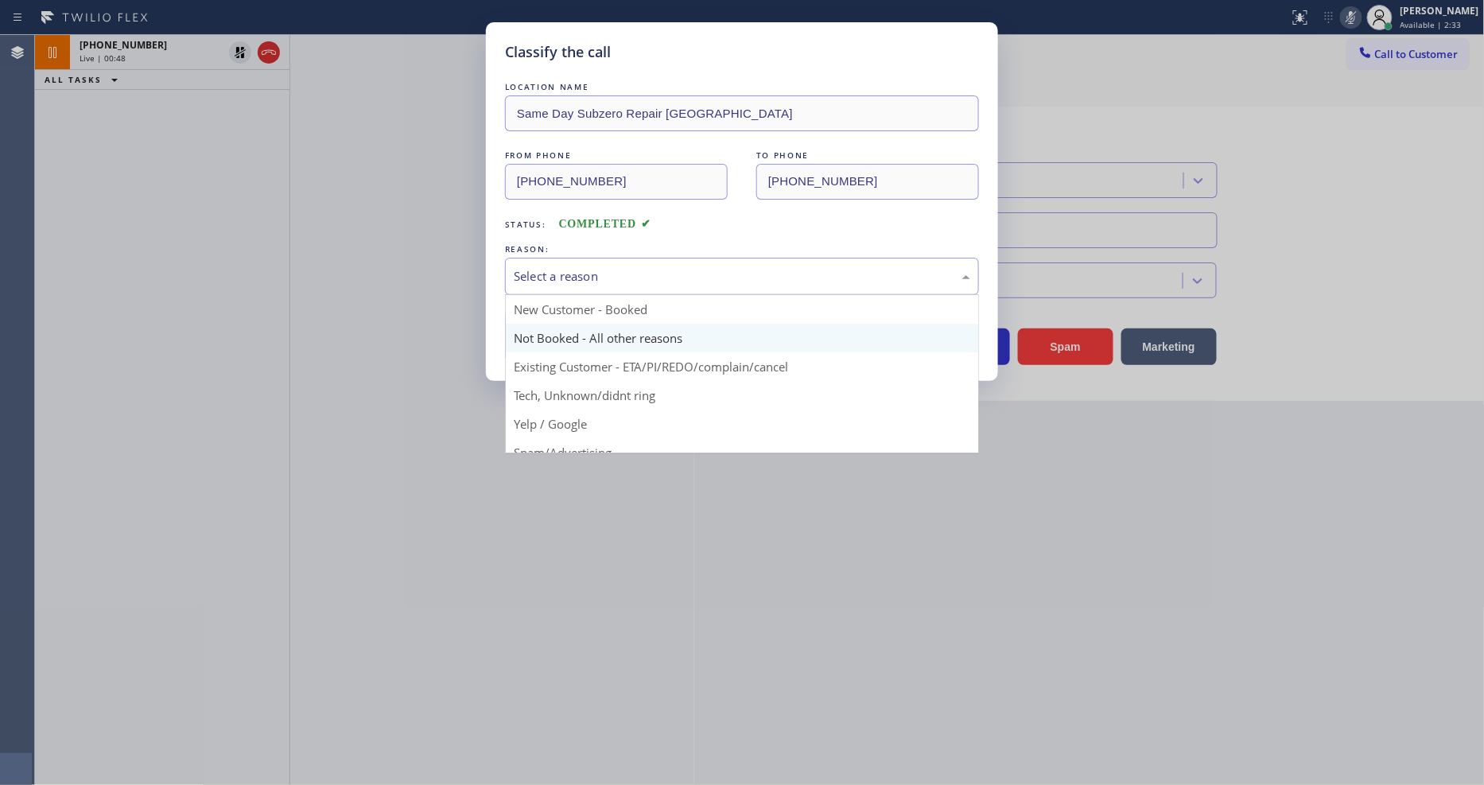
scroll to position [99, 0]
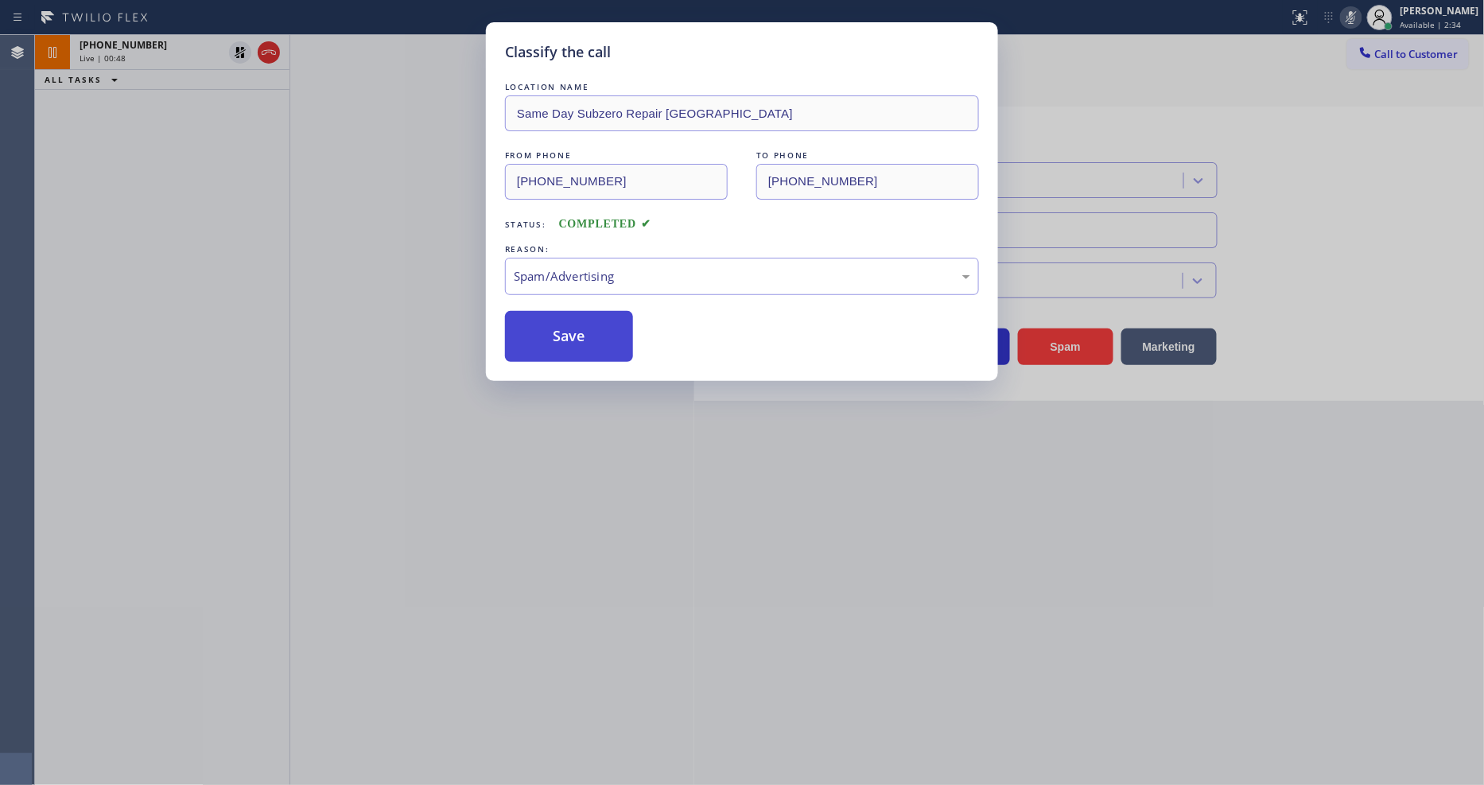
click at [598, 340] on button "Save" at bounding box center [569, 336] width 128 height 51
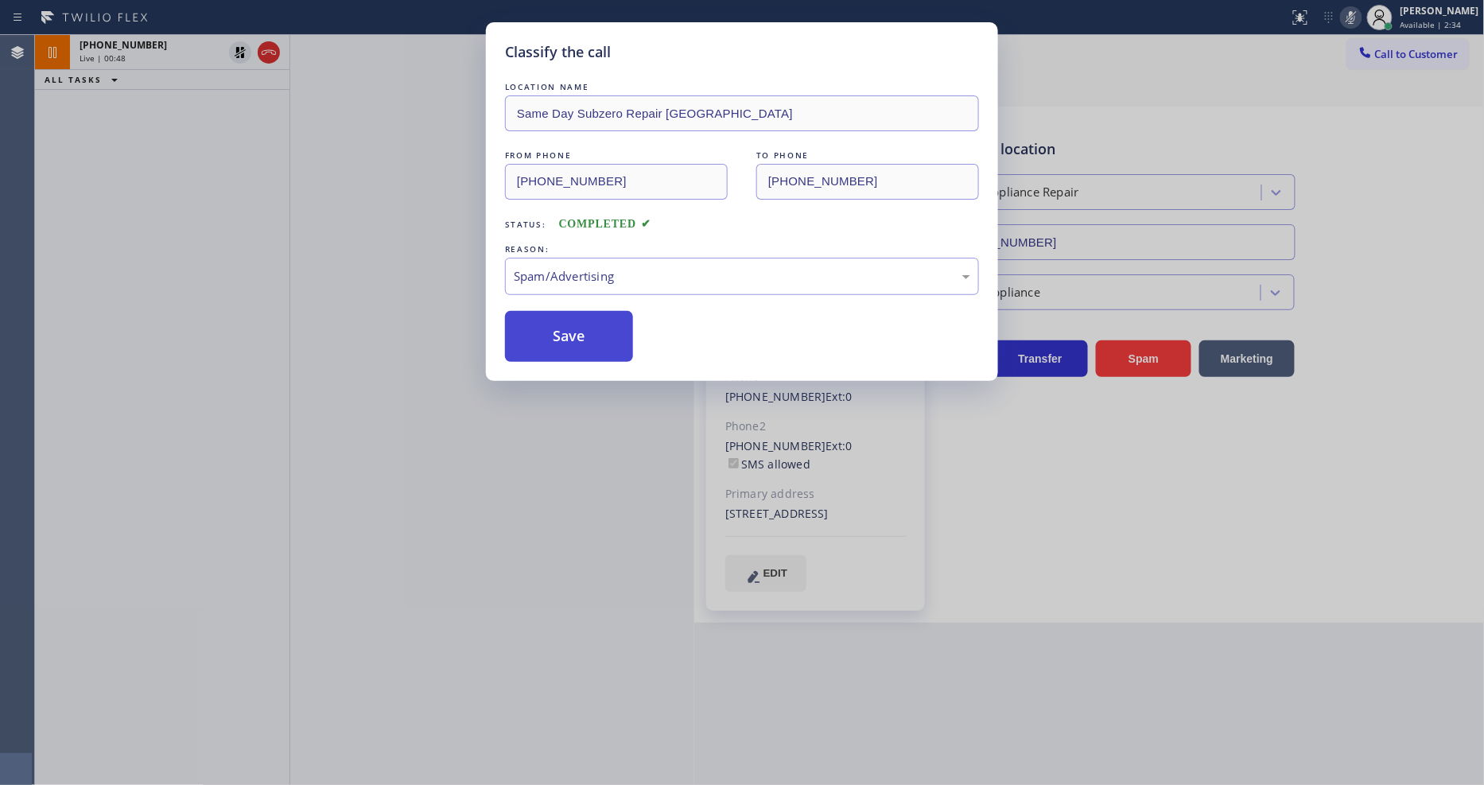
click at [598, 340] on button "Save" at bounding box center [569, 336] width 128 height 51
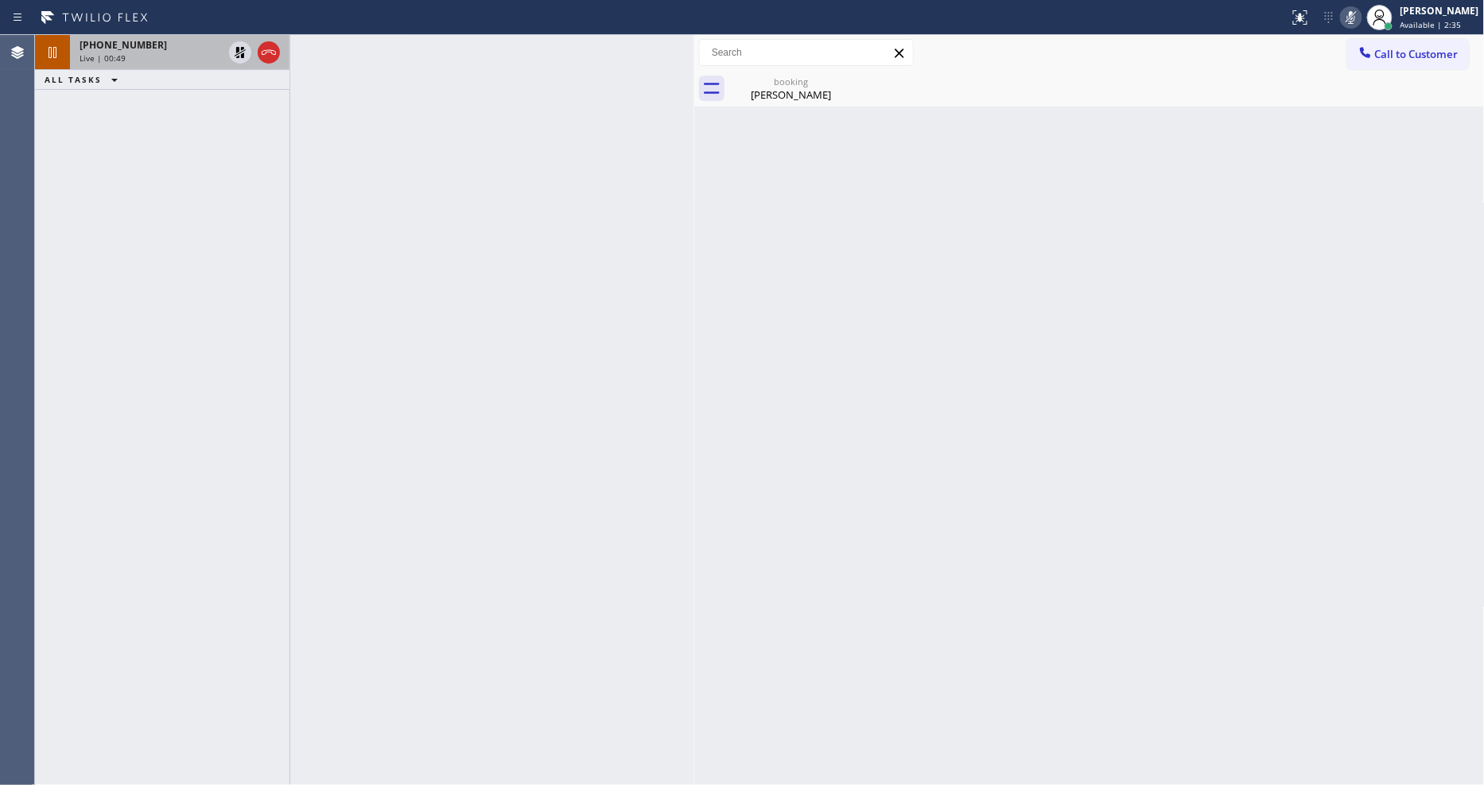
click at [196, 54] on div "Live | 00:49" at bounding box center [151, 57] width 143 height 11
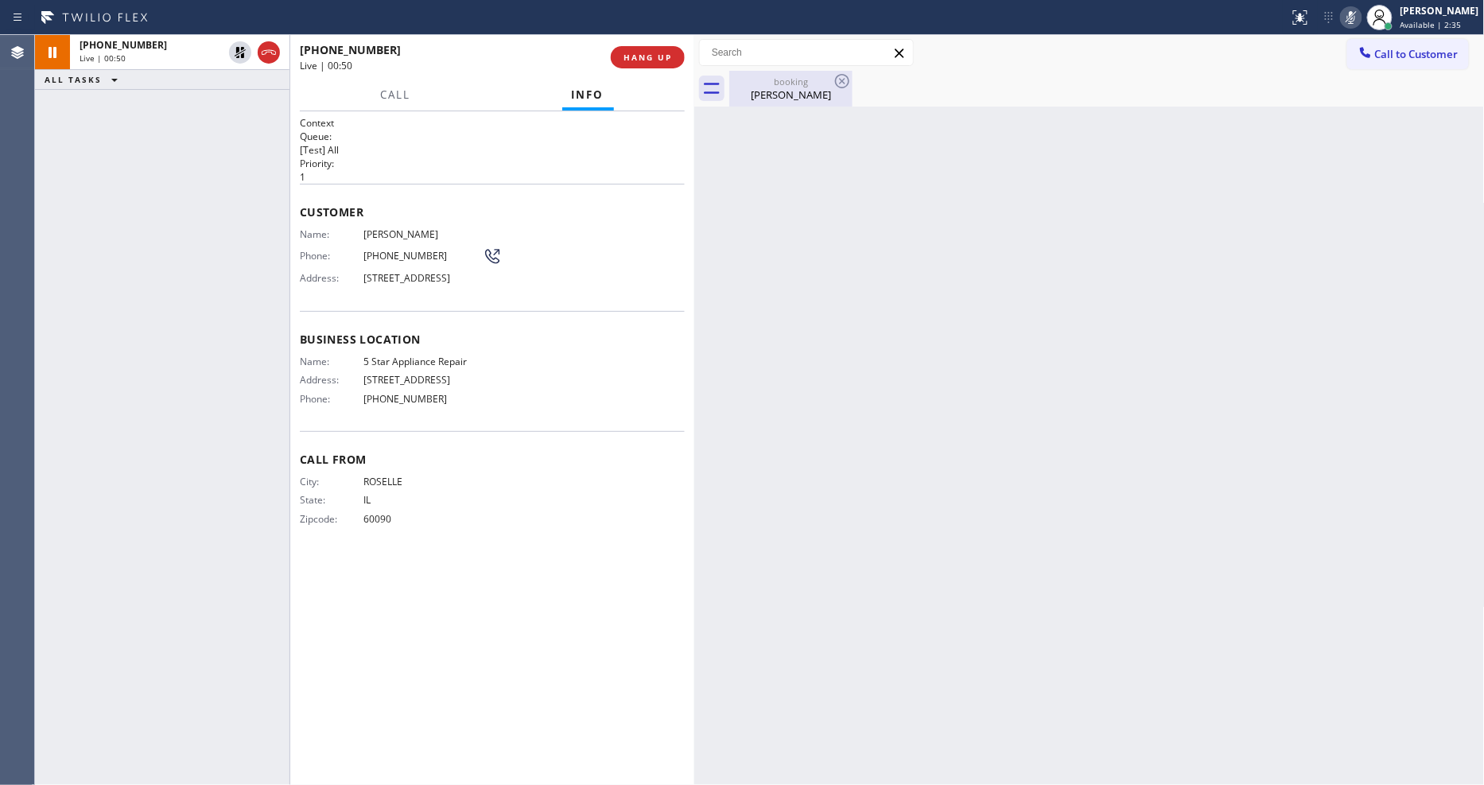
click at [758, 76] on div "booking" at bounding box center [791, 82] width 120 height 12
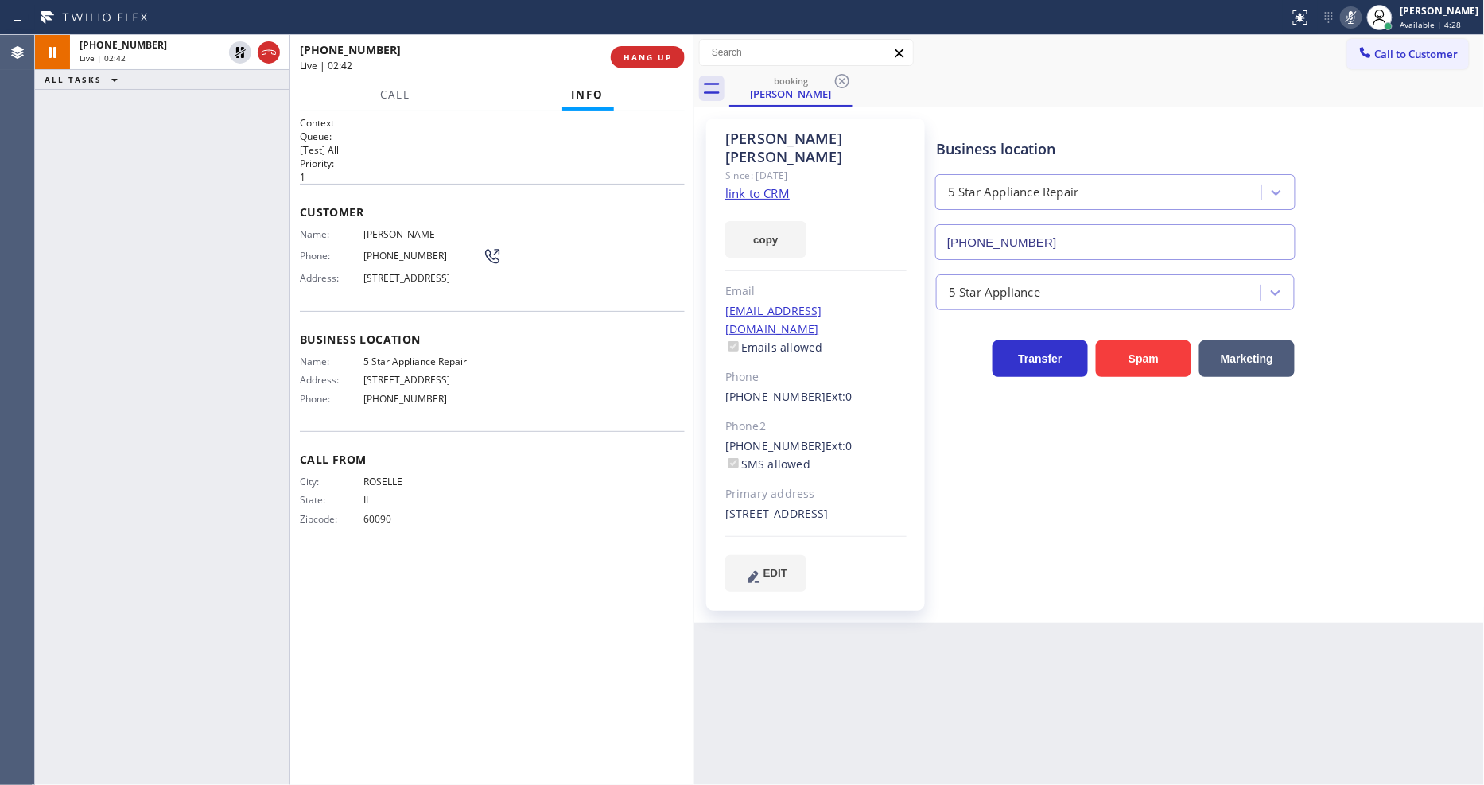
drag, startPoint x: 242, startPoint y: 49, endPoint x: 628, endPoint y: 1, distance: 389.5
click at [242, 49] on icon at bounding box center [240, 52] width 11 height 11
drag, startPoint x: 1354, startPoint y: 17, endPoint x: 1355, endPoint y: 54, distance: 37.4
click at [1354, 16] on icon at bounding box center [1350, 17] width 19 height 19
click at [451, 514] on div "City: ROSELLE State: IL Zipcode: 60090" at bounding box center [391, 504] width 183 height 56
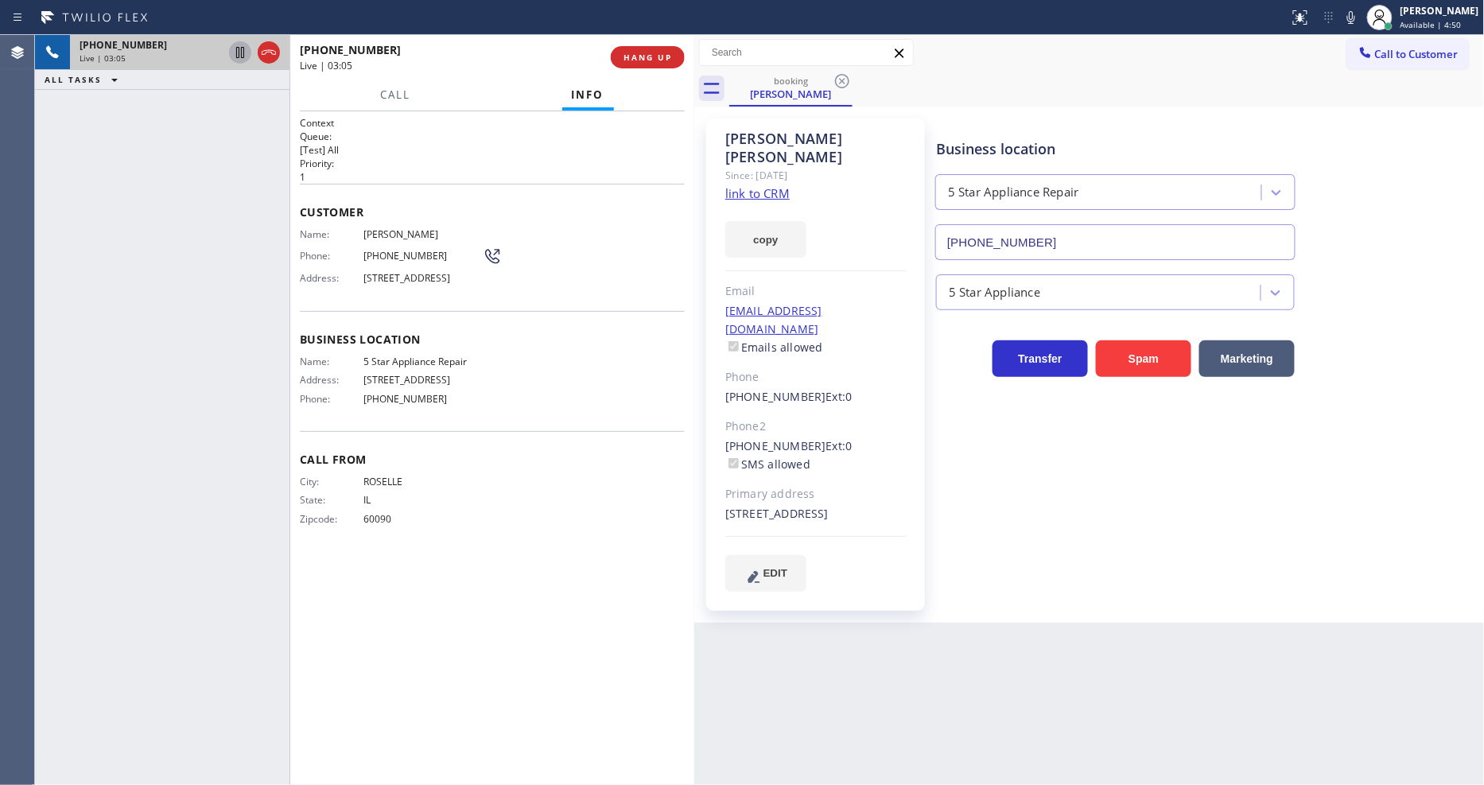
click at [241, 52] on icon at bounding box center [240, 52] width 8 height 11
click at [1361, 20] on icon at bounding box center [1350, 17] width 19 height 19
click at [650, 60] on span "HANG UP" at bounding box center [647, 57] width 49 height 11
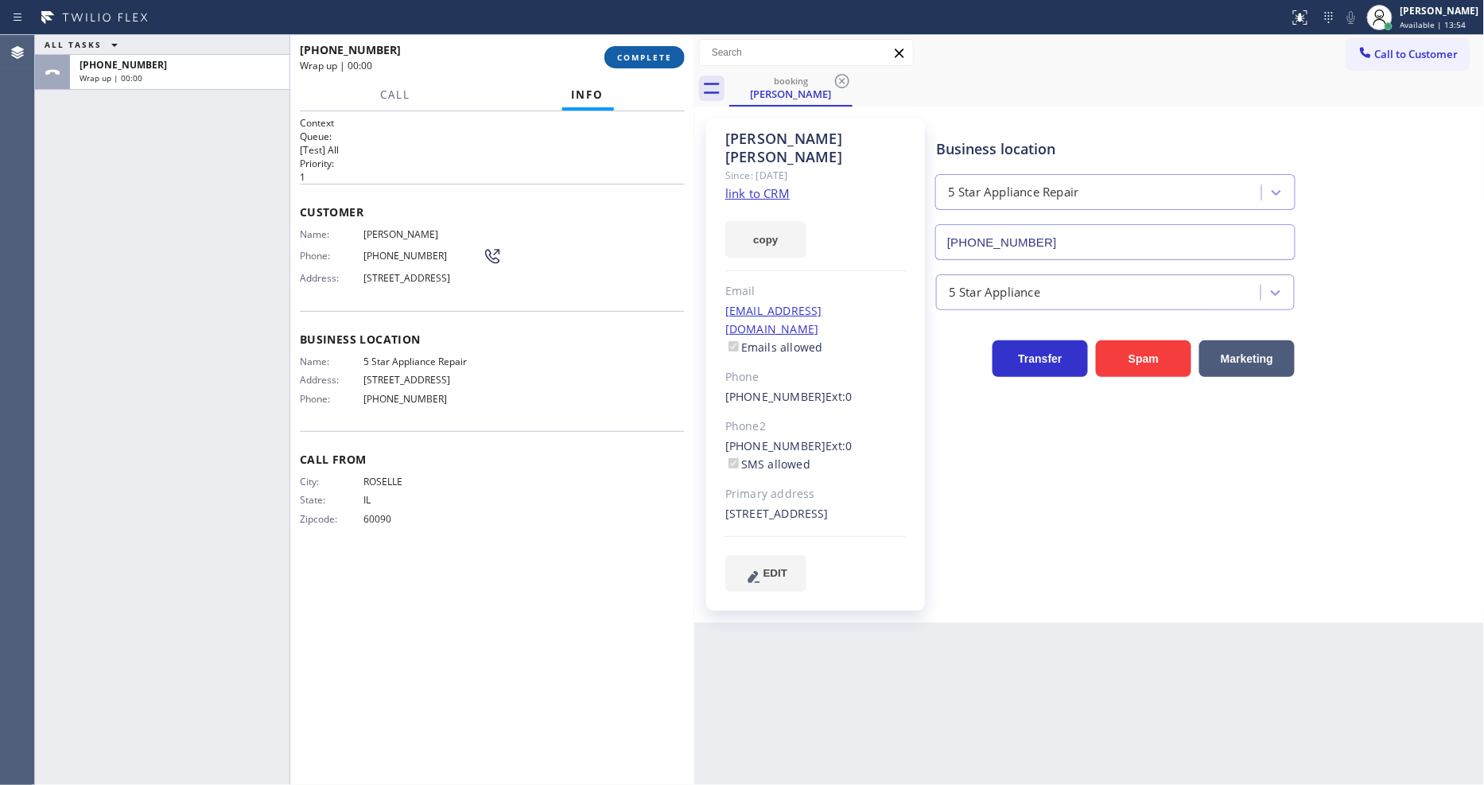
click at [650, 60] on span "COMPLETE" at bounding box center [644, 57] width 55 height 11
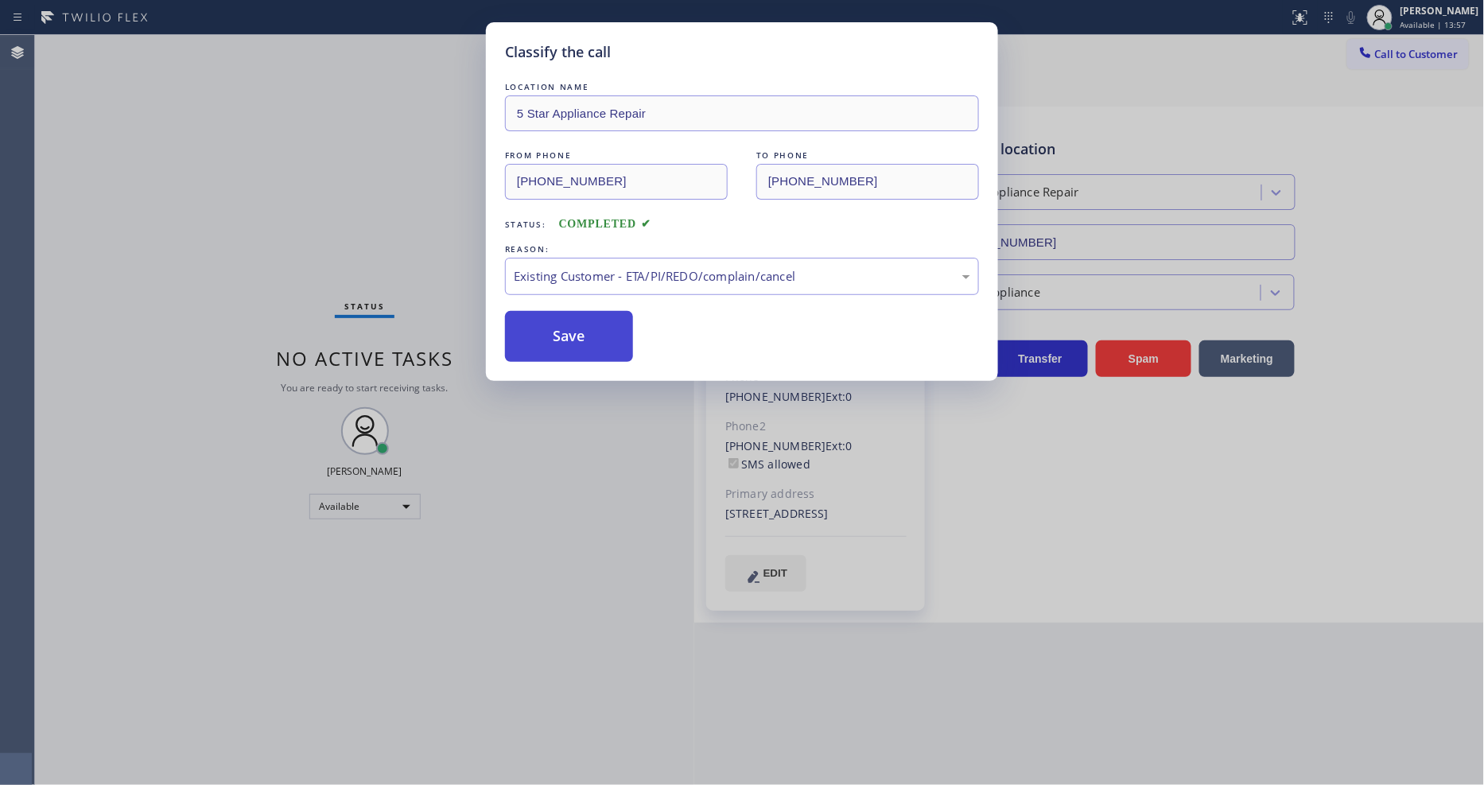
click at [553, 330] on button "Save" at bounding box center [569, 336] width 128 height 51
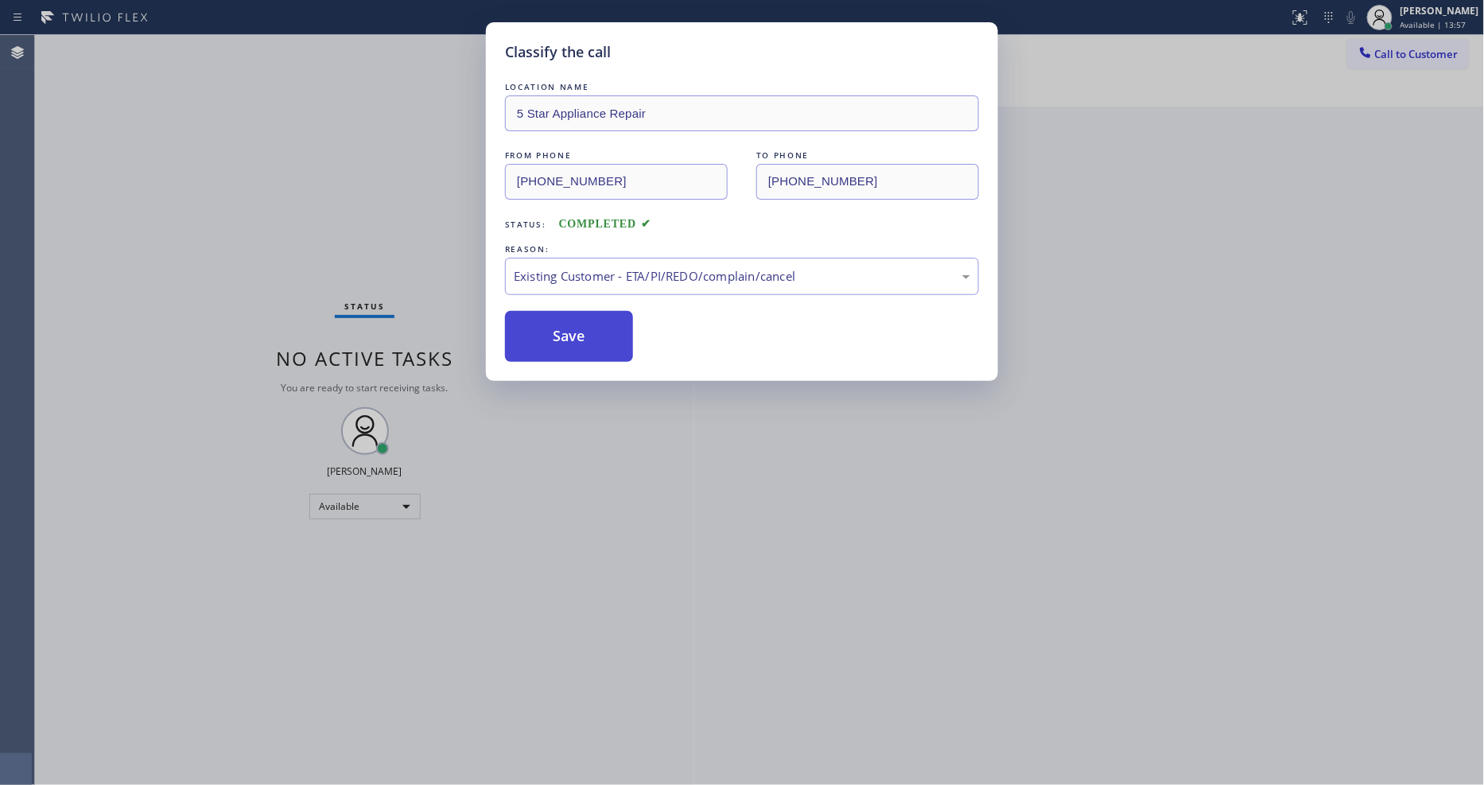
click at [553, 330] on button "Save" at bounding box center [569, 336] width 128 height 51
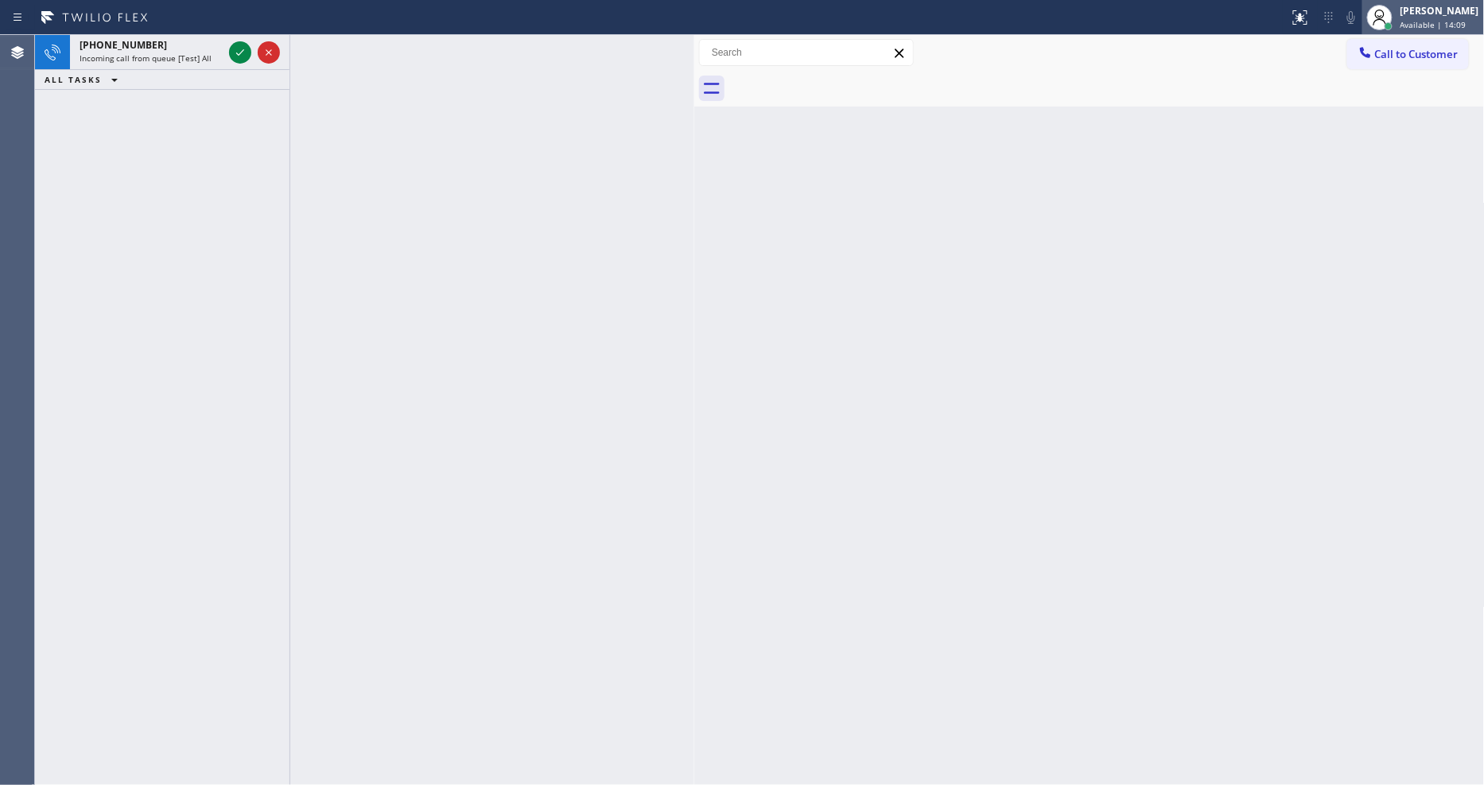
click at [1436, 22] on span "Available | 14:09" at bounding box center [1433, 24] width 66 height 11
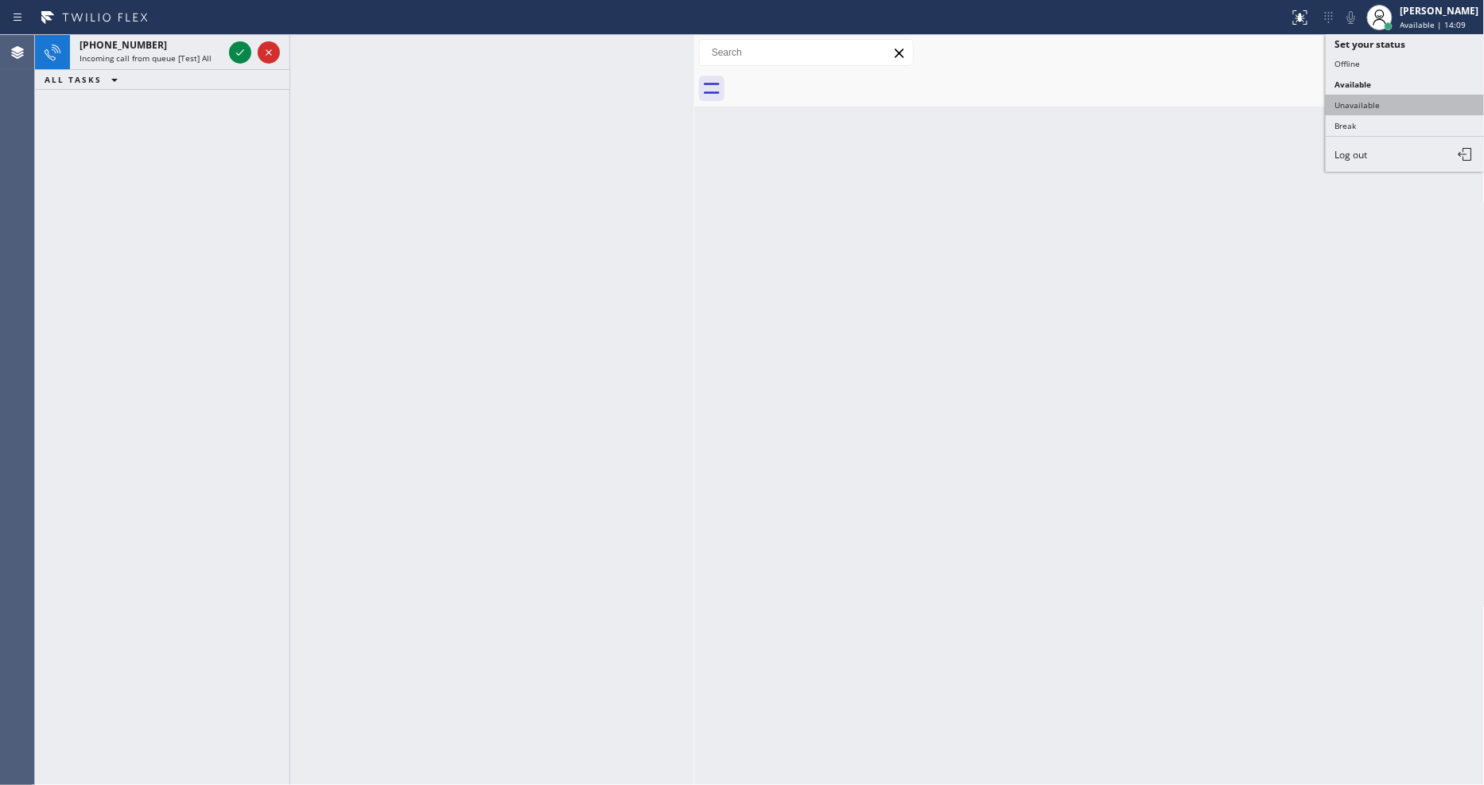
click at [1403, 109] on button "Unavailable" at bounding box center [1405, 105] width 159 height 21
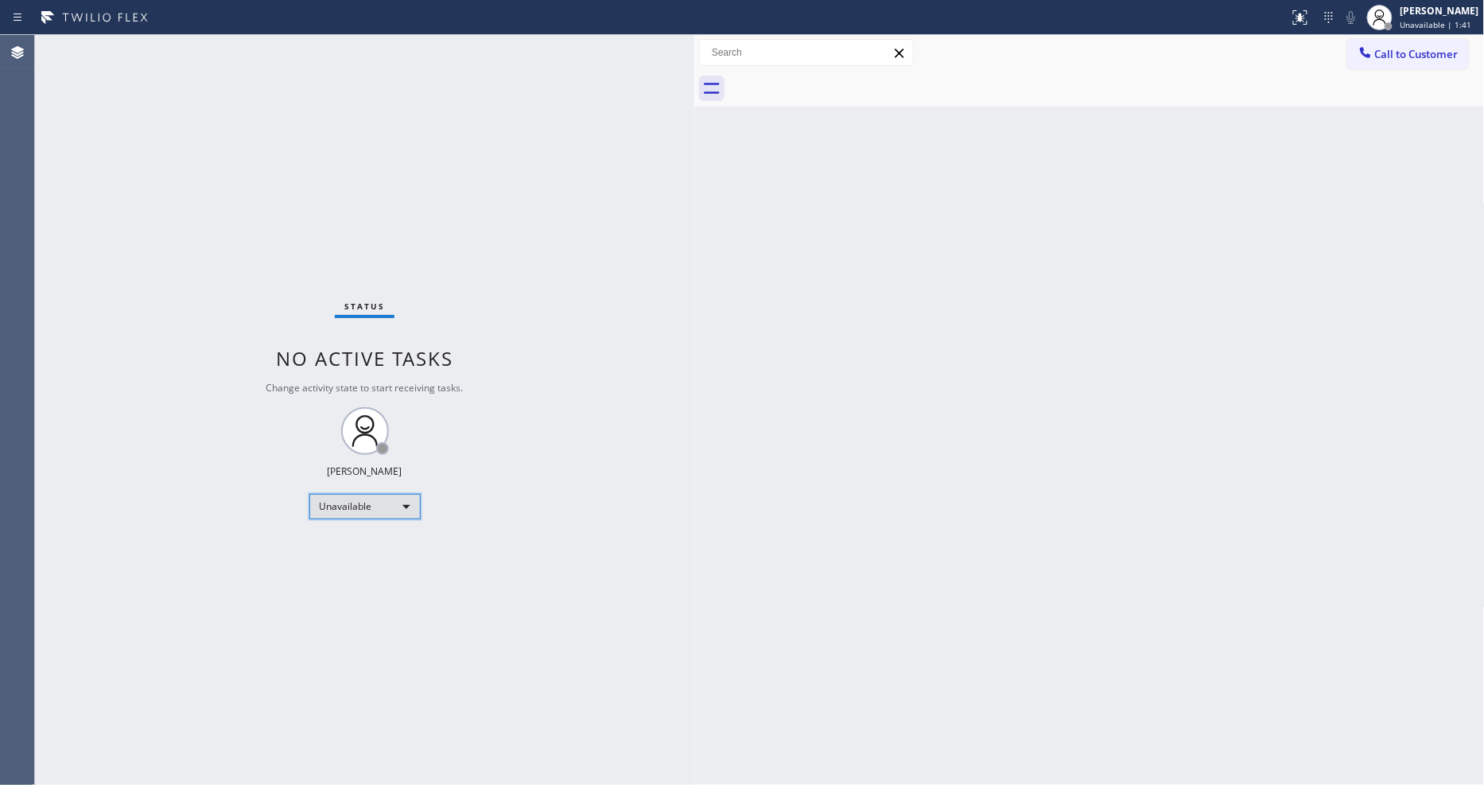
click at [372, 504] on div "Unavailable" at bounding box center [364, 506] width 111 height 25
click at [370, 544] on li "Available" at bounding box center [363, 548] width 108 height 19
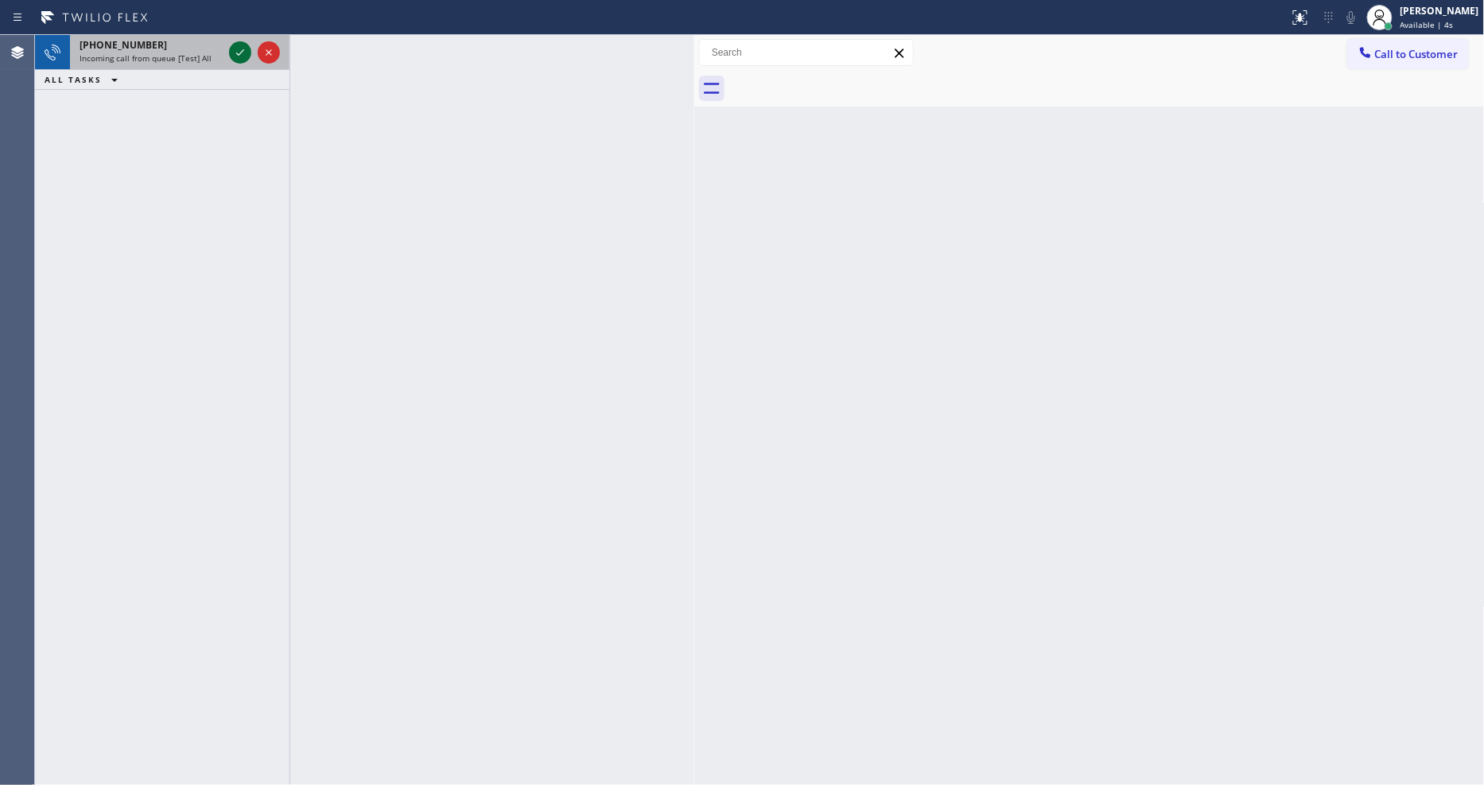
click at [236, 49] on icon at bounding box center [240, 52] width 19 height 19
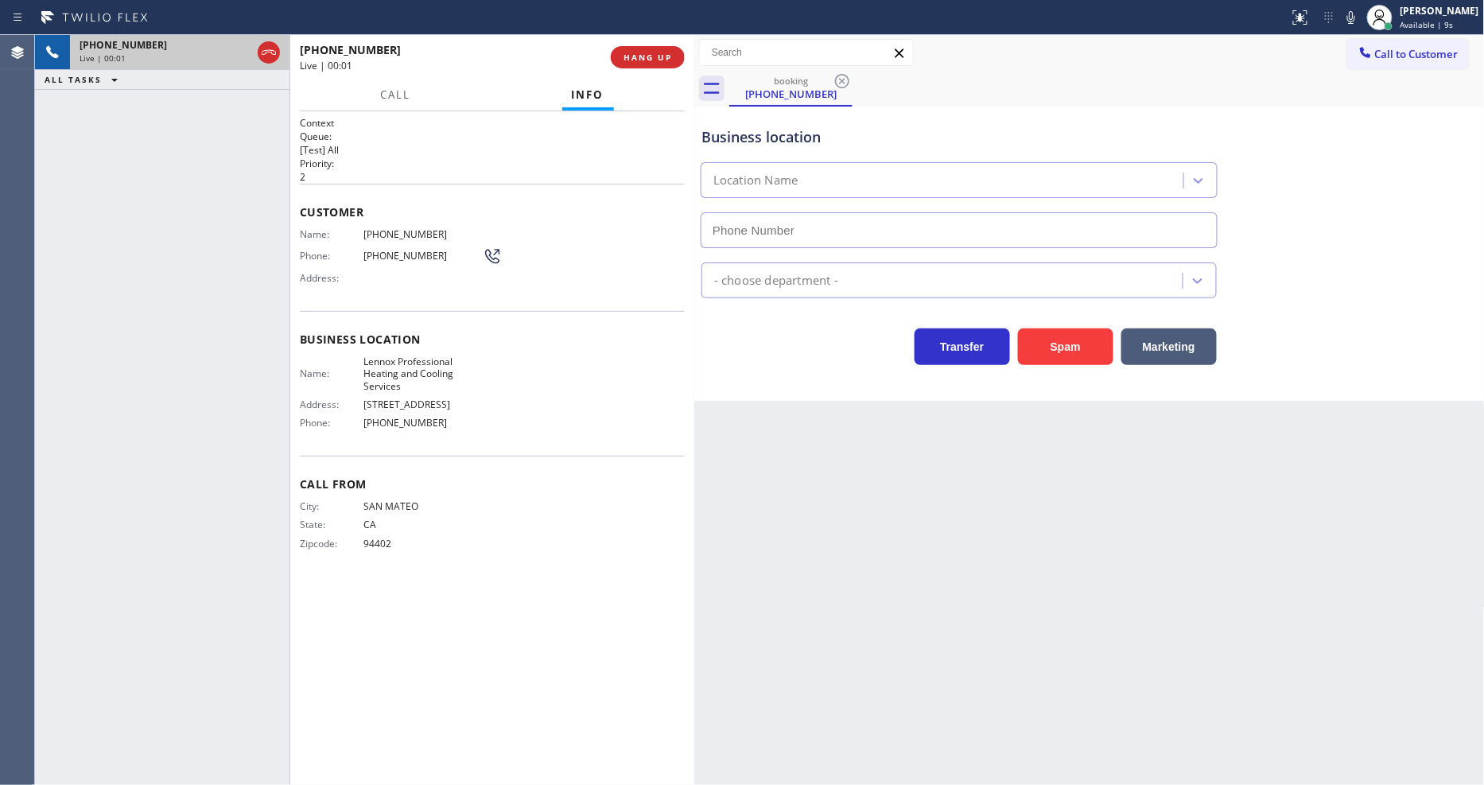
type input "(650) 620-7980"
click at [1140, 549] on div "Back to Dashboard Change Sender ID Customers Technicians Select a contact Outbo…" at bounding box center [1089, 410] width 790 height 750
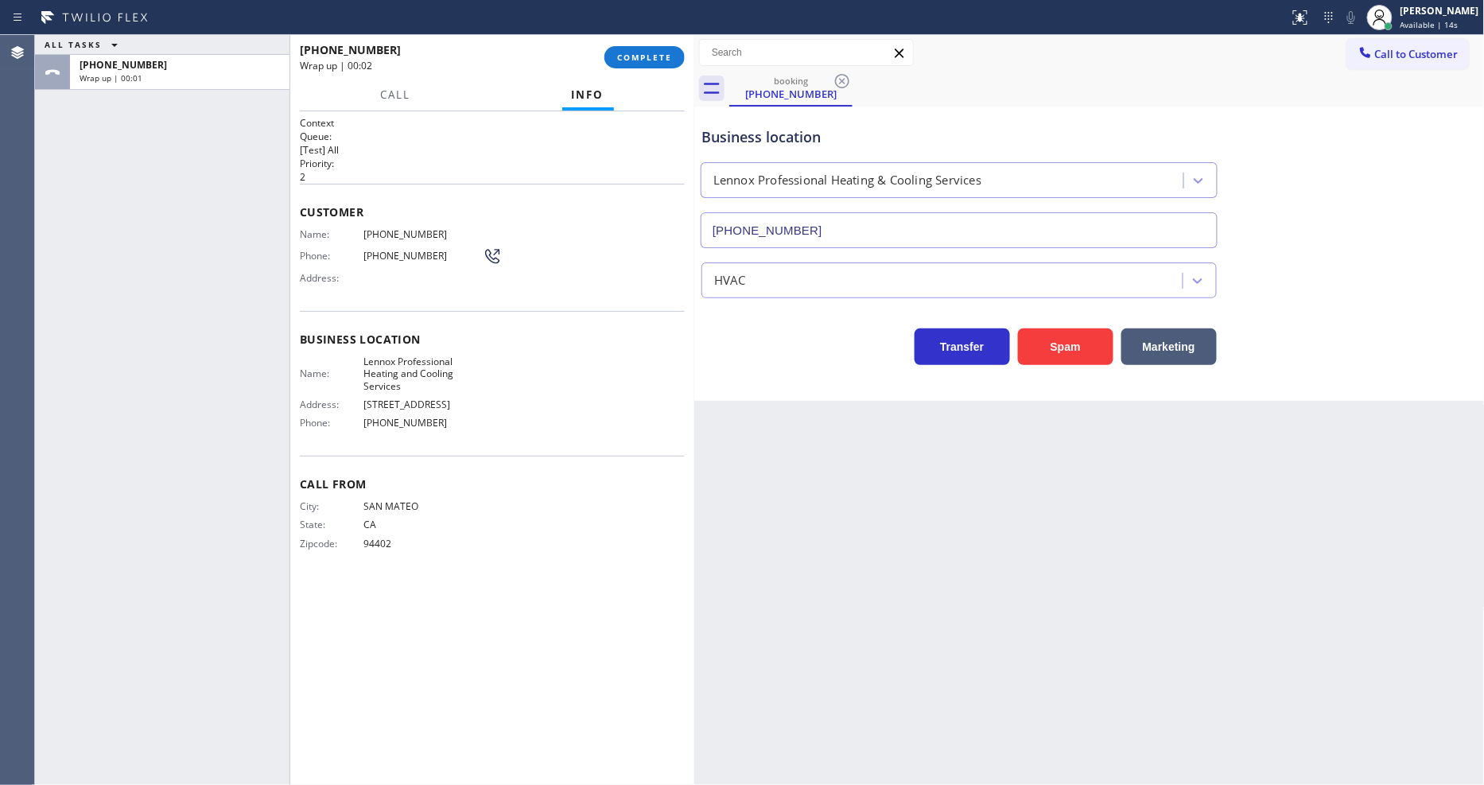
drag, startPoint x: 633, startPoint y: 49, endPoint x: 981, endPoint y: 138, distance: 359.5
click at [633, 49] on button "COMPLETE" at bounding box center [644, 57] width 80 height 22
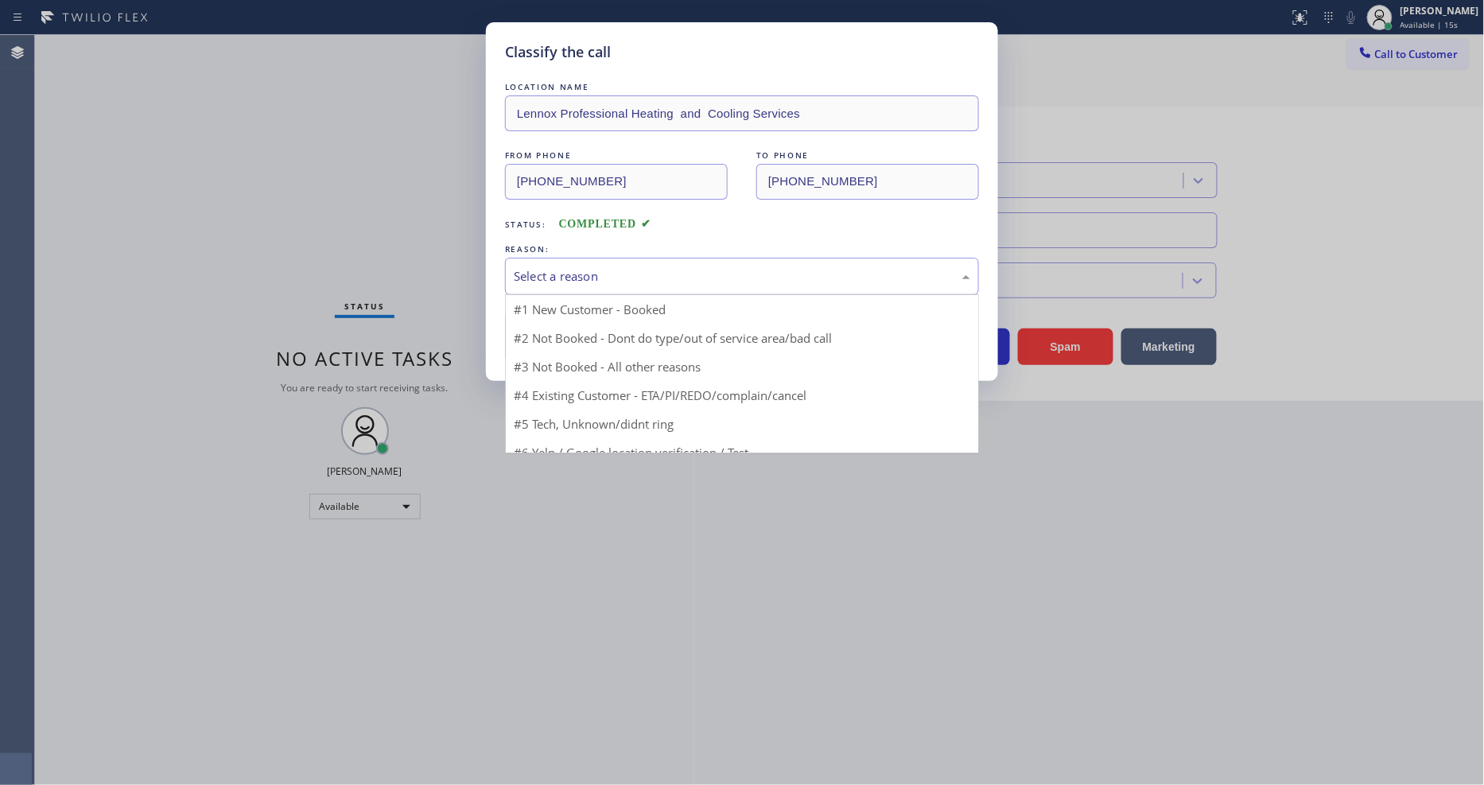
click at [586, 267] on div "Select a reason" at bounding box center [742, 276] width 456 height 18
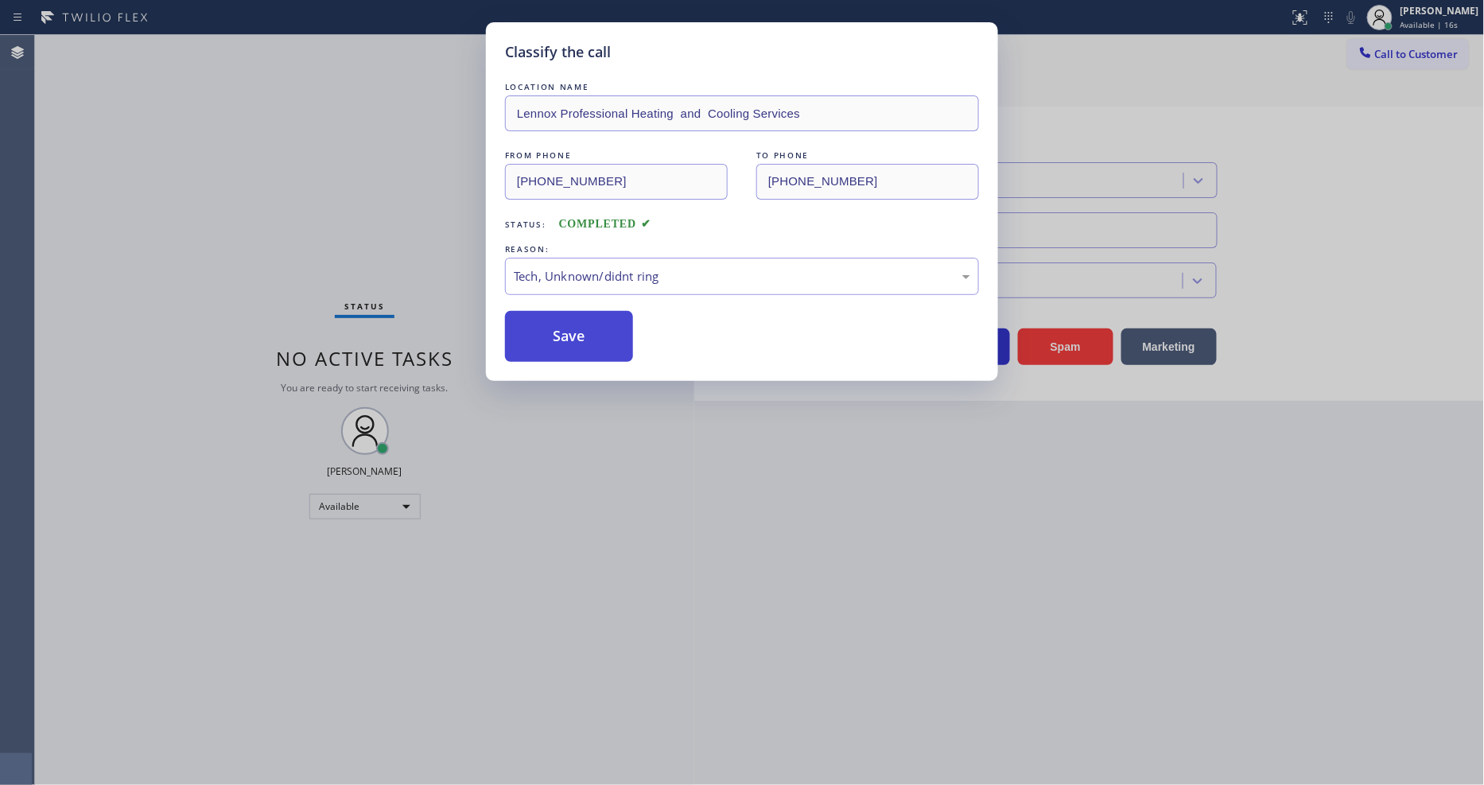
click at [584, 334] on button "Save" at bounding box center [569, 336] width 128 height 51
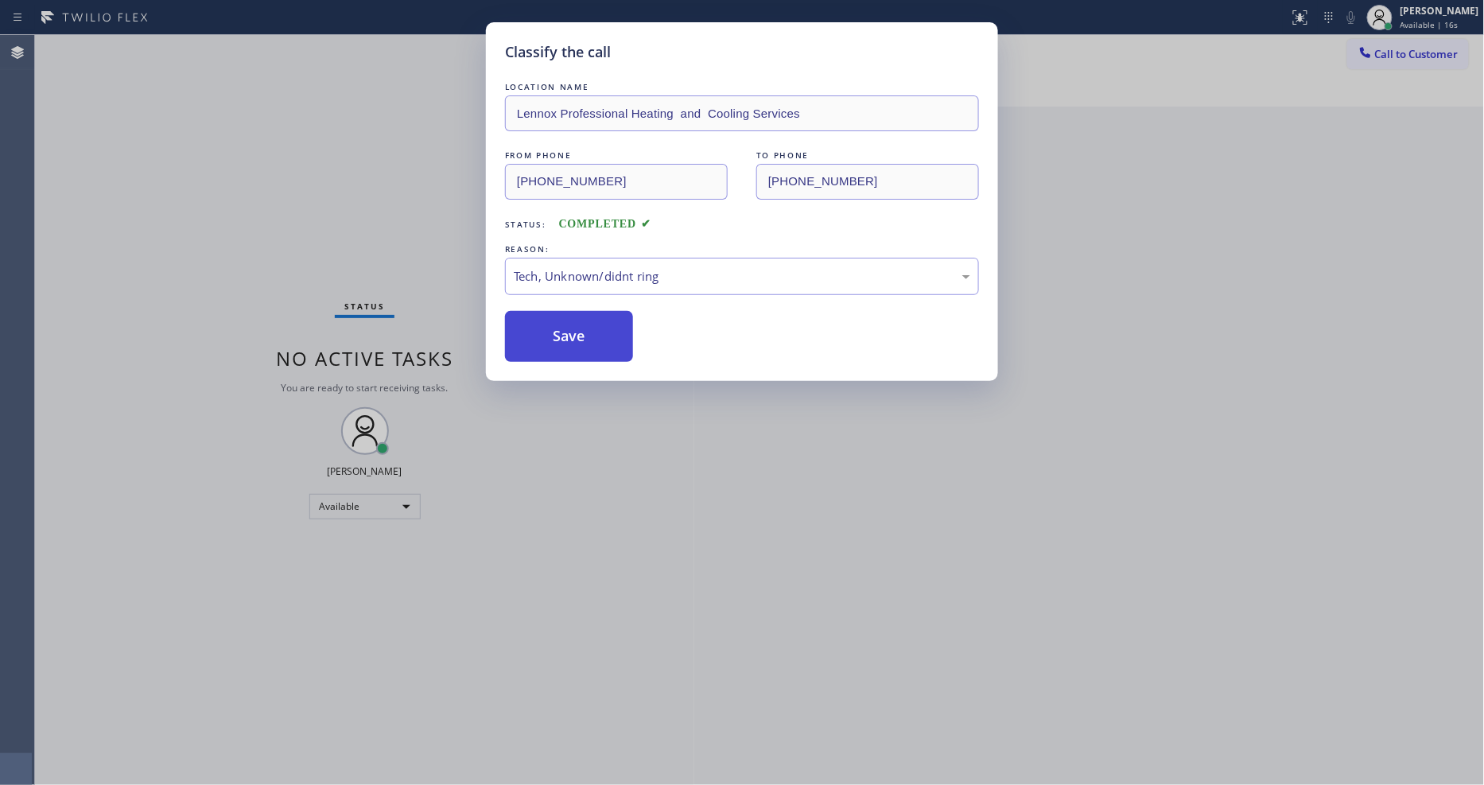
click at [584, 334] on button "Save" at bounding box center [569, 336] width 128 height 51
click at [584, 332] on button "Save" at bounding box center [569, 336] width 128 height 51
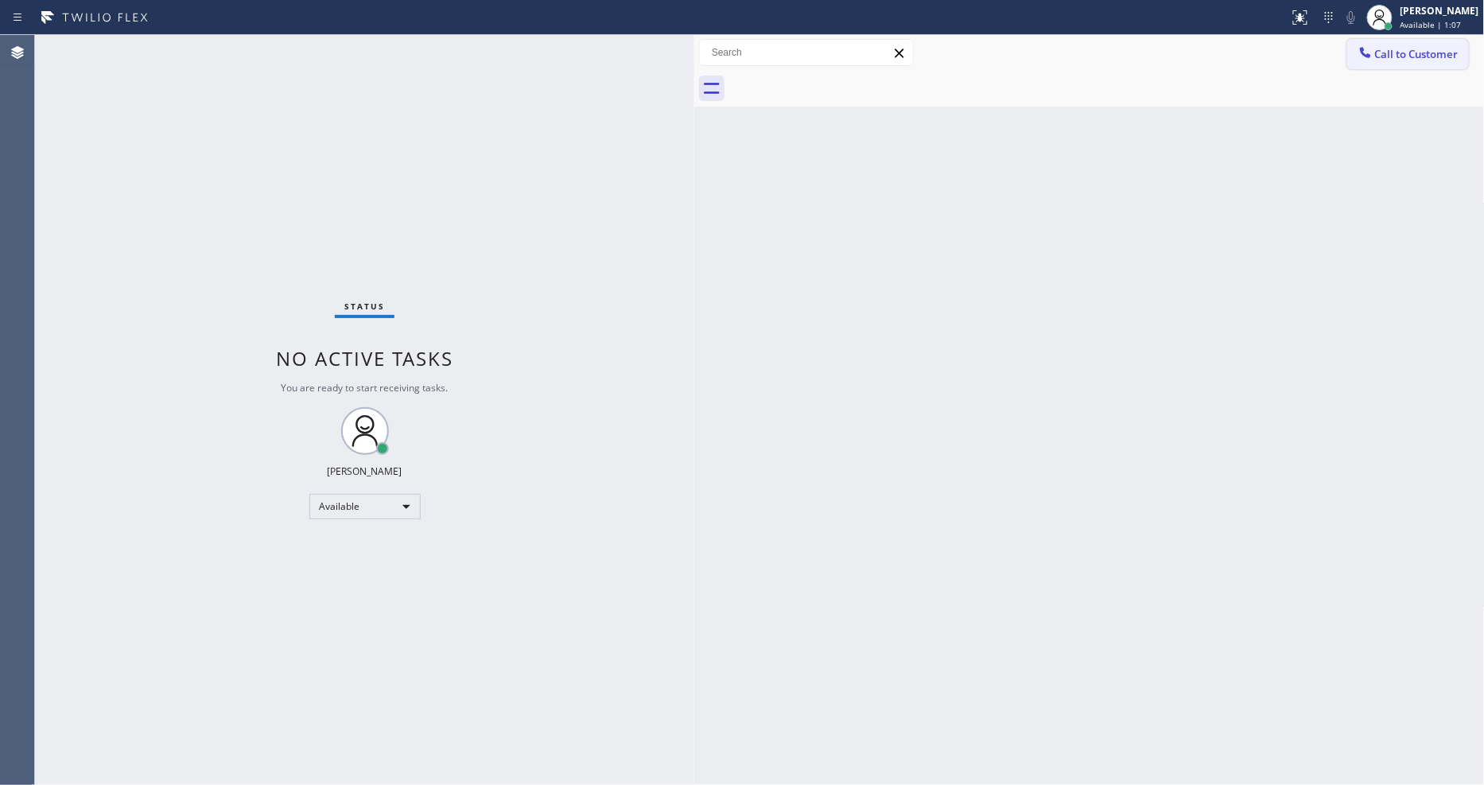
click at [1399, 53] on span "Call to Customer" at bounding box center [1416, 54] width 83 height 14
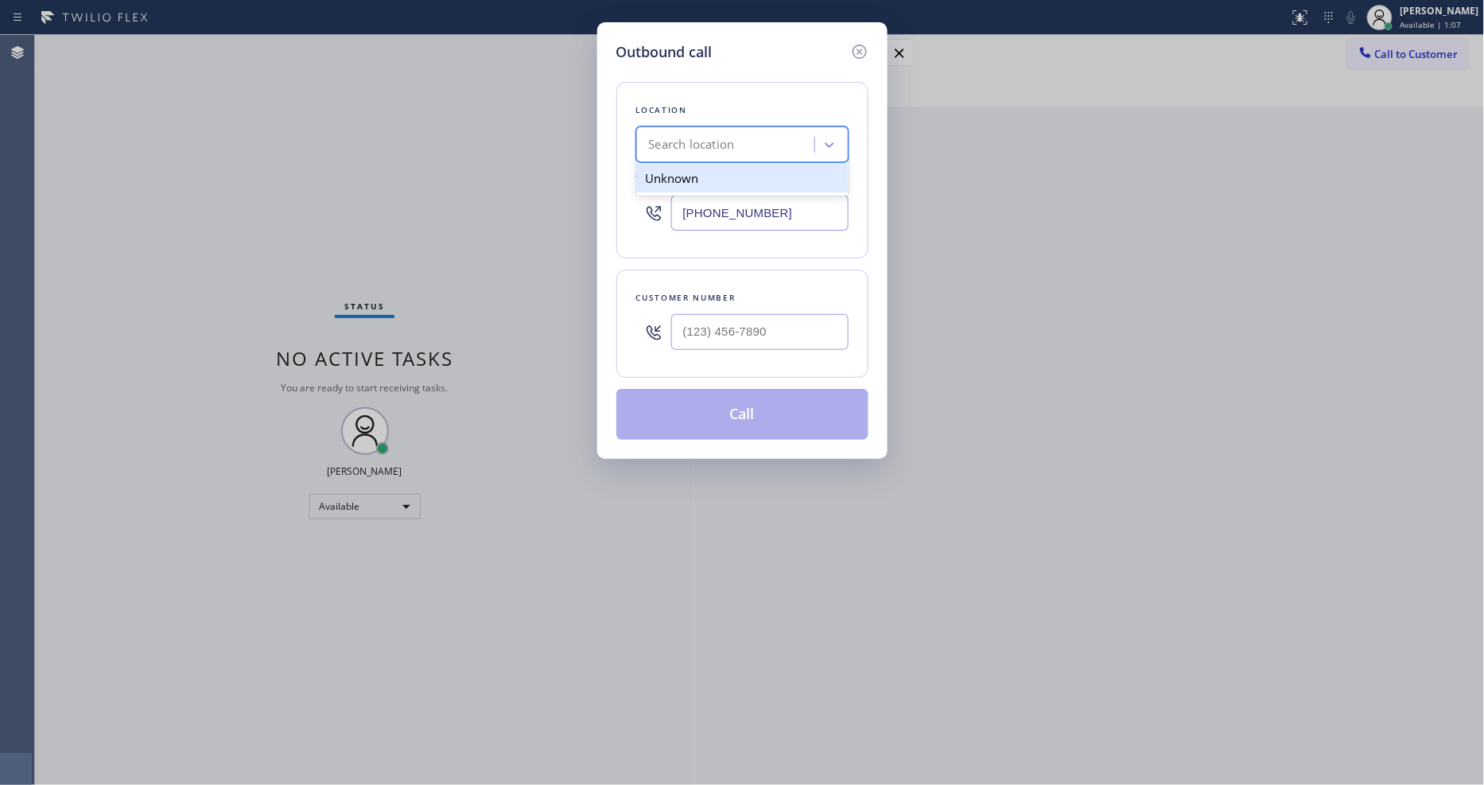
click at [735, 136] on div "Search location" at bounding box center [692, 145] width 86 height 18
paste input "(602) 878-4370"
type input "(602) 878-4370"
click at [705, 209] on input "[PHONE_NUMBER]" at bounding box center [759, 213] width 177 height 36
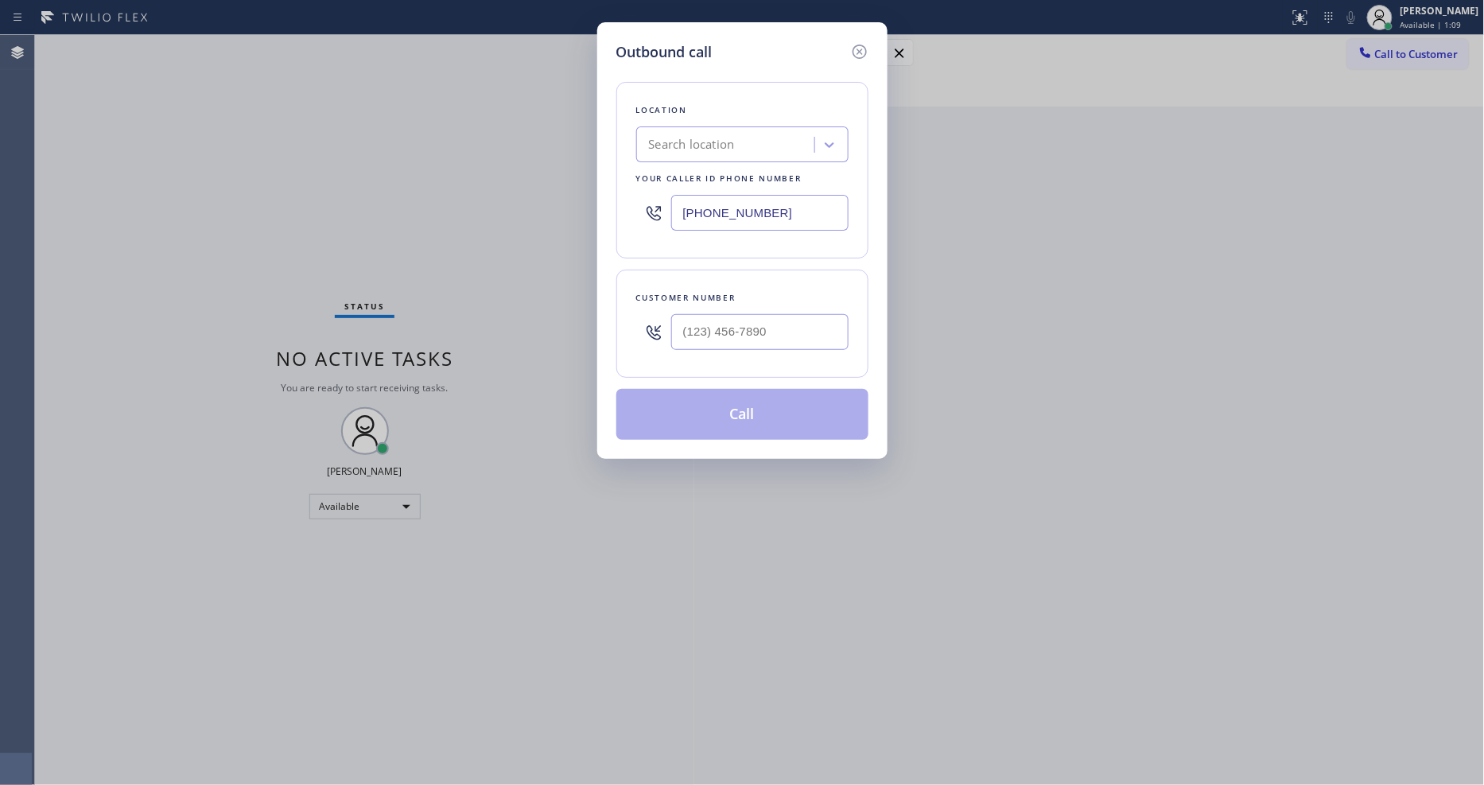
click at [705, 209] on input "[PHONE_NUMBER]" at bounding box center [759, 213] width 177 height 36
paste input "602) 878-4370"
type input "(602) 878-4370"
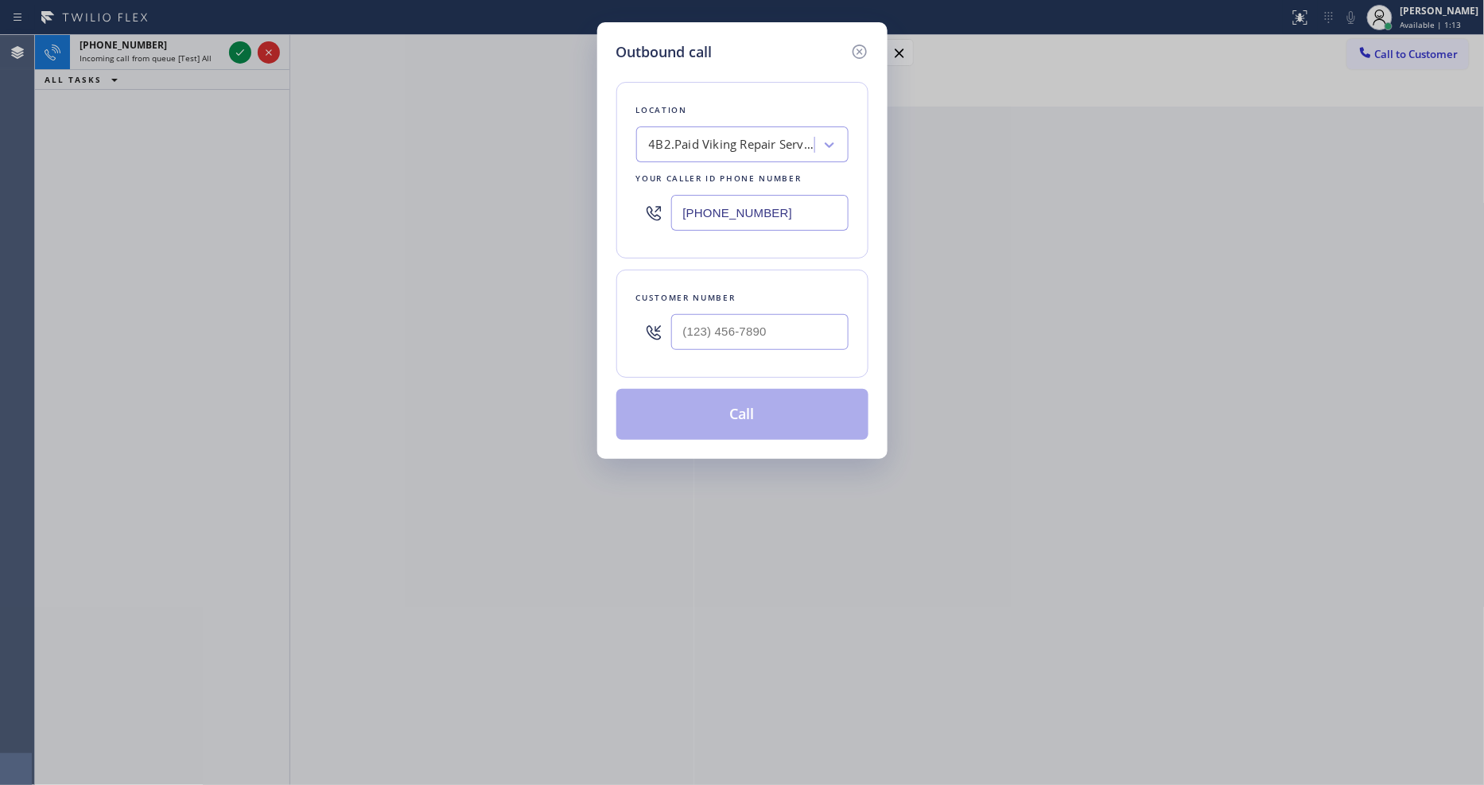
click at [862, 50] on icon at bounding box center [859, 51] width 19 height 19
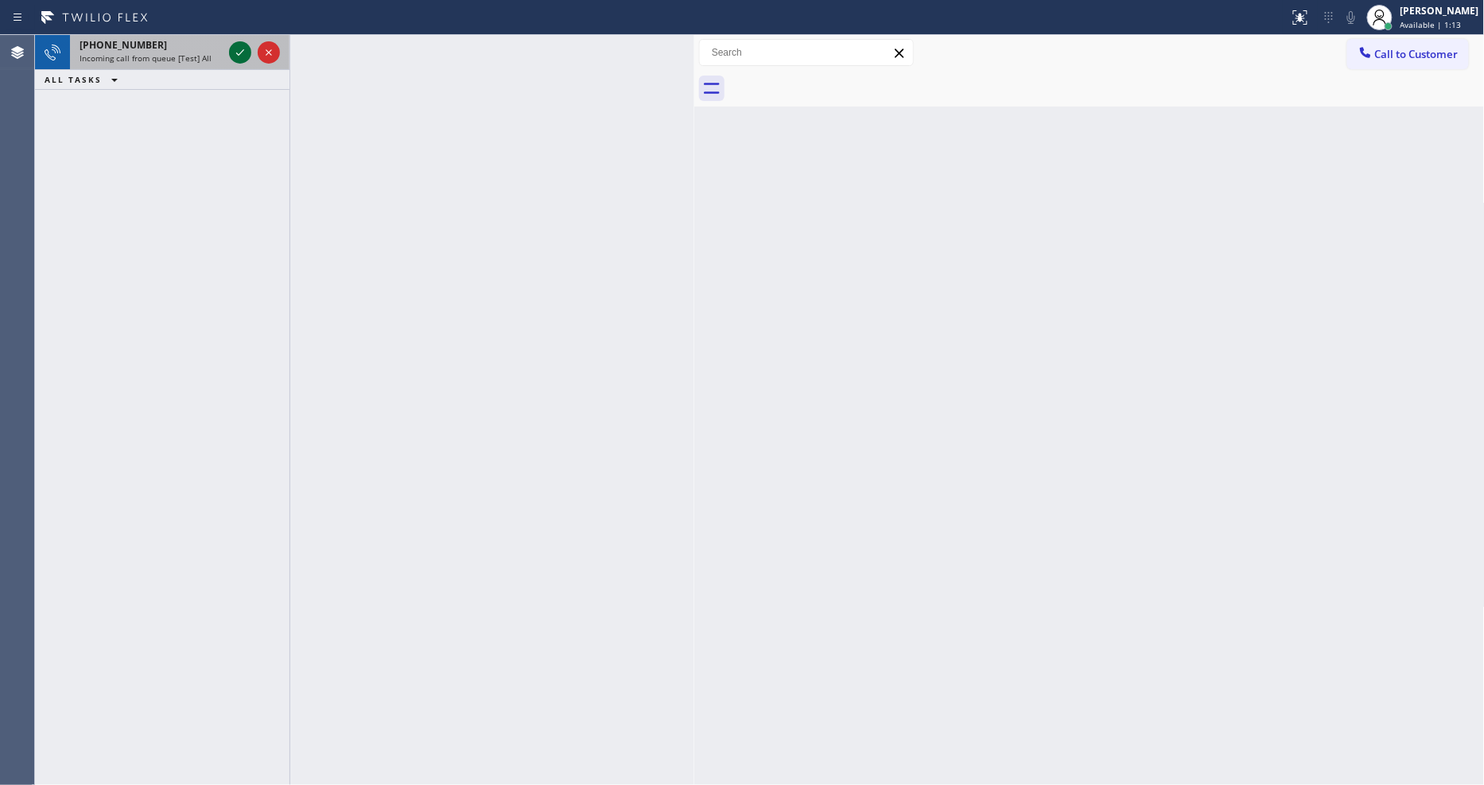
click at [231, 49] on icon at bounding box center [240, 52] width 19 height 19
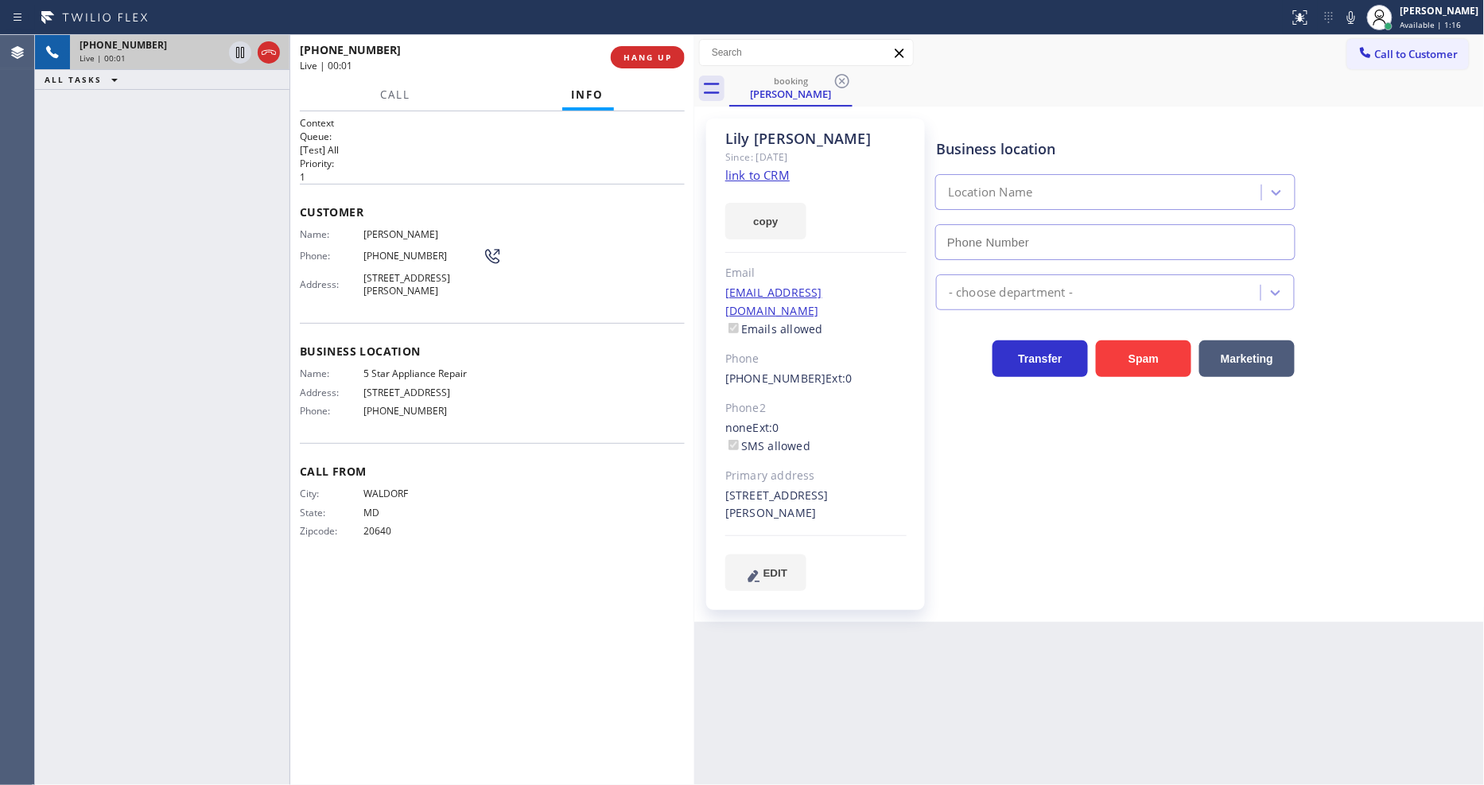
type input "[PHONE_NUMBER]"
click at [752, 169] on link "link to CRM" at bounding box center [757, 175] width 64 height 16
click at [645, 56] on span "HANG UP" at bounding box center [647, 57] width 49 height 11
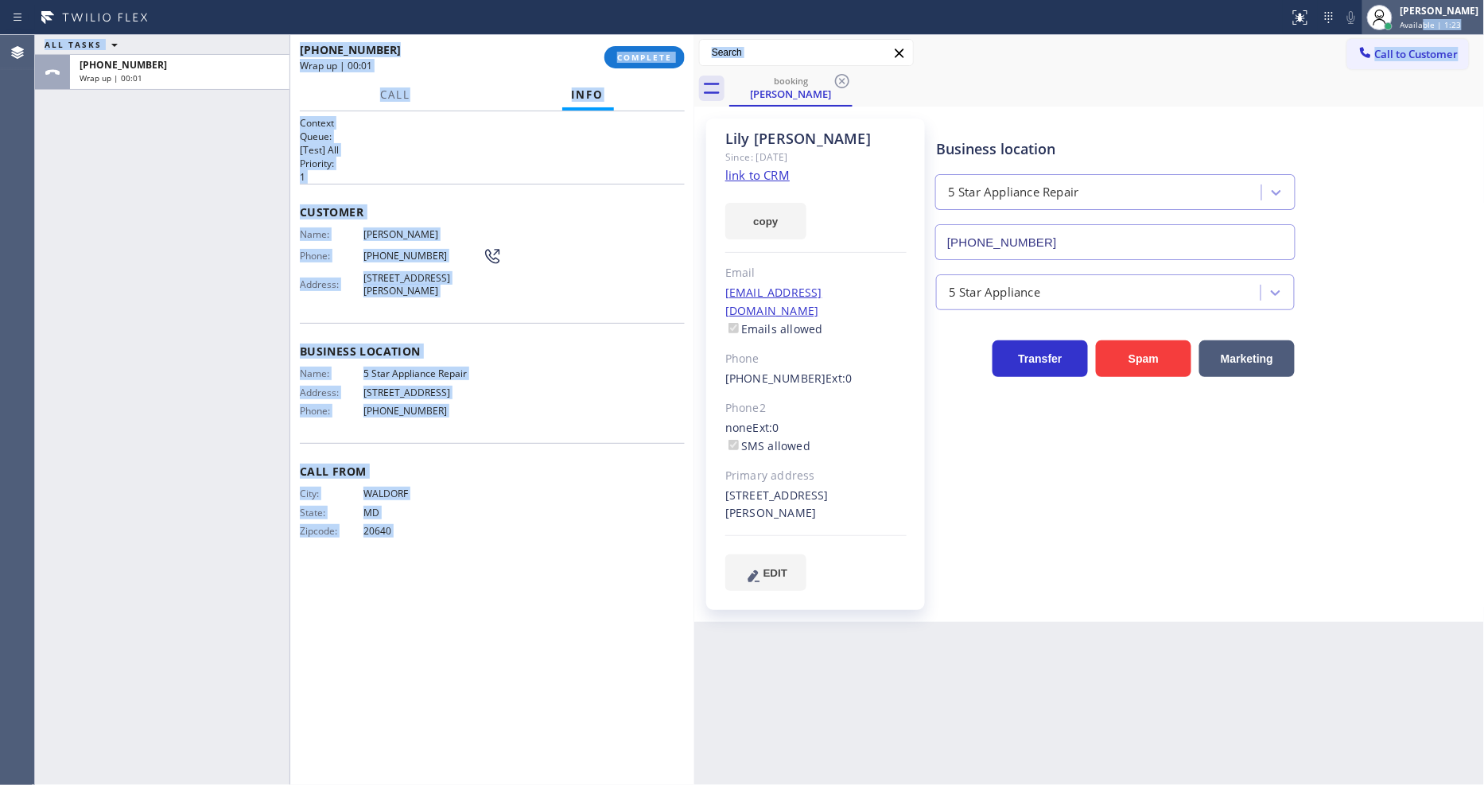
click at [1434, 29] on div "Status report No issues detected If you experience an issue, please download th…" at bounding box center [742, 392] width 1484 height 785
click at [637, 217] on div "Customer Name: Lily Mahapatra Phone: (301) 752-9730 Address: 120 Kimberly Ln, L…" at bounding box center [492, 253] width 385 height 139
click at [650, 52] on span "COMPLETE" at bounding box center [644, 57] width 55 height 11
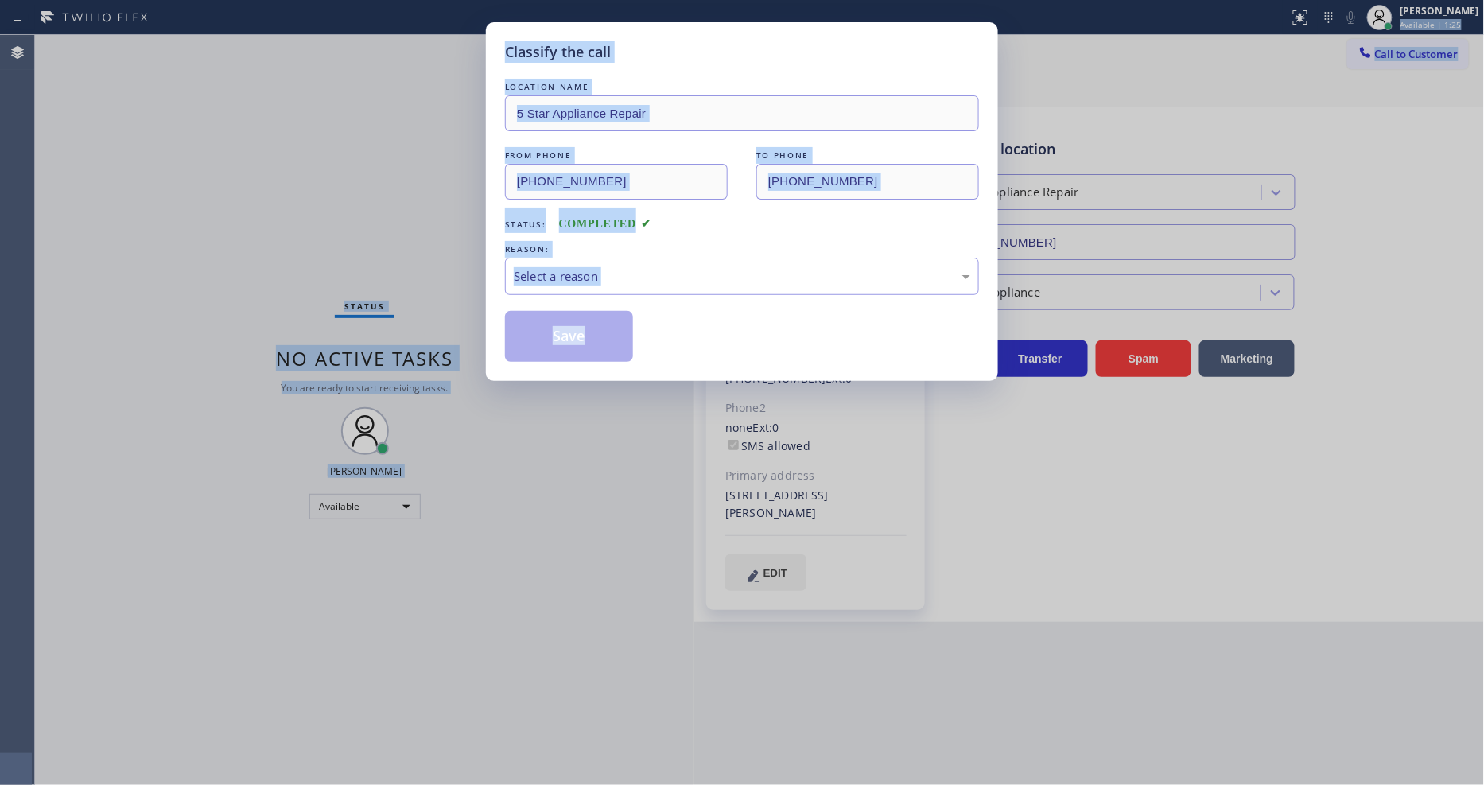
click at [576, 250] on div "REASON:" at bounding box center [742, 249] width 474 height 17
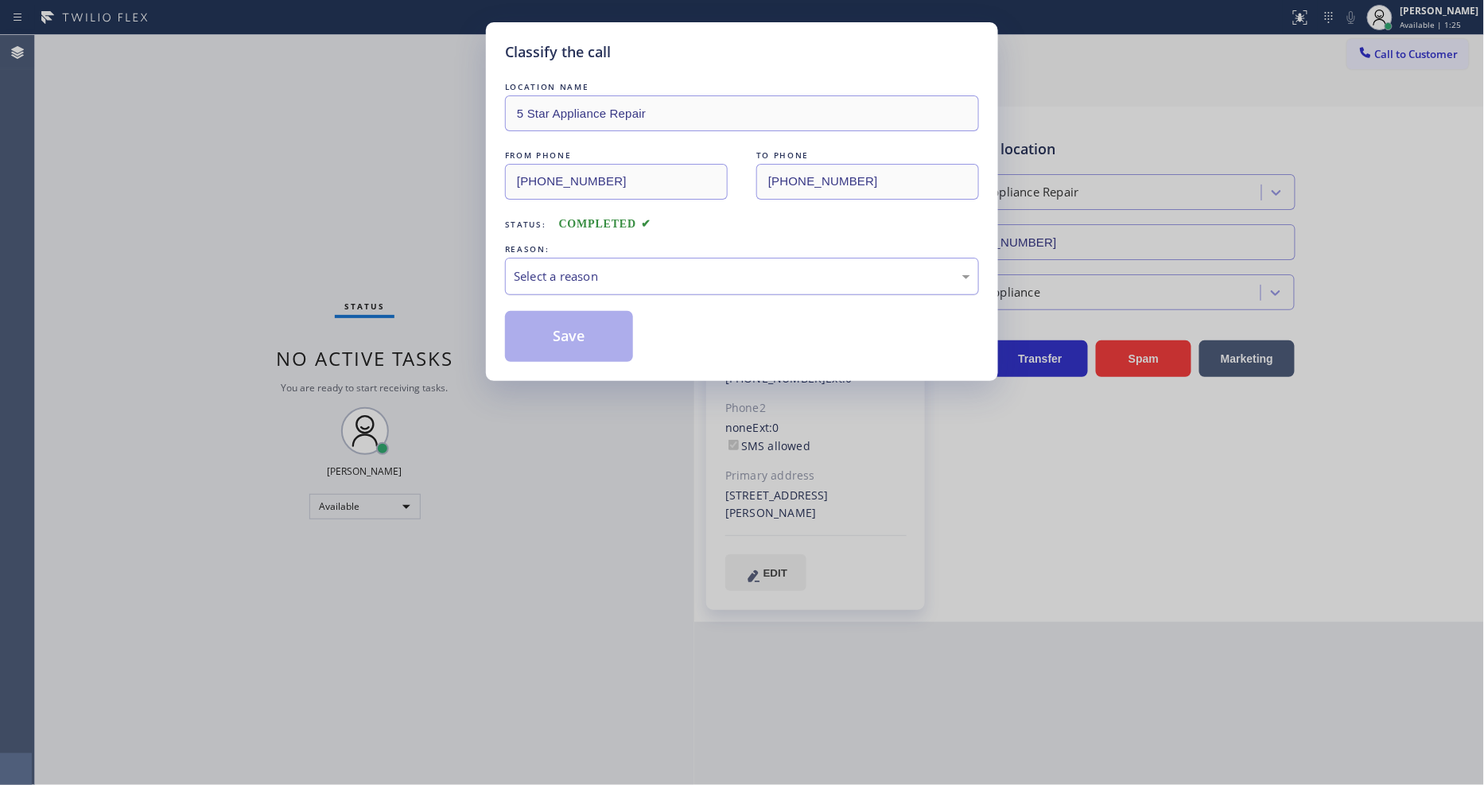
click at [574, 277] on div "Select a reason" at bounding box center [742, 276] width 456 height 18
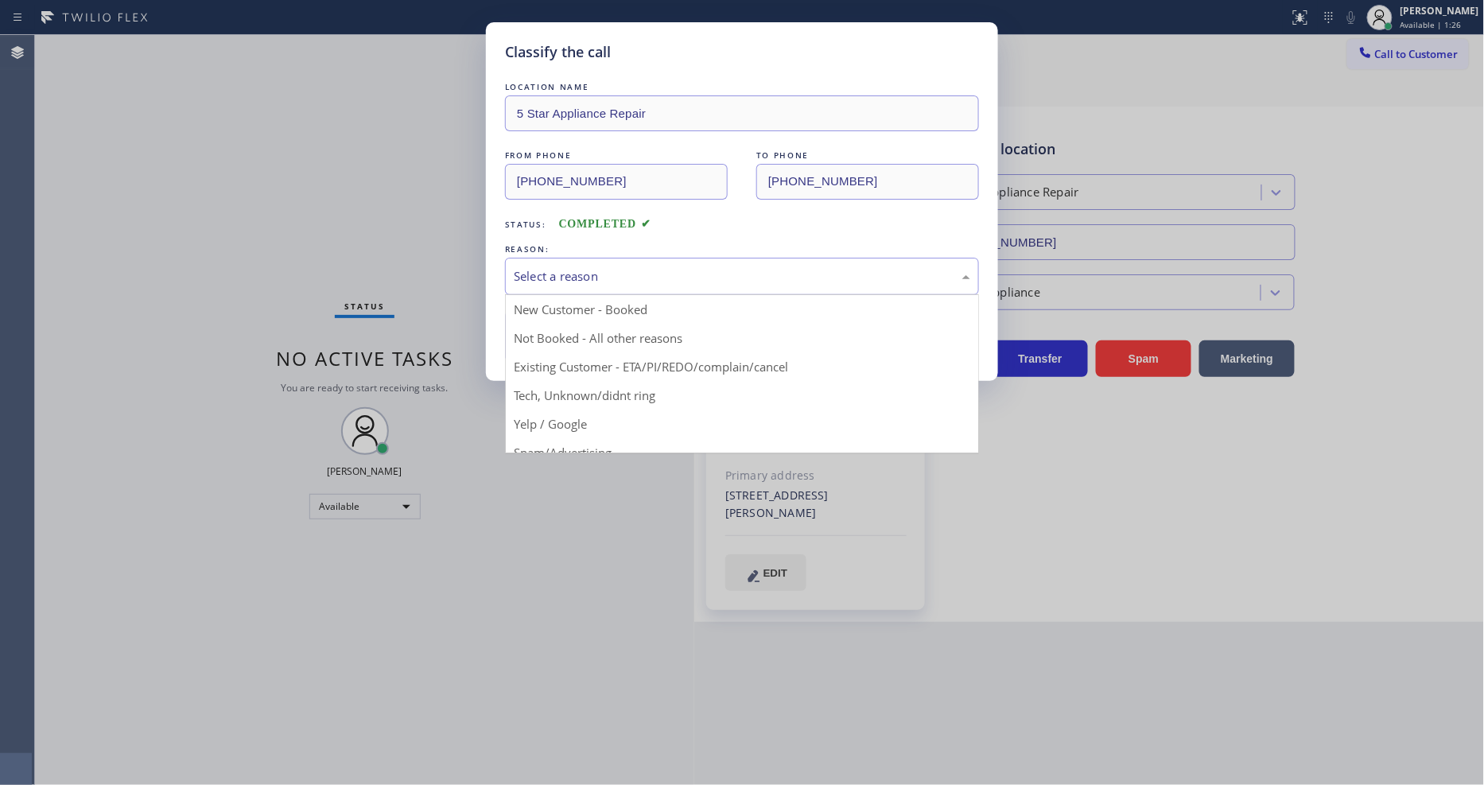
drag, startPoint x: 561, startPoint y: 355, endPoint x: 560, endPoint y: 332, distance: 23.1
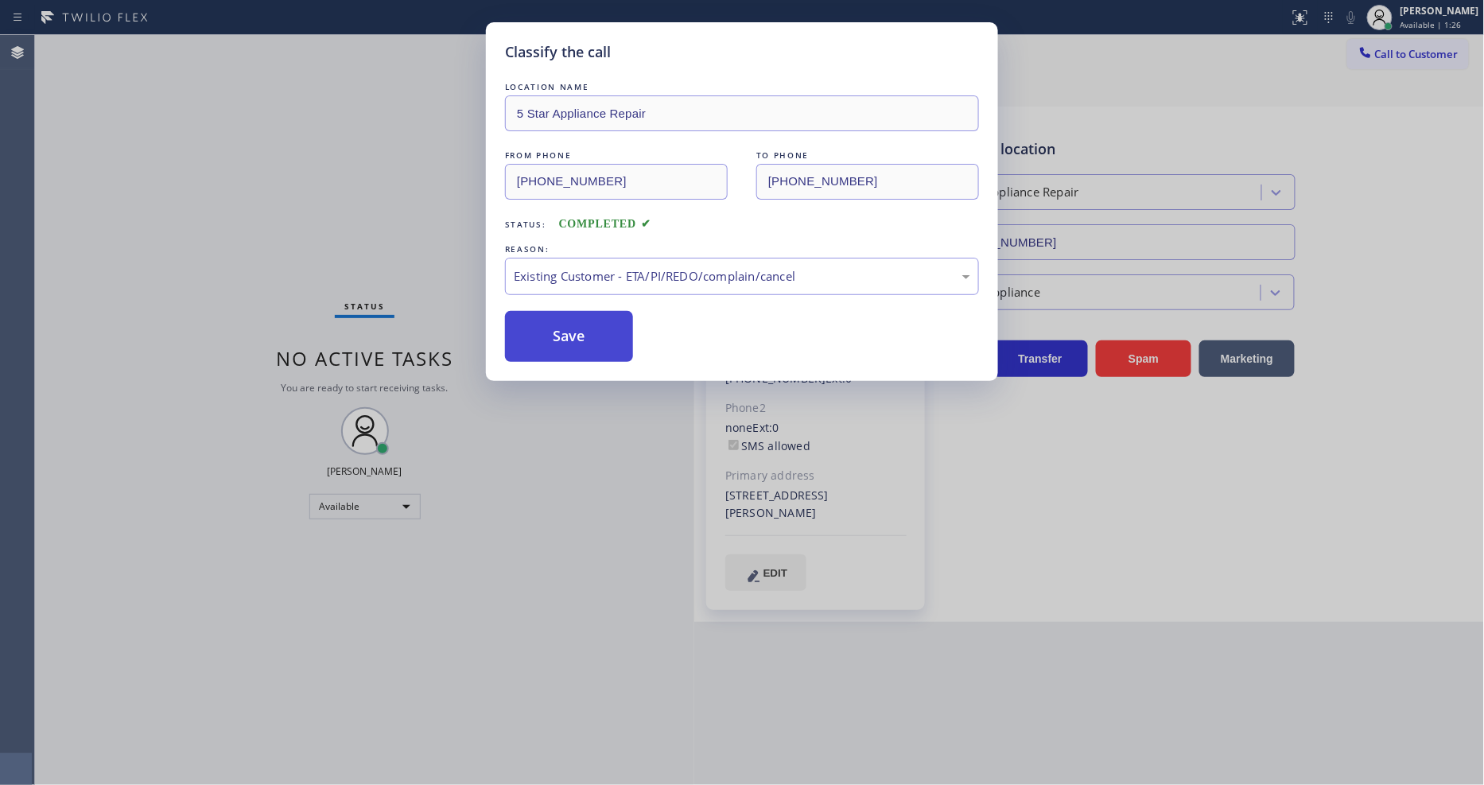
click at [560, 332] on button "Save" at bounding box center [569, 336] width 128 height 51
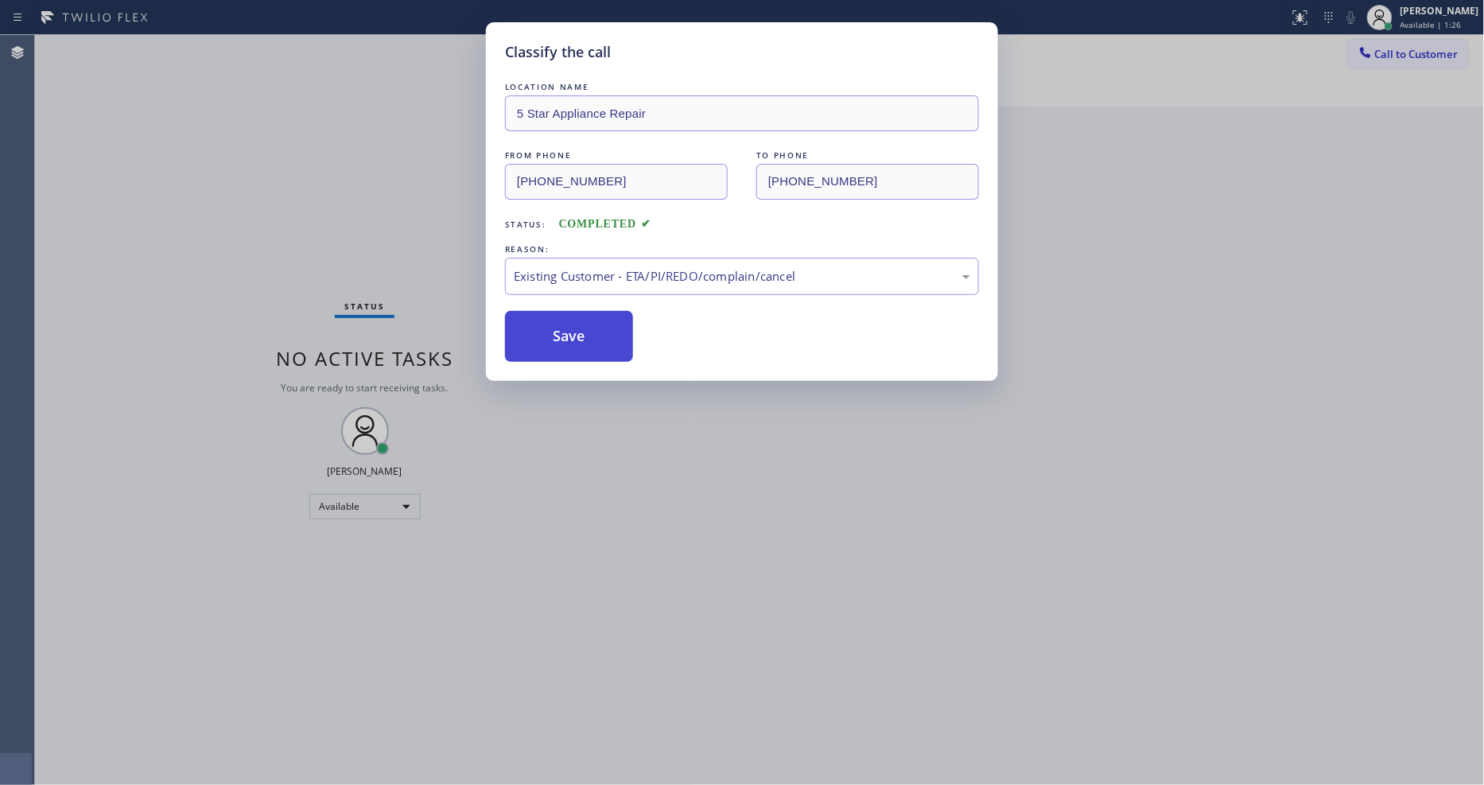
click at [560, 332] on button "Save" at bounding box center [569, 336] width 128 height 51
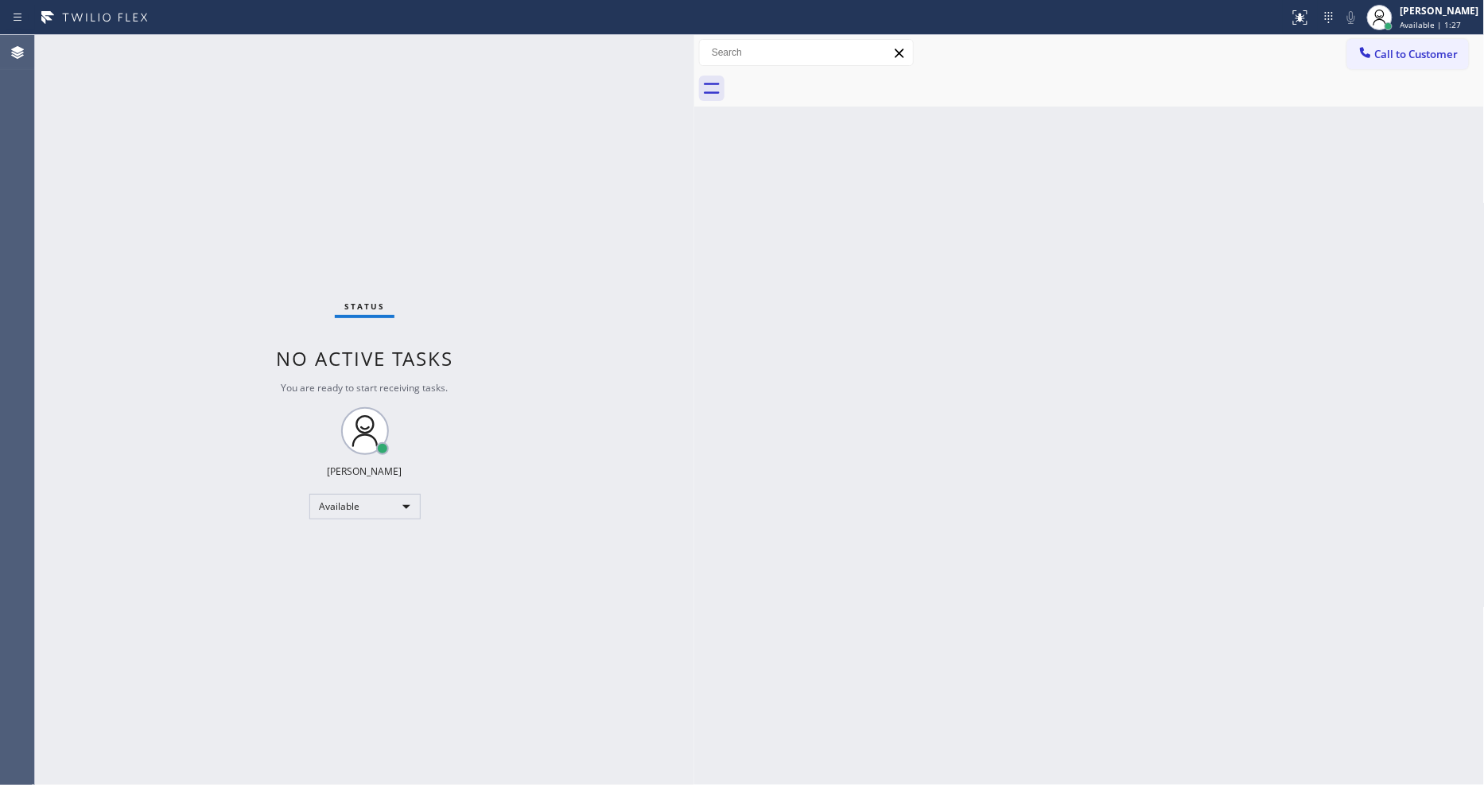
click at [1371, 50] on icon at bounding box center [1365, 53] width 16 height 16
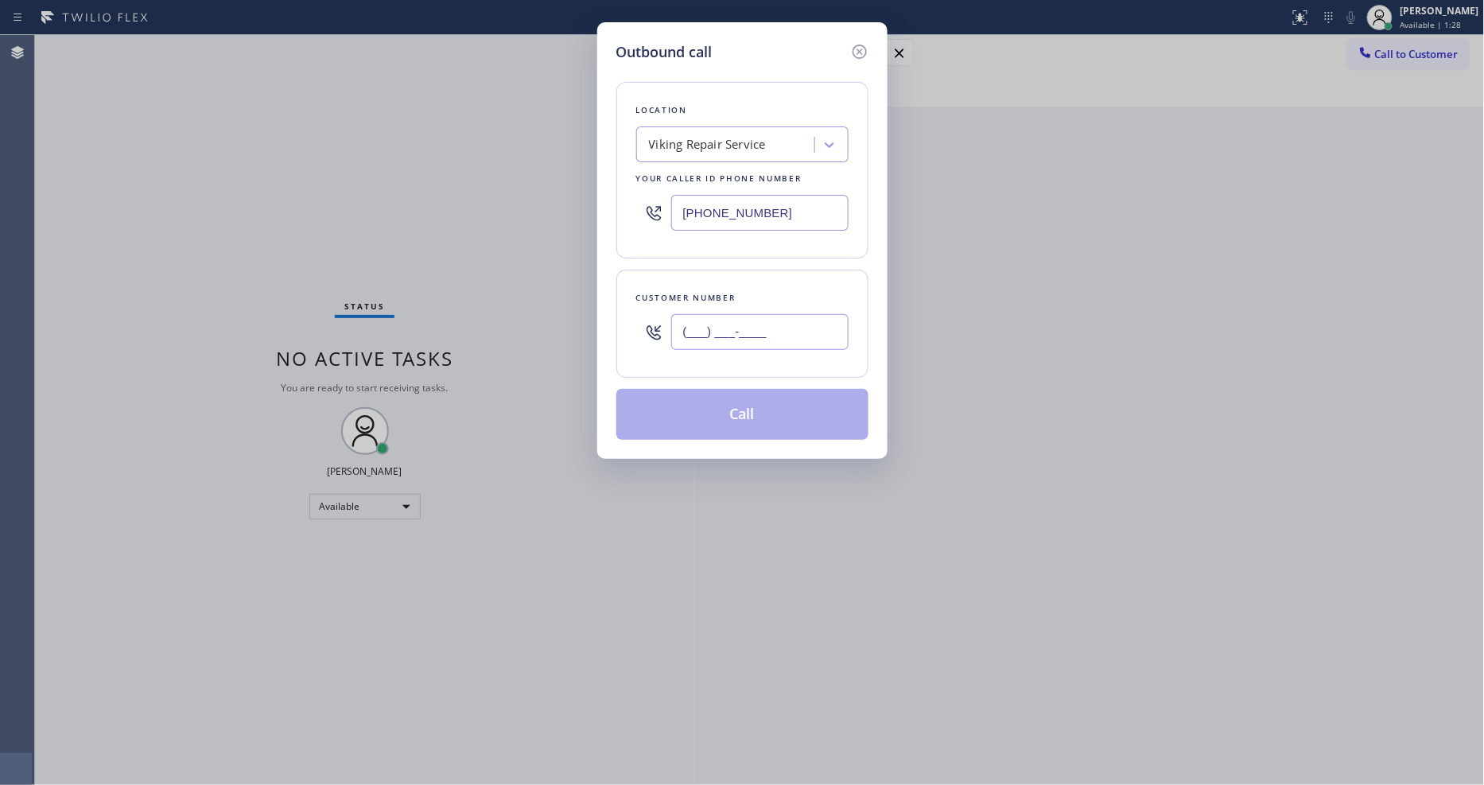
click at [740, 336] on input "(___) ___-____" at bounding box center [759, 332] width 177 height 36
paste input "623) 806-0207"
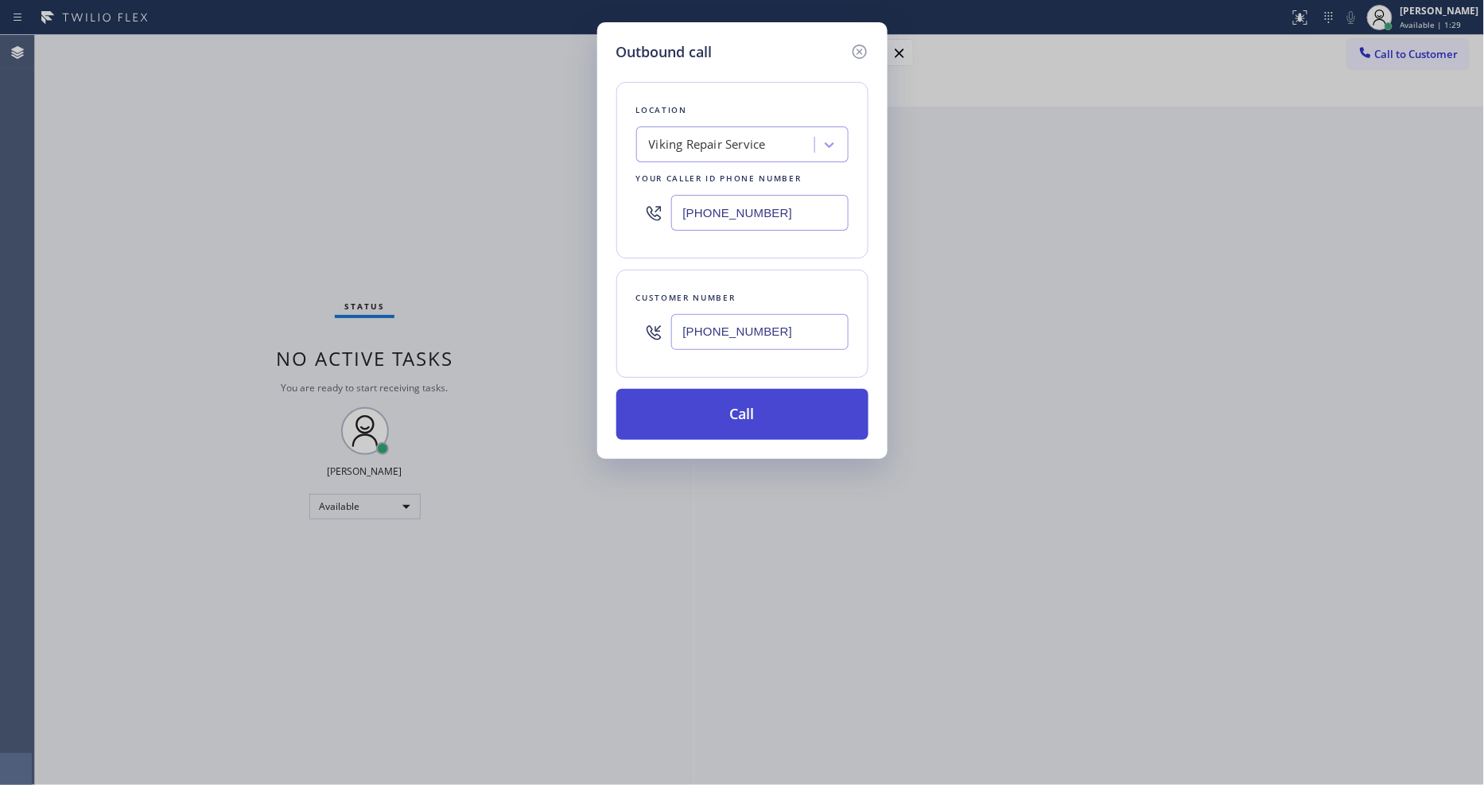
type input "(623) 806-0207"
click at [680, 402] on button "Call" at bounding box center [742, 414] width 252 height 51
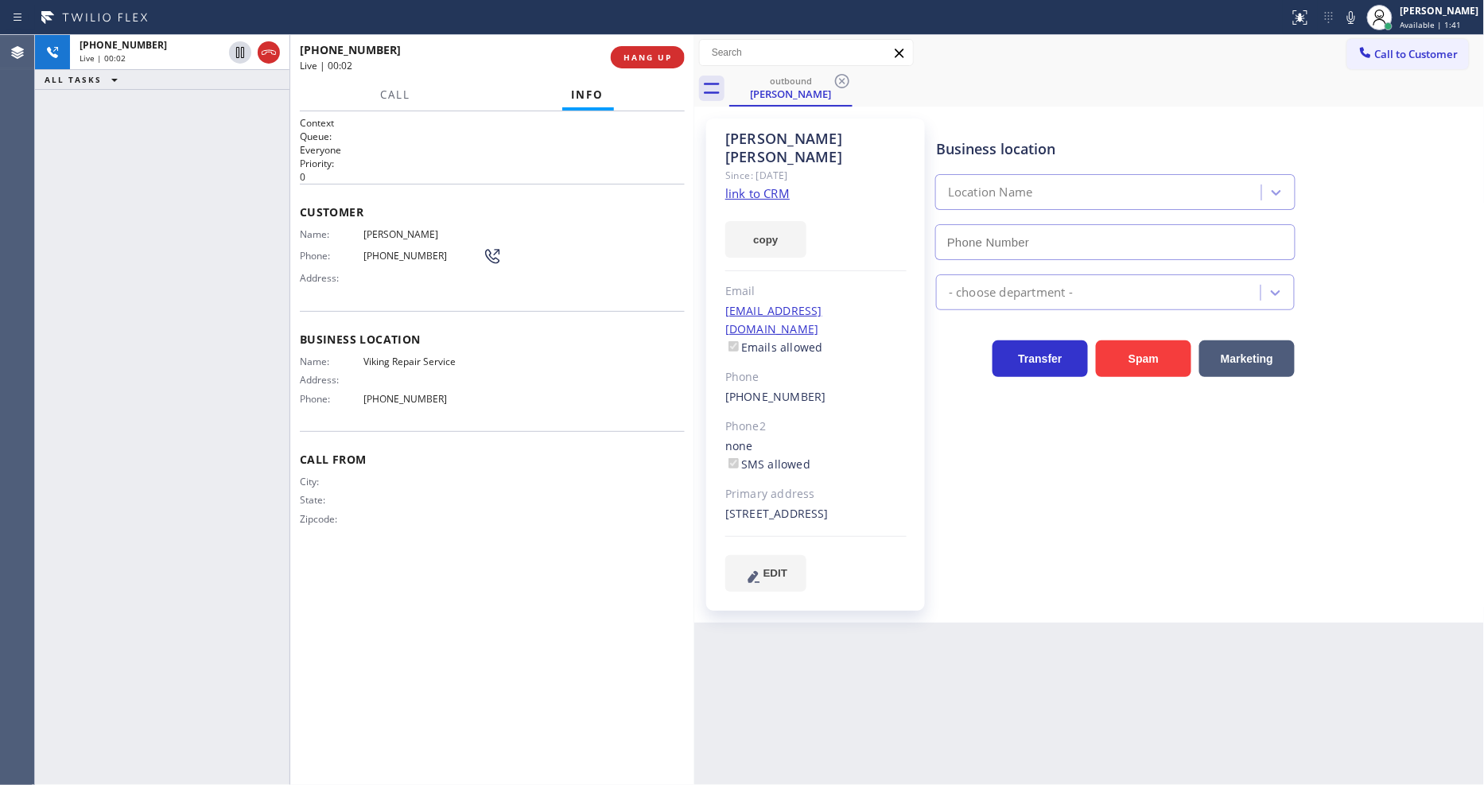
type input "(602) 878-4370"
click at [743, 185] on link "link to CRM" at bounding box center [757, 193] width 64 height 16
click at [378, 240] on div "Name: Tony Chavez Phone: (623) 806-0207 Address:" at bounding box center [401, 259] width 202 height 63
click at [377, 254] on span "(623) 806-0207" at bounding box center [422, 256] width 119 height 12
click at [377, 255] on span "(623) 806-0207" at bounding box center [422, 256] width 119 height 12
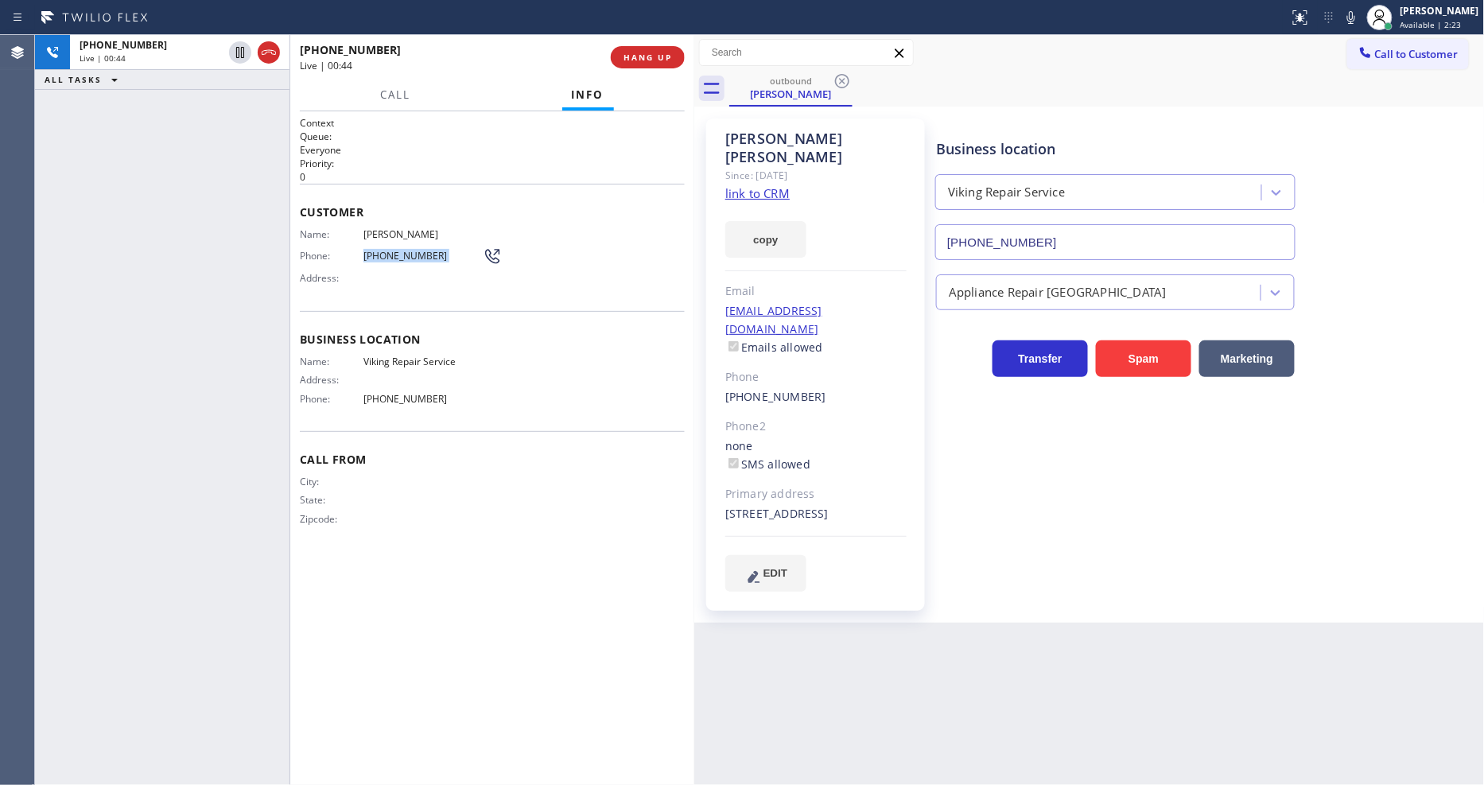
click at [377, 255] on span "(623) 806-0207" at bounding box center [422, 256] width 119 height 12
copy div "(623) 806-0207"
click at [654, 52] on span "HANG UP" at bounding box center [647, 57] width 49 height 11
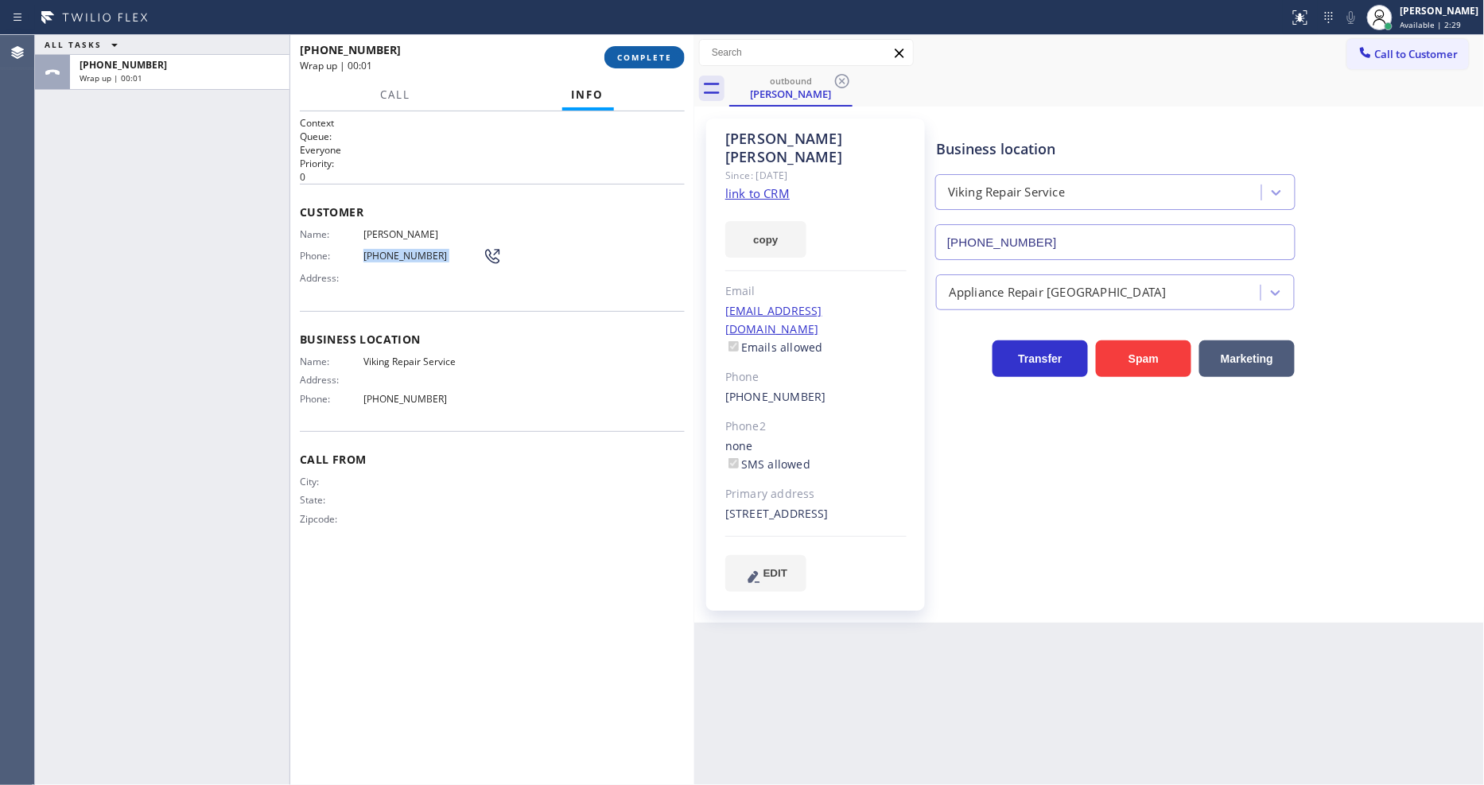
click at [654, 52] on span "COMPLETE" at bounding box center [644, 57] width 55 height 11
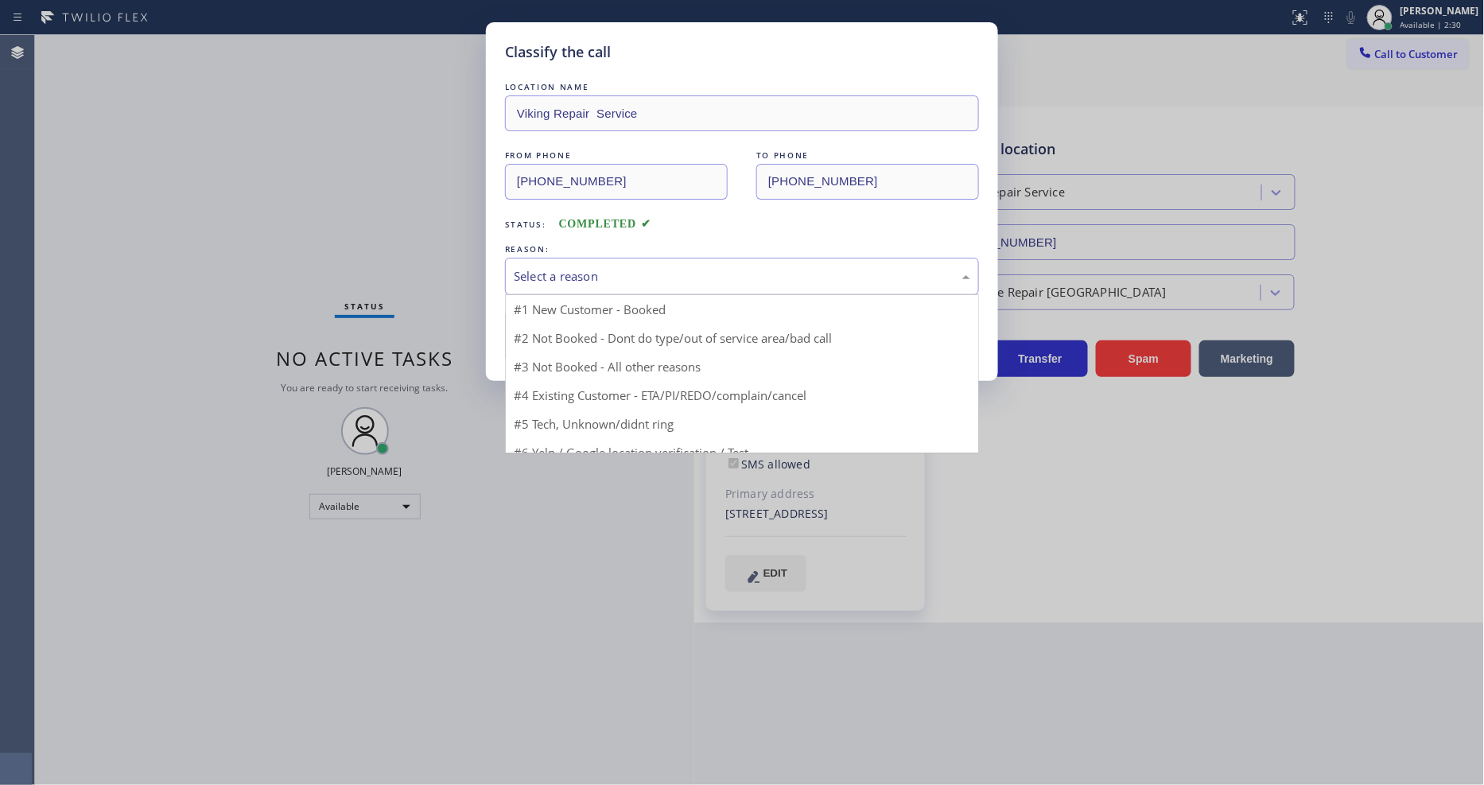
click at [554, 267] on div "Select a reason" at bounding box center [742, 276] width 456 height 18
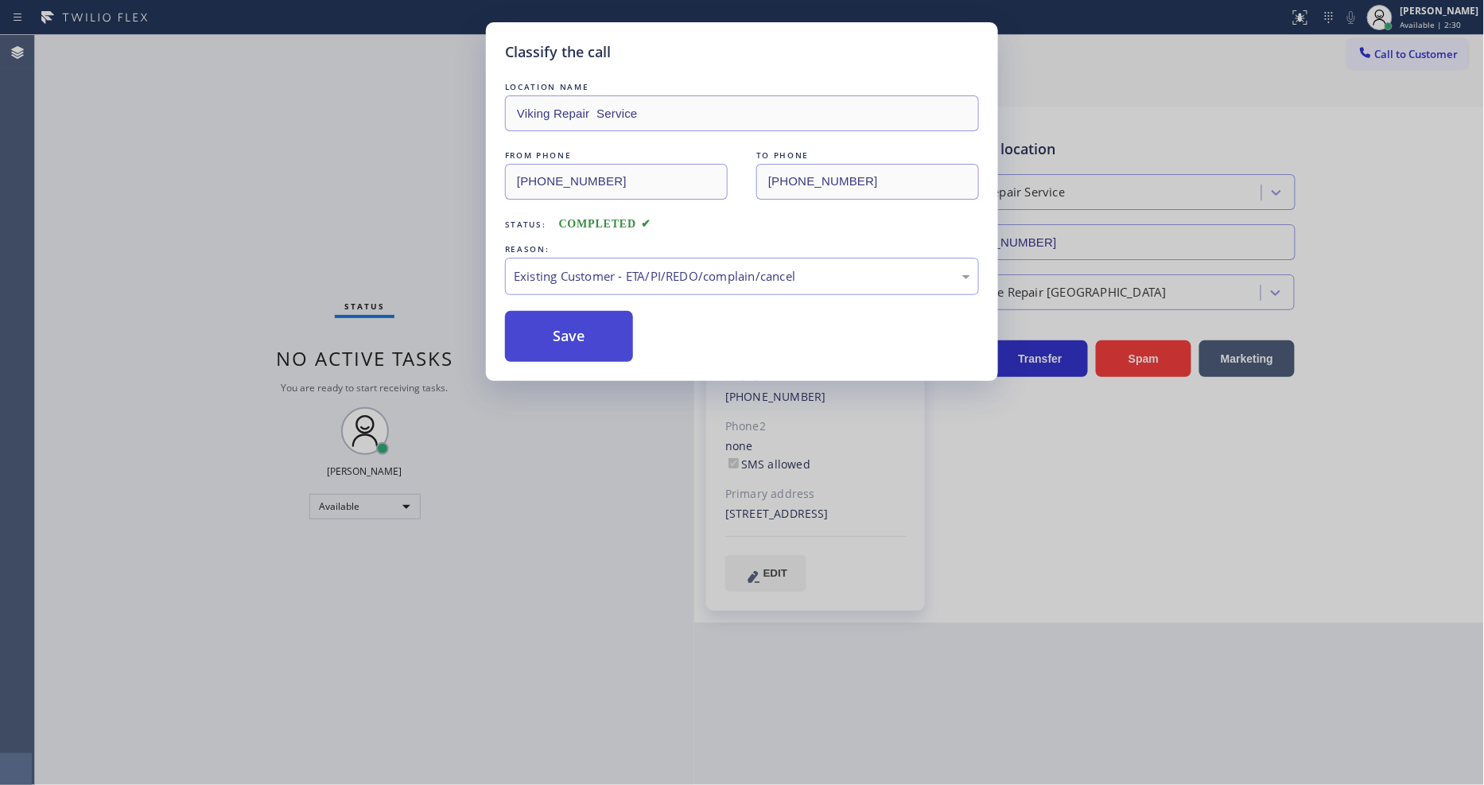
click at [552, 316] on button "Save" at bounding box center [569, 336] width 128 height 51
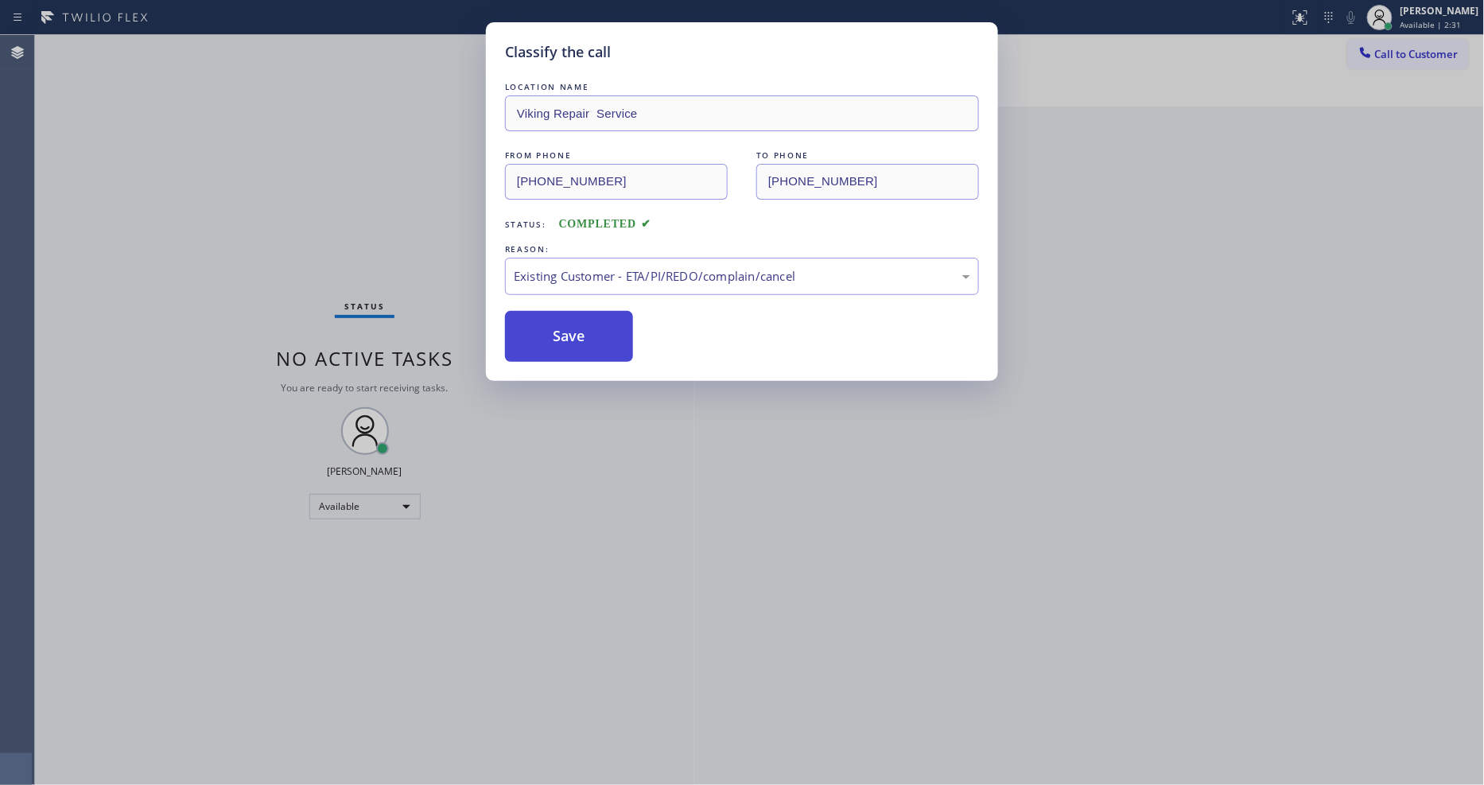
click at [552, 316] on button "Save" at bounding box center [569, 336] width 128 height 51
drag, startPoint x: 552, startPoint y: 316, endPoint x: 1067, endPoint y: 180, distance: 533.1
click at [553, 316] on button "Save" at bounding box center [569, 336] width 128 height 51
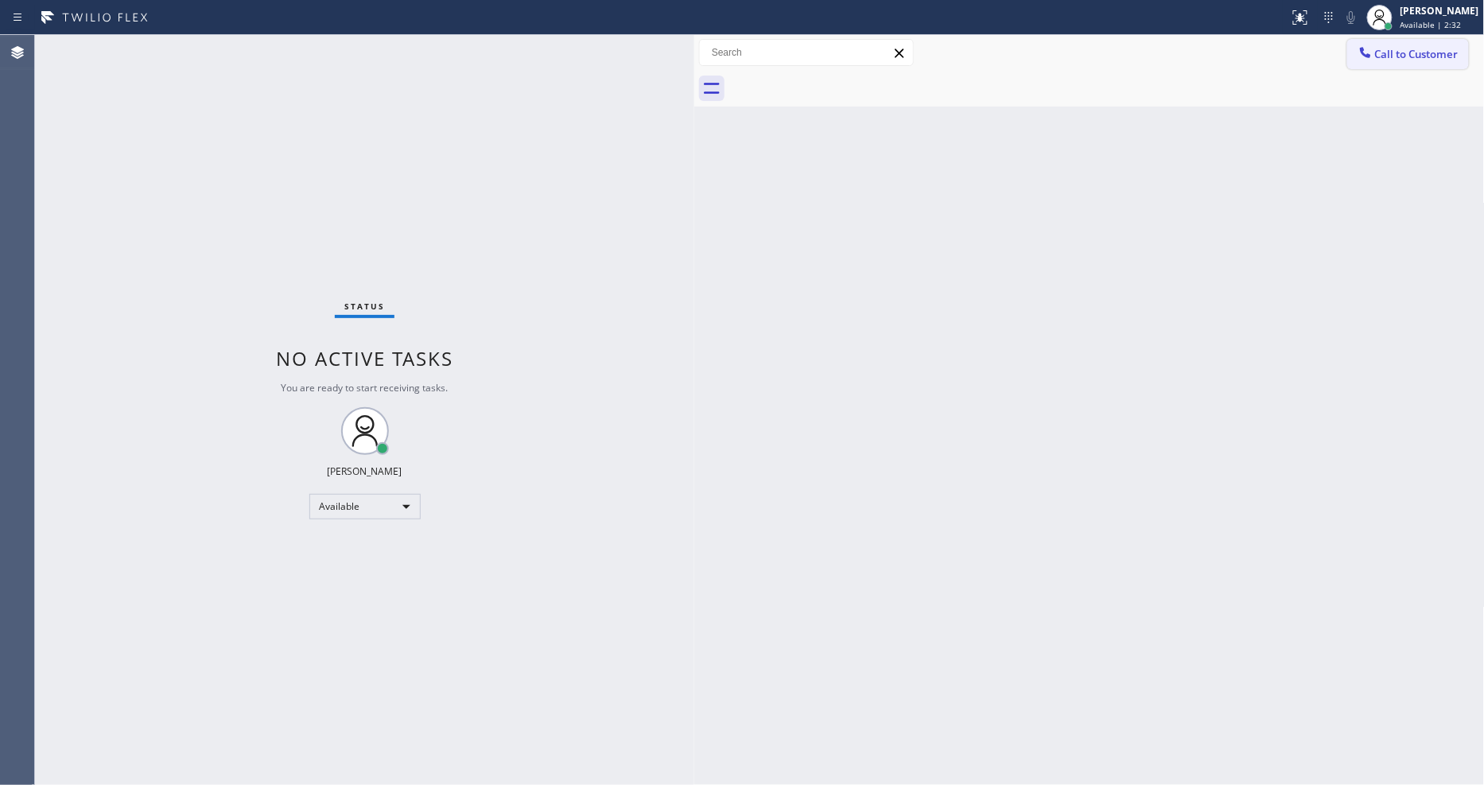
click at [1451, 52] on button "Call to Customer" at bounding box center [1408, 54] width 122 height 30
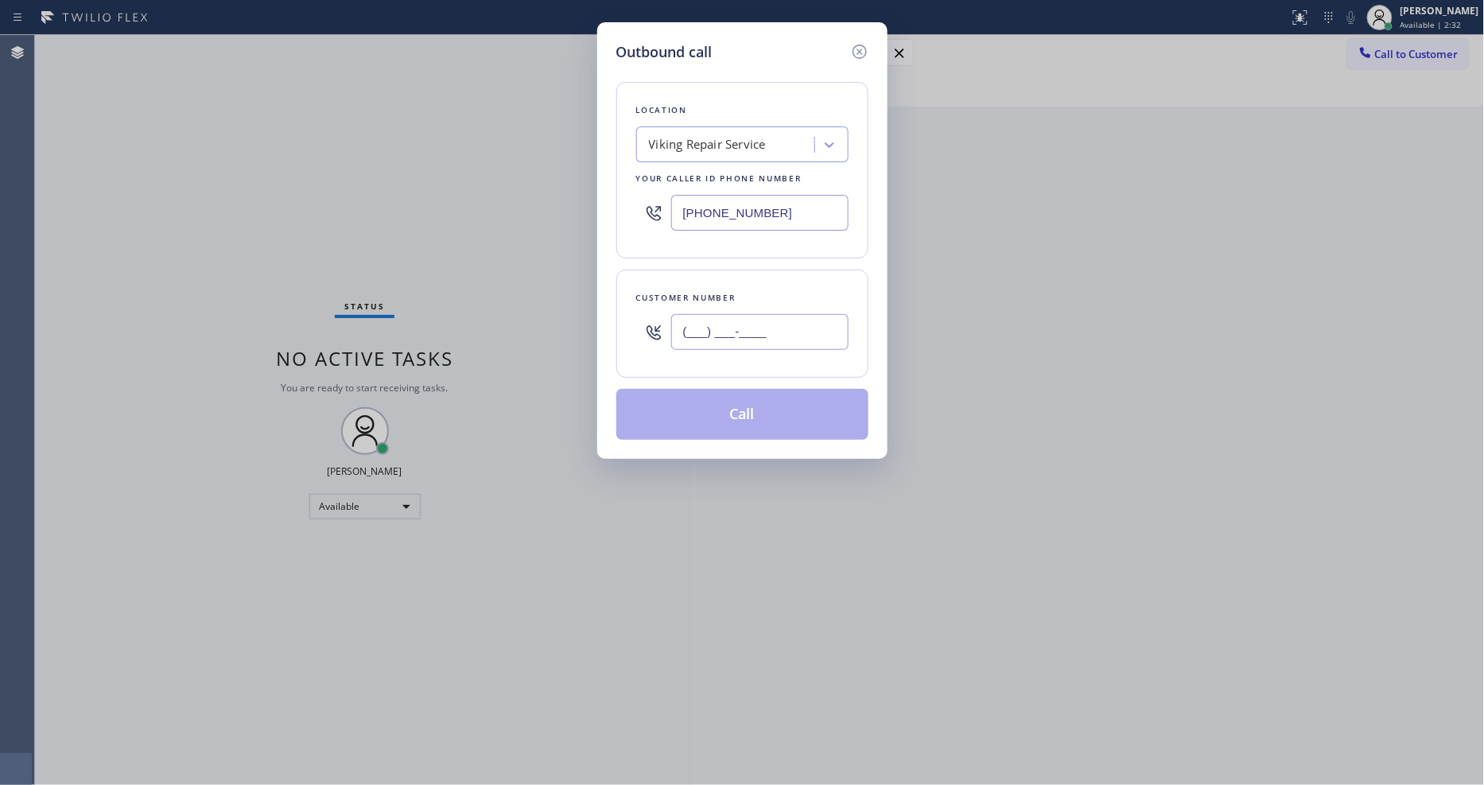
click at [696, 322] on input "(___) ___-____" at bounding box center [759, 332] width 177 height 36
paste input "623) 806-0207"
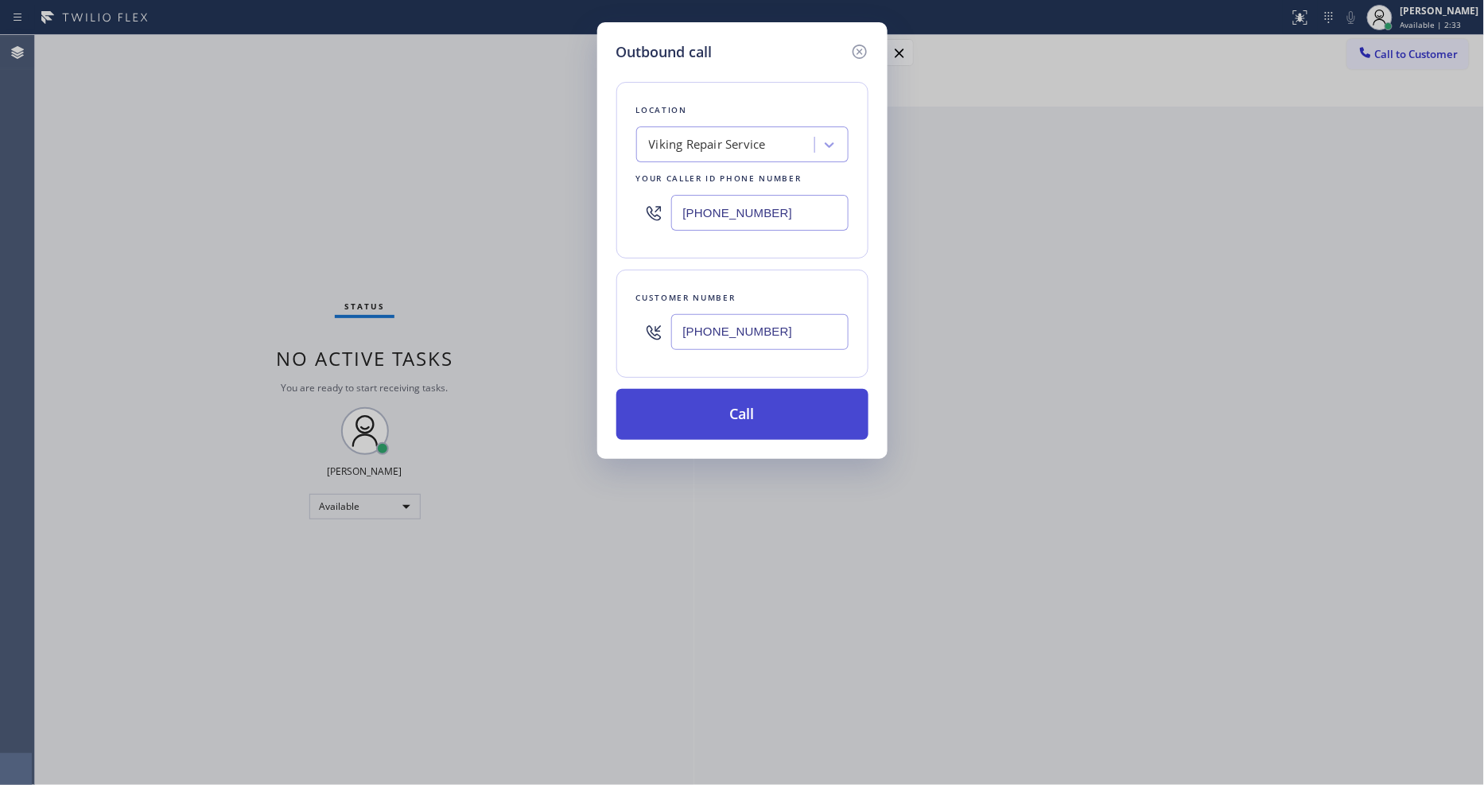
type input "(623) 806-0207"
click at [692, 404] on button "Call" at bounding box center [742, 414] width 252 height 51
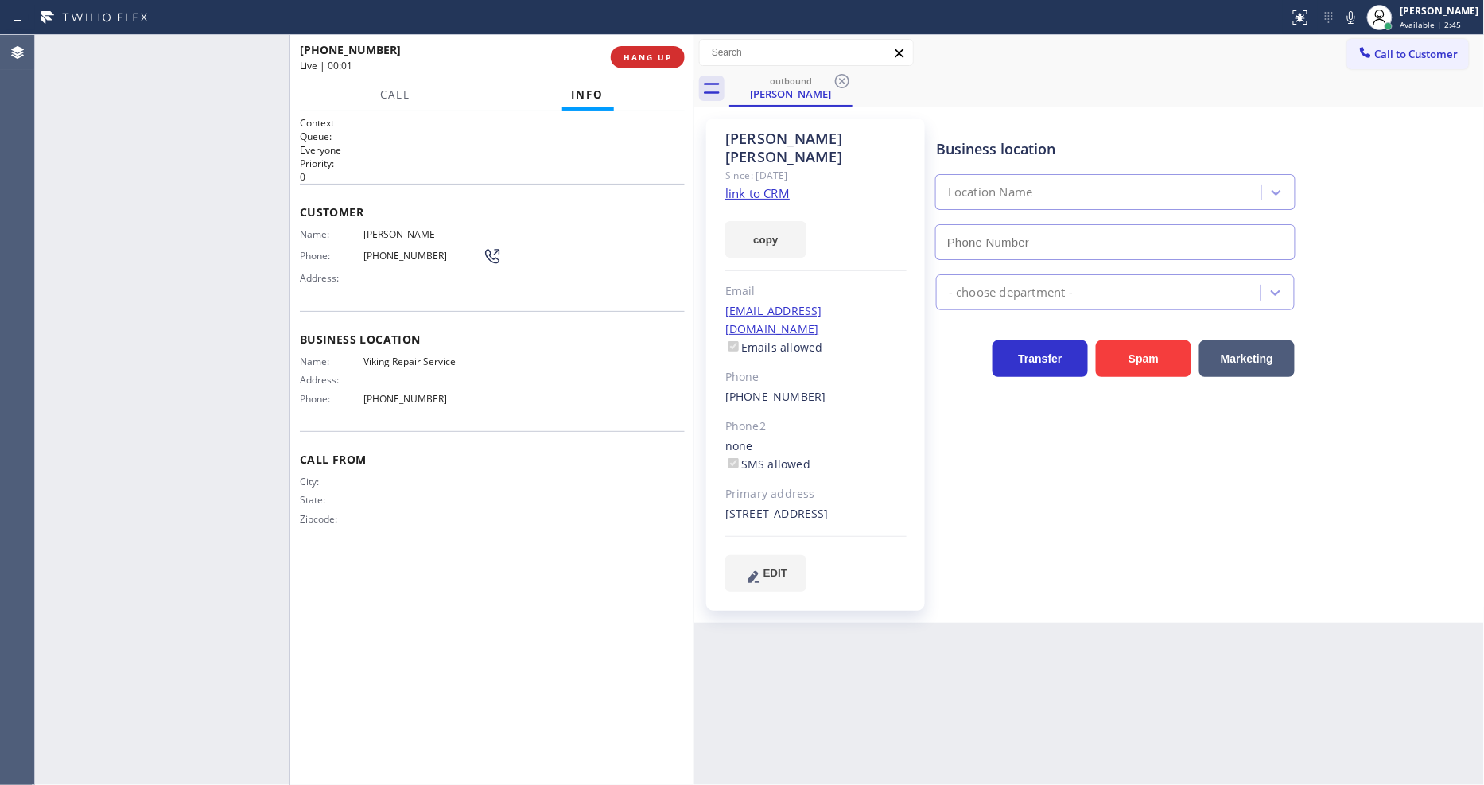
type input "(602) 878-4370"
click at [668, 42] on div "+16238060207 Live | 00:04 HANG UP" at bounding box center [492, 57] width 385 height 41
click at [664, 61] on span "HANG UP" at bounding box center [647, 57] width 49 height 11
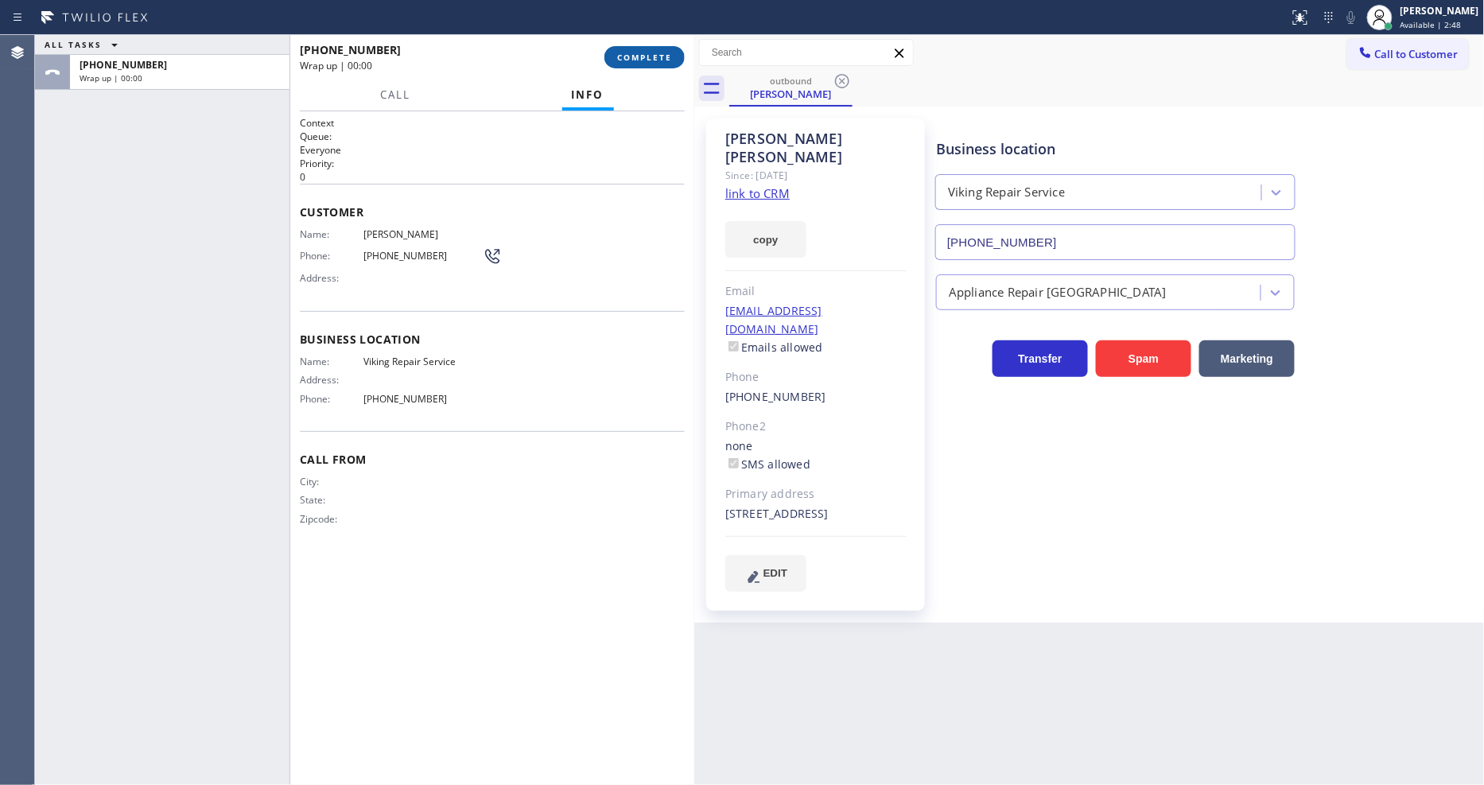
click at [664, 61] on span "COMPLETE" at bounding box center [644, 57] width 55 height 11
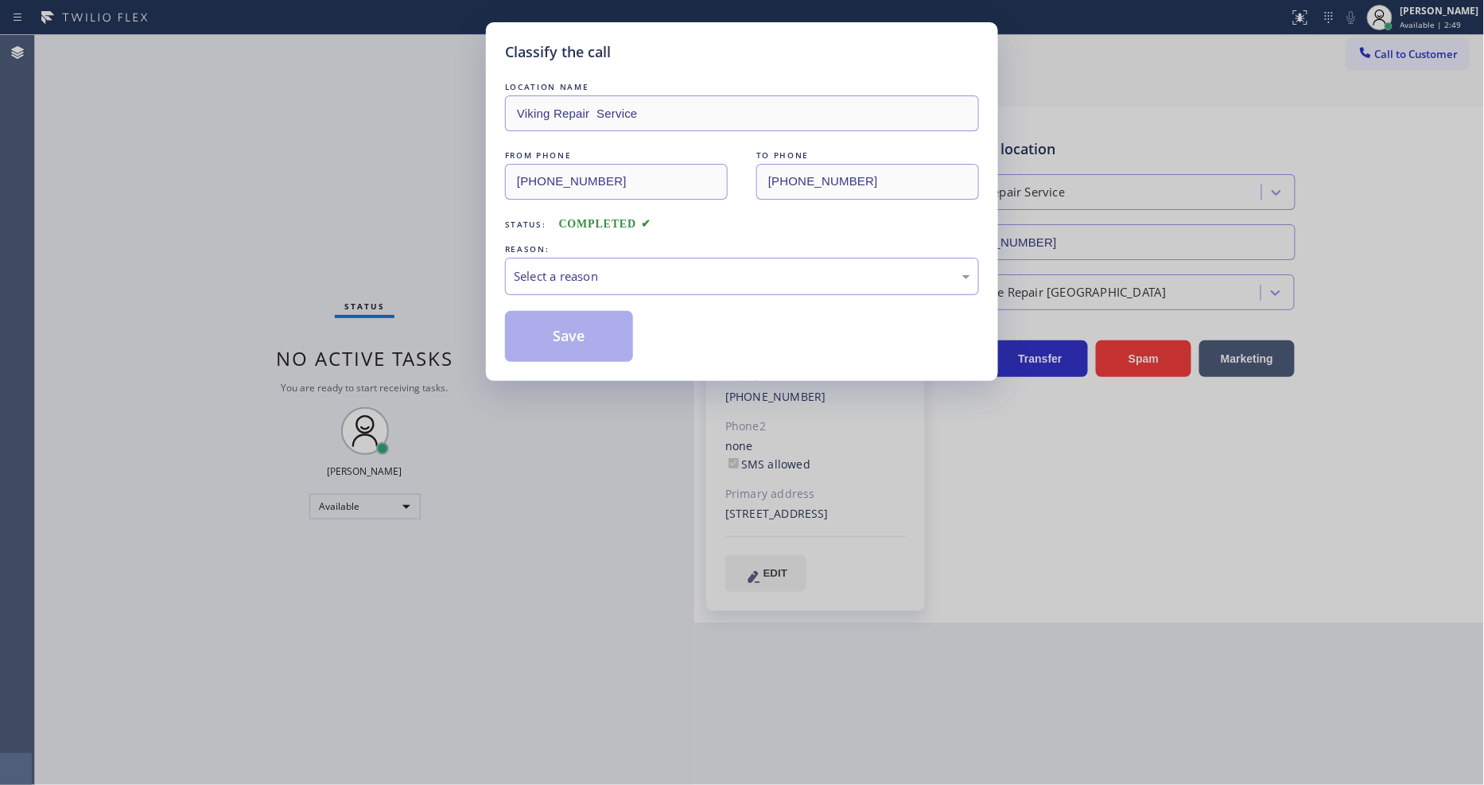
click at [576, 267] on div "Select a reason" at bounding box center [742, 276] width 456 height 18
click at [573, 331] on button "Save" at bounding box center [569, 336] width 128 height 51
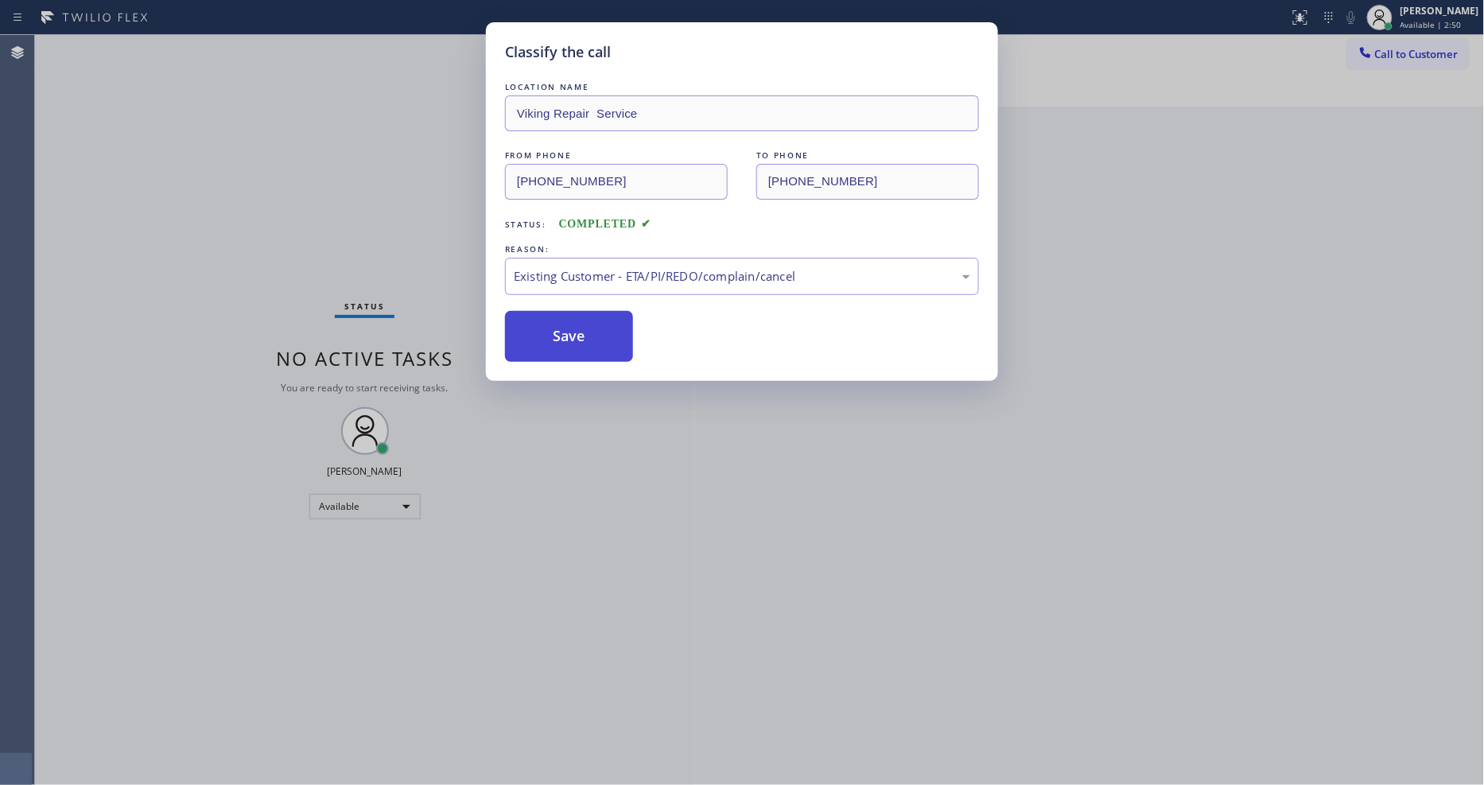
click at [573, 331] on button "Save" at bounding box center [569, 336] width 128 height 51
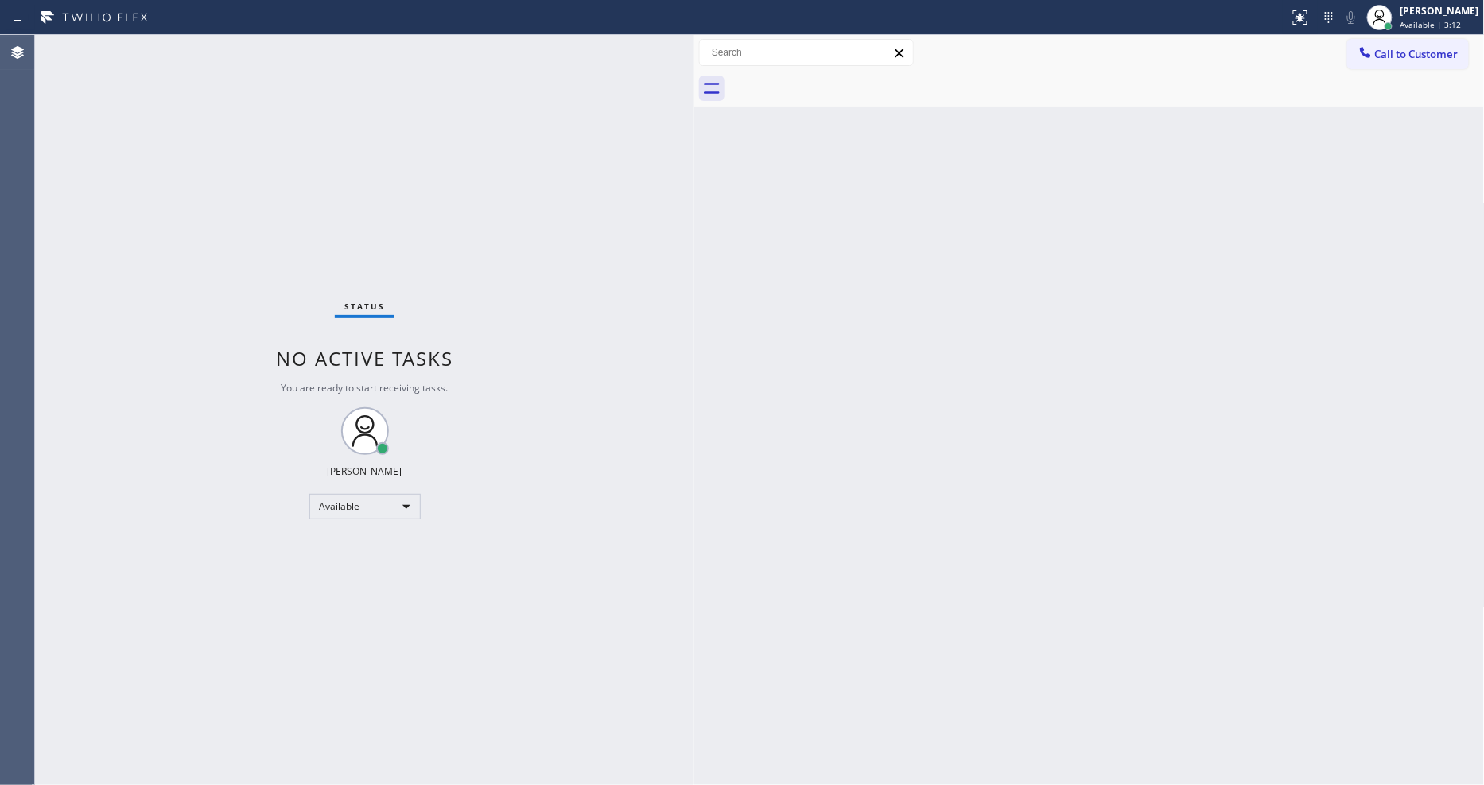
click at [210, 35] on div "Status No active tasks You are ready to start receiving tasks. [PERSON_NAME] Av…" at bounding box center [364, 410] width 659 height 750
click at [221, 36] on div "Status No active tasks You are ready to start receiving tasks. [PERSON_NAME] Av…" at bounding box center [364, 410] width 659 height 750
click at [223, 46] on div "Status No active tasks You are ready to start receiving tasks. [PERSON_NAME] Av…" at bounding box center [364, 410] width 659 height 750
click at [233, 58] on div "Status No active tasks You are ready to start receiving tasks. [PERSON_NAME] Av…" at bounding box center [364, 410] width 659 height 750
click at [173, 60] on div "Status No active tasks You are ready to start receiving tasks. [PERSON_NAME] Av…" at bounding box center [364, 410] width 659 height 750
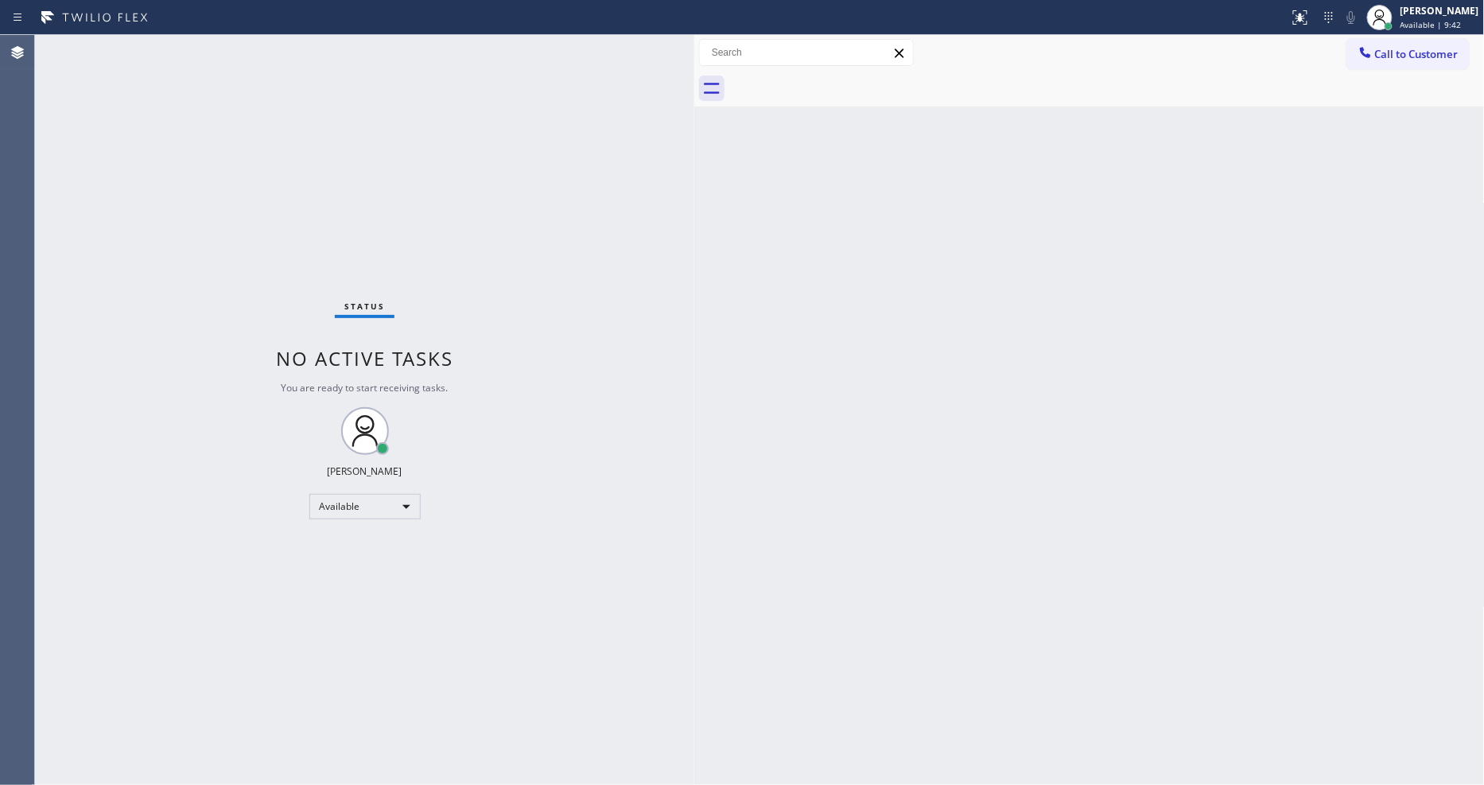
click at [177, 41] on div "Status No active tasks You are ready to start receiving tasks. [PERSON_NAME] Av…" at bounding box center [364, 410] width 659 height 750
click at [208, 42] on div "Status No active tasks You are ready to start receiving tasks. [PERSON_NAME] Av…" at bounding box center [364, 410] width 659 height 750
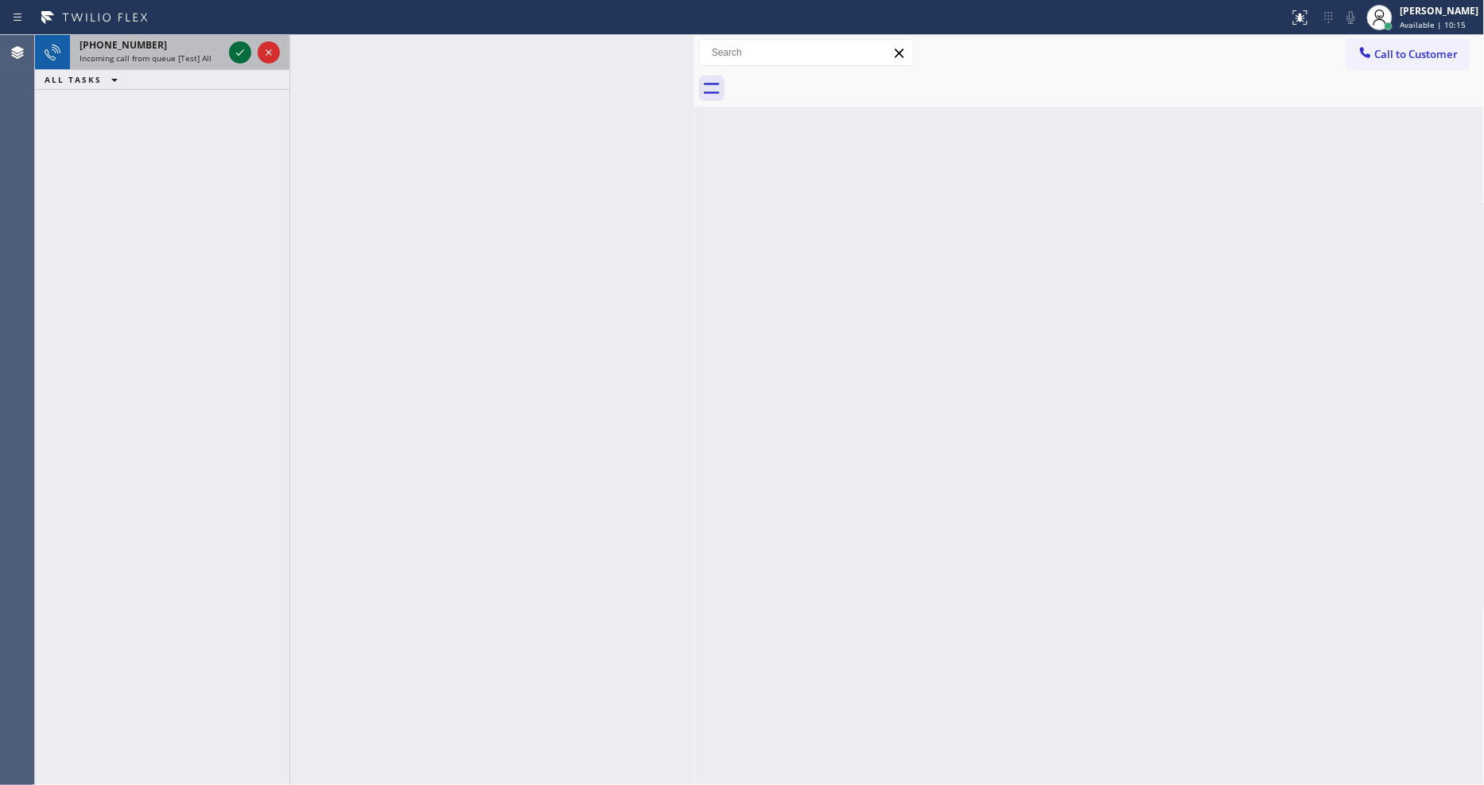
click at [242, 45] on icon at bounding box center [240, 52] width 19 height 19
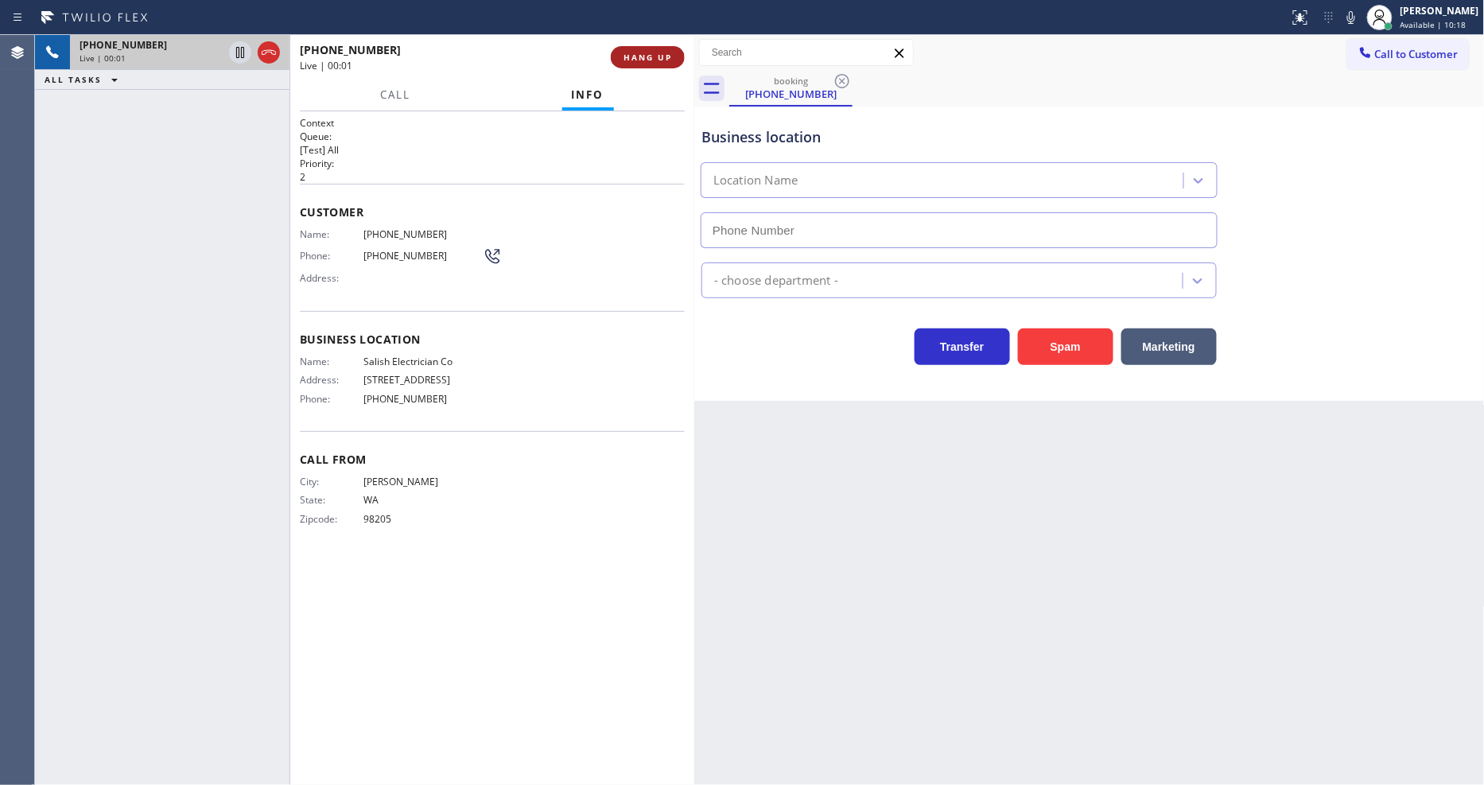
type input "(425) 400-2845"
click at [617, 56] on button "HANG UP" at bounding box center [648, 57] width 74 height 22
click at [623, 52] on span "HANG UP" at bounding box center [647, 57] width 49 height 11
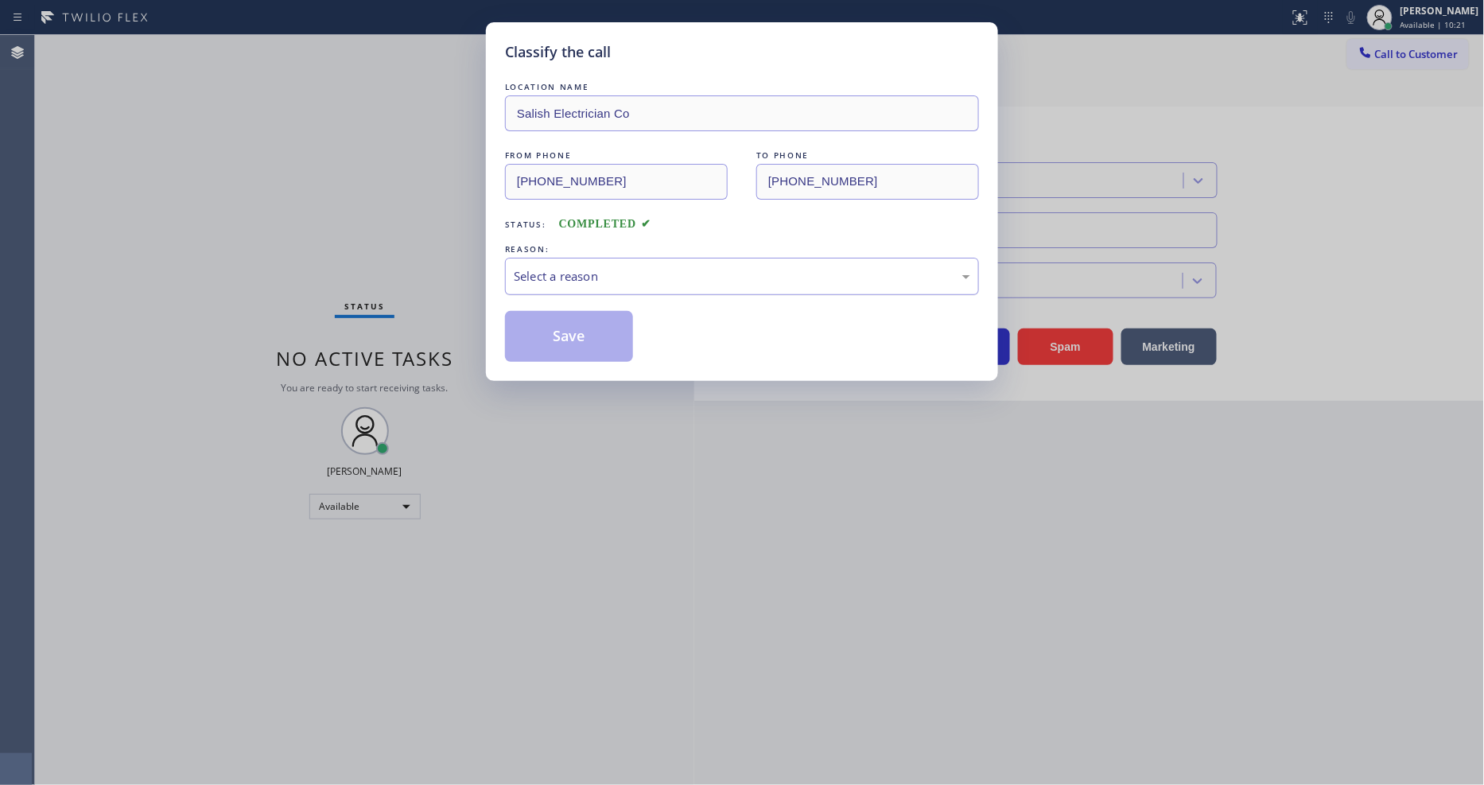
click at [563, 274] on div "Select a reason" at bounding box center [742, 276] width 456 height 18
click at [568, 316] on button "Save" at bounding box center [569, 336] width 128 height 51
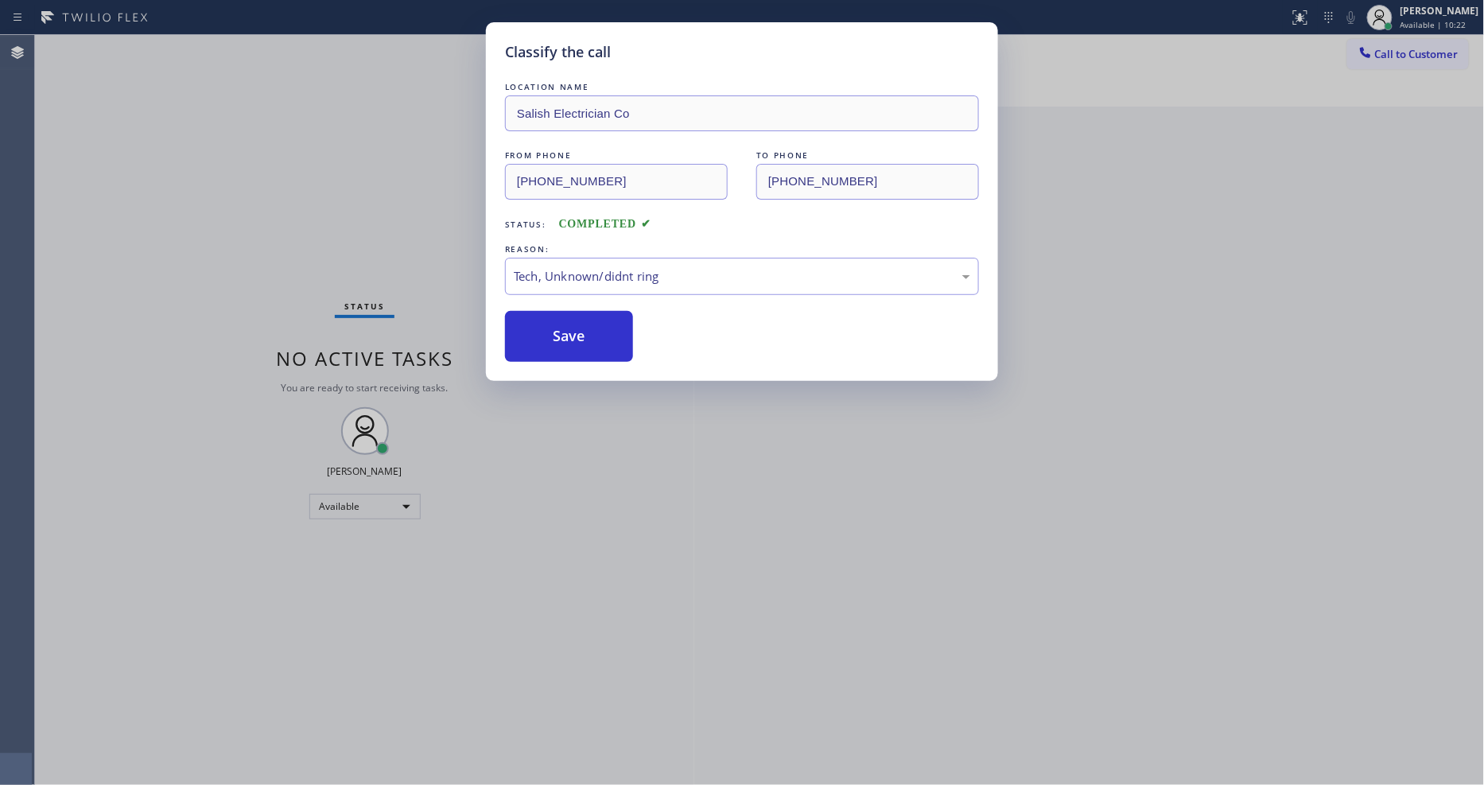
drag, startPoint x: 568, startPoint y: 316, endPoint x: 424, endPoint y: 653, distance: 365.9
click at [567, 316] on button "Save" at bounding box center [569, 336] width 128 height 51
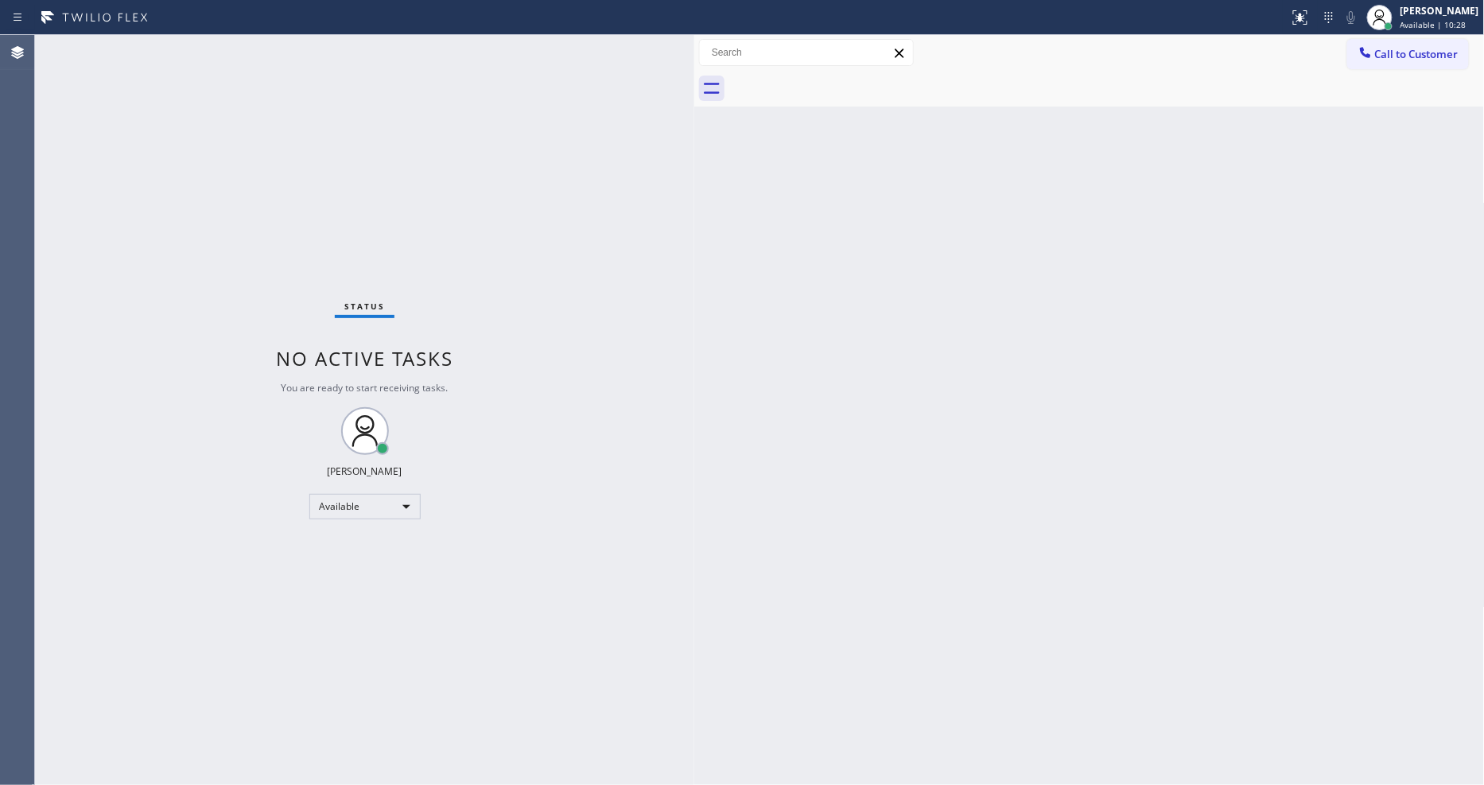
click at [217, 45] on div "Status No active tasks You are ready to start receiving tasks. [PERSON_NAME] Av…" at bounding box center [364, 410] width 659 height 750
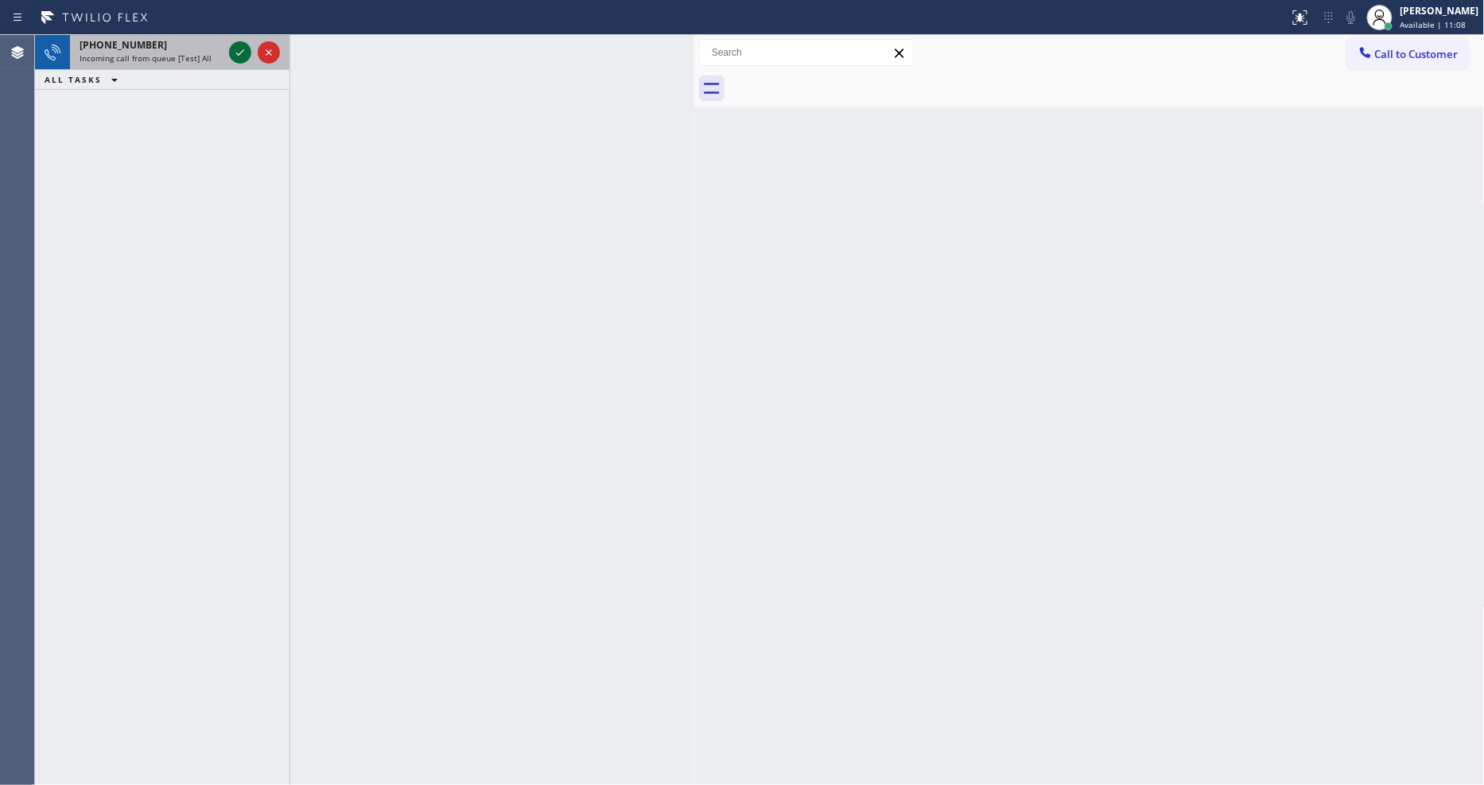
click at [237, 52] on icon at bounding box center [240, 52] width 19 height 19
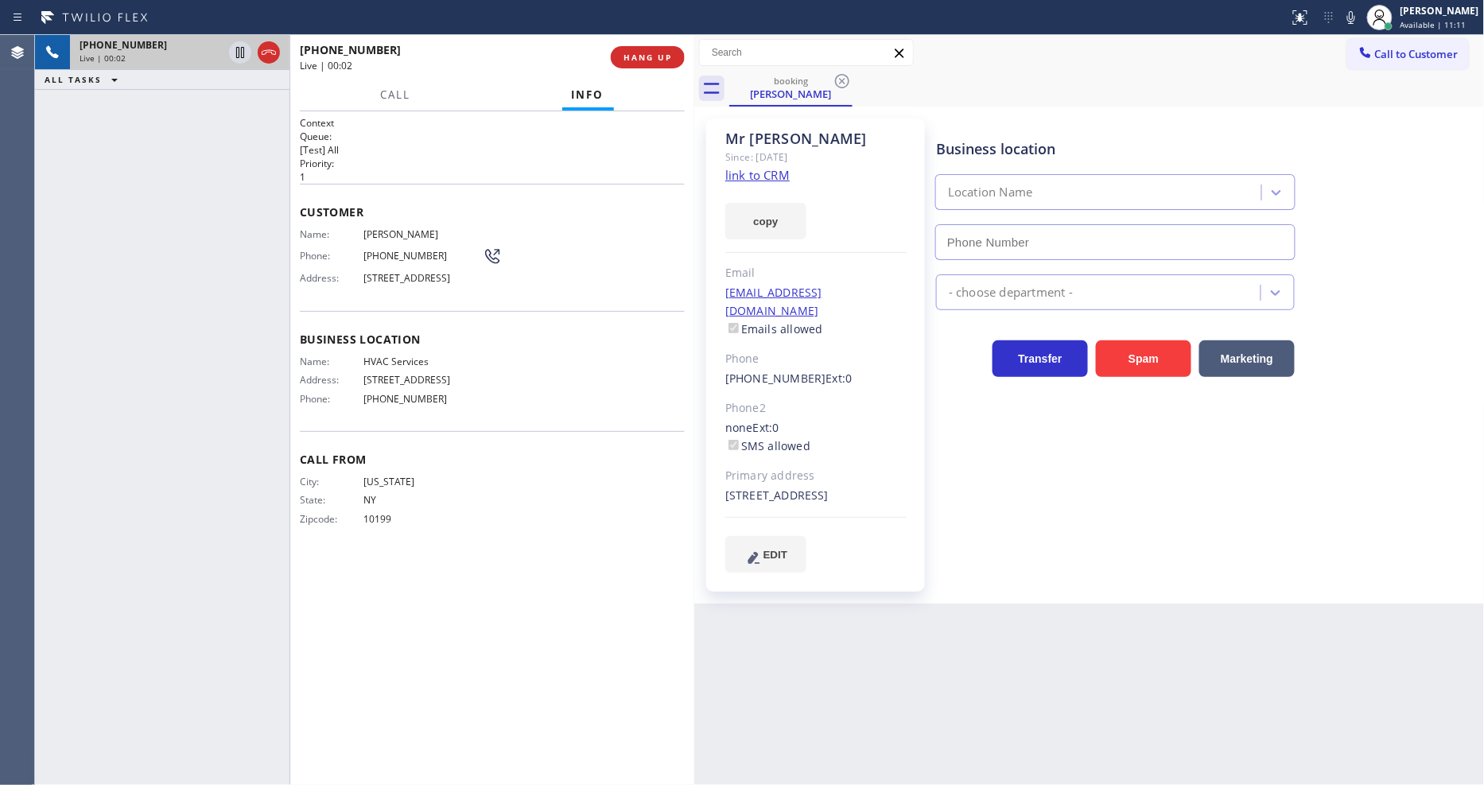
type input "(718) 340-3383"
click at [754, 172] on link "link to CRM" at bounding box center [757, 175] width 64 height 16
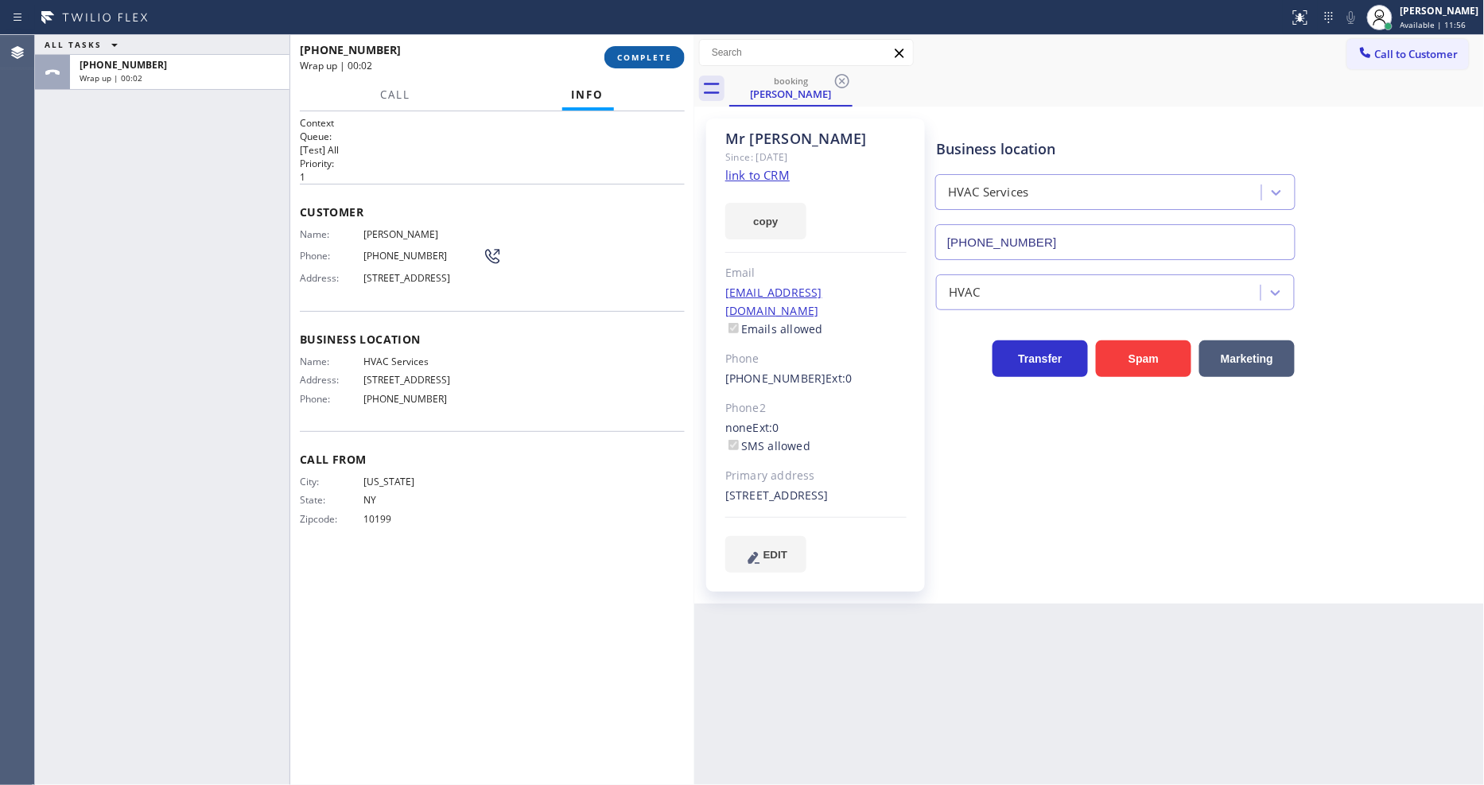
click at [629, 58] on span "COMPLETE" at bounding box center [644, 57] width 55 height 11
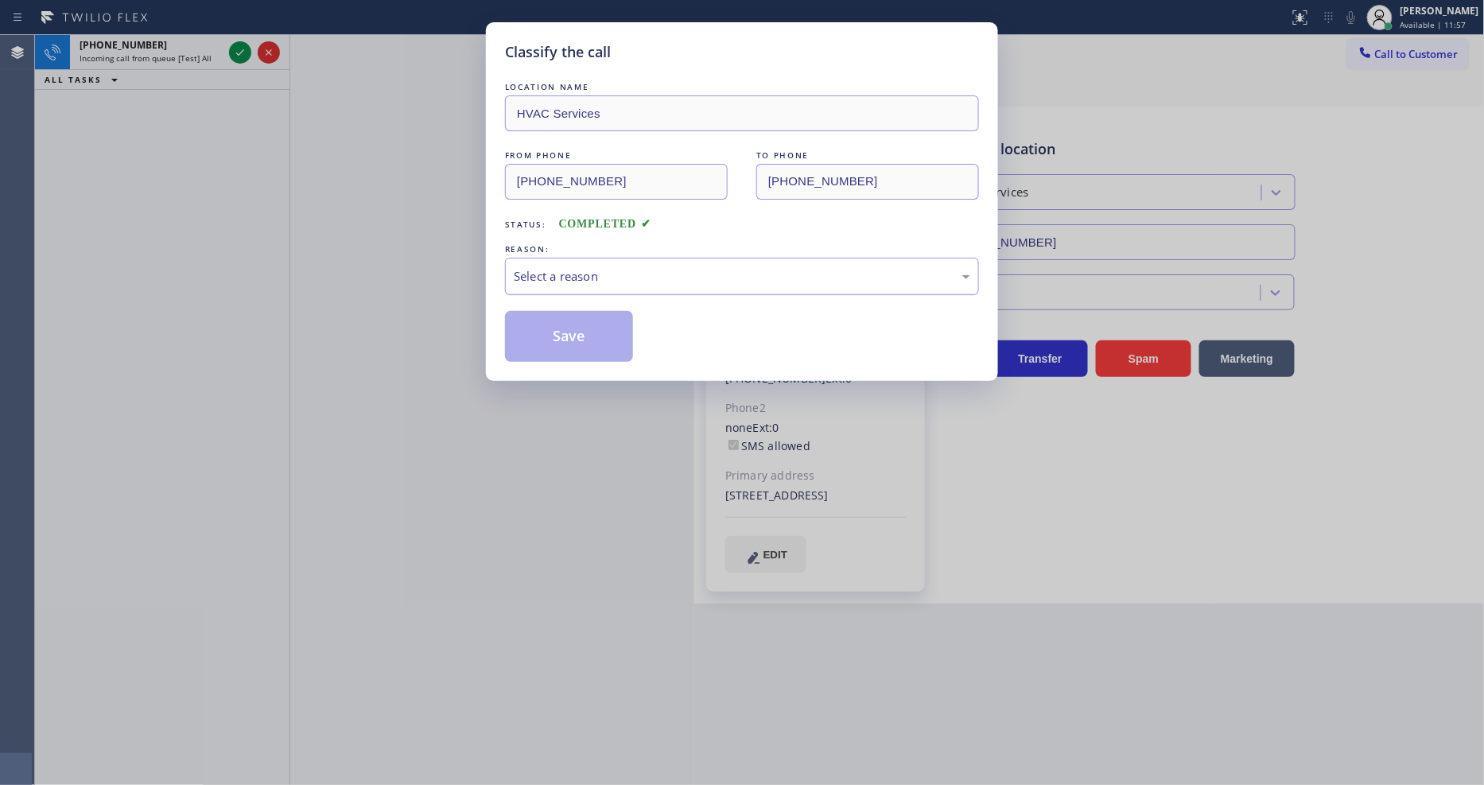
click at [568, 258] on div "Select a reason" at bounding box center [742, 276] width 474 height 37
click at [569, 336] on button "Save" at bounding box center [569, 336] width 128 height 51
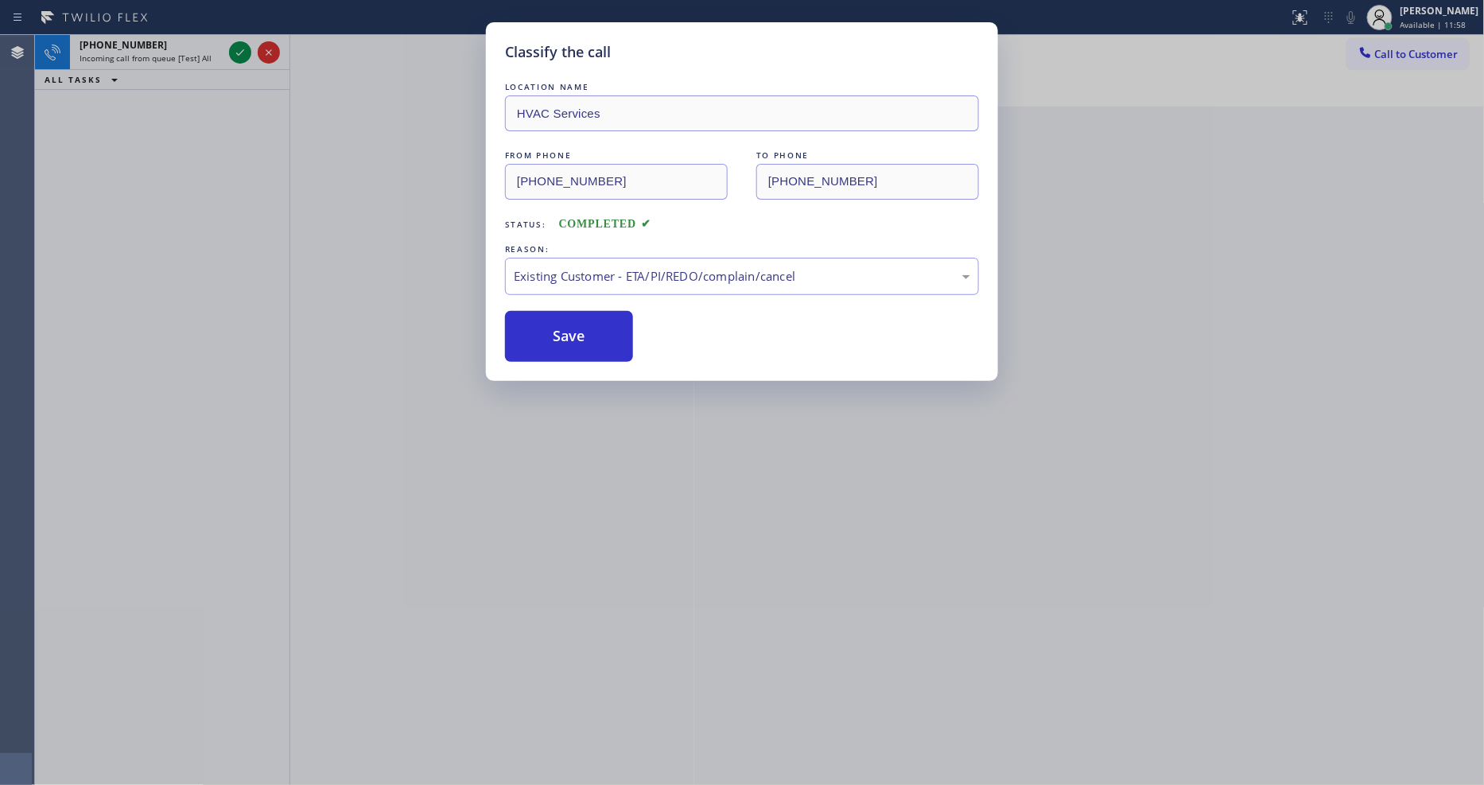
drag, startPoint x: 569, startPoint y: 336, endPoint x: 442, endPoint y: 104, distance: 263.7
click at [569, 335] on button "Save" at bounding box center [569, 336] width 128 height 51
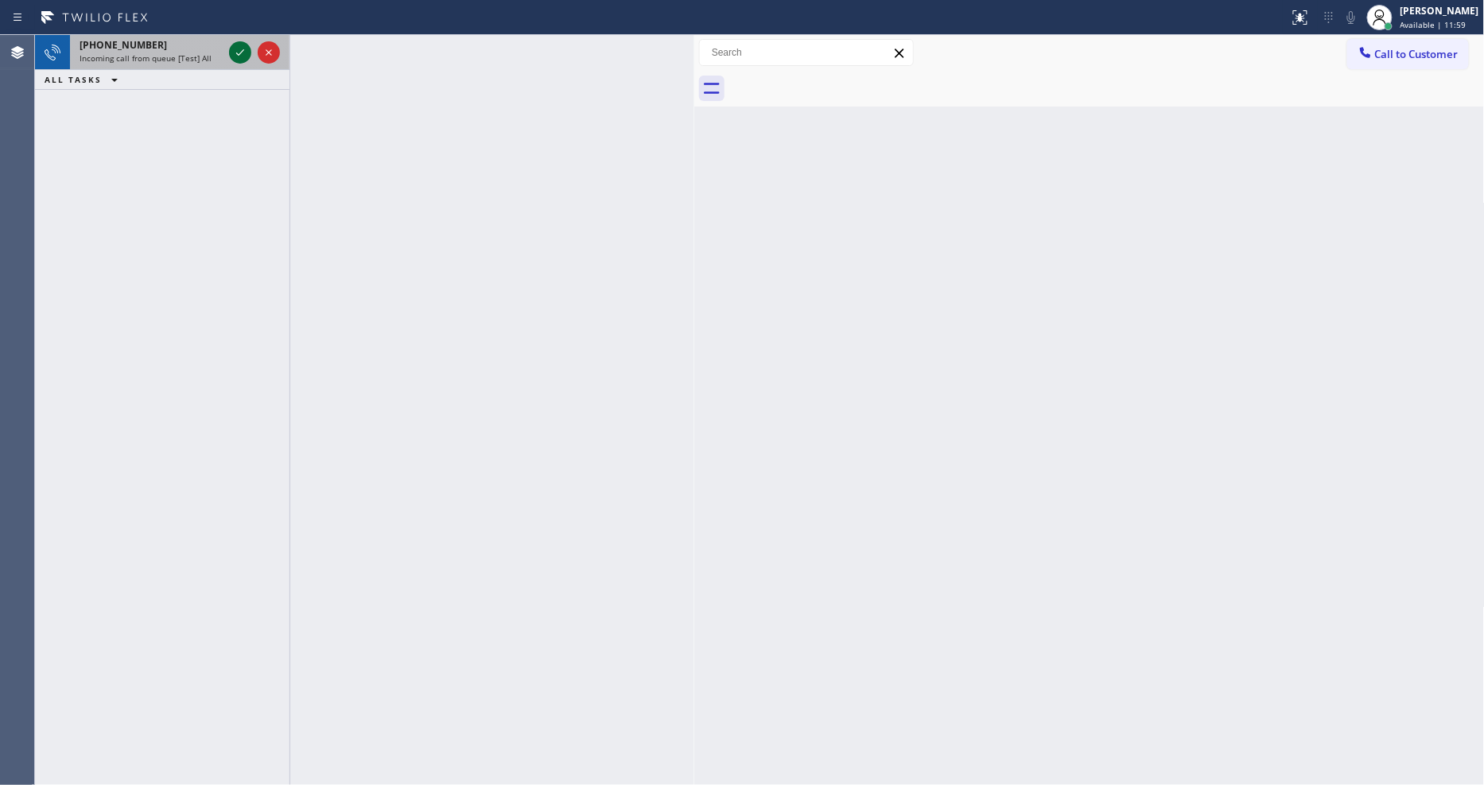
click at [229, 49] on div at bounding box center [240, 52] width 22 height 19
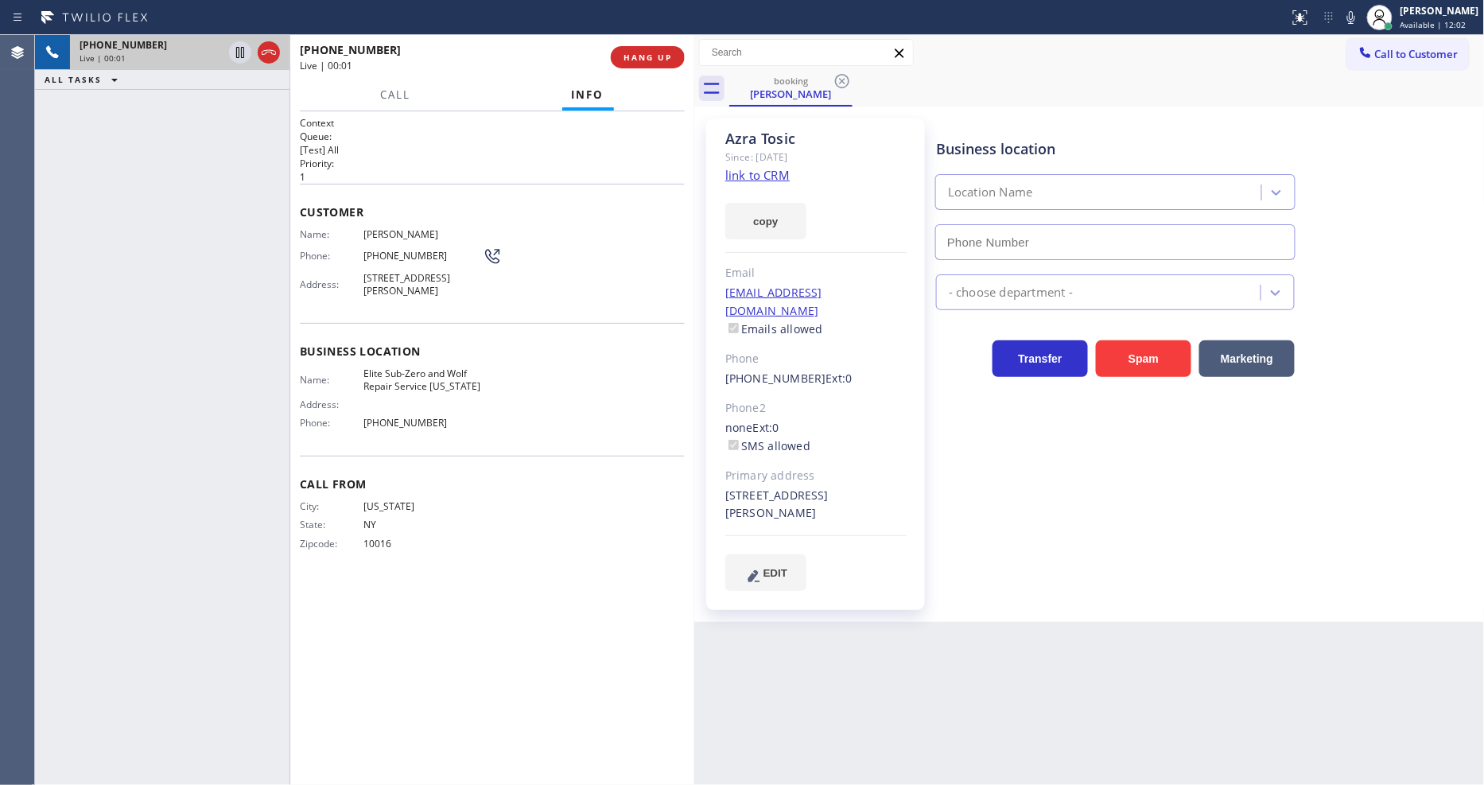
type input "(917) 920-9568"
click at [773, 176] on link "link to CRM" at bounding box center [757, 175] width 64 height 16
drag, startPoint x: 1155, startPoint y: 472, endPoint x: 1060, endPoint y: 375, distance: 135.5
click at [1155, 472] on div "Business location Elite Sub-Zero & Wolf Repair Service New York (917) 920-9568 …" at bounding box center [1207, 354] width 548 height 464
click at [241, 50] on icon at bounding box center [240, 52] width 8 height 11
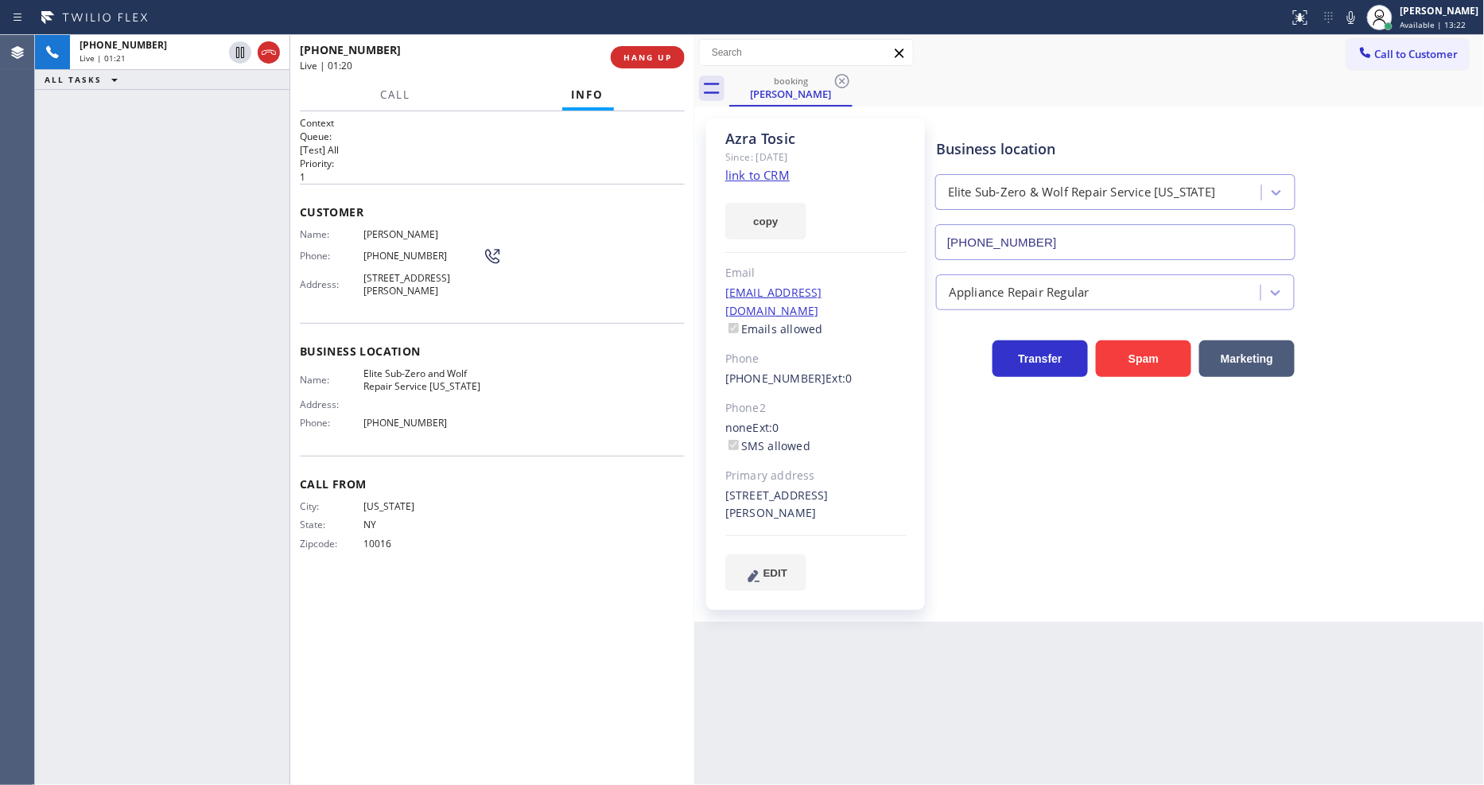
click at [1360, 30] on div "Status report No issues detected If you experience an issue, please download th…" at bounding box center [1383, 17] width 201 height 35
click at [1361, 26] on icon at bounding box center [1350, 17] width 19 height 19
click at [235, 52] on icon at bounding box center [240, 52] width 19 height 19
click at [236, 49] on icon at bounding box center [240, 52] width 19 height 19
click at [1360, 19] on icon at bounding box center [1350, 17] width 19 height 19
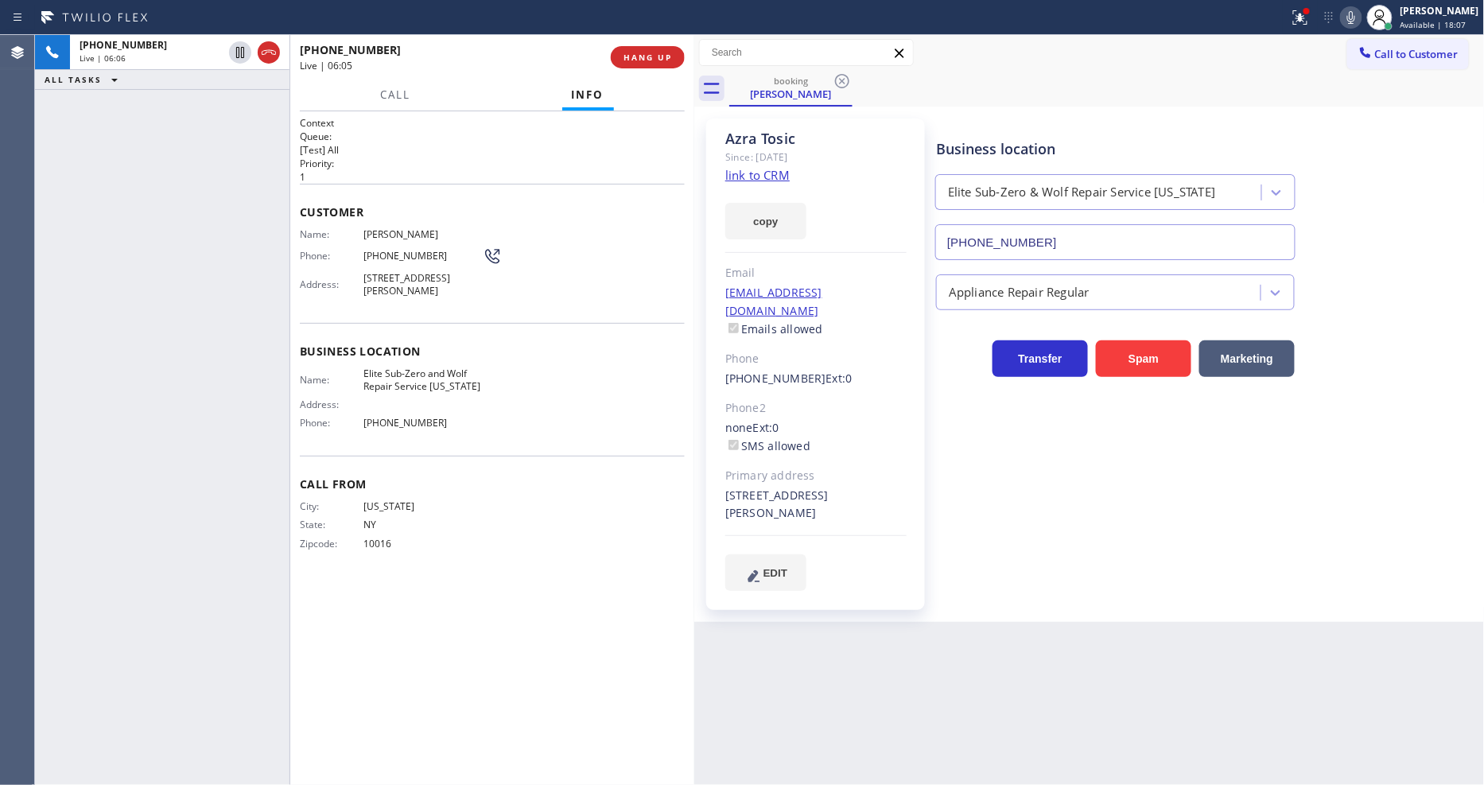
click at [1360, 14] on icon at bounding box center [1350, 17] width 19 height 19
click at [1308, 30] on button at bounding box center [1300, 17] width 35 height 35
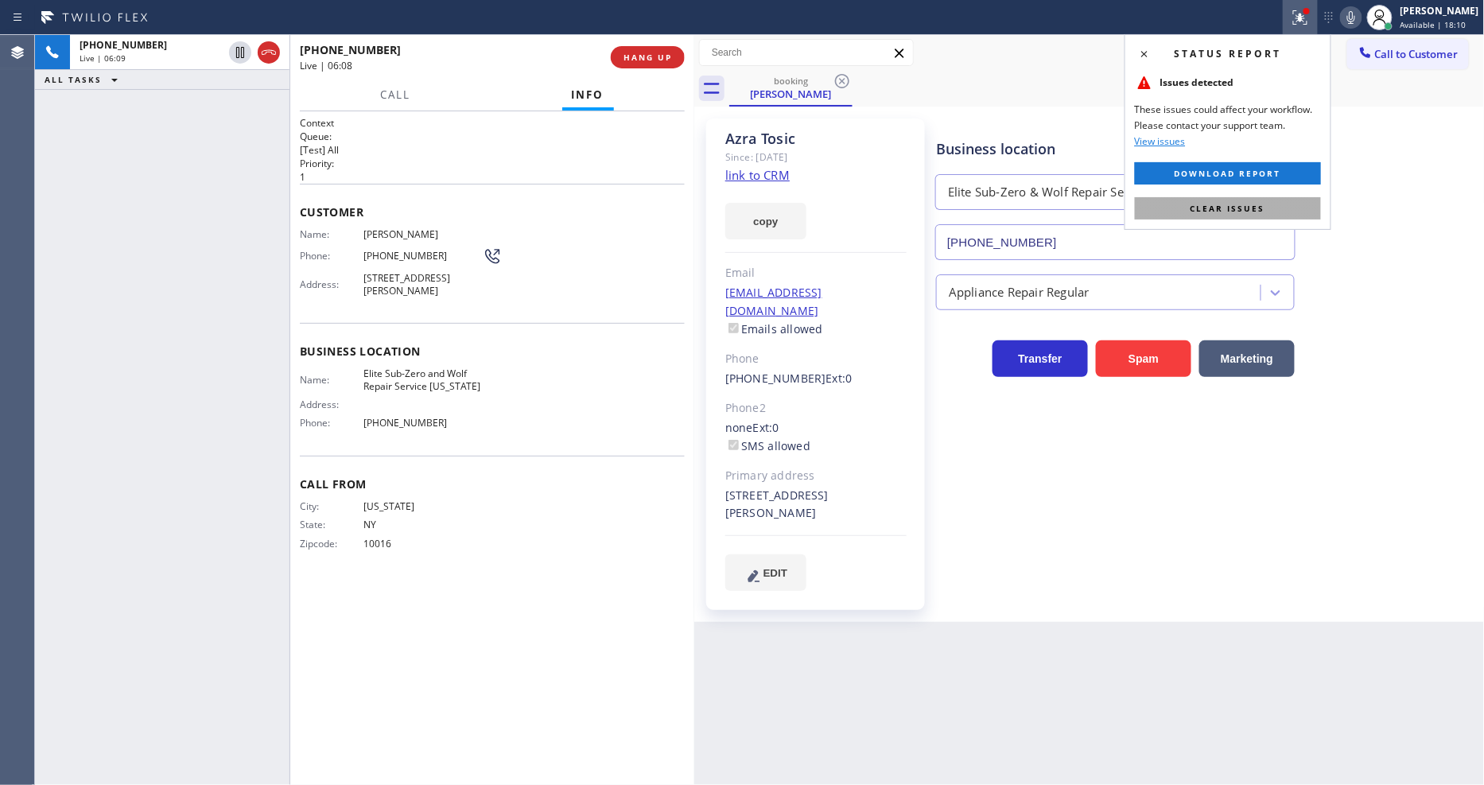
click at [1258, 215] on button "Clear issues" at bounding box center [1228, 208] width 186 height 22
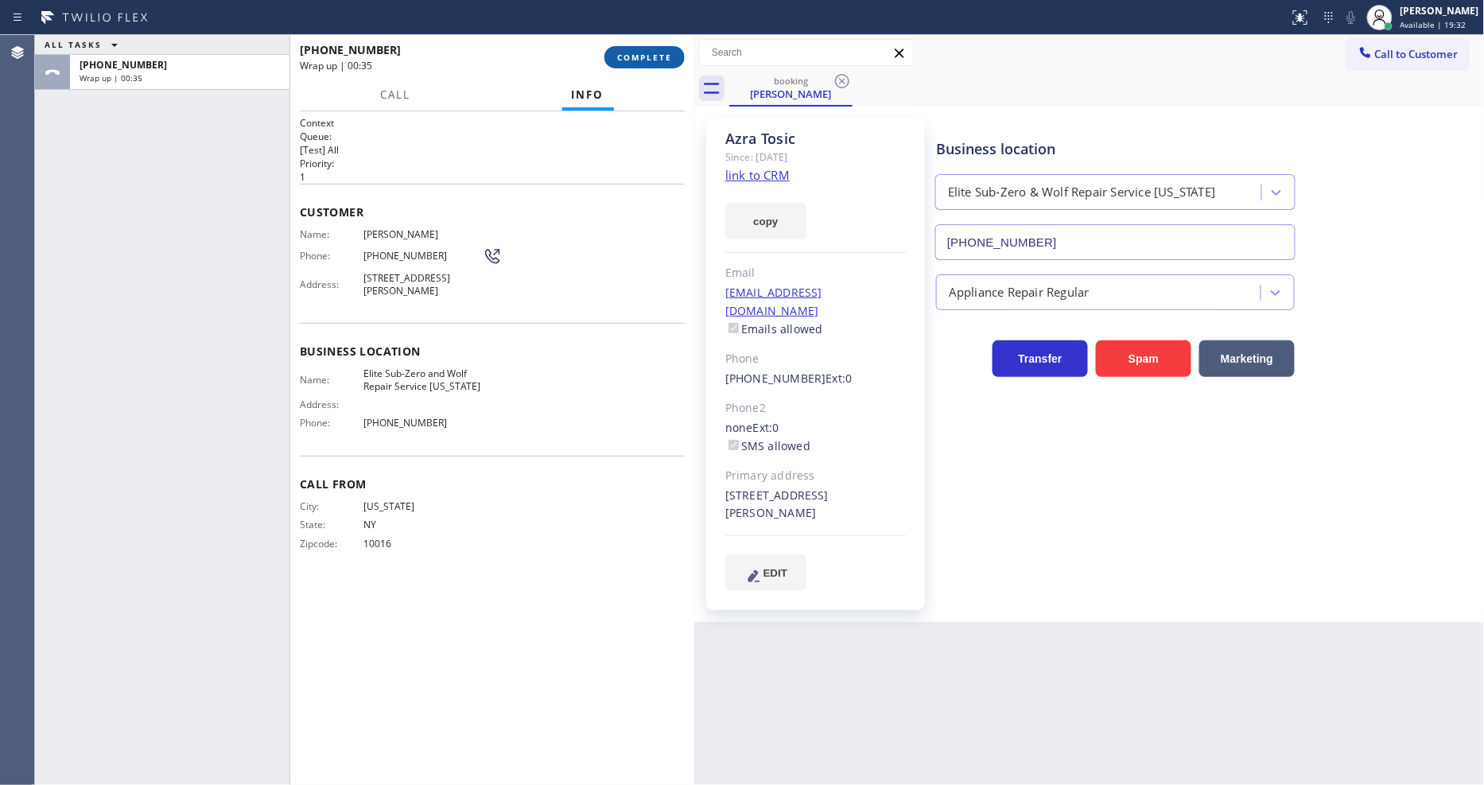
click at [657, 64] on button "COMPLETE" at bounding box center [644, 57] width 80 height 22
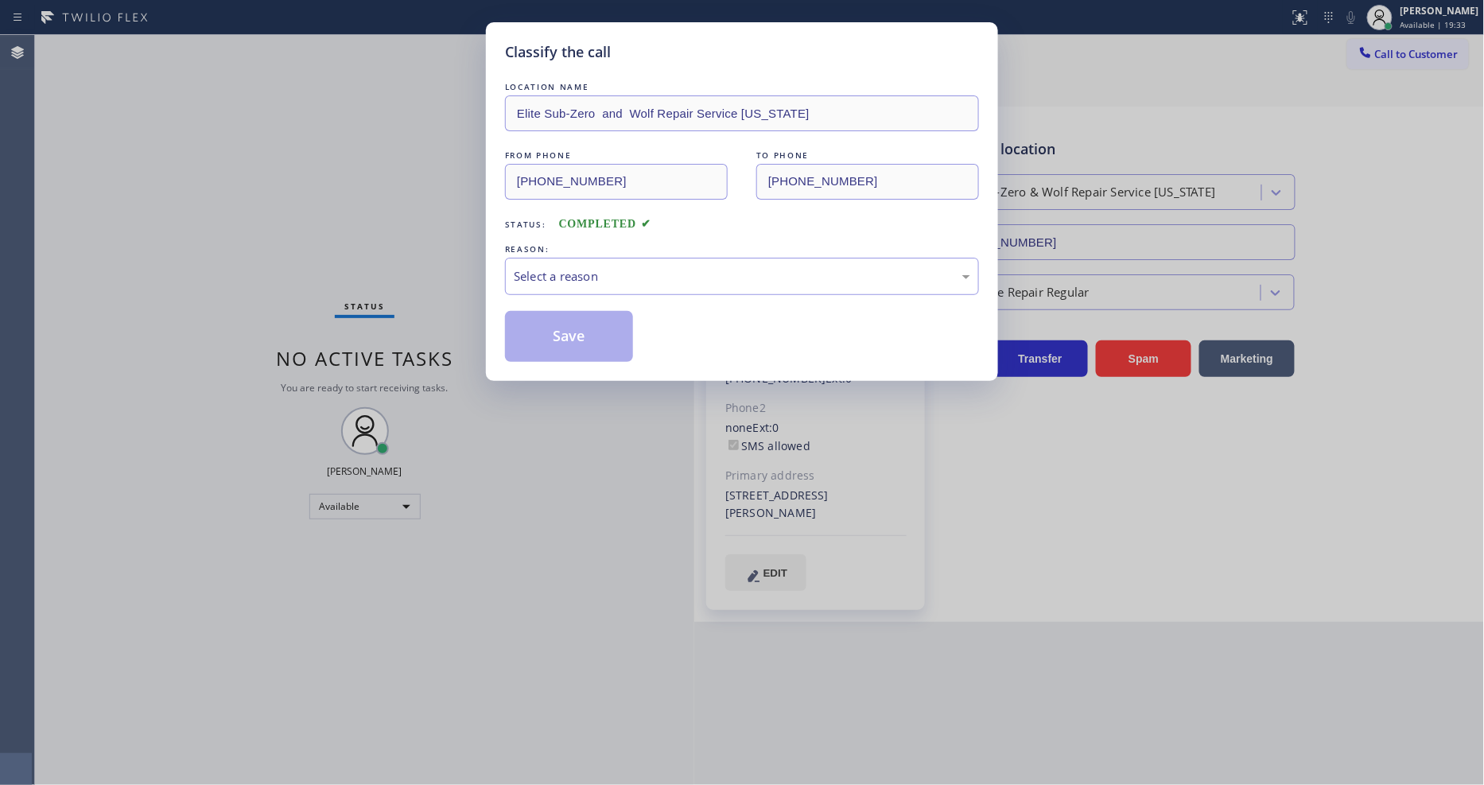
click at [614, 274] on div "Select a reason" at bounding box center [742, 276] width 456 height 18
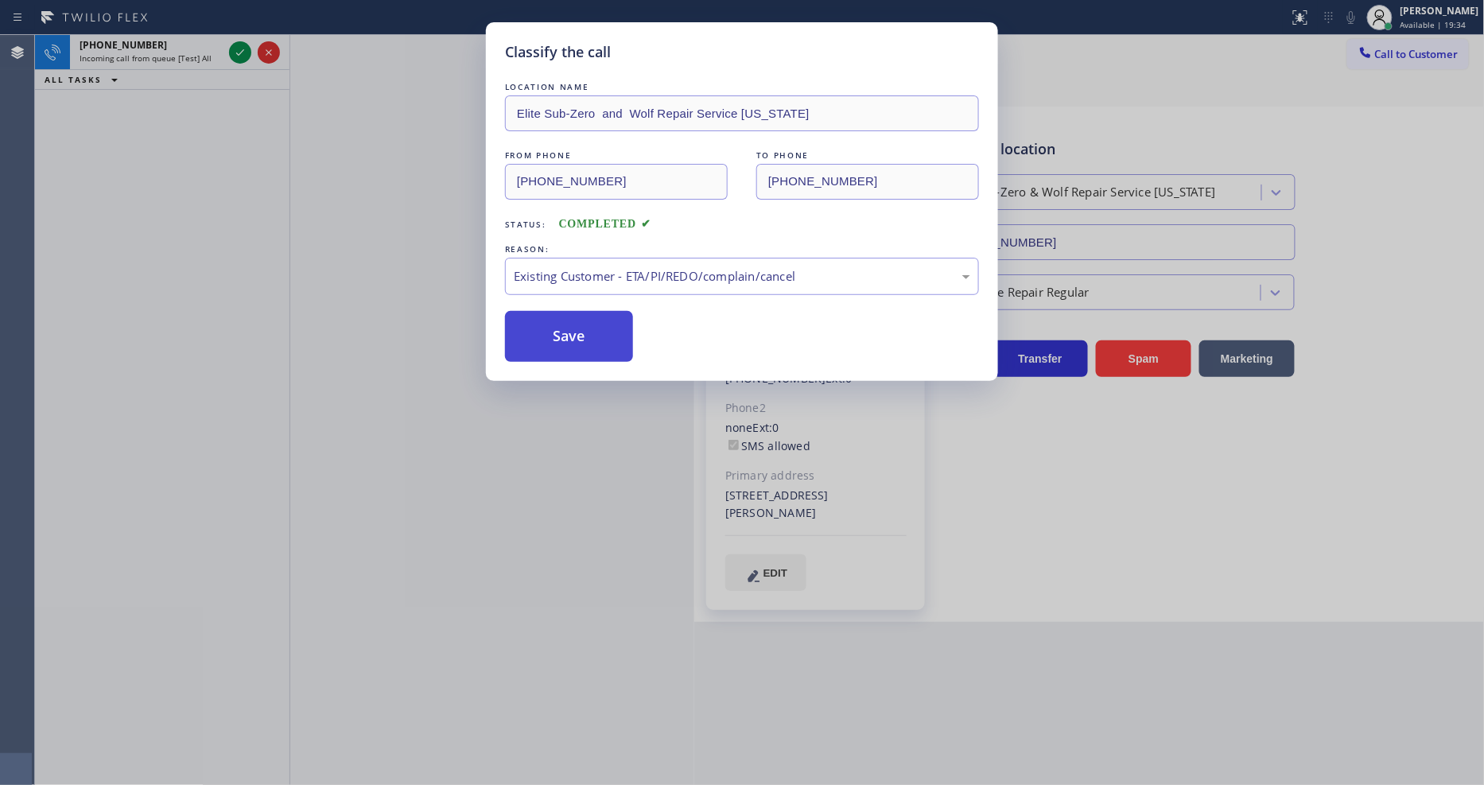
click at [561, 344] on button "Save" at bounding box center [569, 336] width 128 height 51
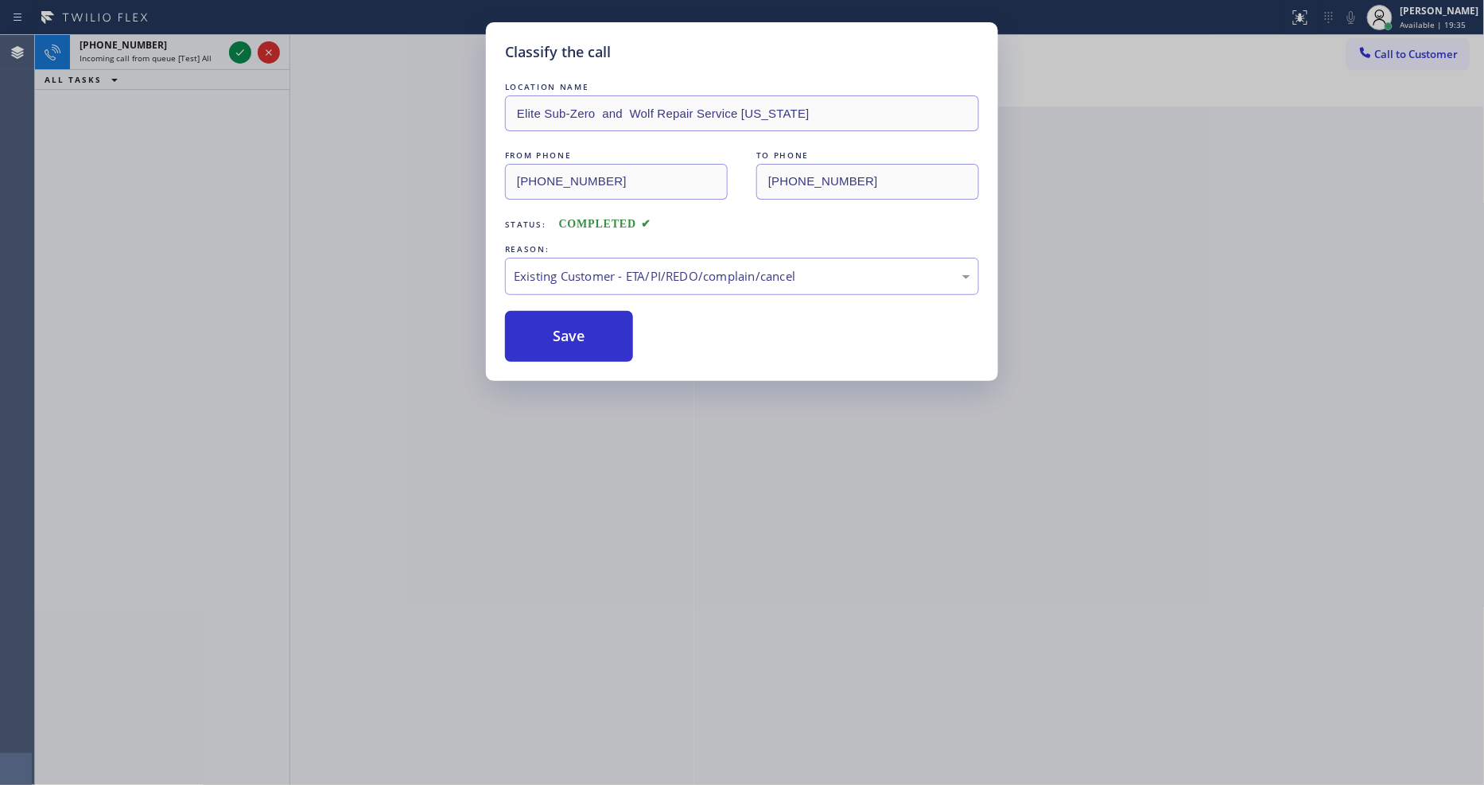
drag, startPoint x: 561, startPoint y: 344, endPoint x: 608, endPoint y: 181, distance: 168.9
click at [562, 344] on button "Save" at bounding box center [569, 336] width 128 height 51
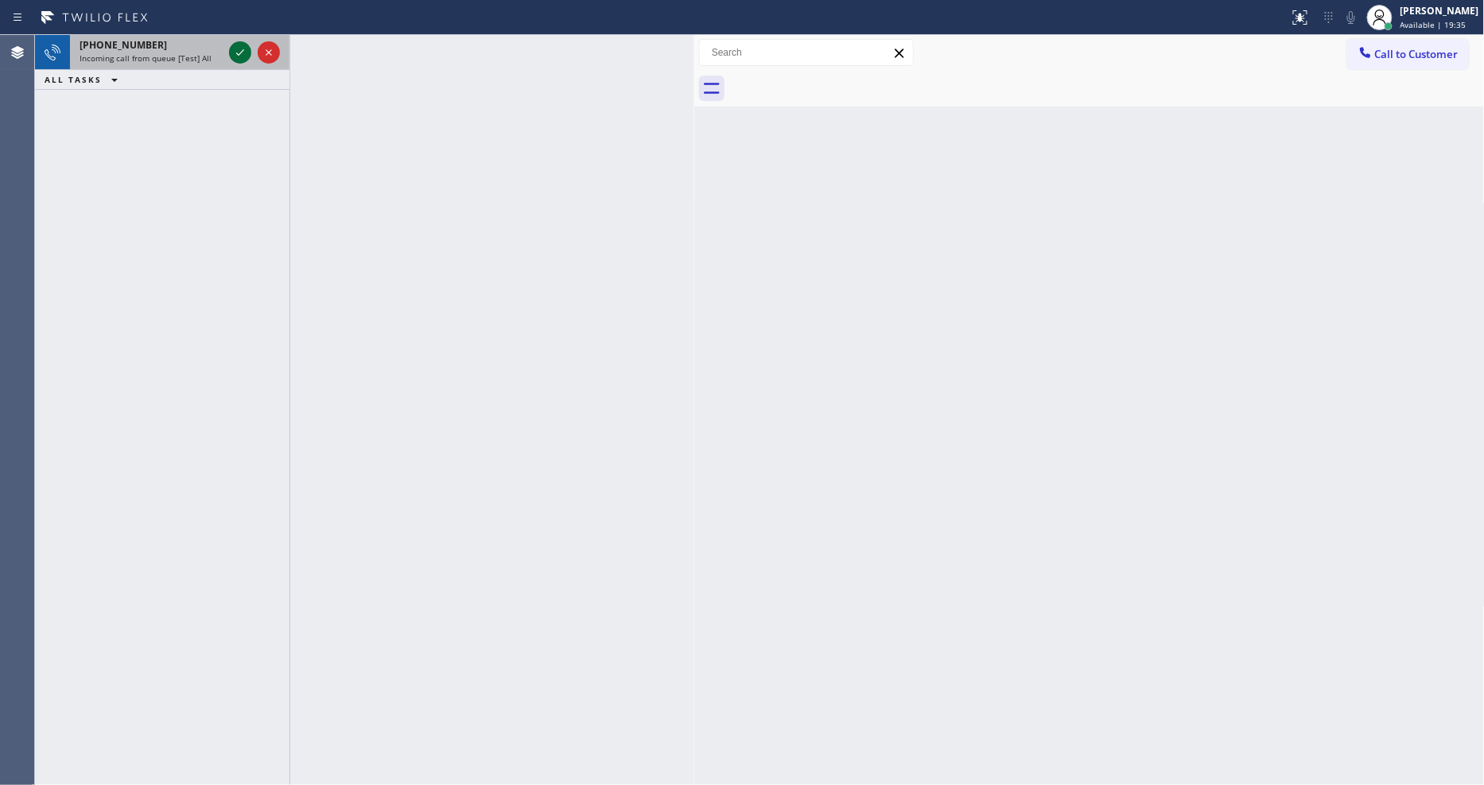
click at [239, 53] on icon at bounding box center [240, 52] width 8 height 6
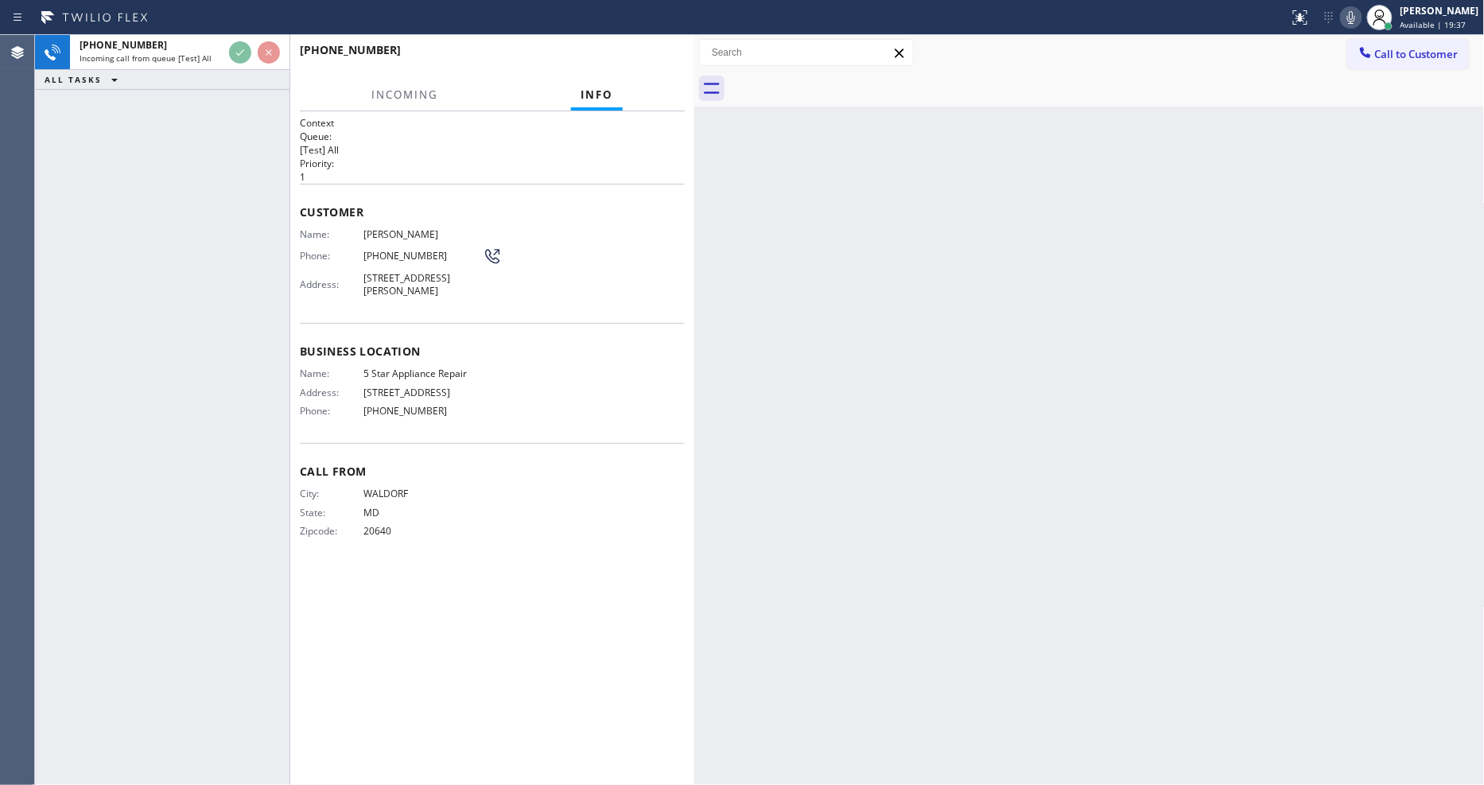
click at [624, 170] on p "1" at bounding box center [492, 177] width 385 height 14
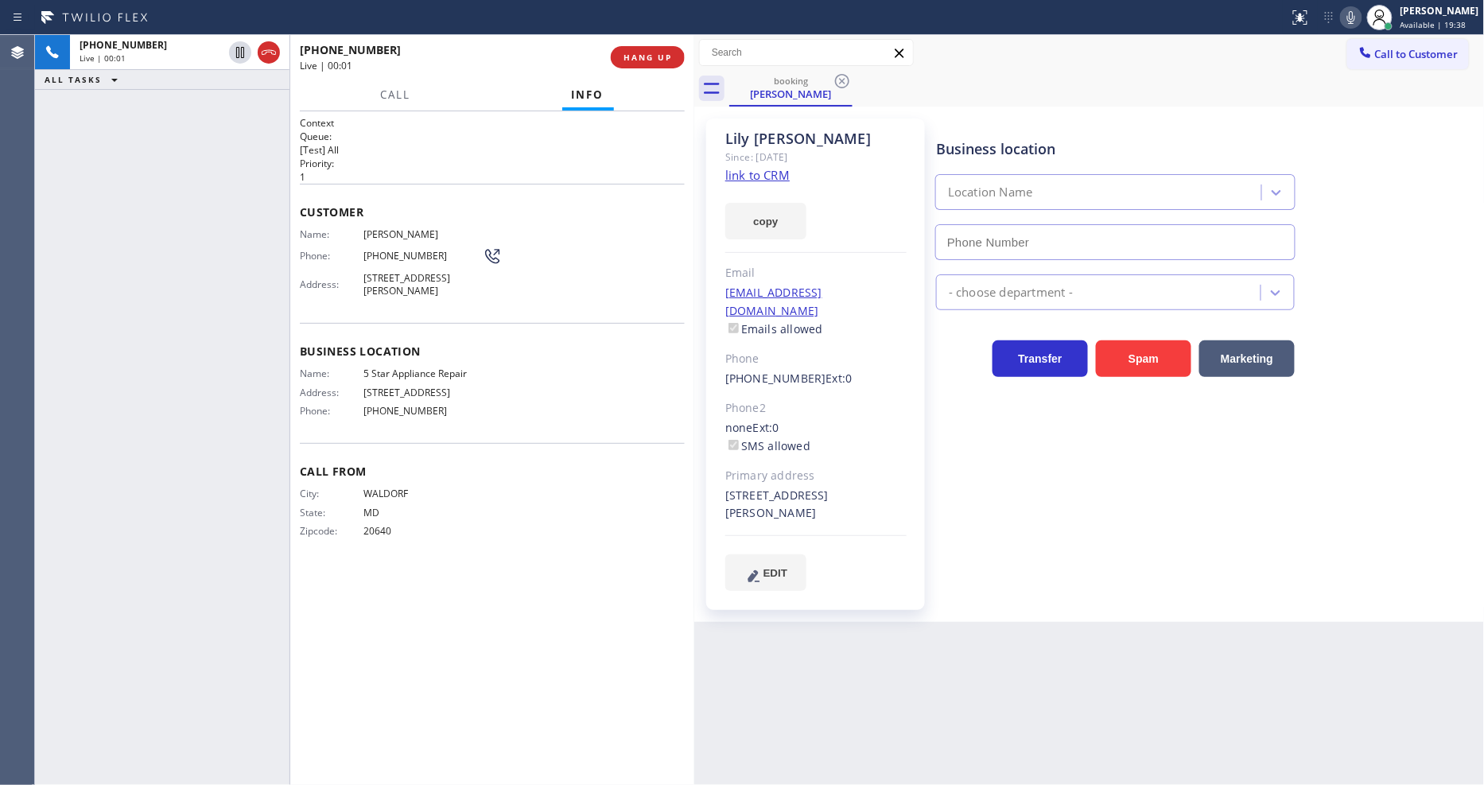
click at [740, 172] on link "link to CRM" at bounding box center [757, 175] width 64 height 16
type input "[PHONE_NUMBER]"
click at [244, 51] on icon at bounding box center [240, 52] width 19 height 19
click at [1361, 20] on icon at bounding box center [1350, 17] width 19 height 19
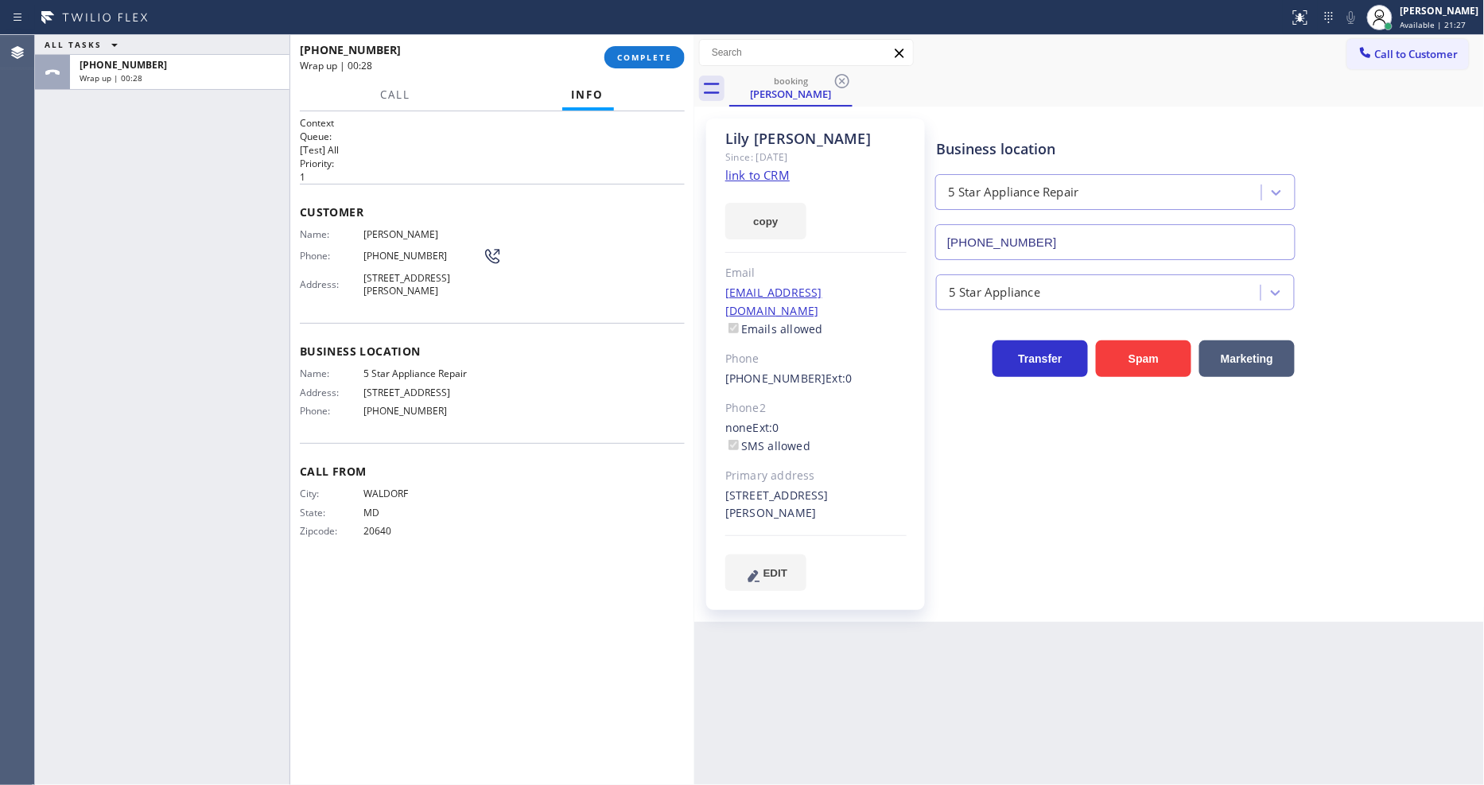
drag, startPoint x: 642, startPoint y: 54, endPoint x: 745, endPoint y: 110, distance: 116.7
click at [642, 54] on span "COMPLETE" at bounding box center [644, 57] width 55 height 11
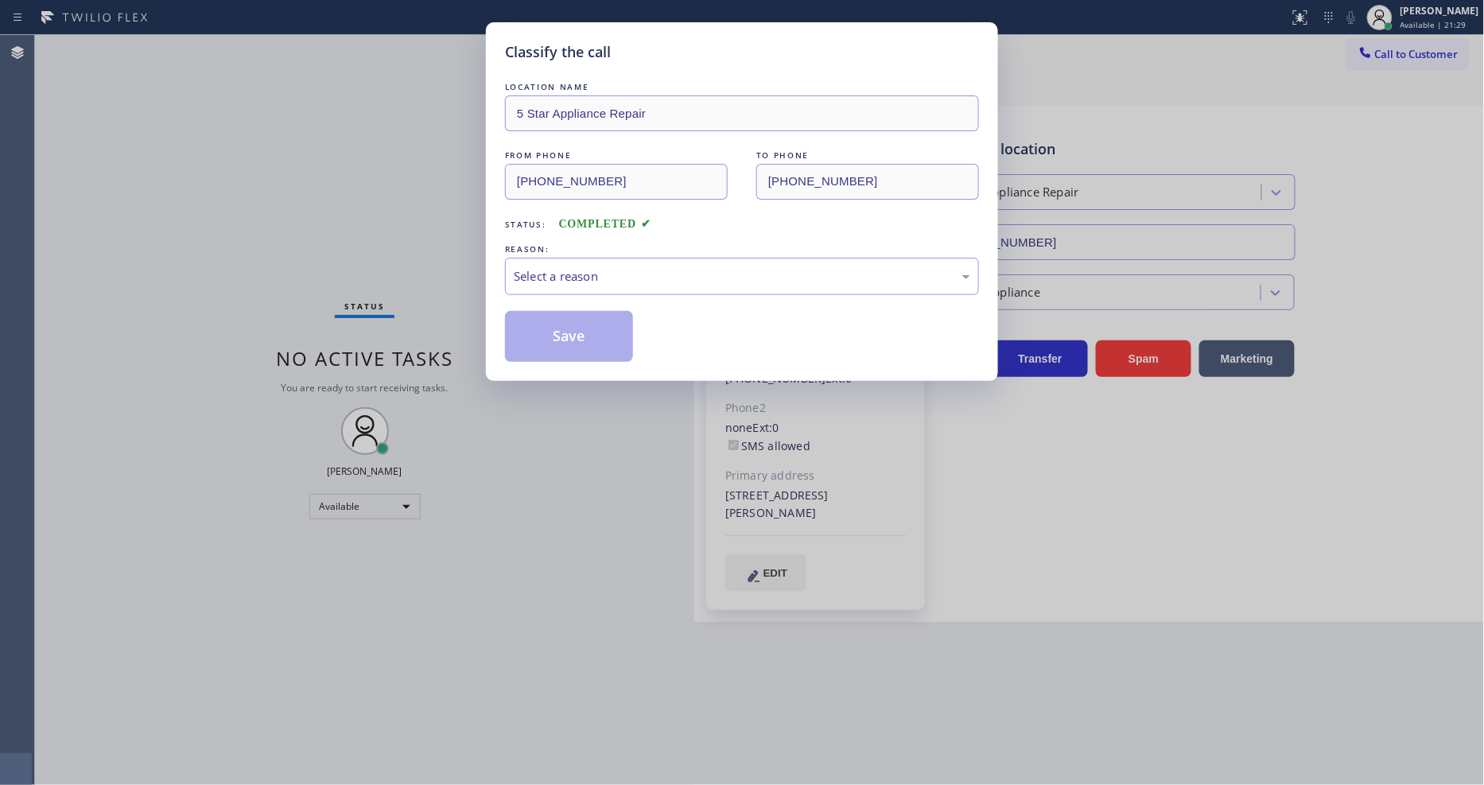
click at [621, 267] on div "Select a reason" at bounding box center [742, 276] width 456 height 18
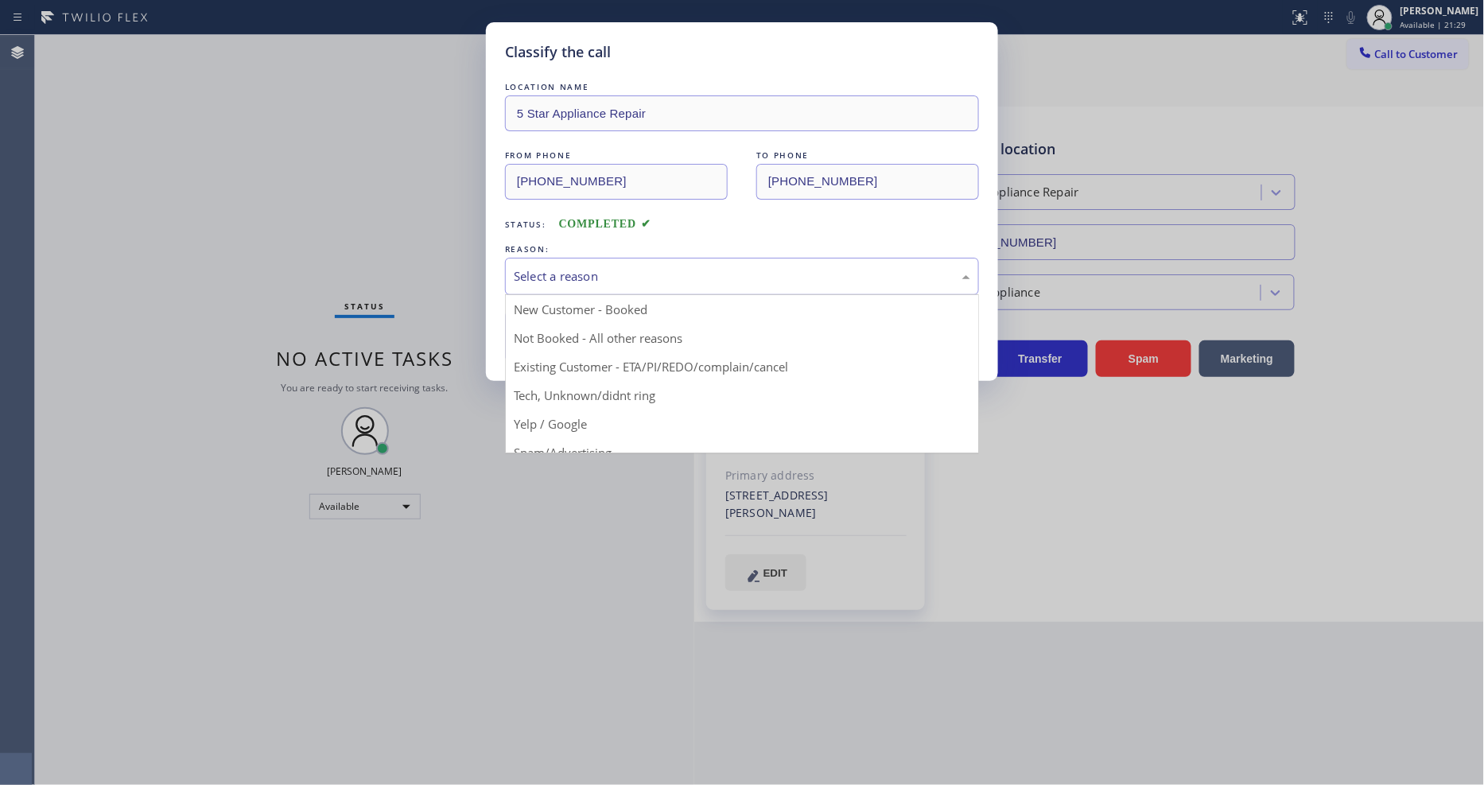
drag, startPoint x: 580, startPoint y: 359, endPoint x: 581, endPoint y: 338, distance: 21.5
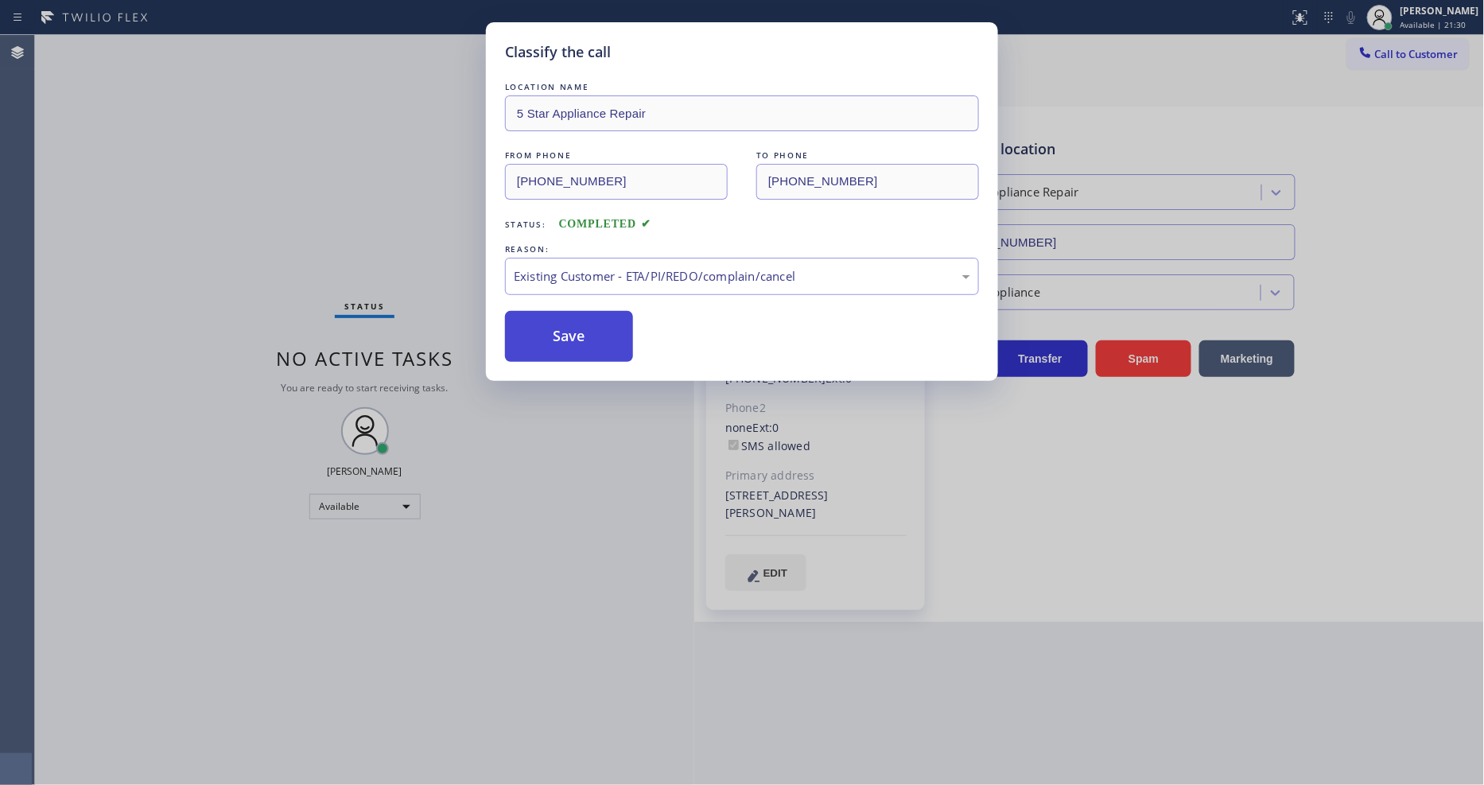
click at [581, 338] on button "Save" at bounding box center [569, 336] width 128 height 51
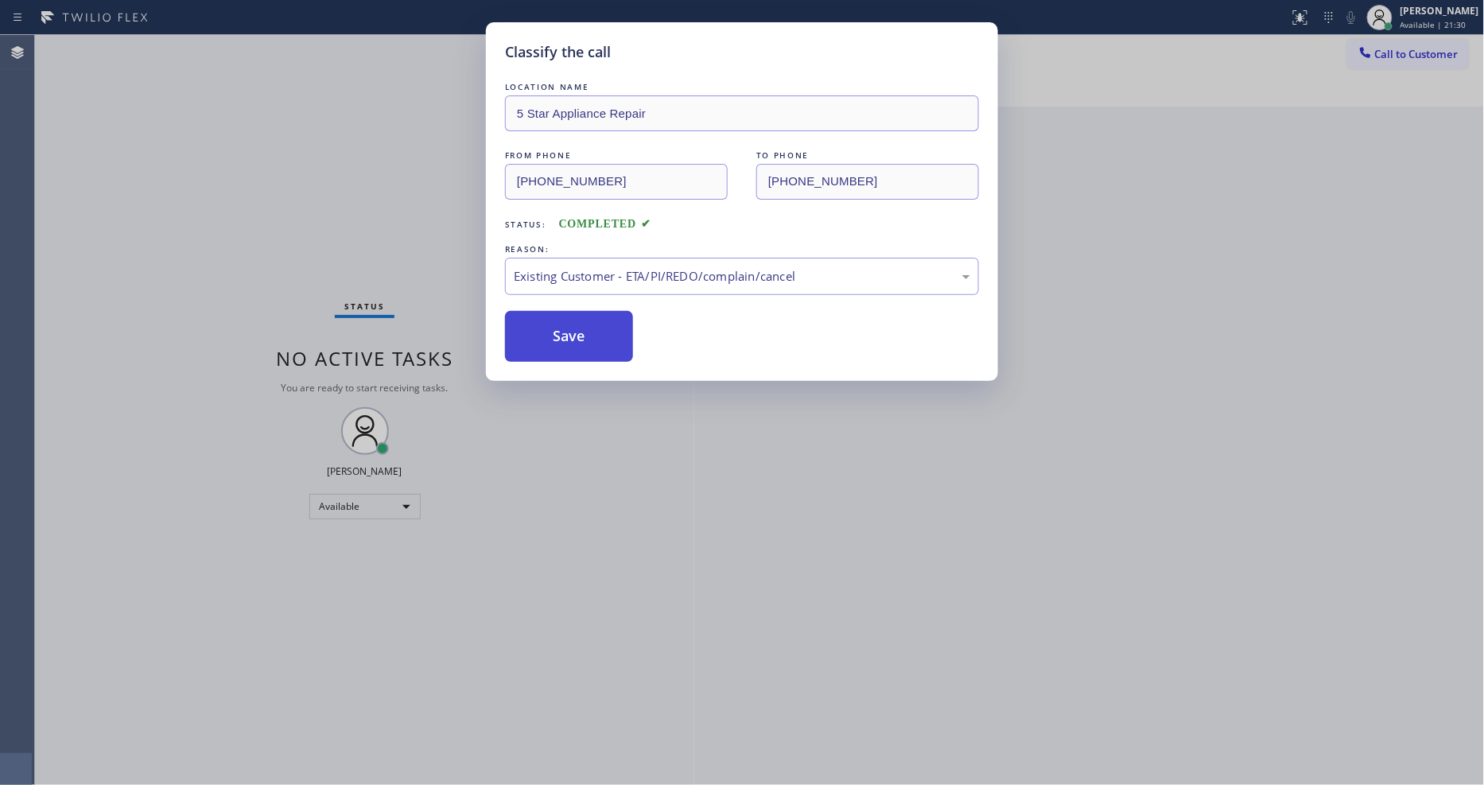
click at [581, 337] on button "Save" at bounding box center [569, 336] width 128 height 51
drag, startPoint x: 581, startPoint y: 337, endPoint x: 351, endPoint y: 2, distance: 407.2
click at [581, 336] on button "Save" at bounding box center [569, 336] width 128 height 51
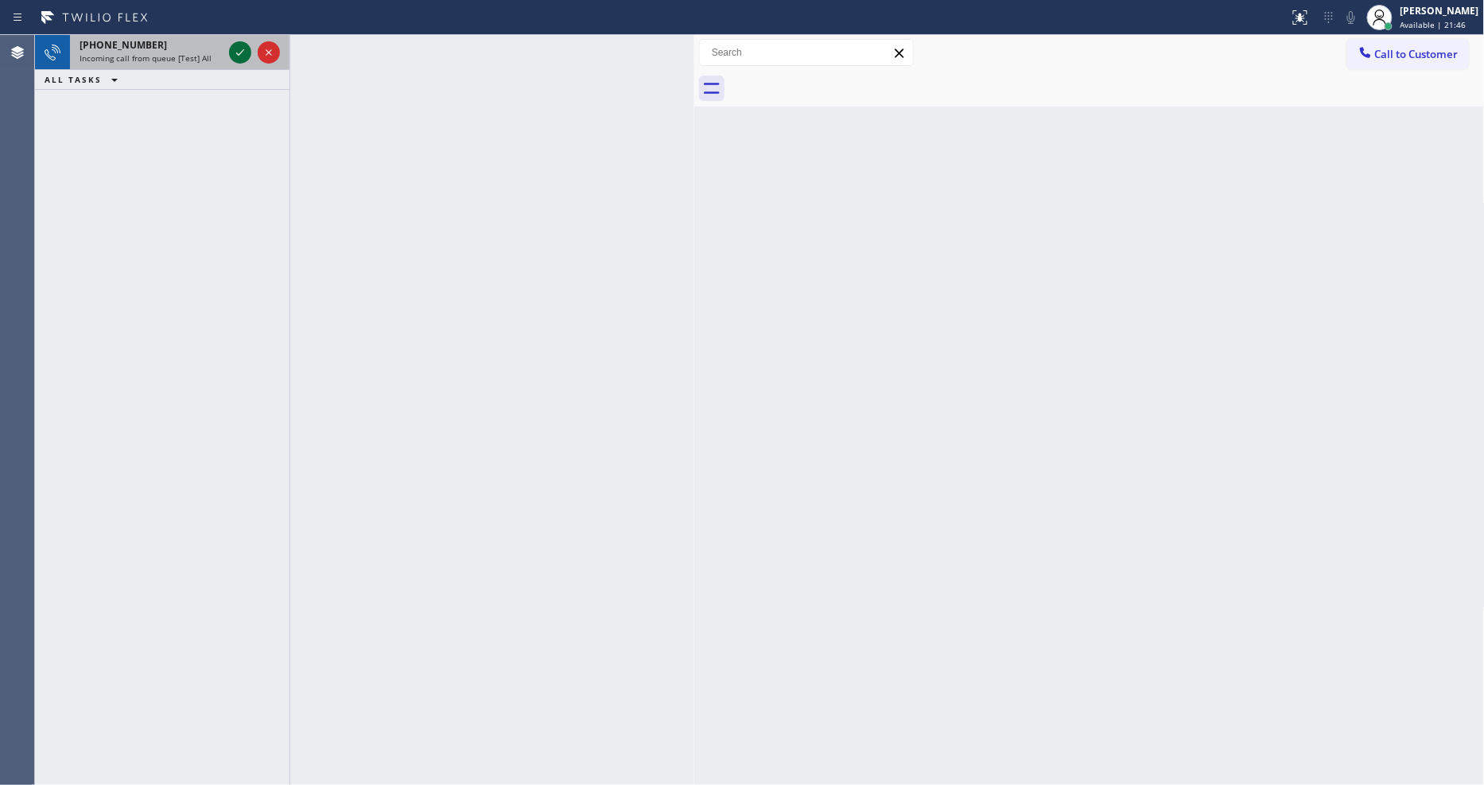
click at [239, 48] on icon at bounding box center [240, 52] width 19 height 19
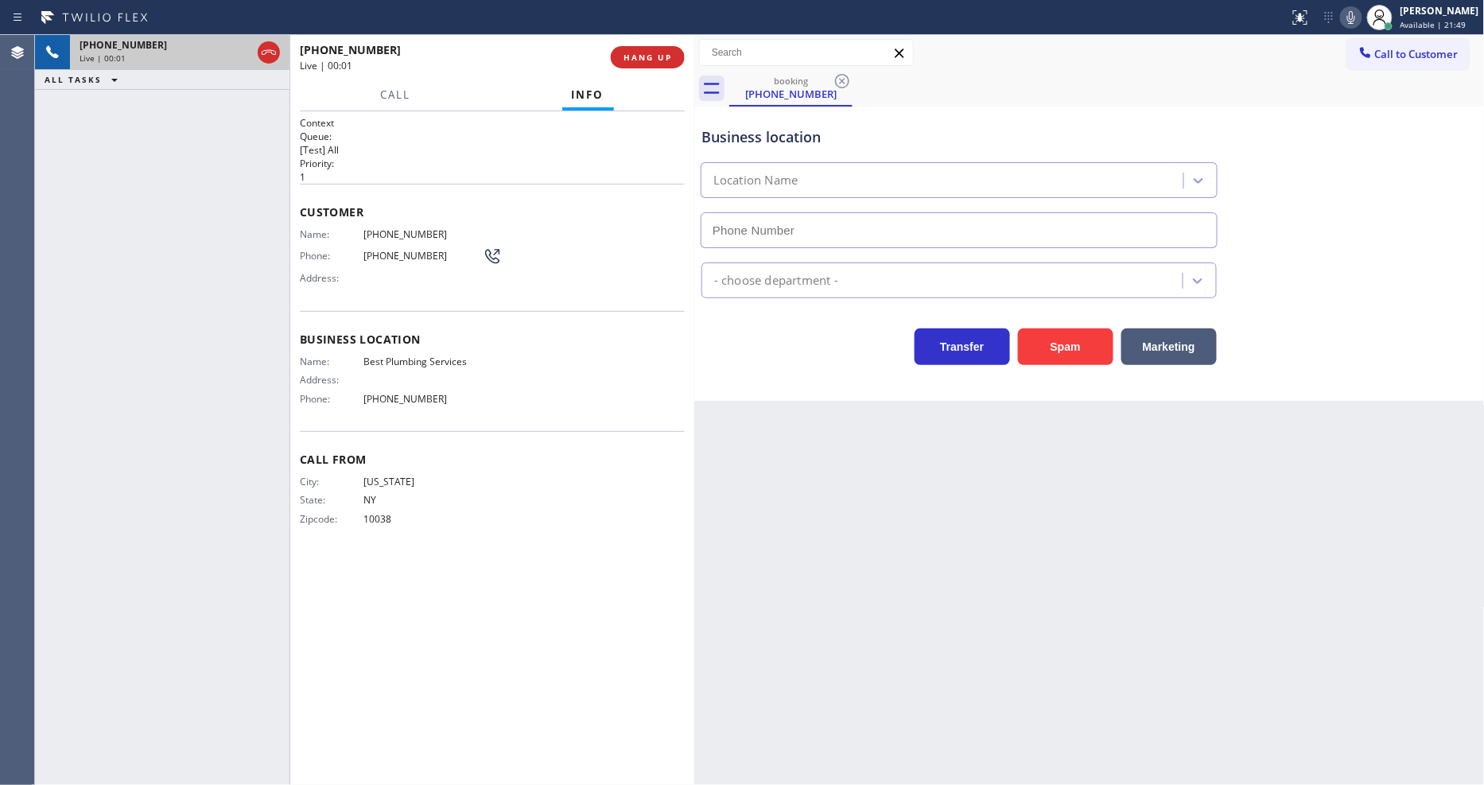
type input "(818) 686-5709"
click at [479, 708] on div "Context Queue: [Test] All Priority: 1 Customer Name: (917) 635-6922 Phone: (917…" at bounding box center [492, 448] width 385 height 664
click at [1135, 614] on div "Back to Dashboard Change Sender ID Customers Technicians Select a contact Outbo…" at bounding box center [1089, 410] width 790 height 750
click at [654, 66] on button "HANG UP" at bounding box center [648, 57] width 74 height 22
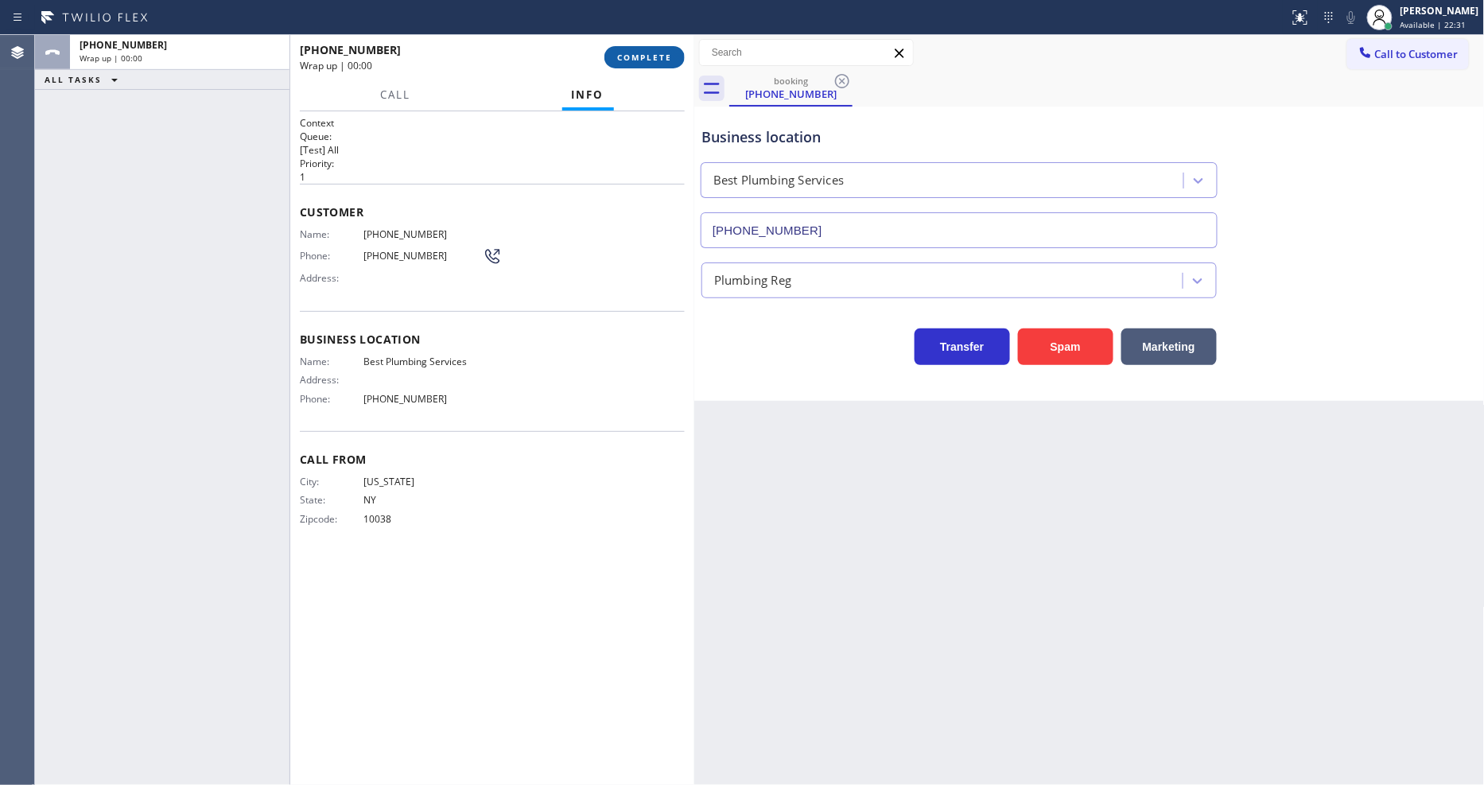
click at [654, 66] on button "COMPLETE" at bounding box center [644, 57] width 80 height 22
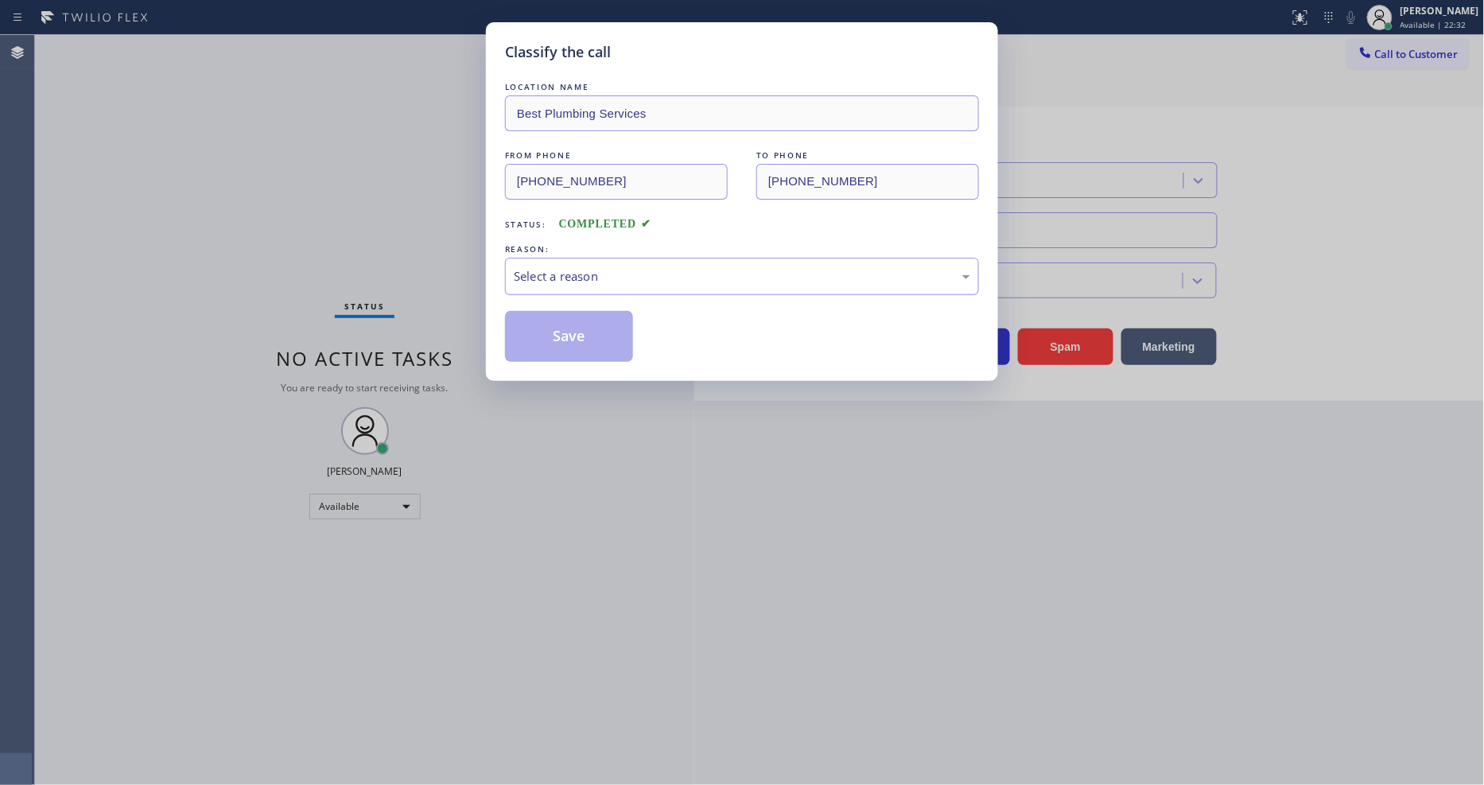
click at [569, 272] on div "Select a reason" at bounding box center [742, 276] width 456 height 18
click at [570, 332] on button "Save" at bounding box center [569, 336] width 128 height 51
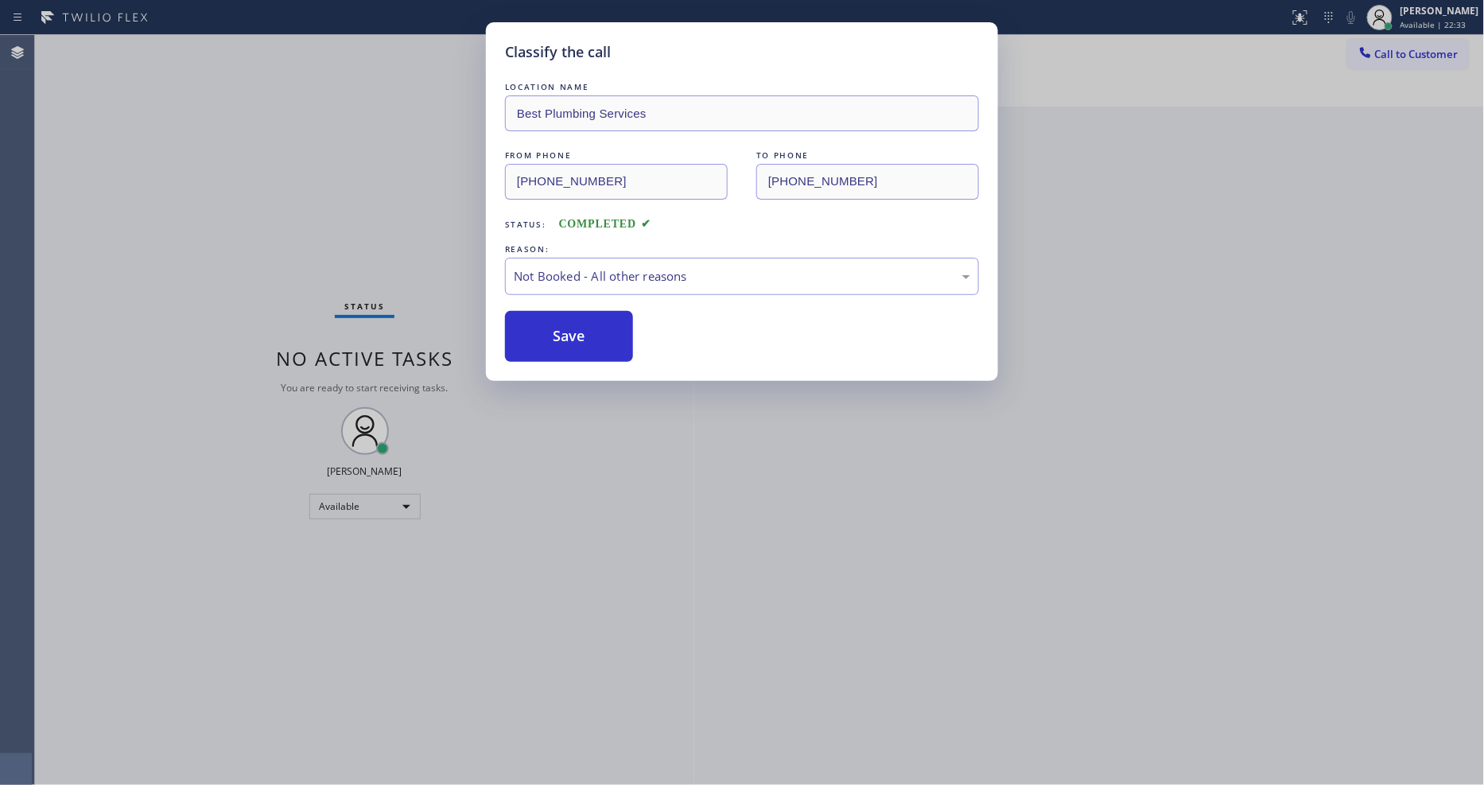
click at [570, 332] on button "Save" at bounding box center [569, 336] width 128 height 51
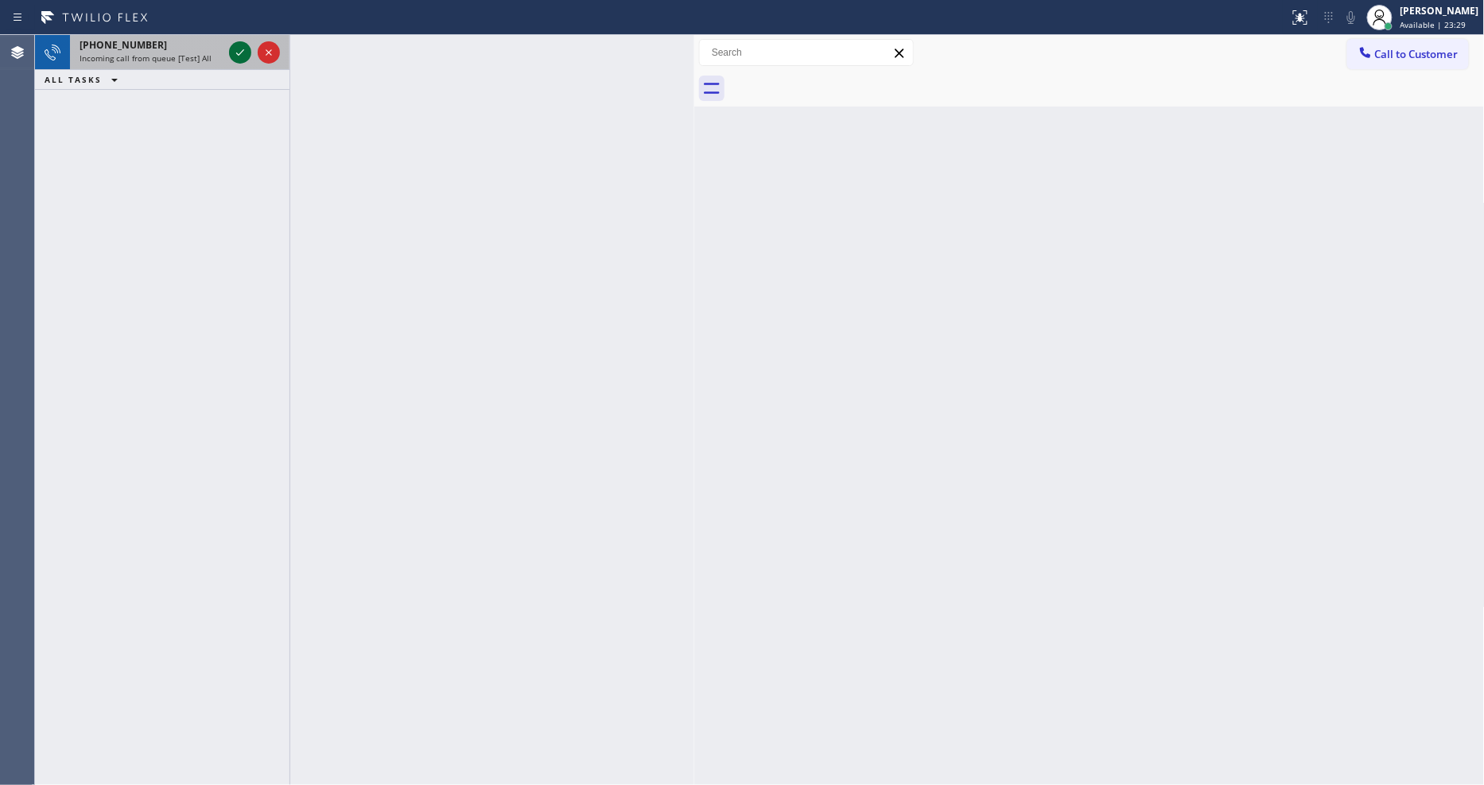
click at [245, 49] on icon at bounding box center [240, 52] width 19 height 19
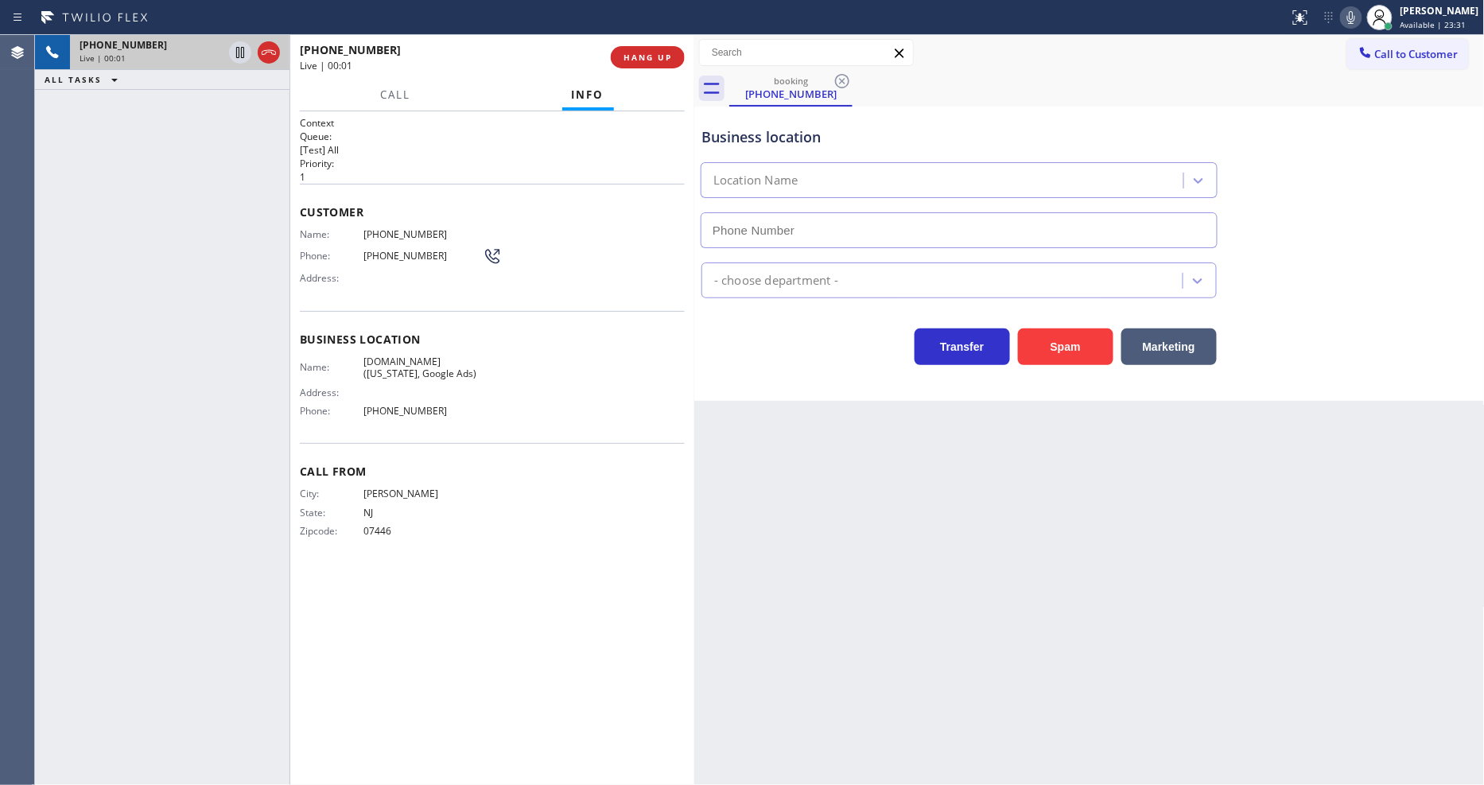
type input "(315) 687-8976"
click at [1058, 443] on div "Back to Dashboard Change Sender ID Customers Technicians Select a contact Outbo…" at bounding box center [1089, 410] width 790 height 750
click at [645, 57] on span "HANG UP" at bounding box center [647, 57] width 49 height 11
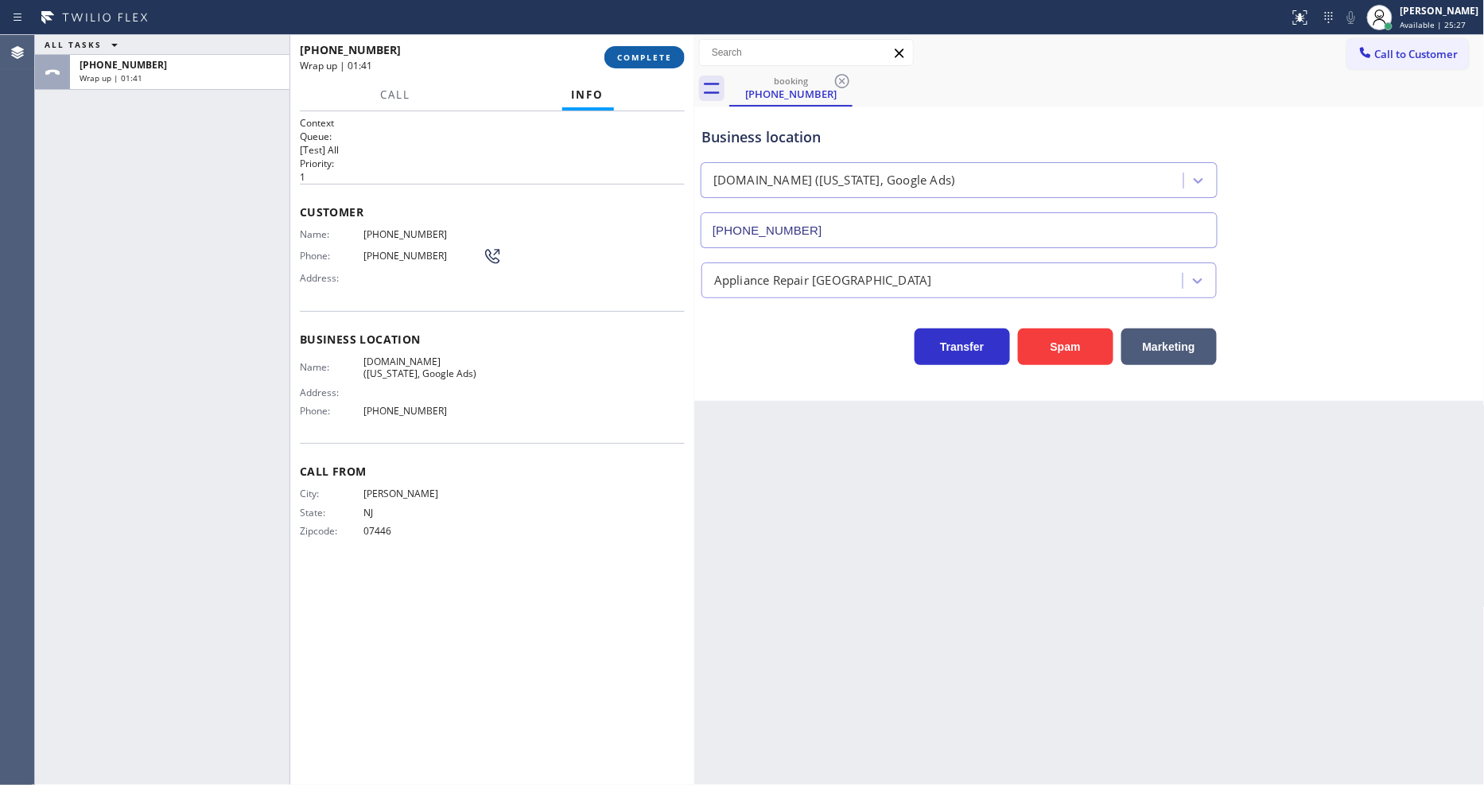
click at [639, 60] on span "COMPLETE" at bounding box center [644, 57] width 55 height 11
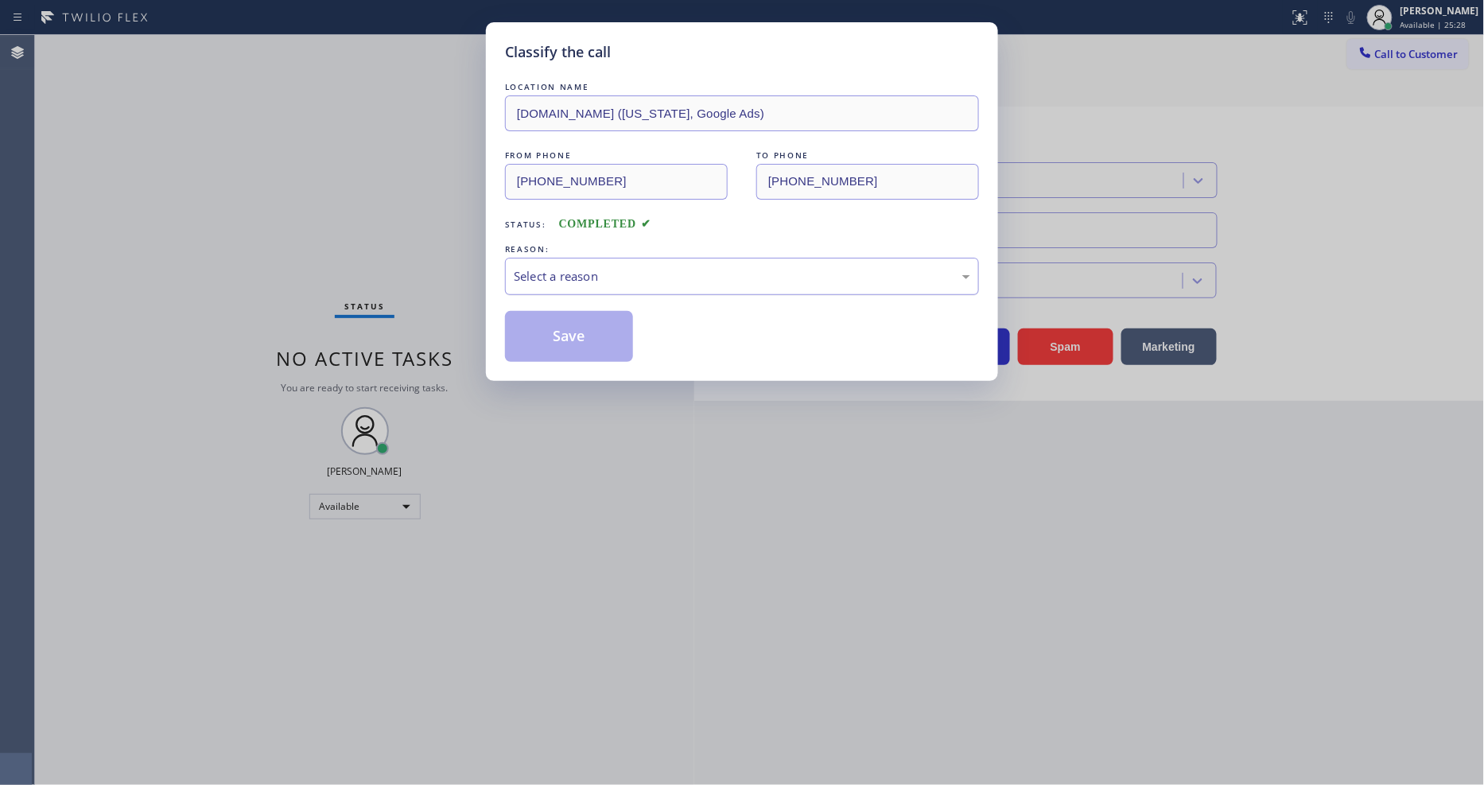
click at [592, 269] on div "Select a reason" at bounding box center [742, 276] width 456 height 18
click at [568, 326] on button "Save" at bounding box center [569, 336] width 128 height 51
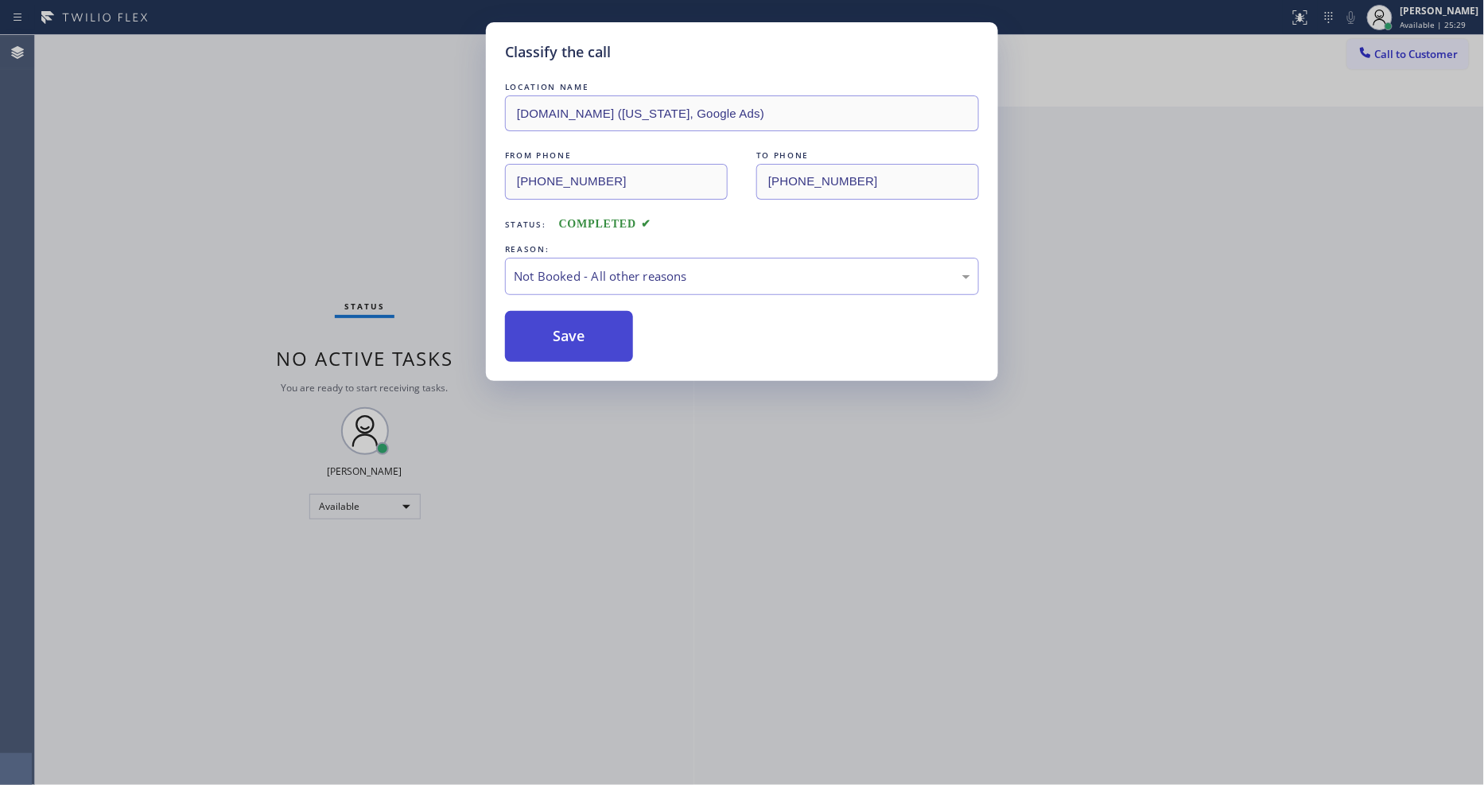
click at [568, 326] on button "Save" at bounding box center [569, 336] width 128 height 51
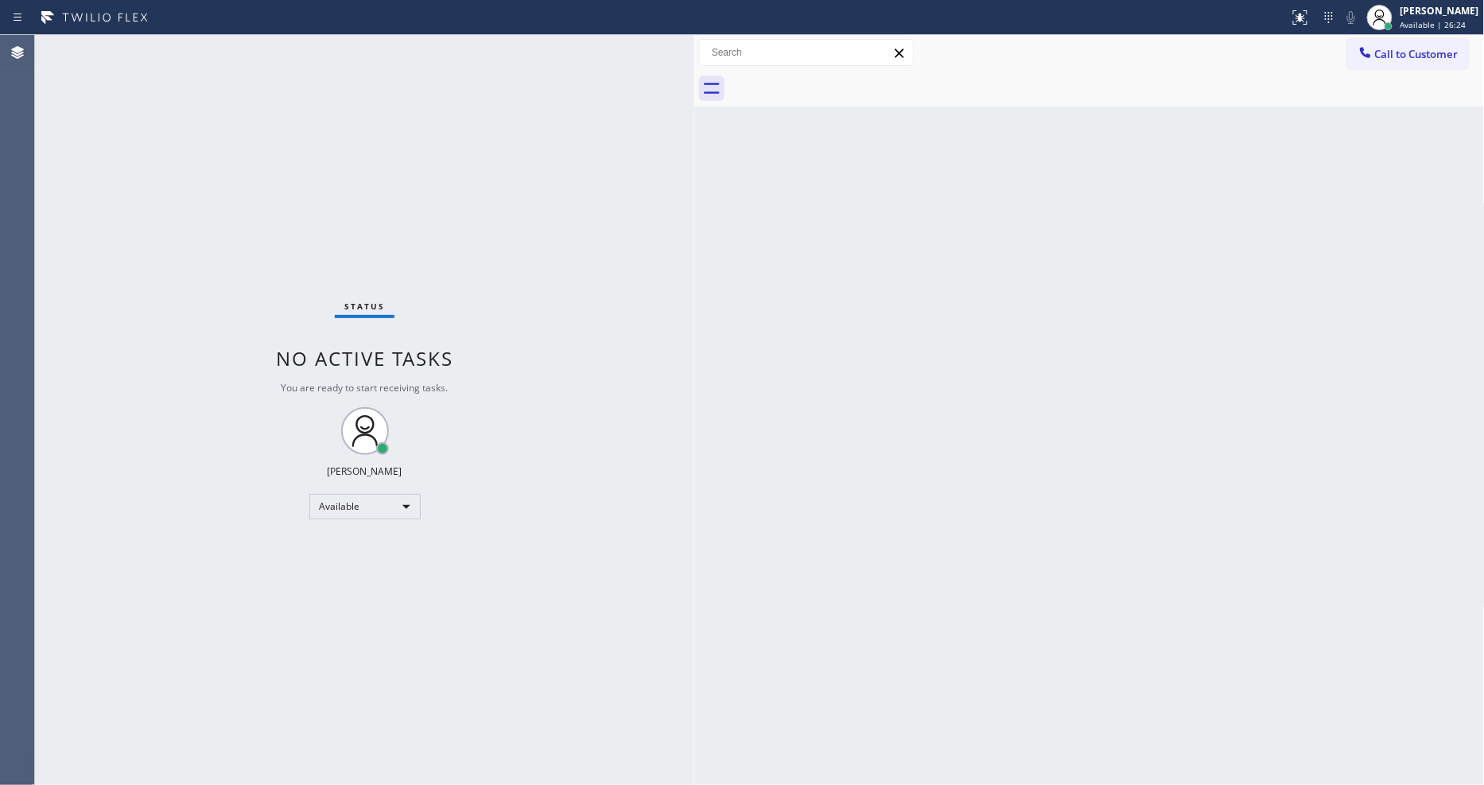
click at [1251, 440] on div "Back to Dashboard Change Sender ID Customers Technicians Select a contact Outbo…" at bounding box center [1089, 410] width 790 height 750
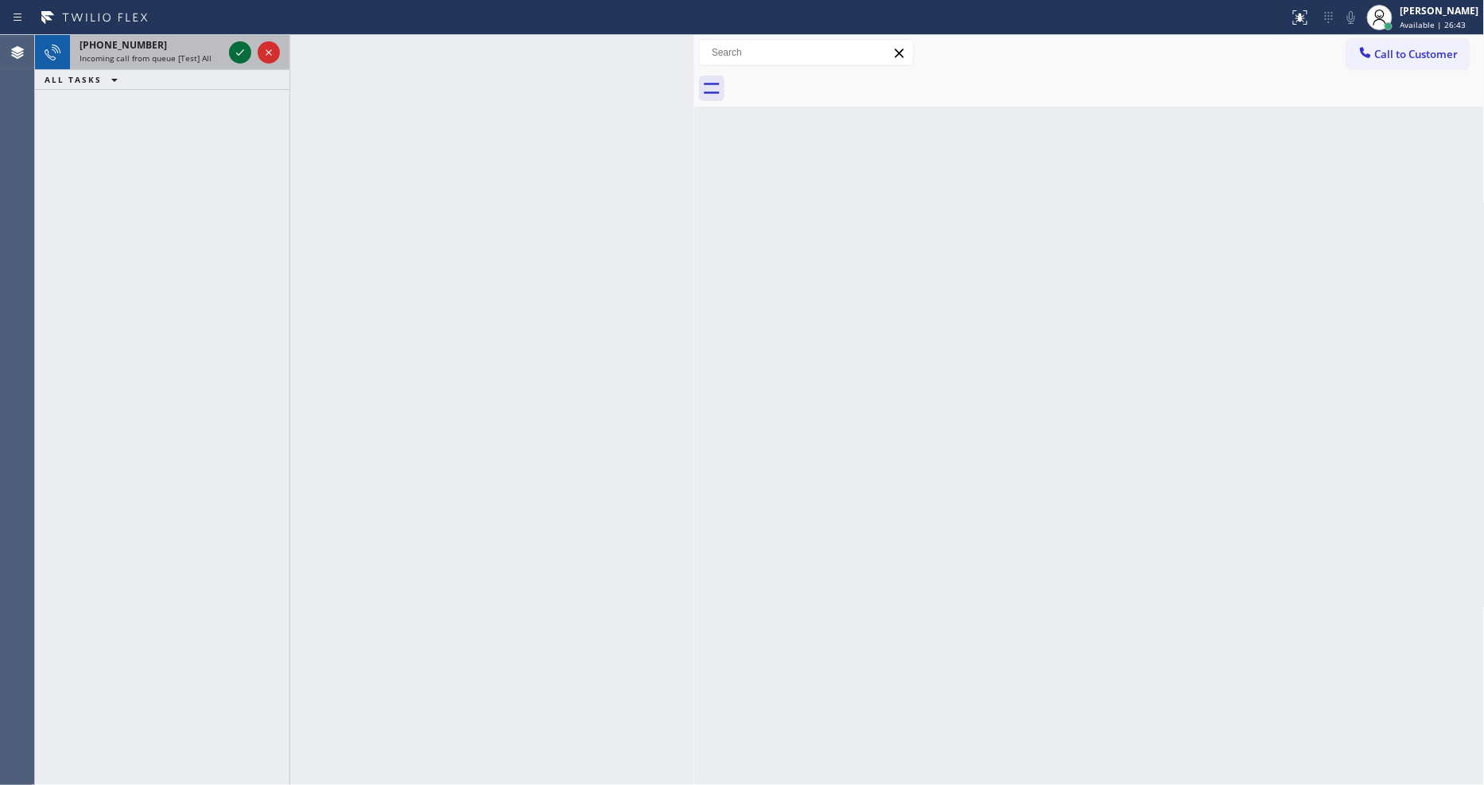
click at [239, 51] on icon at bounding box center [240, 52] width 19 height 19
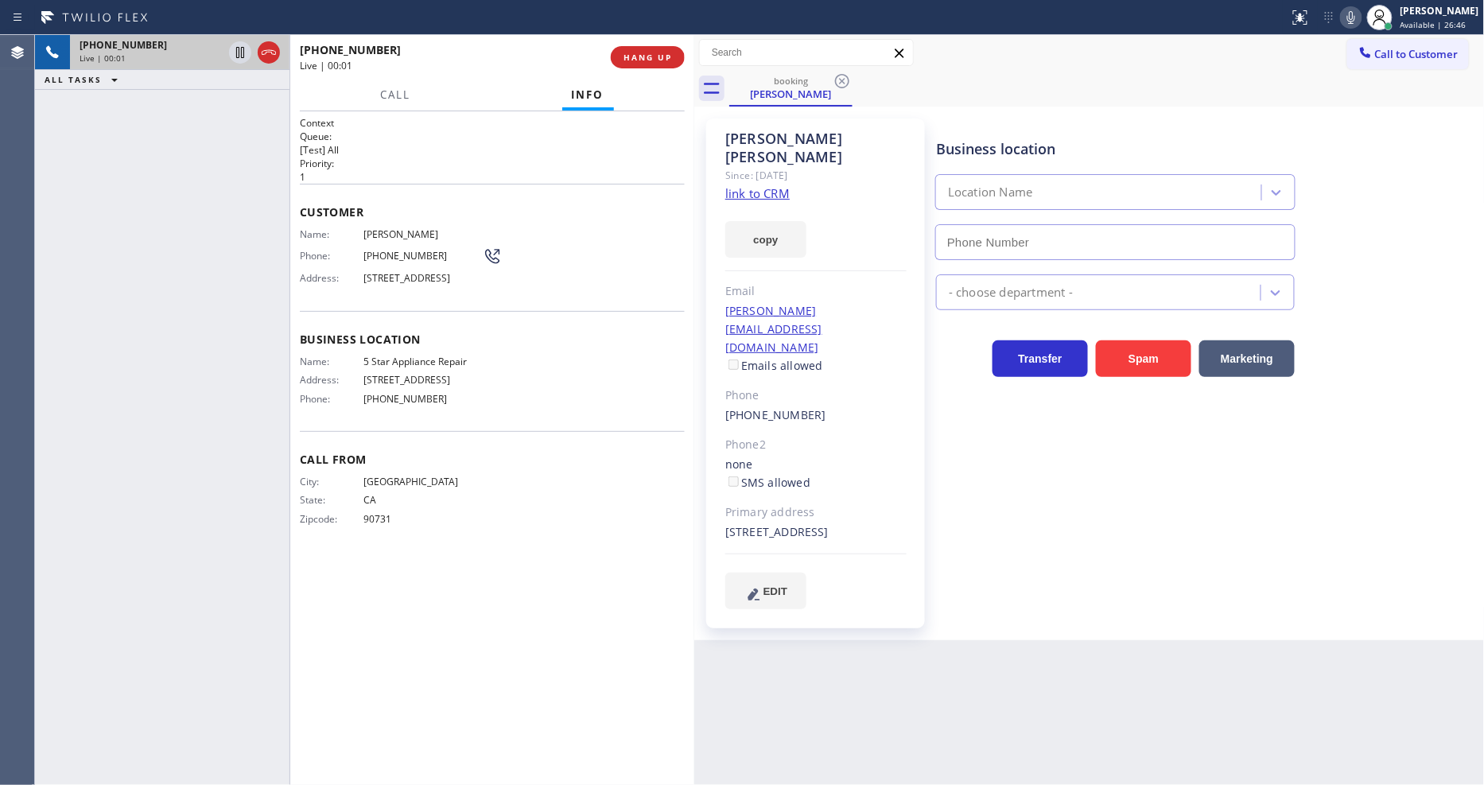
type input "[PHONE_NUMBER]"
click at [730, 185] on link "link to CRM" at bounding box center [757, 193] width 64 height 16
click at [658, 57] on span "HANG UP" at bounding box center [647, 57] width 49 height 11
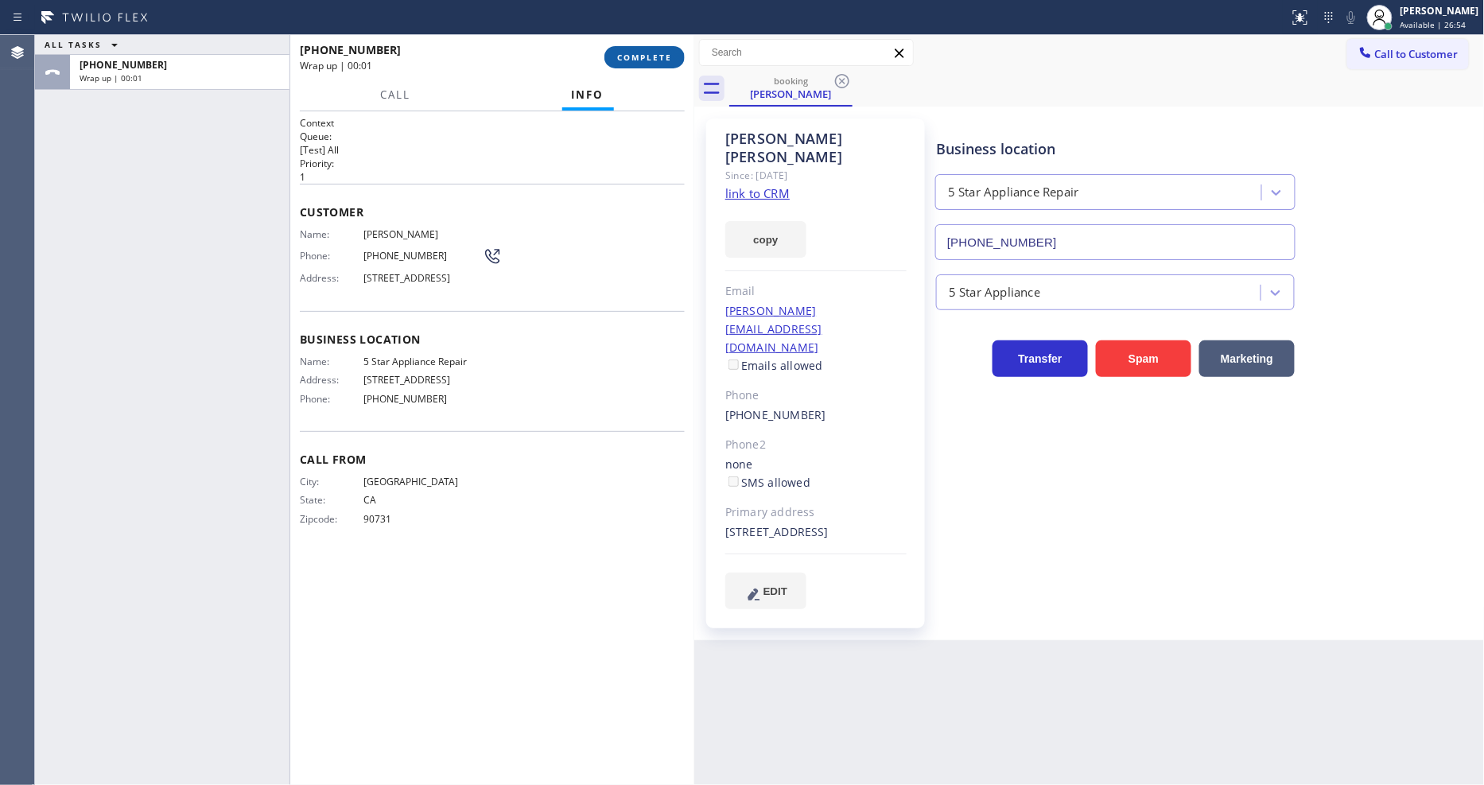
click at [658, 57] on span "COMPLETE" at bounding box center [644, 57] width 55 height 11
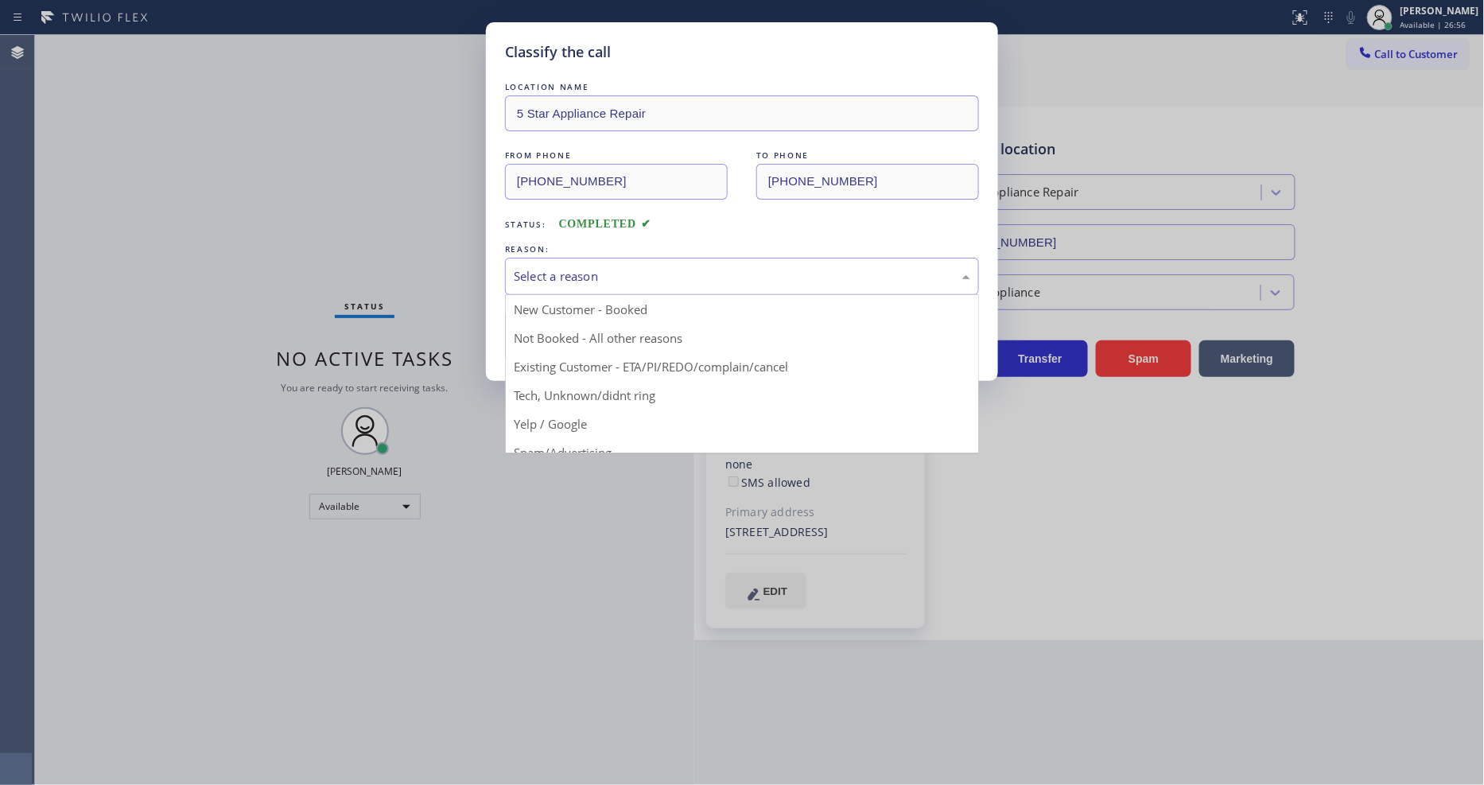
click at [597, 258] on div "Select a reason" at bounding box center [742, 276] width 474 height 37
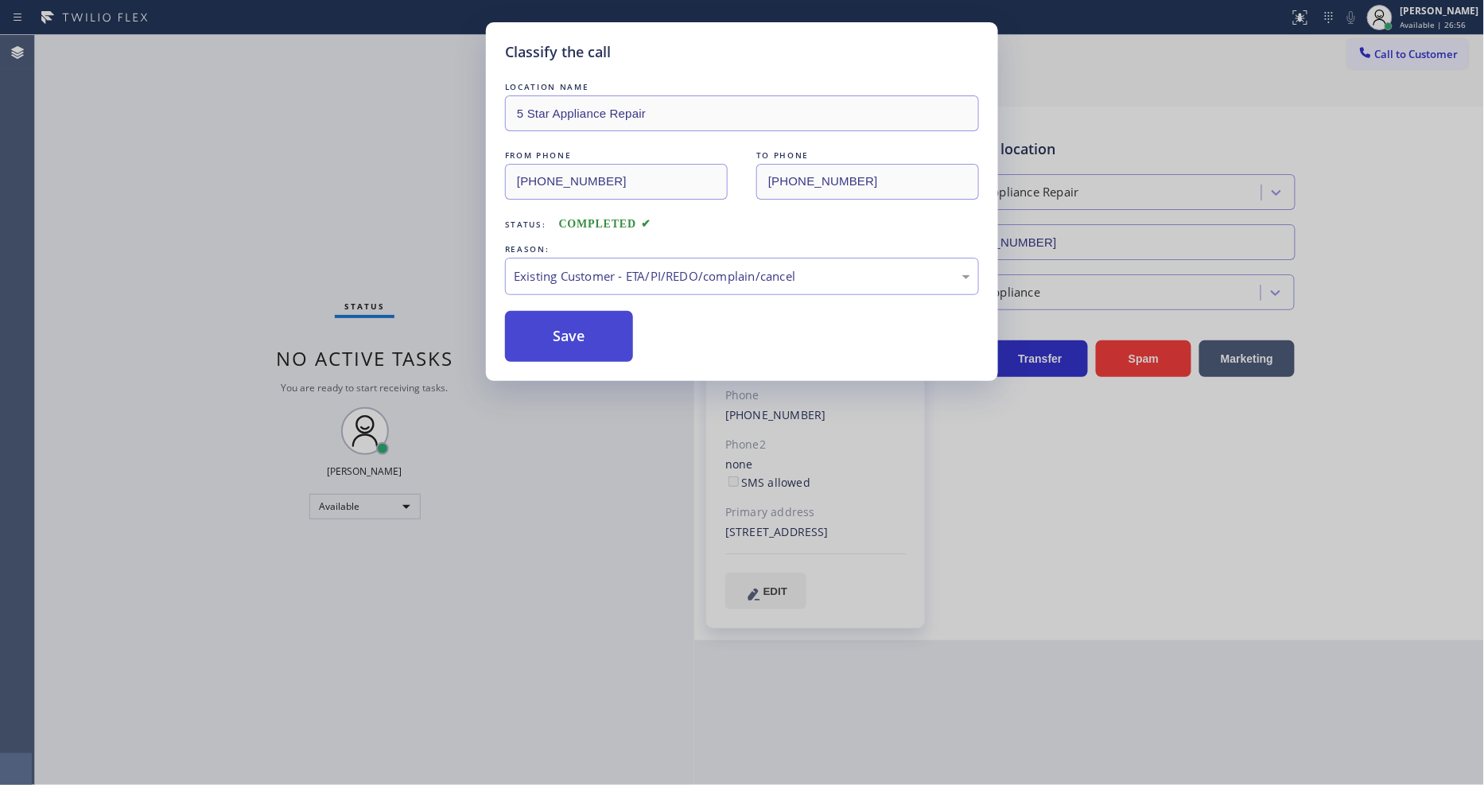
drag, startPoint x: 582, startPoint y: 358, endPoint x: 583, endPoint y: 332, distance: 25.5
click at [583, 332] on button "Save" at bounding box center [569, 336] width 128 height 51
click at [584, 330] on button "Save" at bounding box center [569, 336] width 128 height 51
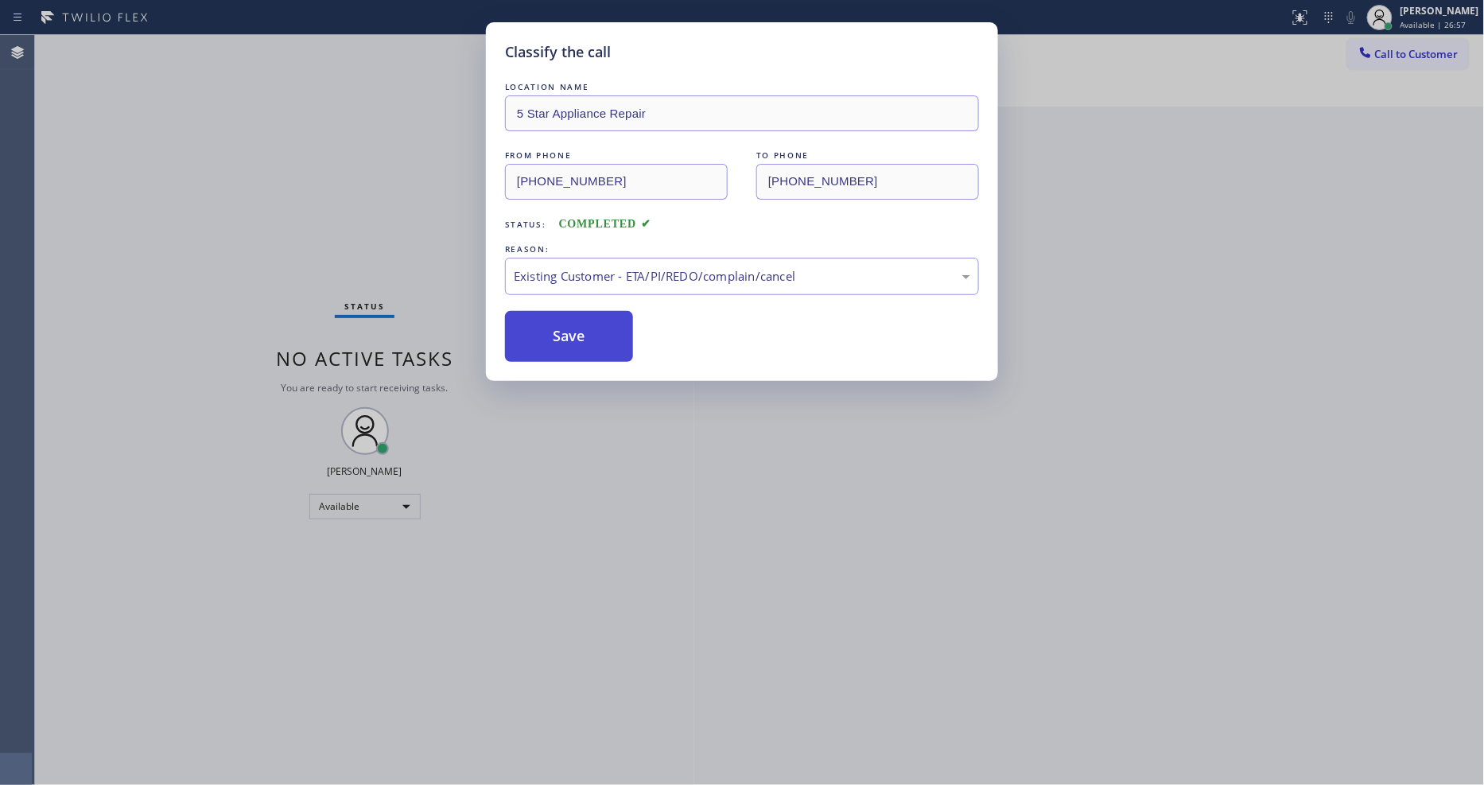
click at [584, 330] on button "Save" at bounding box center [569, 336] width 128 height 51
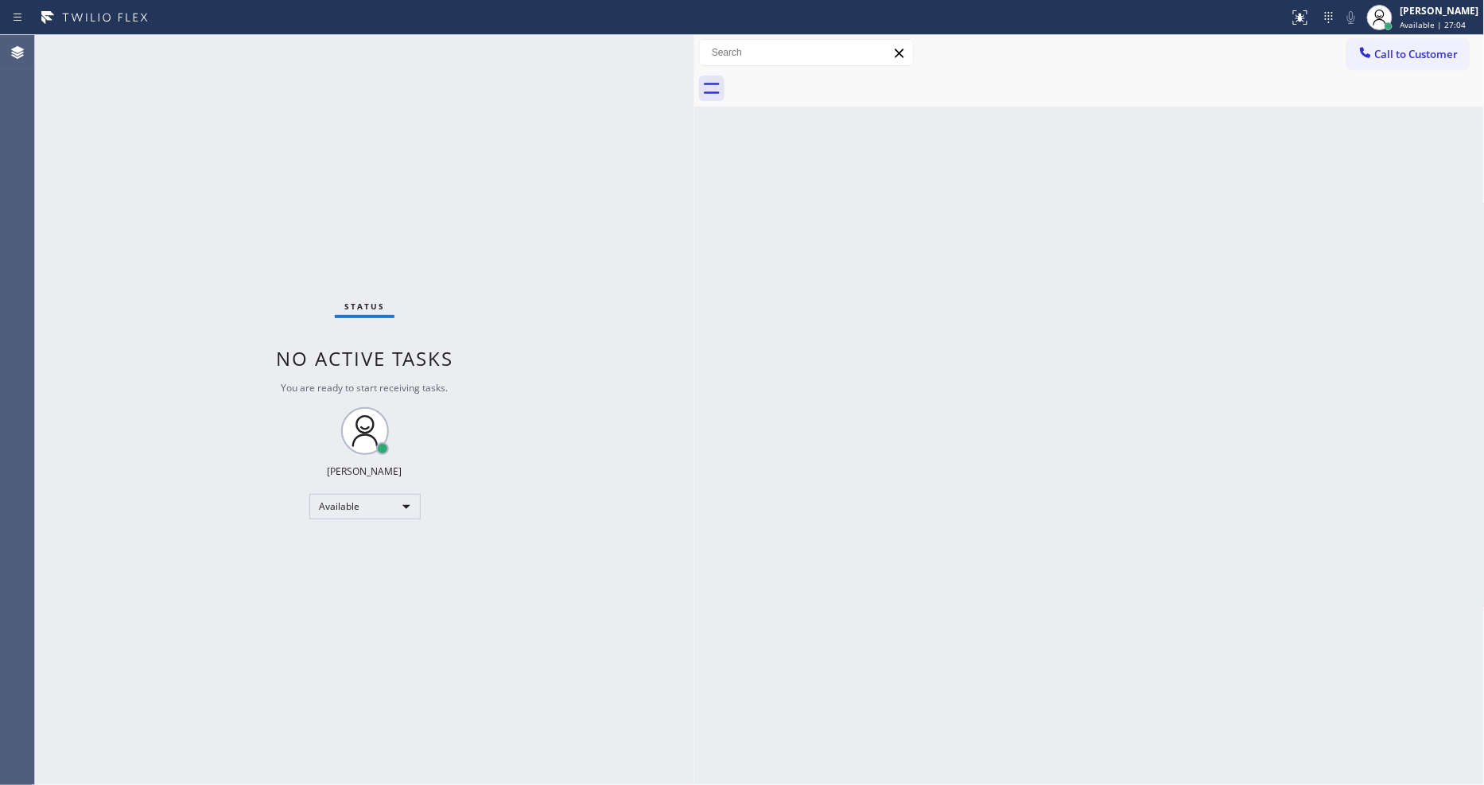
click at [200, 49] on div "Status No active tasks You are ready to start receiving tasks. [PERSON_NAME] Av…" at bounding box center [364, 410] width 659 height 750
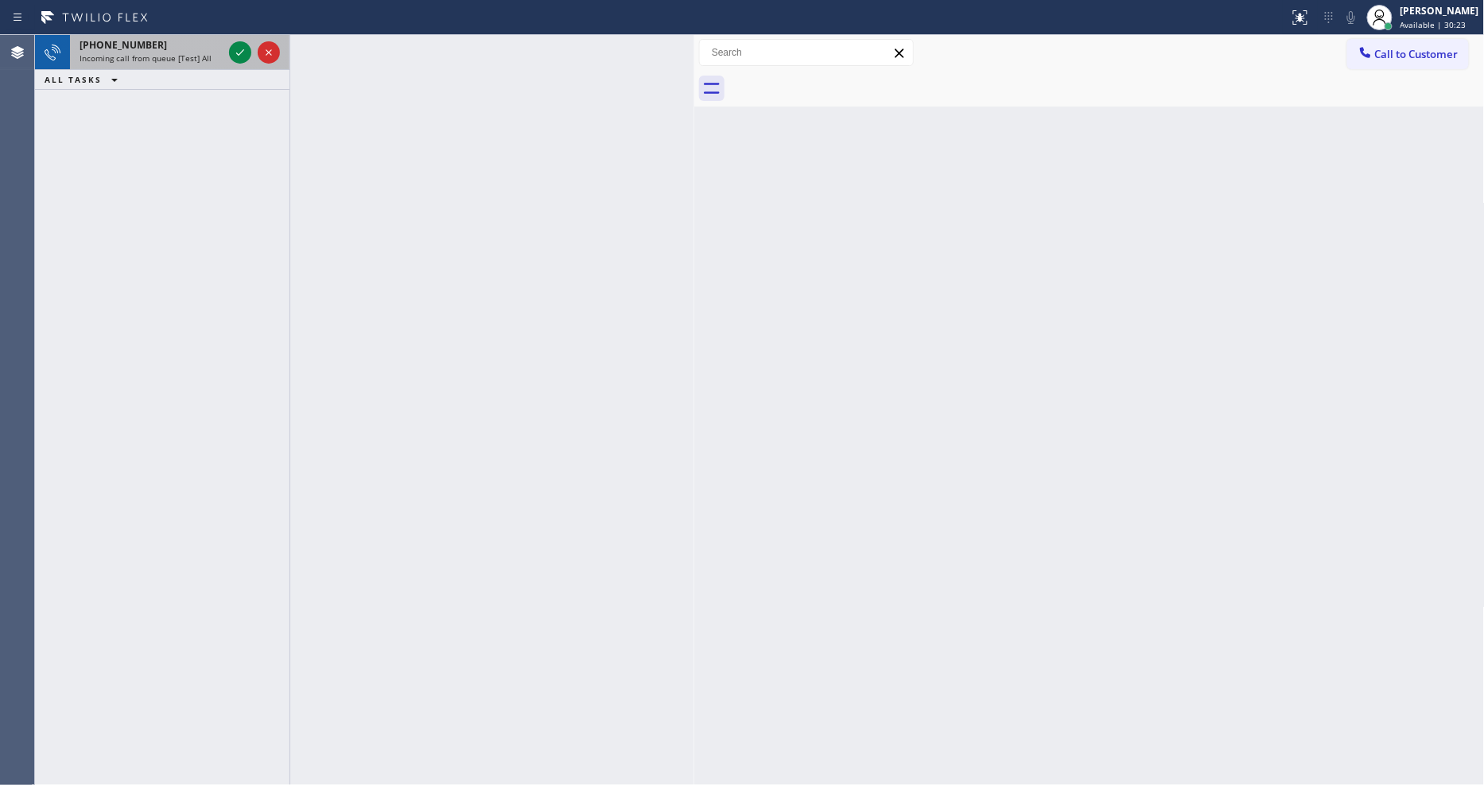
drag, startPoint x: 231, startPoint y: 40, endPoint x: 227, endPoint y: 54, distance: 14.9
click at [227, 49] on div at bounding box center [254, 52] width 57 height 35
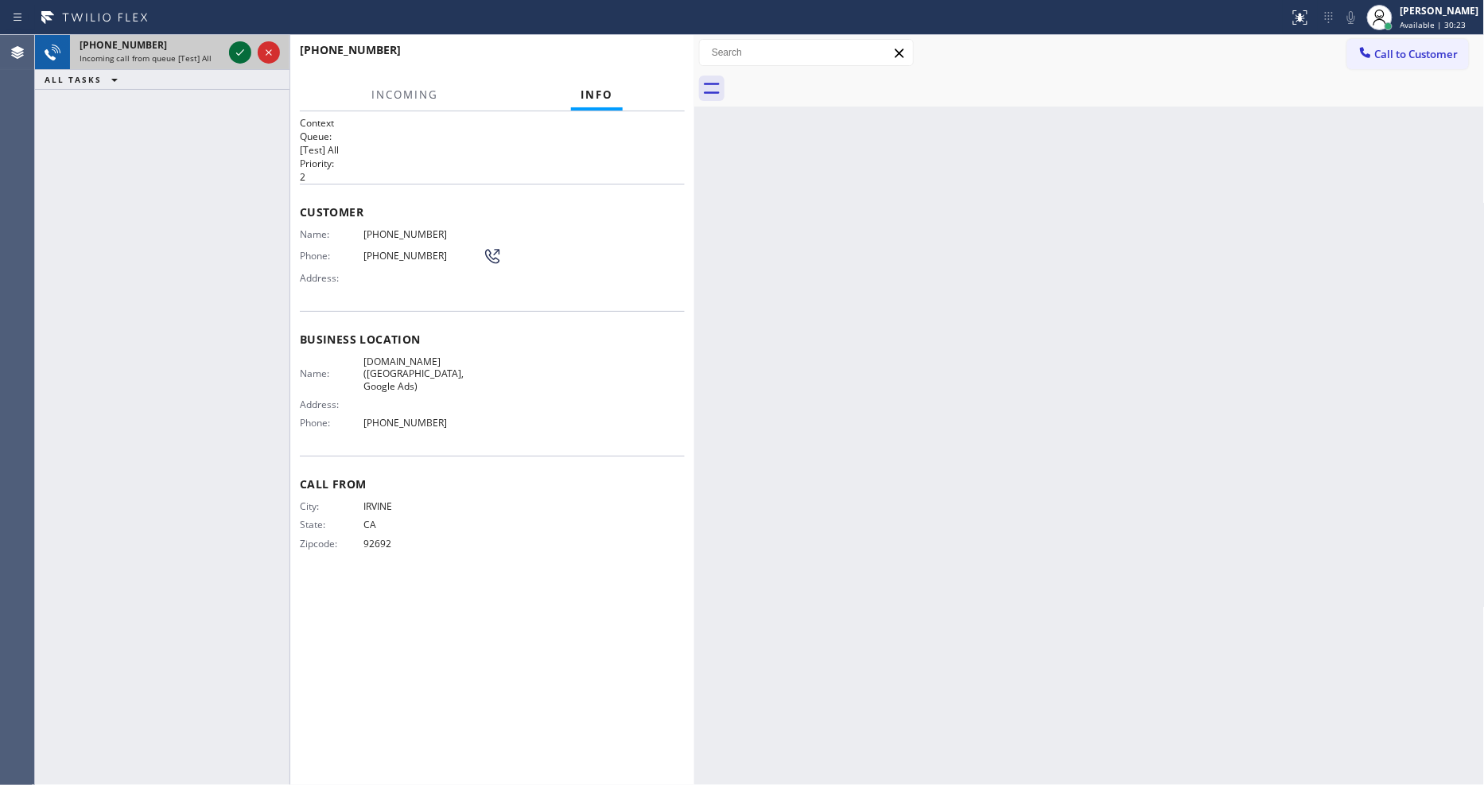
click at [234, 49] on icon at bounding box center [240, 52] width 19 height 19
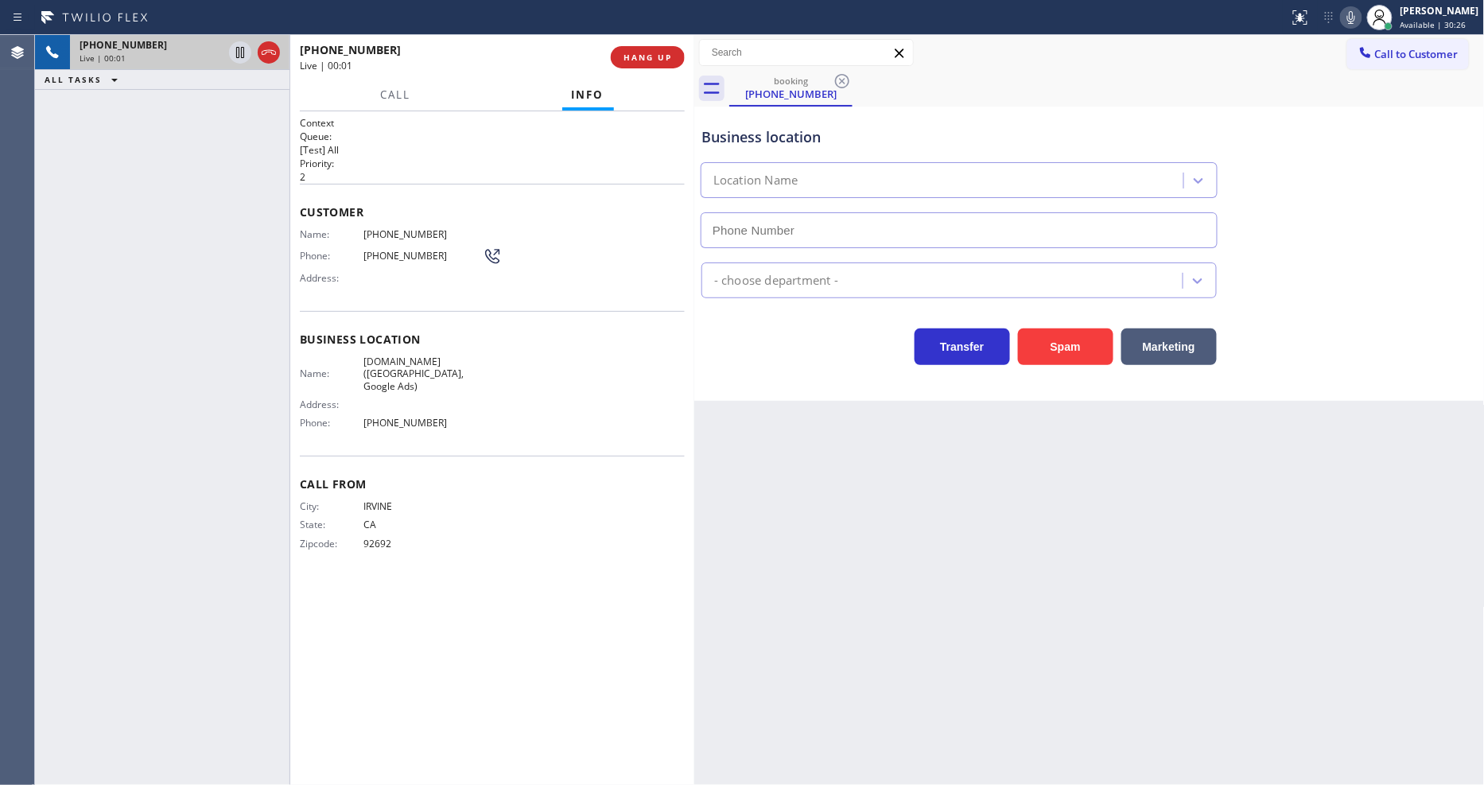
type input "(949) 844-5074"
click at [657, 65] on button "HANG UP" at bounding box center [648, 57] width 74 height 22
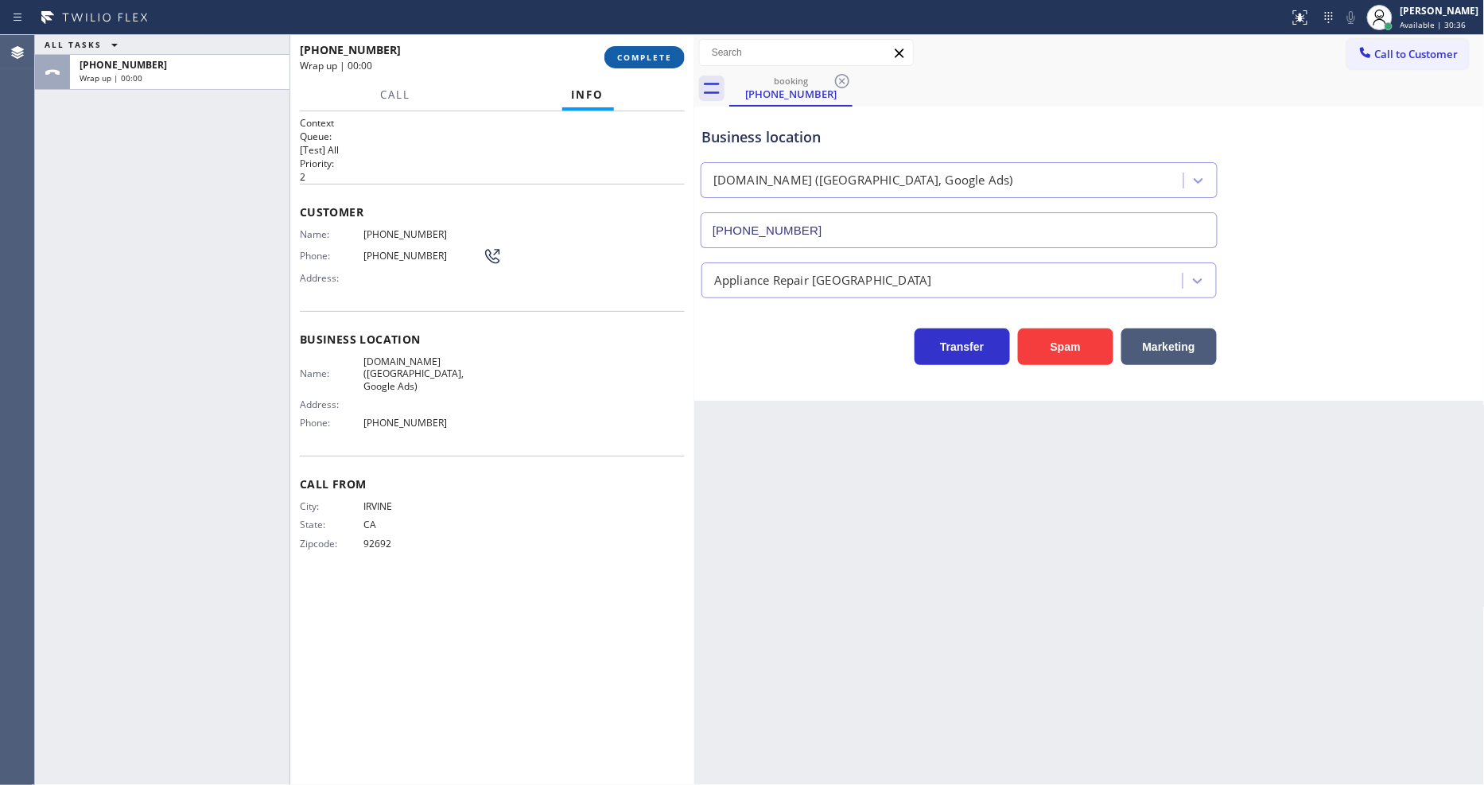
click at [658, 57] on span "COMPLETE" at bounding box center [644, 57] width 55 height 11
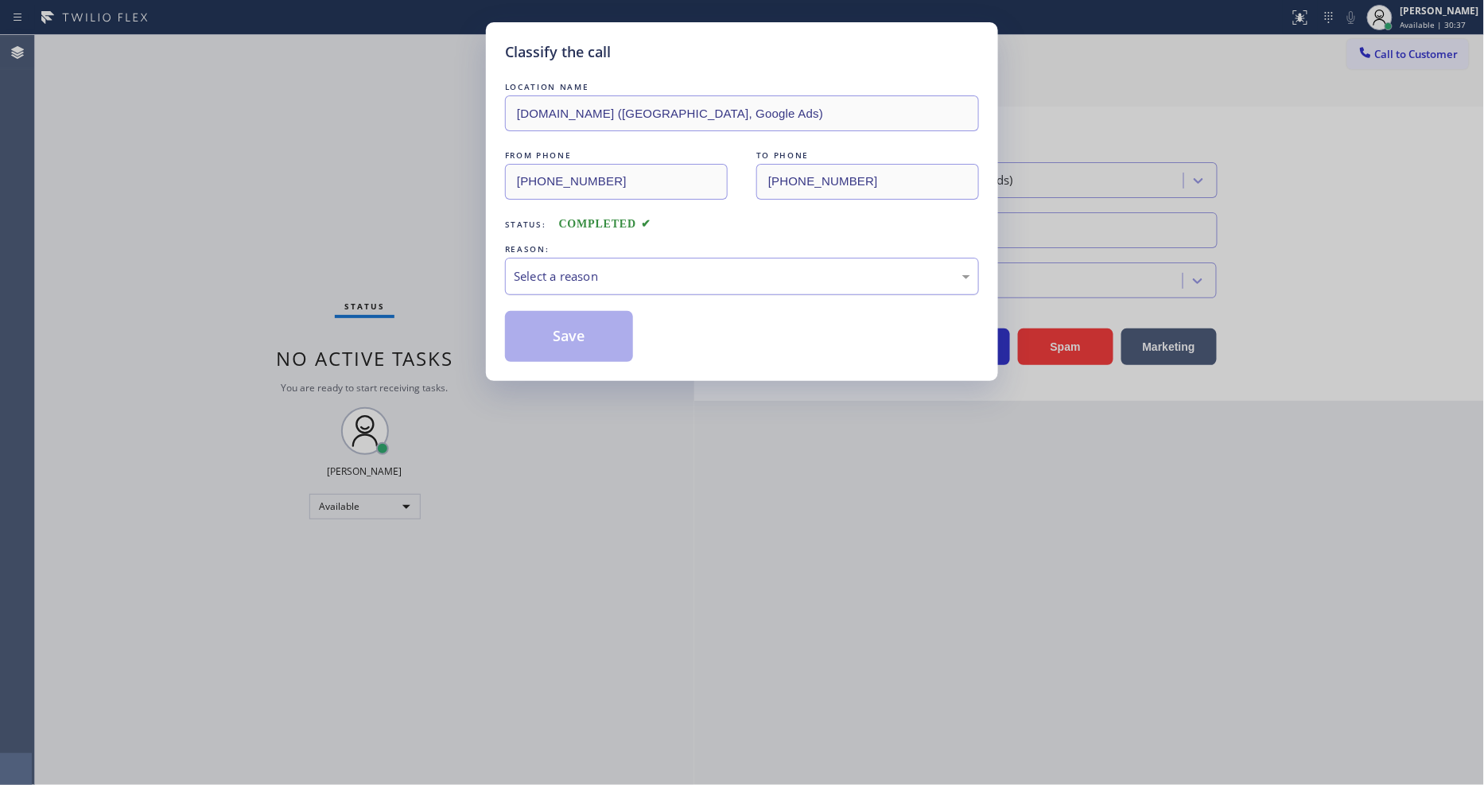
click at [590, 267] on div "Select a reason" at bounding box center [742, 276] width 456 height 18
click at [574, 322] on button "Save" at bounding box center [569, 336] width 128 height 51
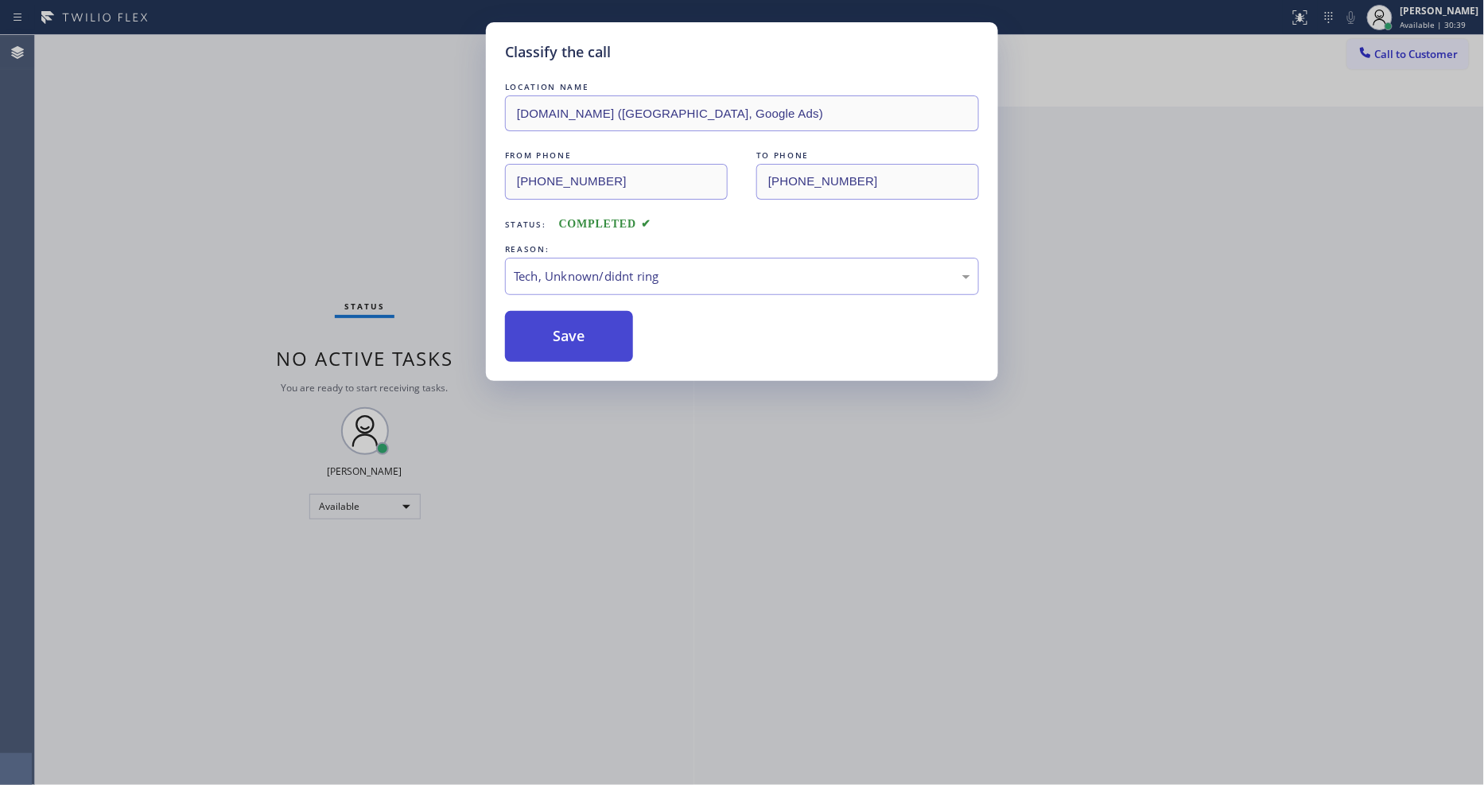
click at [574, 322] on button "Save" at bounding box center [569, 336] width 128 height 51
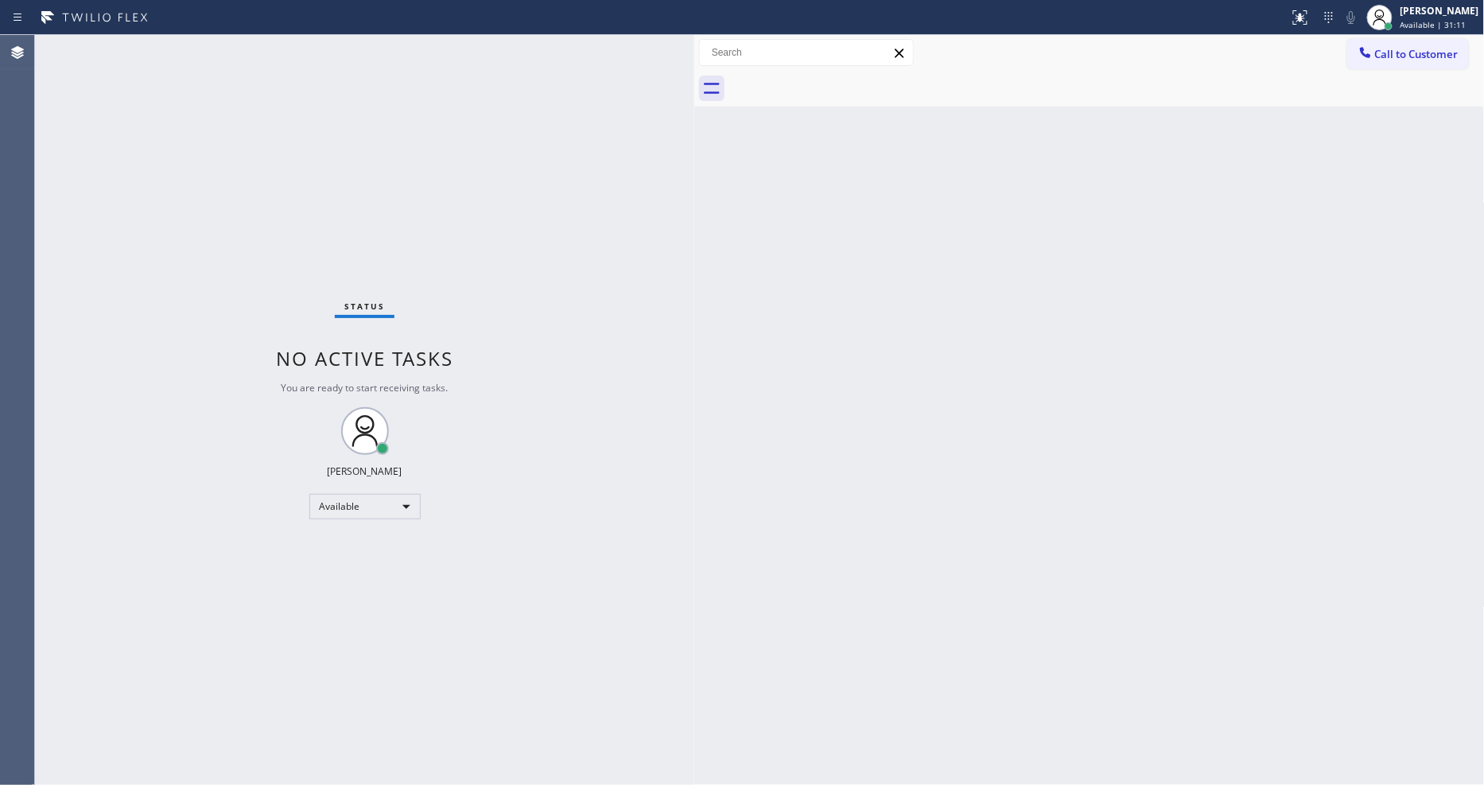
click at [194, 46] on div "Status No active tasks You are ready to start receiving tasks. [PERSON_NAME] Av…" at bounding box center [364, 410] width 659 height 750
click at [212, 38] on div "Status No active tasks You are ready to start receiving tasks. [PERSON_NAME] Av…" at bounding box center [364, 410] width 659 height 750
click at [168, 40] on div "Status No active tasks You are ready to start receiving tasks. [PERSON_NAME] Av…" at bounding box center [364, 410] width 659 height 750
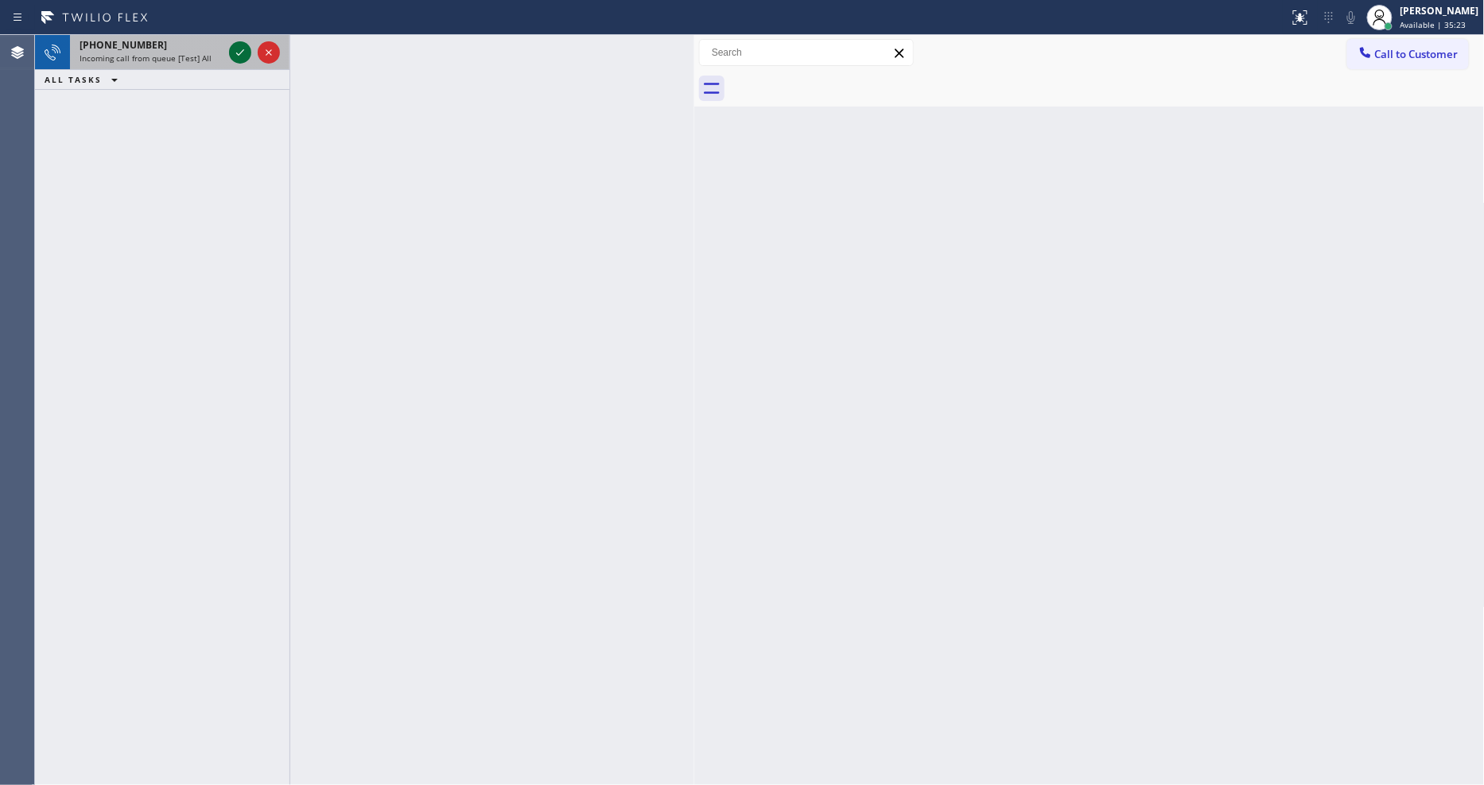
click at [241, 52] on icon at bounding box center [240, 52] width 8 height 6
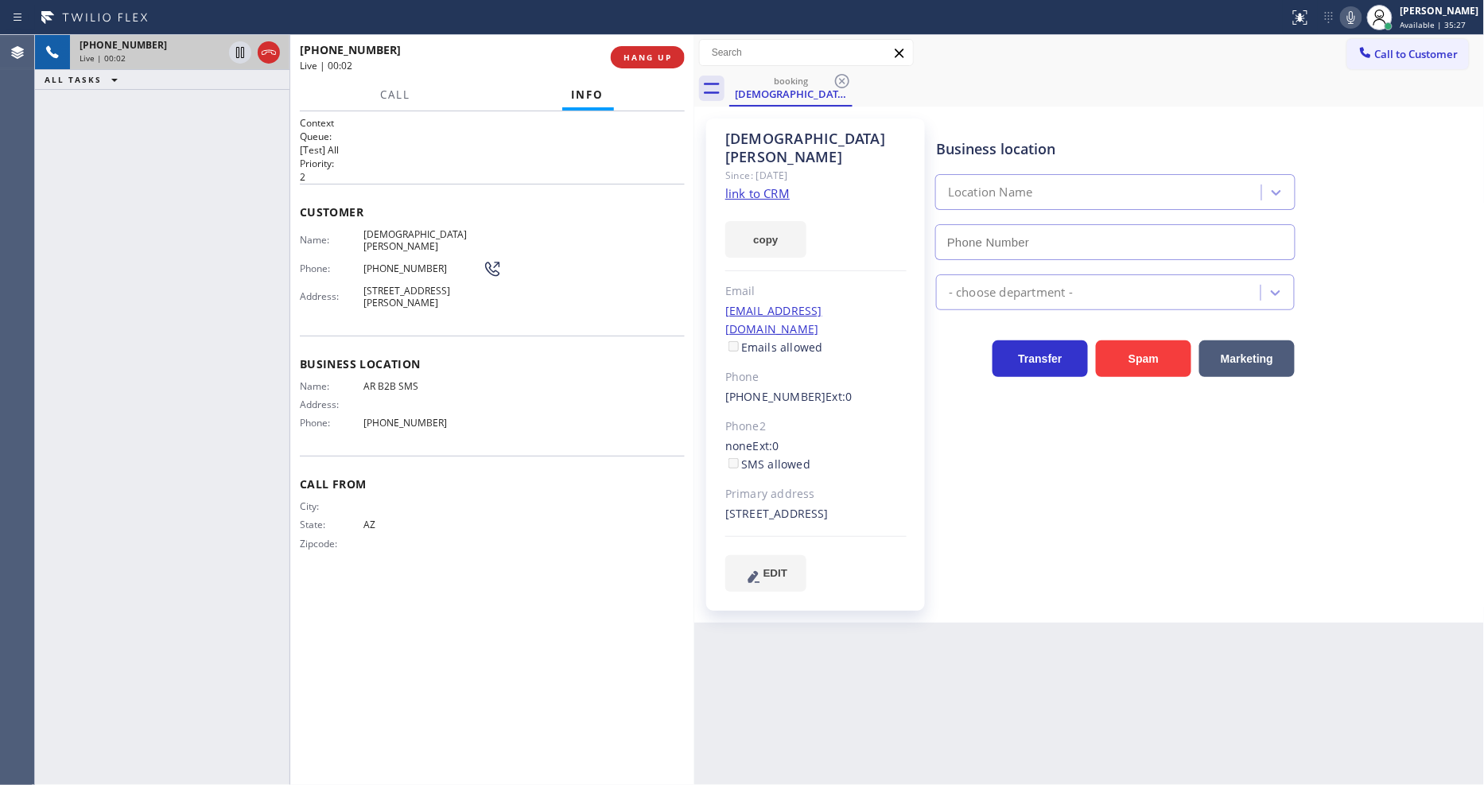
click at [743, 185] on link "link to CRM" at bounding box center [757, 193] width 64 height 16
type input "(833) 692-2271"
click at [241, 44] on icon at bounding box center [240, 52] width 19 height 19
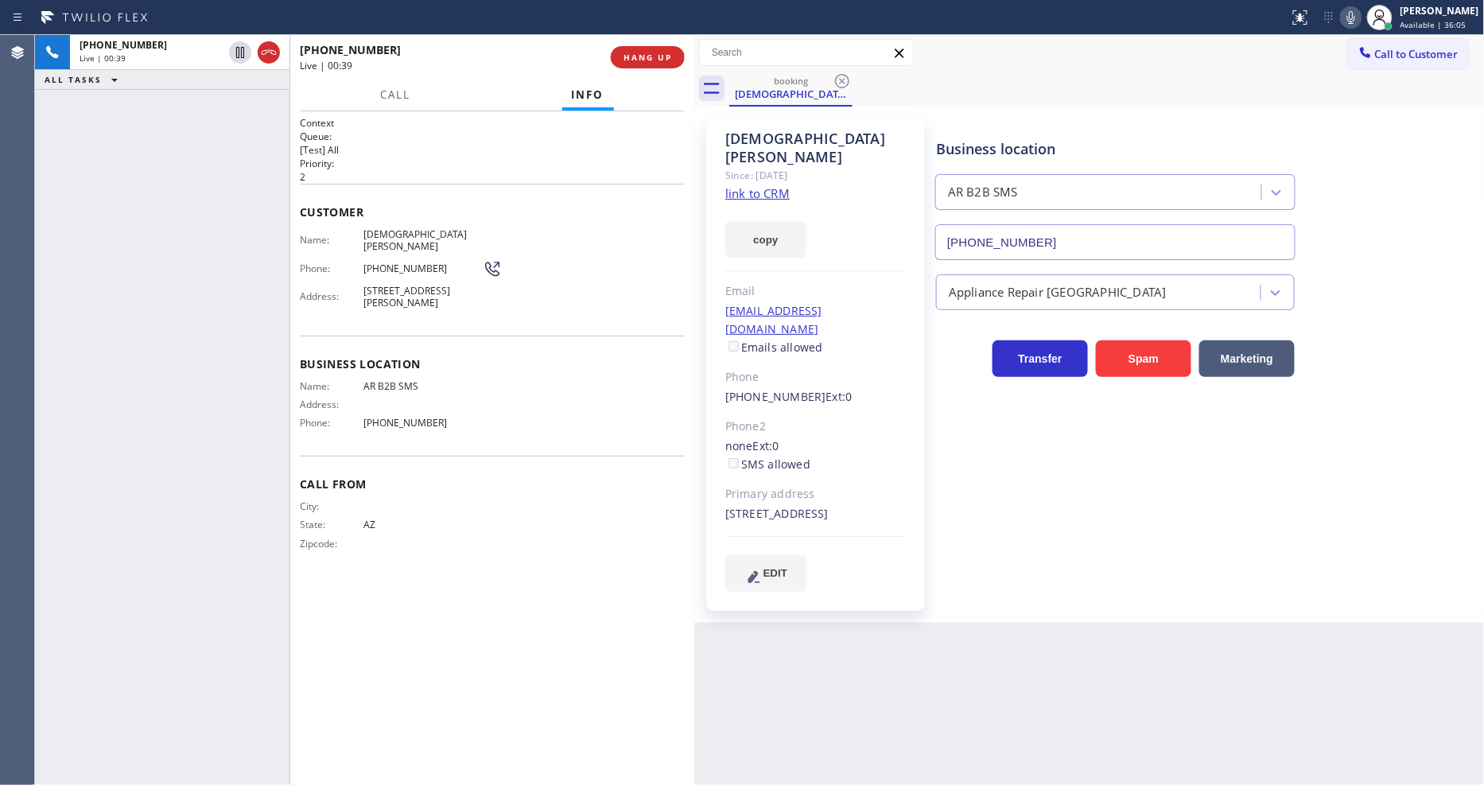
click at [1358, 14] on icon at bounding box center [1350, 17] width 19 height 19
click at [1304, 578] on div "Business location AR B2B SMS (833) 692-2271 Appliance Repair High End Transfer …" at bounding box center [1207, 370] width 548 height 496
click at [972, 685] on div "Back to Dashboard Change Sender ID Customers Technicians Select a contact Outbo…" at bounding box center [1089, 410] width 790 height 750
click at [239, 50] on icon at bounding box center [240, 52] width 19 height 19
click at [1355, 16] on icon at bounding box center [1351, 17] width 8 height 13
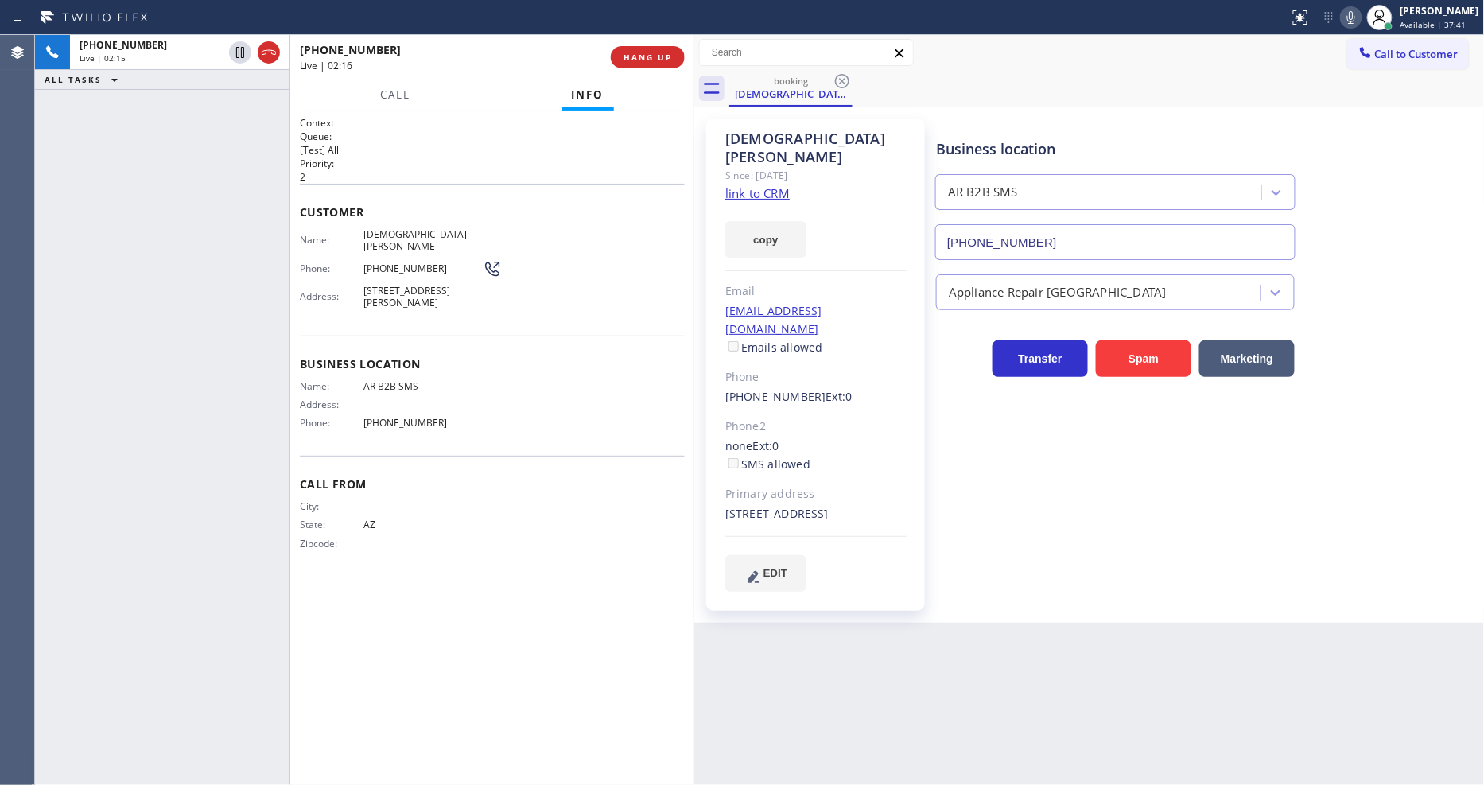
click at [1090, 459] on div "Business location AR B2B SMS (833) 692-2271 Appliance Repair High End Transfer …" at bounding box center [1207, 354] width 548 height 464
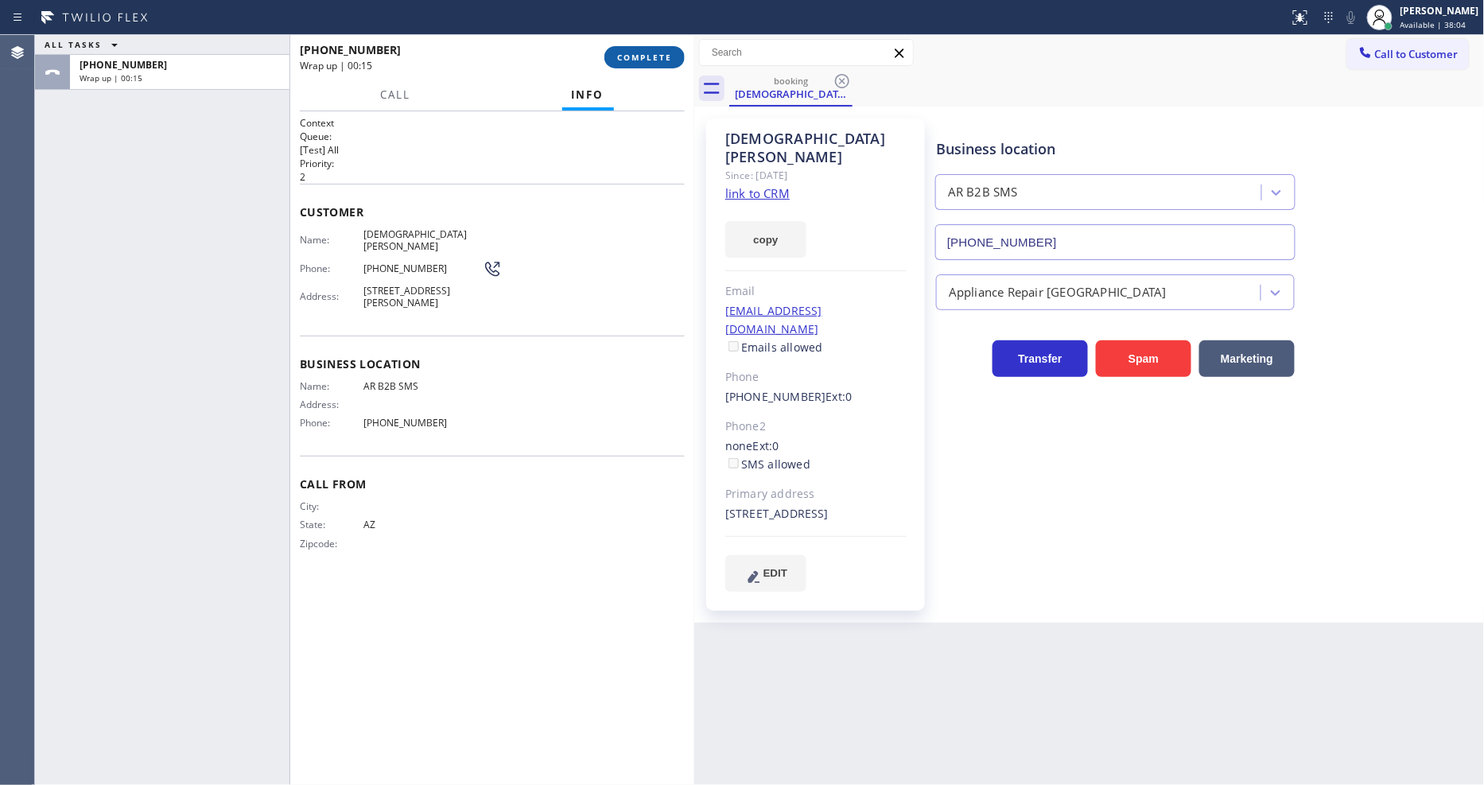
click at [631, 46] on button "COMPLETE" at bounding box center [644, 57] width 80 height 22
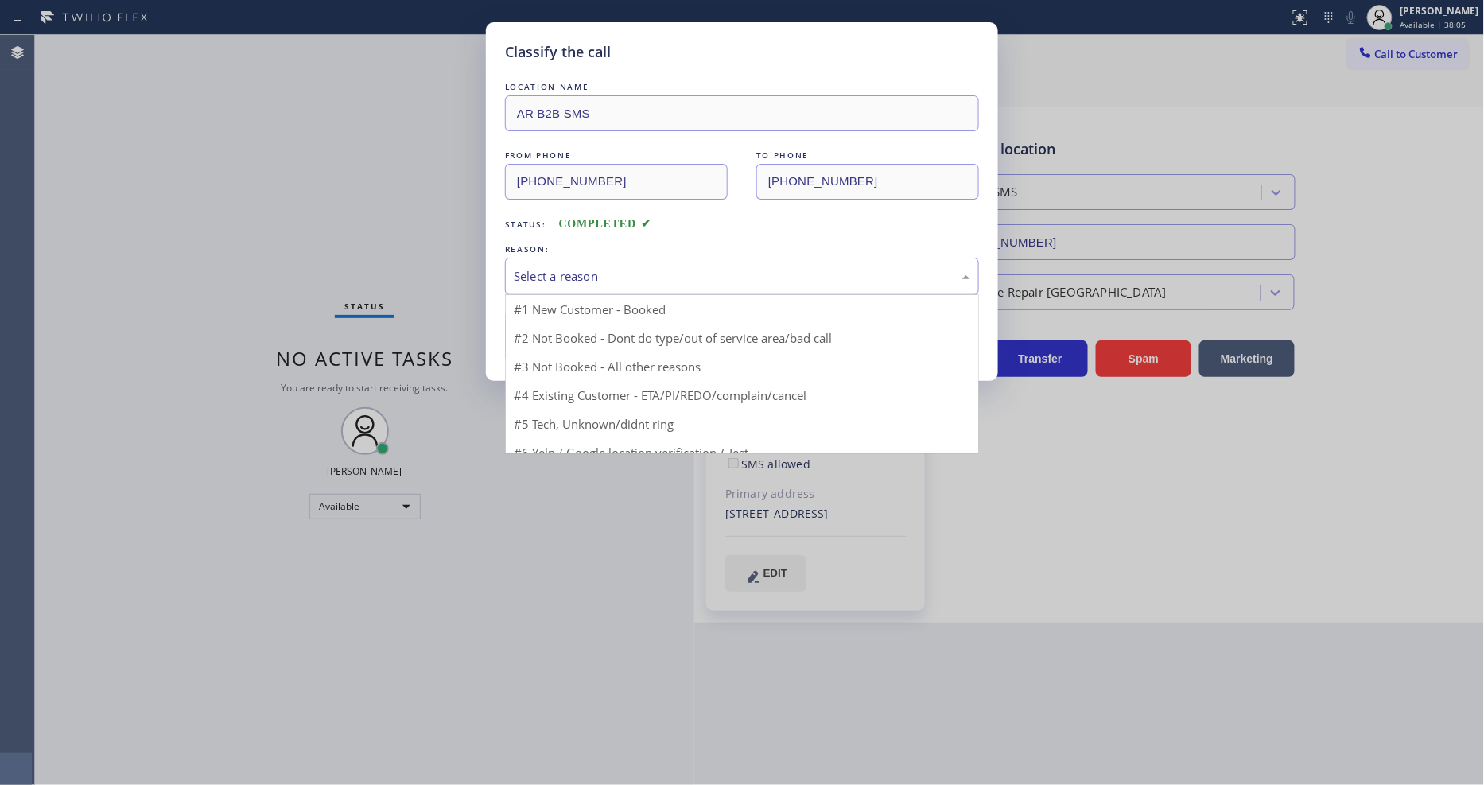
click at [576, 271] on div "Select a reason" at bounding box center [742, 276] width 456 height 18
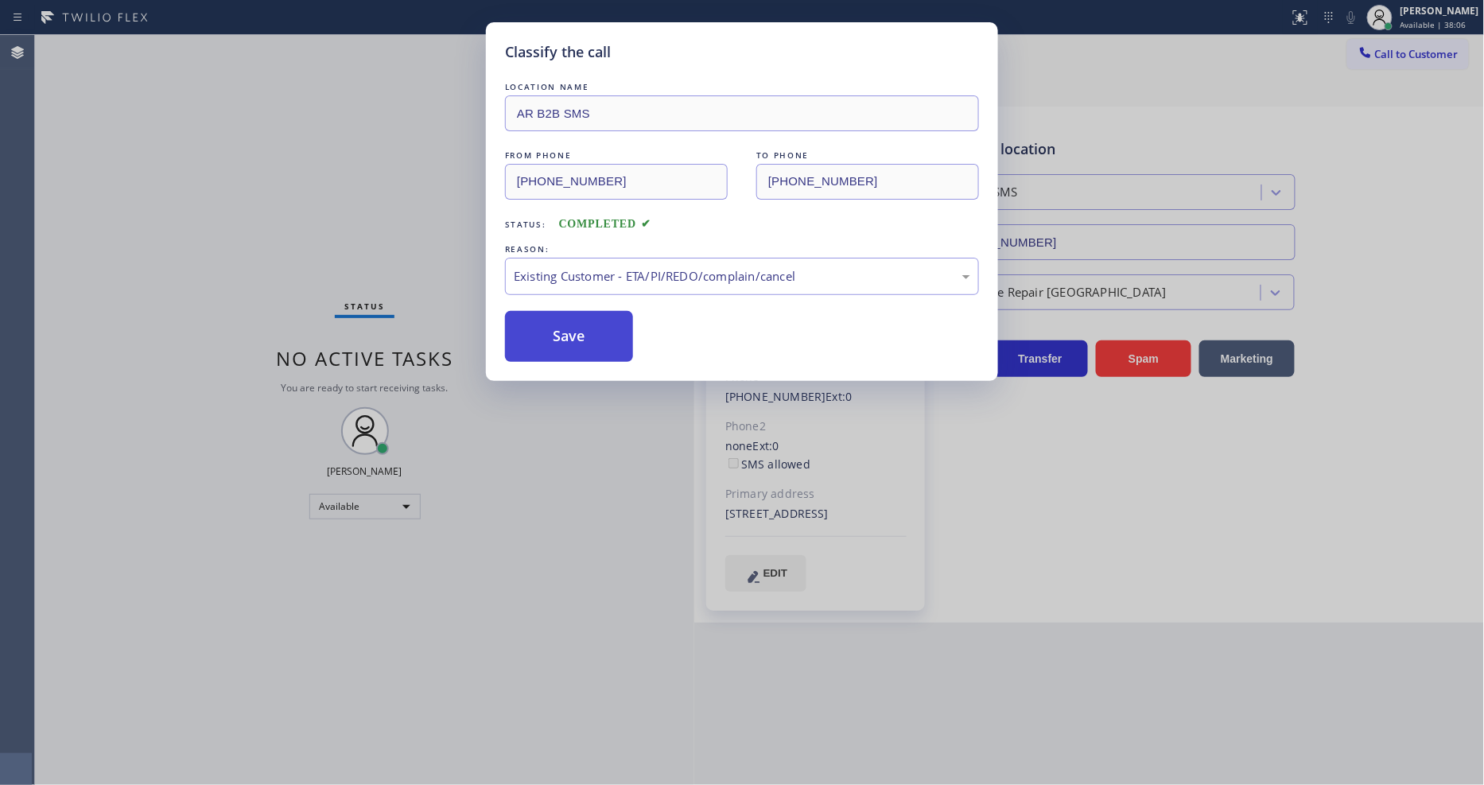
click at [573, 319] on button "Save" at bounding box center [569, 336] width 128 height 51
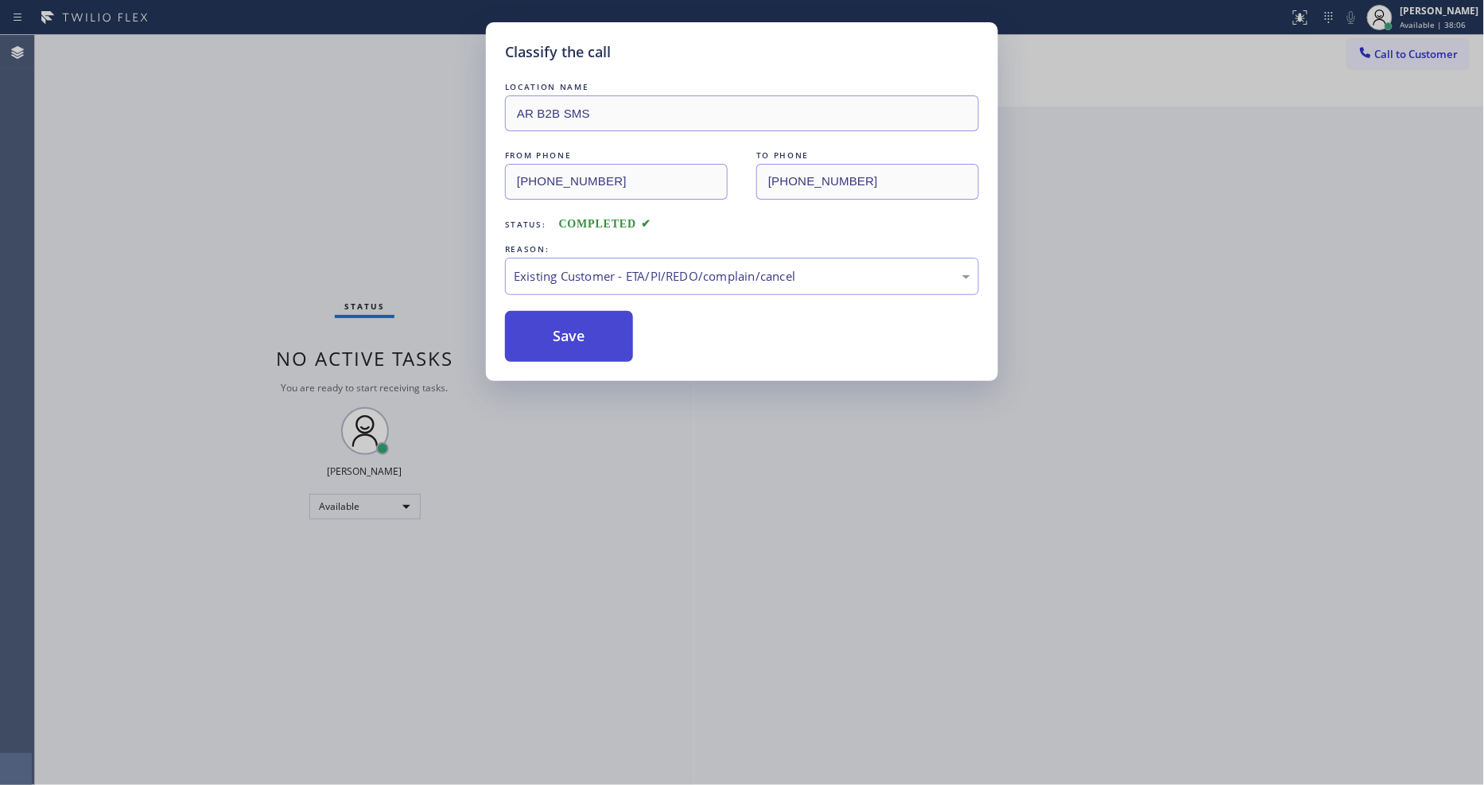
click at [573, 319] on button "Save" at bounding box center [569, 336] width 128 height 51
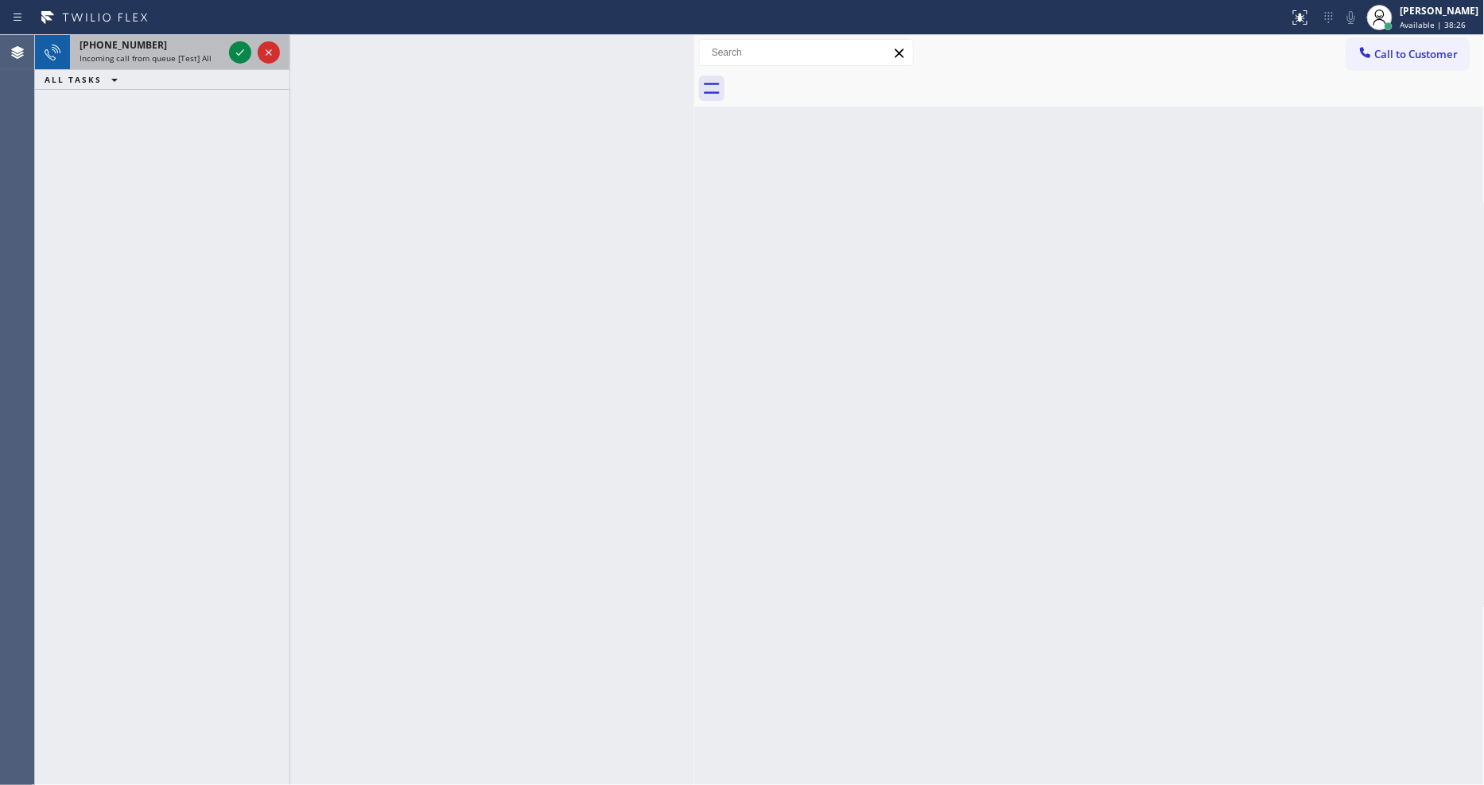
click at [243, 41] on div at bounding box center [254, 52] width 57 height 35
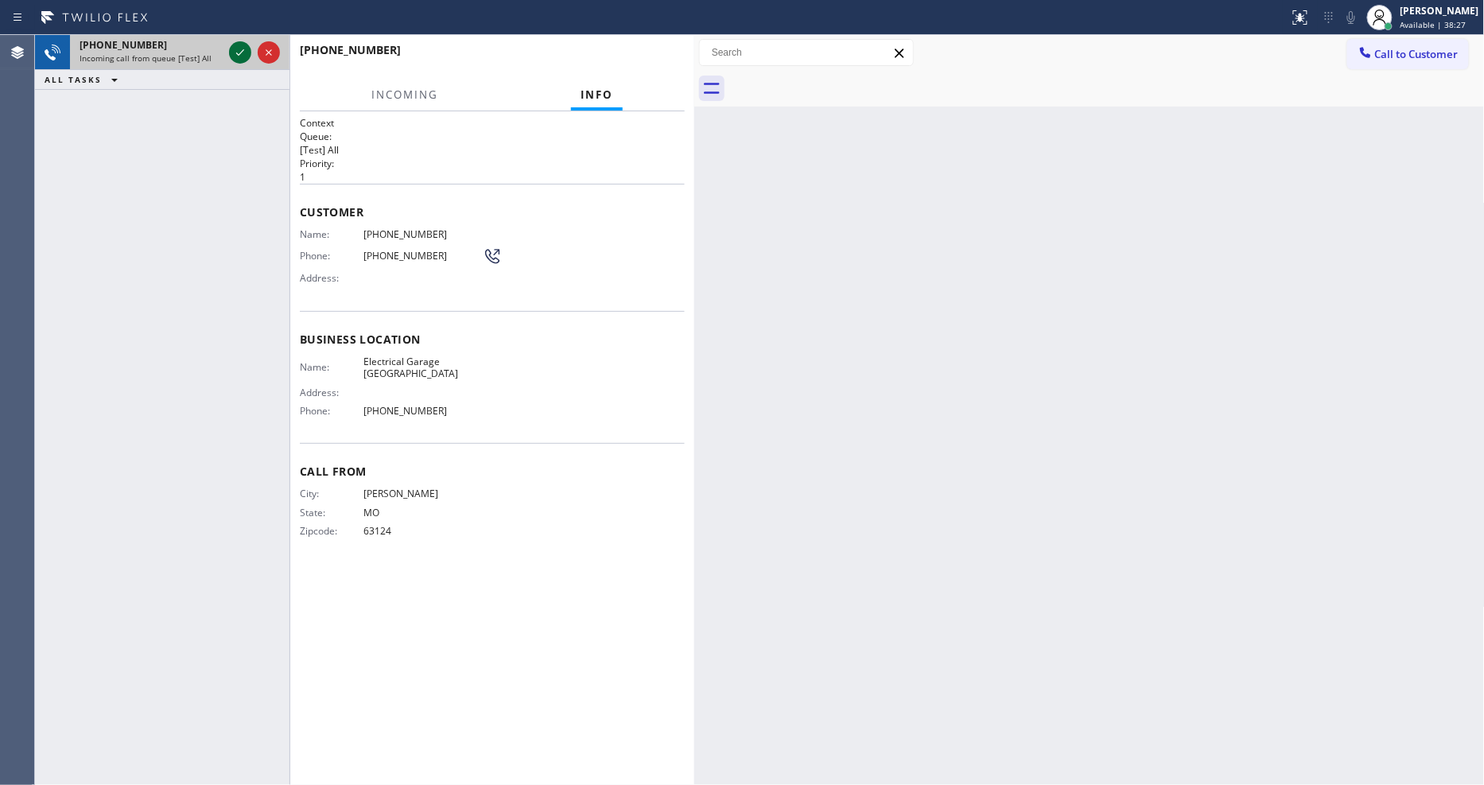
click at [243, 51] on icon at bounding box center [240, 52] width 8 height 6
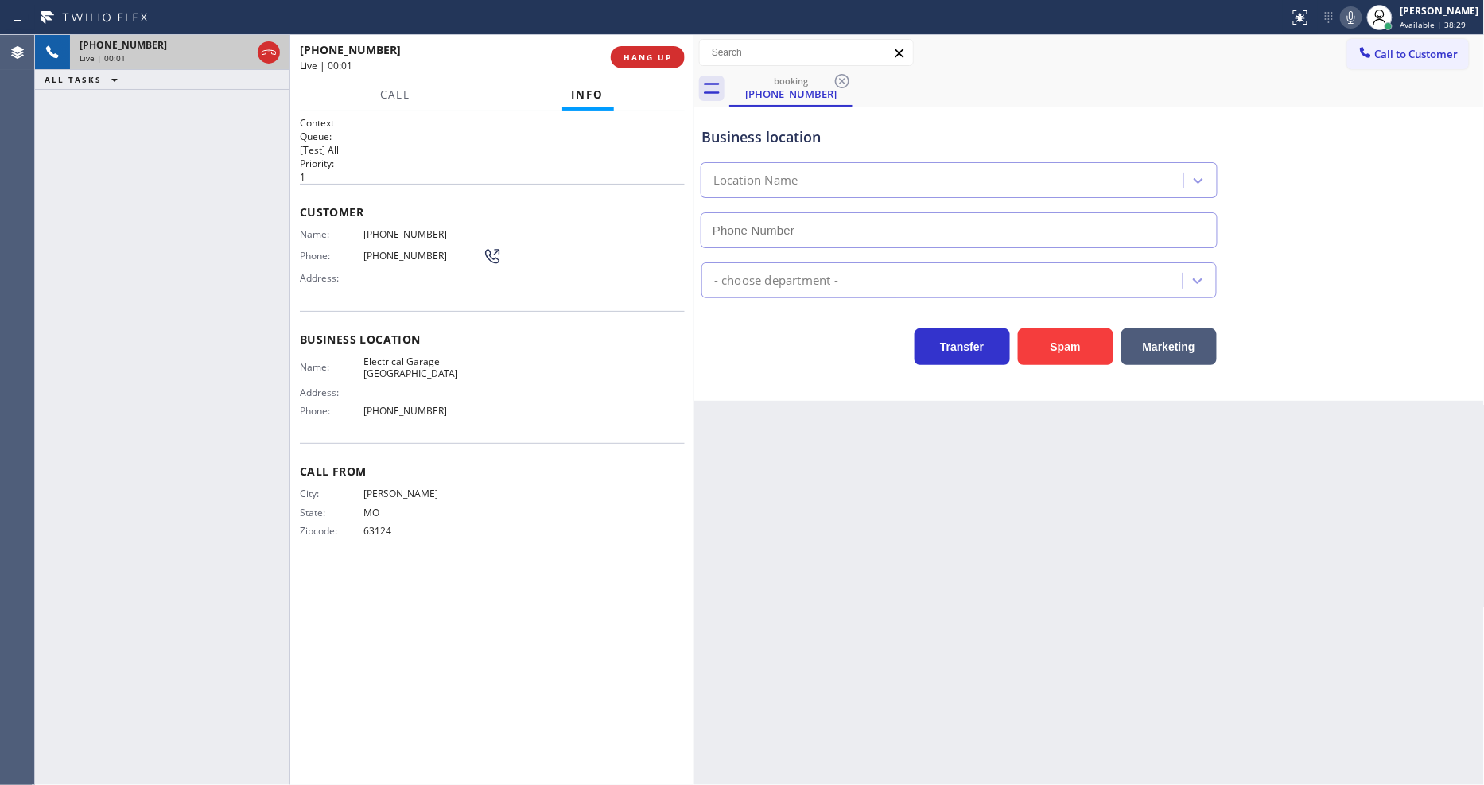
type input "(323) 403-0320"
click at [990, 624] on div "Back to Dashboard Change Sender ID Customers Technicians Select a contact Outbo…" at bounding box center [1089, 410] width 790 height 750
click at [379, 359] on span "Electrical Garage Studio City" at bounding box center [422, 367] width 119 height 25
click at [379, 361] on span "Electrical Garage Studio City" at bounding box center [422, 367] width 119 height 25
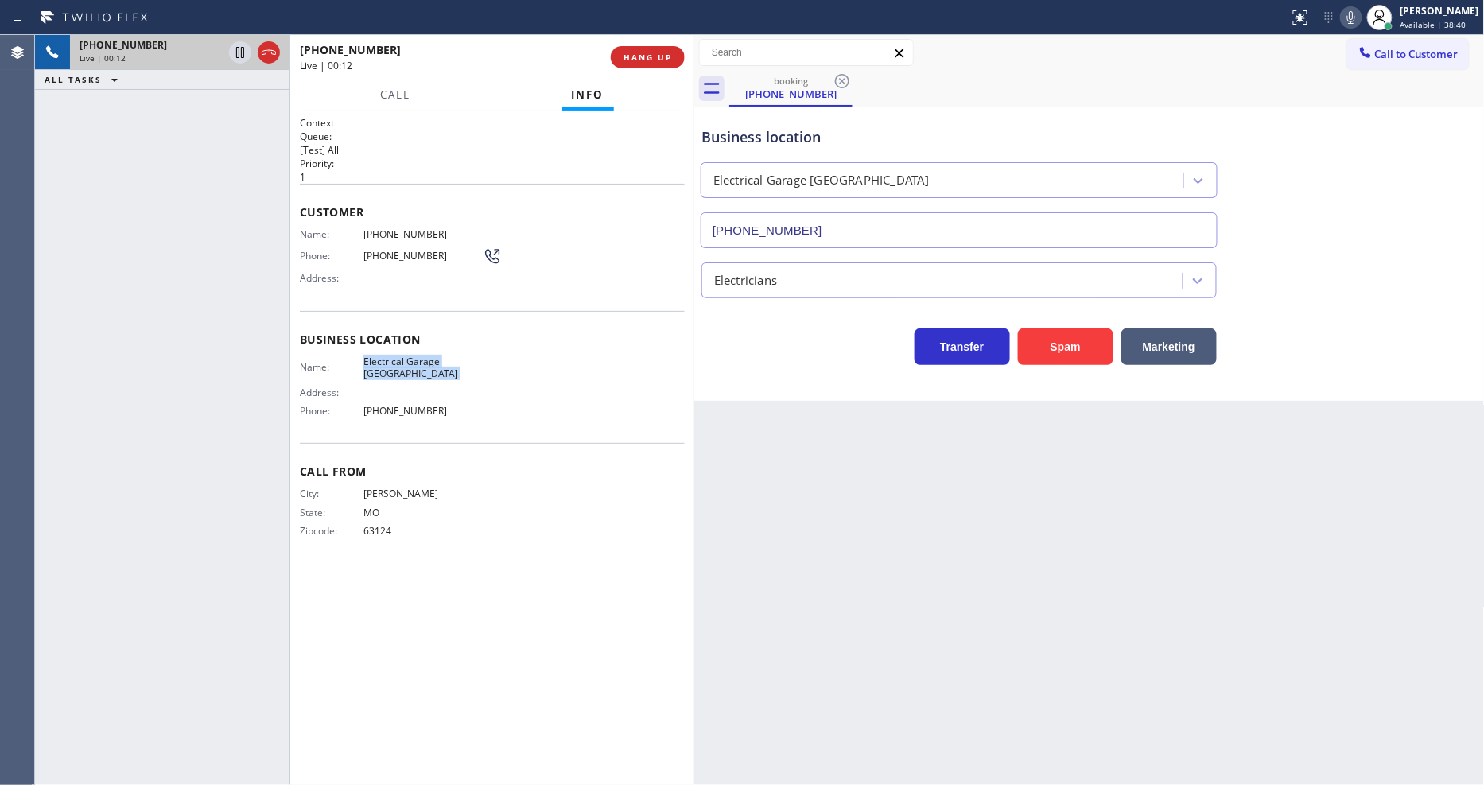
copy span "Electrical Garage Studio City"
click at [414, 219] on div "Customer Name: (314) 225-8380 Phone: (314) 225-8380 Address:" at bounding box center [492, 247] width 385 height 127
click at [410, 228] on span "(314) 225-8380" at bounding box center [422, 234] width 119 height 12
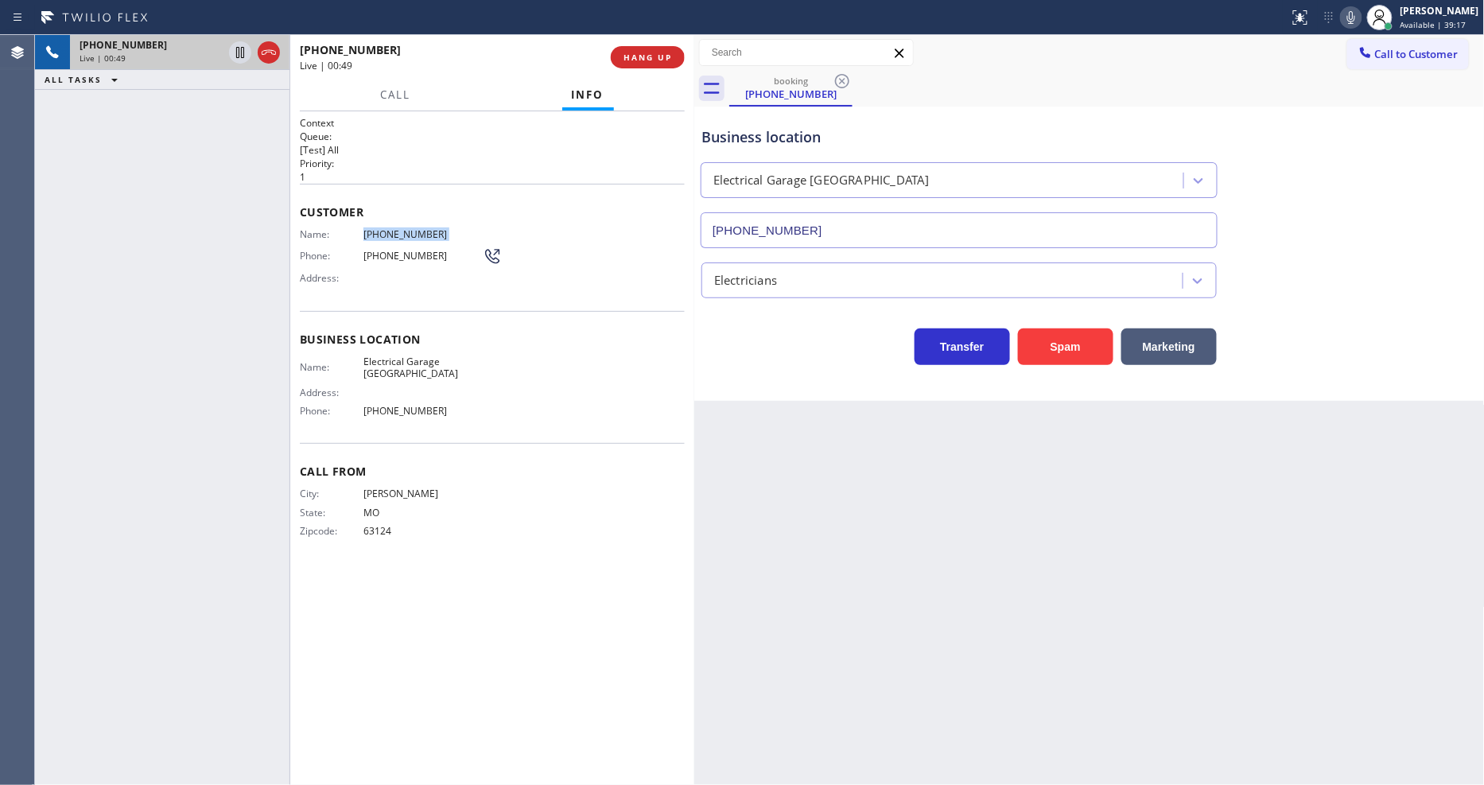
copy span "(314) 225-8380"
click at [234, 56] on icon at bounding box center [240, 52] width 19 height 19
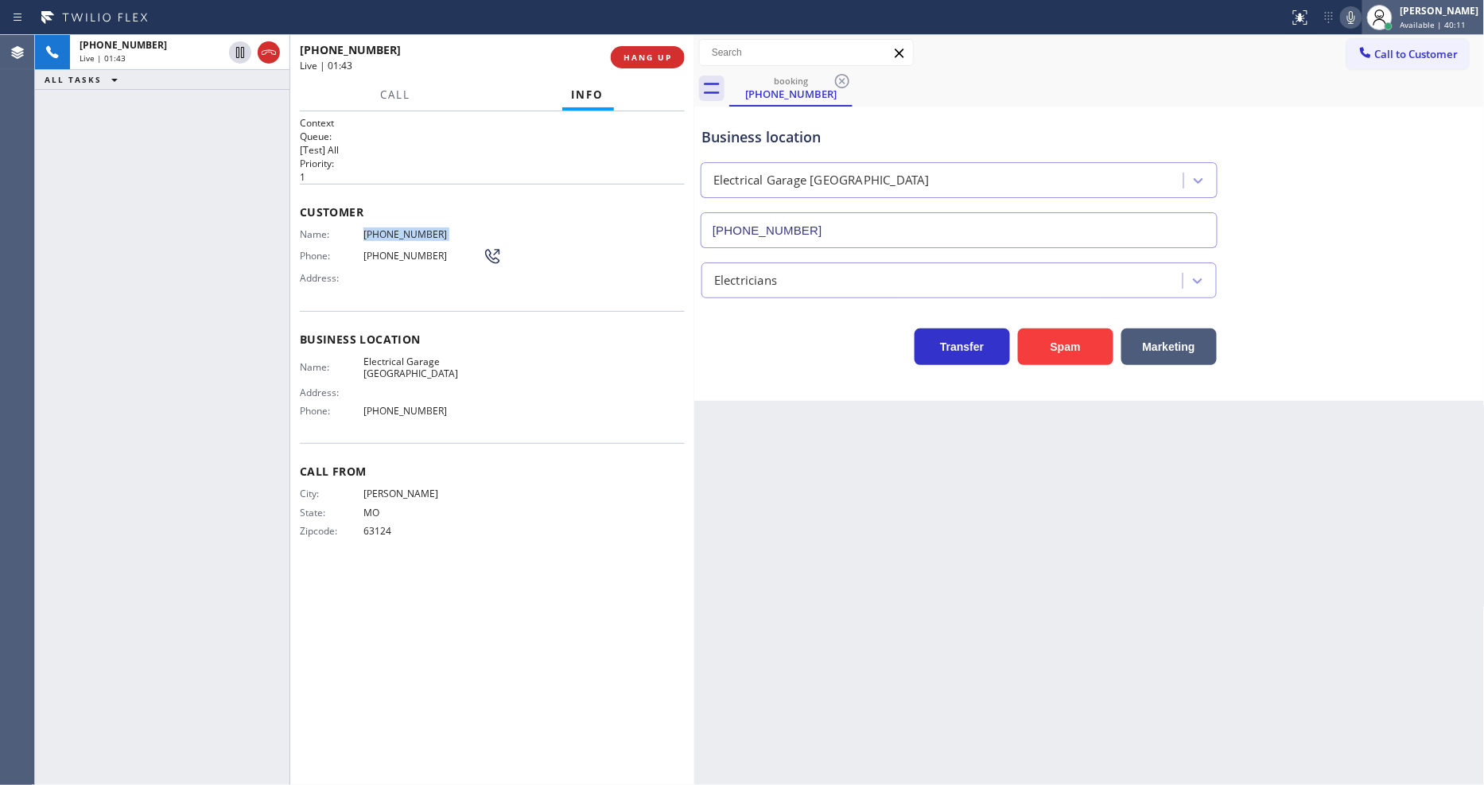
click at [1374, 17] on div at bounding box center [1379, 17] width 35 height 35
click at [1361, 21] on icon at bounding box center [1350, 17] width 19 height 19
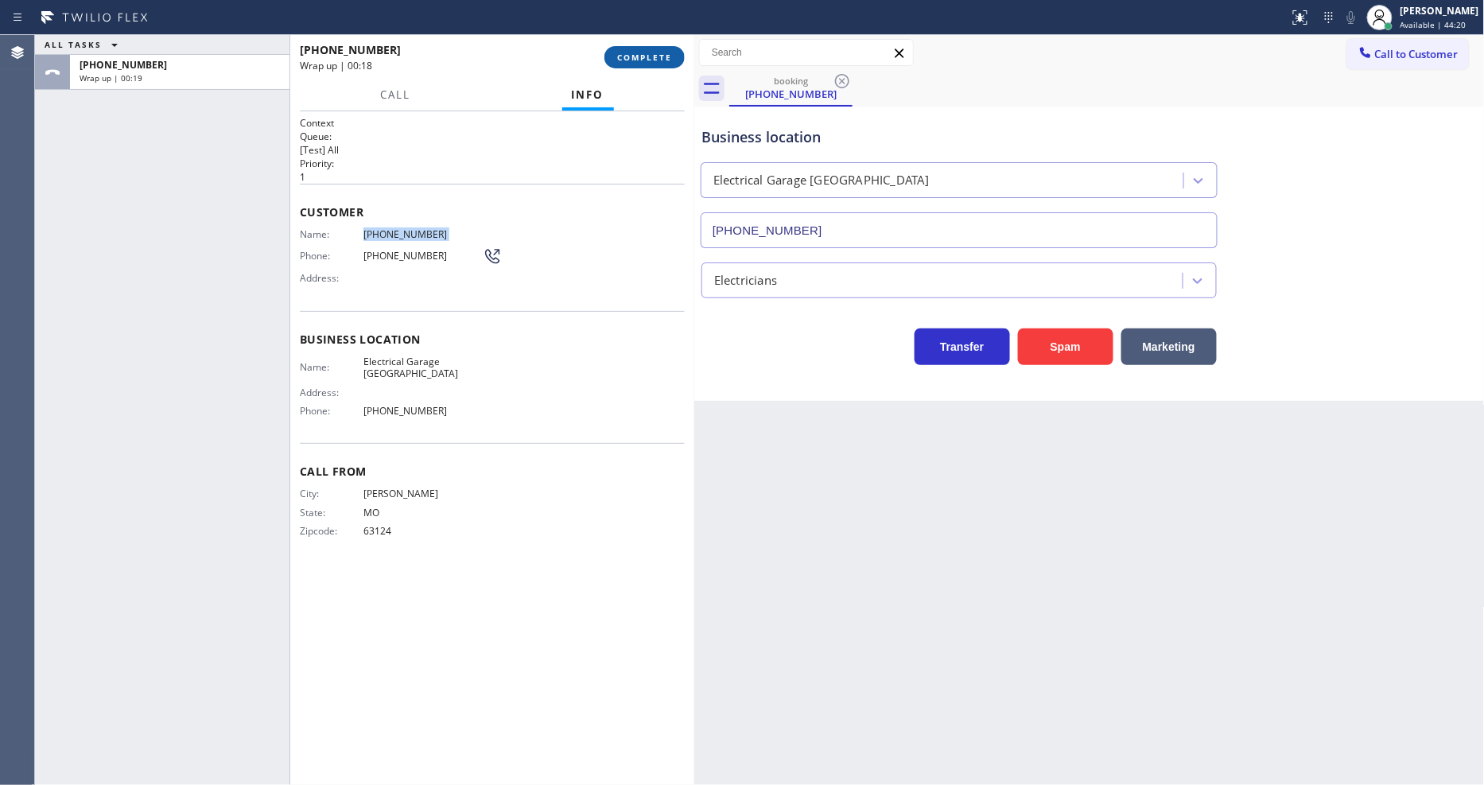
click at [645, 57] on span "COMPLETE" at bounding box center [644, 57] width 55 height 11
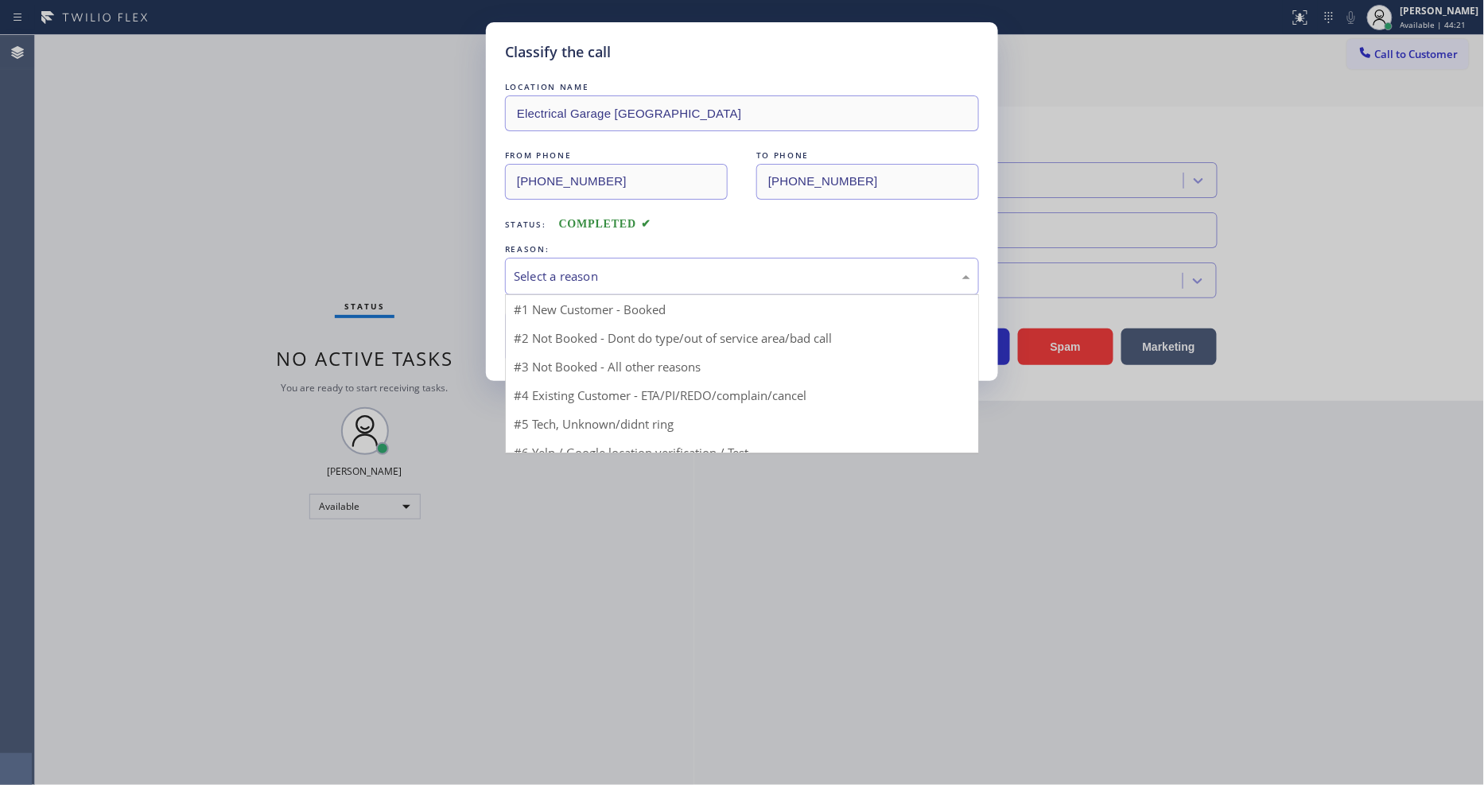
click at [542, 272] on div "Select a reason" at bounding box center [742, 276] width 456 height 18
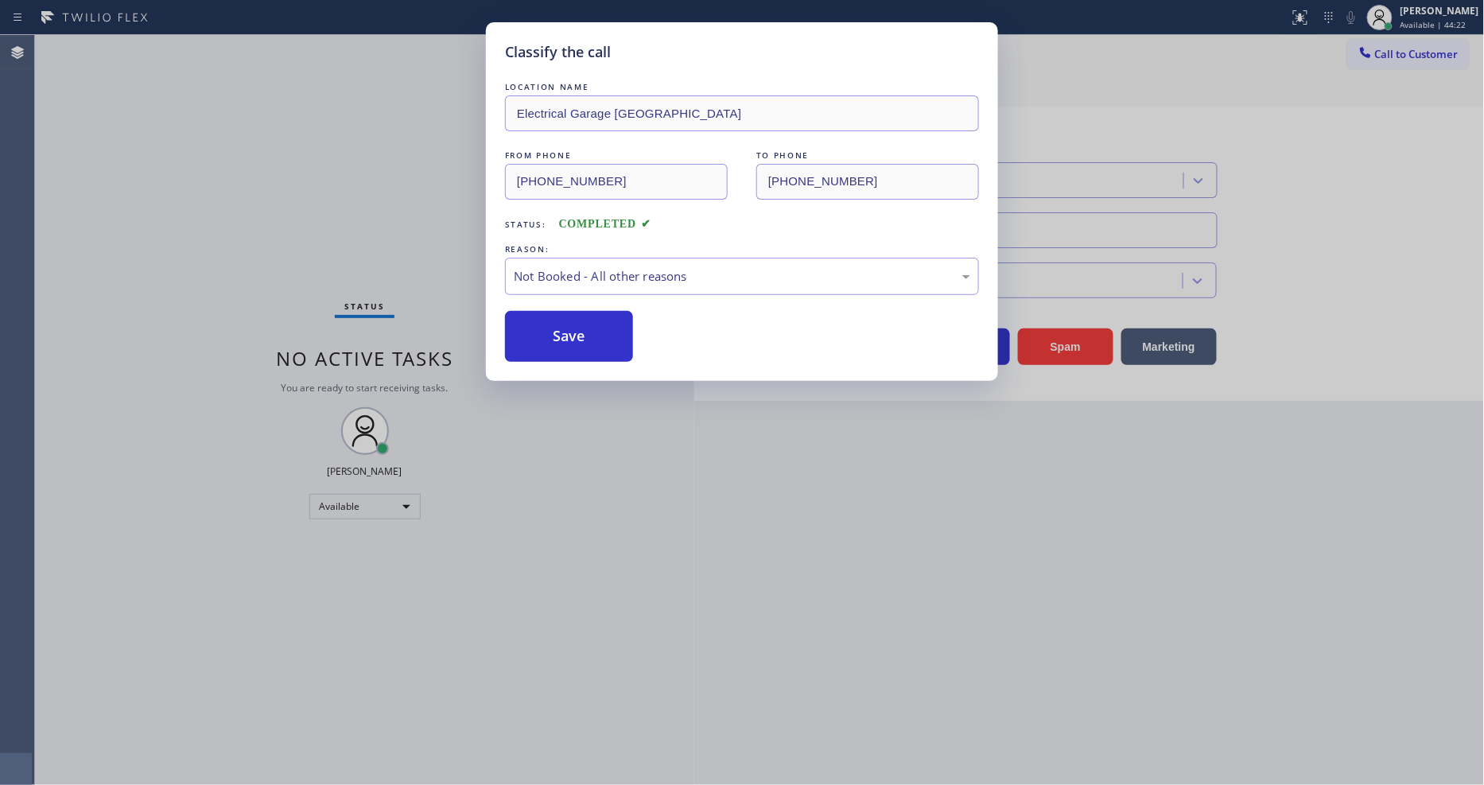
click at [536, 332] on button "Save" at bounding box center [569, 336] width 128 height 51
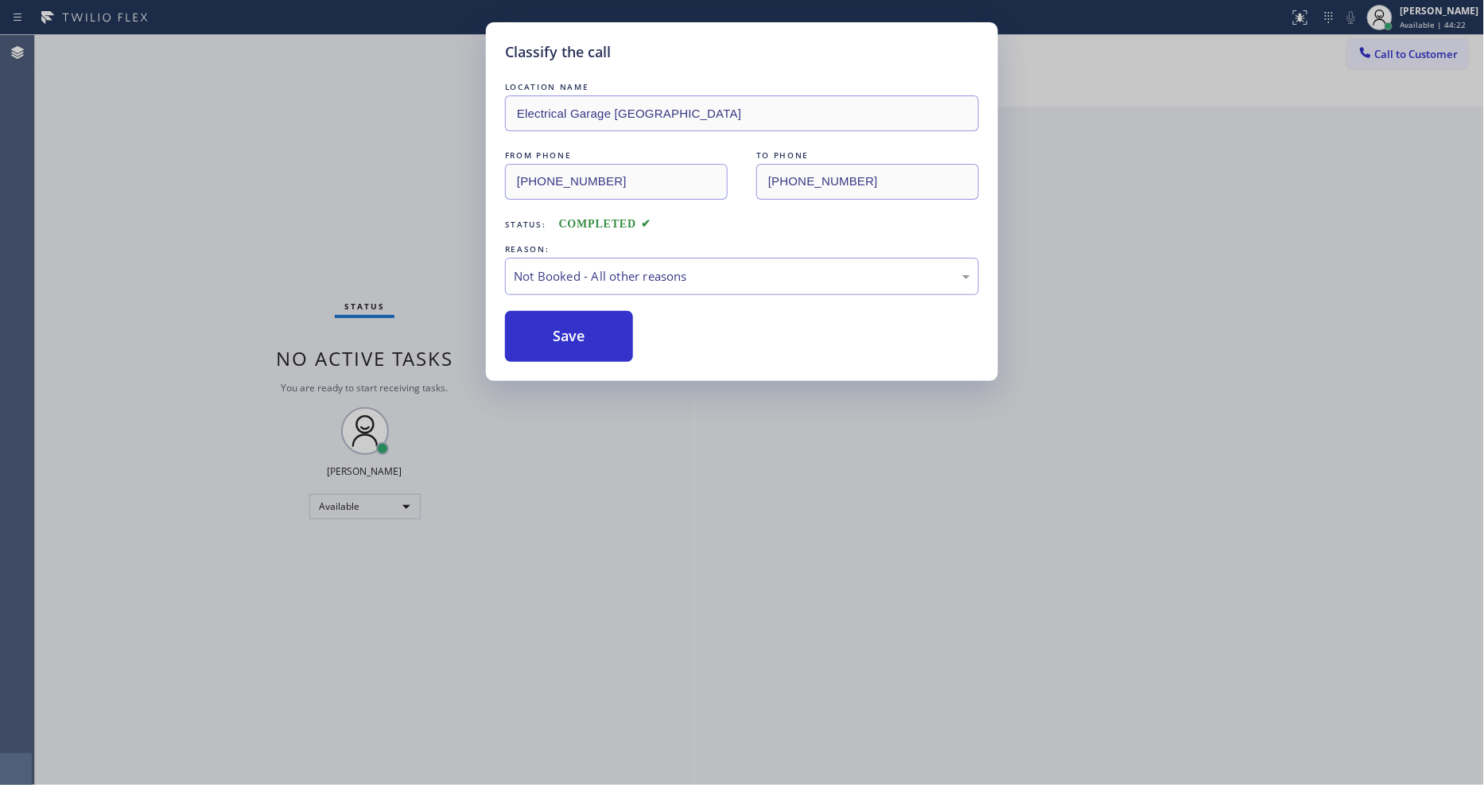
click at [536, 332] on button "Save" at bounding box center [569, 336] width 128 height 51
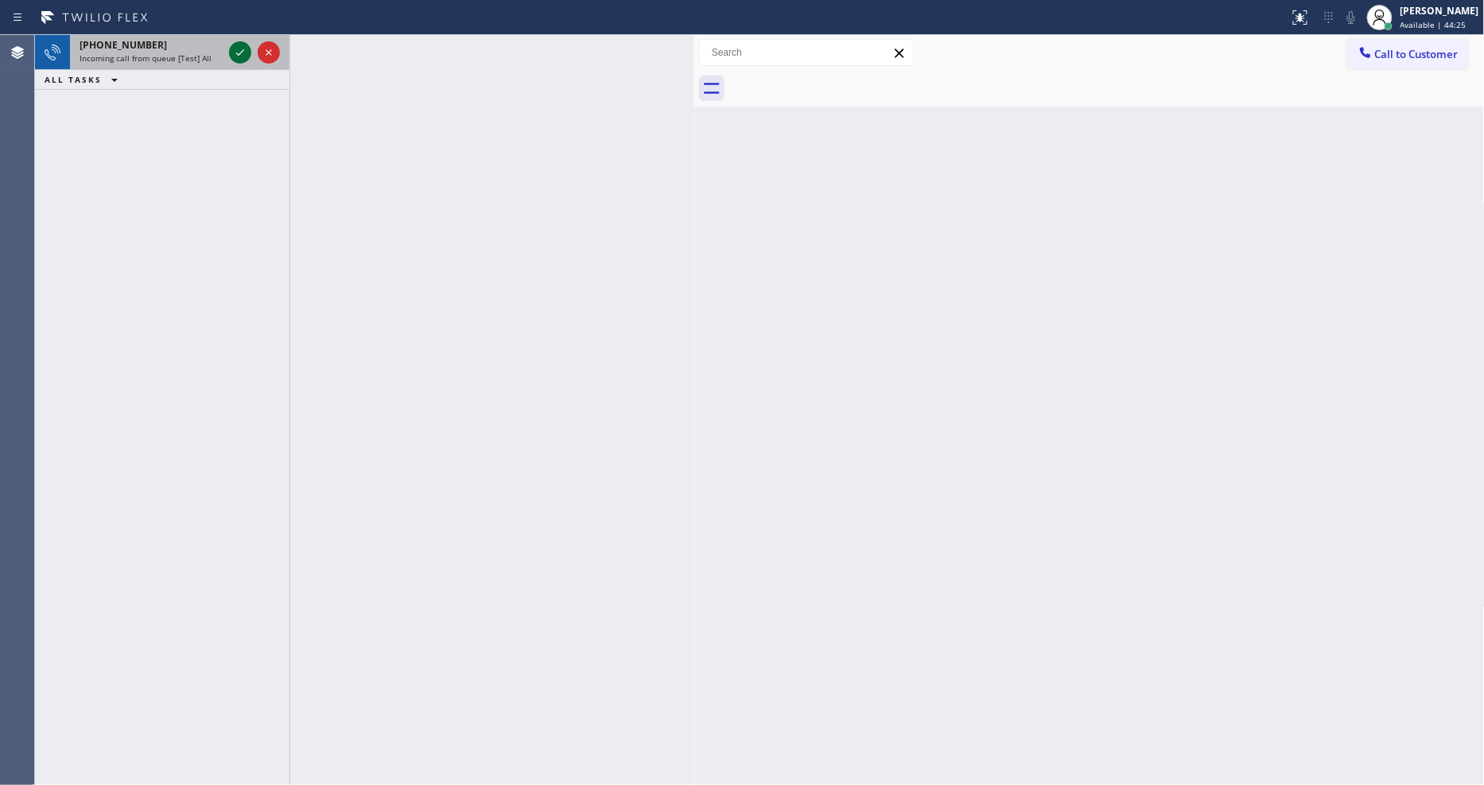
click at [231, 52] on icon at bounding box center [240, 52] width 19 height 19
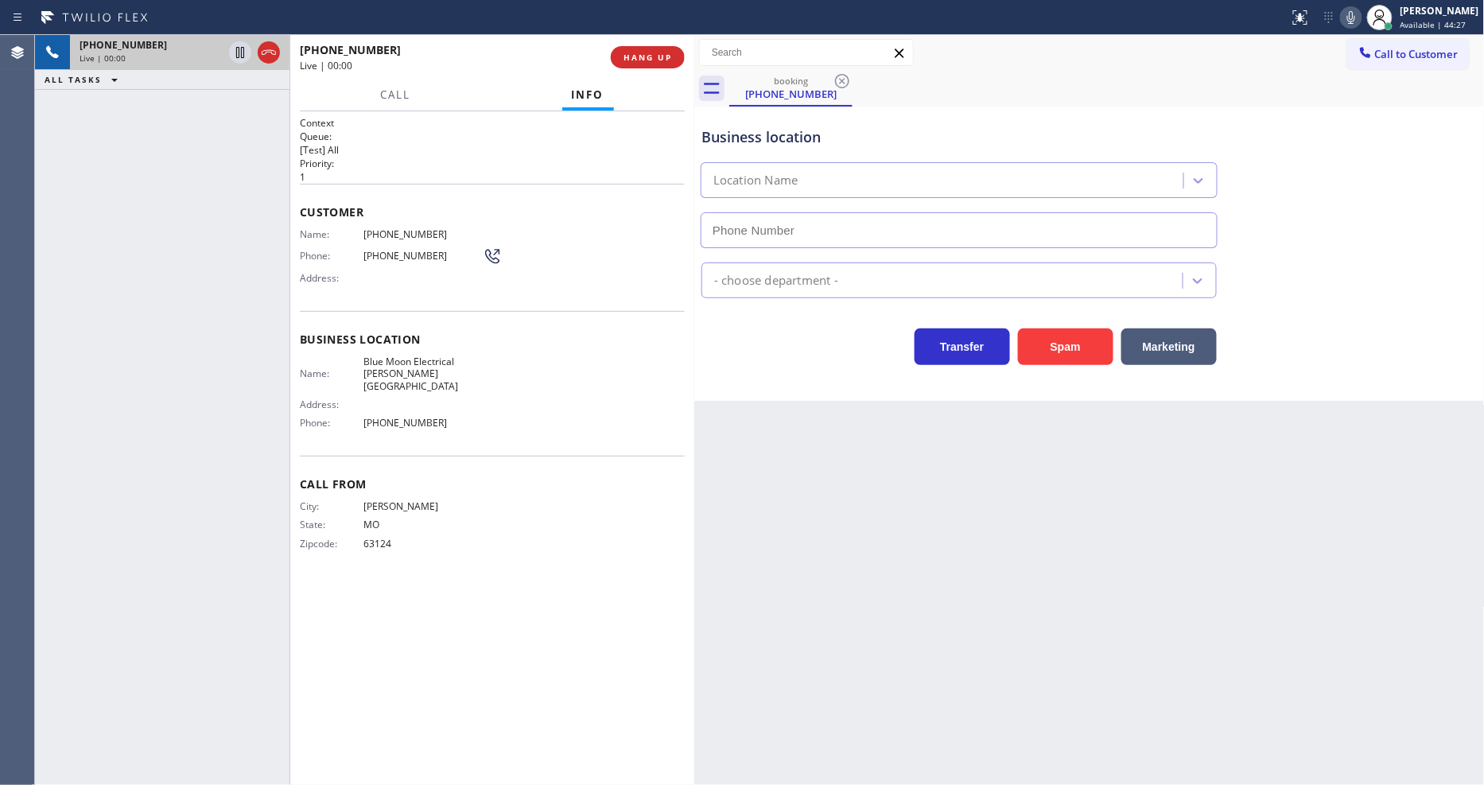
type input "(818) 290-8843"
drag, startPoint x: 208, startPoint y: 470, endPoint x: 462, endPoint y: 200, distance: 370.7
click at [208, 470] on div "+13142258380 Live | 00:02 ALL TASKS ALL TASKS ACTIVE TASKS TASKS IN WRAP UP" at bounding box center [162, 410] width 254 height 750
click at [631, 58] on span "HANG UP" at bounding box center [647, 57] width 49 height 11
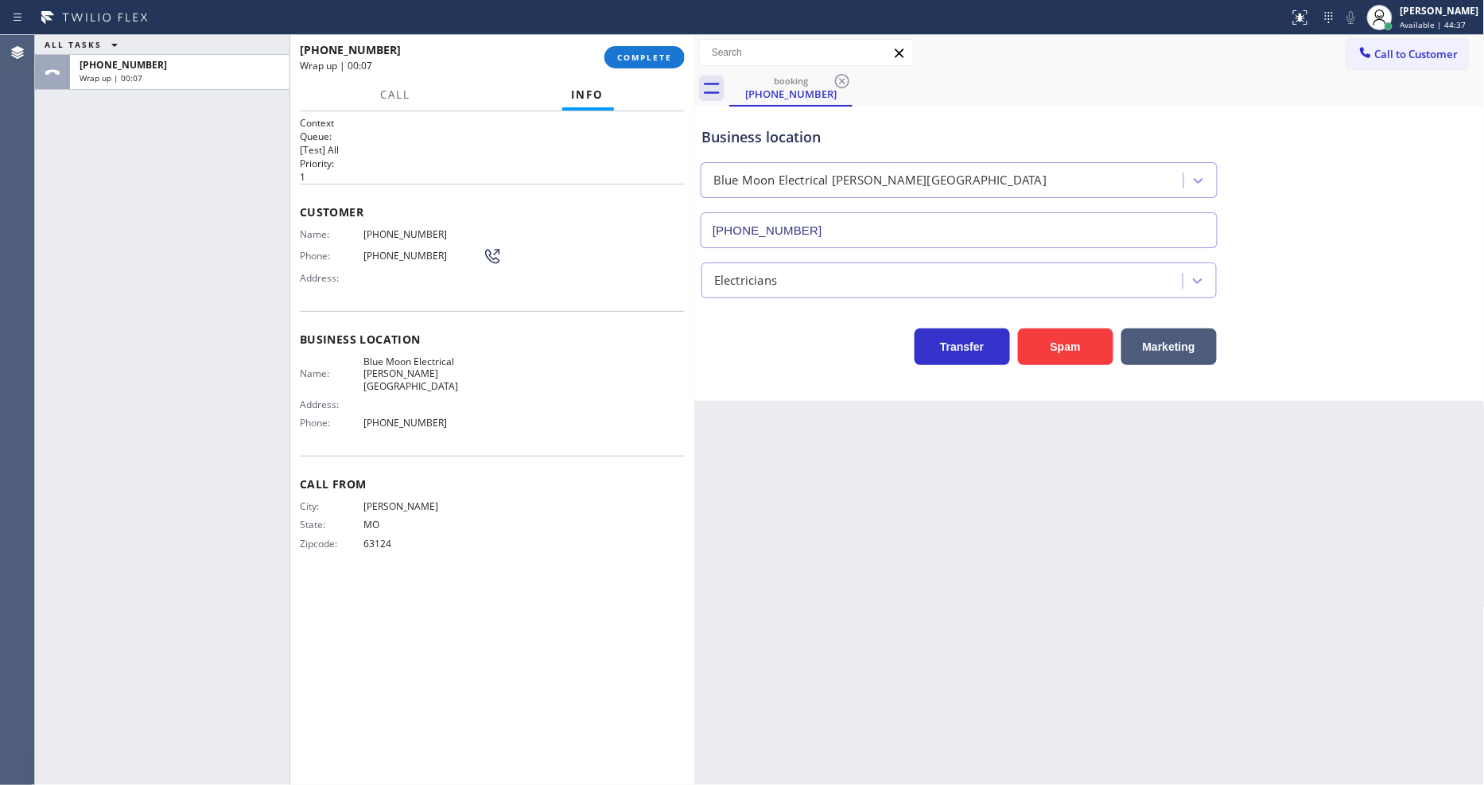
drag, startPoint x: 287, startPoint y: 399, endPoint x: 303, endPoint y: 411, distance: 19.9
click at [289, 399] on div at bounding box center [289, 410] width 1 height 750
click at [1171, 514] on div "Back to Dashboard Change Sender ID Customers Technicians Select a contact Outbo…" at bounding box center [1089, 410] width 790 height 750
click at [662, 60] on span "COMPLETE" at bounding box center [644, 57] width 55 height 11
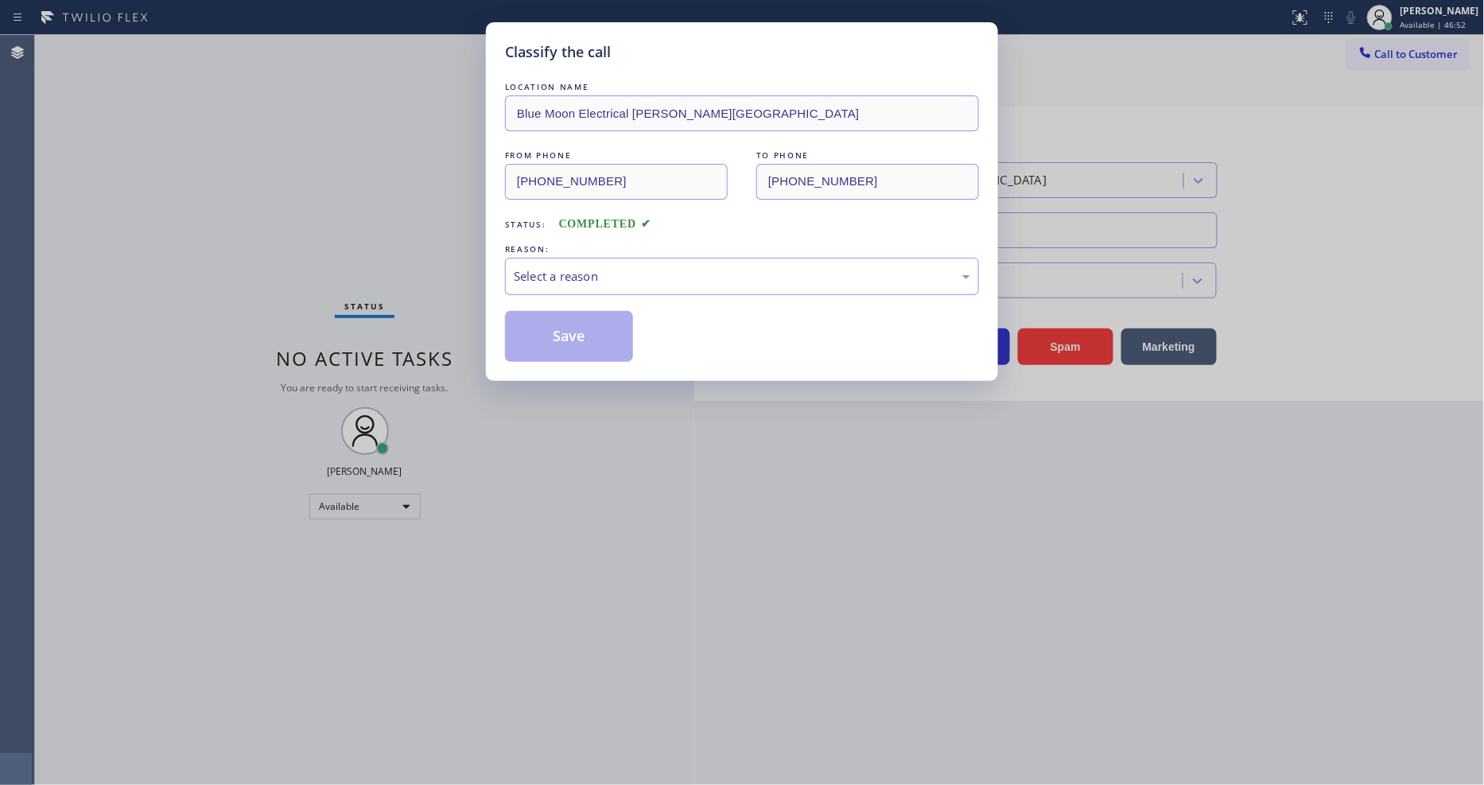
click at [545, 273] on div "Select a reason" at bounding box center [742, 276] width 456 height 18
click at [553, 332] on button "Save" at bounding box center [569, 336] width 128 height 51
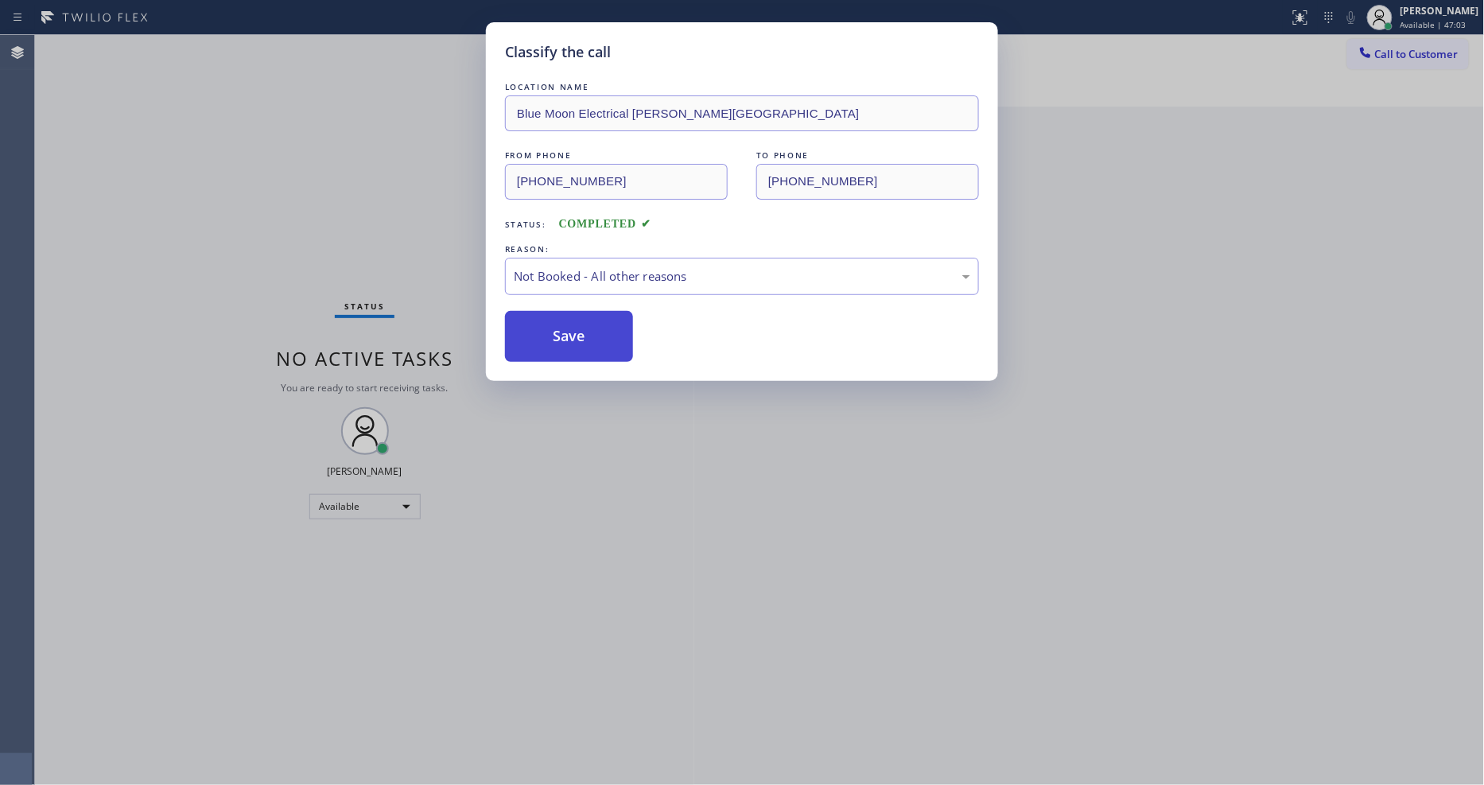
click at [553, 332] on button "Save" at bounding box center [569, 336] width 128 height 51
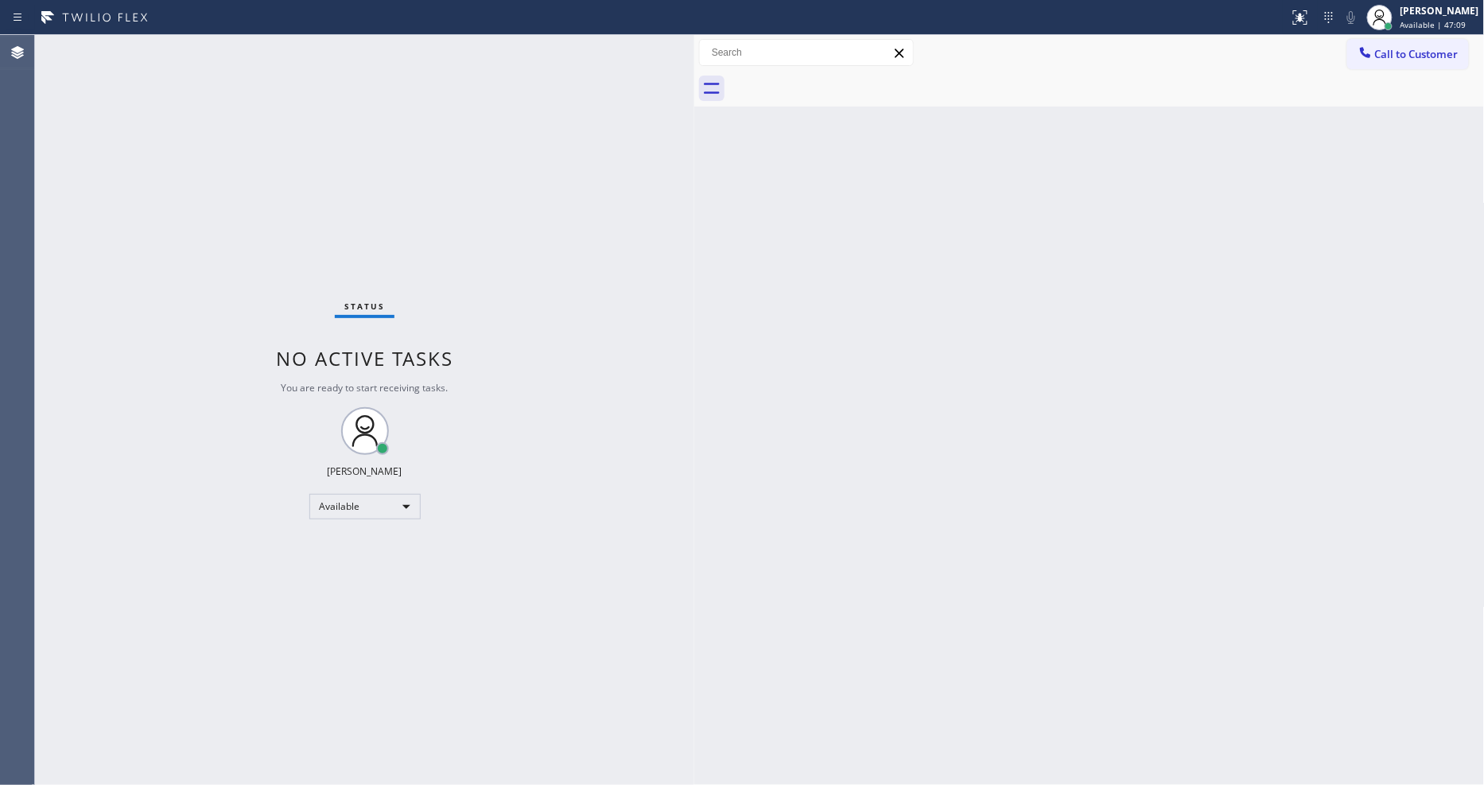
click at [194, 52] on div "Status No active tasks You are ready to start receiving tasks. [PERSON_NAME] Av…" at bounding box center [364, 410] width 659 height 750
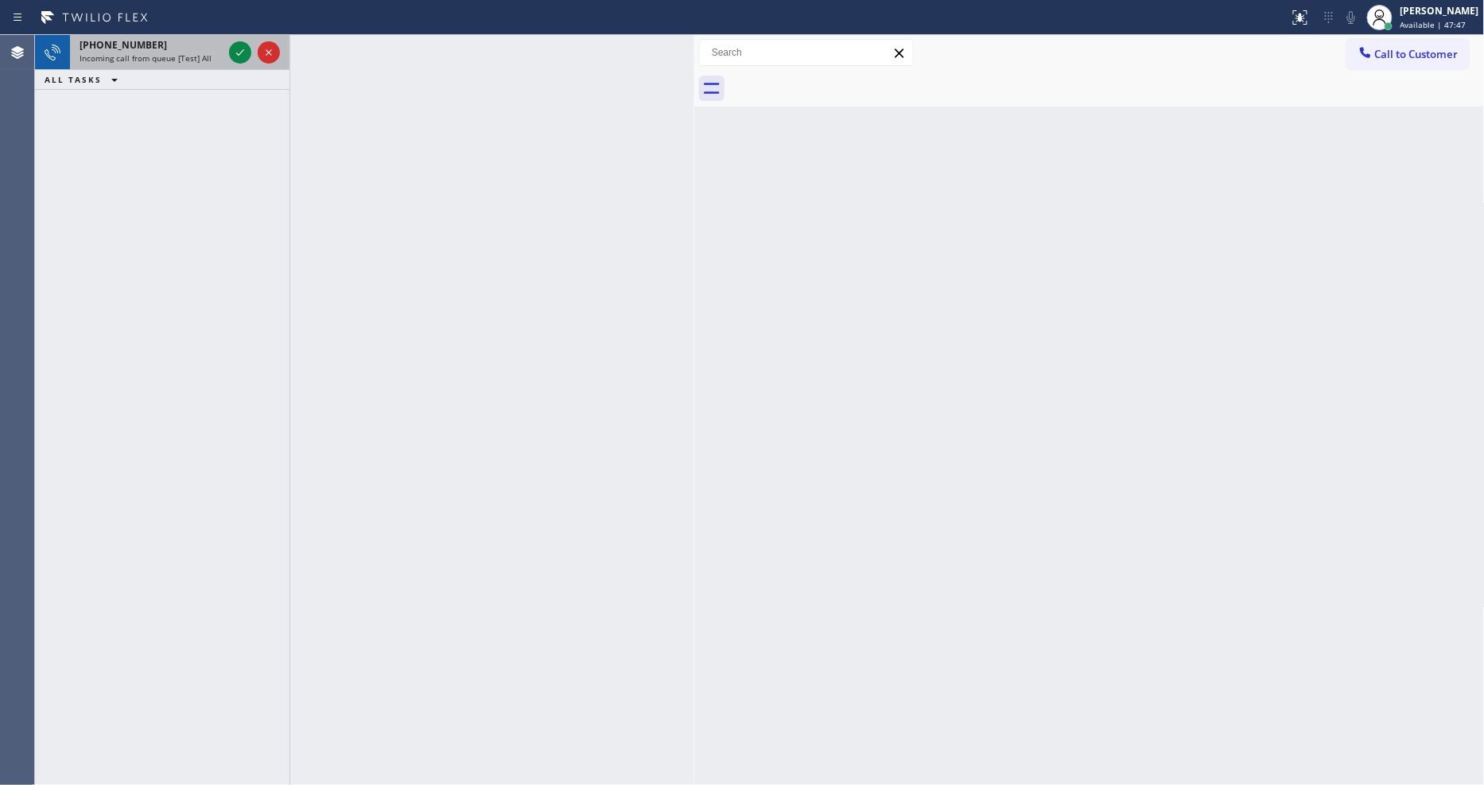
click at [177, 51] on div "+14707673650" at bounding box center [151, 45] width 143 height 14
click at [169, 57] on span "Incoming call from queue [Test] All" at bounding box center [146, 57] width 132 height 11
drag, startPoint x: 177, startPoint y: 56, endPoint x: 235, endPoint y: 70, distance: 59.6
click at [177, 56] on span "Incoming call from queue [Test] All" at bounding box center [146, 57] width 132 height 11
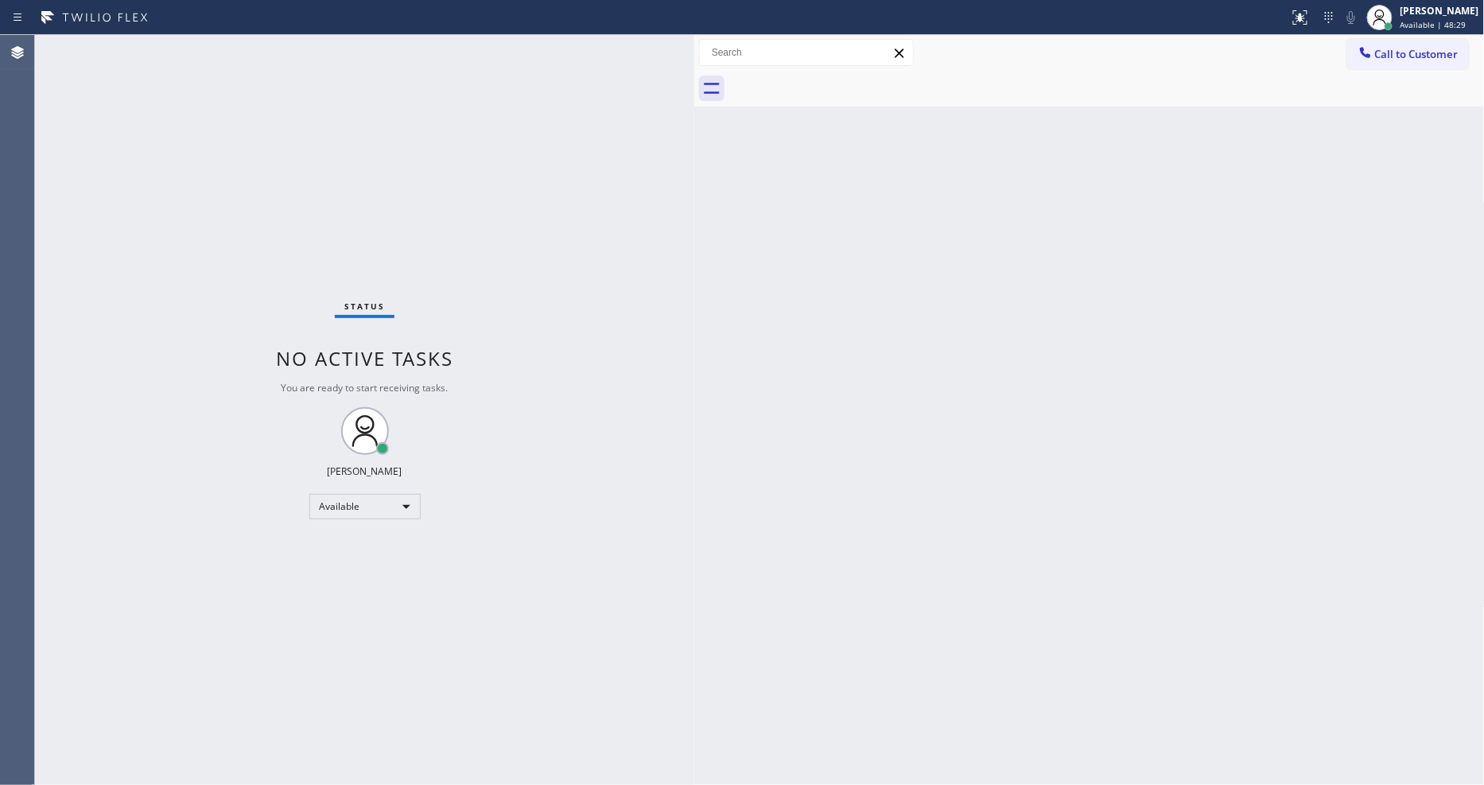
click at [228, 53] on div "Status No active tasks You are ready to start receiving tasks. [PERSON_NAME] Av…" at bounding box center [364, 410] width 659 height 750
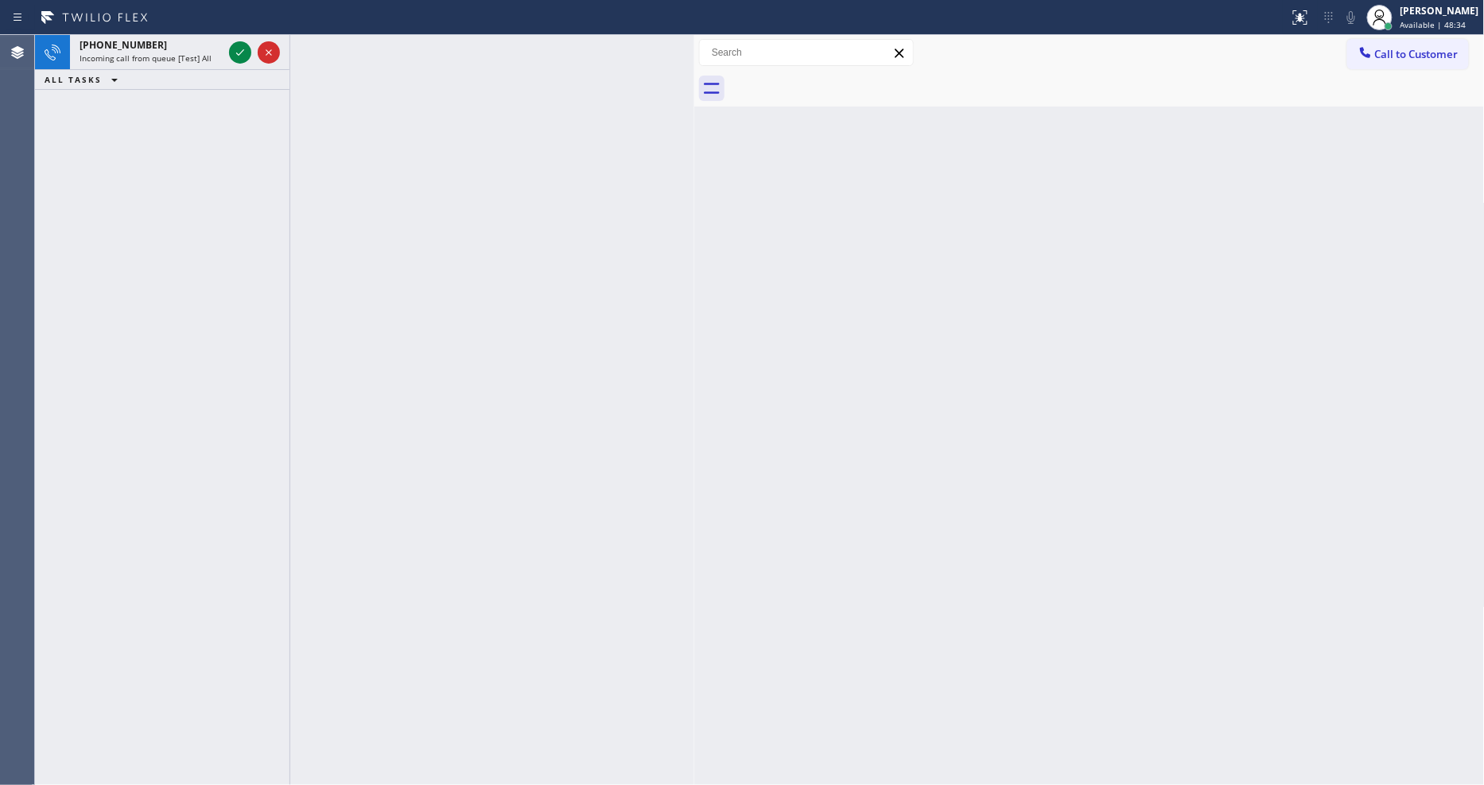
click at [217, 172] on div "+13142258380 Incoming call from queue [Test] All ALL TASKS ALL TASKS ACTIVE TAS…" at bounding box center [162, 410] width 254 height 750
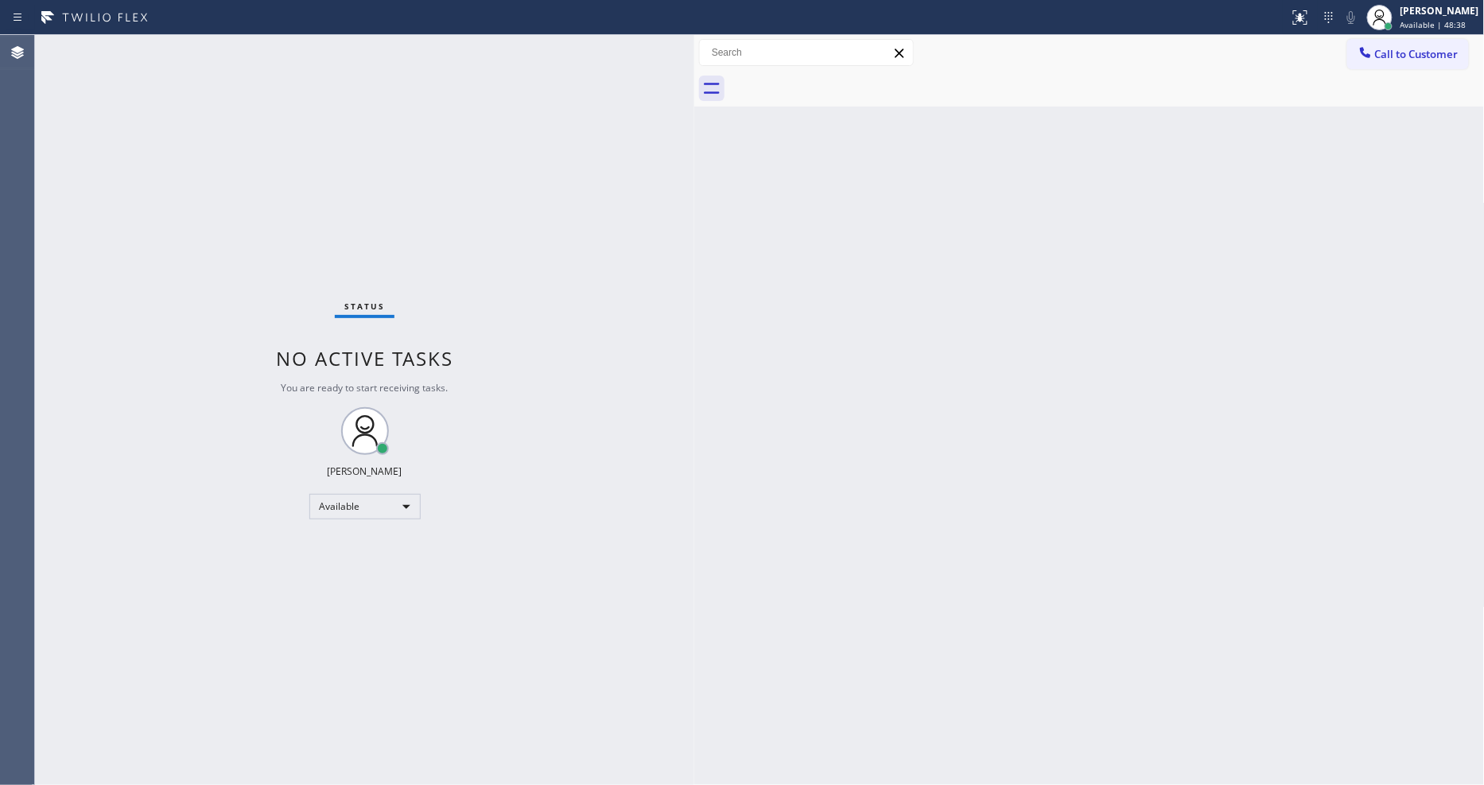
click at [172, 102] on div "Status No active tasks You are ready to start receiving tasks. [PERSON_NAME] Av…" at bounding box center [364, 410] width 659 height 750
click at [1198, 462] on div "Back to Dashboard Change Sender ID Customers Technicians Select a contact Outbo…" at bounding box center [1089, 410] width 790 height 750
click at [1392, 25] on div at bounding box center [1388, 26] width 8 height 8
click at [1392, 72] on button "Offline" at bounding box center [1405, 63] width 159 height 21
click at [1432, 4] on div "[PERSON_NAME]" at bounding box center [1439, 11] width 79 height 14
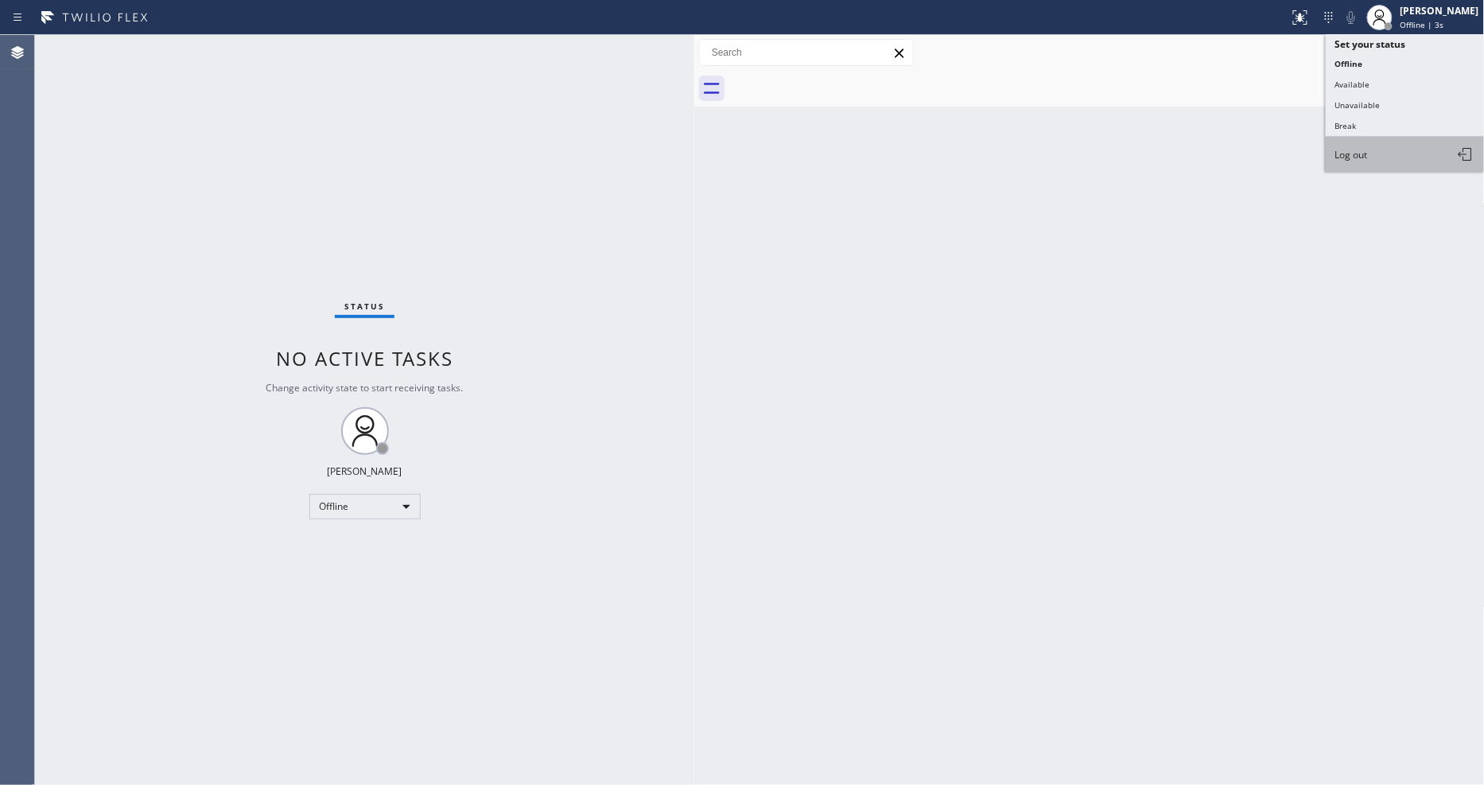
click at [1370, 164] on button "Log out" at bounding box center [1405, 154] width 159 height 35
